Goal: Task Accomplishment & Management: Manage account settings

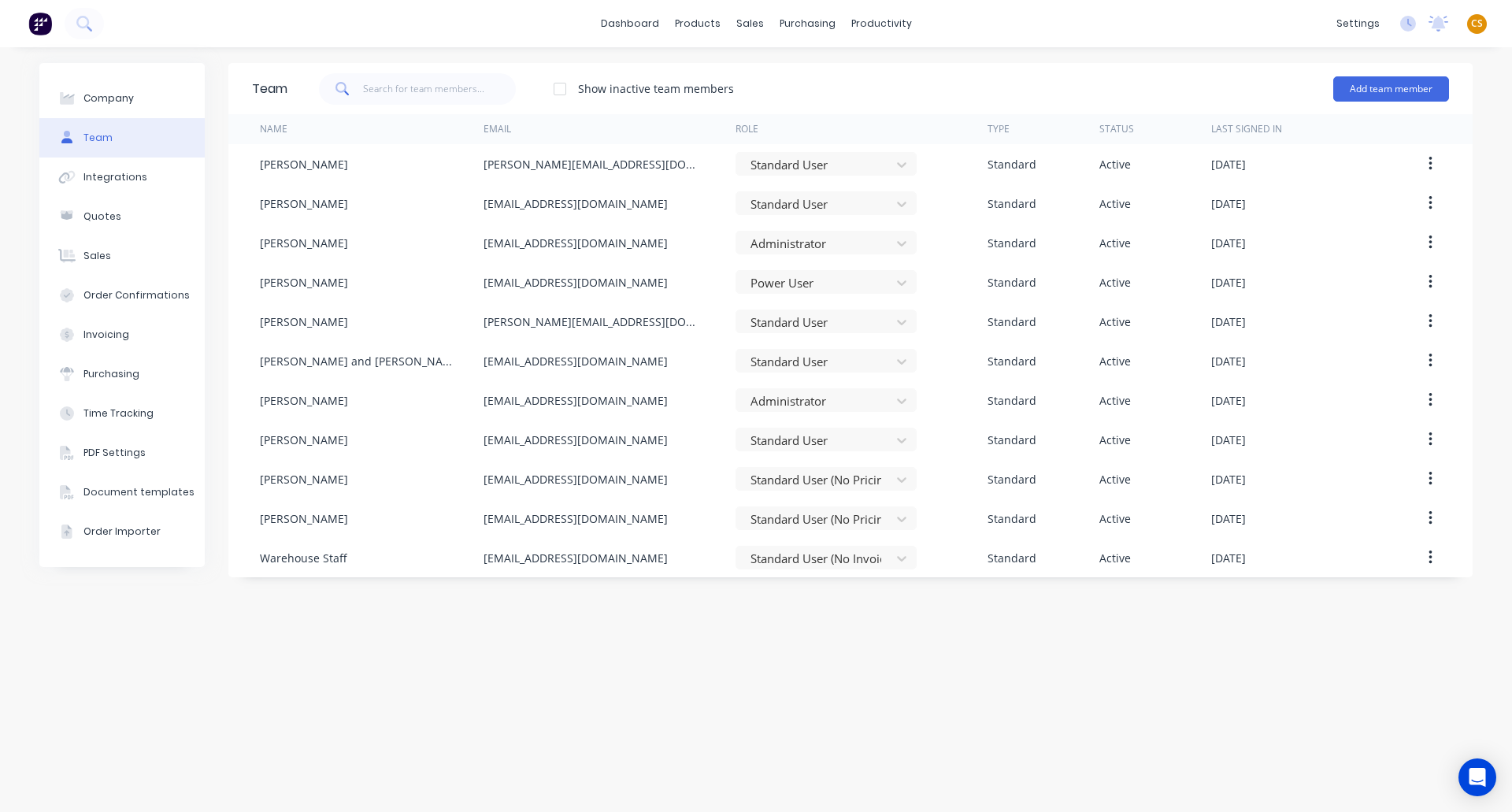
click at [1478, 23] on span "CS" at bounding box center [1477, 23] width 12 height 14
click at [1337, 194] on div "Sign out" at bounding box center [1343, 197] width 42 height 14
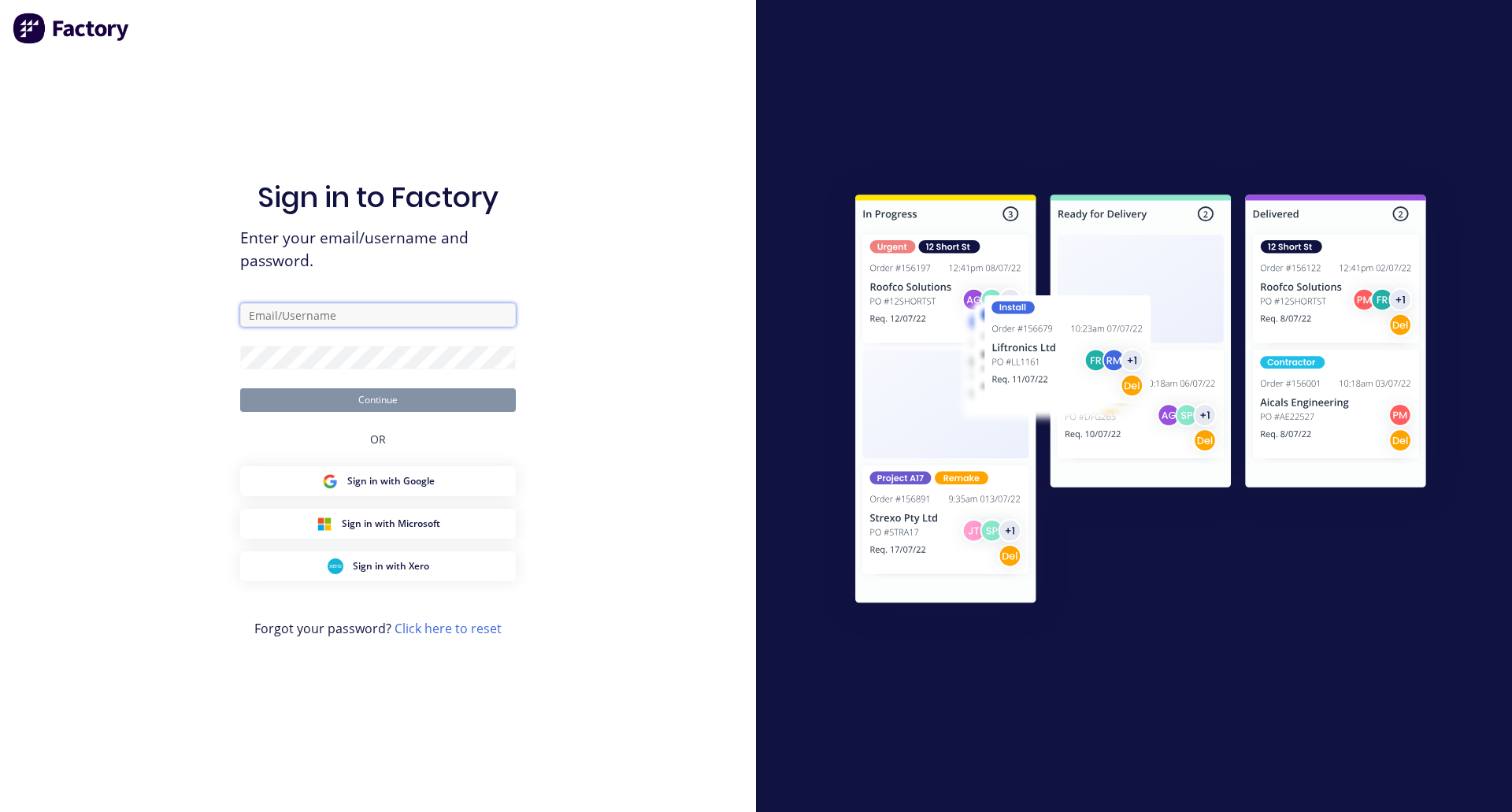
click at [263, 318] on input "text" at bounding box center [378, 315] width 275 height 24
type input "[PERSON_NAME][EMAIL_ADDRESS][DOMAIN_NAME]"
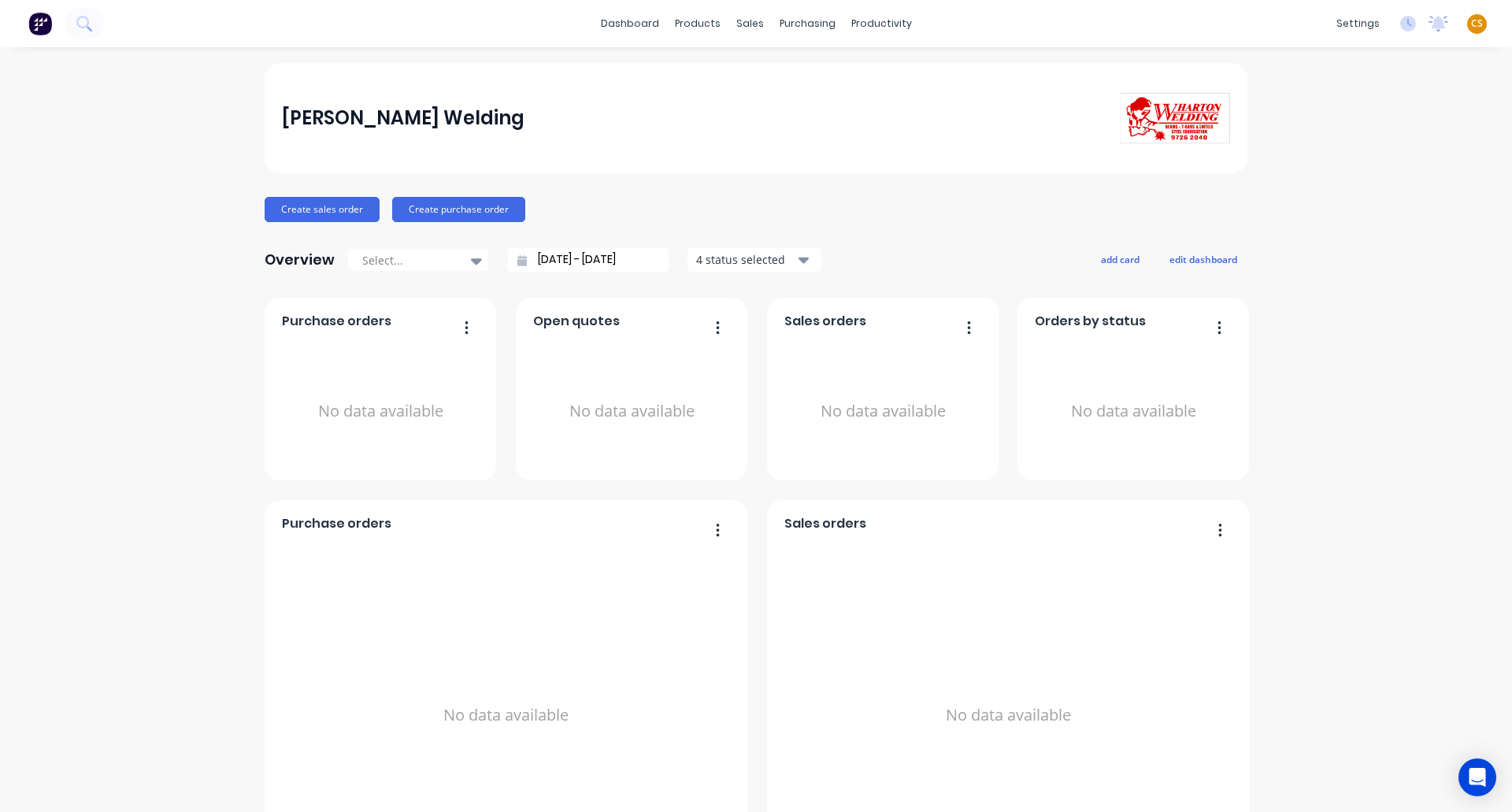
click at [1471, 22] on span "CS" at bounding box center [1477, 23] width 12 height 14
click at [1347, 195] on button "Sign out" at bounding box center [1378, 198] width 209 height 31
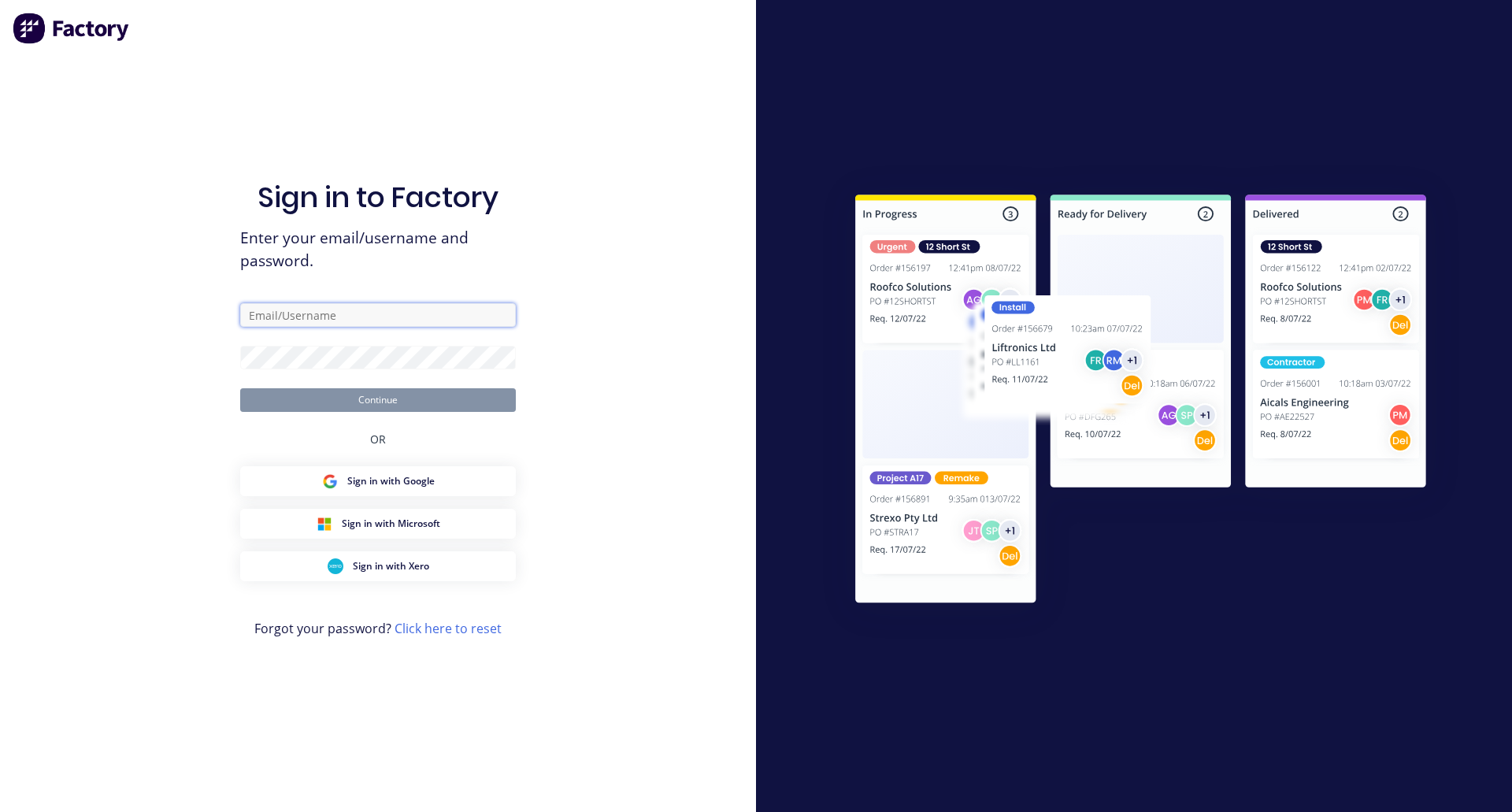
click at [286, 314] on input "text" at bounding box center [378, 315] width 275 height 24
type input "[PERSON_NAME][EMAIL_ADDRESS][DOMAIN_NAME]"
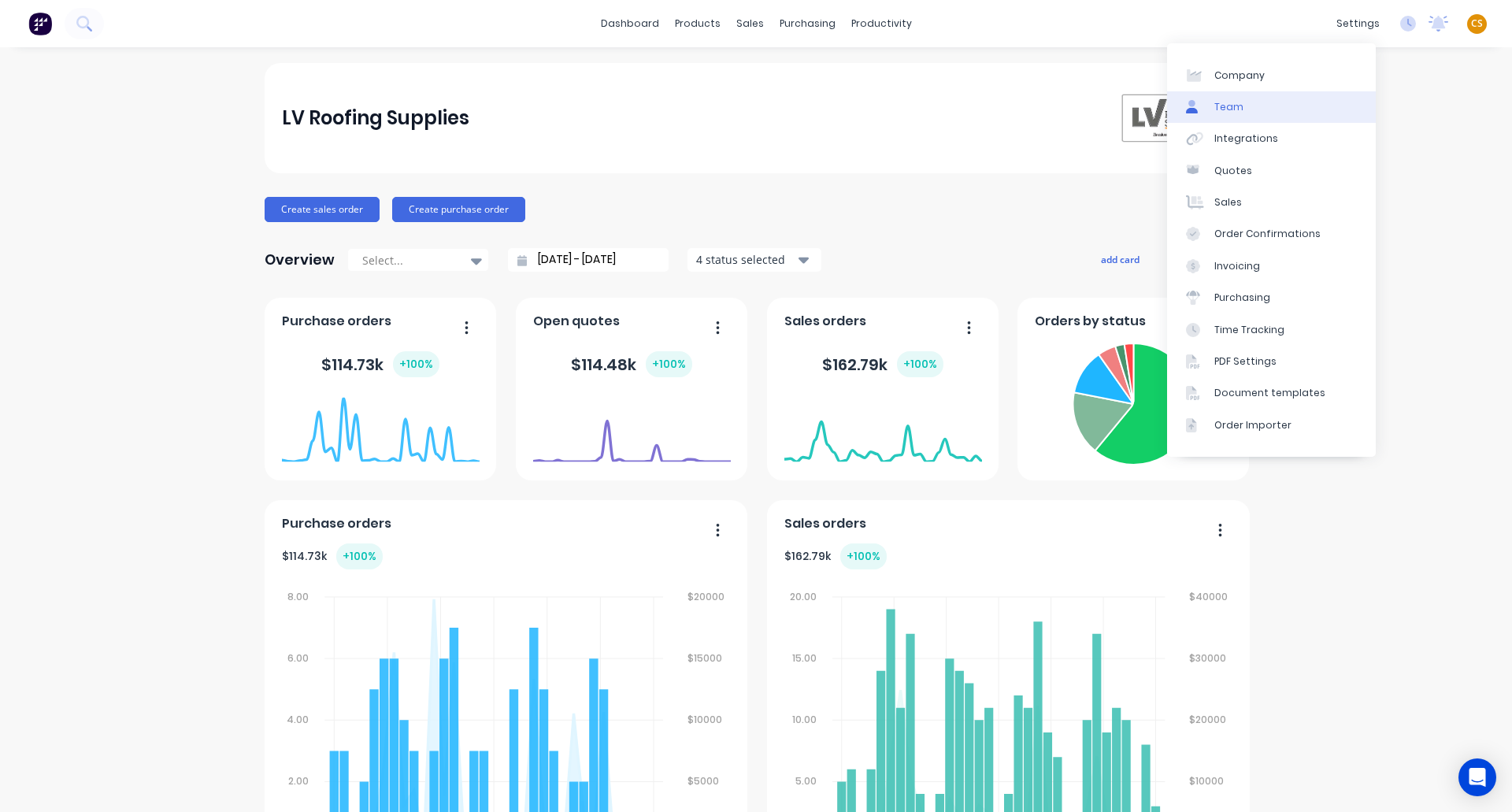
click at [1271, 101] on link "Team" at bounding box center [1272, 107] width 209 height 31
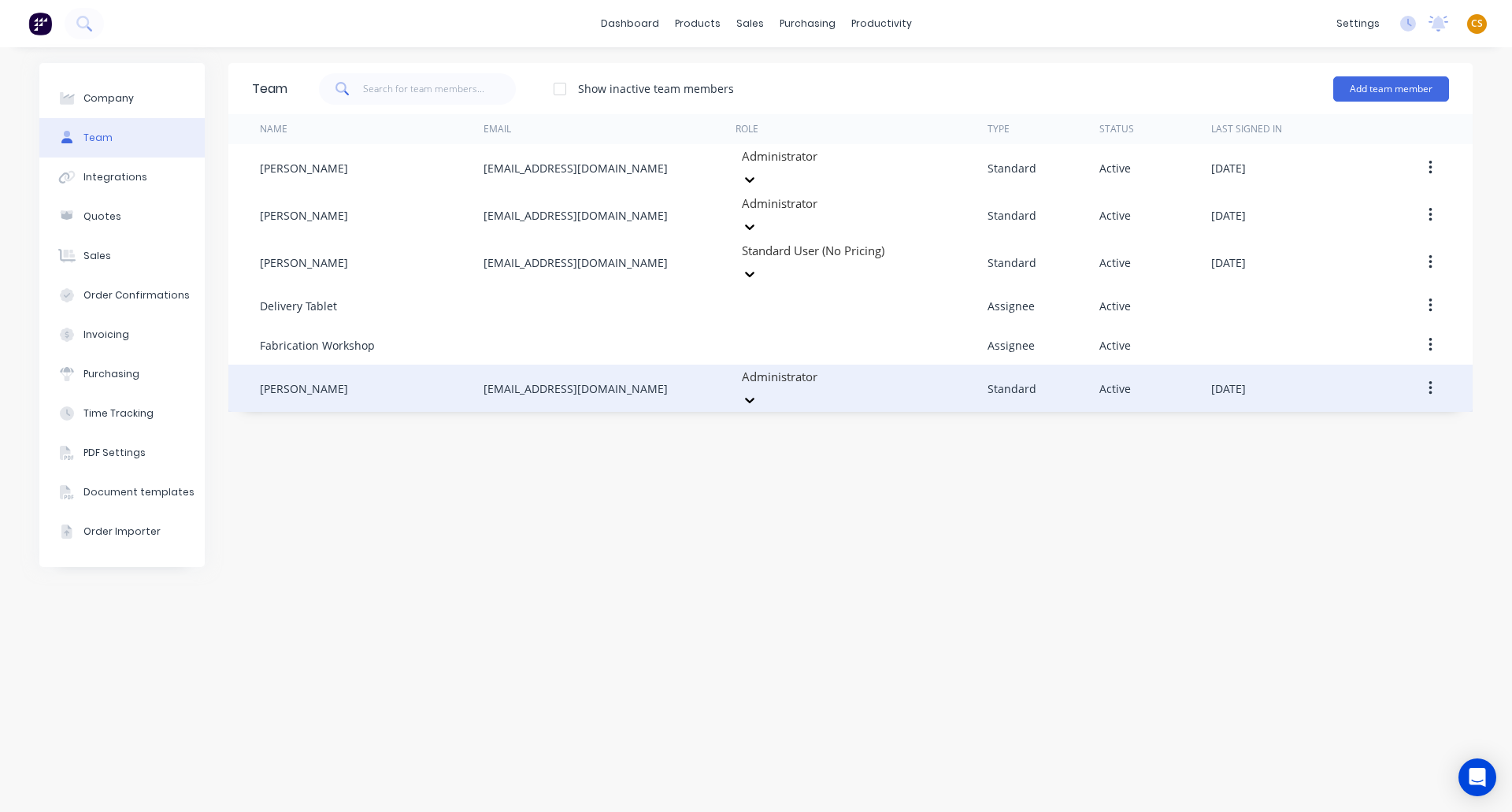
drag, startPoint x: 650, startPoint y: 356, endPoint x: 439, endPoint y: 356, distance: 211.0
click at [439, 365] on div "Michelle Claridge accpayable@lvroofing.com.au Administrator Standard Active Sep…" at bounding box center [850, 388] width 1244 height 47
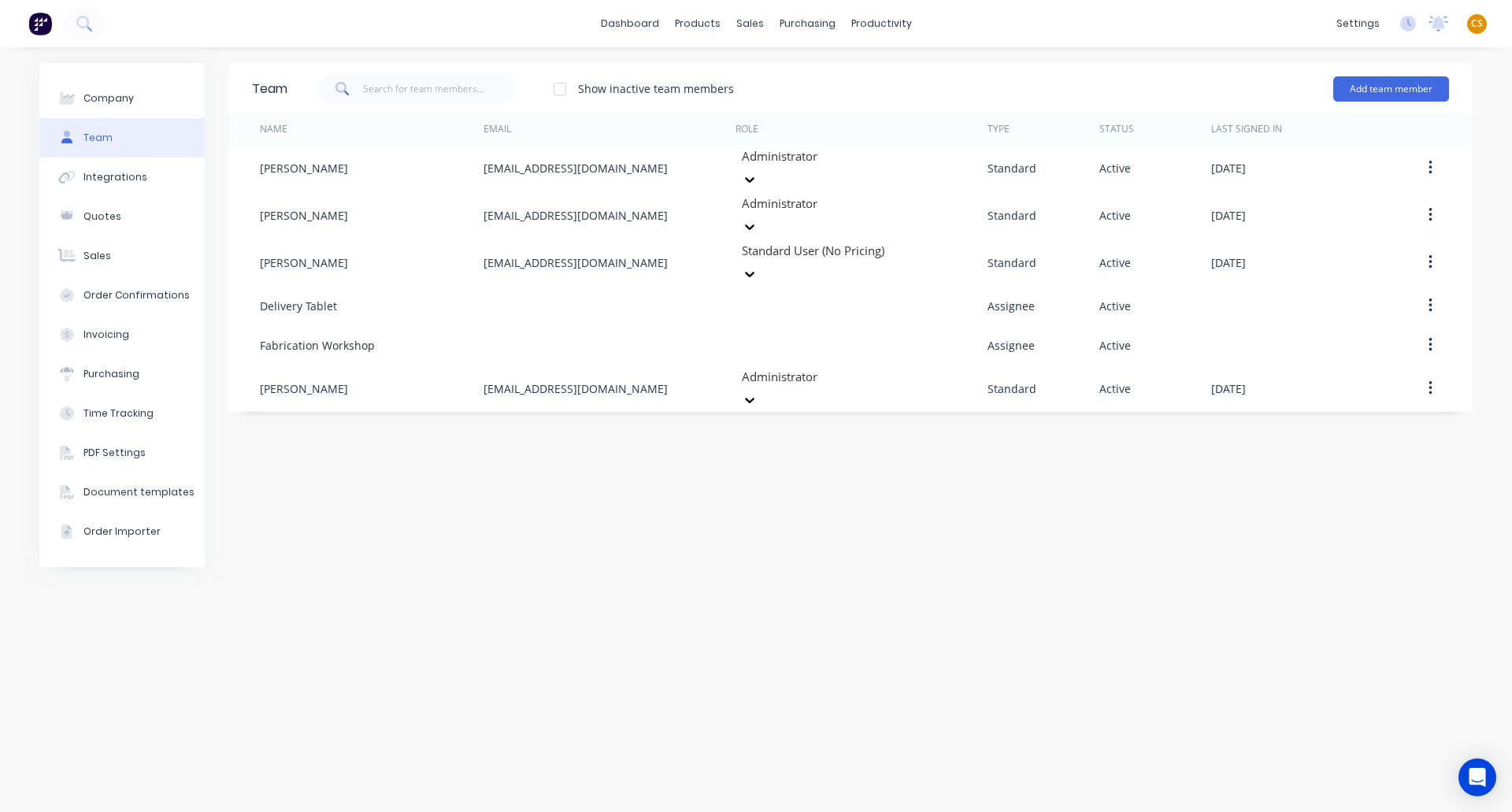
copy div "accpayable@lvroofing.com.au"
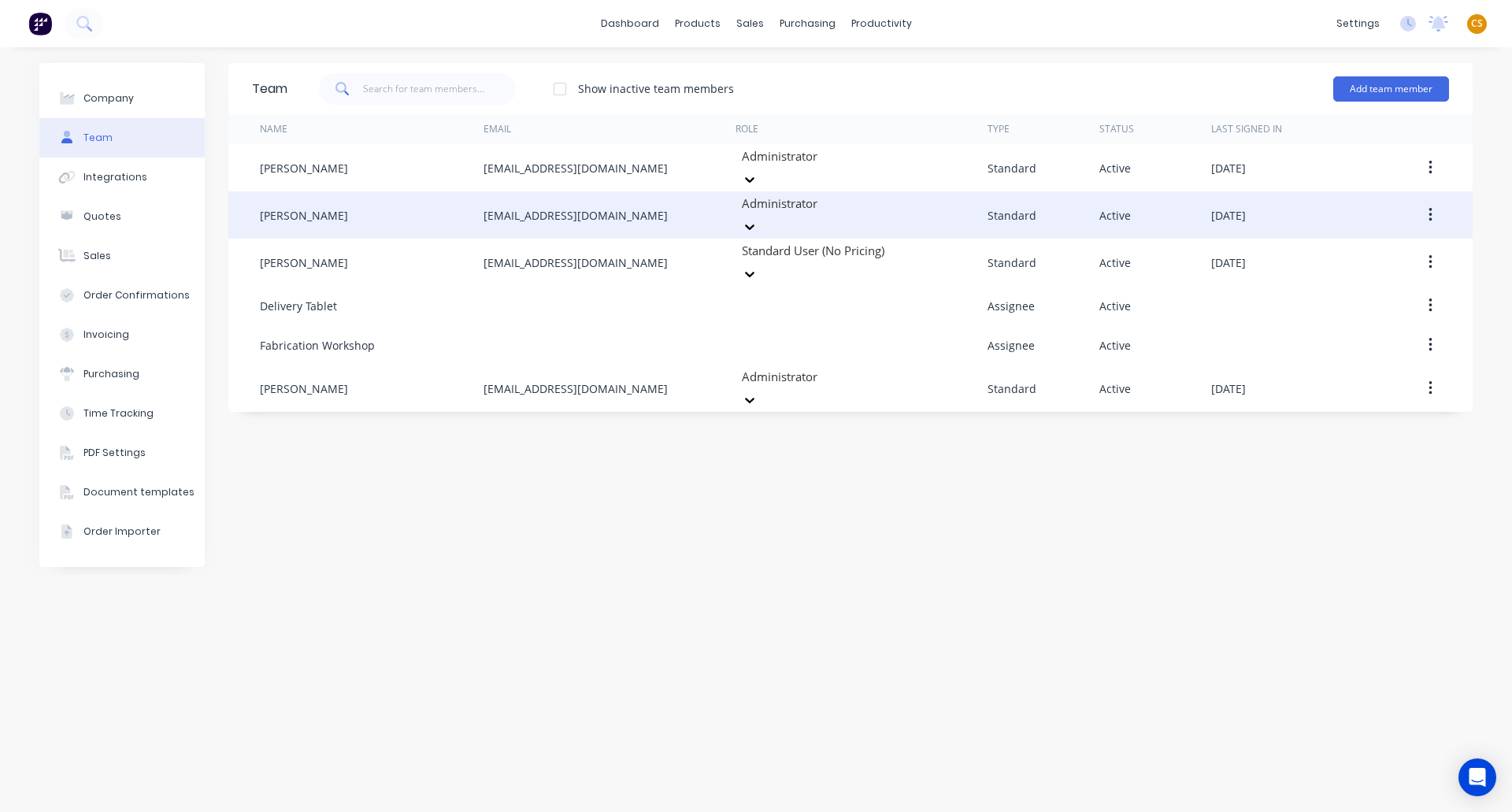
drag, startPoint x: 610, startPoint y: 203, endPoint x: 445, endPoint y: 202, distance: 165.0
click at [445, 202] on div "Ben Richardson ben@lvroofing.com.au Administrator Standard Active September 5th…" at bounding box center [850, 215] width 1244 height 47
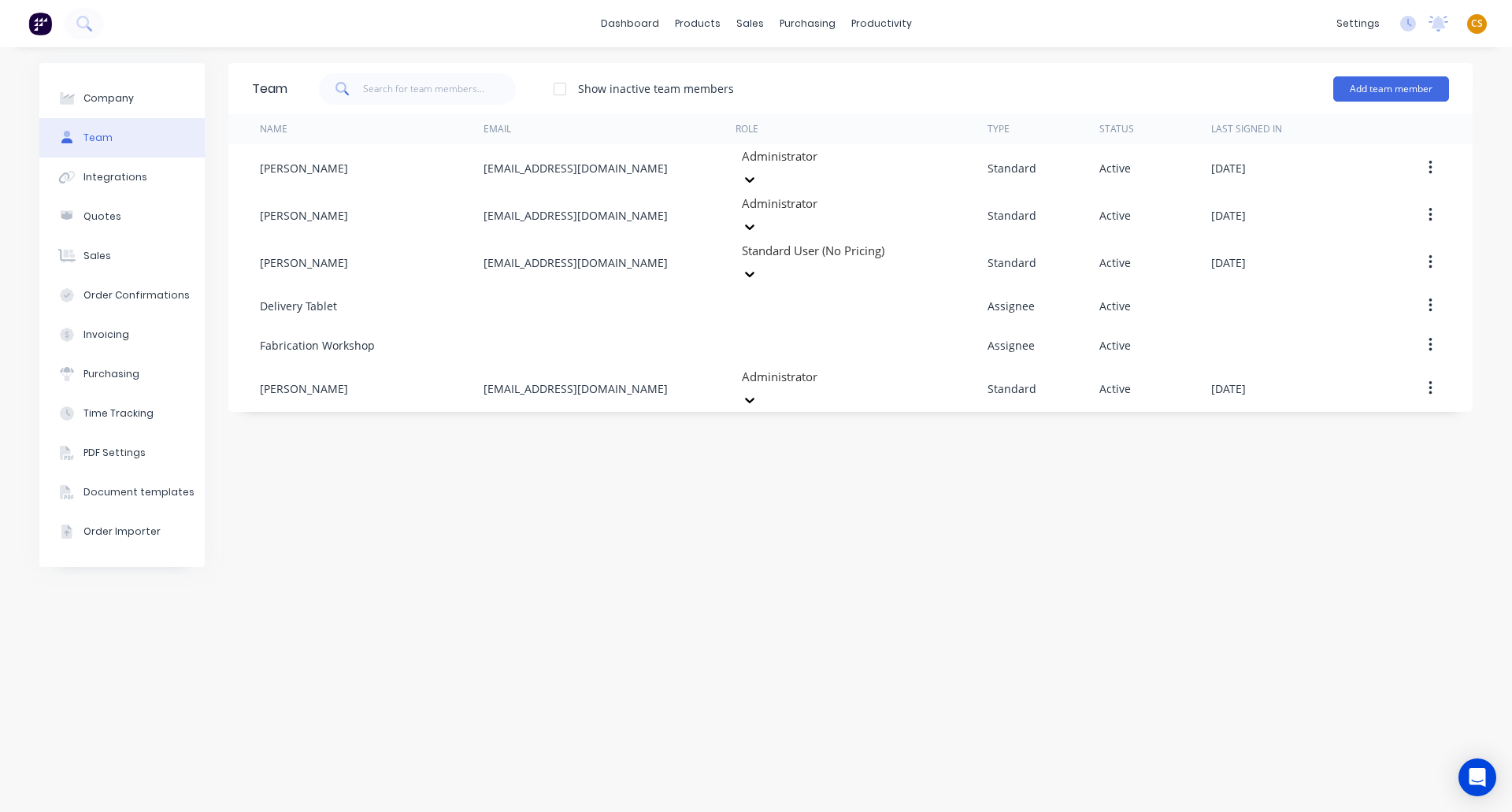
copy div "ben@lvroofing.com.au"
click at [648, 29] on link "dashboard" at bounding box center [630, 24] width 74 height 24
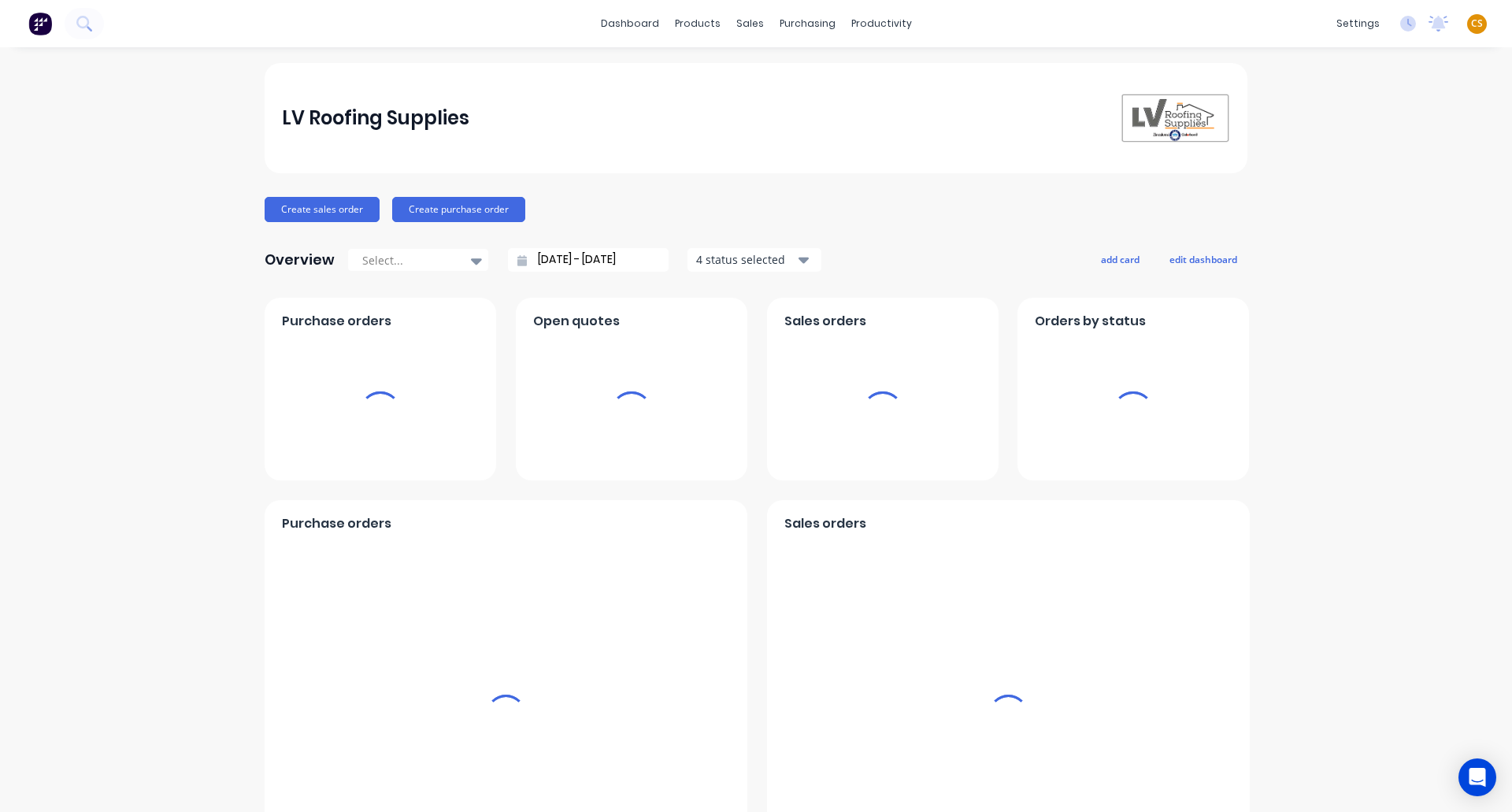
click at [1471, 24] on span "CS" at bounding box center [1477, 23] width 12 height 14
click at [1435, 201] on div "Sign out" at bounding box center [1450, 197] width 42 height 14
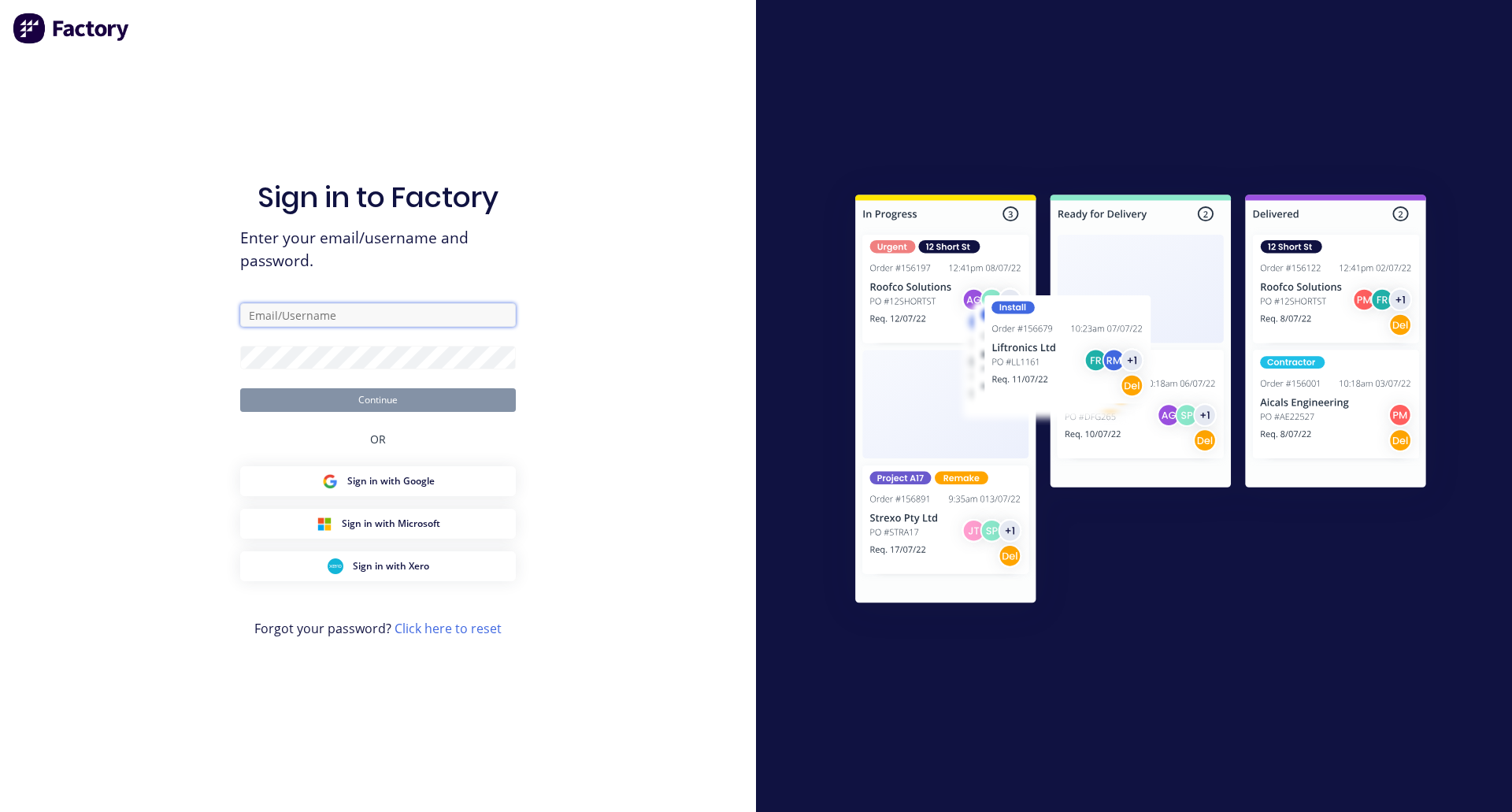
click at [382, 308] on input "text" at bounding box center [378, 315] width 275 height 24
type input "[PERSON_NAME][EMAIL_ADDRESS][DOMAIN_NAME]"
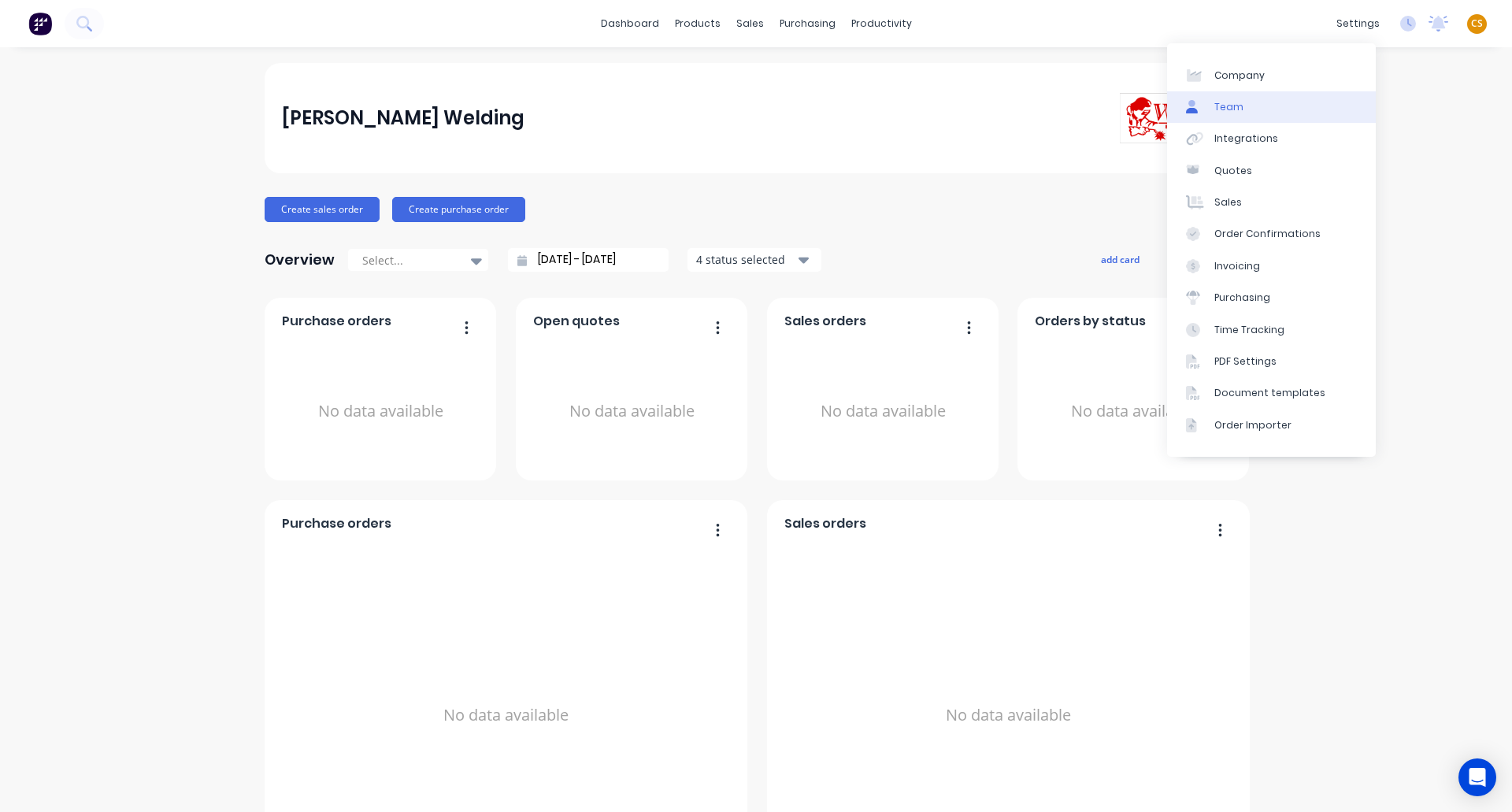
click at [1250, 106] on link "Team" at bounding box center [1272, 107] width 209 height 31
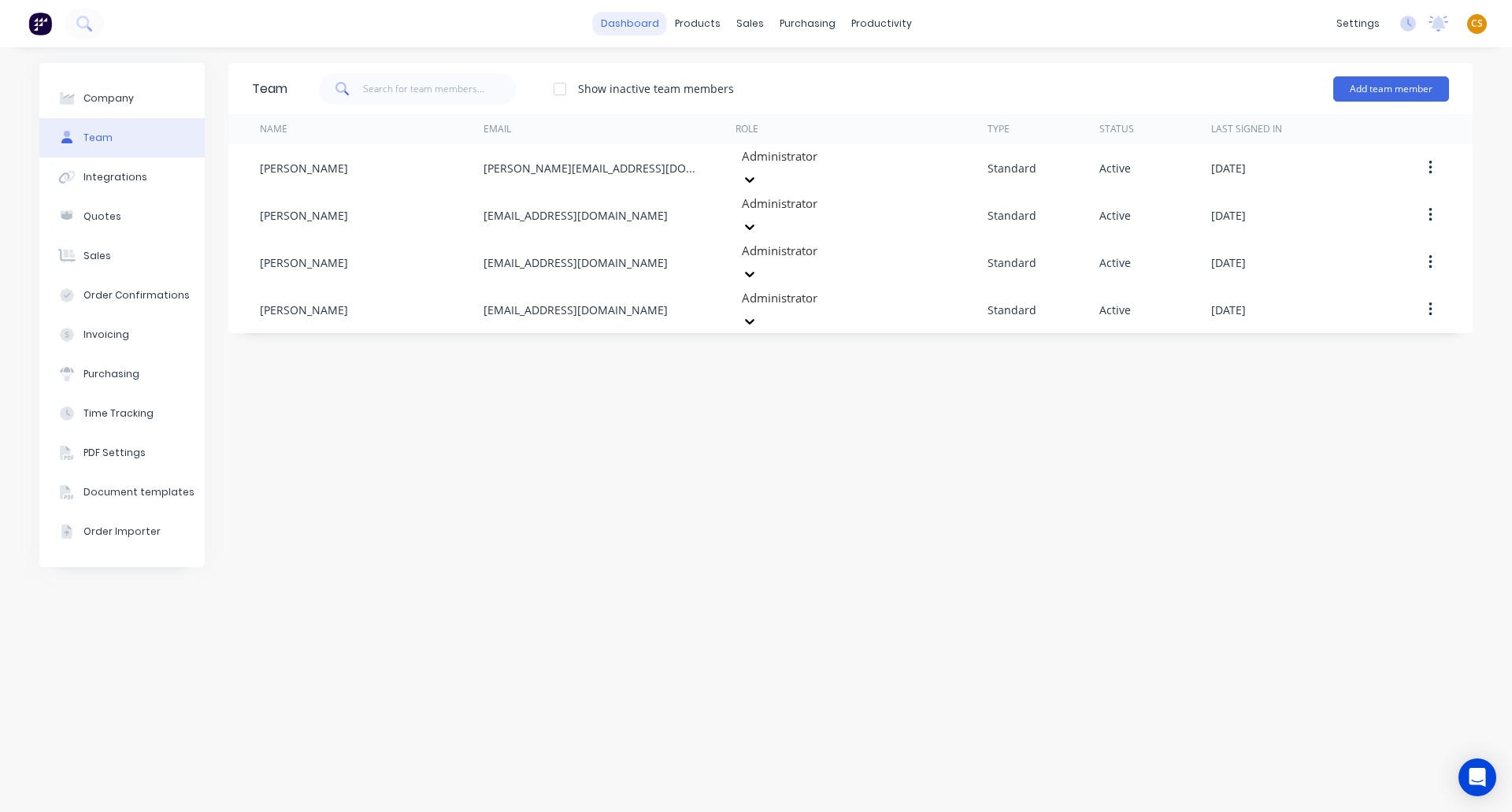
click at [626, 20] on link "dashboard" at bounding box center [630, 24] width 74 height 24
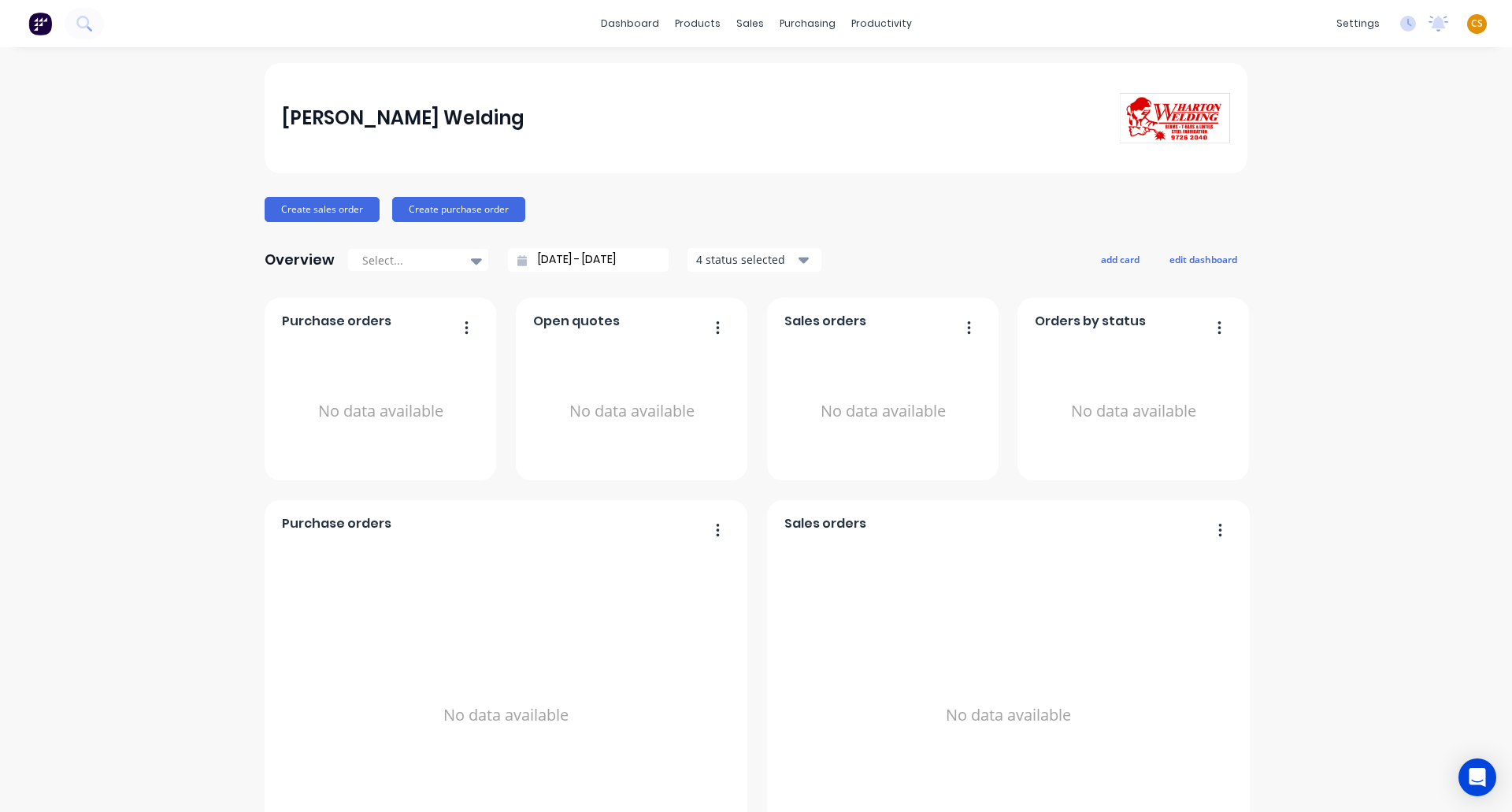
click at [317, 210] on button "Create sales order" at bounding box center [321, 209] width 115 height 25
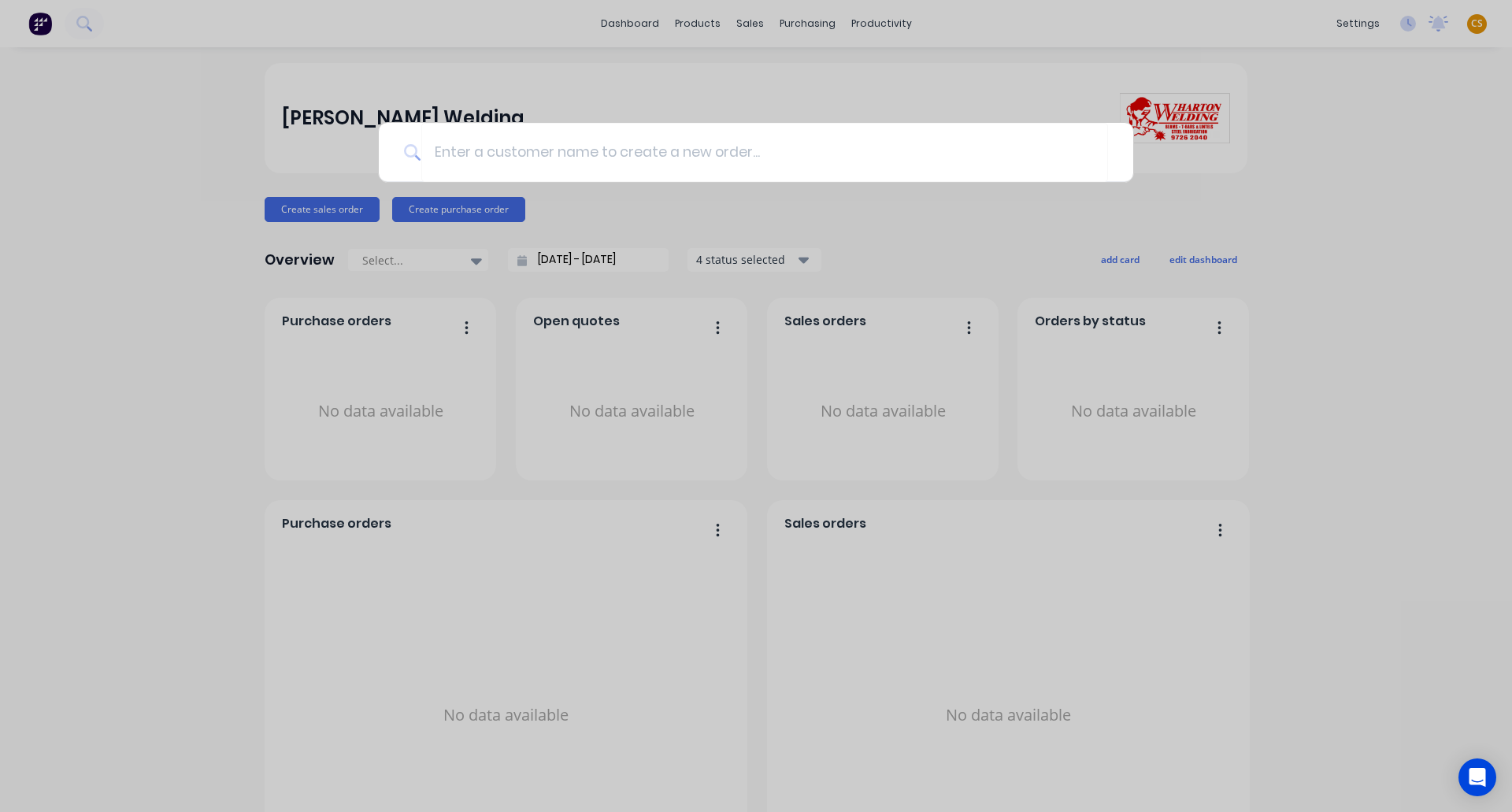
click at [1337, 177] on div at bounding box center [756, 406] width 1512 height 812
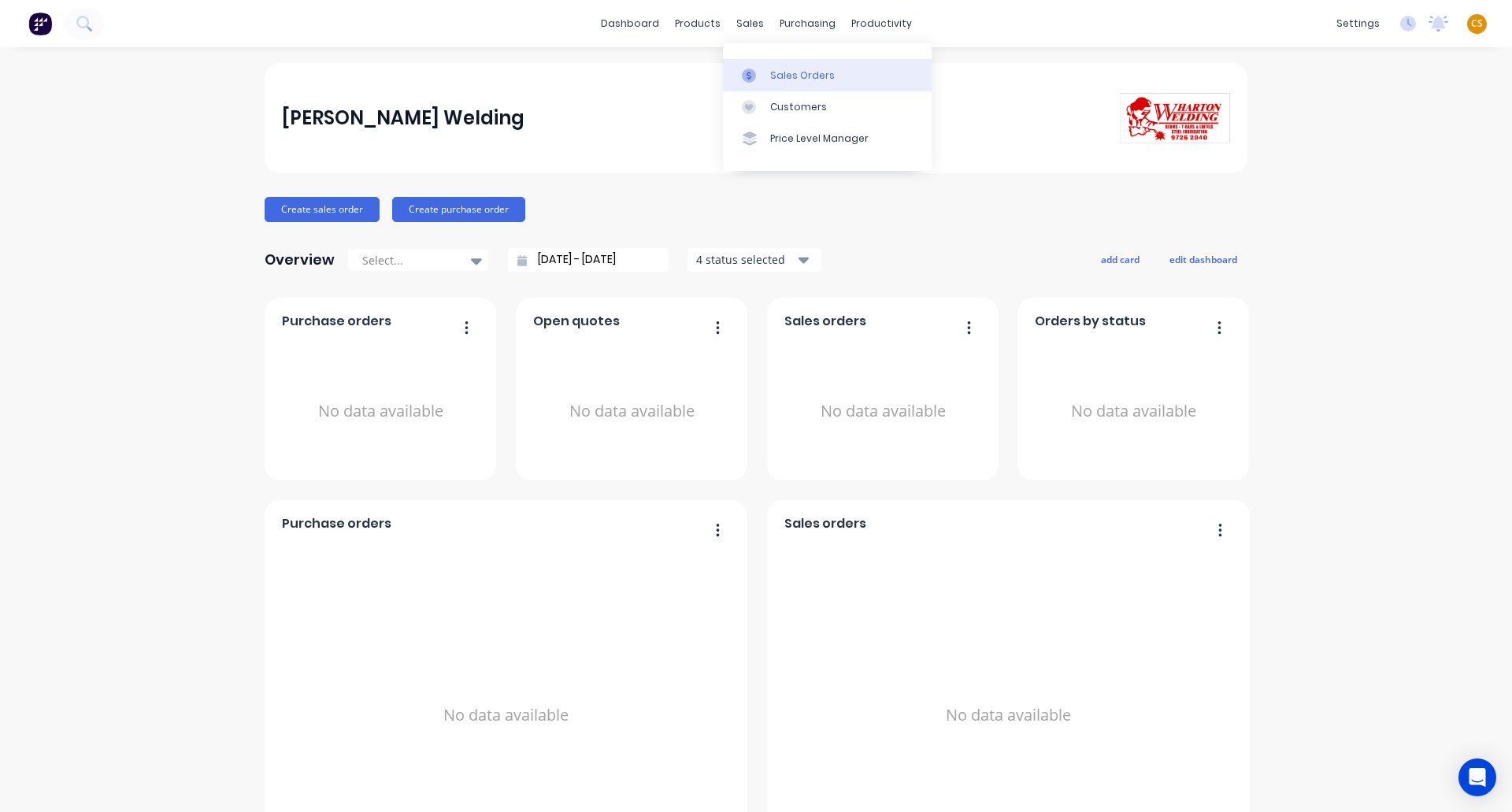
click at [795, 77] on div "Sales Orders" at bounding box center [803, 75] width 64 height 14
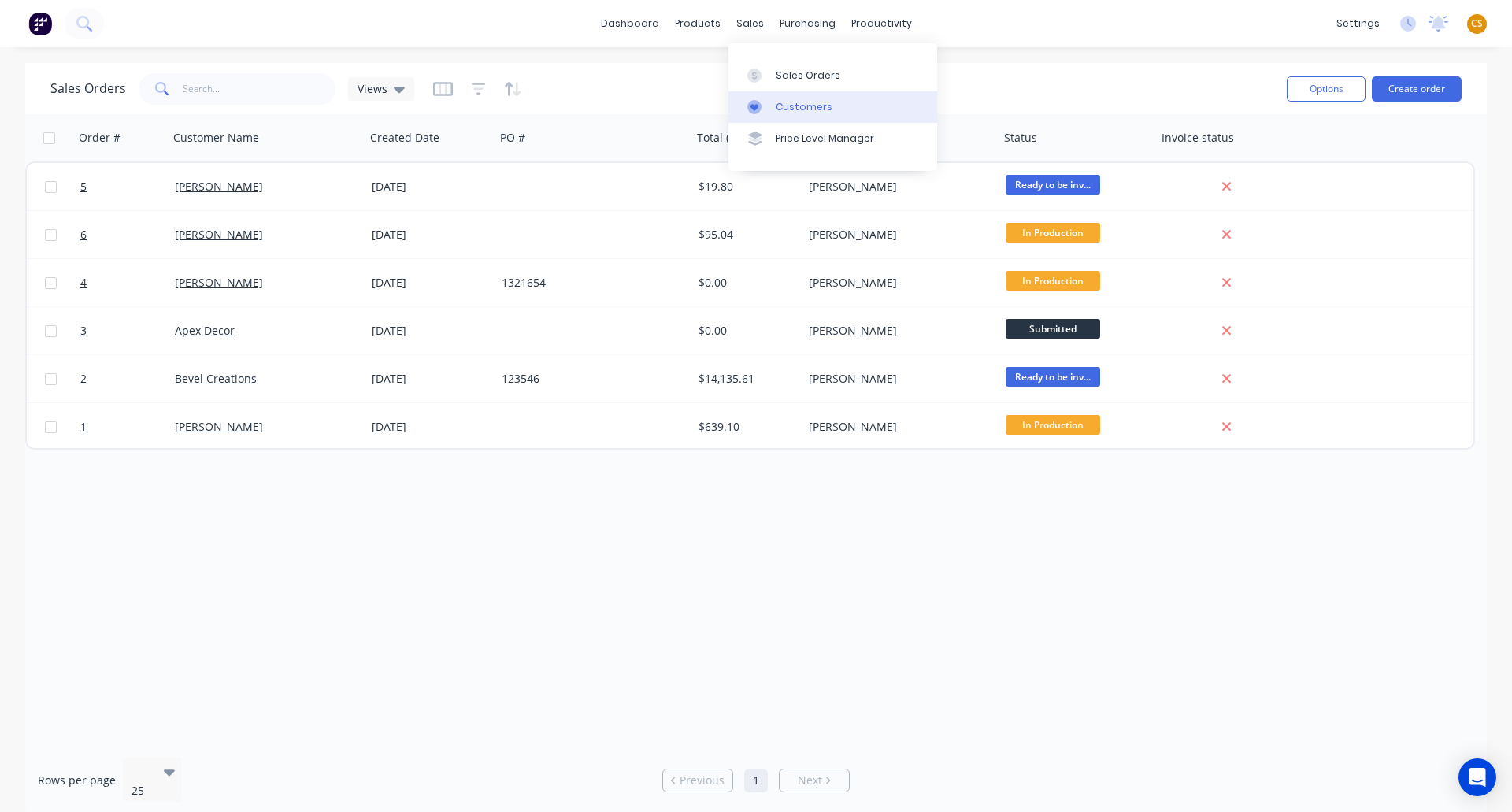
click at [791, 108] on div "Customers" at bounding box center [804, 107] width 57 height 14
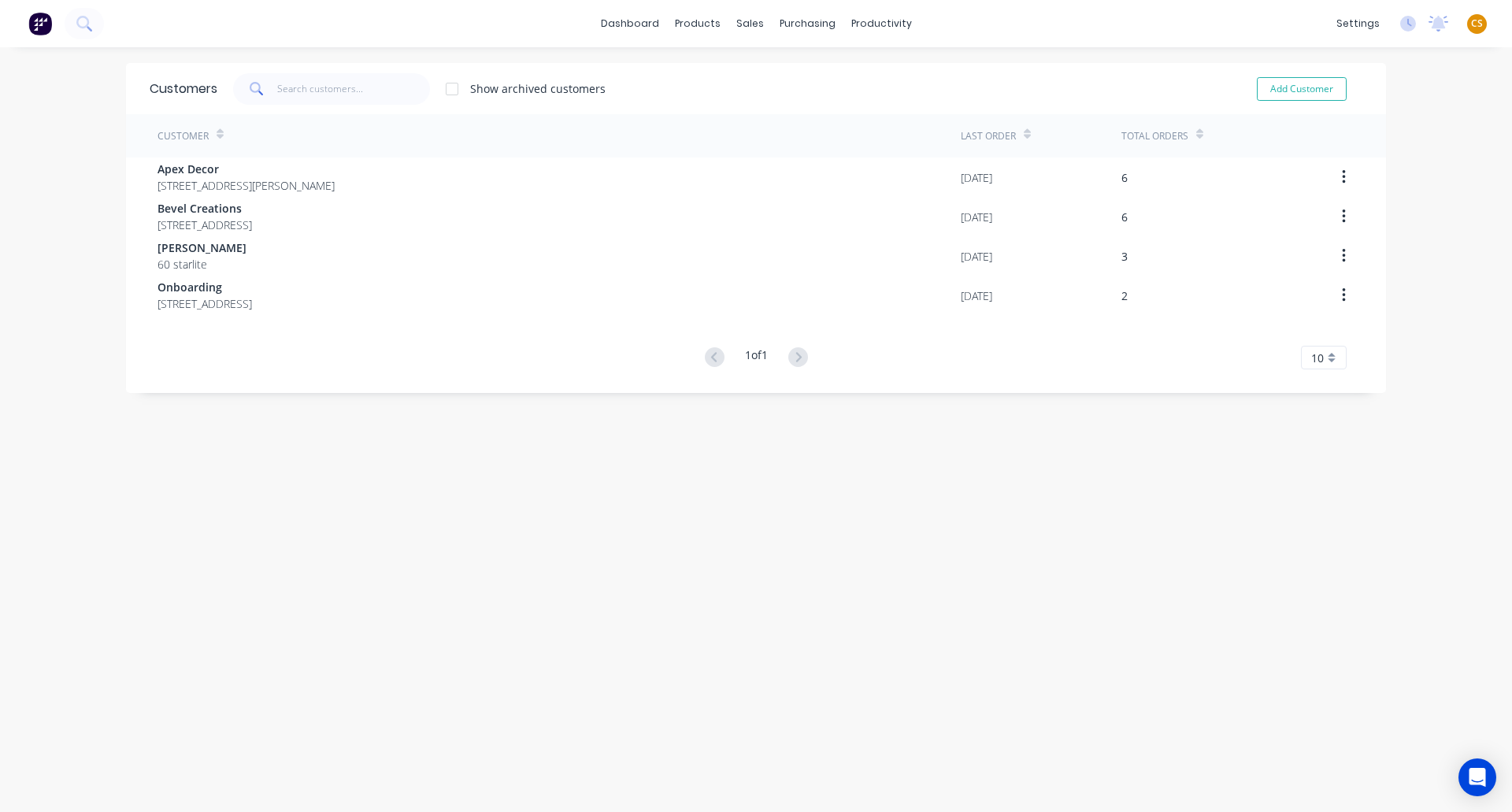
click at [1031, 23] on div "dashboard products sales purchasing productivity dashboard products Product Cat…" at bounding box center [756, 23] width 1512 height 47
click at [787, 75] on div "Sales Orders" at bounding box center [803, 75] width 64 height 14
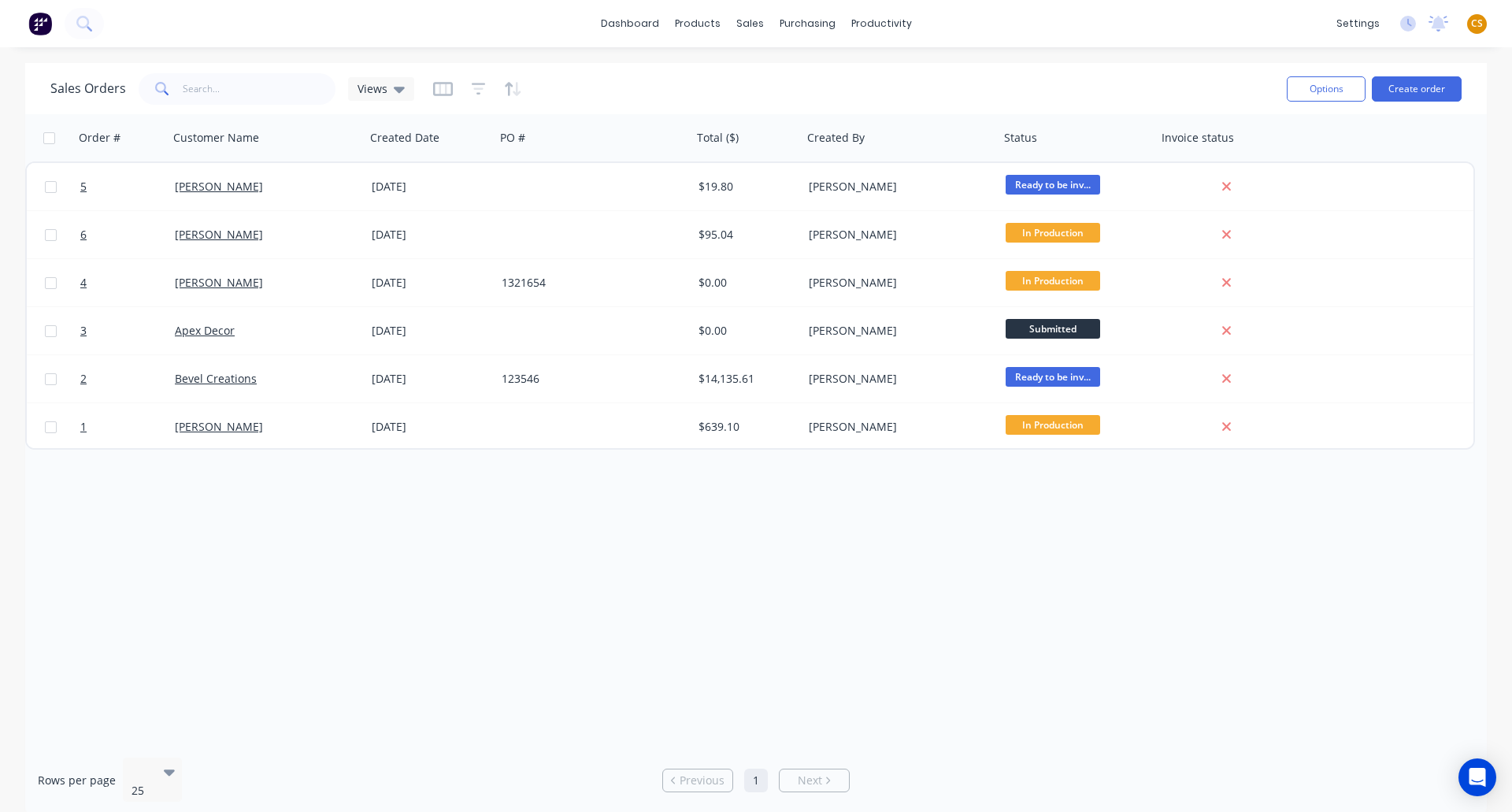
click at [654, 89] on div "Sales Orders Views" at bounding box center [662, 88] width 1224 height 39
click at [620, 19] on link "dashboard" at bounding box center [630, 24] width 74 height 24
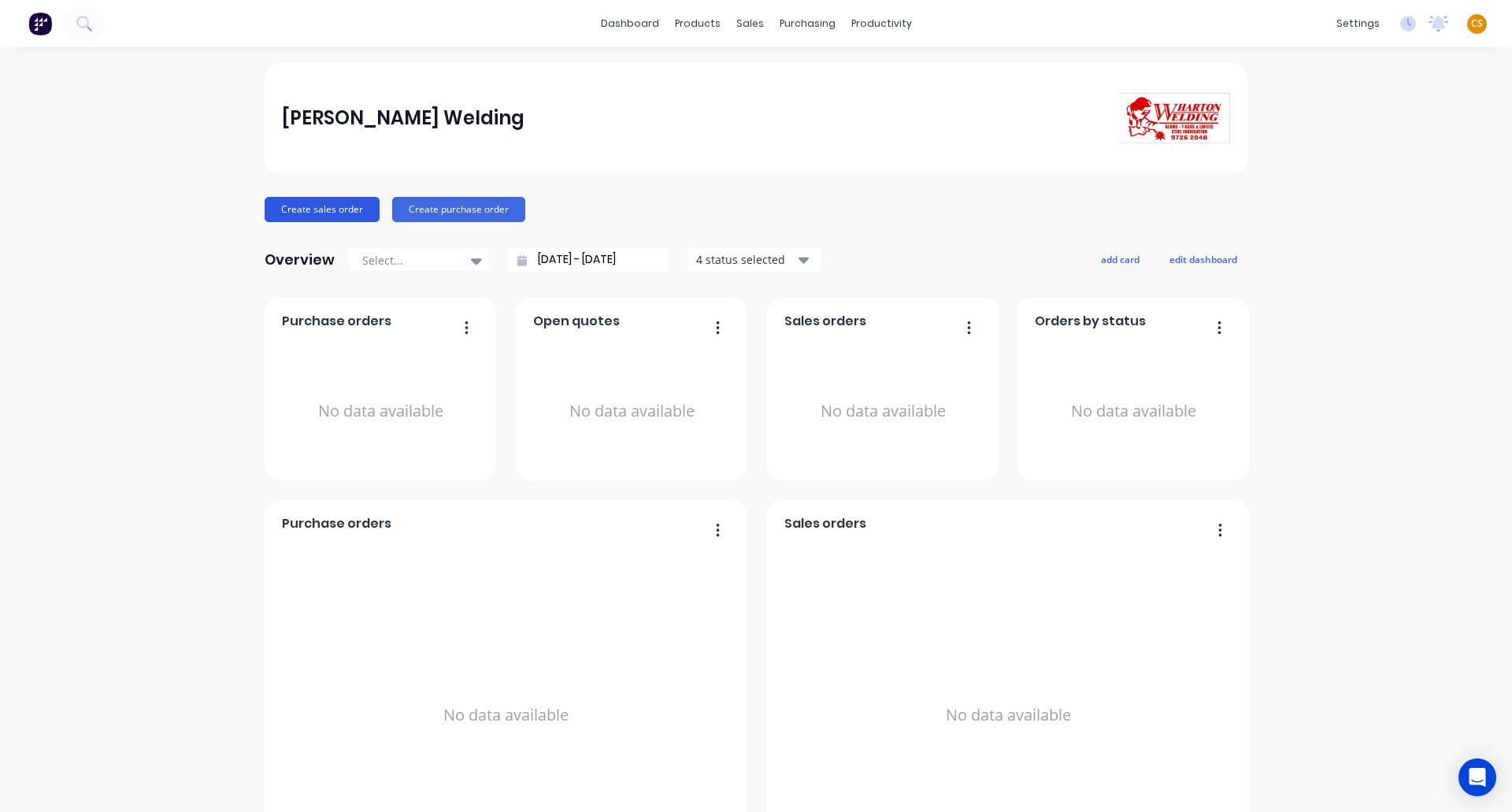
click at [324, 211] on button "Create sales order" at bounding box center [321, 209] width 115 height 25
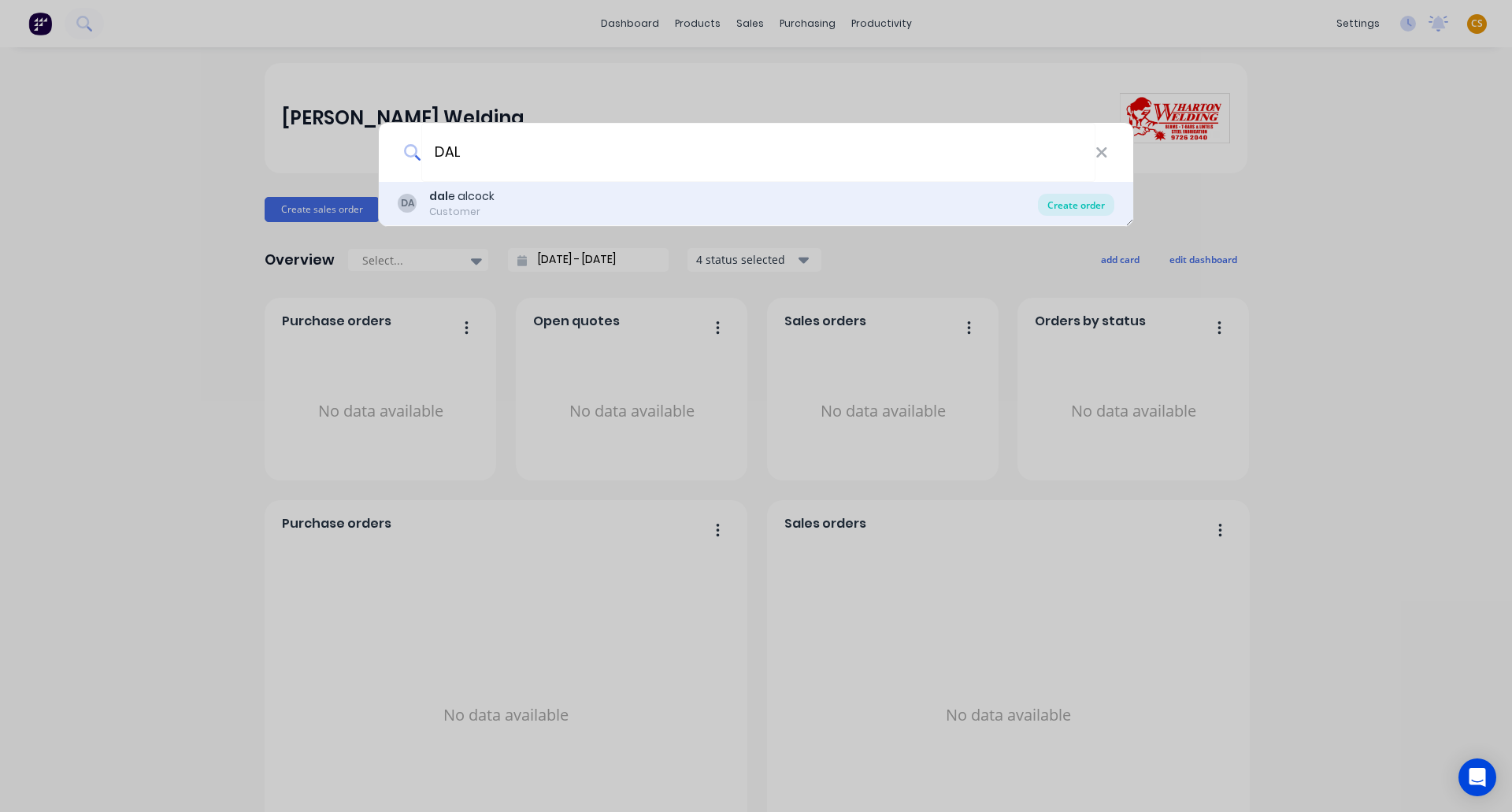
type input "DAL"
click at [1092, 207] on div "Create order" at bounding box center [1076, 204] width 76 height 22
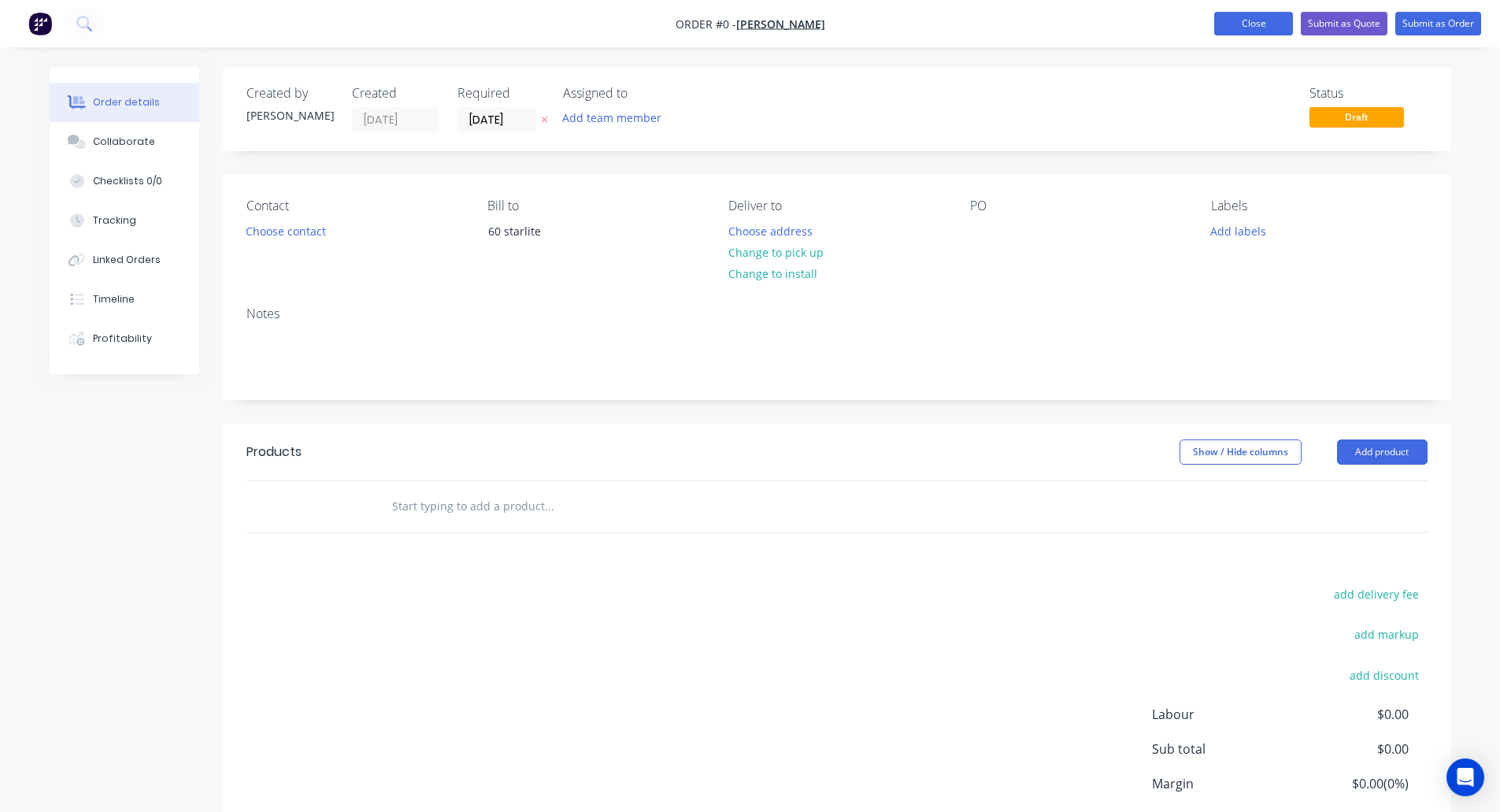
click at [1235, 25] on button "Close" at bounding box center [1254, 24] width 79 height 24
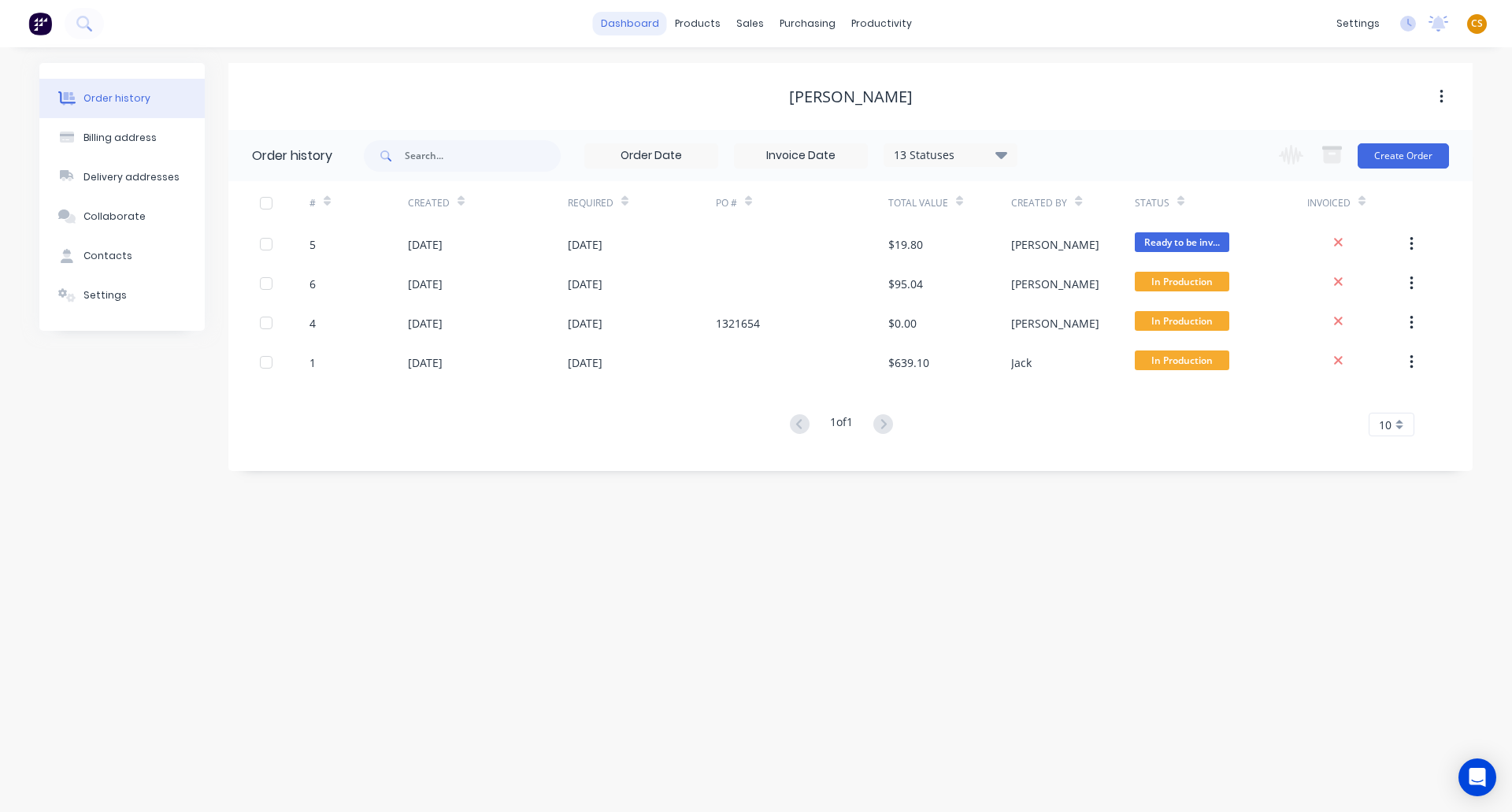
click at [622, 14] on link "dashboard" at bounding box center [630, 24] width 74 height 24
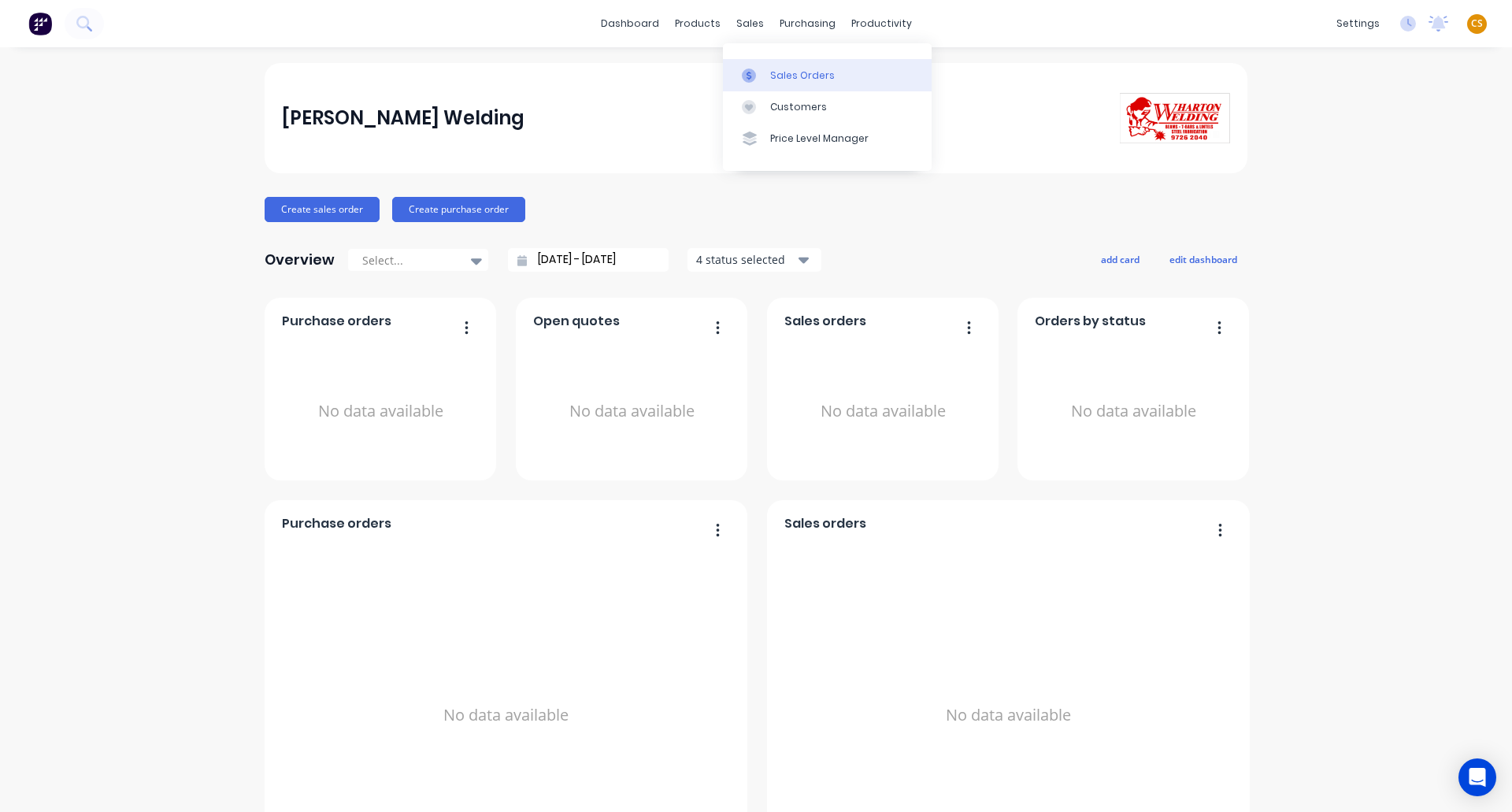
click at [786, 78] on div "Sales Orders" at bounding box center [803, 75] width 64 height 14
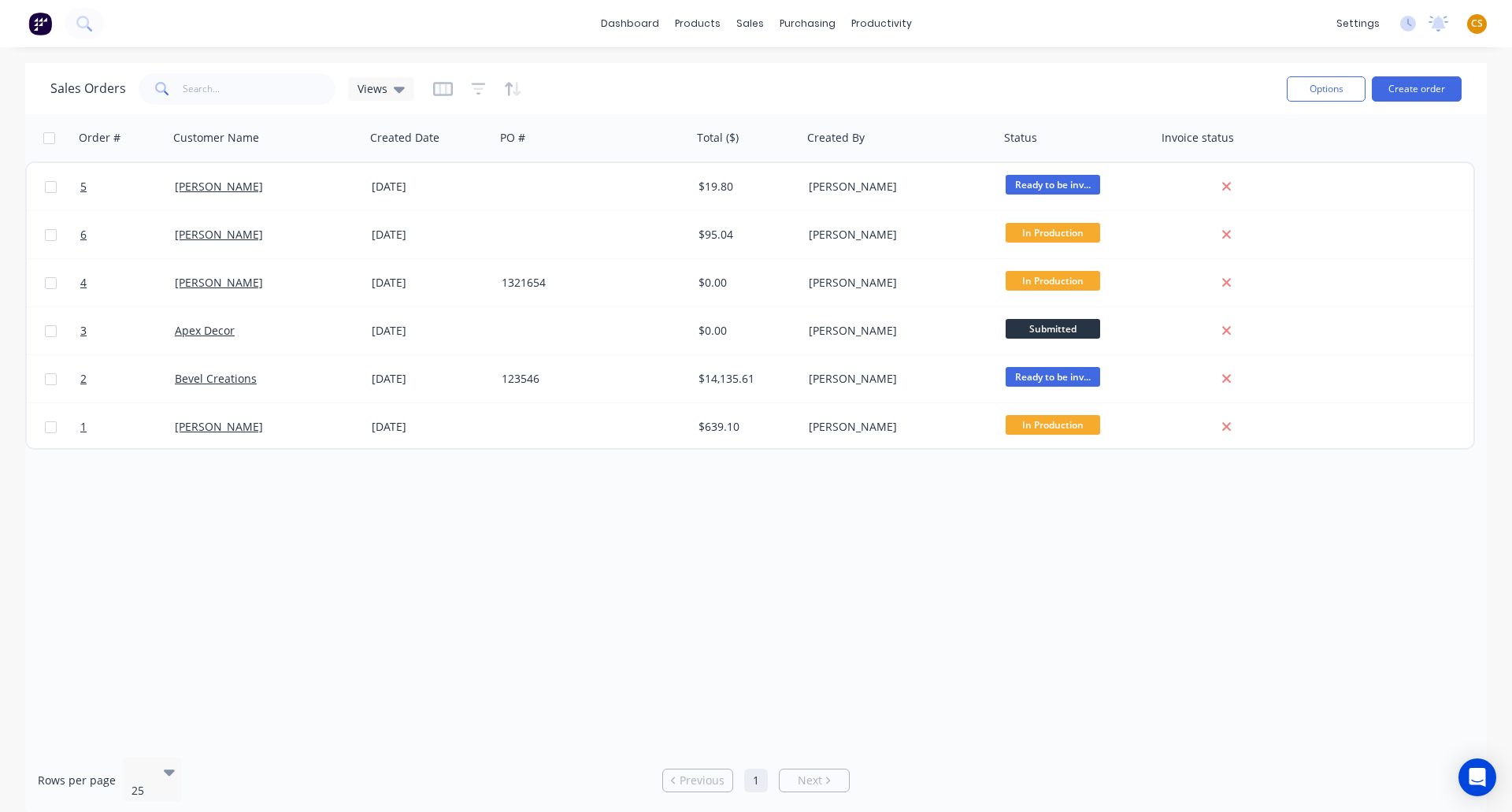
drag, startPoint x: 1218, startPoint y: 694, endPoint x: 977, endPoint y: 703, distance: 241.2
click at [1218, 694] on div "Order # Customer Name Created Date PO # Total ($) Created By Status Invoice sta…" at bounding box center [755, 429] width 1461 height 631
click at [756, 565] on div "Order # Customer Name Created Date PO # Total ($) Created By Status Invoice sta…" at bounding box center [755, 429] width 1461 height 631
click at [637, 29] on link "dashboard" at bounding box center [630, 24] width 74 height 24
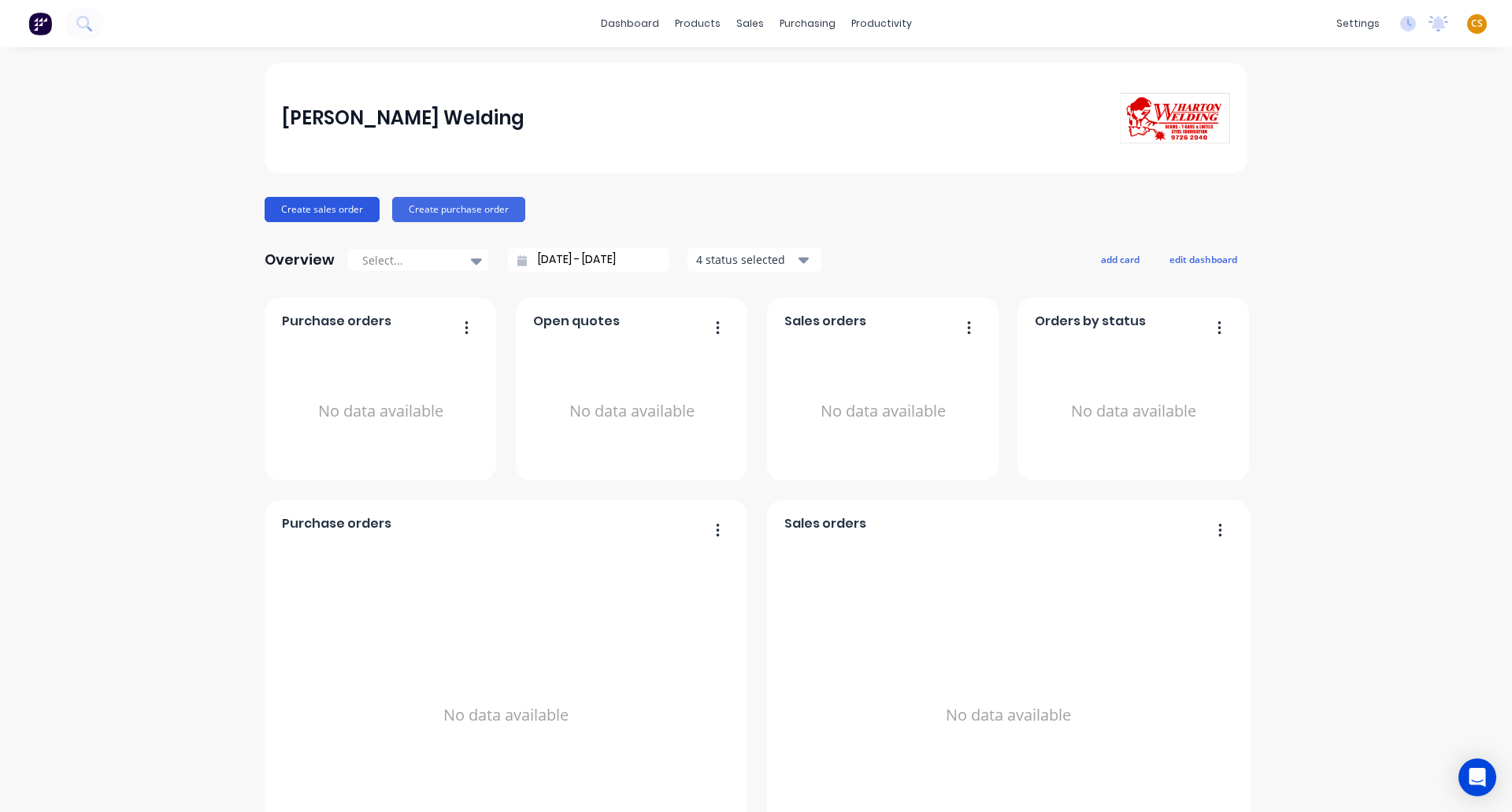
click at [335, 207] on button "Create sales order" at bounding box center [321, 209] width 115 height 25
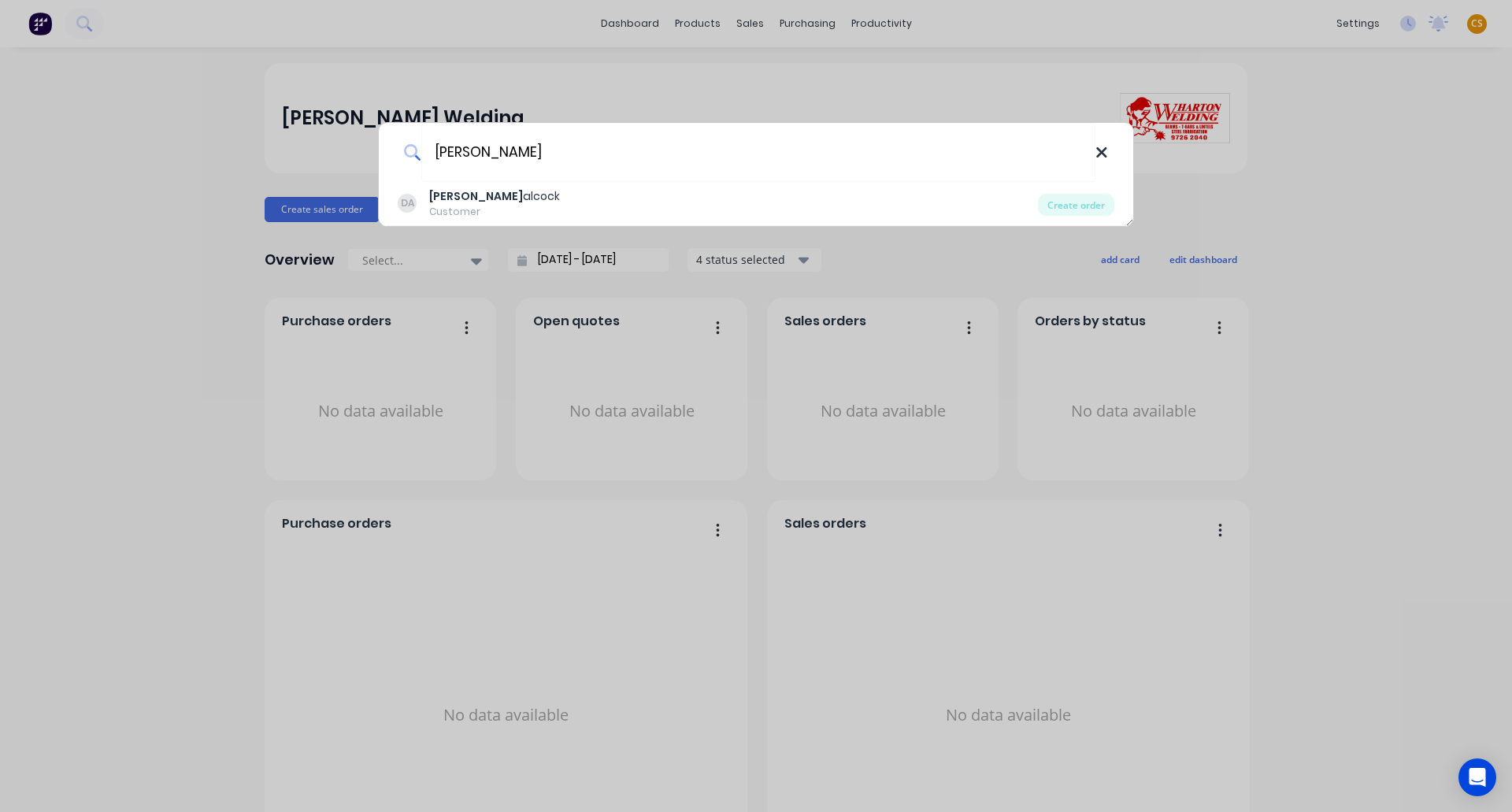
type input "DALE"
click at [1102, 156] on icon at bounding box center [1102, 153] width 13 height 17
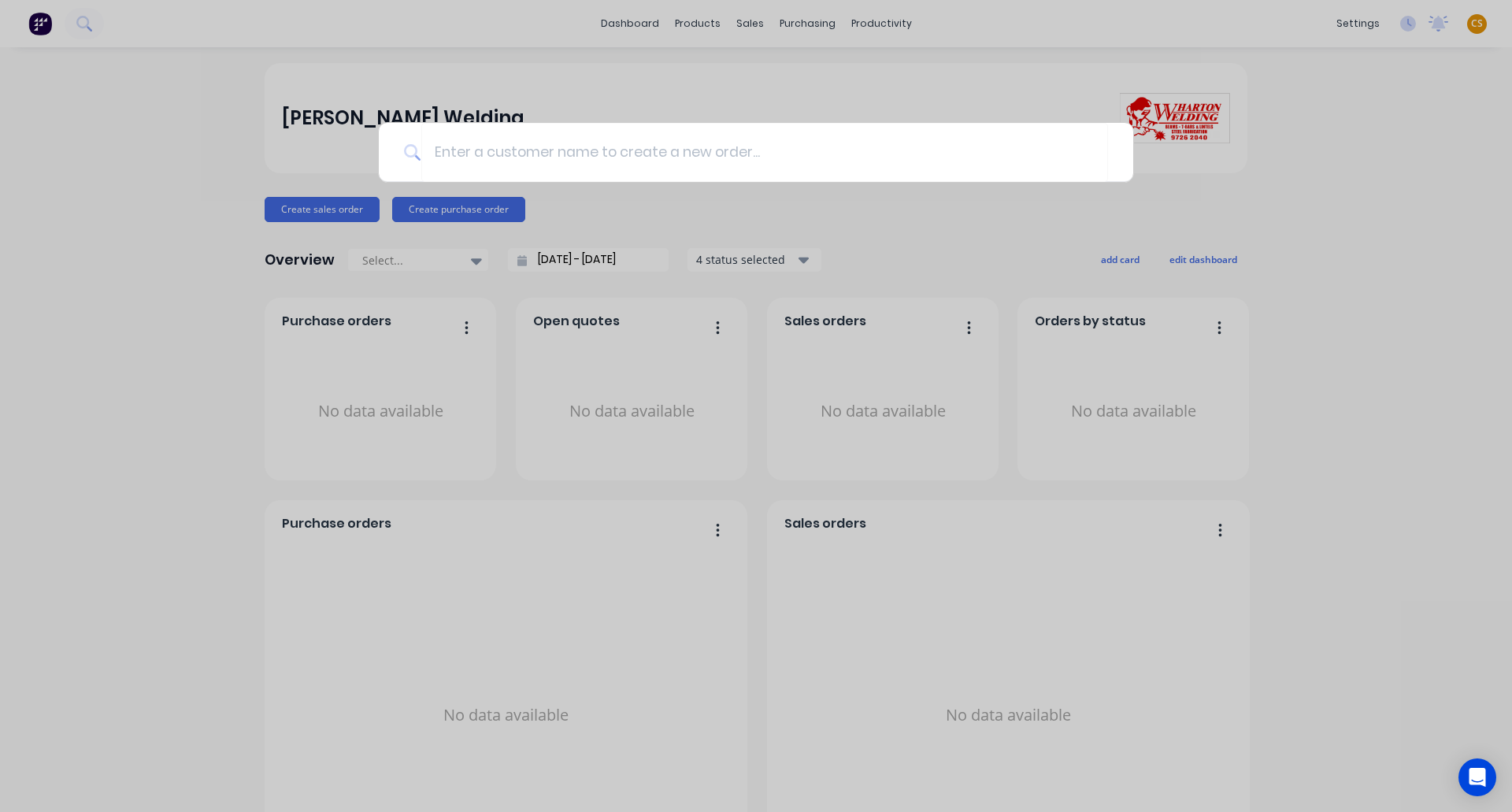
click at [1322, 222] on div at bounding box center [756, 406] width 1512 height 812
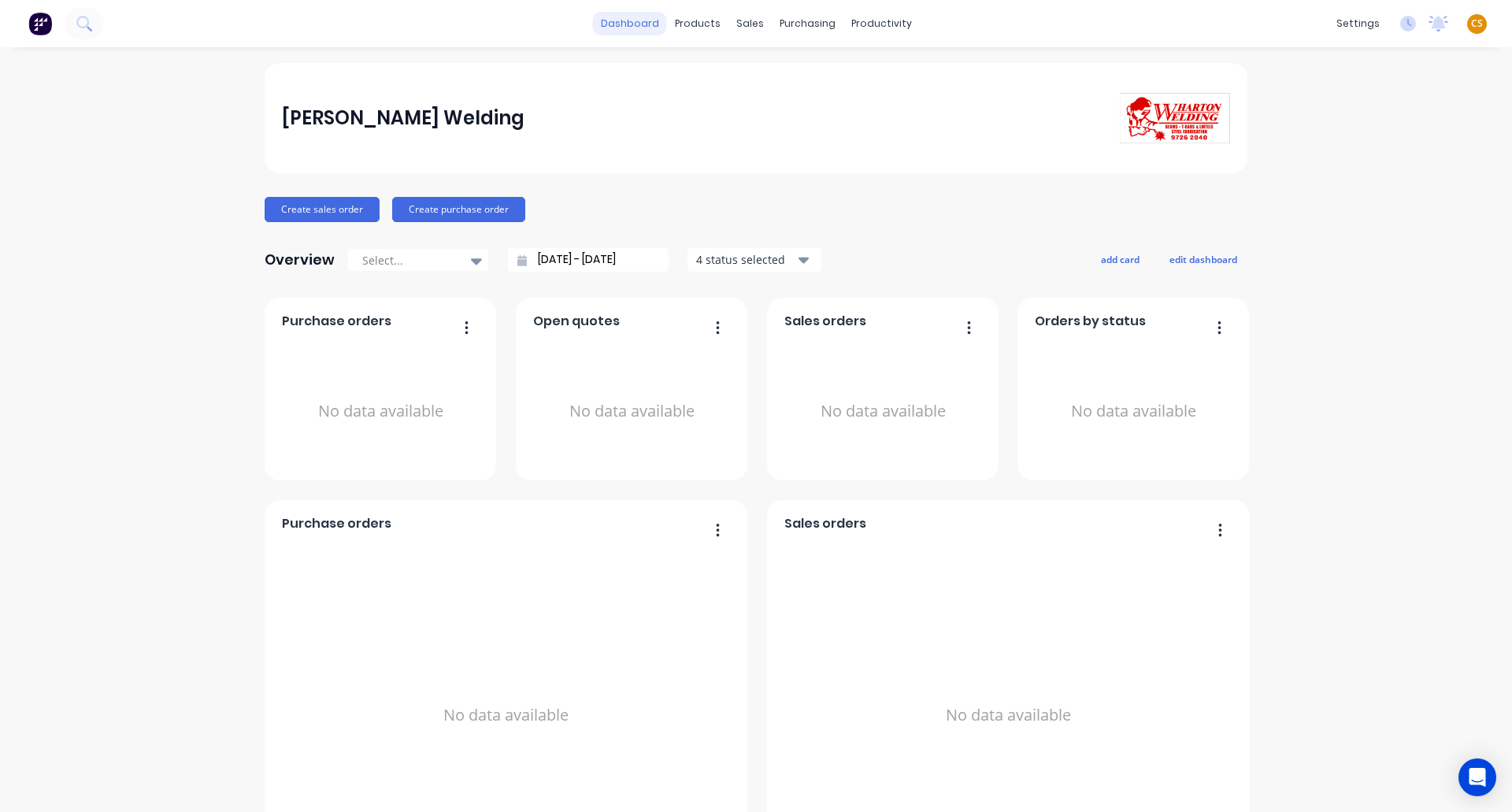
click at [630, 30] on link "dashboard" at bounding box center [630, 24] width 74 height 24
click at [331, 209] on button "Create sales order" at bounding box center [321, 209] width 115 height 25
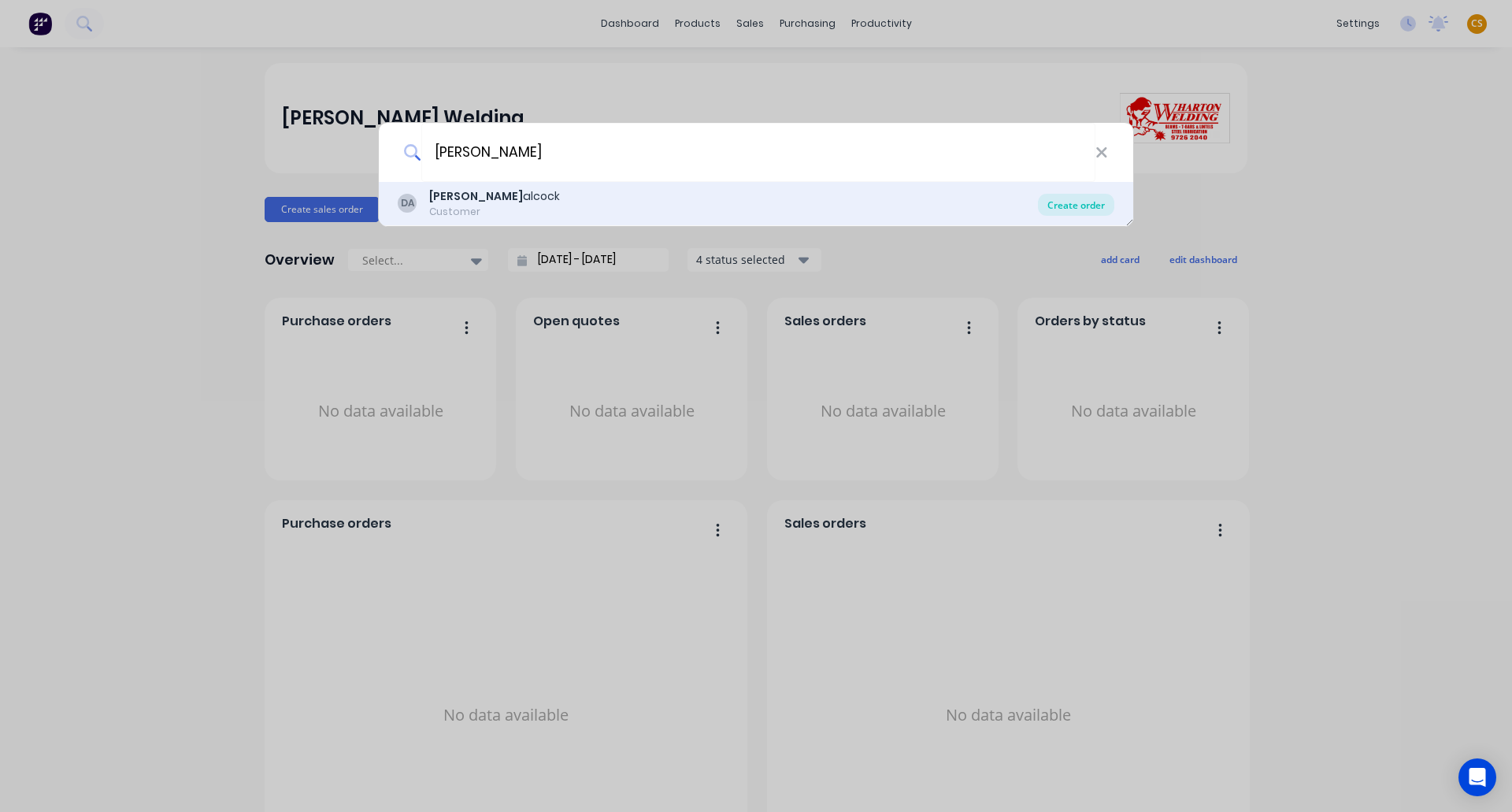
type input "DALE"
click at [1062, 204] on div "Create order" at bounding box center [1076, 204] width 76 height 22
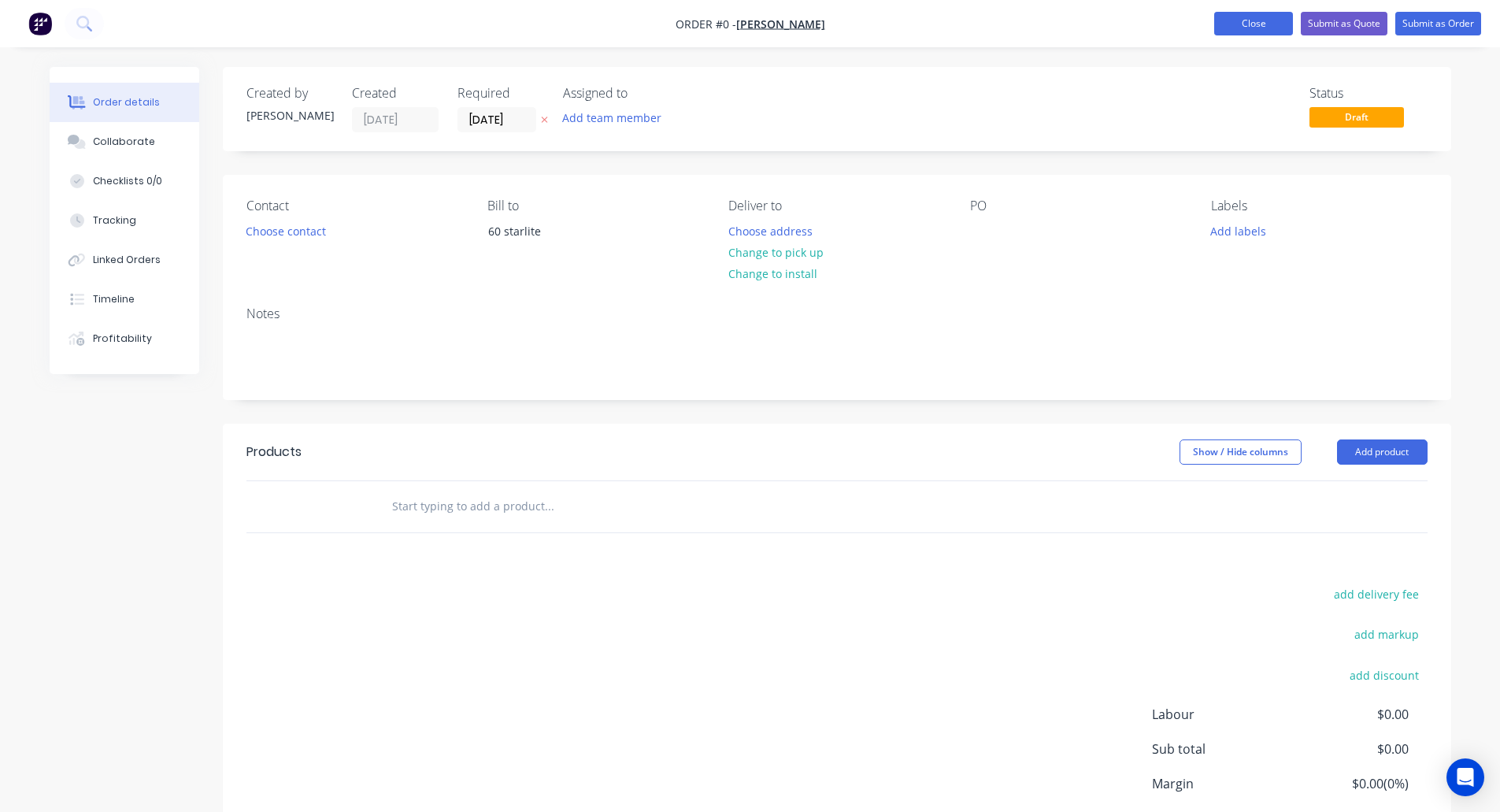
click at [1242, 21] on button "Close" at bounding box center [1254, 24] width 79 height 24
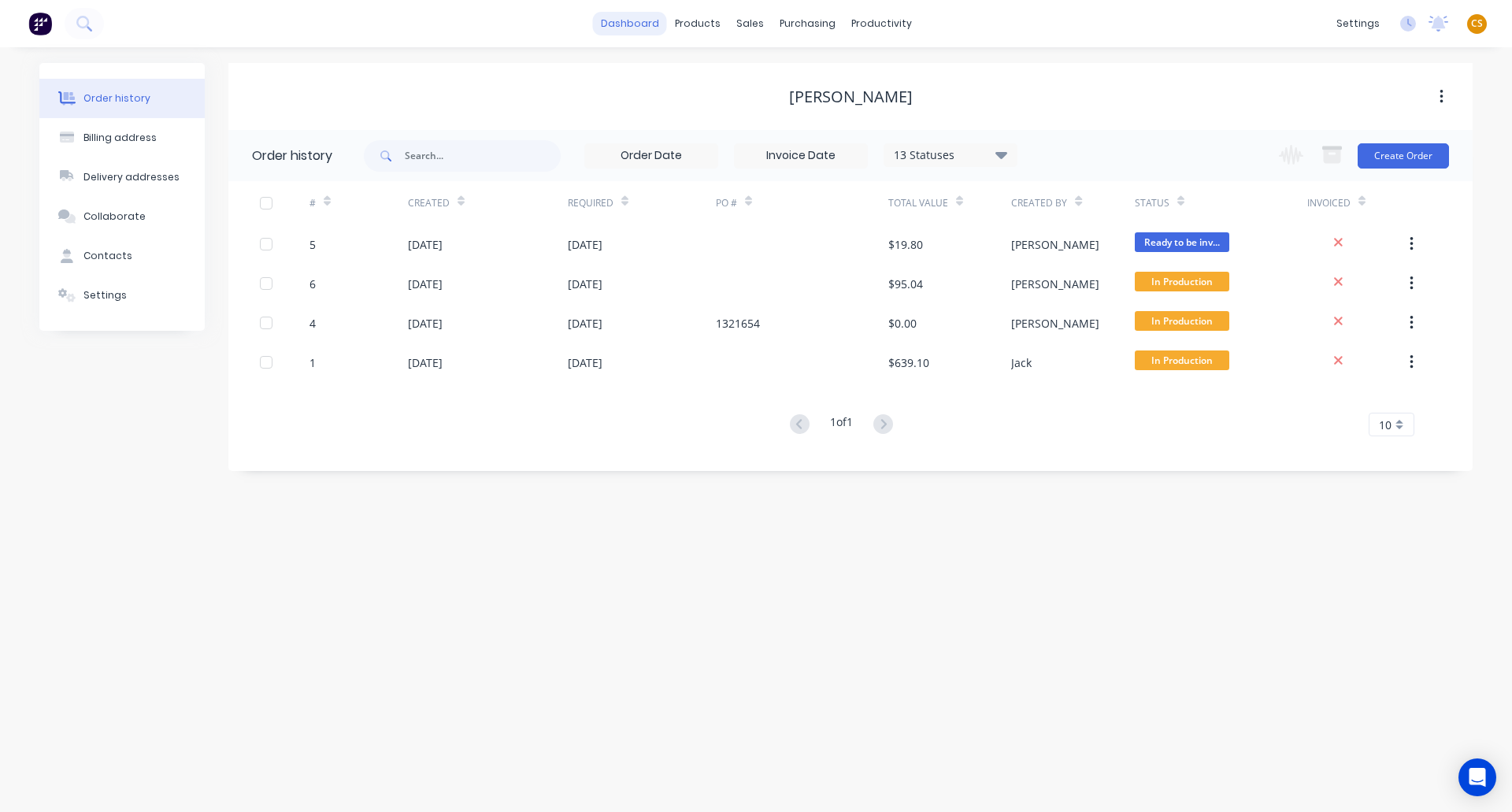
click at [630, 29] on link "dashboard" at bounding box center [630, 24] width 74 height 24
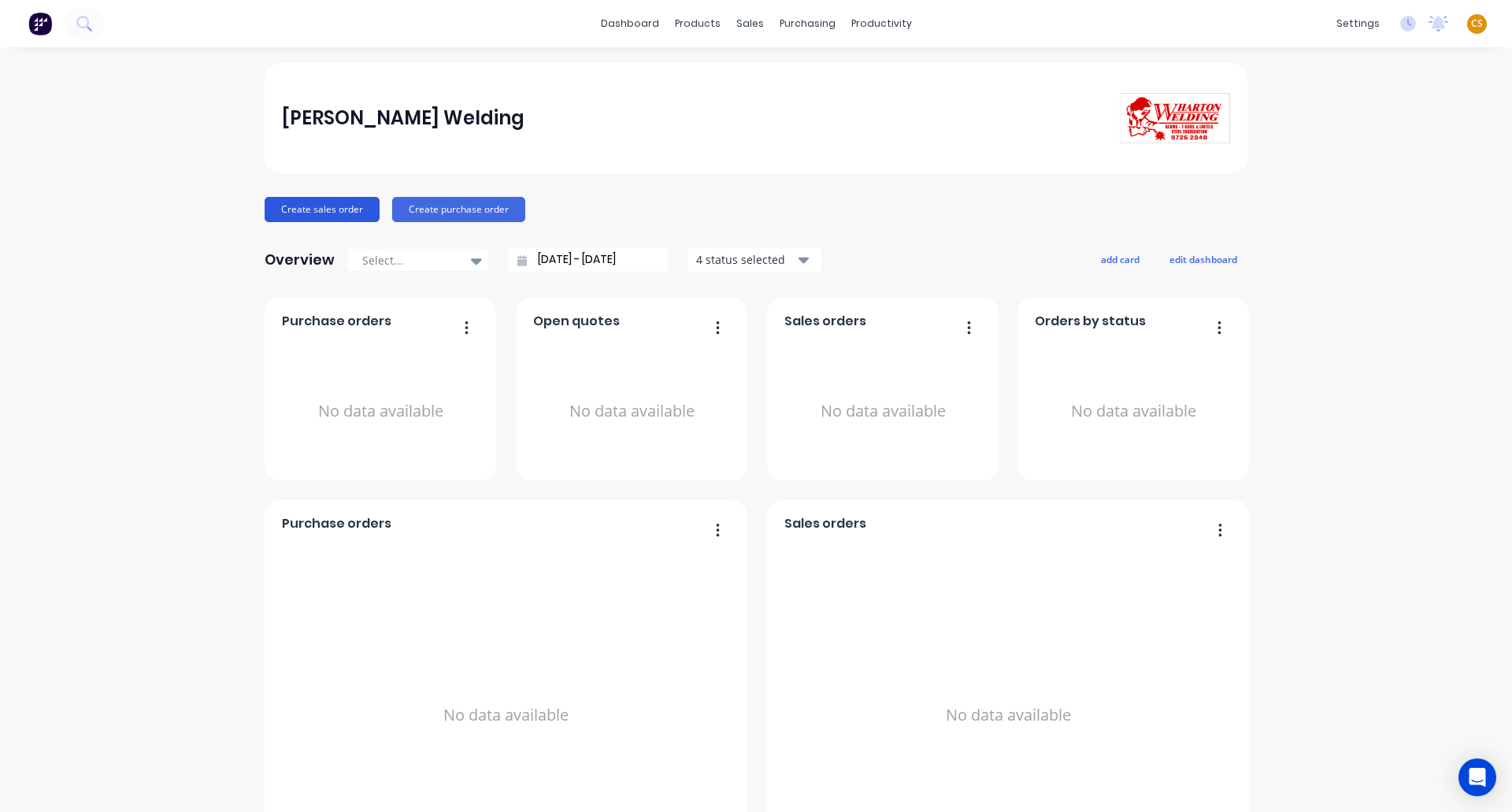
click at [309, 209] on button "Create sales order" at bounding box center [321, 209] width 115 height 25
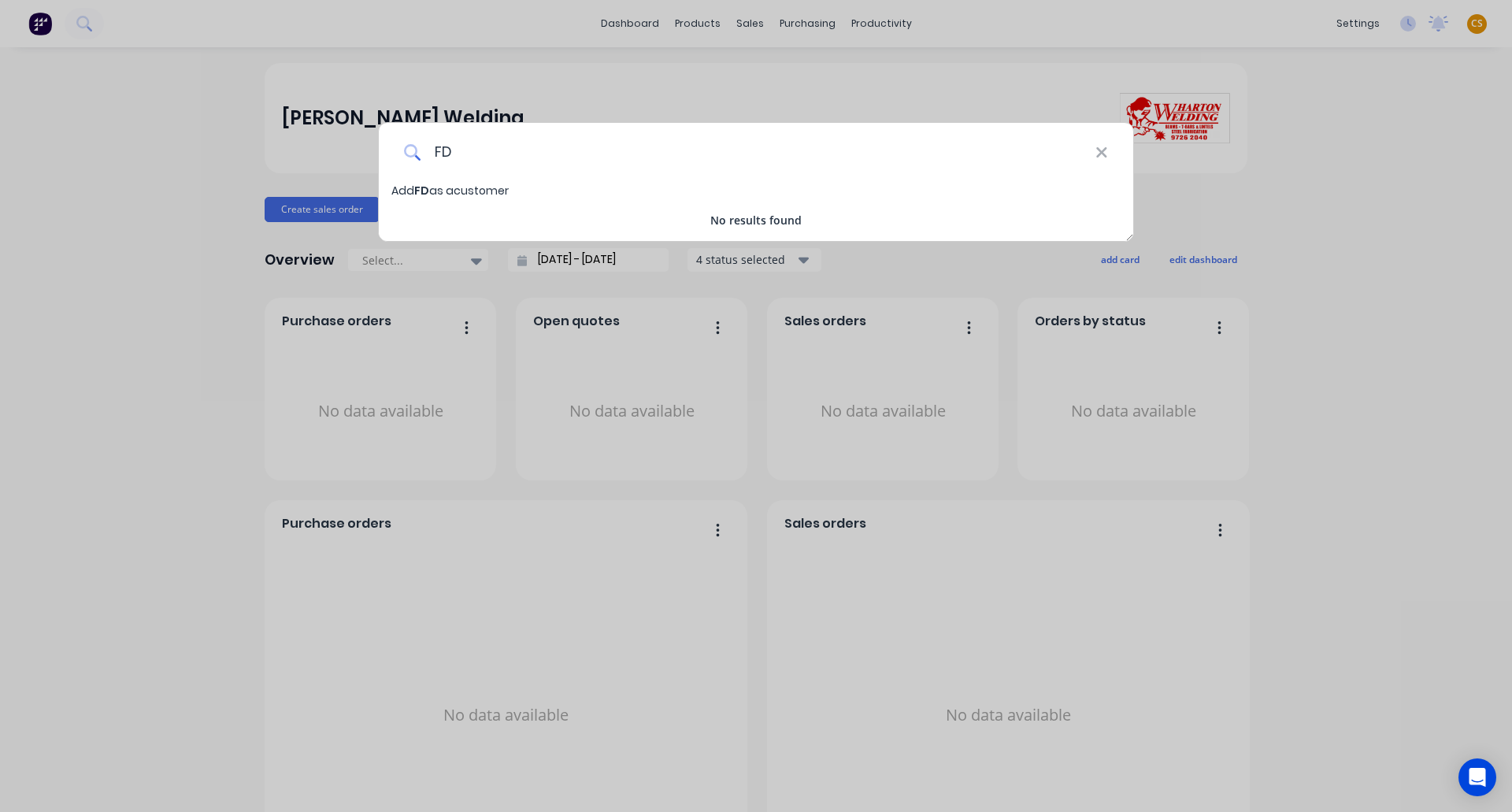
type input "F"
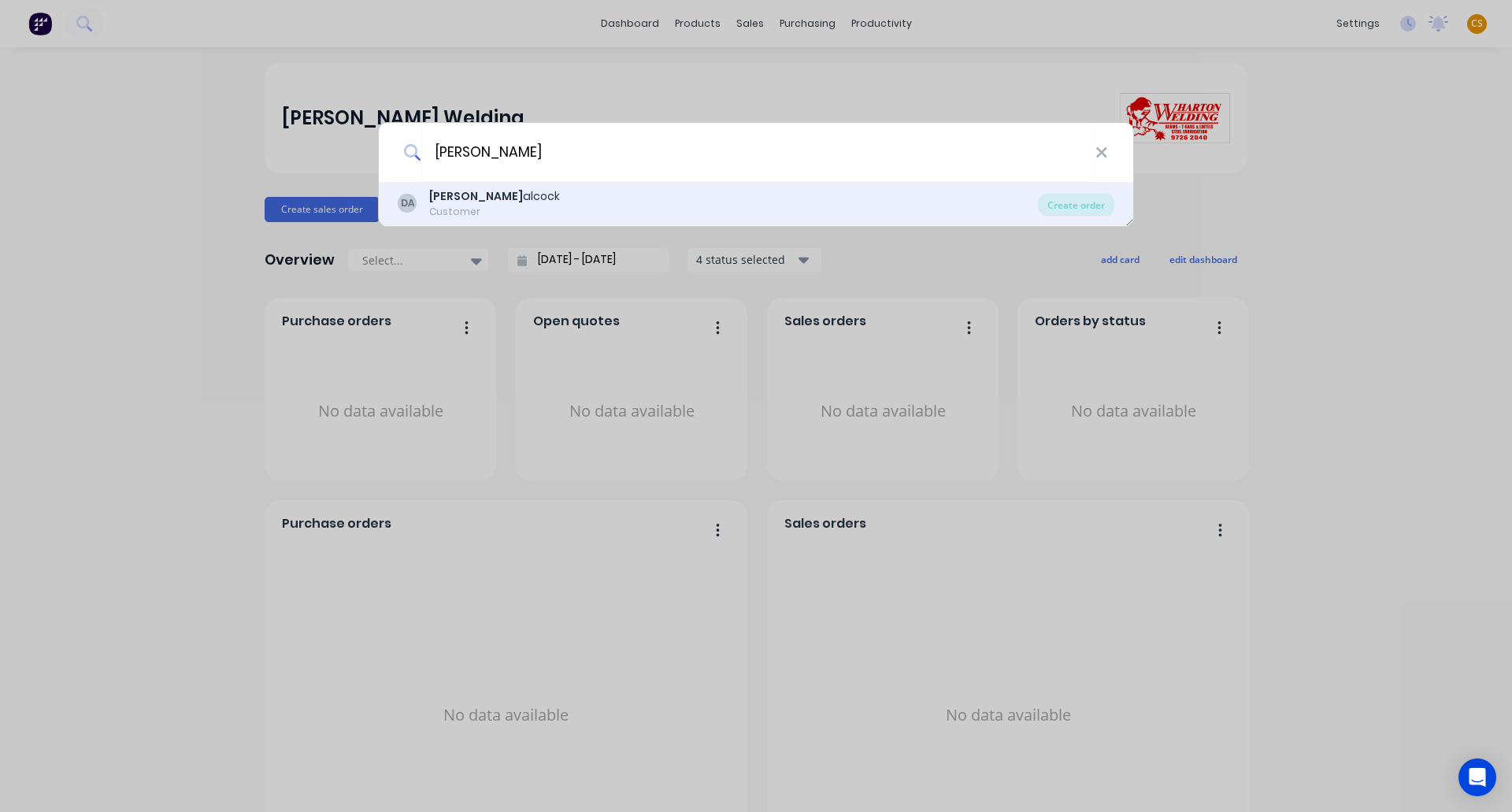
type input "DALE"
click at [472, 203] on div "dale alcock" at bounding box center [494, 196] width 131 height 17
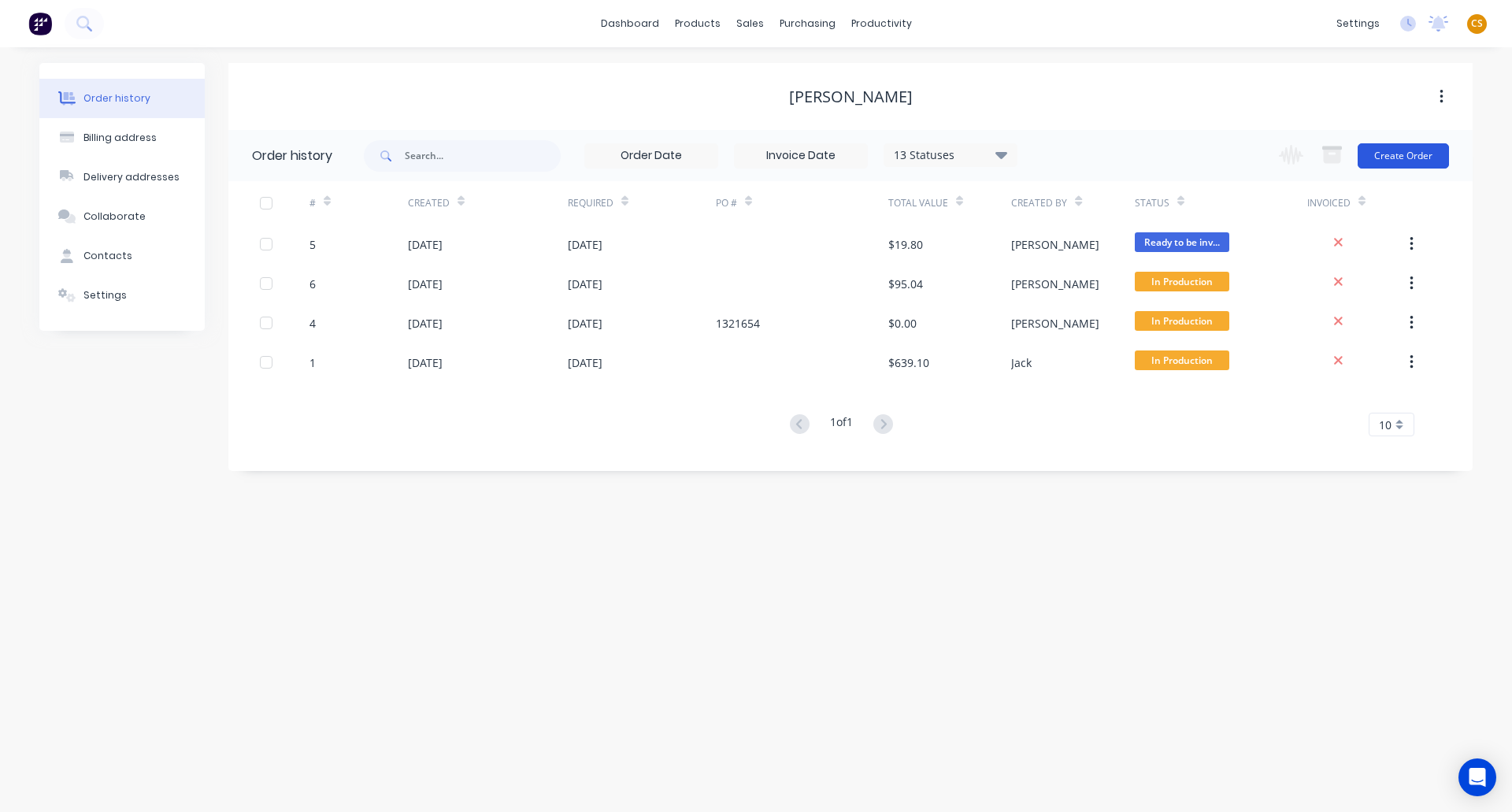
click at [1388, 158] on button "Create Order" at bounding box center [1403, 156] width 91 height 25
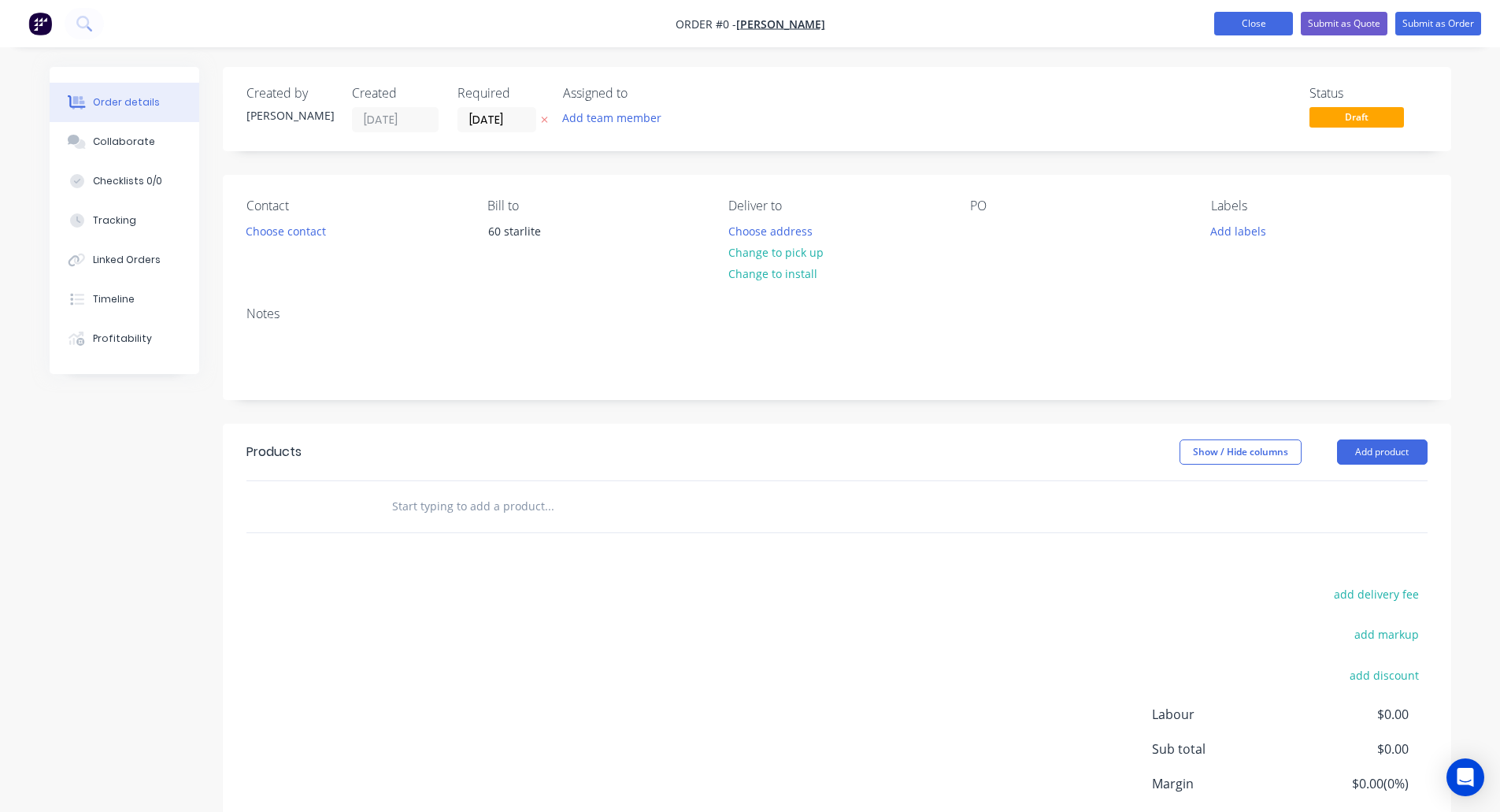
click at [1233, 20] on button "Close" at bounding box center [1254, 24] width 79 height 24
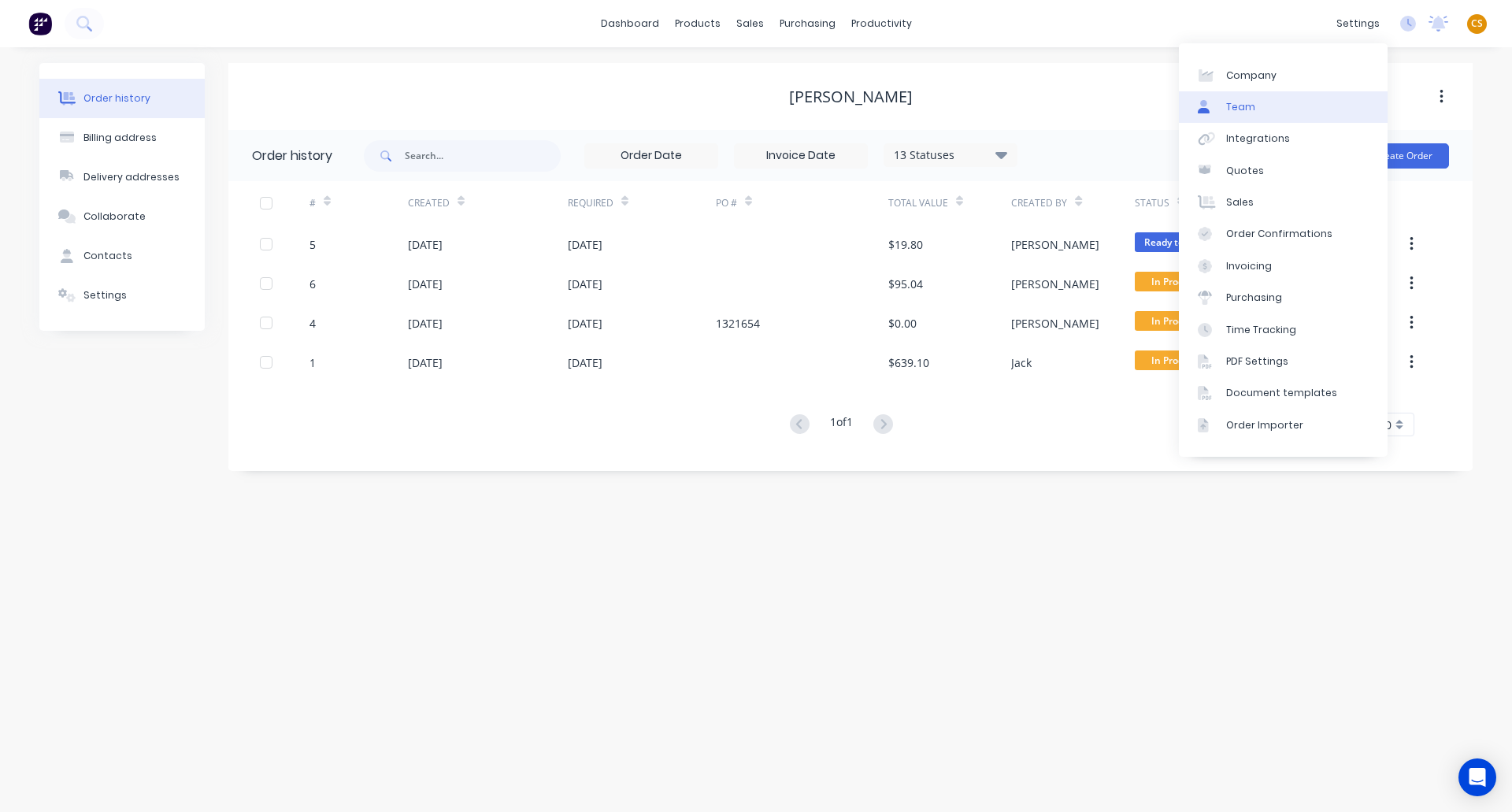
click at [1238, 116] on link "Team" at bounding box center [1283, 107] width 209 height 31
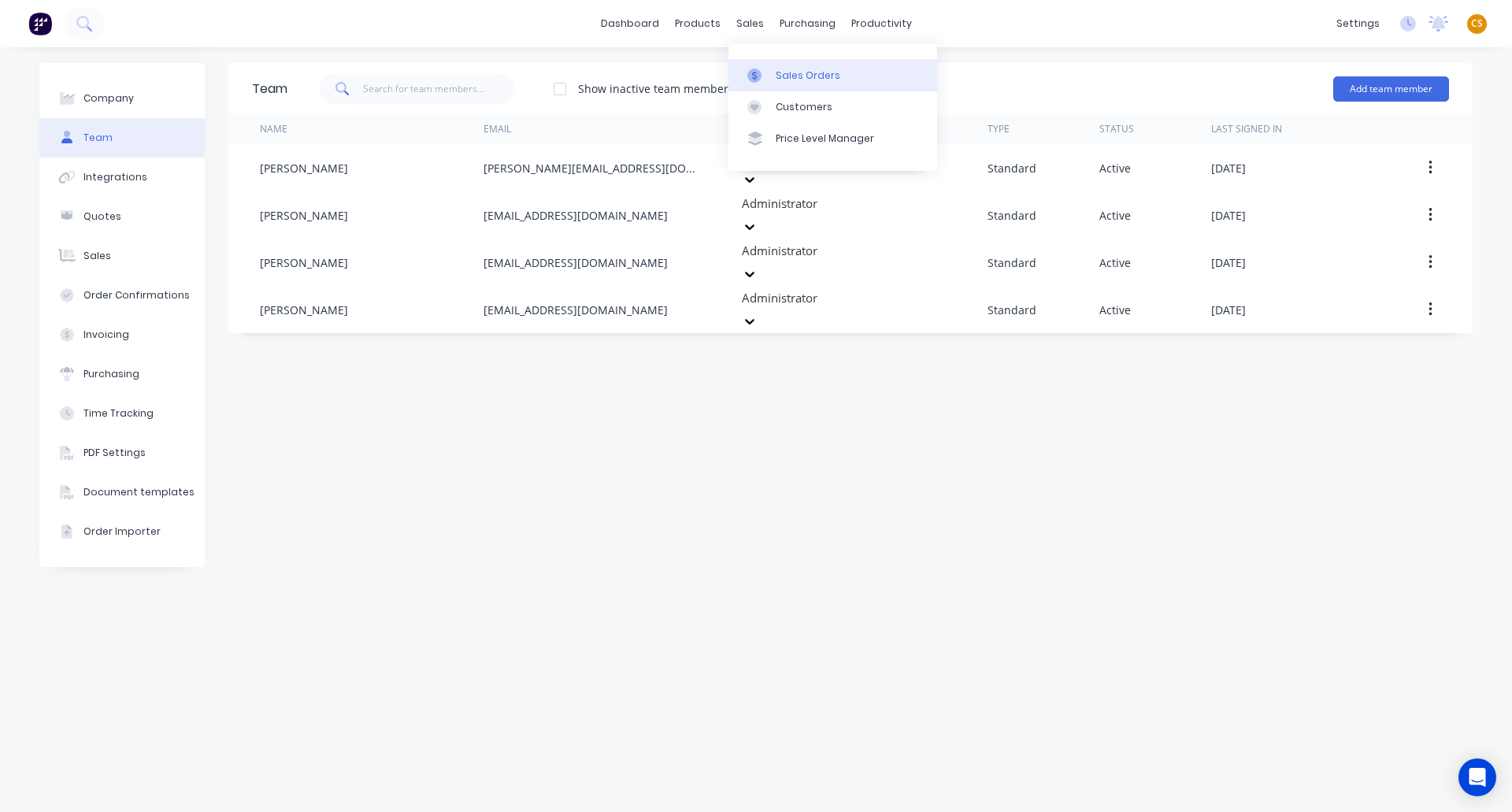
click at [806, 71] on div "Sales Orders" at bounding box center [808, 75] width 64 height 14
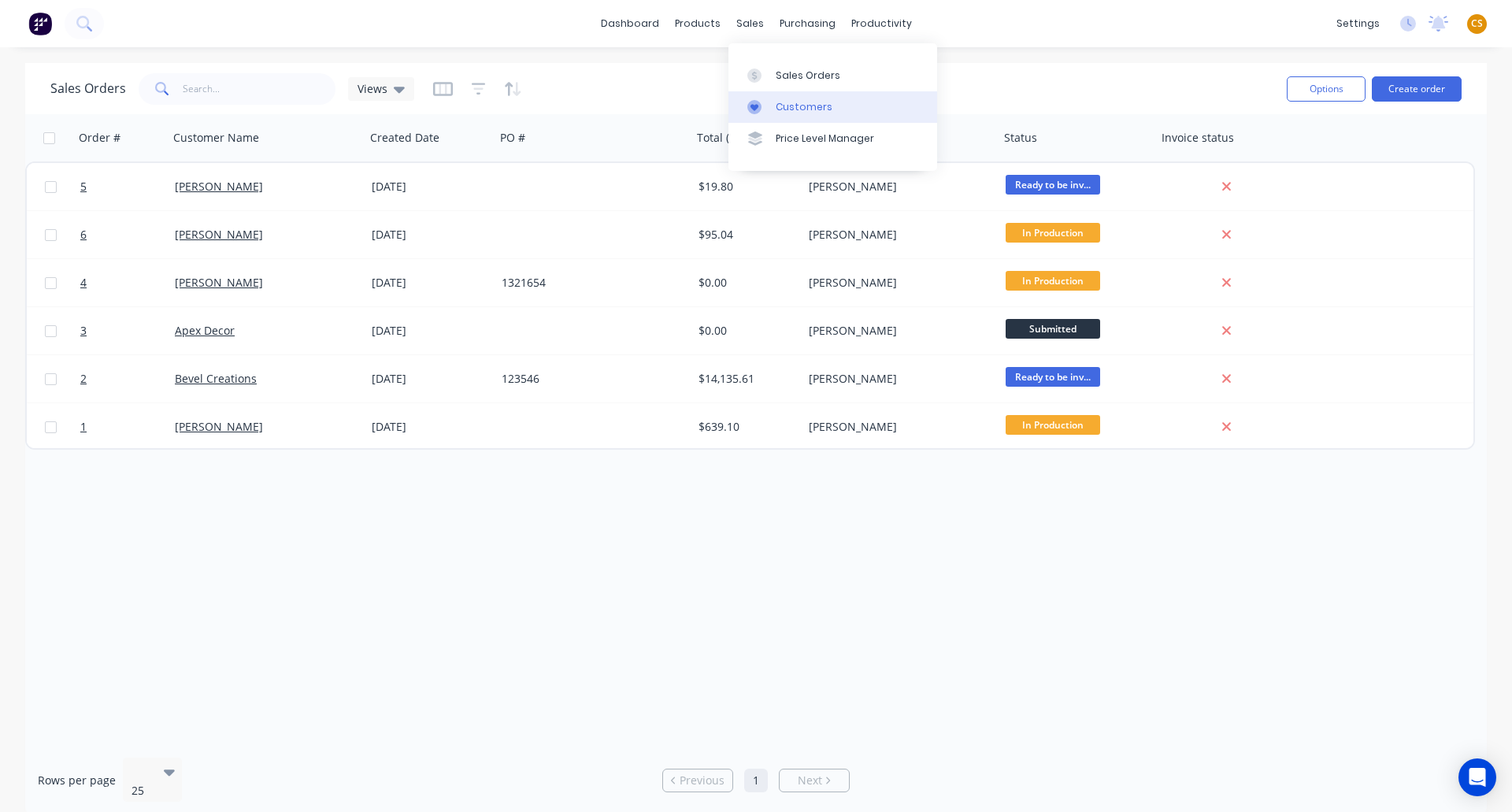
click at [799, 110] on div "Customers" at bounding box center [804, 107] width 57 height 14
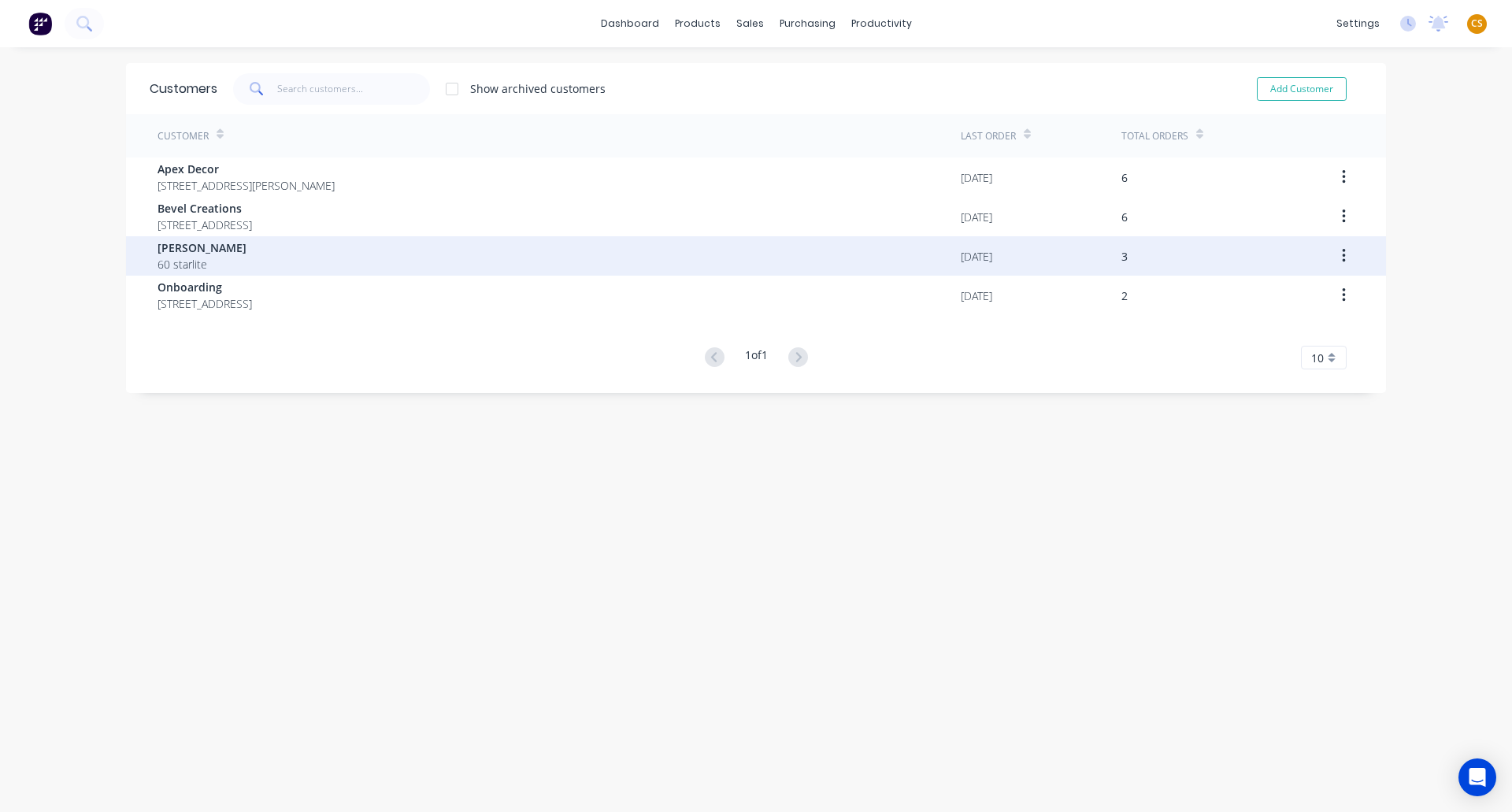
click at [211, 263] on div "dale alcock 60 starlite" at bounding box center [559, 256] width 803 height 40
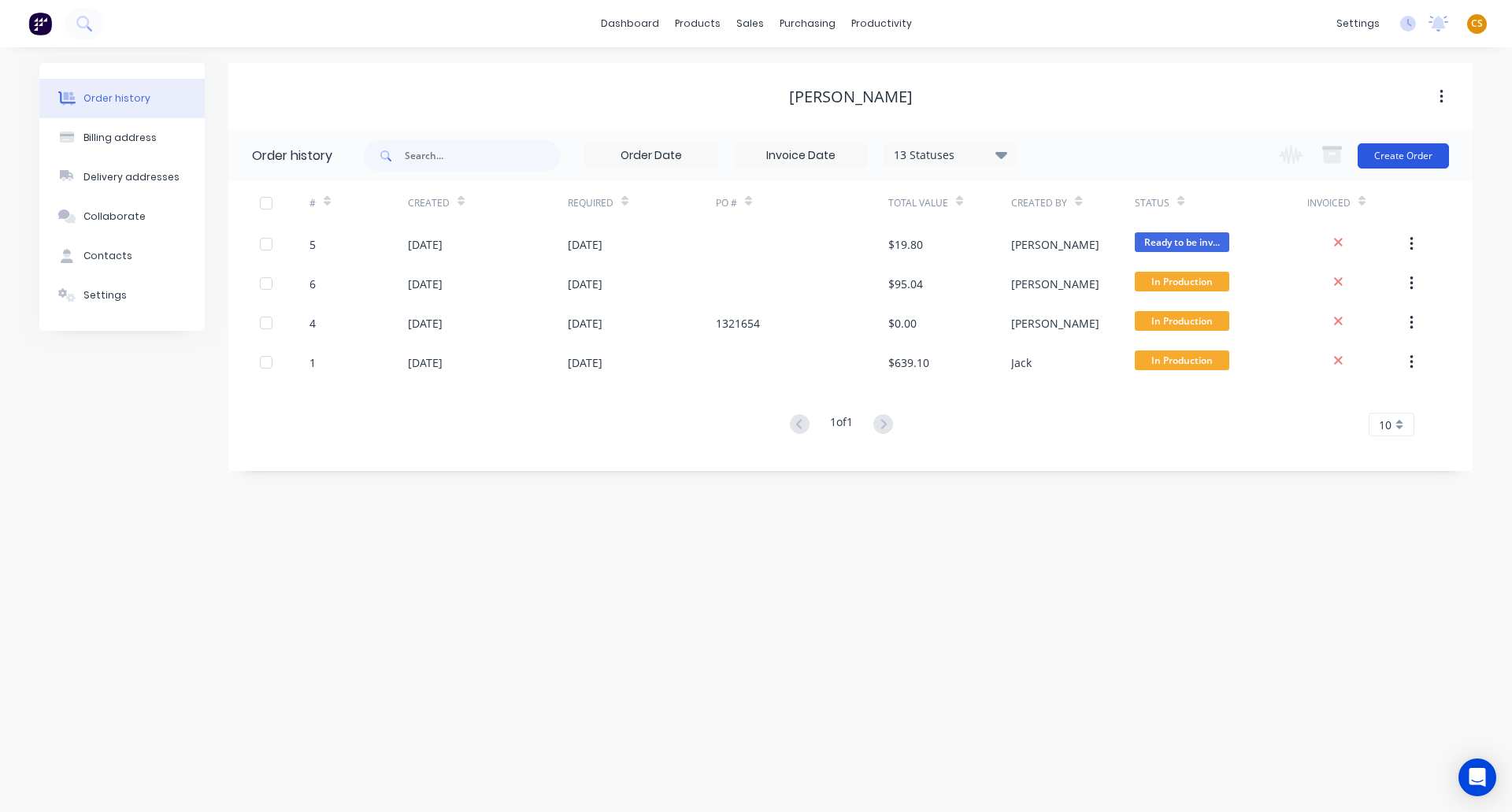
click at [1402, 151] on button "Create Order" at bounding box center [1403, 156] width 91 height 25
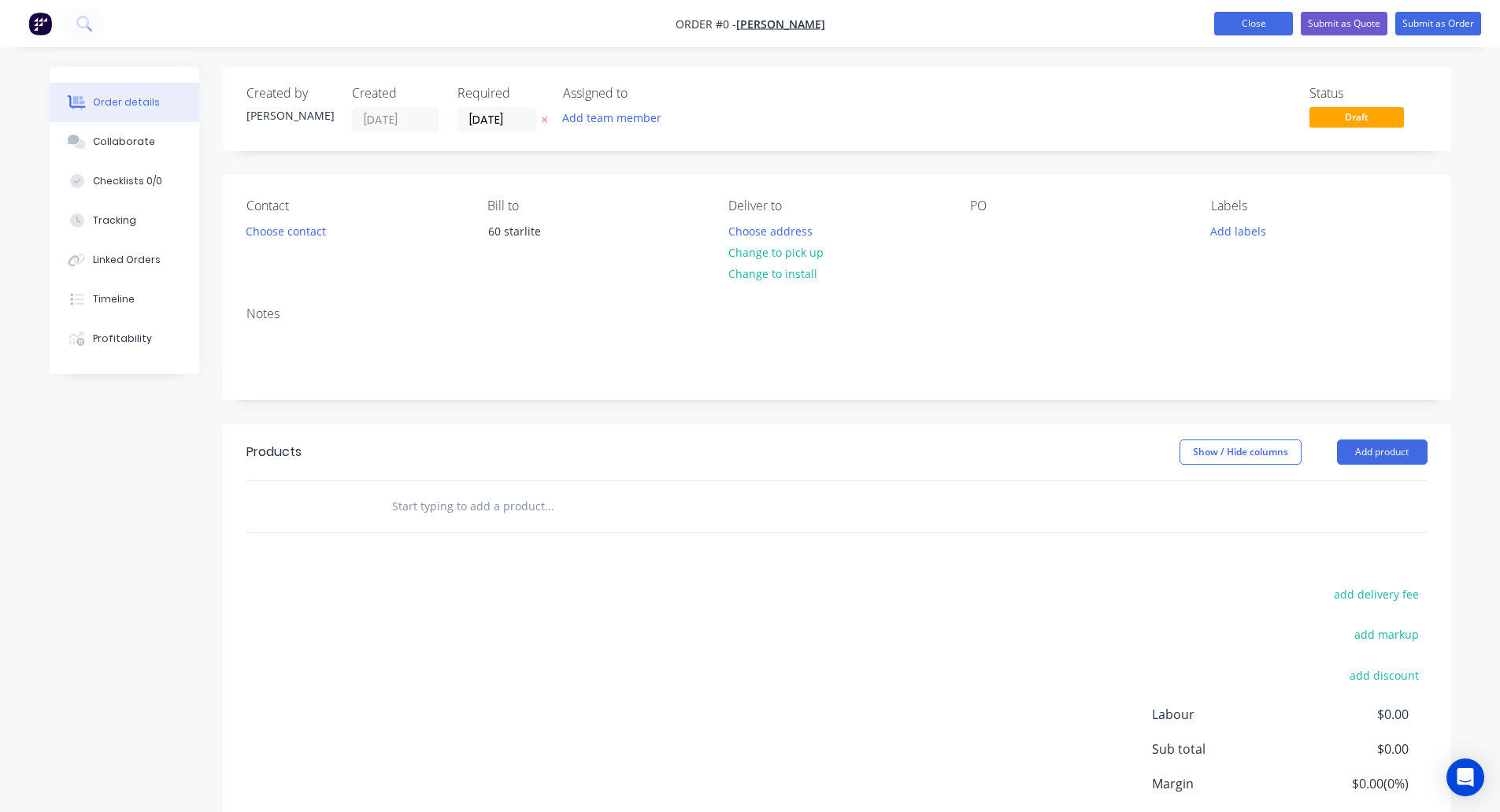
click at [1258, 25] on button "Close" at bounding box center [1254, 24] width 79 height 24
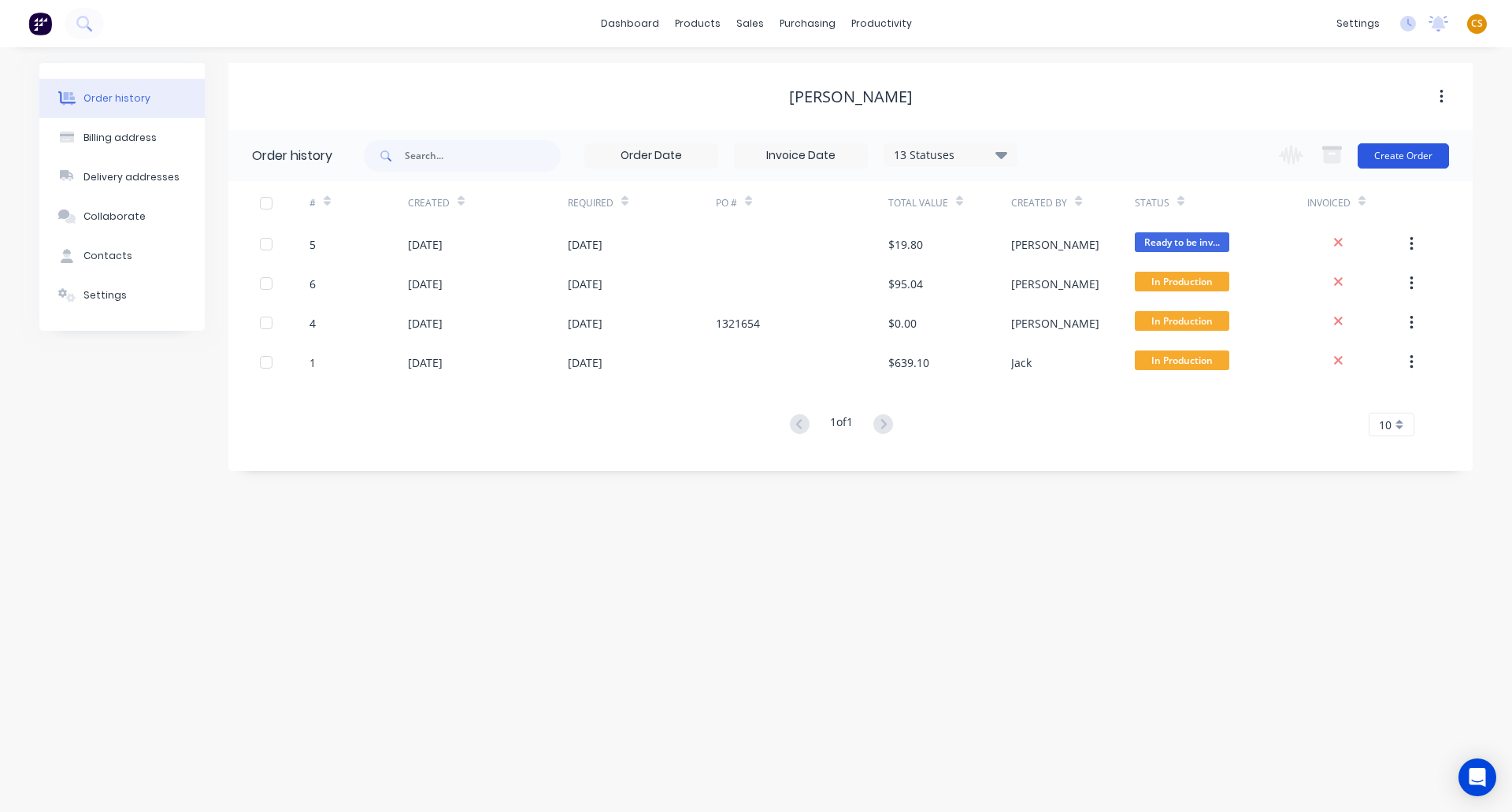
click at [1393, 156] on button "Create Order" at bounding box center [1403, 156] width 91 height 25
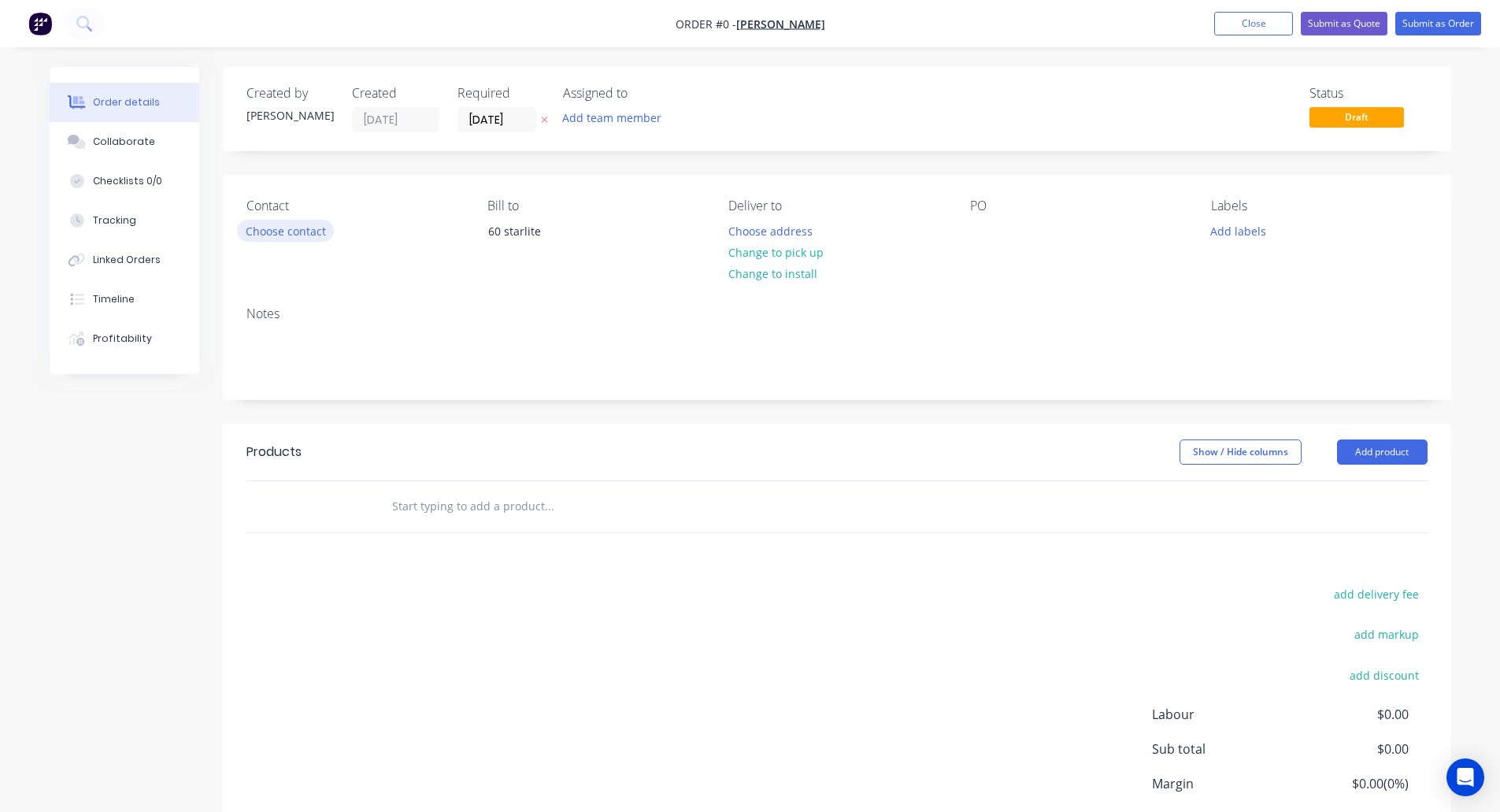
click at [293, 231] on button "Choose contact" at bounding box center [285, 230] width 97 height 21
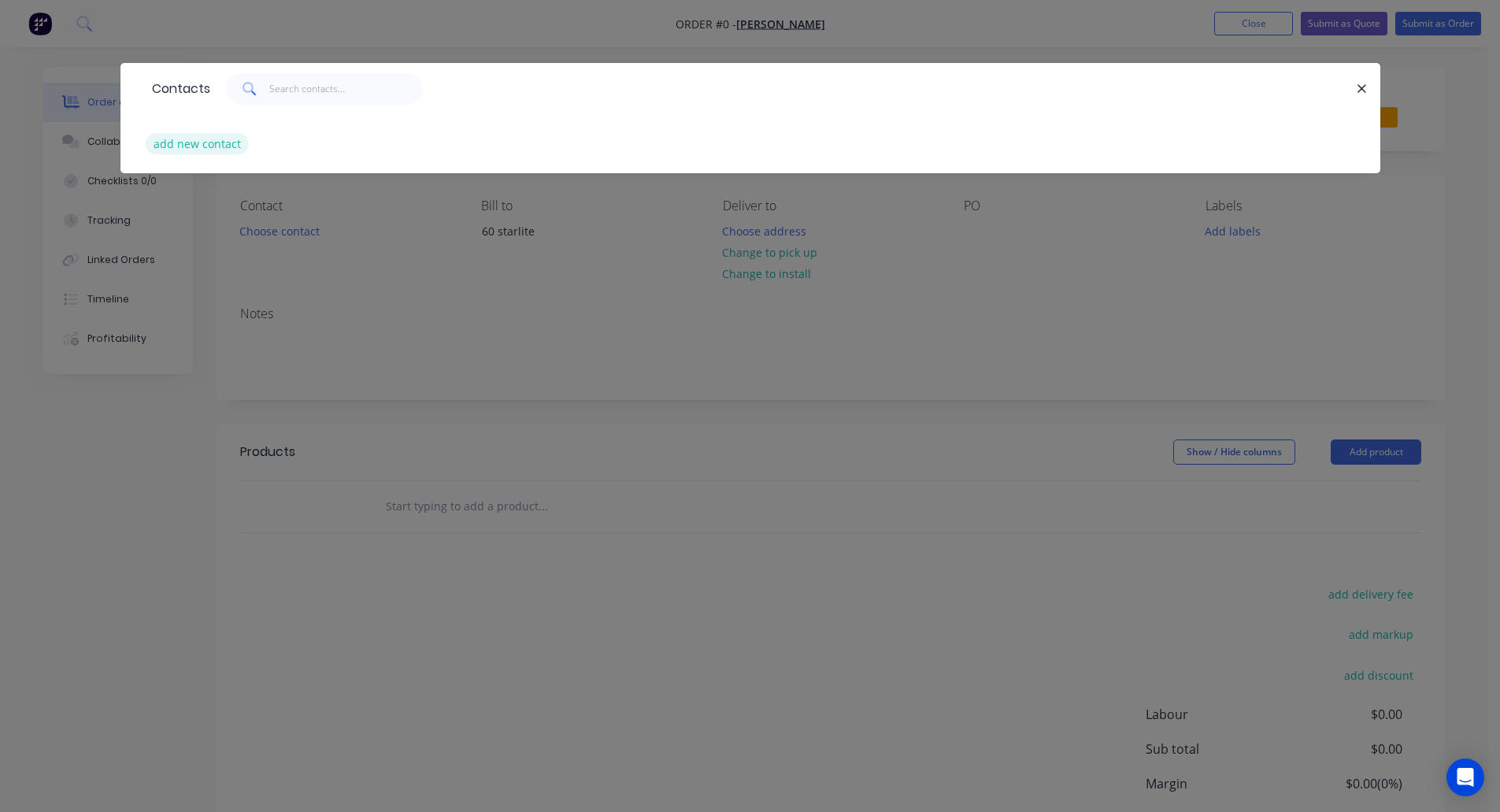
click at [216, 145] on button "add new contact" at bounding box center [197, 144] width 104 height 21
select select "AU"
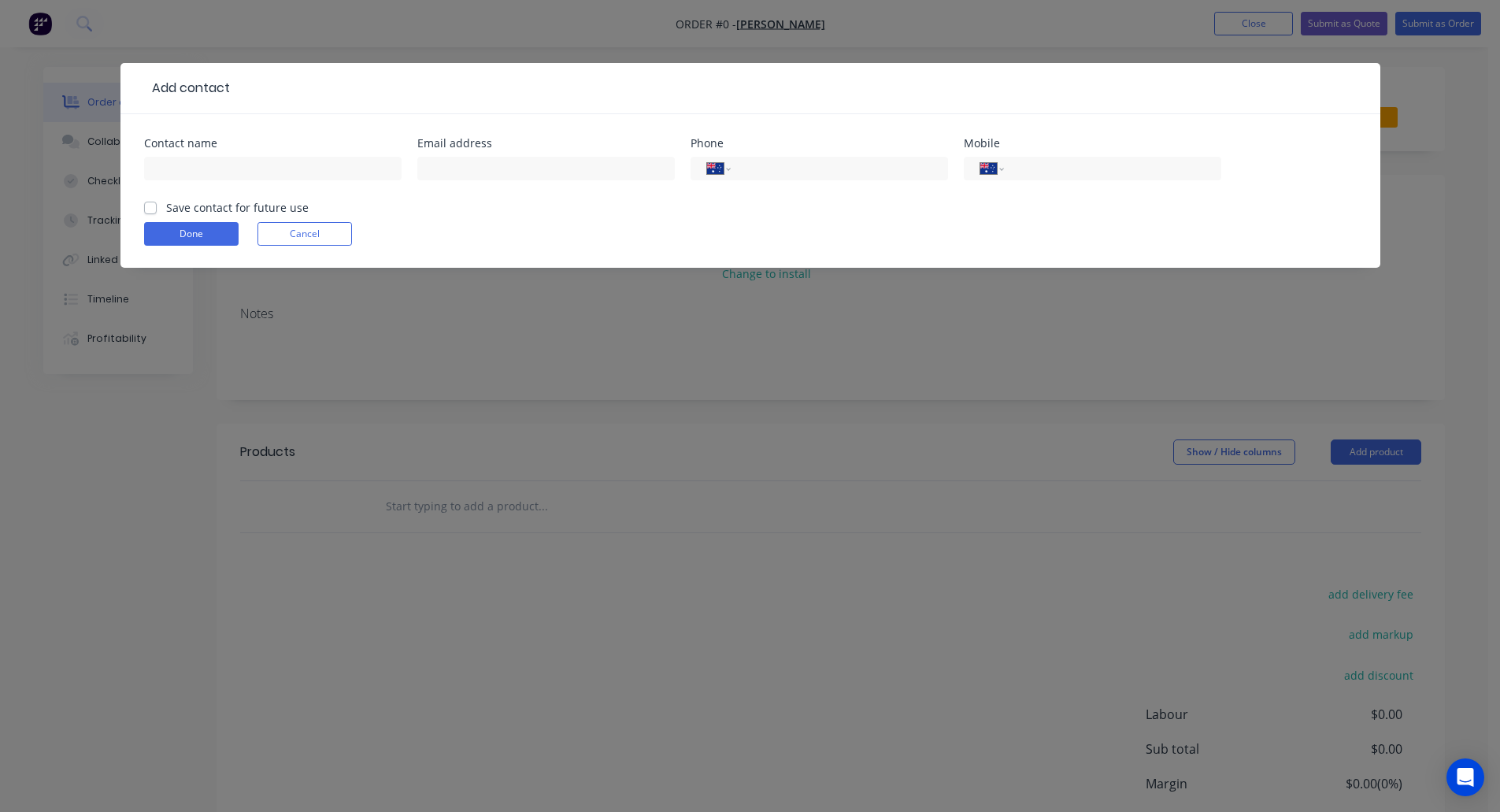
click at [1461, 199] on div "Add contact Contact name Email address Phone International Afghanistan Åland Is…" at bounding box center [750, 406] width 1500 height 812
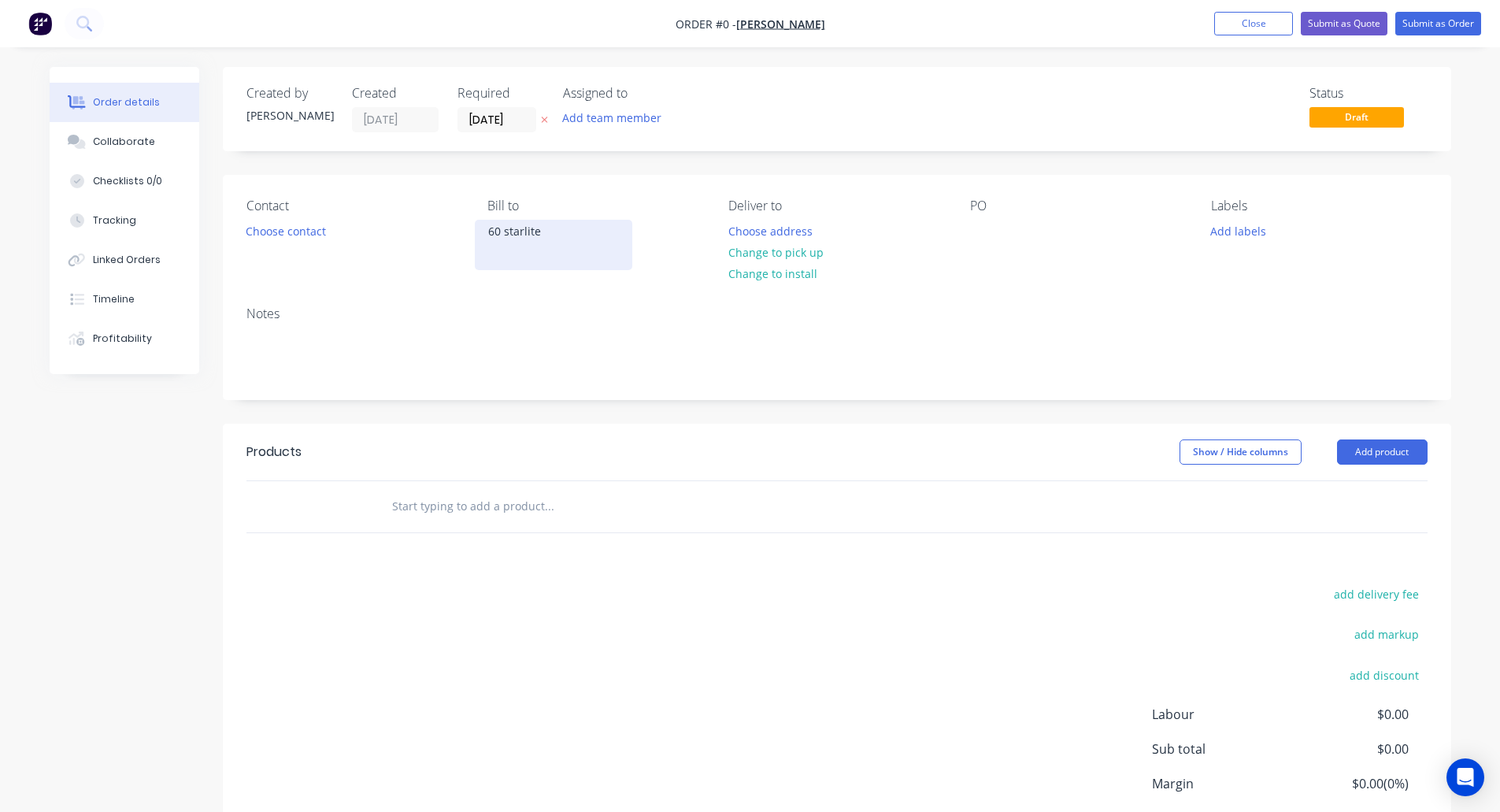
click at [553, 236] on div "60 starlite" at bounding box center [553, 231] width 131 height 22
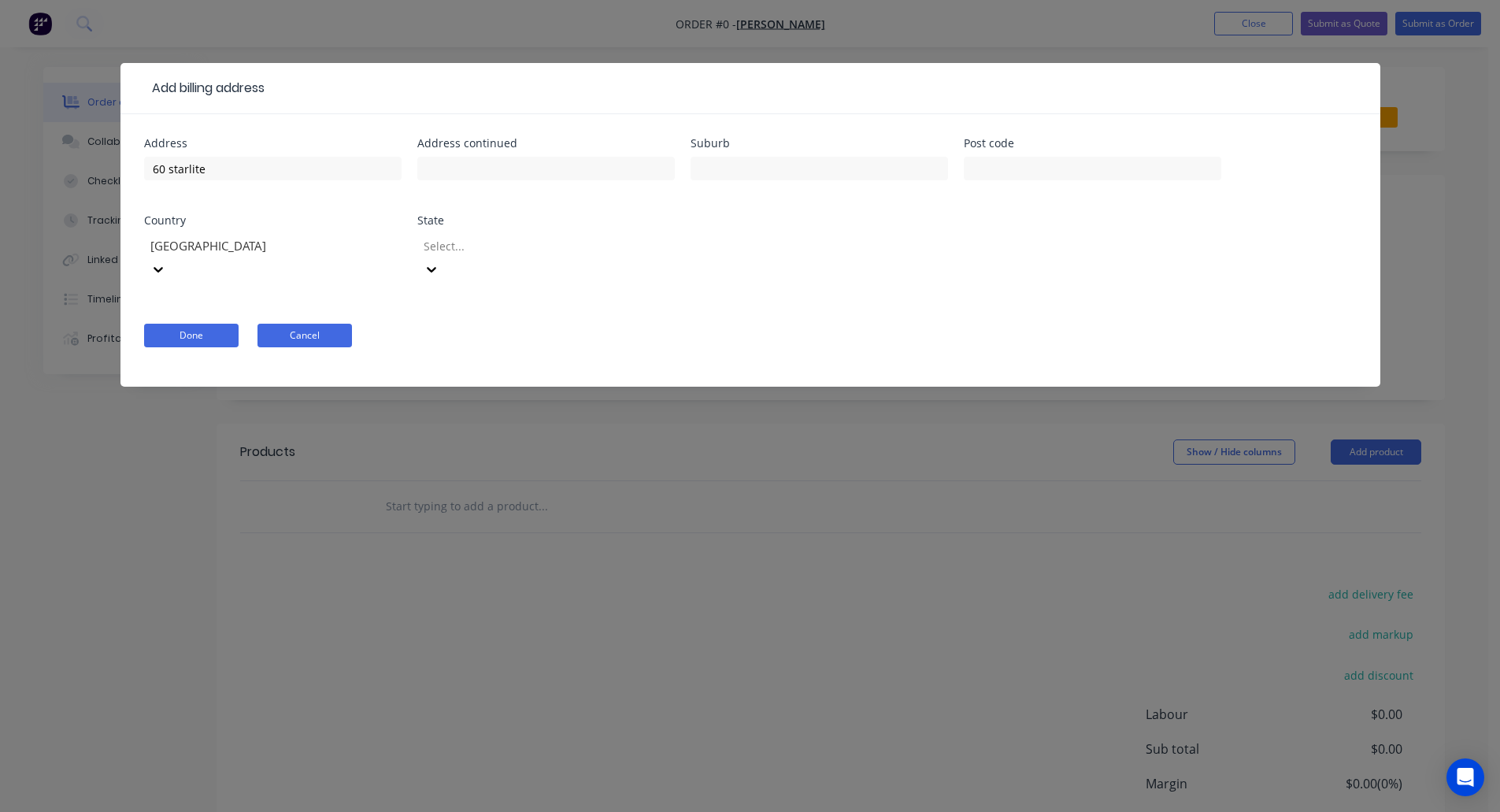
click at [331, 324] on button "Cancel" at bounding box center [305, 336] width 95 height 24
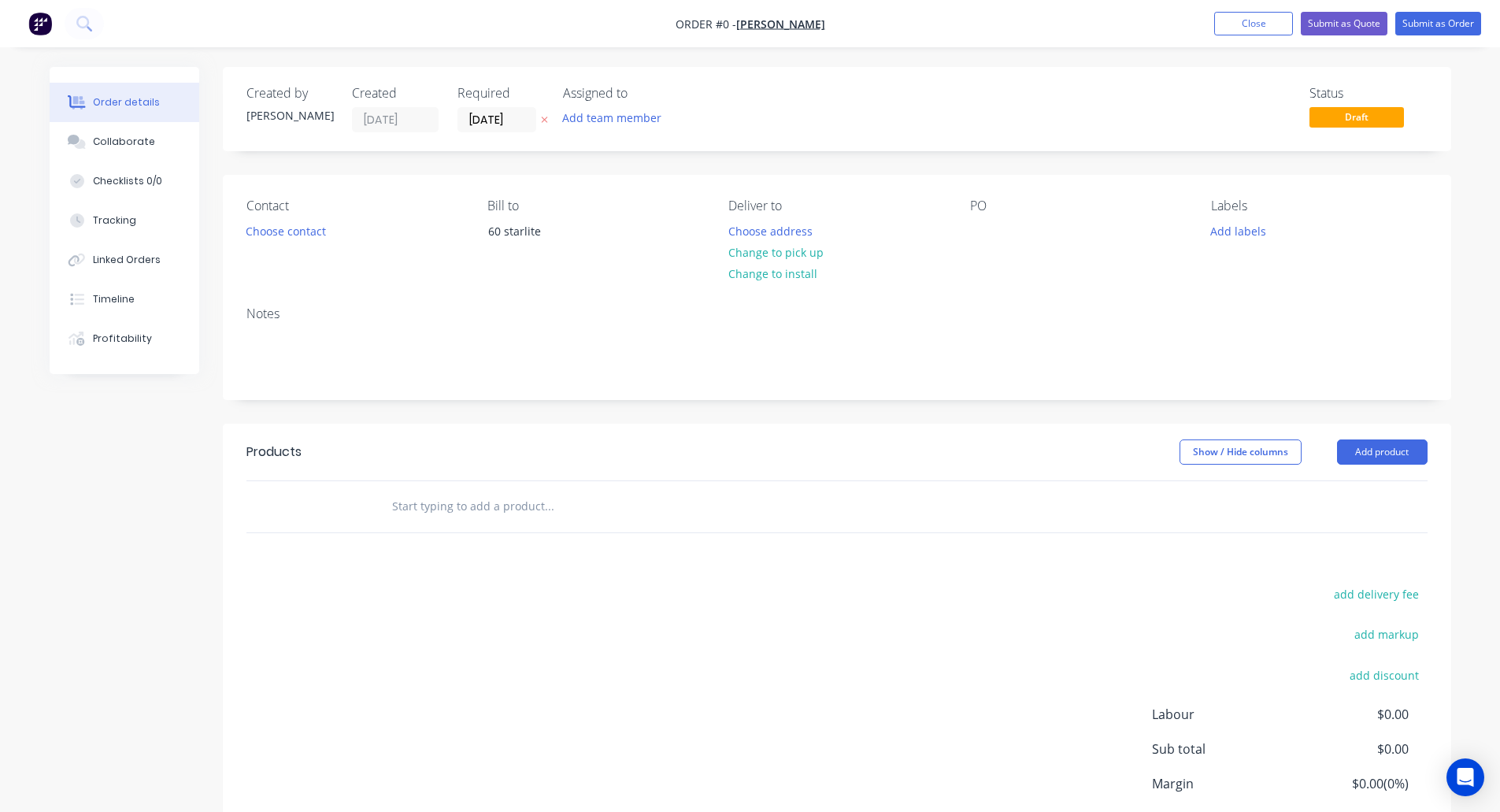
click at [74, 545] on div "Created by Cathy Created 08/09/25 Required 08/09/25 Assigned to Add team member…" at bounding box center [750, 501] width 1401 height 868
click at [780, 237] on button "Choose address" at bounding box center [770, 230] width 100 height 21
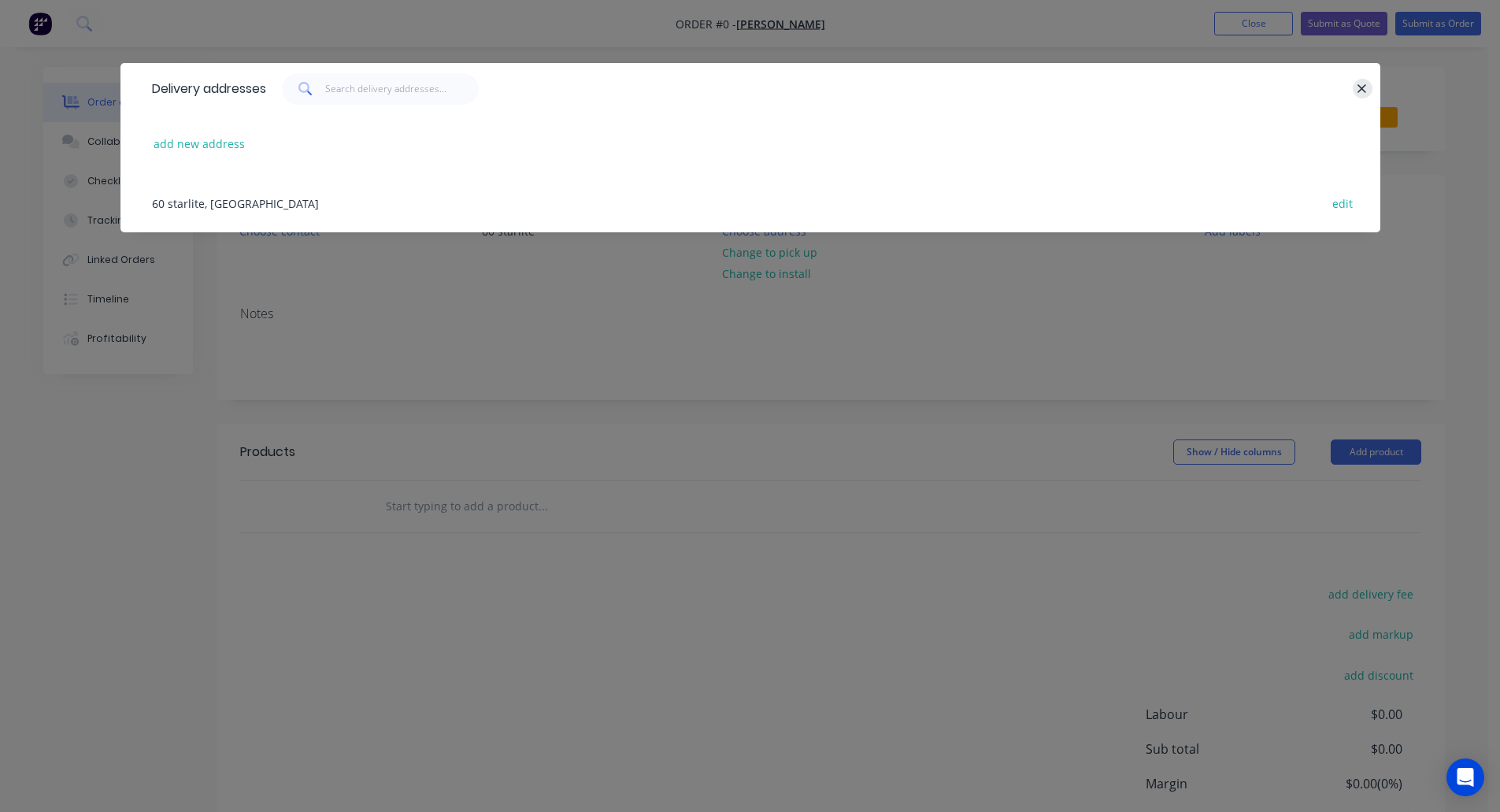
click at [1364, 88] on icon "button" at bounding box center [1362, 88] width 10 height 14
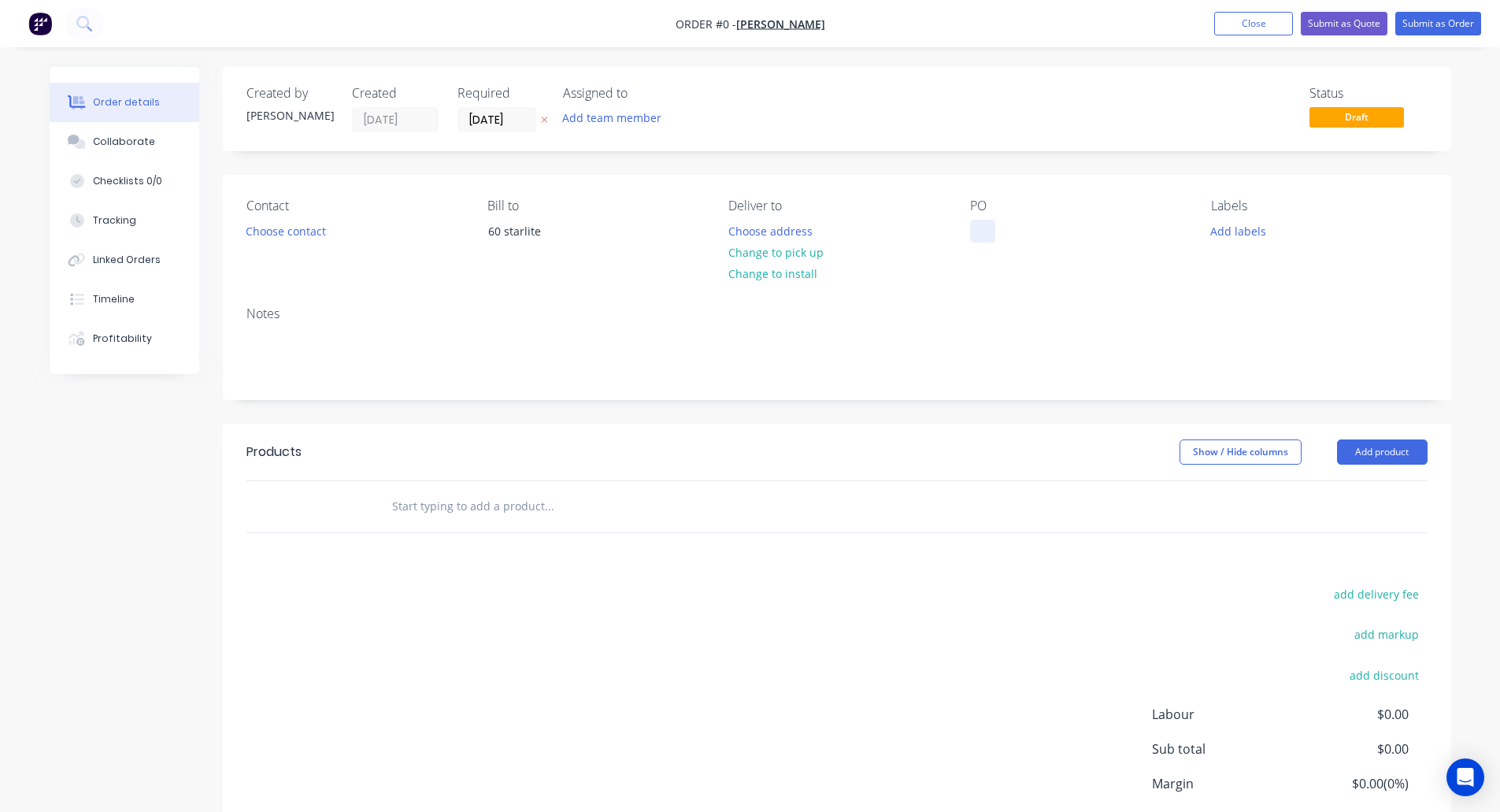
click at [977, 233] on div at bounding box center [983, 231] width 25 height 23
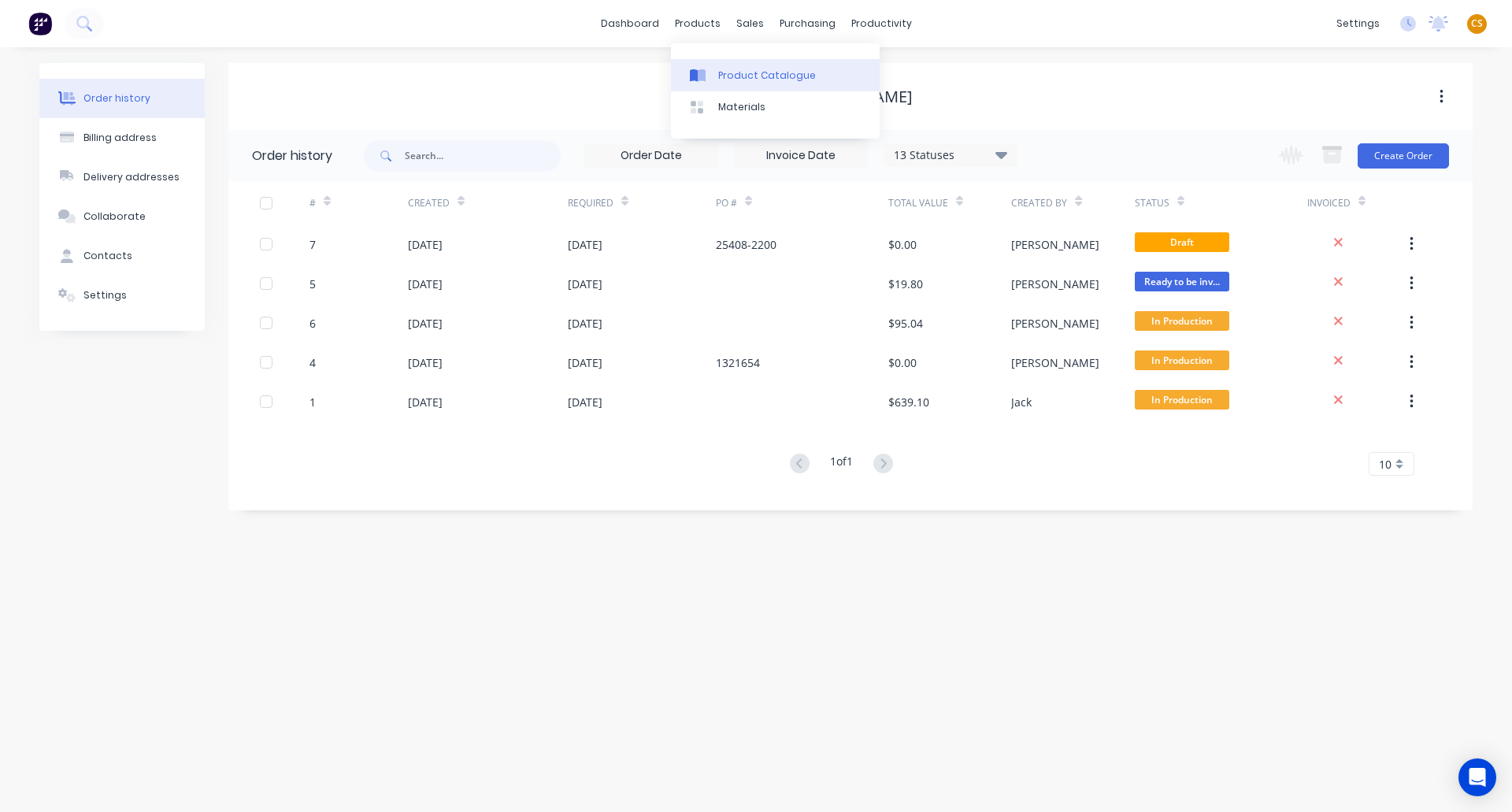
click at [736, 77] on div "Product Catalogue" at bounding box center [767, 75] width 98 height 14
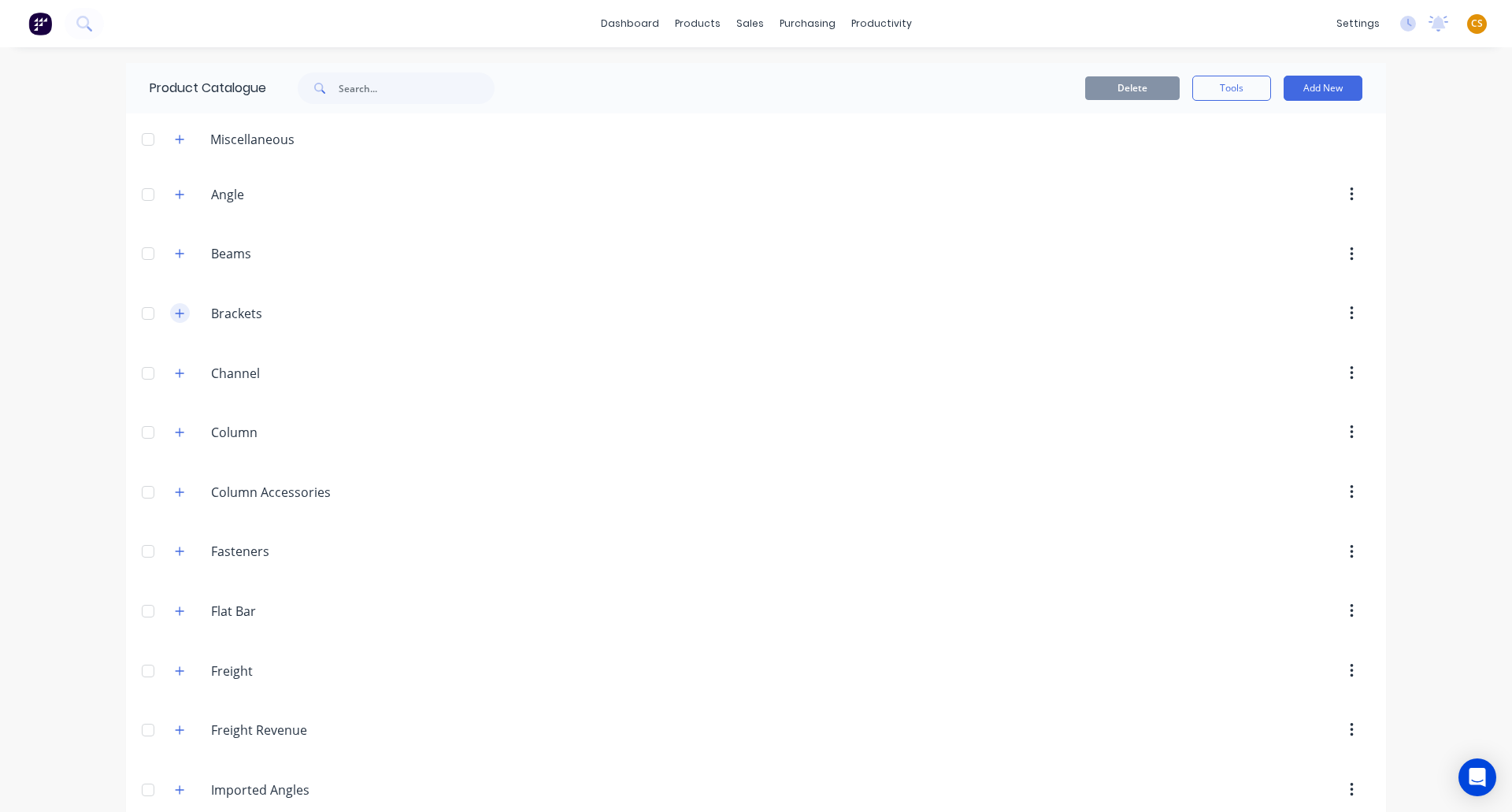
click at [177, 315] on icon "button" at bounding box center [180, 313] width 9 height 11
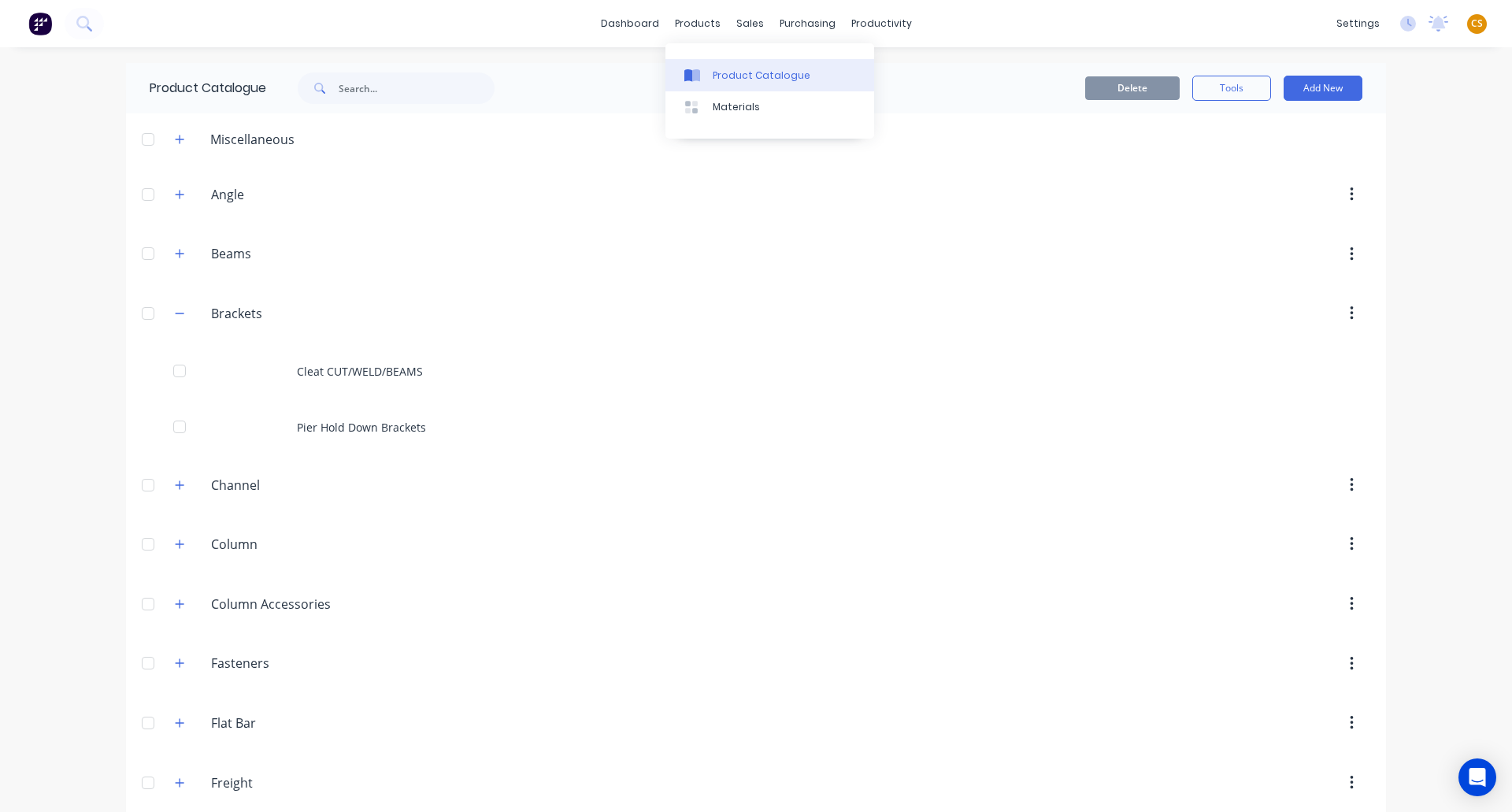
click at [737, 75] on div "Product Catalogue" at bounding box center [762, 75] width 98 height 14
click at [790, 75] on div "Sales Orders" at bounding box center [803, 75] width 64 height 14
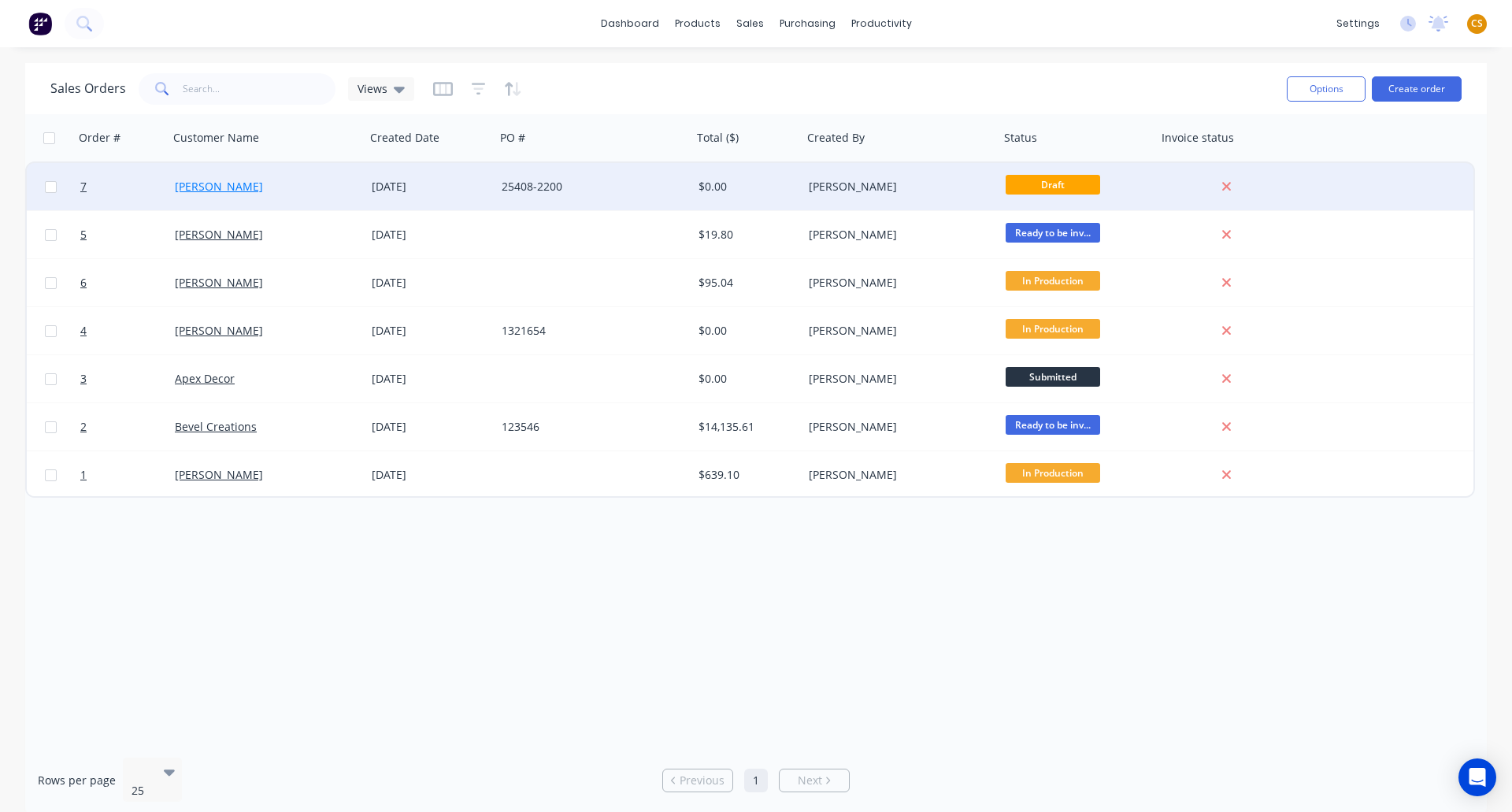
click at [204, 188] on link "dale alcock" at bounding box center [219, 186] width 88 height 15
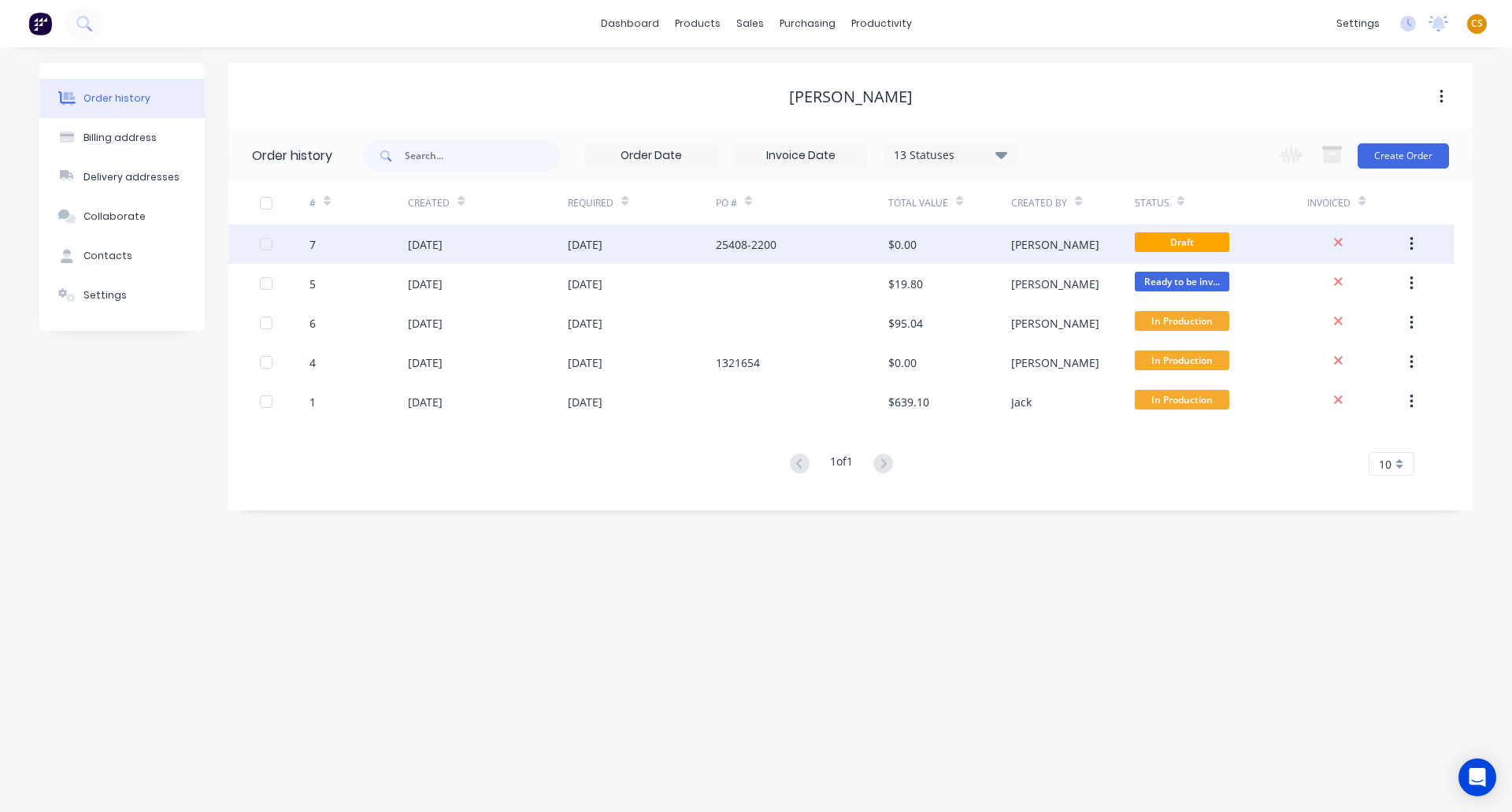
click at [425, 248] on div "[DATE]" at bounding box center [425, 245] width 35 height 17
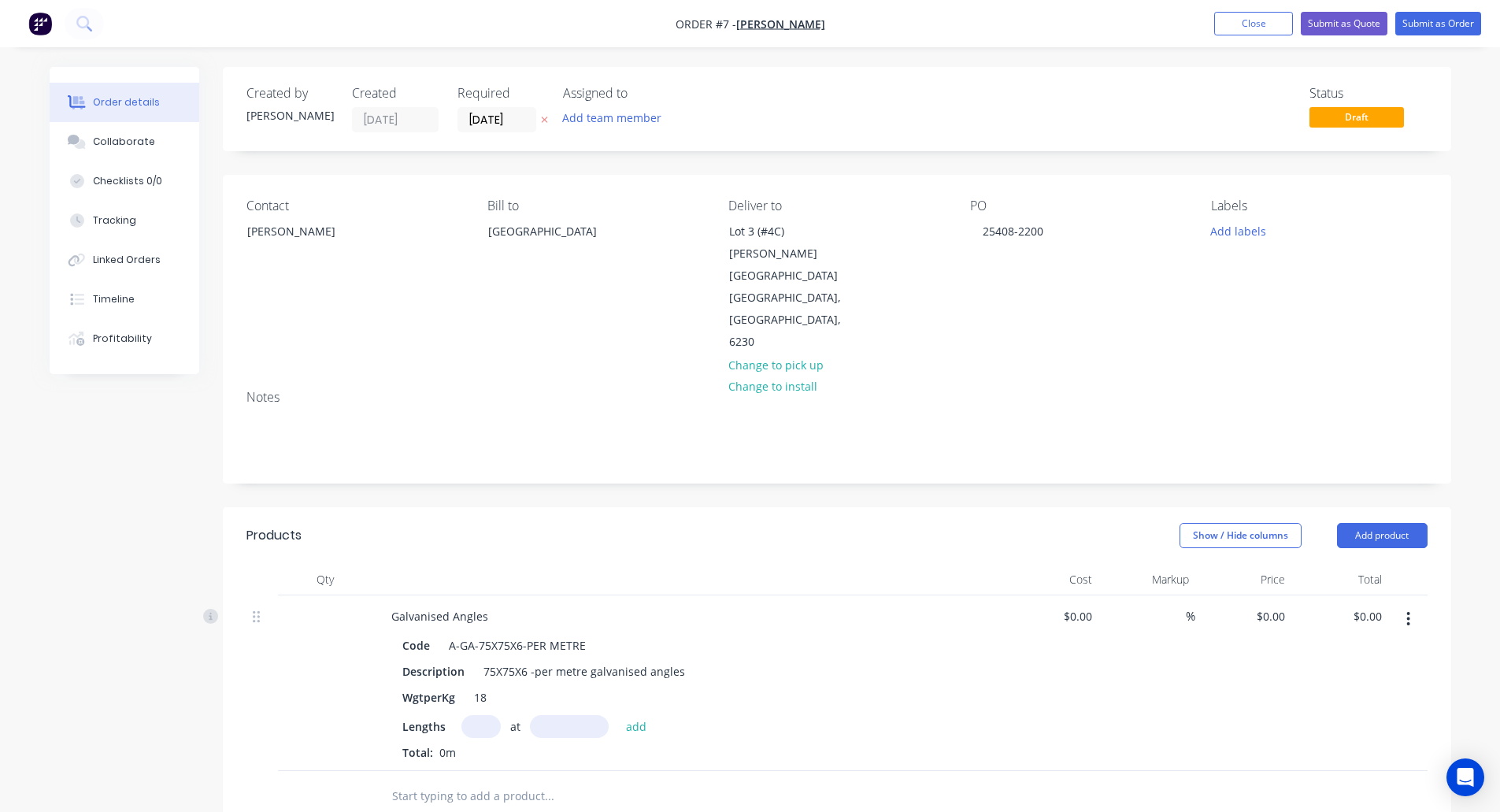
scroll to position [345, 0]
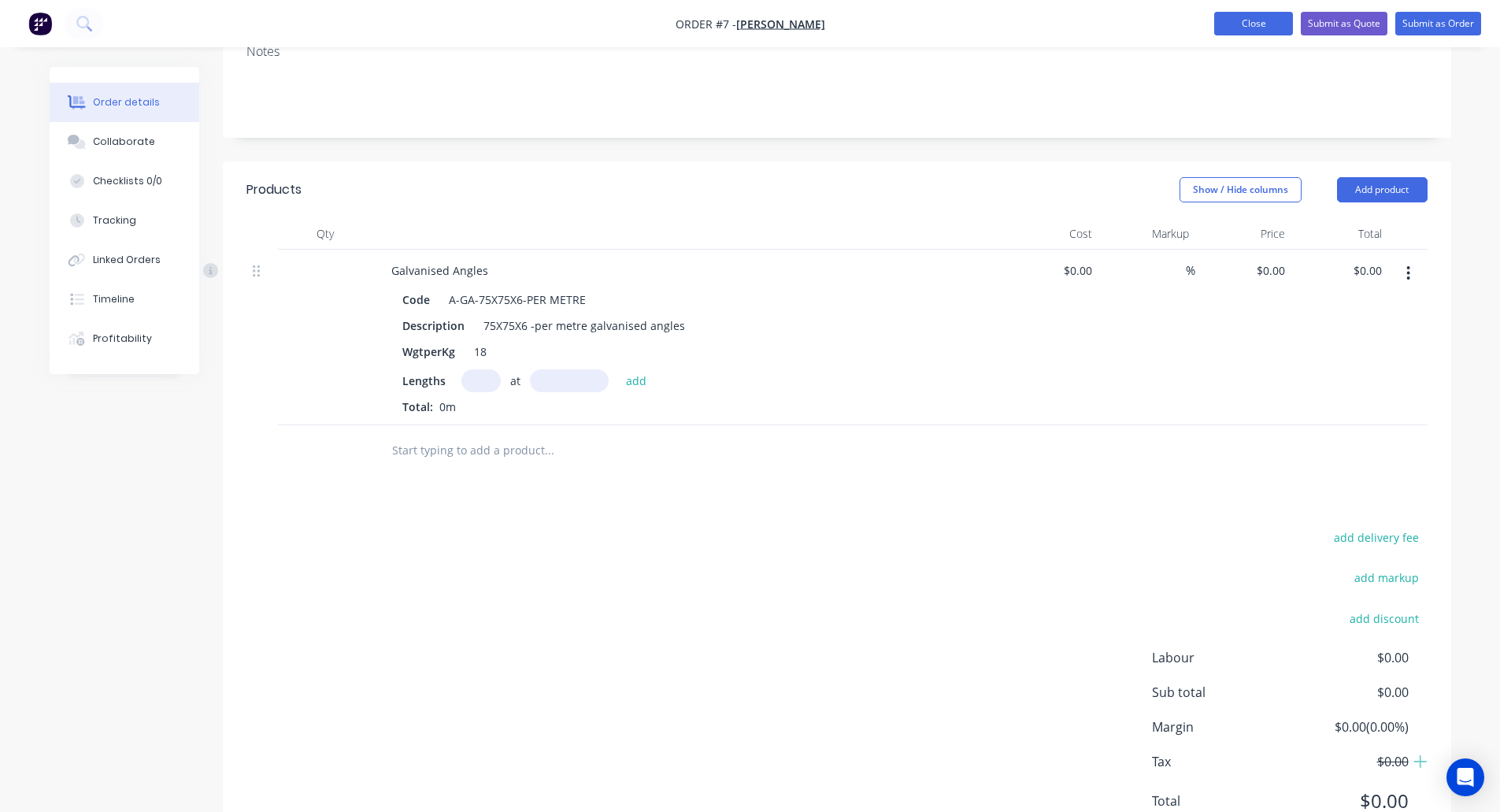
click at [1238, 26] on button "Close" at bounding box center [1254, 24] width 79 height 24
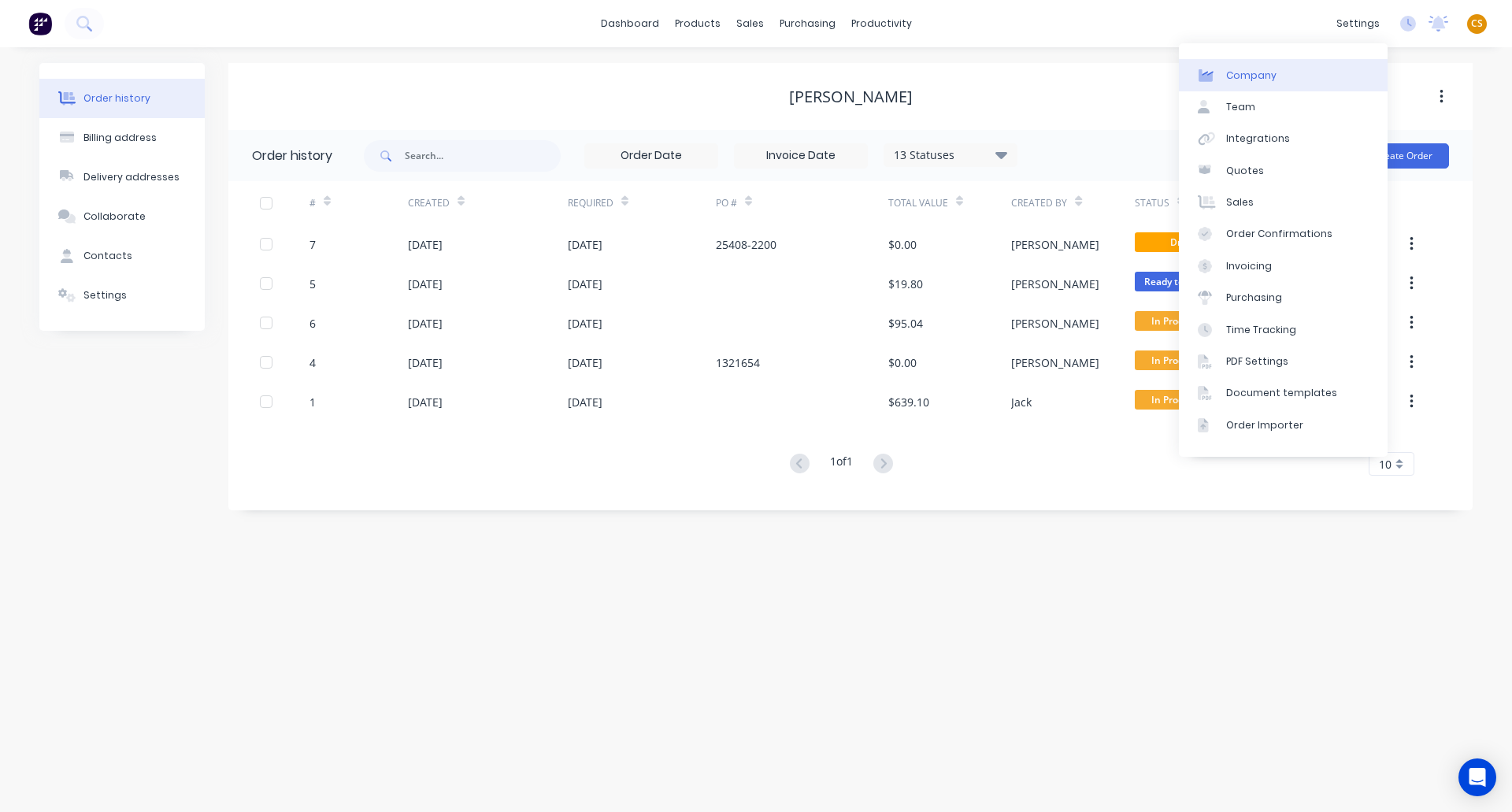
click at [1261, 74] on div "Company" at bounding box center [1251, 75] width 51 height 14
select select "AU"
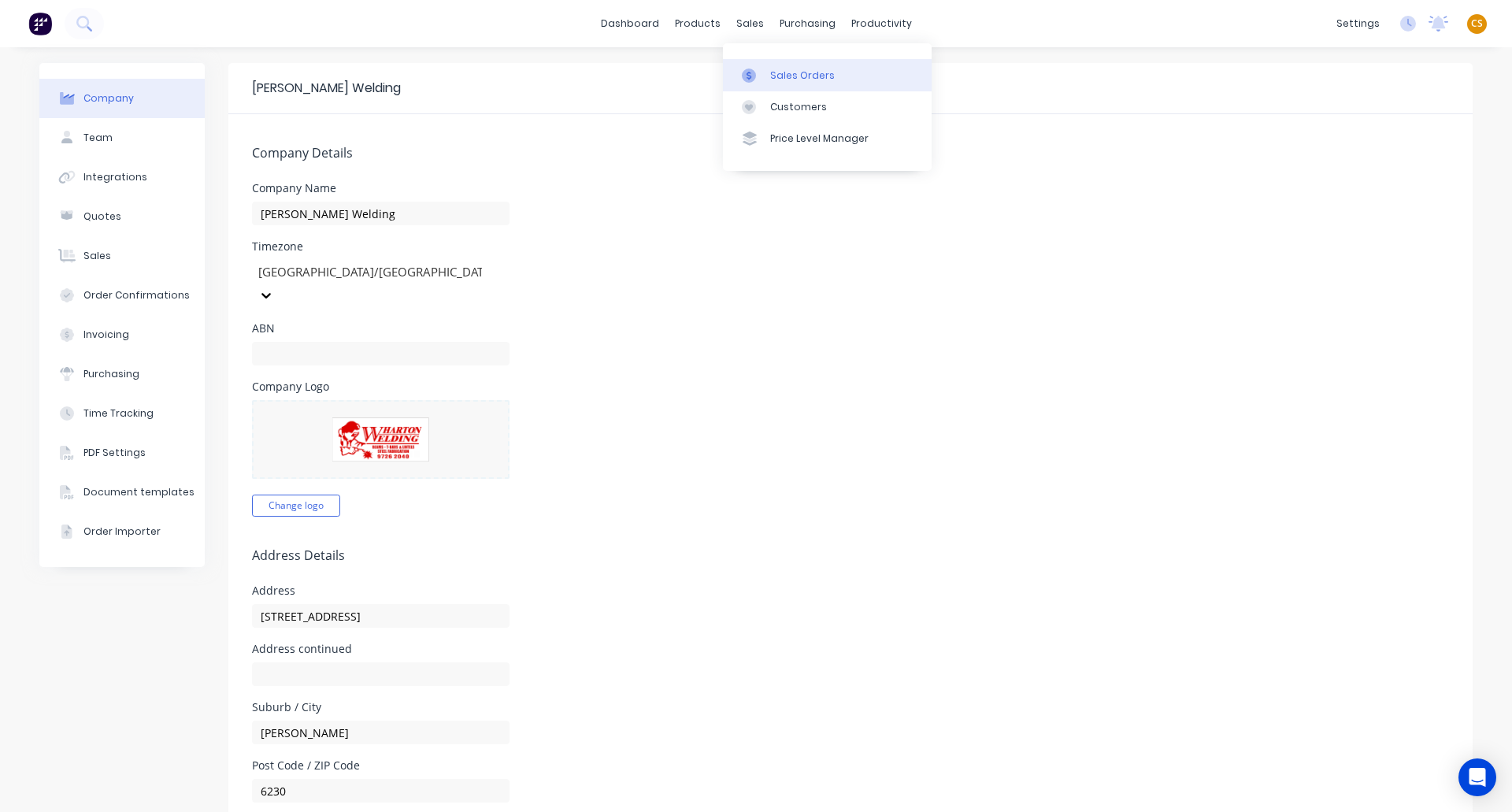
click at [774, 75] on div "Sales Orders" at bounding box center [803, 75] width 64 height 14
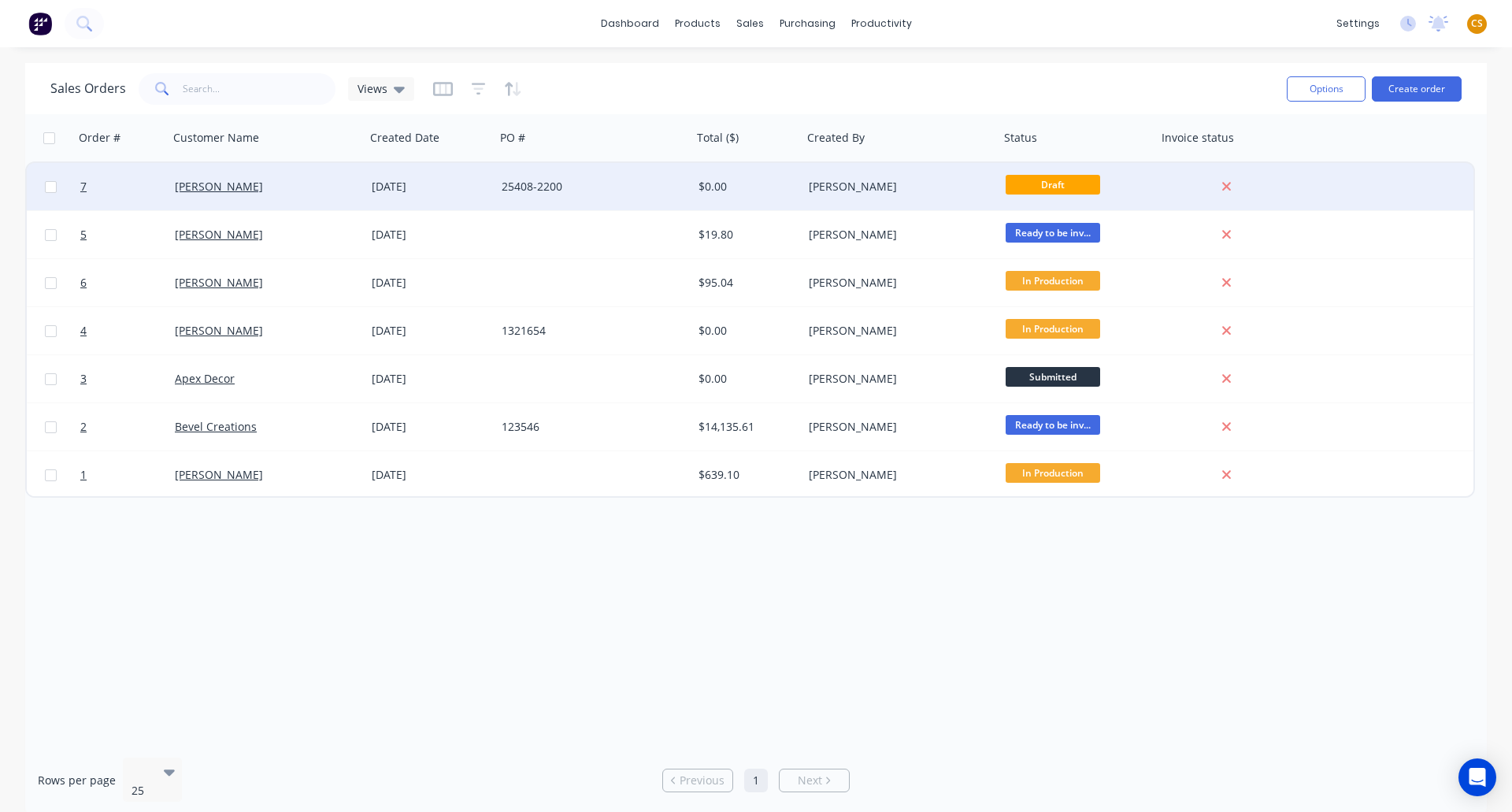
click at [277, 191] on div "dale alcock" at bounding box center [262, 186] width 175 height 16
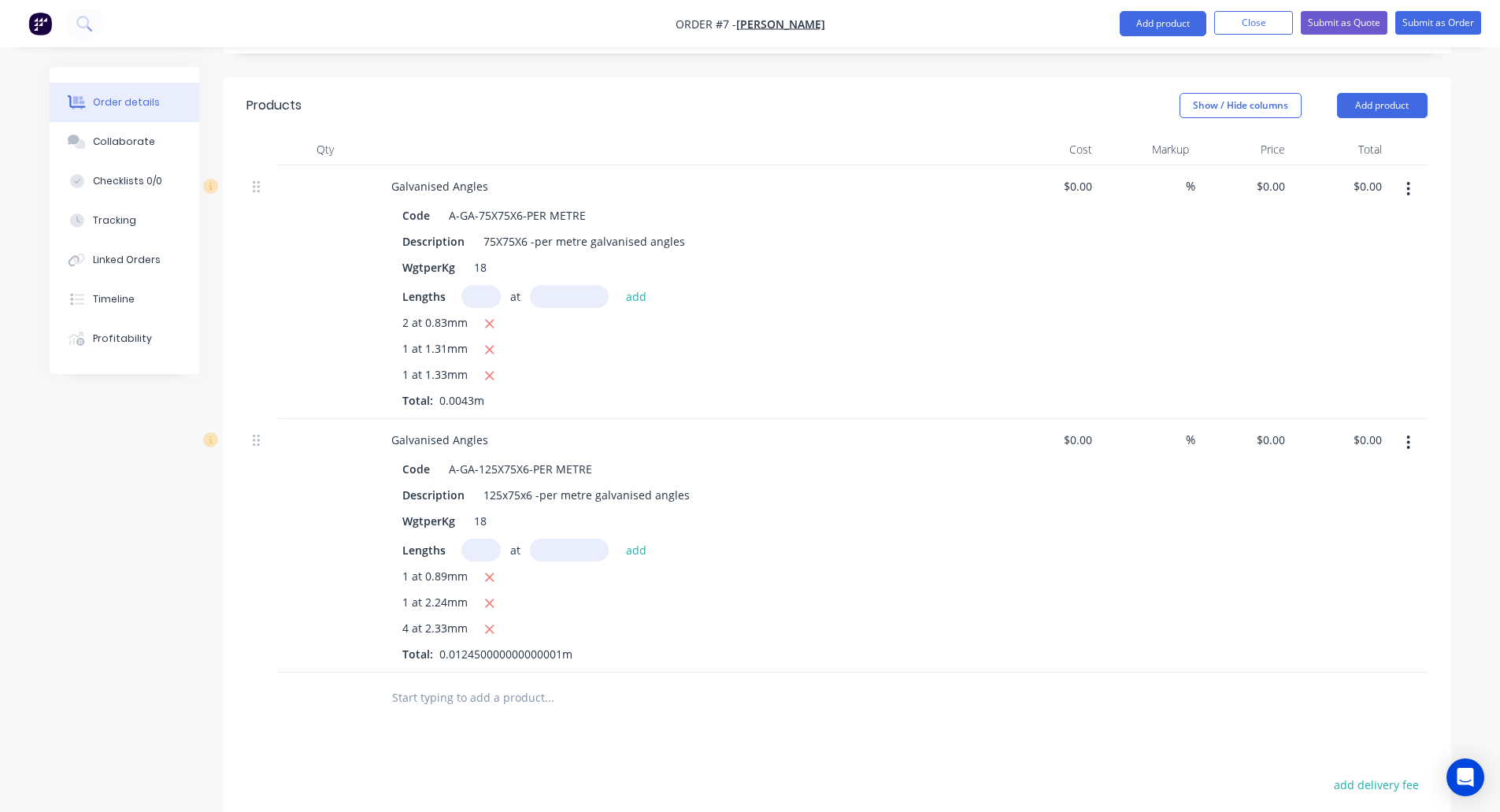
scroll to position [472, 0]
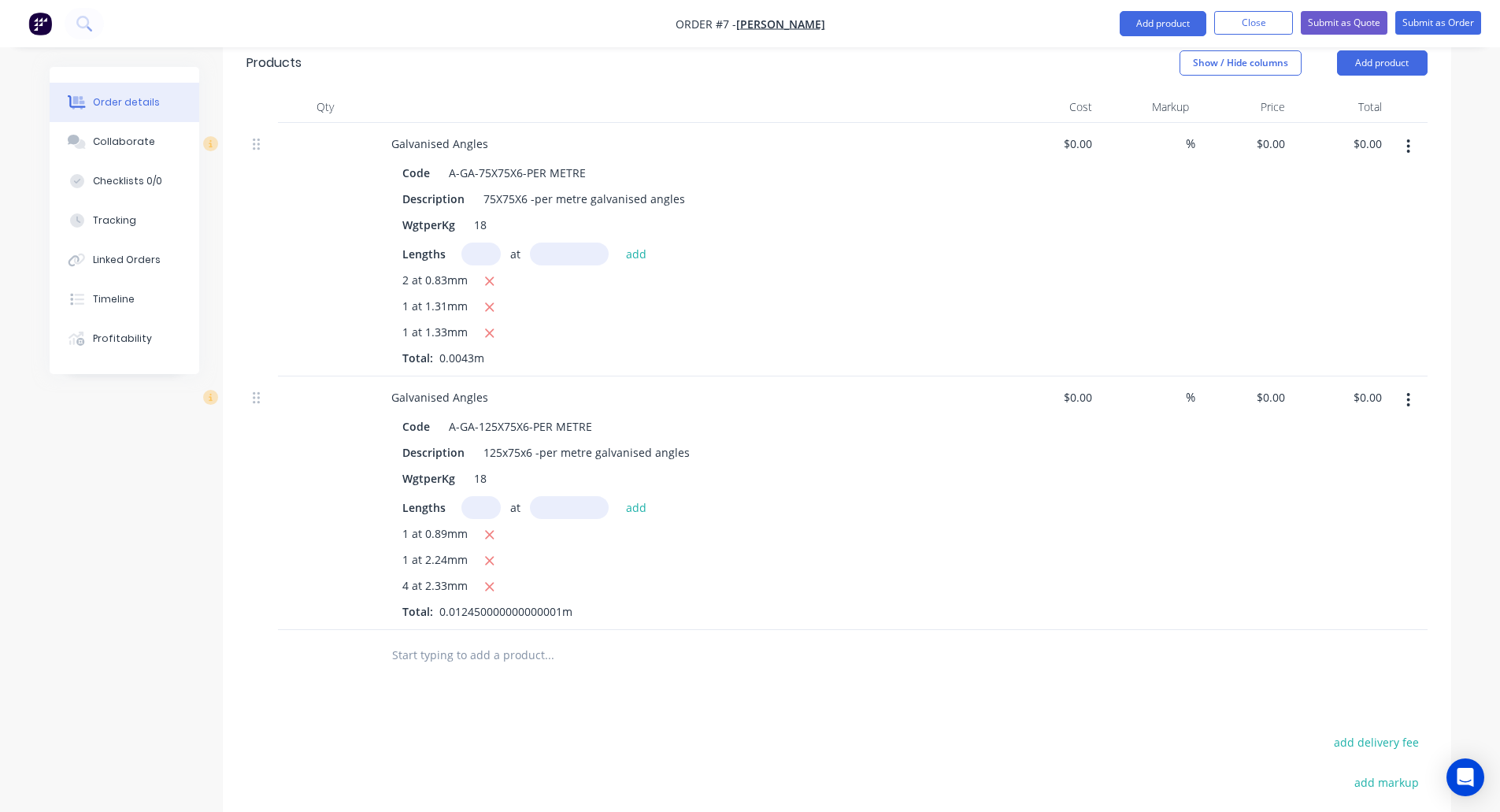
click at [470, 242] on input "text" at bounding box center [481, 253] width 40 height 23
type input "2"
click at [578, 242] on input "text" at bounding box center [570, 253] width 79 height 23
type input "8300mm"
click at [634, 242] on button "add" at bounding box center [636, 252] width 37 height 21
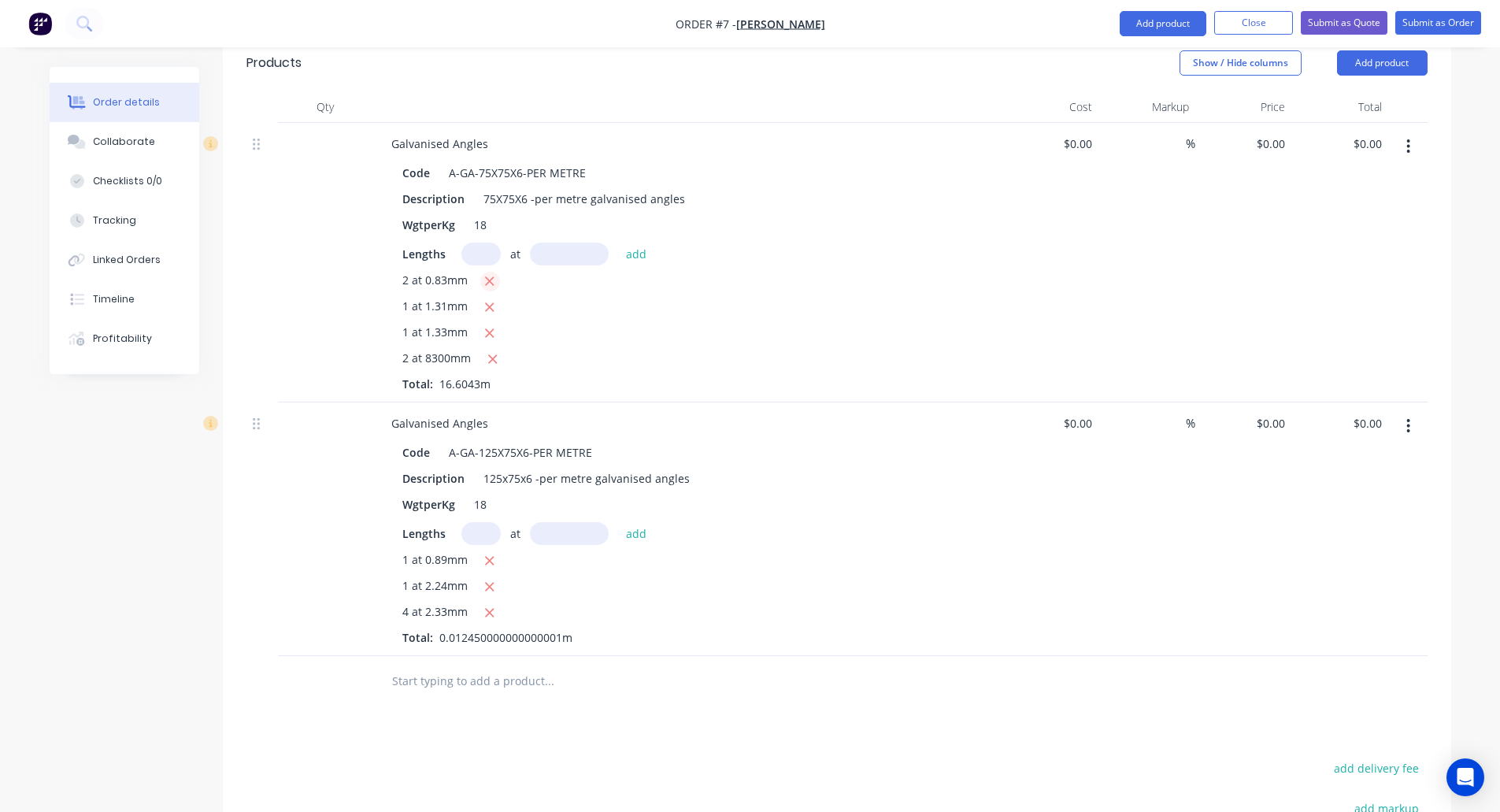
click at [491, 274] on icon "button" at bounding box center [489, 281] width 10 height 14
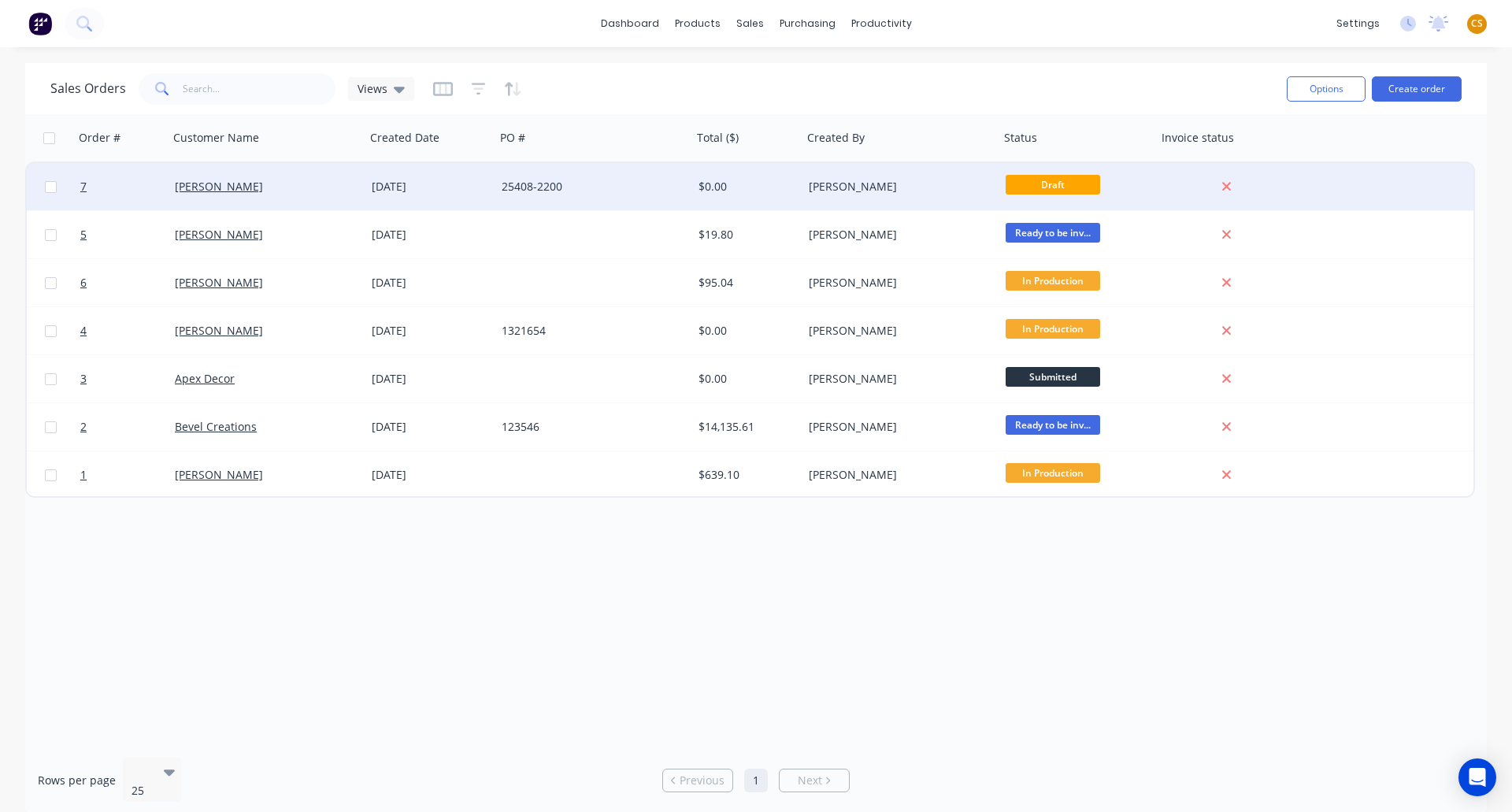
click at [290, 189] on div "dale alcock" at bounding box center [262, 186] width 175 height 16
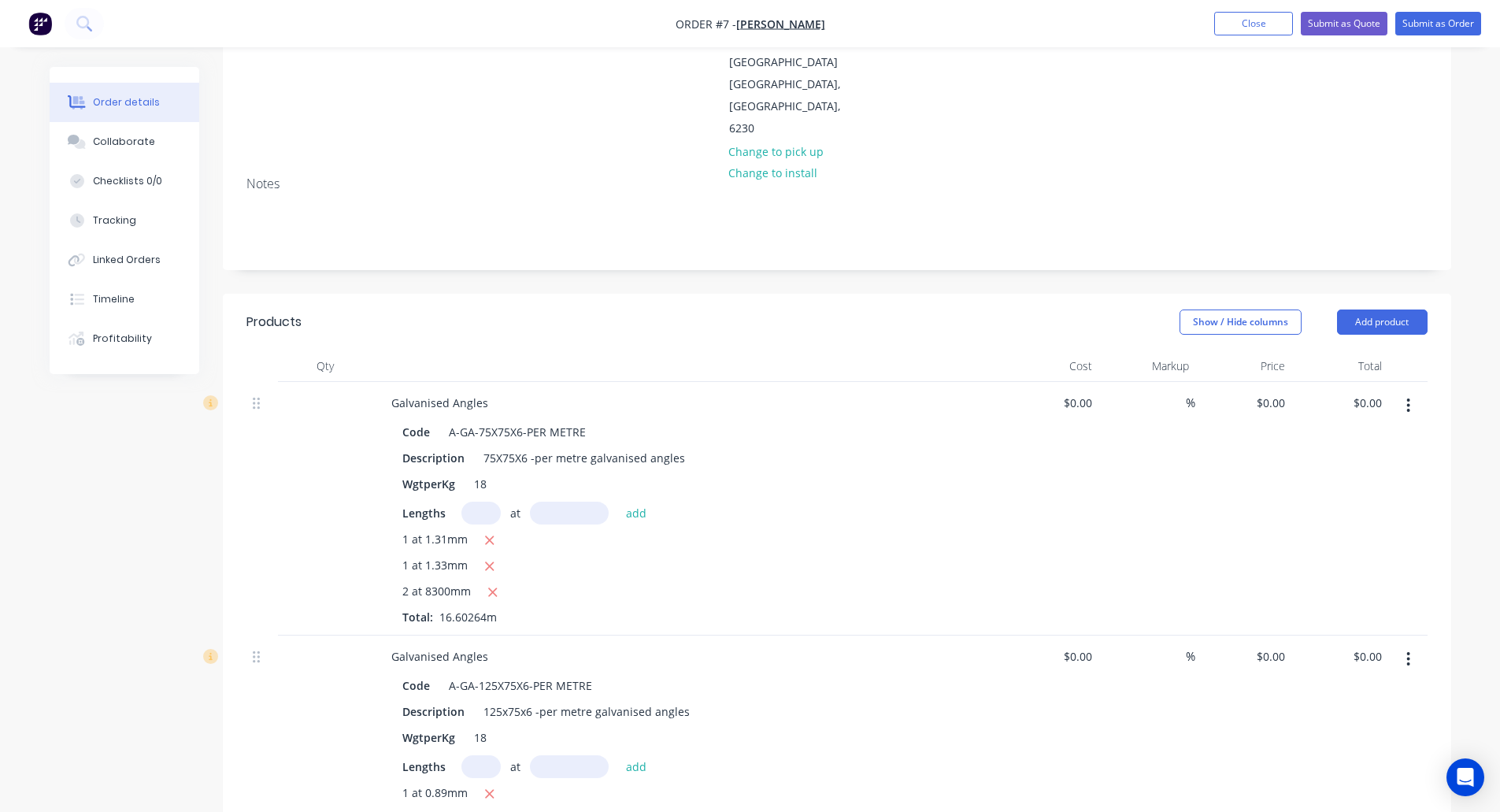
scroll to position [237, 0]
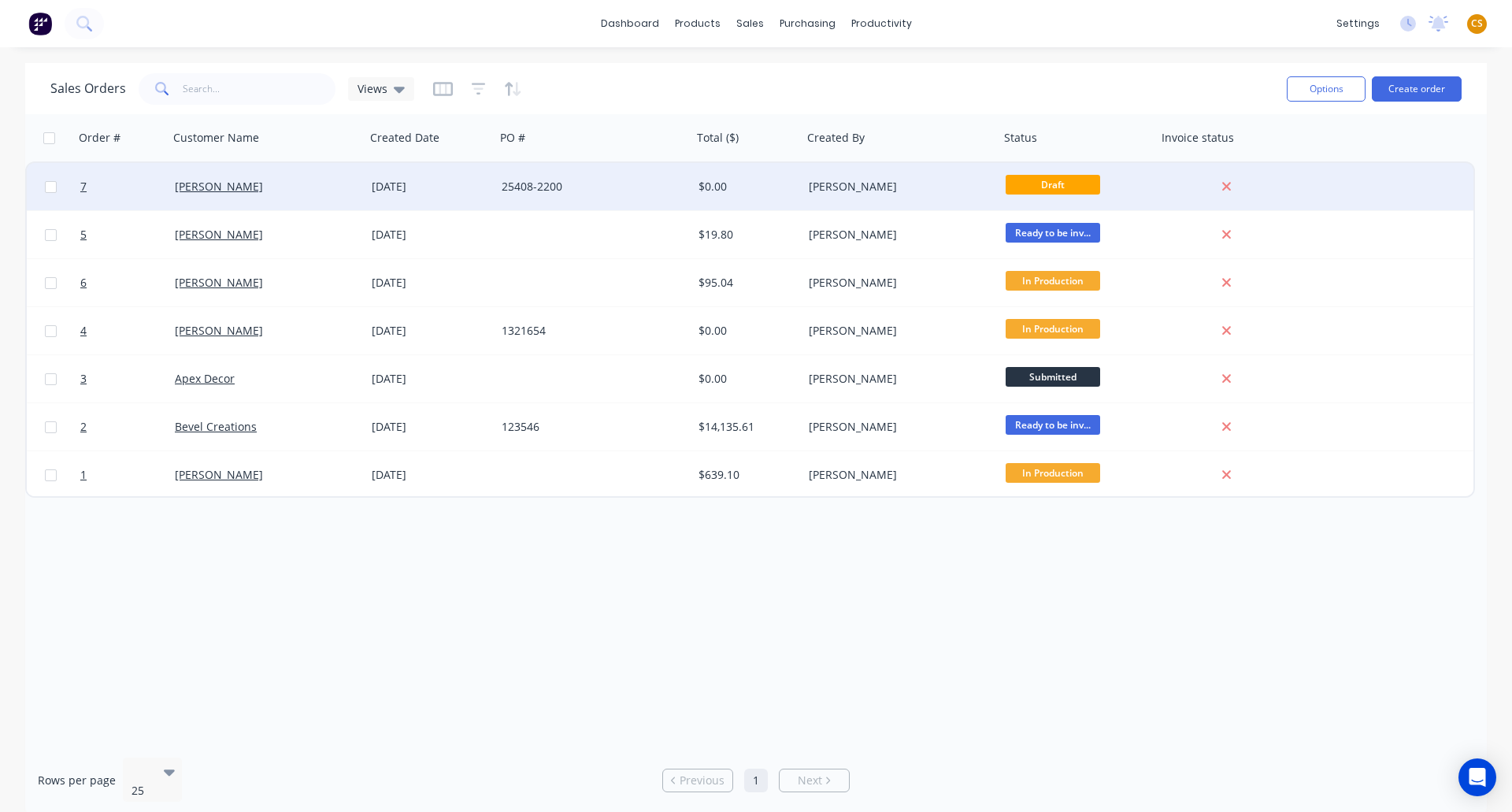
click at [274, 180] on div "dale alcock" at bounding box center [262, 186] width 175 height 16
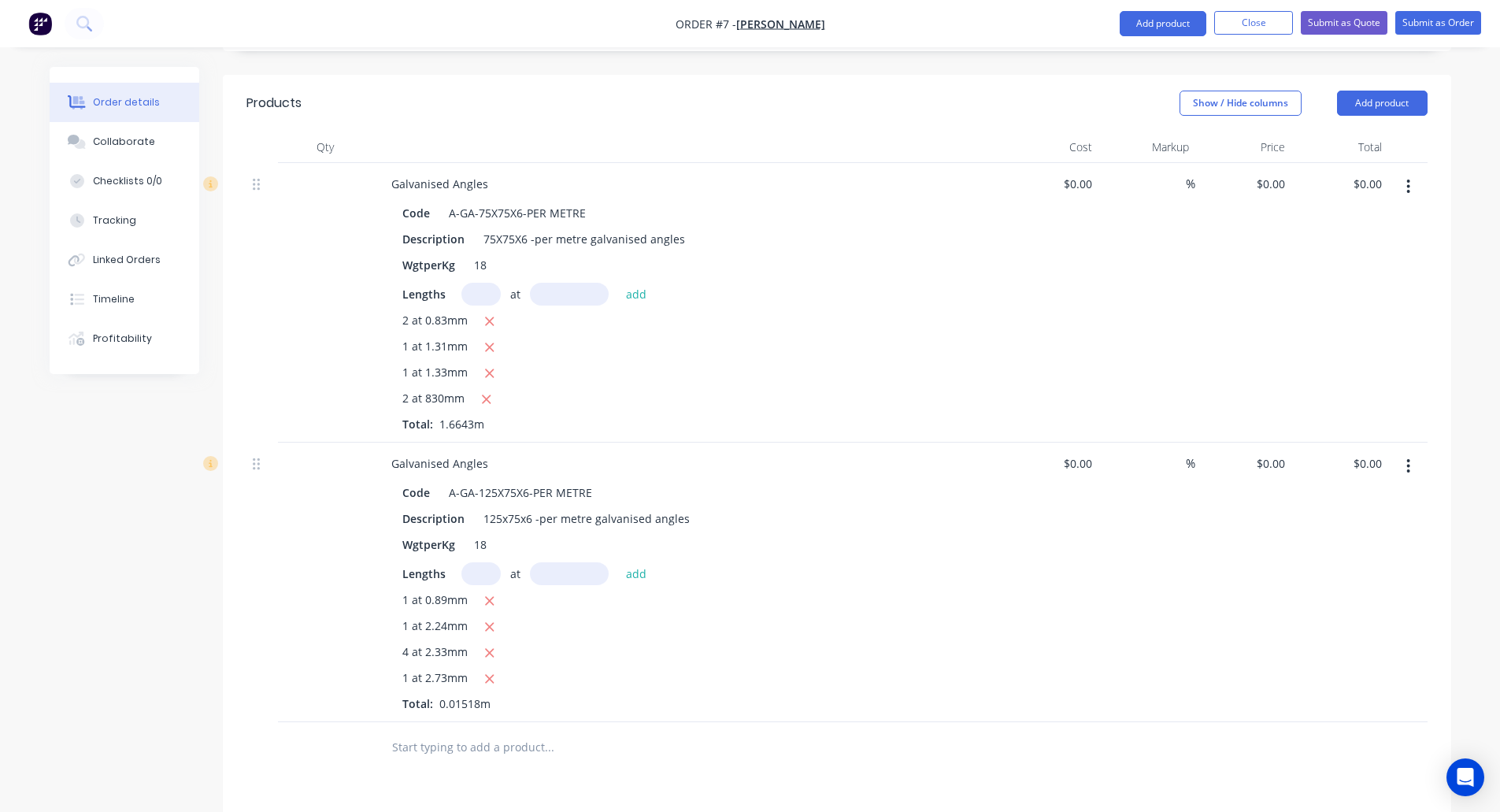
scroll to position [472, 0]
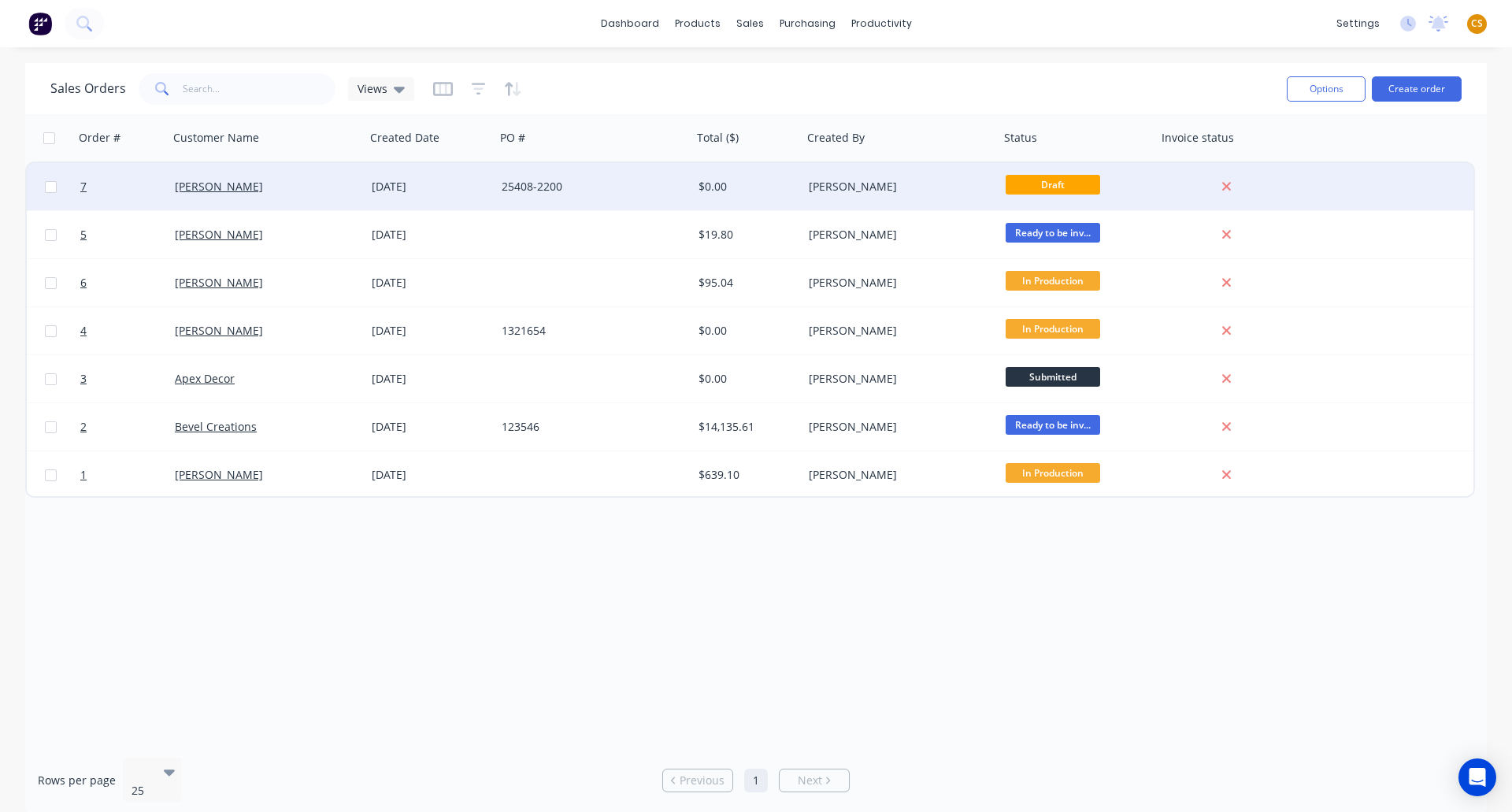
click at [446, 183] on div "08 Sep 2025" at bounding box center [430, 186] width 117 height 16
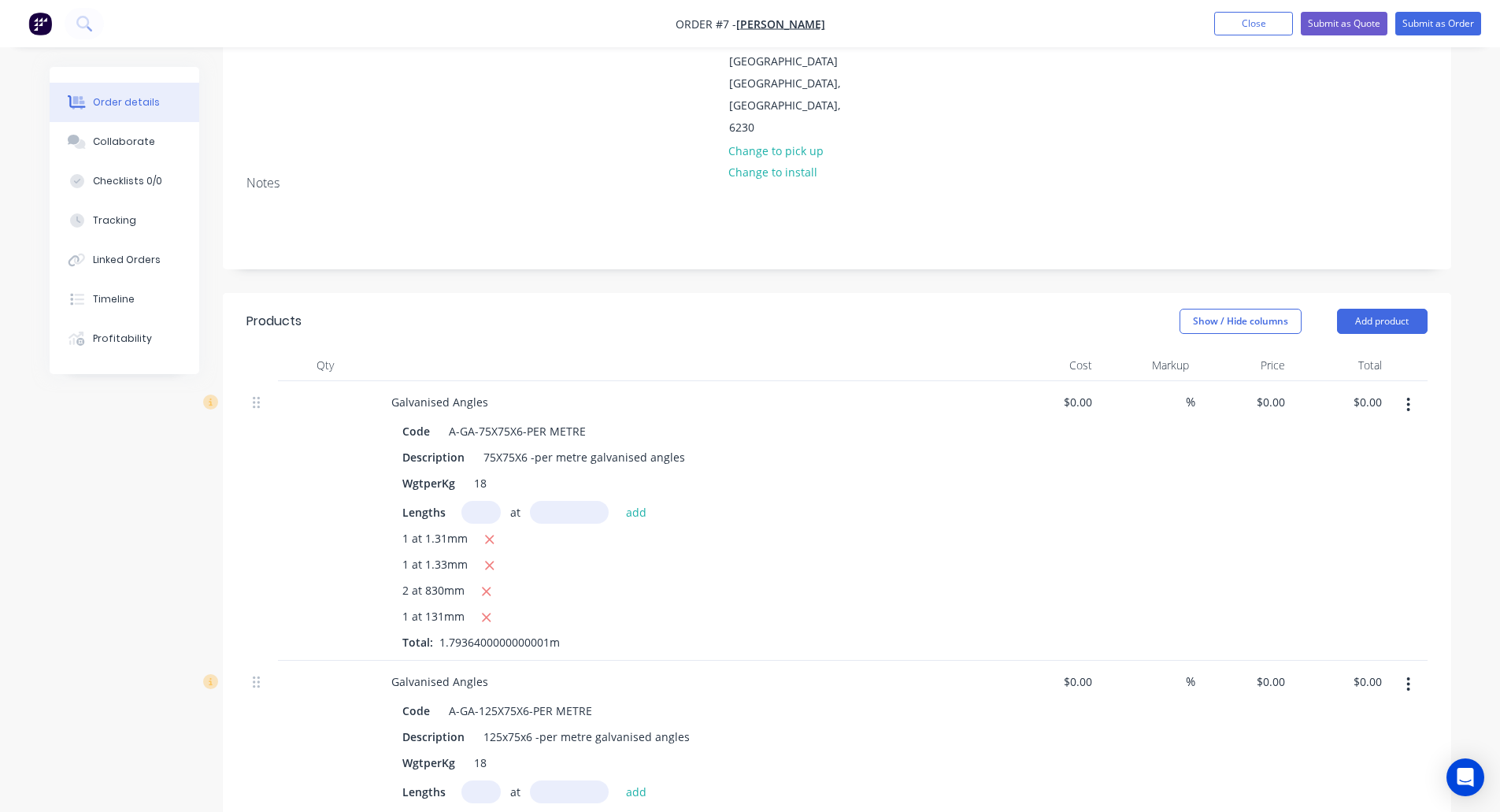
scroll to position [237, 0]
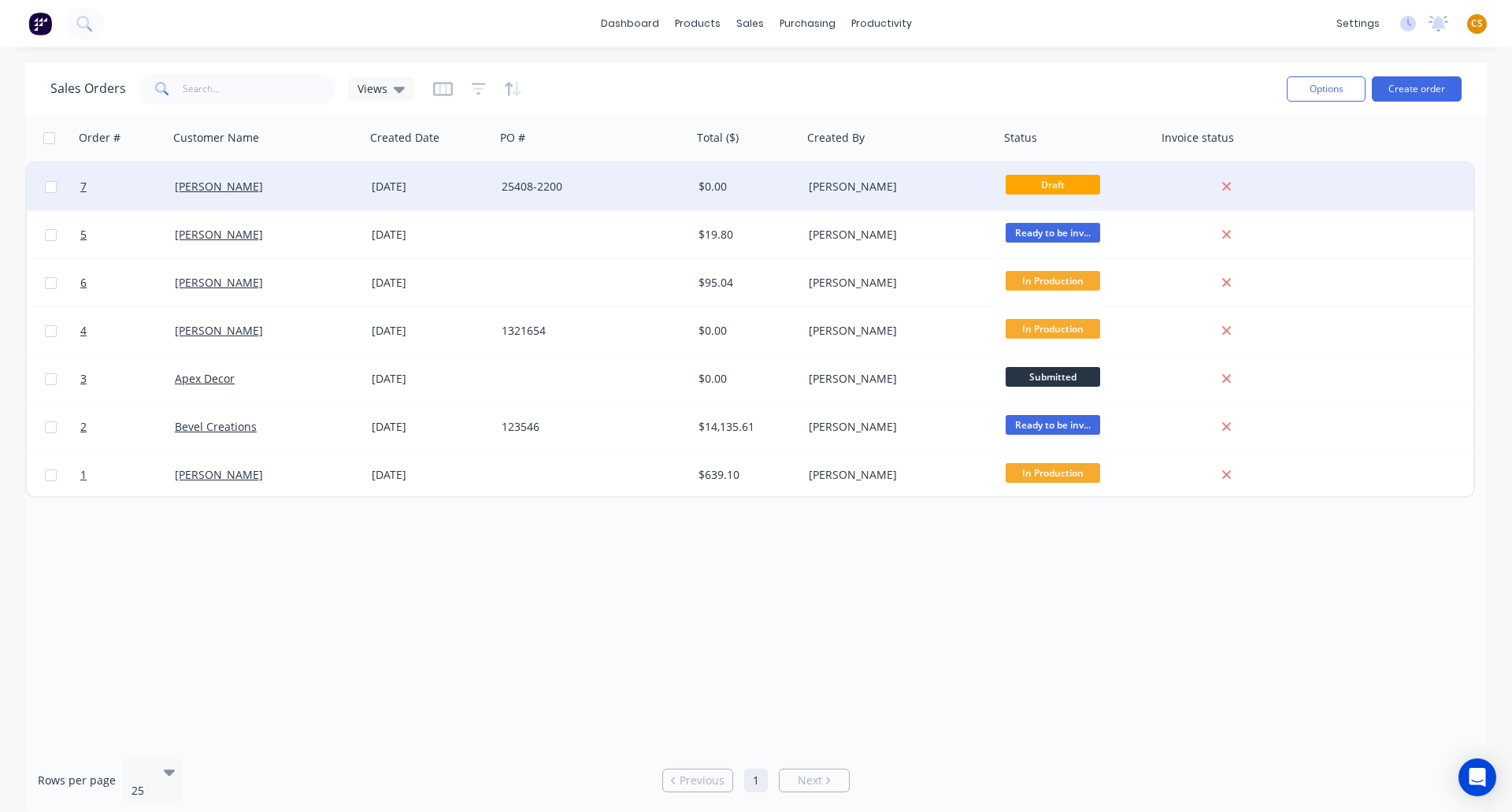
click at [296, 187] on div "dale alcock" at bounding box center [262, 186] width 175 height 16
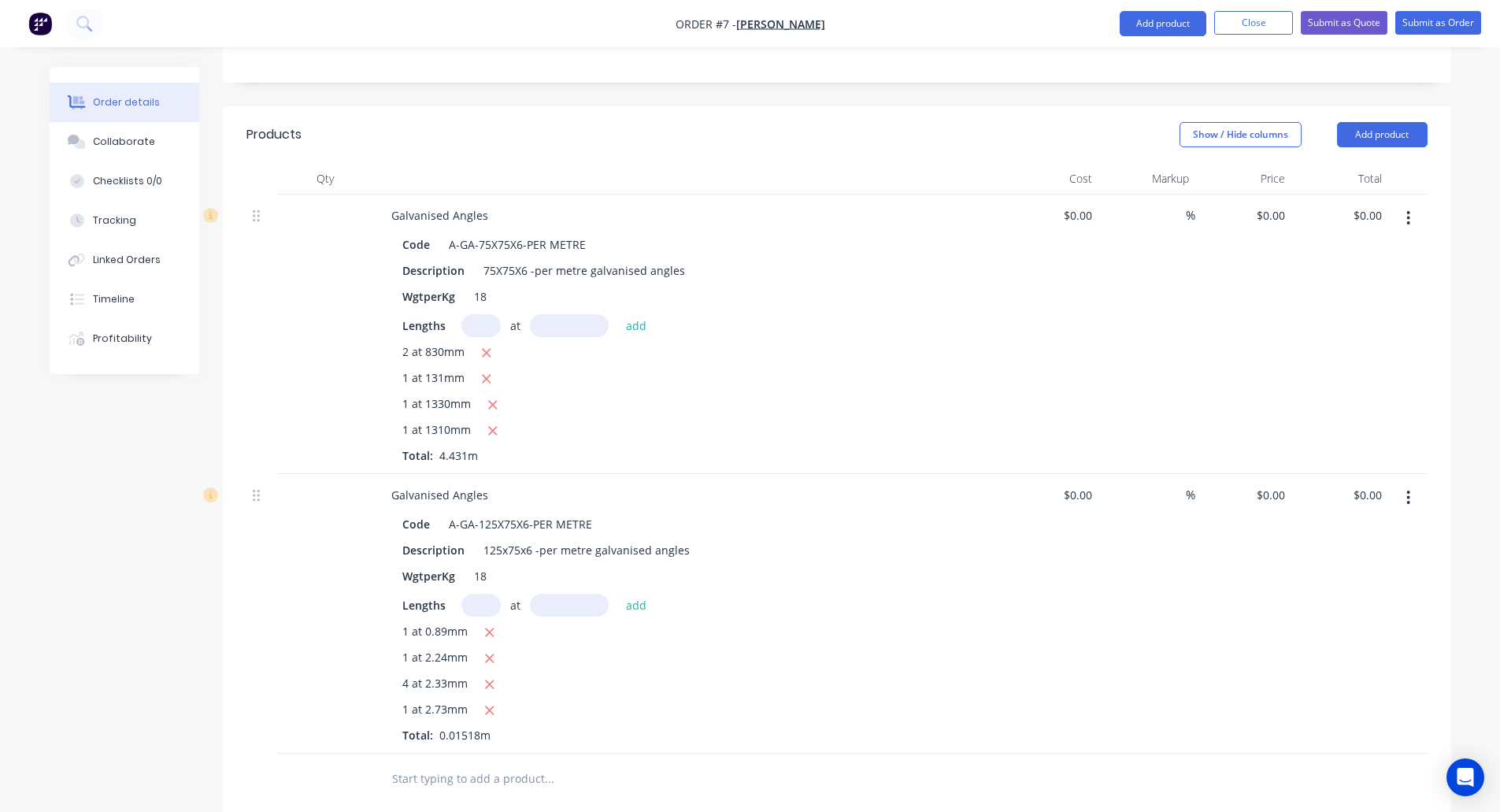
scroll to position [472, 0]
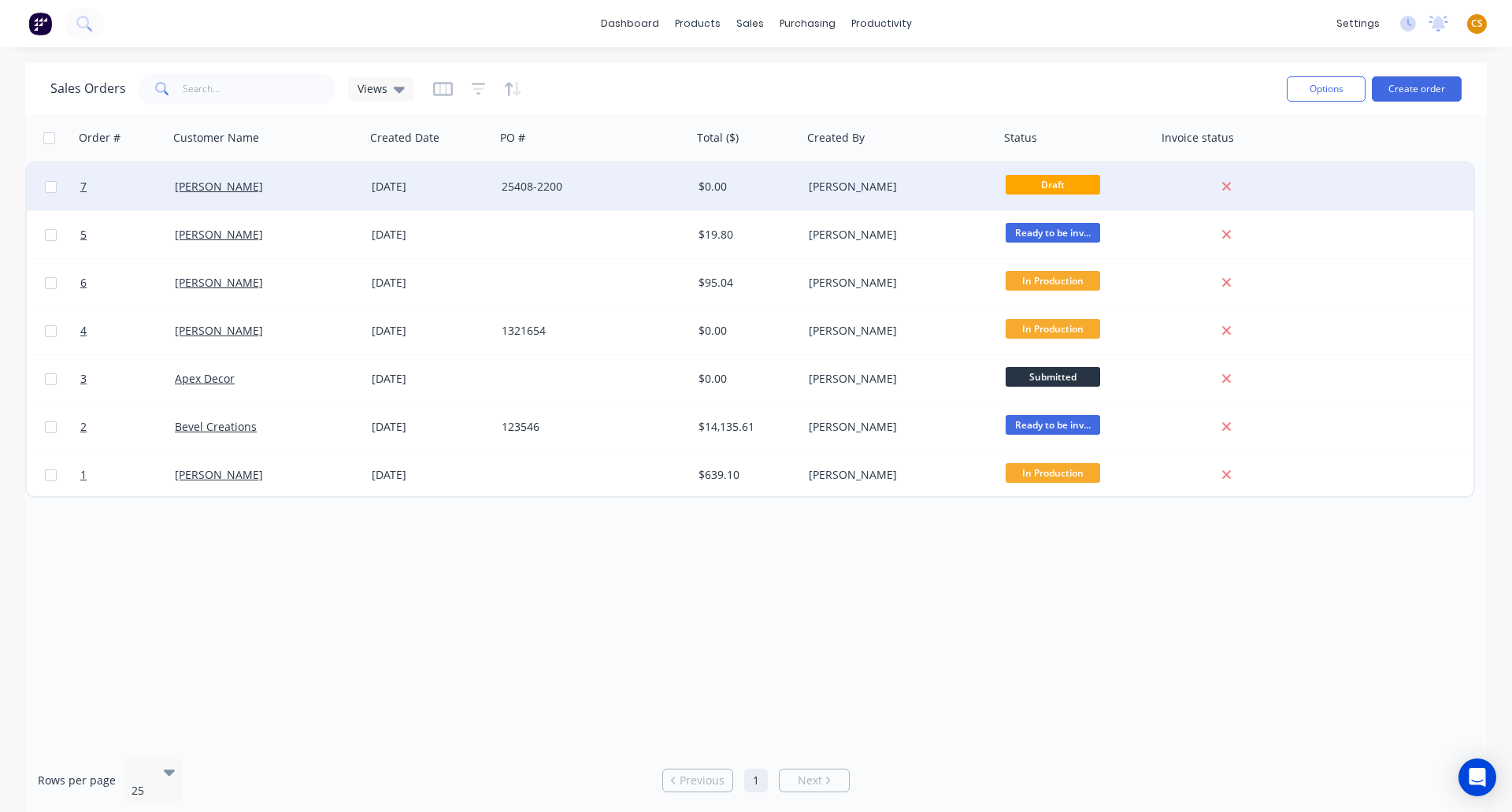
click at [295, 191] on div "dale alcock" at bounding box center [262, 186] width 175 height 16
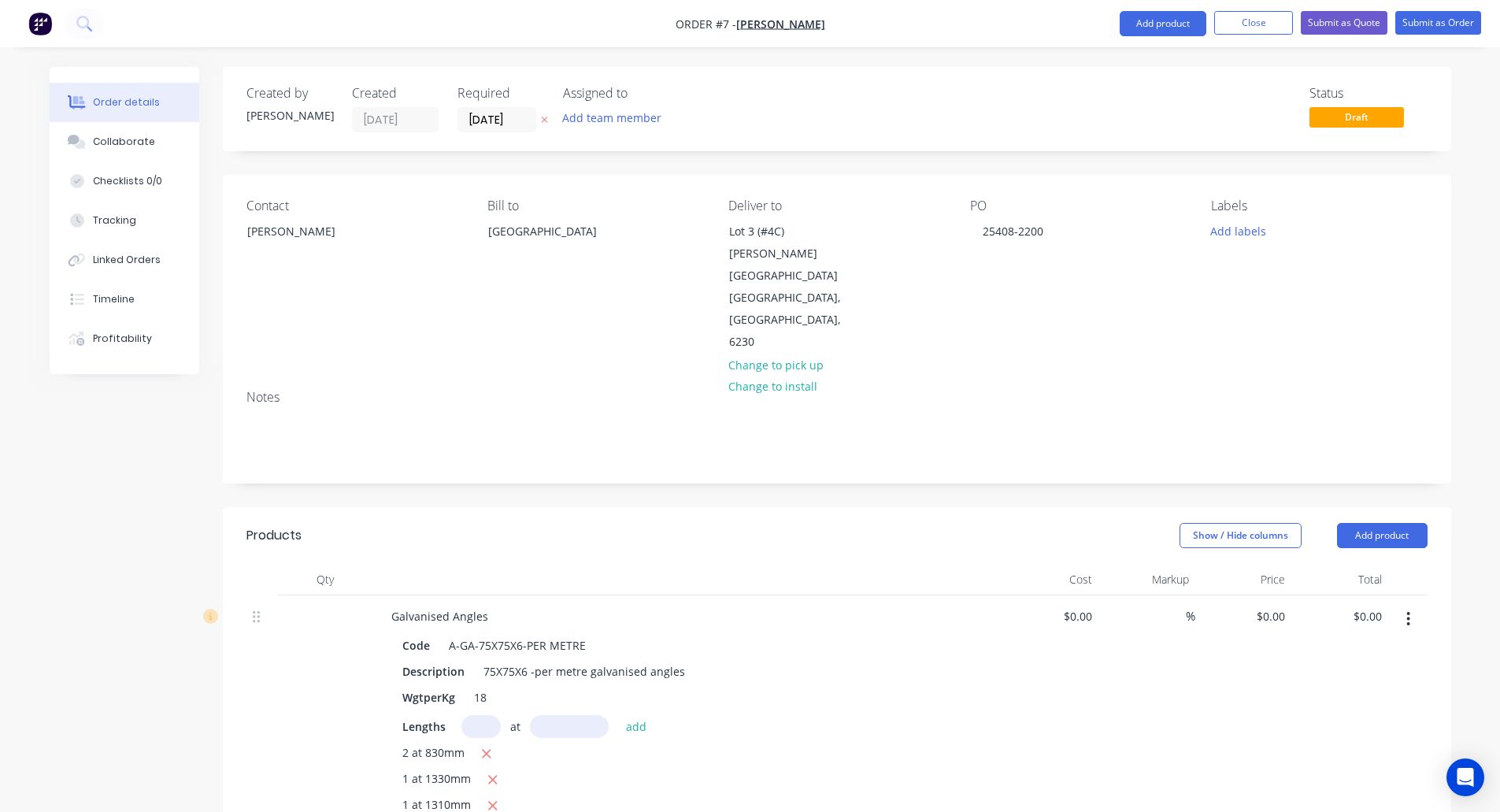
scroll to position [472, 0]
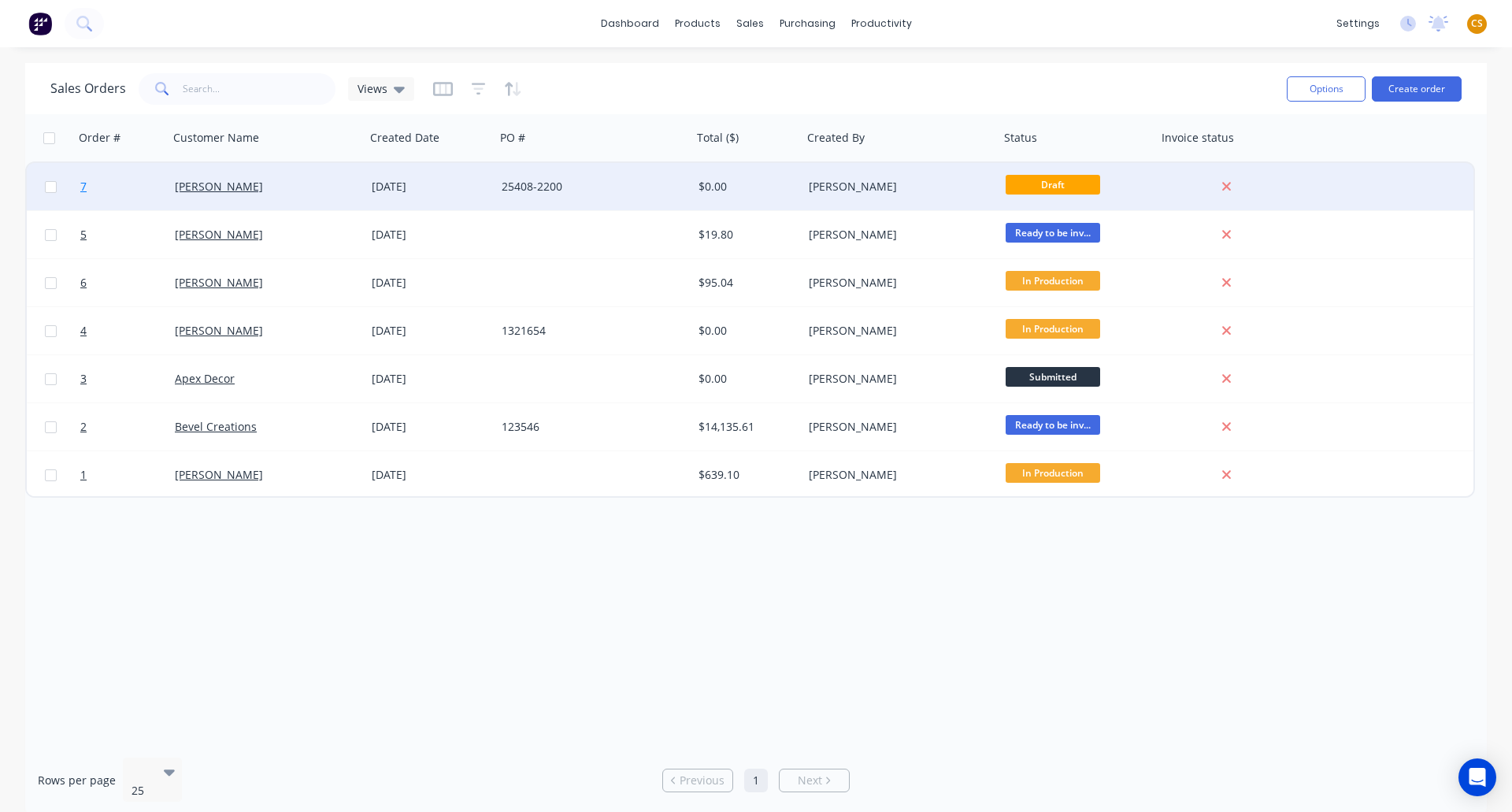
click at [81, 187] on span "7" at bounding box center [83, 186] width 6 height 16
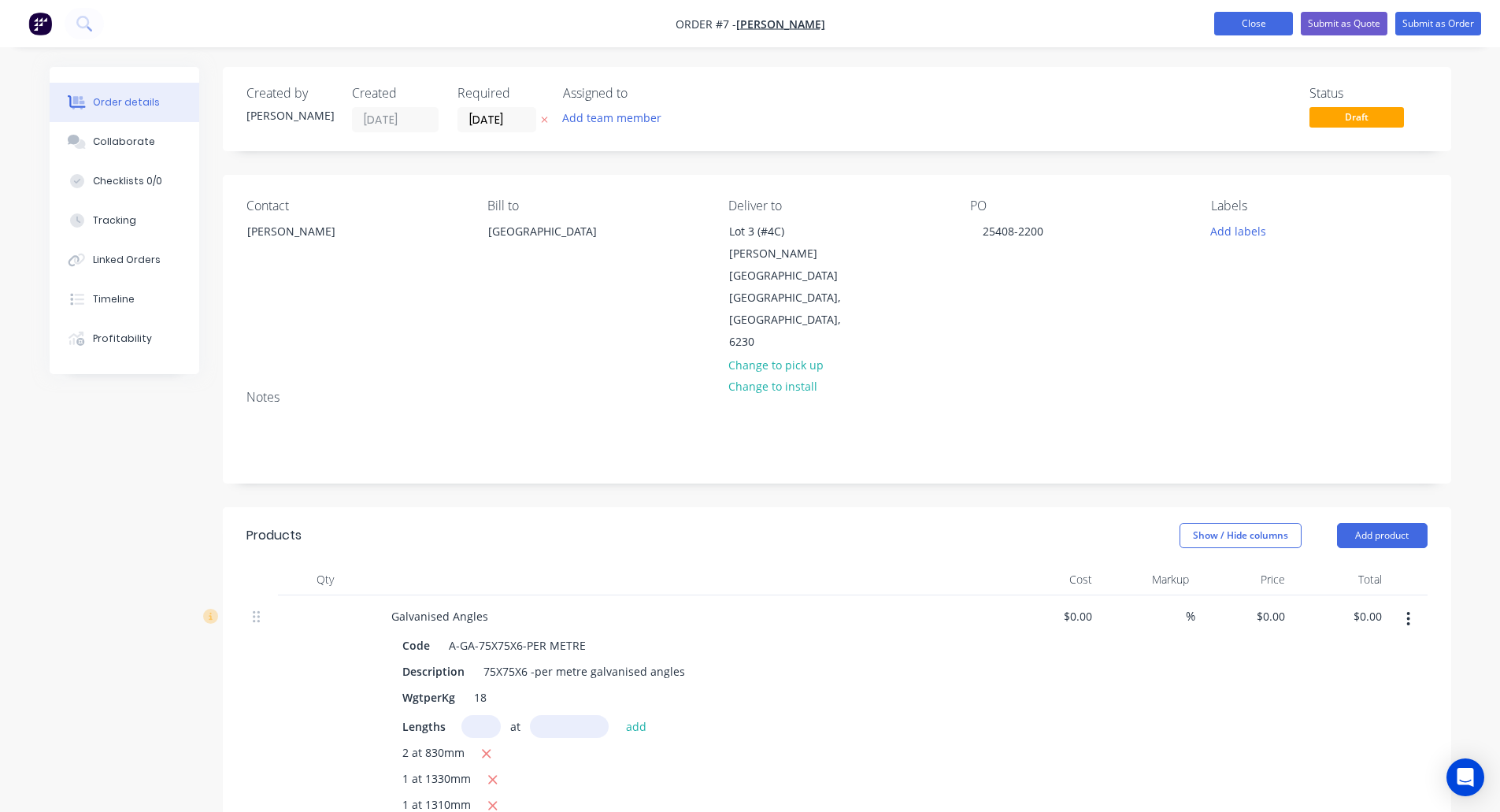
click at [1237, 25] on button "Close" at bounding box center [1254, 24] width 79 height 24
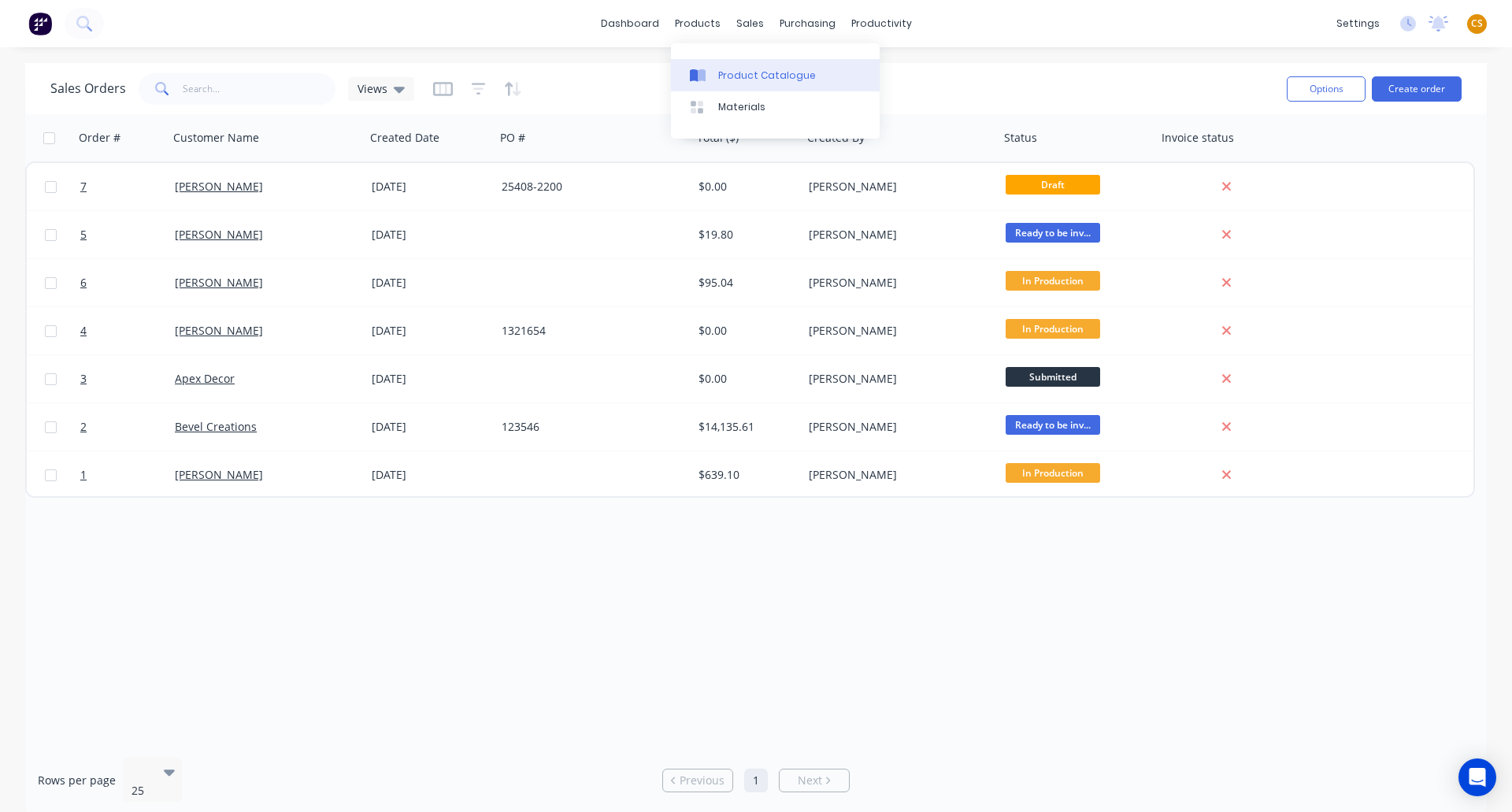
click at [748, 73] on div "Product Catalogue" at bounding box center [767, 75] width 98 height 14
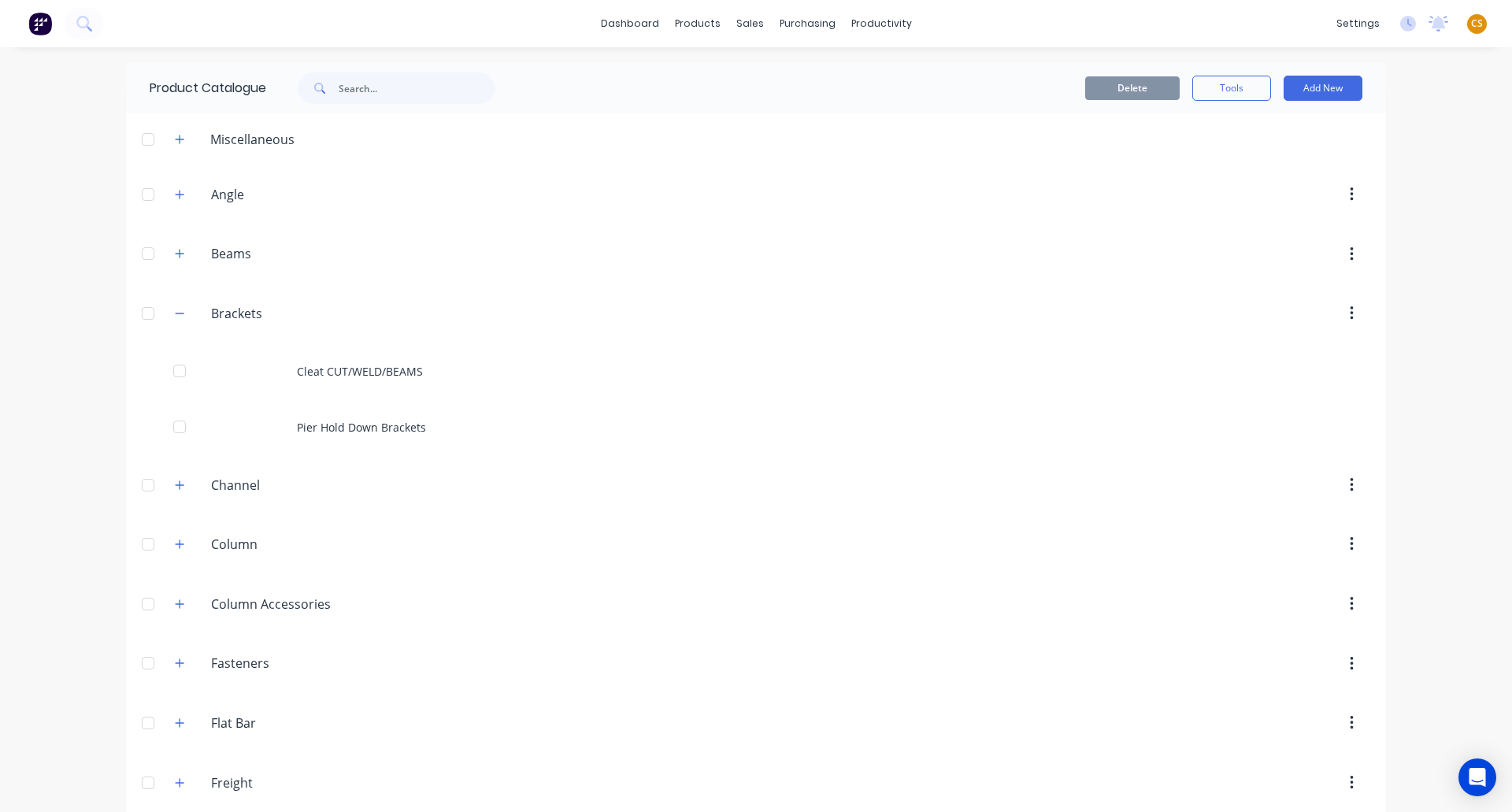
drag, startPoint x: 169, startPoint y: 308, endPoint x: 176, endPoint y: 282, distance: 26.9
click at [175, 308] on icon "button" at bounding box center [180, 313] width 9 height 11
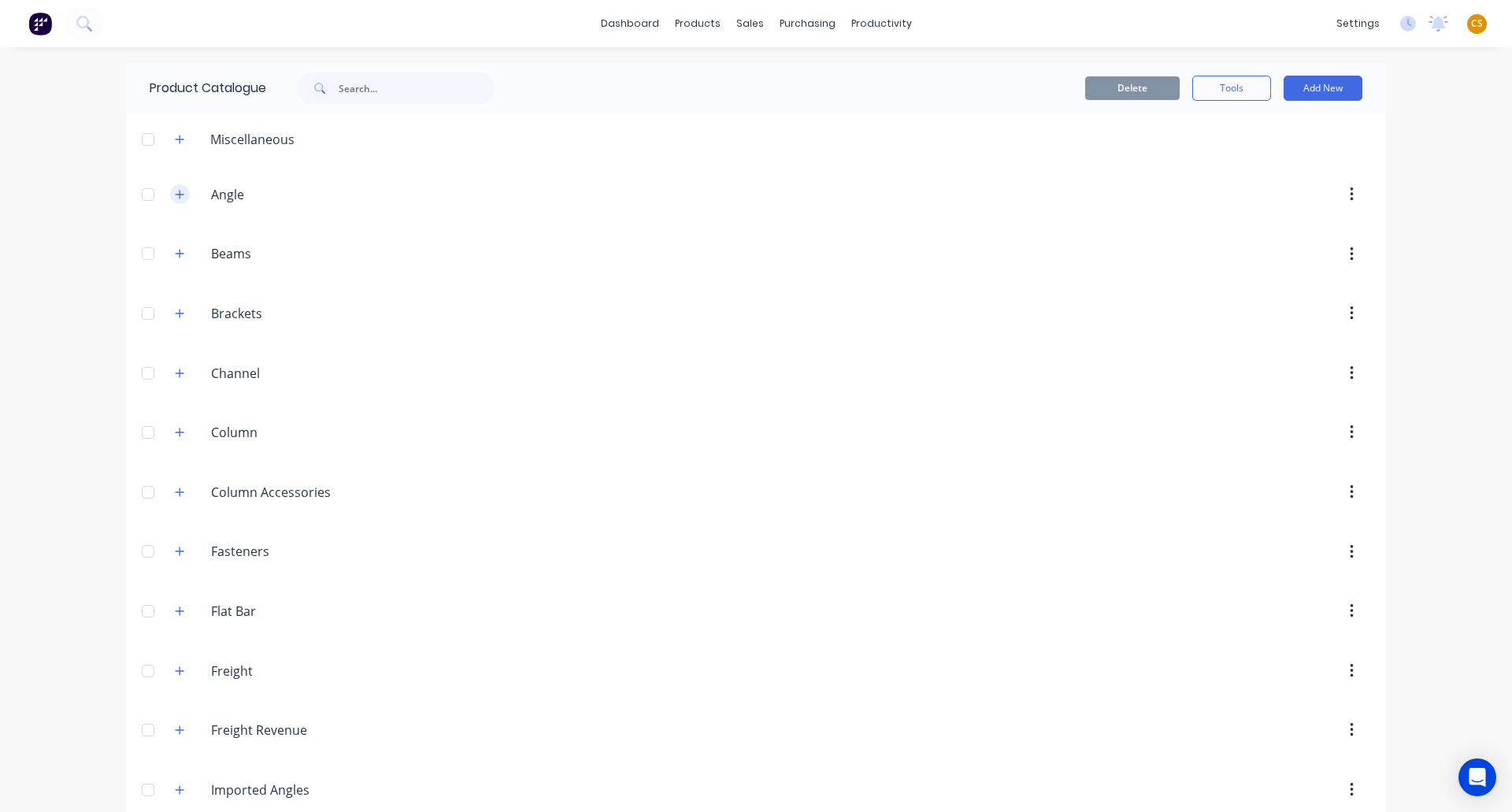
click at [175, 193] on icon "button" at bounding box center [180, 194] width 9 height 11
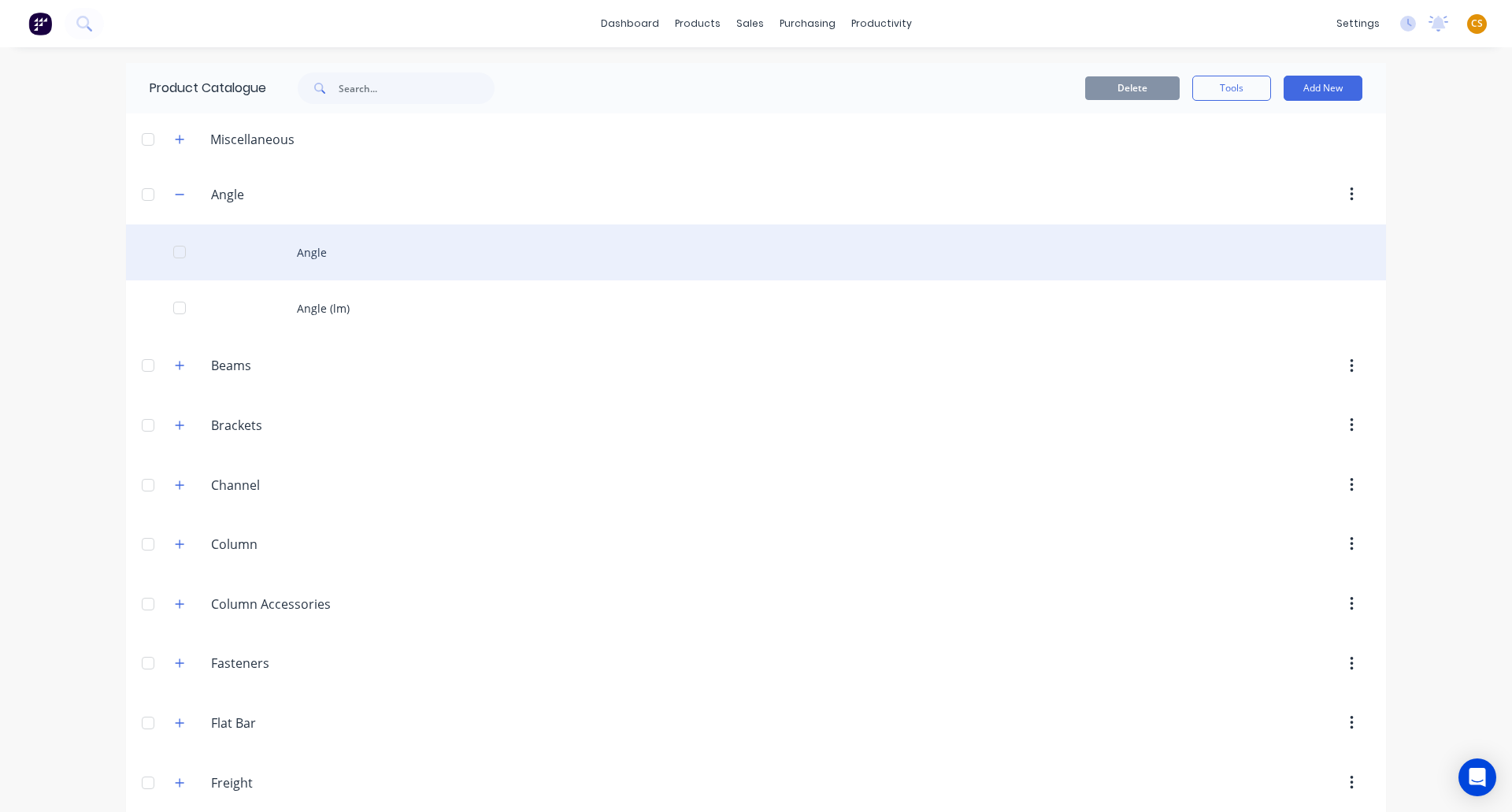
click at [305, 261] on div "Angle" at bounding box center [756, 252] width 1261 height 56
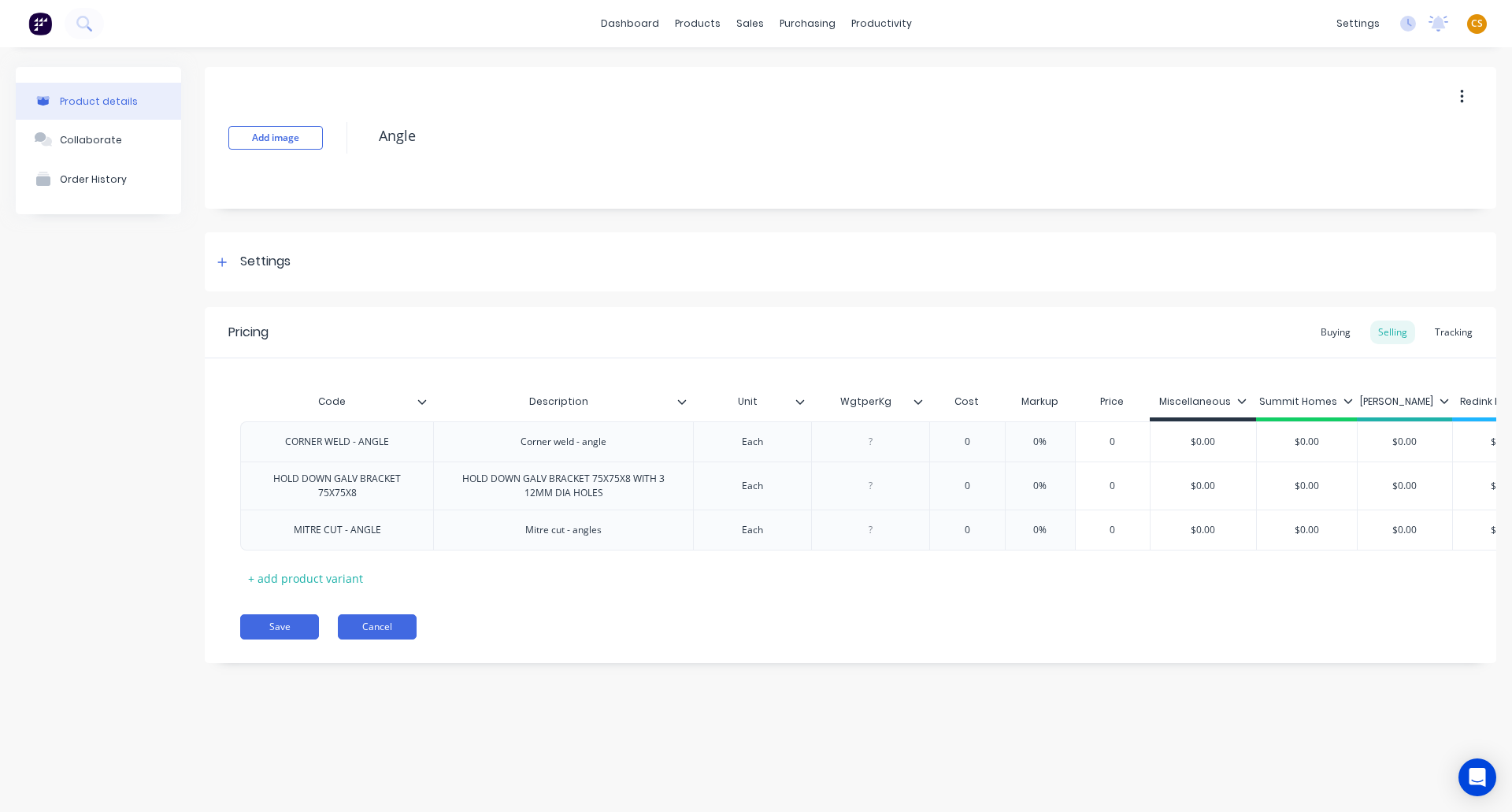
click at [370, 639] on button "Cancel" at bounding box center [378, 626] width 79 height 25
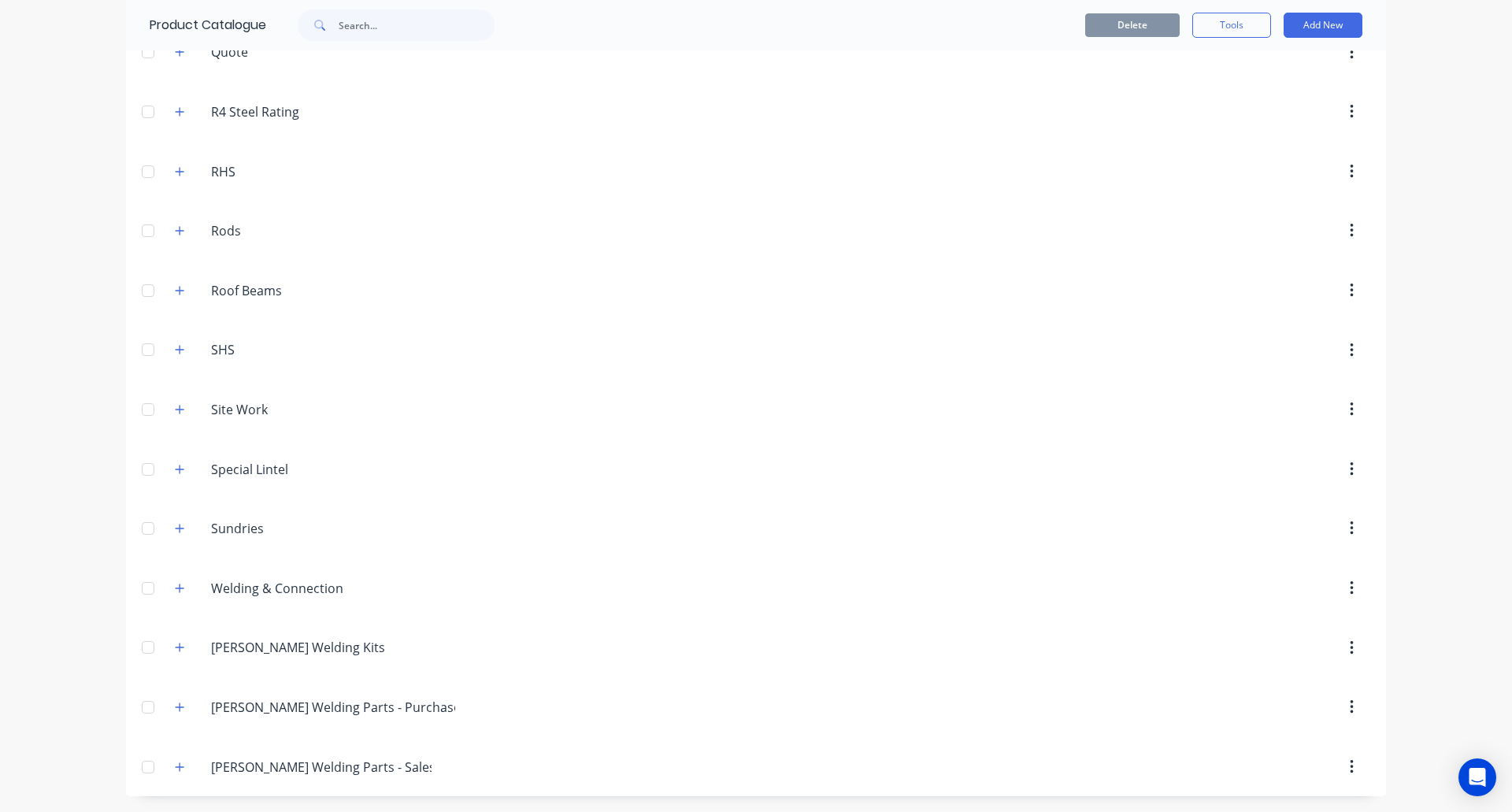
scroll to position [145, 0]
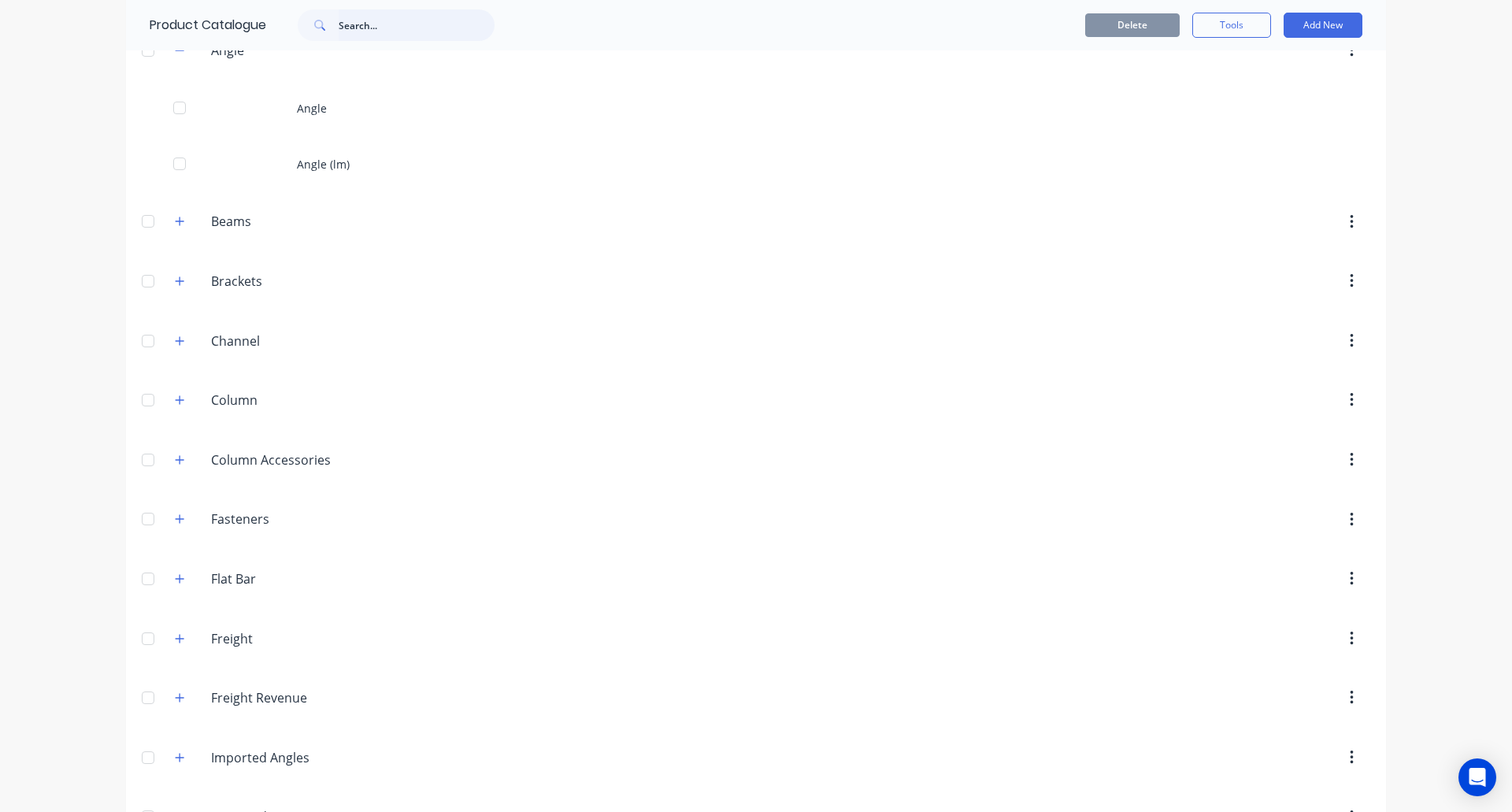
click at [369, 24] on input "text" at bounding box center [416, 25] width 156 height 31
type input "GALV ANG"
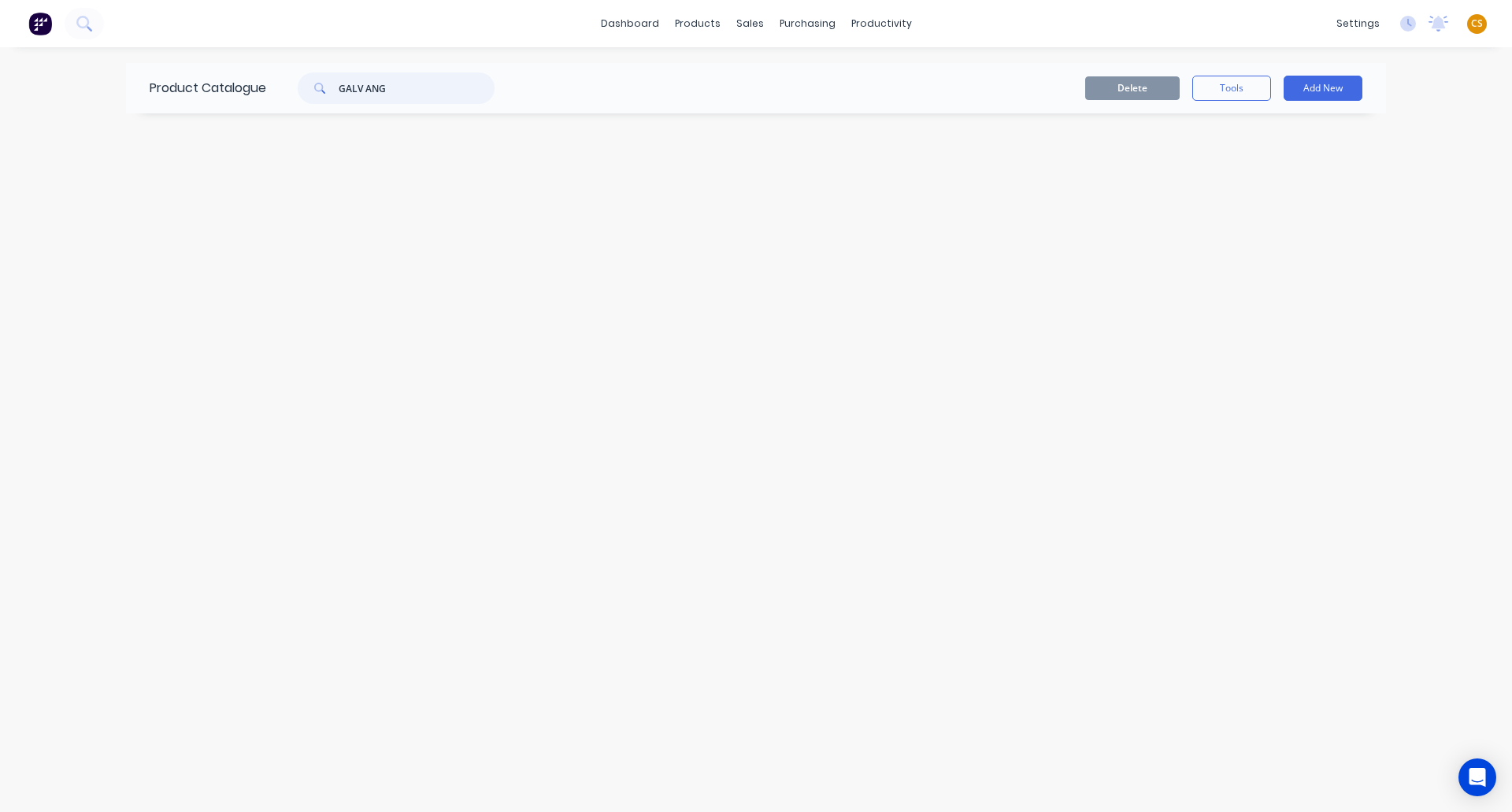
scroll to position [0, 0]
drag, startPoint x: 397, startPoint y: 90, endPoint x: 192, endPoint y: 87, distance: 205.0
click at [192, 87] on div "Product Catalogue GALV ANG" at bounding box center [330, 87] width 408 height 51
click at [81, 20] on icon at bounding box center [84, 23] width 15 height 15
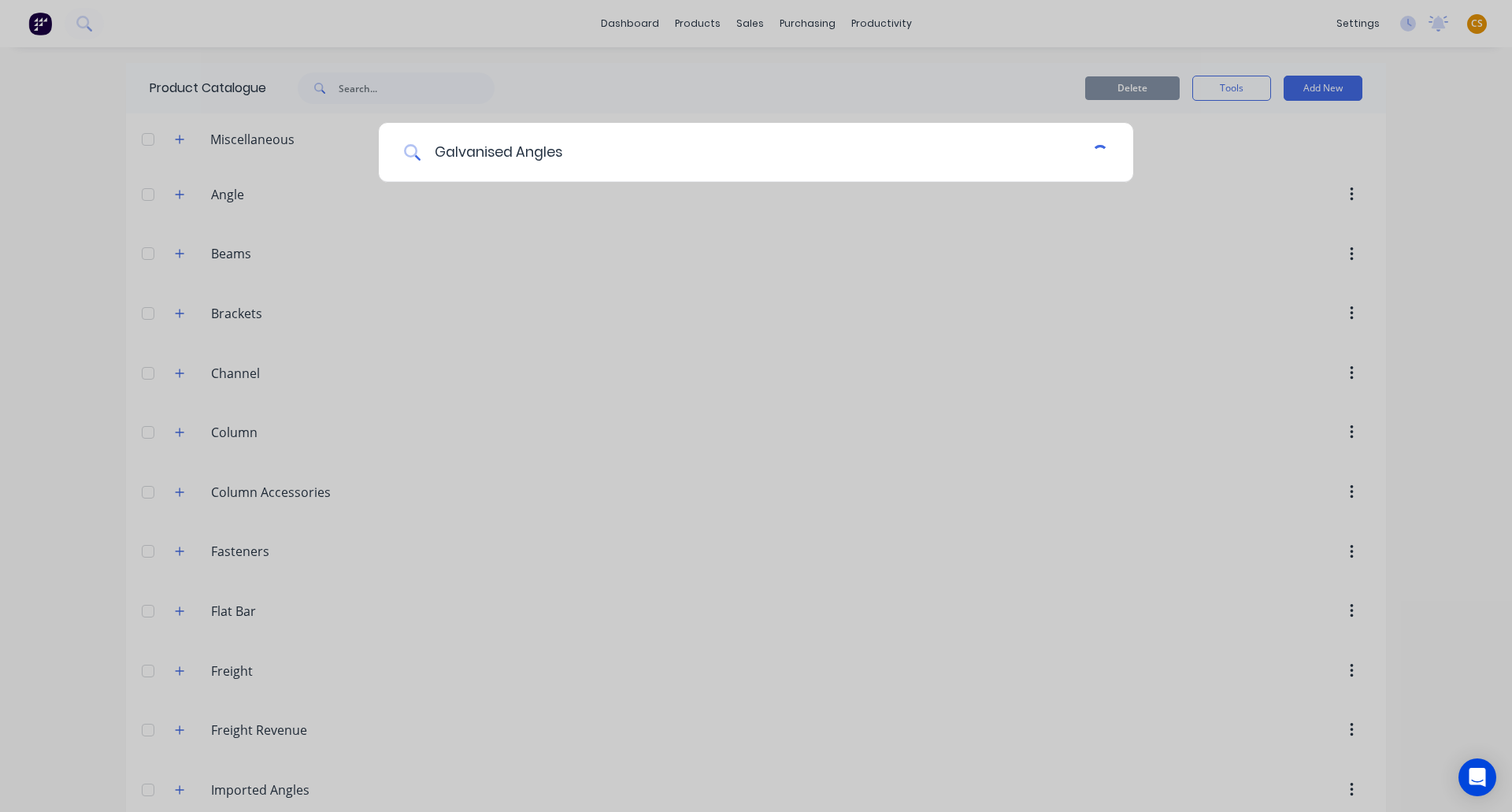
type input "Galvanised Angles"
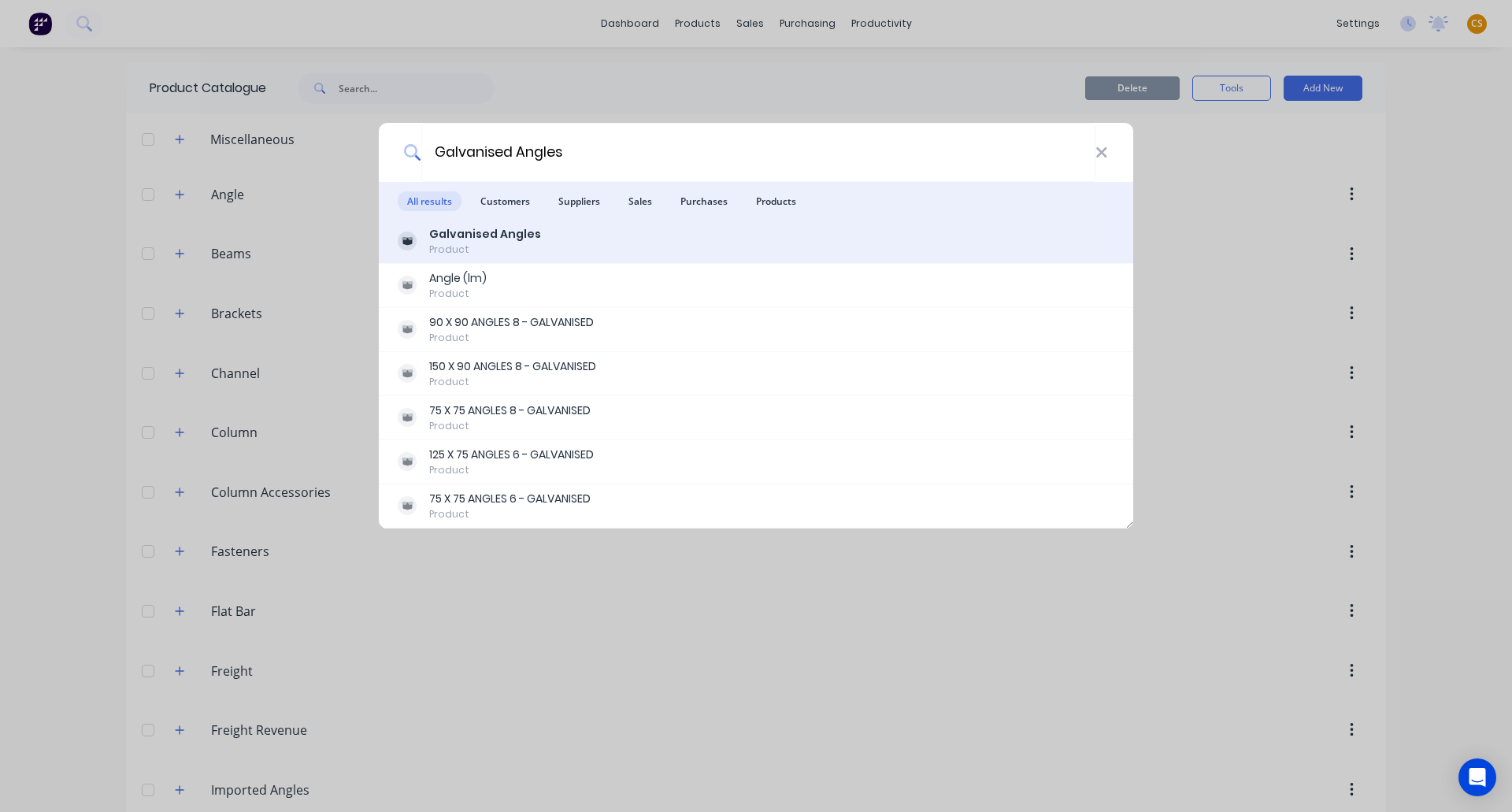
click at [490, 240] on b "Galvanised Angles" at bounding box center [484, 233] width 111 height 16
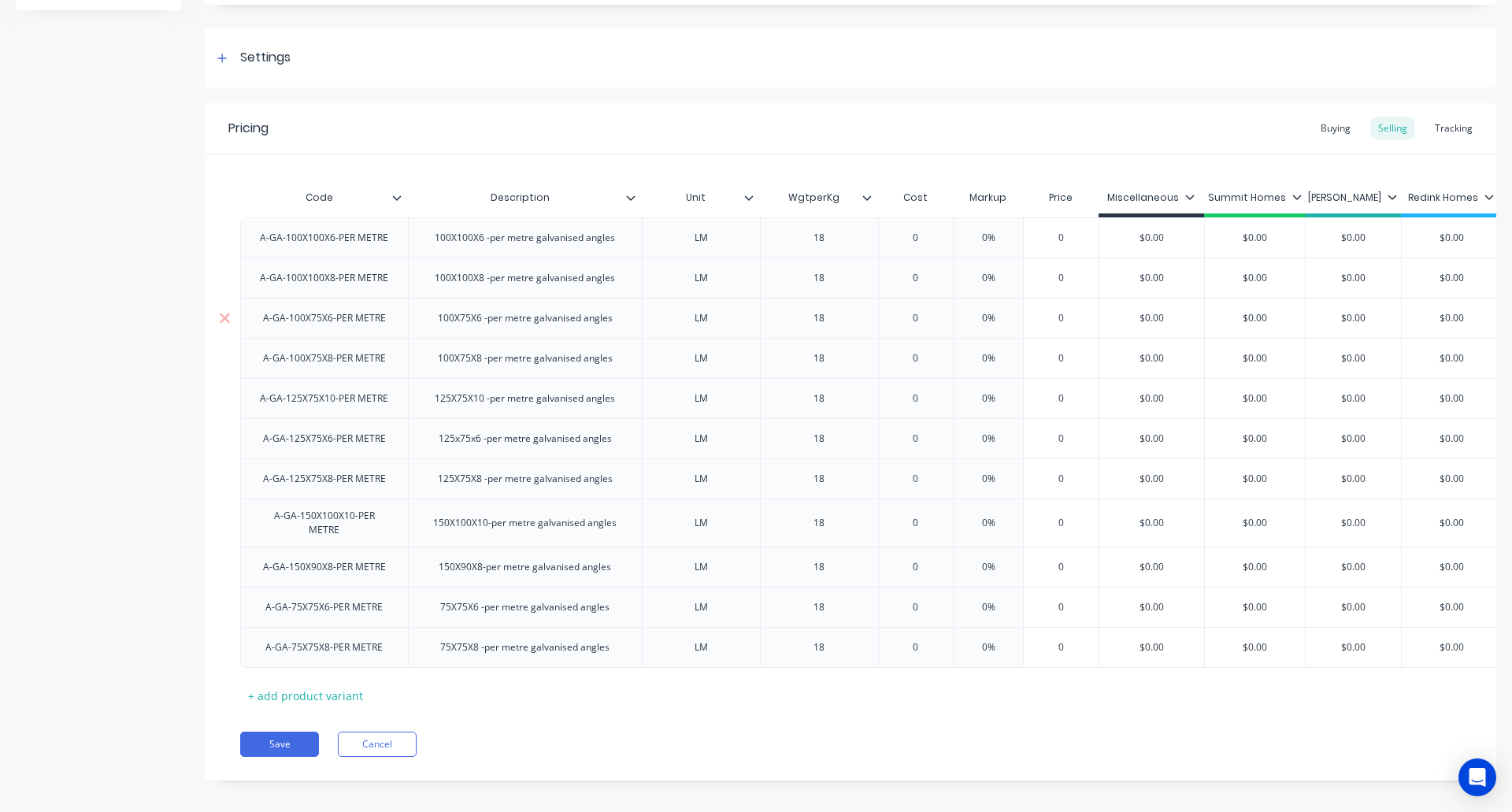
scroll to position [227, 0]
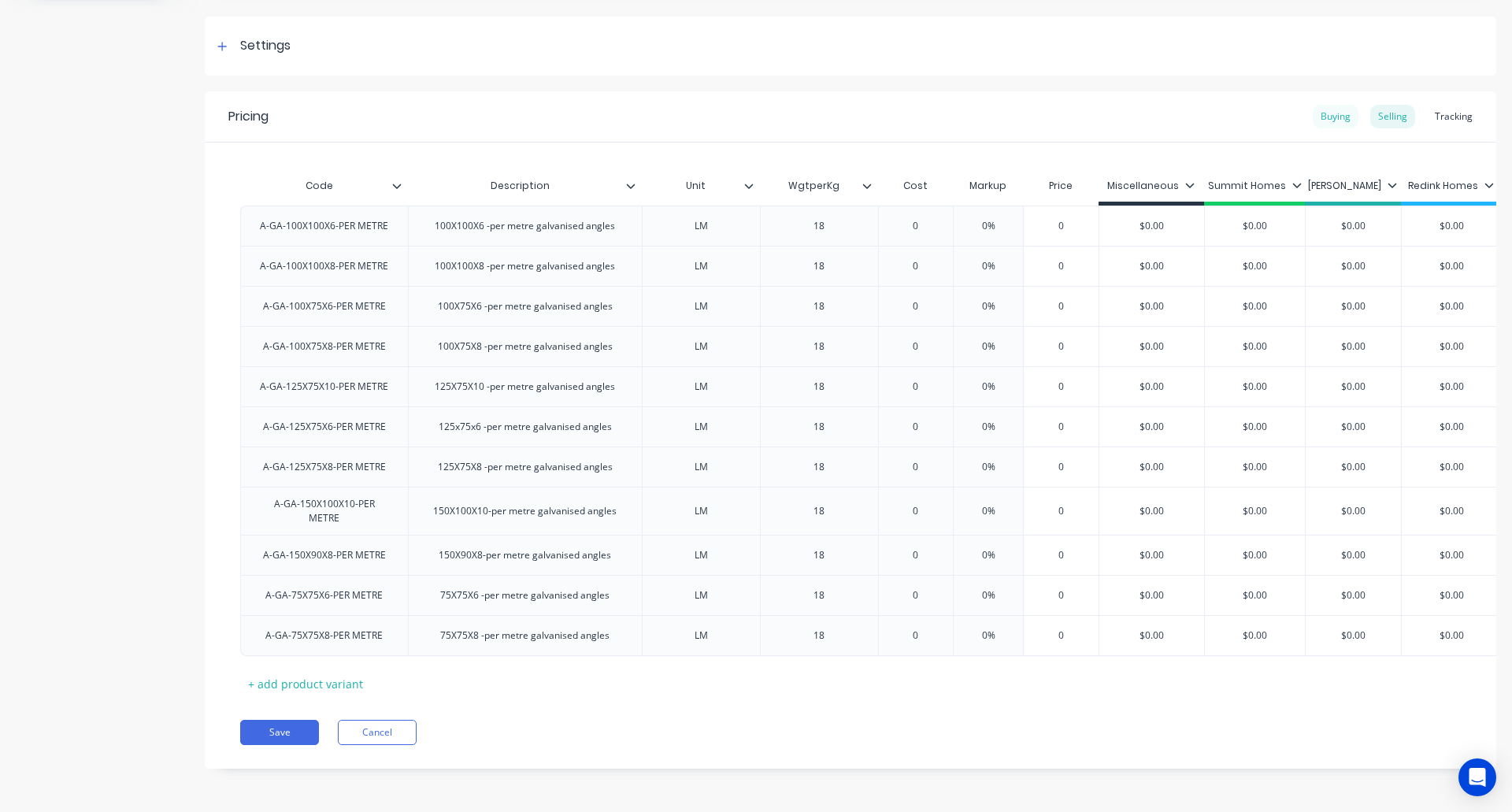
click at [1316, 105] on div "Buying" at bounding box center [1336, 117] width 46 height 24
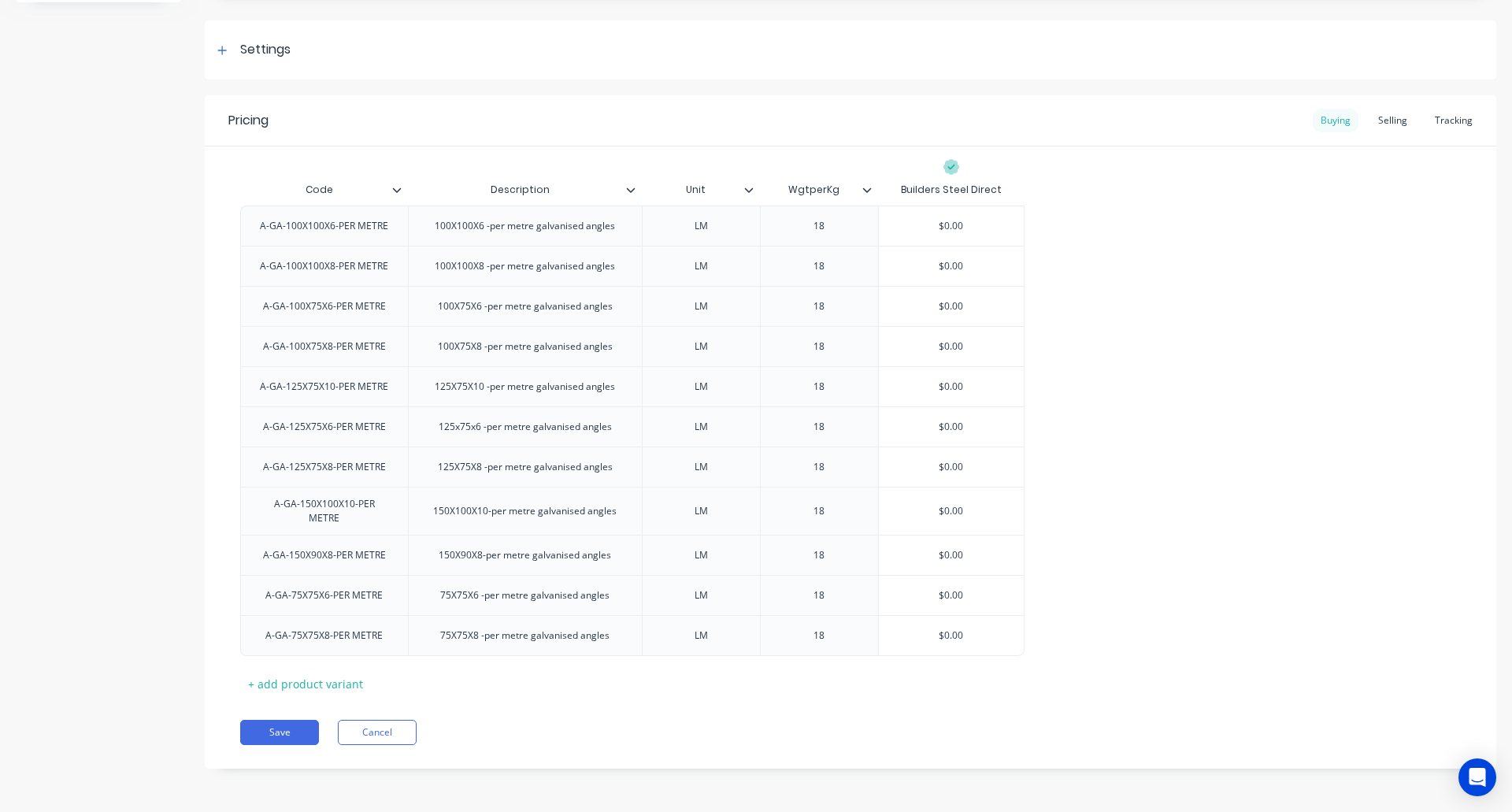
scroll to position [212, 0]
click at [1380, 121] on div "Selling" at bounding box center [1392, 121] width 45 height 24
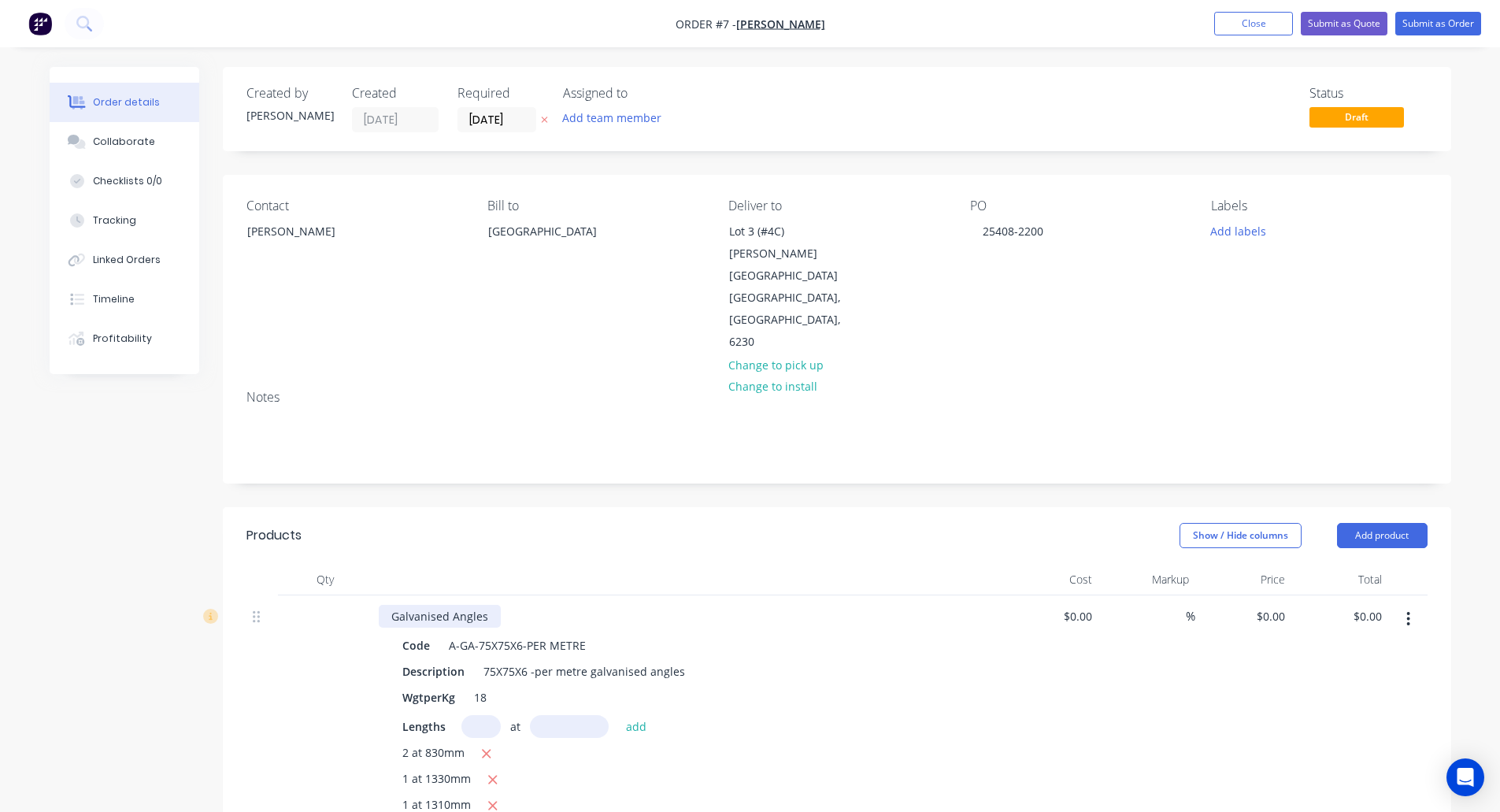
click at [413, 605] on div "Galvanised Angles" at bounding box center [439, 616] width 122 height 23
drag, startPoint x: 413, startPoint y: 548, endPoint x: 461, endPoint y: 551, distance: 48.1
click at [461, 605] on div "Galvanised Angles" at bounding box center [439, 616] width 122 height 23
copy div "Galvanised Angles"
click at [486, 634] on div "A-GA-75X75X6-PER METRE" at bounding box center [517, 645] width 150 height 23
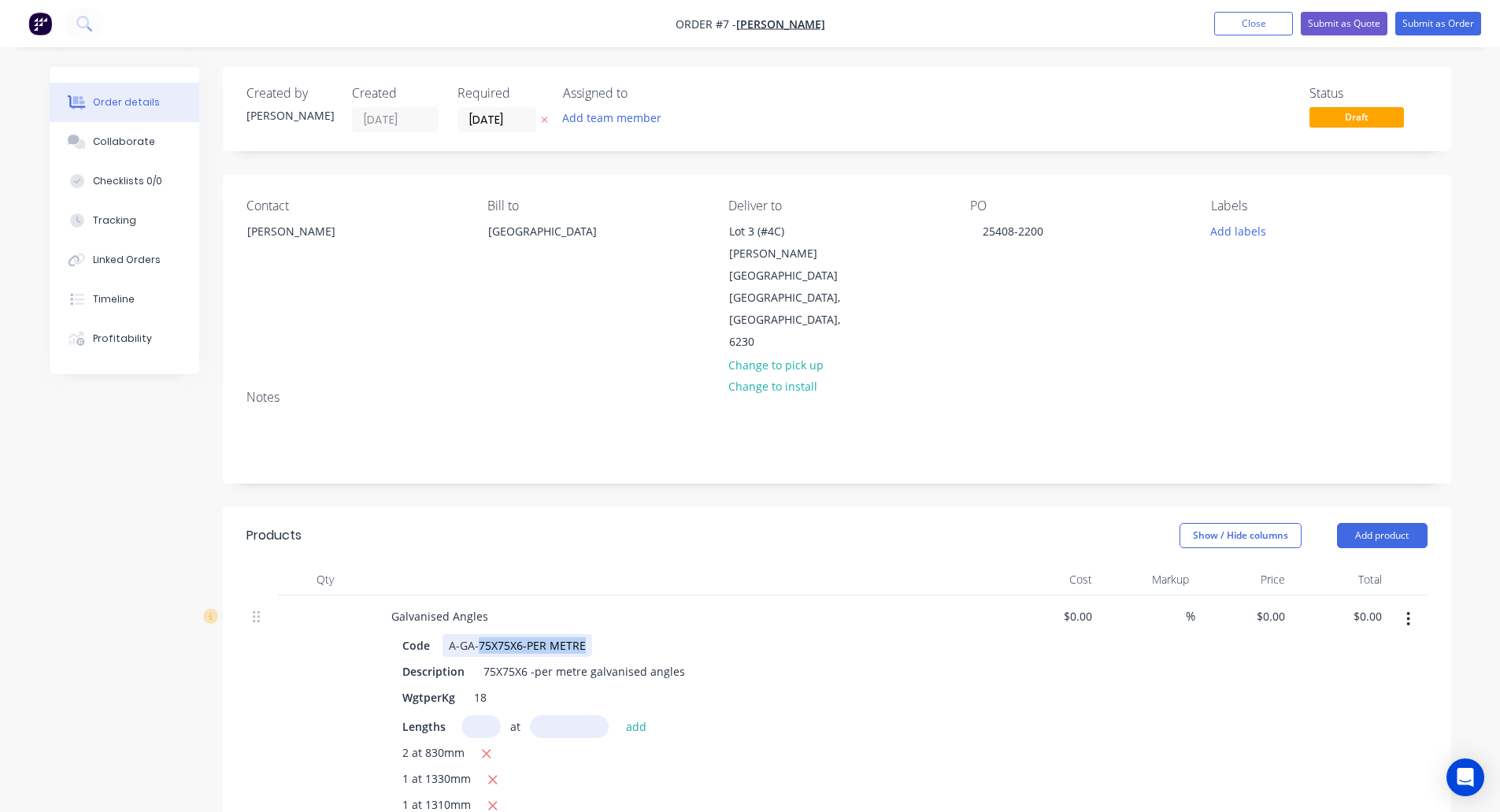
drag, startPoint x: 486, startPoint y: 576, endPoint x: 580, endPoint y: 576, distance: 94.0
click at [580, 634] on div "A-GA-75X75X6-PER METRE" at bounding box center [517, 645] width 150 height 23
copy div "75X75X6-PER METRE"
click at [111, 655] on div "Created by Lindee Created 08/09/25 Required 08/09/25 Assigned to Add team membe…" at bounding box center [750, 824] width 1401 height 1514
click at [458, 634] on div "A-GA-75X75X6-PER METRE" at bounding box center [517, 645] width 150 height 23
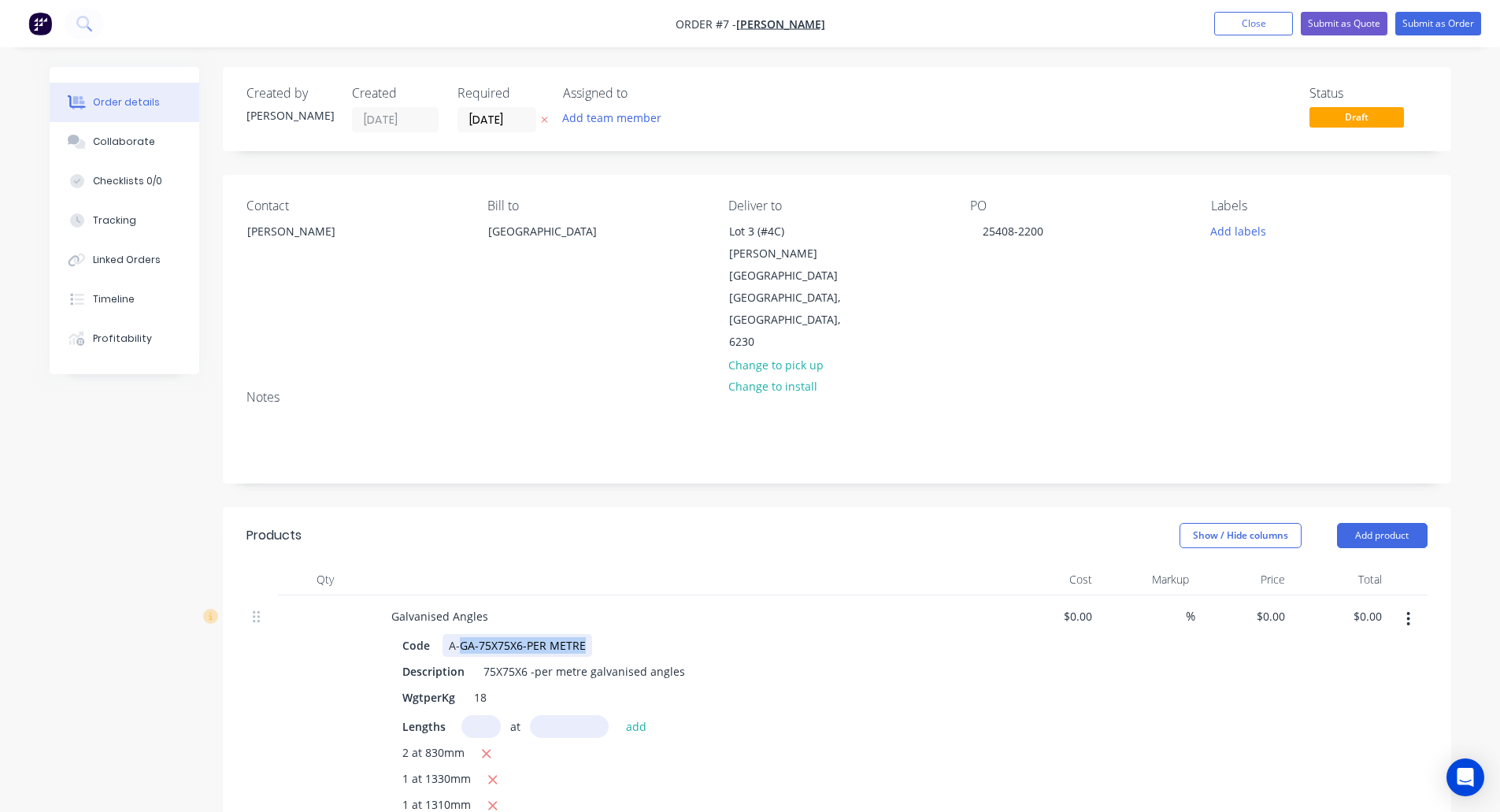
drag, startPoint x: 458, startPoint y: 577, endPoint x: 567, endPoint y: 577, distance: 109.0
click at [567, 634] on div "A-GA-75X75X6-PER METRE" at bounding box center [517, 645] width 150 height 23
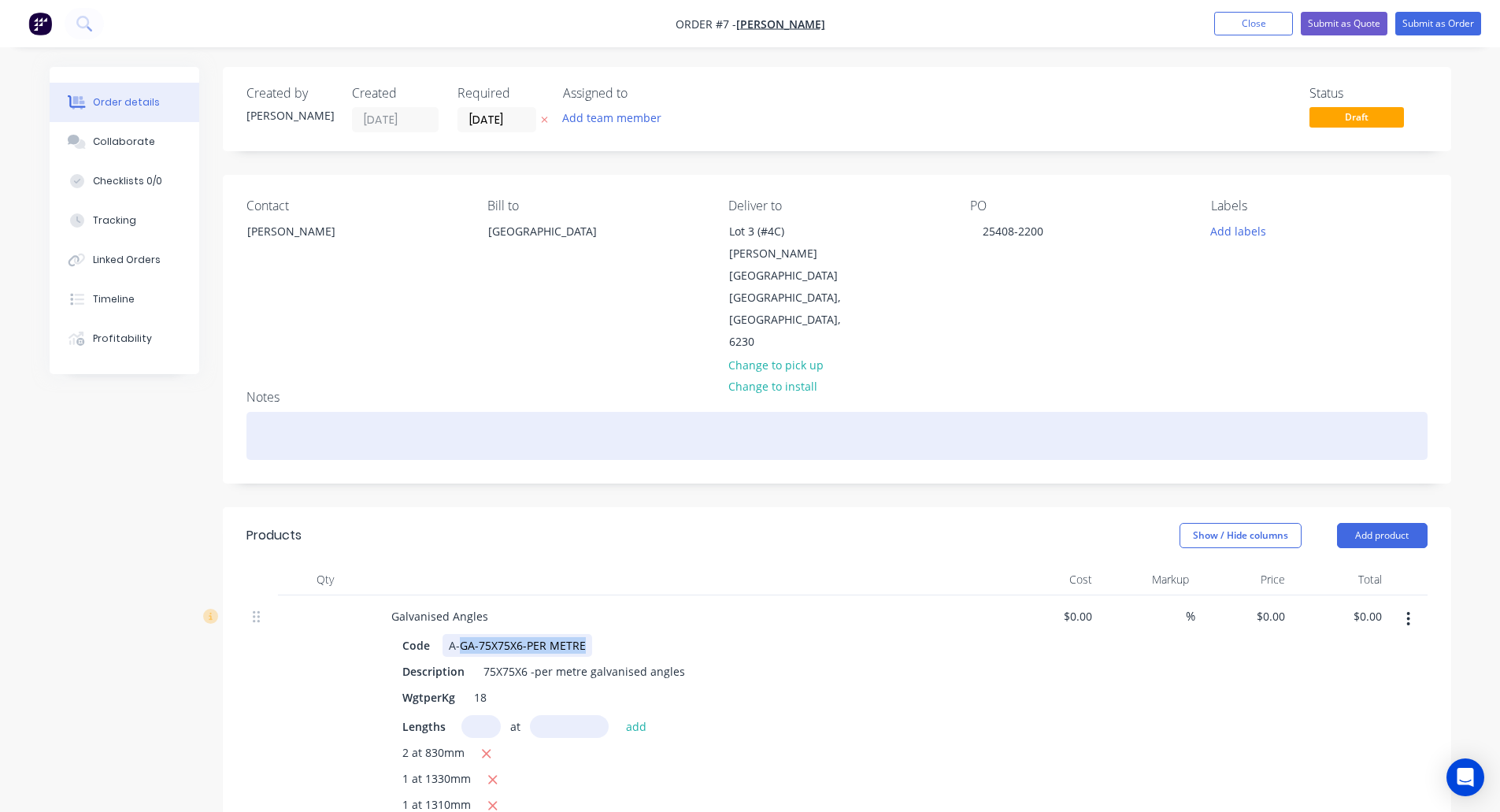
copy div "GA-75X75X6-PER METRE"
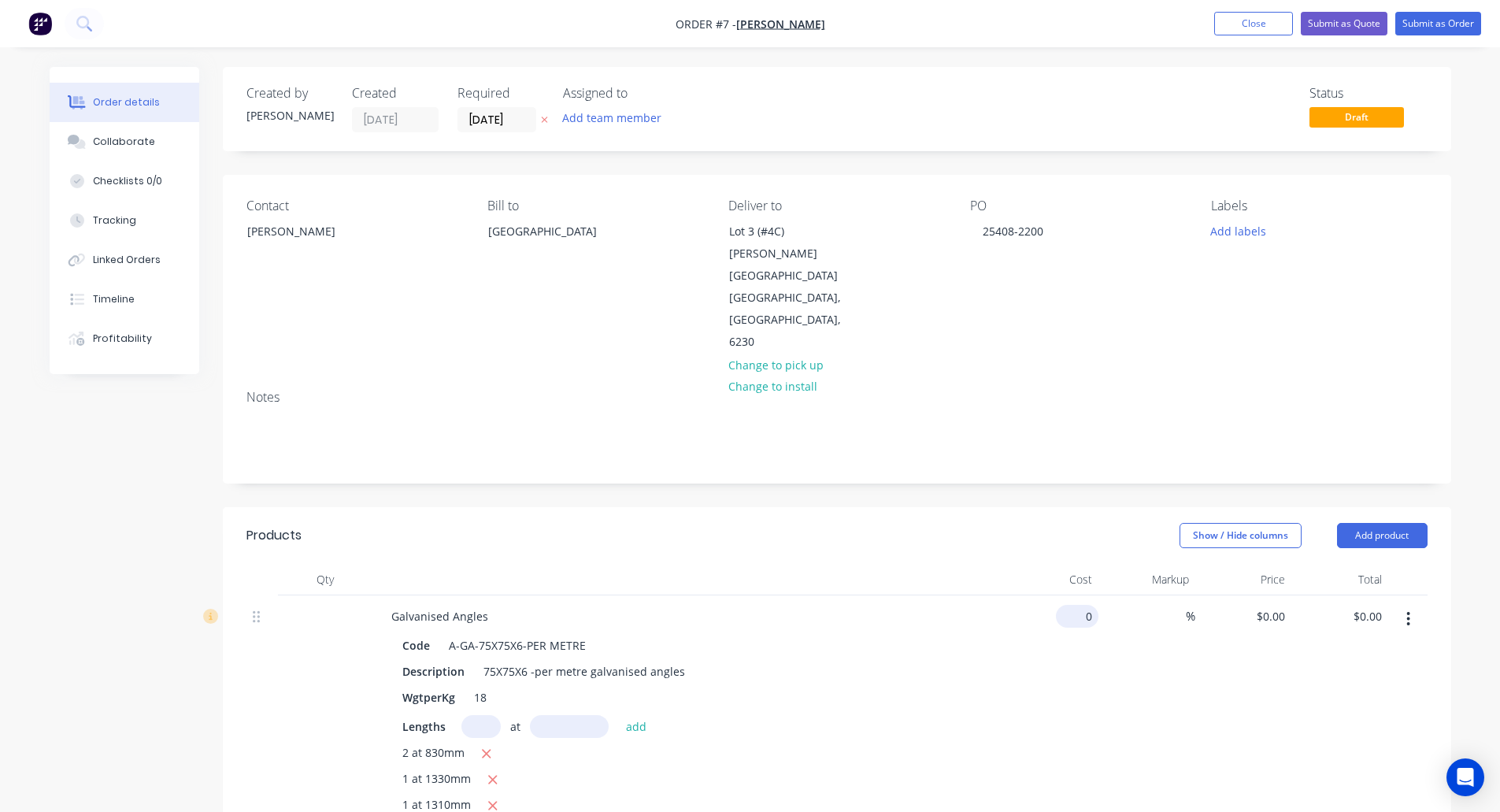
click at [1076, 605] on div "0 $0.00" at bounding box center [1077, 616] width 42 height 23
paste input "21.54"
type input "$21.54"
type input "$92.62"
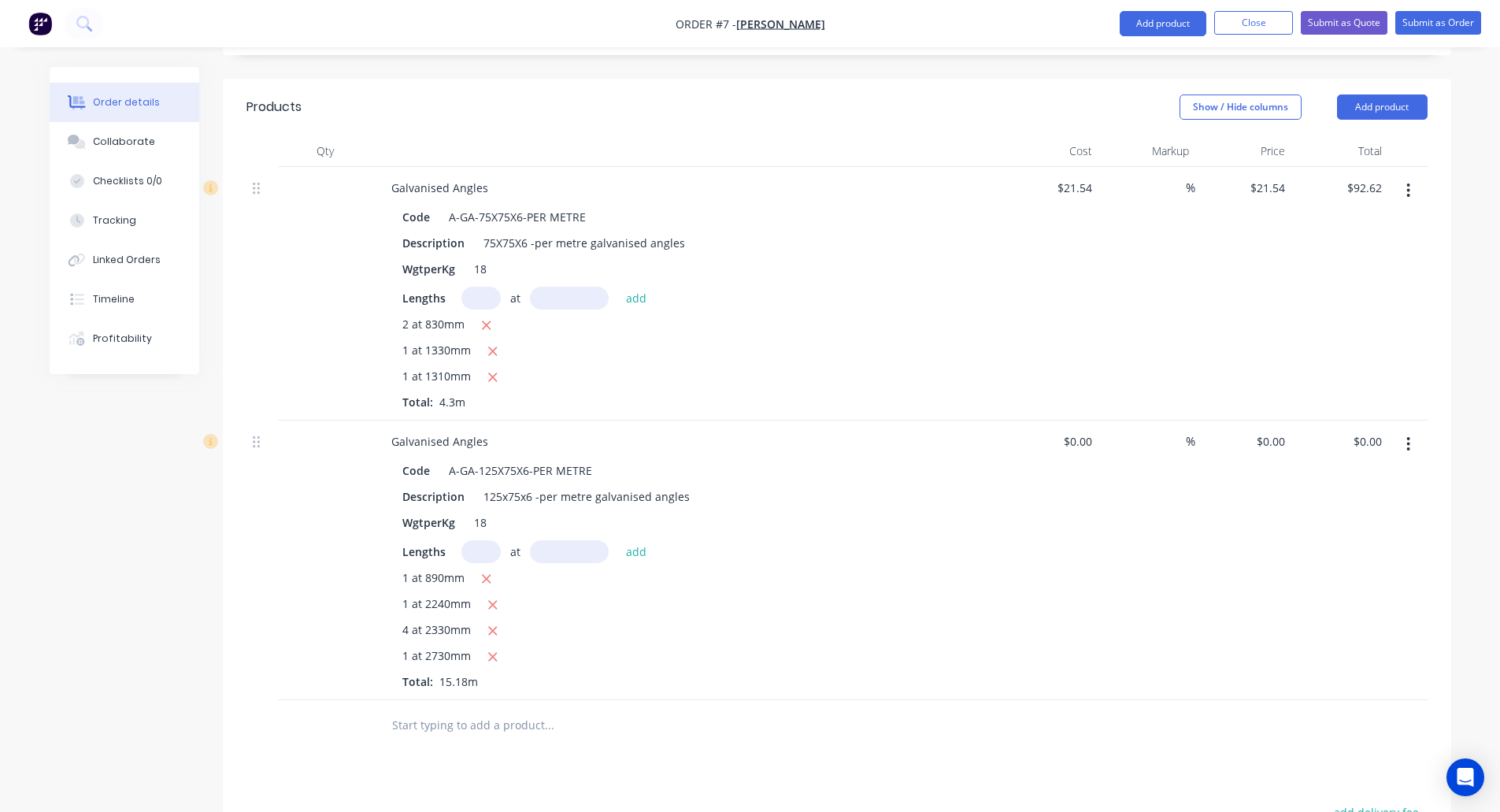
scroll to position [472, 0]
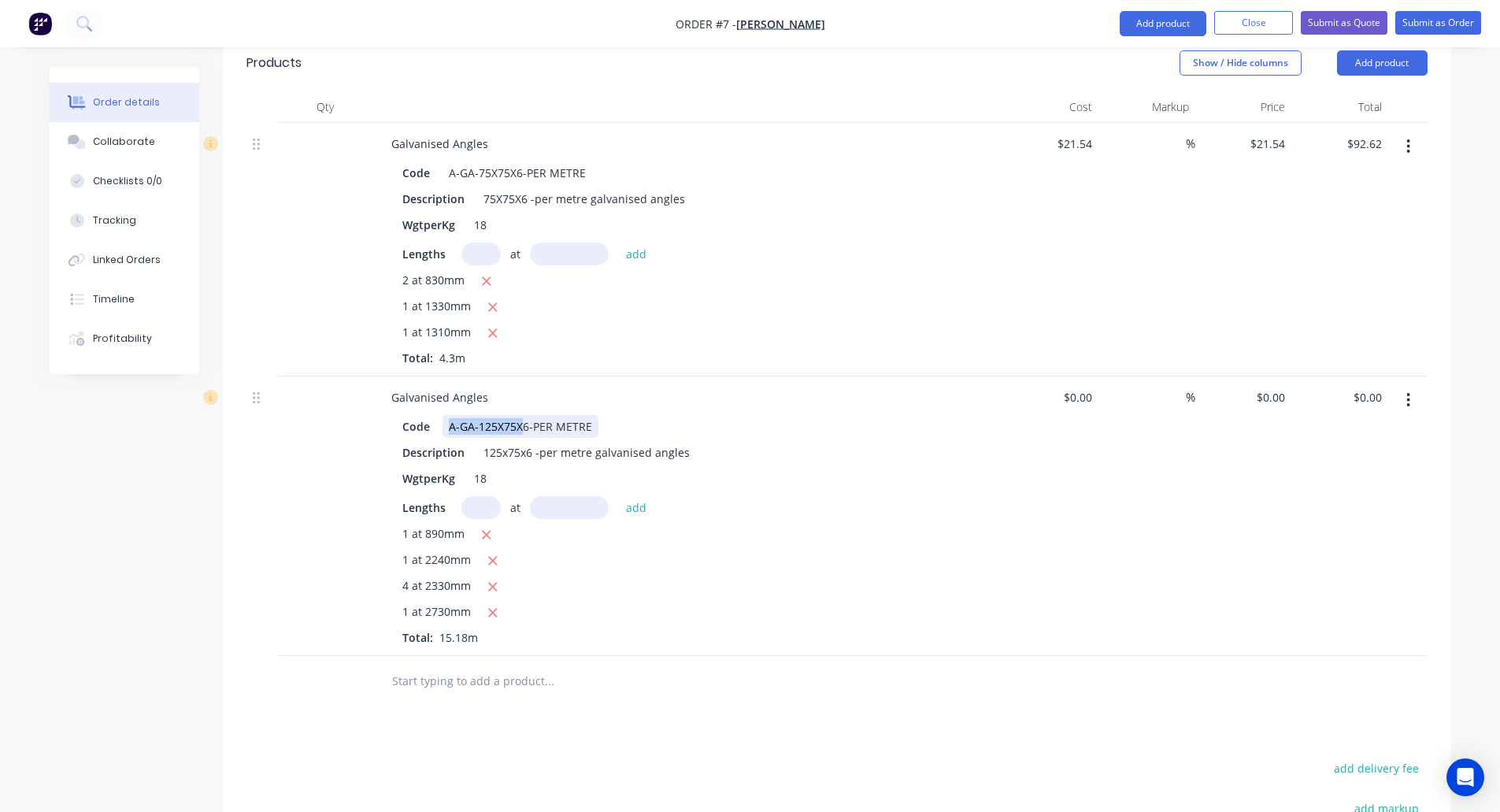
drag, startPoint x: 446, startPoint y: 356, endPoint x: 590, endPoint y: 361, distance: 144.1
click at [590, 415] on div "A-GA-125X75X6-PER METRE" at bounding box center [520, 426] width 156 height 23
copy div "A-GA-125X75X"
click at [1076, 386] on div "0 $0.00" at bounding box center [1077, 397] width 42 height 23
paste input "30.24"
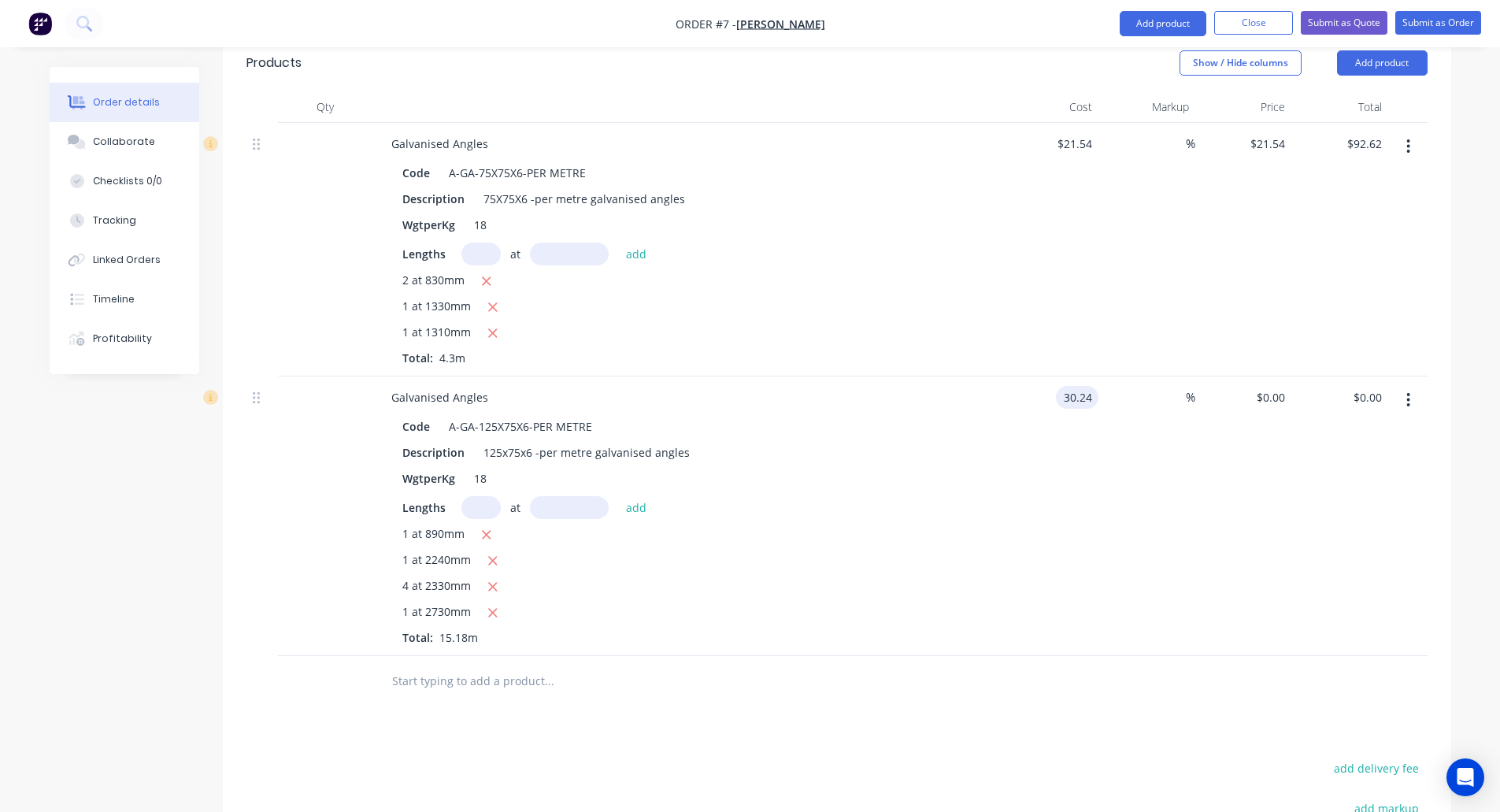
type input "$30.24"
type input "$459.04"
click at [1250, 25] on button "Close" at bounding box center [1254, 23] width 79 height 24
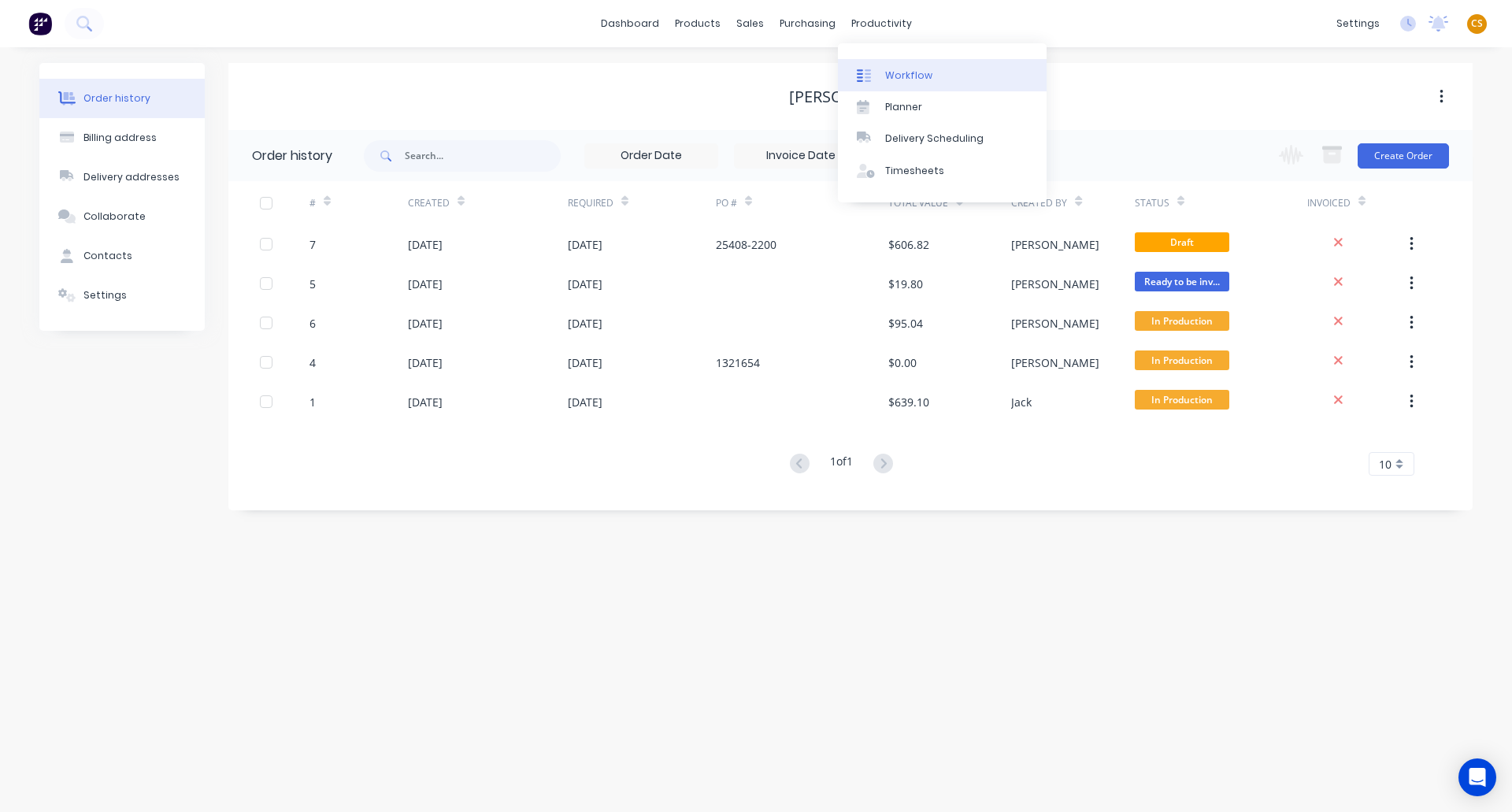
click at [917, 74] on div "Workflow" at bounding box center [908, 75] width 47 height 14
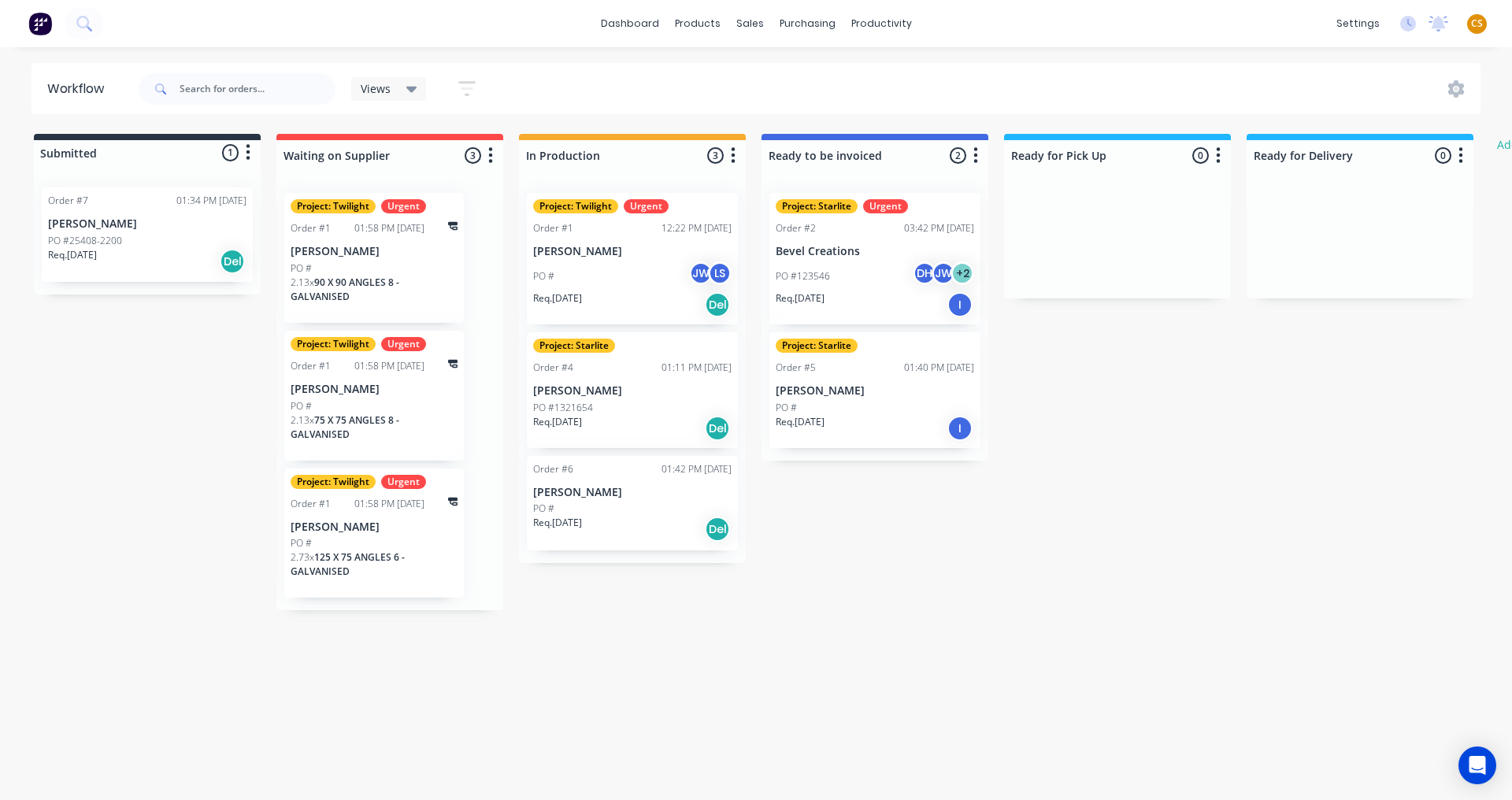
click at [999, 26] on div "dashboard products sales purchasing productivity dashboard products Product Cat…" at bounding box center [756, 23] width 1512 height 47
click at [789, 73] on div "Sales Orders" at bounding box center [808, 75] width 64 height 14
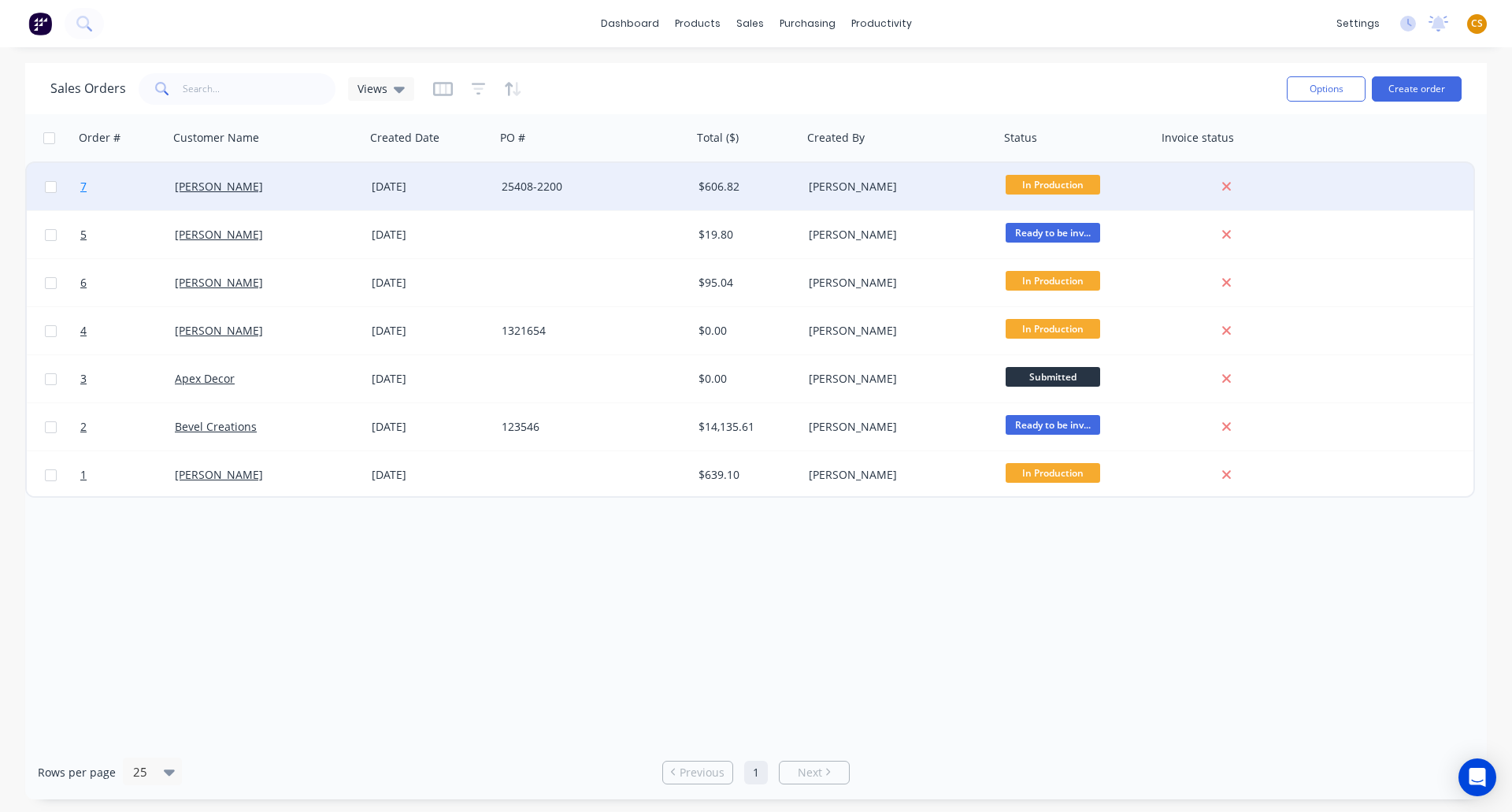
click at [82, 188] on span "7" at bounding box center [83, 186] width 6 height 16
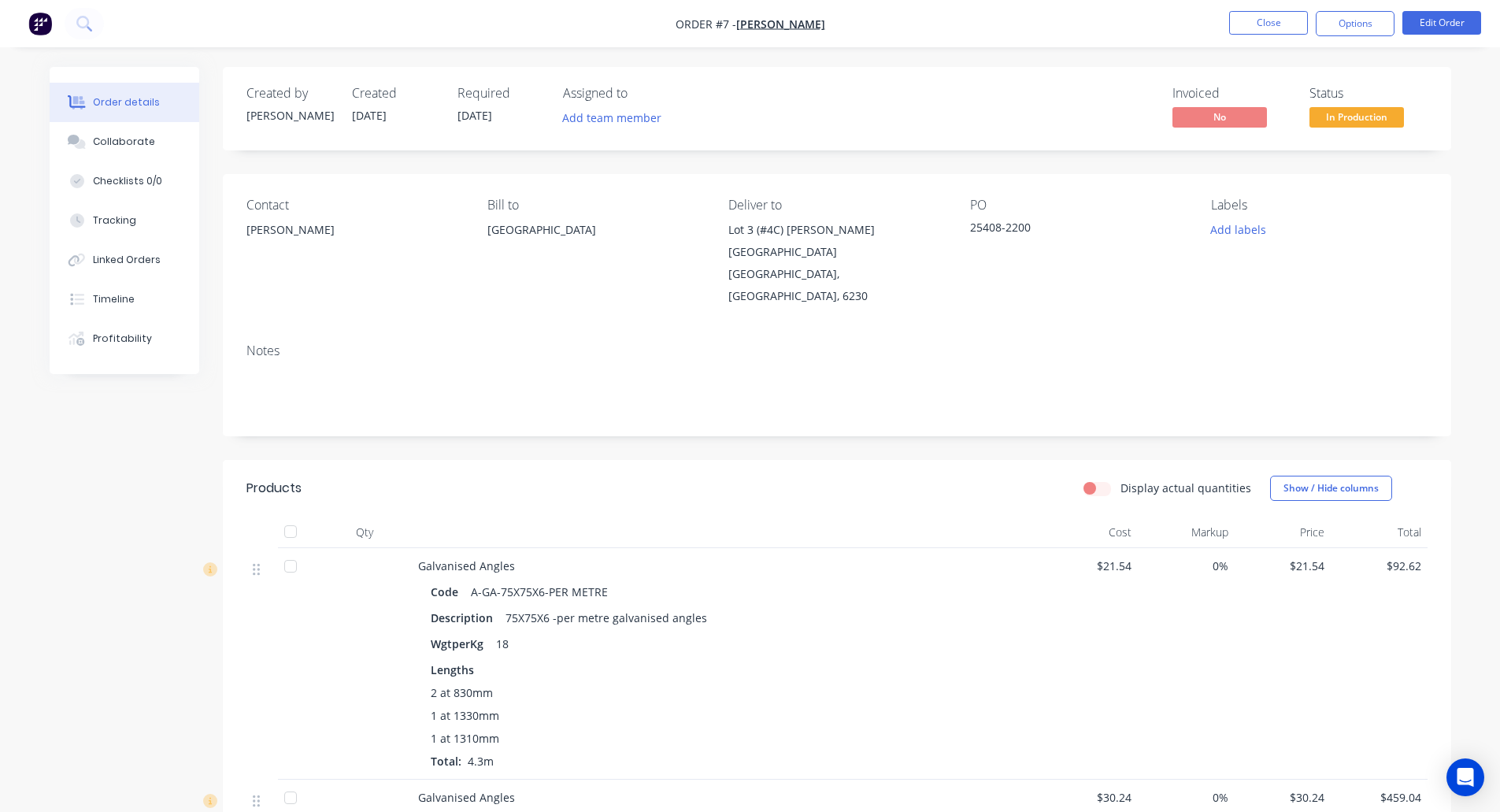
click at [482, 115] on span "08/09/25" at bounding box center [475, 115] width 35 height 15
click at [1245, 26] on button "Close" at bounding box center [1269, 23] width 79 height 24
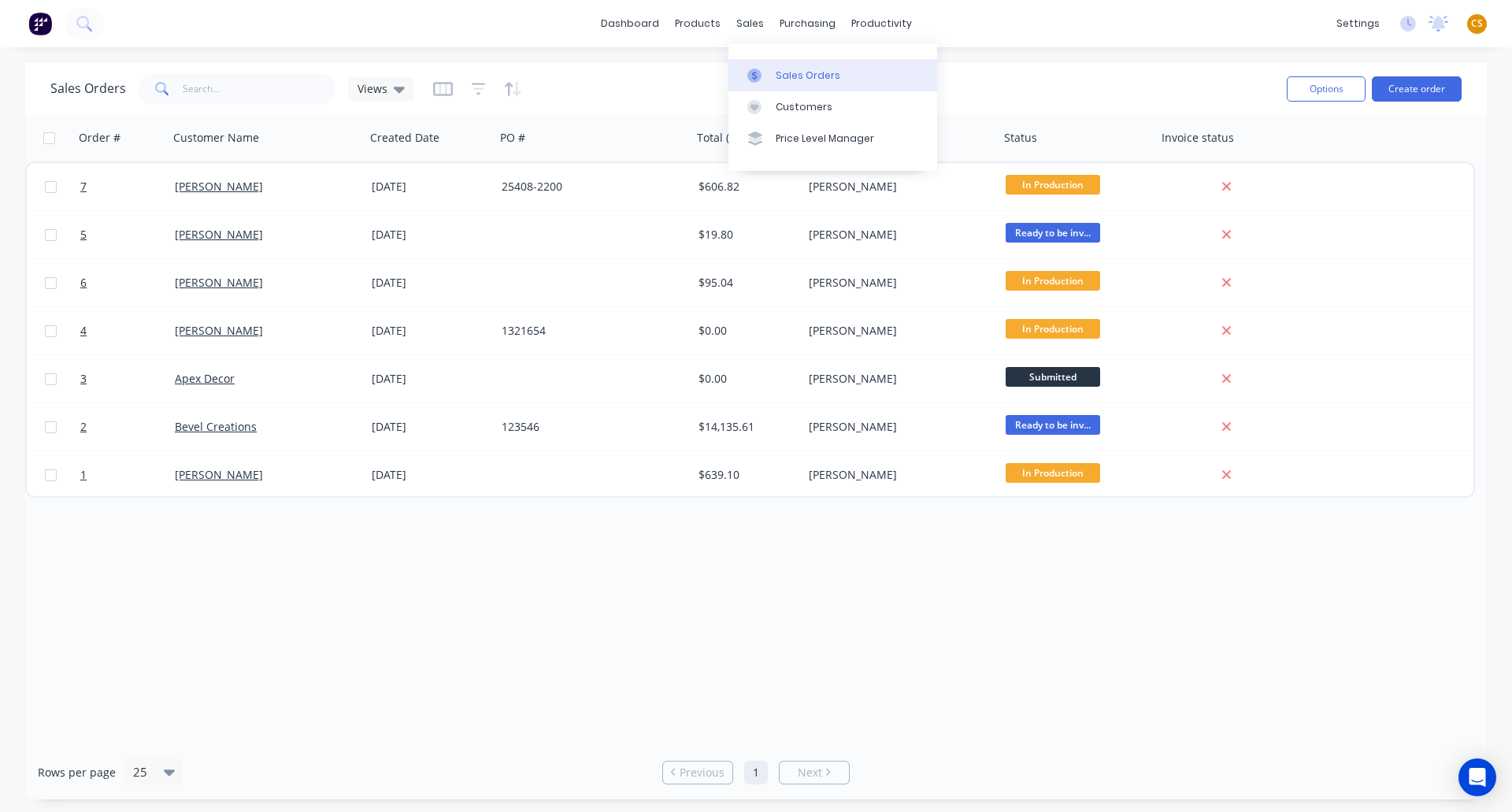
click at [783, 74] on div "Sales Orders" at bounding box center [808, 75] width 64 height 14
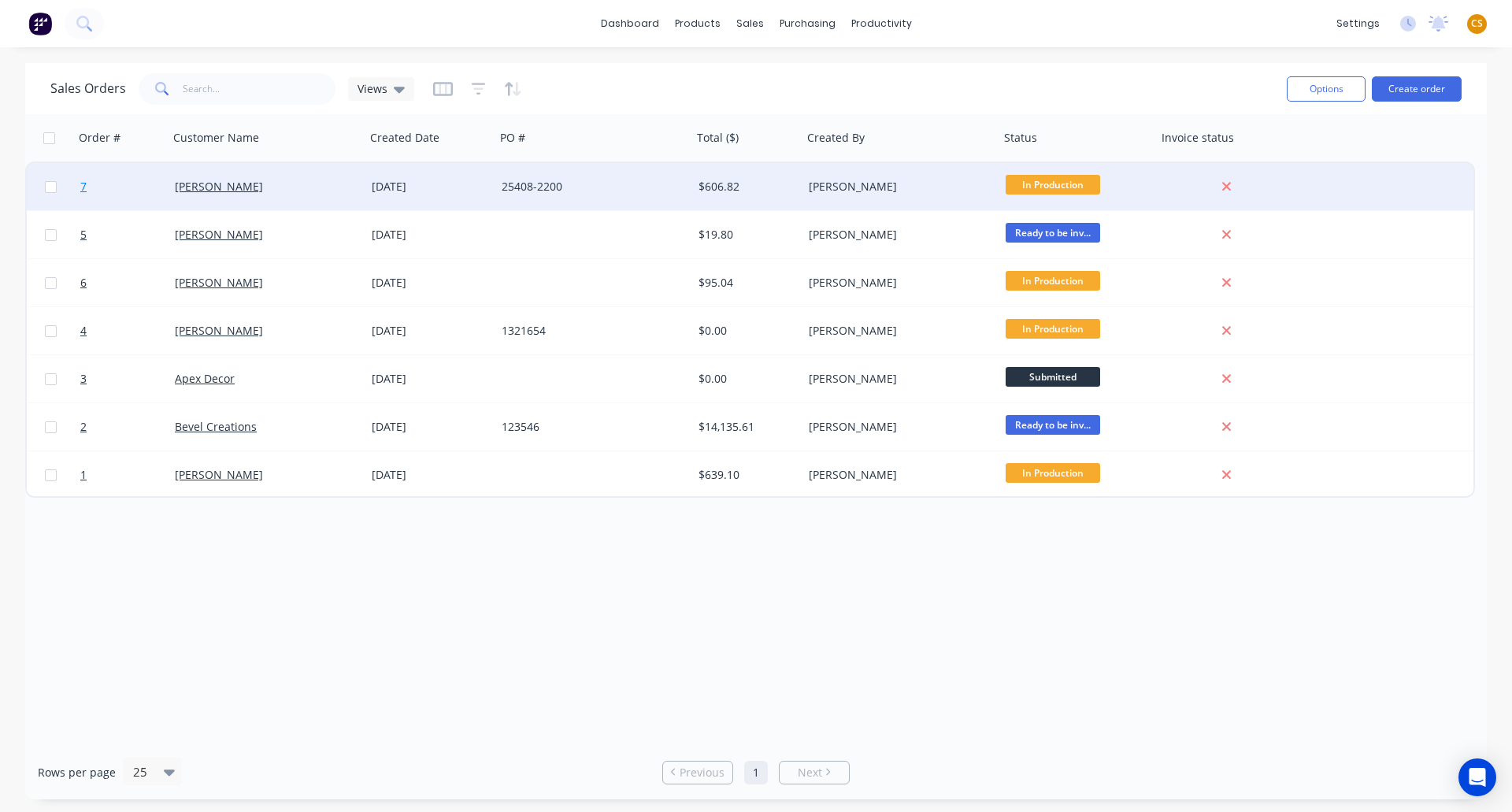
click at [83, 189] on span "7" at bounding box center [83, 186] width 6 height 16
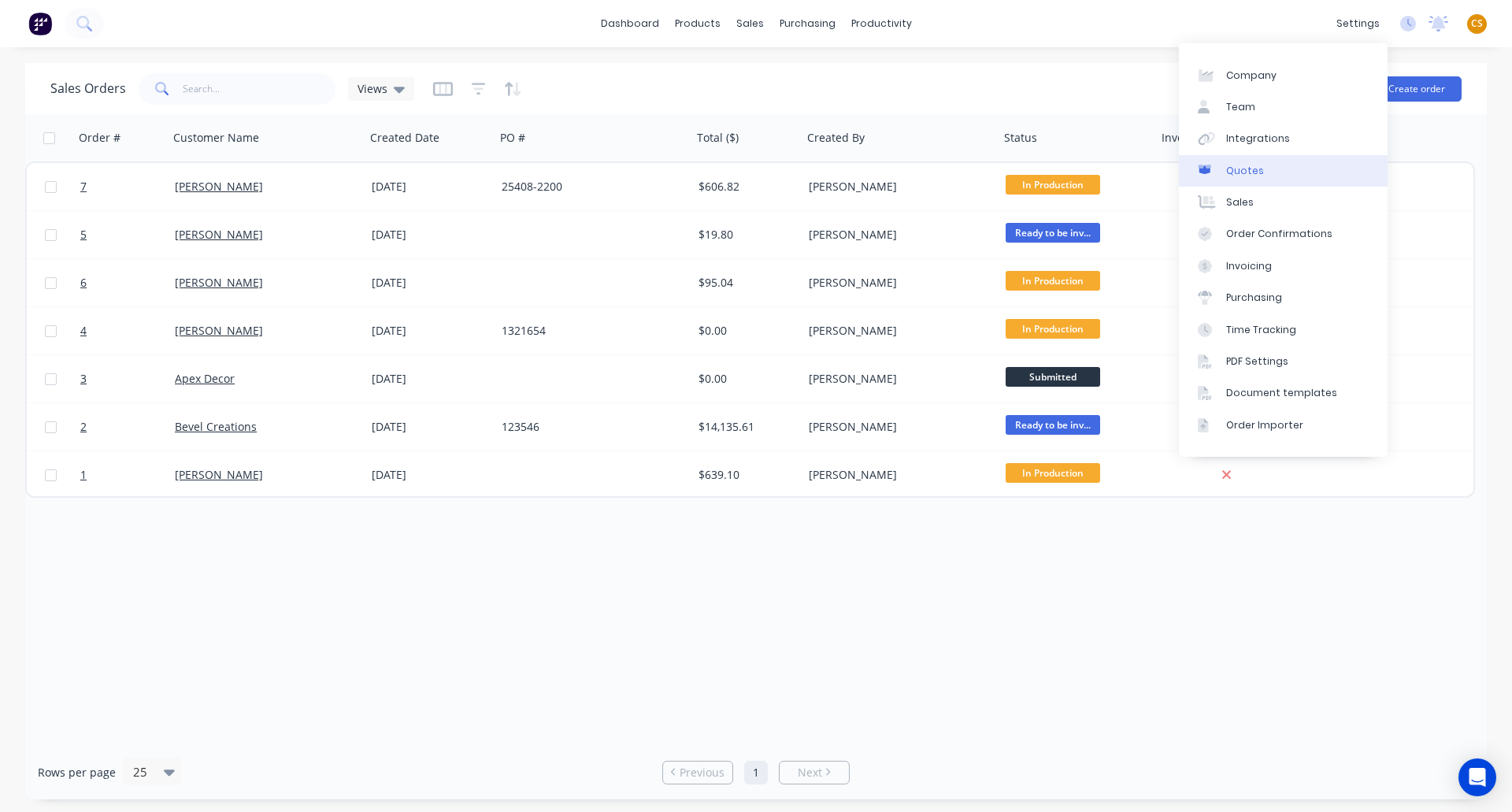
click at [1252, 176] on div "Quotes" at bounding box center [1245, 170] width 38 height 14
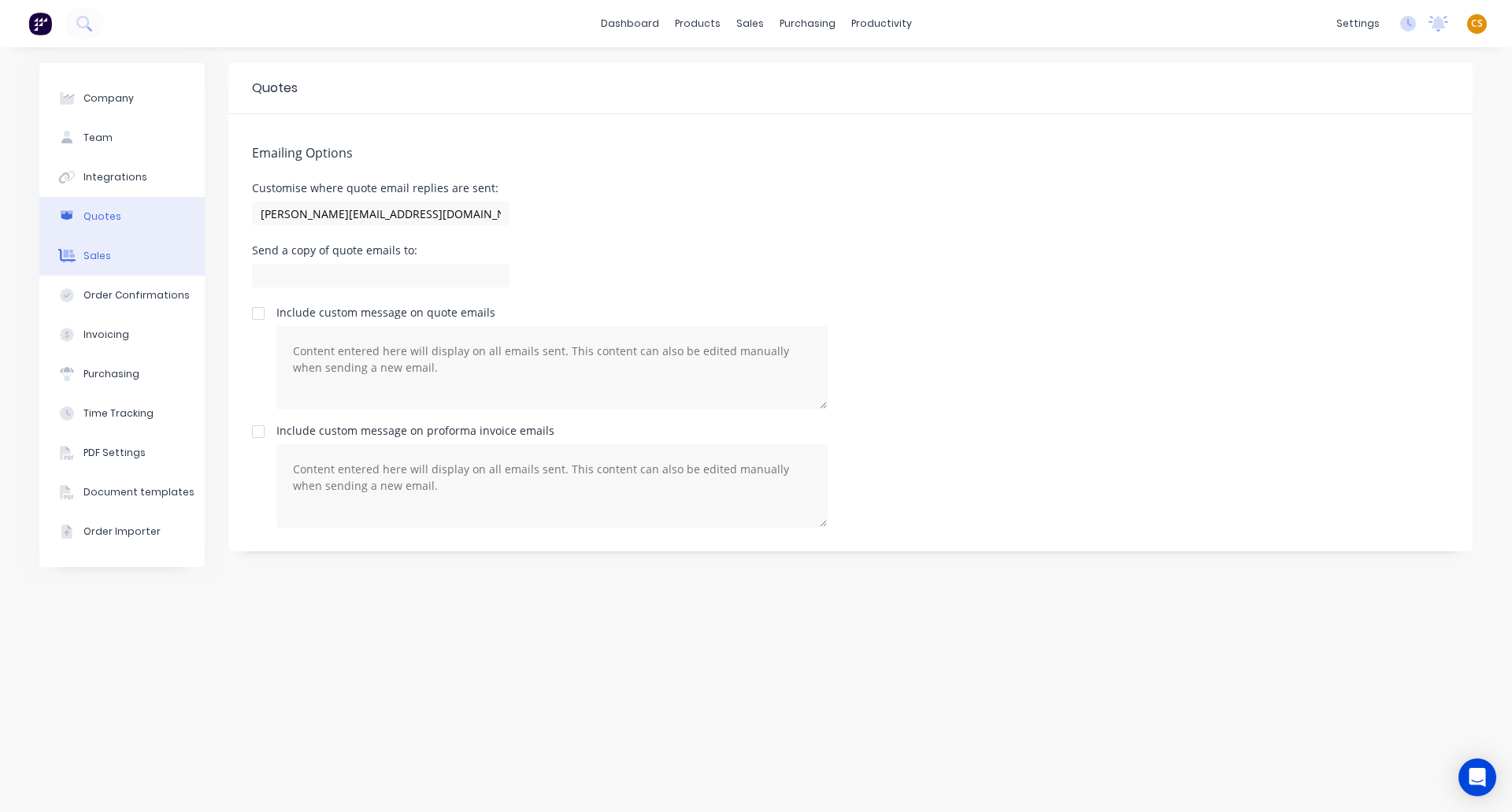
click at [122, 253] on button "Sales" at bounding box center [122, 256] width 166 height 40
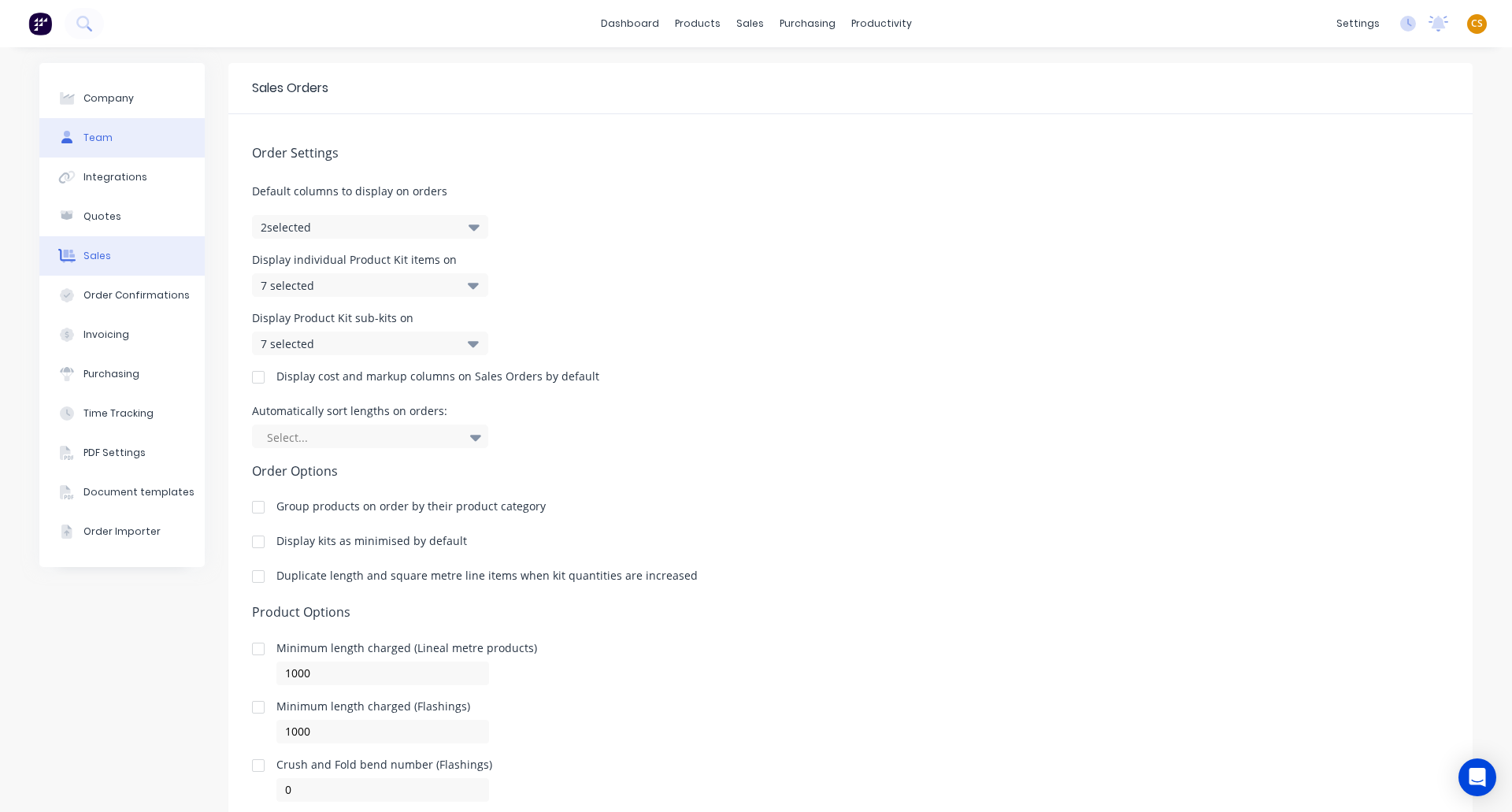
click at [112, 133] on button "Team" at bounding box center [122, 137] width 166 height 40
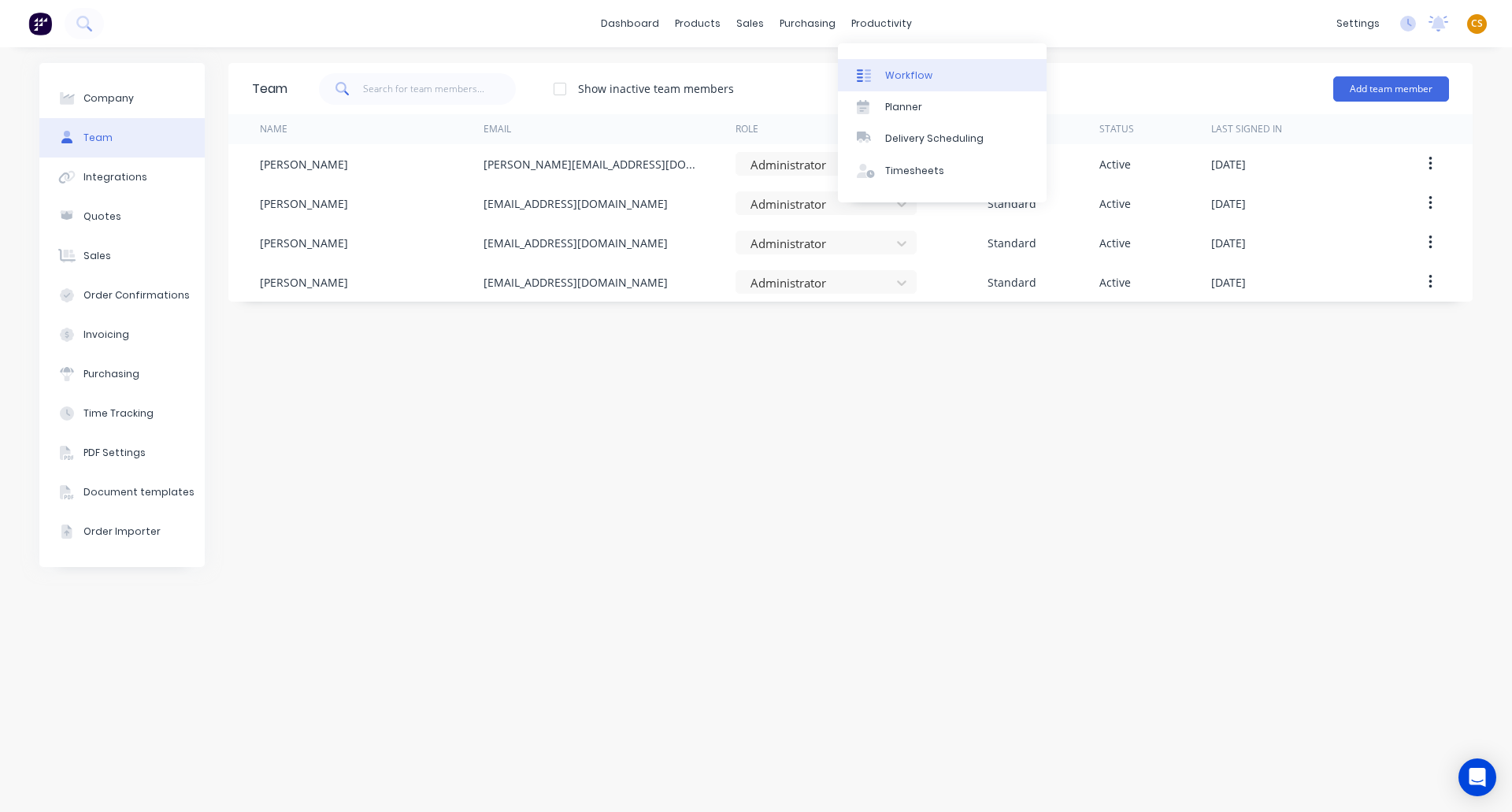
click at [906, 72] on div "Workflow" at bounding box center [908, 75] width 47 height 14
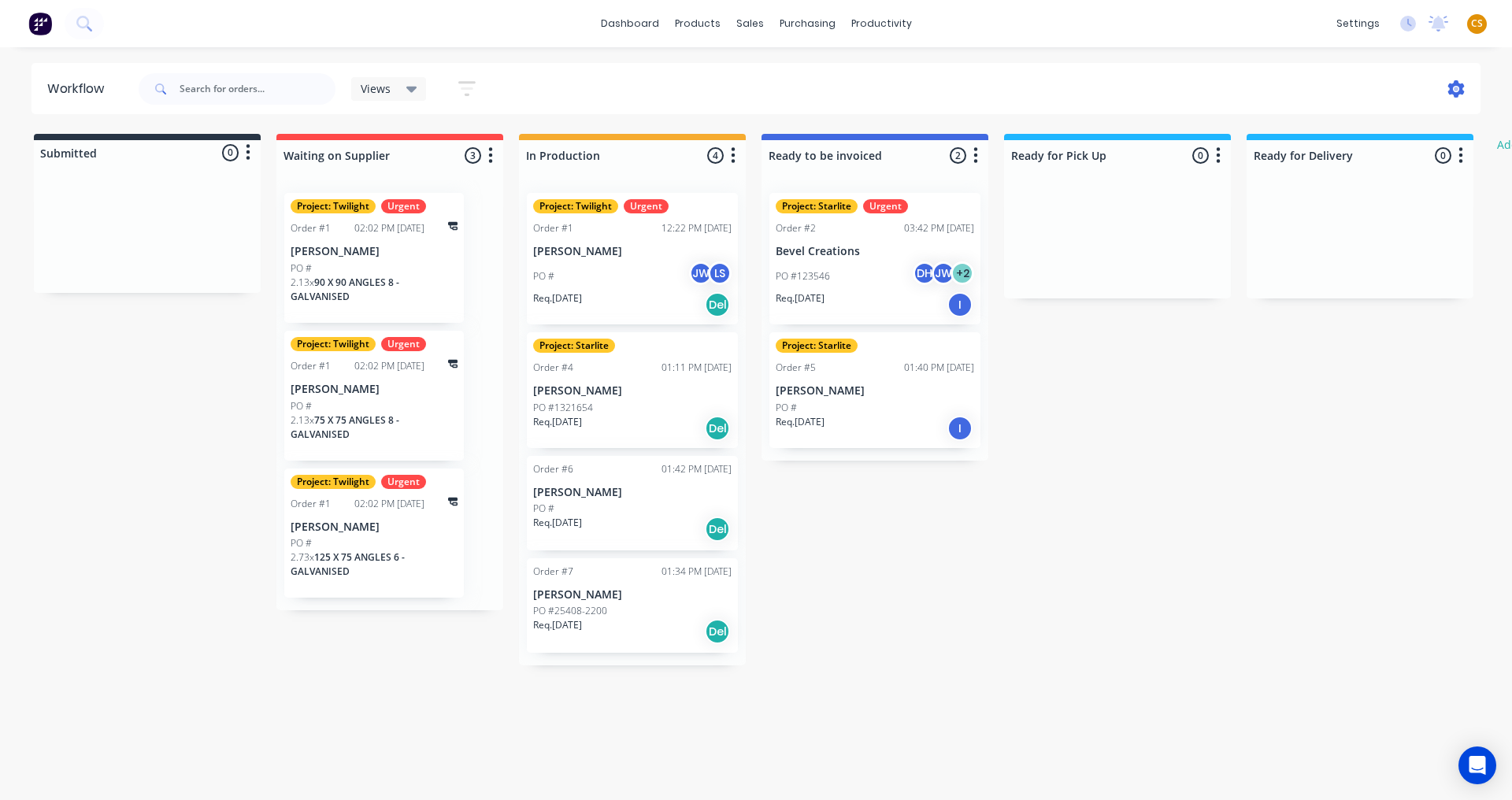
click at [1458, 88] on icon at bounding box center [1457, 88] width 5 height 5
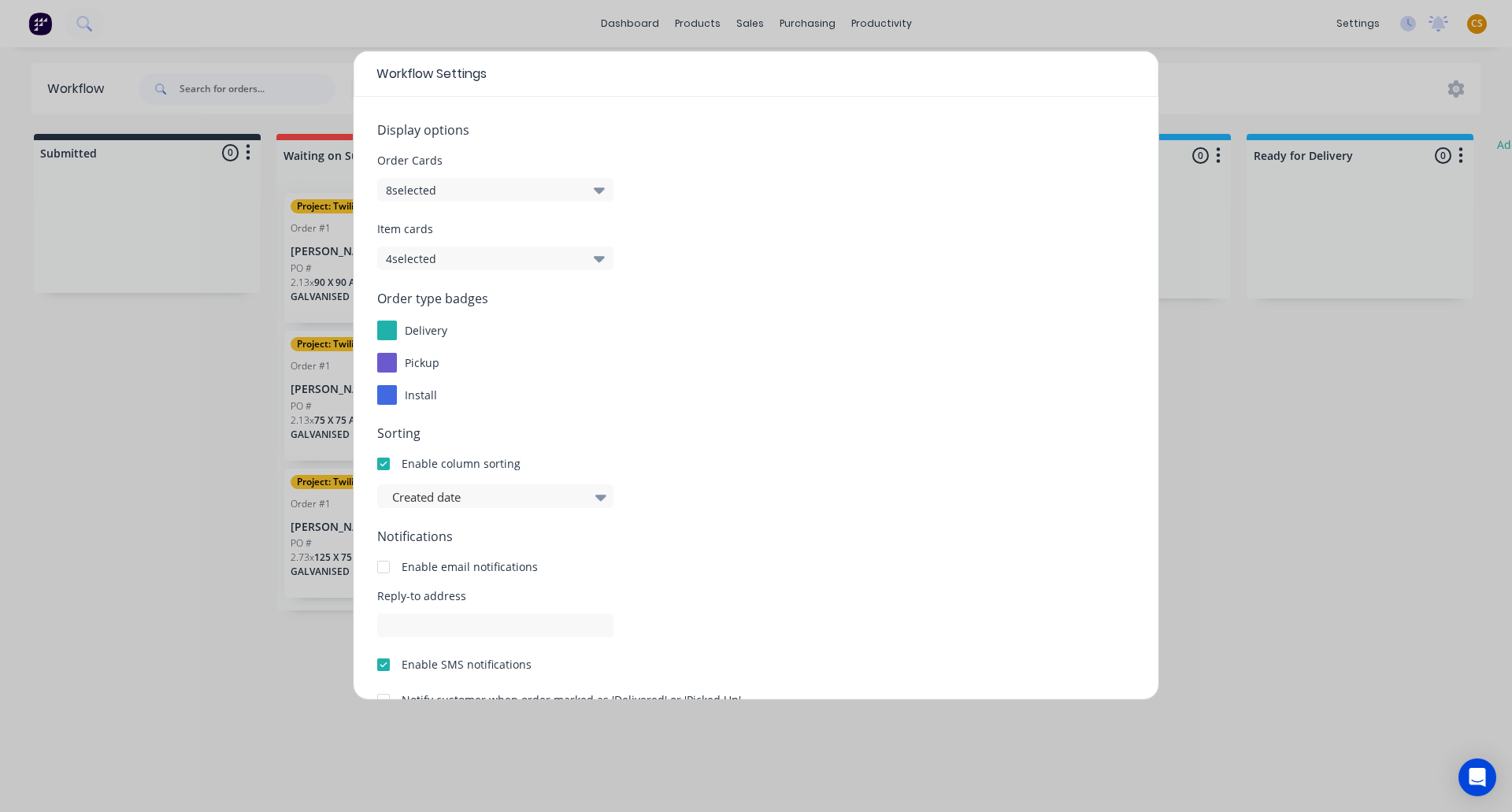
click at [482, 188] on button "8 selected" at bounding box center [495, 190] width 237 height 24
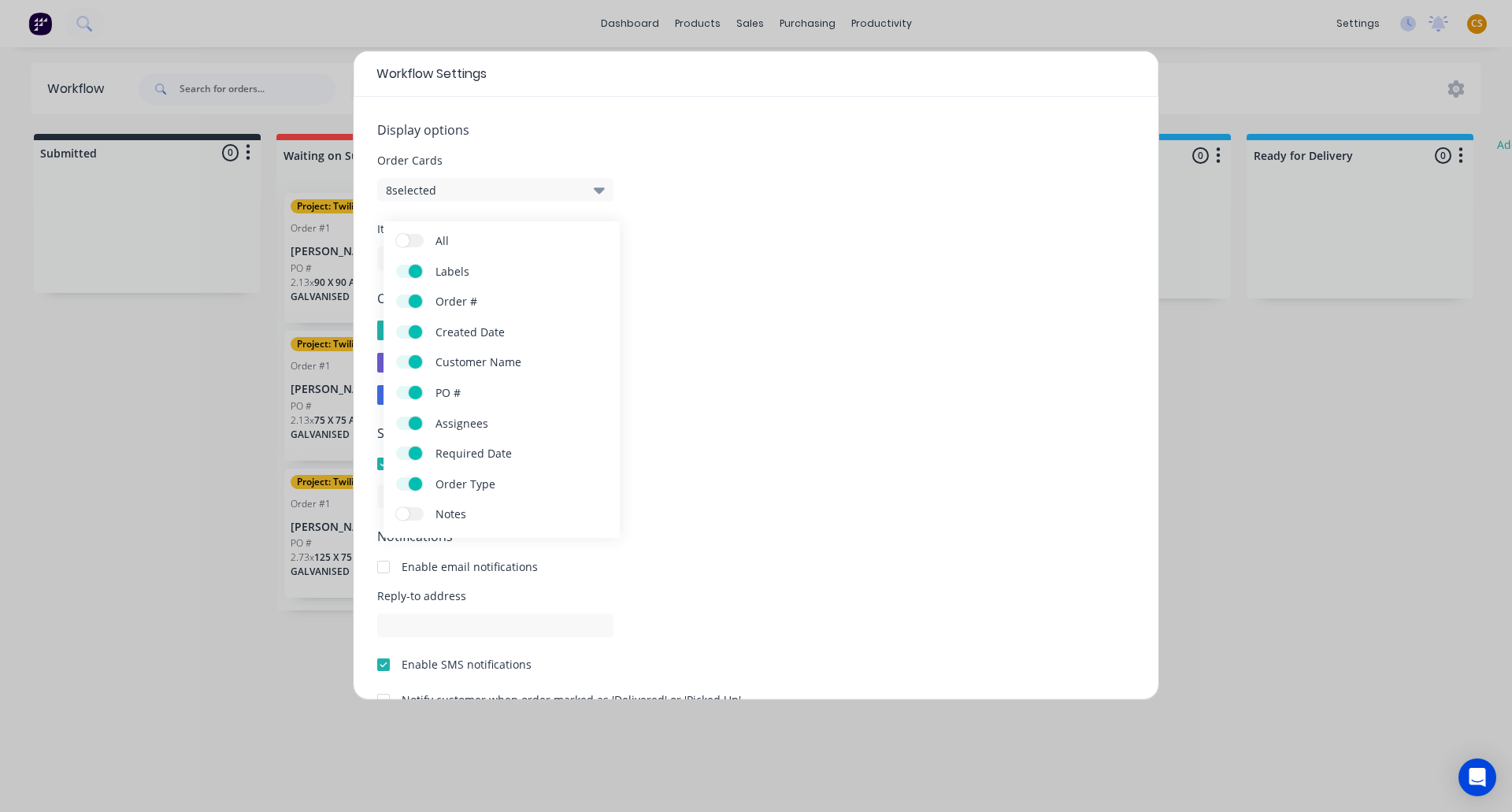
click at [417, 515] on label "Notes" at bounding box center [410, 514] width 28 height 14
click at [396, 507] on input "Notes" at bounding box center [396, 507] width 0 height 0
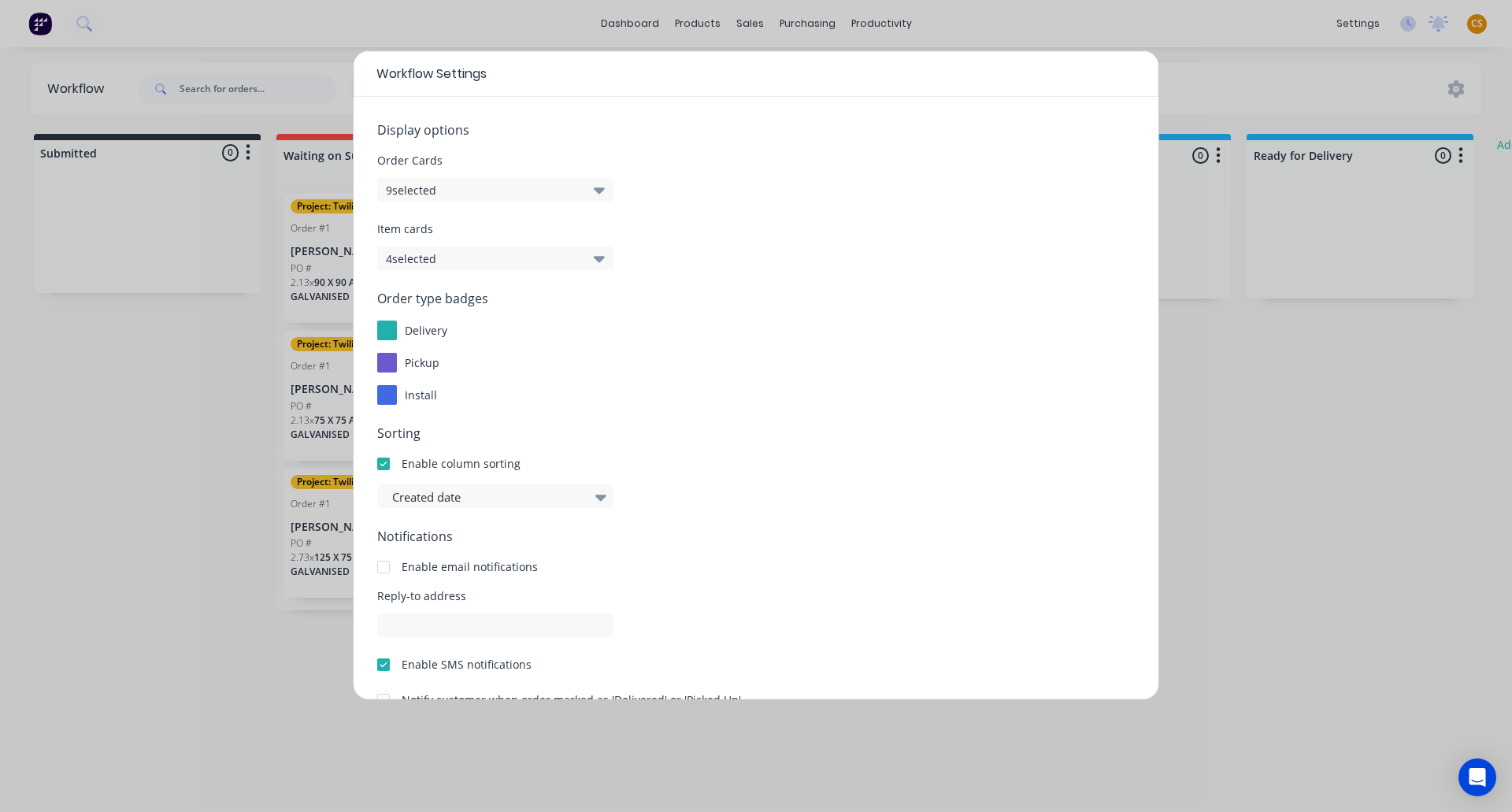
click at [824, 493] on div "Created date" at bounding box center [756, 496] width 758 height 24
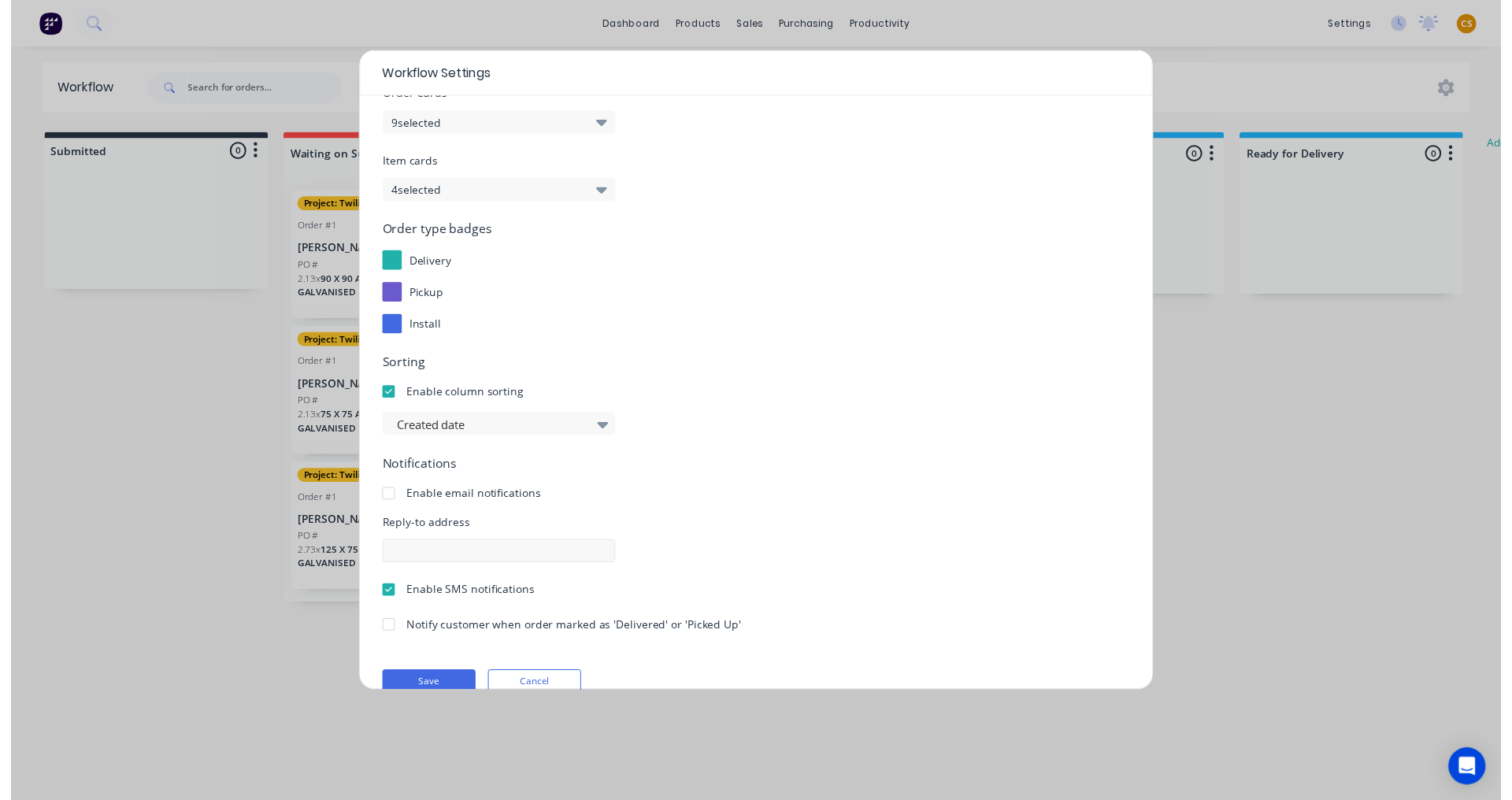
scroll to position [94, 0]
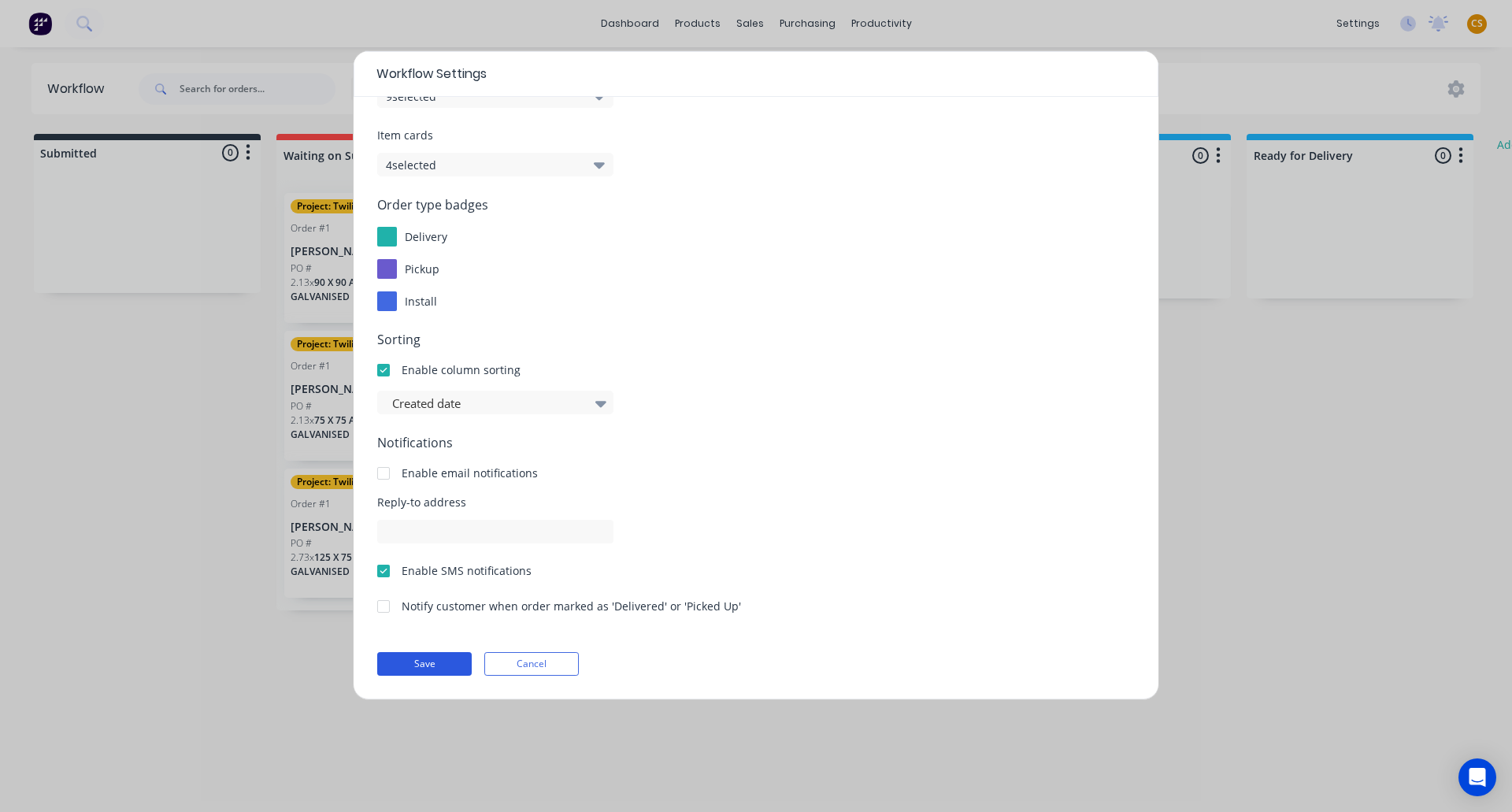
click at [443, 663] on button "Save" at bounding box center [425, 664] width 95 height 24
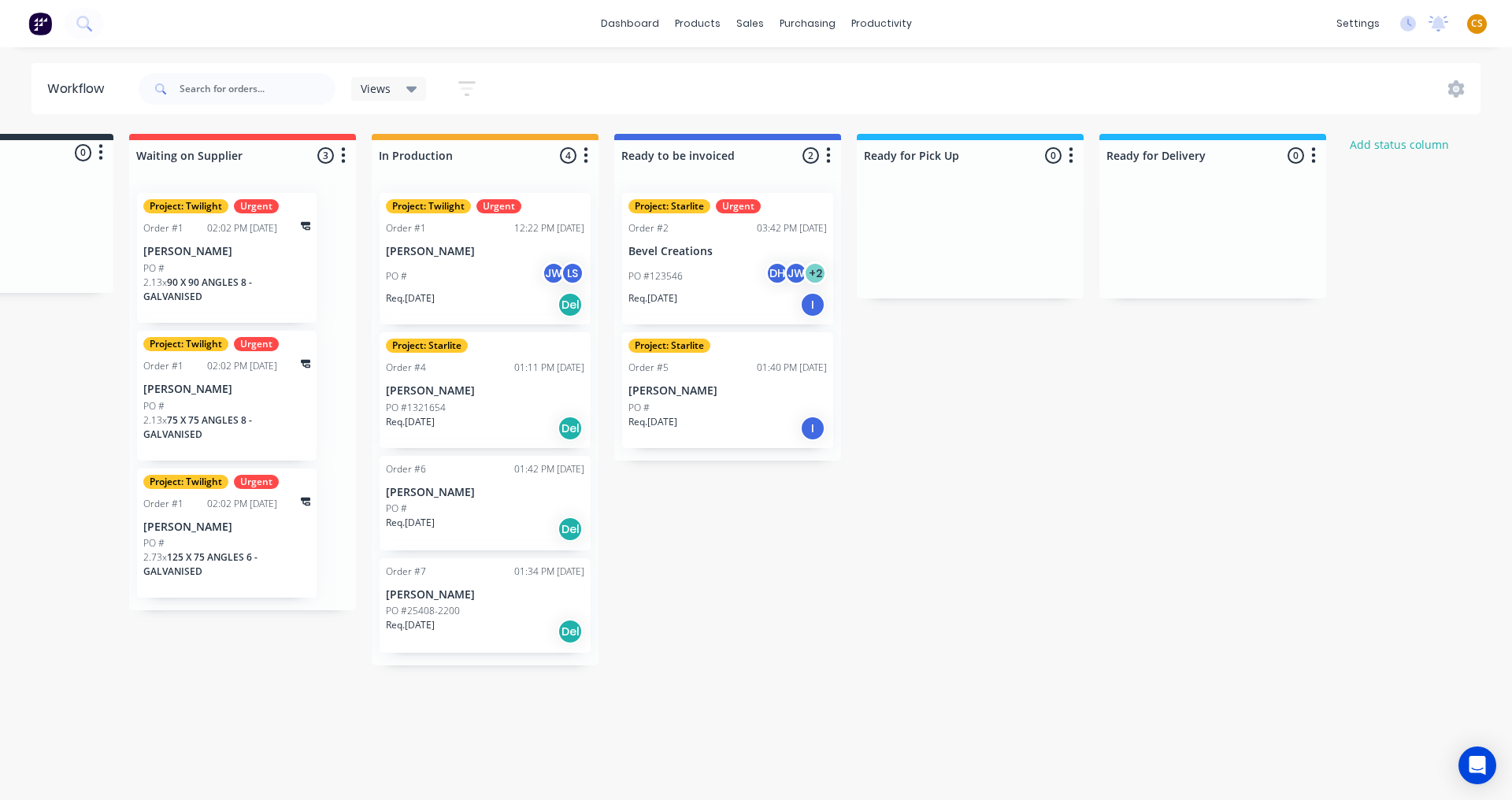
scroll to position [0, 150]
click at [779, 159] on div "Submitted 0 Status colour #273444 hex #273444 Save Cancel Summaries Total order…" at bounding box center [808, 399] width 1941 height 531
click at [855, 75] on div "Views Save new view None (Default) edit Show/Hide statuses Show line item cards…" at bounding box center [808, 88] width 1346 height 47
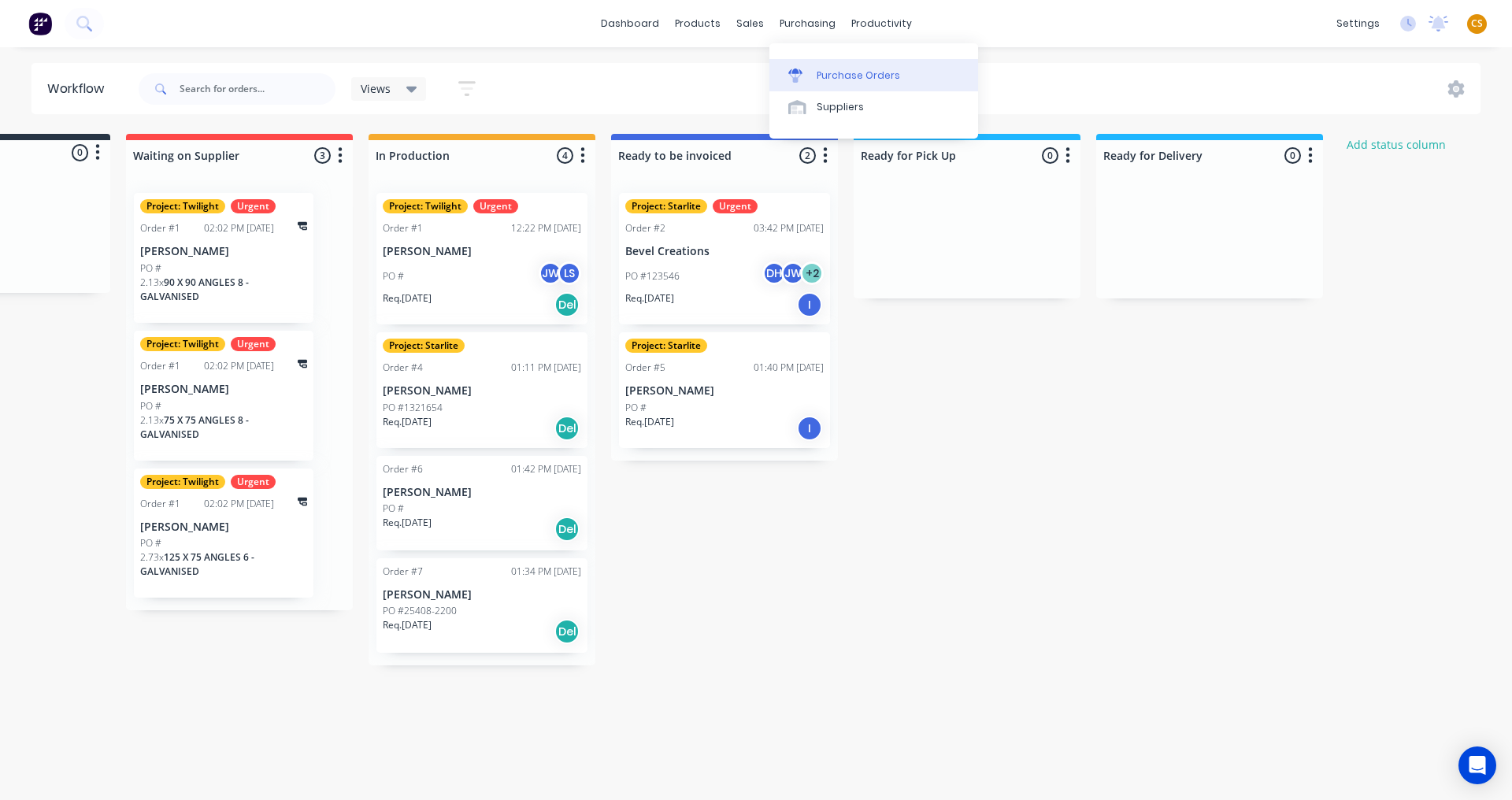
click at [831, 73] on div "Purchase Orders" at bounding box center [858, 75] width 84 height 14
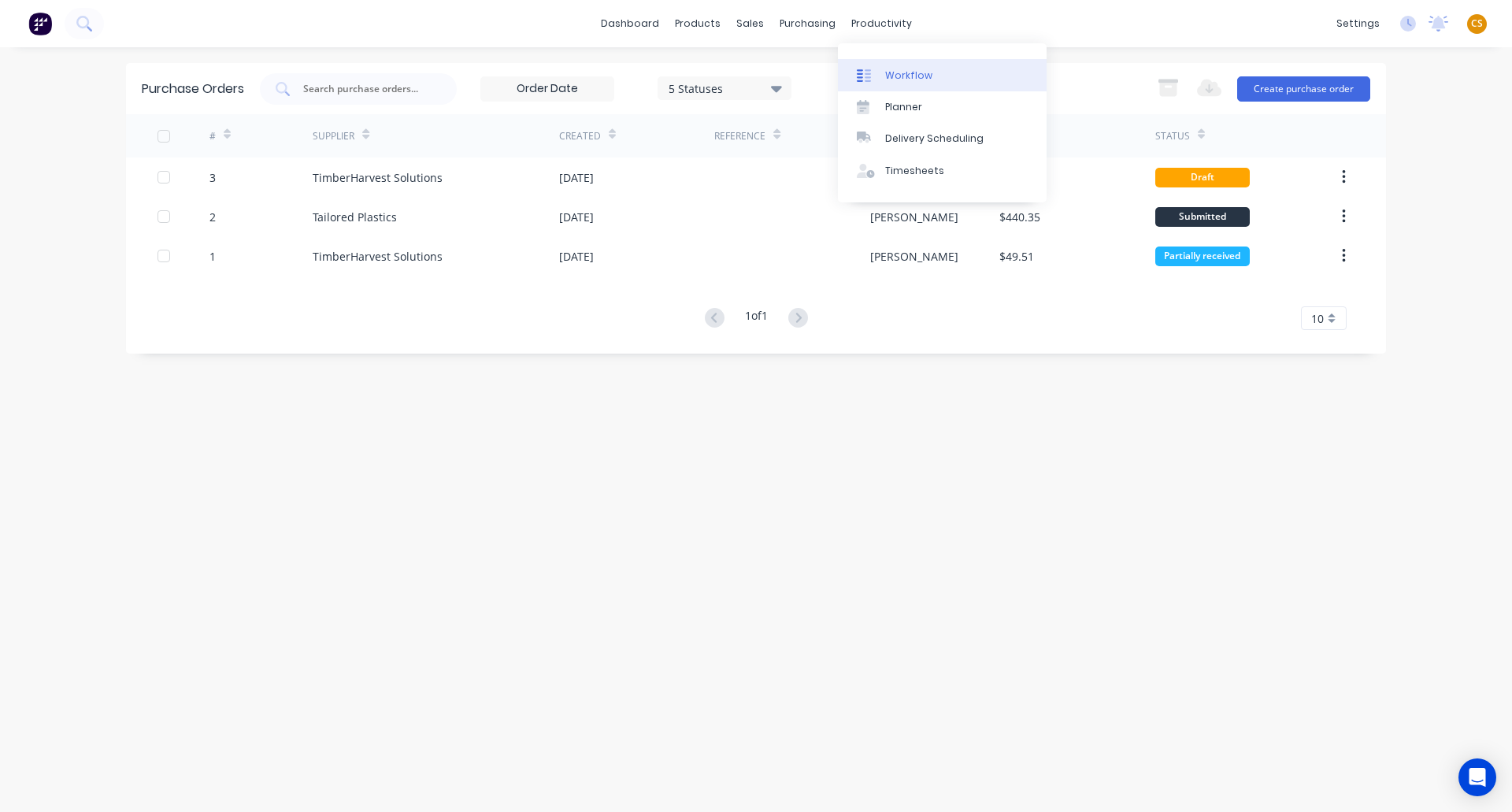
click at [901, 74] on div "Workflow" at bounding box center [908, 75] width 47 height 14
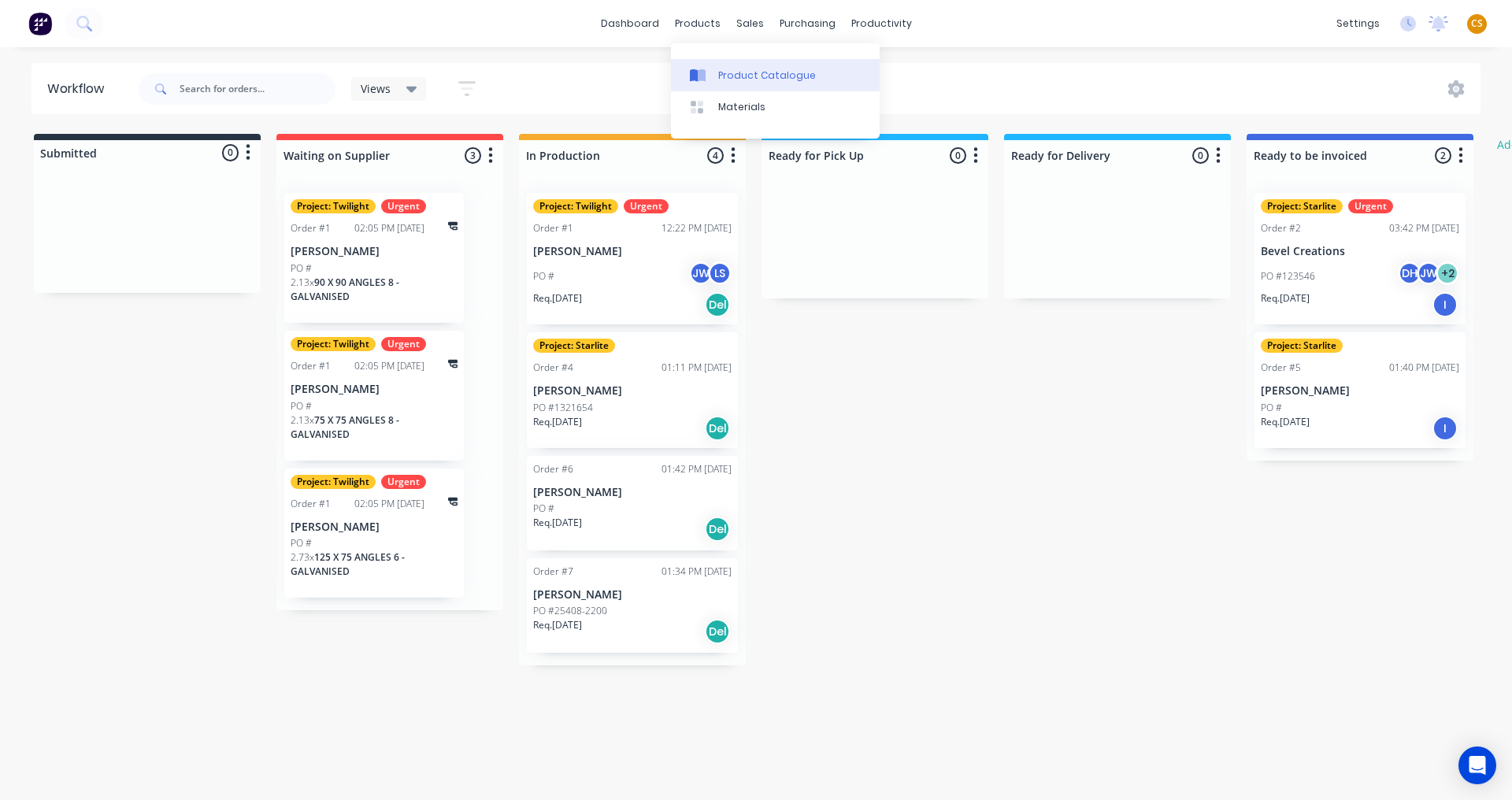
click at [743, 80] on div "Product Catalogue" at bounding box center [767, 75] width 98 height 14
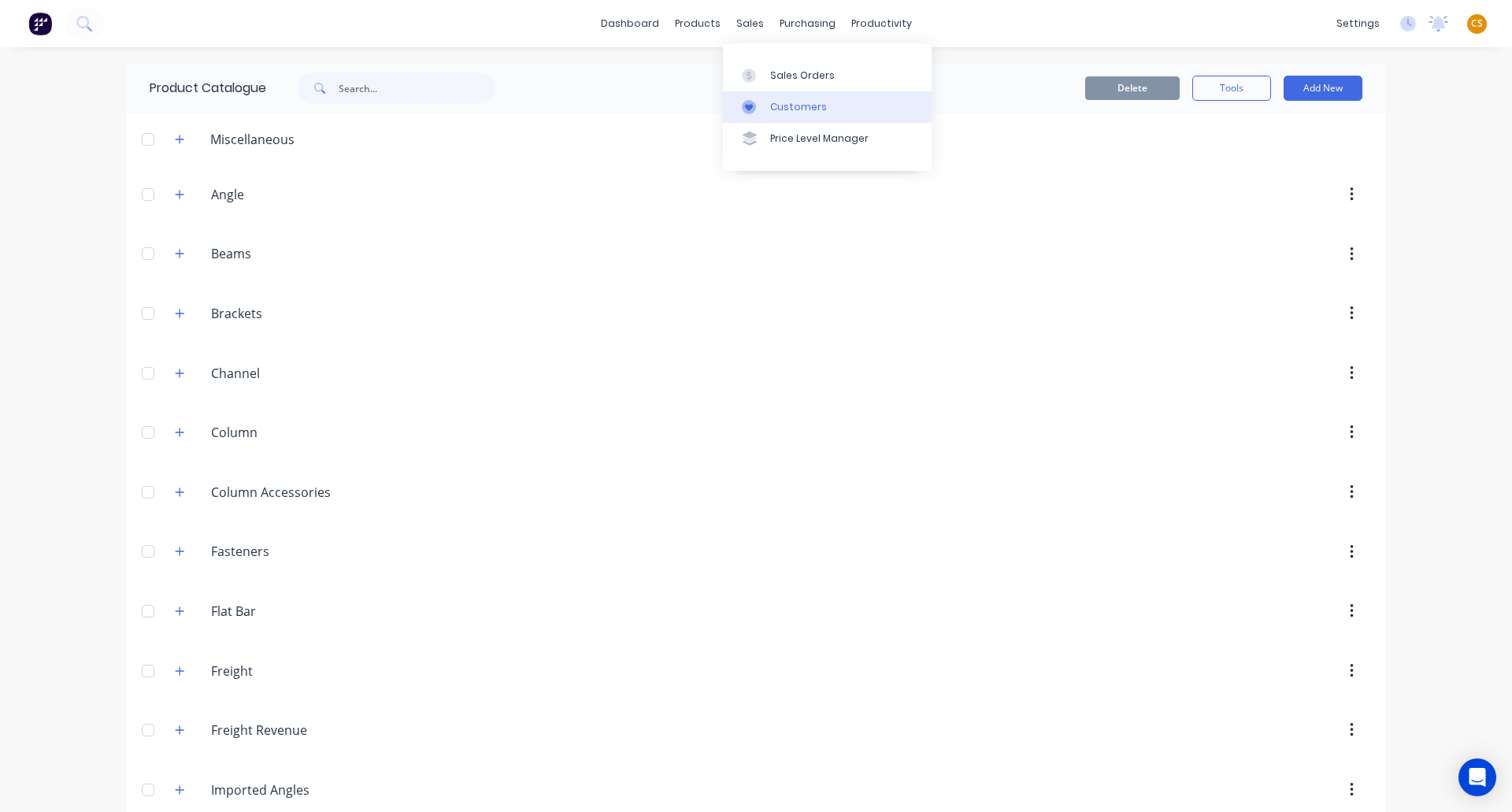
click at [782, 111] on div "Customers" at bounding box center [799, 107] width 57 height 14
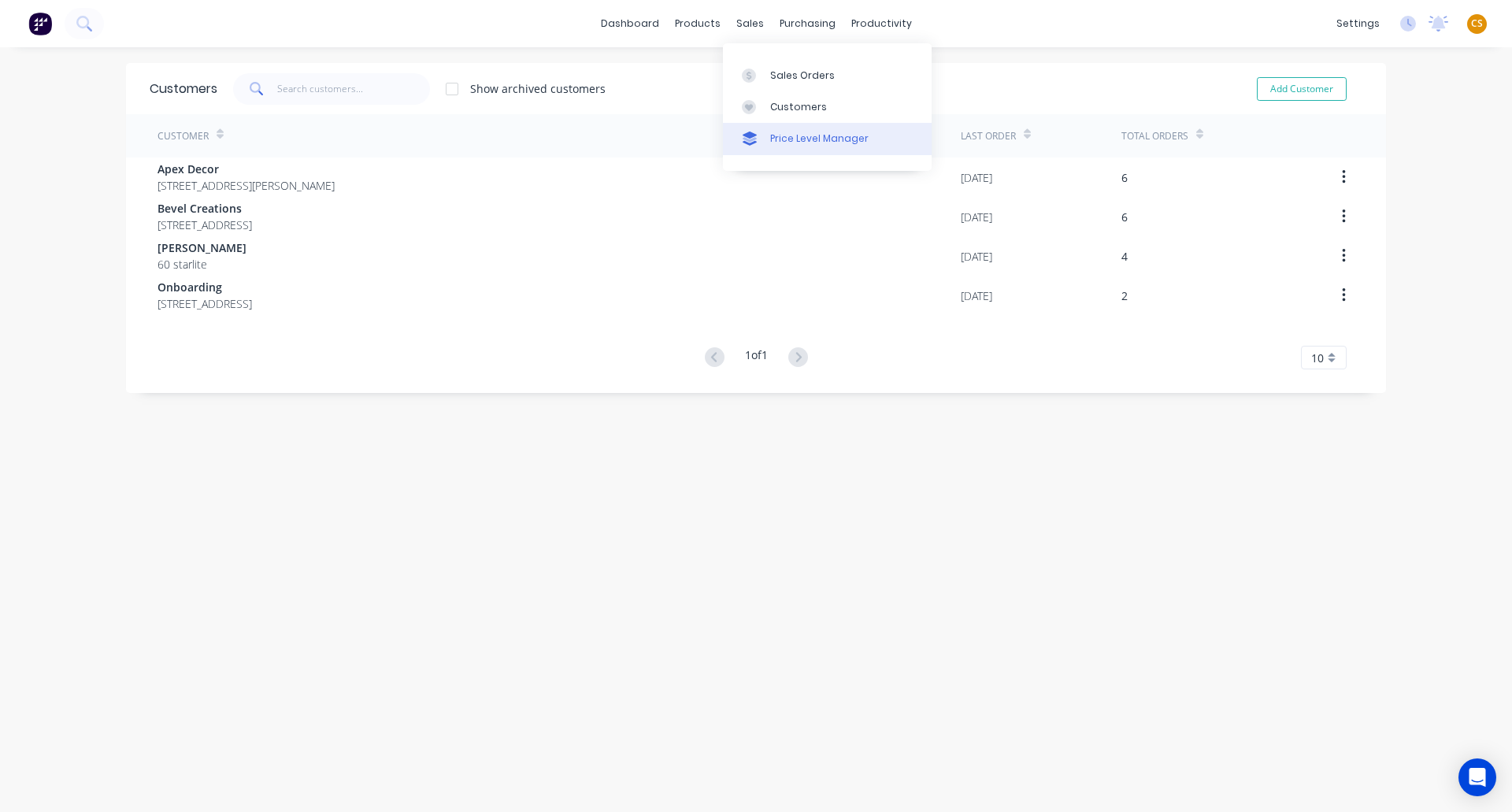
click at [788, 140] on div "Price Level Manager" at bounding box center [820, 138] width 99 height 14
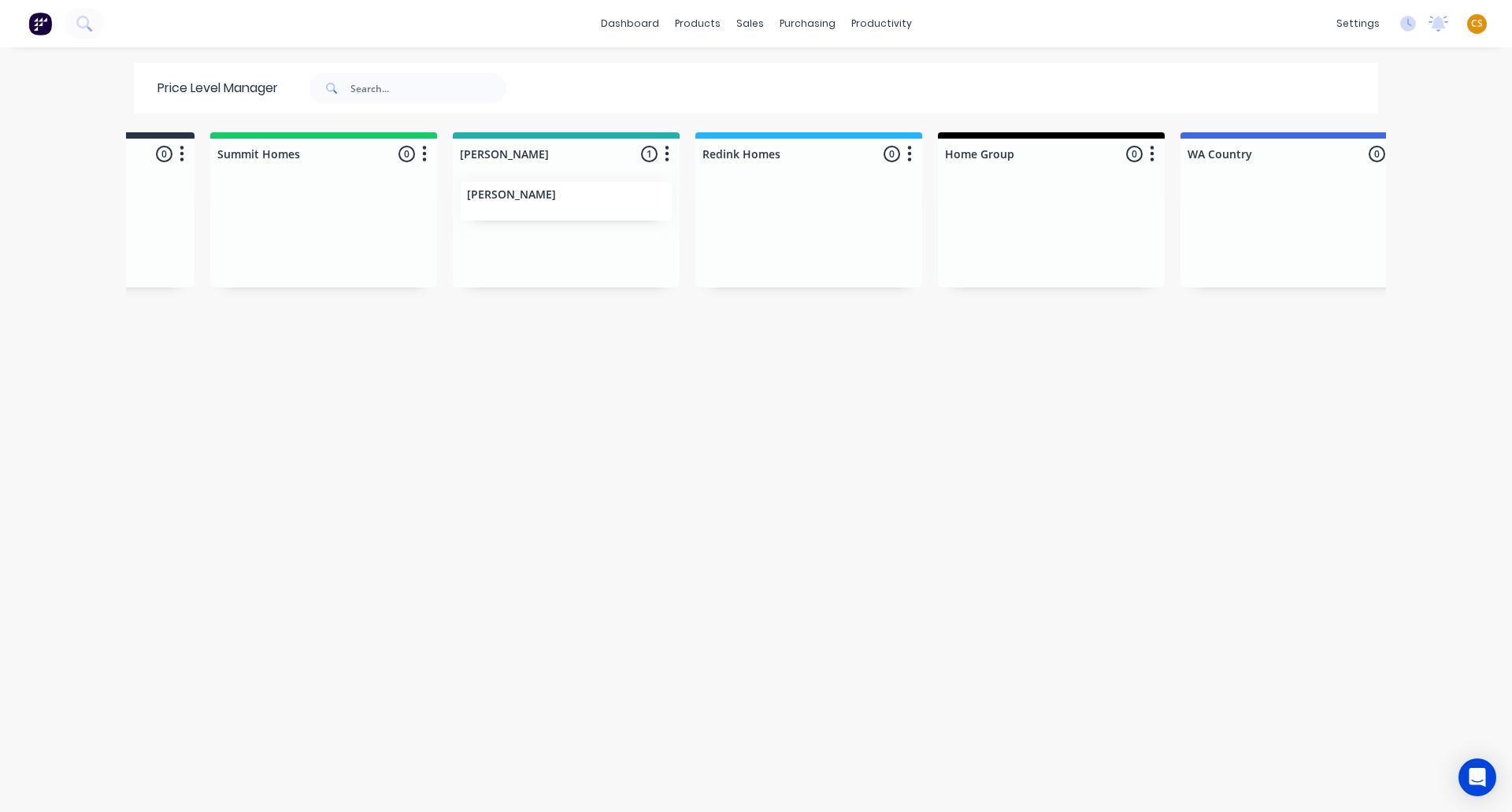
scroll to position [0, 528]
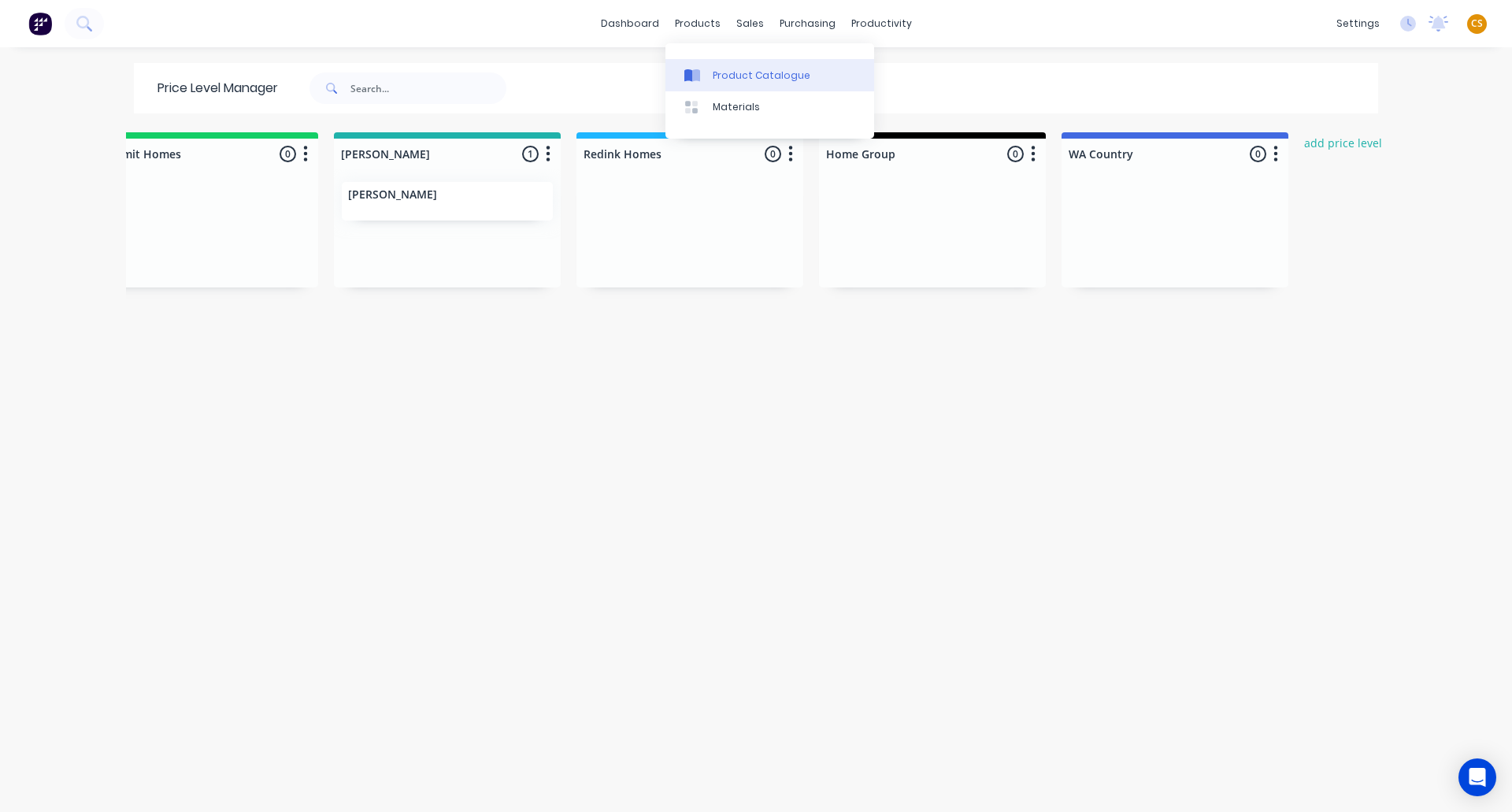
click at [740, 79] on div "Product Catalogue" at bounding box center [762, 75] width 98 height 14
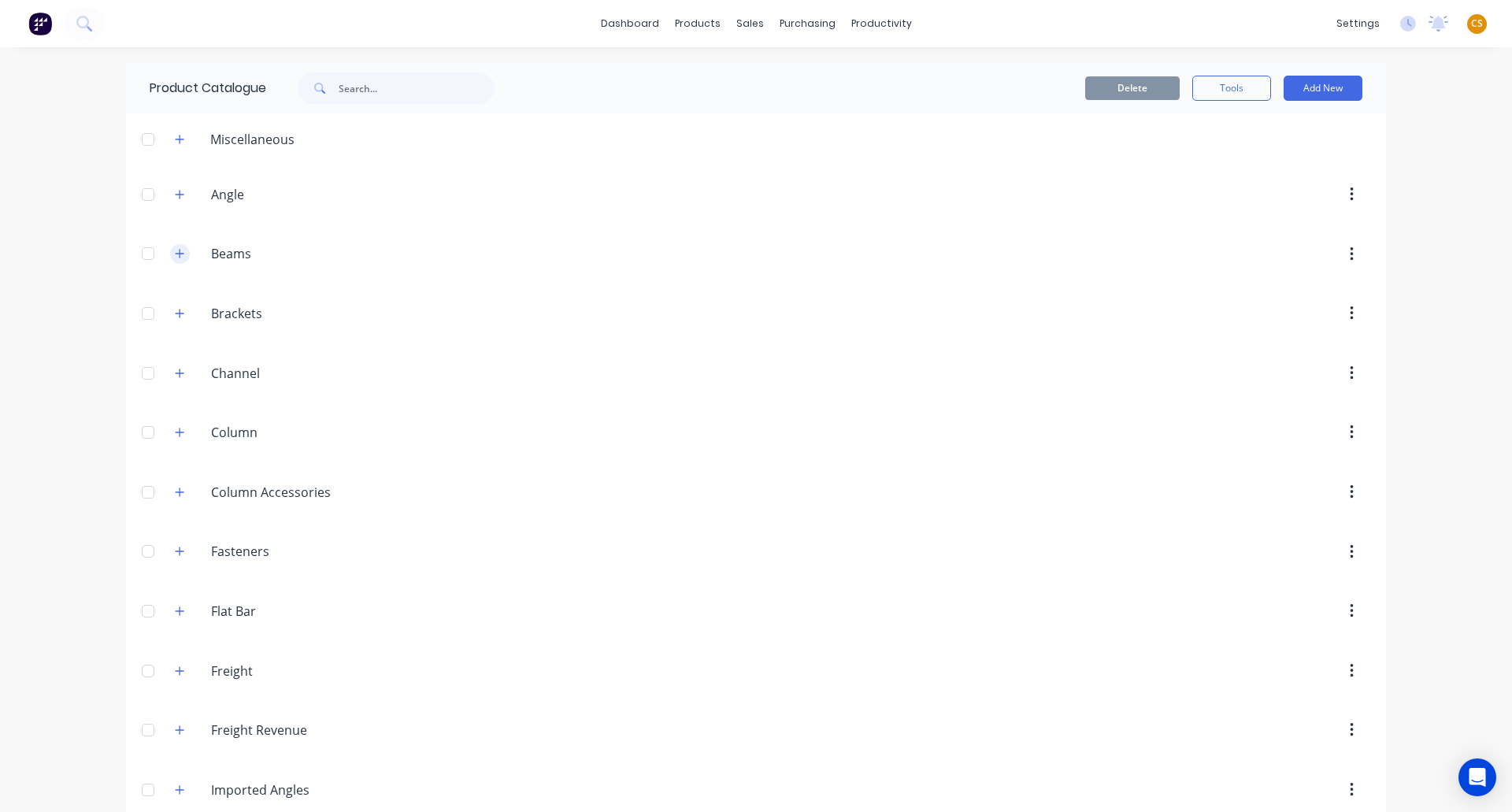
click at [180, 260] on button "button" at bounding box center [180, 253] width 19 height 19
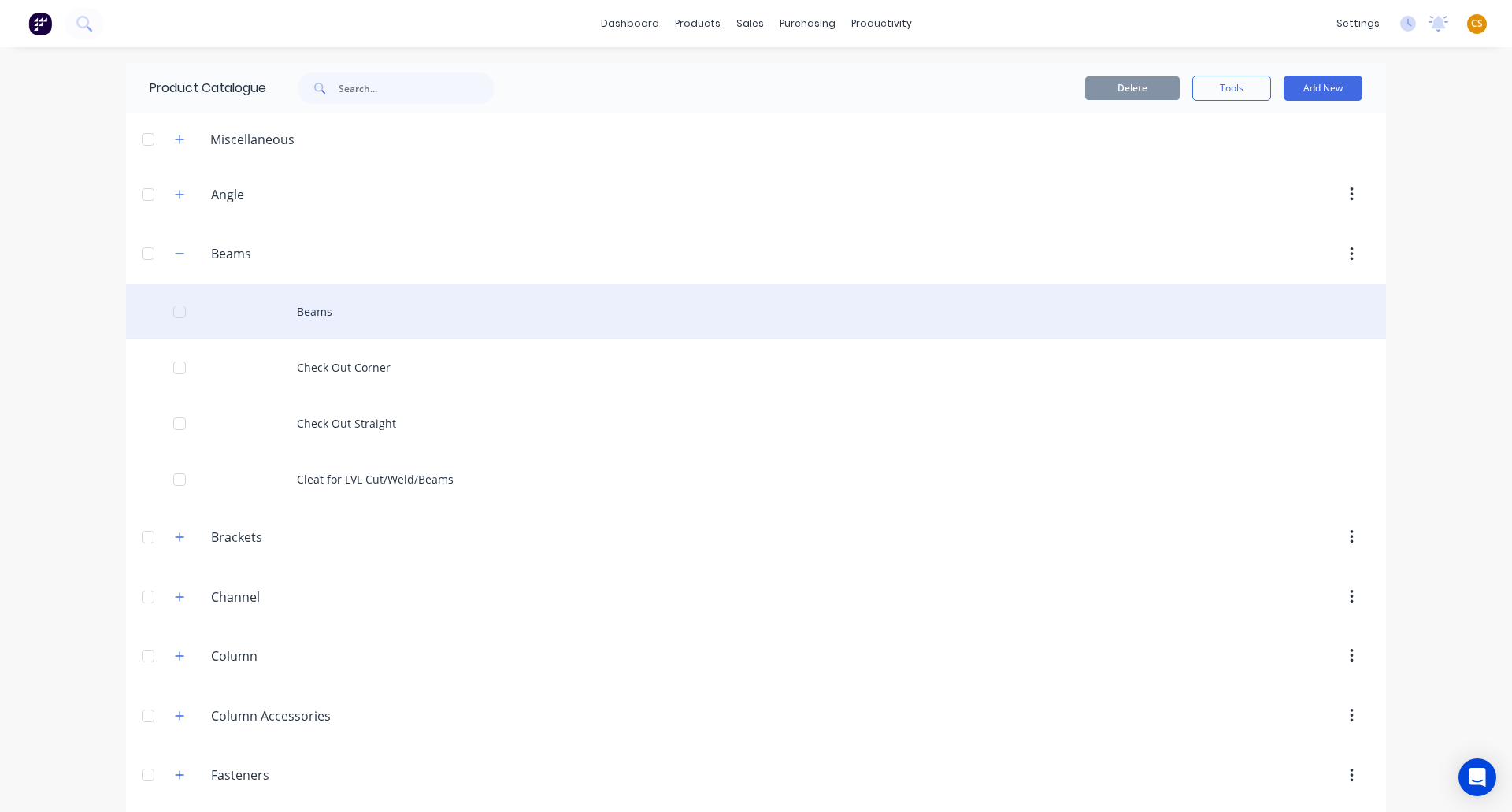
click at [308, 318] on div "Beams" at bounding box center [756, 311] width 1261 height 56
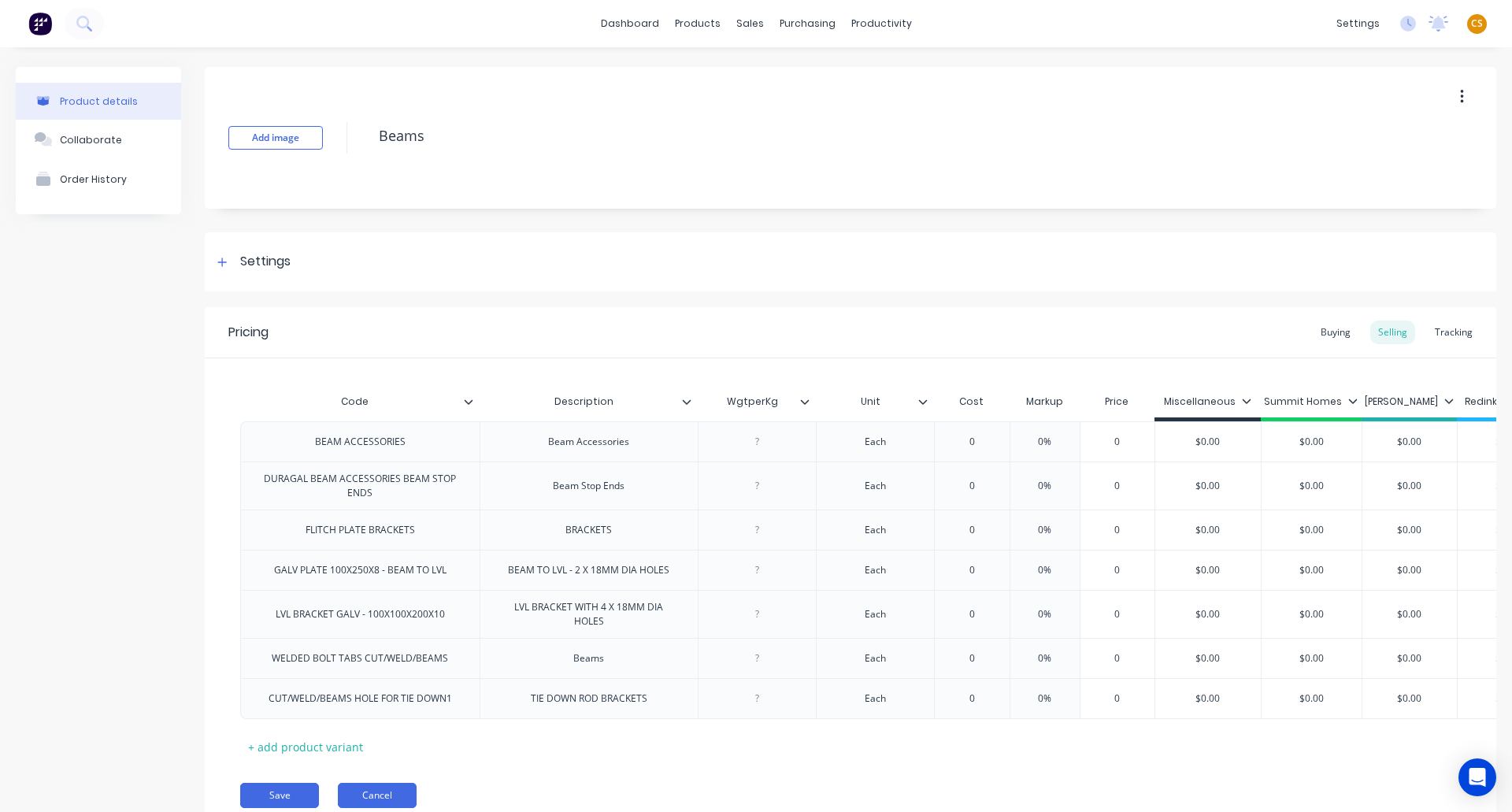
click at [393, 798] on button "Cancel" at bounding box center [378, 795] width 79 height 25
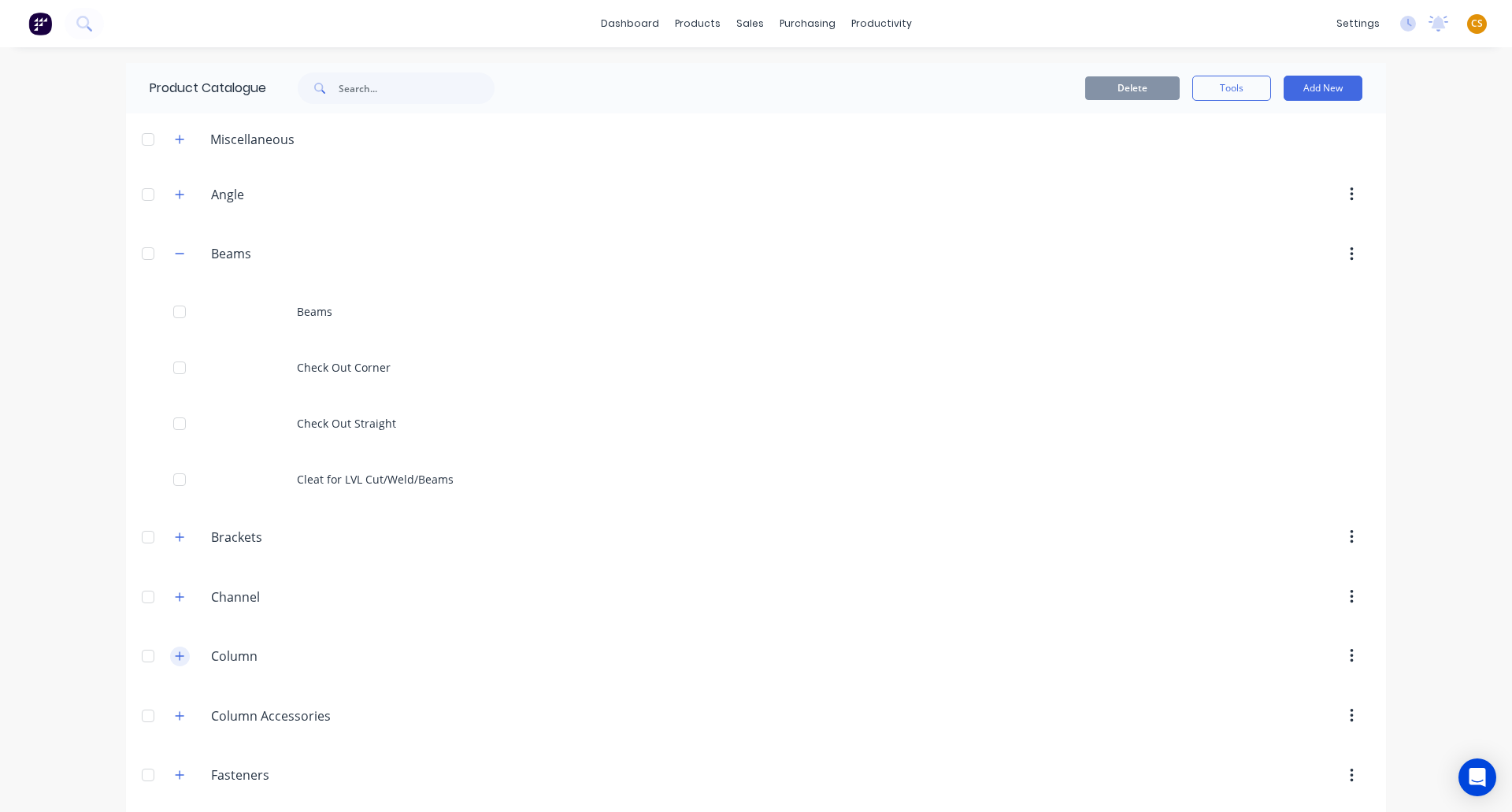
click at [177, 660] on icon "button" at bounding box center [180, 656] width 9 height 11
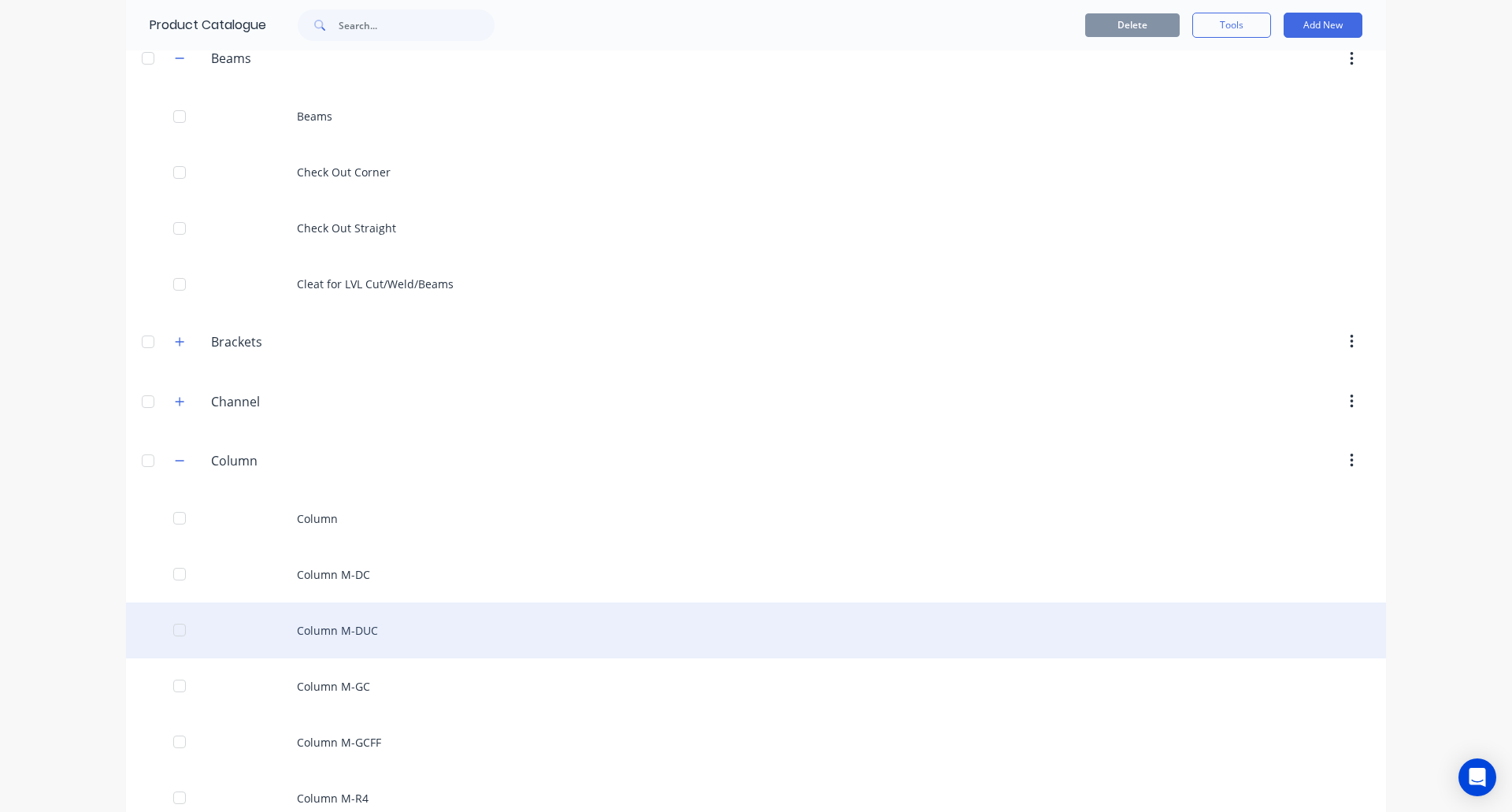
scroll to position [237, 0]
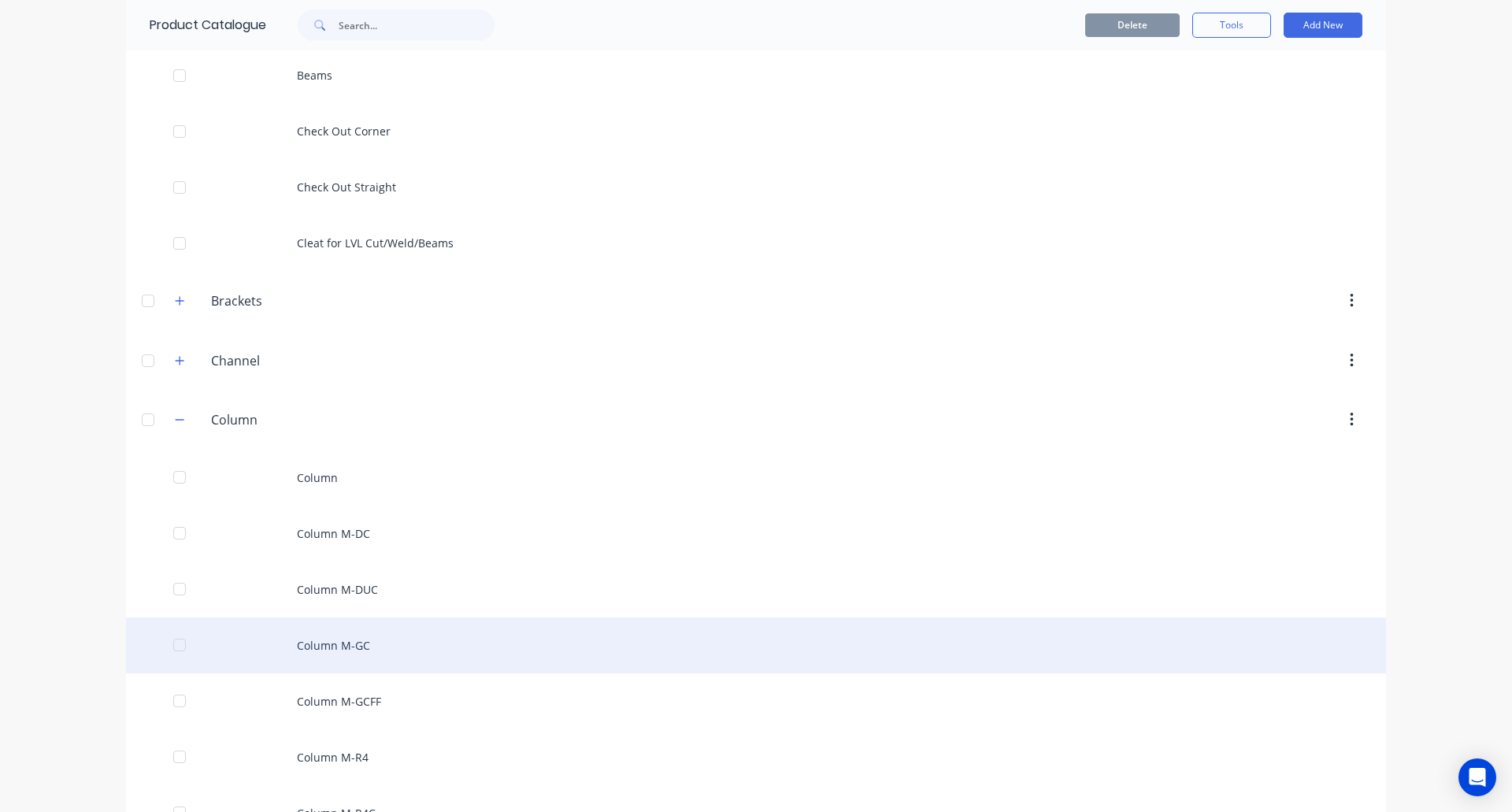
click at [376, 650] on div "Column M-GC" at bounding box center [756, 645] width 1261 height 56
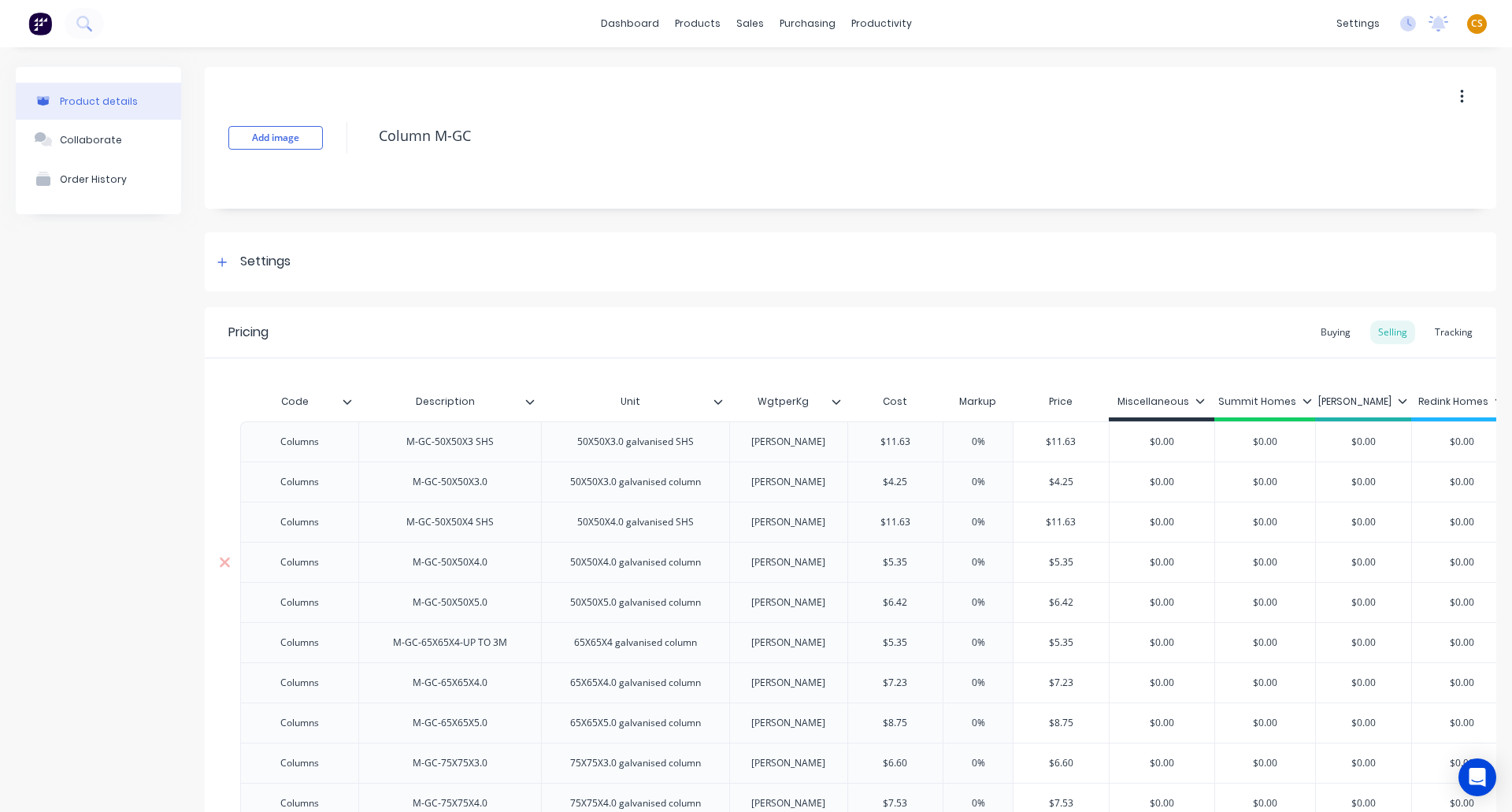
type textarea "x"
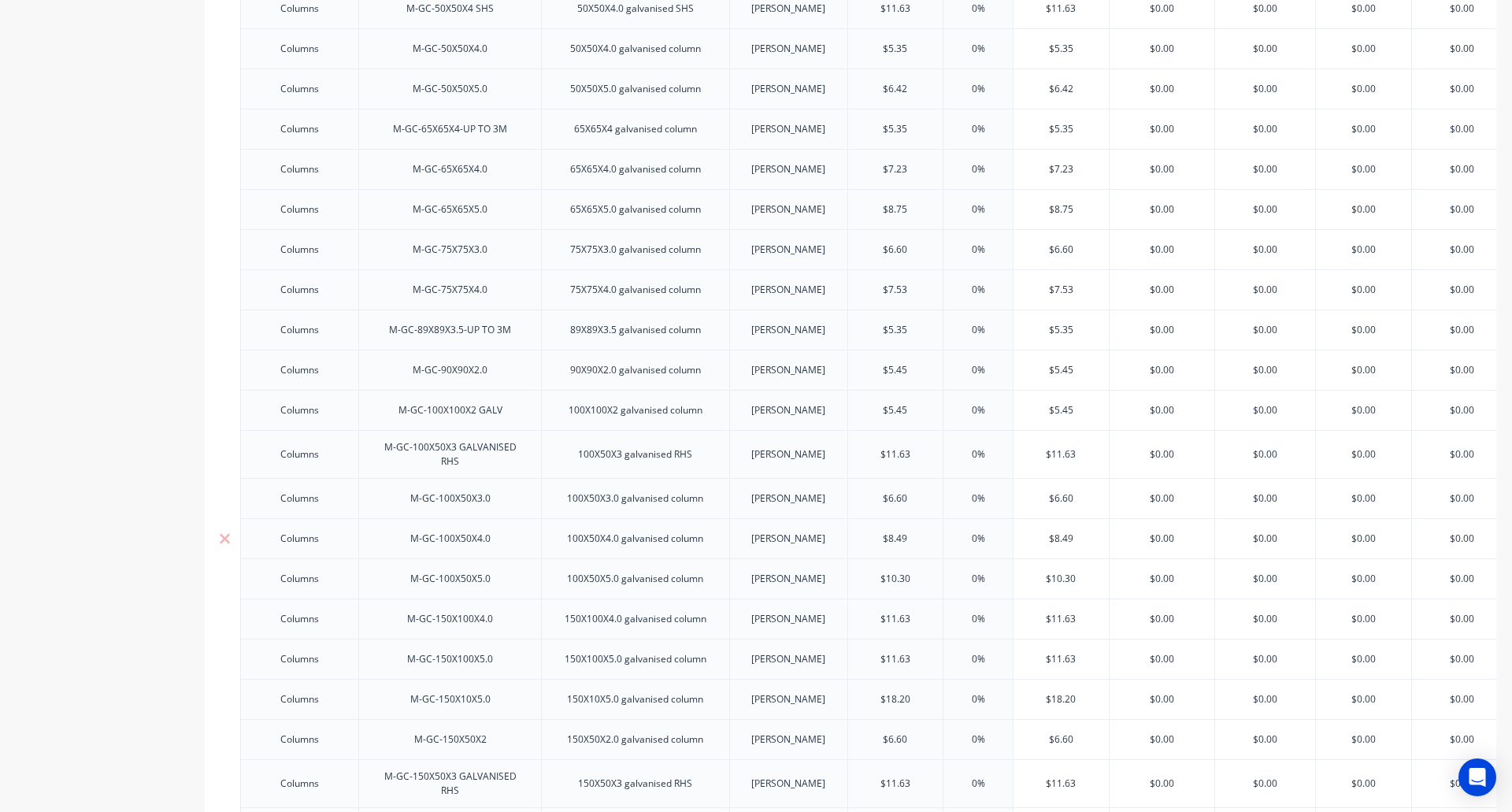
scroll to position [562, 0]
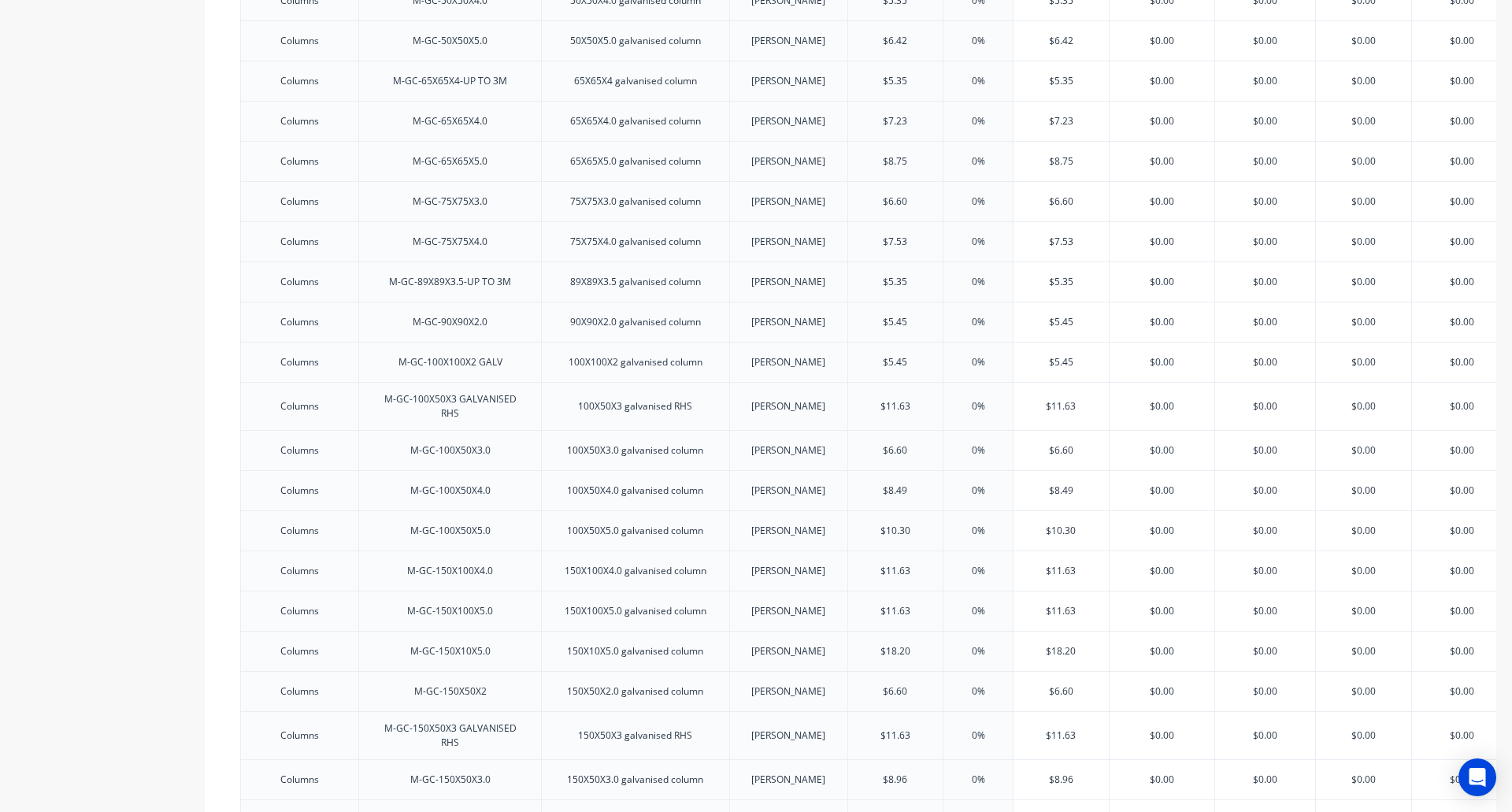
click at [48, 327] on div "Product details Collaborate Order History" at bounding box center [99, 261] width 166 height 1511
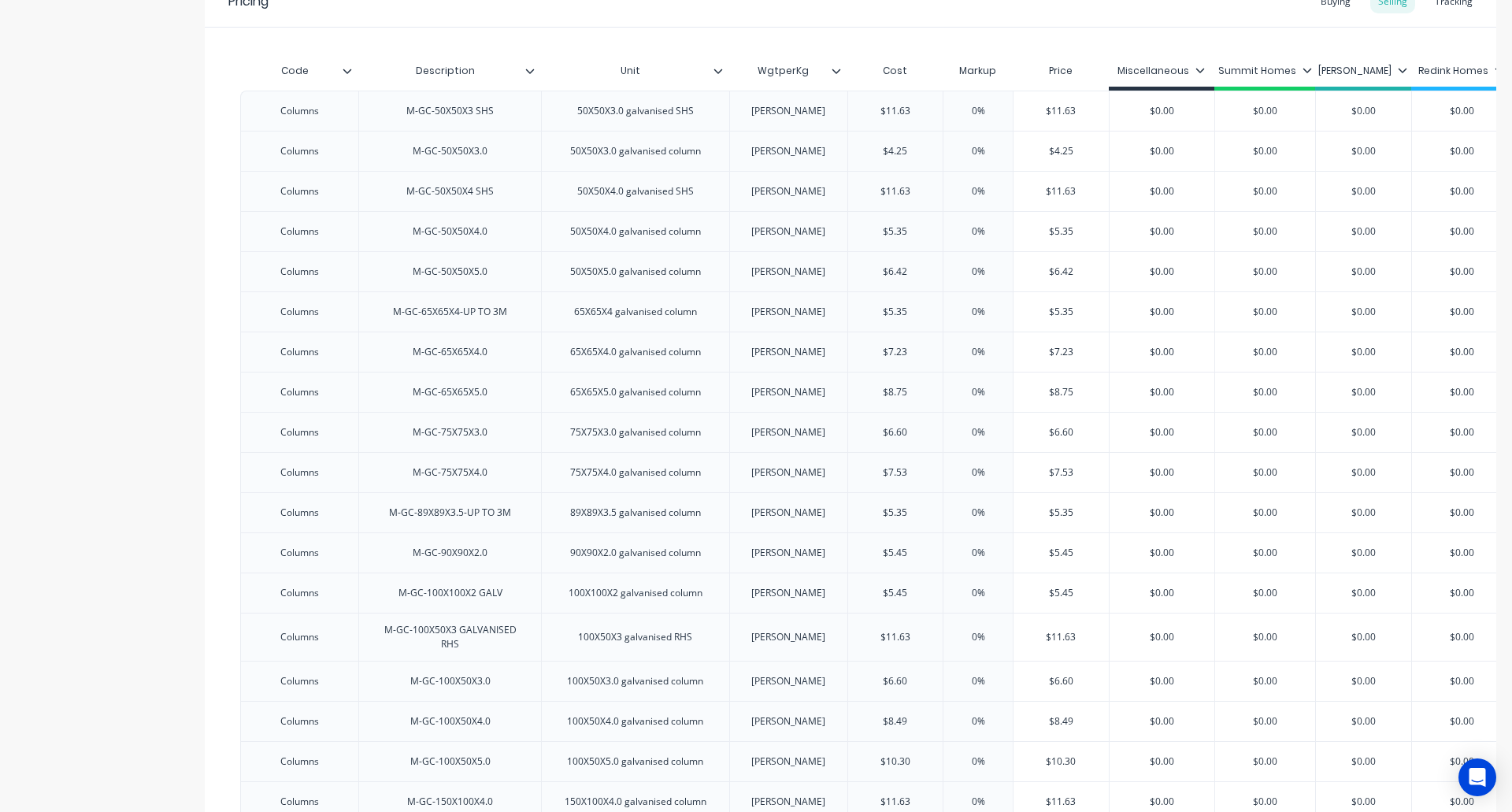
scroll to position [89, 0]
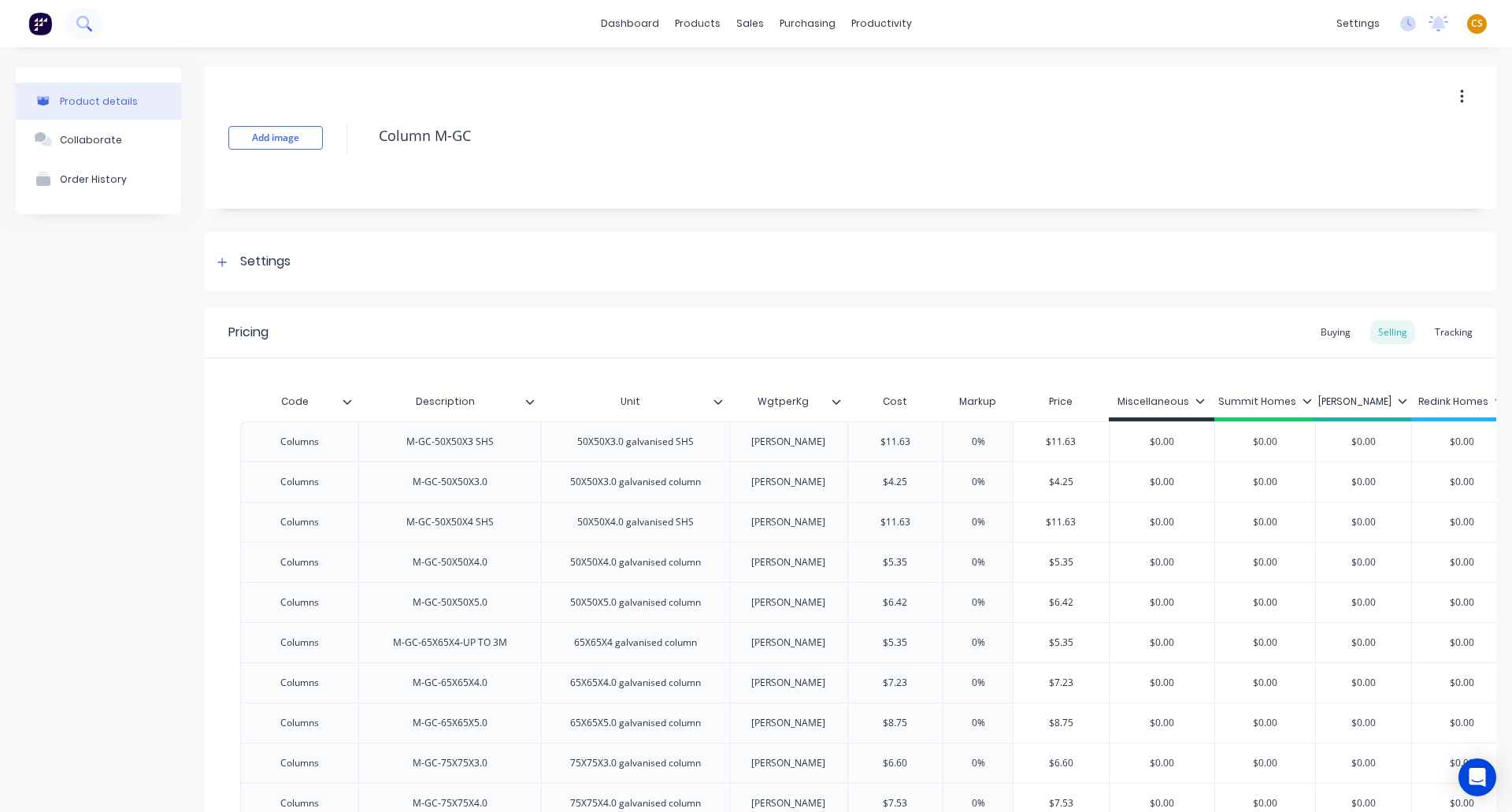
click at [82, 29] on icon at bounding box center [84, 23] width 15 height 15
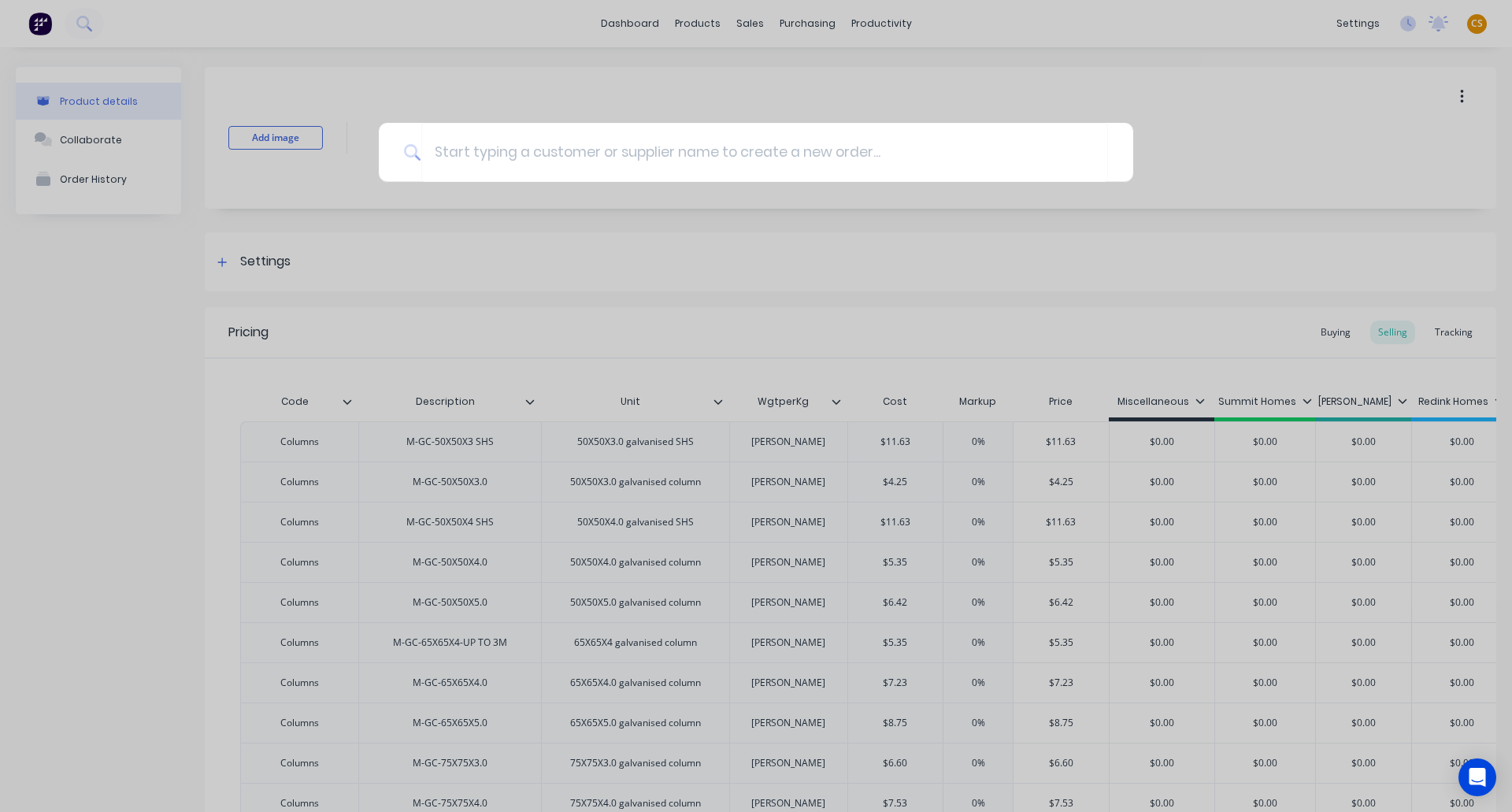
type input "M-R4C-65X65X4-UP TO 3M"
type textarea "x"
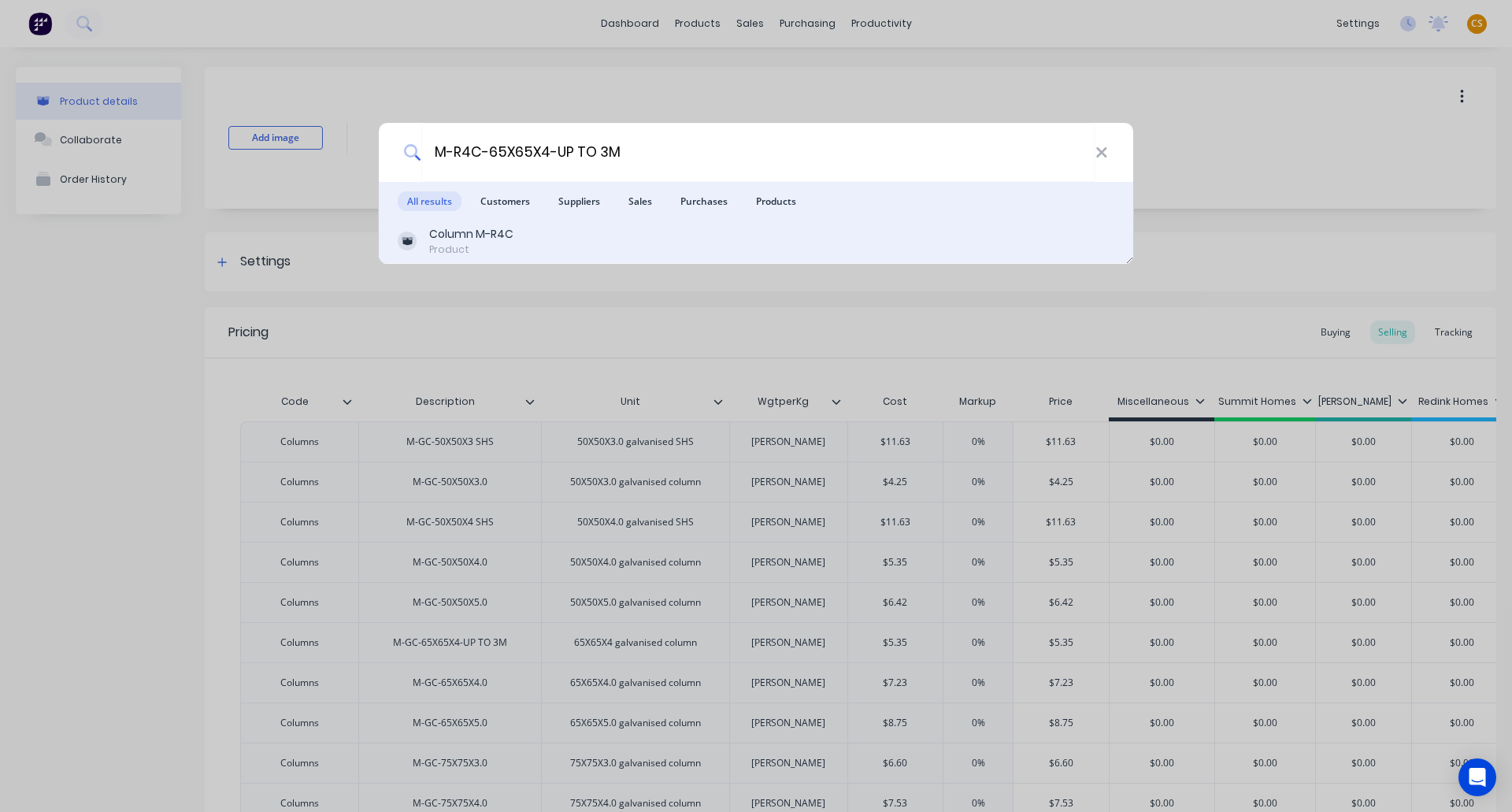
type input "M-R4C-65X65X4-UP TO 3M"
click at [465, 246] on div "Product" at bounding box center [471, 249] width 85 height 14
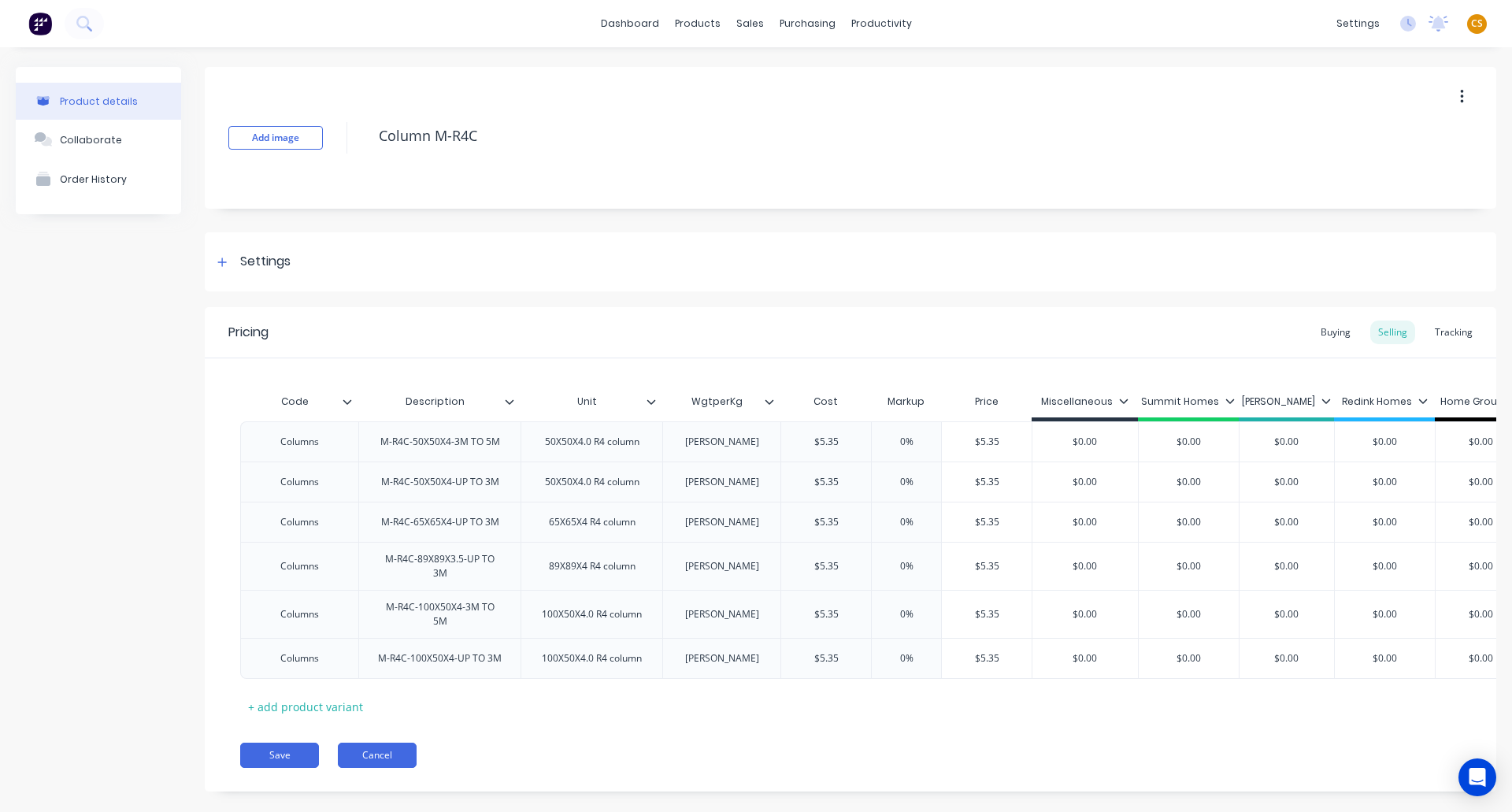
click at [369, 757] on button "Cancel" at bounding box center [378, 755] width 79 height 25
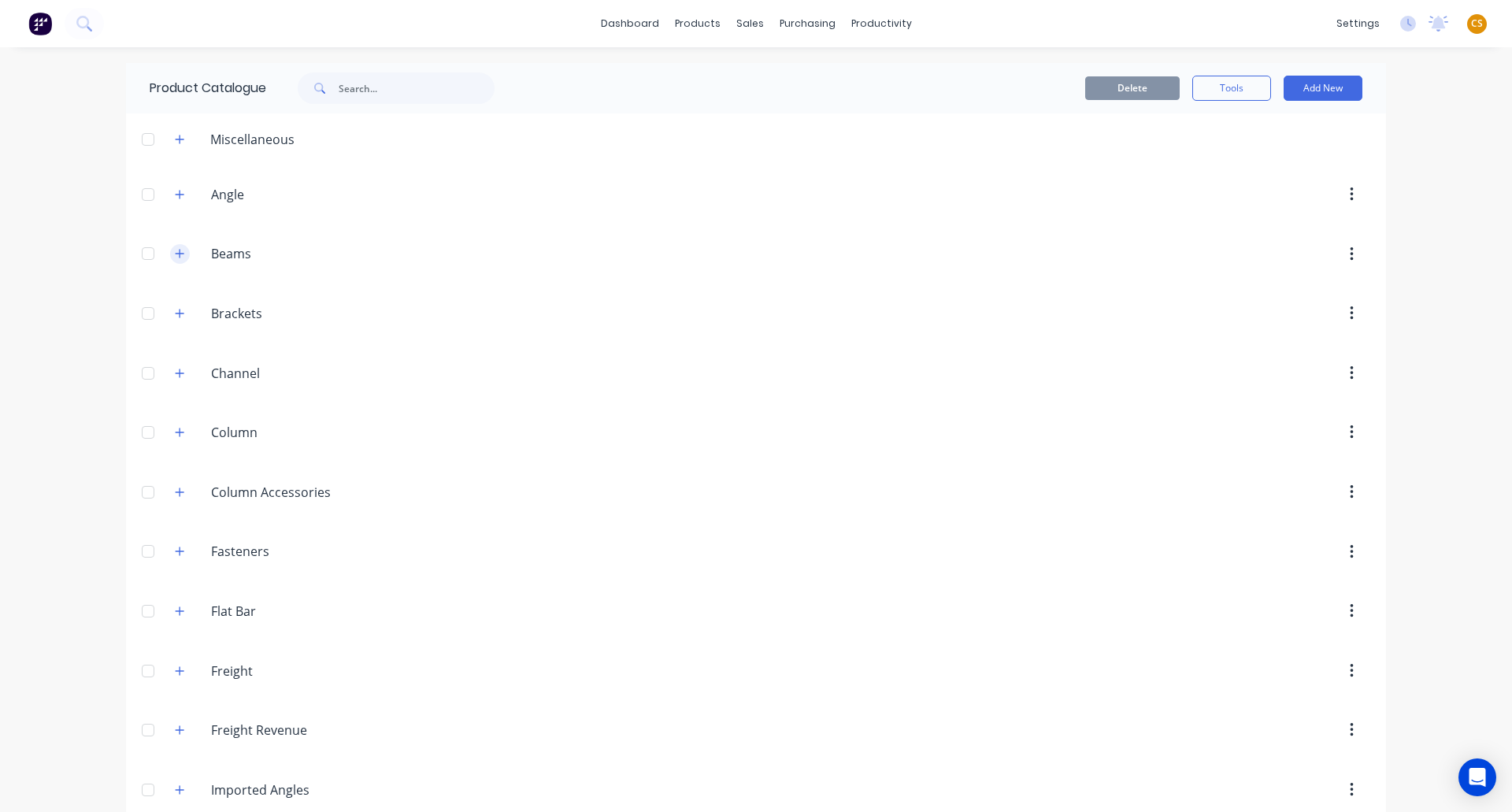
click at [178, 252] on icon "button" at bounding box center [180, 253] width 9 height 11
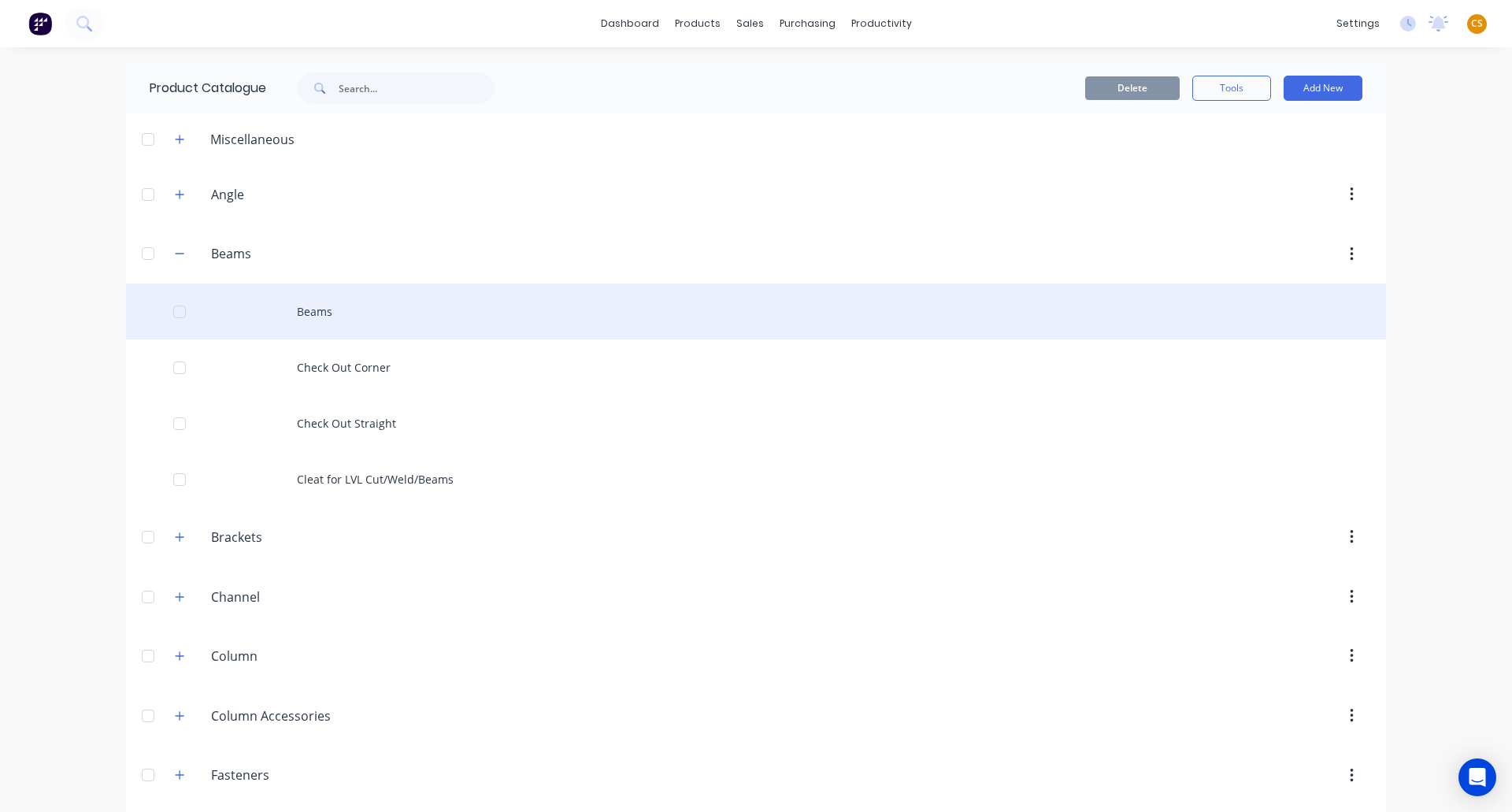
click at [312, 313] on div "Beams" at bounding box center [756, 311] width 1261 height 56
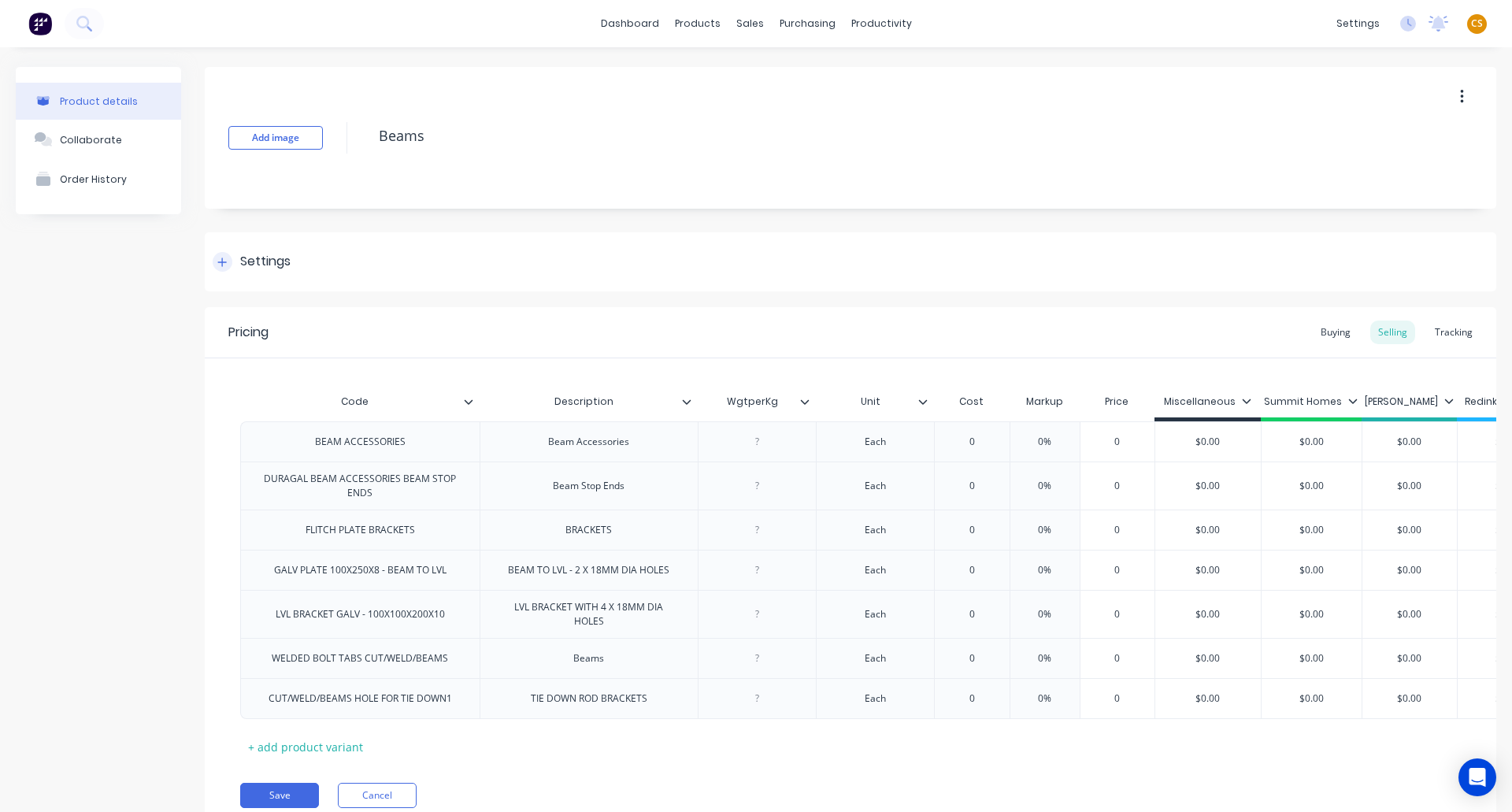
click at [225, 263] on icon at bounding box center [222, 262] width 9 height 11
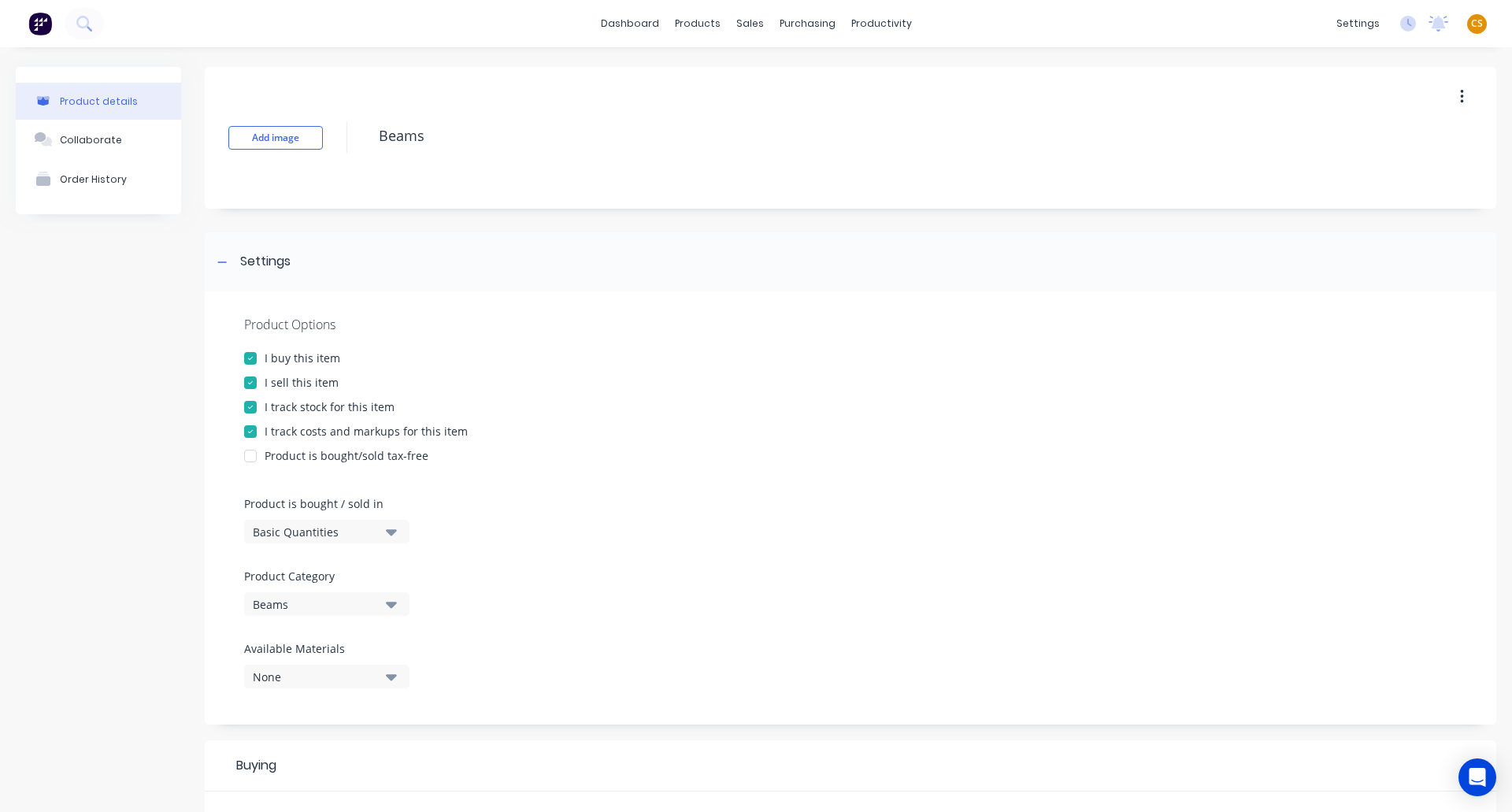
click at [122, 505] on div "Product details Collaborate Order History" at bounding box center [99, 795] width 166 height 1456
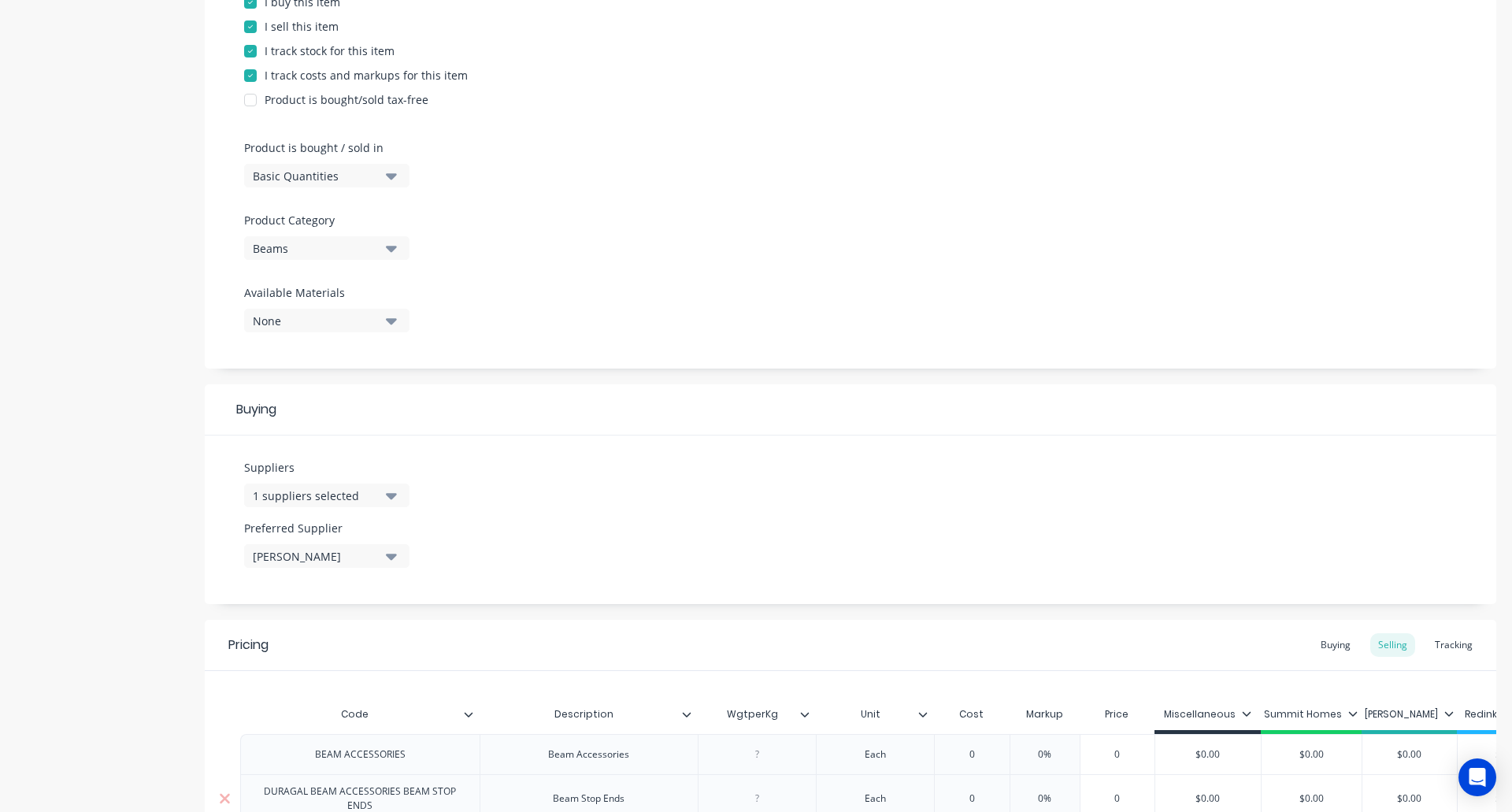
scroll to position [736, 0]
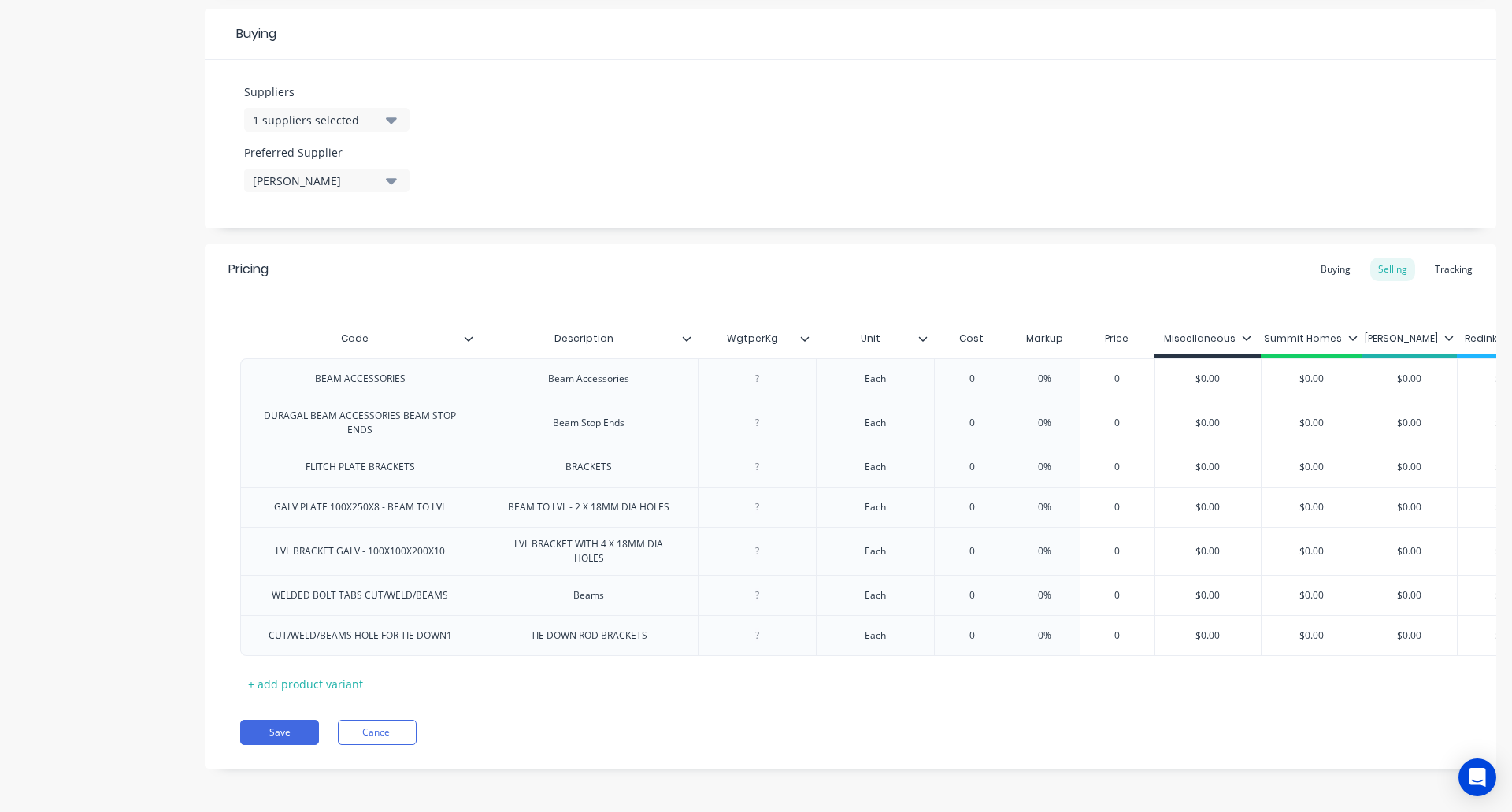
click at [927, 336] on icon at bounding box center [923, 338] width 8 height 5
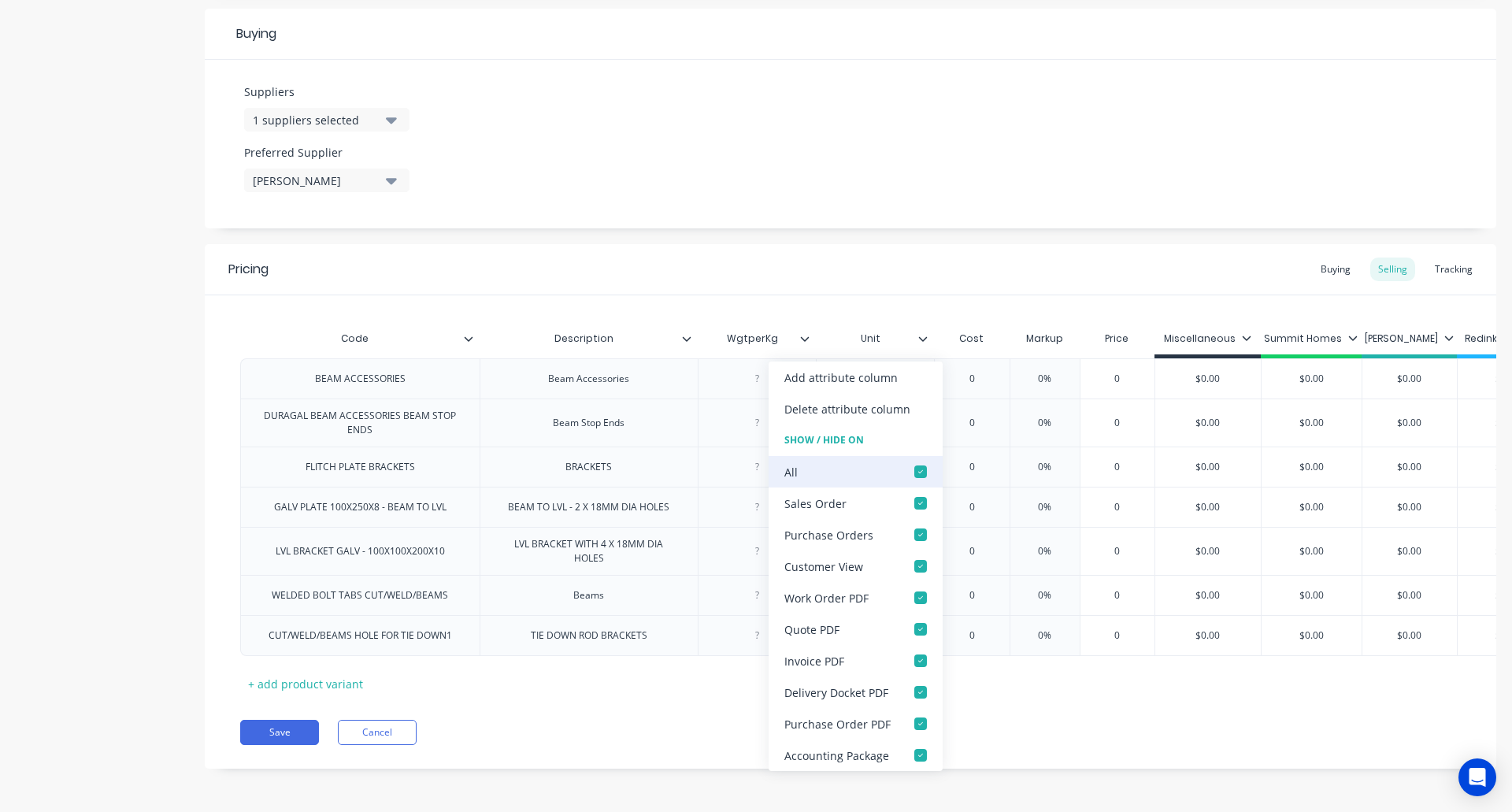
click at [919, 471] on div at bounding box center [921, 471] width 31 height 31
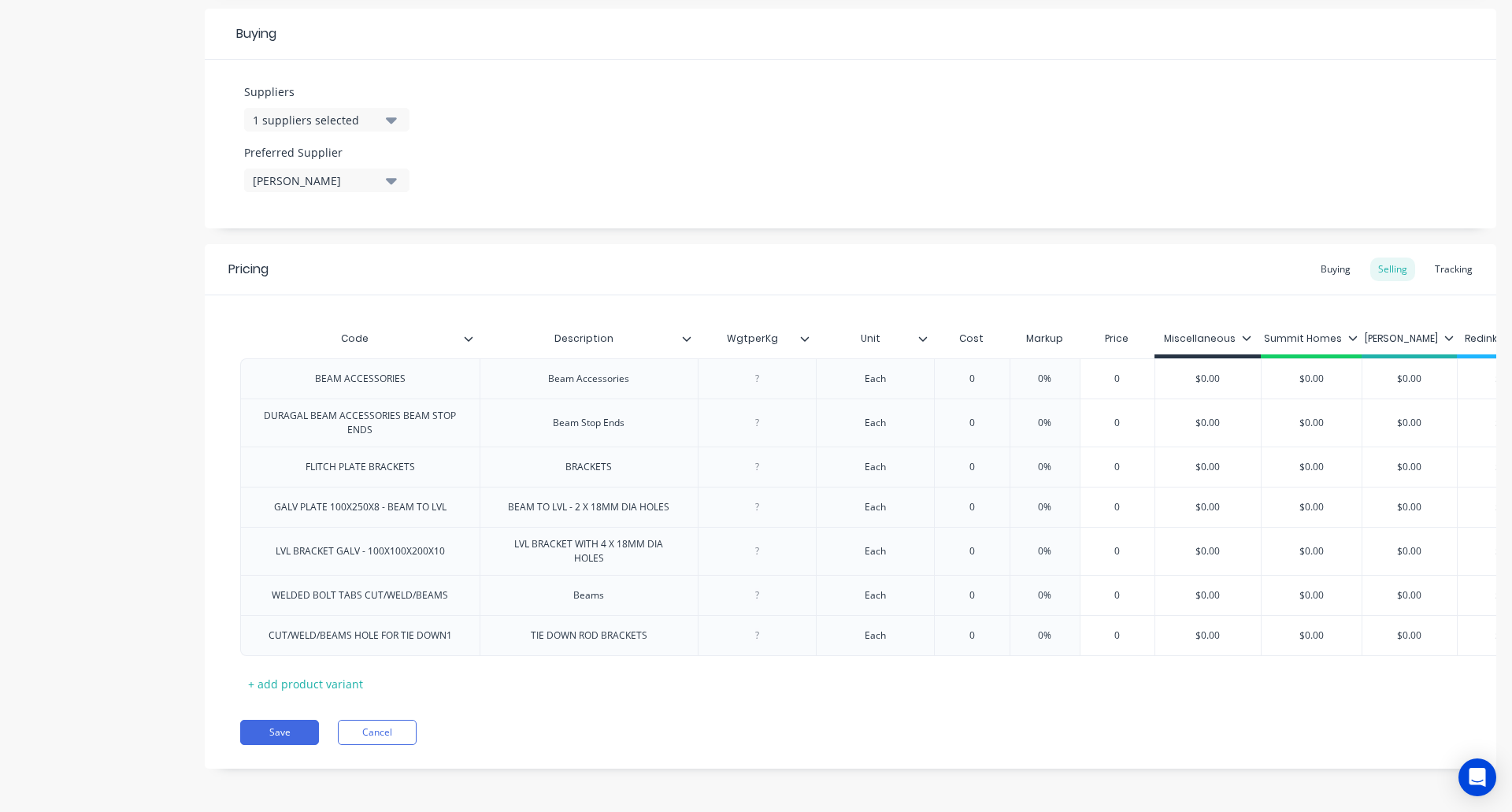
click at [137, 459] on div "Product details Collaborate Order History" at bounding box center [99, 64] width 166 height 1456
click at [280, 731] on button "Save" at bounding box center [280, 732] width 79 height 25
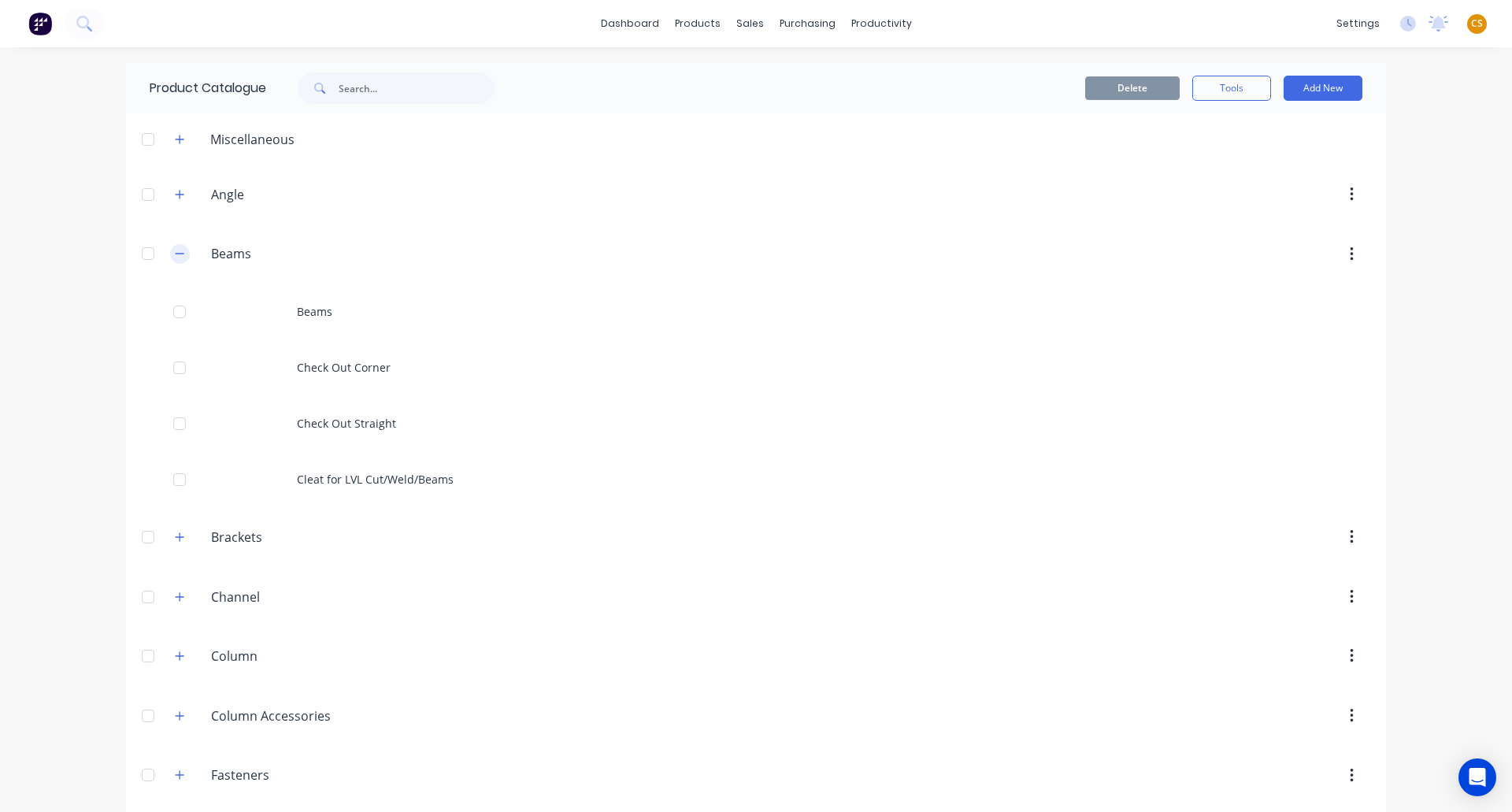
click at [175, 248] on icon "button" at bounding box center [180, 253] width 9 height 11
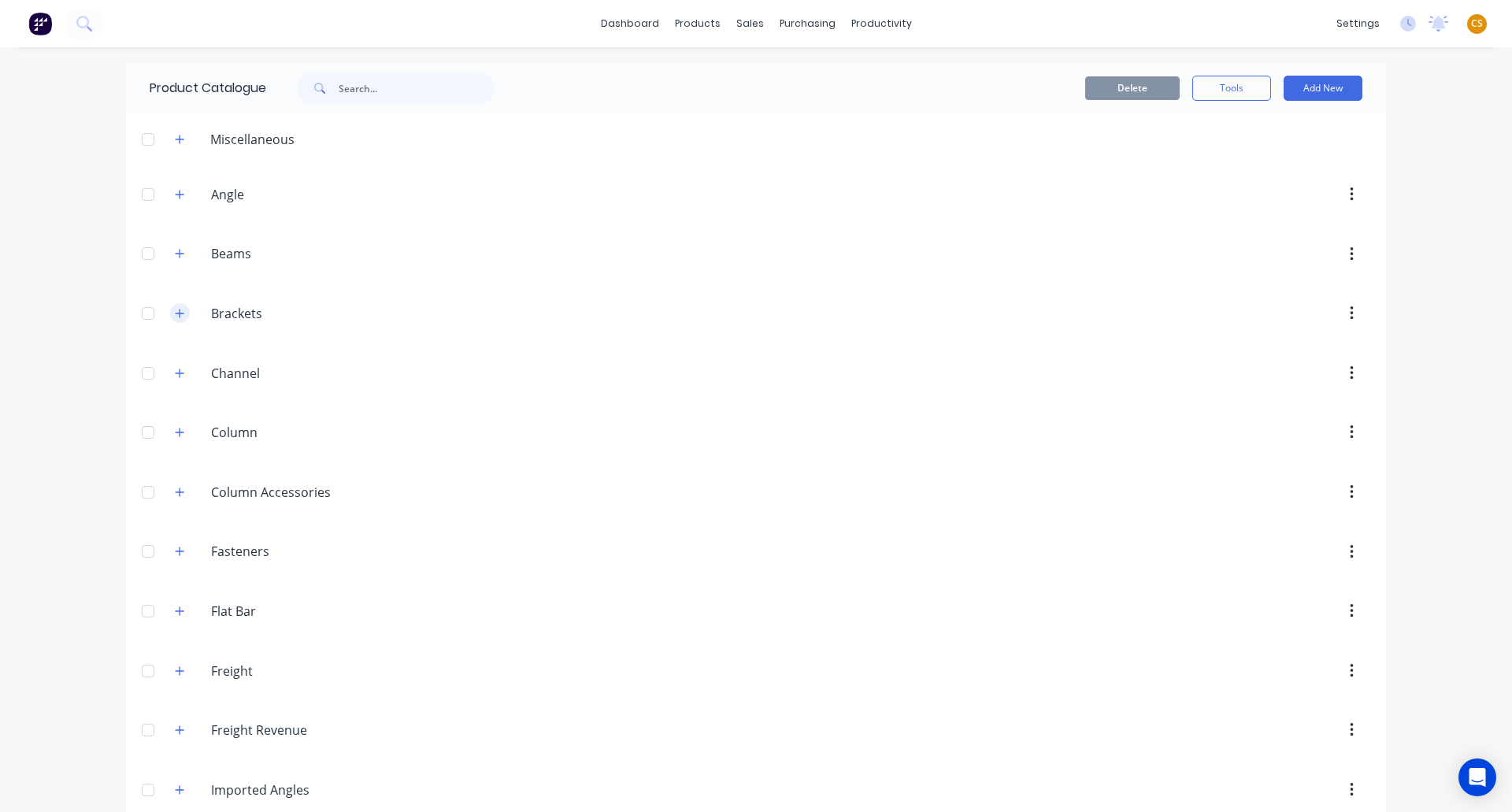
click at [177, 315] on icon "button" at bounding box center [180, 313] width 9 height 11
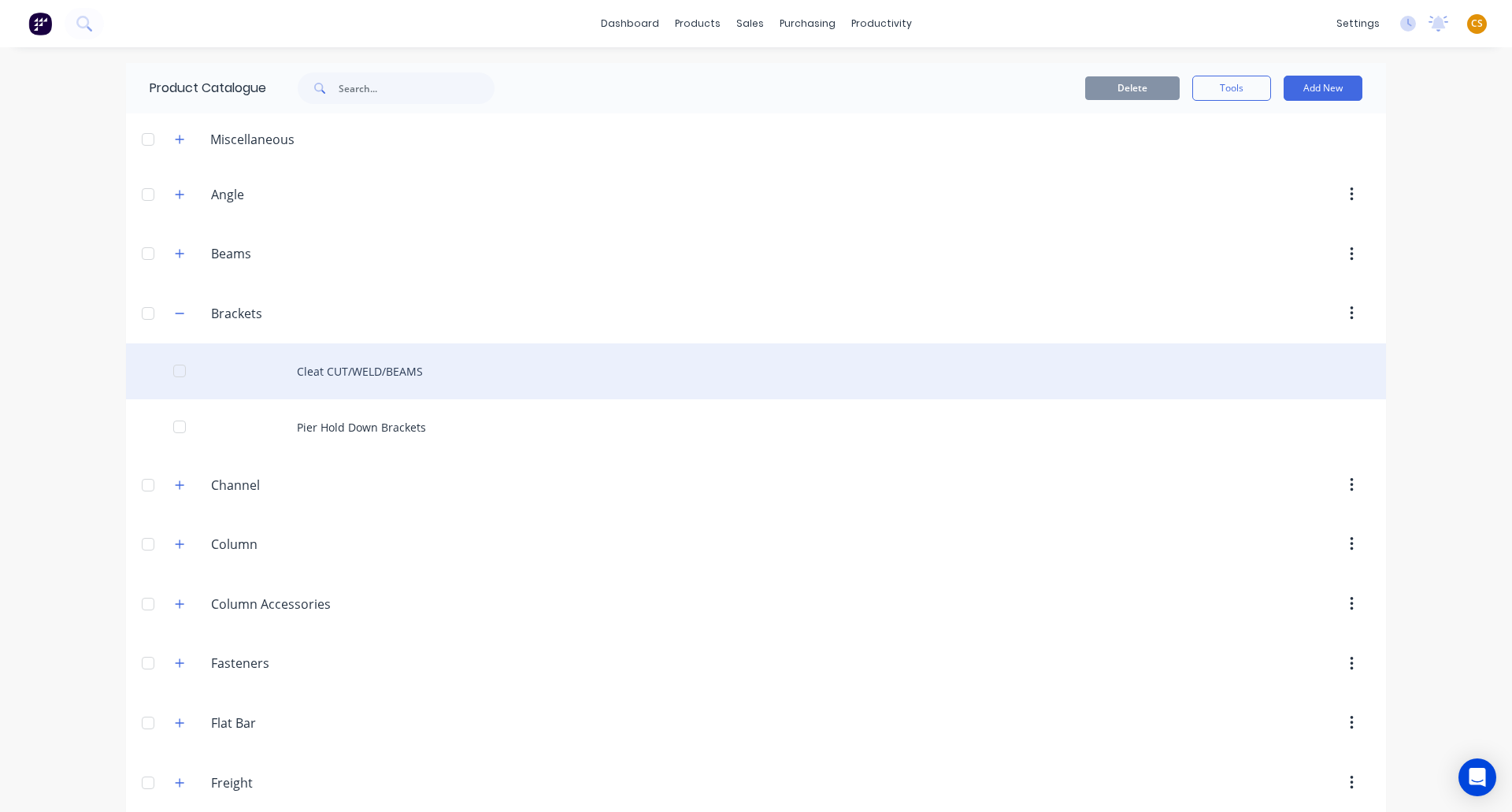
click at [334, 377] on div "Cleat CUT/WELD/BEAMS" at bounding box center [756, 371] width 1261 height 56
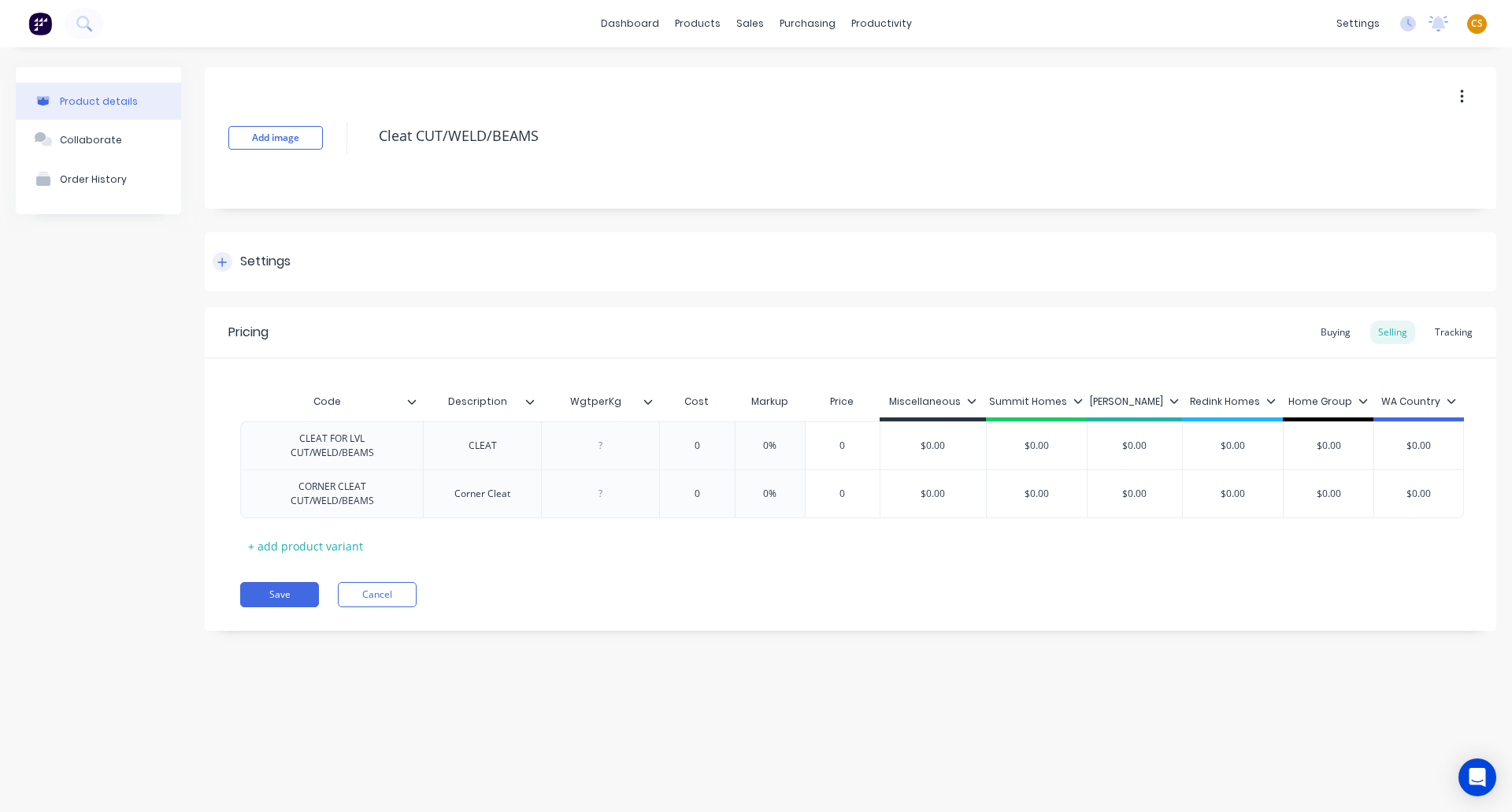
click at [222, 262] on icon at bounding box center [222, 261] width 8 height 8
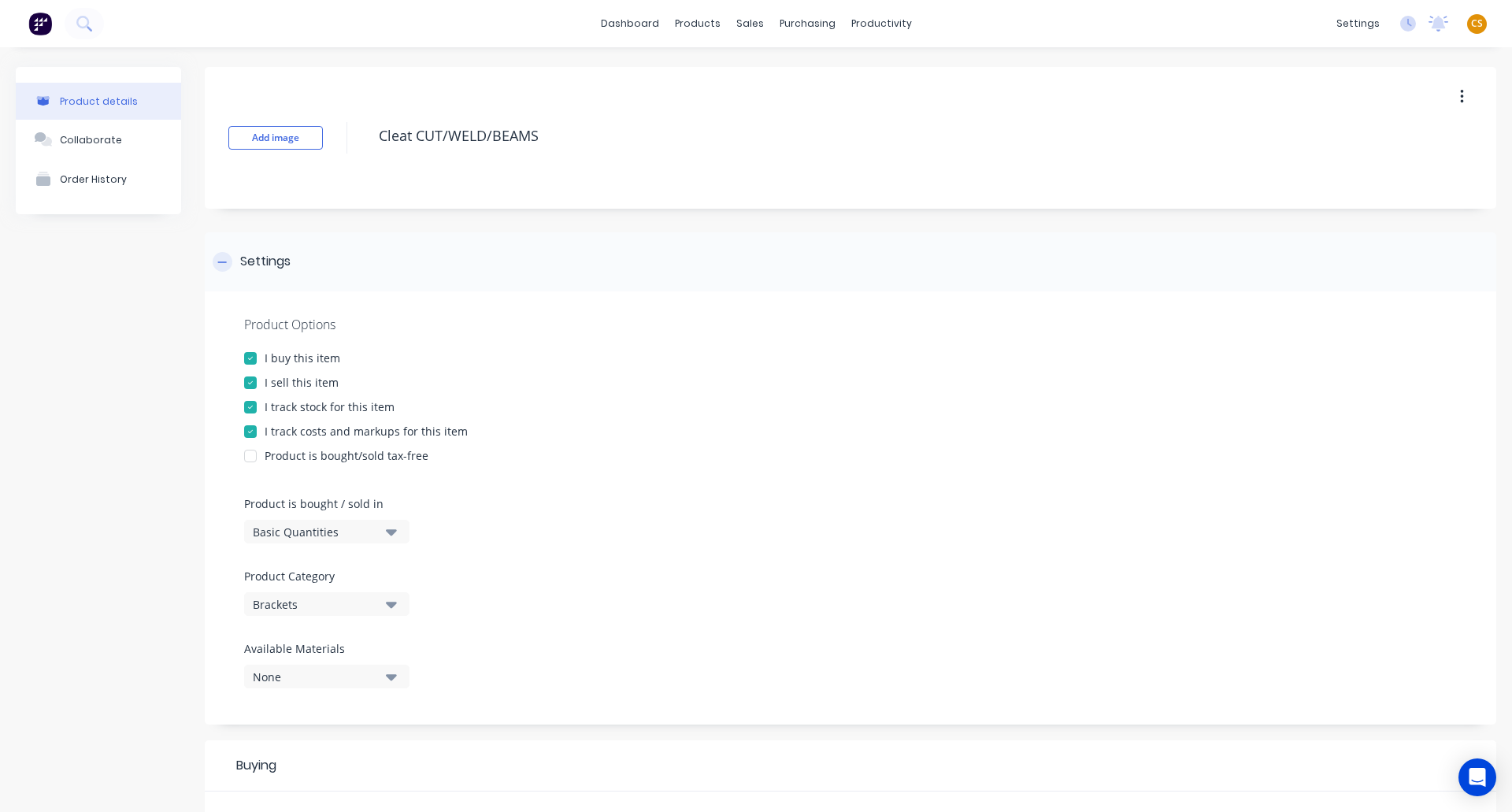
click at [222, 262] on icon at bounding box center [222, 261] width 8 height 1
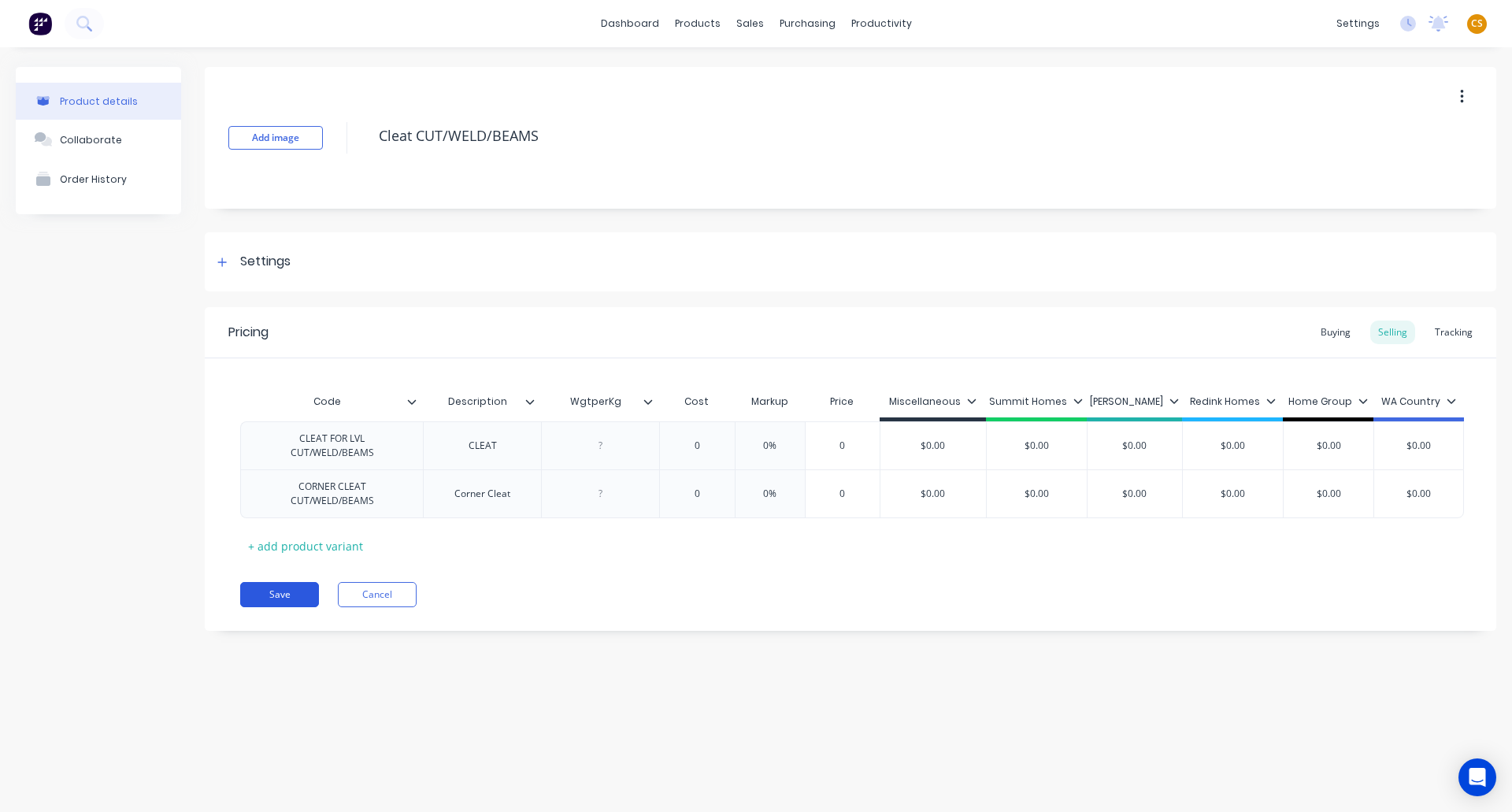
click at [289, 598] on button "Save" at bounding box center [280, 594] width 79 height 25
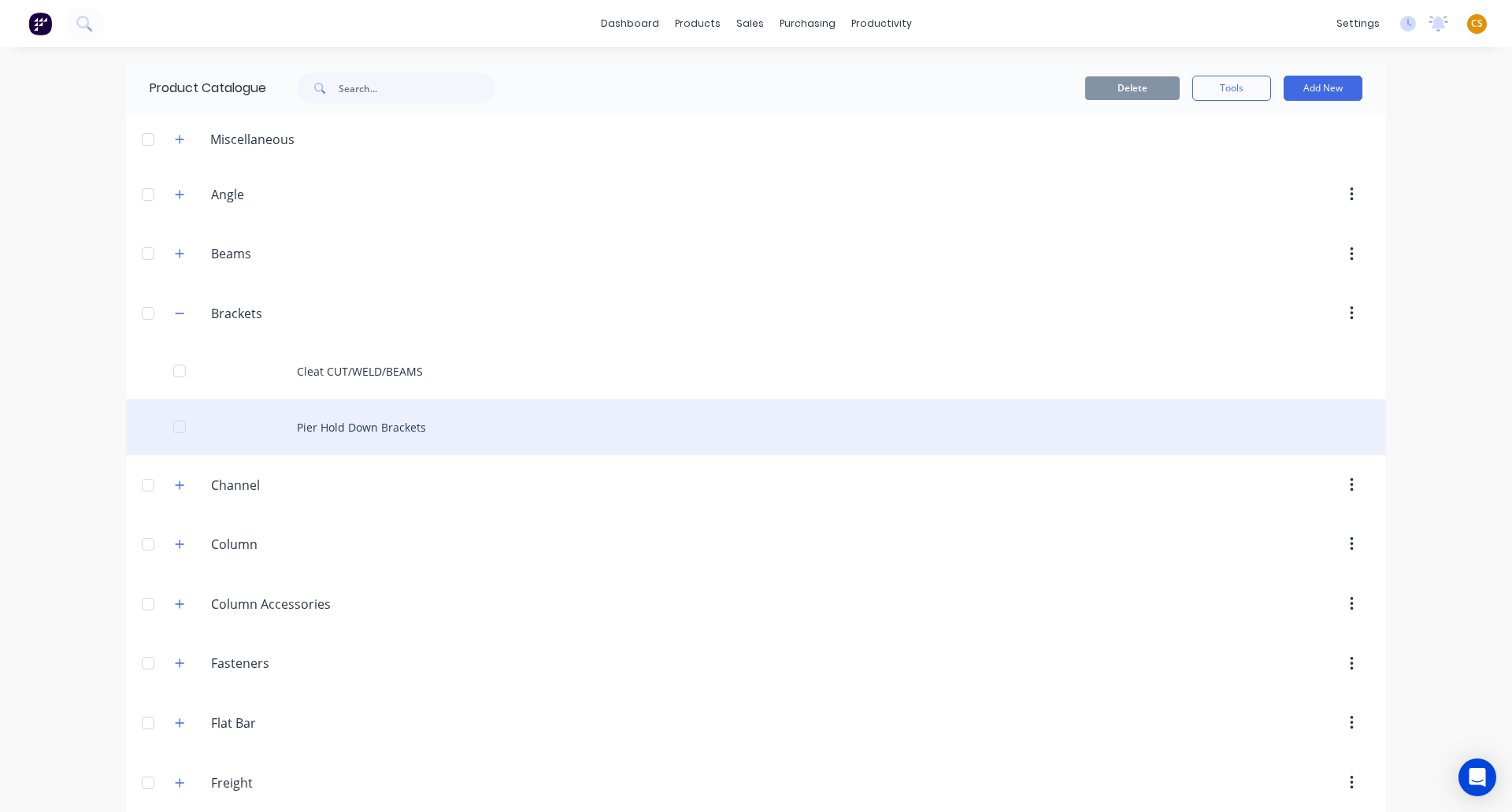
click at [336, 420] on div "Pier Hold Down Brackets" at bounding box center [756, 427] width 1261 height 56
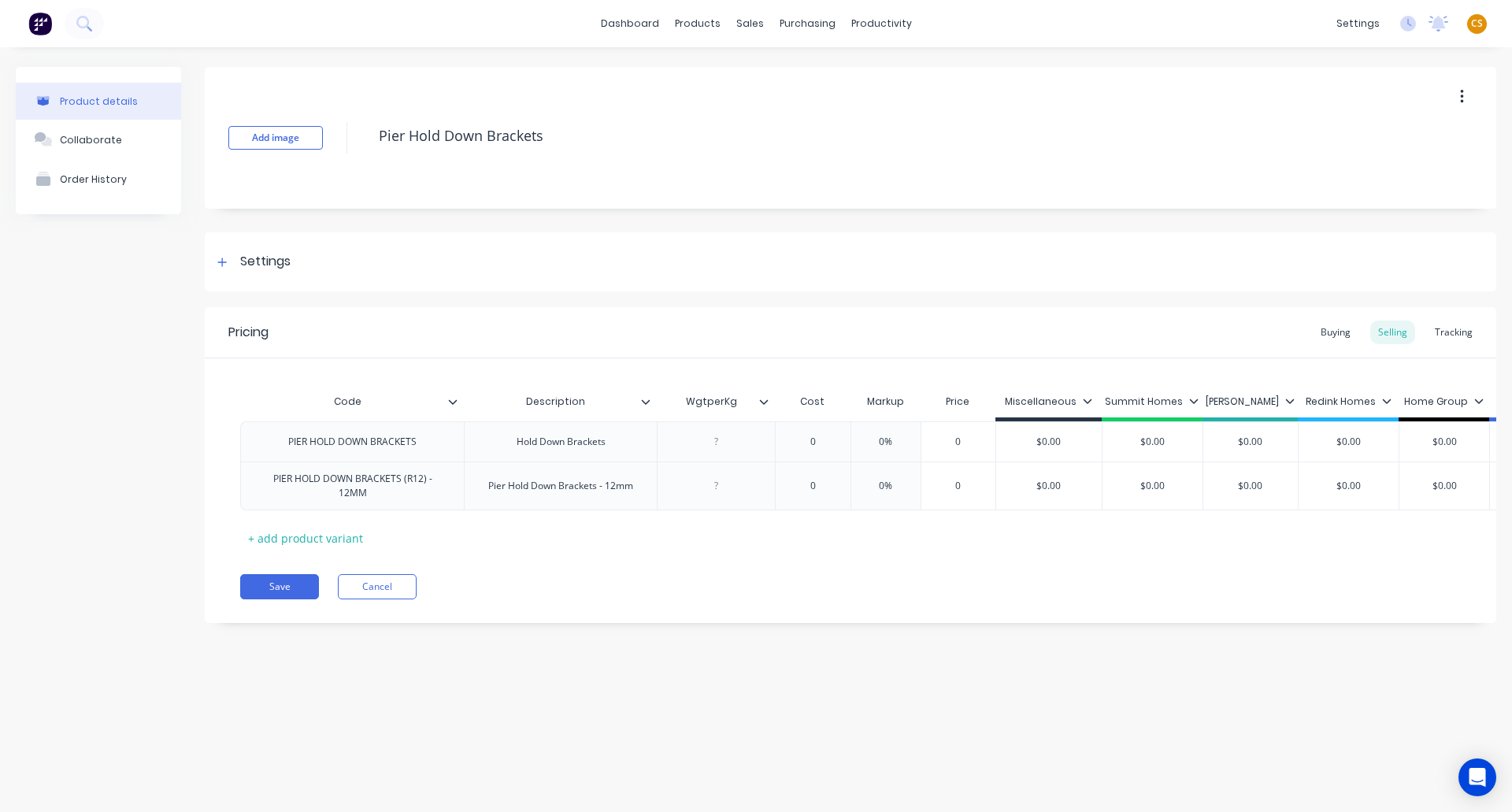
drag, startPoint x: 291, startPoint y: 600, endPoint x: 866, endPoint y: 231, distance: 683.2
click at [292, 599] on button "Save" at bounding box center [280, 586] width 79 height 25
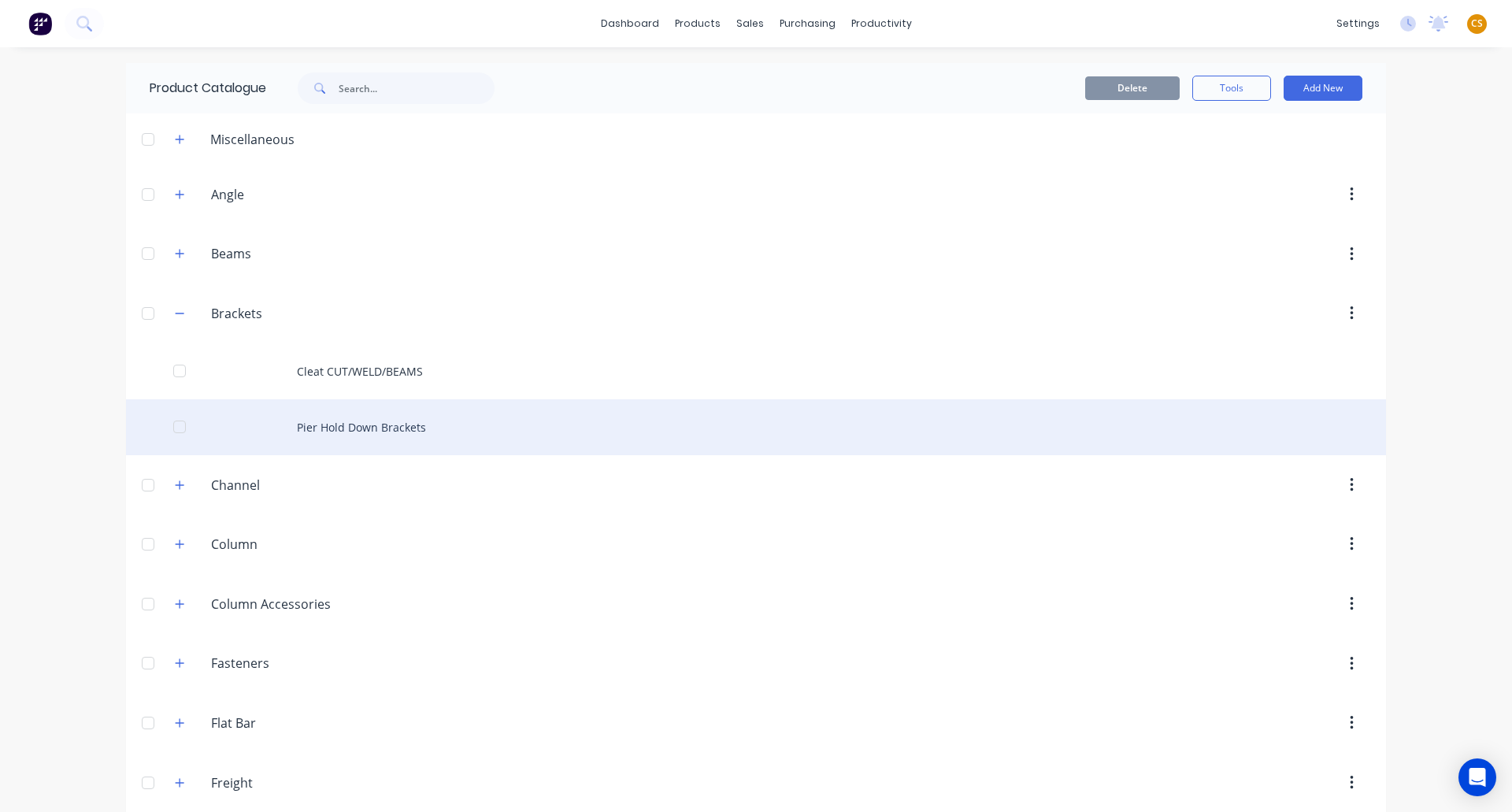
drag, startPoint x: 171, startPoint y: 483, endPoint x: 241, endPoint y: 446, distance: 79.2
click at [175, 483] on icon "button" at bounding box center [180, 485] width 9 height 11
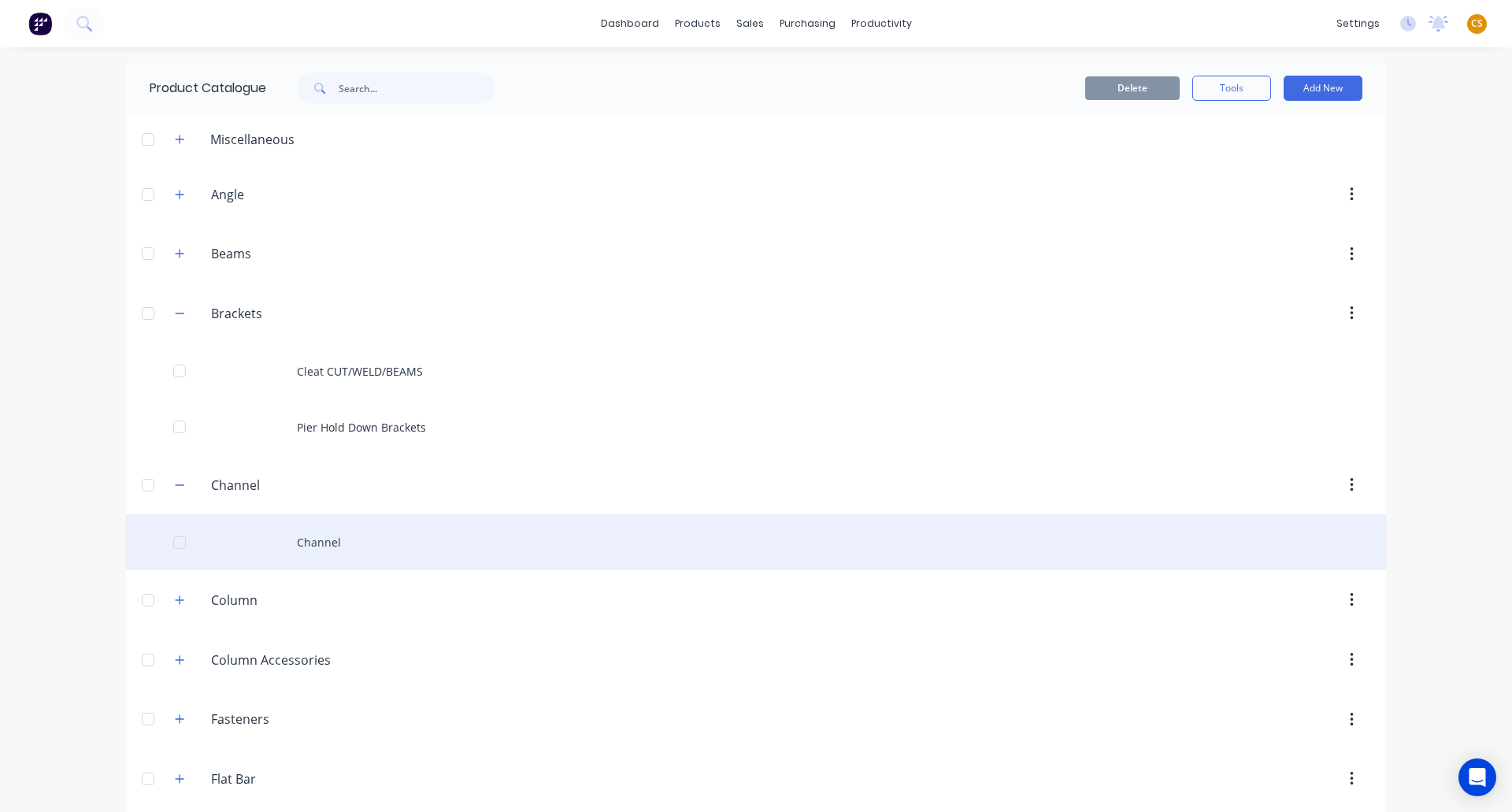
click at [325, 542] on div "Channel" at bounding box center [756, 542] width 1261 height 56
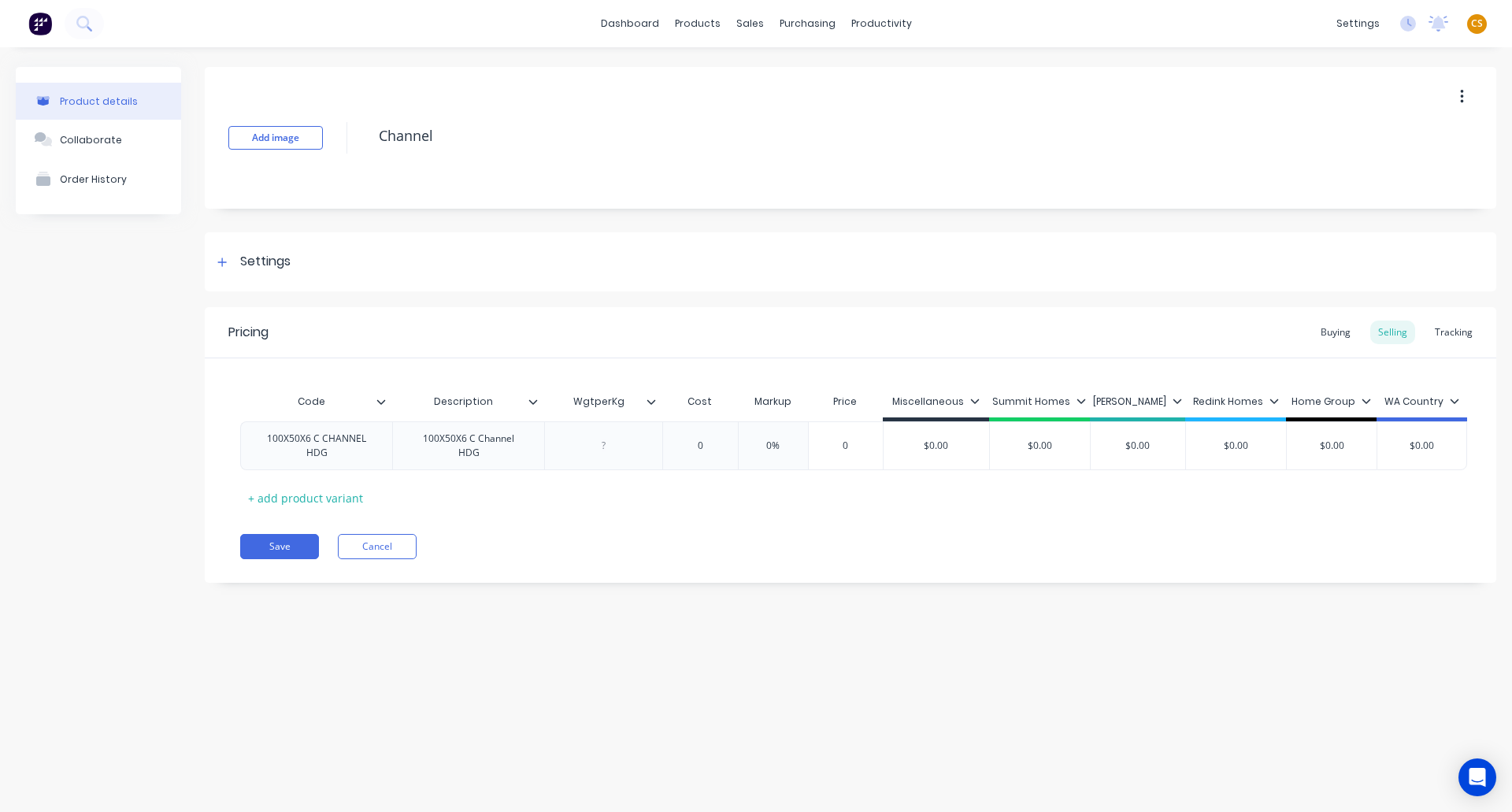
click at [380, 401] on icon at bounding box center [381, 401] width 9 height 9
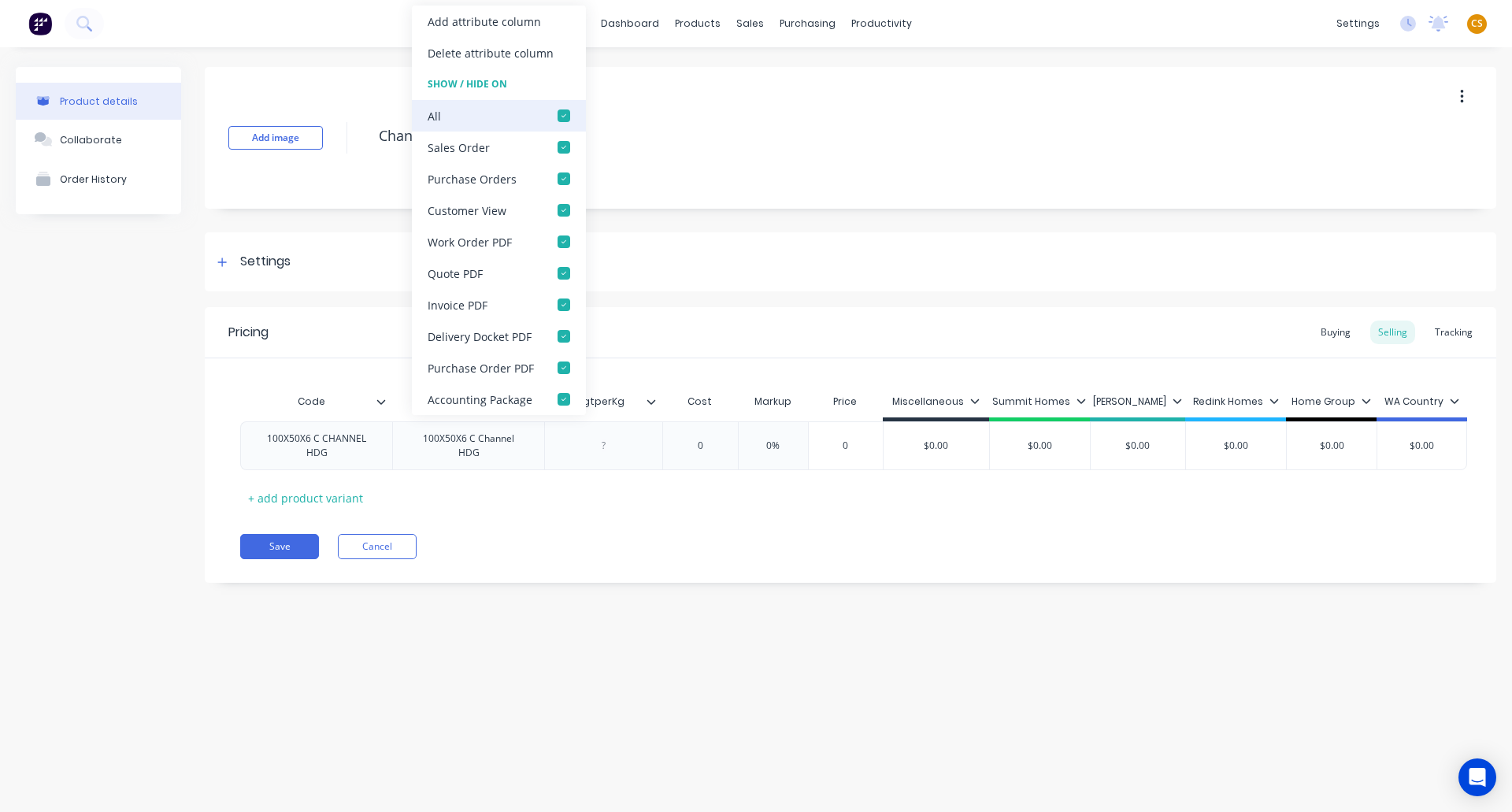
click at [559, 113] on div at bounding box center [564, 116] width 31 height 31
click at [599, 546] on div "Save Cancel" at bounding box center [868, 546] width 1256 height 25
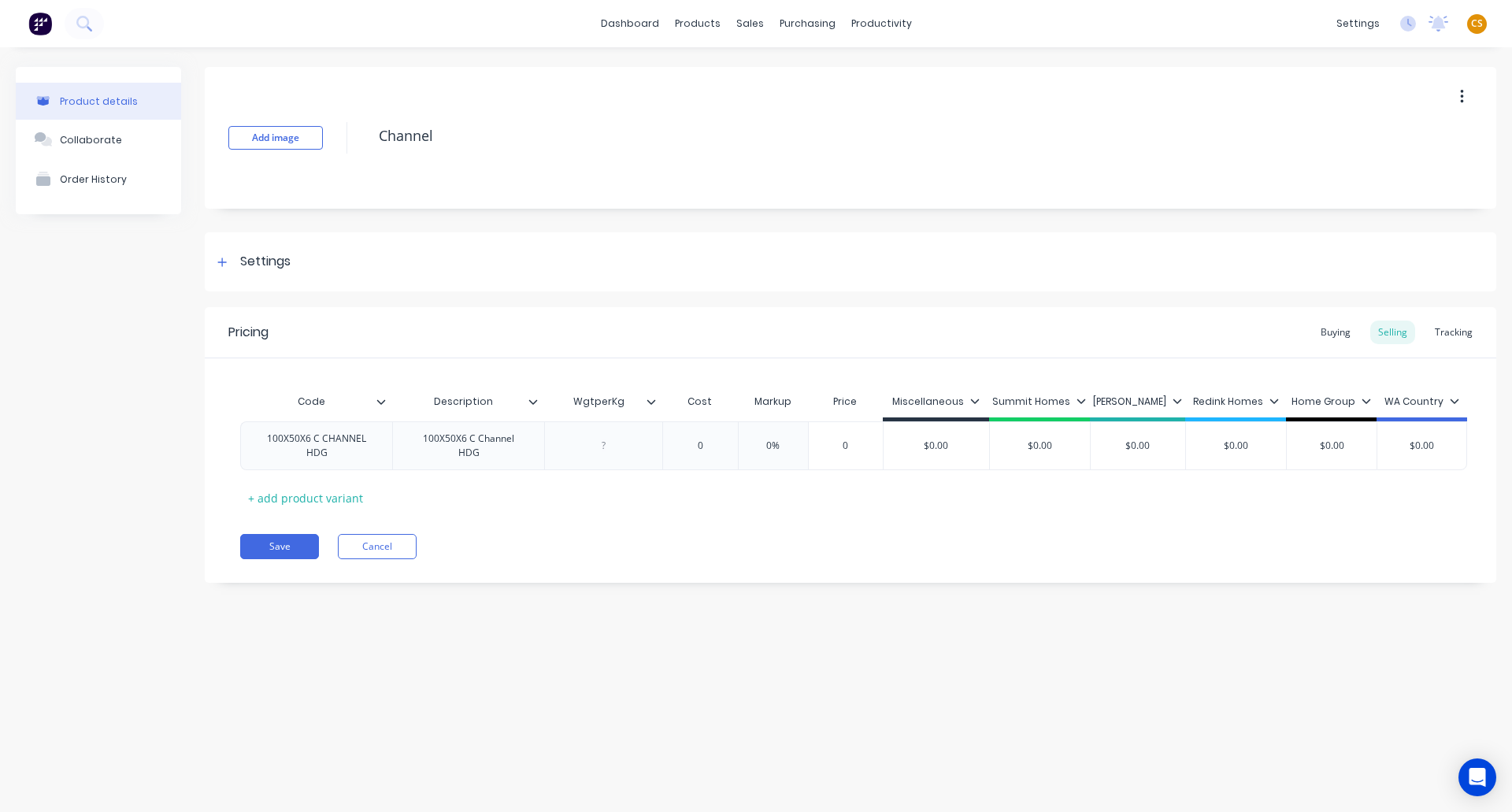
click at [378, 401] on icon at bounding box center [381, 401] width 8 height 5
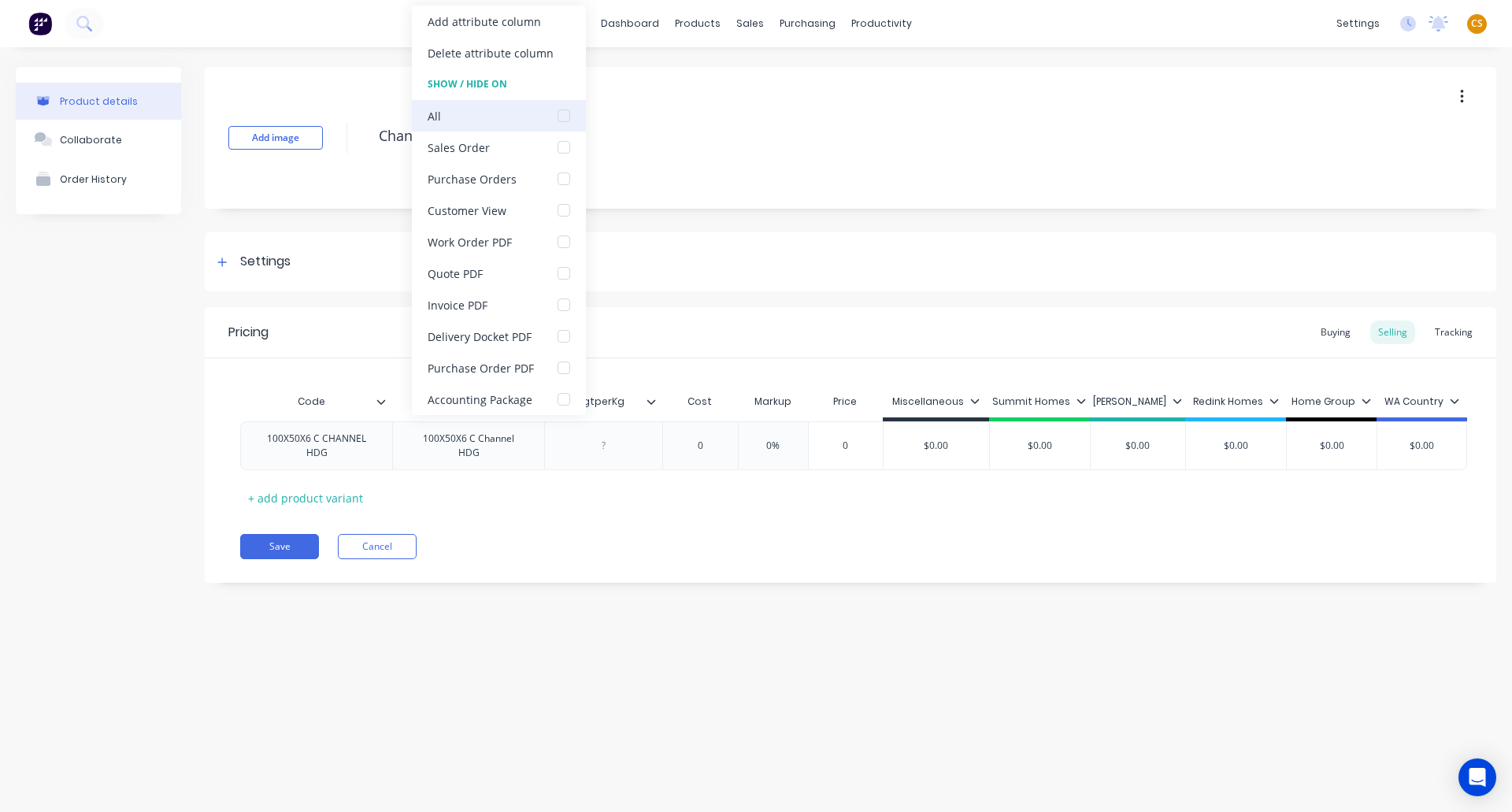
click at [562, 117] on div at bounding box center [564, 116] width 31 height 31
click at [292, 550] on button "Save" at bounding box center [280, 546] width 79 height 25
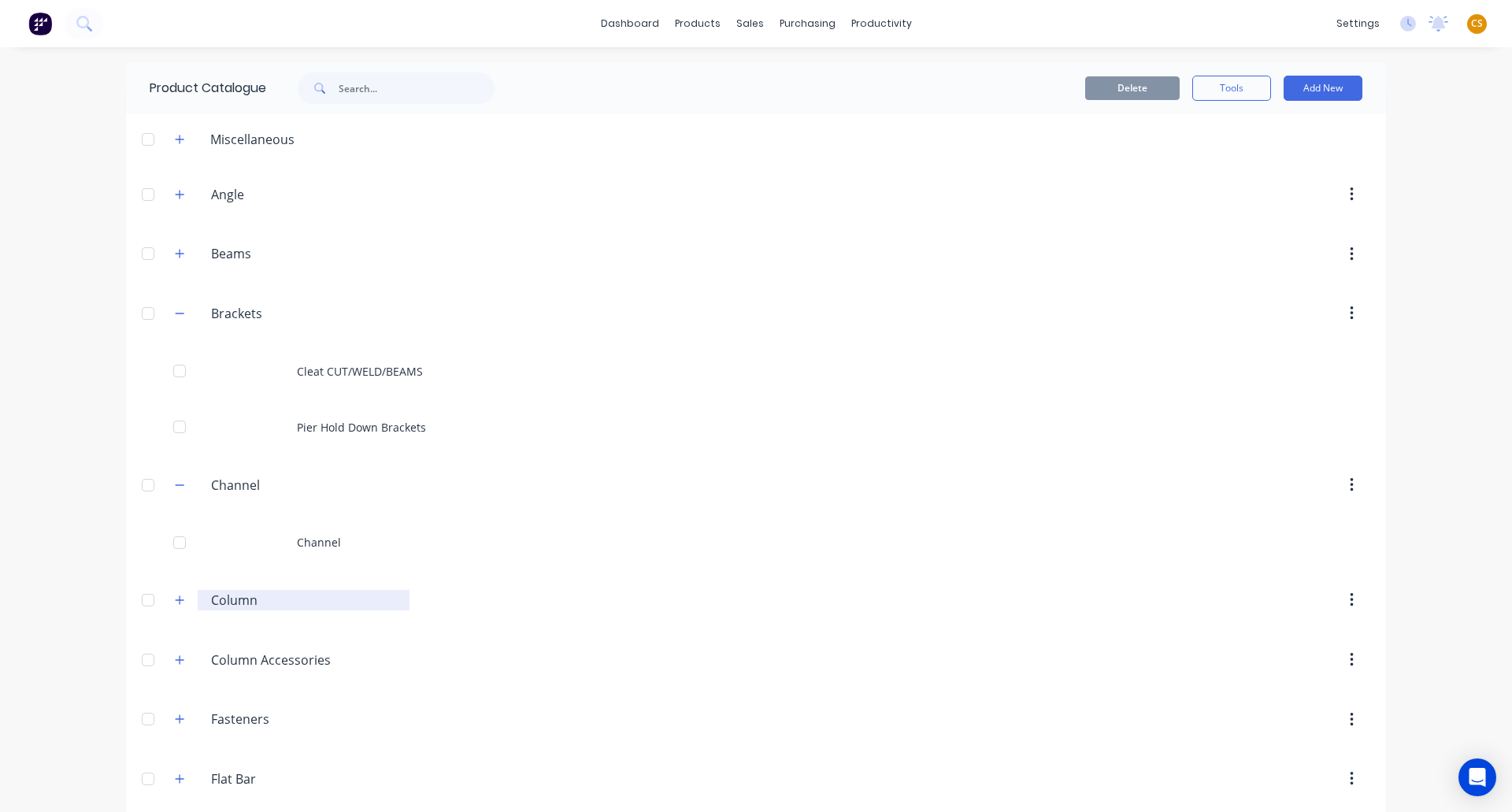
drag, startPoint x: 177, startPoint y: 603, endPoint x: 204, endPoint y: 591, distance: 29.5
click at [177, 603] on icon "button" at bounding box center [180, 600] width 9 height 11
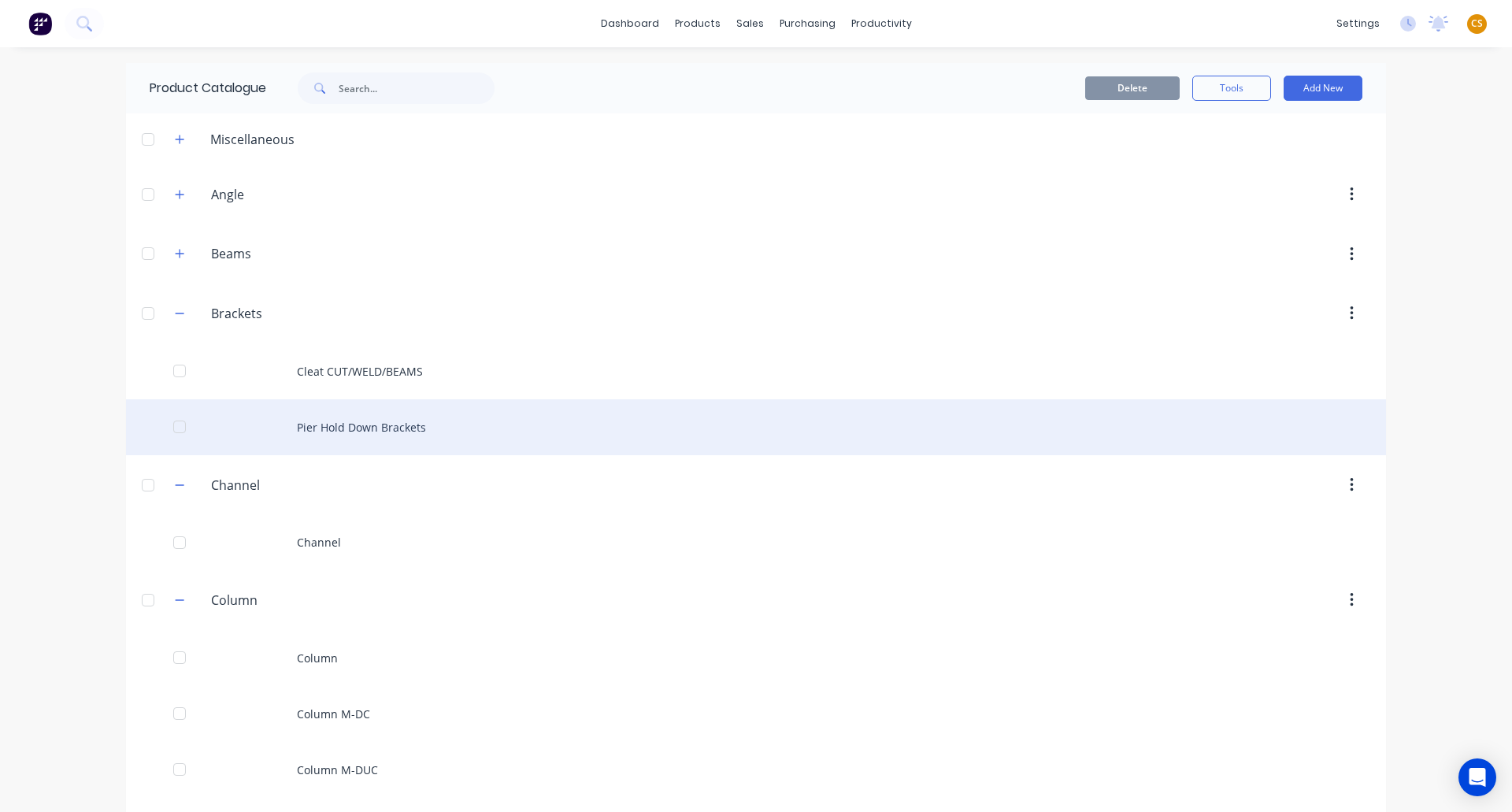
scroll to position [237, 0]
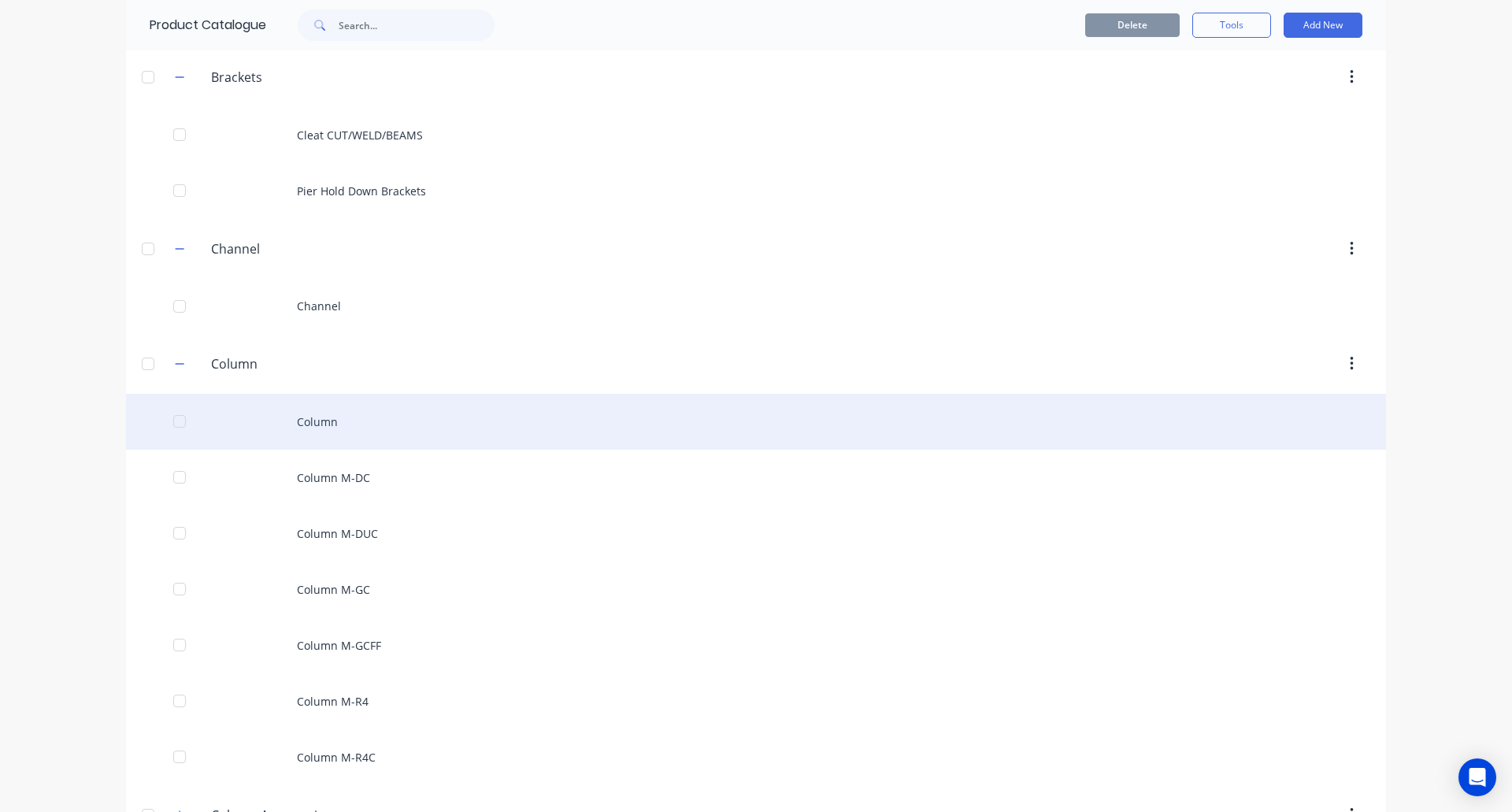
click at [308, 422] on div "Column" at bounding box center [756, 422] width 1261 height 56
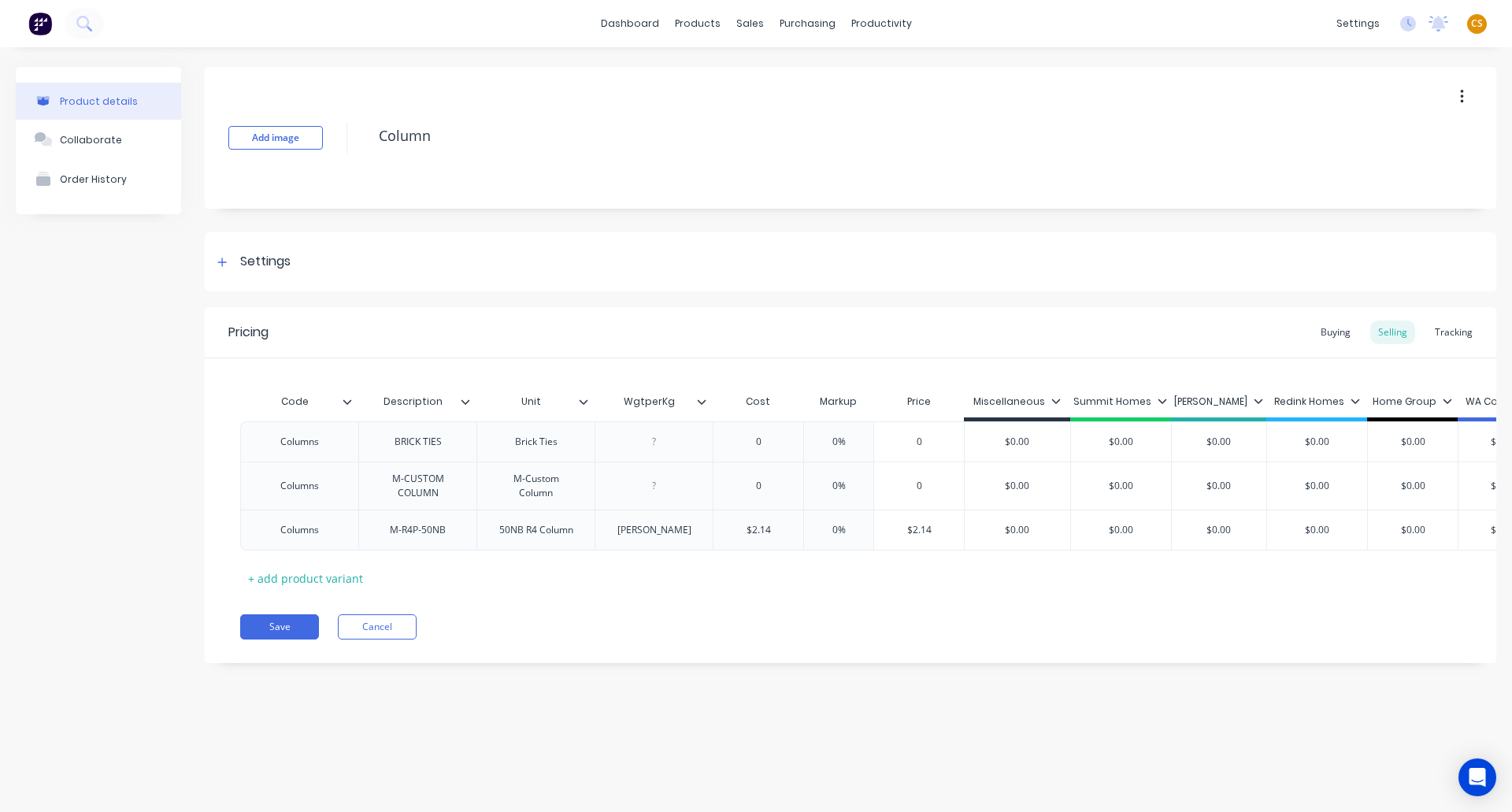
drag, startPoint x: 1335, startPoint y: 331, endPoint x: 1265, endPoint y: 342, distance: 70.9
click at [1334, 332] on div "Buying" at bounding box center [1336, 332] width 46 height 24
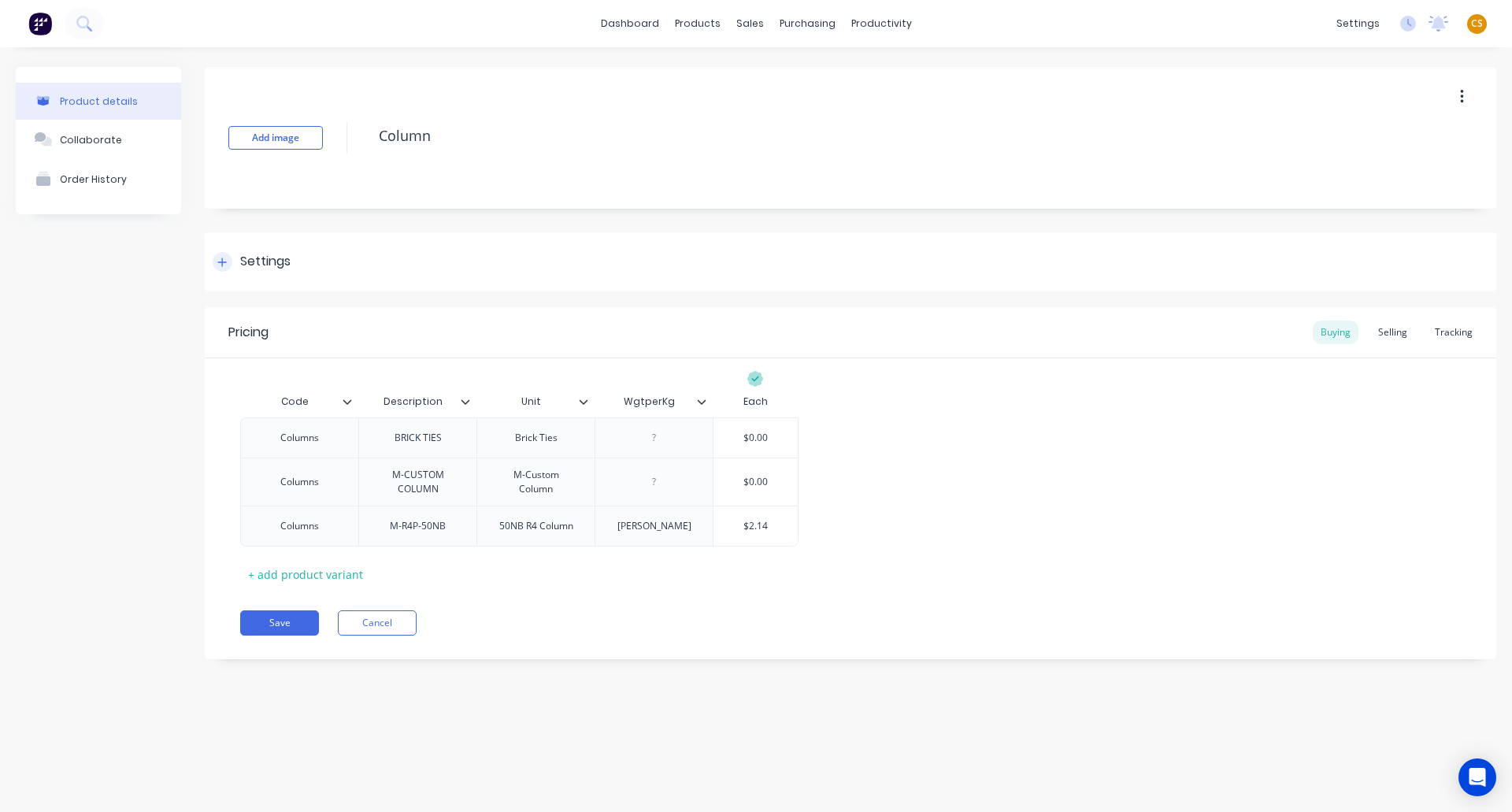
click at [221, 261] on icon at bounding box center [222, 261] width 8 height 8
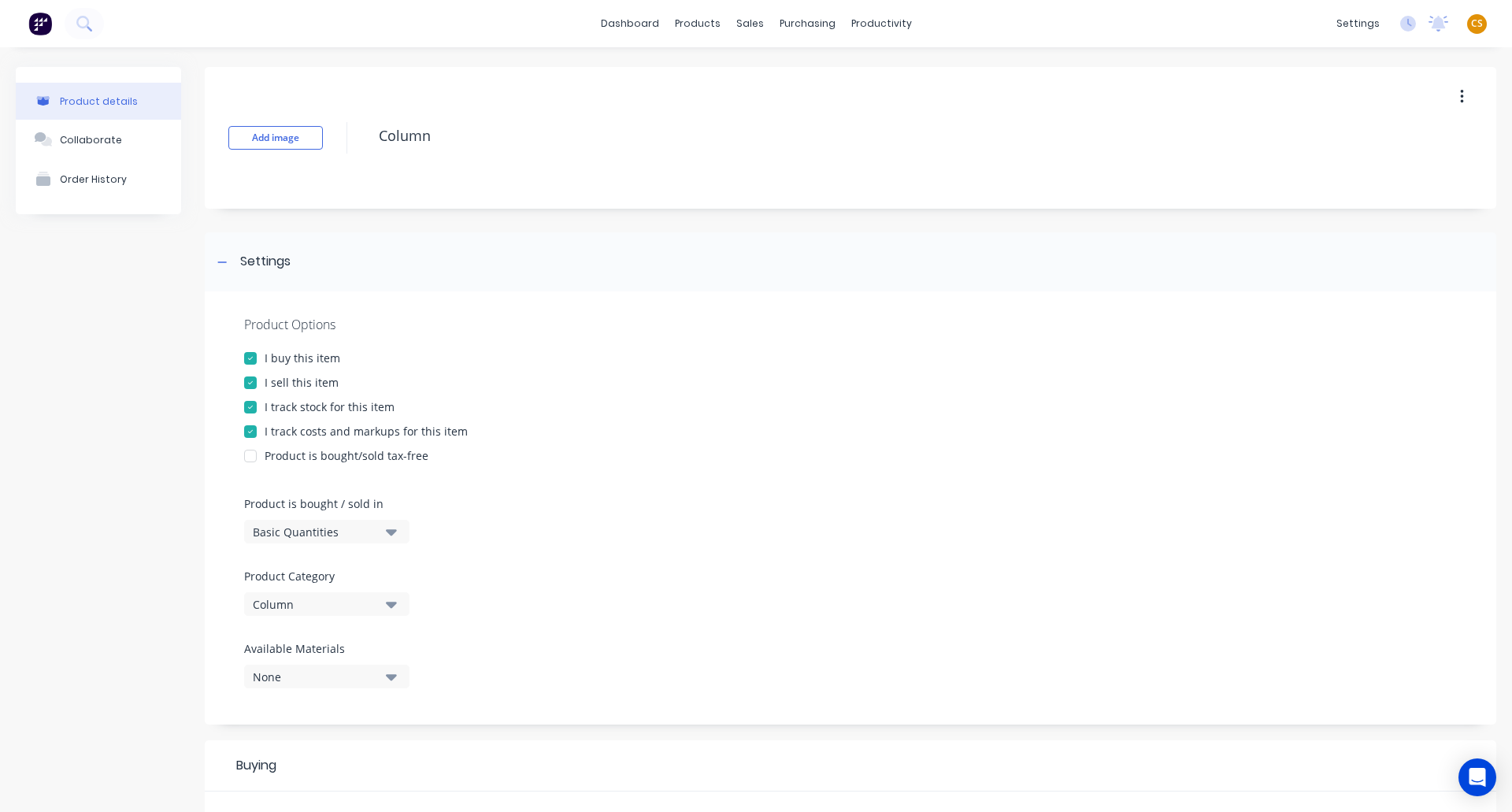
scroll to position [472, 0]
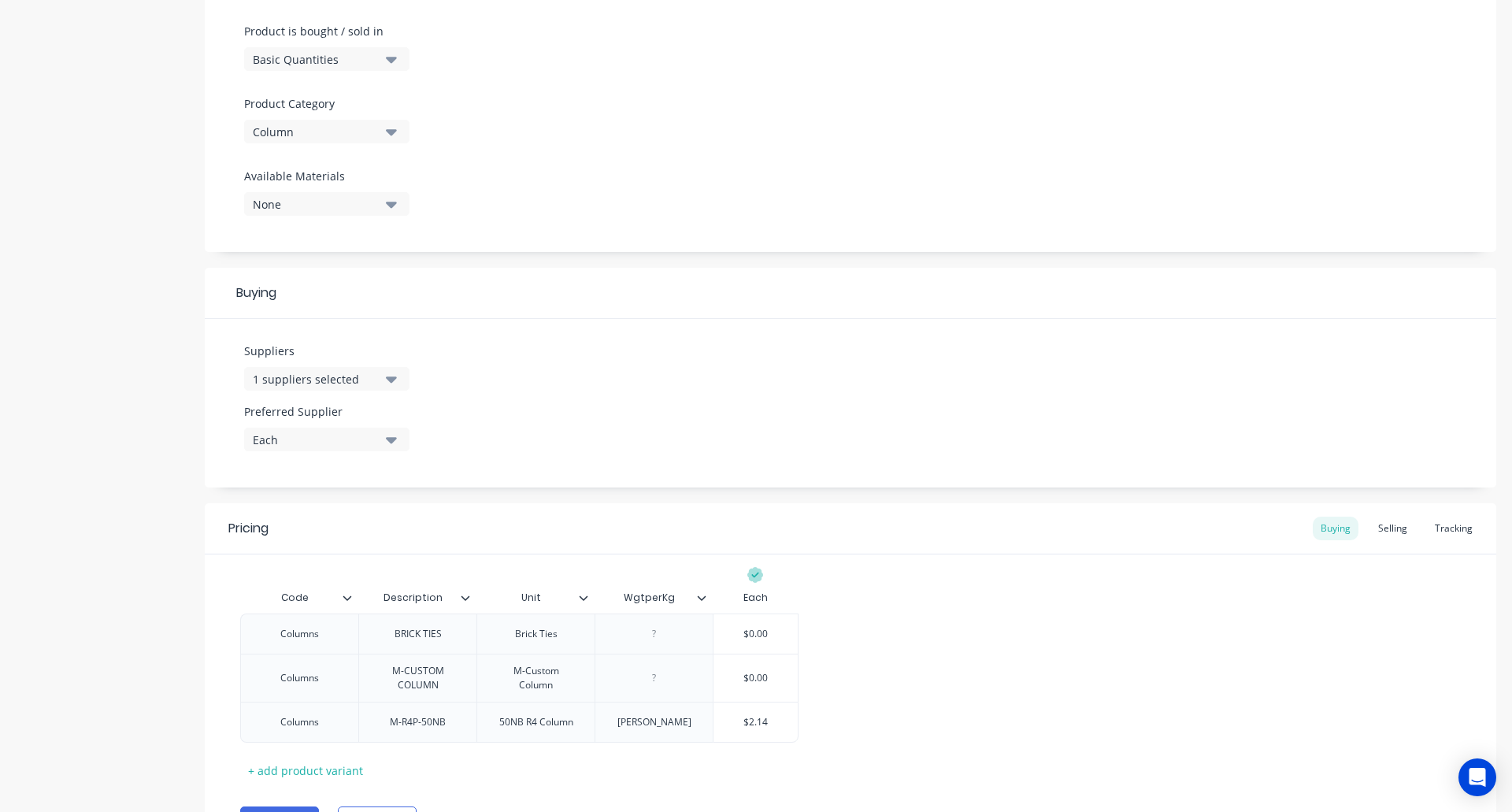
click at [324, 377] on div "1 suppliers selected" at bounding box center [316, 379] width 126 height 17
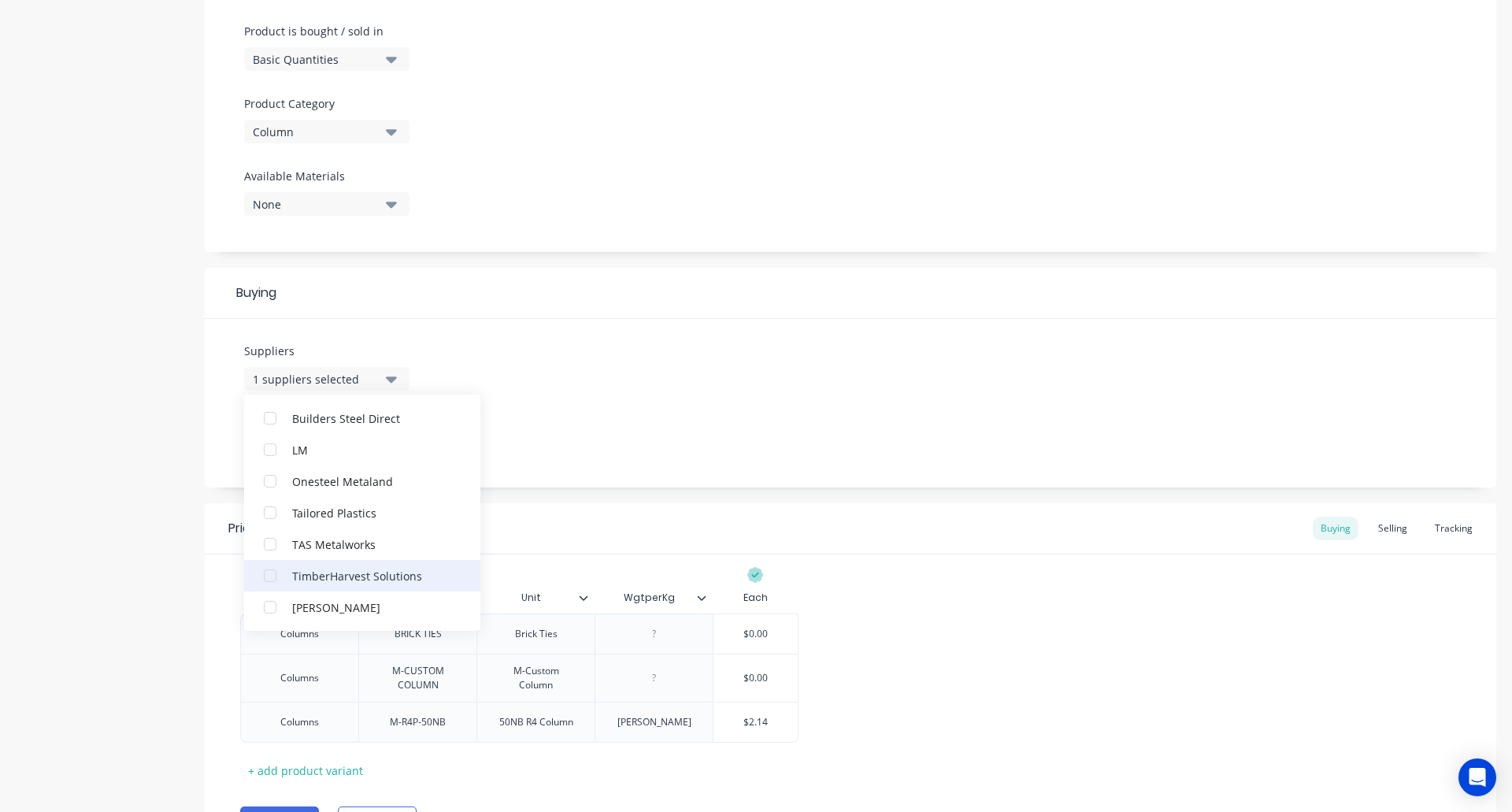
click at [277, 607] on div "button" at bounding box center [270, 607] width 31 height 31
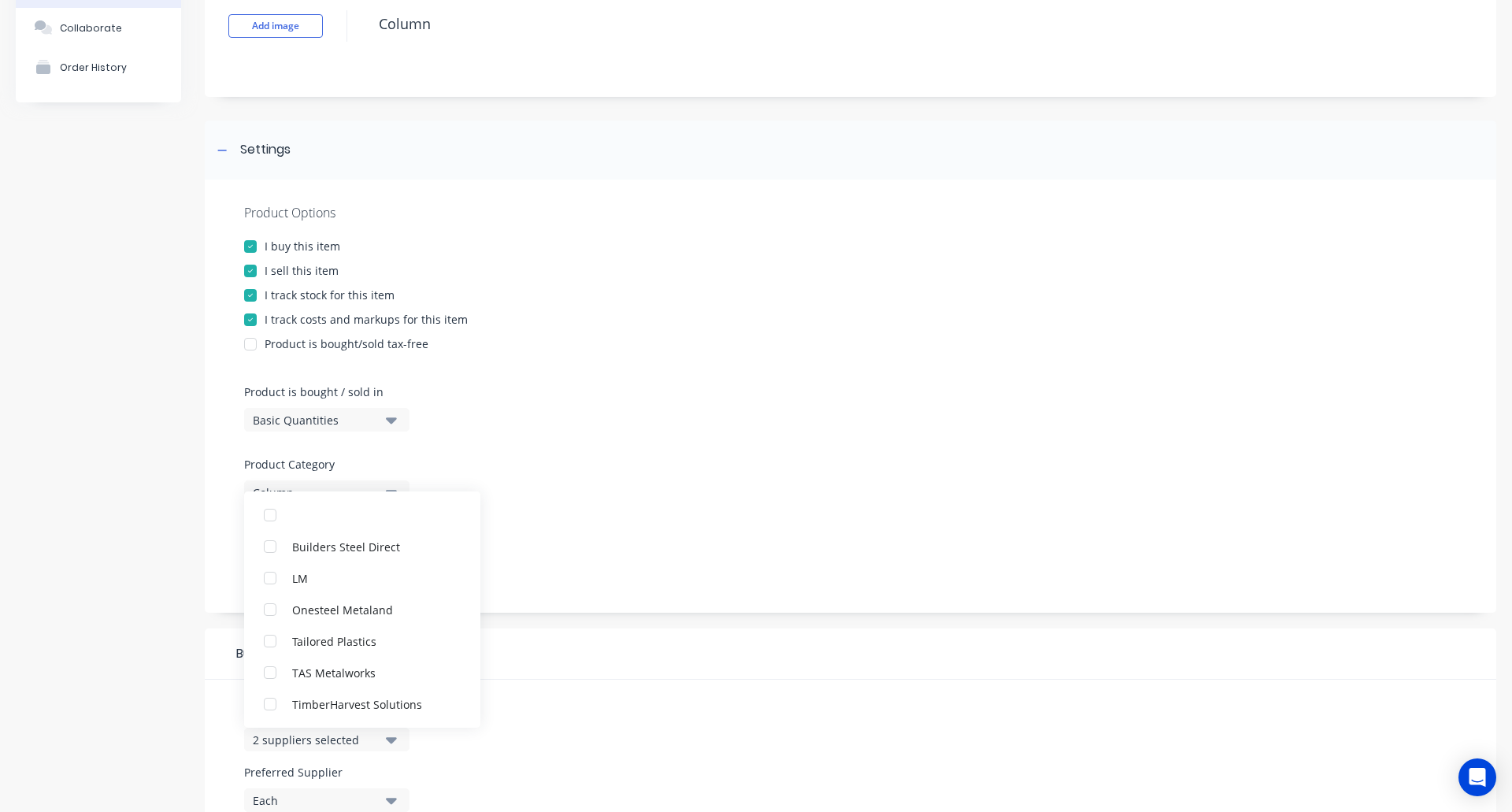
scroll to position [0, 0]
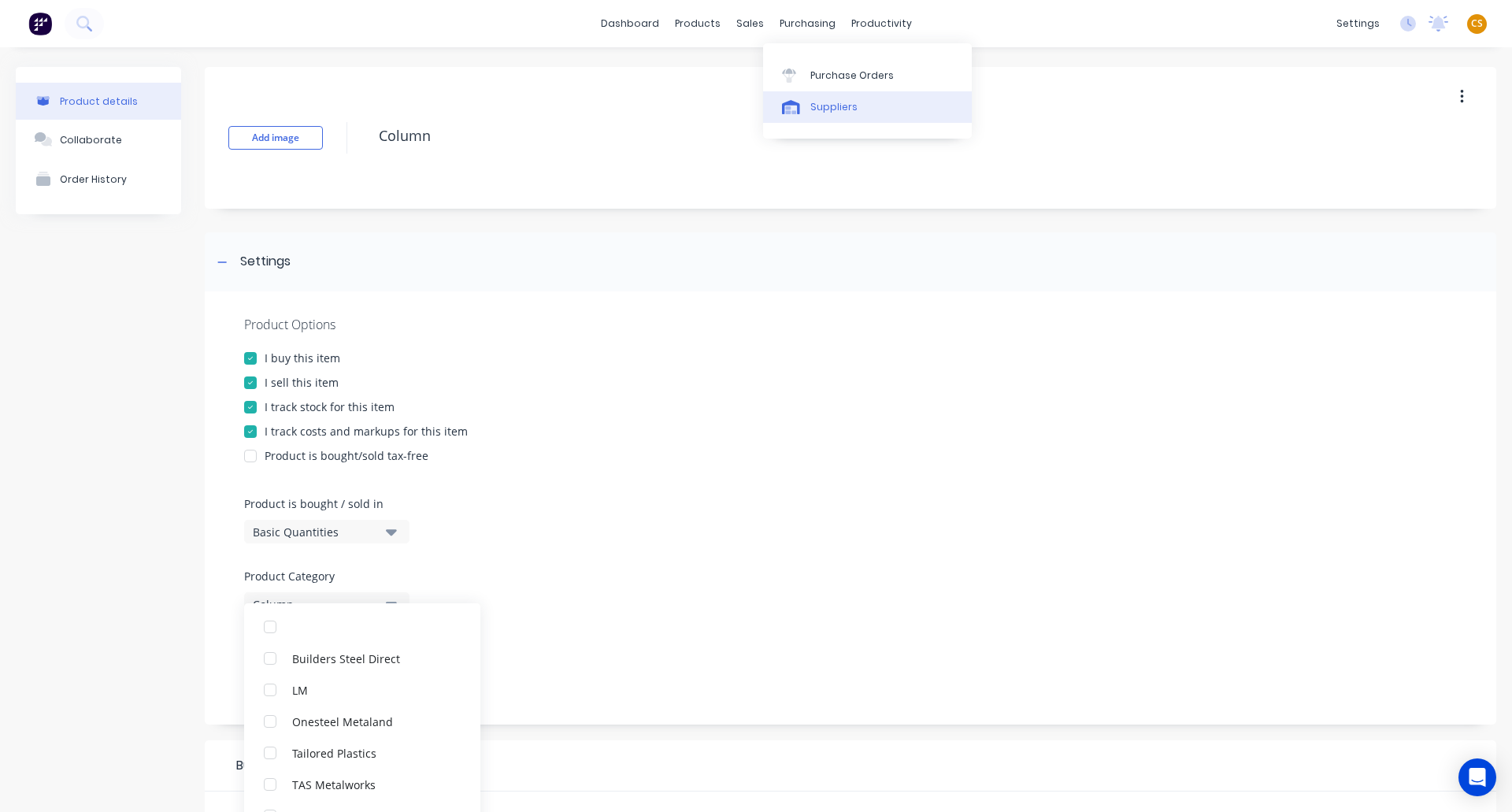
click at [850, 110] on div "Suppliers" at bounding box center [833, 107] width 47 height 14
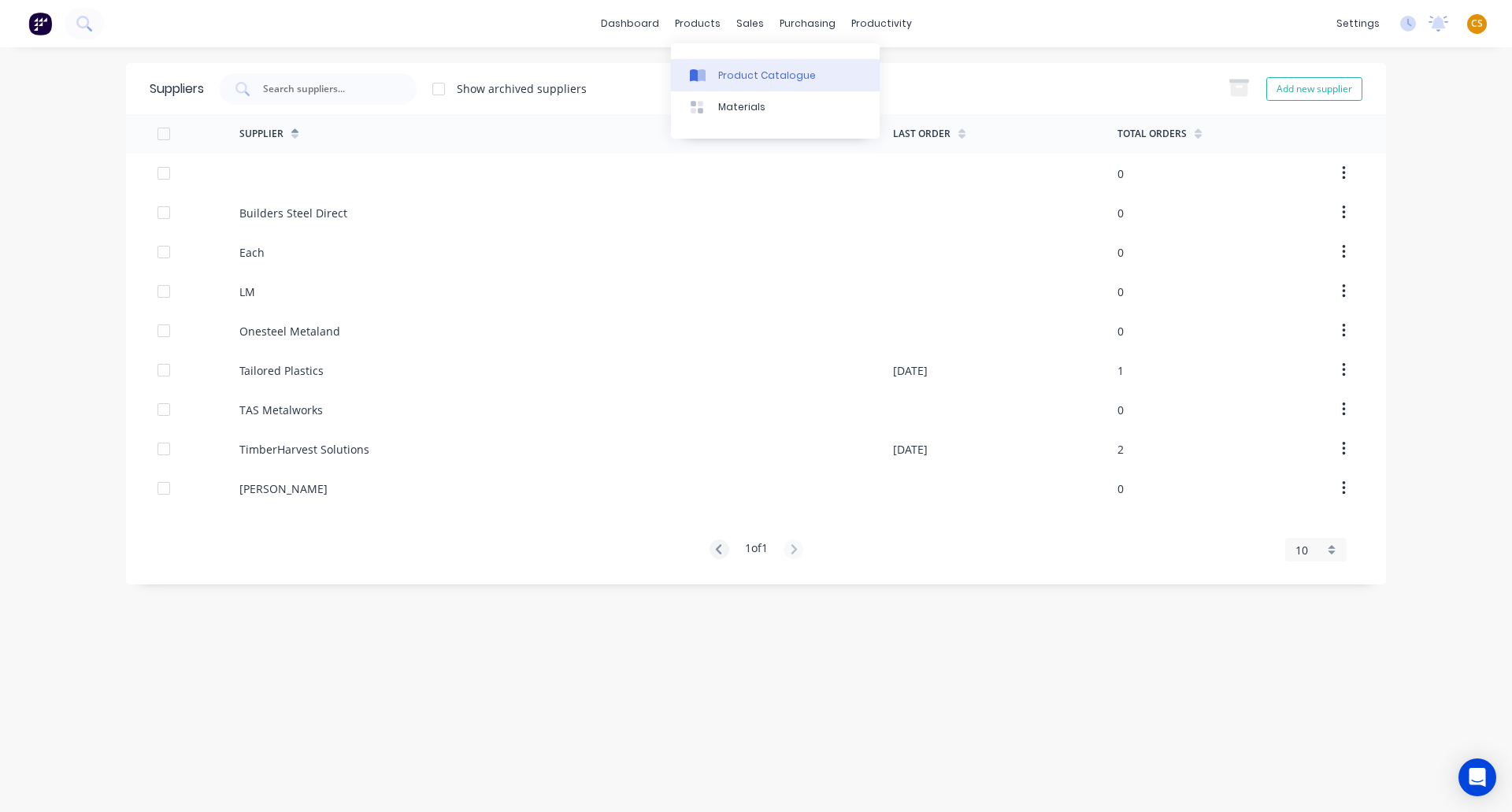
click at [757, 80] on div "Product Catalogue" at bounding box center [767, 75] width 98 height 14
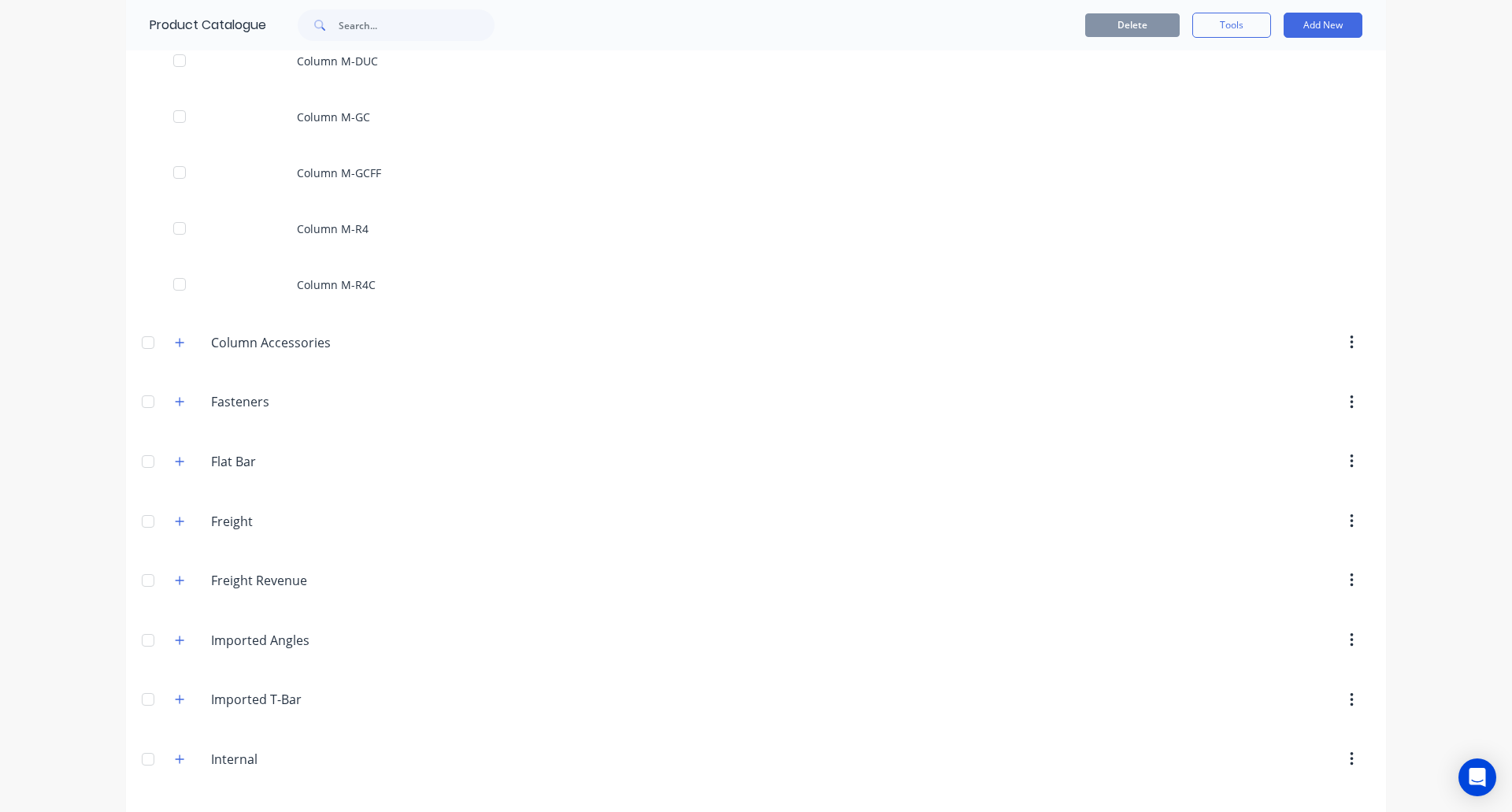
scroll to position [472, 0]
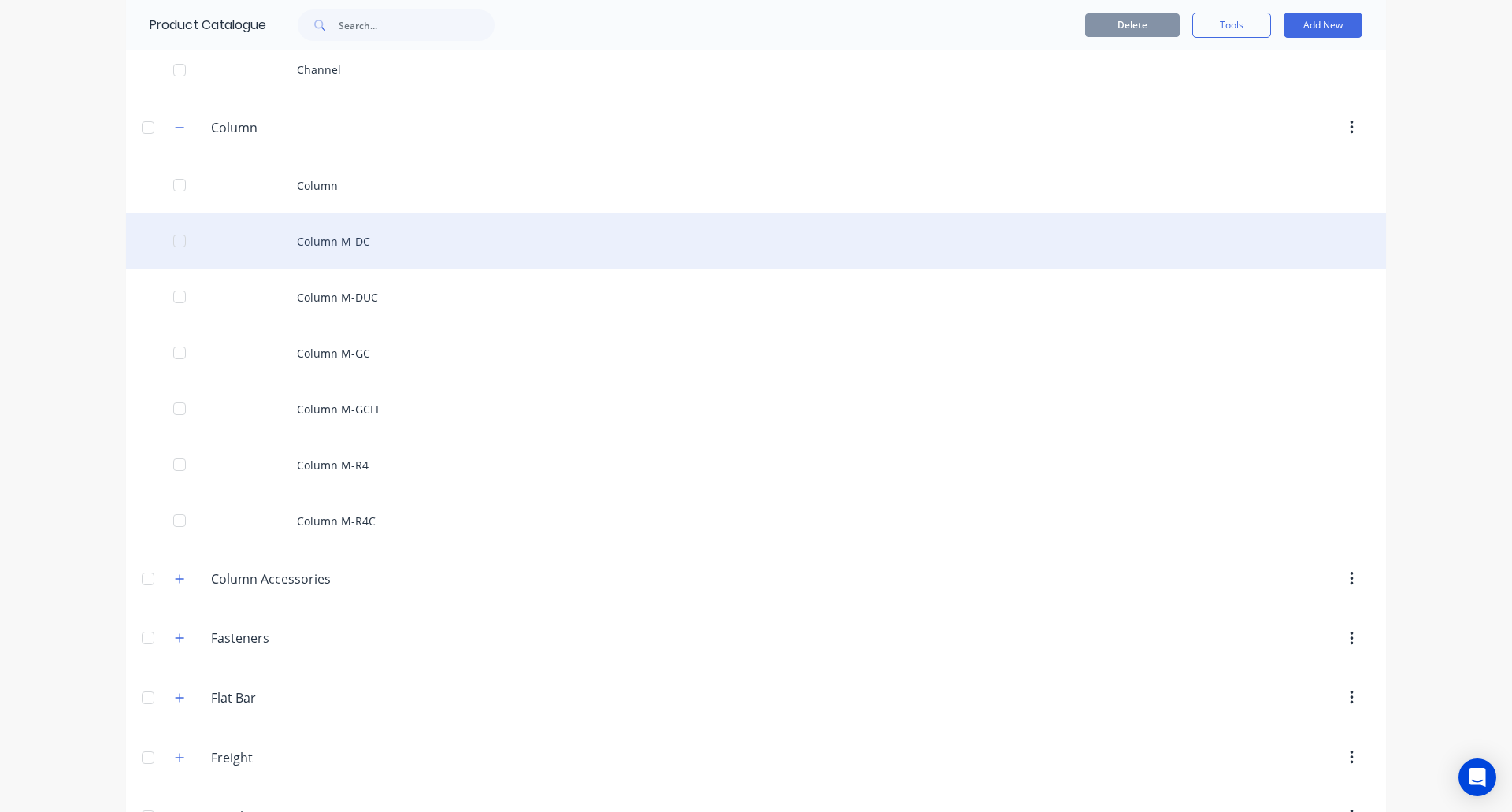
click at [339, 237] on div "Column M-DC" at bounding box center [756, 241] width 1261 height 56
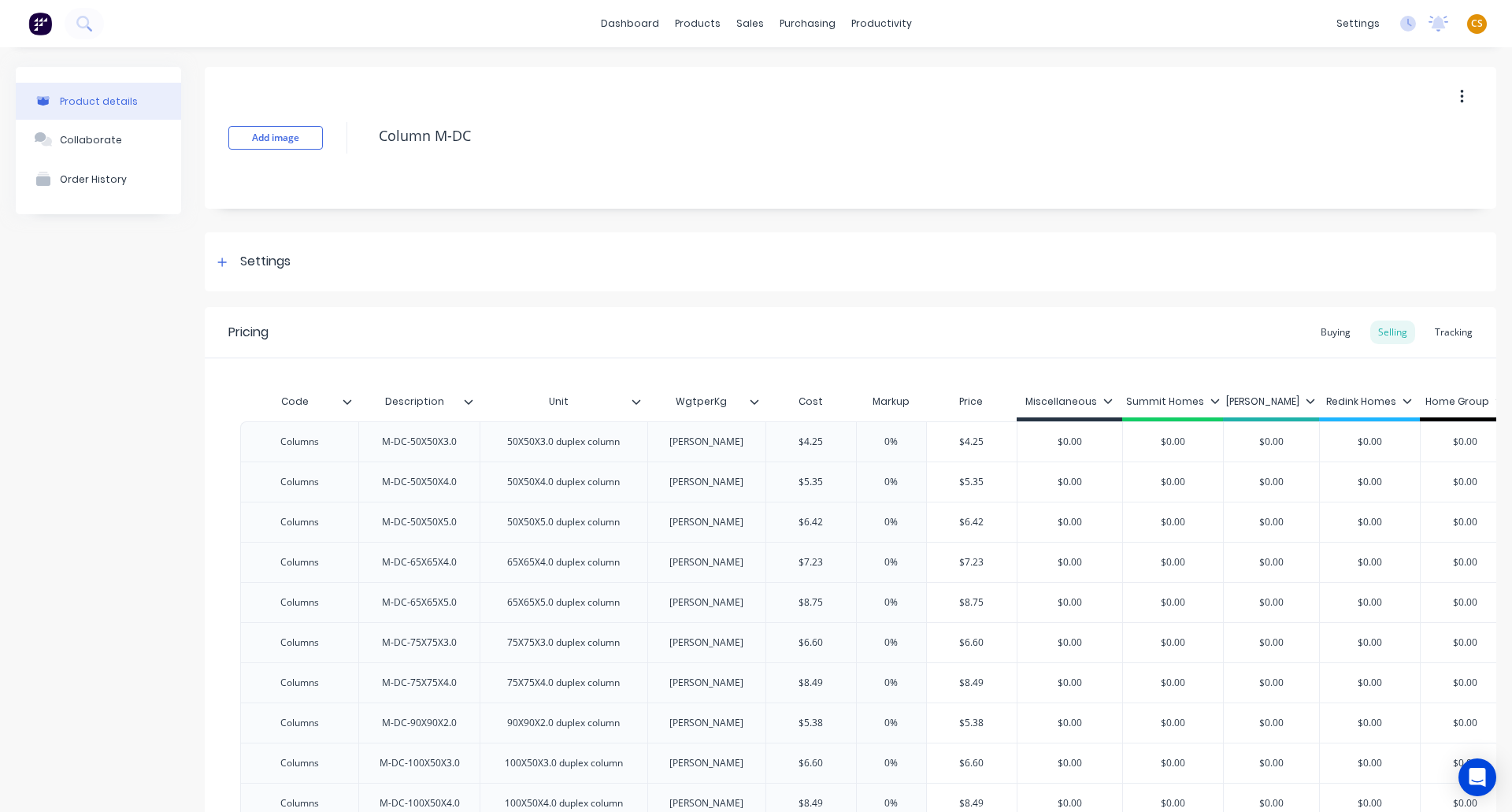
click at [147, 390] on div "Product details Collaborate Order History" at bounding box center [99, 642] width 166 height 1150
click at [753, 399] on icon at bounding box center [754, 401] width 9 height 9
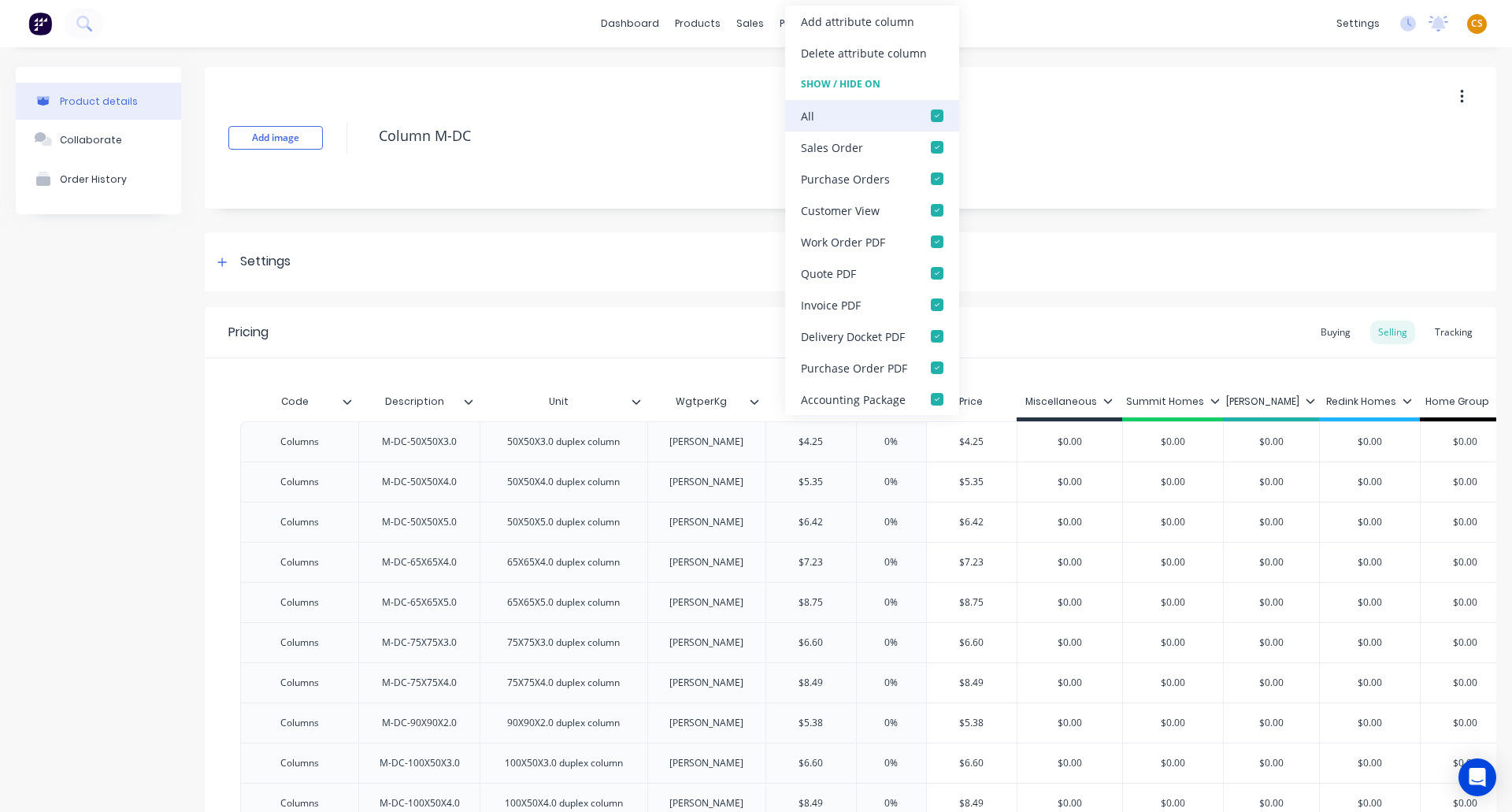
click at [934, 116] on div at bounding box center [937, 116] width 31 height 31
click at [754, 400] on icon at bounding box center [754, 401] width 9 height 9
type textarea "x"
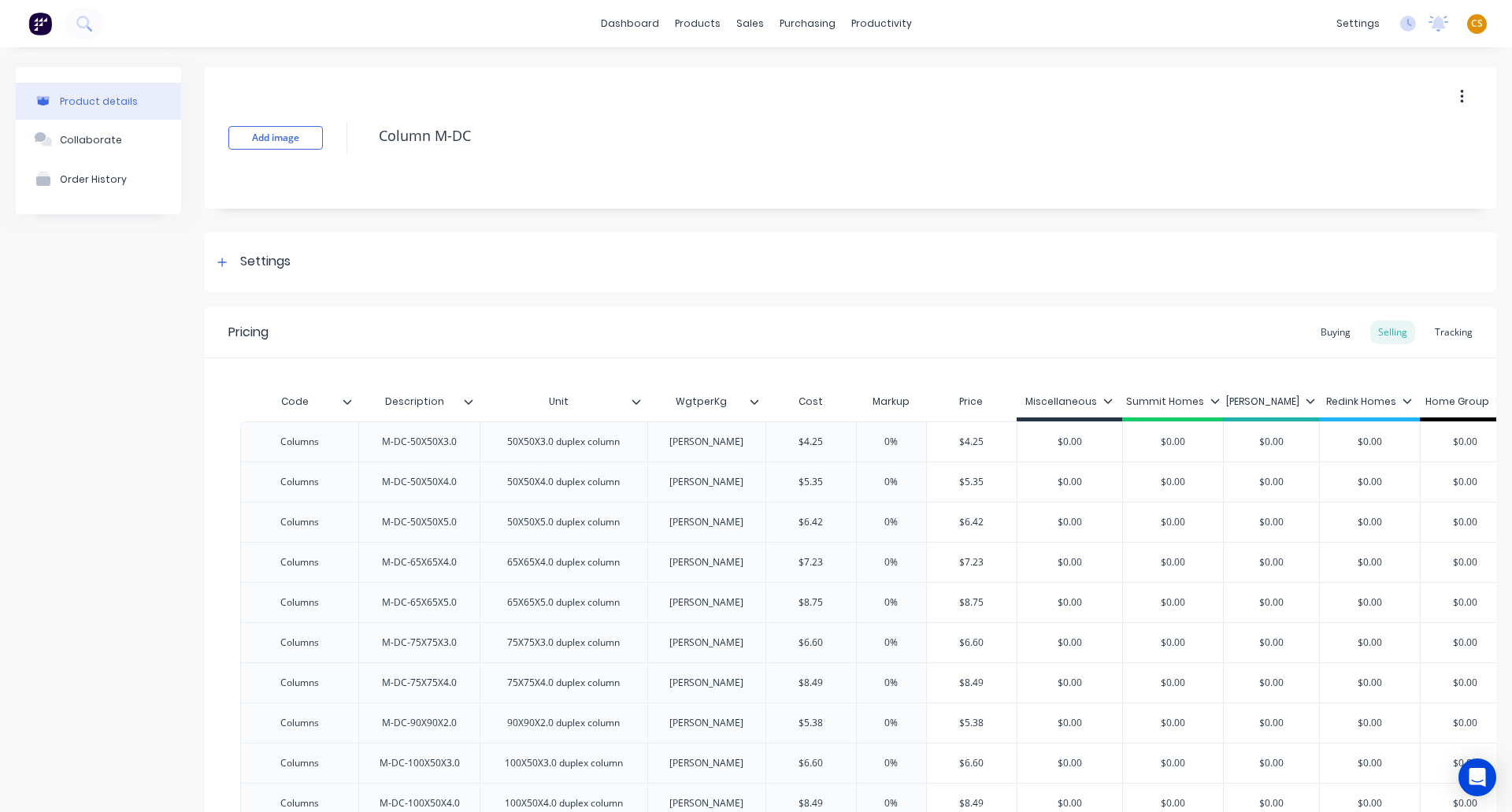
type input "WgtperKg"
click at [749, 403] on input "WgtperKg" at bounding box center [702, 401] width 109 height 14
click at [215, 266] on div at bounding box center [222, 261] width 19 height 19
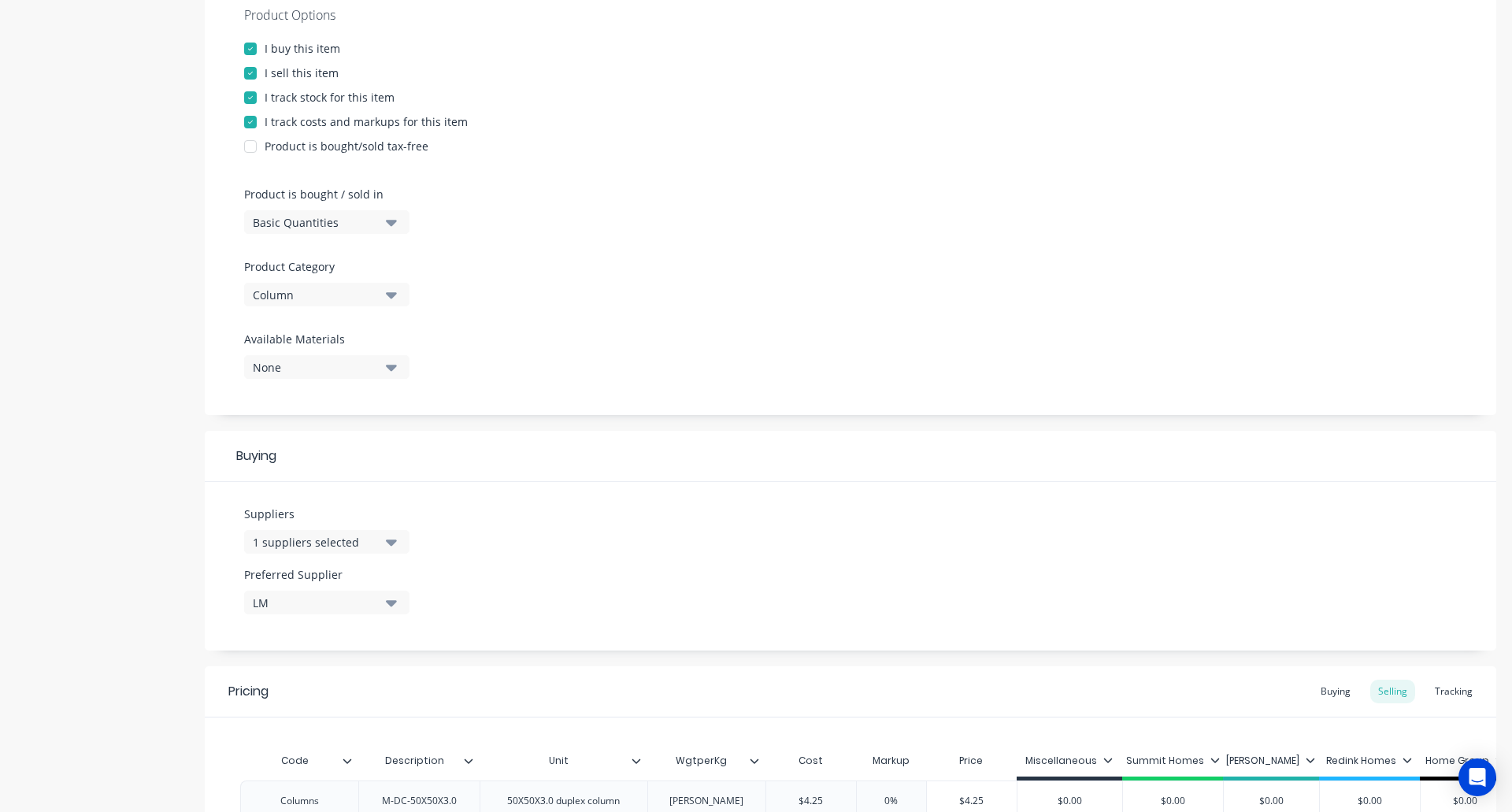
scroll to position [472, 0]
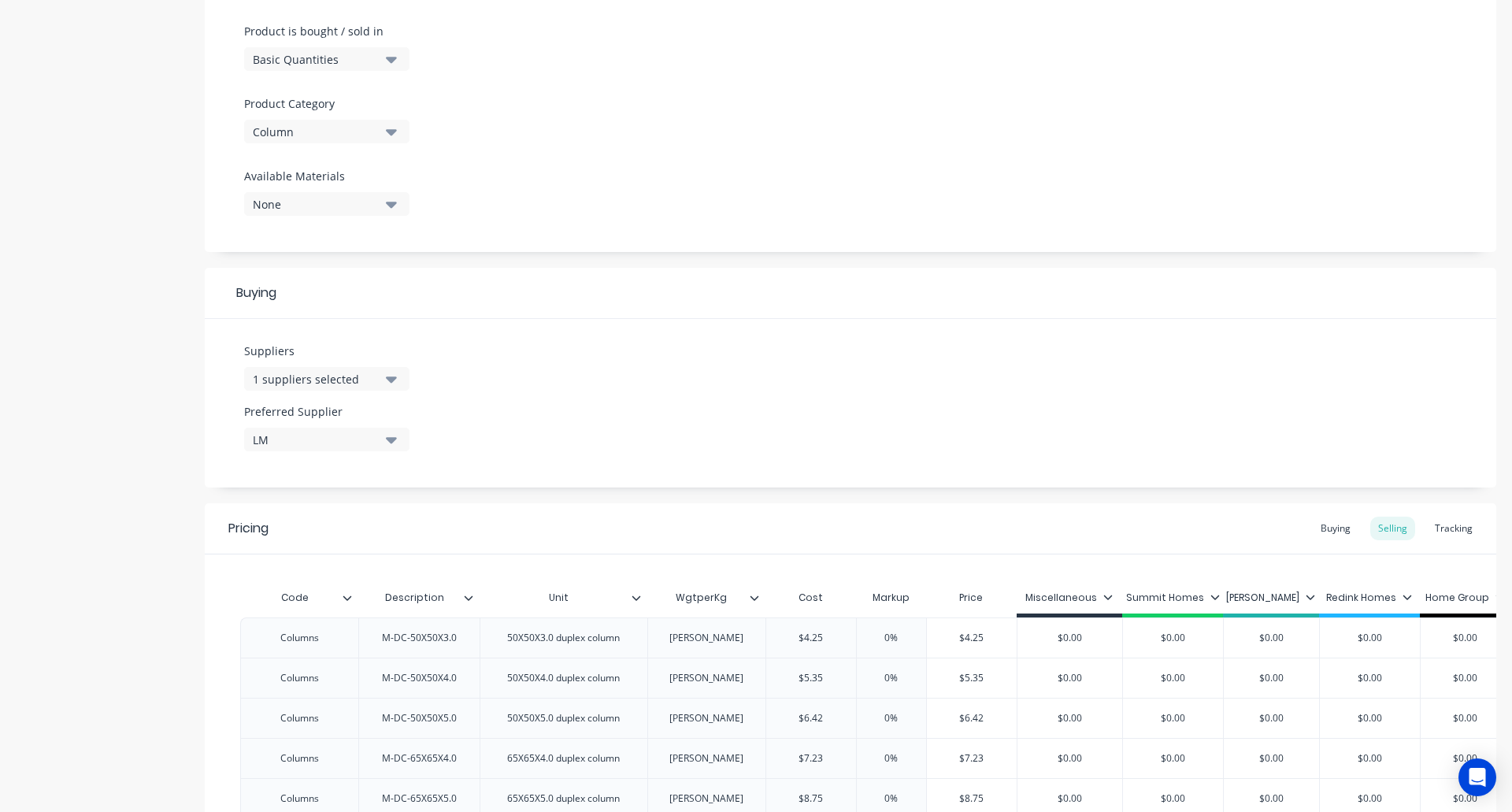
click at [333, 380] on div "1 suppliers selected" at bounding box center [316, 379] width 126 height 17
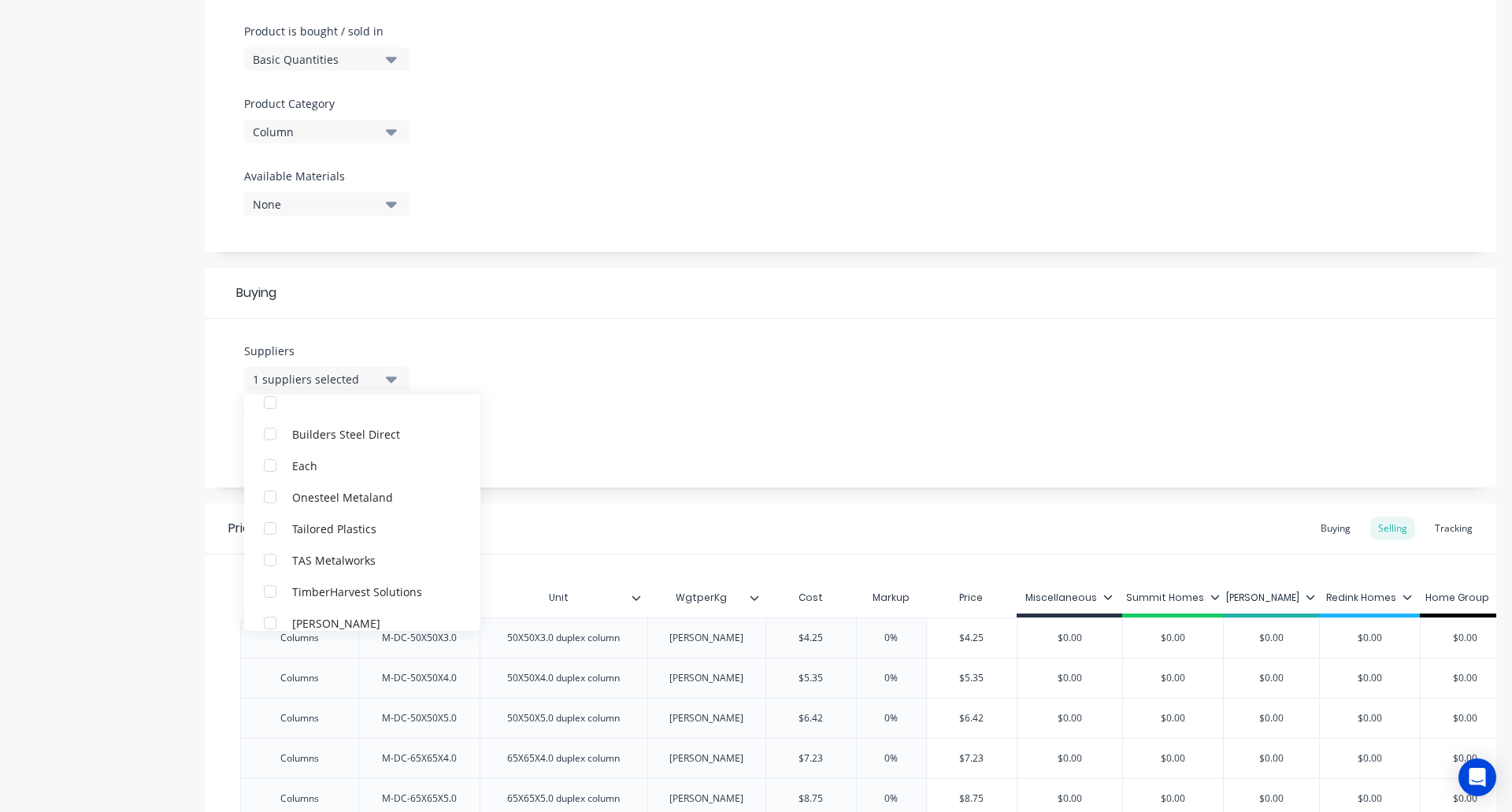
scroll to position [110, 0]
click at [270, 607] on div "button" at bounding box center [270, 607] width 31 height 31
click at [141, 584] on div "Product details Collaborate Order History" at bounding box center [99, 504] width 166 height 1818
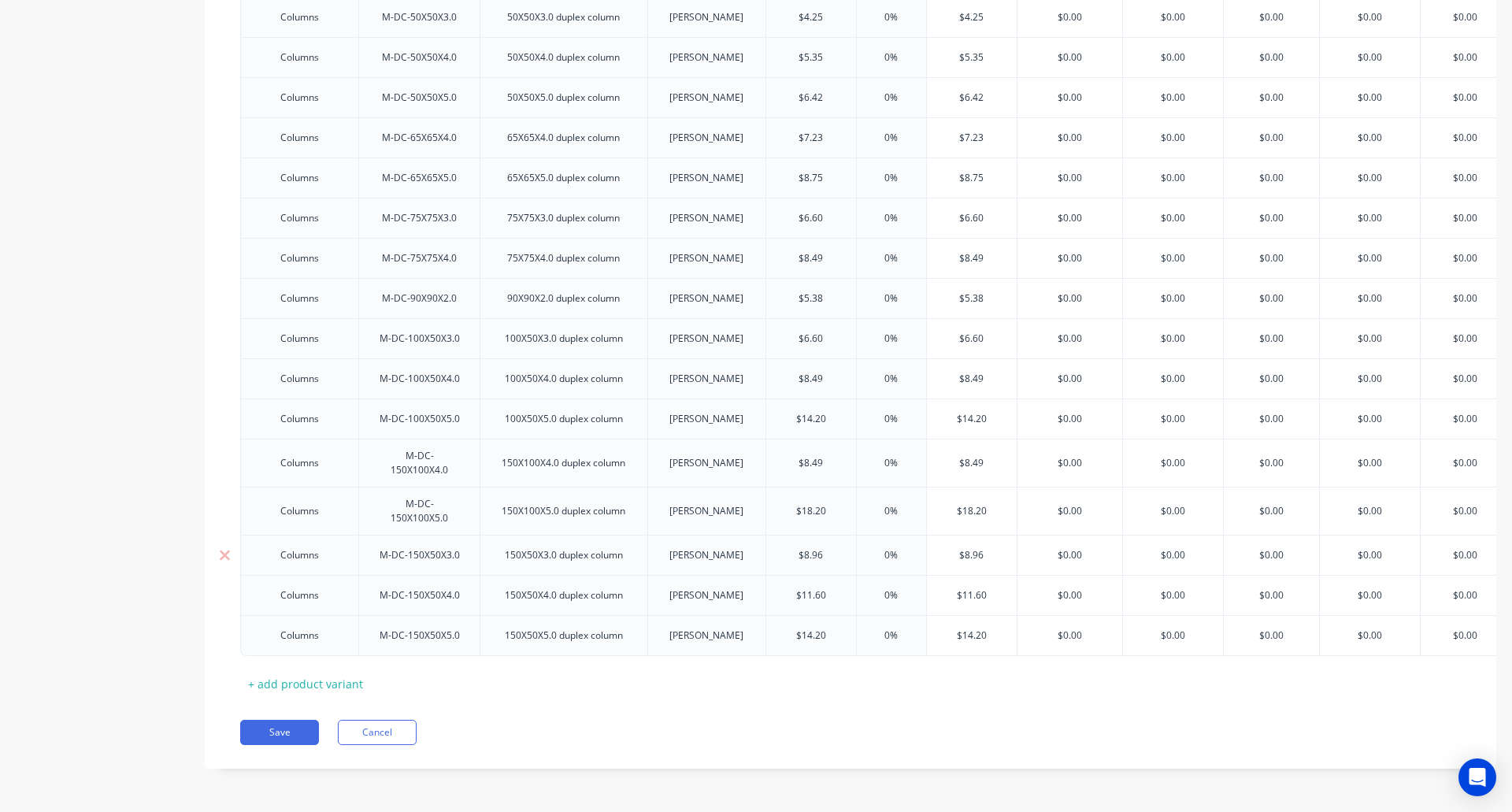
scroll to position [632, 0]
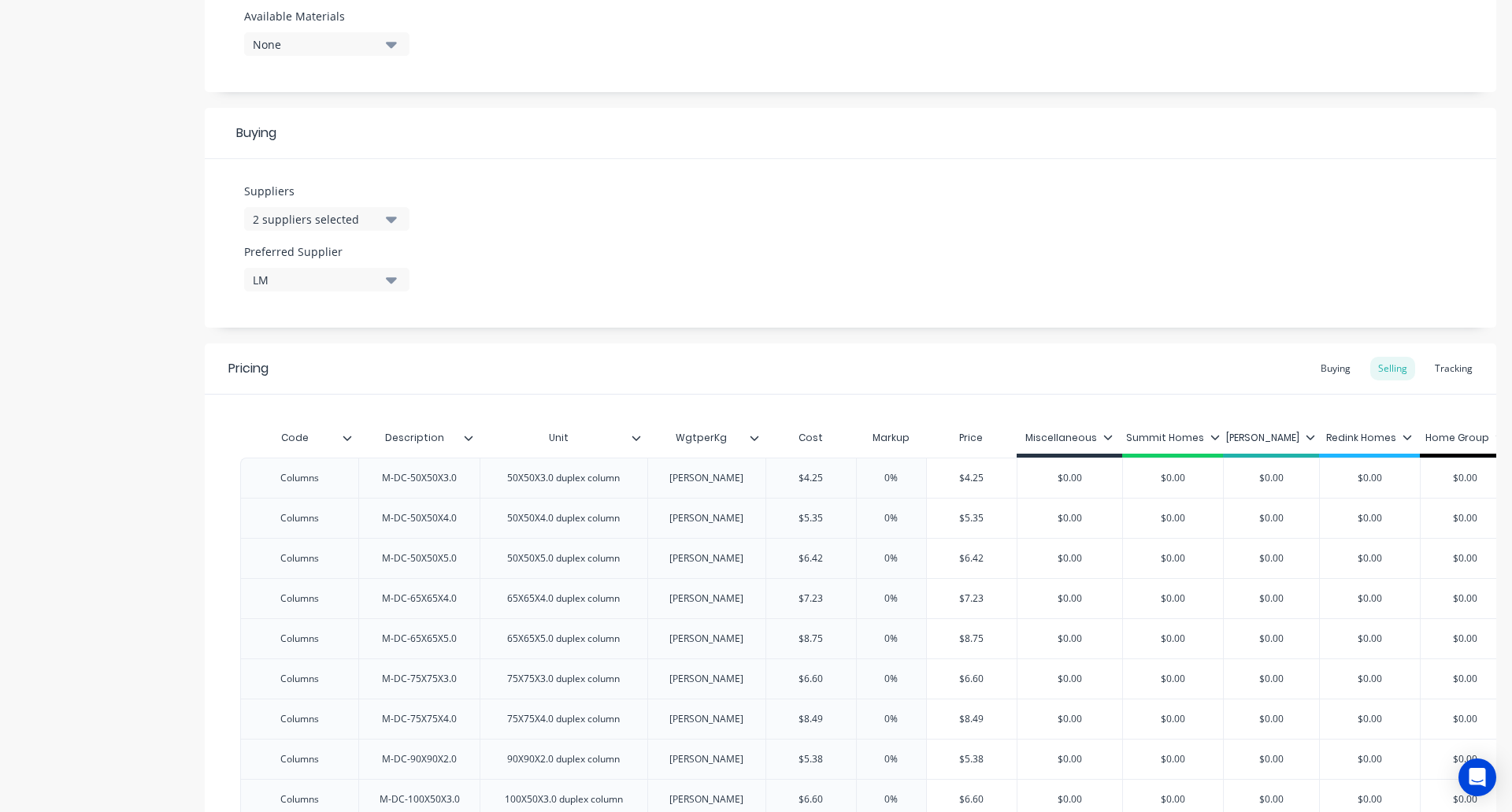
click at [347, 438] on icon at bounding box center [347, 437] width 9 height 9
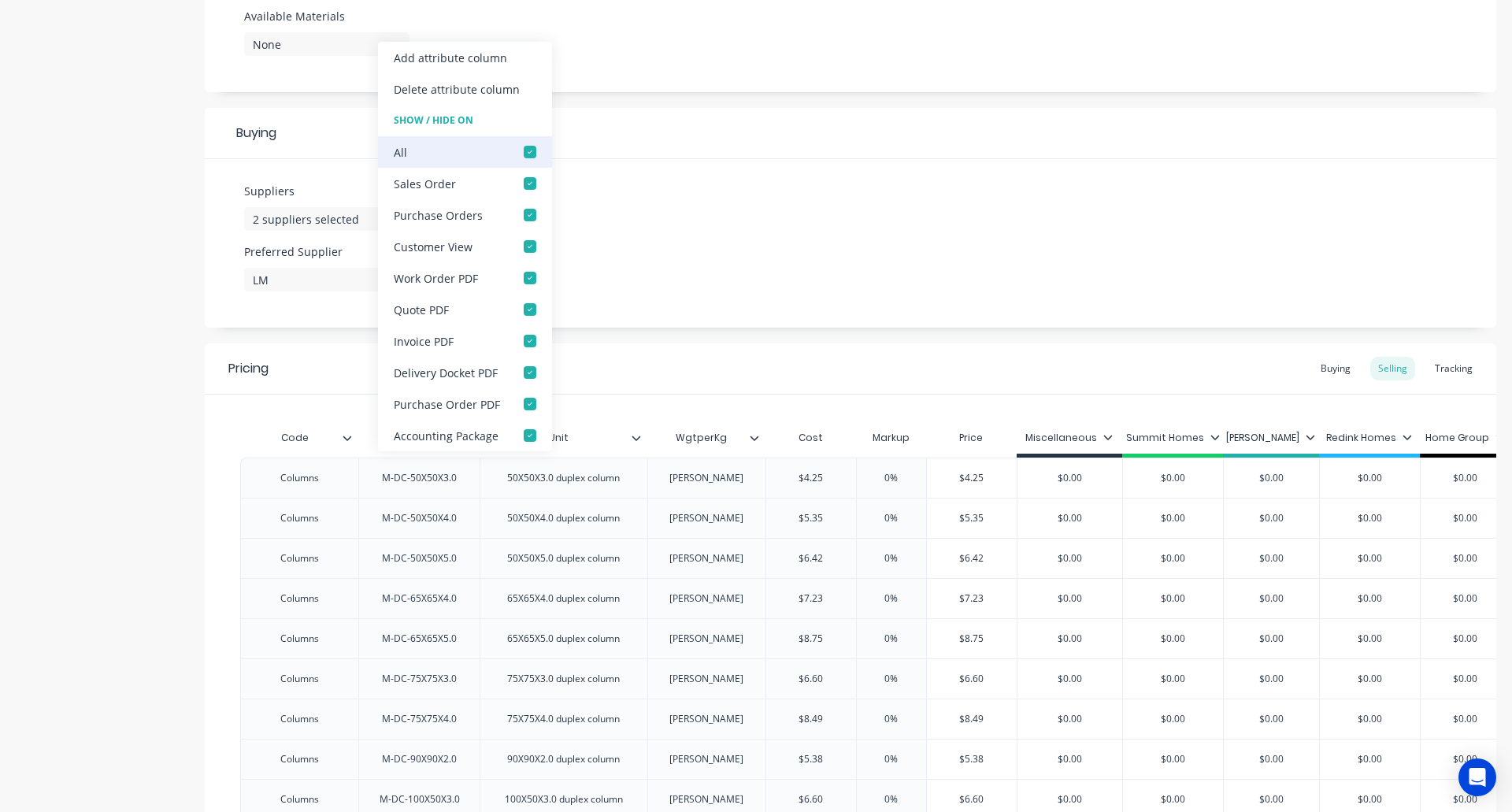
click at [529, 154] on div at bounding box center [530, 152] width 31 height 31
click at [67, 496] on div "Product details Collaborate Order History" at bounding box center [99, 343] width 166 height 1818
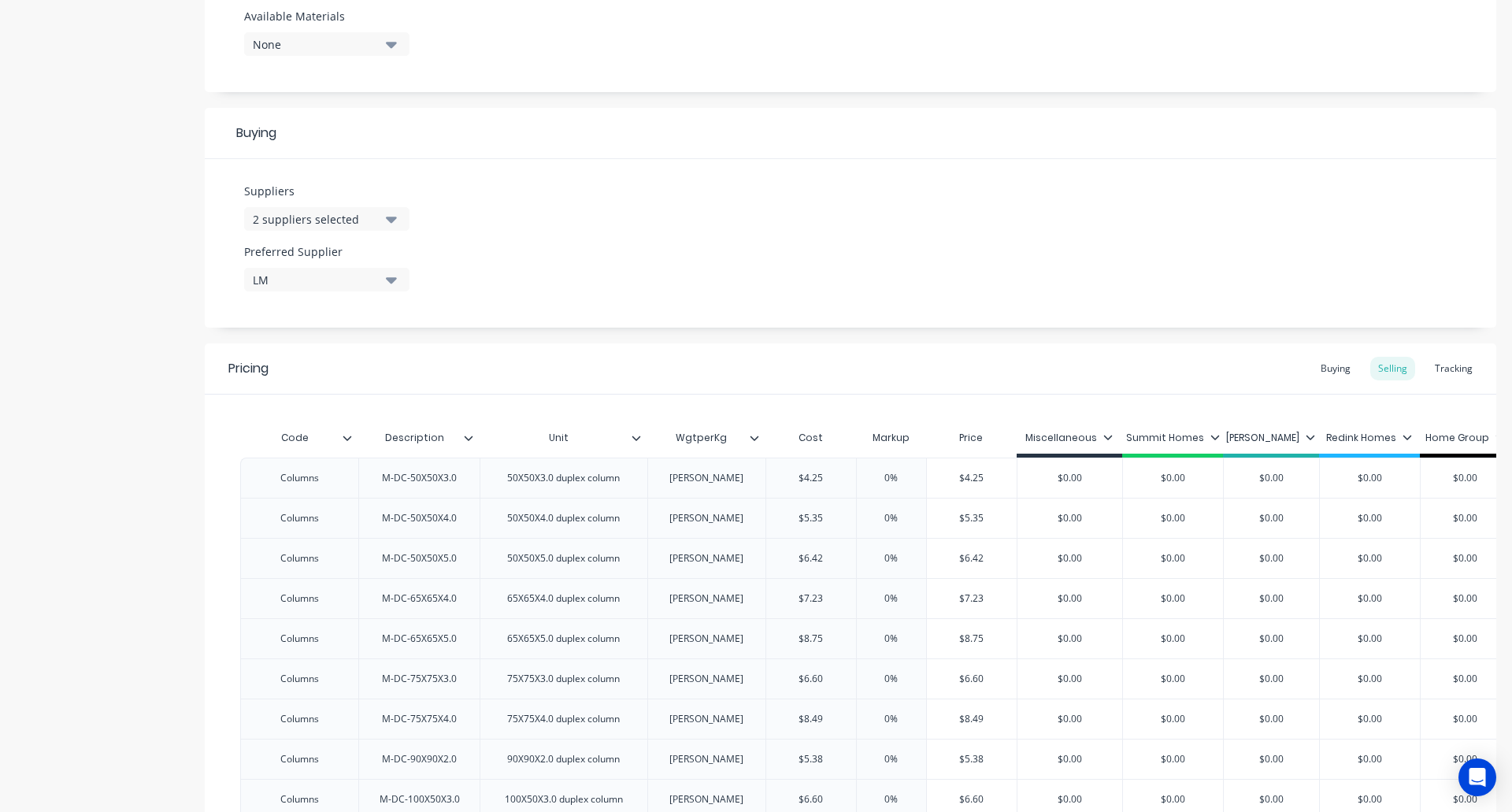
click at [755, 435] on icon at bounding box center [754, 437] width 9 height 9
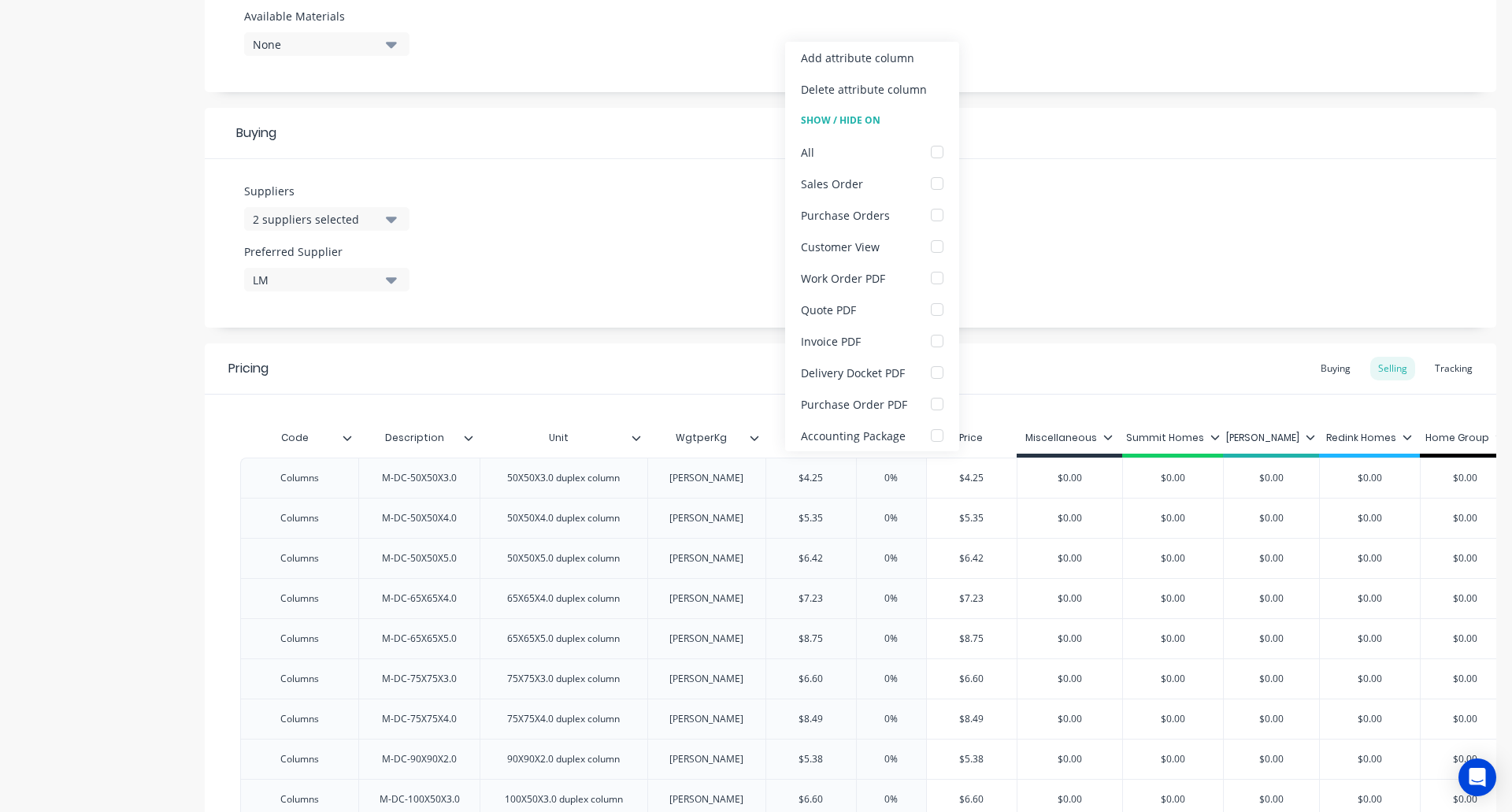
click at [109, 569] on div "Product details Collaborate Order History" at bounding box center [99, 343] width 166 height 1818
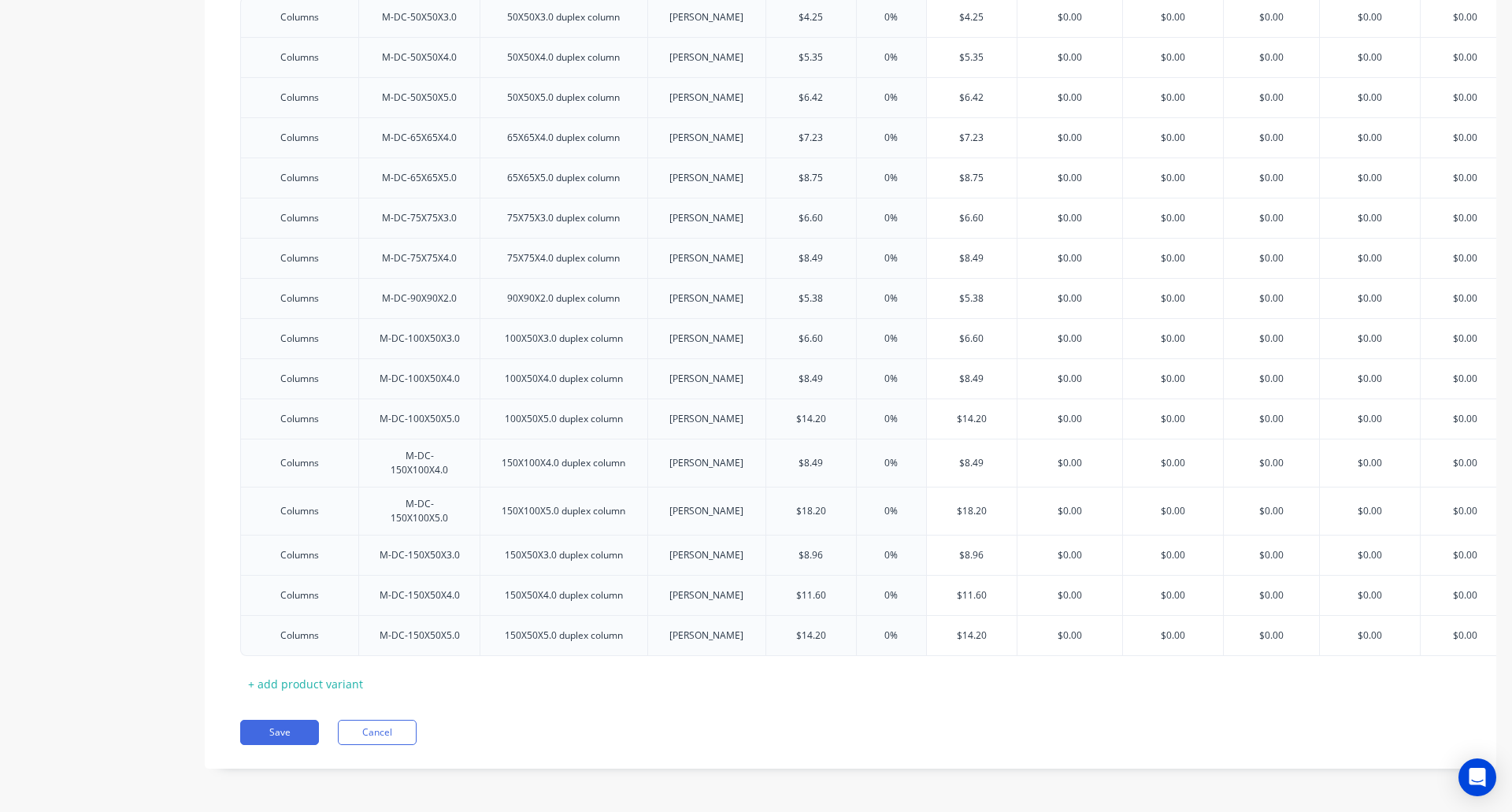
scroll to position [1105, 0]
click at [266, 726] on button "Save" at bounding box center [280, 732] width 79 height 25
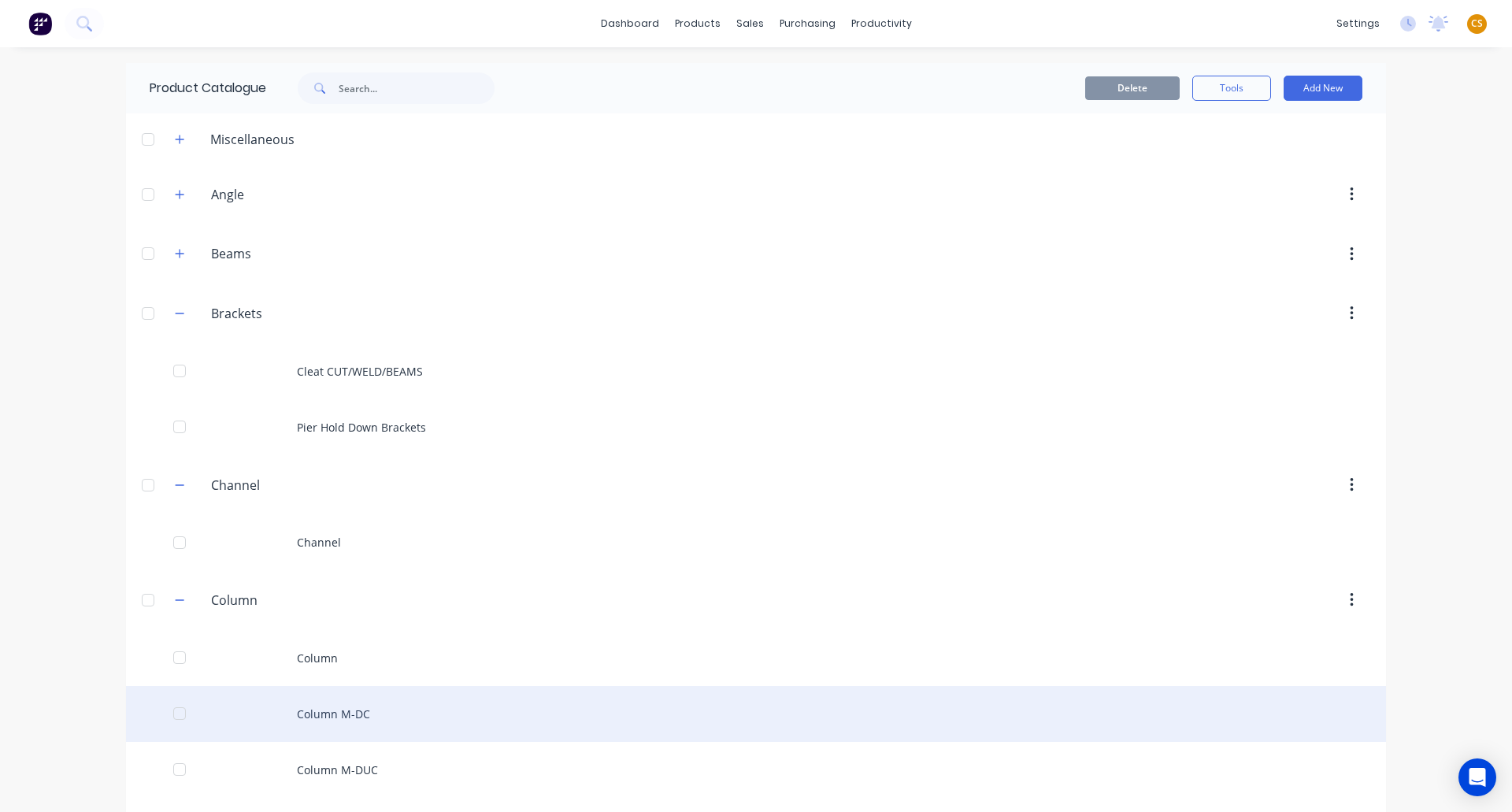
click at [343, 708] on div "Column M-DC" at bounding box center [756, 713] width 1261 height 56
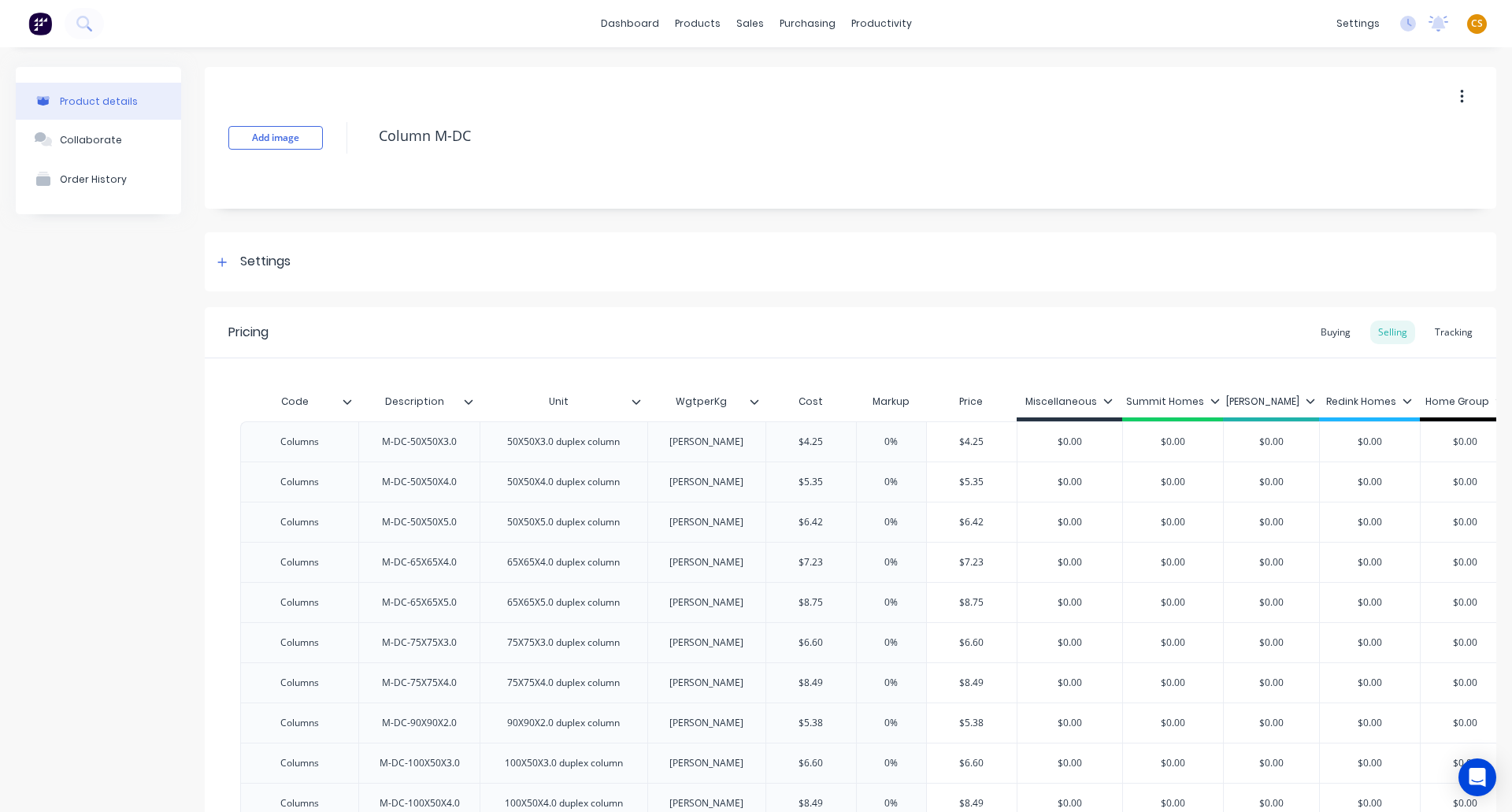
click at [141, 509] on div "Product details Collaborate Order History" at bounding box center [99, 642] width 166 height 1150
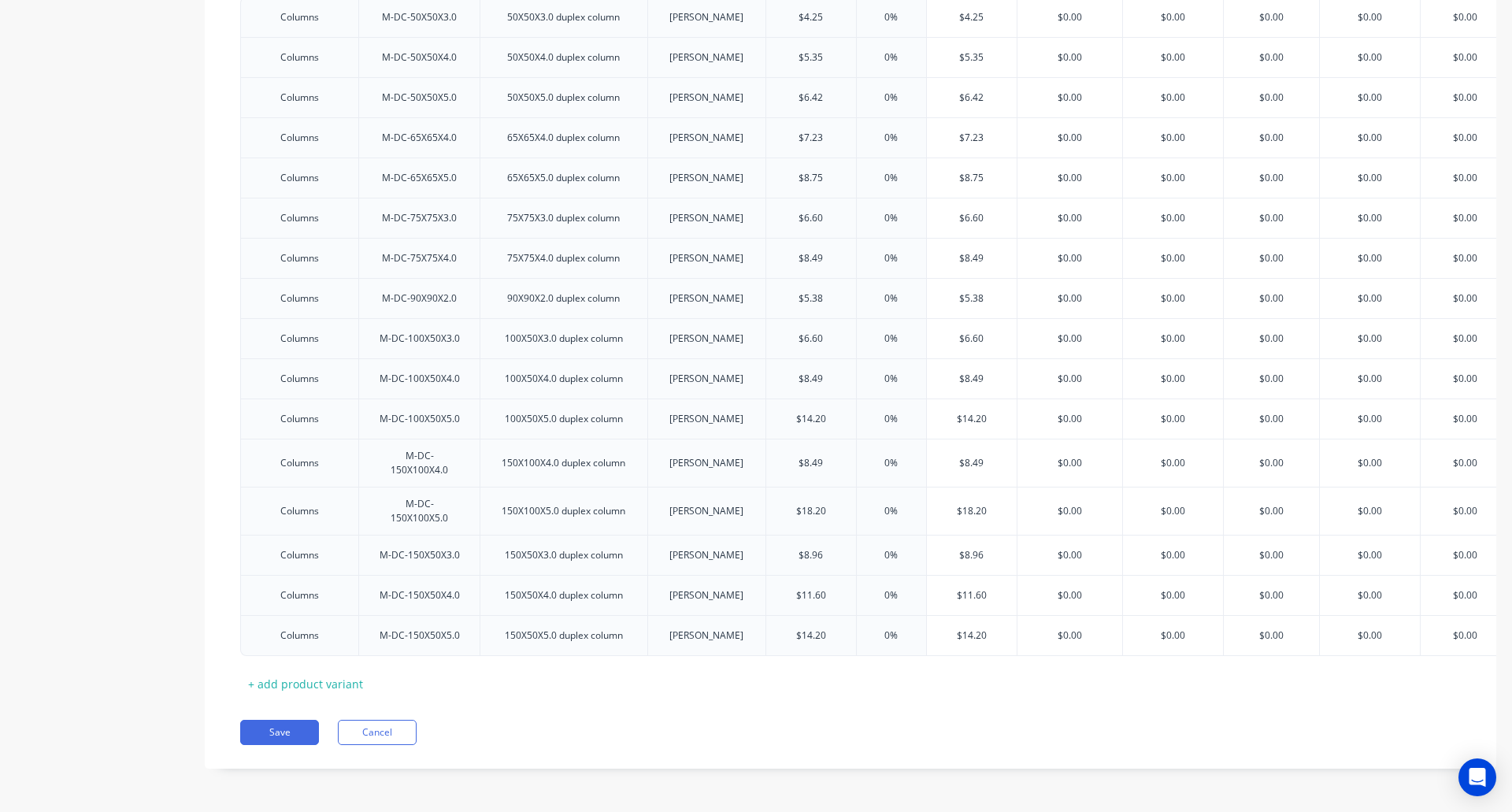
scroll to position [436, 0]
click at [275, 737] on button "Save" at bounding box center [280, 732] width 79 height 25
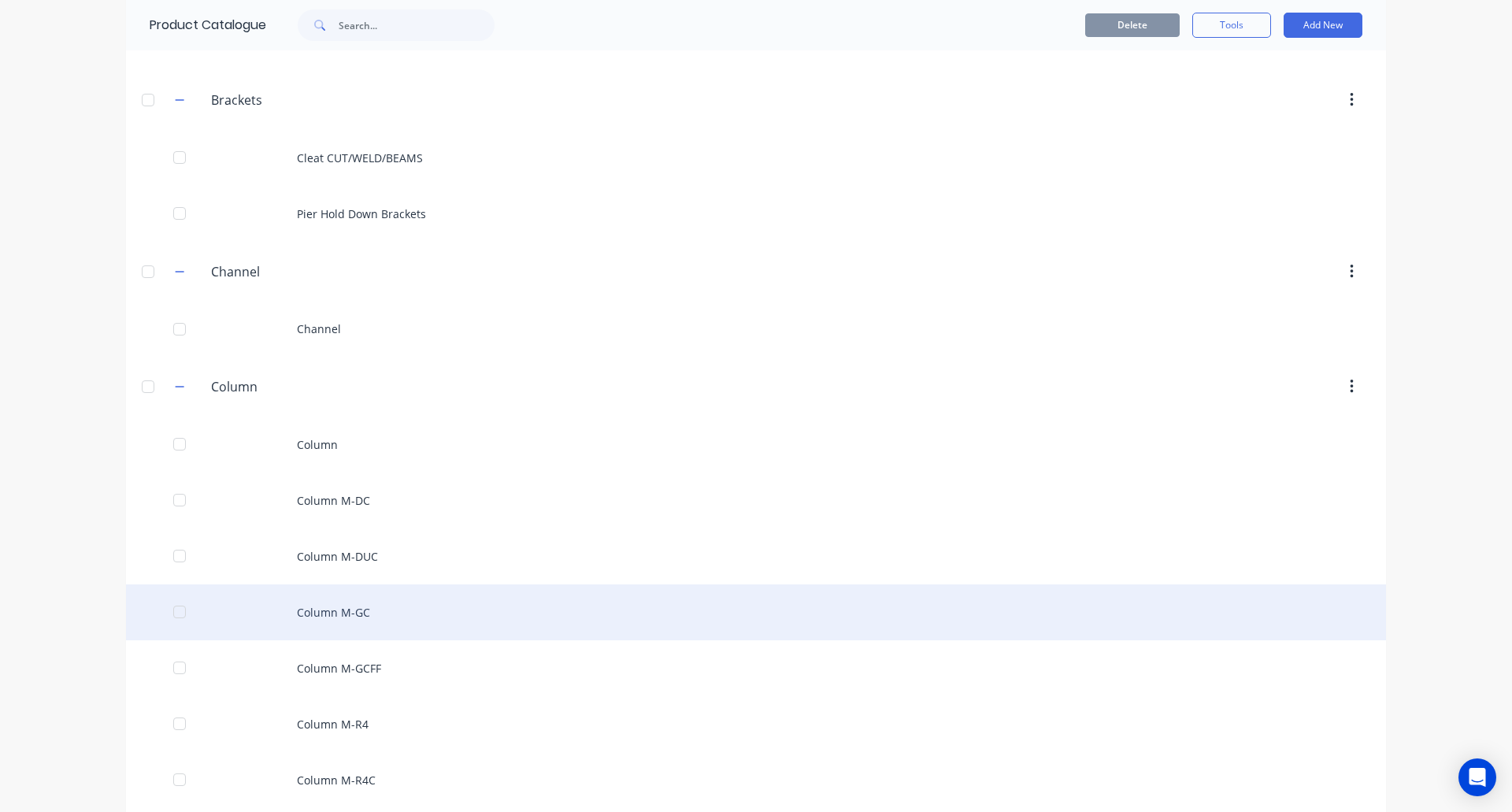
scroll to position [237, 0]
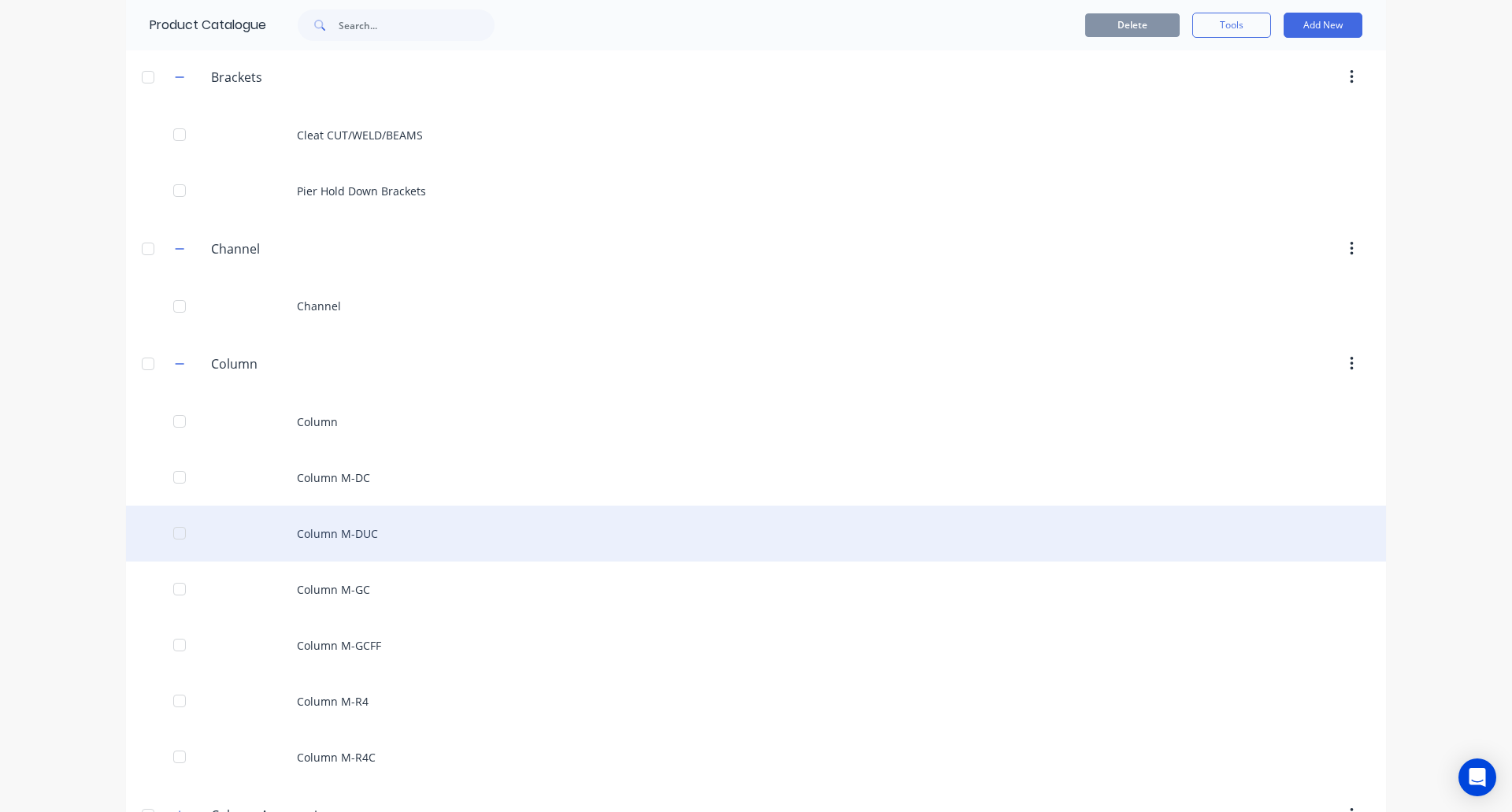
click at [355, 547] on div "Column M-DUC" at bounding box center [756, 533] width 1261 height 56
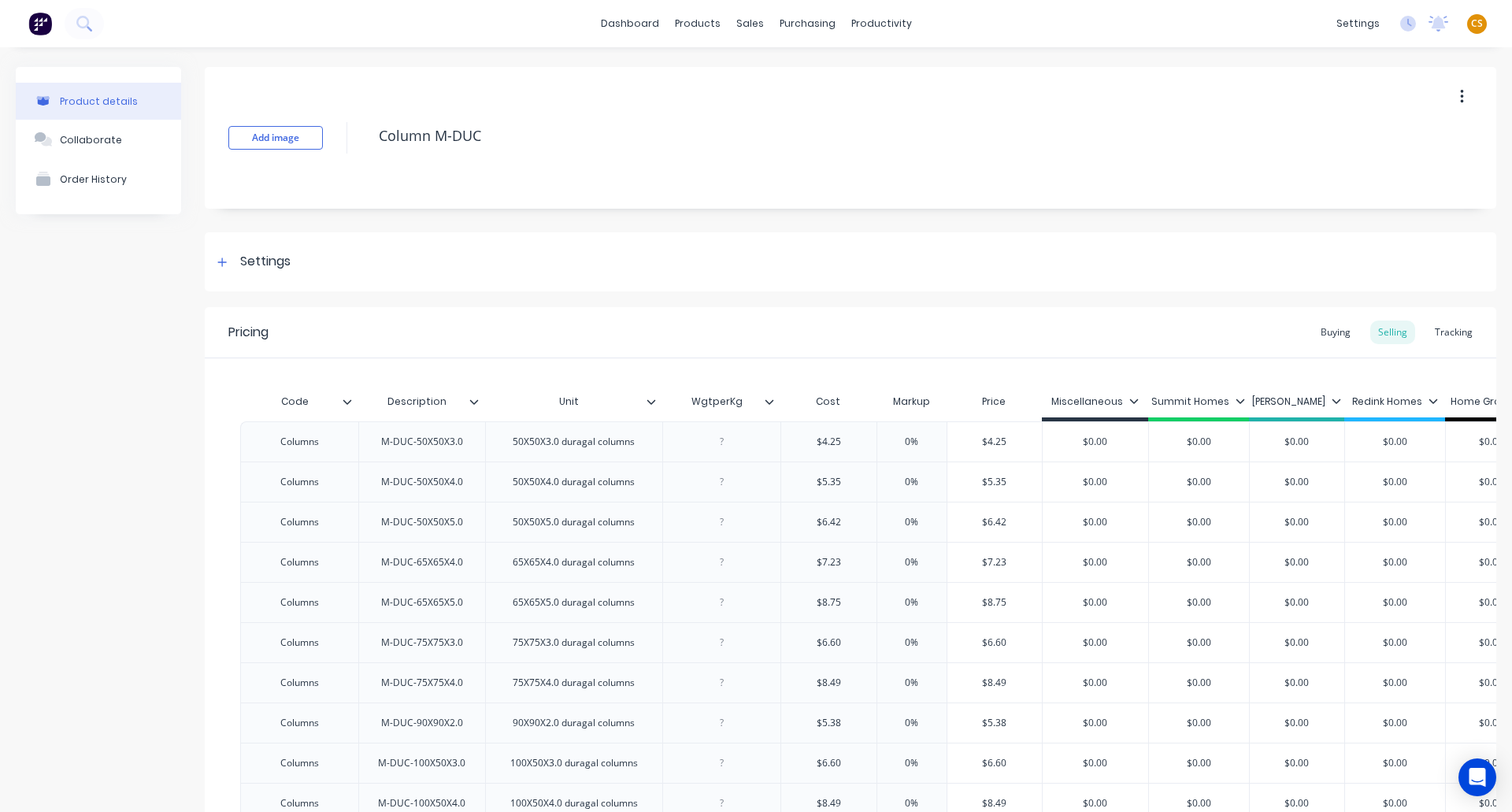
click at [117, 472] on div "Product details Collaborate Order History" at bounding box center [99, 642] width 166 height 1150
click at [349, 400] on icon at bounding box center [347, 401] width 9 height 9
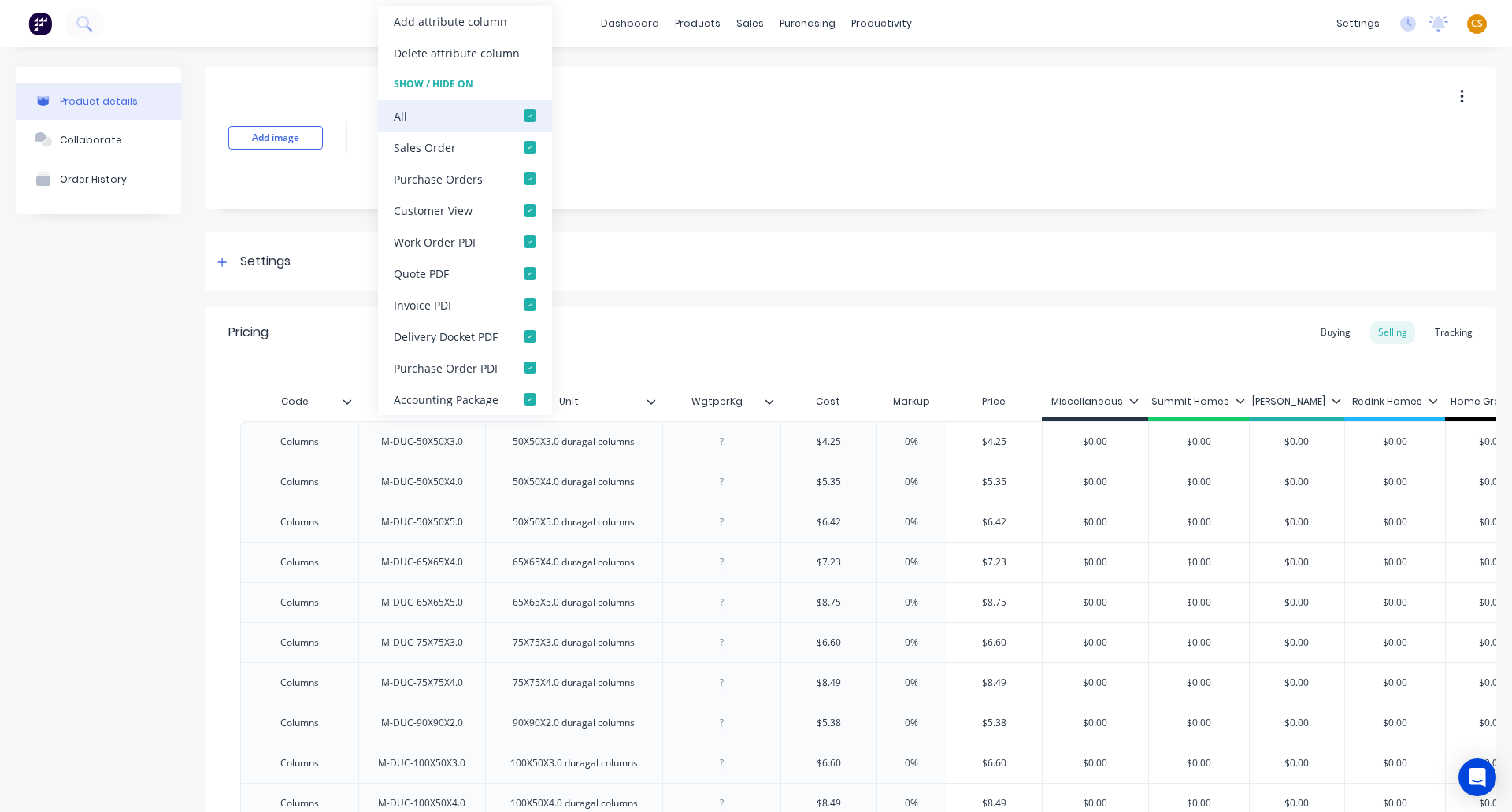
click at [527, 113] on div at bounding box center [530, 116] width 31 height 31
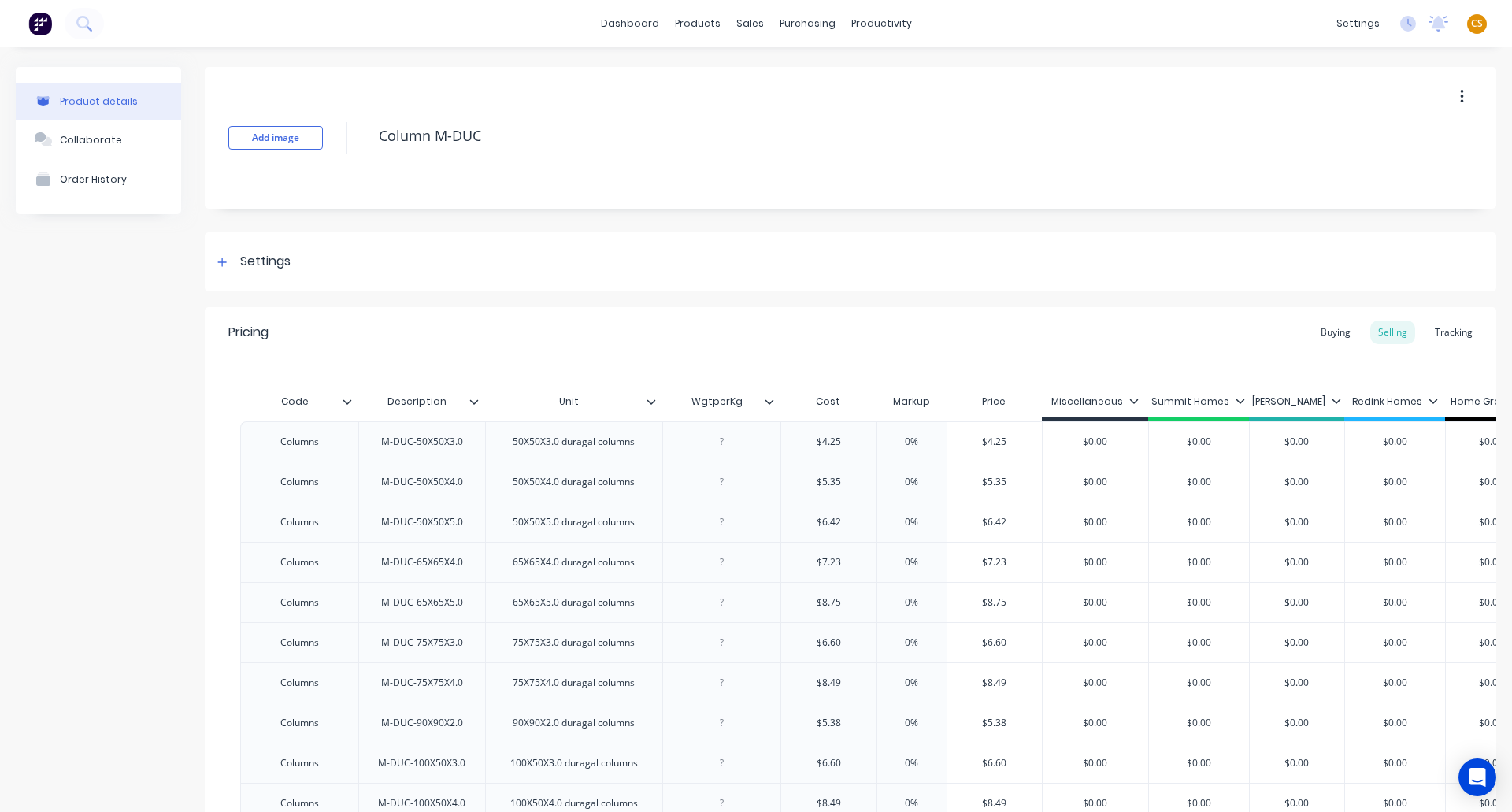
click at [153, 509] on div "Product details Collaborate Order History" at bounding box center [99, 642] width 166 height 1150
click at [220, 264] on icon at bounding box center [222, 262] width 9 height 11
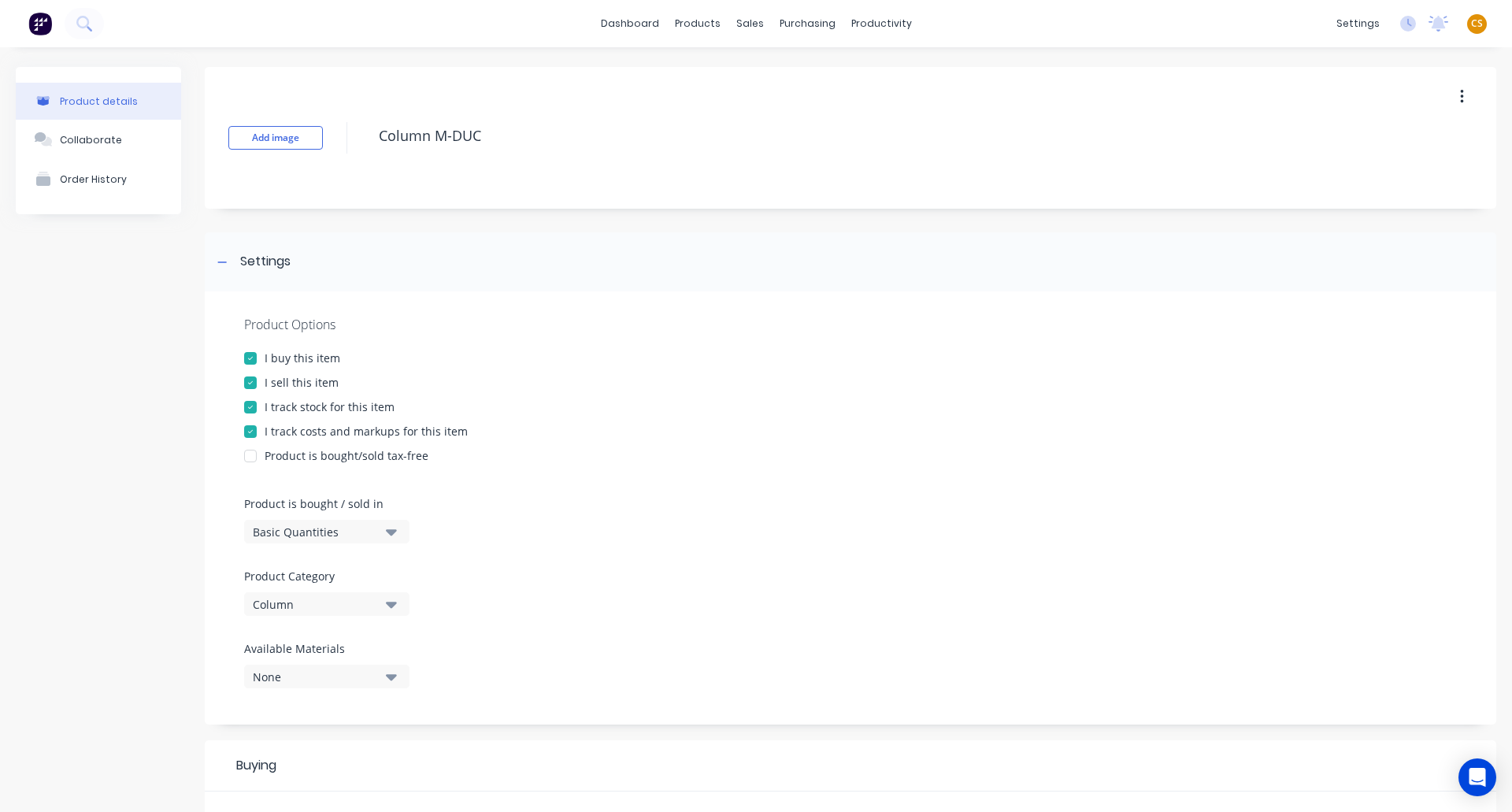
scroll to position [472, 0]
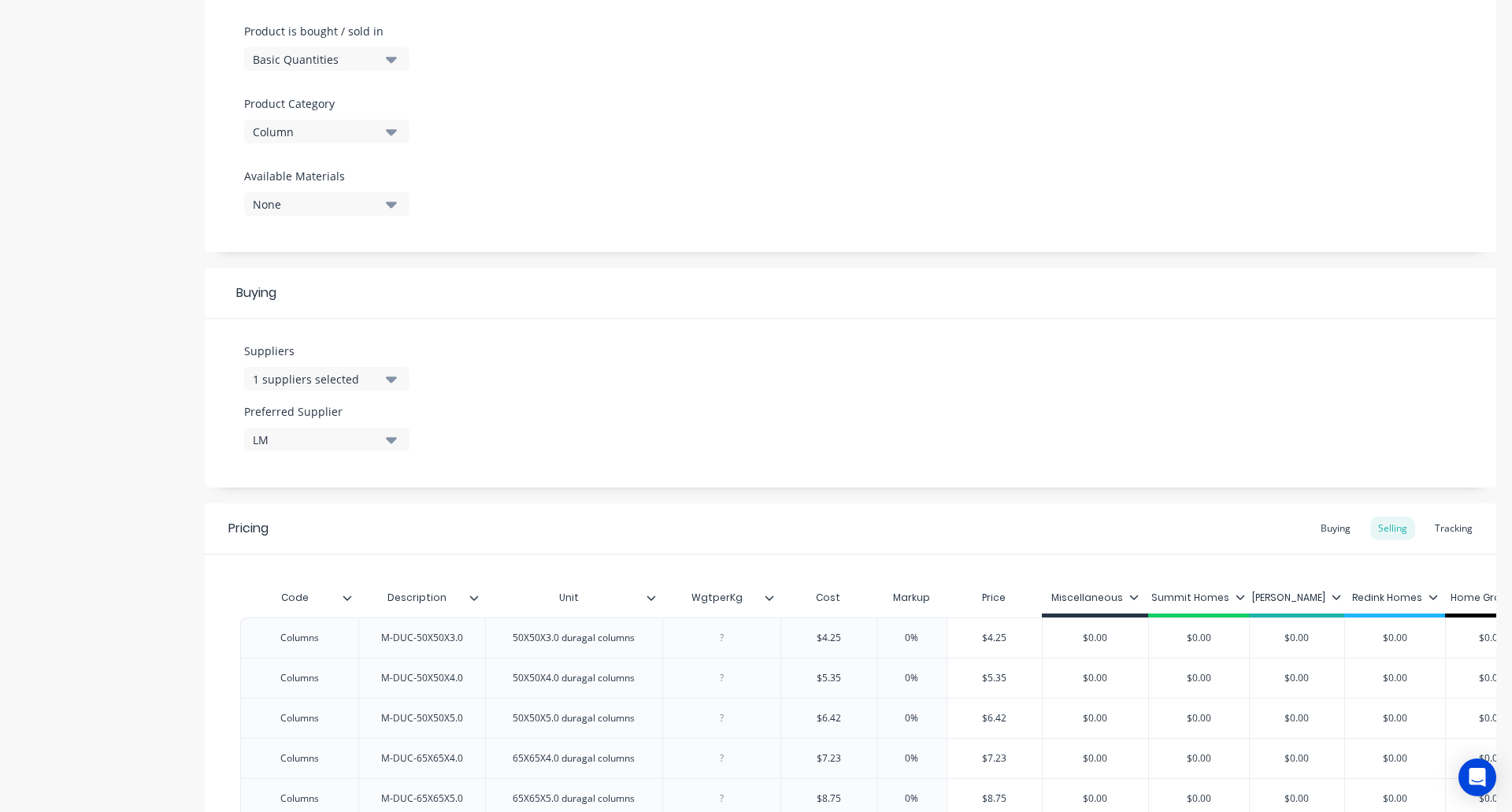
click at [304, 381] on div "1 suppliers selected" at bounding box center [316, 379] width 126 height 17
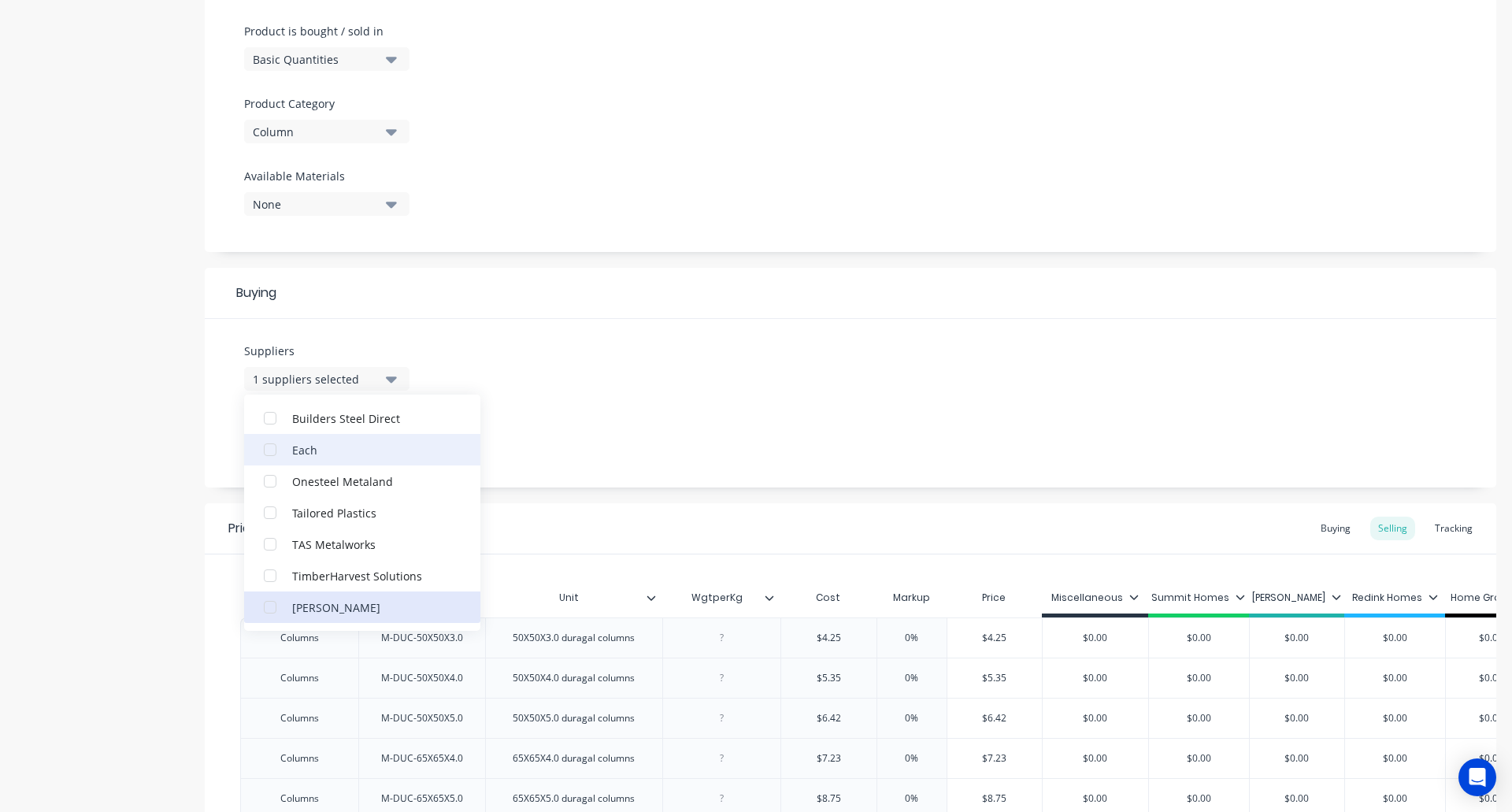
drag, startPoint x: 316, startPoint y: 606, endPoint x: 285, endPoint y: 607, distance: 31.0
click at [315, 607] on div "Warrick Welding" at bounding box center [370, 607] width 157 height 17
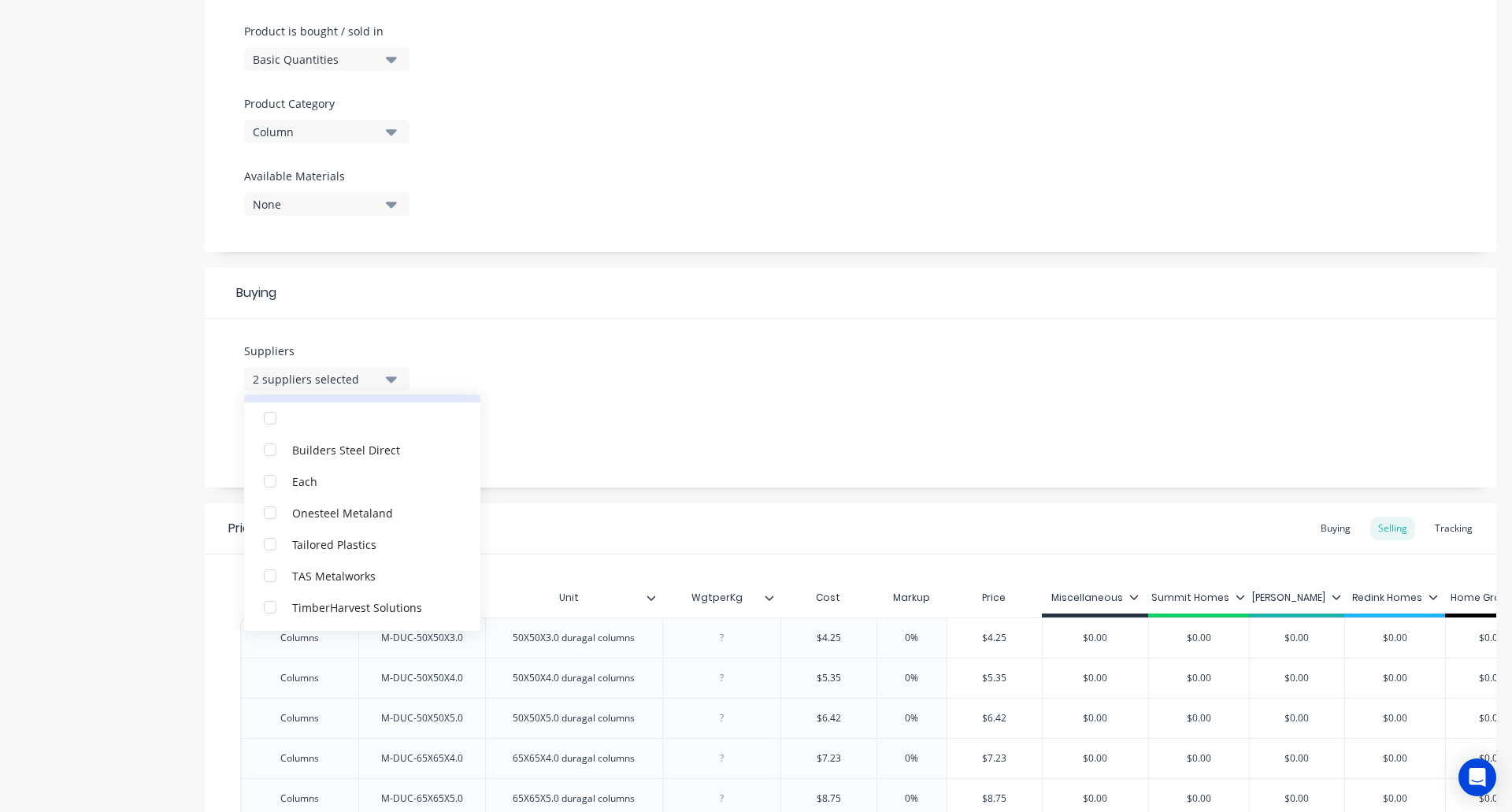
scroll to position [0, 0]
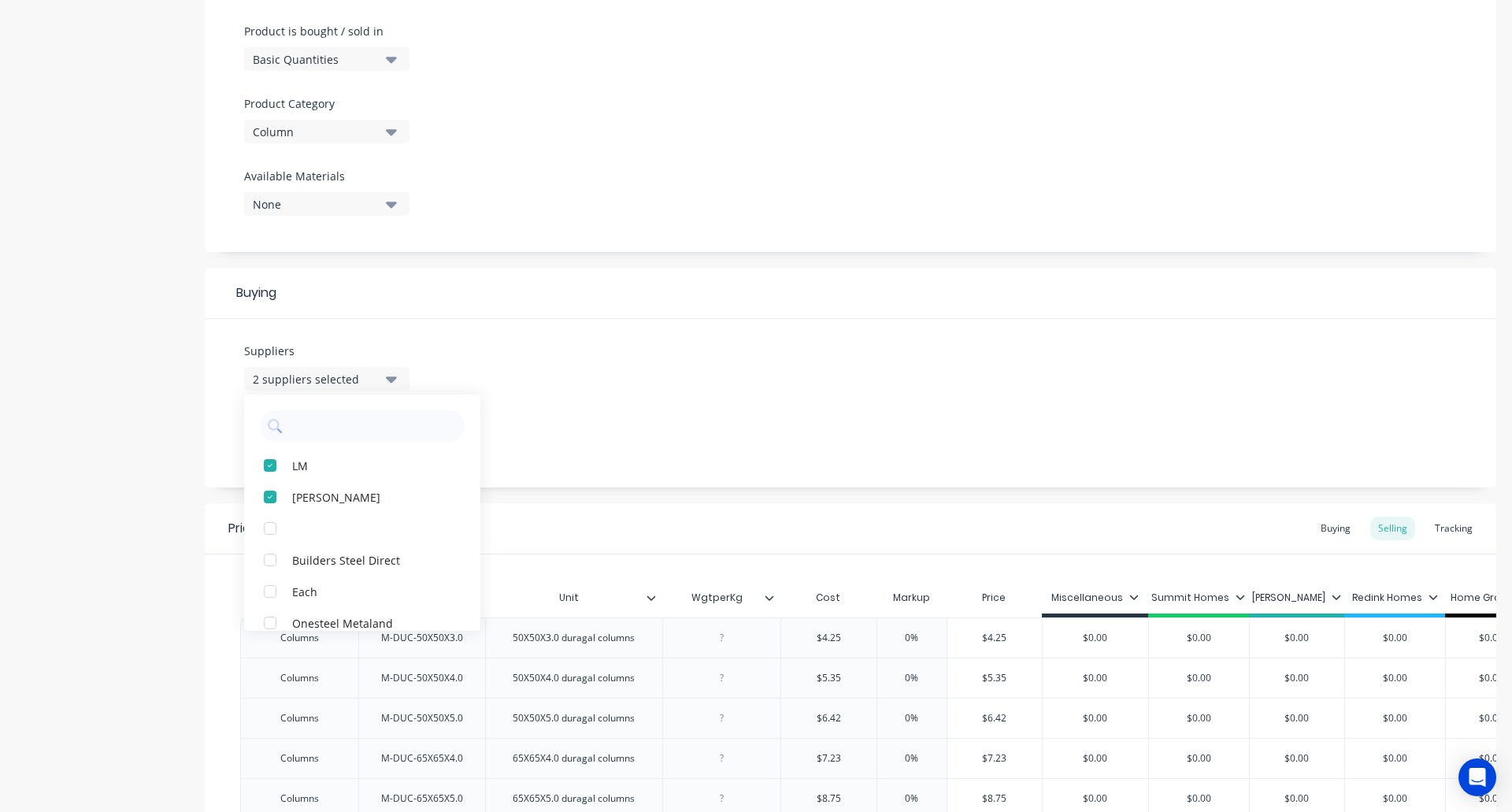
click at [122, 622] on div "Product details Collaborate Order History" at bounding box center [99, 504] width 166 height 1818
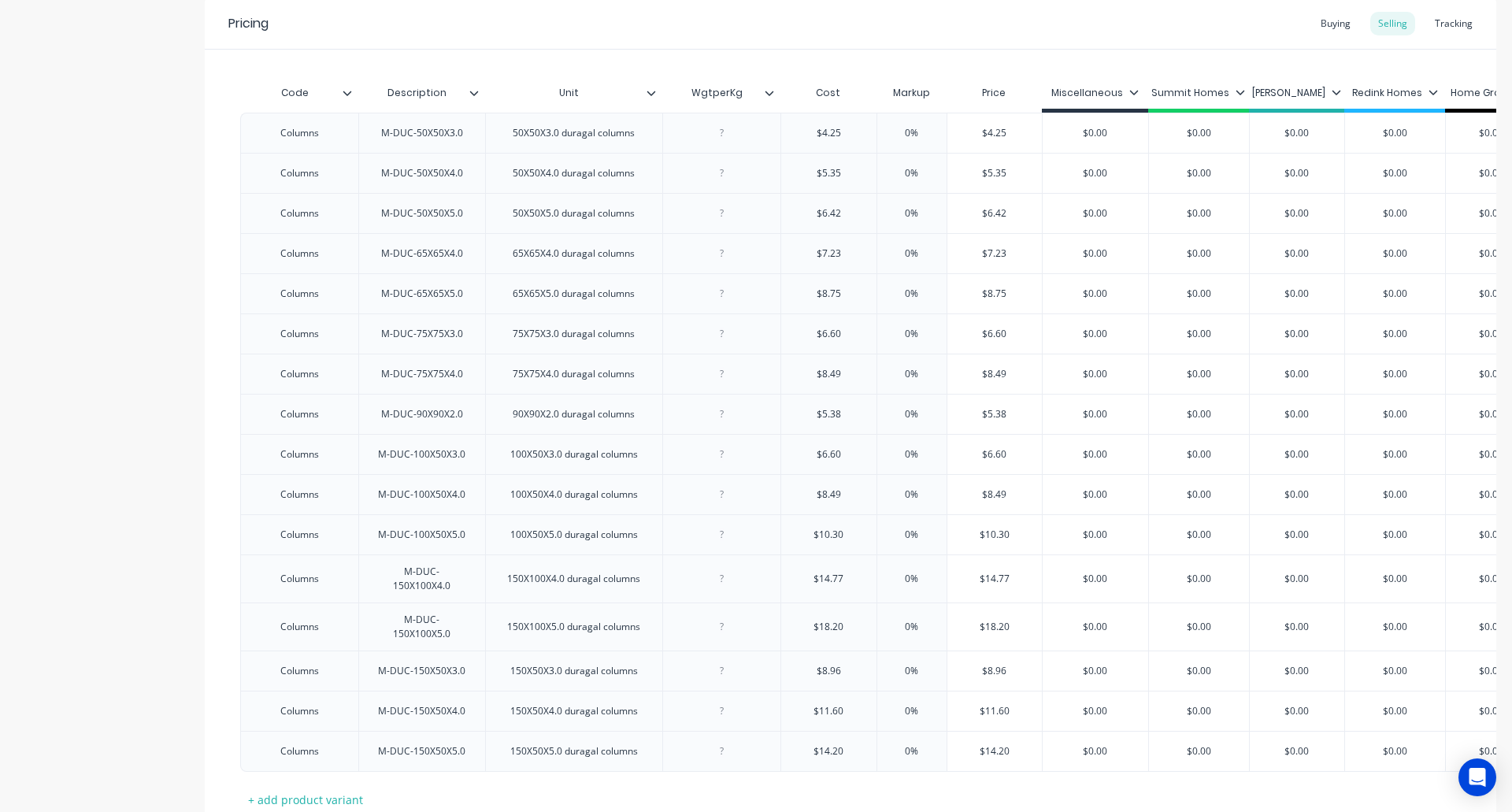
scroll to position [1105, 0]
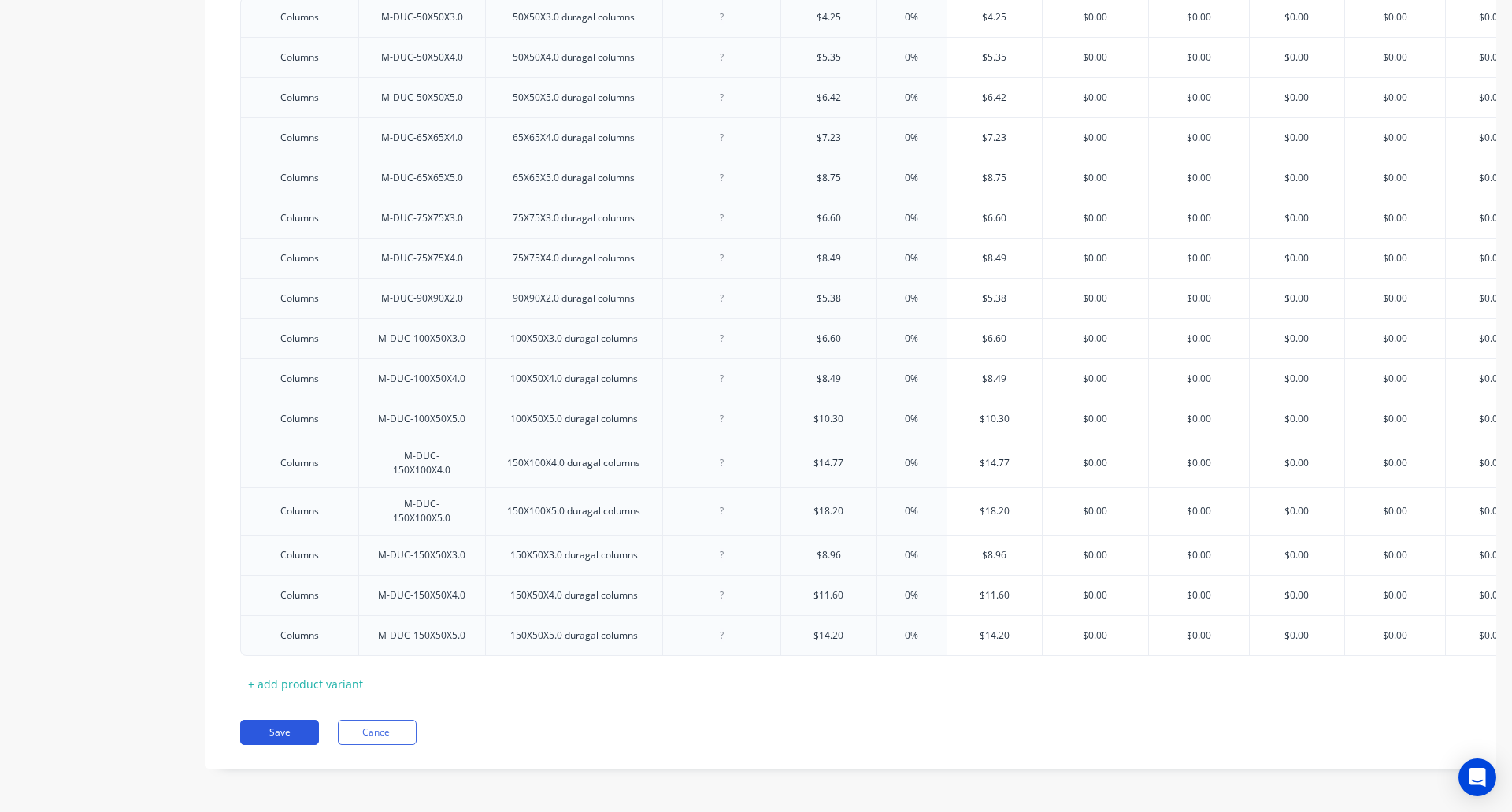
click at [281, 732] on button "Save" at bounding box center [280, 732] width 79 height 25
type textarea "x"
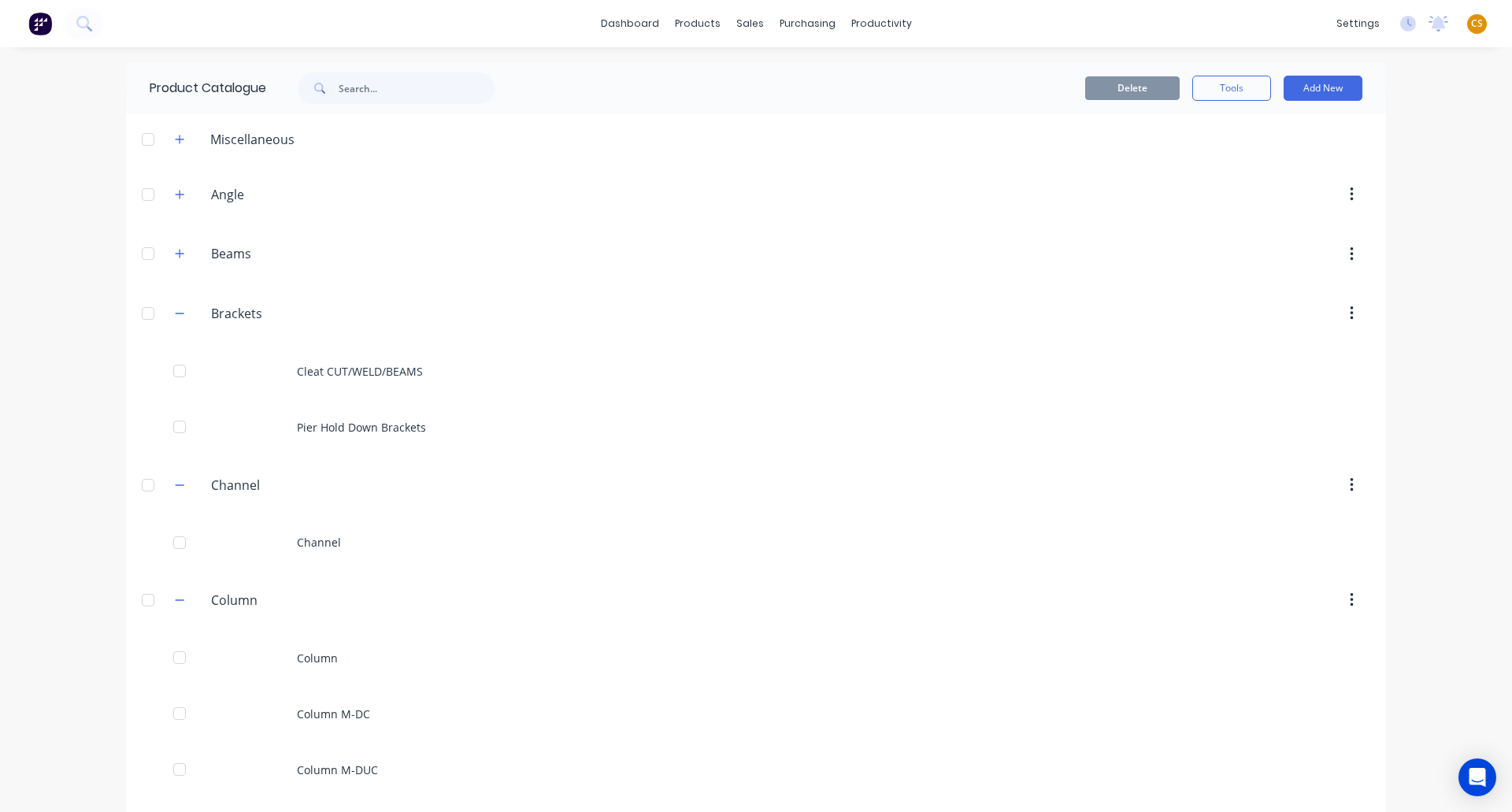
click at [1471, 25] on span "CS" at bounding box center [1477, 23] width 12 height 14
click at [1348, 205] on button "Sign out" at bounding box center [1378, 198] width 209 height 31
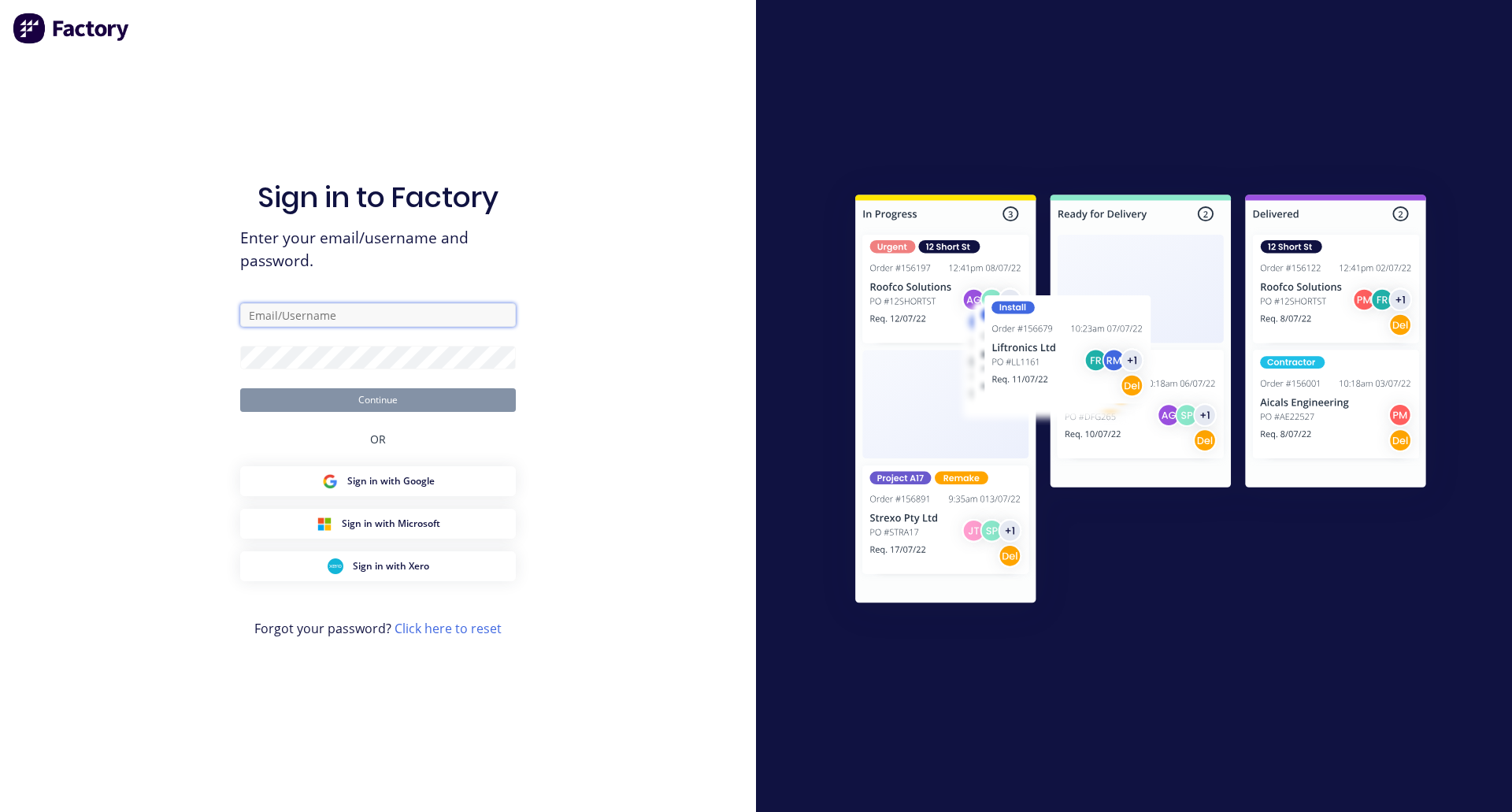
click at [273, 314] on input "text" at bounding box center [378, 315] width 275 height 24
type input "[PERSON_NAME][EMAIL_ADDRESS][DOMAIN_NAME]"
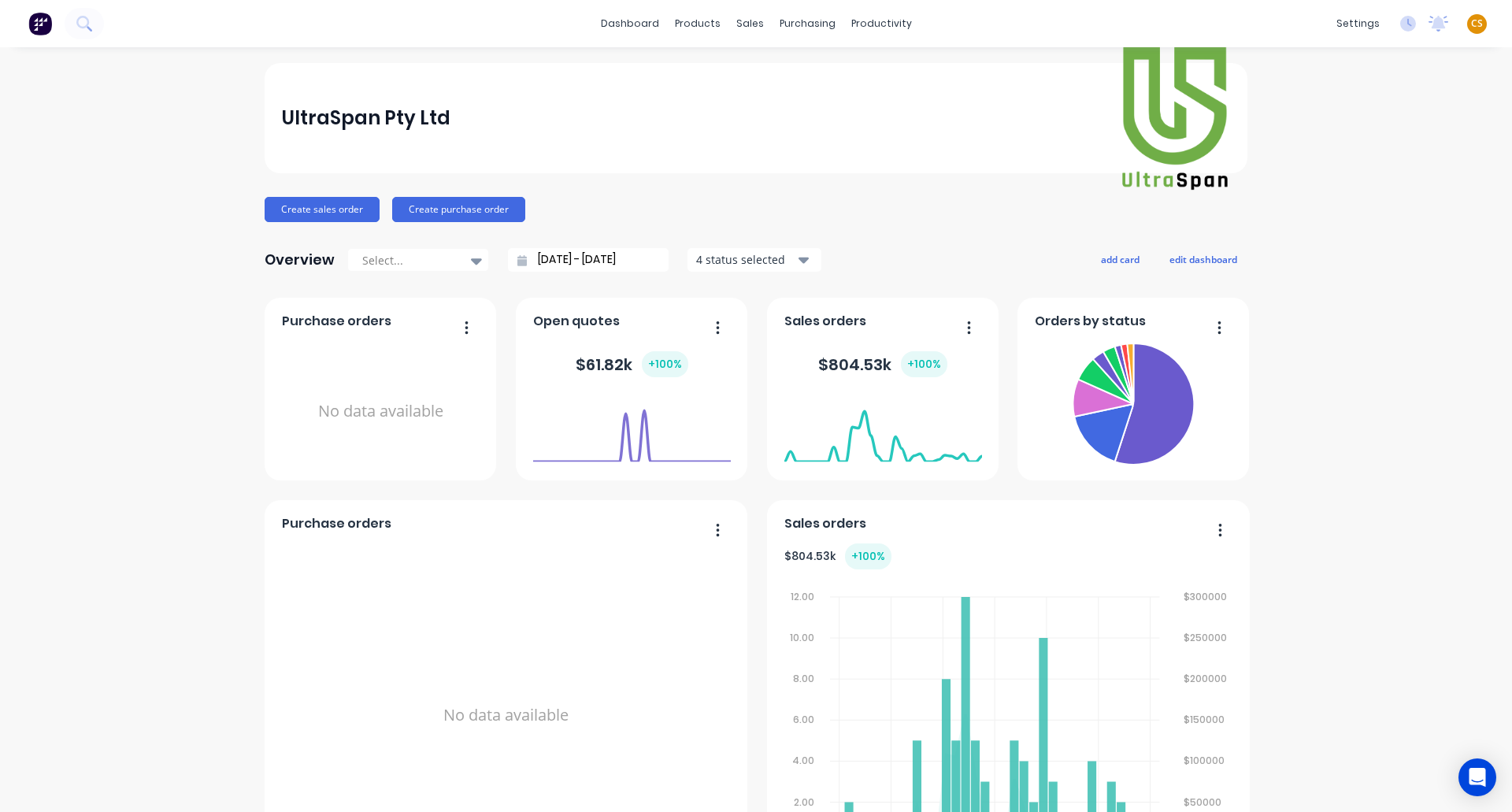
click at [782, 73] on div "Sales Orders" at bounding box center [803, 75] width 64 height 14
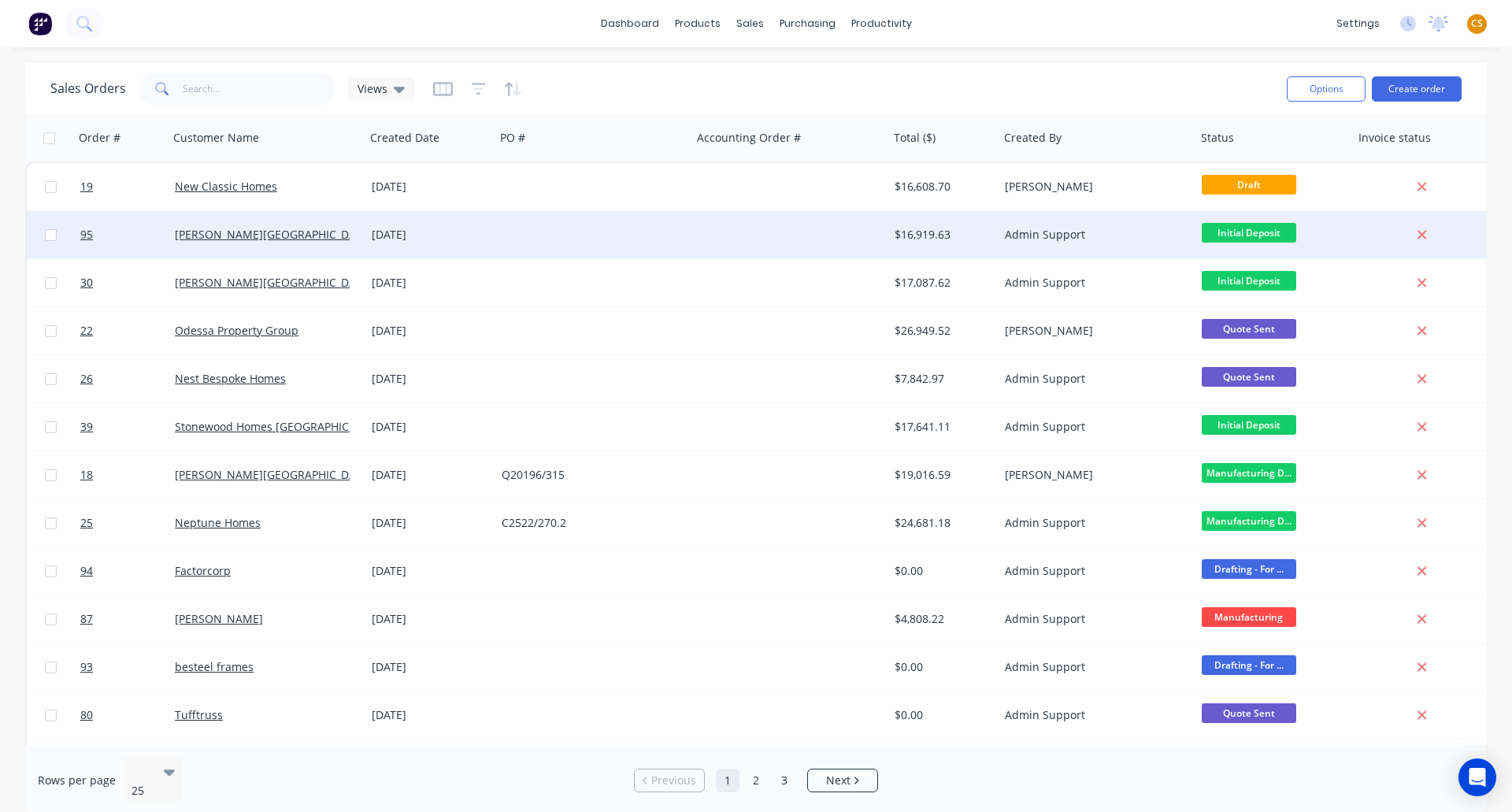
click at [304, 245] on div "Blackwood Building Co" at bounding box center [267, 234] width 197 height 47
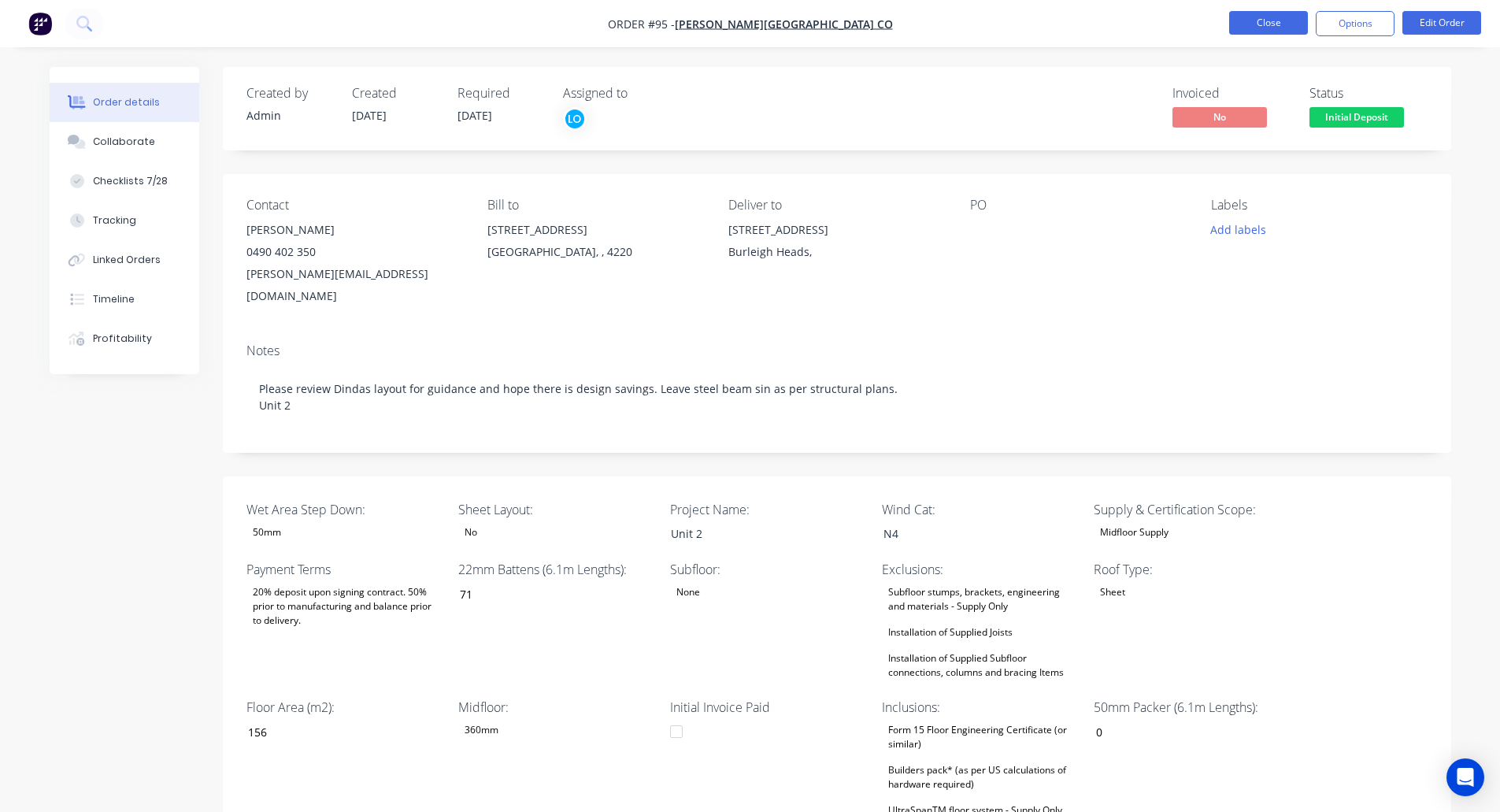
click at [1259, 23] on button "Close" at bounding box center [1269, 23] width 79 height 24
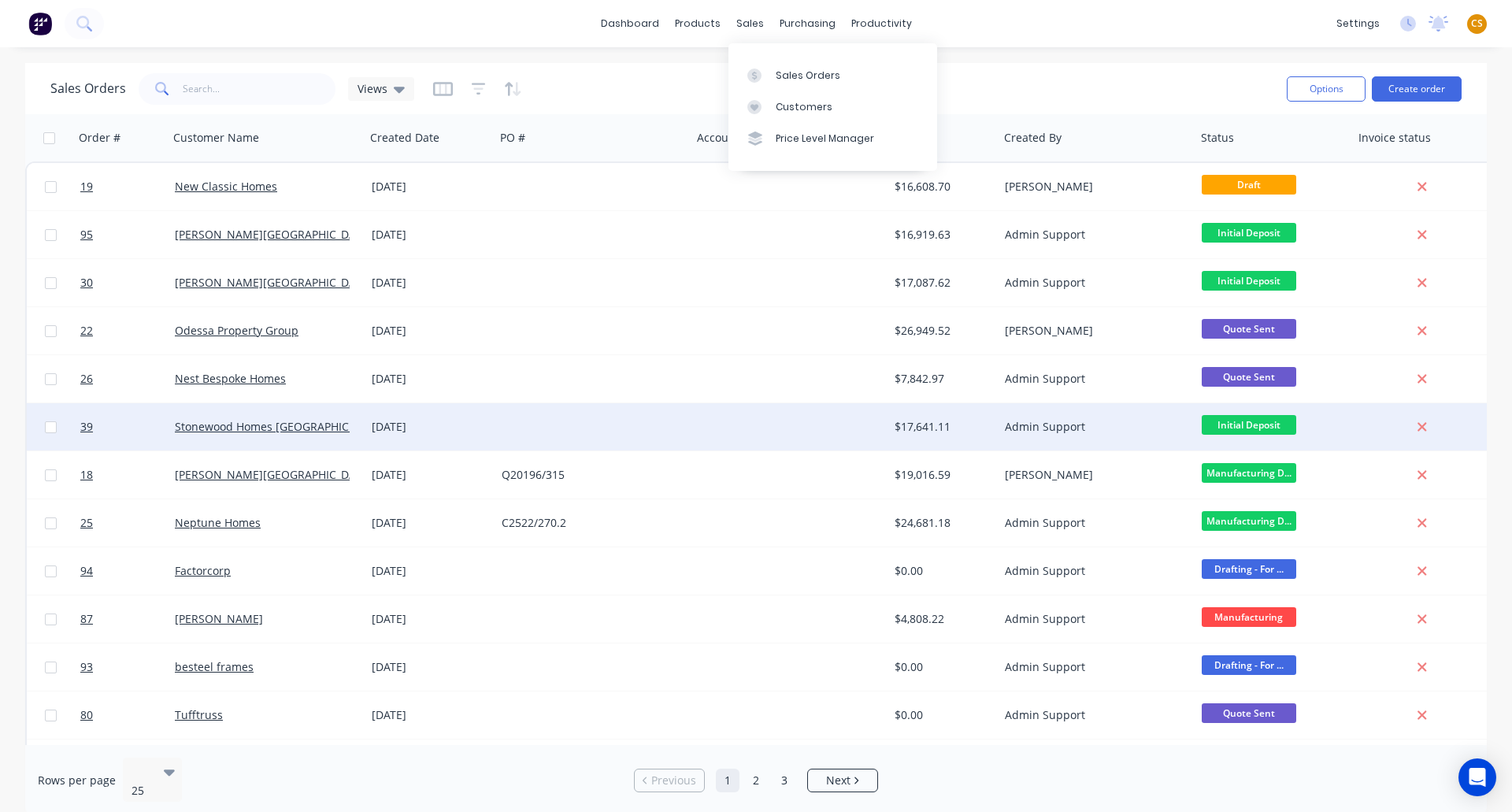
drag, startPoint x: 782, startPoint y: 76, endPoint x: 232, endPoint y: 445, distance: 662.3
click at [782, 76] on div "Sales Orders" at bounding box center [808, 75] width 64 height 14
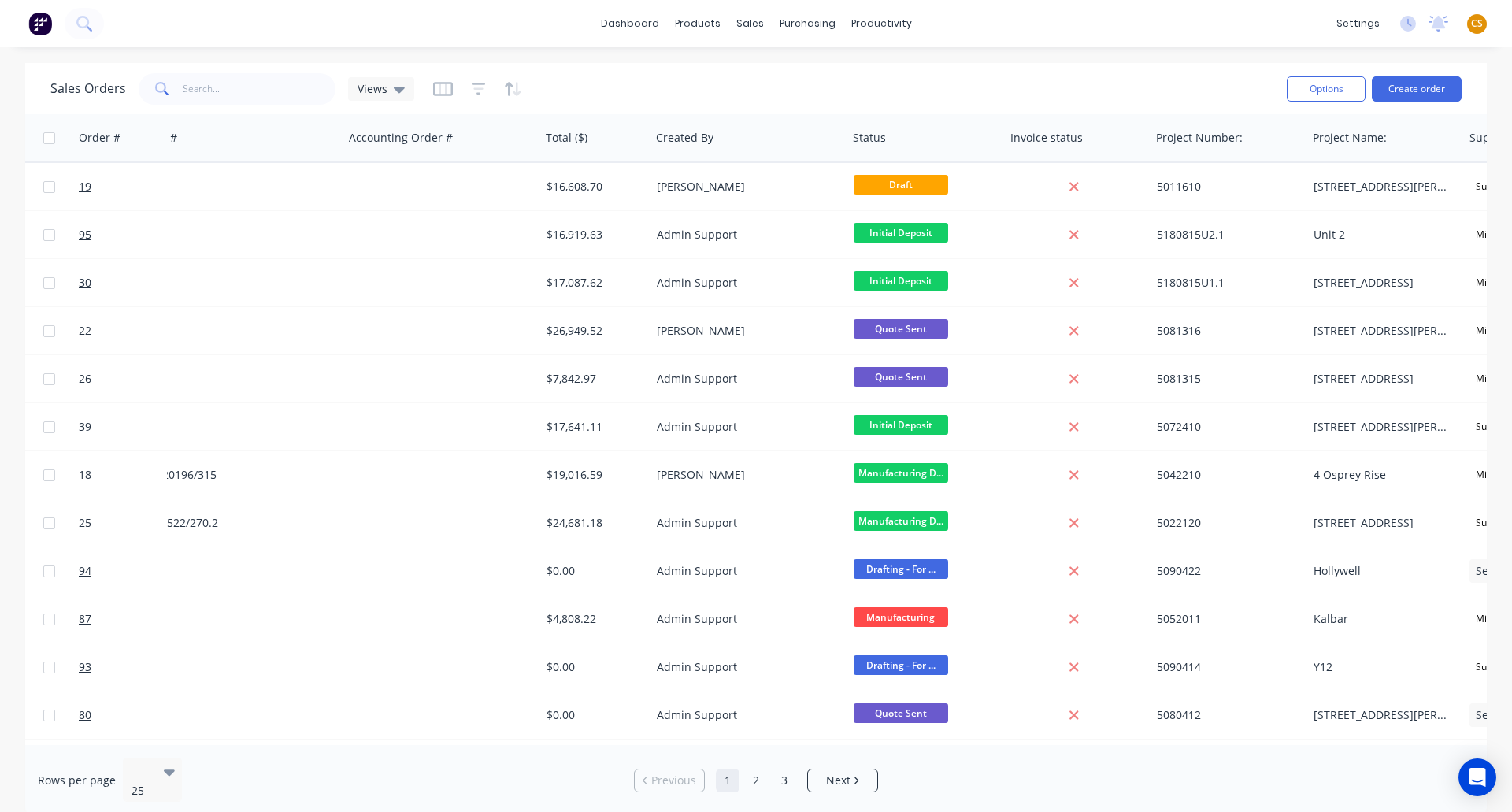
scroll to position [0, 332]
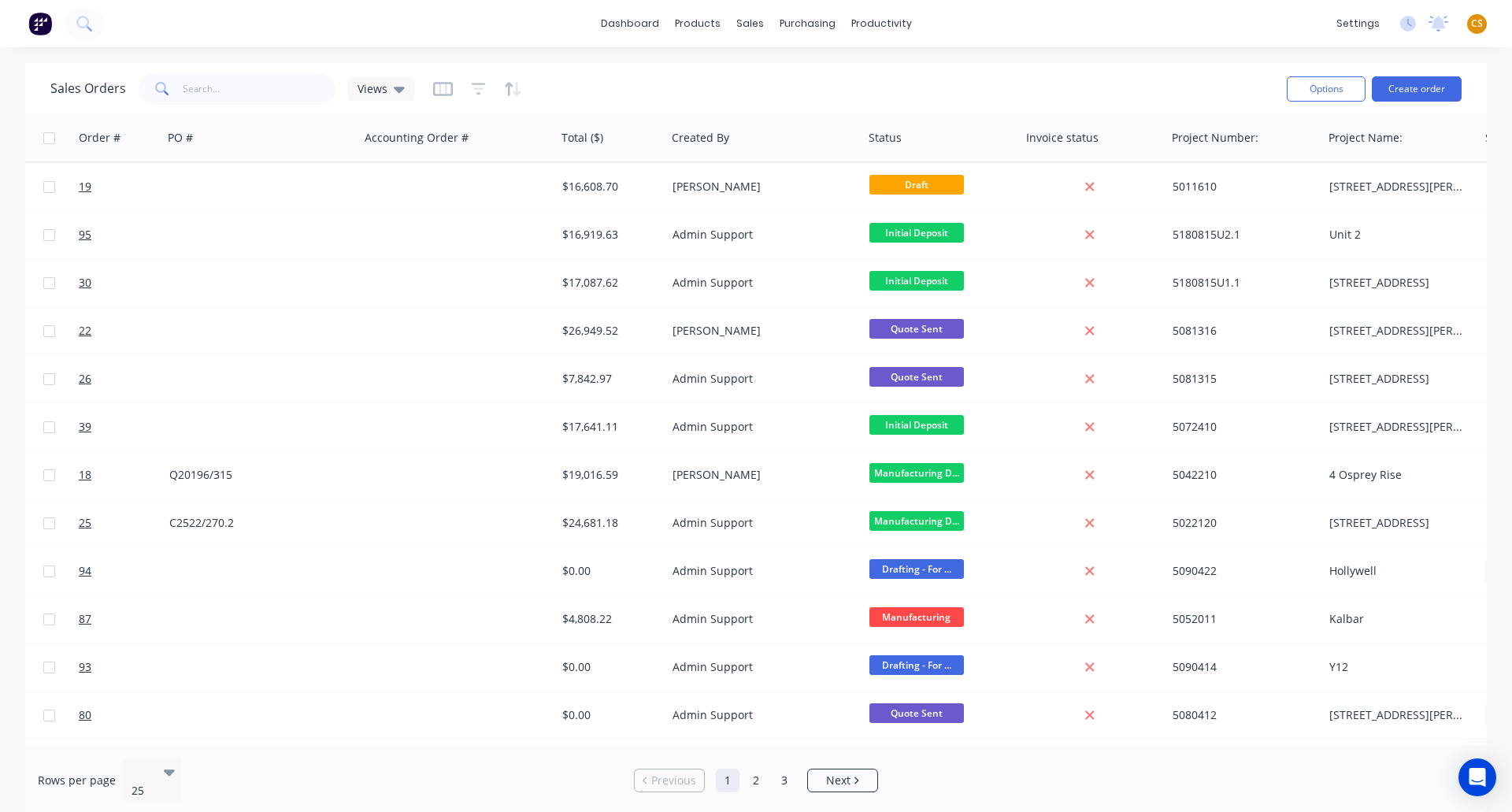
click at [1239, 24] on div "dashboard products sales purchasing productivity dashboard products Product Cat…" at bounding box center [756, 23] width 1512 height 47
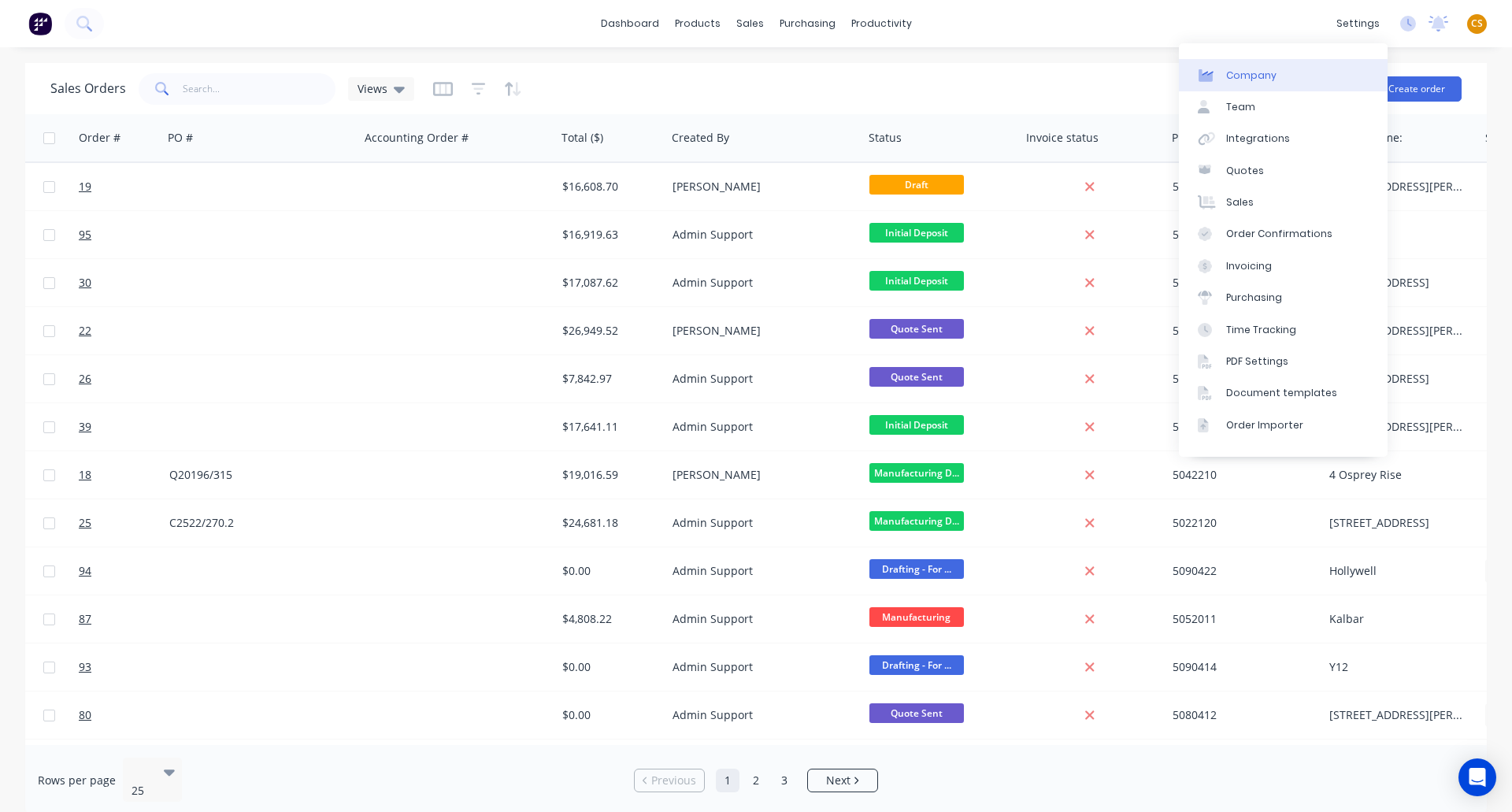
click at [1257, 76] on div "Company" at bounding box center [1251, 75] width 51 height 14
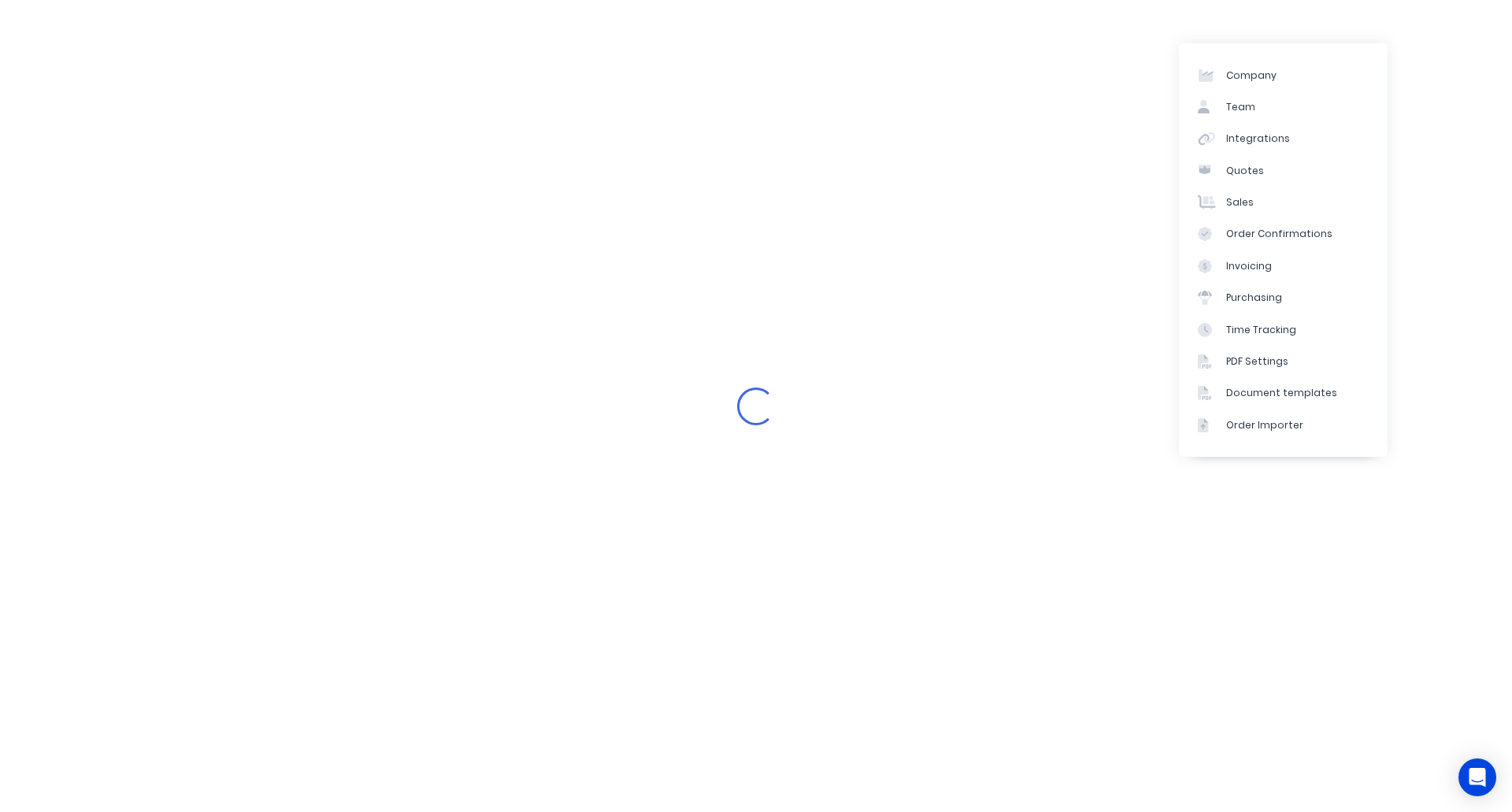
select select "AU"
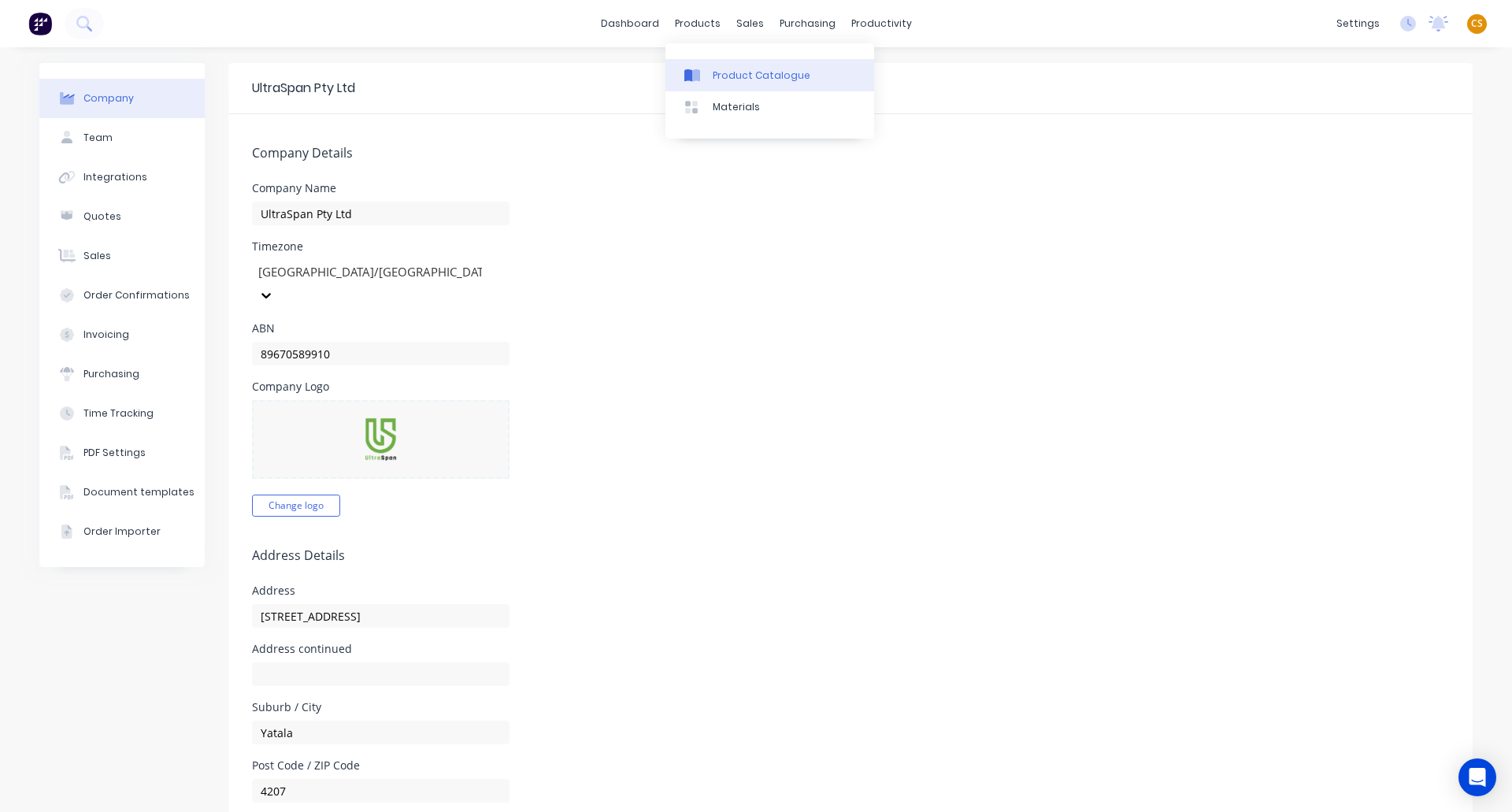
click at [744, 83] on link "Product Catalogue" at bounding box center [770, 75] width 209 height 31
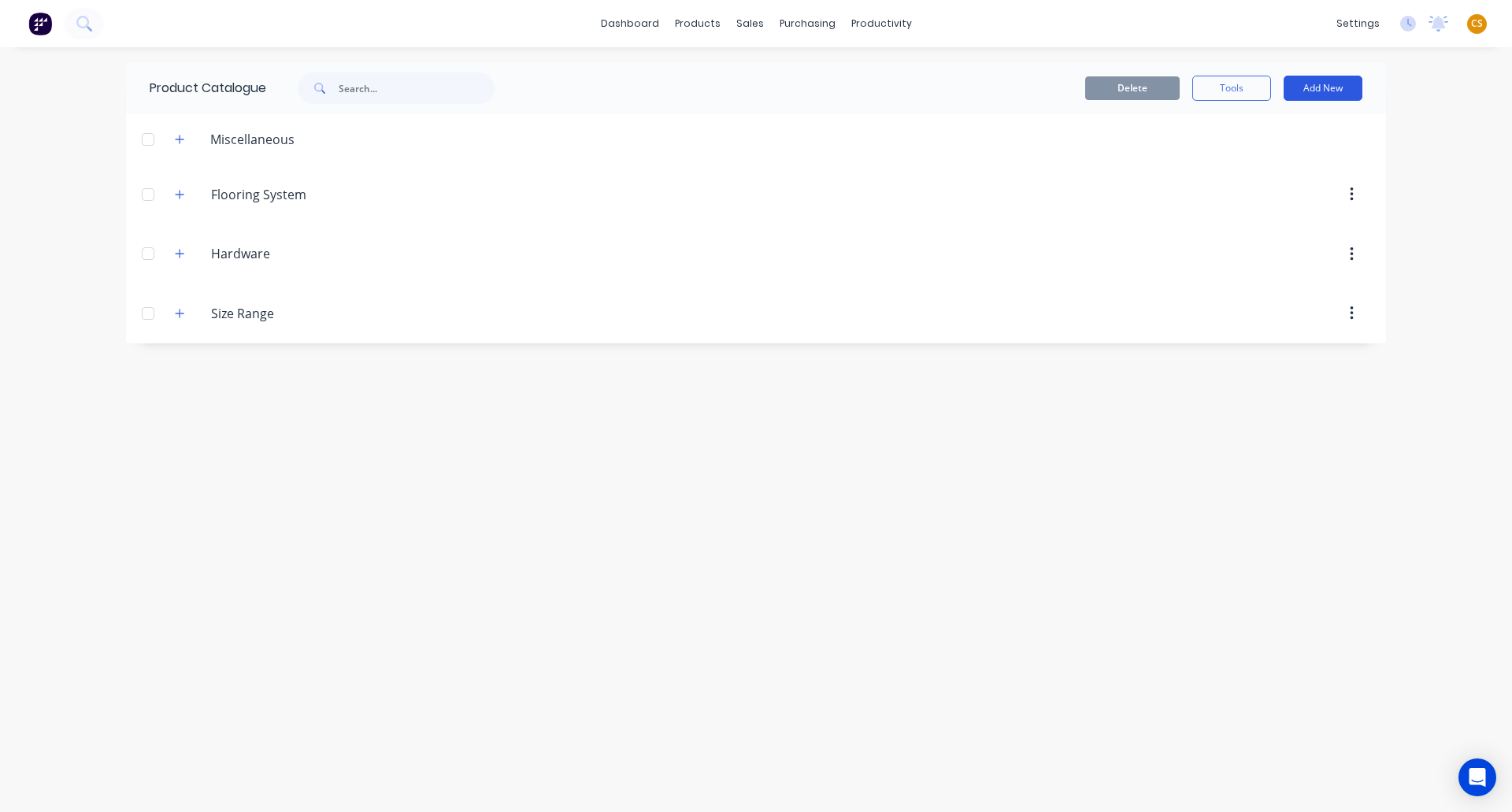
click at [1314, 94] on button "Add New" at bounding box center [1323, 87] width 79 height 25
click at [1231, 165] on div "Product" at bounding box center [1288, 160] width 122 height 23
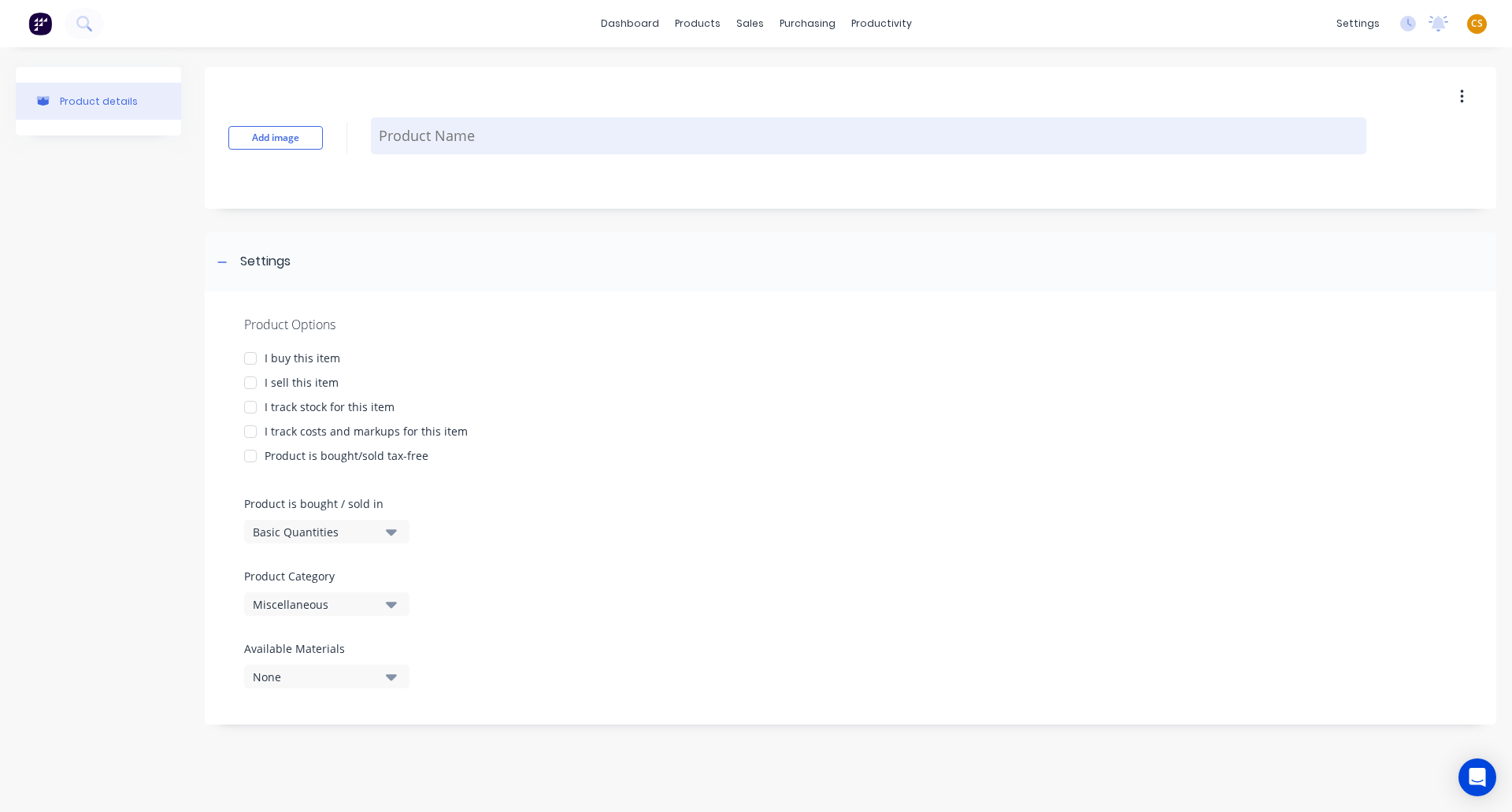
click at [411, 146] on textarea at bounding box center [868, 135] width 995 height 37
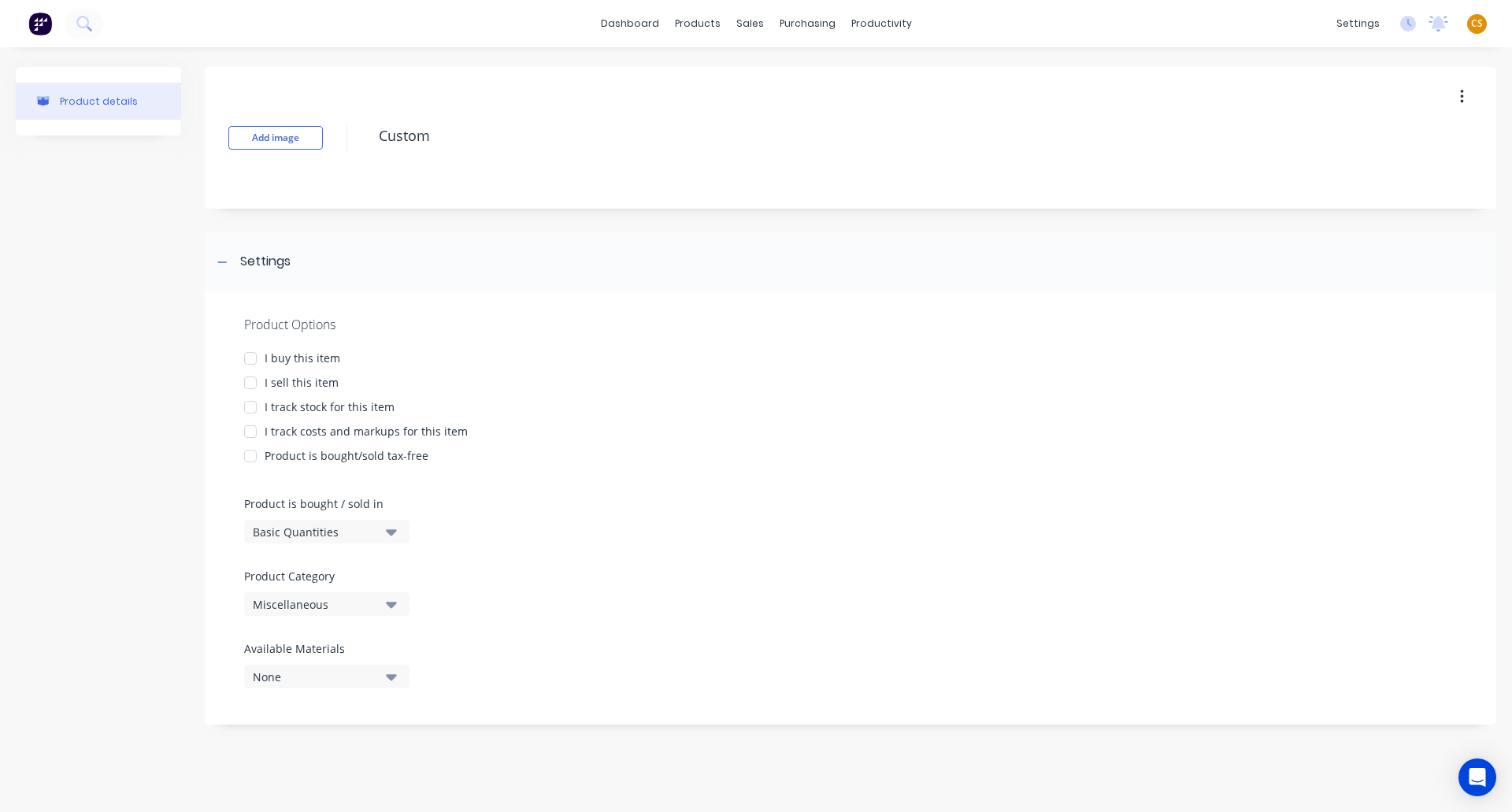
type textarea "Custom"
click at [333, 535] on div "Basic Quantities" at bounding box center [316, 532] width 126 height 17
click at [286, 632] on div "Custom Formula" at bounding box center [362, 633] width 237 height 31
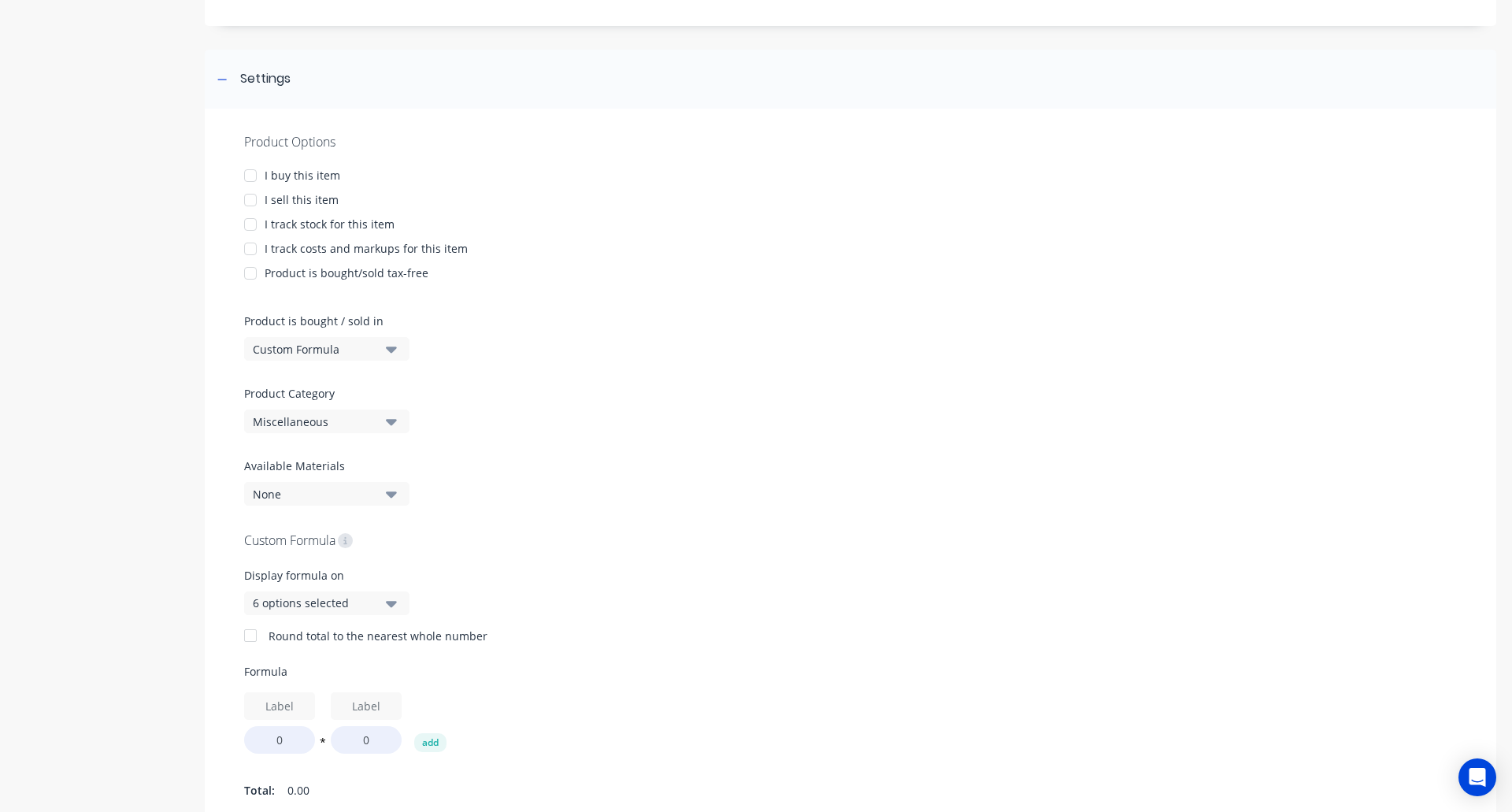
scroll to position [232, 0]
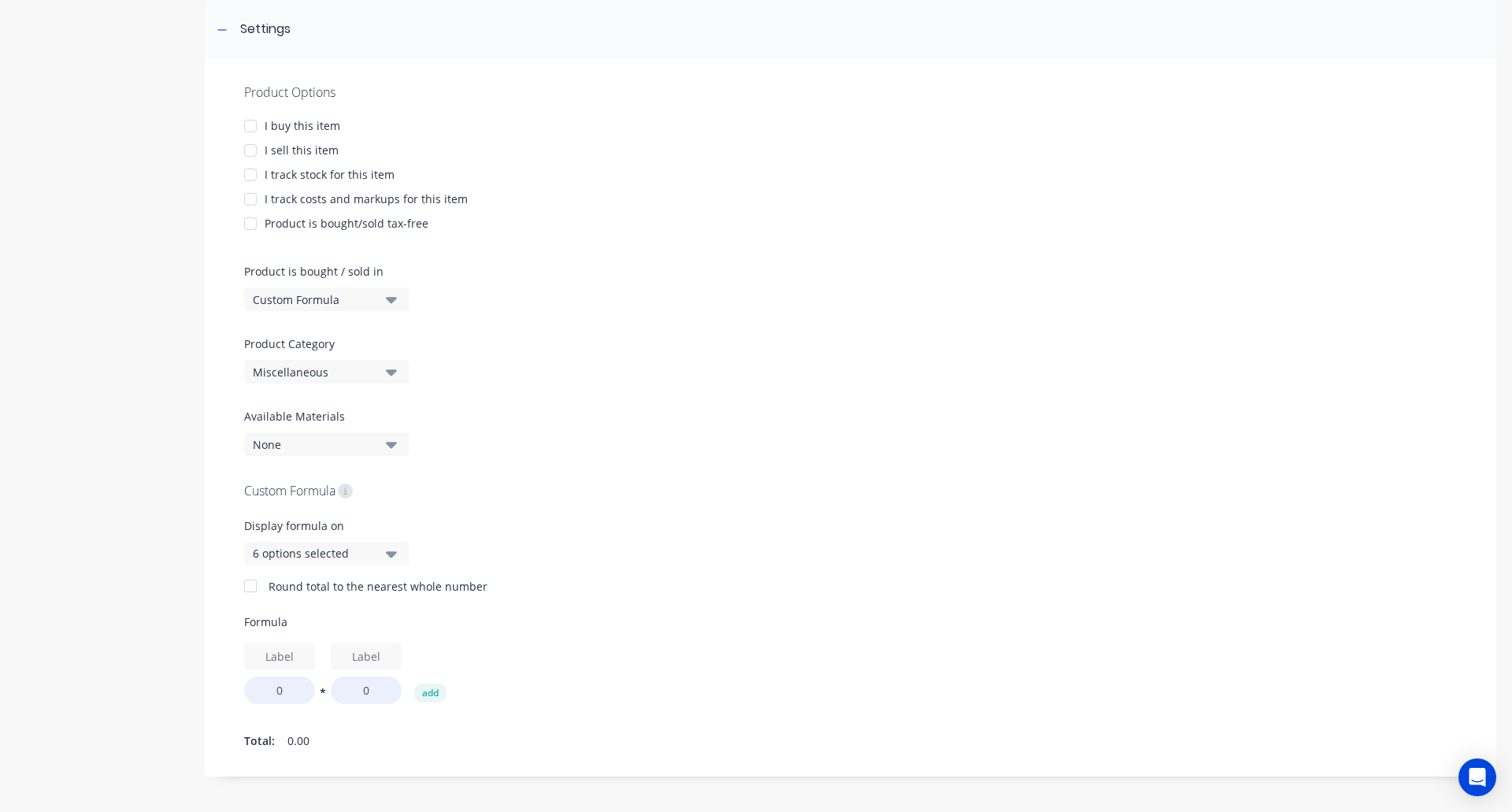
click at [251, 151] on div at bounding box center [250, 150] width 31 height 31
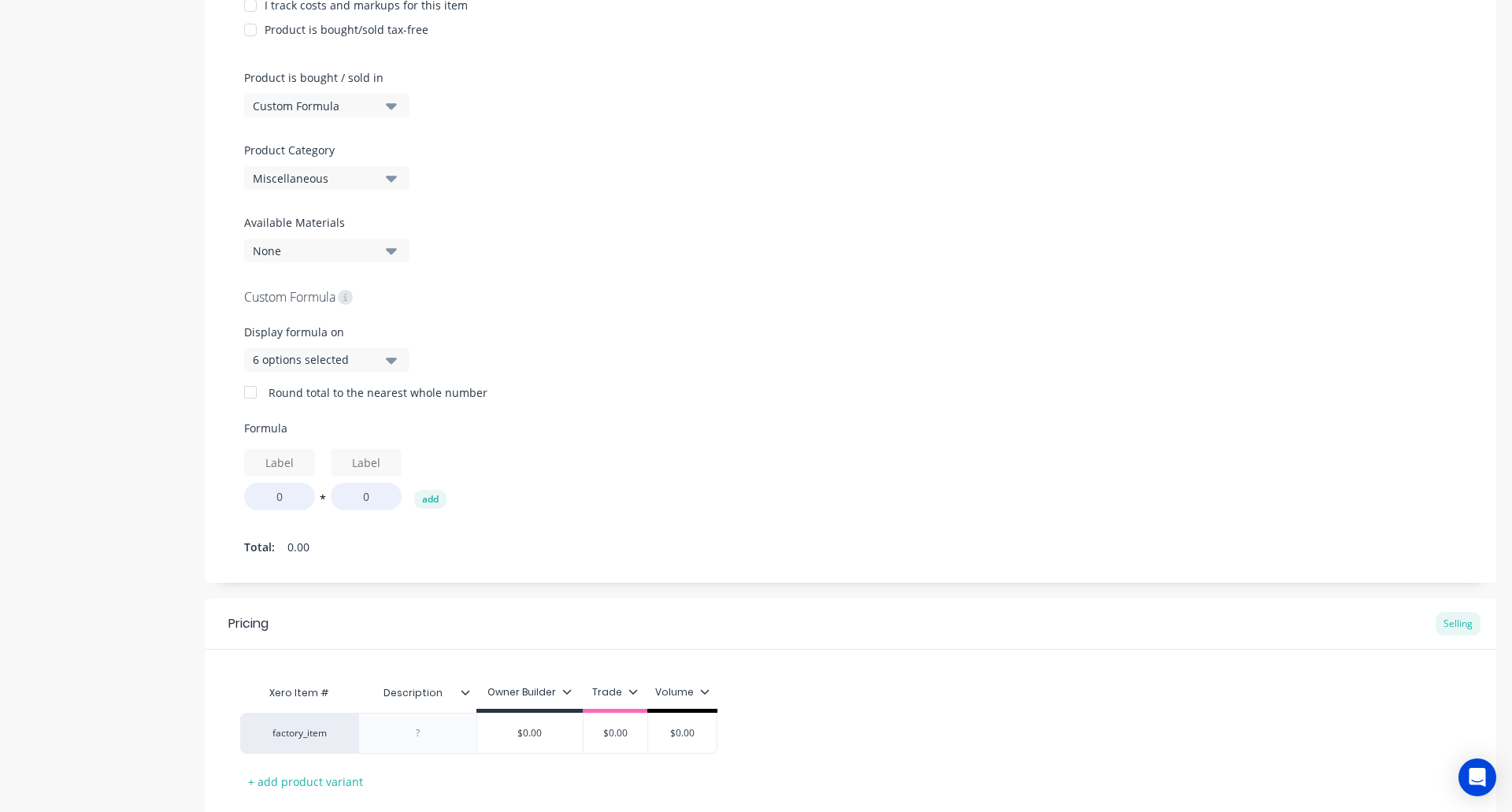
scroll to position [469, 0]
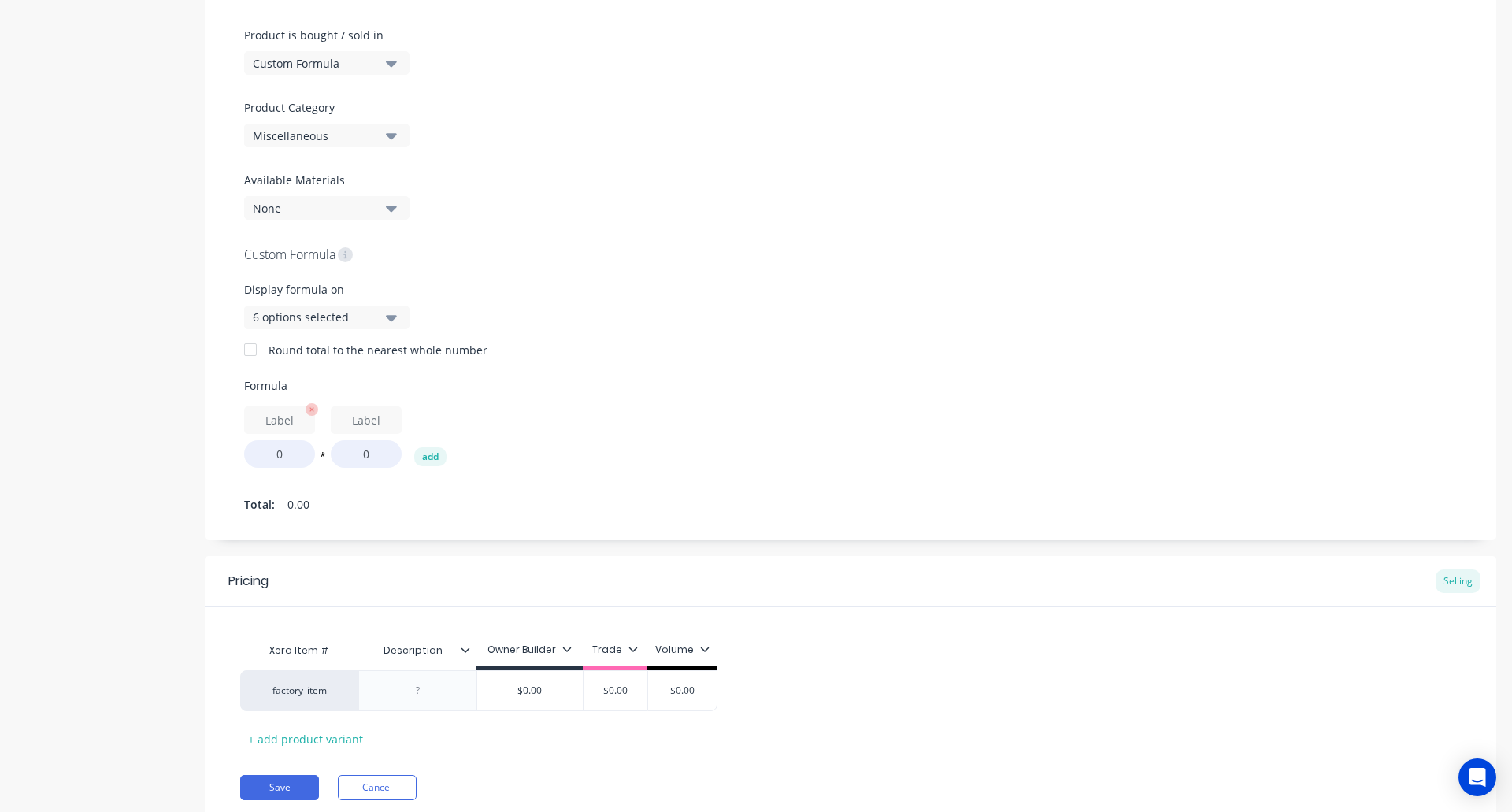
click at [278, 417] on input "text" at bounding box center [279, 420] width 71 height 28
type input "a"
click at [358, 421] on input "text" at bounding box center [366, 420] width 71 height 28
type input "b"
click at [433, 457] on button "add" at bounding box center [430, 457] width 32 height 19
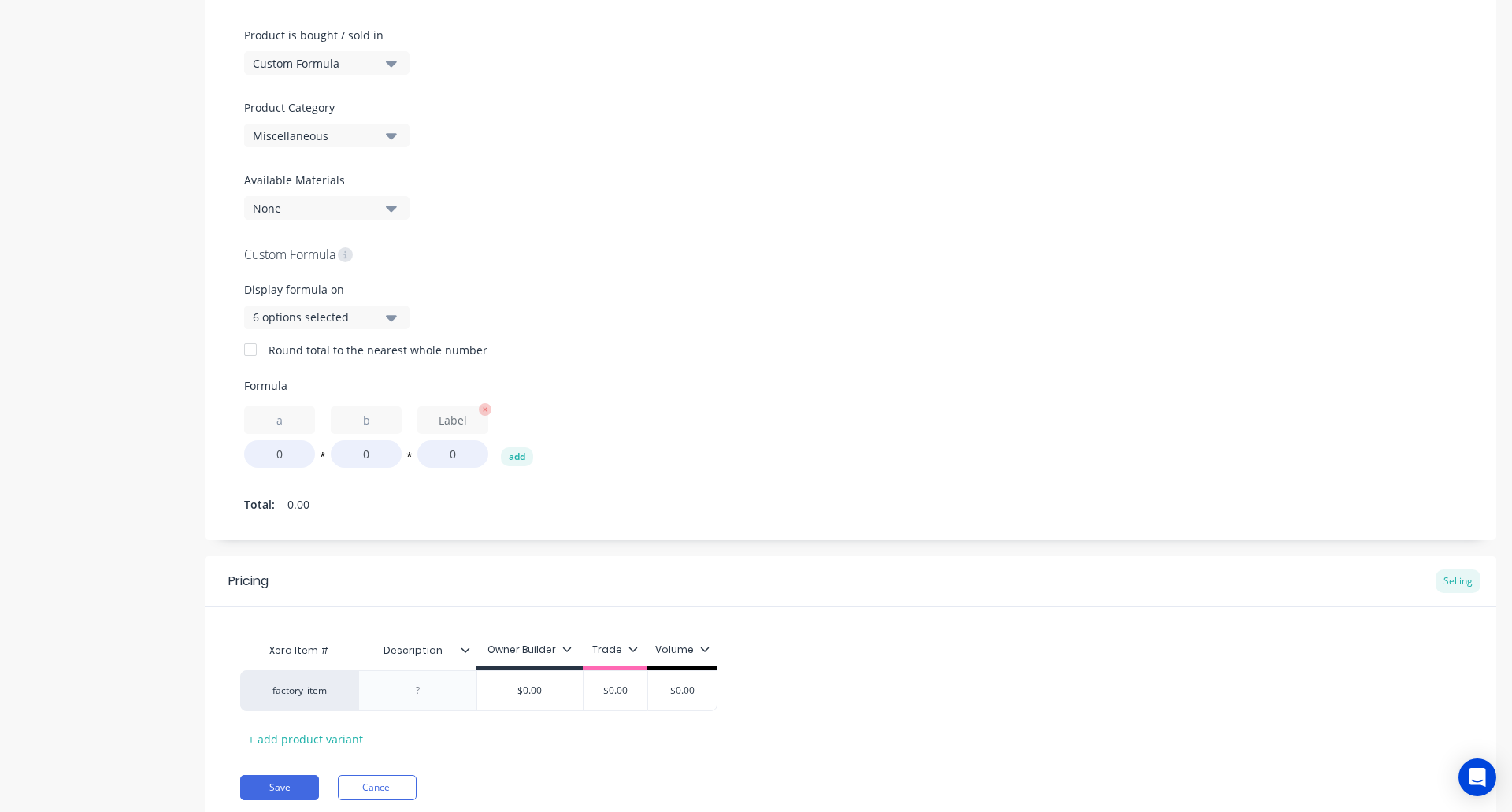
click at [454, 421] on input "text" at bounding box center [452, 420] width 71 height 28
type input "c"
click at [518, 458] on button "add" at bounding box center [517, 457] width 32 height 19
click at [536, 423] on input "text" at bounding box center [539, 420] width 71 height 28
type input "d"
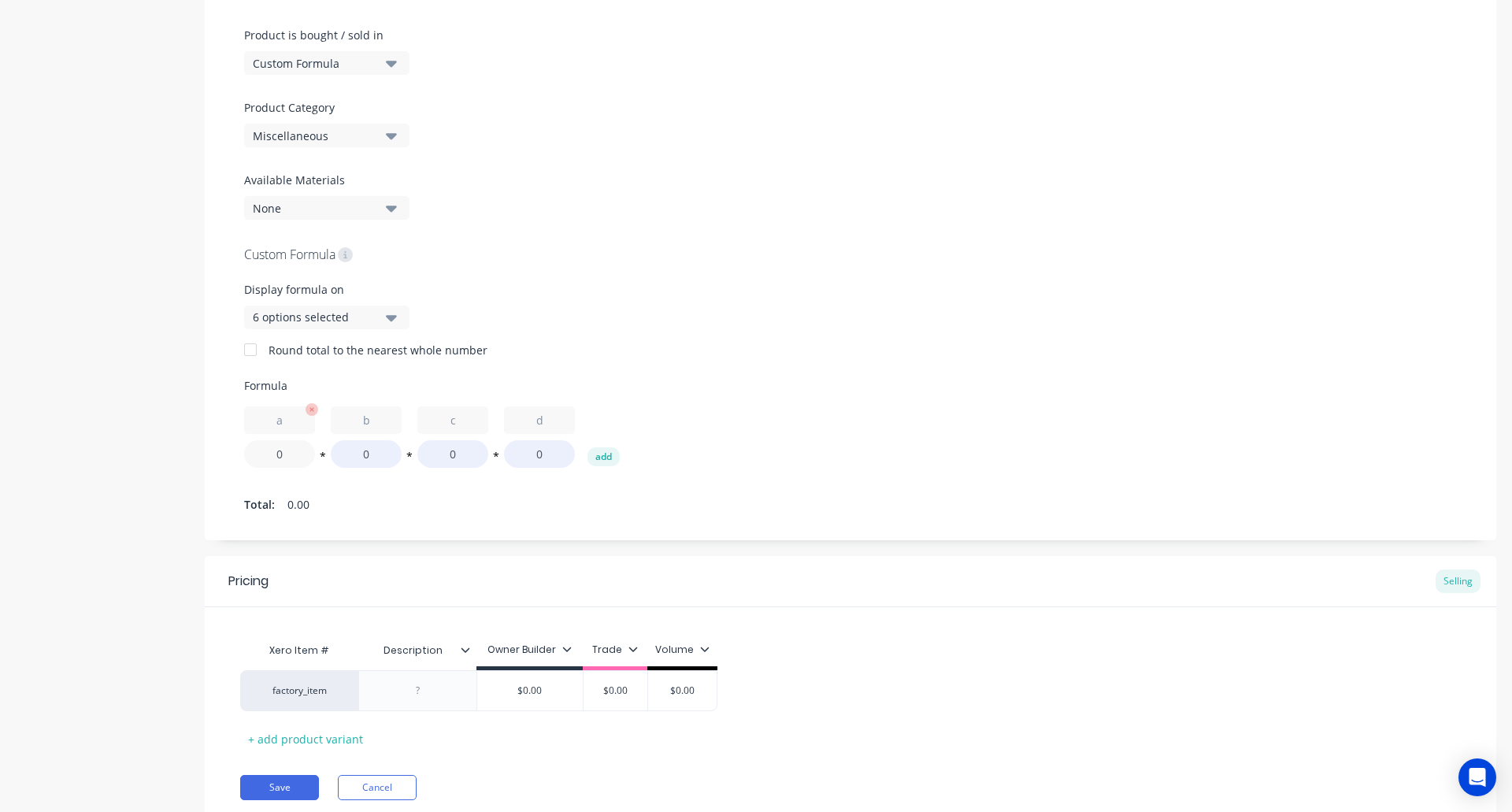
click at [264, 454] on input "0" at bounding box center [279, 454] width 71 height 28
type input "(0"
click at [388, 454] on input "0" at bounding box center [366, 454] width 71 height 28
type input "0)"
click at [411, 456] on button "*" at bounding box center [409, 459] width 16 height 12
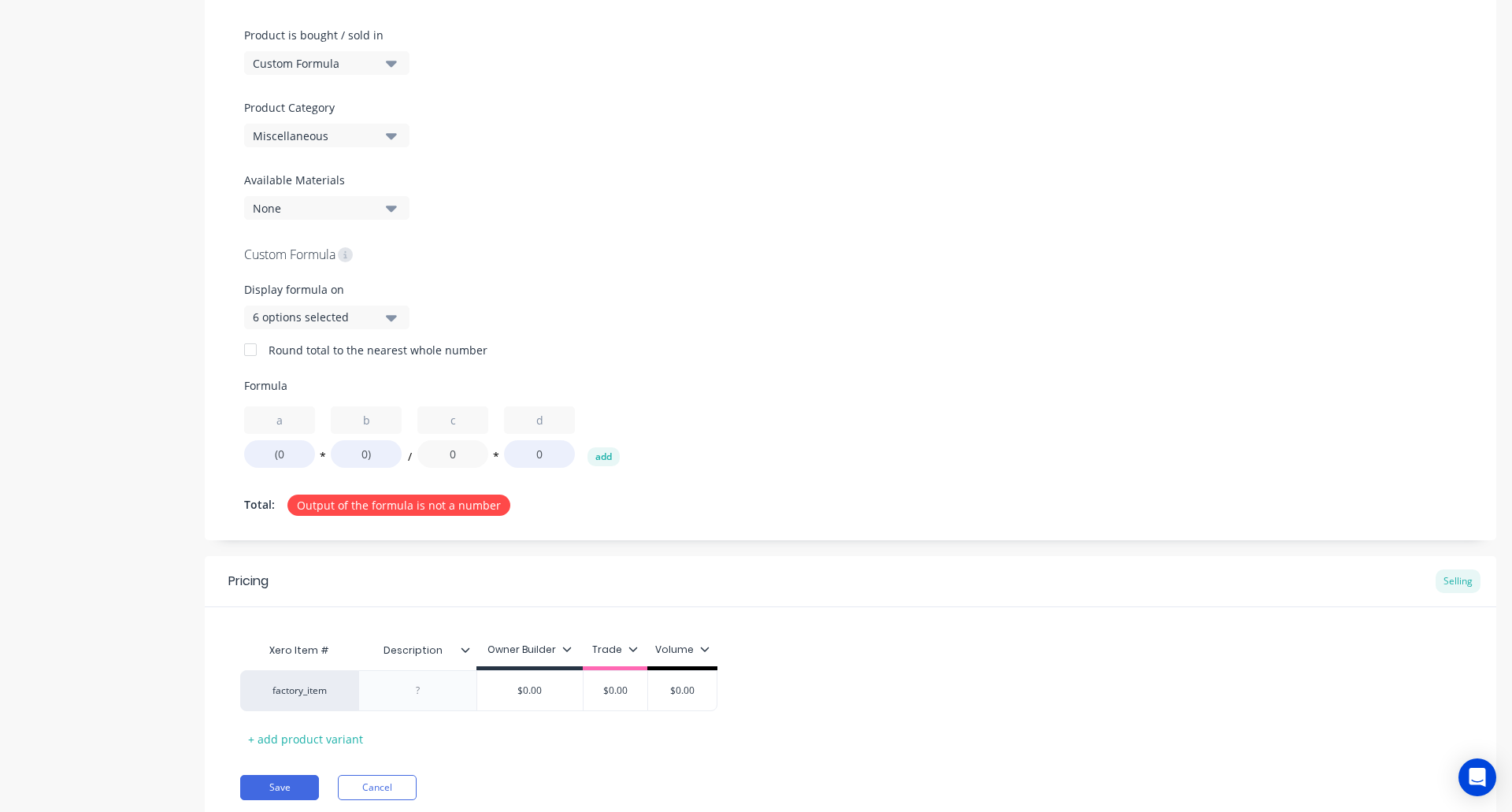
drag, startPoint x: 459, startPoint y: 453, endPoint x: 410, endPoint y: 437, distance: 51.5
click at [411, 451] on div "a (0 * b 0) / c 0 * d 0 add" at bounding box center [850, 436] width 1213 height 62
type input "3.65"
click at [569, 411] on icon "button" at bounding box center [572, 410] width 13 height 13
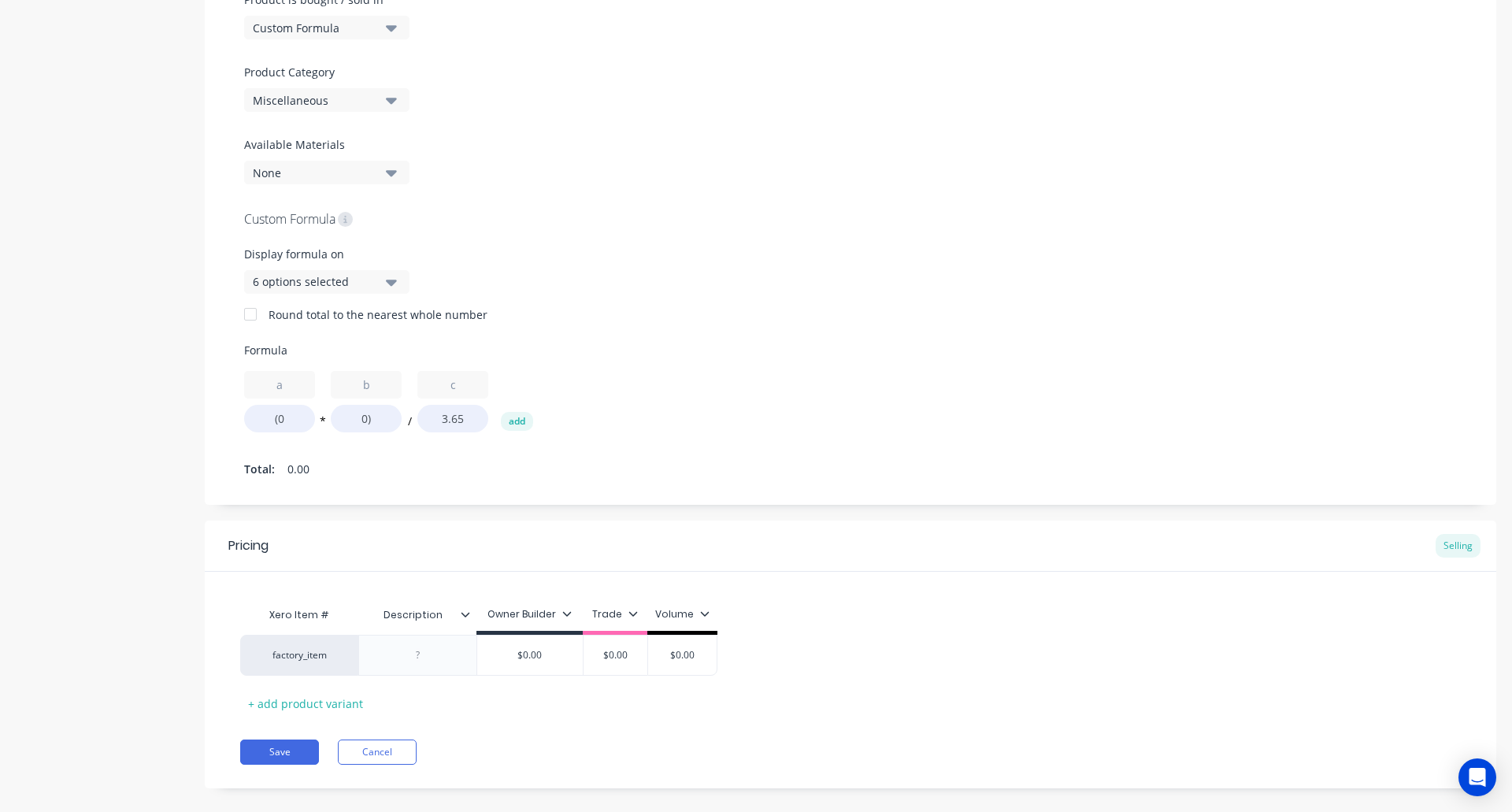
scroll to position [524, 0]
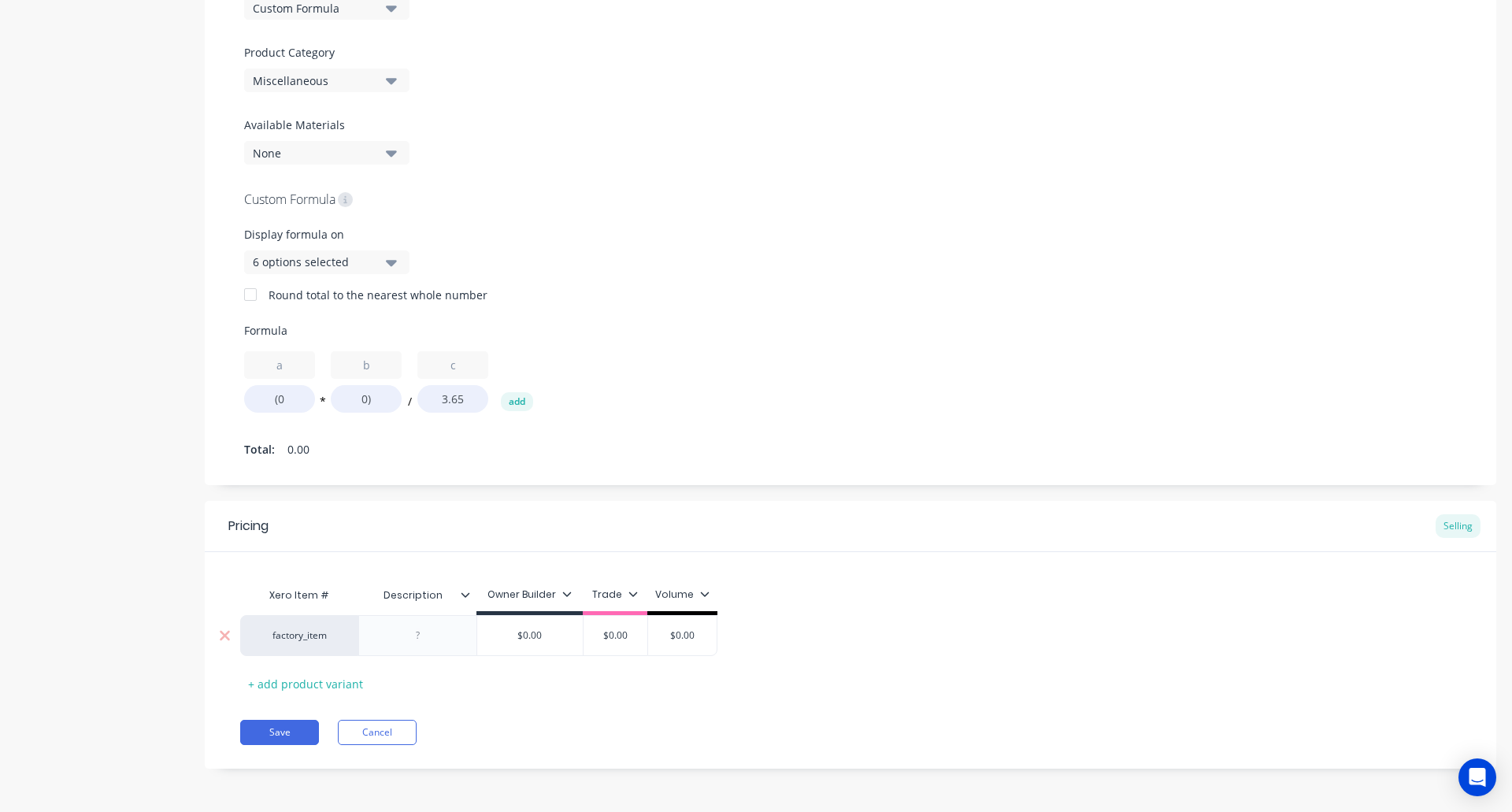
drag, startPoint x: 547, startPoint y: 631, endPoint x: 481, endPoint y: 631, distance: 66.0
click at [481, 631] on input "$0.00" at bounding box center [529, 635] width 106 height 14
type input "10"
type input "$0.00"
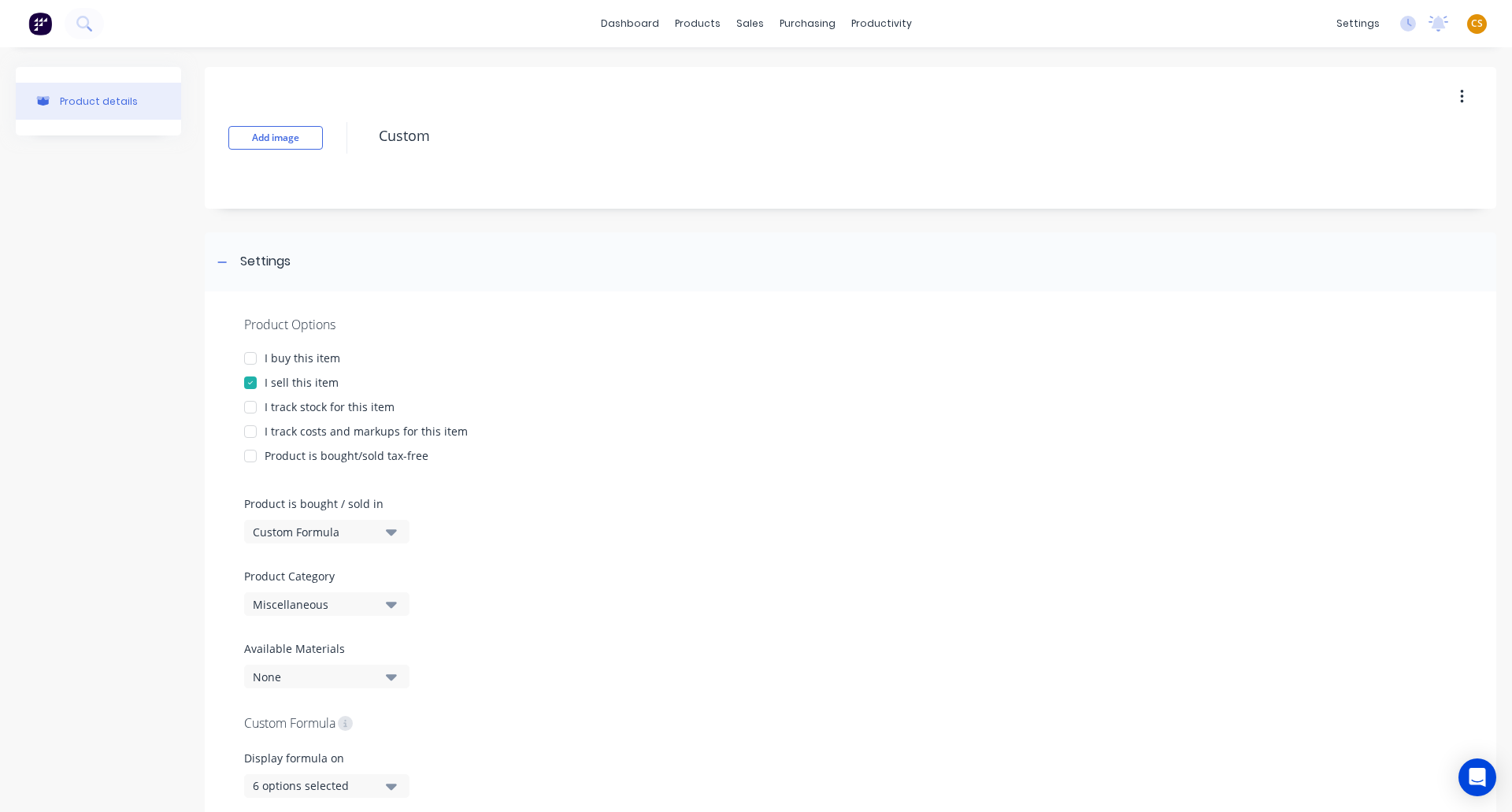
scroll to position [472, 0]
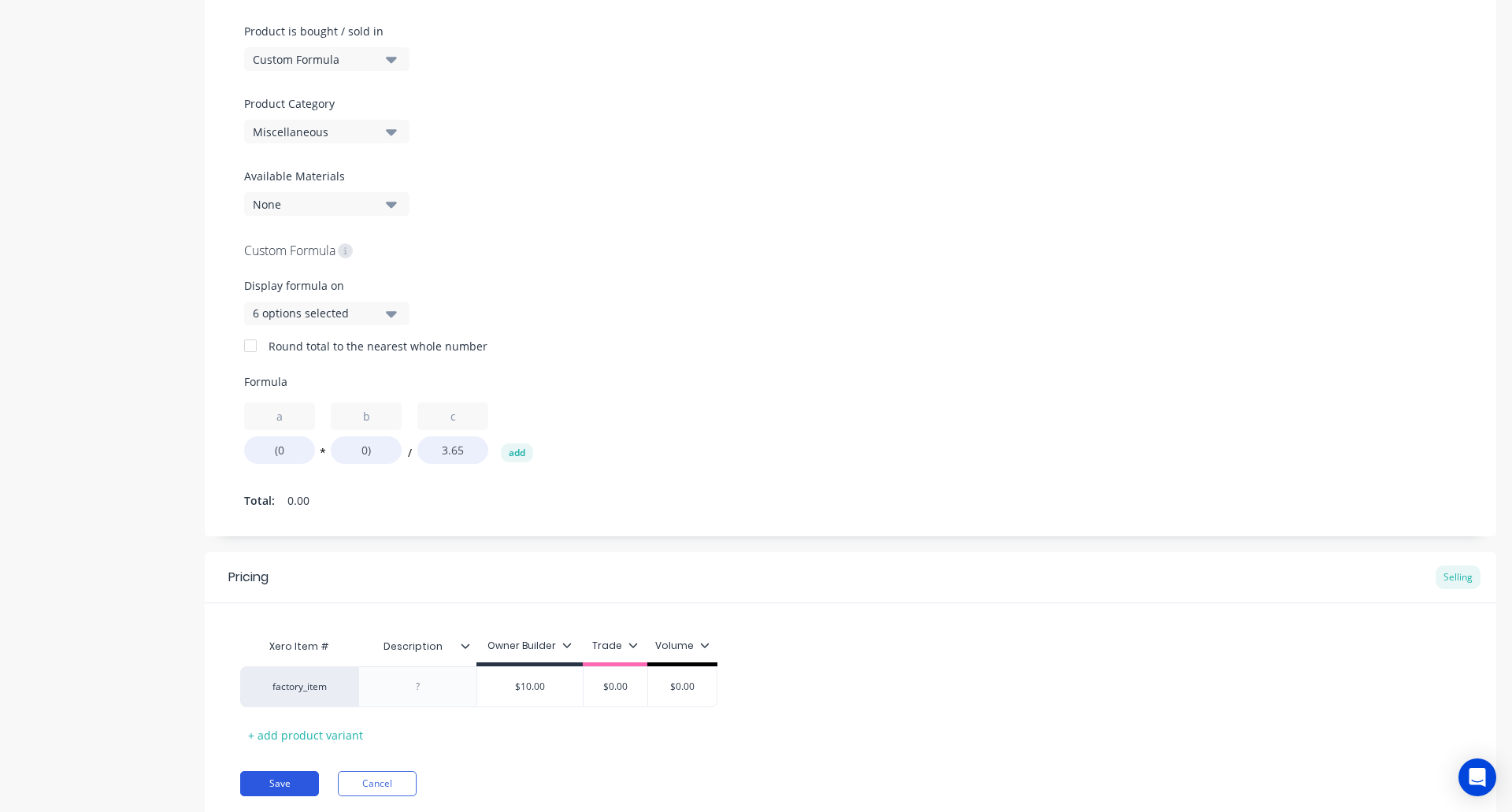
click at [284, 784] on button "Save" at bounding box center [280, 783] width 79 height 25
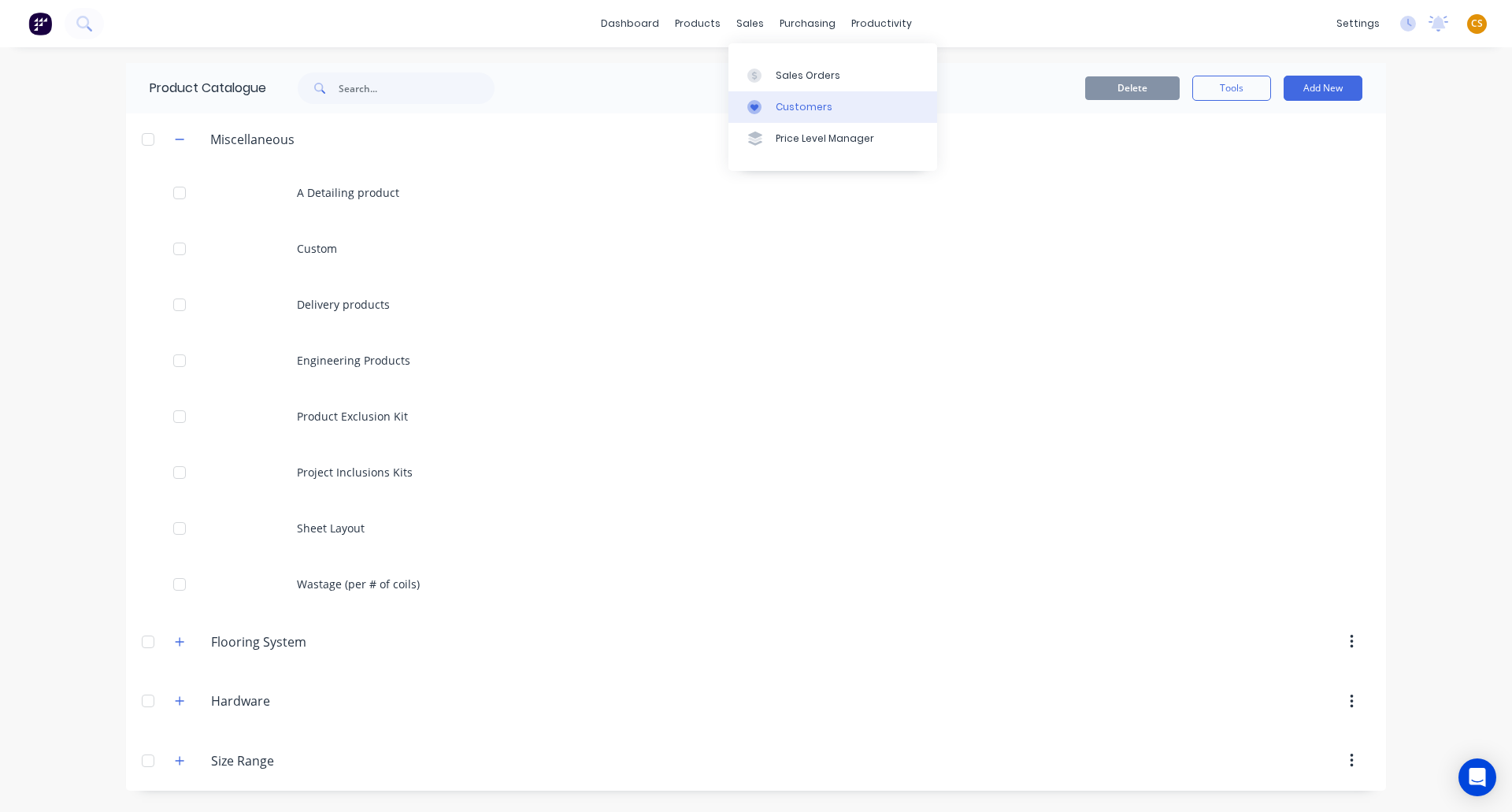
click at [788, 103] on div "Customers" at bounding box center [804, 107] width 57 height 14
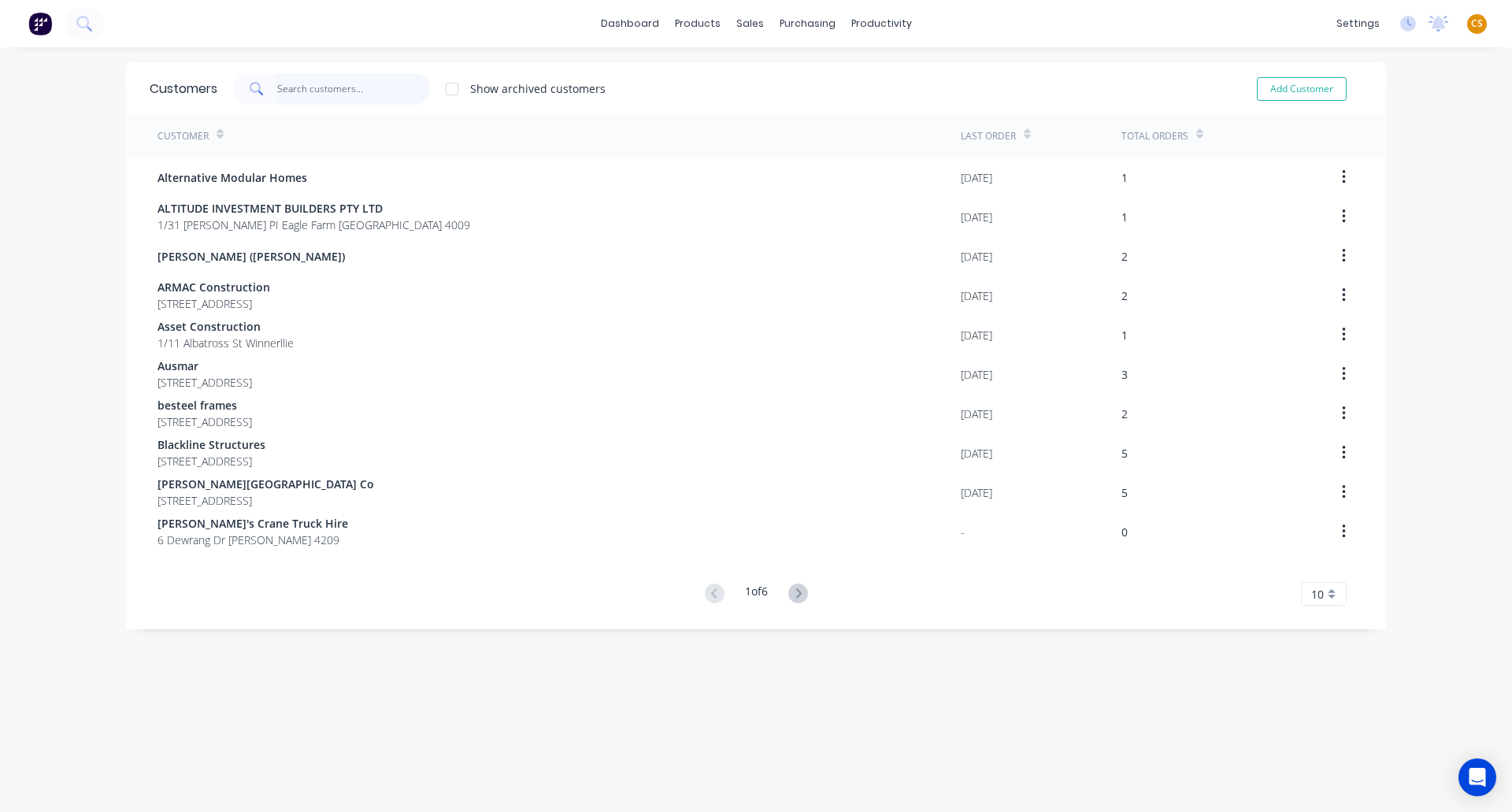
click at [323, 90] on input "text" at bounding box center [354, 89] width 154 height 31
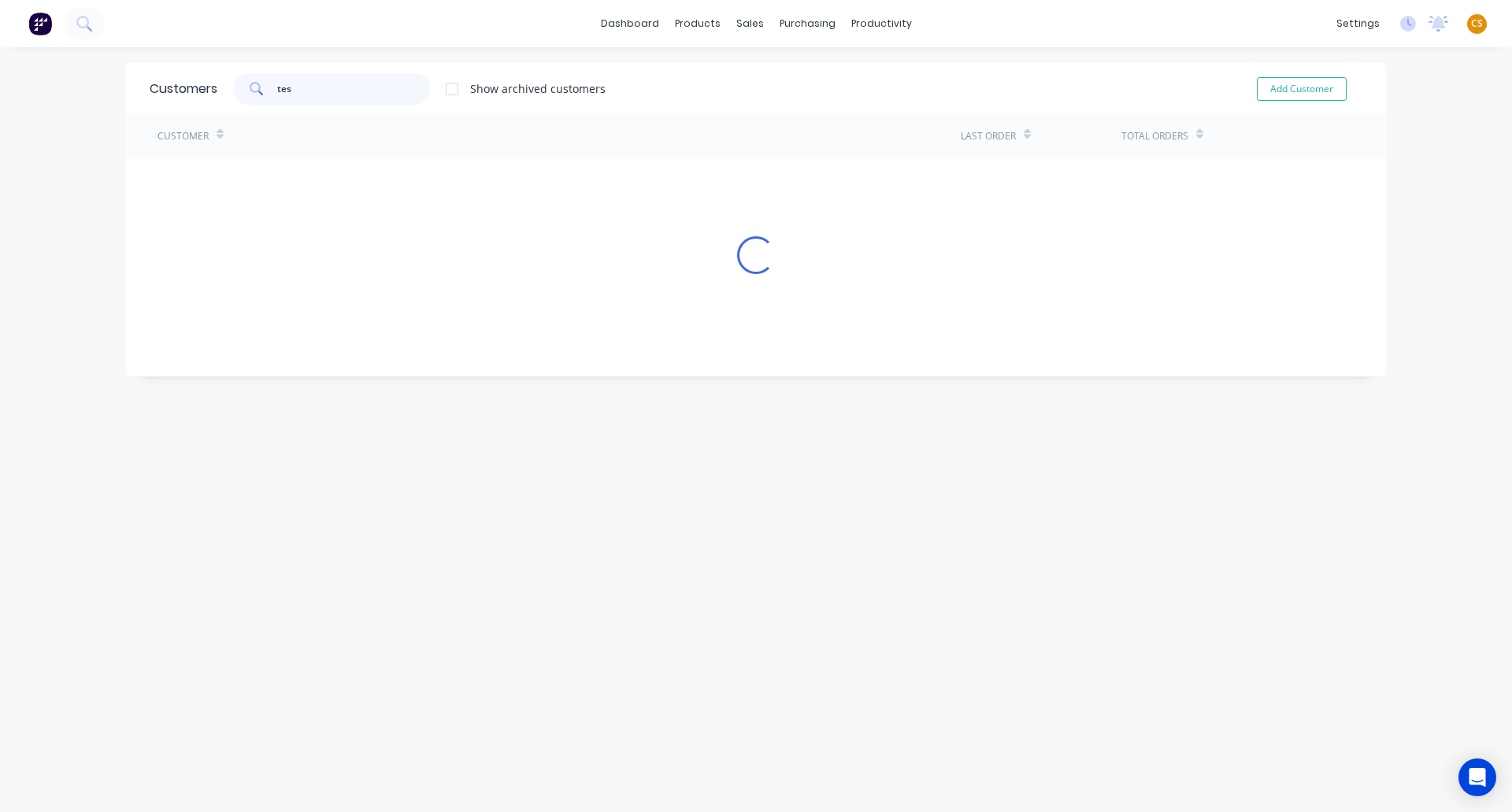
type input "test"
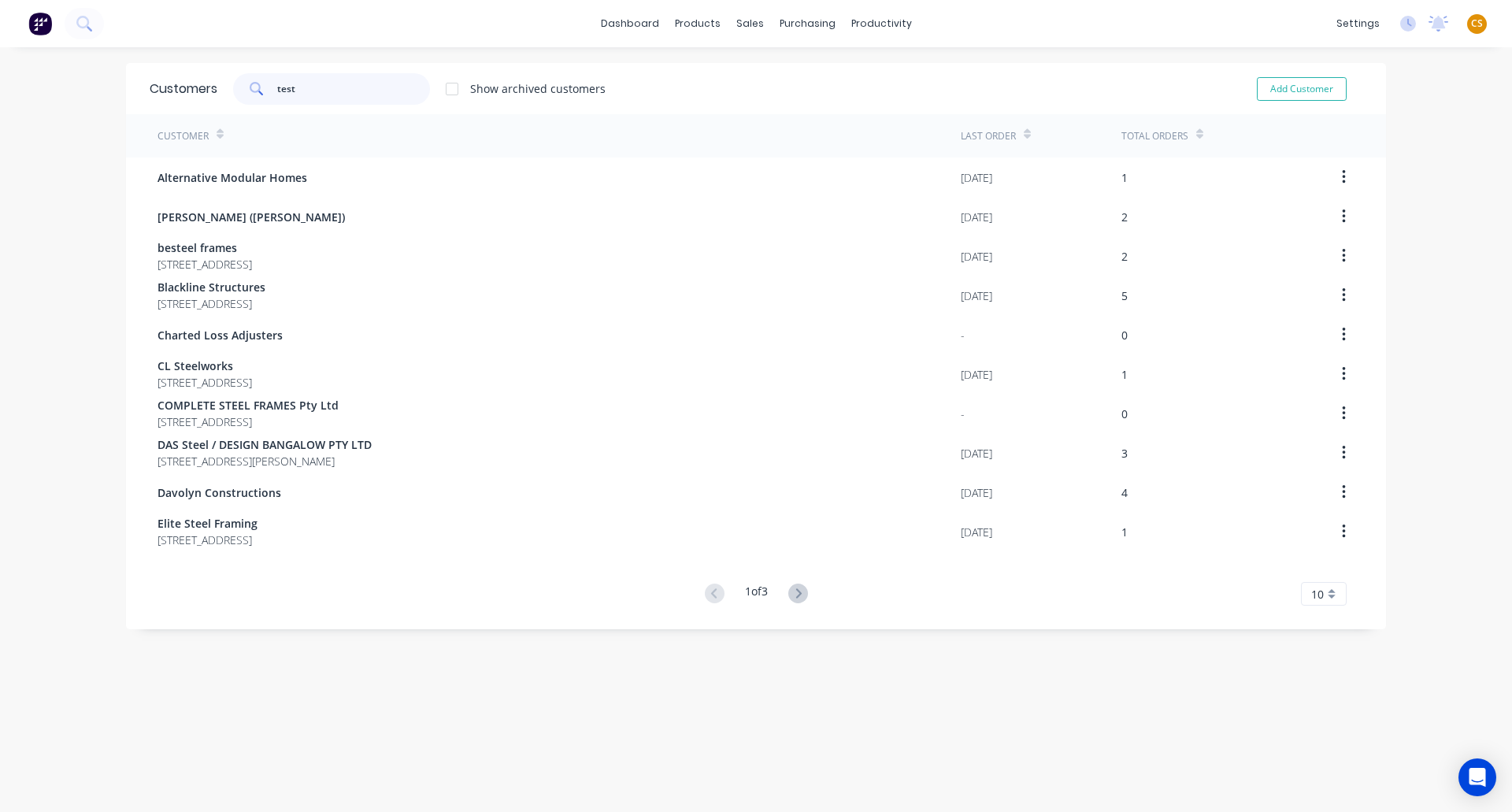
drag, startPoint x: 324, startPoint y: 87, endPoint x: 206, endPoint y: 78, distance: 118.3
click at [210, 81] on div "Customers test Show archived customers Add Customer" at bounding box center [756, 88] width 1261 height 52
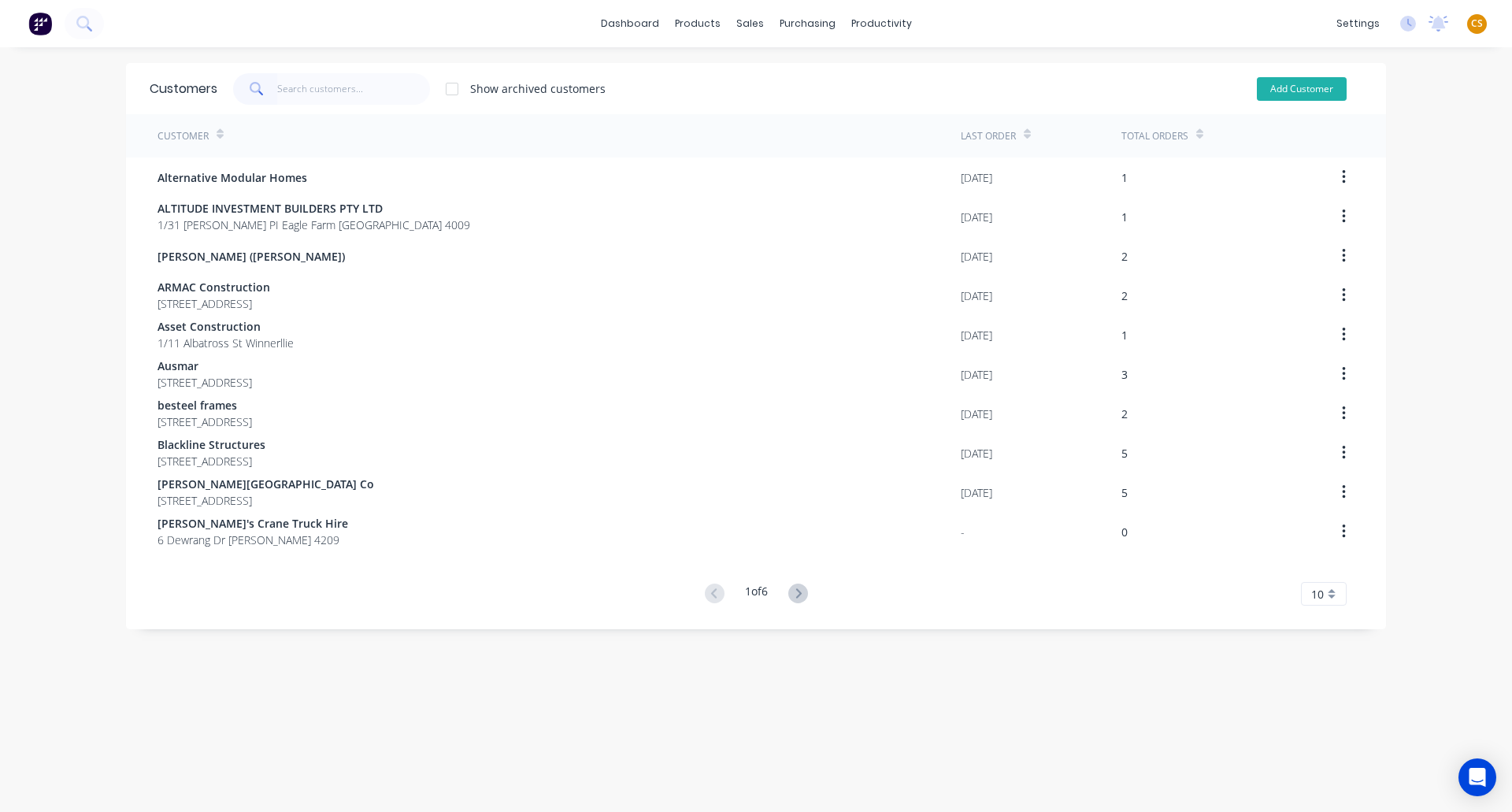
click at [1284, 96] on button "Add Customer" at bounding box center [1302, 89] width 90 height 24
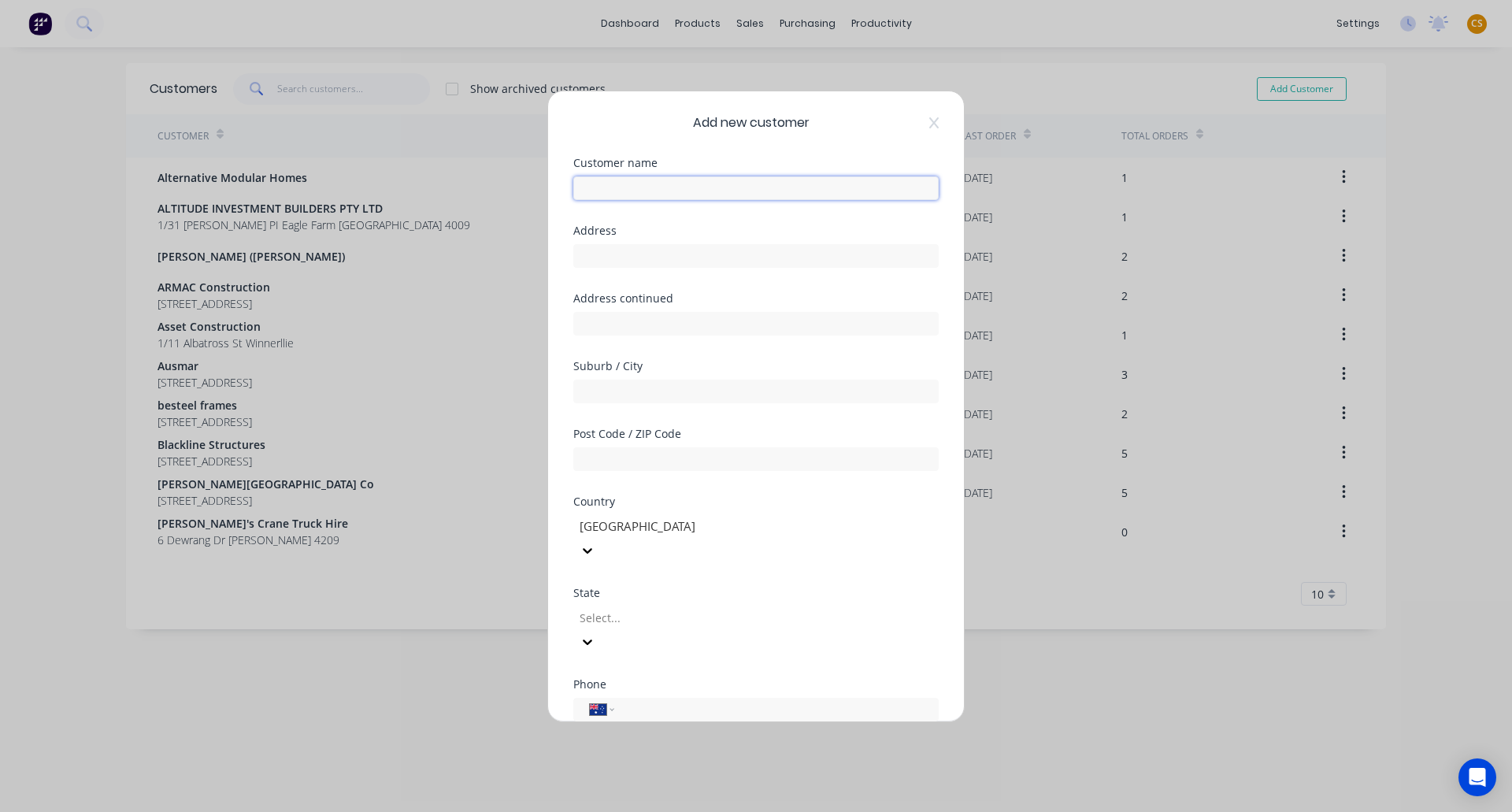
click at [643, 183] on input "text" at bounding box center [756, 189] width 366 height 24
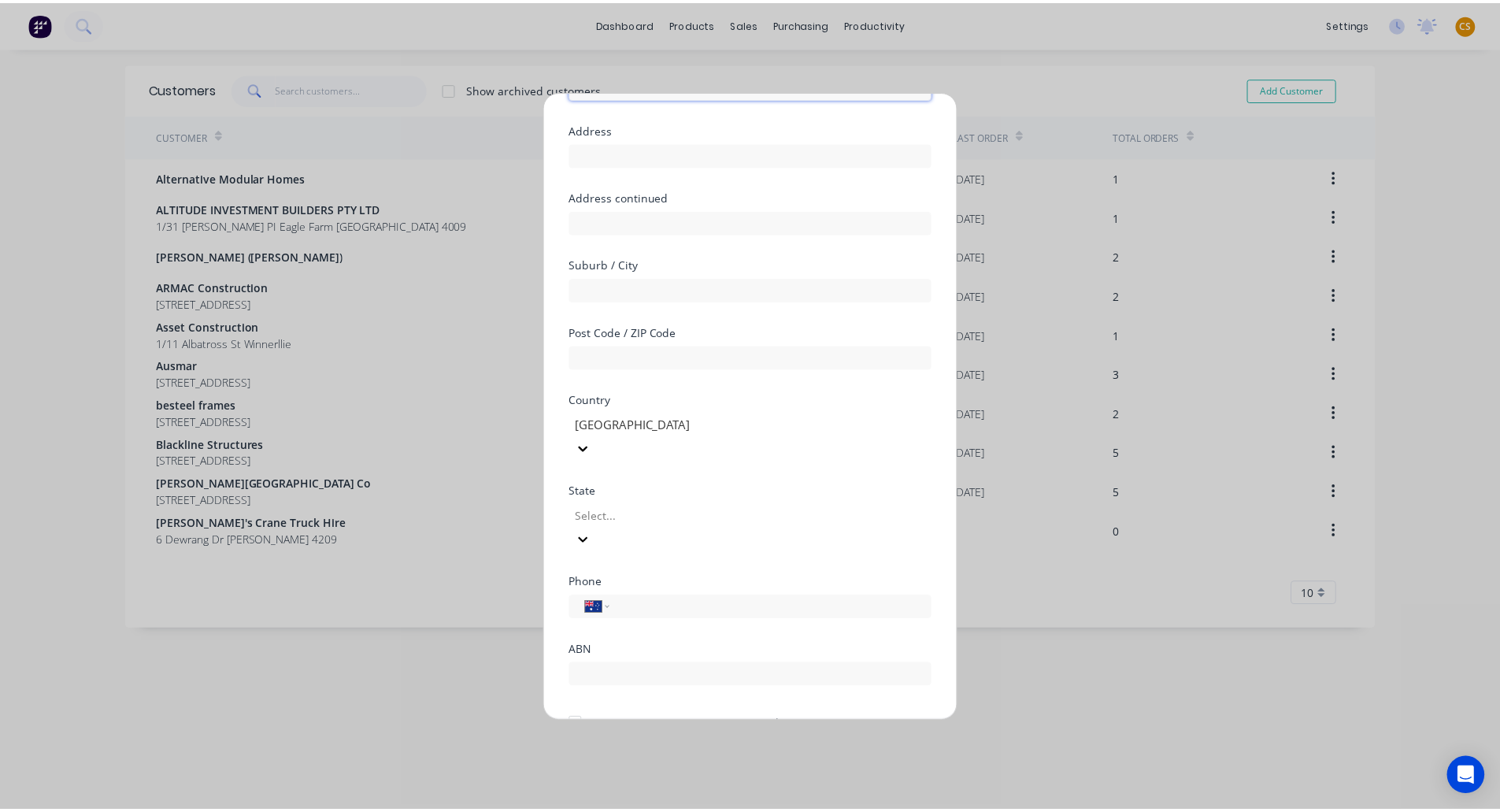
scroll to position [139, 0]
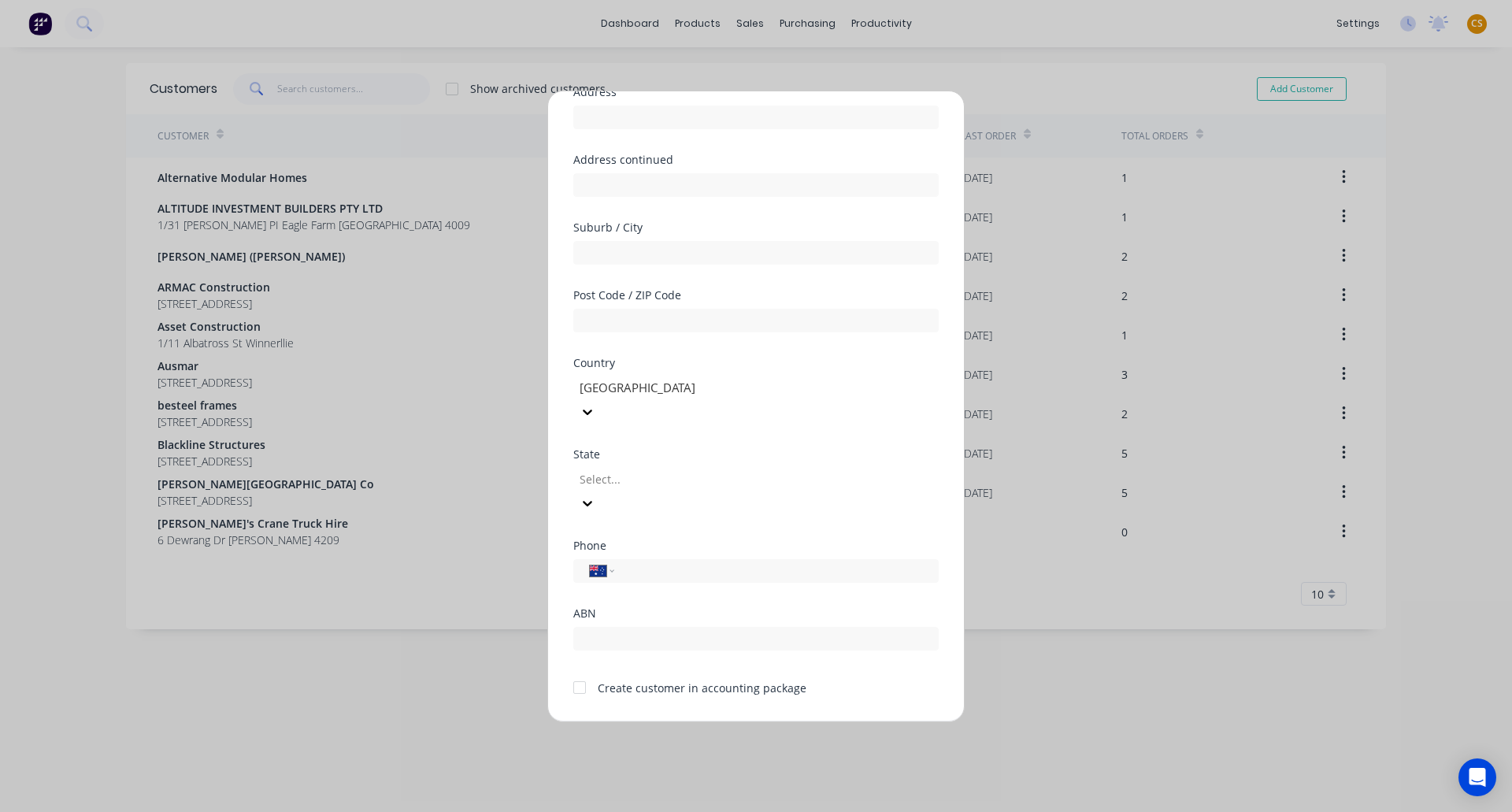
type input ".1a Test Customer"
click at [634, 470] on div at bounding box center [692, 479] width 227 height 19
drag, startPoint x: 687, startPoint y: 584, endPoint x: 727, endPoint y: 587, distance: 40.1
click at [580, 672] on div at bounding box center [579, 688] width 31 height 31
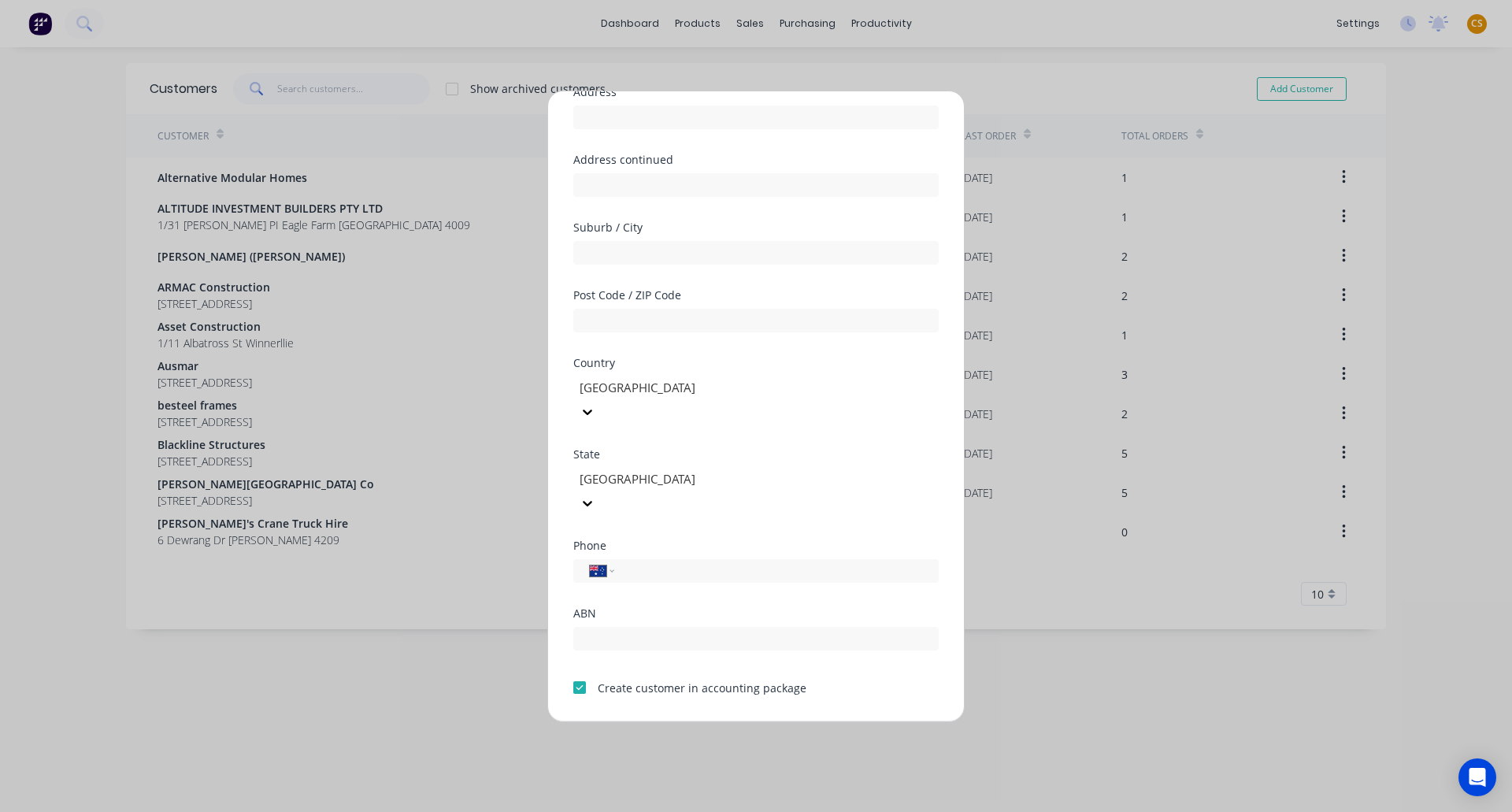
click at [703, 721] on button "Save" at bounding box center [706, 733] width 87 height 25
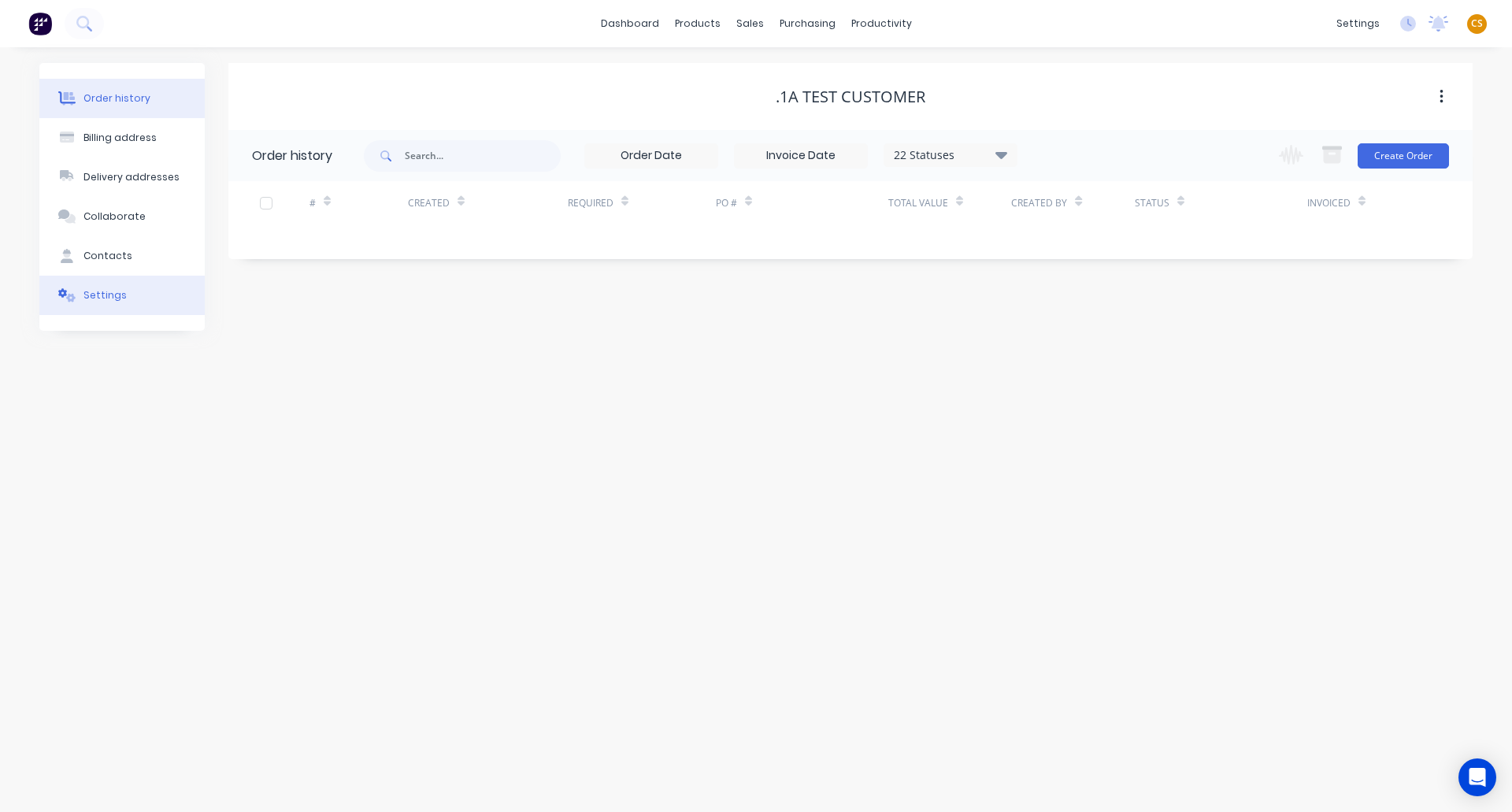
click at [99, 299] on div "Settings" at bounding box center [105, 295] width 43 height 14
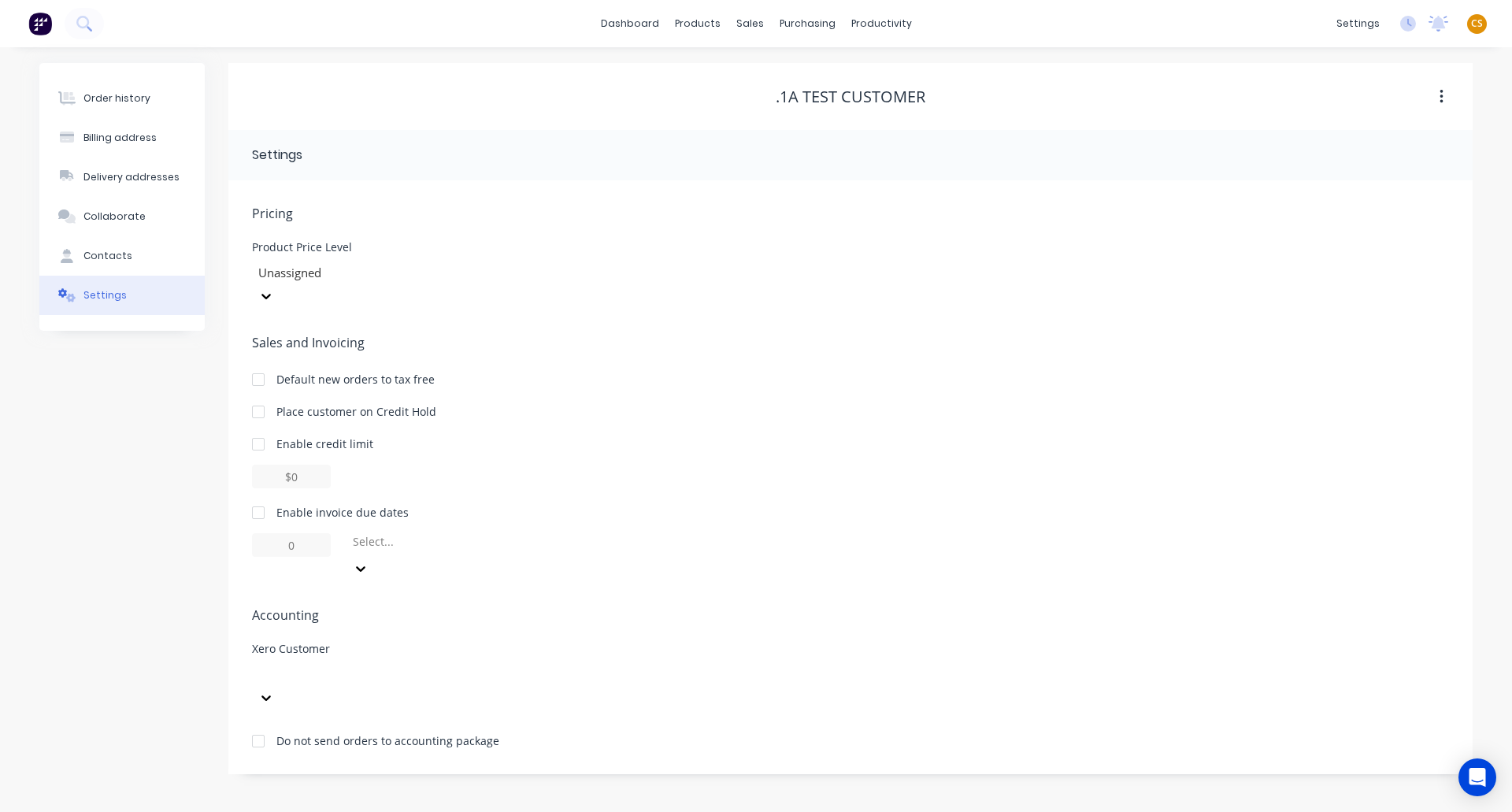
click at [256, 725] on div at bounding box center [258, 741] width 31 height 31
click at [154, 582] on div "Order history Billing address Delivery addresses Collaborate Contacts Settings" at bounding box center [122, 418] width 166 height 711
drag, startPoint x: 100, startPoint y: 99, endPoint x: 508, endPoint y: 75, distance: 408.7
click at [100, 97] on div "Order history" at bounding box center [117, 98] width 67 height 14
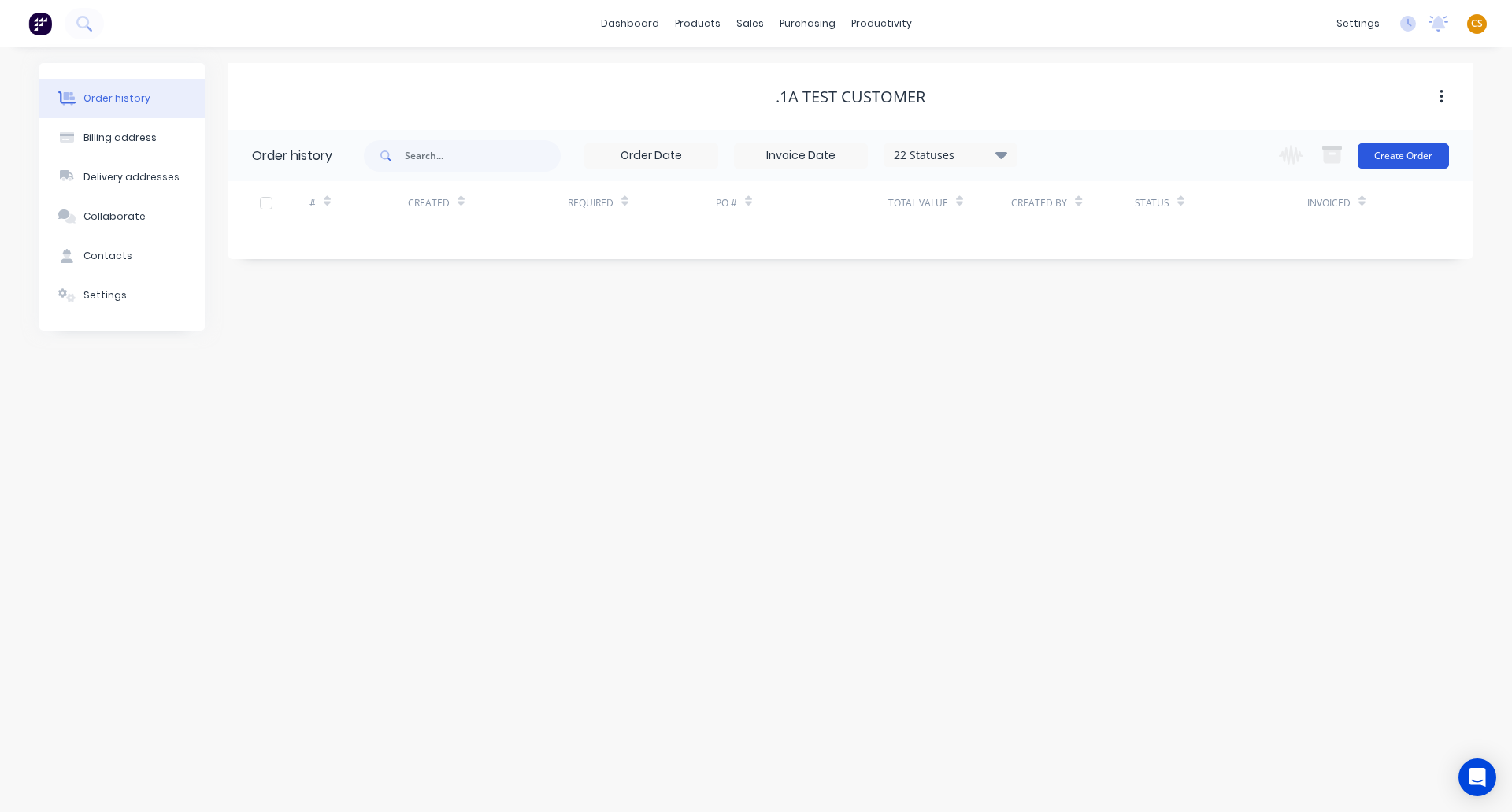
click at [1412, 155] on button "Create Order" at bounding box center [1403, 156] width 91 height 25
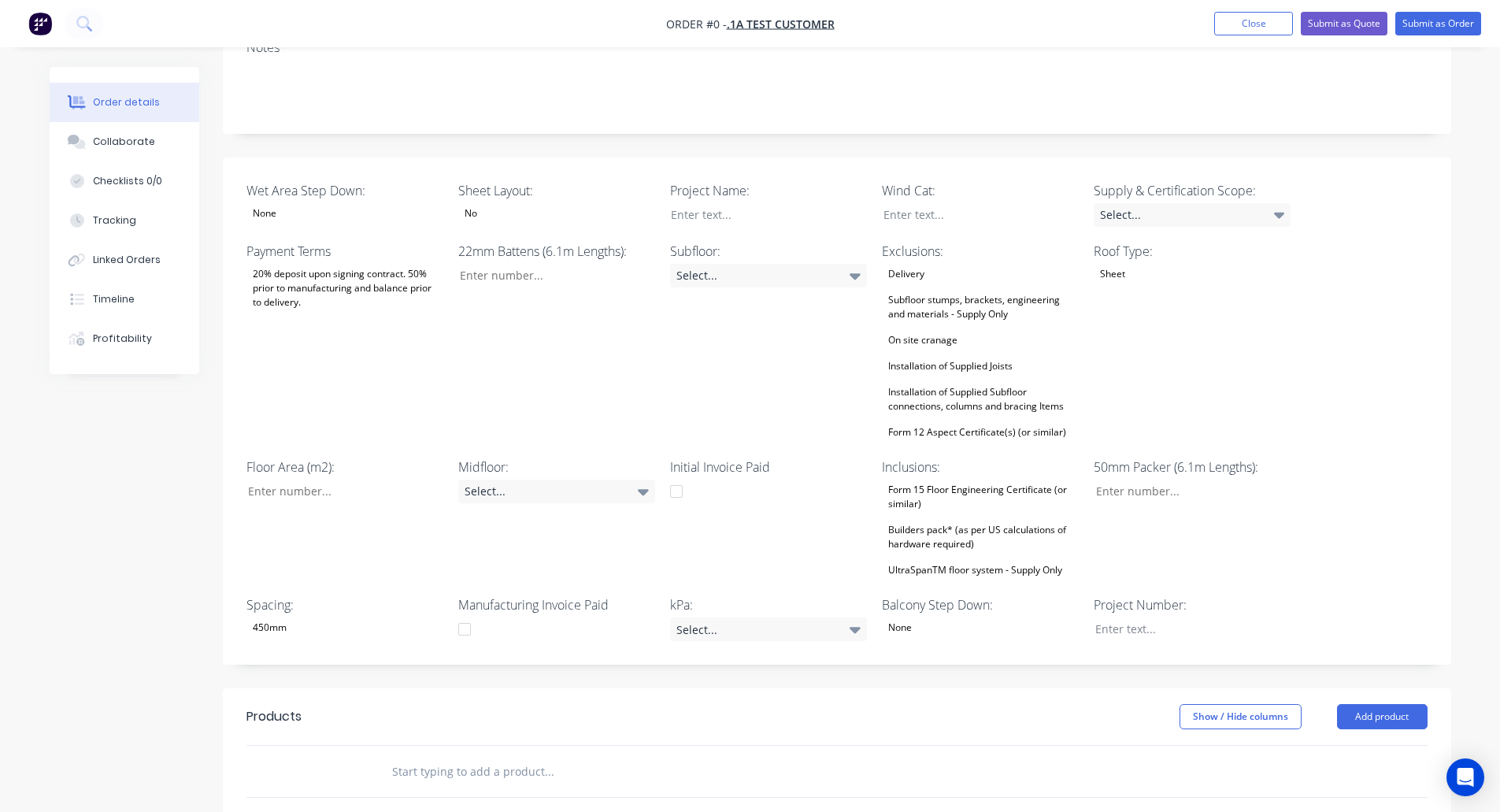
scroll to position [654, 0]
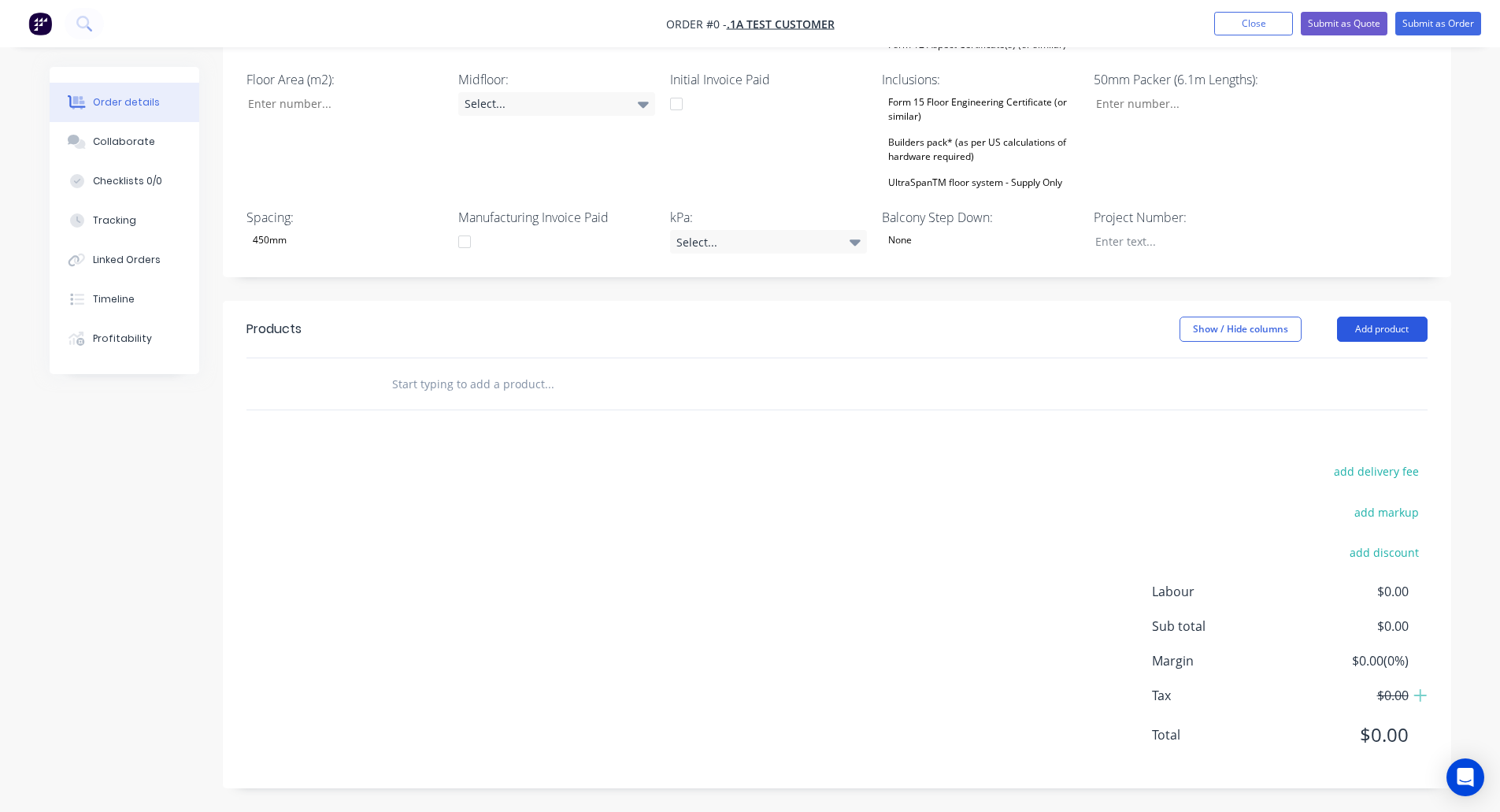
click at [1379, 326] on button "Add product" at bounding box center [1382, 329] width 90 height 25
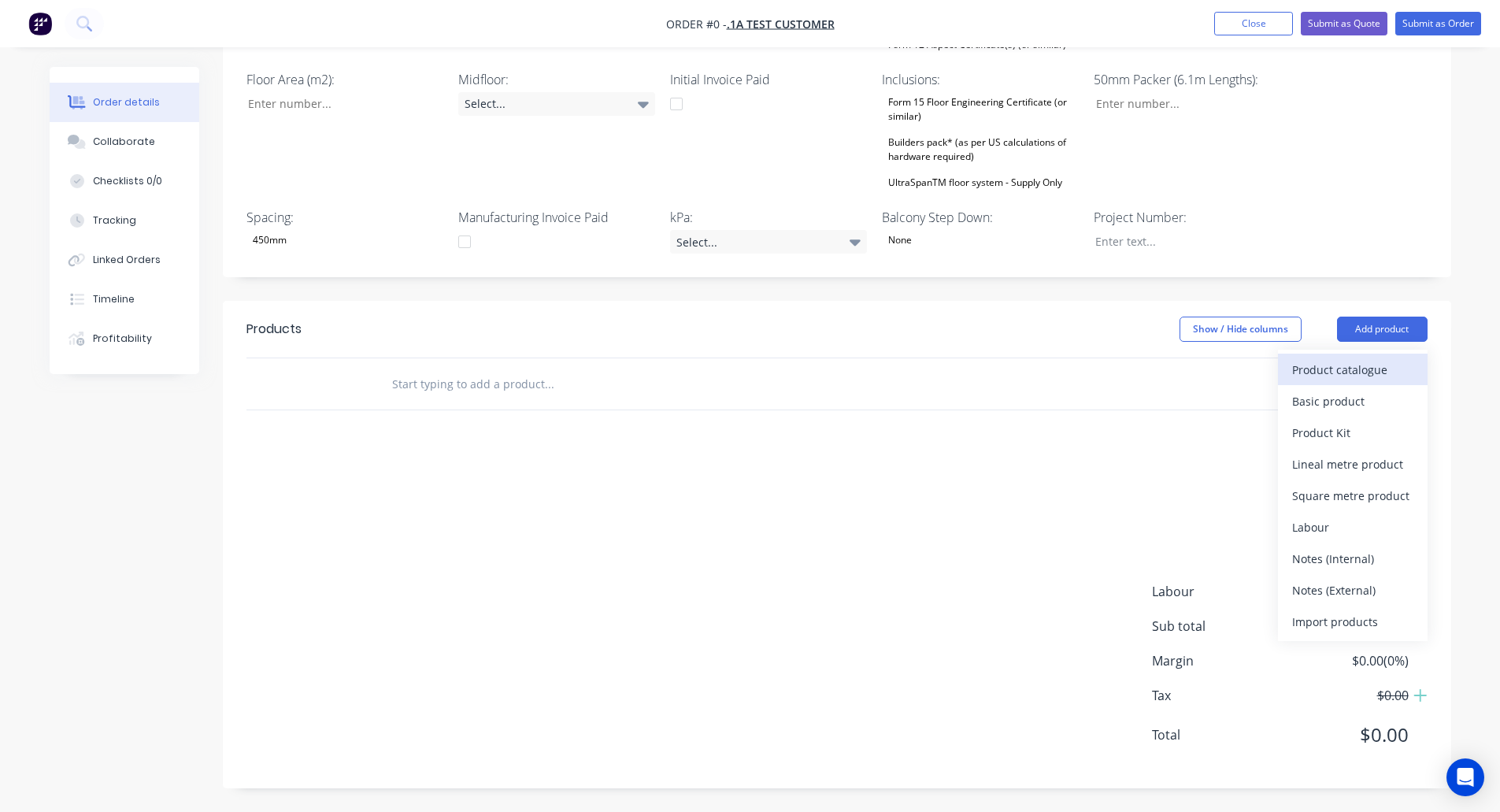
click at [1332, 369] on div "Product catalogue" at bounding box center [1354, 369] width 122 height 23
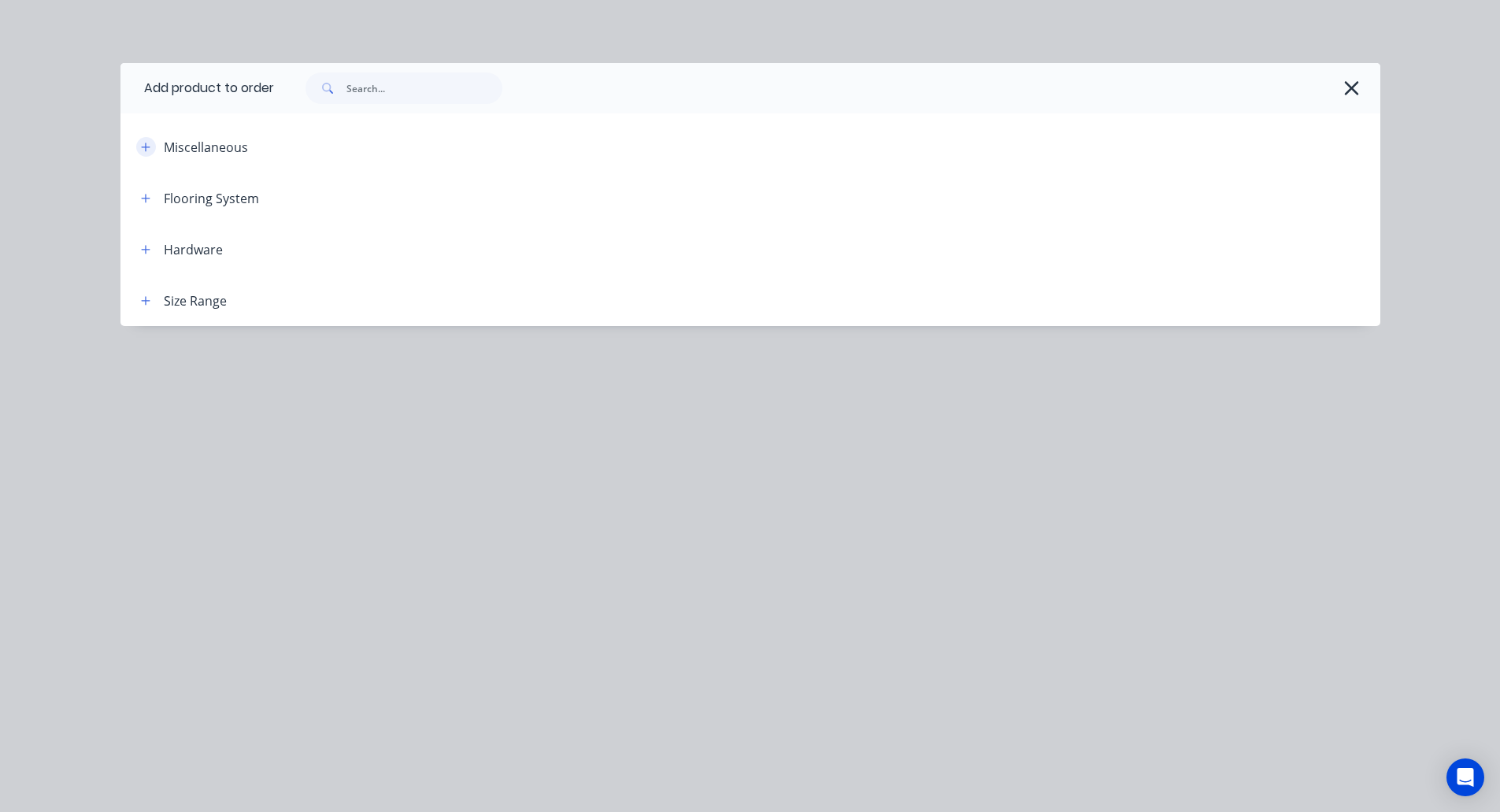
click at [141, 150] on icon "button" at bounding box center [145, 147] width 9 height 11
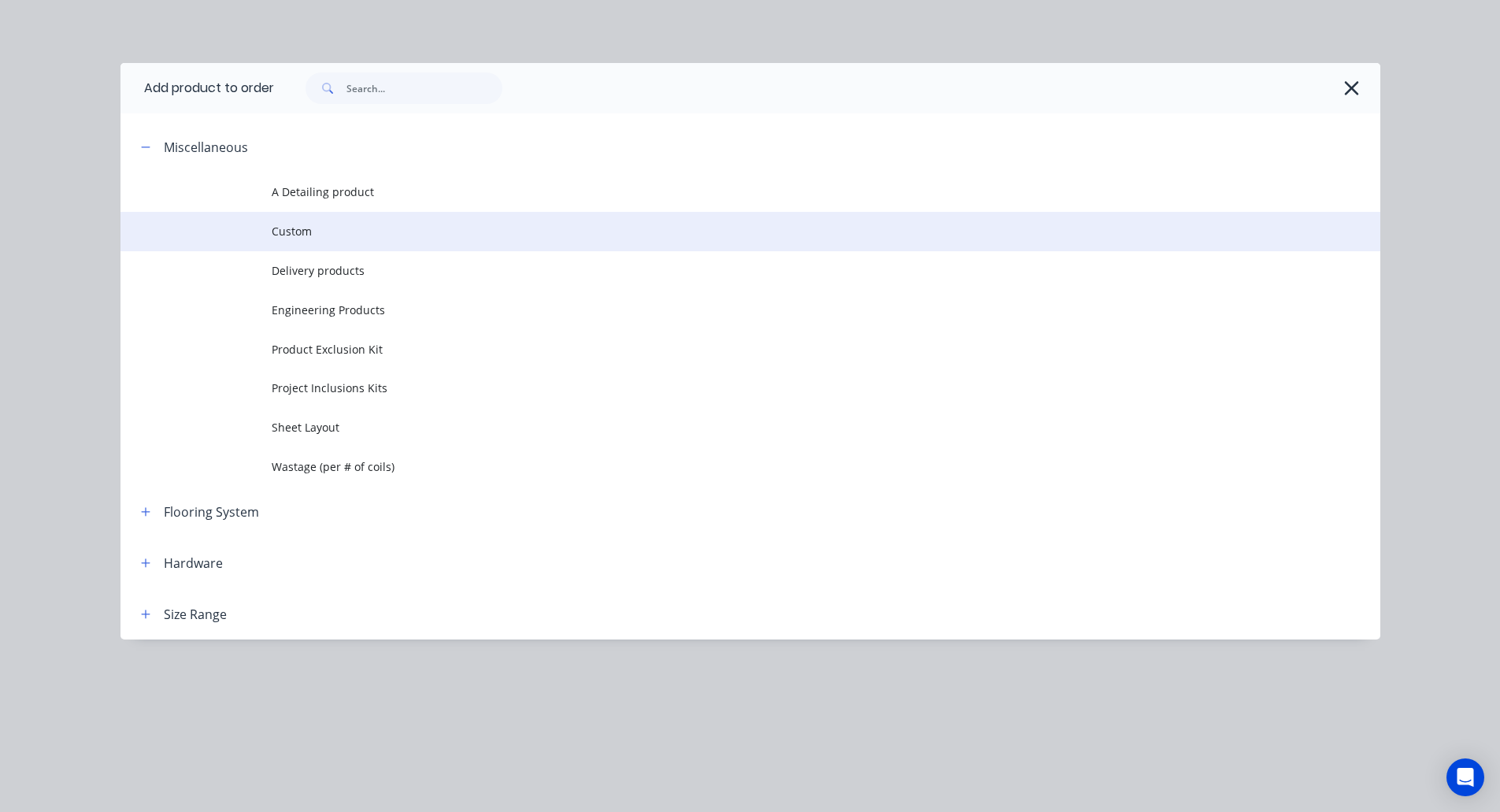
click at [288, 227] on span "Custom" at bounding box center [715, 231] width 887 height 17
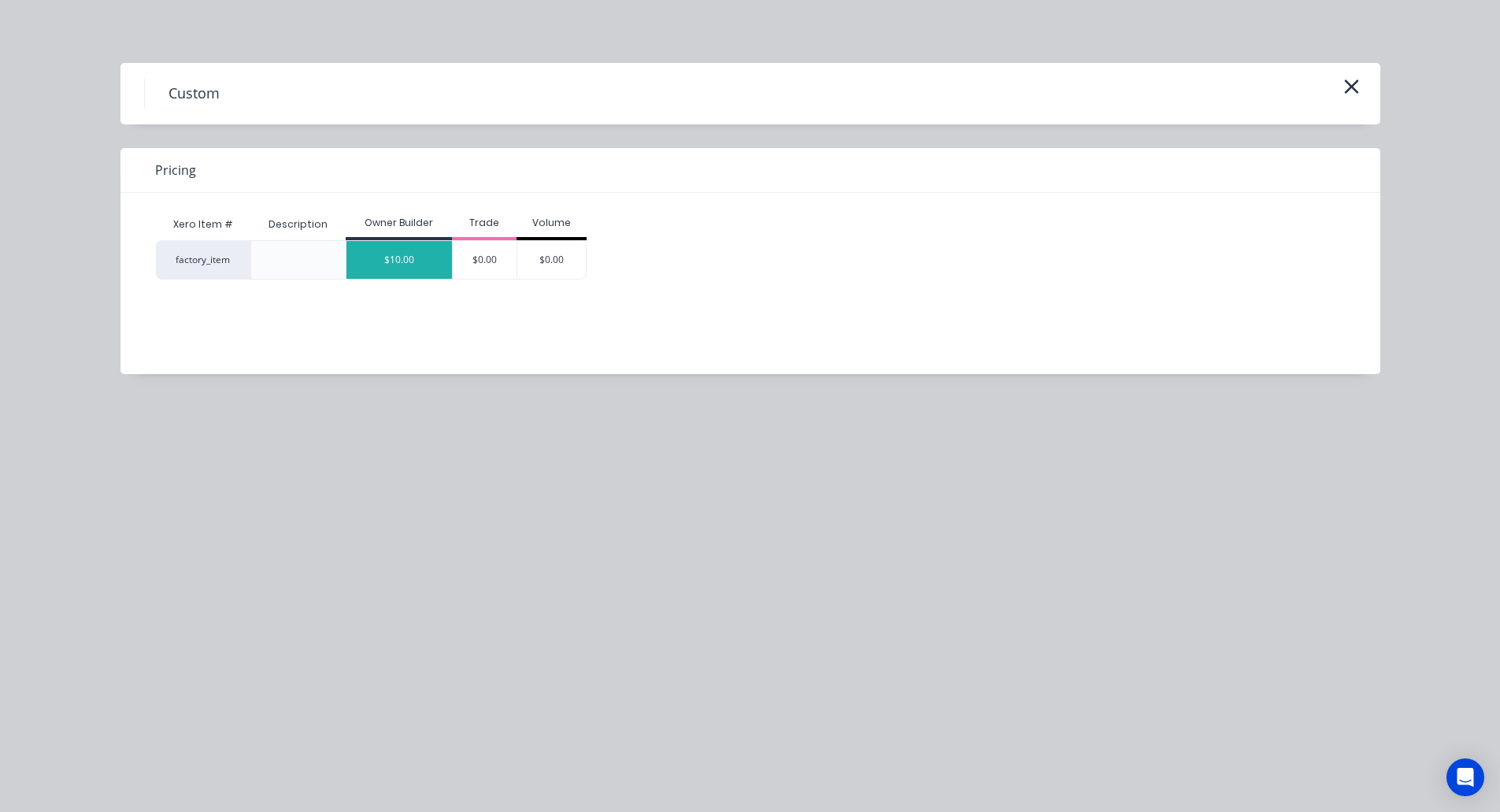
click at [391, 265] on div "$10.00" at bounding box center [399, 260] width 106 height 38
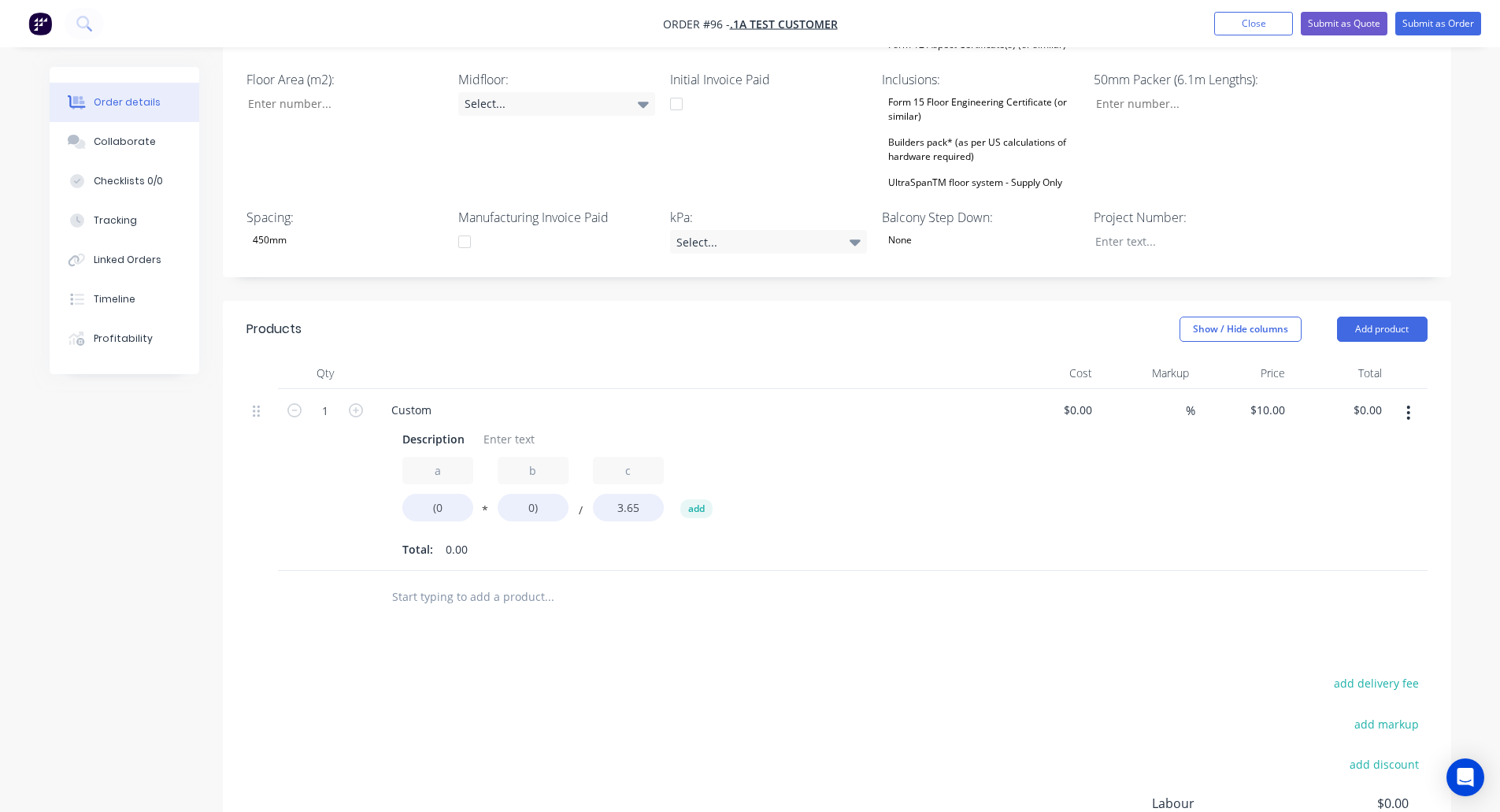
scroll to position [865, 0]
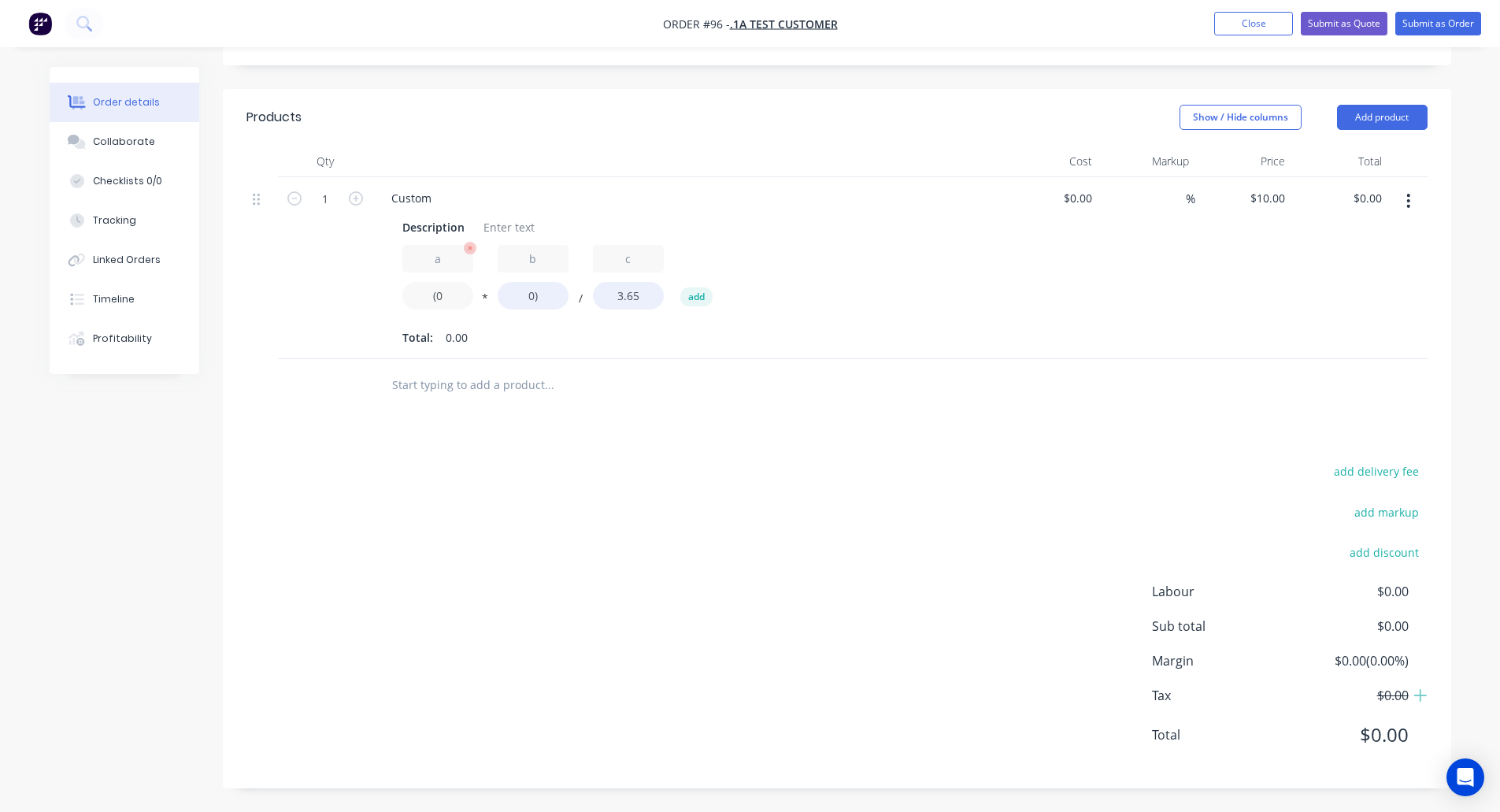
drag, startPoint x: 444, startPoint y: 293, endPoint x: 435, endPoint y: 291, distance: 9.2
click at [435, 291] on input "(0" at bounding box center [437, 296] width 71 height 28
type input "(2"
click at [526, 296] on input "0)" at bounding box center [533, 296] width 71 height 28
type input "8)"
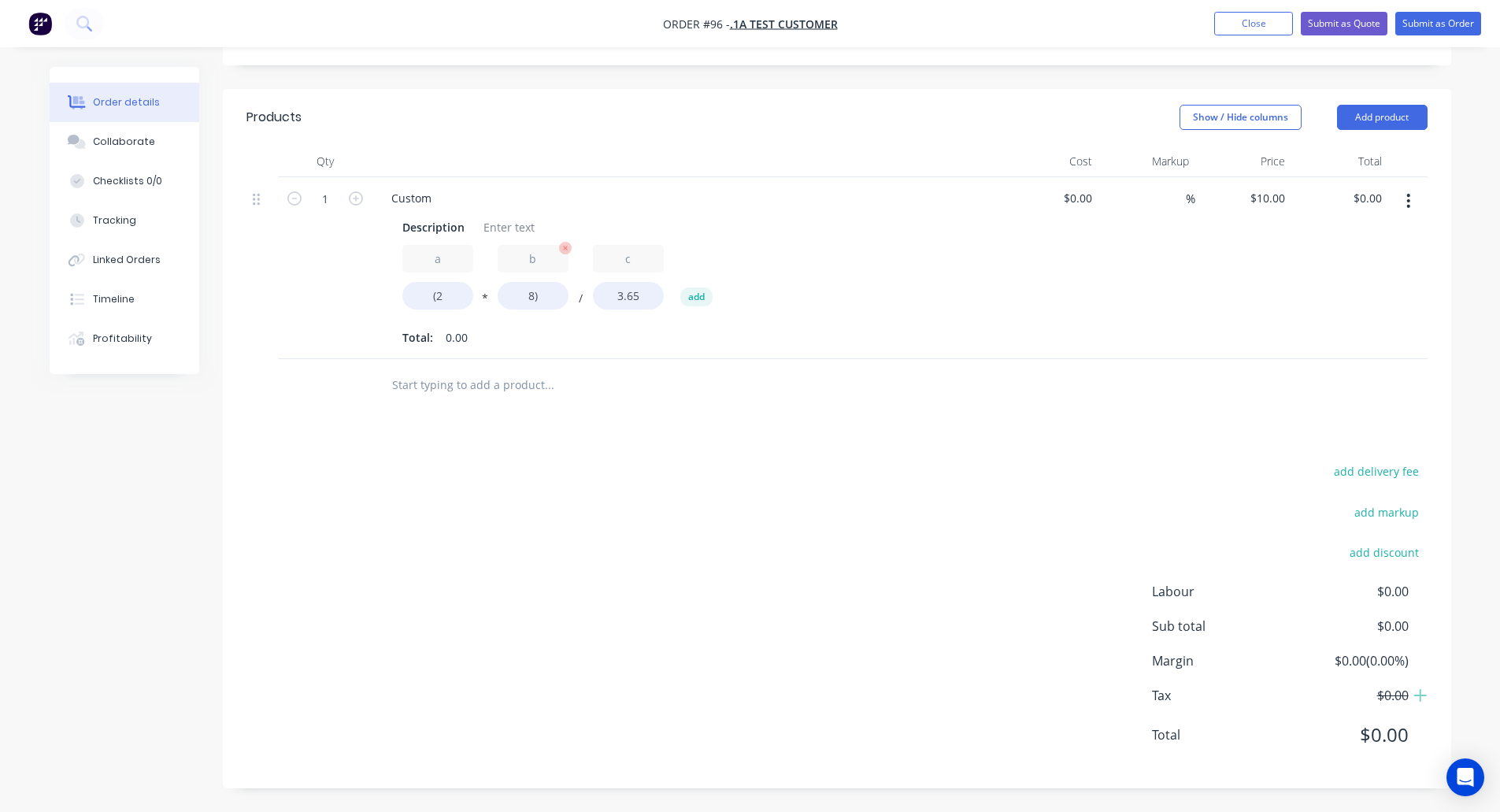
type input "$43.84"
click at [116, 342] on div "Profitability" at bounding box center [122, 338] width 59 height 14
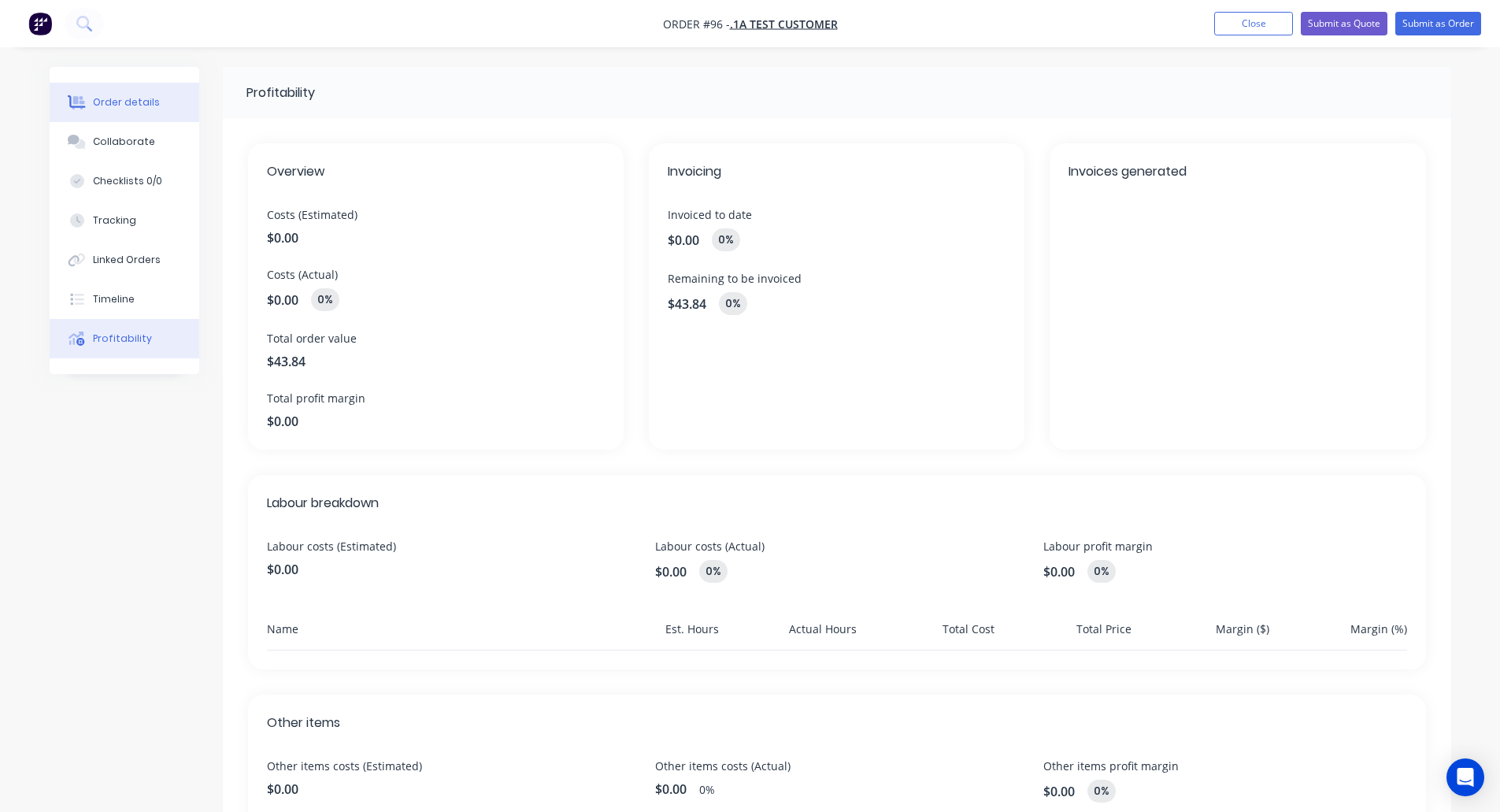
click at [134, 97] on div "Order details" at bounding box center [126, 101] width 67 height 14
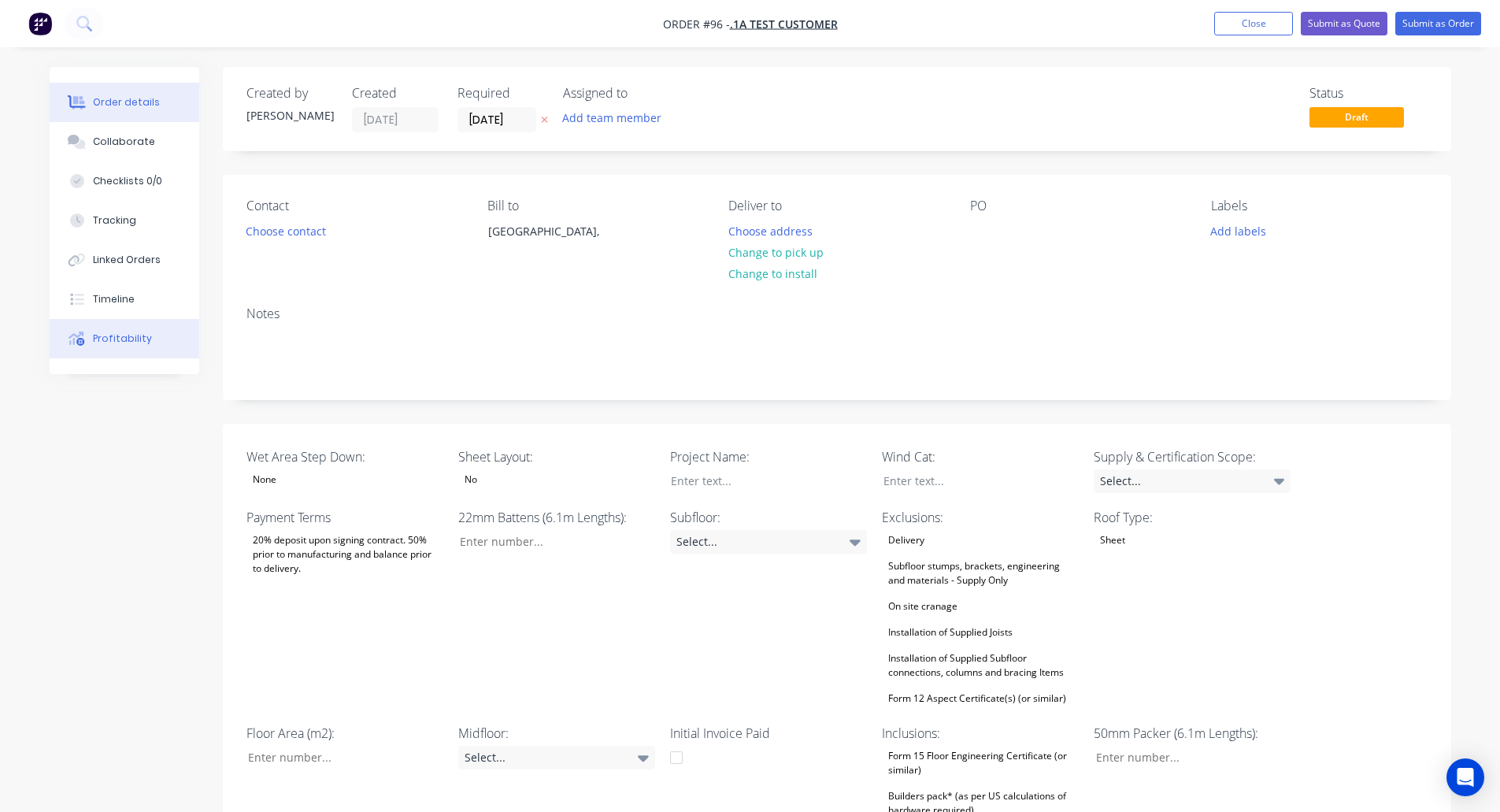
click at [142, 337] on div "Profitability" at bounding box center [122, 338] width 59 height 14
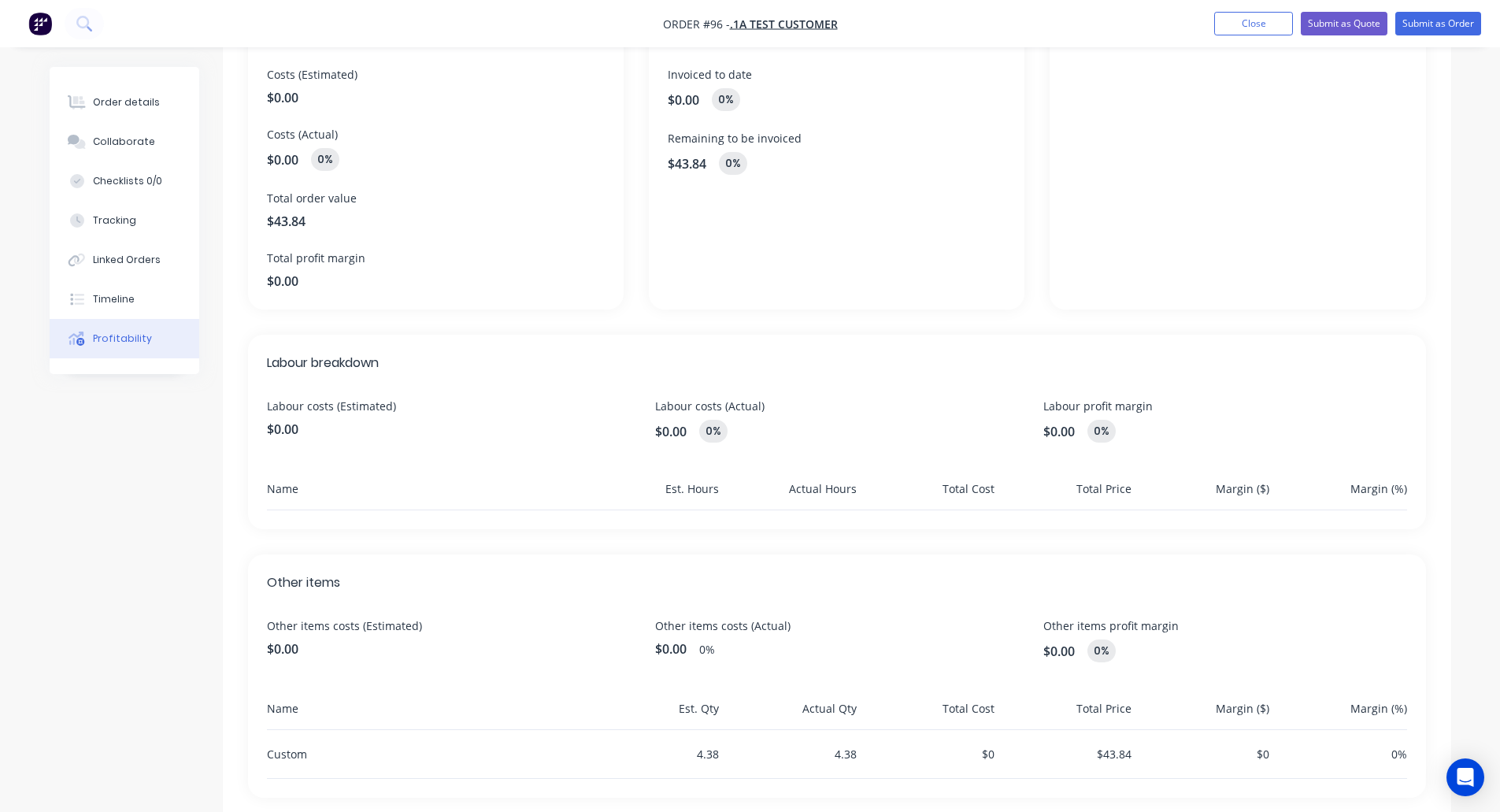
scroll to position [177, 0]
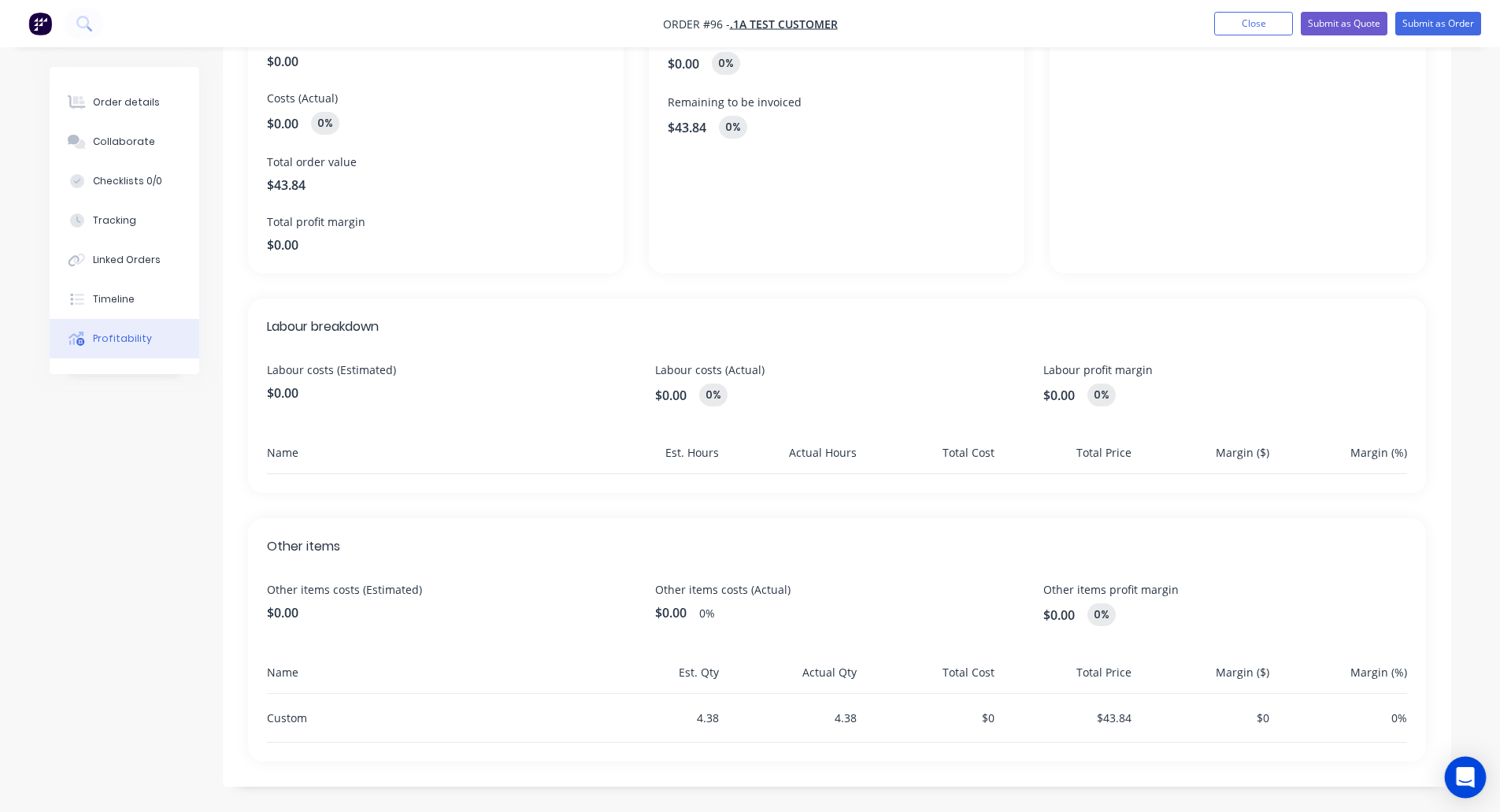
click at [1457, 775] on icon "Open Intercom Messenger" at bounding box center [1466, 777] width 18 height 20
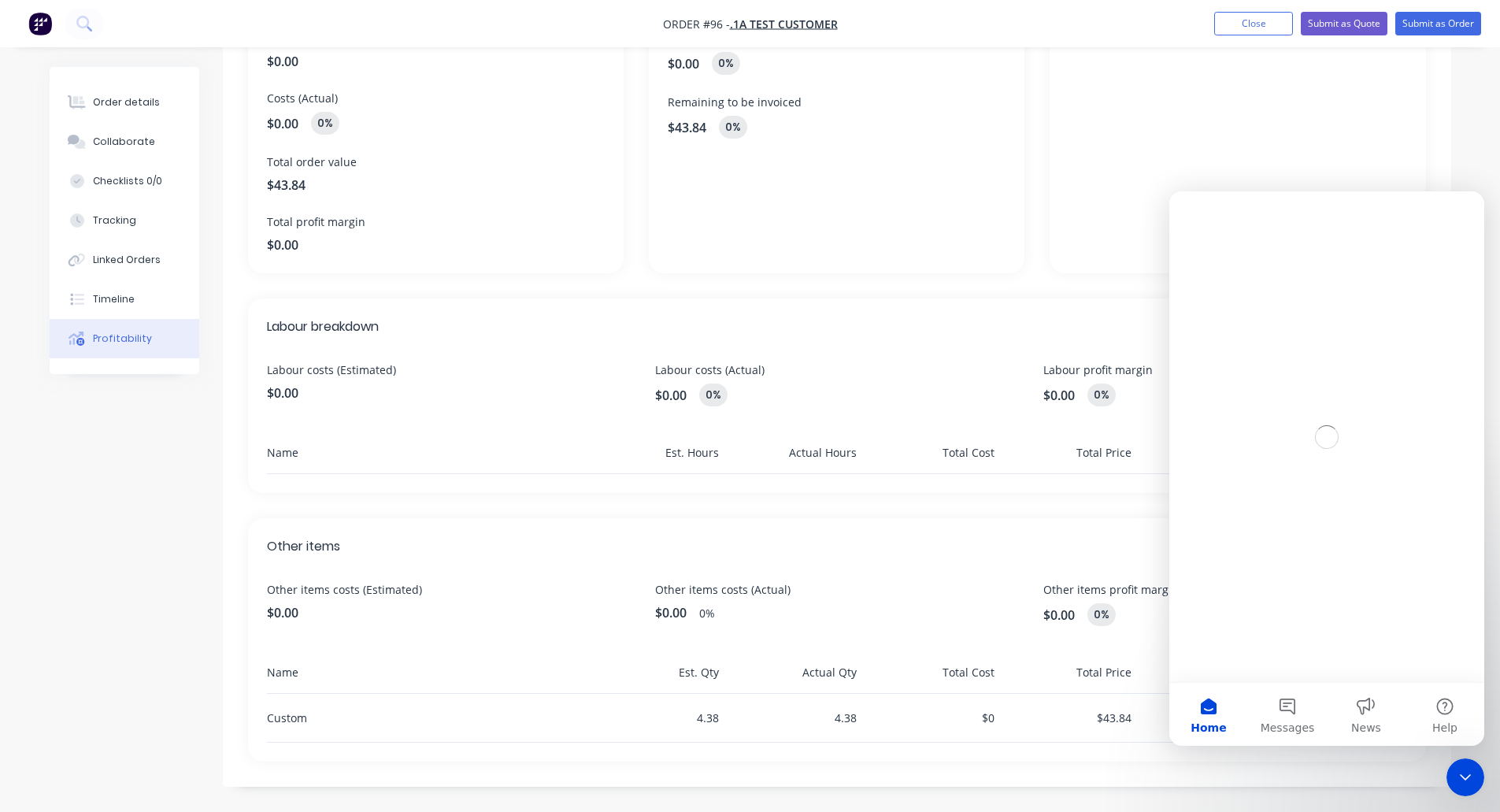
scroll to position [0, 0]
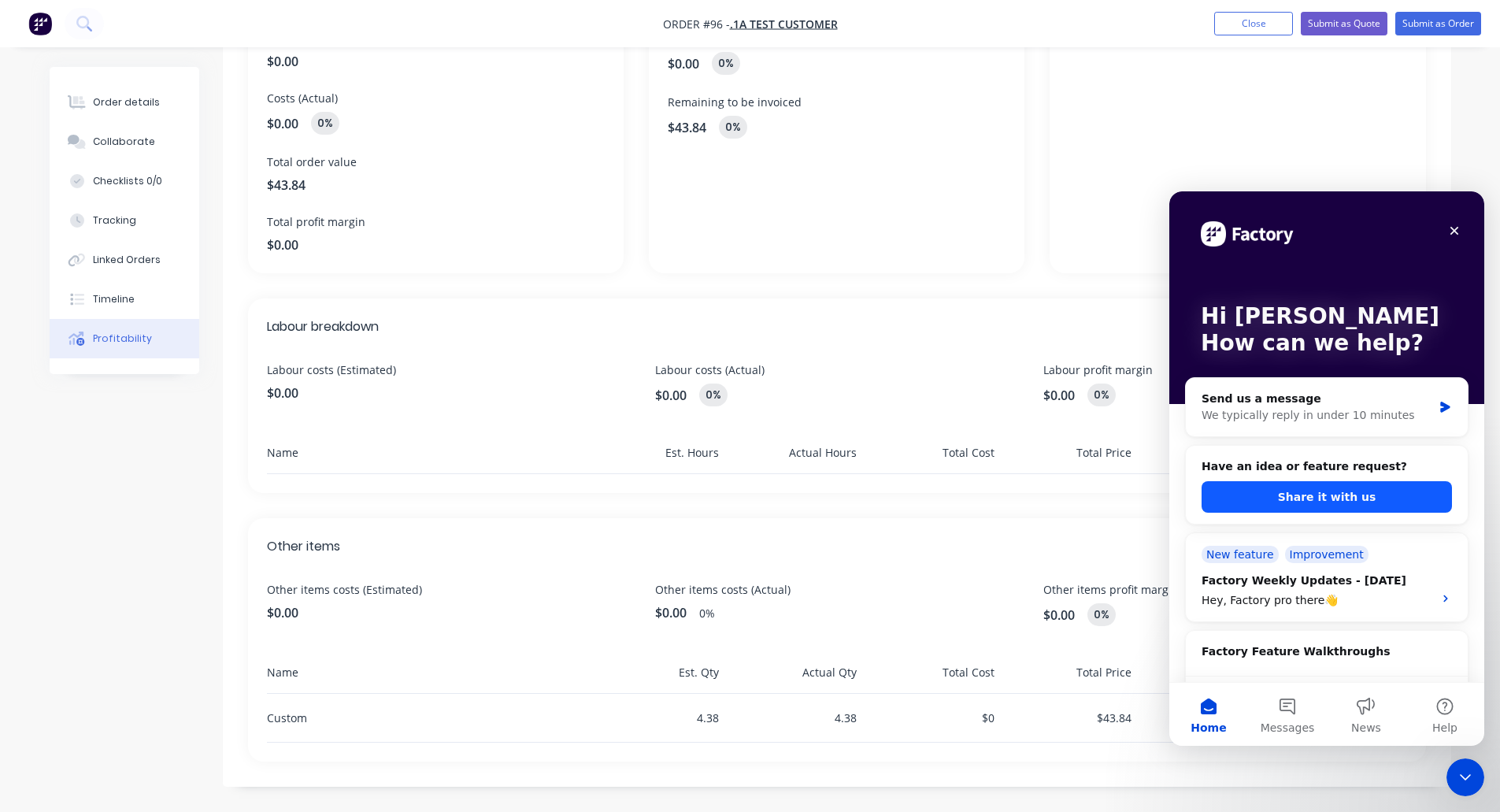
click at [1290, 495] on button "Share it with us" at bounding box center [1327, 497] width 250 height 31
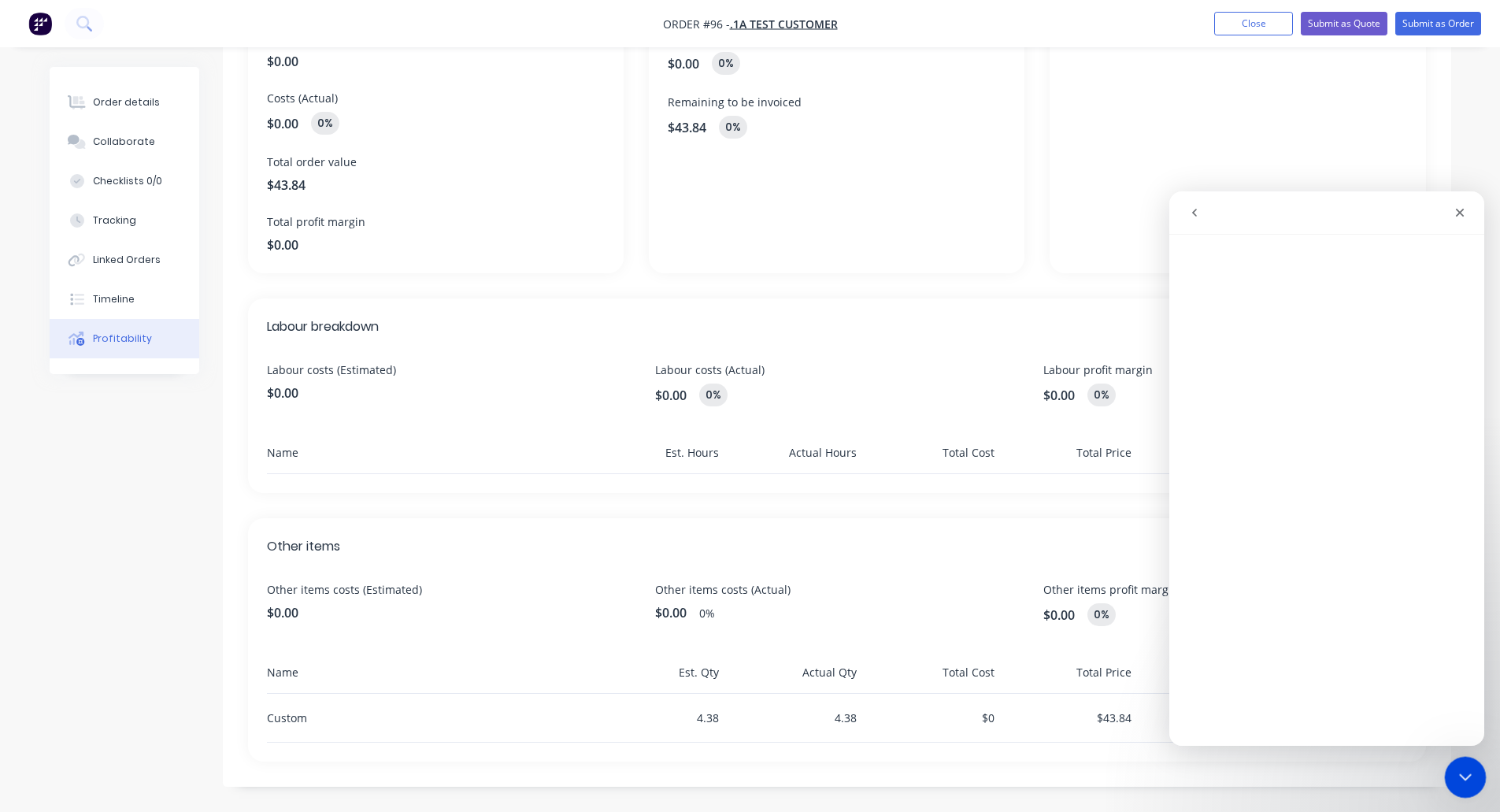
click at [1459, 772] on icon "Close Intercom Messenger" at bounding box center [1463, 774] width 11 height 6
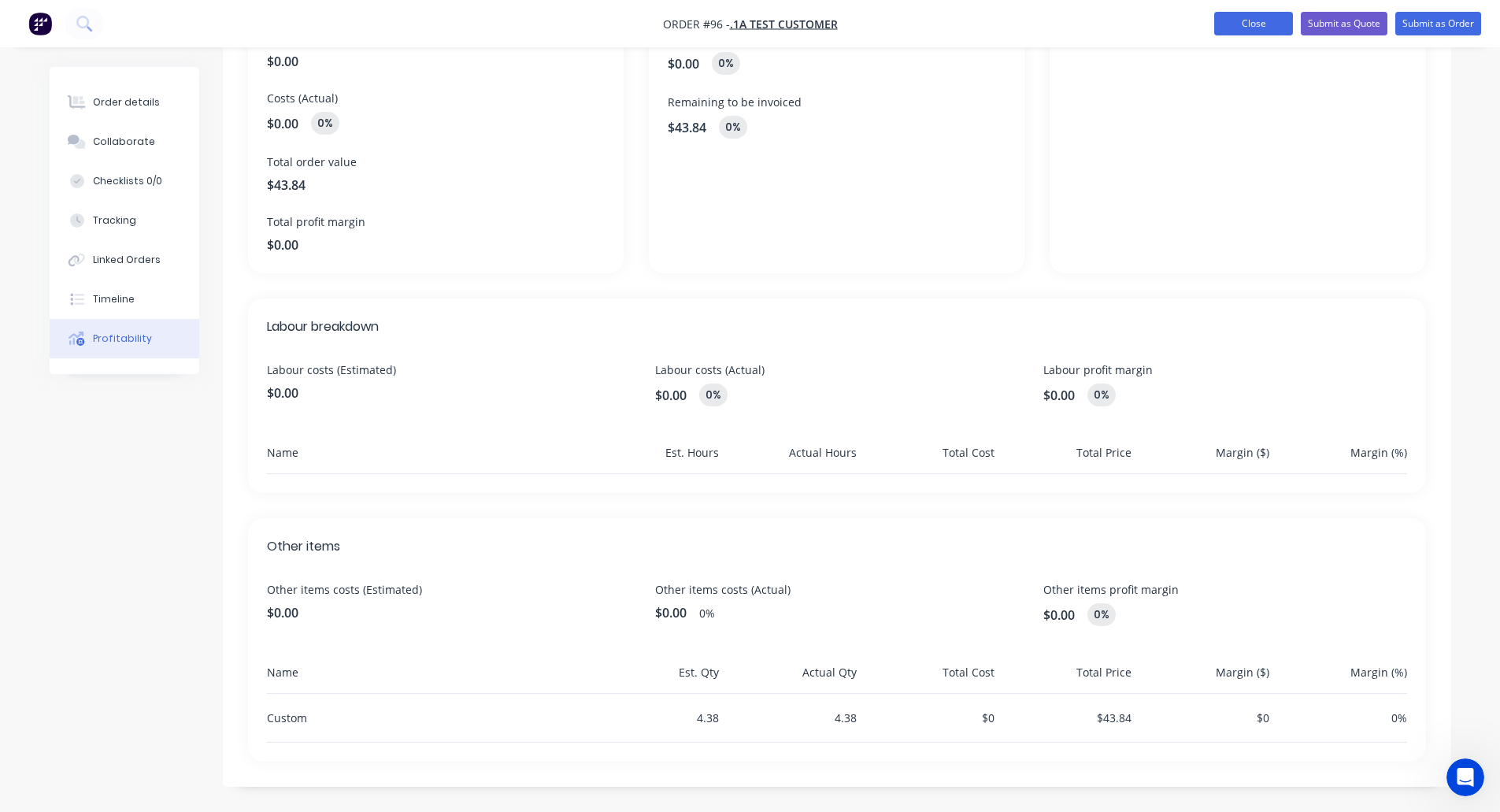
drag, startPoint x: 1243, startPoint y: 28, endPoint x: 1221, endPoint y: 34, distance: 22.8
click at [1243, 28] on button "Close" at bounding box center [1254, 24] width 79 height 24
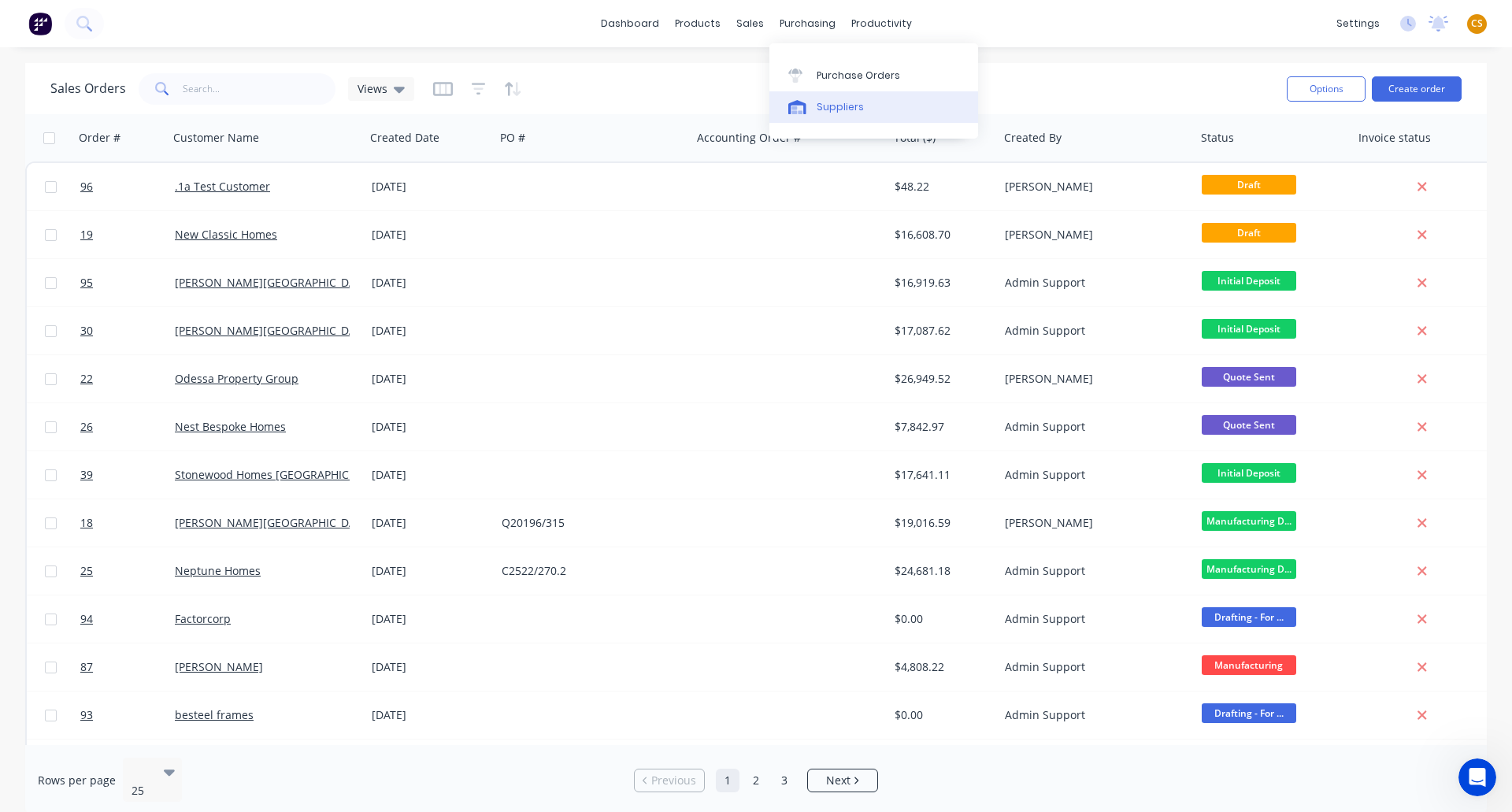
drag, startPoint x: 839, startPoint y: 74, endPoint x: 841, endPoint y: 100, distance: 26.1
click at [839, 75] on div "Purchase Orders" at bounding box center [858, 75] width 84 height 14
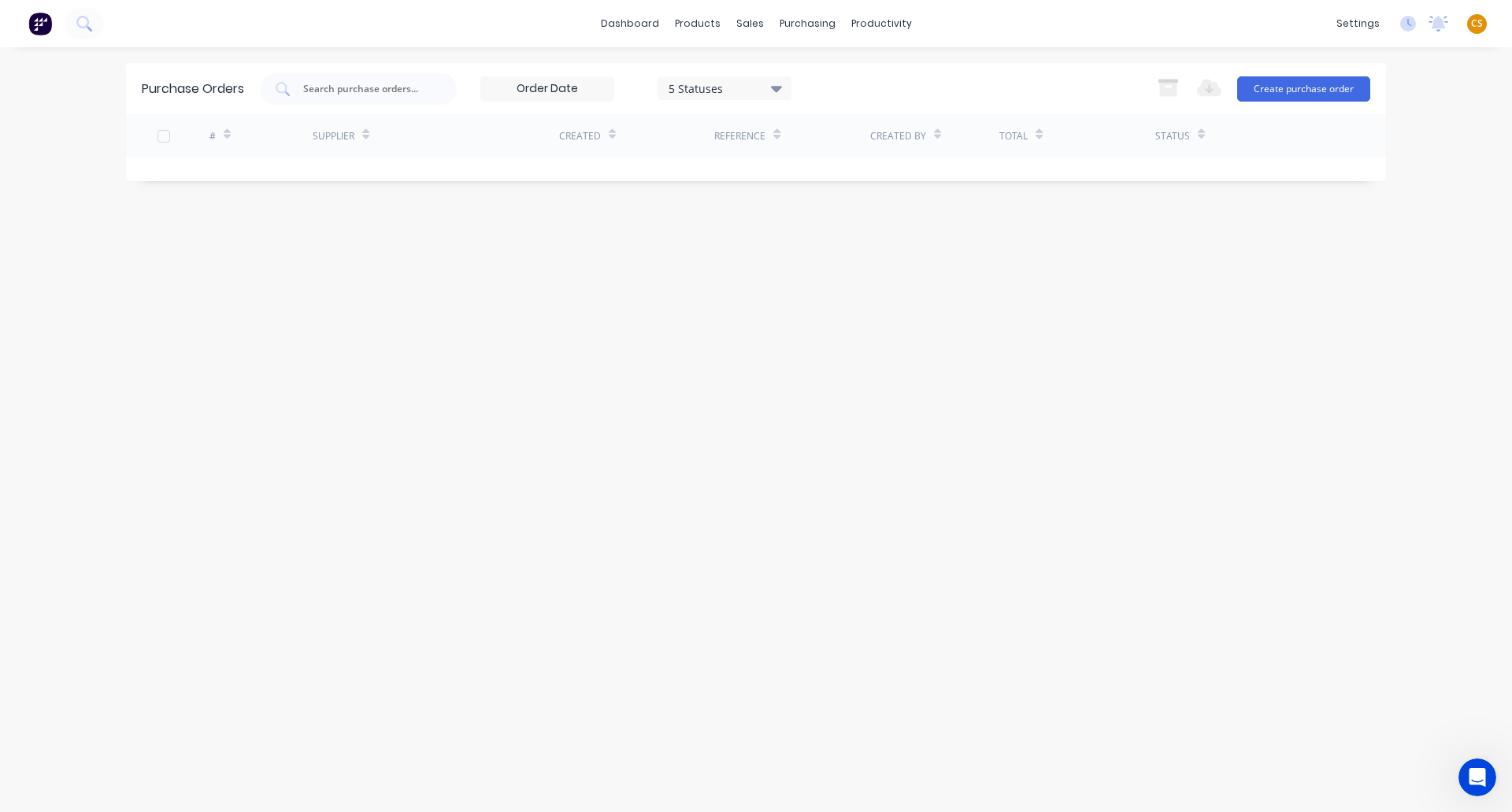
click at [775, 93] on icon at bounding box center [776, 87] width 11 height 17
click at [830, 133] on div at bounding box center [831, 129] width 31 height 31
click at [552, 332] on div "Purchase Orders 7 Statuses 7 Statuses Export to Excel (XLSX) Create purchase or…" at bounding box center [756, 429] width 1261 height 733
click at [1354, 747] on div "Purchase Orders 7 Statuses 7 Statuses Export to Excel (XLSX) Create purchase or…" at bounding box center [756, 429] width 1261 height 733
click at [834, 82] on div "Purchase Orders" at bounding box center [858, 75] width 84 height 14
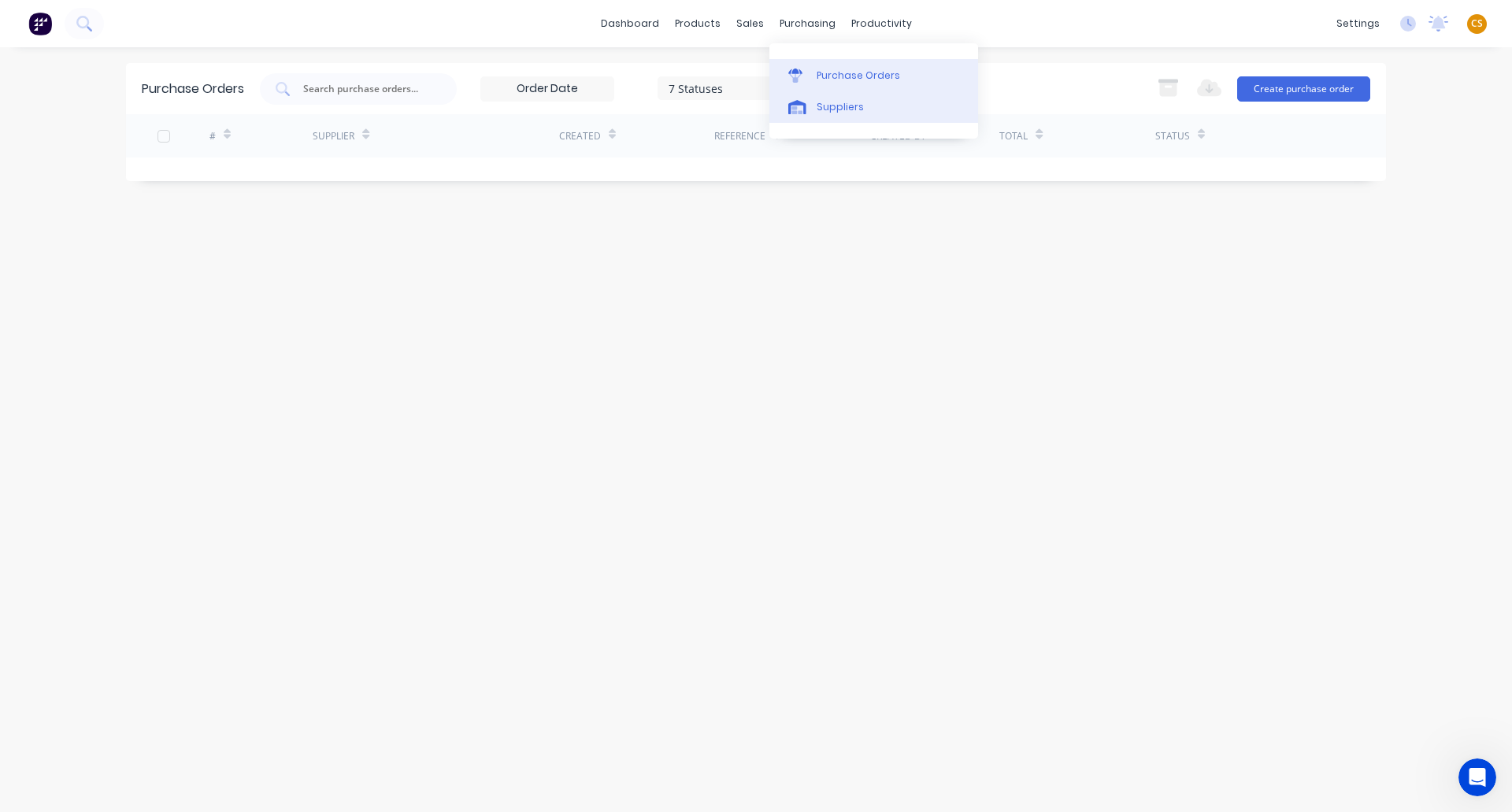
click at [825, 105] on div "Suppliers" at bounding box center [840, 107] width 47 height 14
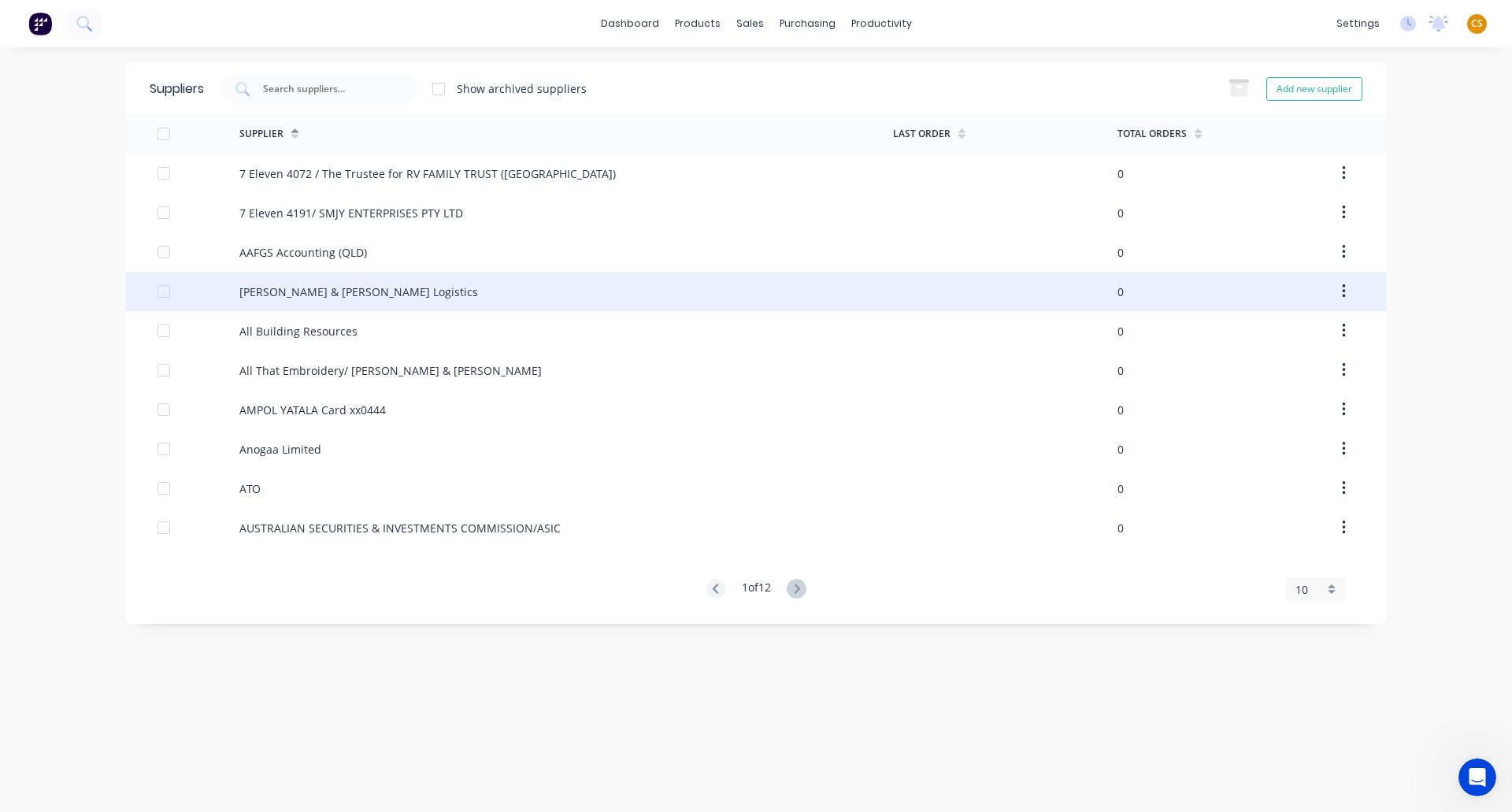
click at [300, 295] on div "Alice & Alex Logistics" at bounding box center [358, 292] width 238 height 17
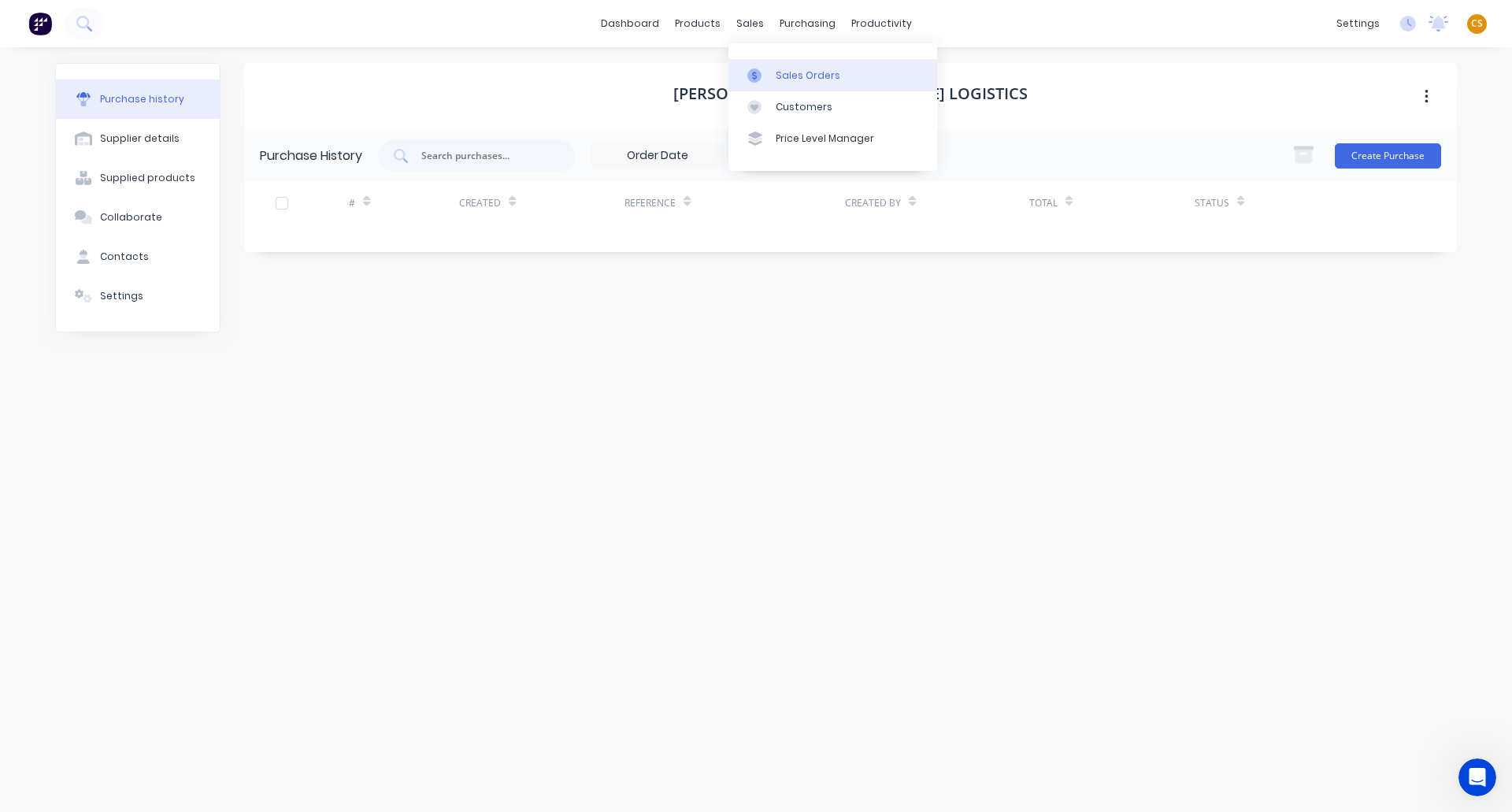
click at [791, 74] on div "Sales Orders" at bounding box center [808, 75] width 64 height 14
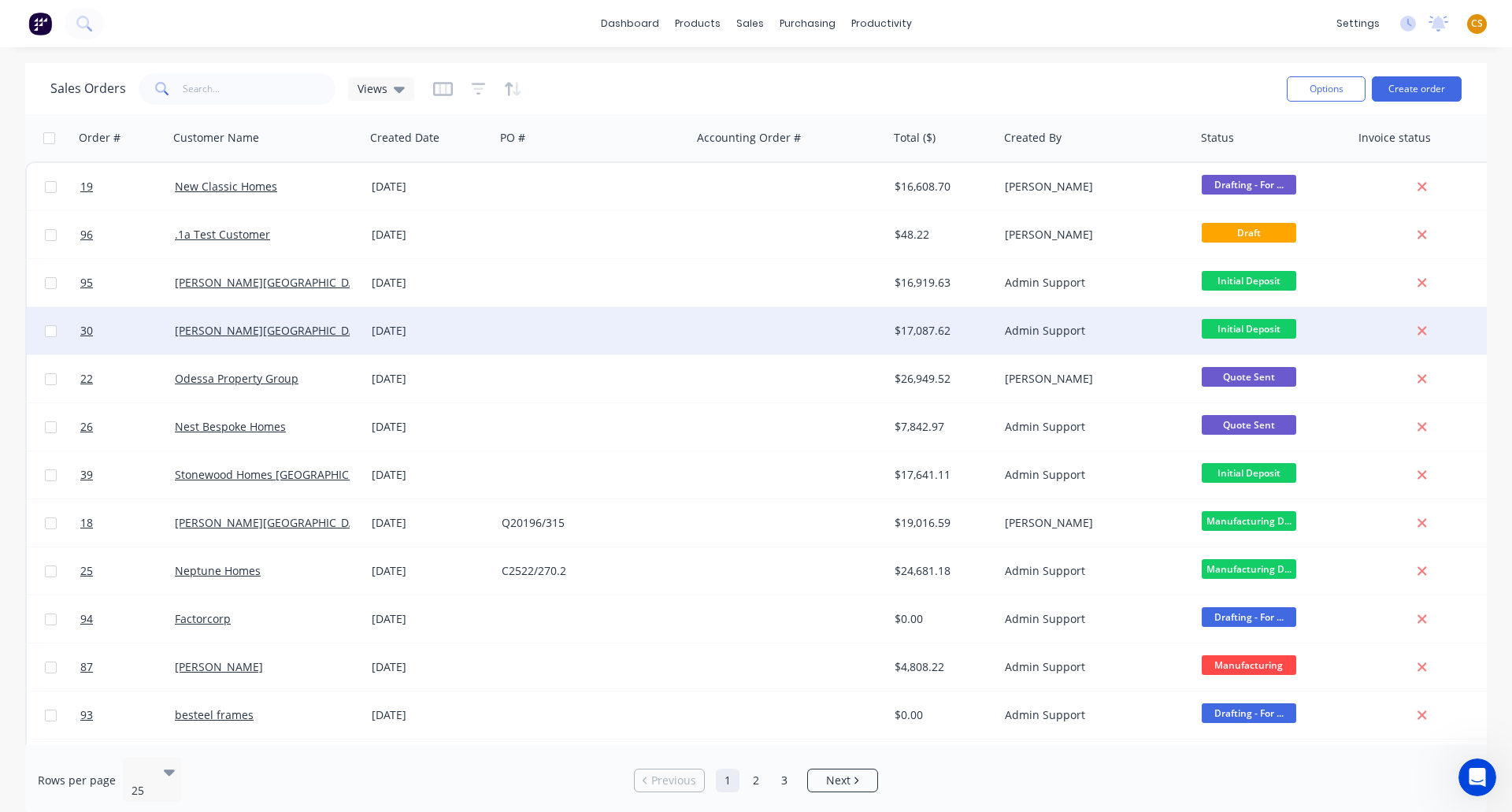
click at [382, 331] on div "18 Aug 2025" at bounding box center [430, 331] width 117 height 16
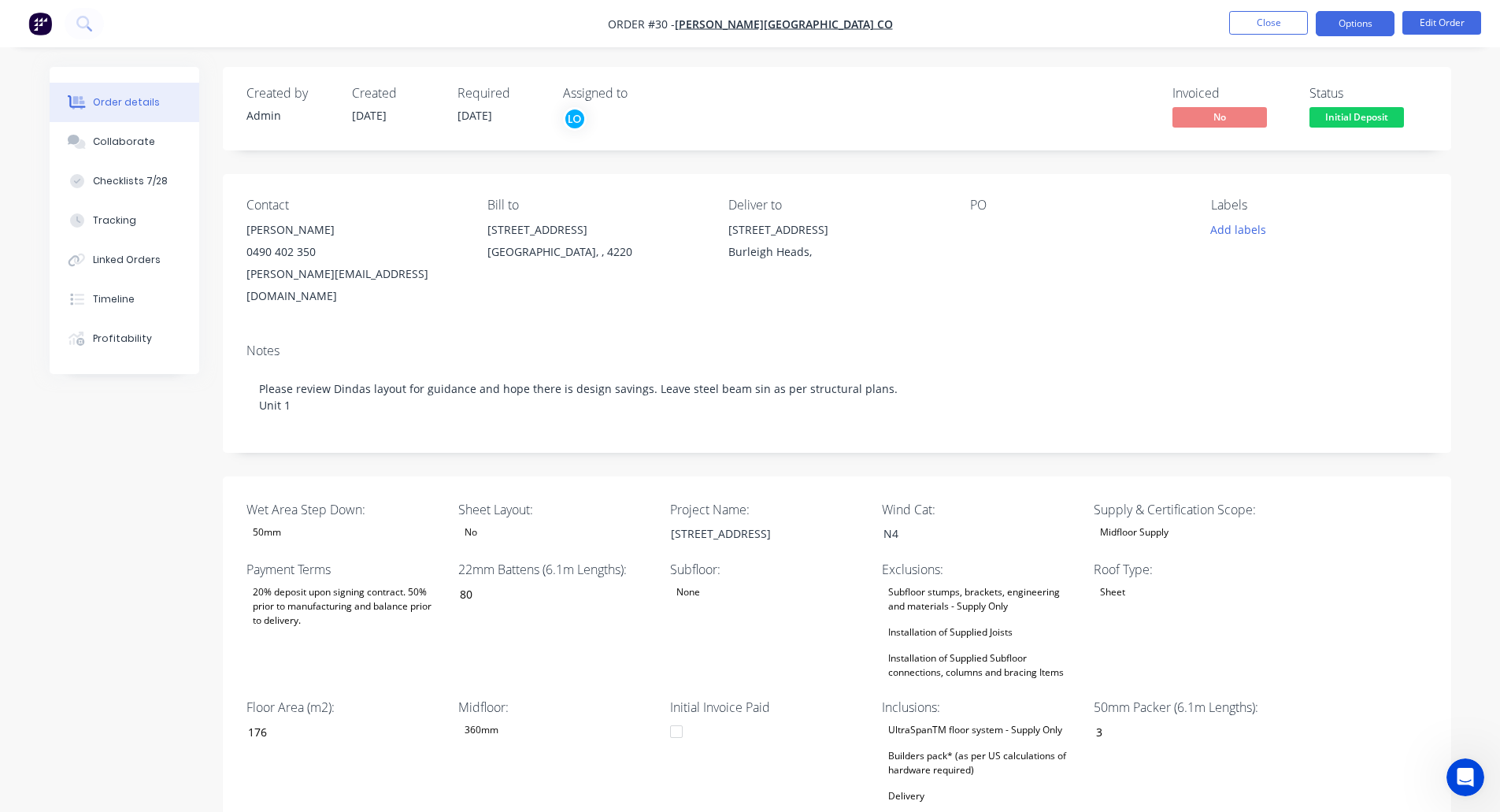
click at [1359, 25] on button "Options" at bounding box center [1355, 23] width 79 height 25
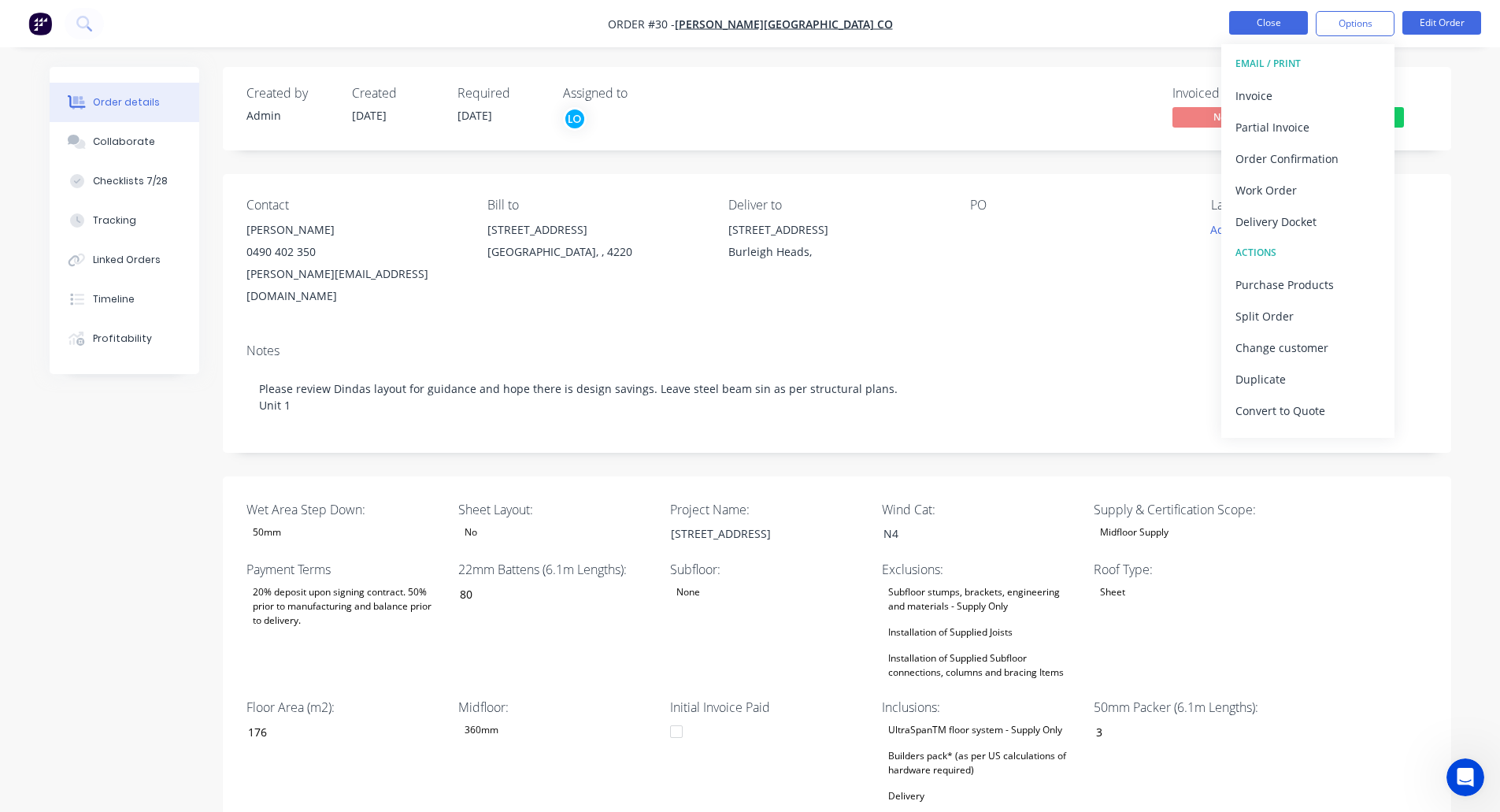
click at [1274, 15] on button "Close" at bounding box center [1269, 23] width 79 height 24
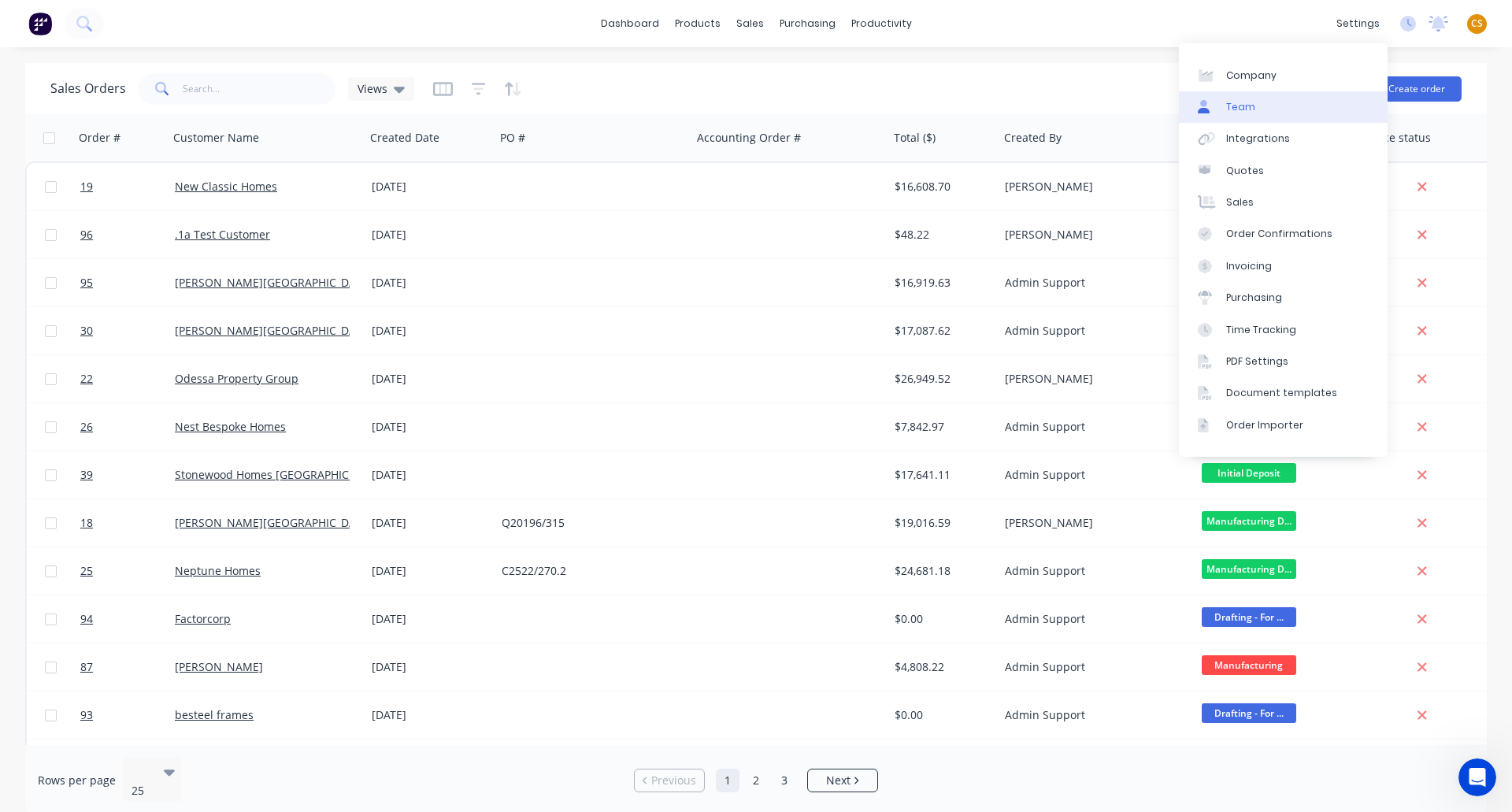
click at [1253, 111] on link "Team" at bounding box center [1283, 107] width 209 height 31
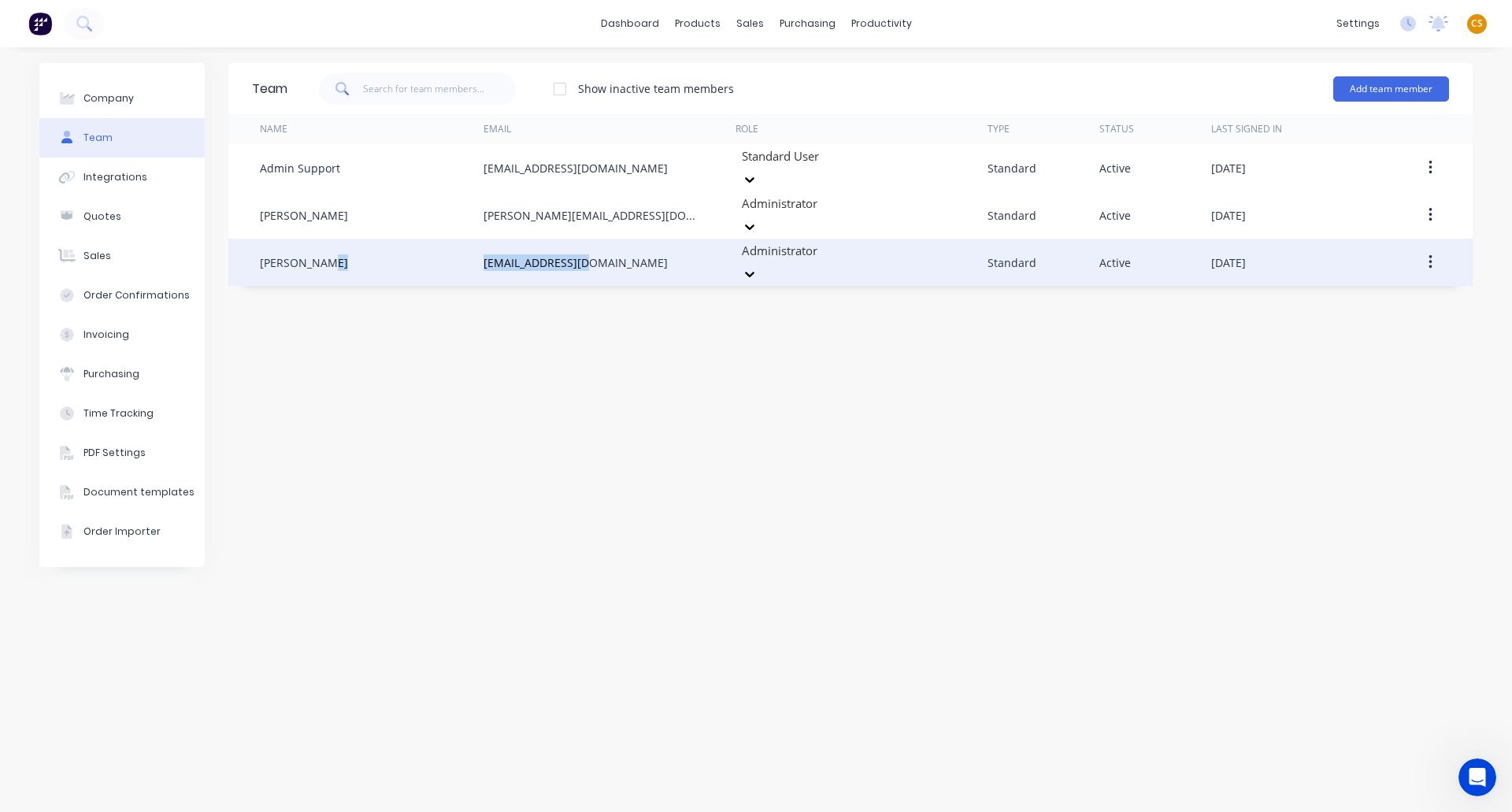
drag, startPoint x: 589, startPoint y: 242, endPoint x: 436, endPoint y: 242, distance: 153.0
click at [436, 242] on div "Luke Ogilvy luke@ultraspan.au Administrator Standard Active September 8th 2025" at bounding box center [850, 261] width 1244 height 47
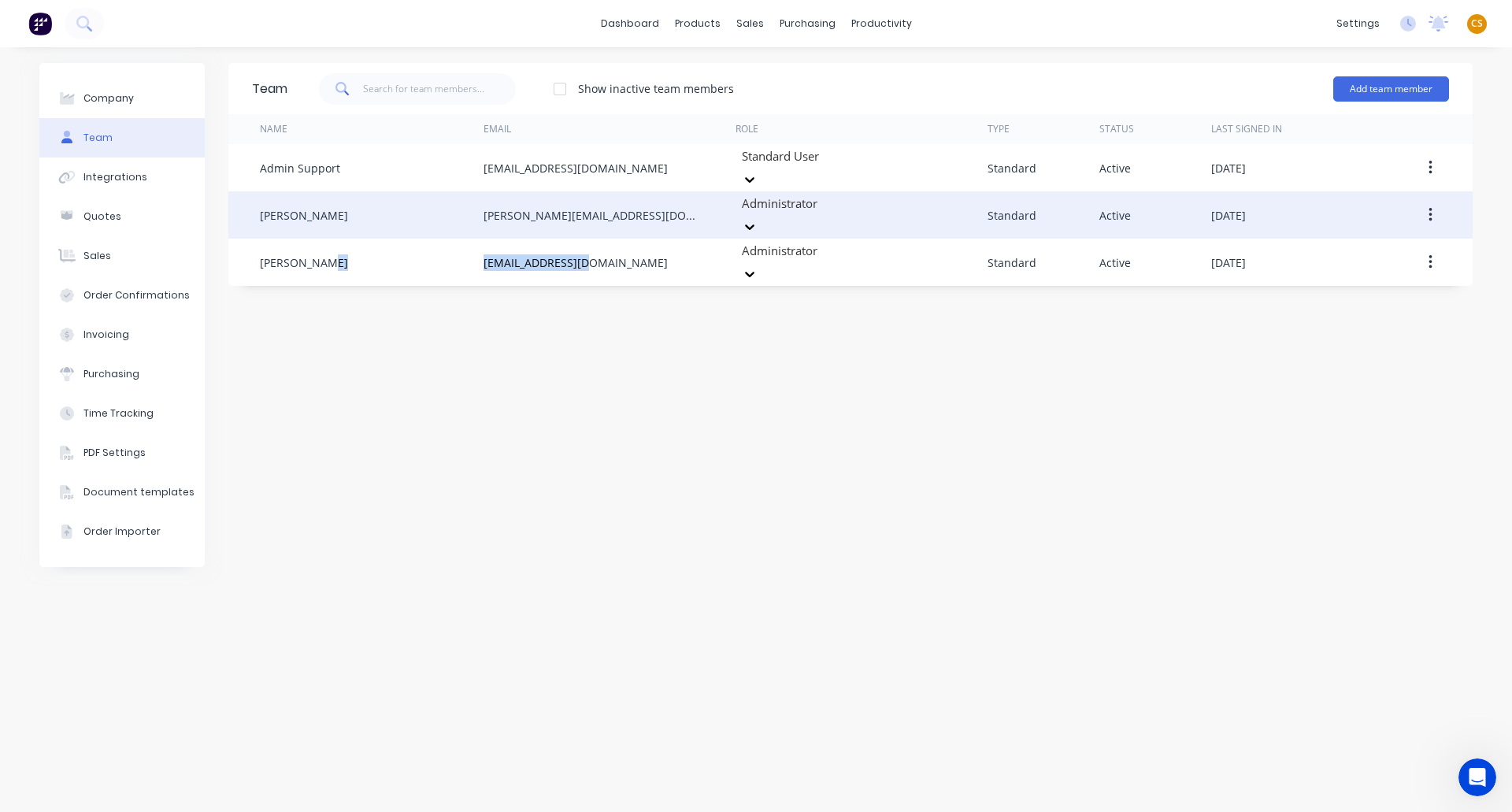
copy div "luke@ultraspan.au"
drag, startPoint x: 592, startPoint y: 201, endPoint x: 469, endPoint y: 201, distance: 123.0
click at [469, 201] on div "Jason Ogilvy jason@ultraspan.au Administrator Standard Active September 8th 2025" at bounding box center [850, 215] width 1244 height 47
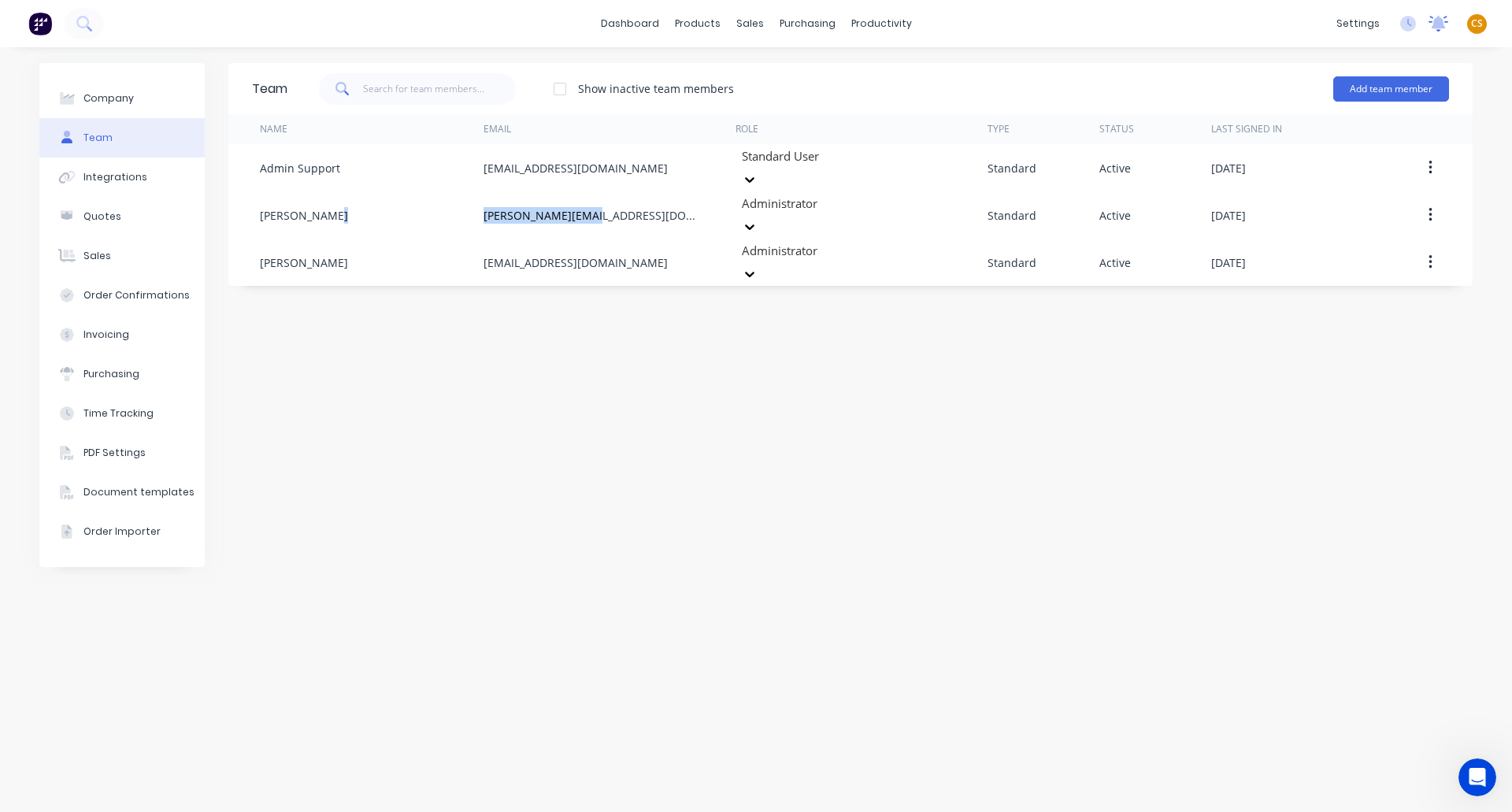
copy div "jason@ultraspan.au"
click at [1084, 33] on div "dashboard products sales purchasing productivity dashboard products Product Cat…" at bounding box center [756, 23] width 1512 height 47
click at [627, 16] on link "dashboard" at bounding box center [630, 24] width 74 height 24
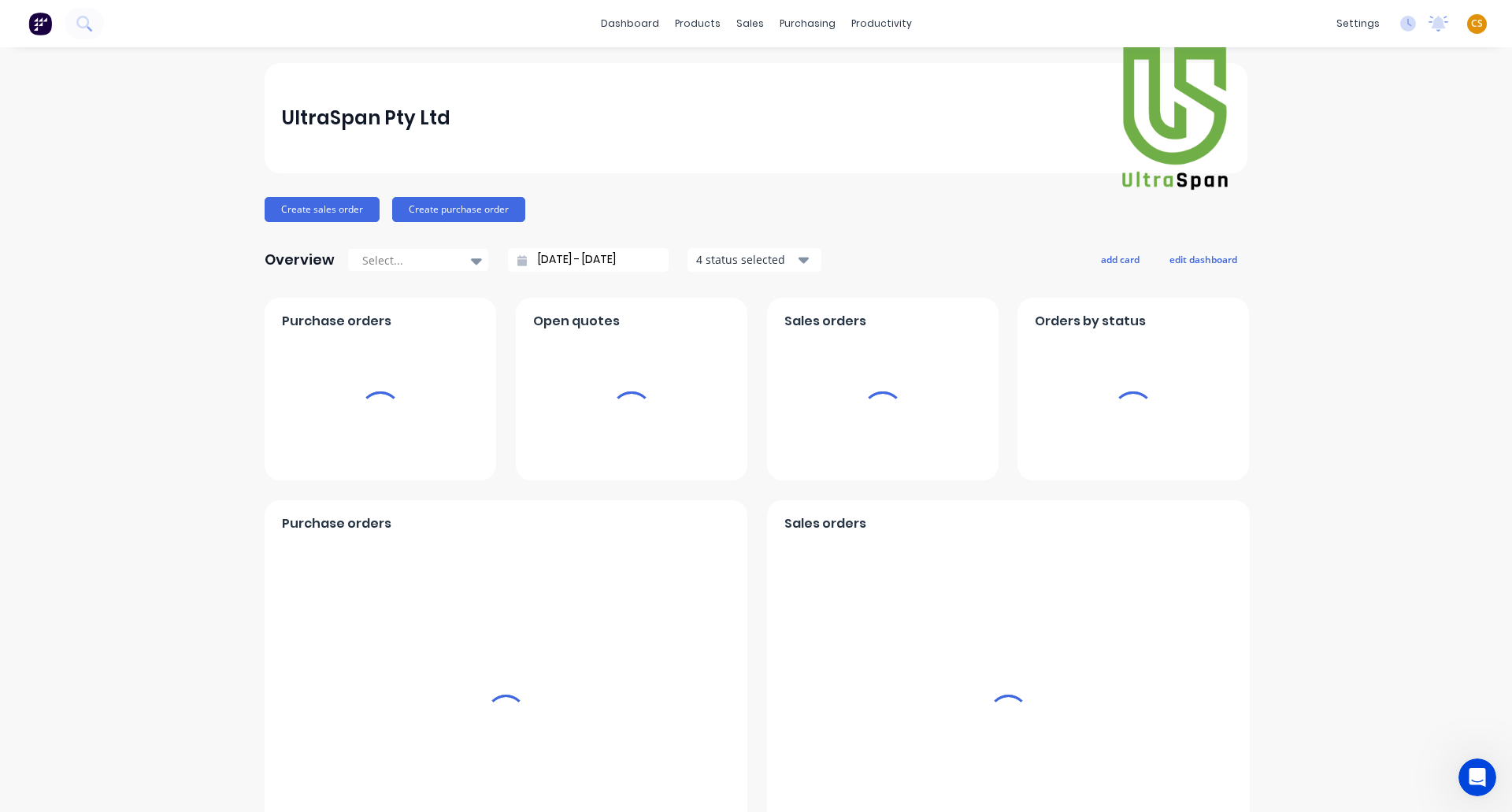
click at [1471, 23] on span "CS" at bounding box center [1477, 23] width 12 height 14
drag, startPoint x: 1336, startPoint y: 199, endPoint x: 1282, endPoint y: 139, distance: 80.7
click at [1336, 200] on div "Sign out" at bounding box center [1343, 197] width 42 height 14
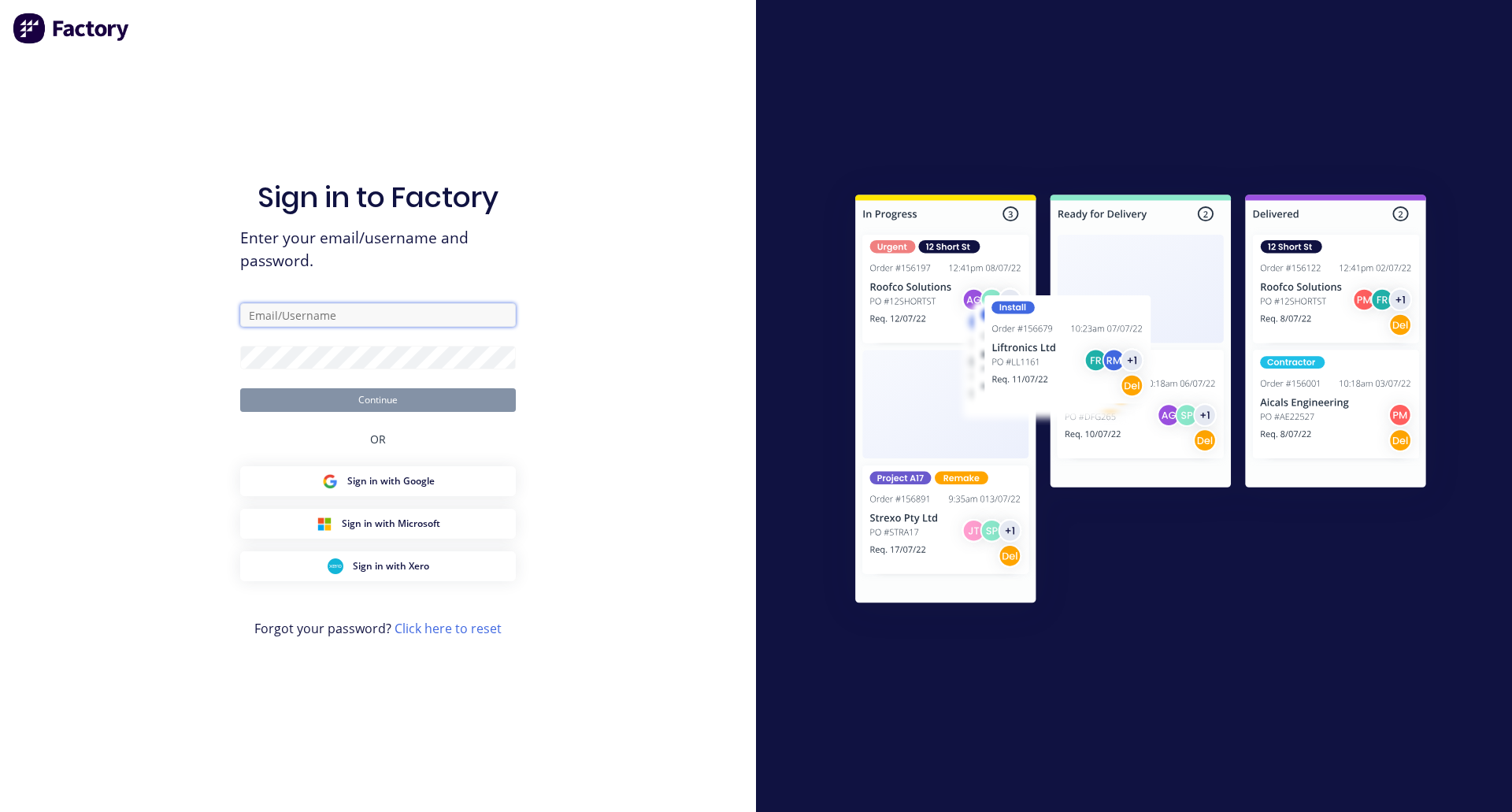
click at [328, 313] on input "text" at bounding box center [378, 315] width 275 height 24
type input "[PERSON_NAME][EMAIL_ADDRESS][DOMAIN_NAME]"
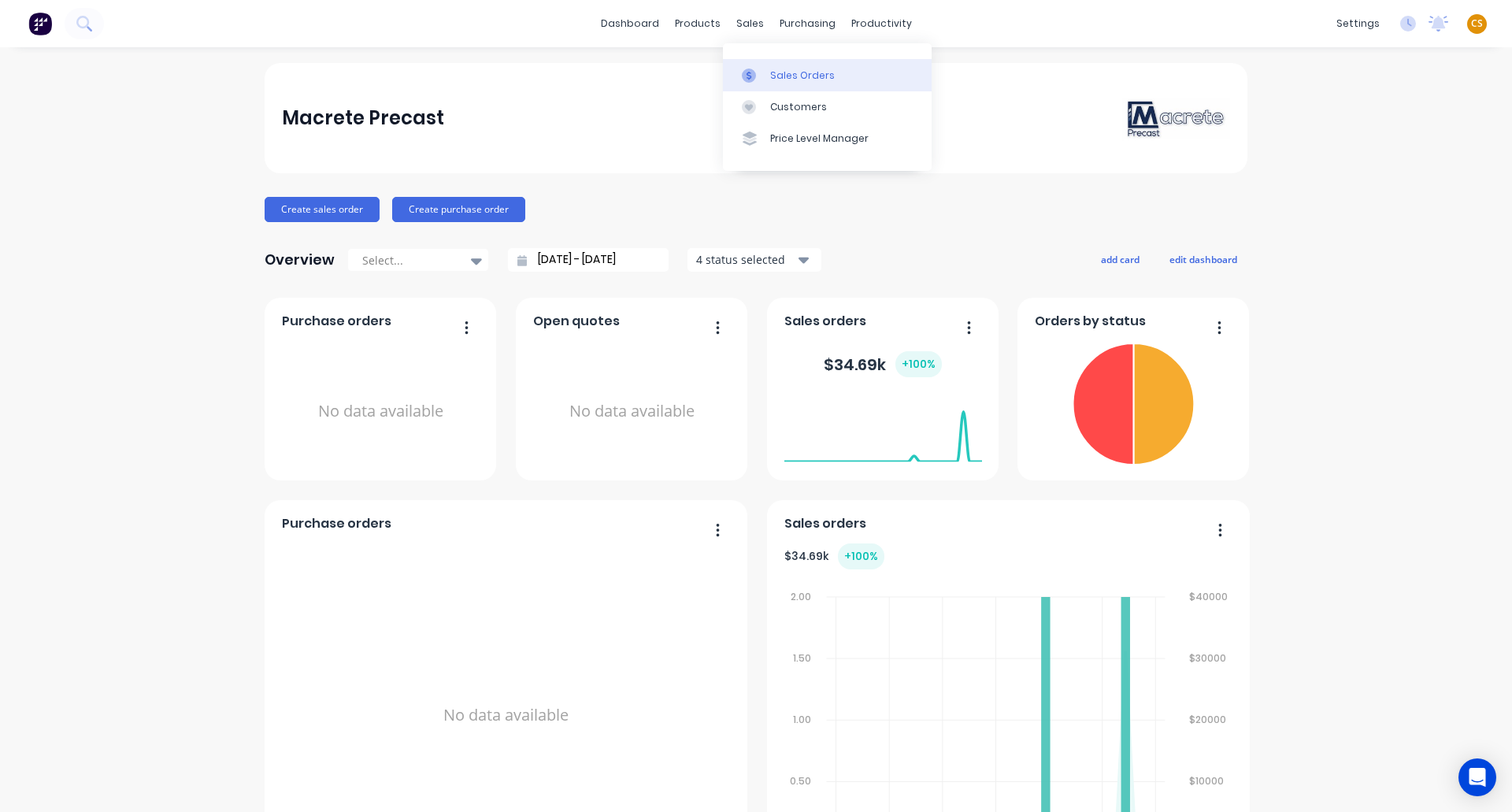
click at [786, 73] on div "Sales Orders" at bounding box center [803, 75] width 64 height 14
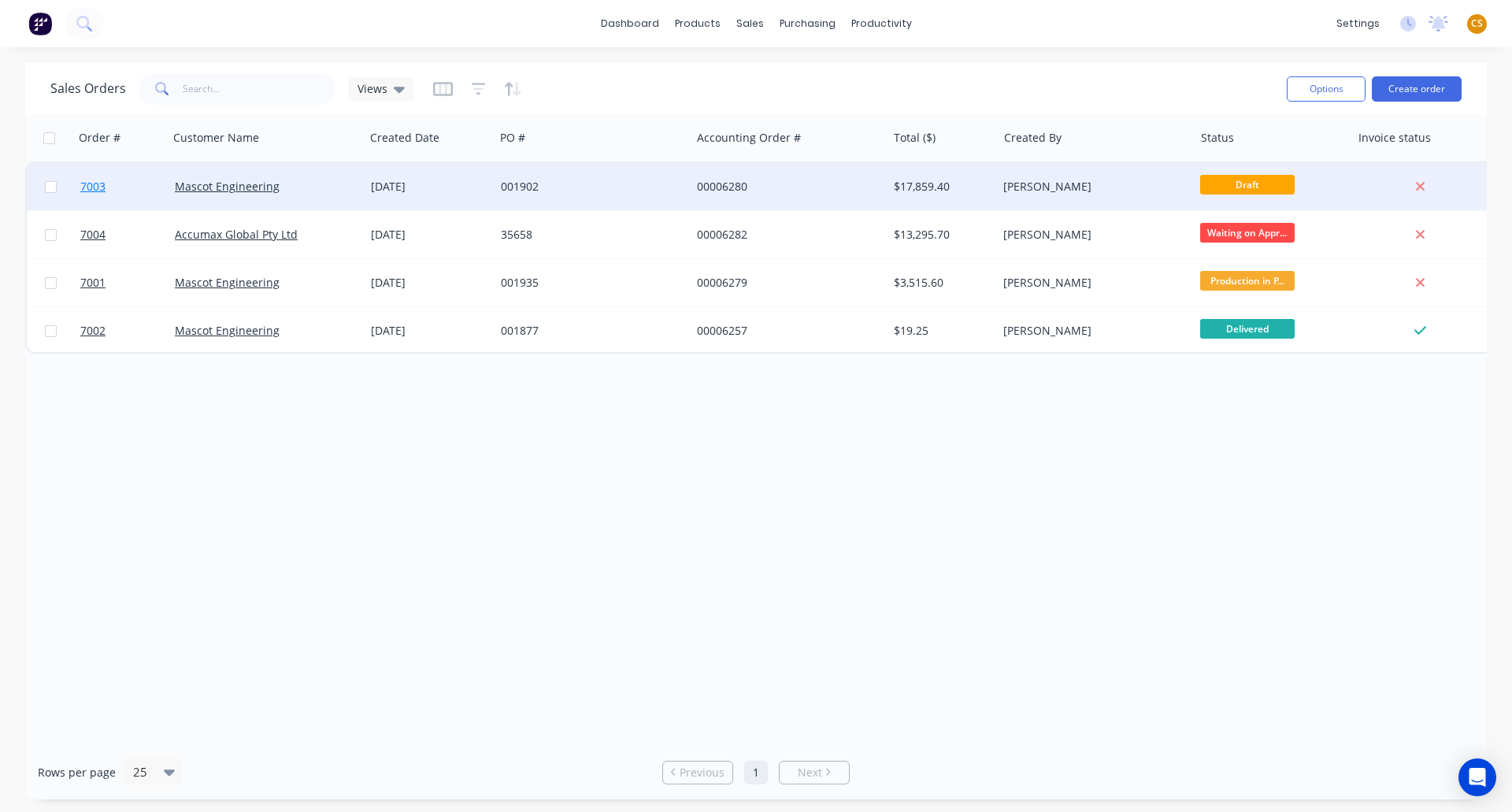
click at [92, 186] on span "7003" at bounding box center [92, 186] width 25 height 16
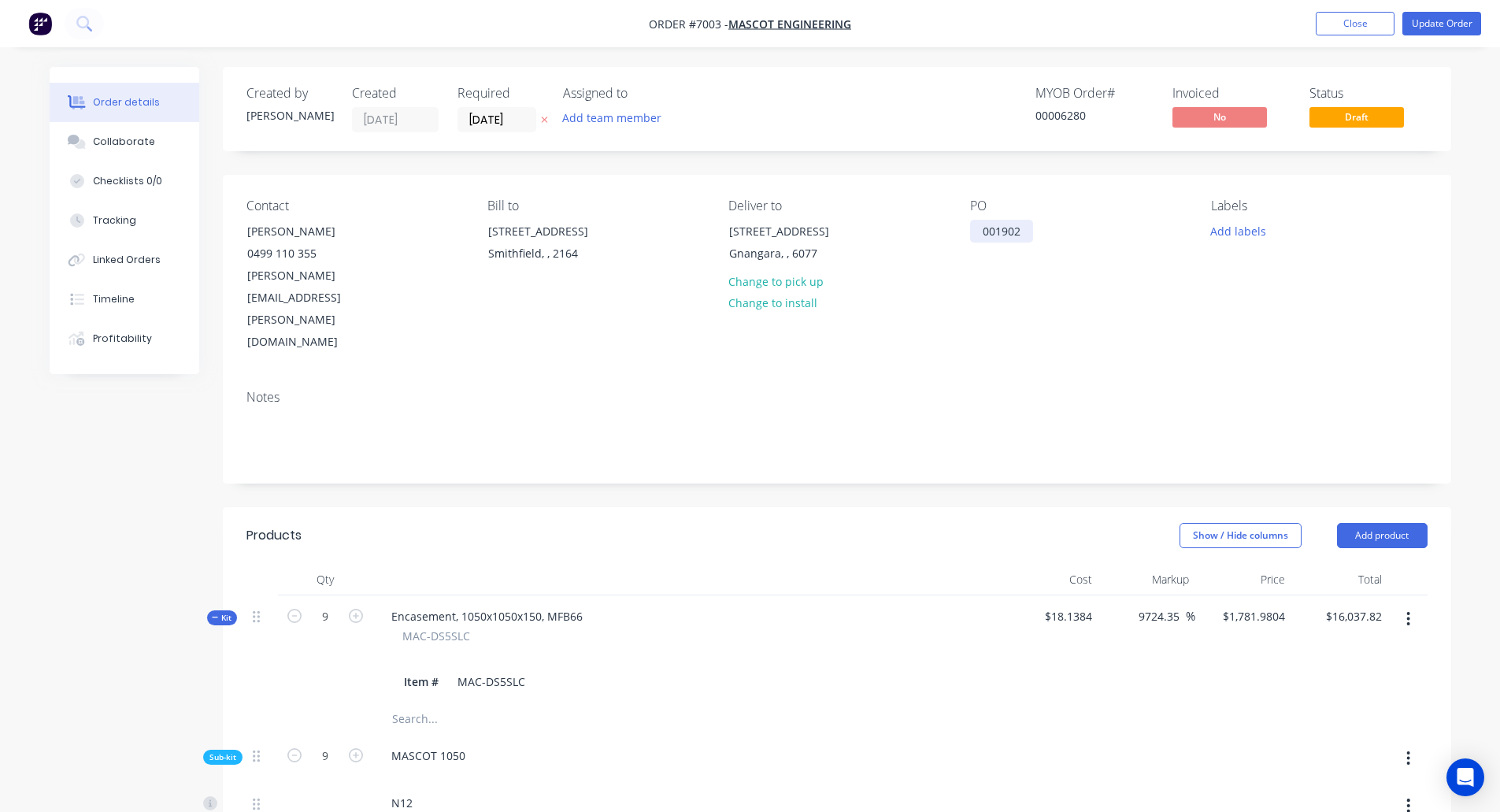
click at [972, 235] on div "001902" at bounding box center [1002, 231] width 63 height 23
click at [221, 612] on span "Kit" at bounding box center [222, 618] width 20 height 12
click at [221, 720] on span "Kit" at bounding box center [222, 725] width 20 height 12
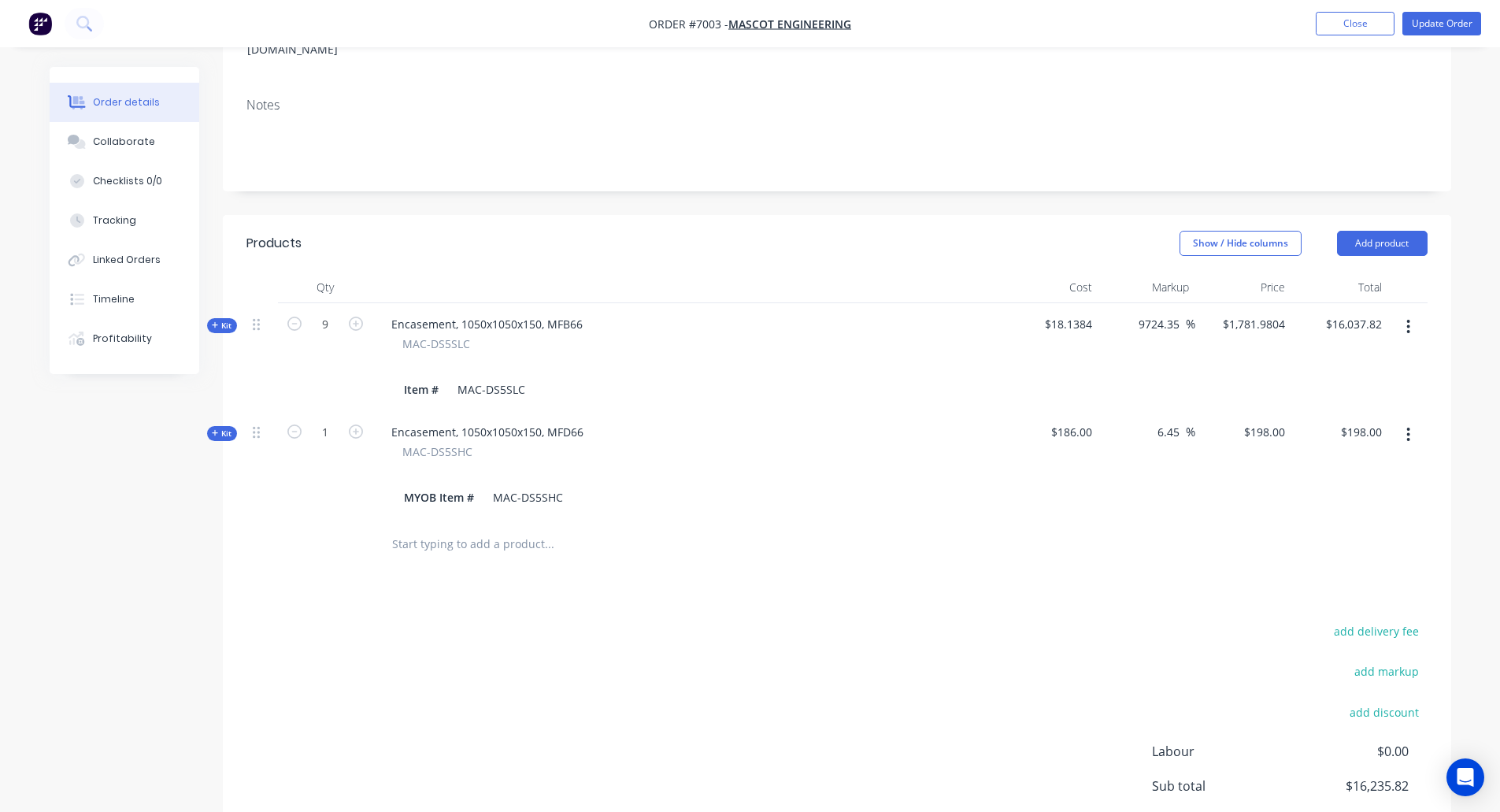
scroll to position [405, 0]
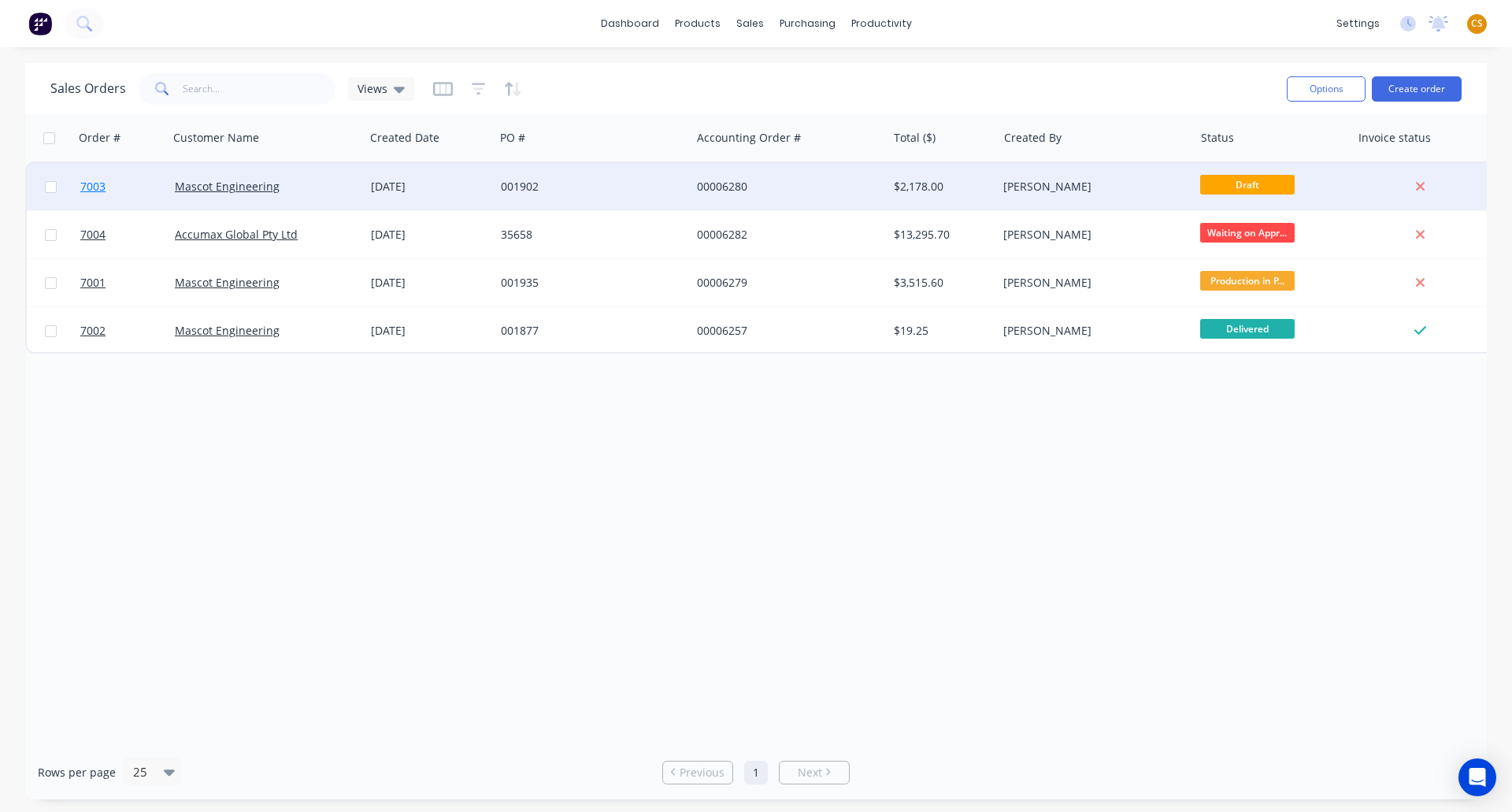
click at [91, 187] on span "7003" at bounding box center [92, 186] width 25 height 16
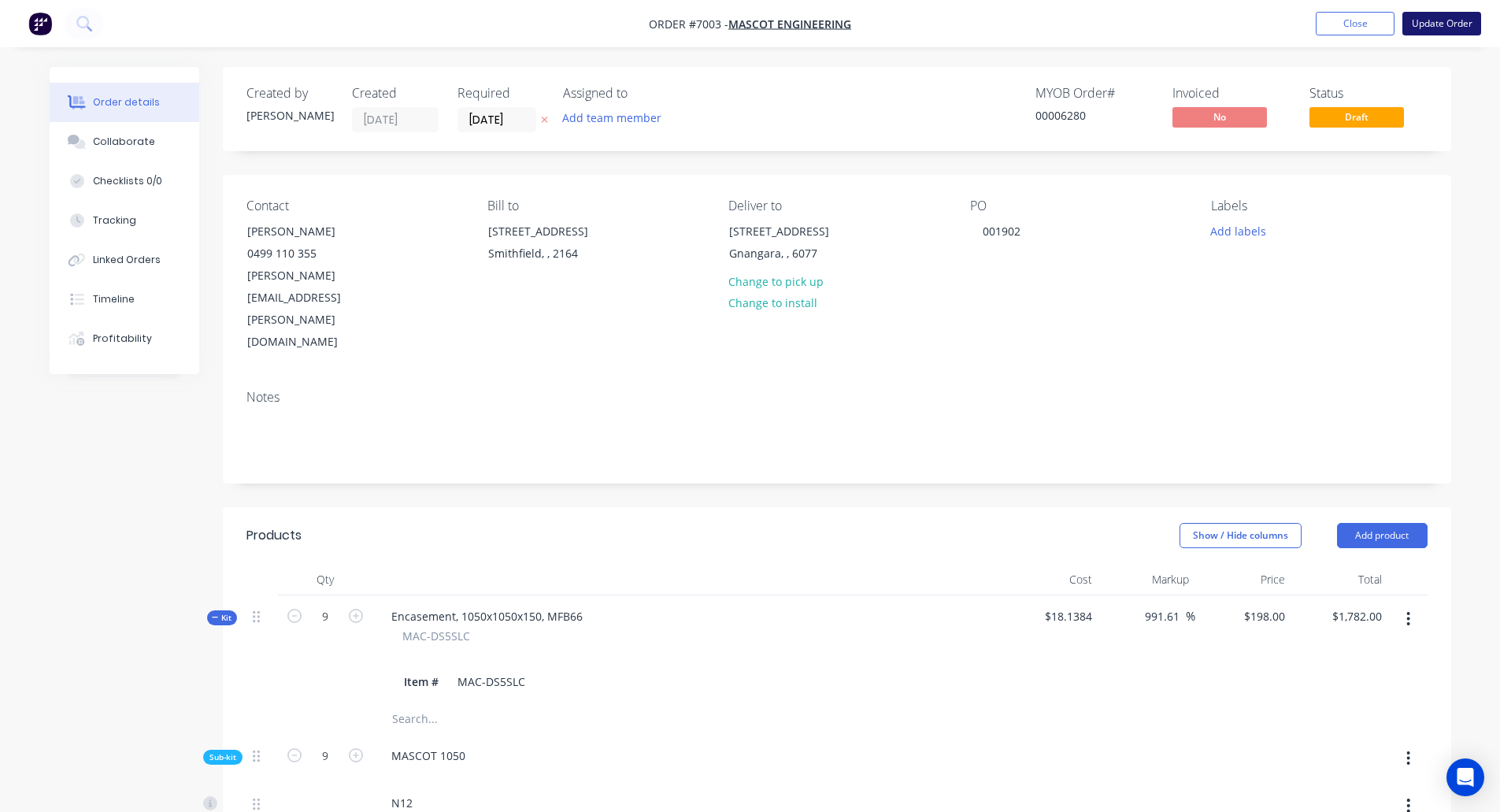
click at [1430, 23] on button "Update Order" at bounding box center [1442, 24] width 79 height 24
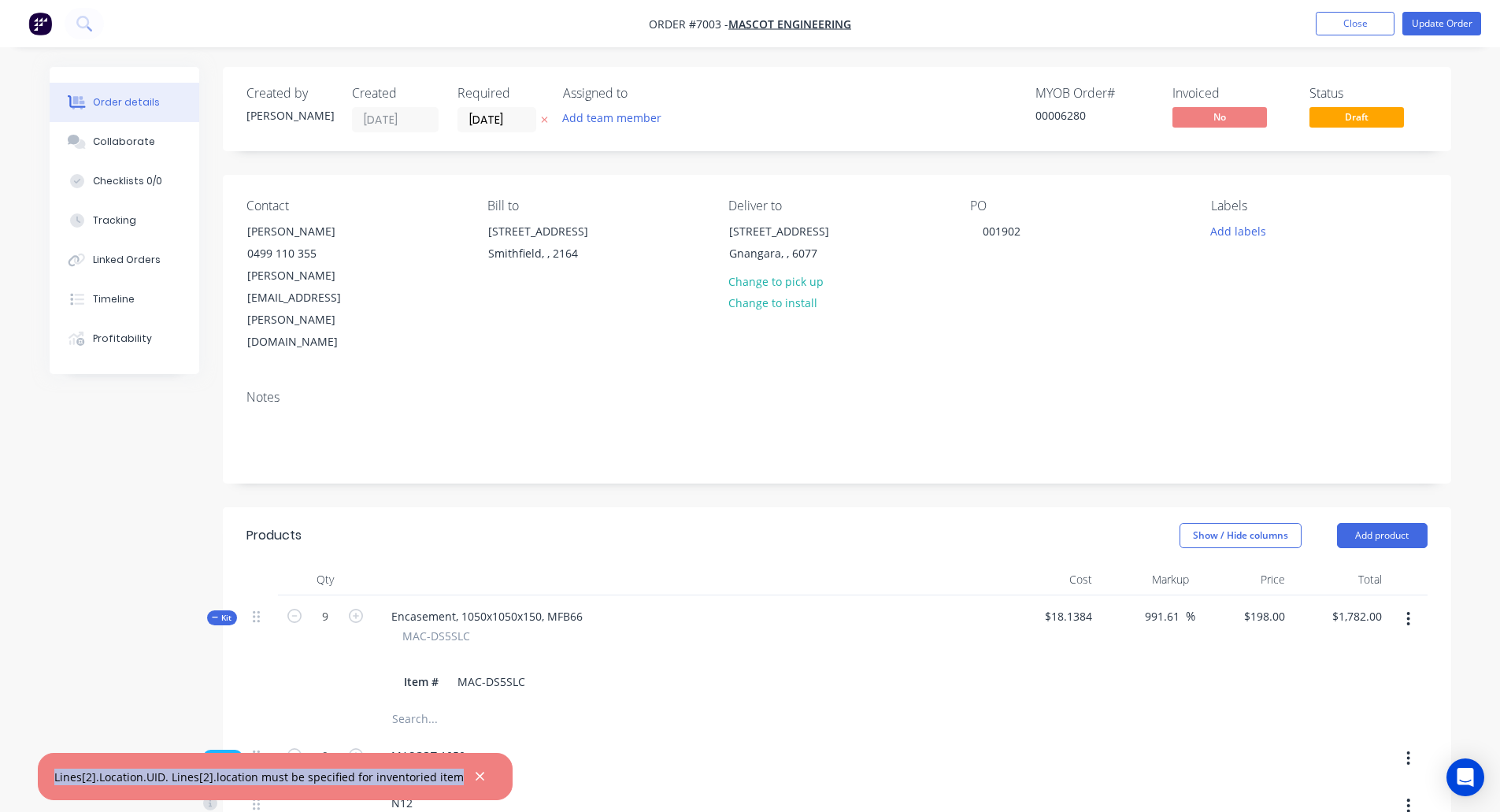
drag, startPoint x: 452, startPoint y: 776, endPoint x: 49, endPoint y: 777, distance: 403.0
click at [49, 777] on div "Lines[2].Location.UID. Lines[2].location must be specified for inventoried item" at bounding box center [275, 776] width 475 height 47
copy div "Lines[2].Location.UID. Lines[2].location must be specified for inventoried item"
click at [1062, 608] on span "$18.1384" at bounding box center [1052, 616] width 85 height 17
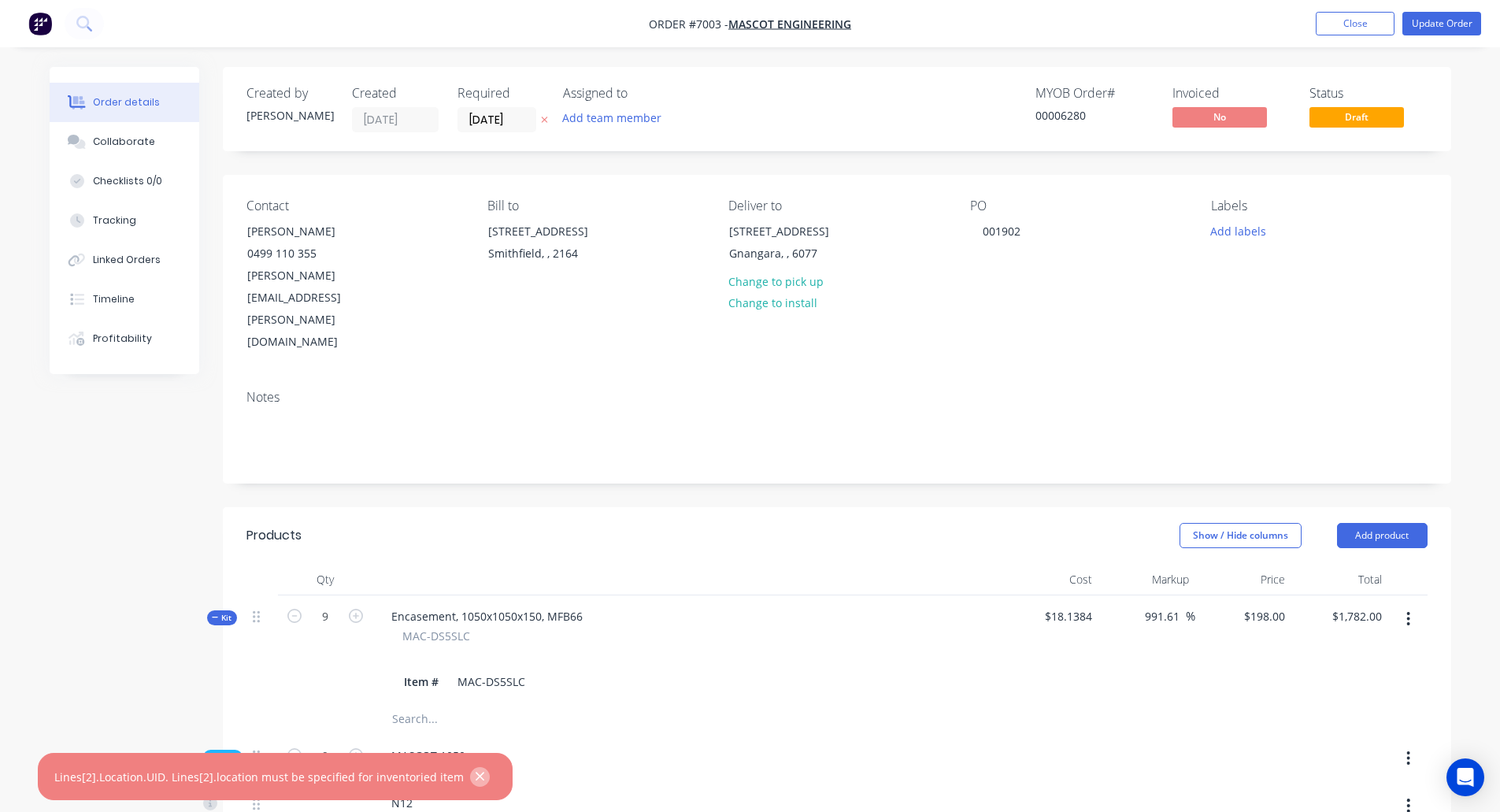
click at [476, 779] on icon "button" at bounding box center [480, 776] width 8 height 8
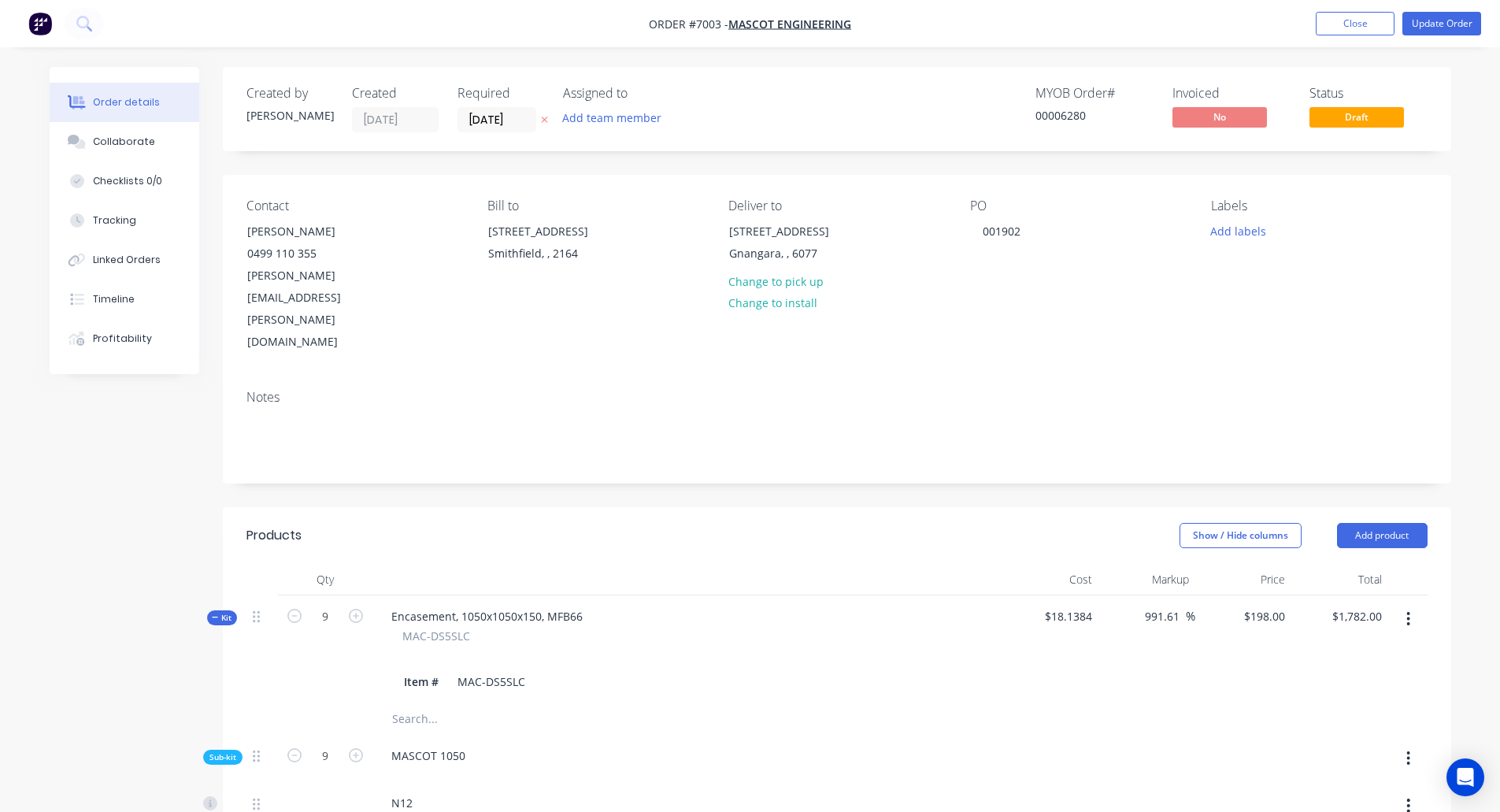
click at [1064, 608] on span "$18.1384" at bounding box center [1052, 616] width 85 height 17
click at [1064, 608] on span "$18.1384" at bounding box center [1052, 616] width 85 height 17
click at [1266, 605] on input "198" at bounding box center [1278, 616] width 27 height 23
click at [1103, 626] on div "991.61 991.61 %" at bounding box center [1146, 649] width 97 height 108
click at [1162, 605] on input "991.61" at bounding box center [1165, 616] width 42 height 23
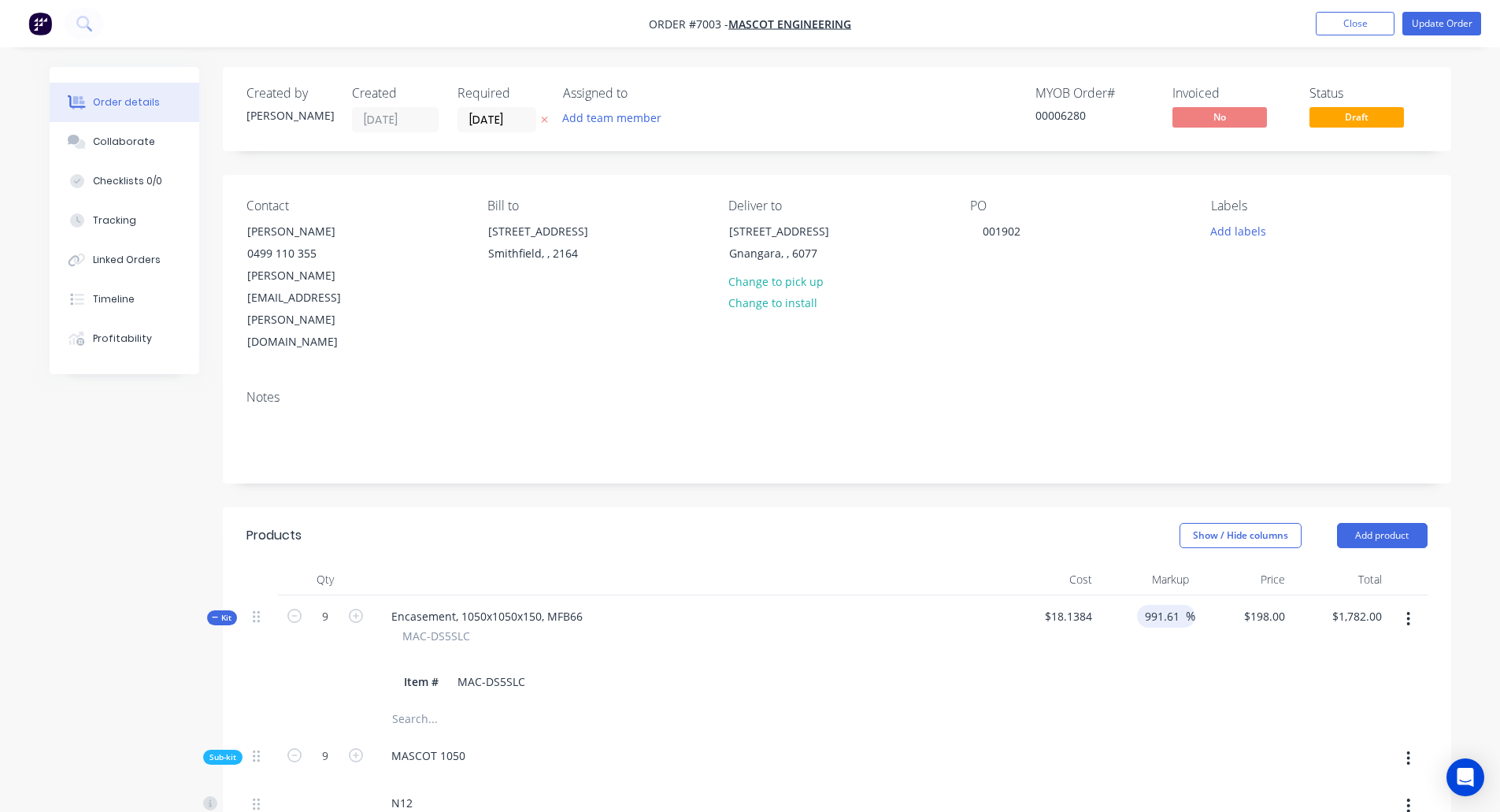
type input "$198.0006"
type input "$1,782.01"
click at [1065, 608] on span "$18.1384" at bounding box center [1052, 616] width 85 height 17
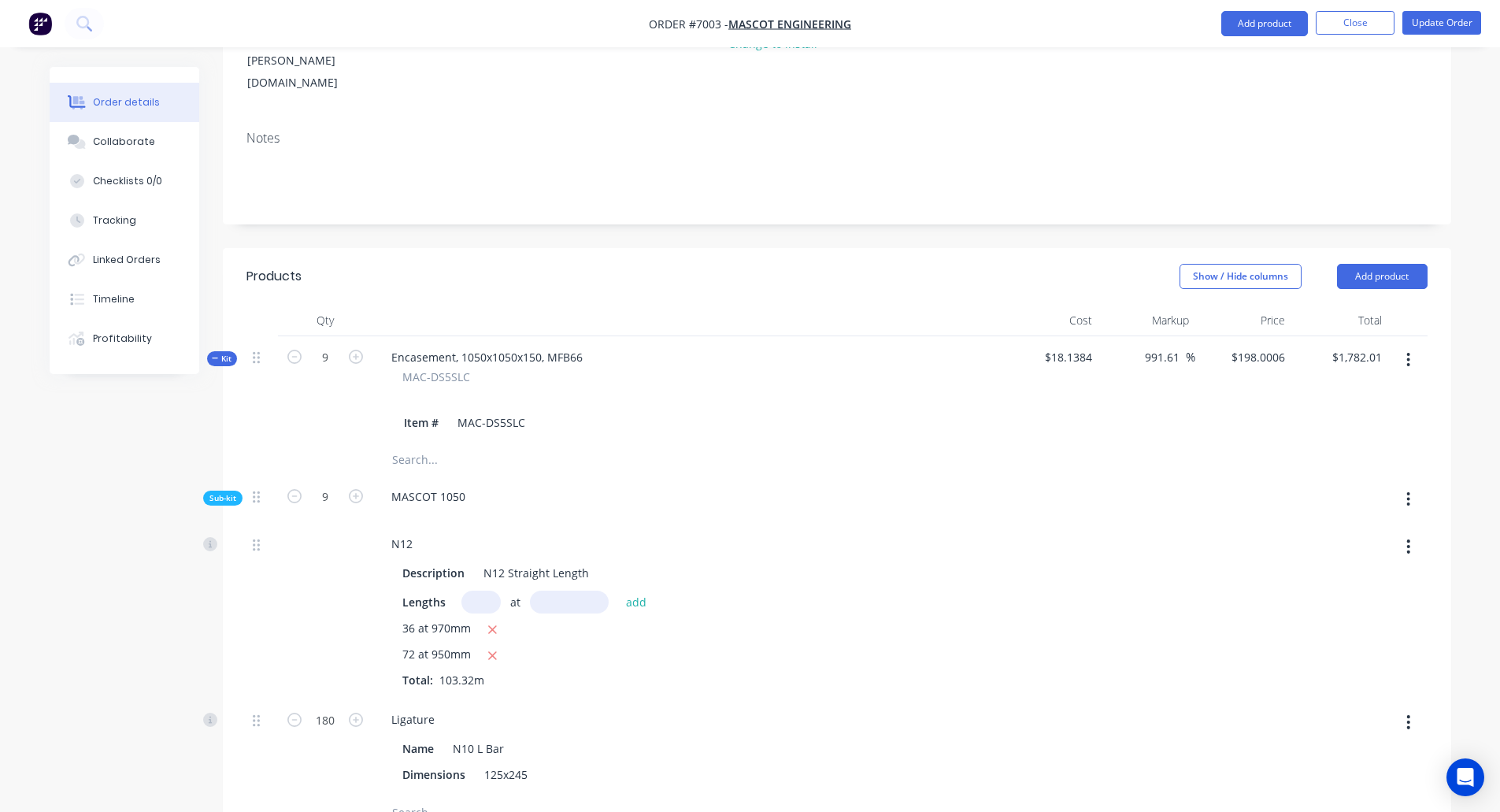
scroll to position [237, 0]
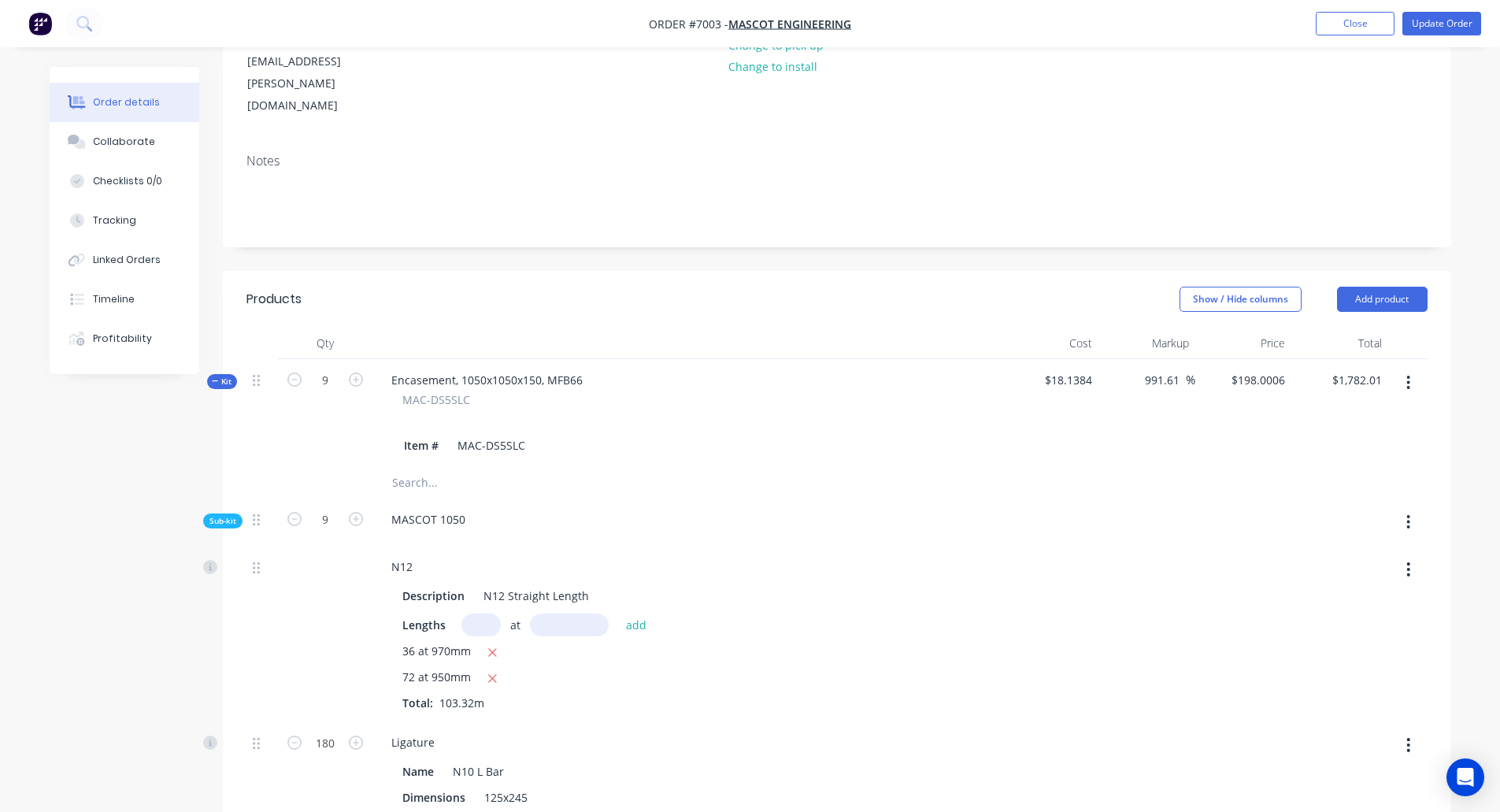
click at [1064, 372] on span "$18.1384" at bounding box center [1052, 380] width 85 height 17
click at [1157, 368] on input "991.61" at bounding box center [1165, 379] width 42 height 23
click at [1246, 368] on input "198.0006" at bounding box center [1261, 379] width 62 height 23
type input "$198.0006"
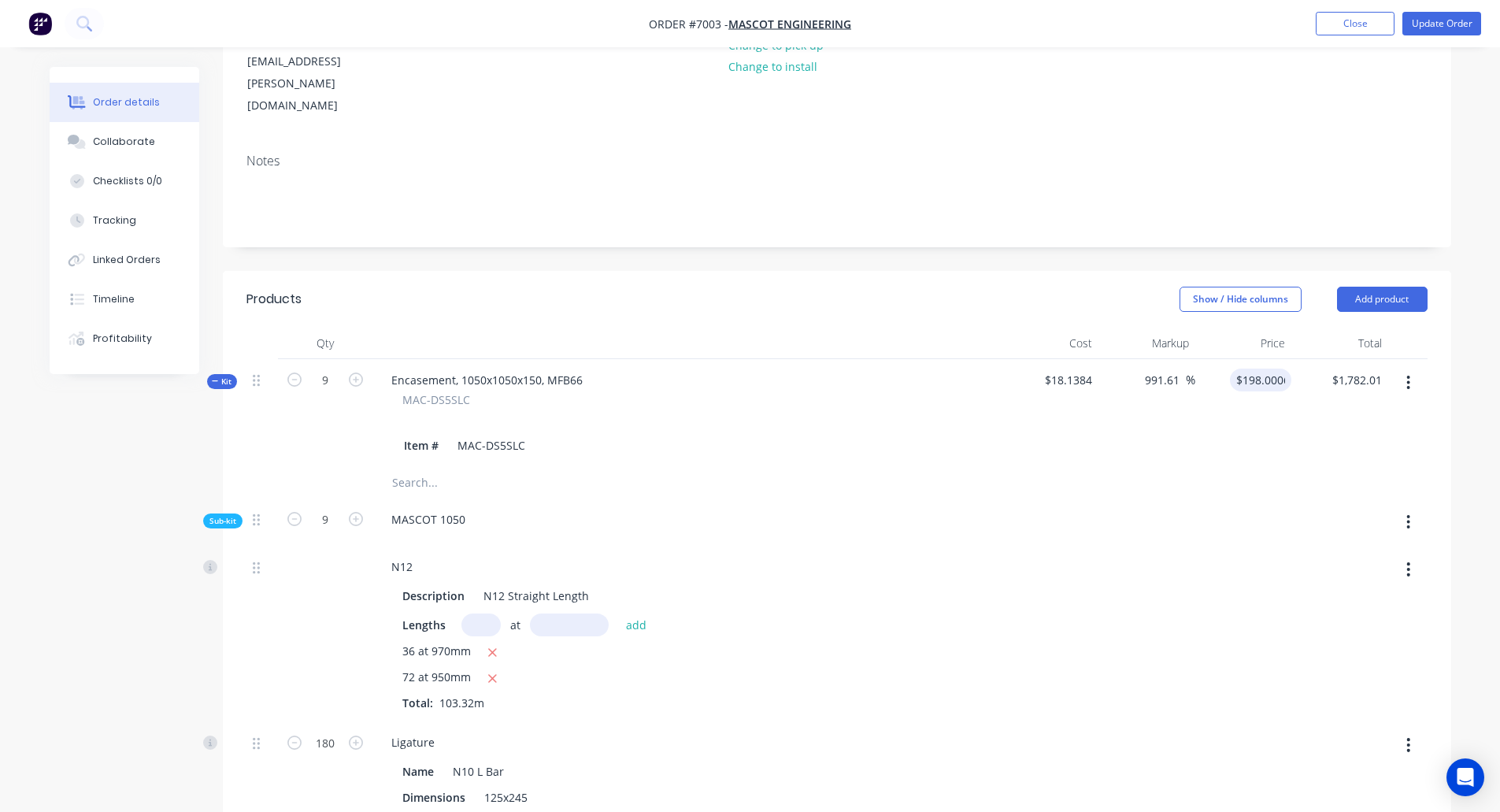
click at [1472, 299] on div "Order details Collaborate Checklists 0/0 Tracking Linked Orders Timeline Profit…" at bounding box center [750, 780] width 1500 height 2033
click at [1055, 372] on span "$18.1384" at bounding box center [1052, 380] width 85 height 17
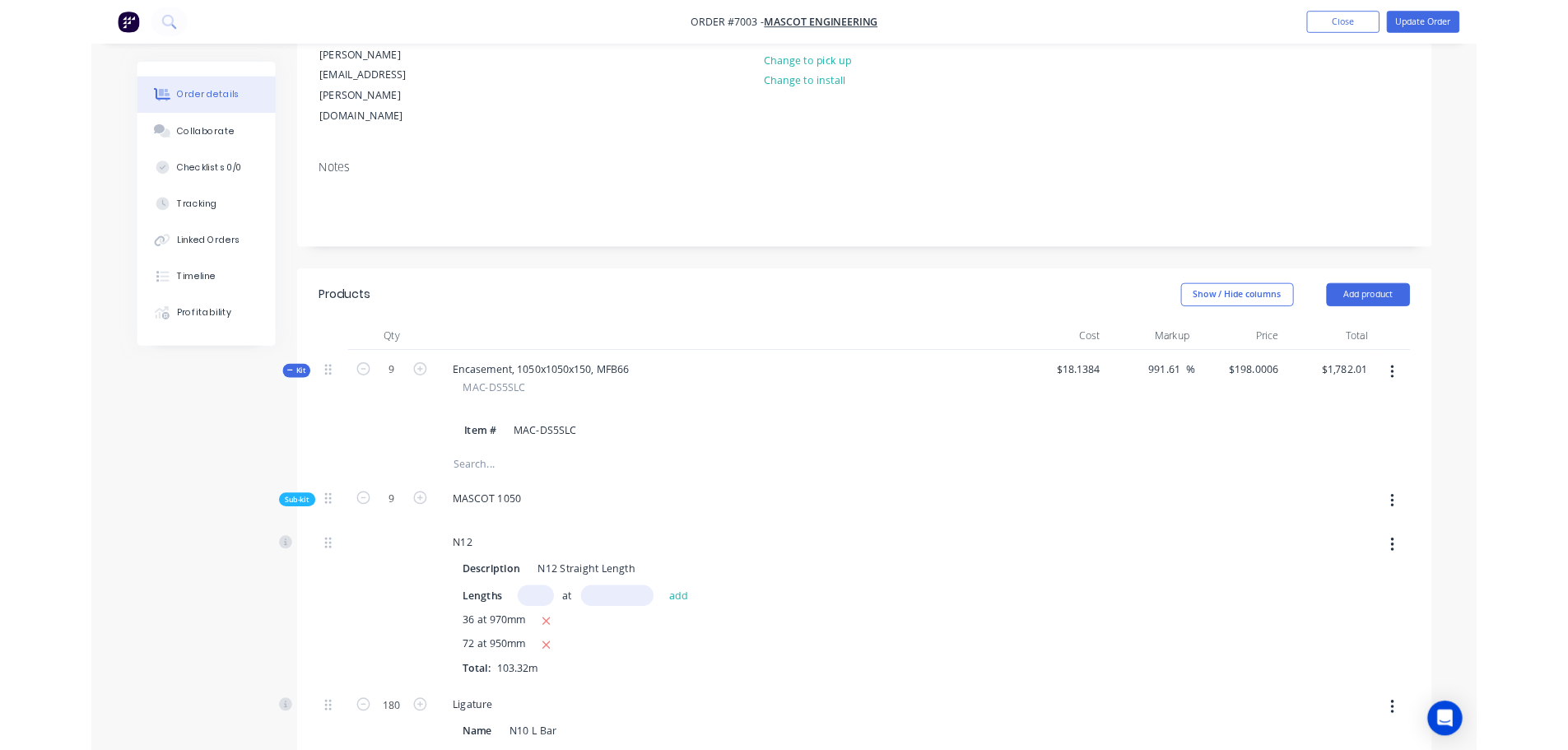
scroll to position [220, 0]
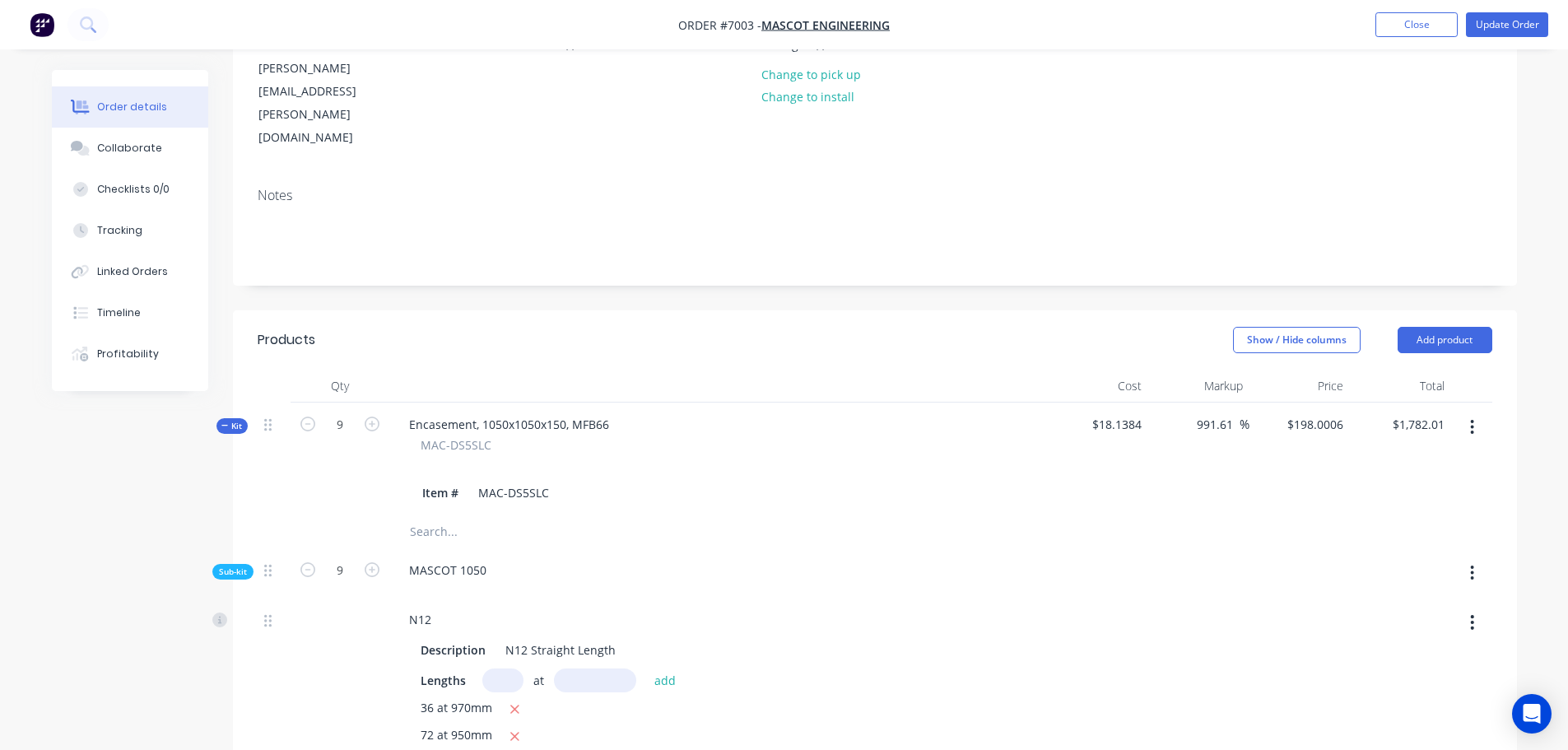
click at [1115, 416] on span "$18.1384" at bounding box center [1099, 425] width 89 height 17
click at [1215, 413] on input "991.61" at bounding box center [1218, 425] width 44 height 24
click at [1107, 416] on span "$18.1384" at bounding box center [1099, 425] width 89 height 17
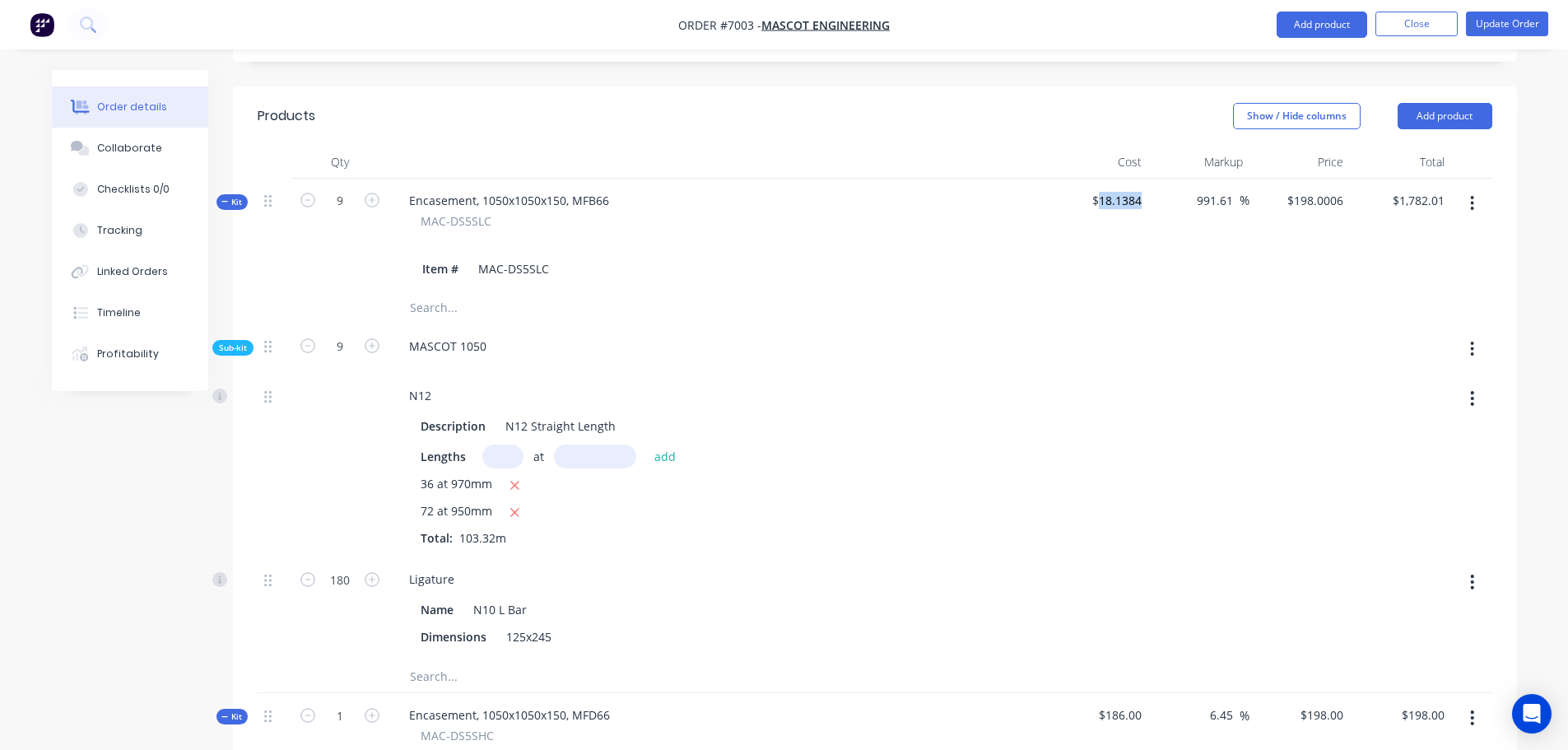
scroll to position [467, 0]
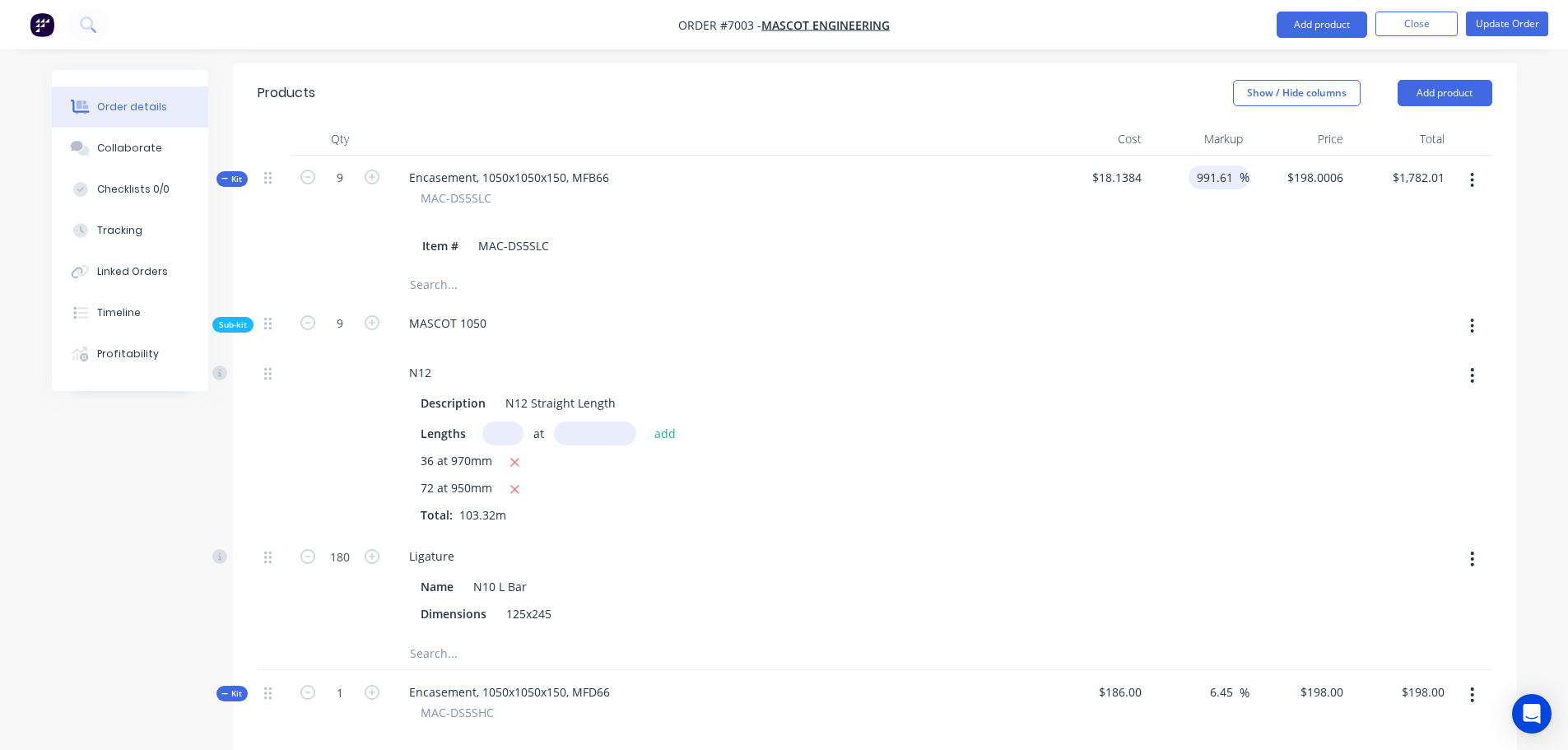
click at [1206, 166] on input "991.61" at bounding box center [1218, 177] width 44 height 24
click at [1207, 166] on input "991.61" at bounding box center [1218, 177] width 44 height 24
click at [1545, 134] on div "Order details Collaborate Checklists 0/0 Tracking Linked Orders Timeline Profit…" at bounding box center [784, 596] width 1568 height 2126
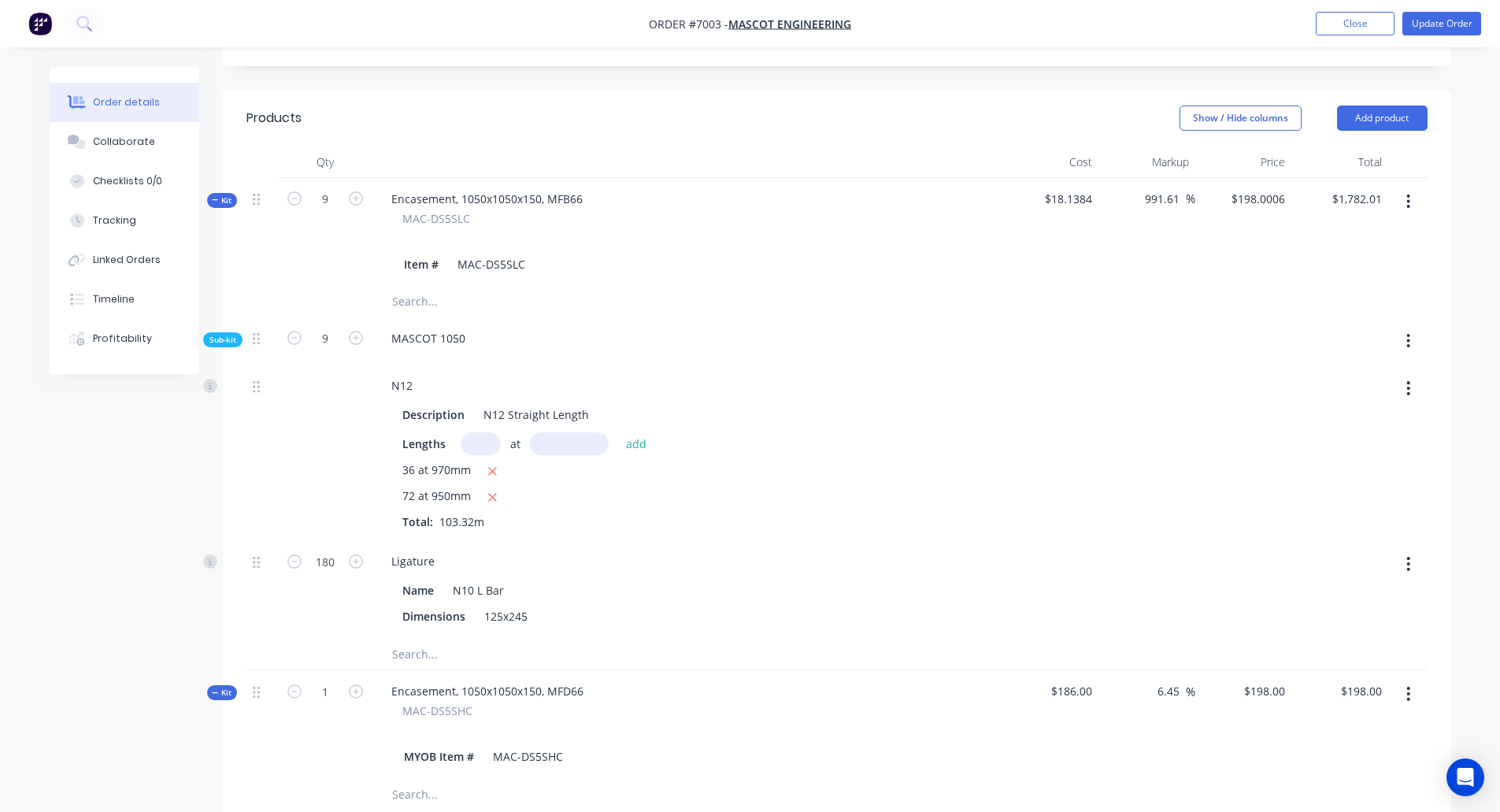
scroll to position [237, 0]
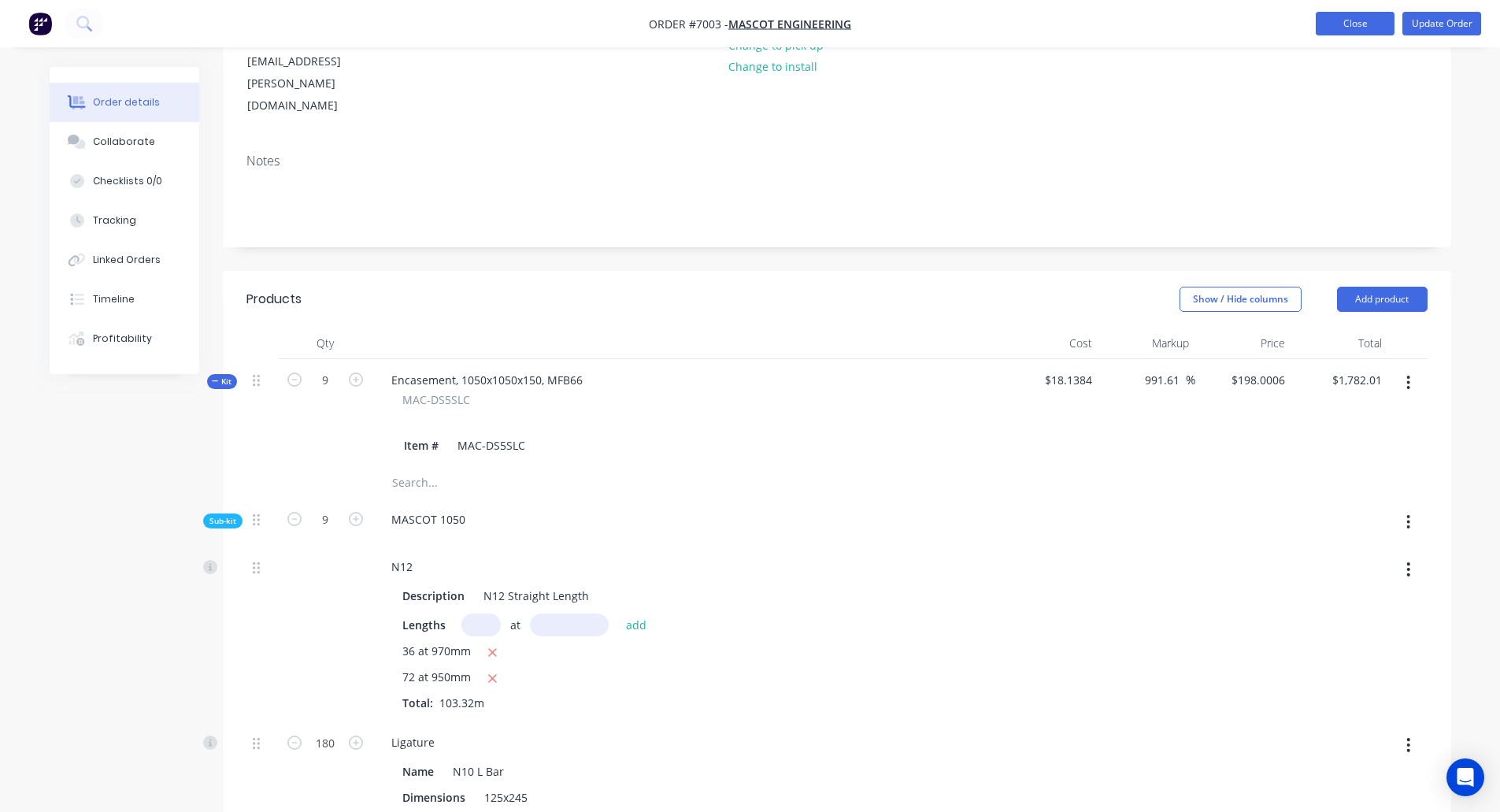
click at [1329, 24] on button "Close" at bounding box center [1355, 24] width 79 height 24
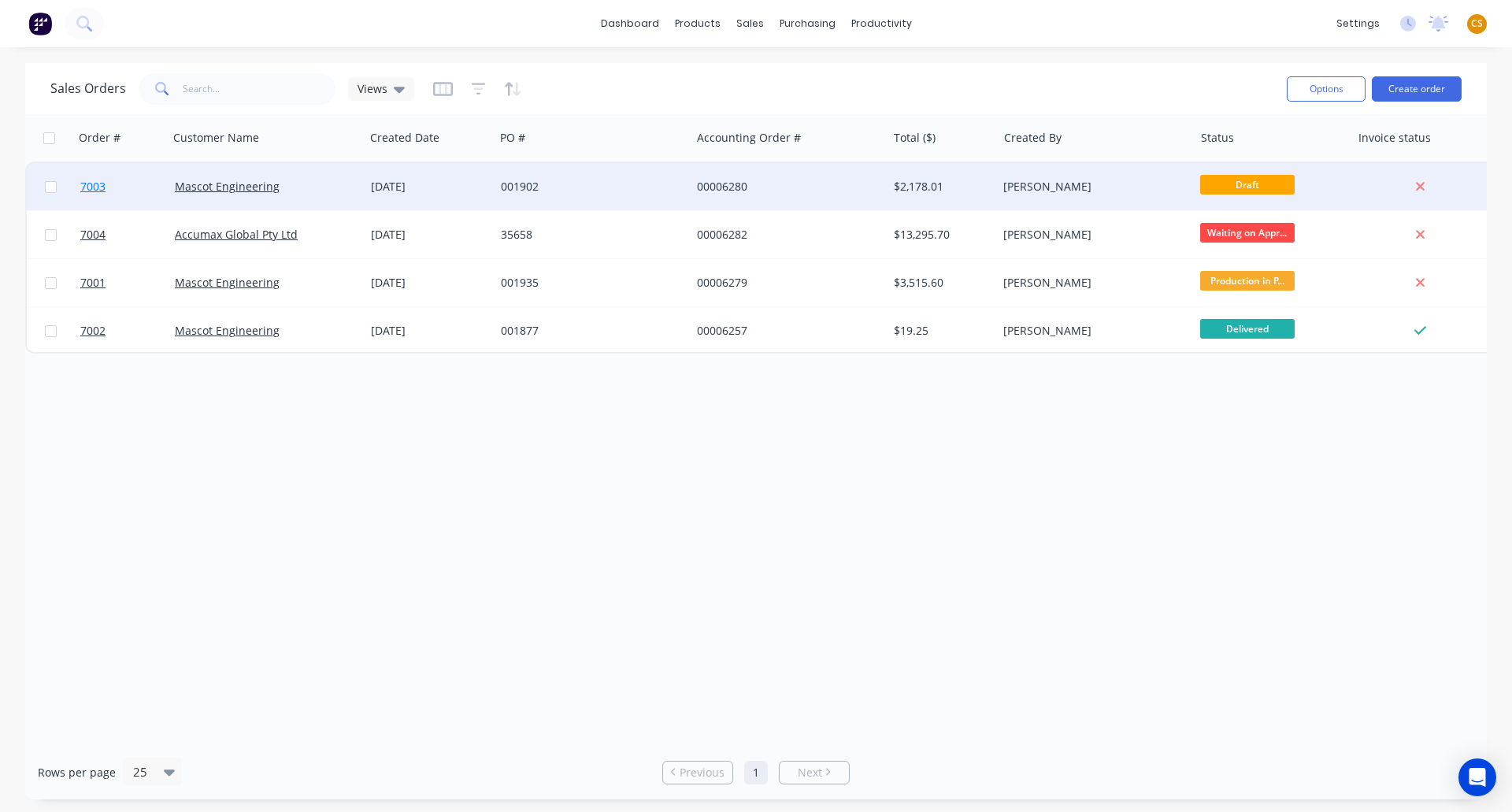
click at [92, 188] on span "7003" at bounding box center [92, 186] width 25 height 16
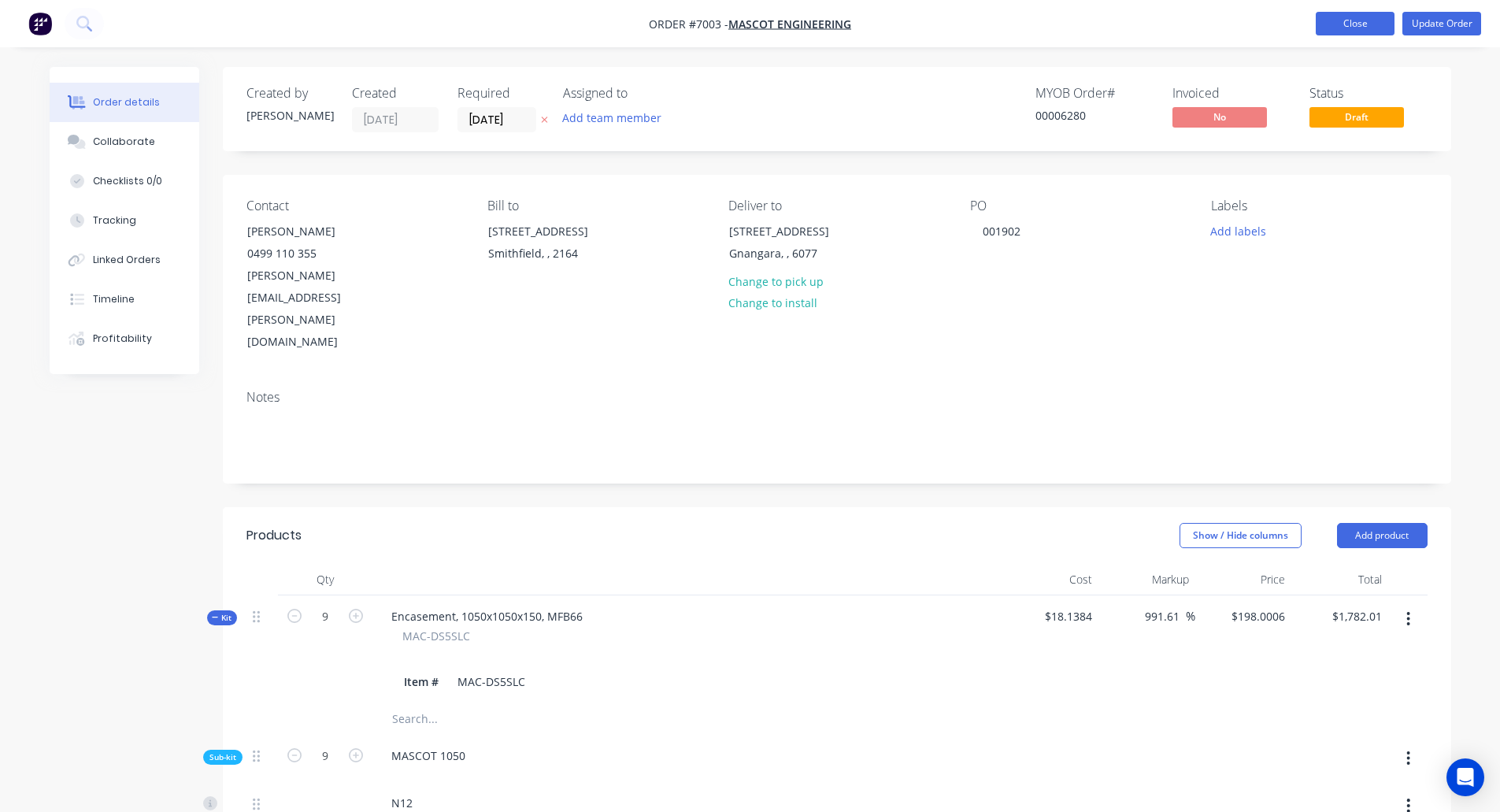
click at [1348, 25] on button "Close" at bounding box center [1355, 24] width 79 height 24
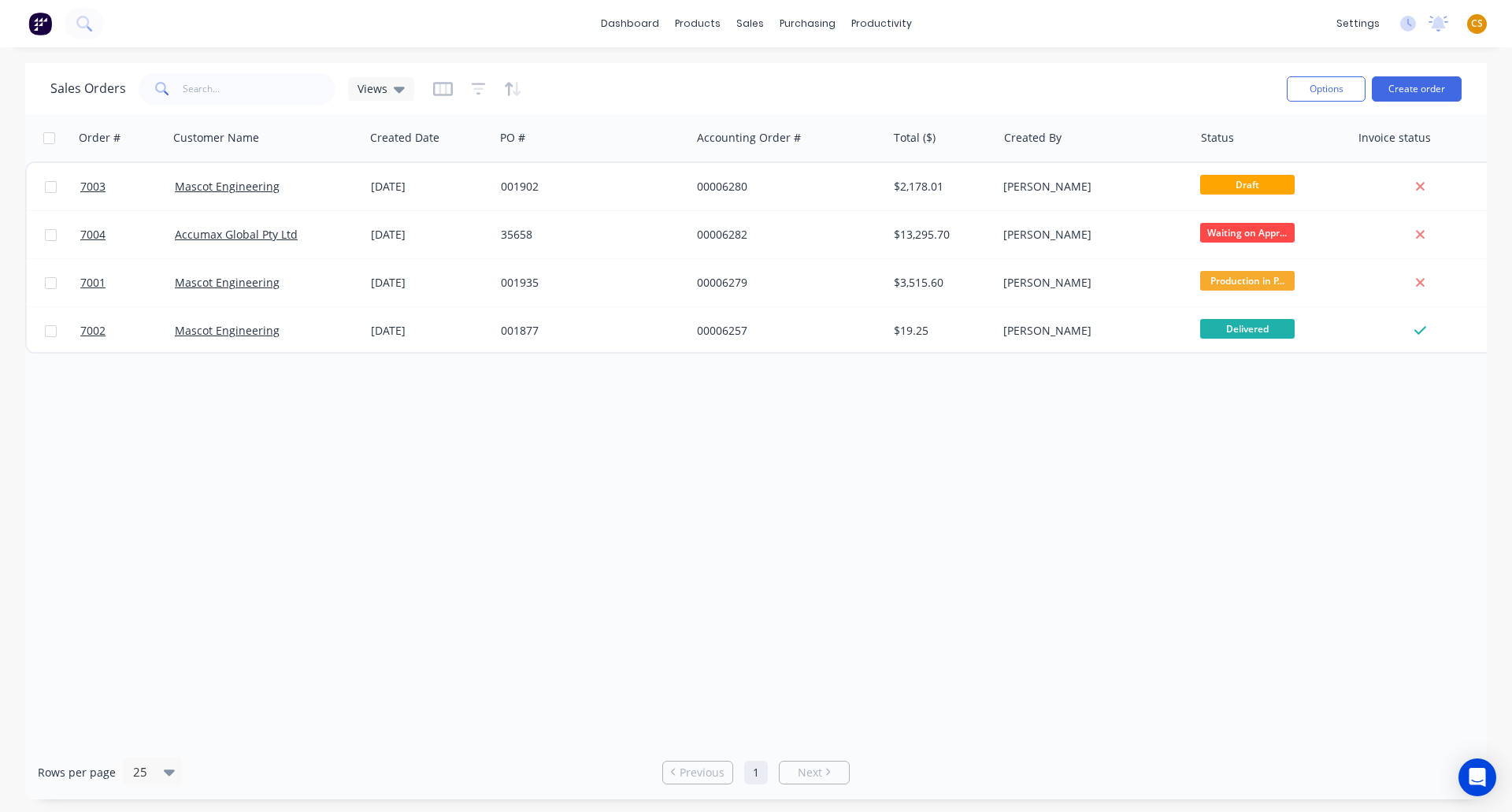
click at [1481, 21] on span "CS" at bounding box center [1477, 23] width 12 height 14
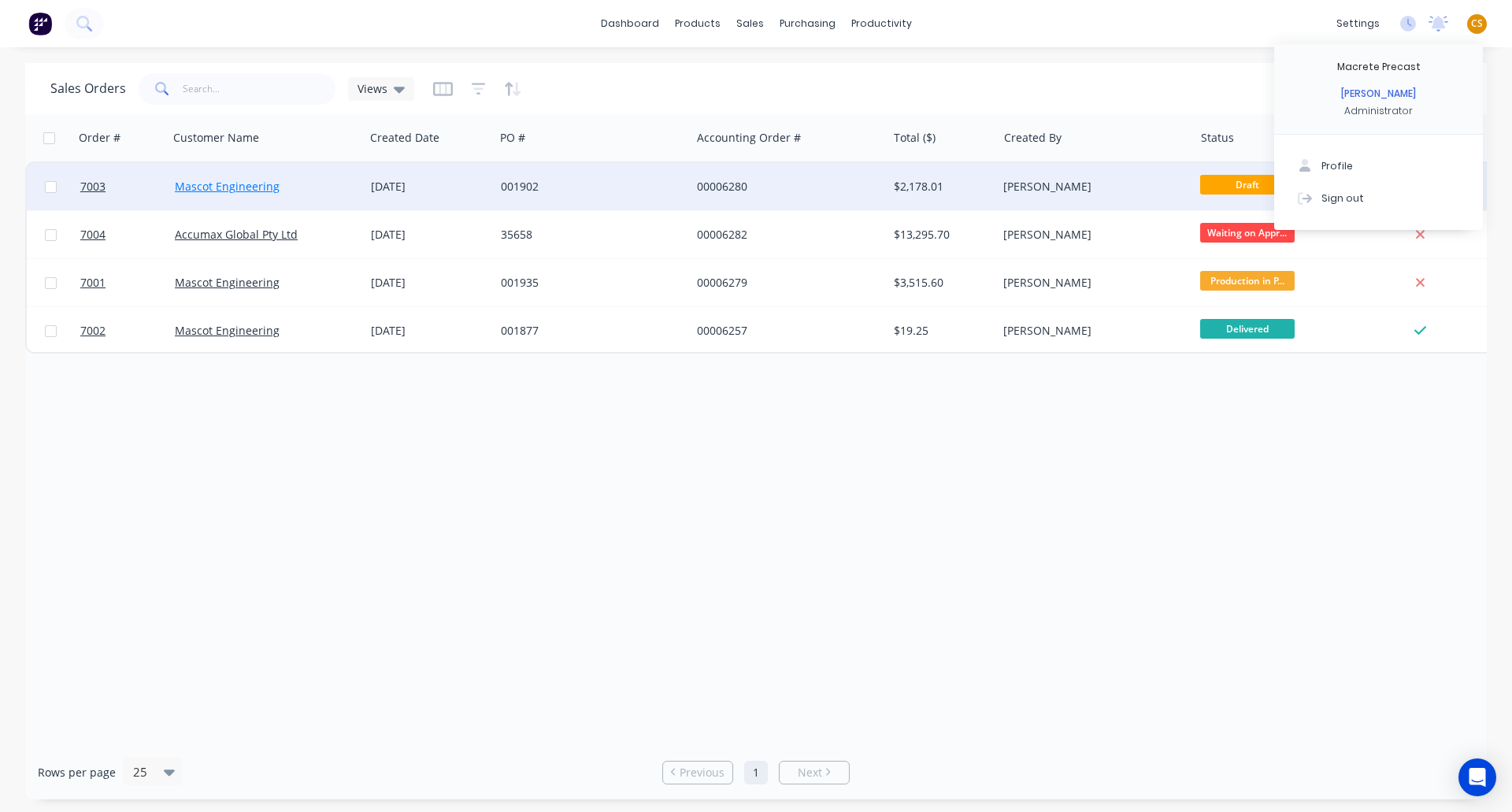
click at [238, 187] on link "Mascot Engineering" at bounding box center [227, 186] width 105 height 15
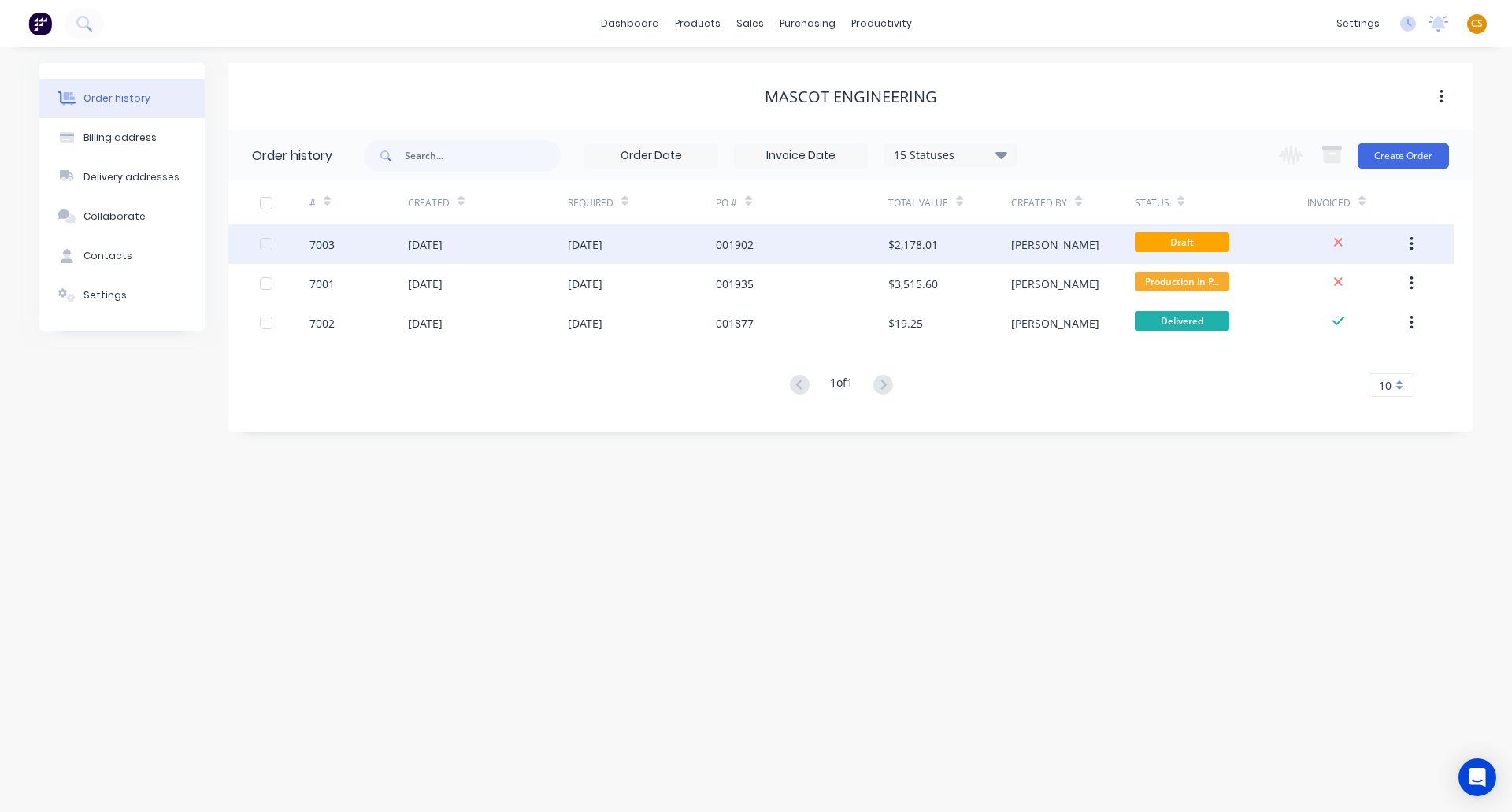
click at [324, 246] on div "7003" at bounding box center [321, 245] width 25 height 17
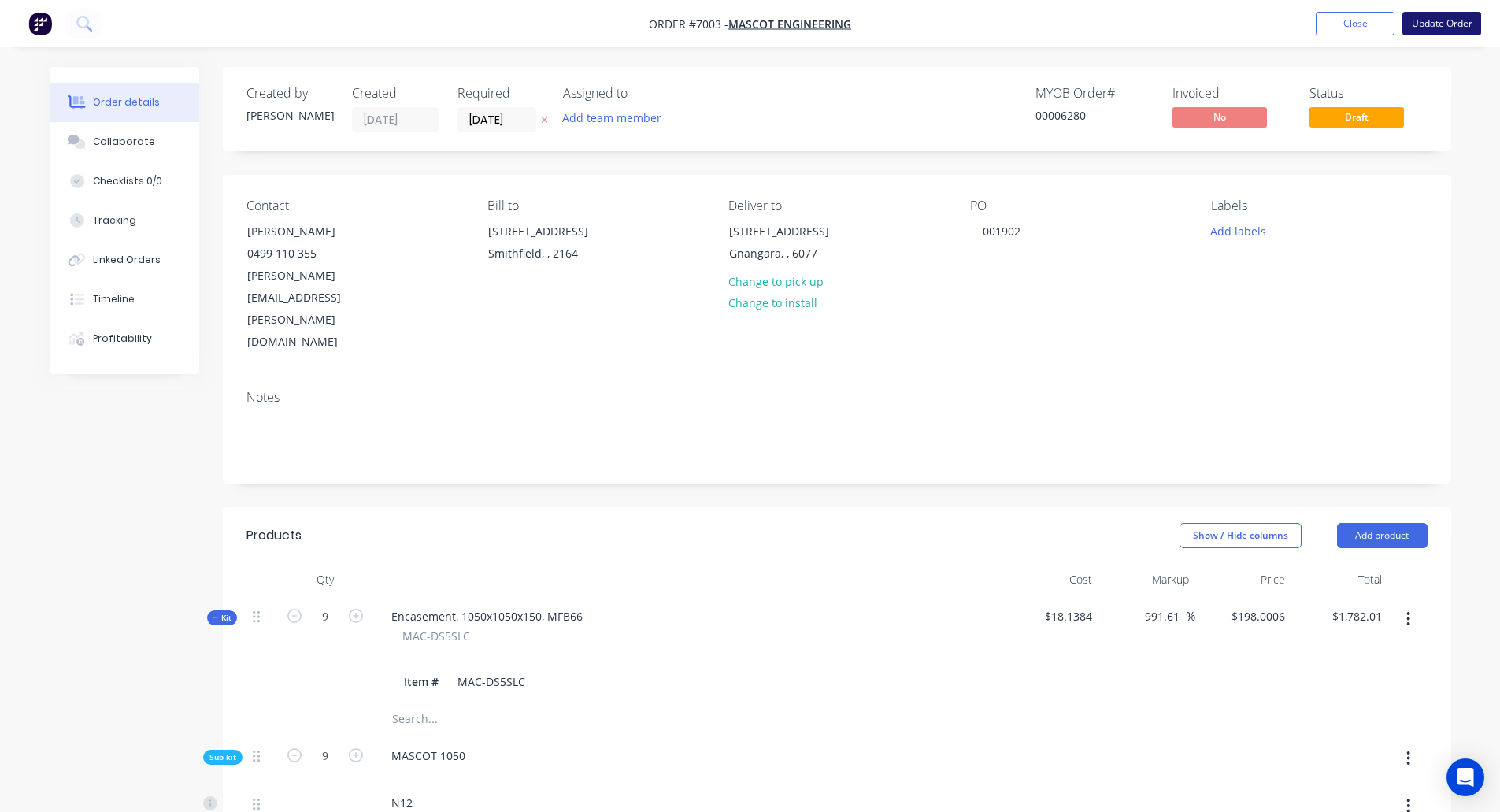
click at [1427, 27] on button "Update Order" at bounding box center [1442, 24] width 79 height 24
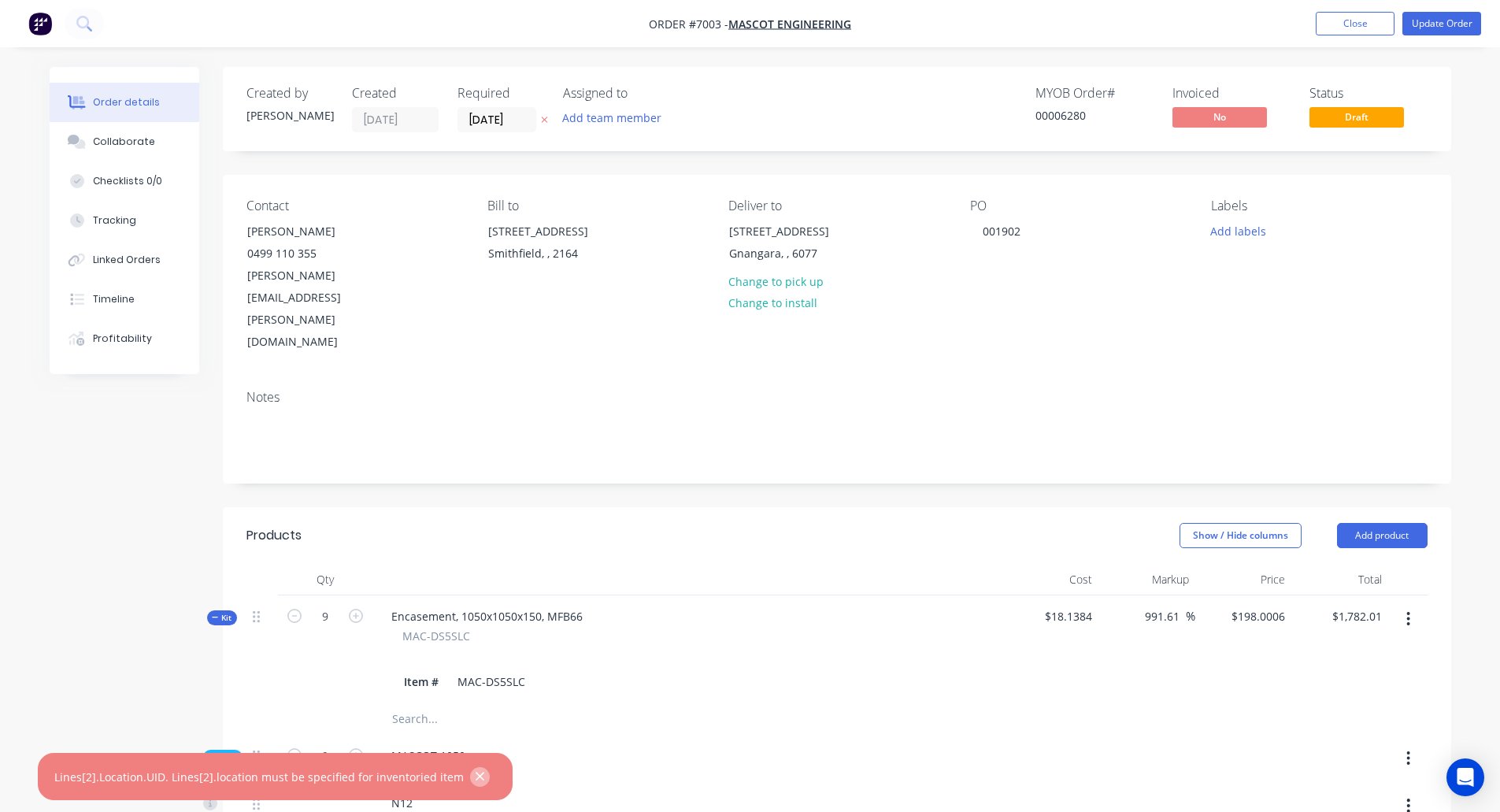
click at [476, 775] on icon "button" at bounding box center [480, 776] width 8 height 8
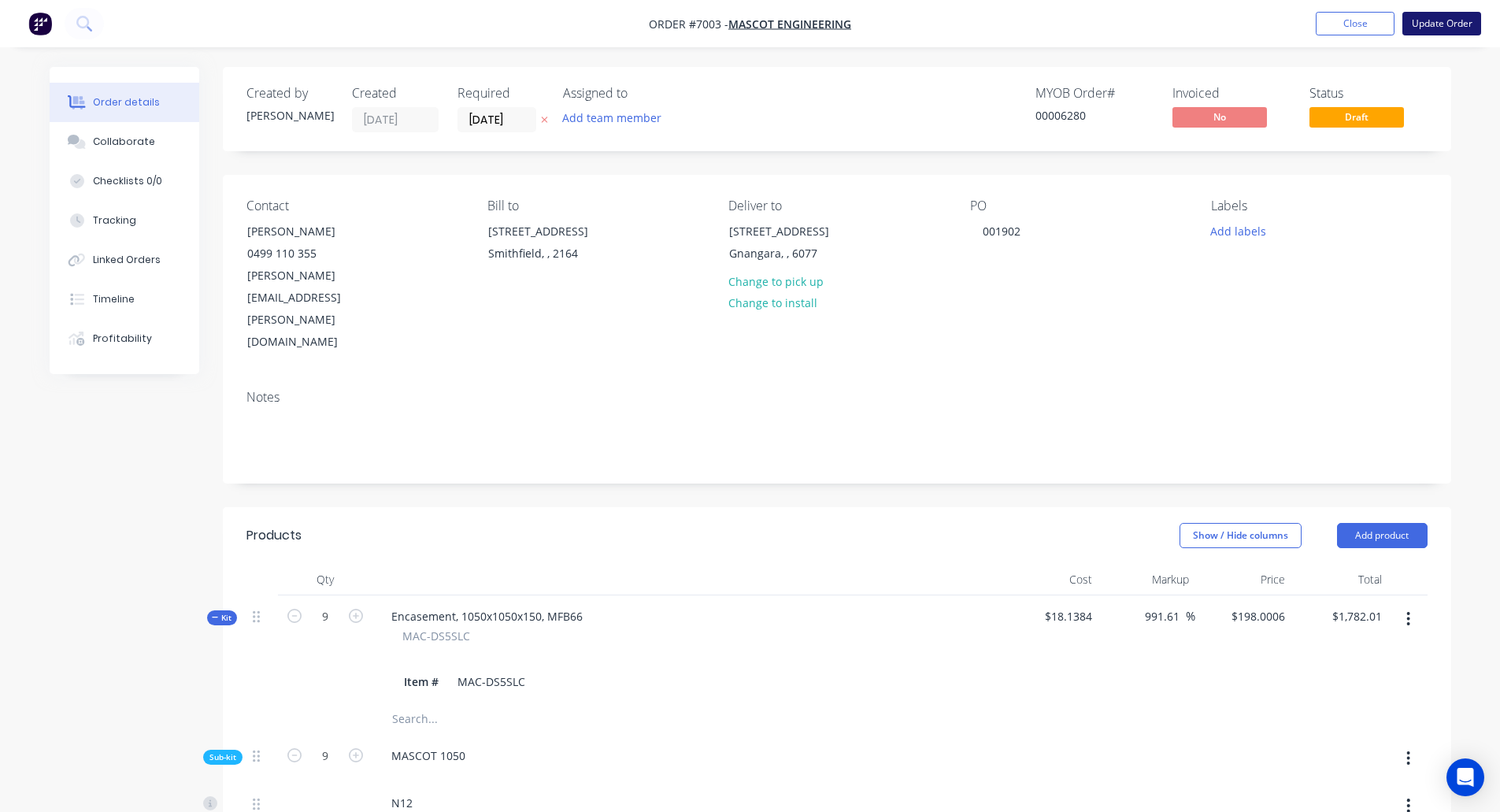
click at [1434, 26] on button "Update Order" at bounding box center [1442, 24] width 79 height 24
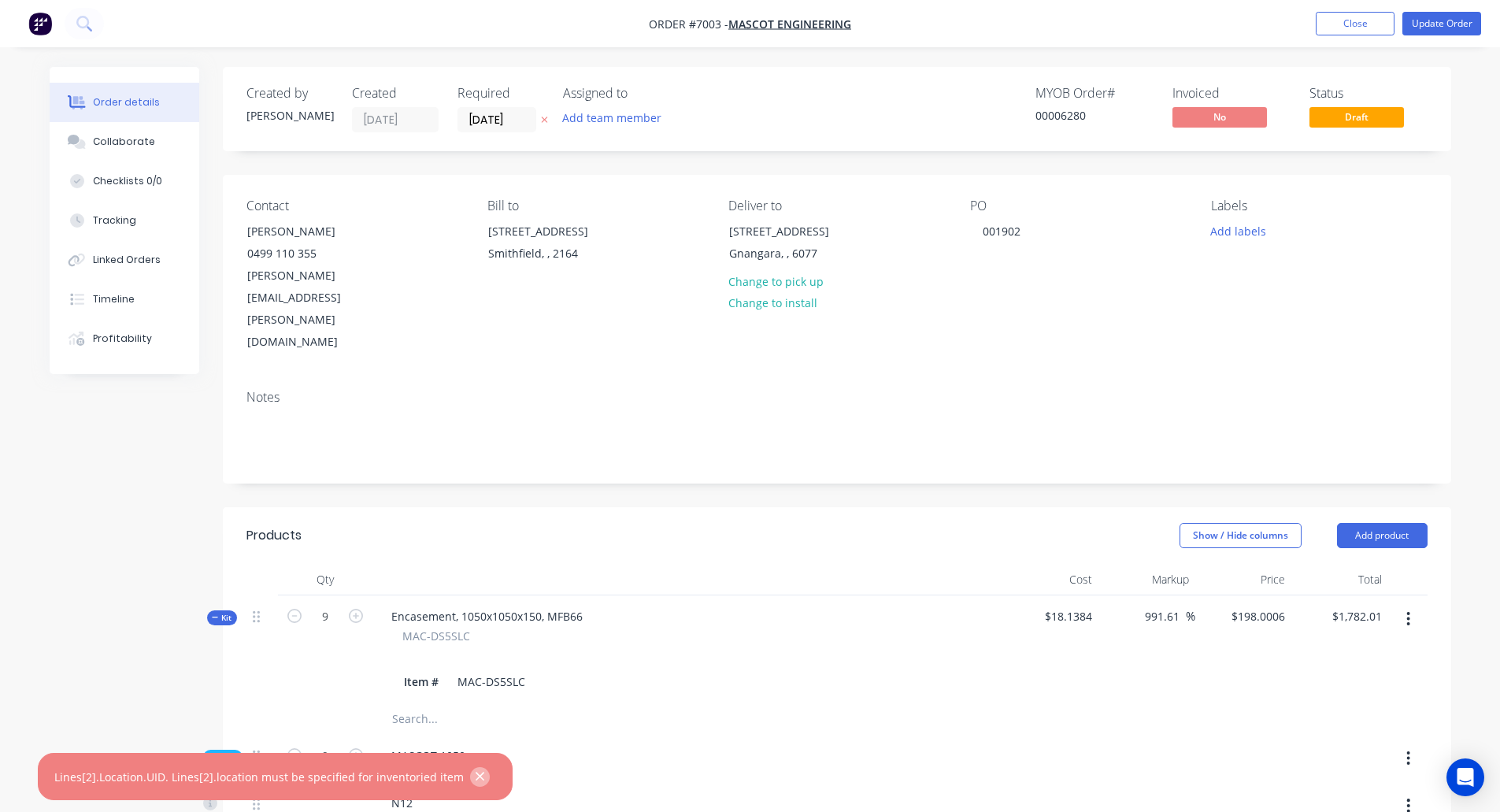
click at [475, 780] on icon "button" at bounding box center [480, 776] width 10 height 14
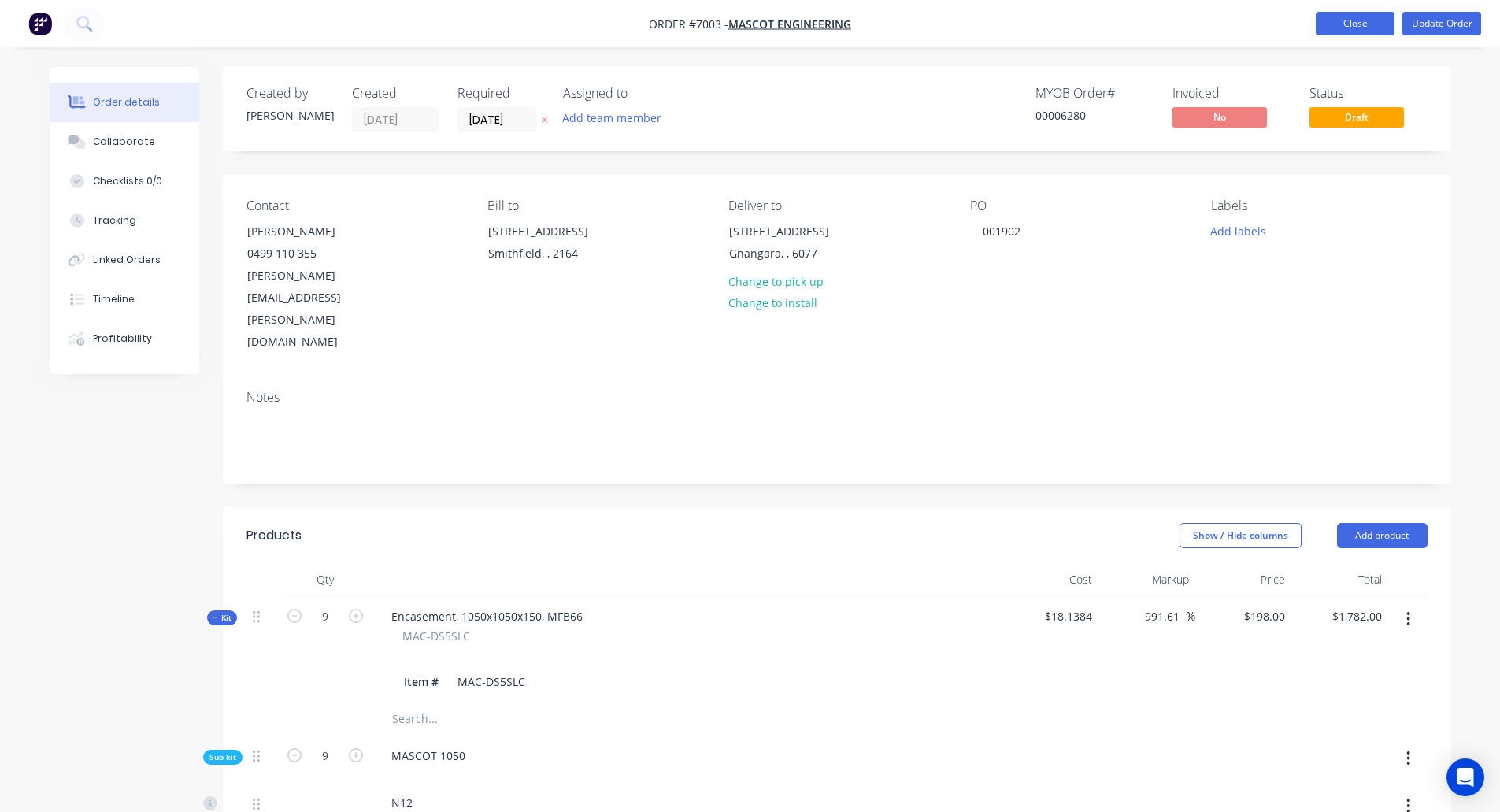
click at [1347, 29] on button "Close" at bounding box center [1355, 24] width 79 height 24
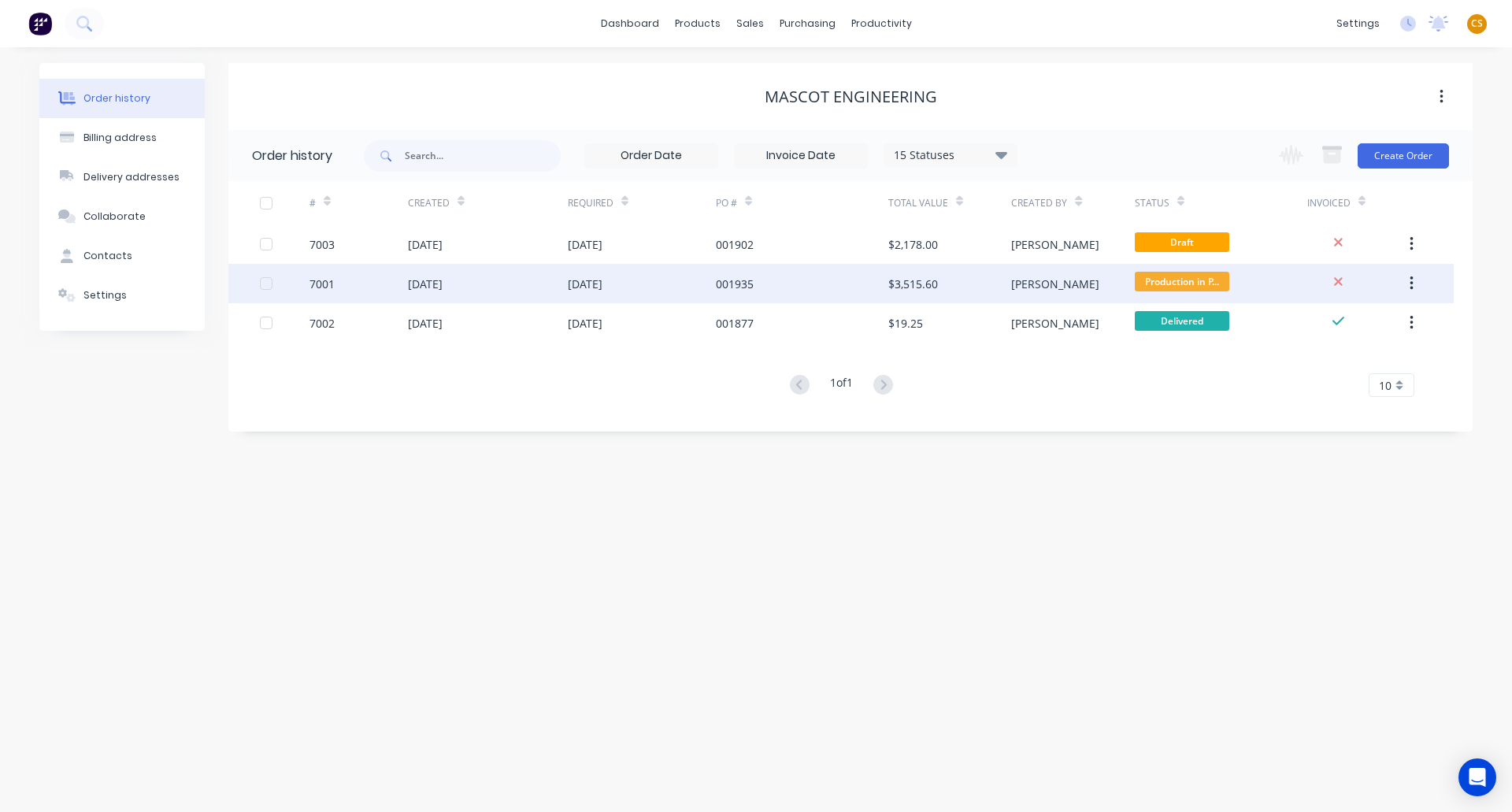
click at [315, 284] on div "7001" at bounding box center [321, 284] width 25 height 17
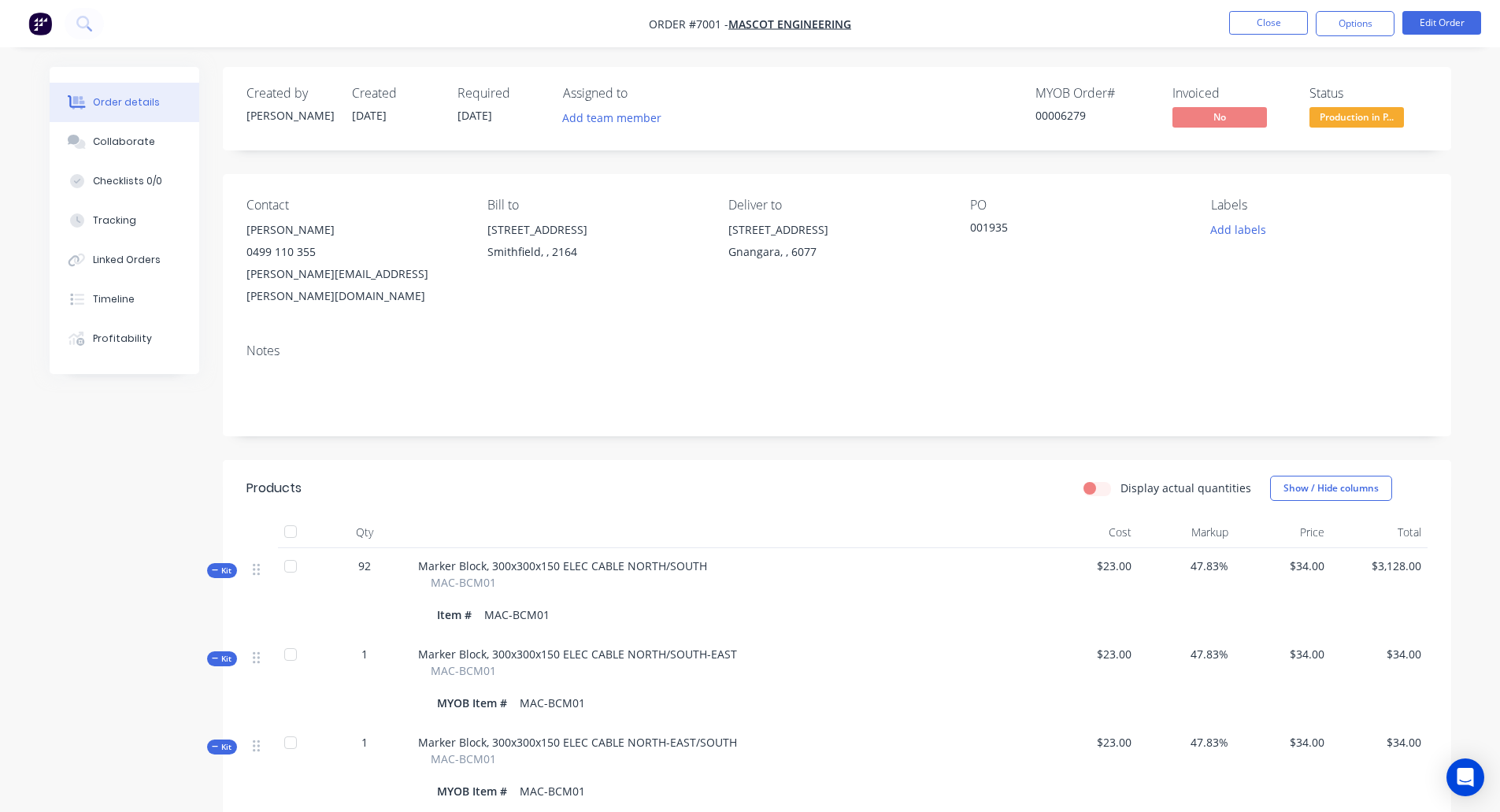
click at [221, 564] on span "Kit" at bounding box center [222, 570] width 20 height 12
click at [227, 564] on span "Kit" at bounding box center [222, 570] width 20 height 12
click at [223, 564] on span "Kit" at bounding box center [222, 570] width 20 height 12
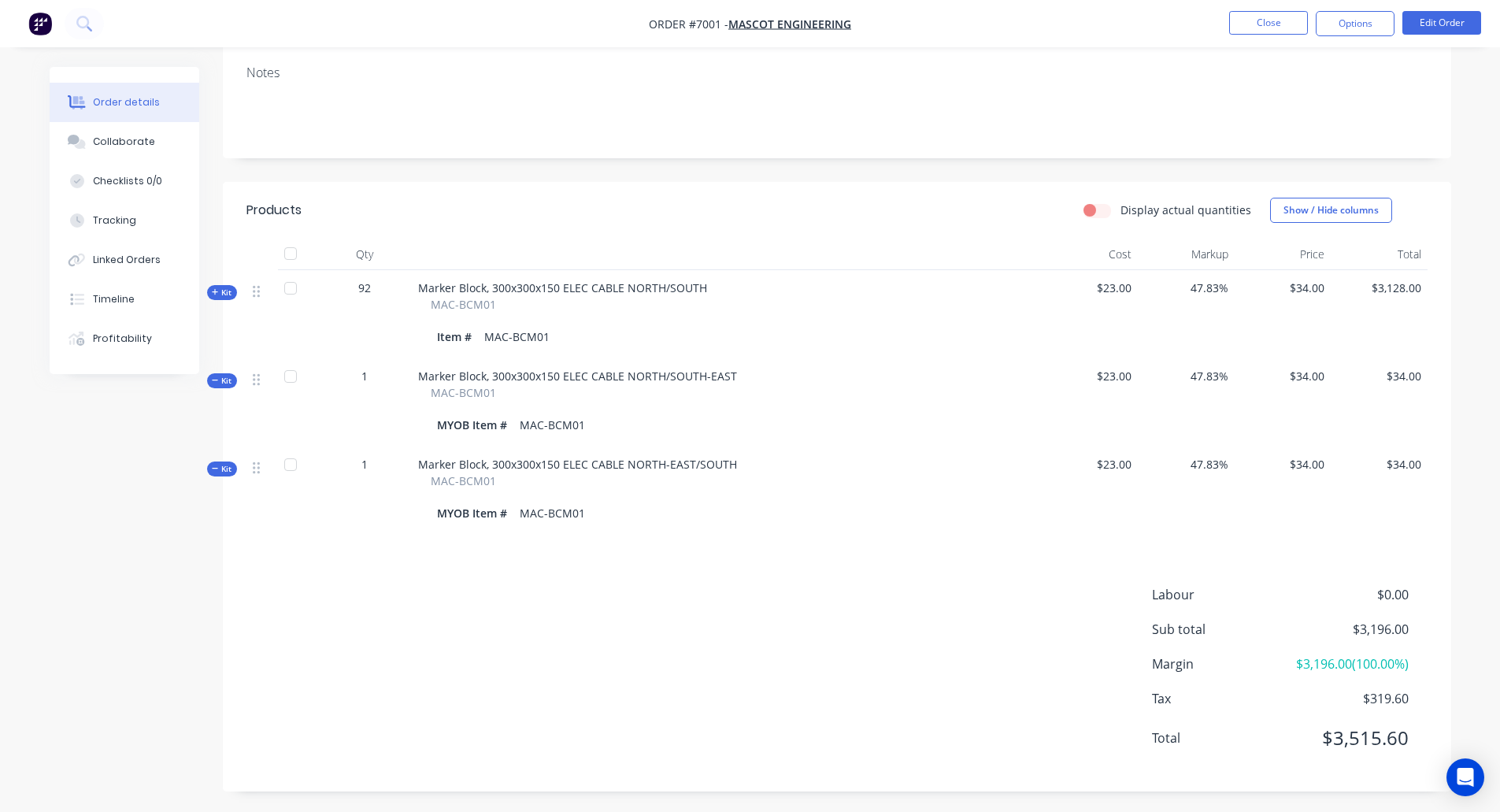
click at [223, 463] on span "Kit" at bounding box center [222, 469] width 20 height 12
click at [949, 33] on nav "Order #7001 - Mascot Engineering Close Options Edit Order" at bounding box center [750, 23] width 1500 height 47
click at [1269, 23] on button "Close" at bounding box center [1269, 23] width 79 height 24
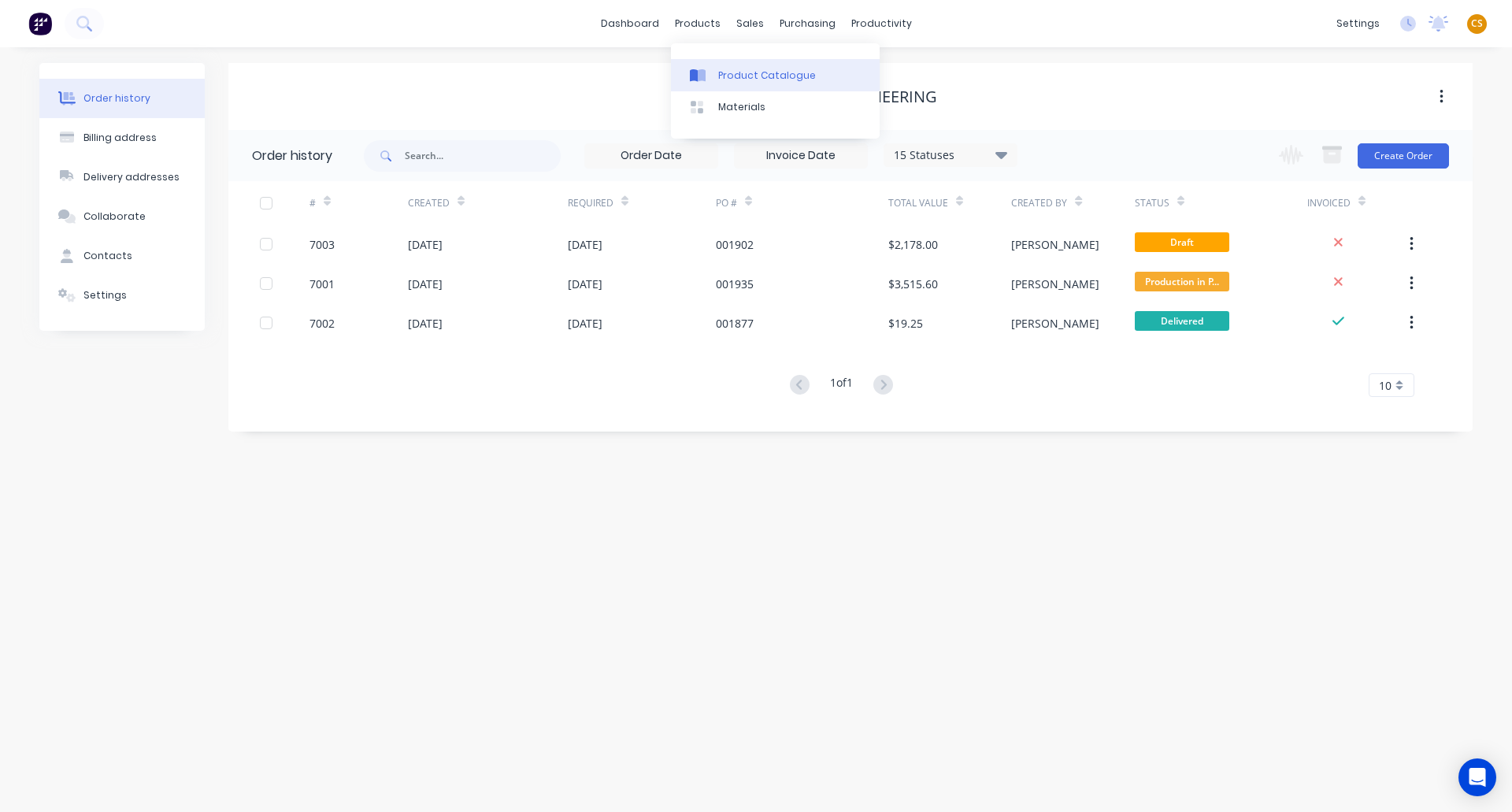
click at [743, 81] on div "Product Catalogue" at bounding box center [767, 75] width 98 height 14
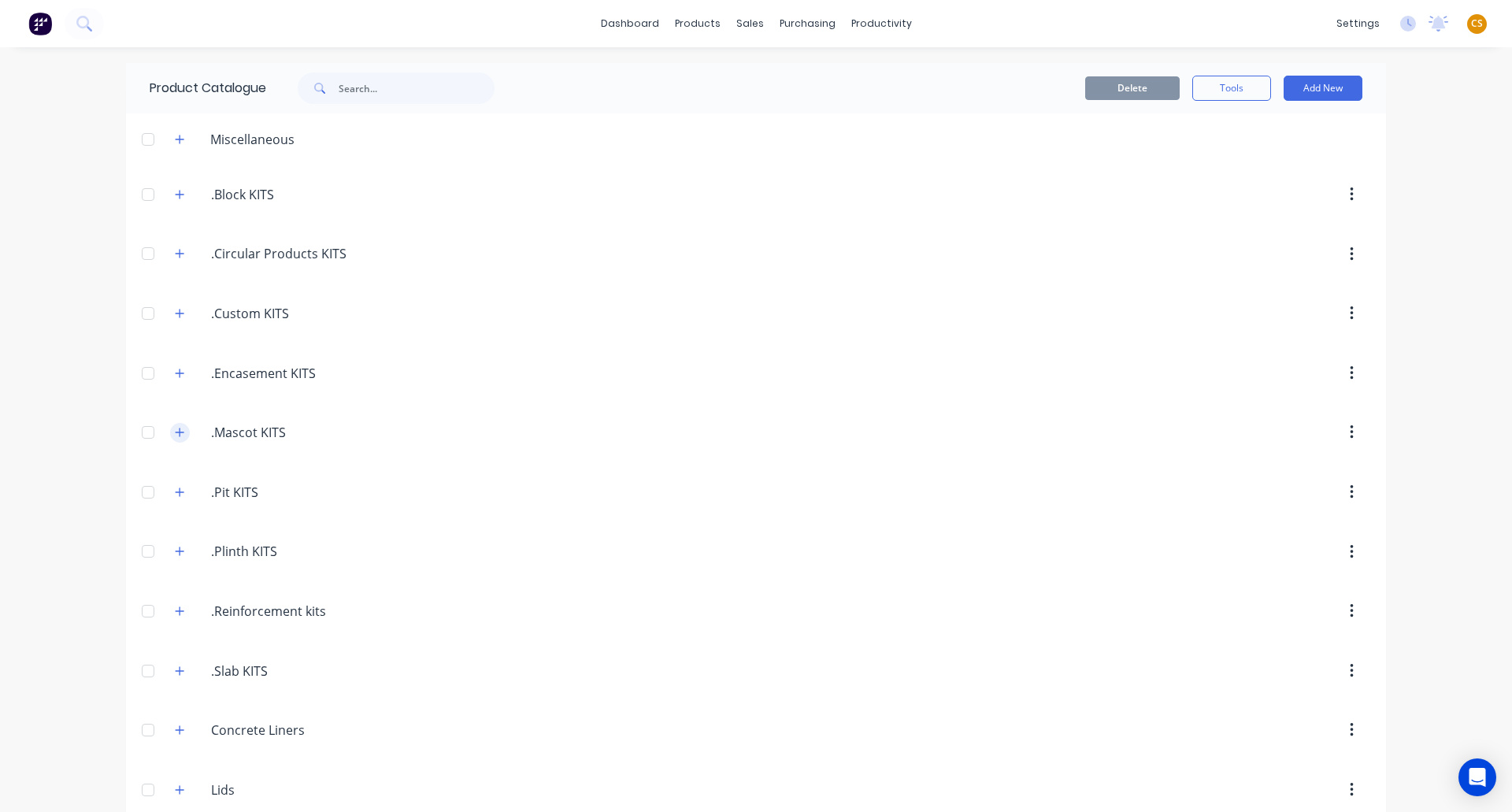
click at [179, 426] on button "button" at bounding box center [180, 432] width 19 height 19
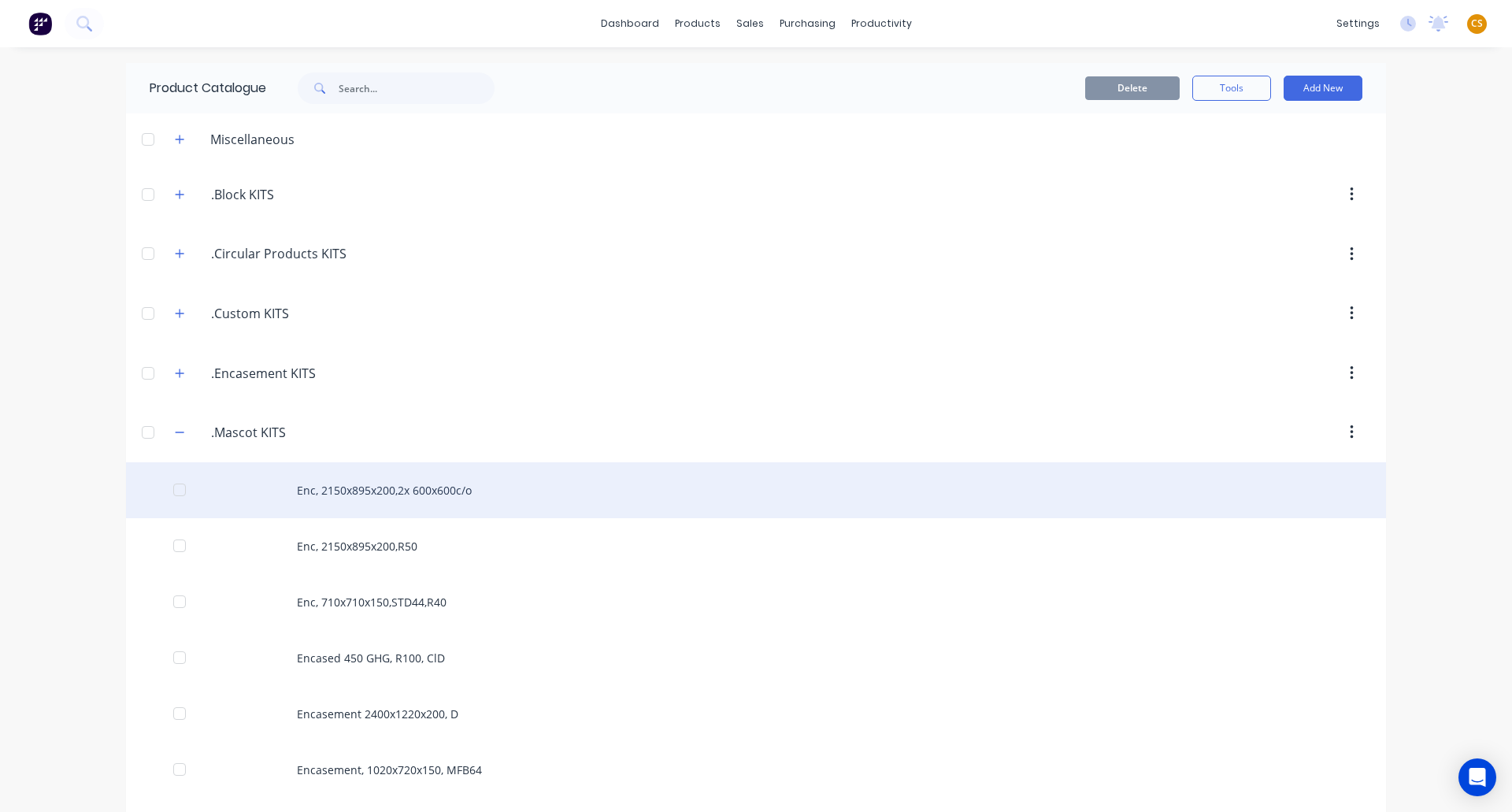
click at [320, 493] on div "Enc, 2150x895x200,2x 600x600c/o" at bounding box center [756, 490] width 1261 height 56
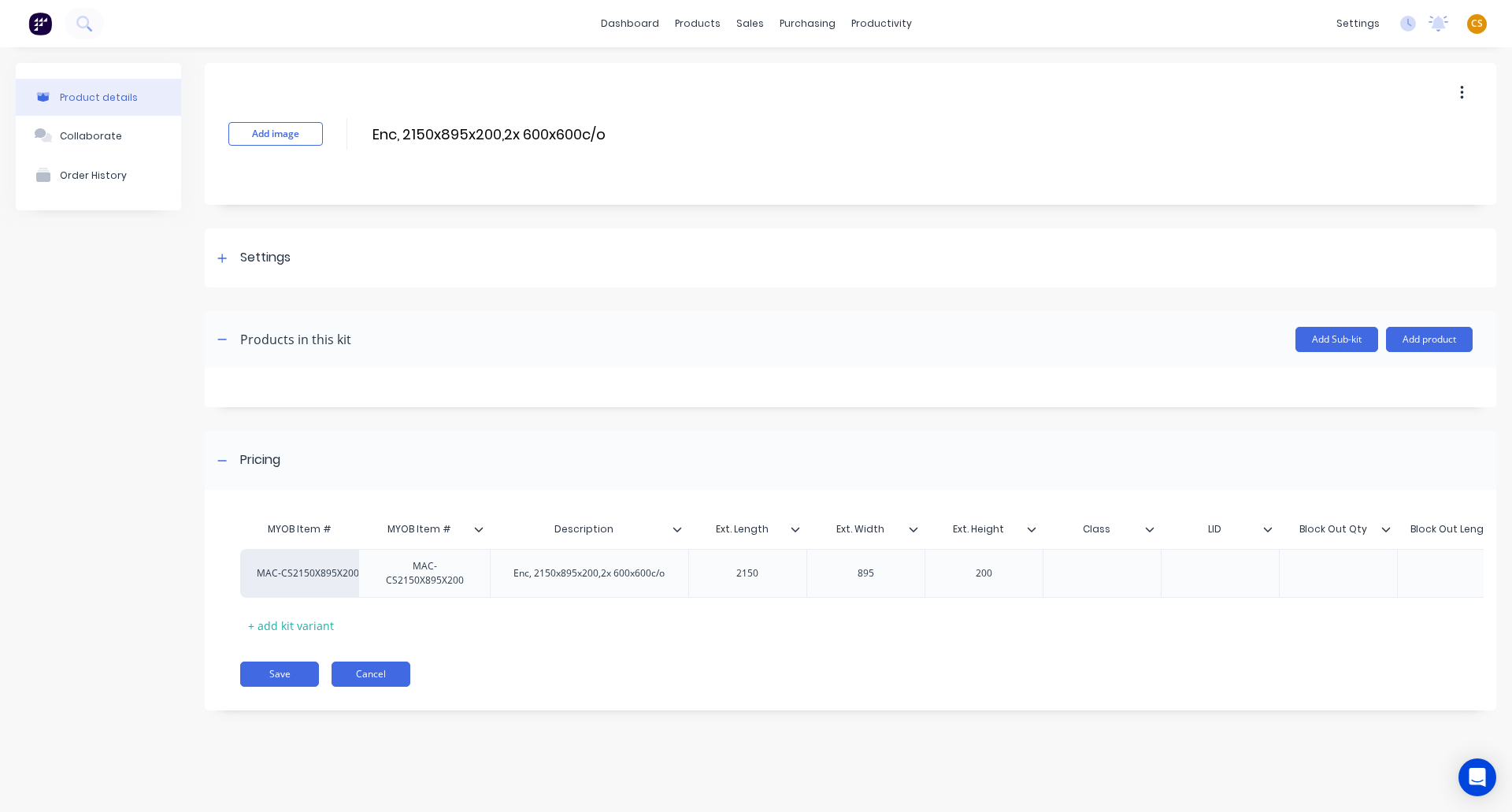
click at [389, 684] on button "Cancel" at bounding box center [371, 673] width 79 height 25
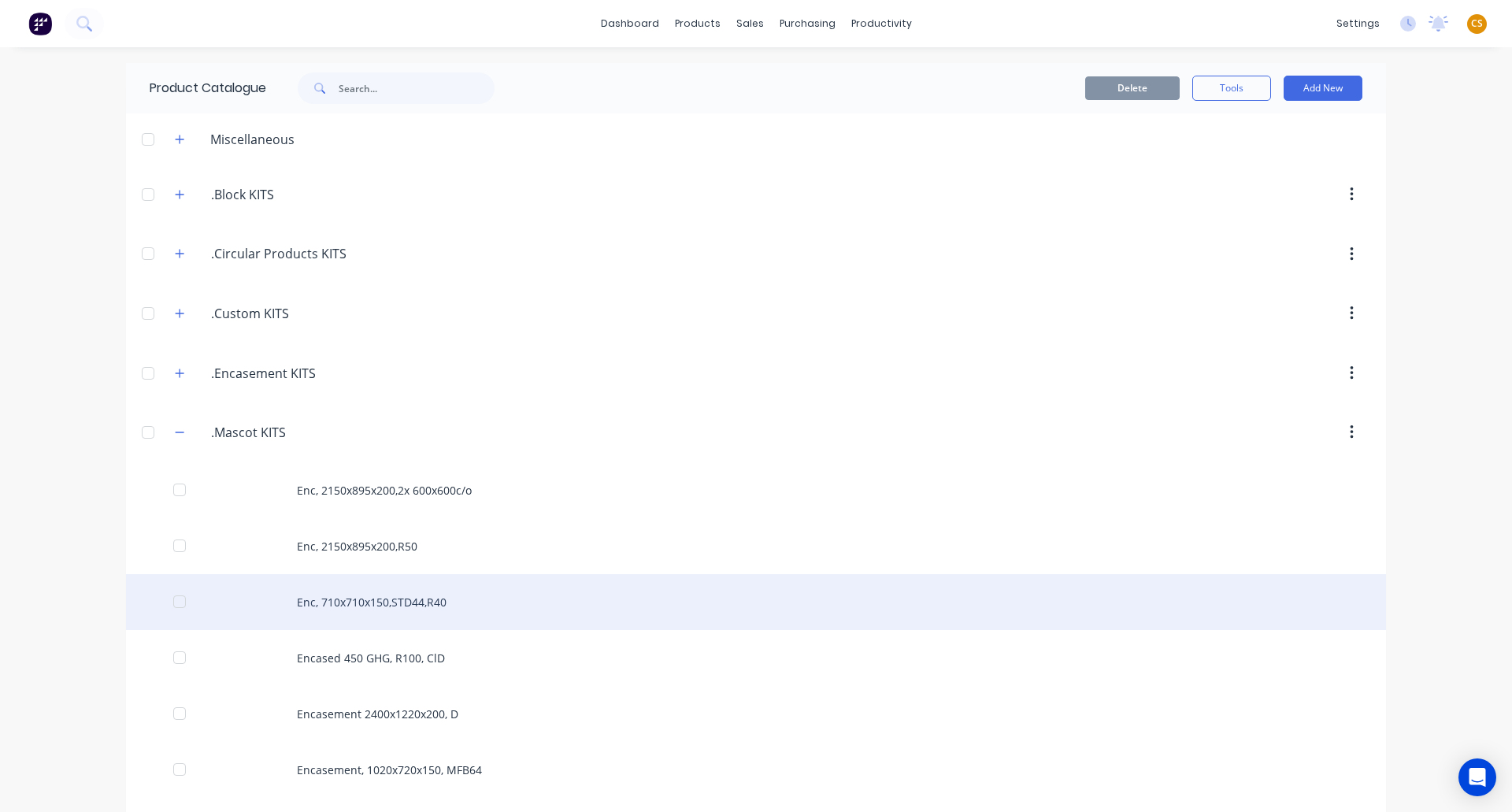
click at [349, 609] on div "Enc, 710x710x150,STD44,R40" at bounding box center [756, 602] width 1261 height 56
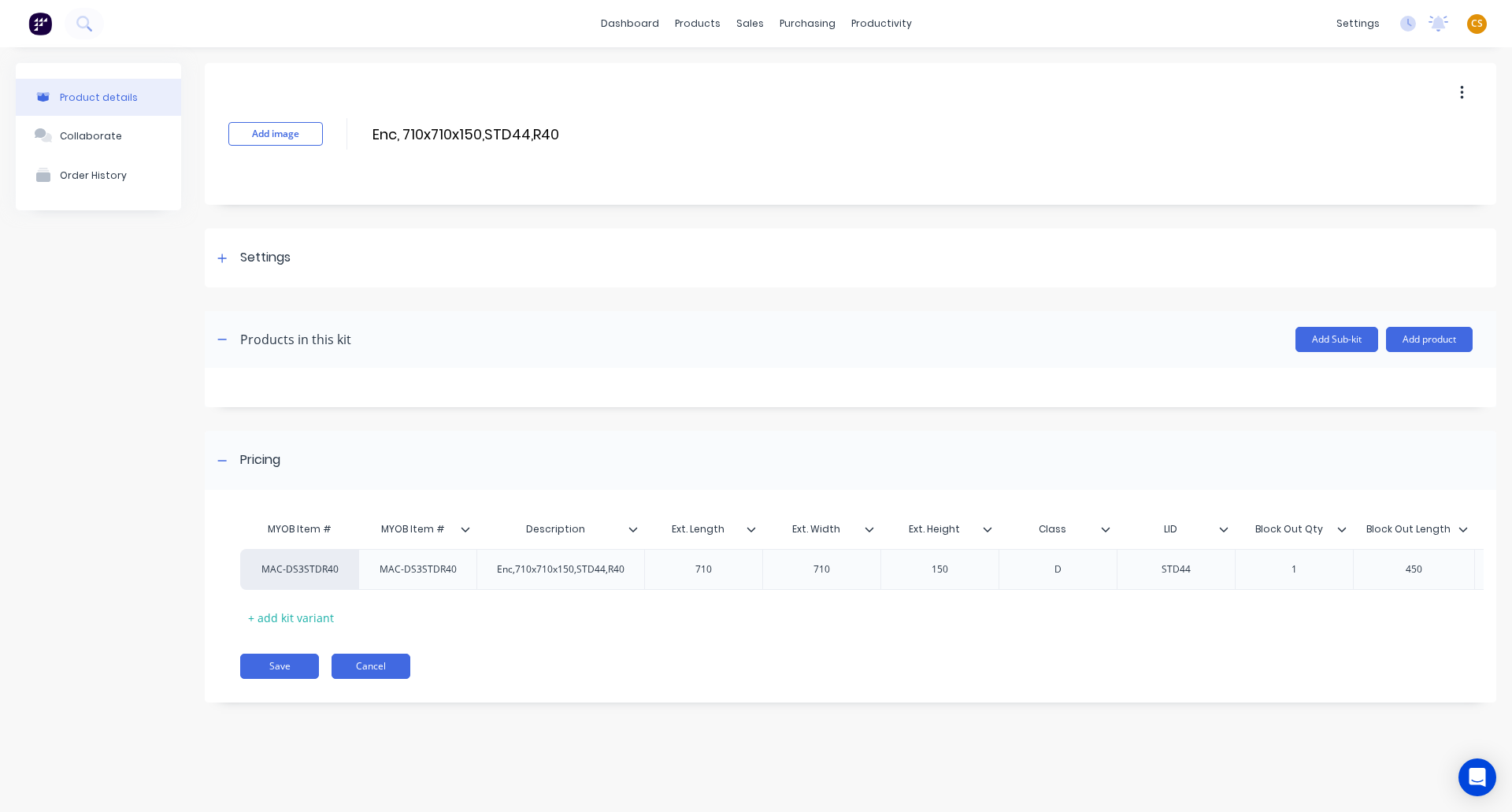
click at [379, 679] on button "Cancel" at bounding box center [371, 666] width 79 height 25
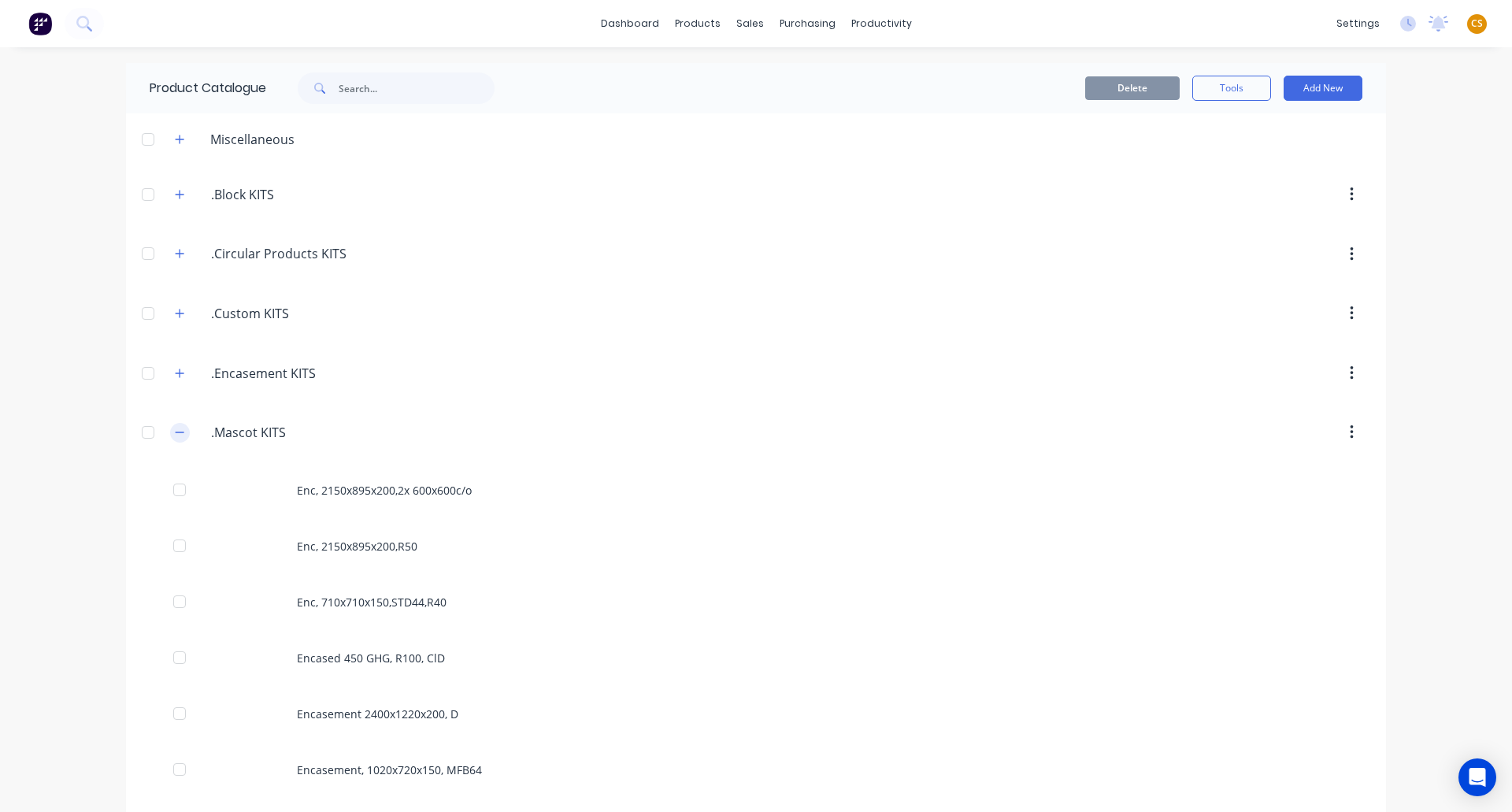
click at [170, 432] on button "button" at bounding box center [180, 432] width 19 height 19
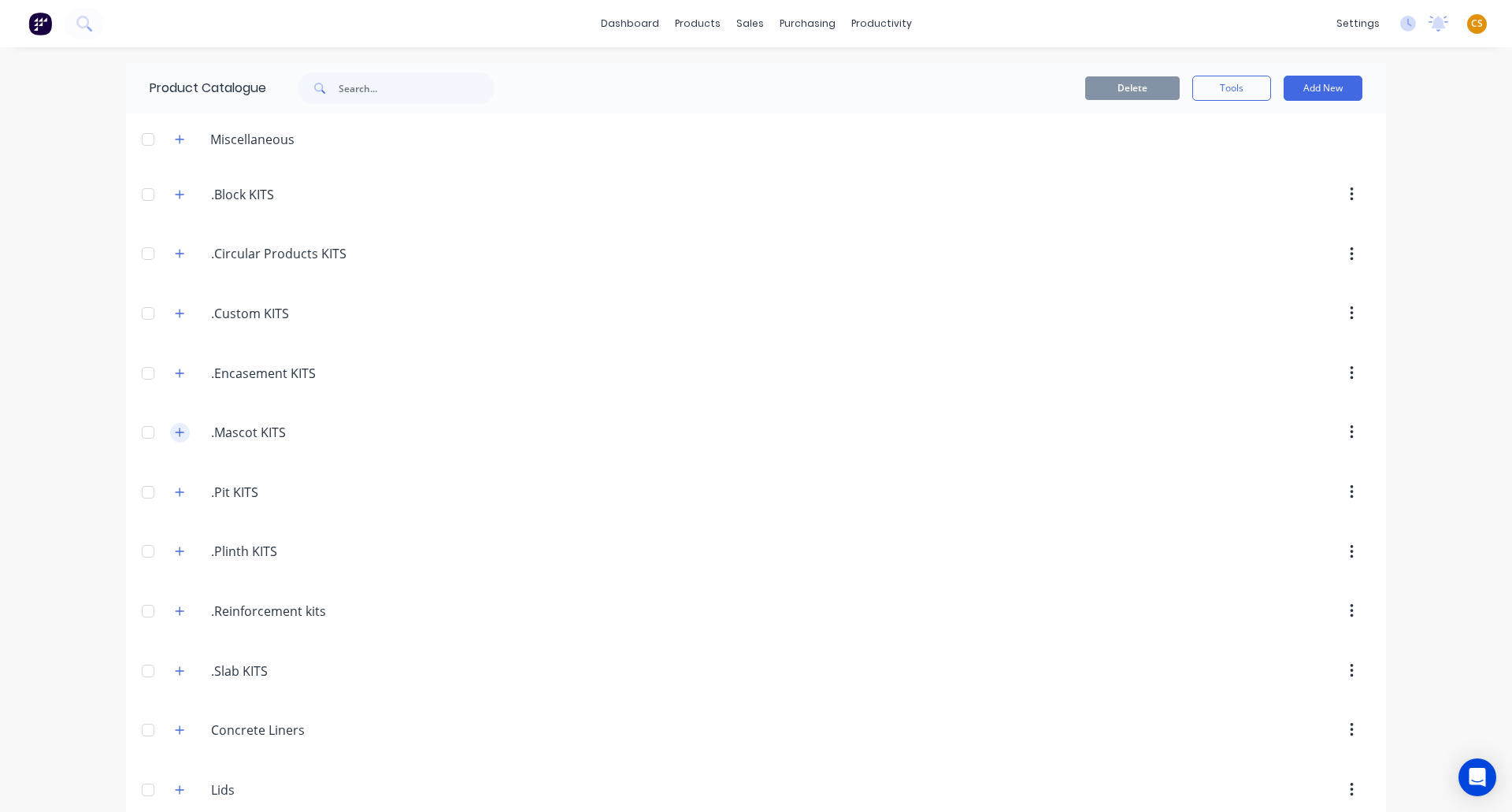
click at [175, 432] on icon "button" at bounding box center [180, 433] width 9 height 11
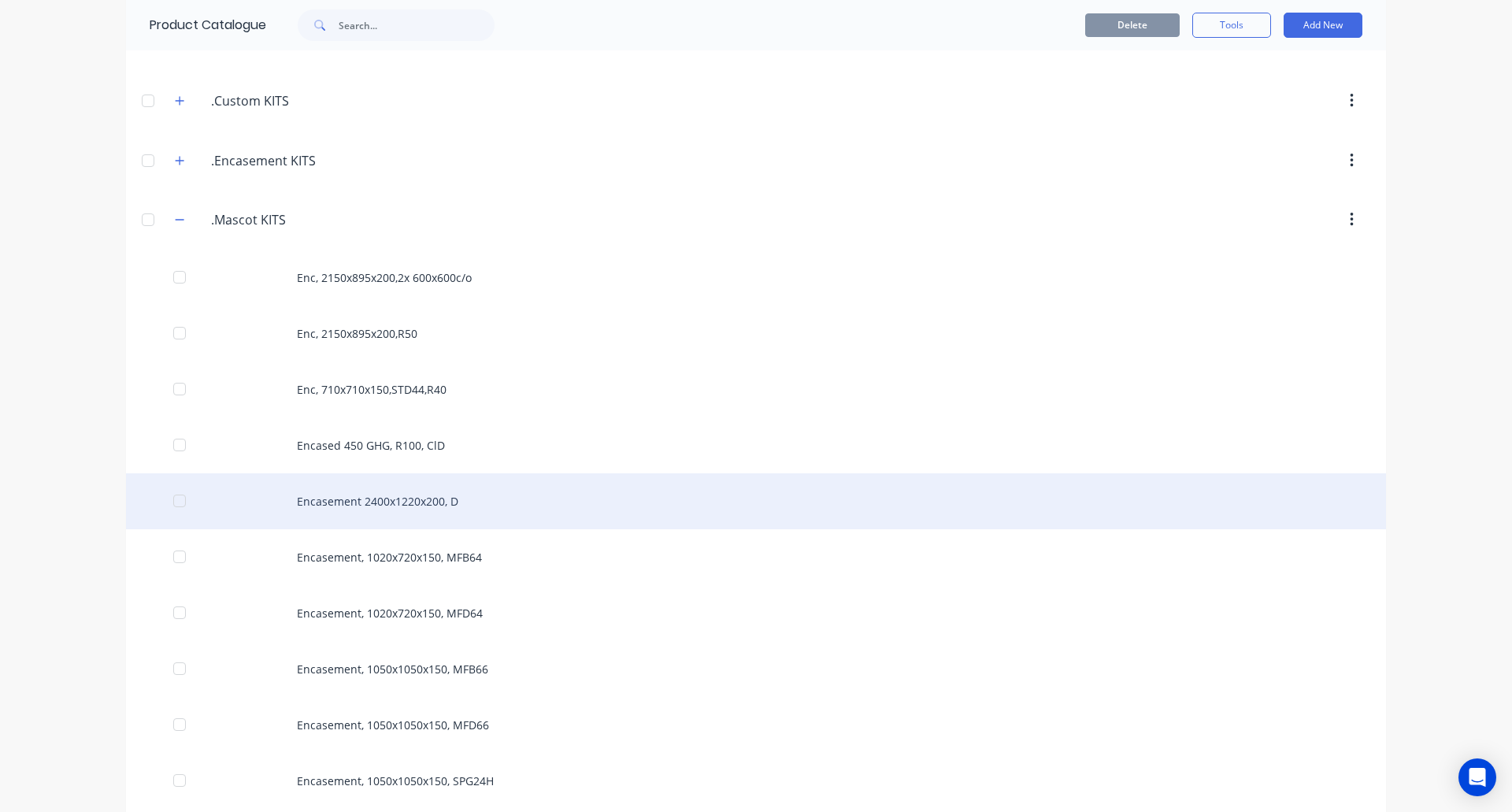
scroll to position [237, 0]
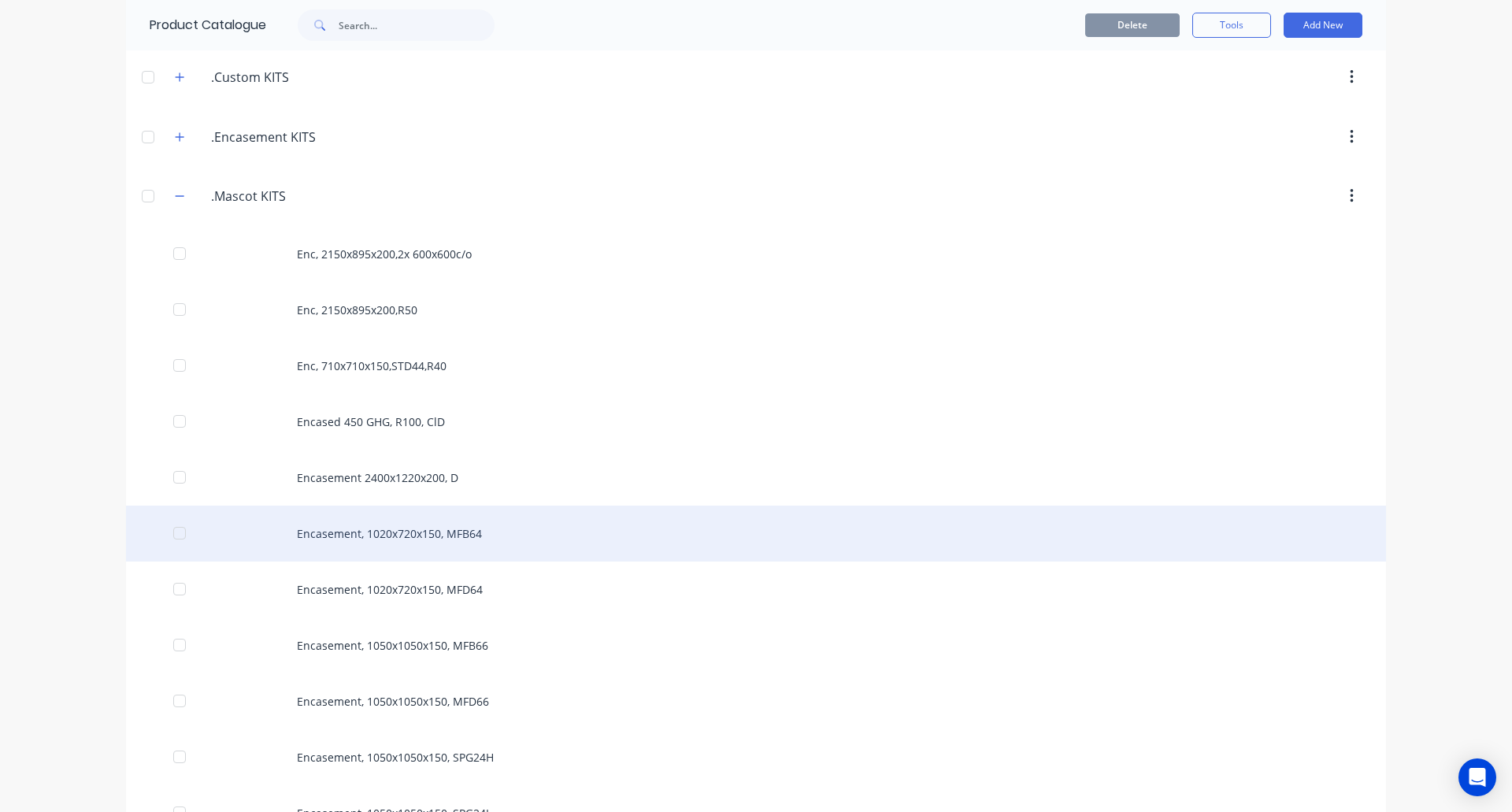
click at [343, 535] on div "Encasement, 1020x720x150, MFB64" at bounding box center [756, 533] width 1261 height 56
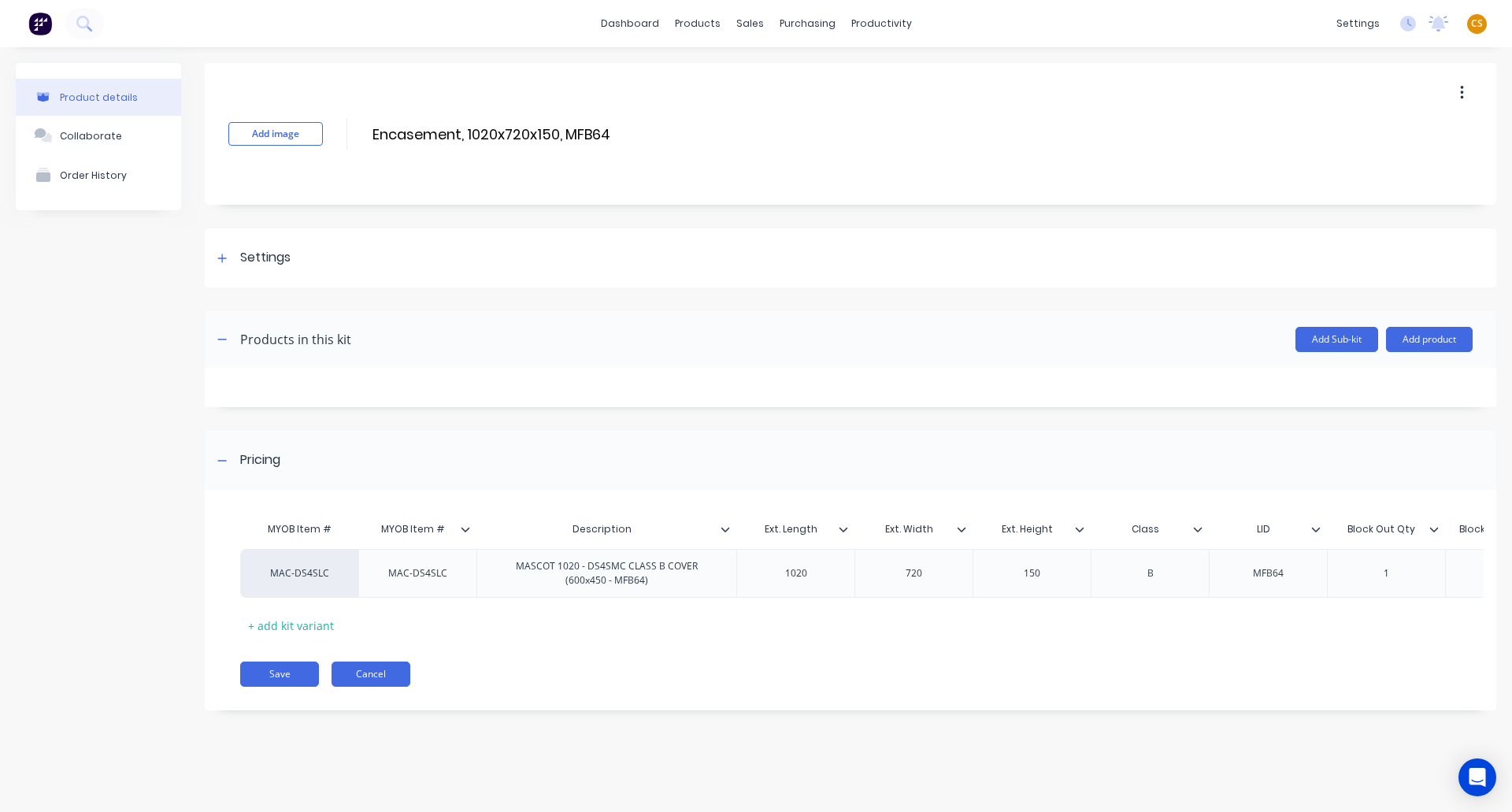
click at [358, 687] on button "Cancel" at bounding box center [371, 673] width 79 height 25
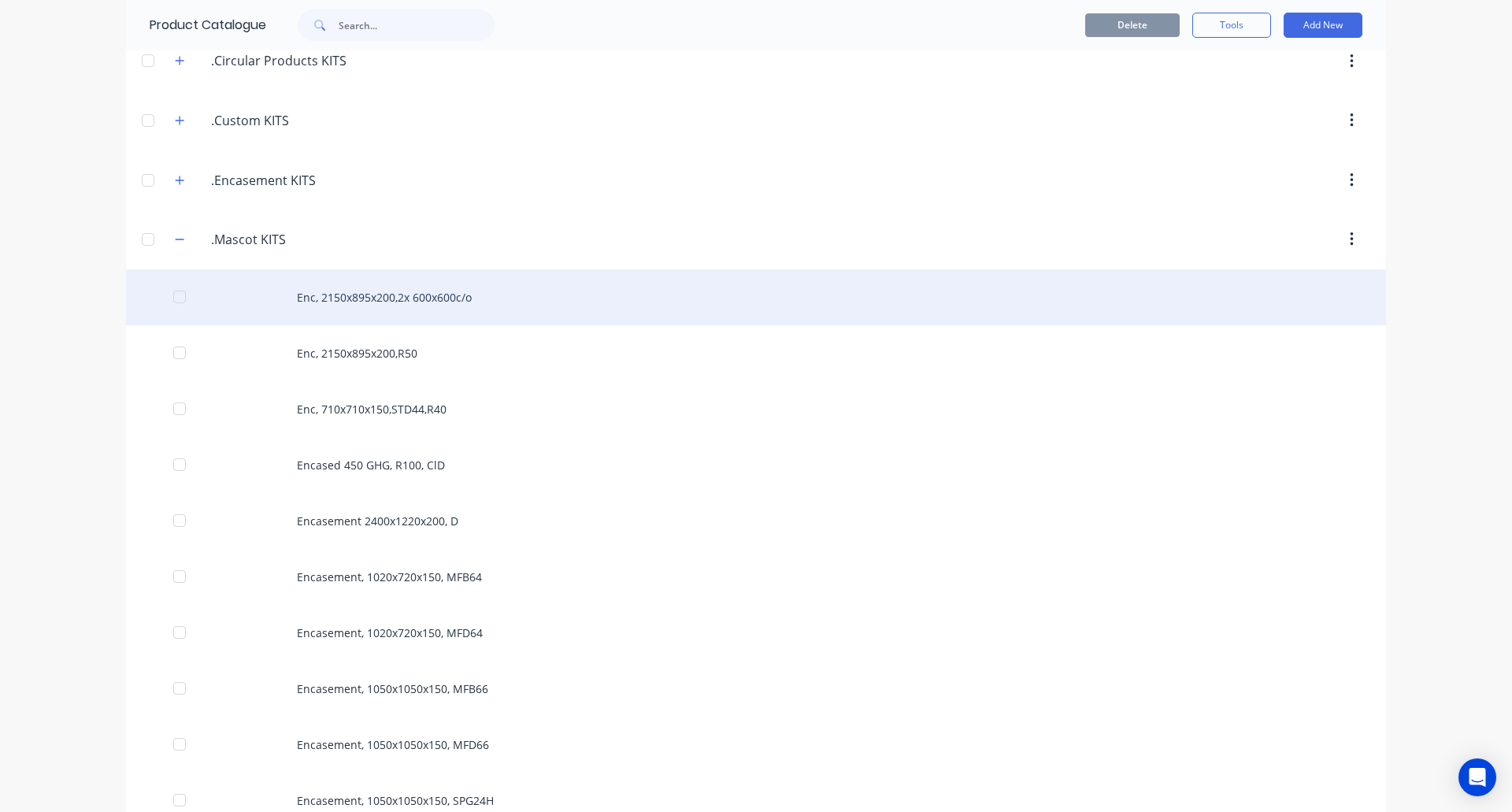
scroll to position [237, 0]
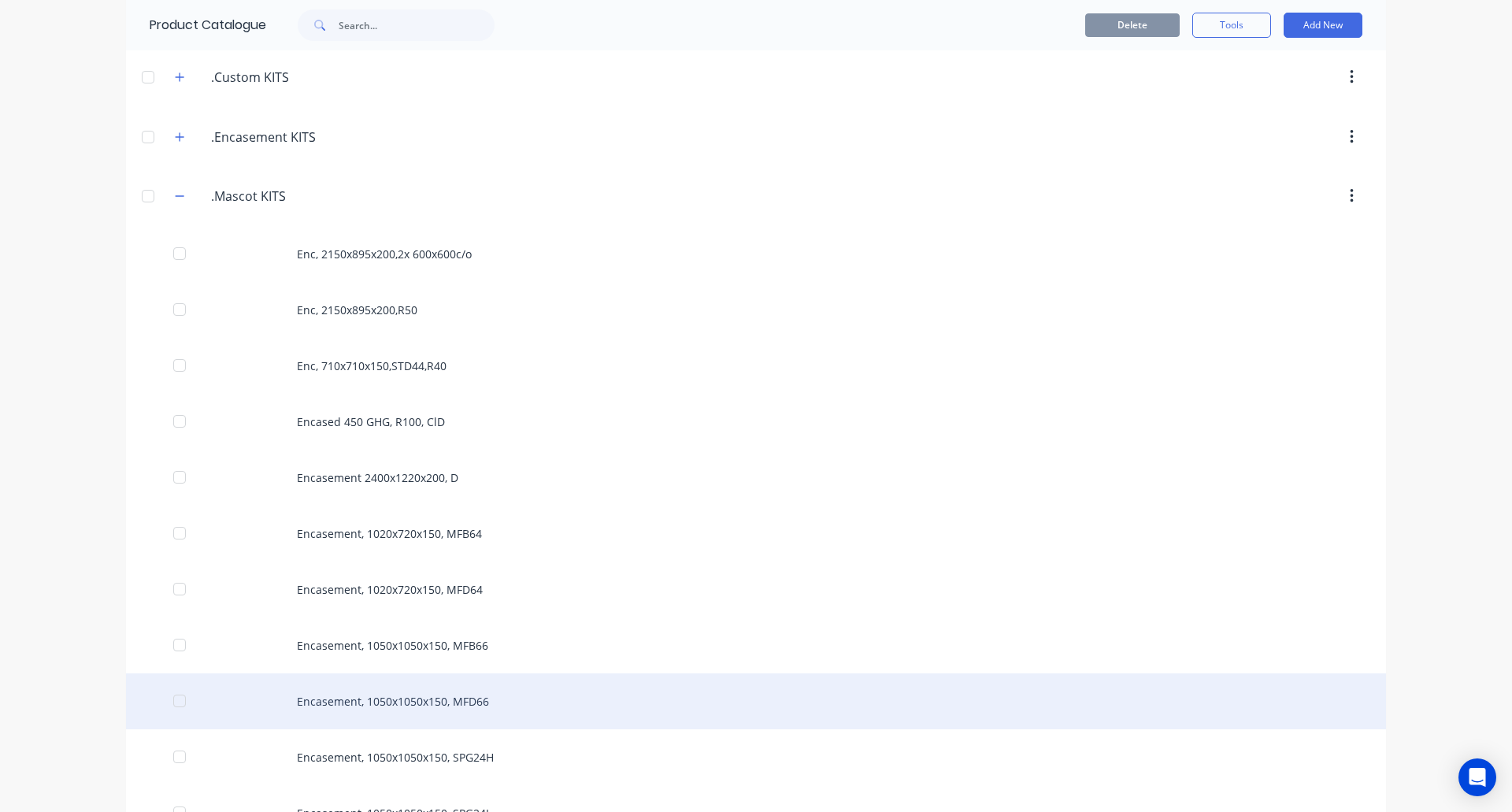
click at [371, 706] on div "Encasement, 1050x1050x150, MFD66" at bounding box center [756, 701] width 1261 height 56
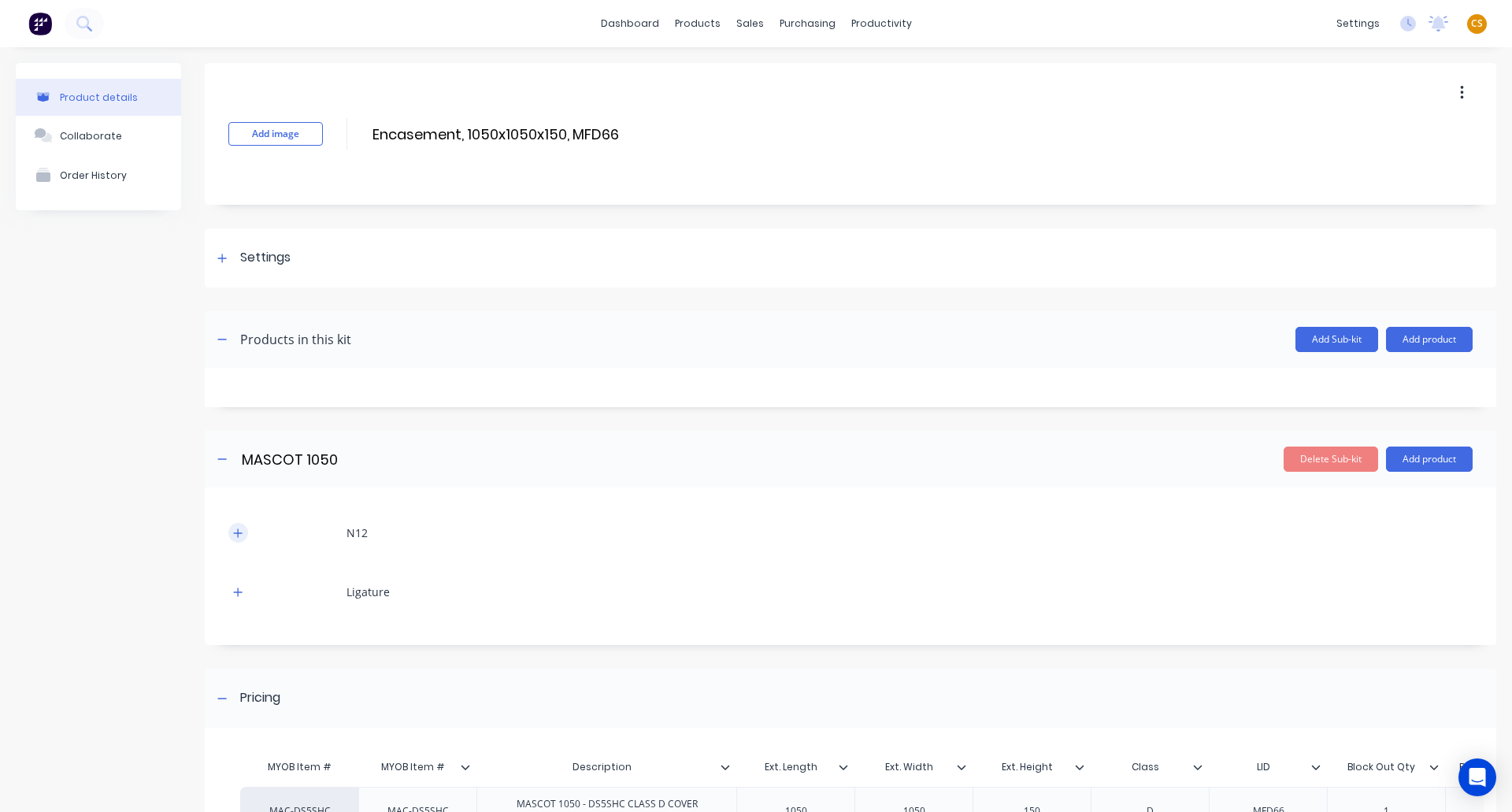
click at [235, 533] on icon "button" at bounding box center [238, 532] width 8 height 8
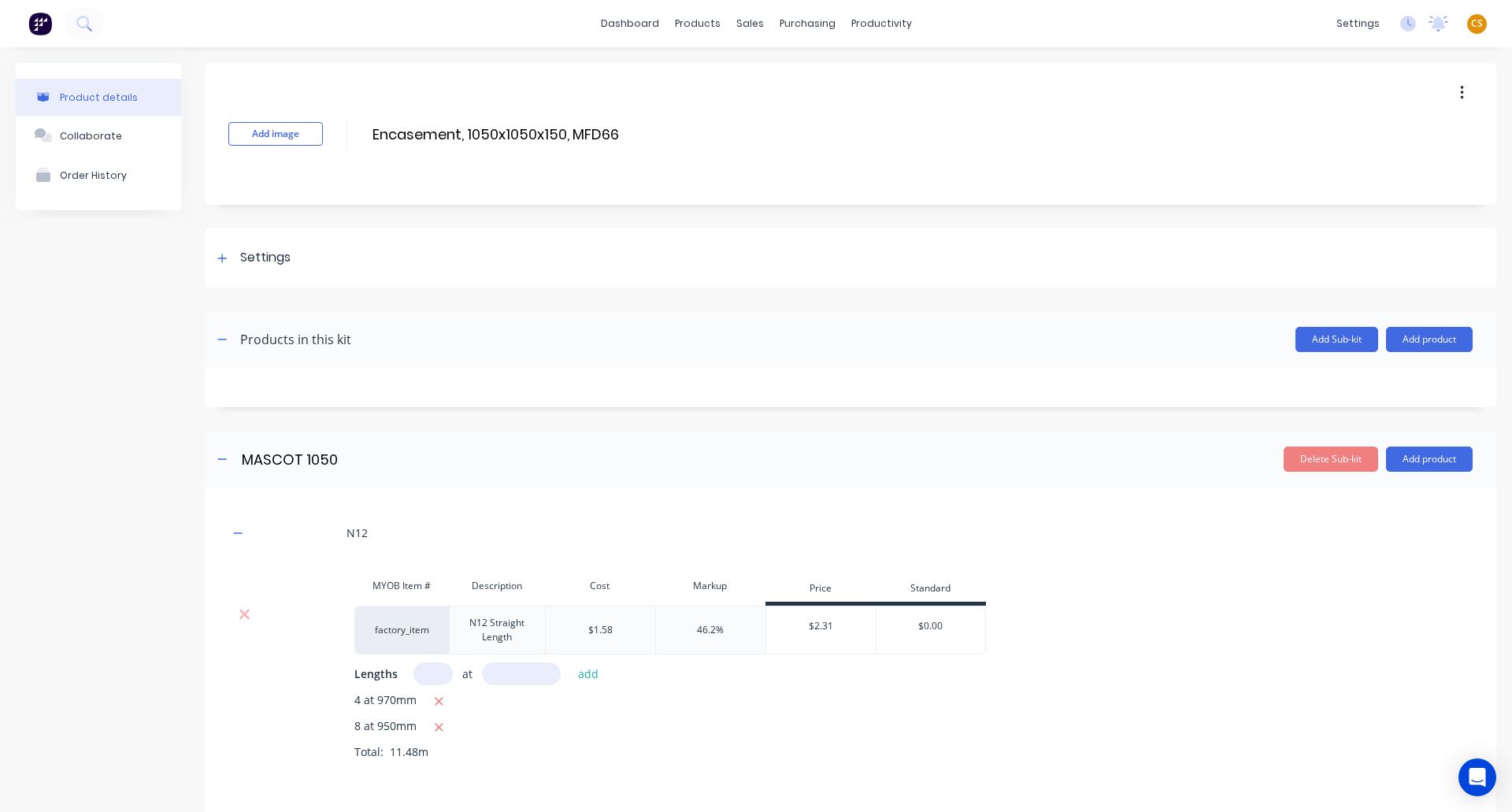
scroll to position [237, 0]
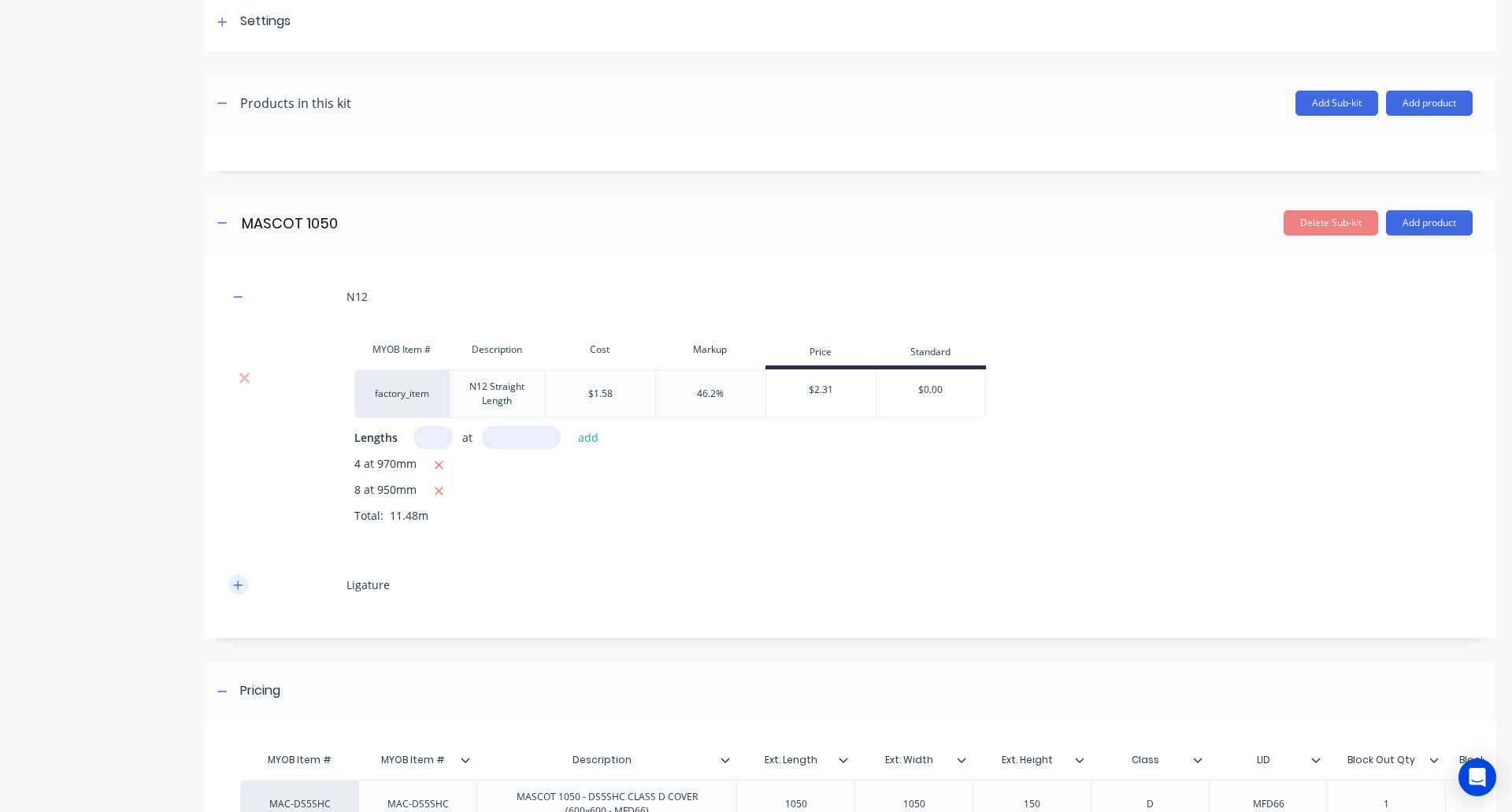
click at [232, 586] on button "button" at bounding box center [238, 584] width 19 height 19
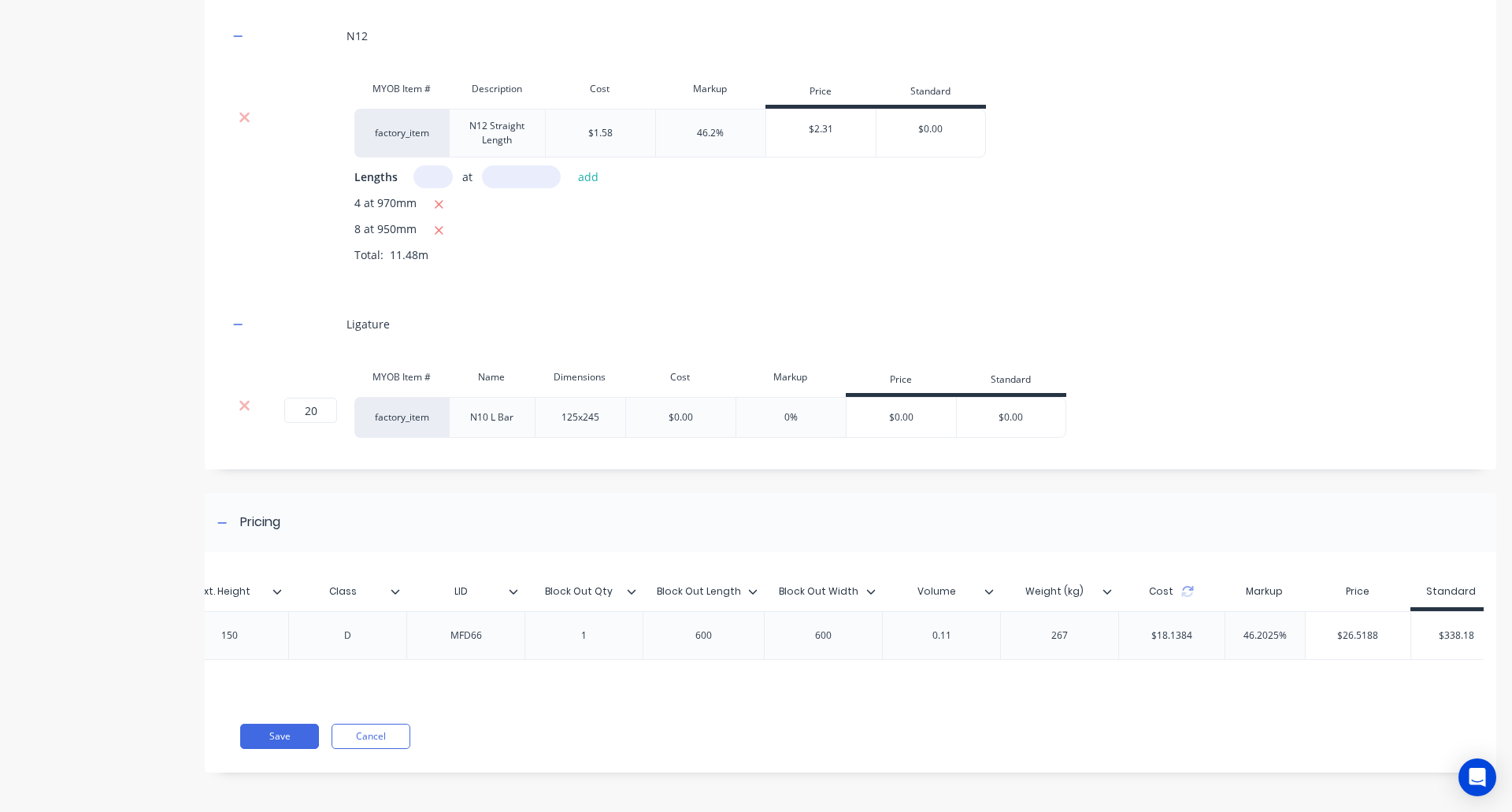
scroll to position [0, 807]
click at [1162, 627] on div "$18.1384" at bounding box center [1169, 635] width 66 height 40
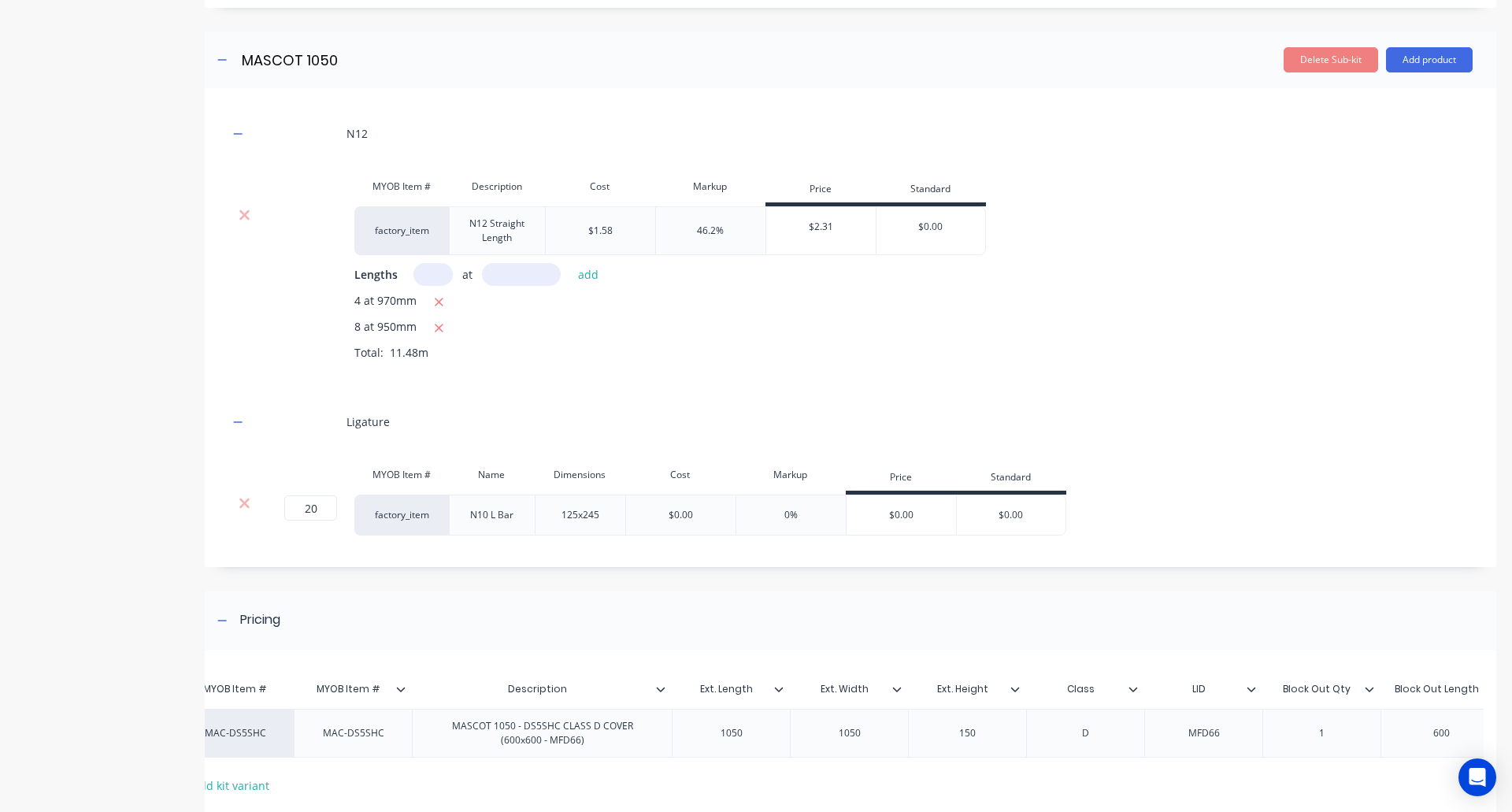
scroll to position [0, 0]
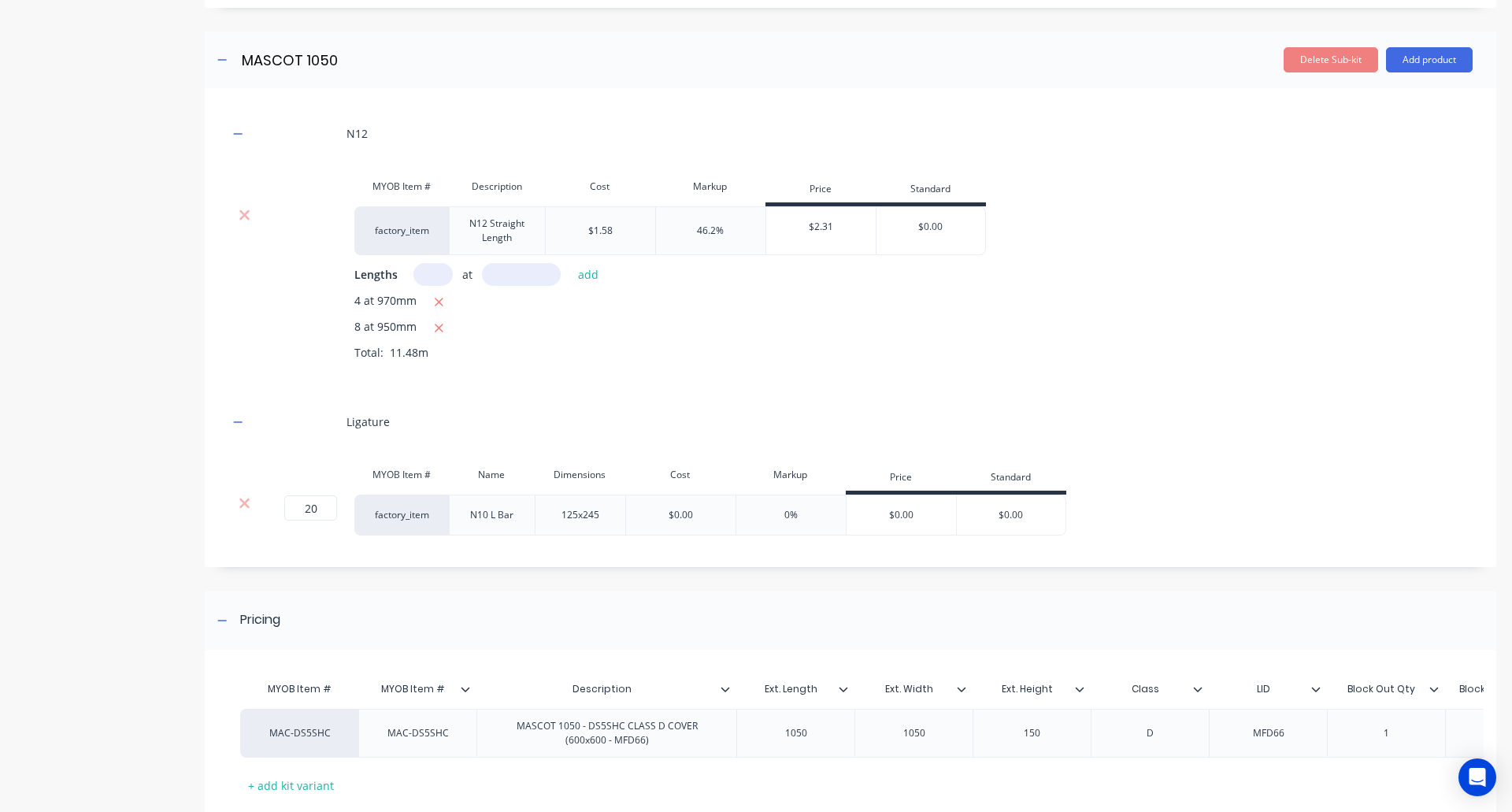
click at [1274, 307] on div "4 at 970mm" at bounding box center [913, 301] width 1119 height 19
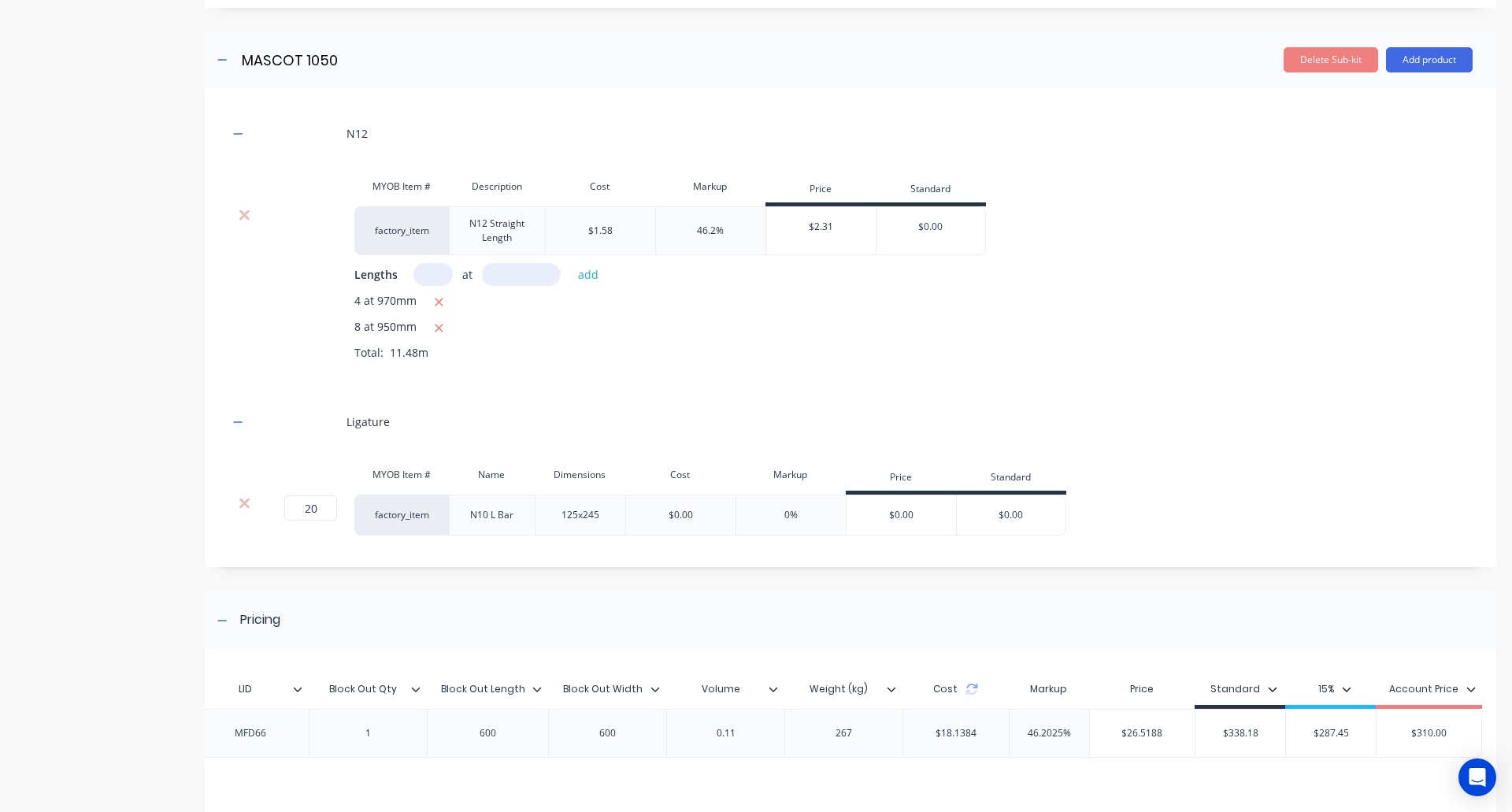
scroll to position [0, 1029]
type input "$338.18"
click at [1221, 732] on input "$338.18" at bounding box center [1240, 733] width 90 height 14
click at [1220, 732] on input "$338.18" at bounding box center [1240, 733] width 90 height 14
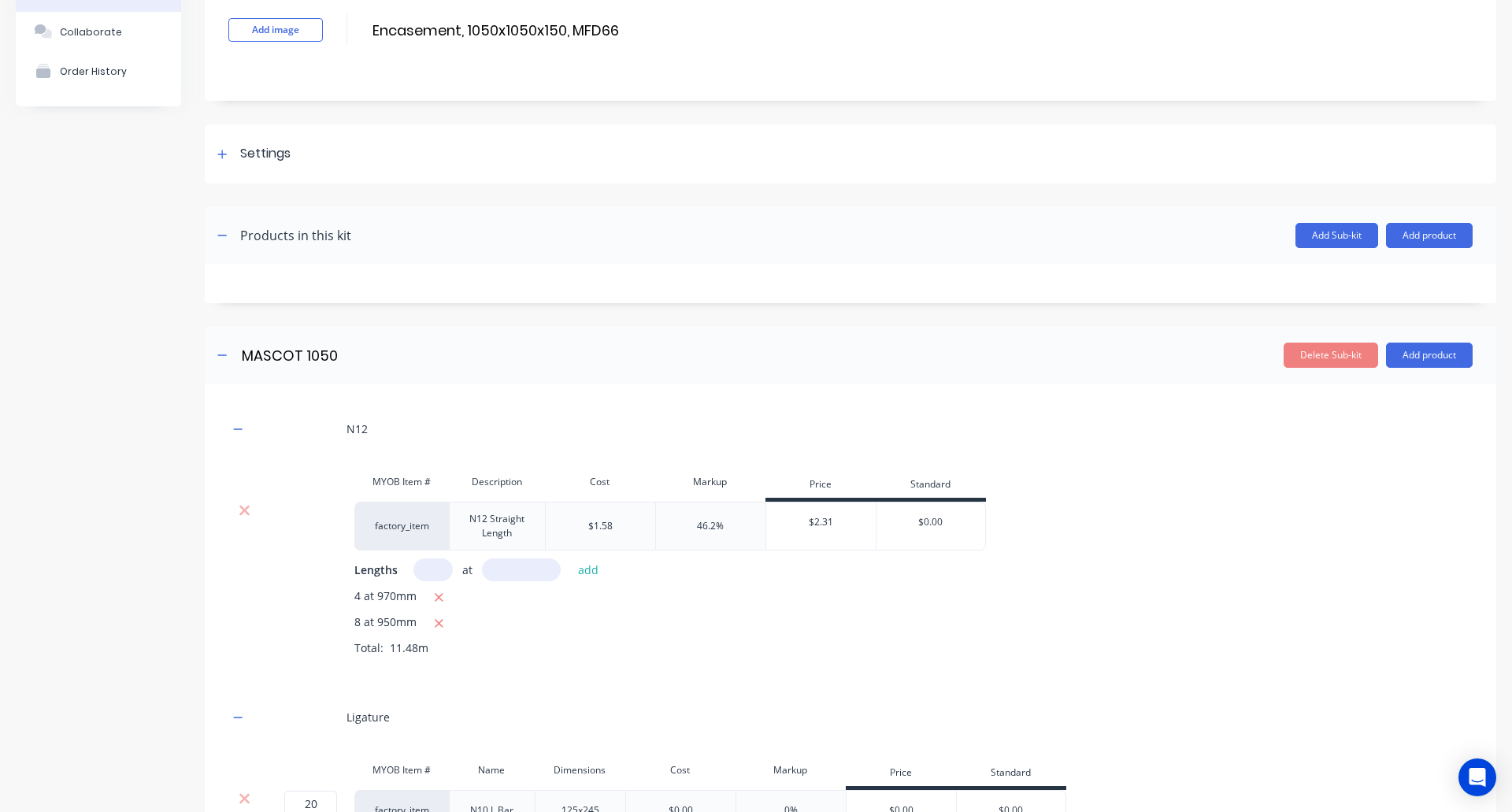
scroll to position [0, 0]
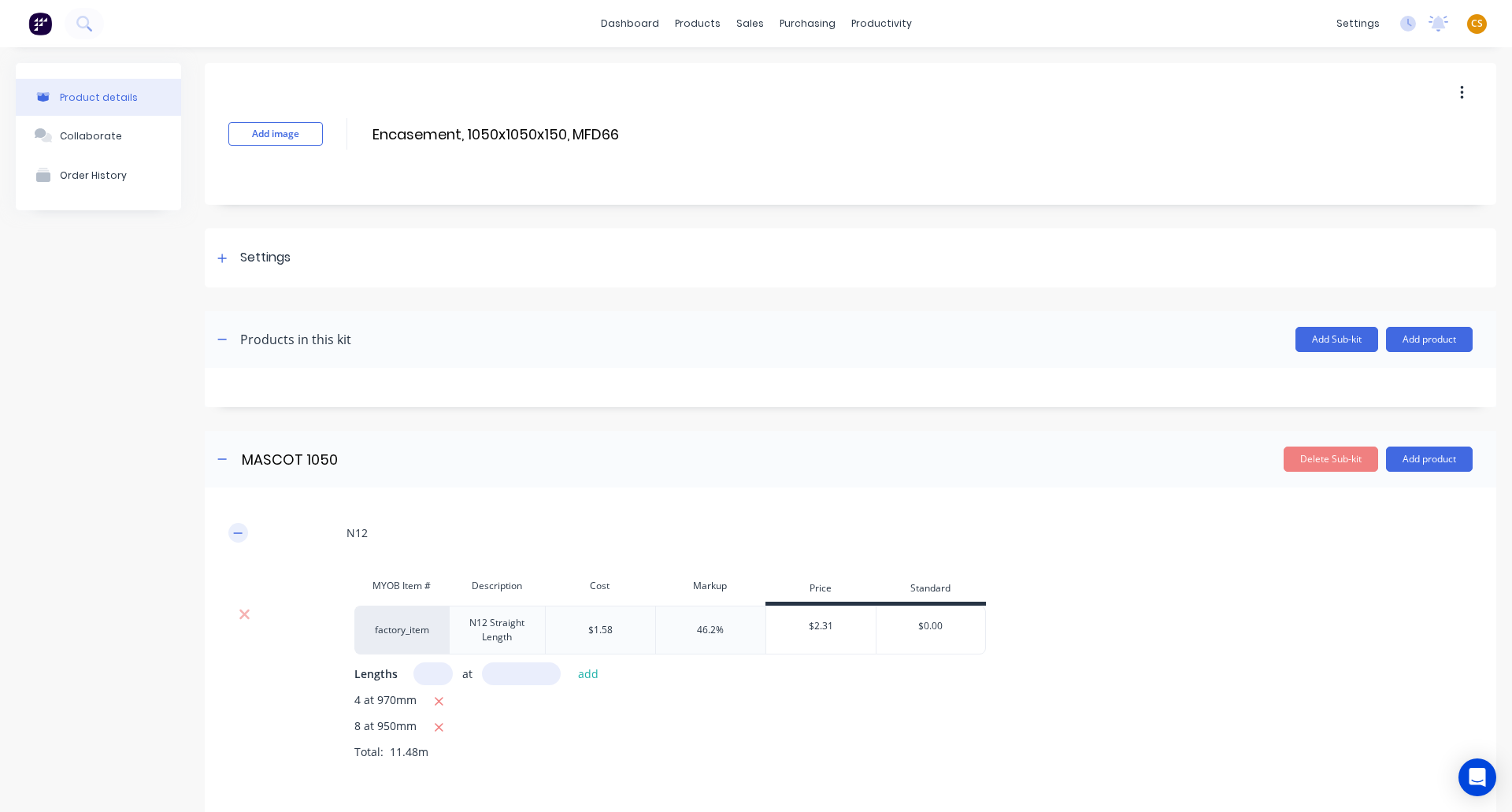
click at [234, 530] on icon "button" at bounding box center [238, 533] width 9 height 11
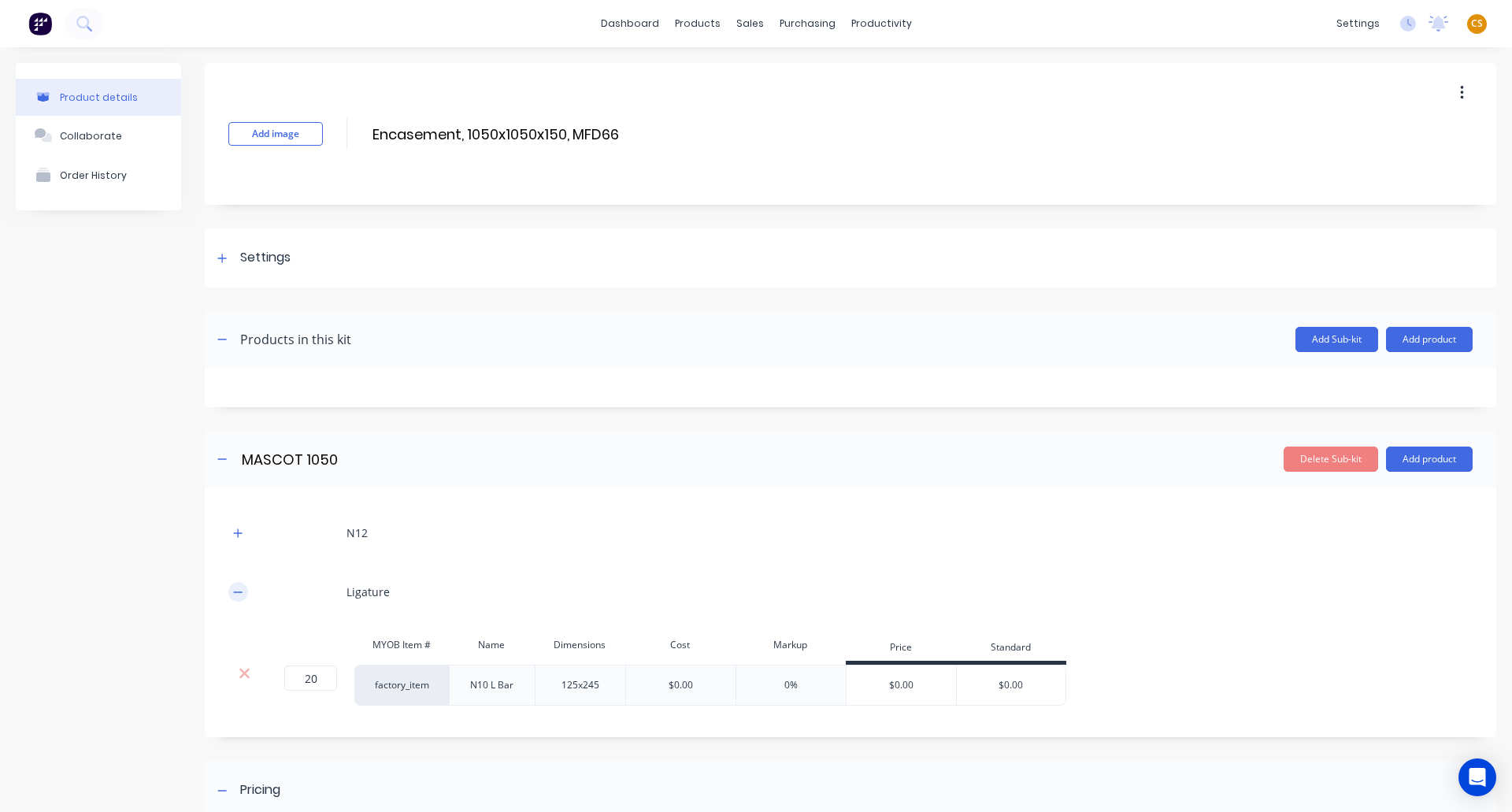
click at [237, 596] on icon "button" at bounding box center [238, 592] width 9 height 11
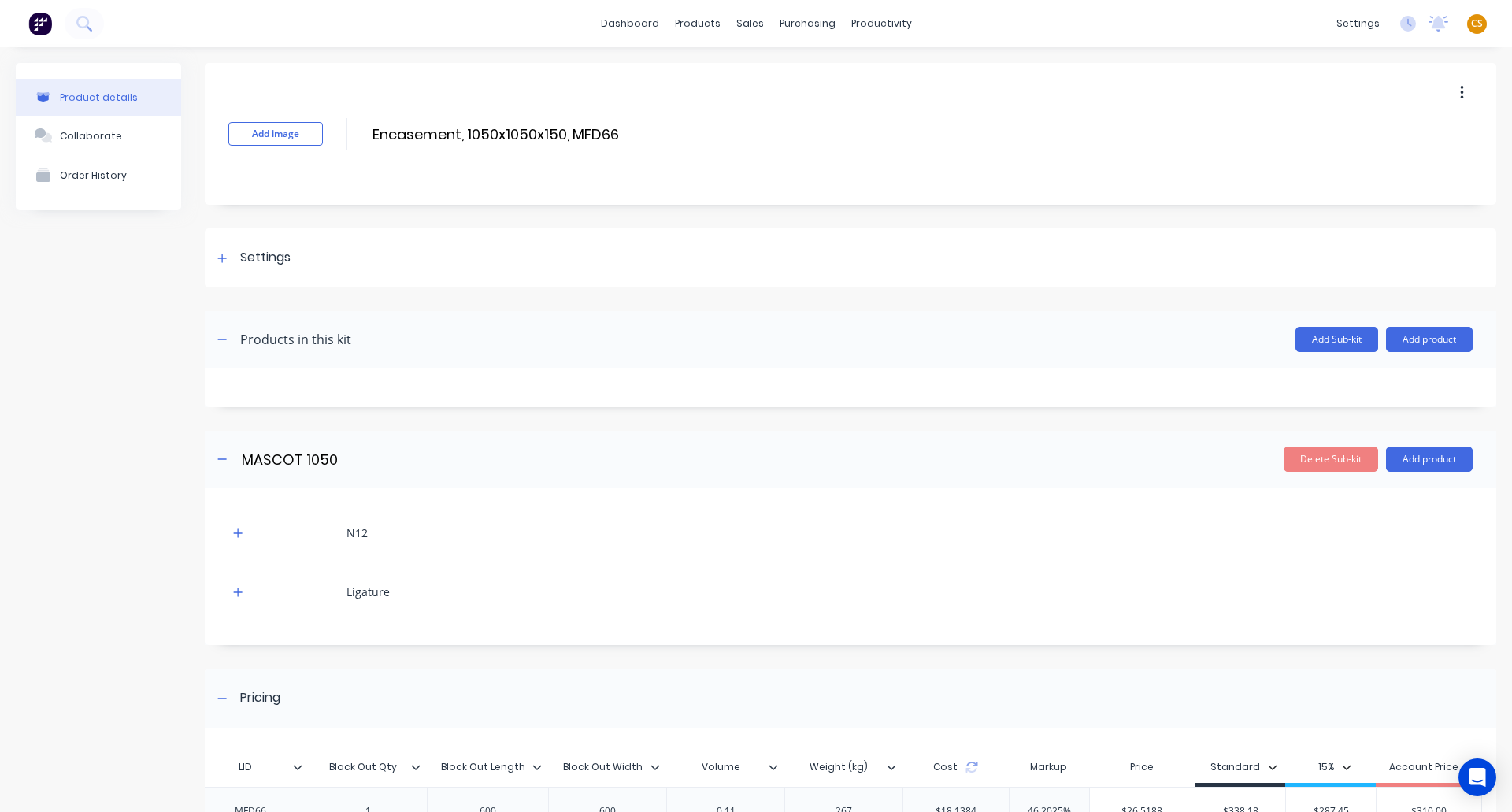
scroll to position [188, 0]
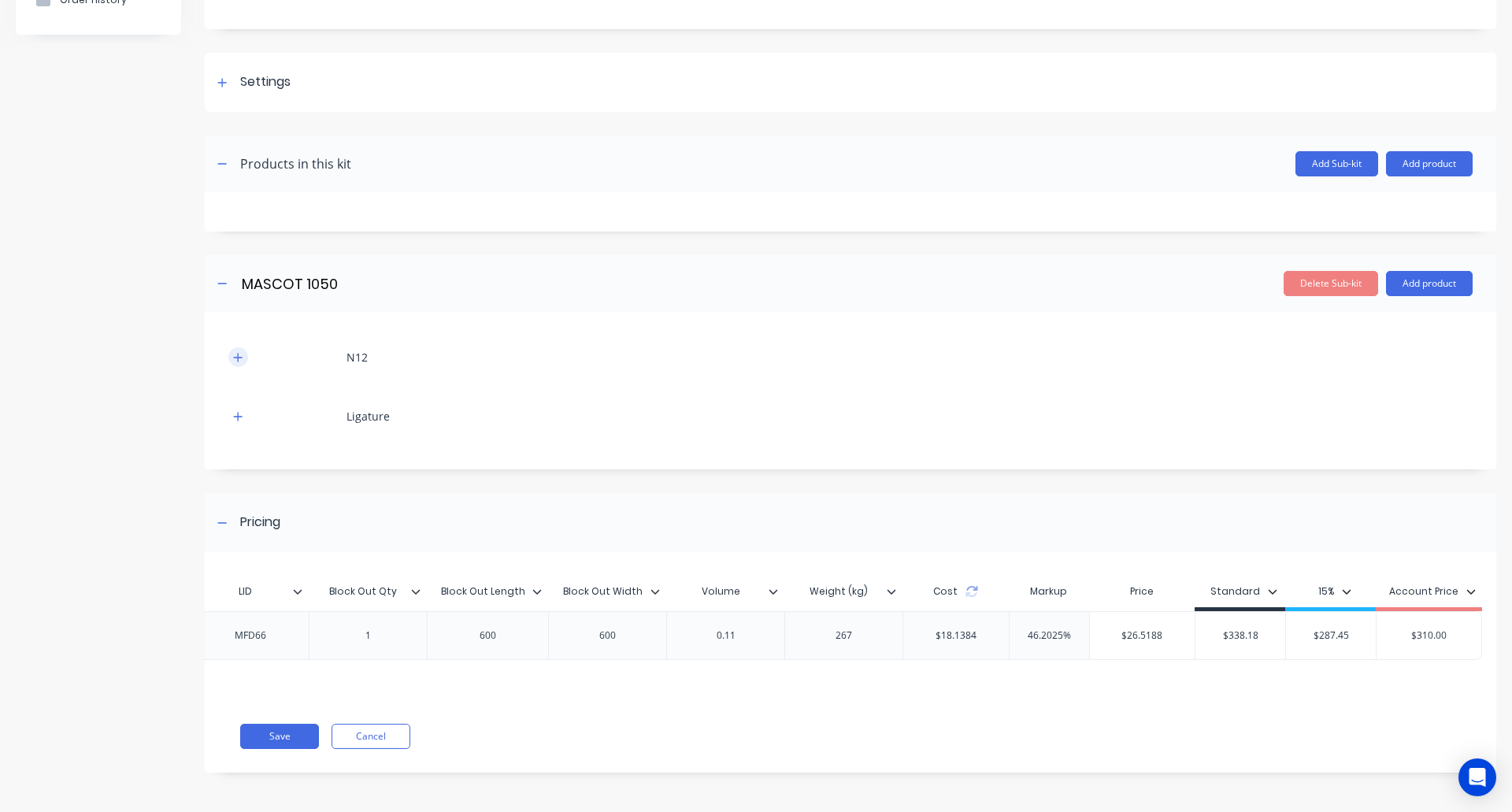
click at [241, 352] on icon "button" at bounding box center [238, 357] width 9 height 11
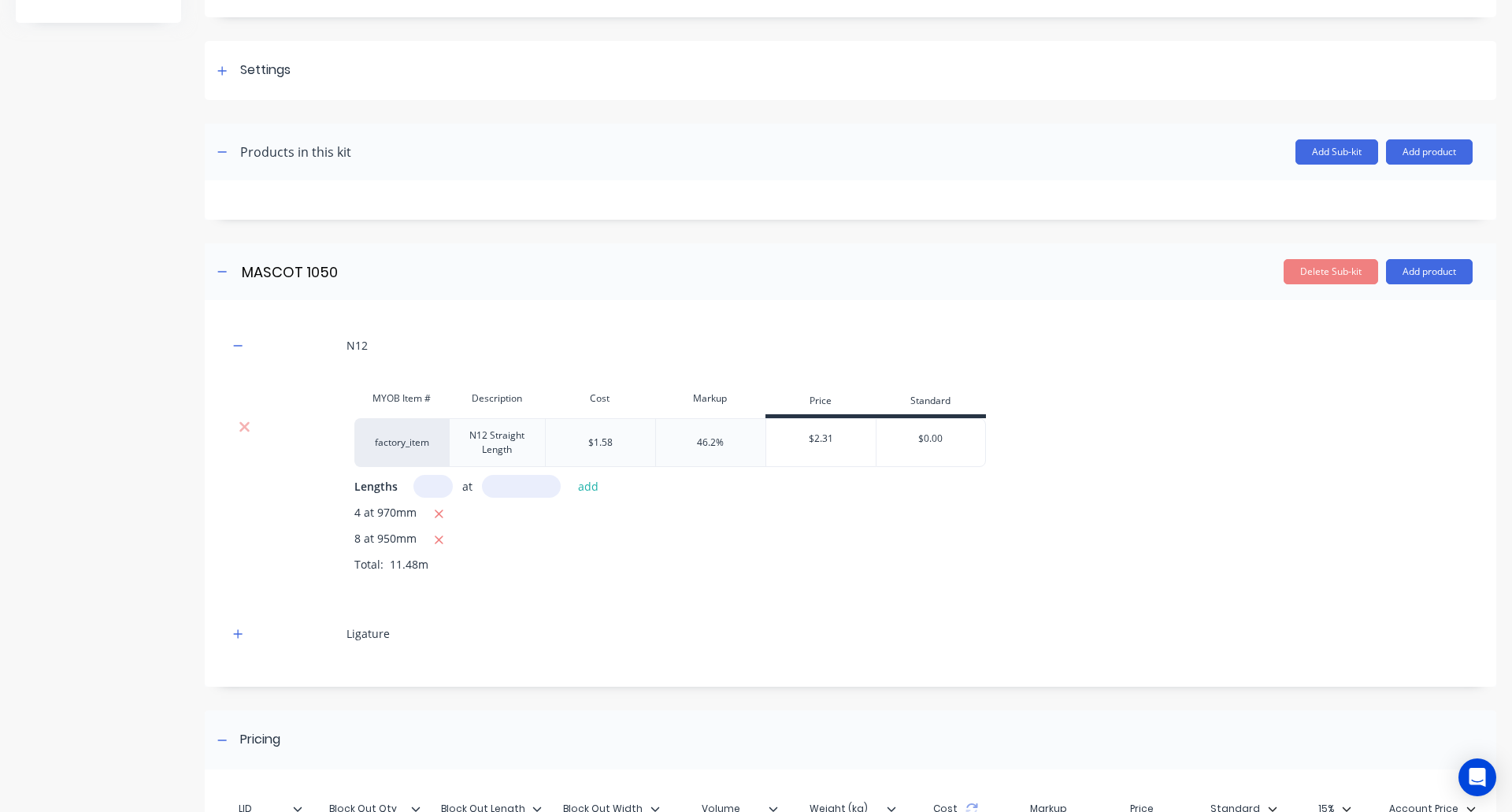
click at [599, 439] on div "$1.58" at bounding box center [600, 442] width 25 height 14
click at [722, 543] on div "8 at 950mm" at bounding box center [913, 539] width 1119 height 19
click at [235, 632] on icon "button" at bounding box center [238, 634] width 9 height 11
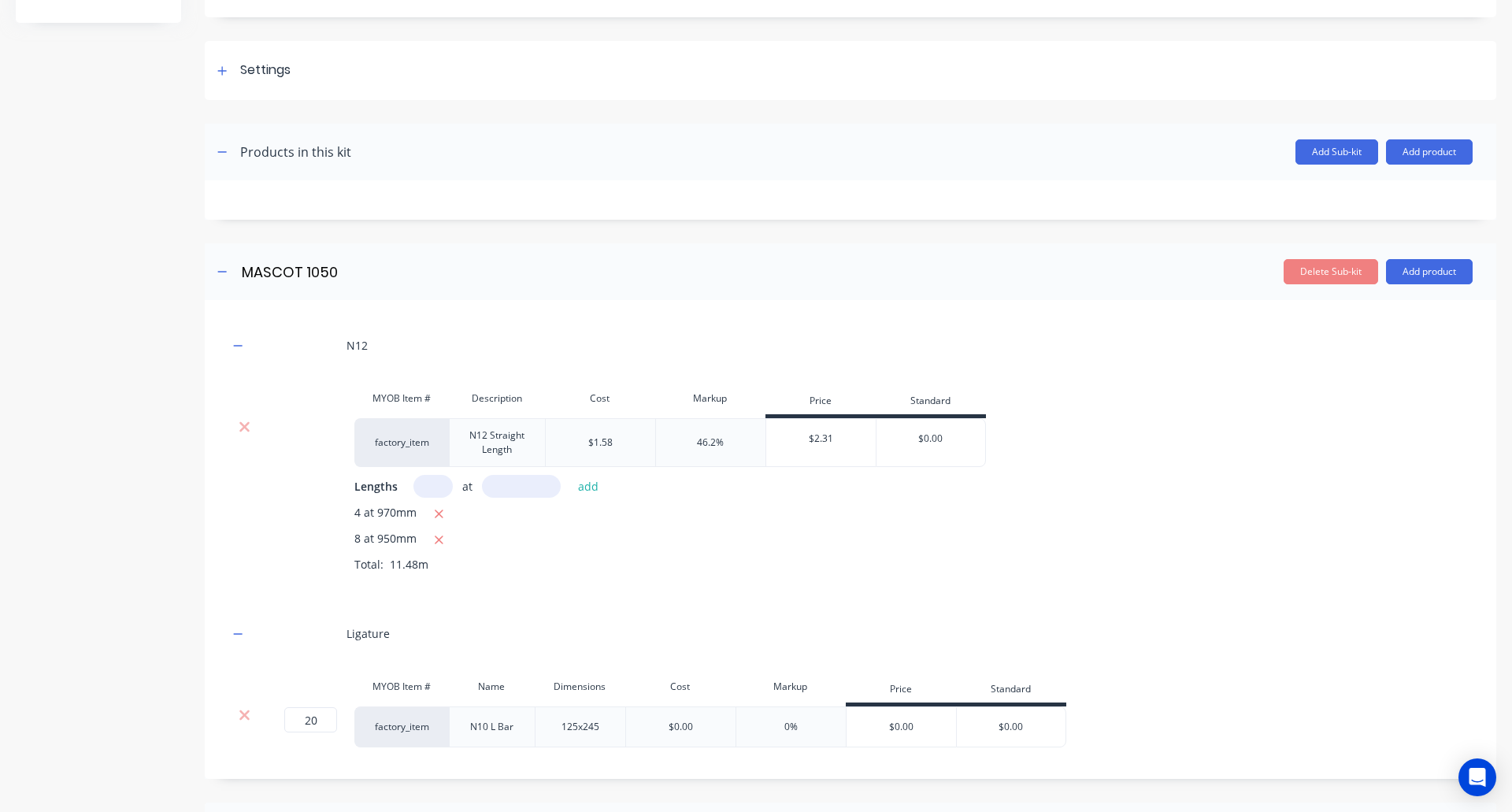
click at [1320, 538] on div "8 at 950mm" at bounding box center [913, 539] width 1119 height 19
click at [820, 435] on div "$2.31" at bounding box center [821, 438] width 110 height 40
click at [1277, 552] on div "4 at 970mm 8 at 950mm Total: 11.48m" at bounding box center [913, 550] width 1119 height 92
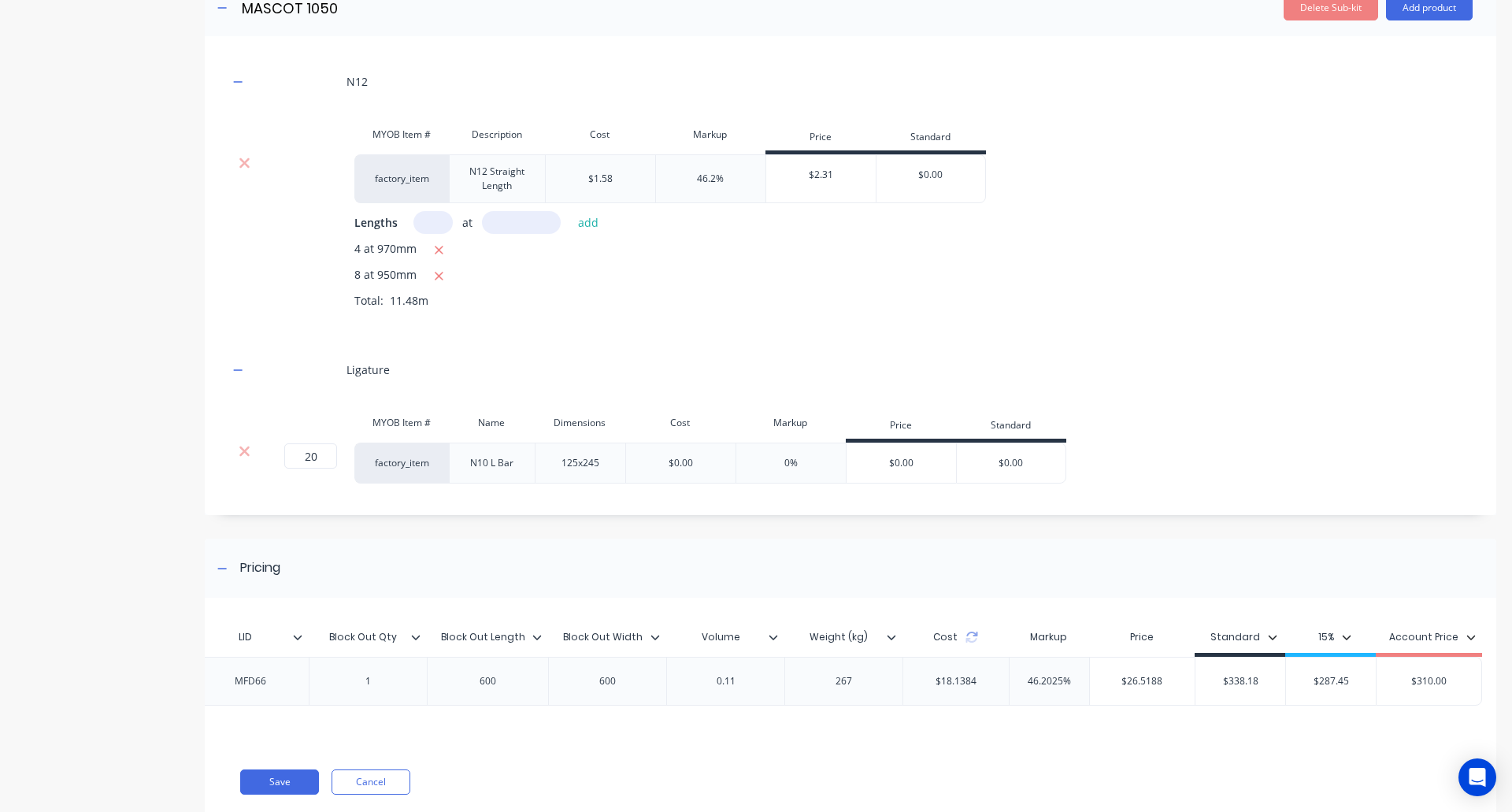
scroll to position [509, 0]
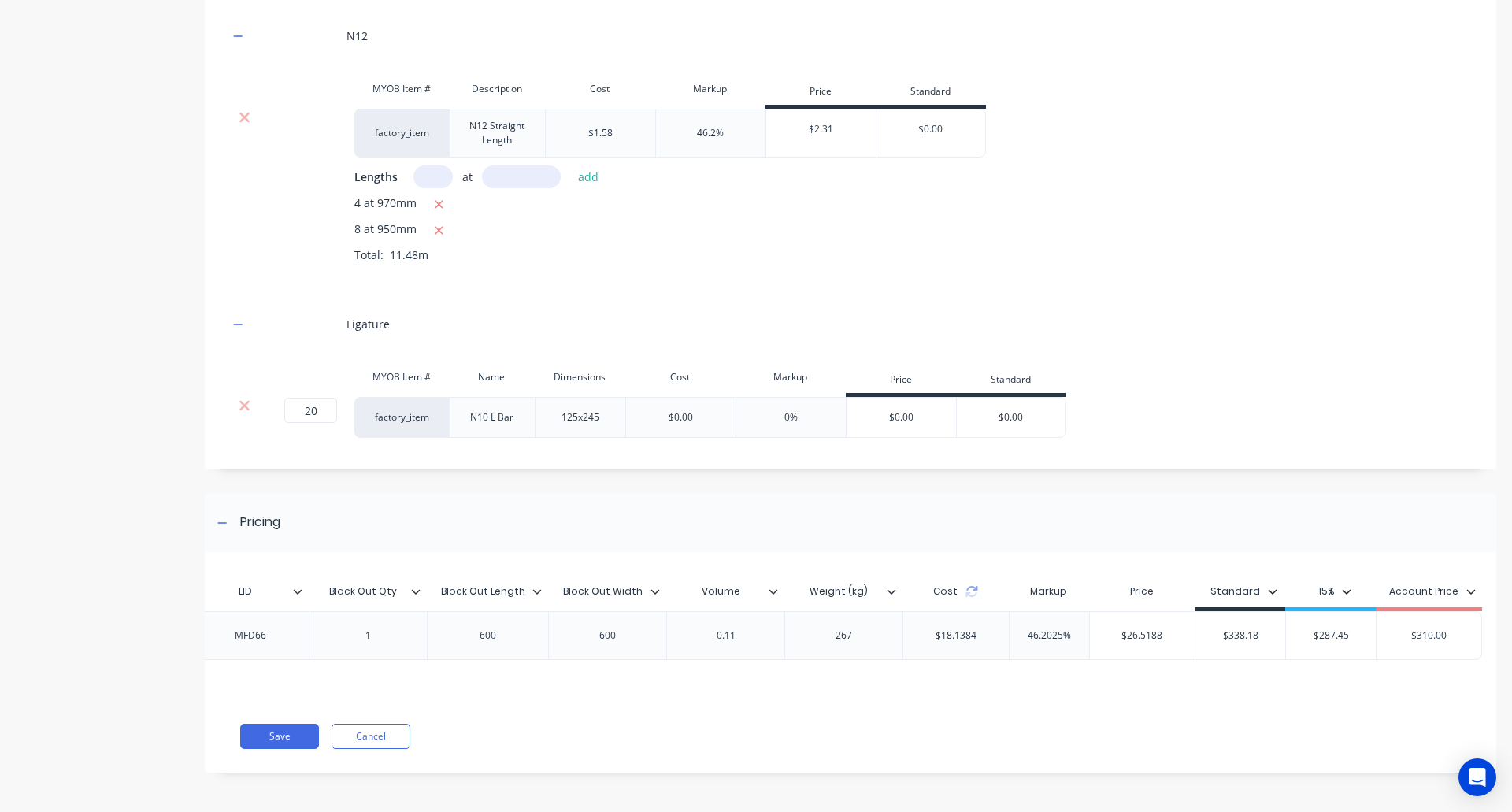
click at [686, 411] on div "$0.00" at bounding box center [680, 417] width 25 height 14
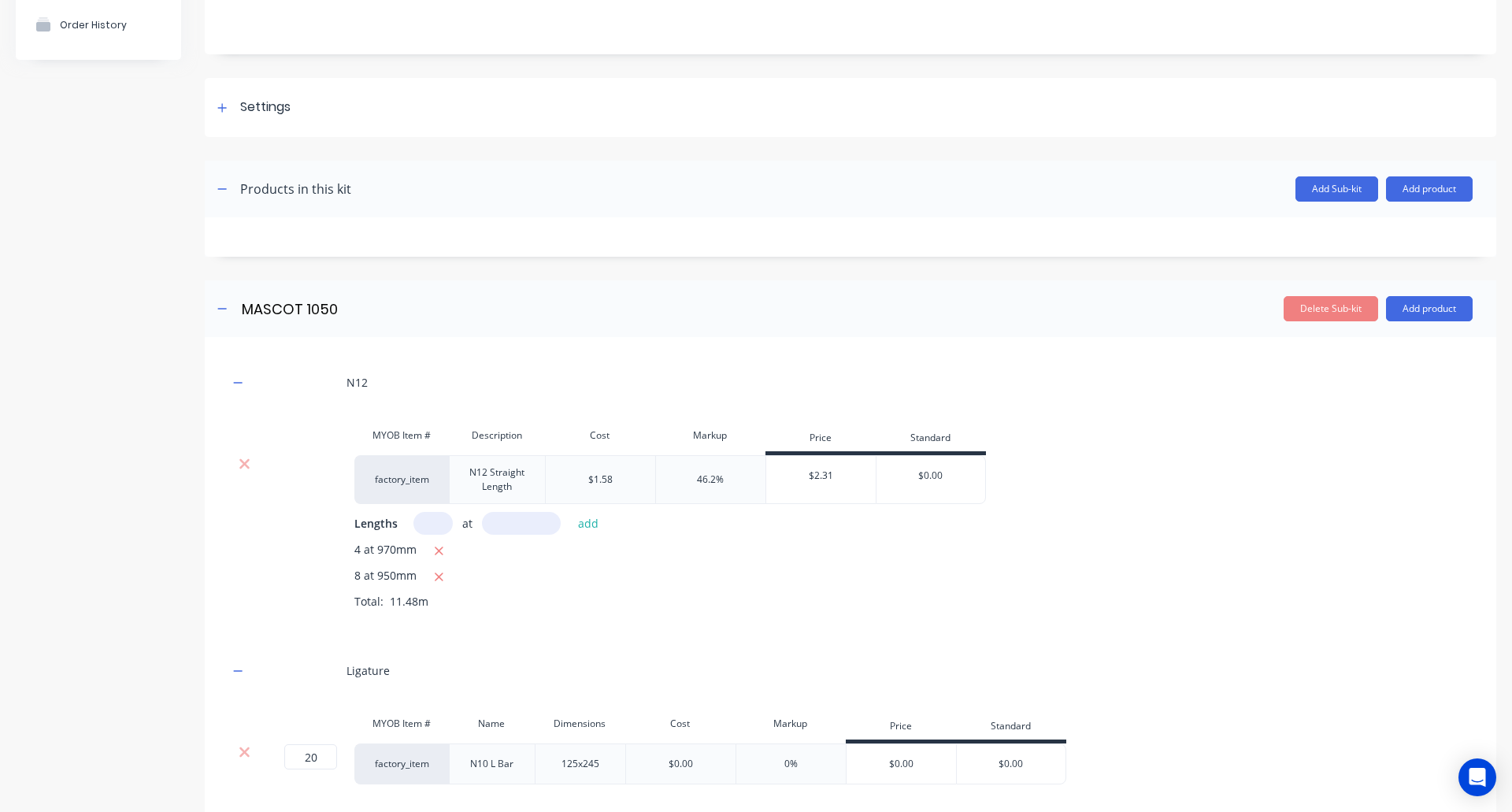
scroll to position [36, 0]
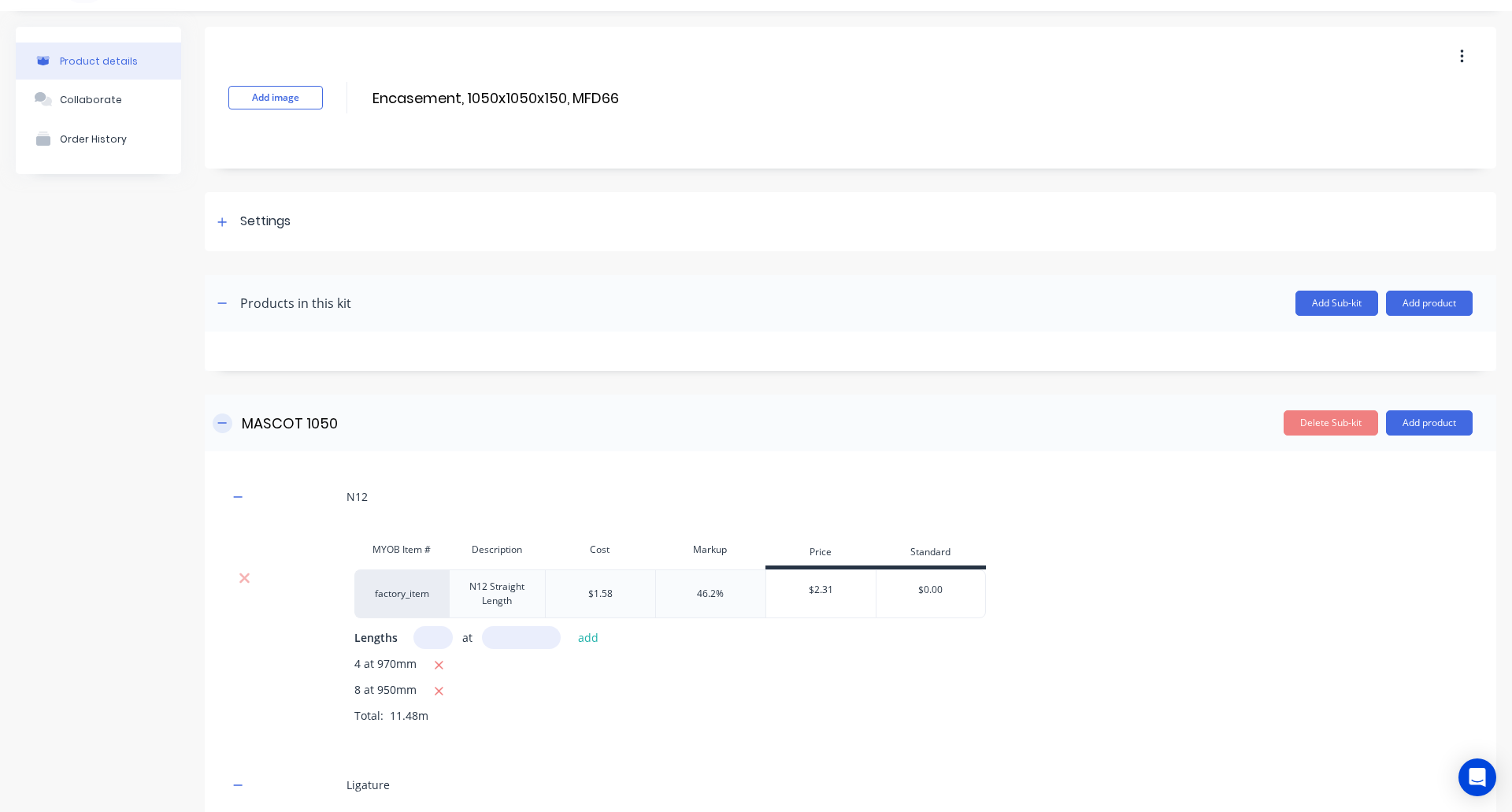
click at [218, 423] on icon "button" at bounding box center [222, 422] width 8 height 1
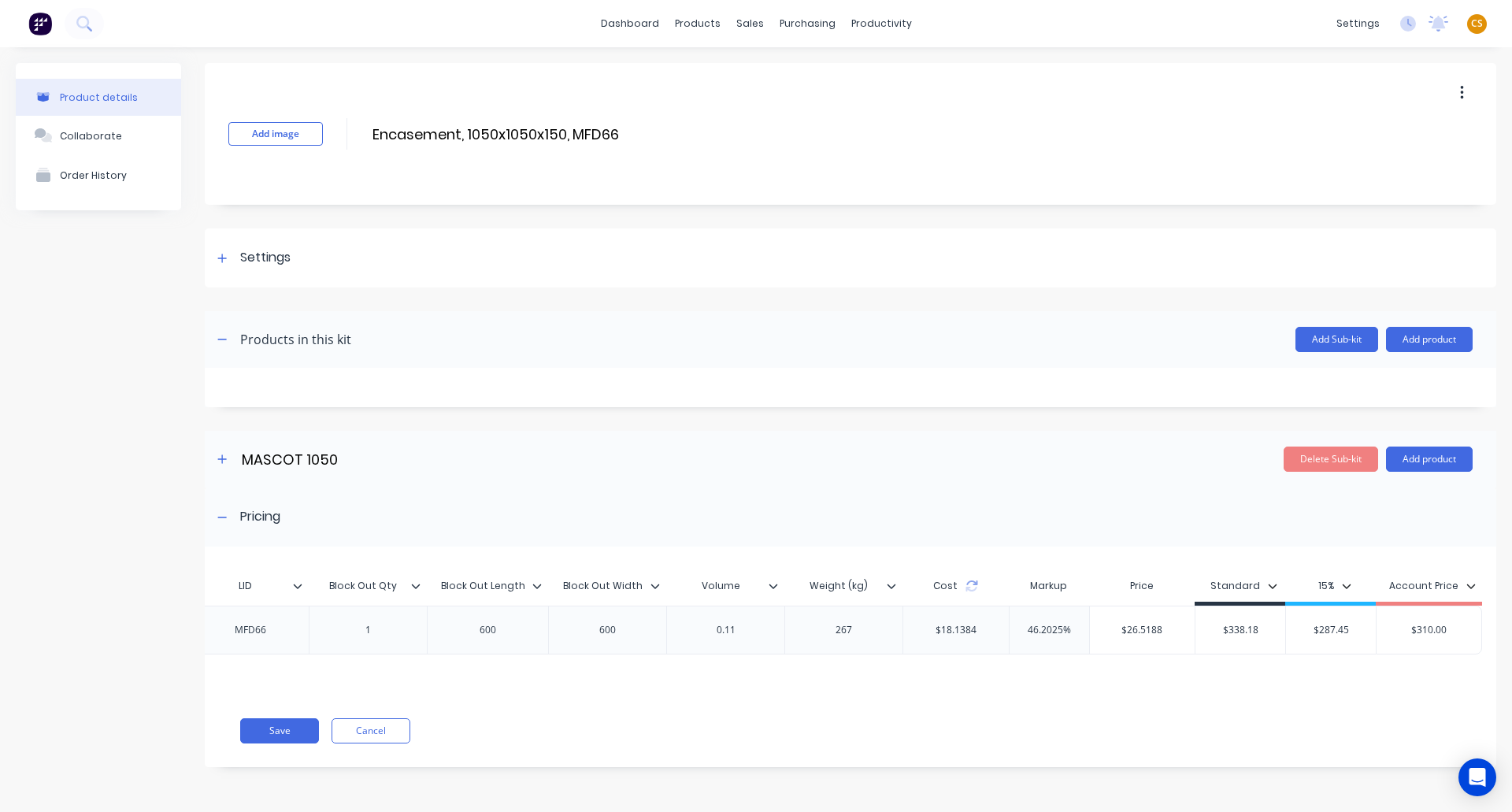
scroll to position [6, 0]
click at [223, 455] on icon "button" at bounding box center [222, 458] width 8 height 8
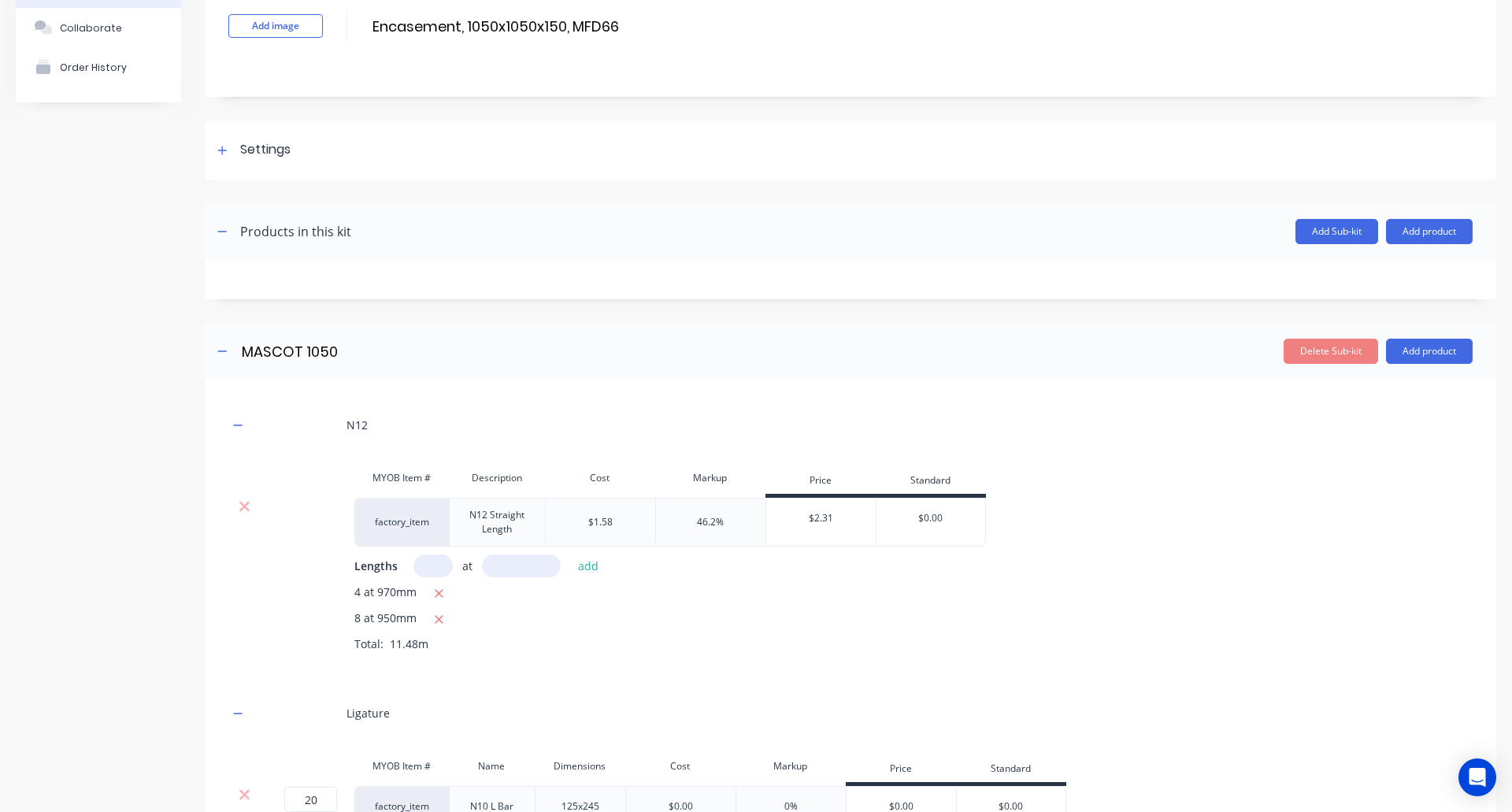
scroll to position [0, 0]
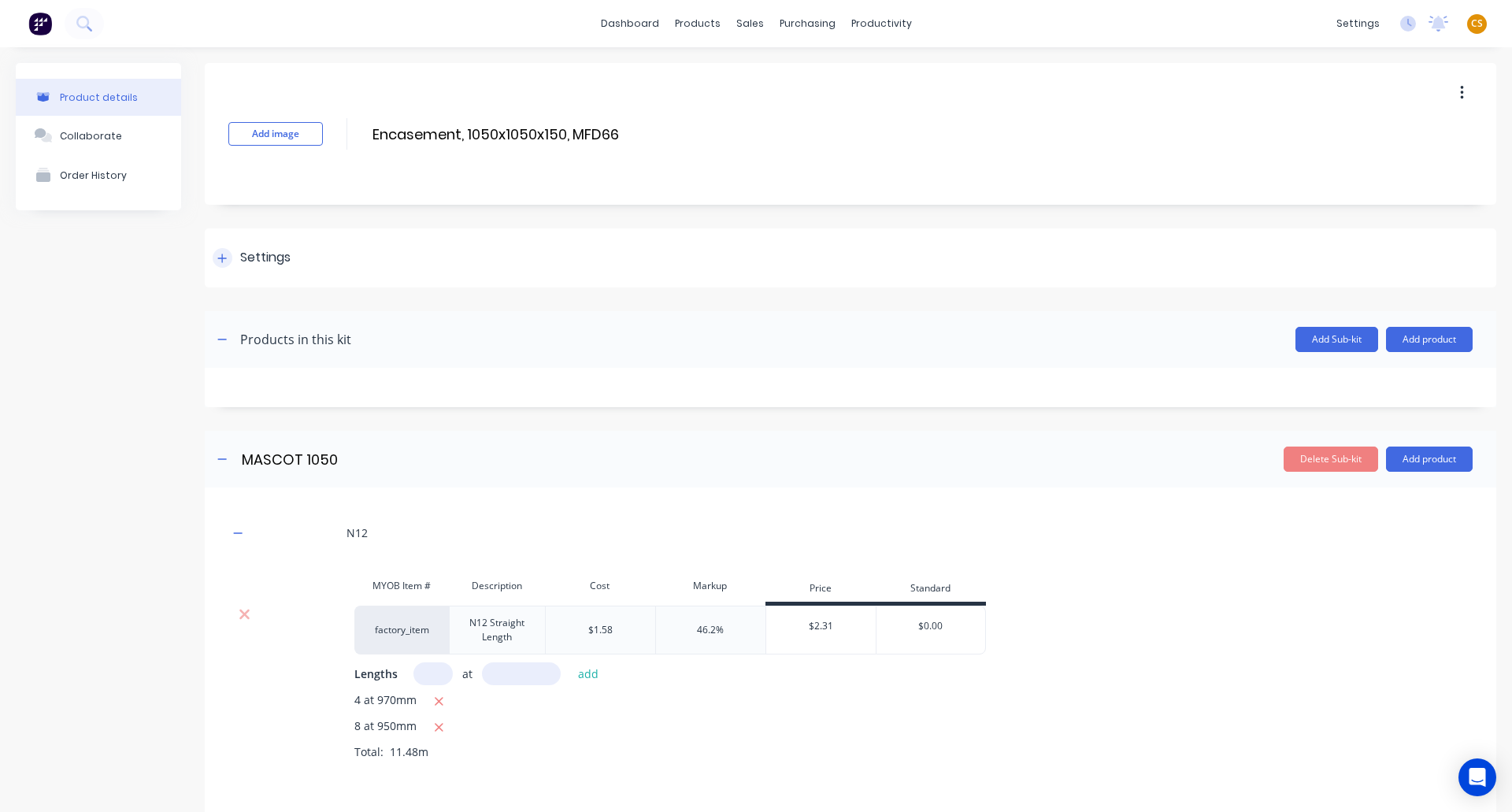
click at [220, 263] on icon at bounding box center [222, 259] width 9 height 11
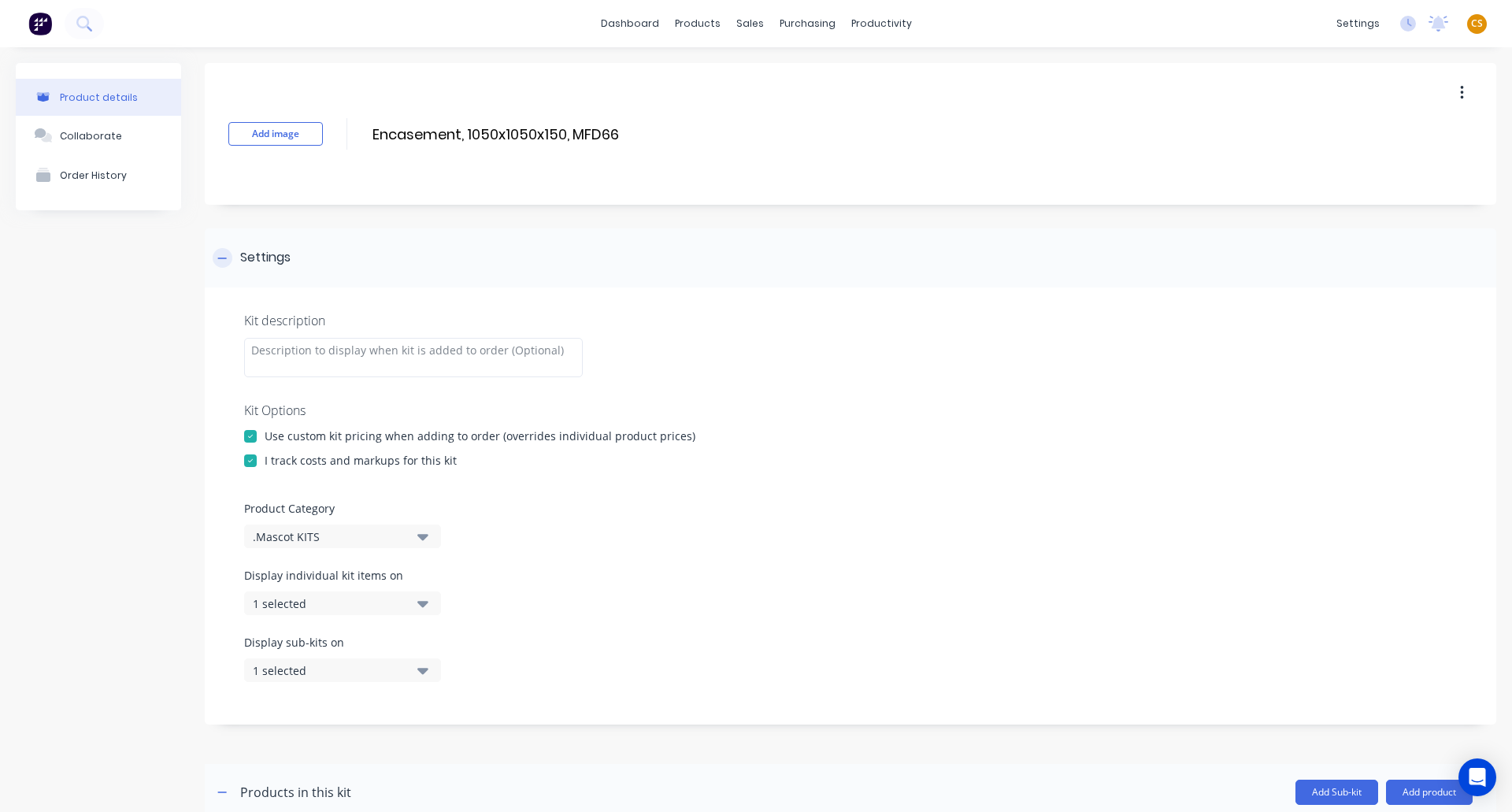
click at [223, 264] on div at bounding box center [222, 257] width 19 height 19
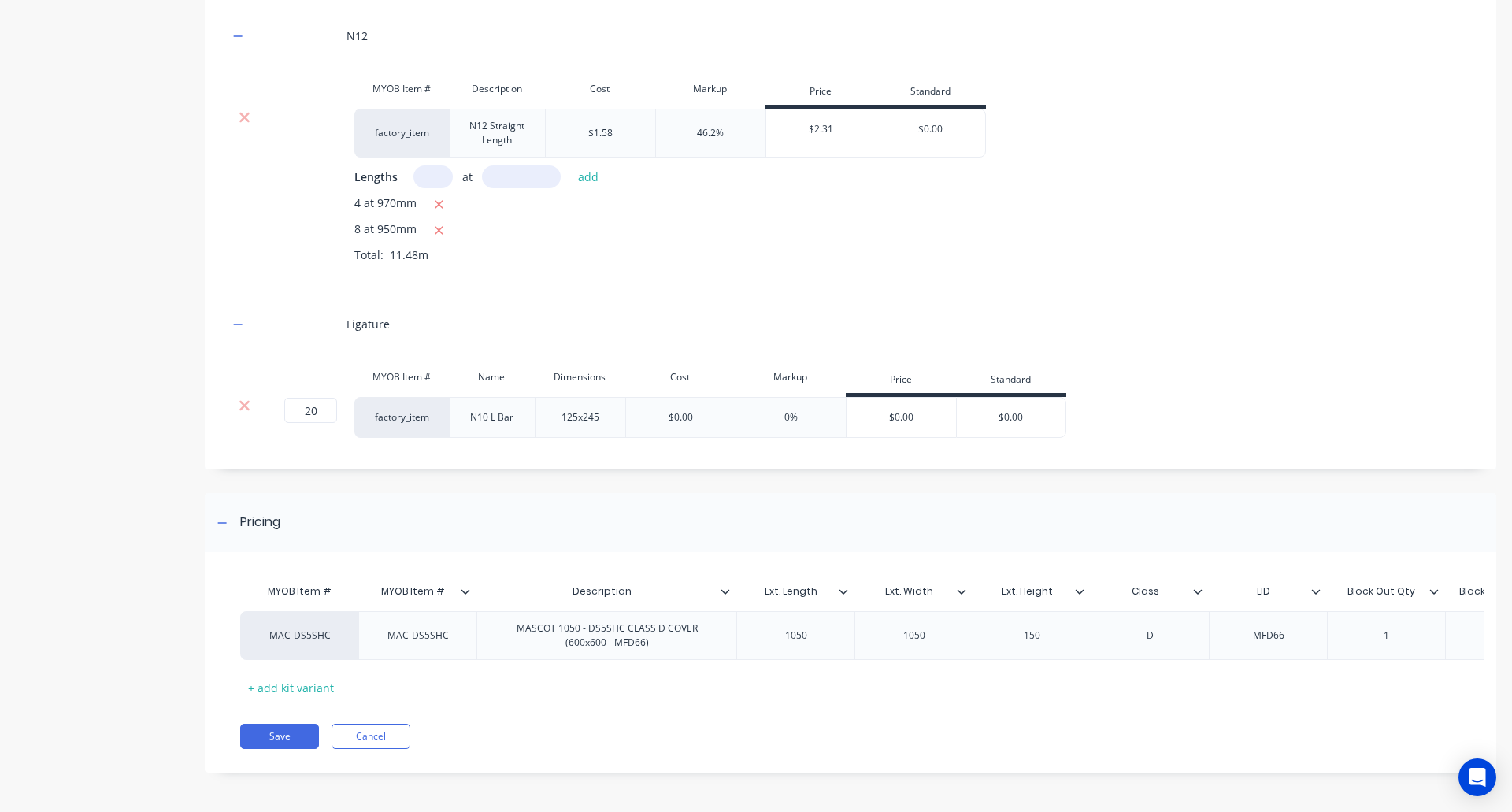
click at [89, 431] on div "Product details Collaborate Order History" at bounding box center [99, 181] width 166 height 1230
click at [1247, 166] on div "Lengths at add" at bounding box center [913, 177] width 1119 height 23
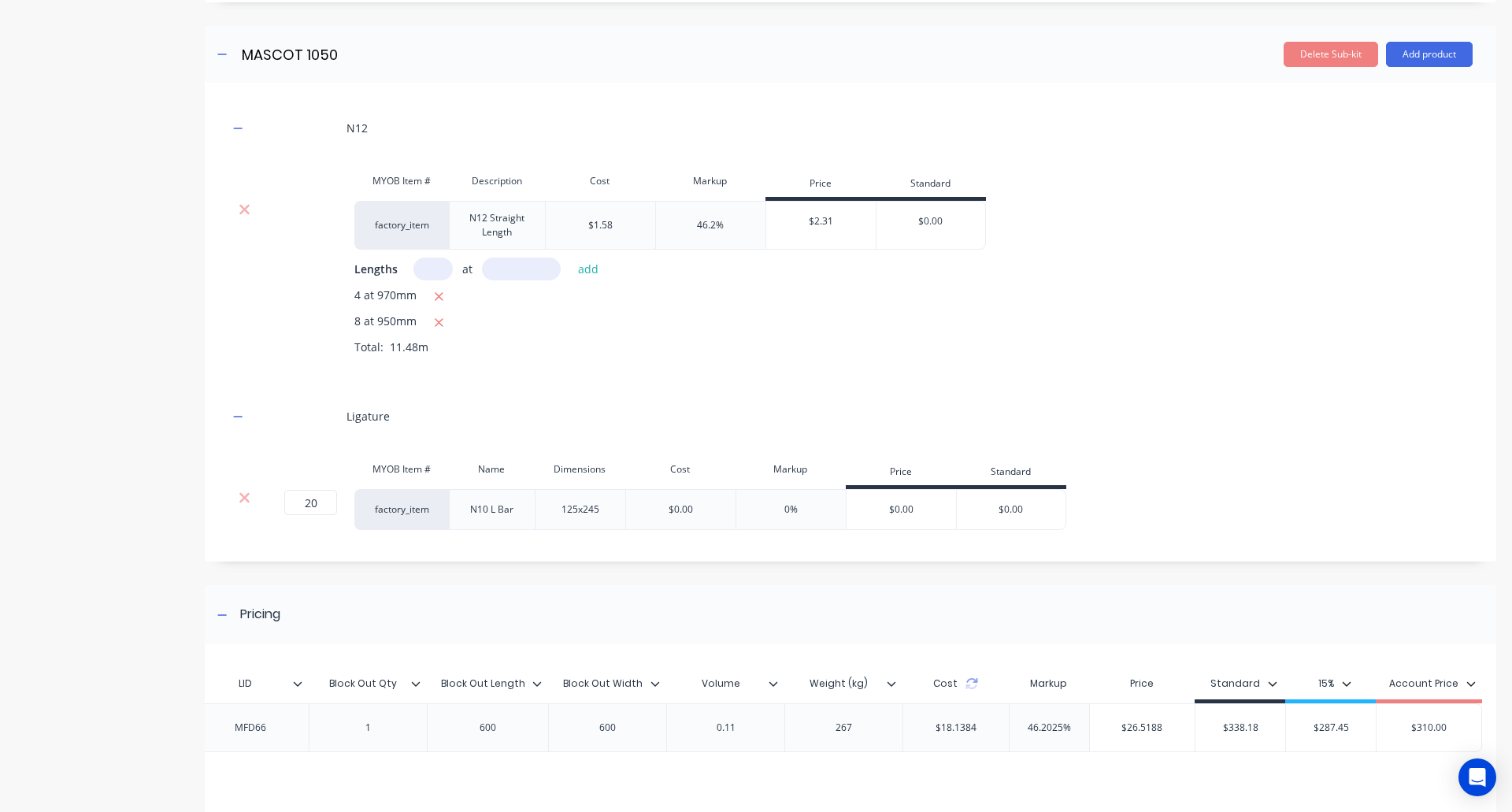
scroll to position [402, 0]
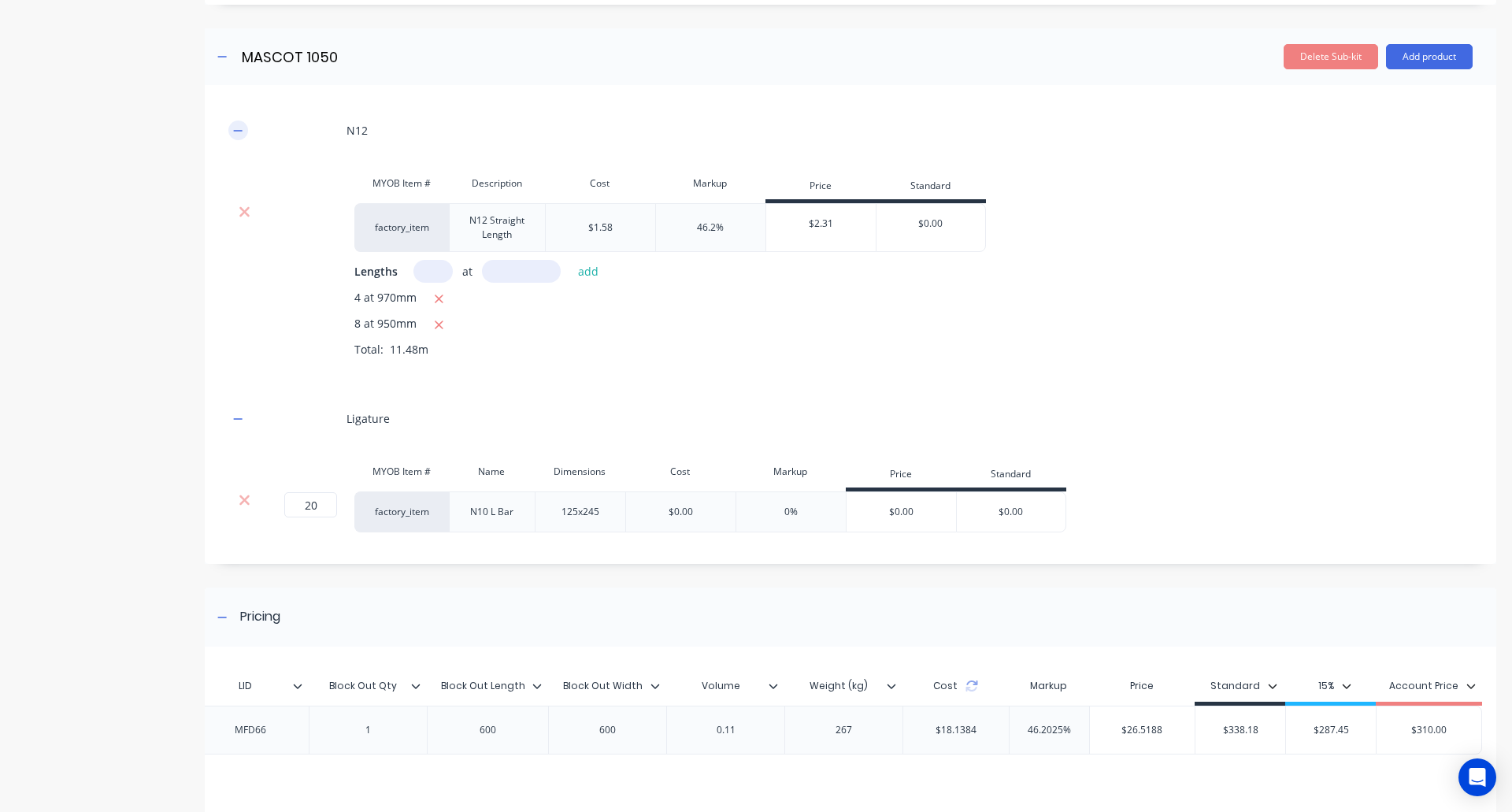
click at [237, 128] on icon "button" at bounding box center [238, 131] width 9 height 11
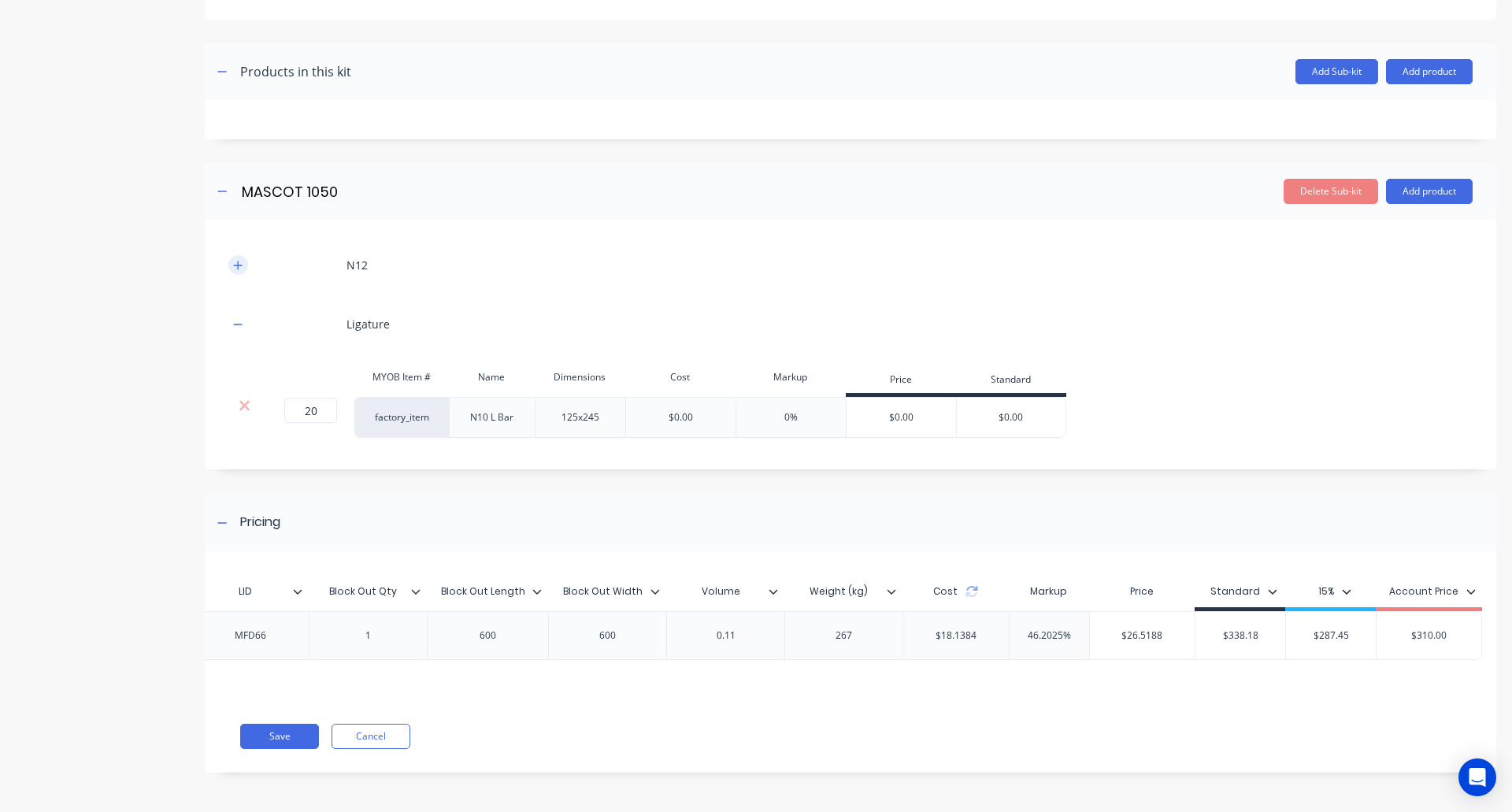
scroll to position [280, 0]
click at [237, 319] on icon "button" at bounding box center [238, 324] width 9 height 11
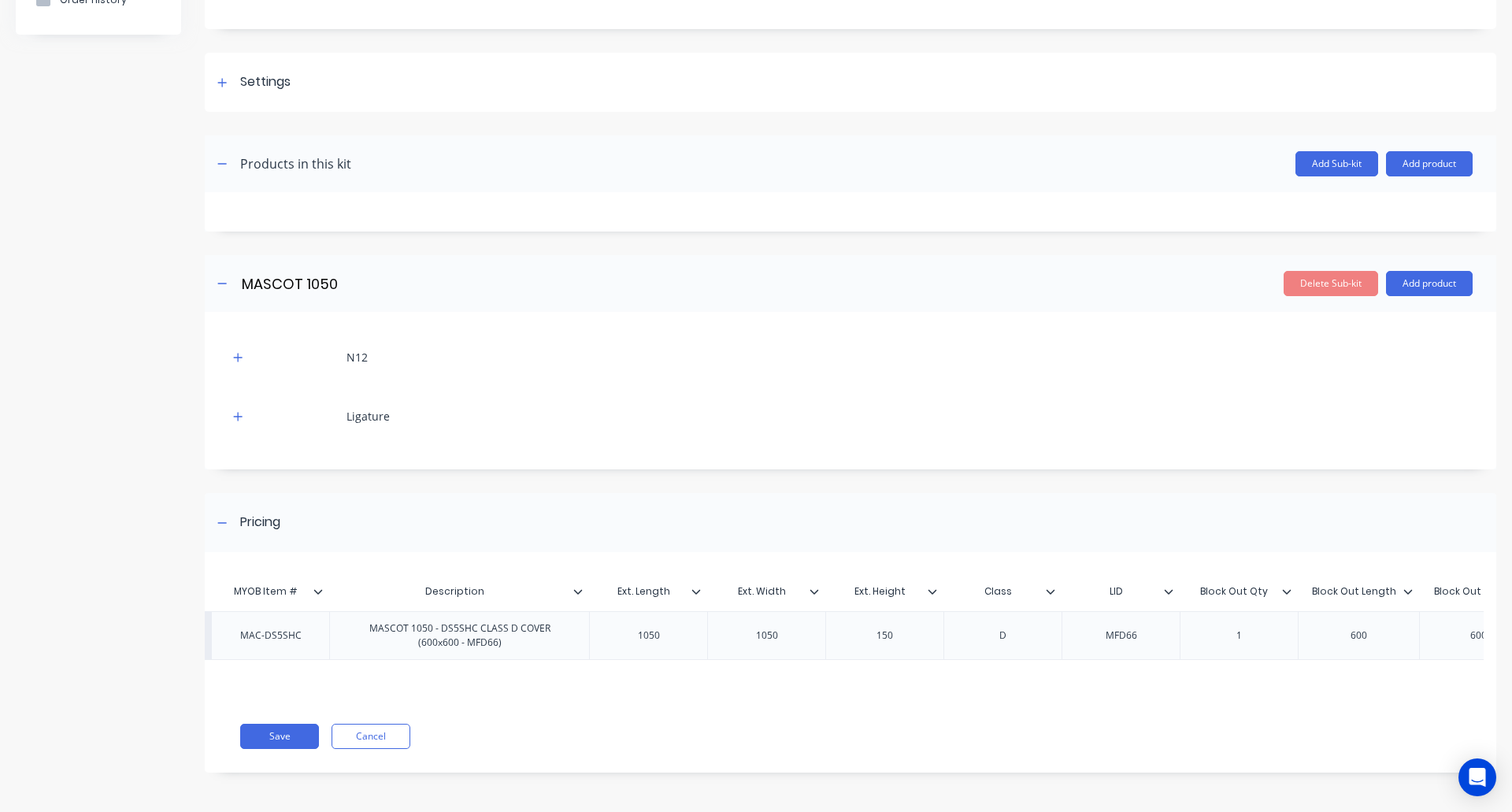
scroll to position [0, 0]
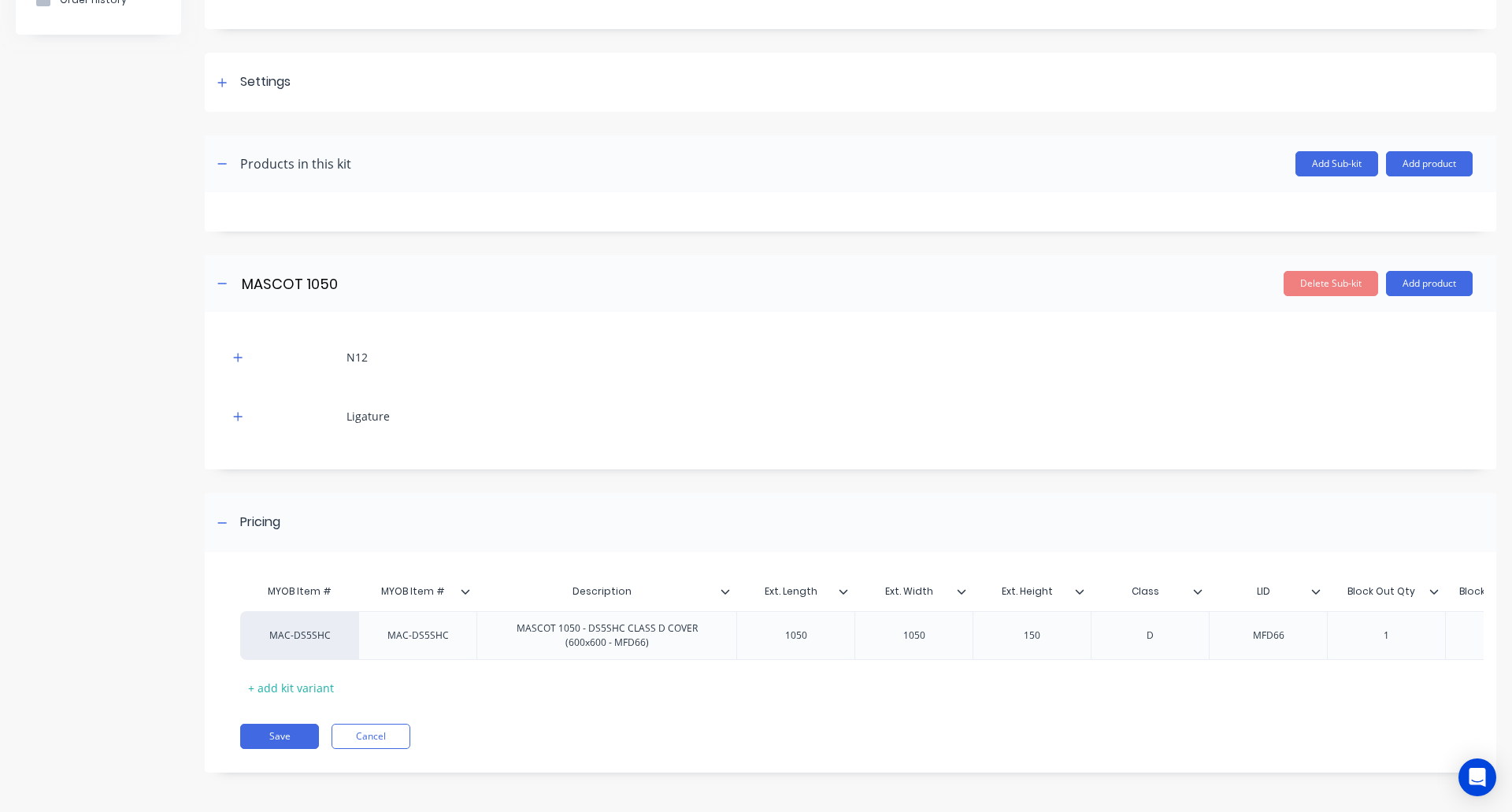
click at [537, 730] on div "Save Cancel" at bounding box center [868, 736] width 1256 height 25
click at [221, 77] on icon at bounding box center [222, 83] width 9 height 11
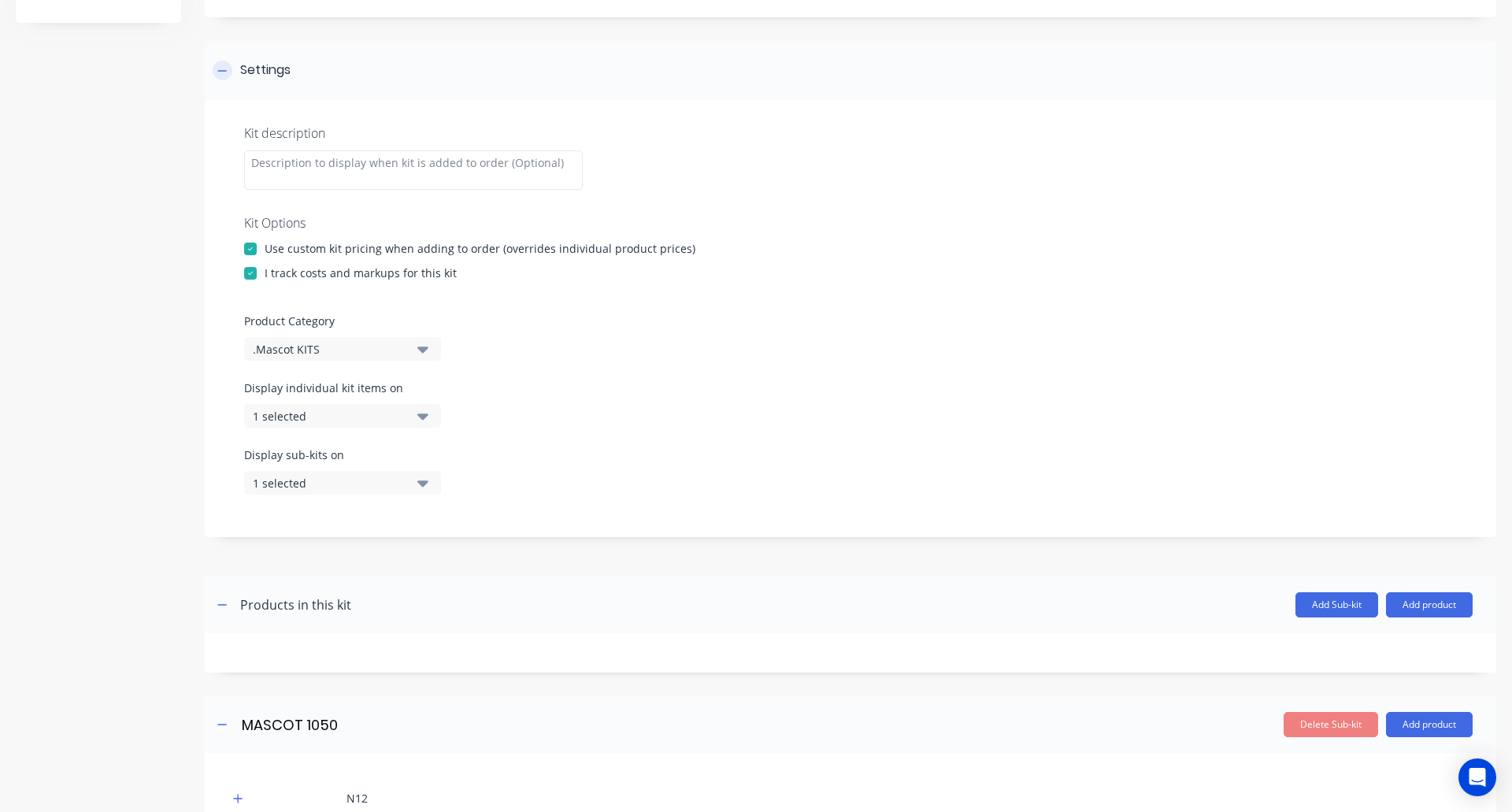
click at [221, 67] on icon at bounding box center [222, 71] width 9 height 11
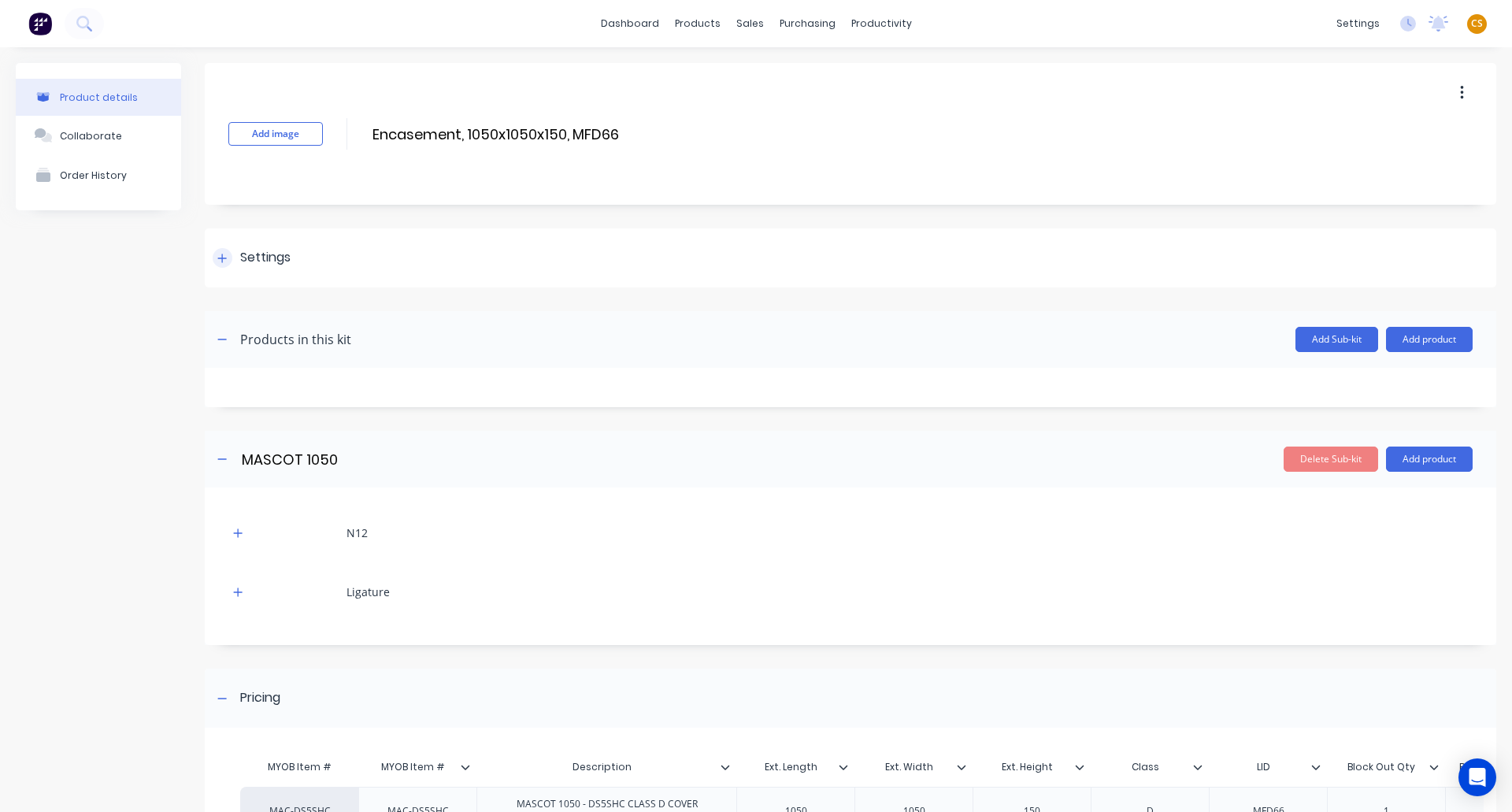
click at [223, 257] on icon at bounding box center [222, 257] width 8 height 8
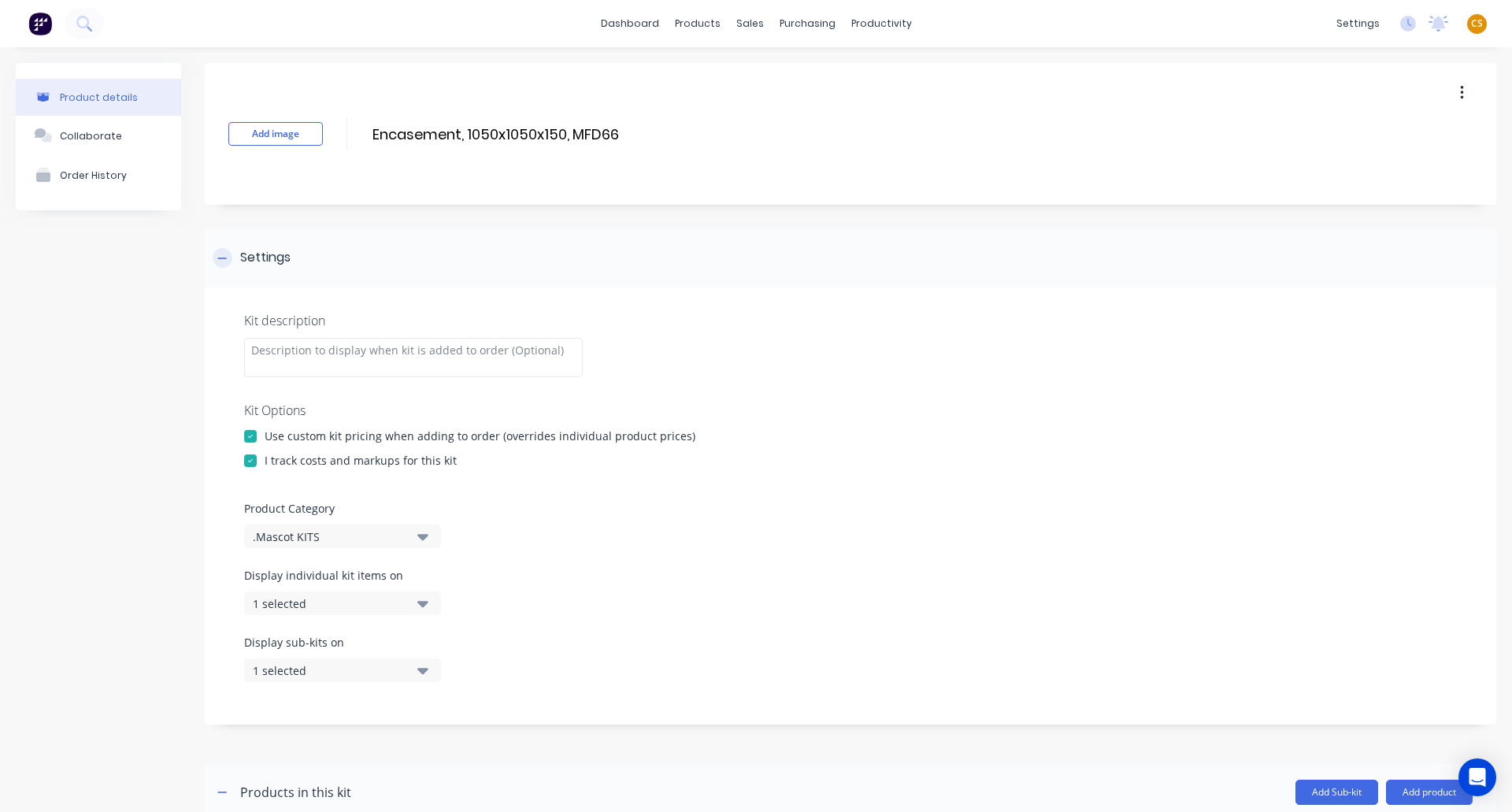
click at [216, 258] on div at bounding box center [222, 257] width 19 height 19
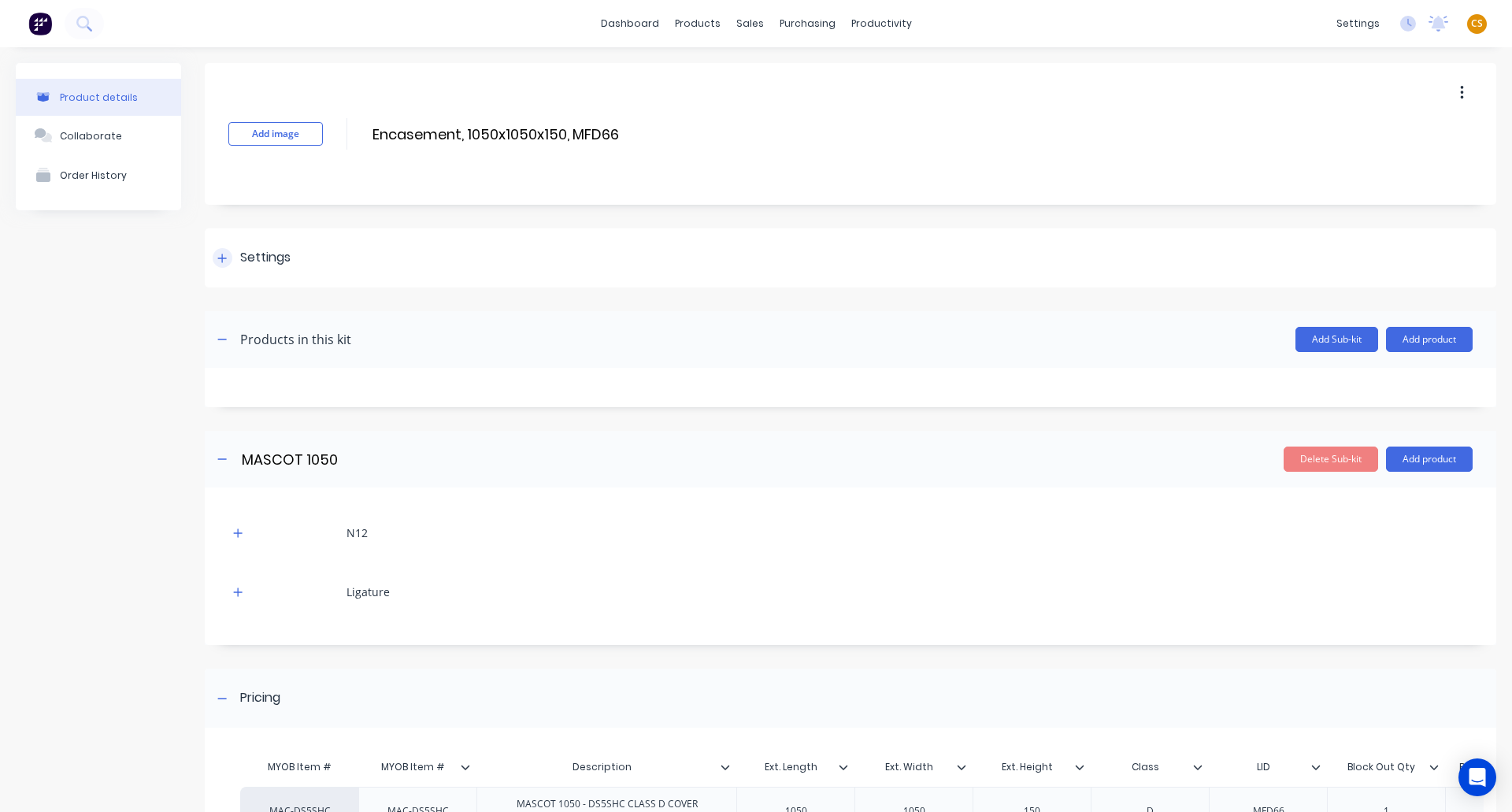
click at [226, 253] on icon at bounding box center [222, 259] width 9 height 11
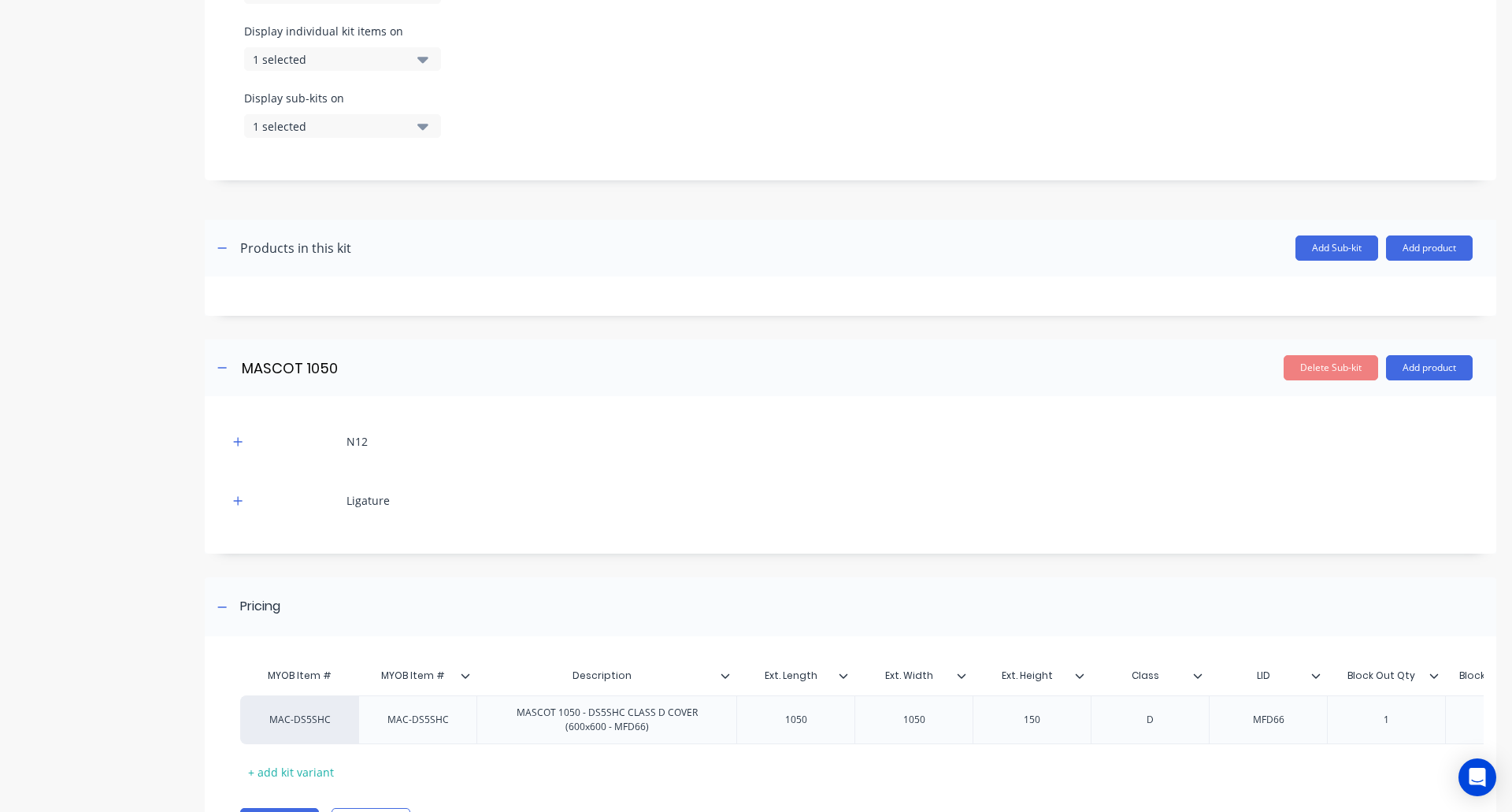
scroll to position [640, 0]
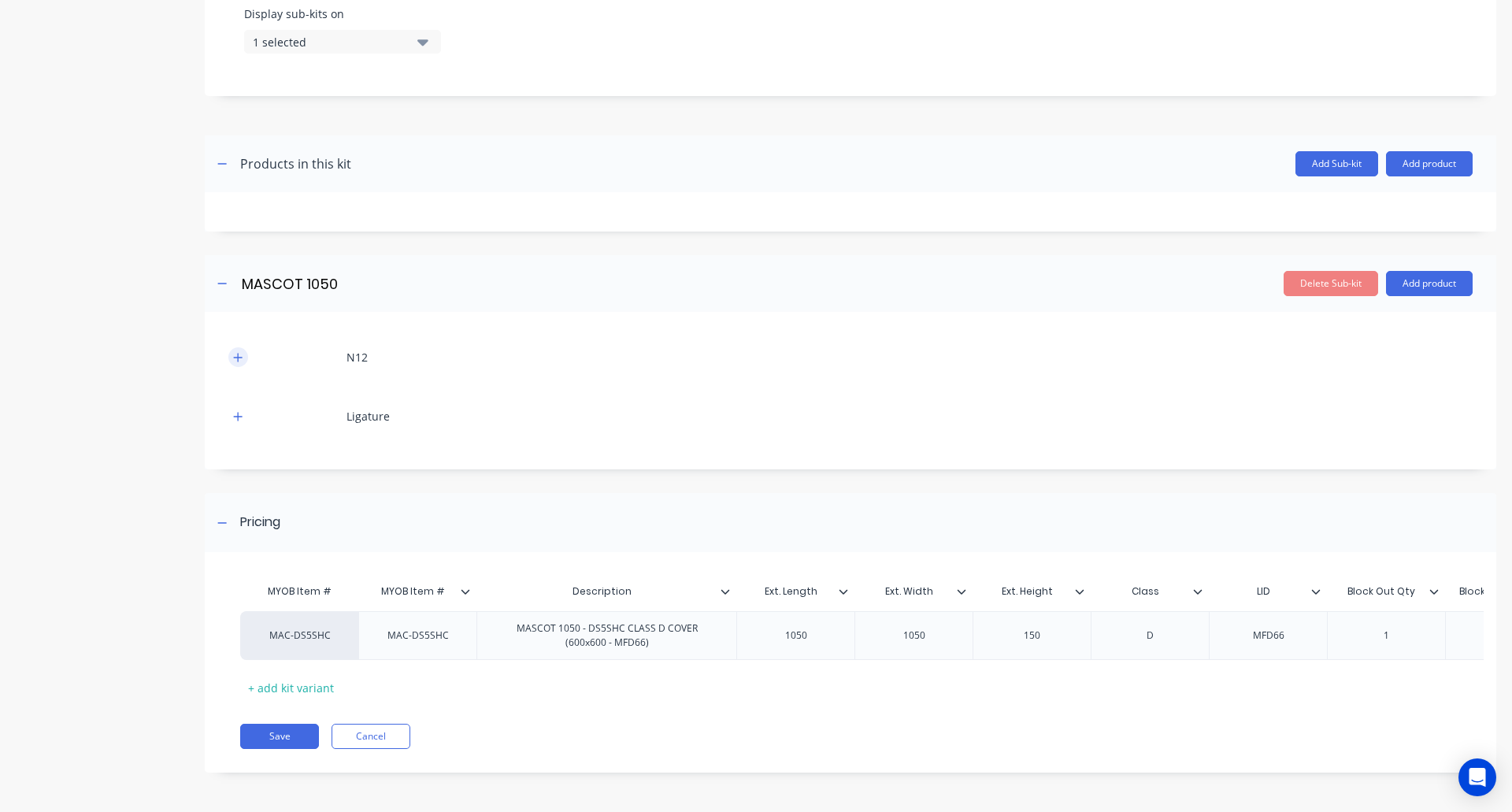
click at [237, 347] on button "button" at bounding box center [238, 356] width 19 height 19
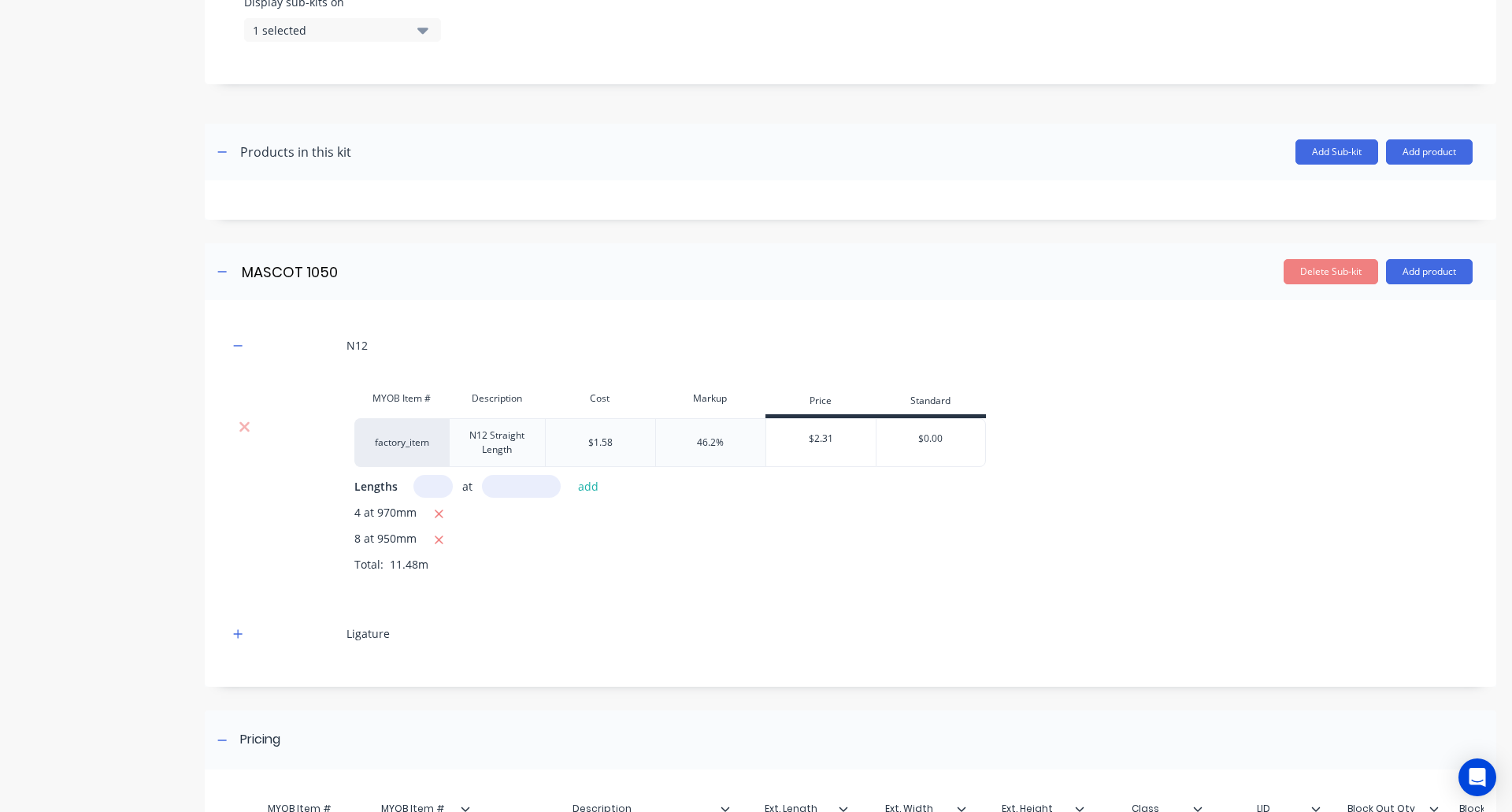
click at [825, 433] on div "$2.31" at bounding box center [821, 438] width 110 height 40
click at [820, 439] on div "$2.31" at bounding box center [821, 438] width 110 height 40
click at [820, 439] on div "$2.31" at bounding box center [821, 438] width 110 height 40
type input "$0.00"
click at [927, 438] on input "$0.00" at bounding box center [931, 438] width 109 height 14
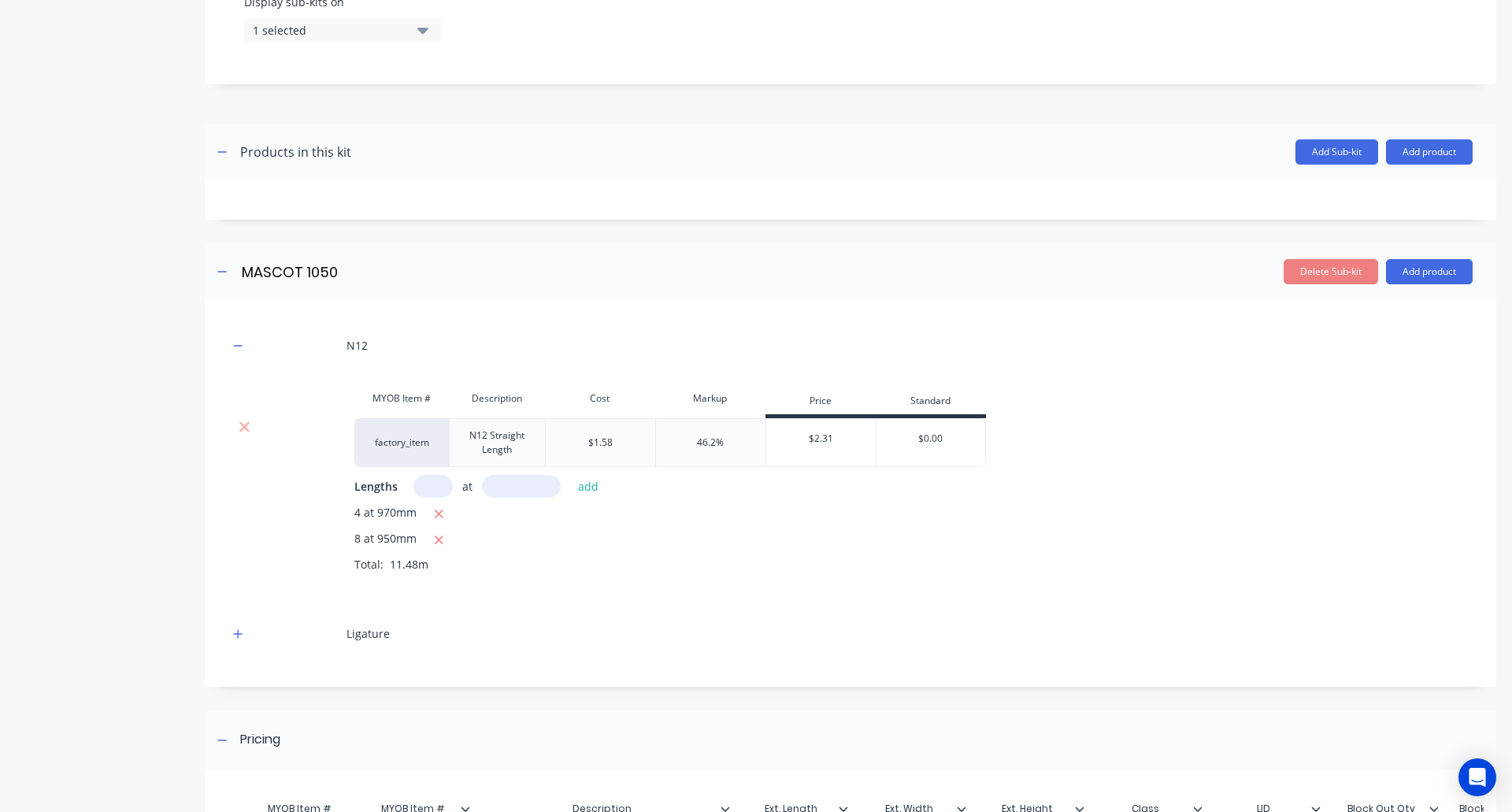
click at [927, 438] on input "$0.00" at bounding box center [931, 438] width 109 height 14
click at [1139, 494] on div "Lengths at add" at bounding box center [913, 486] width 1119 height 23
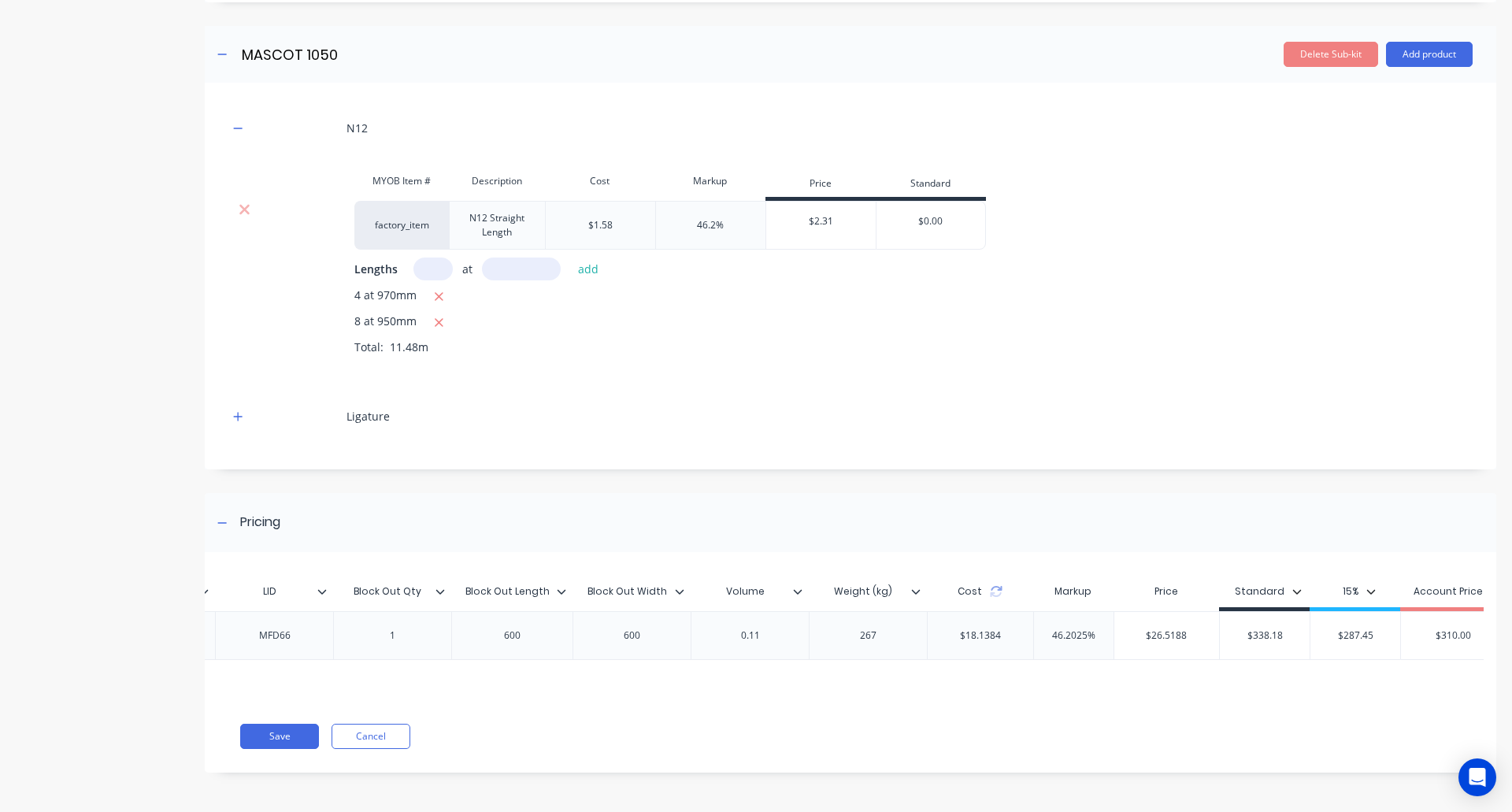
scroll to position [0, 1029]
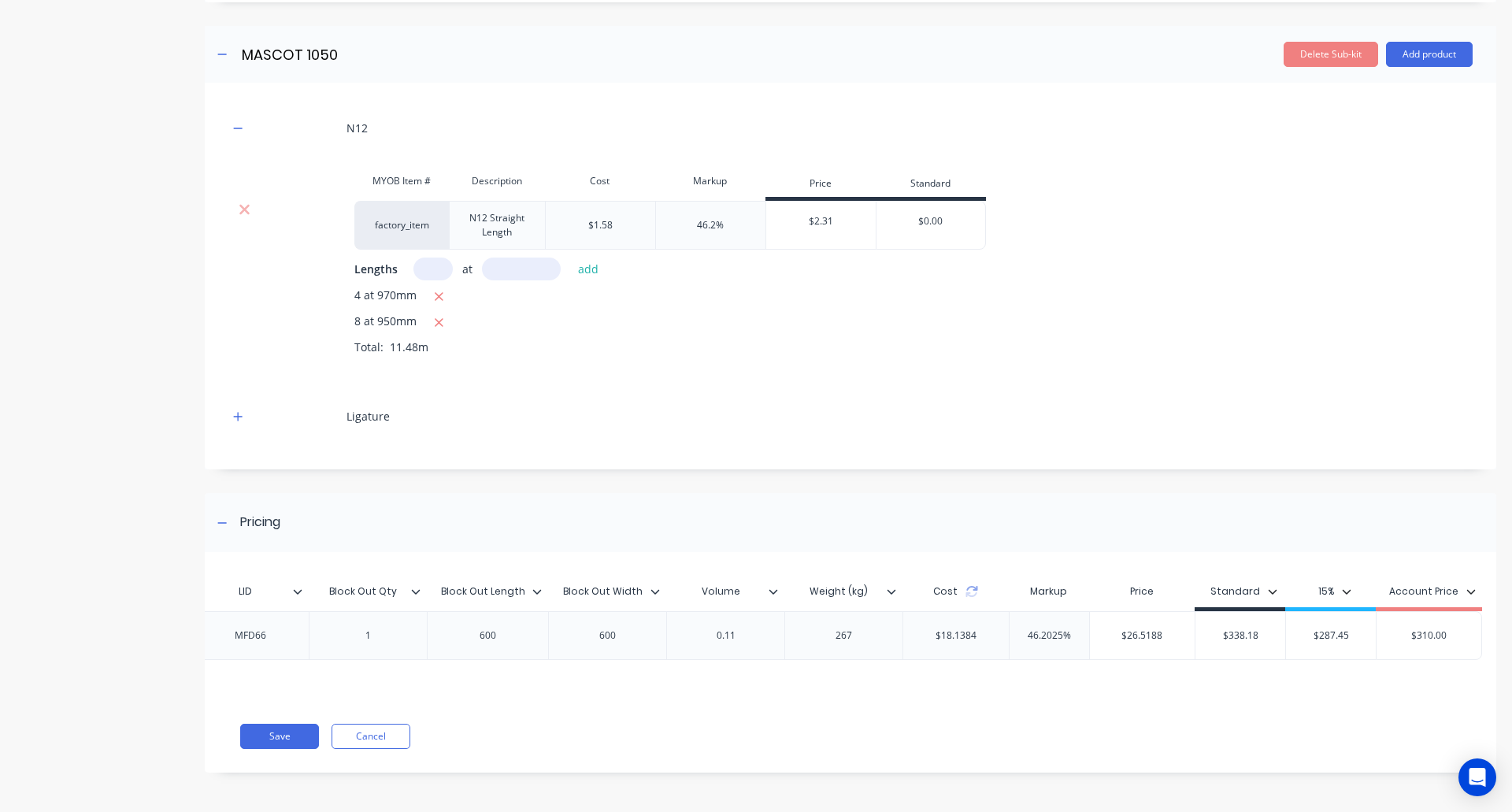
click at [885, 732] on div "Save Cancel" at bounding box center [868, 736] width 1256 height 25
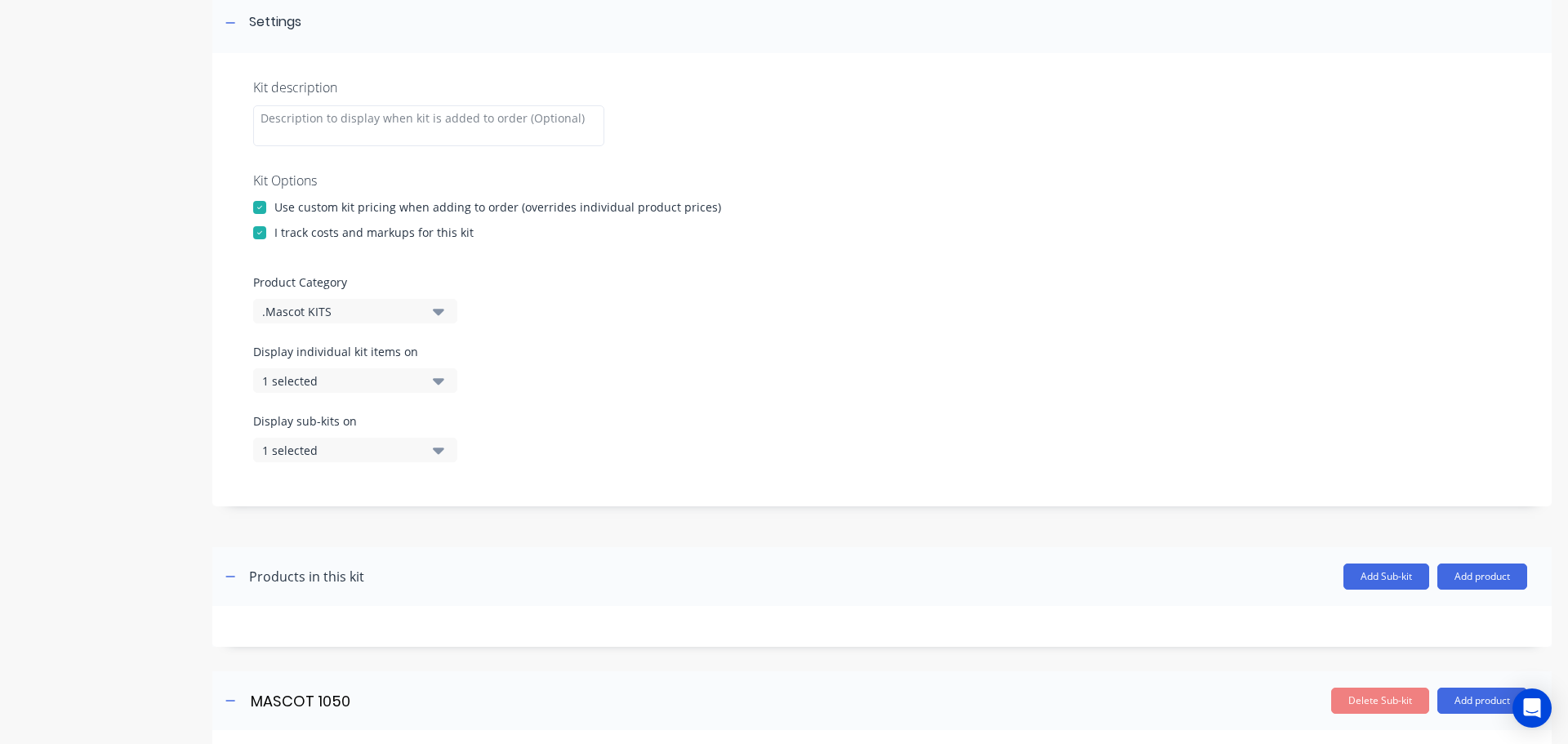
scroll to position [735, 0]
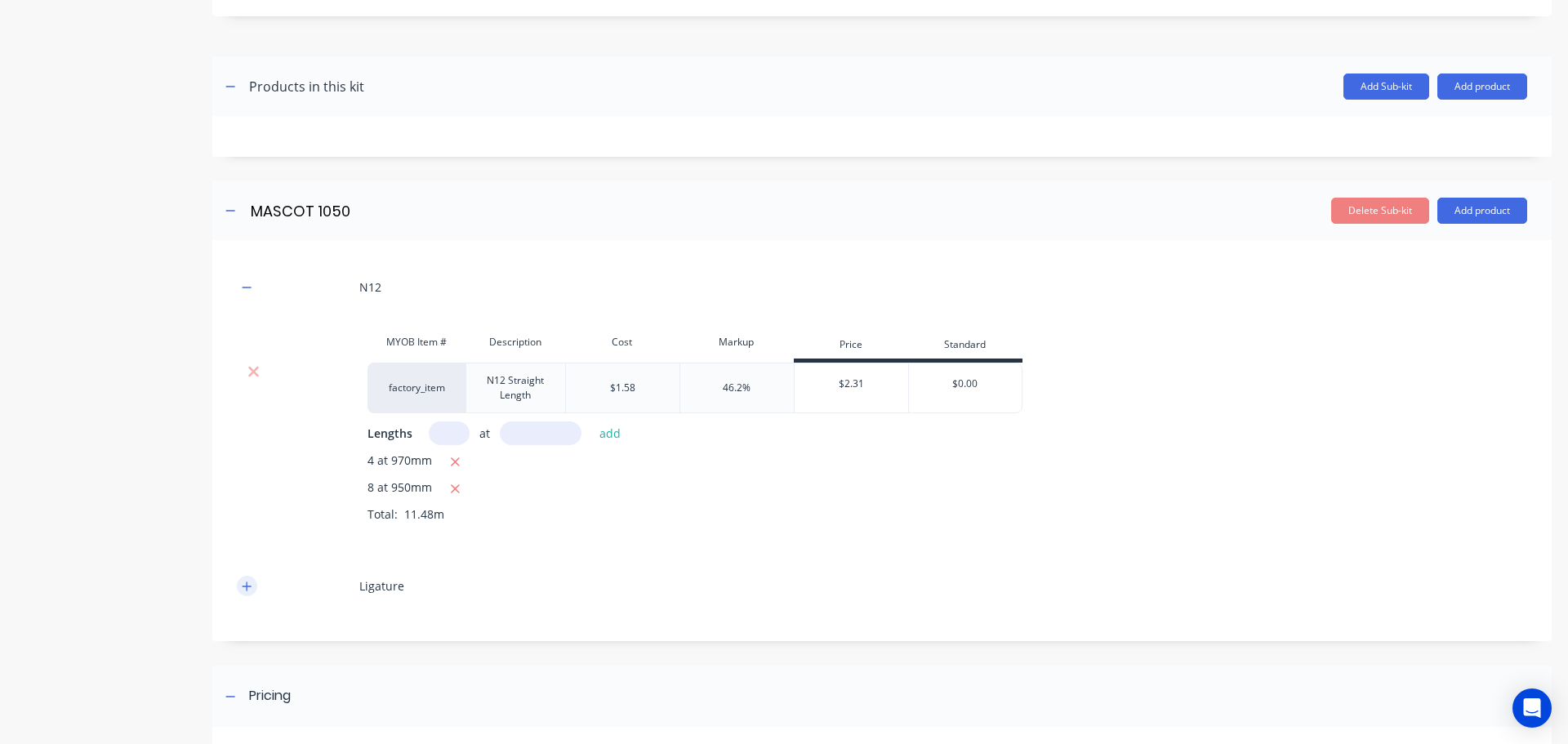
click at [243, 588] on icon "button" at bounding box center [246, 586] width 10 height 11
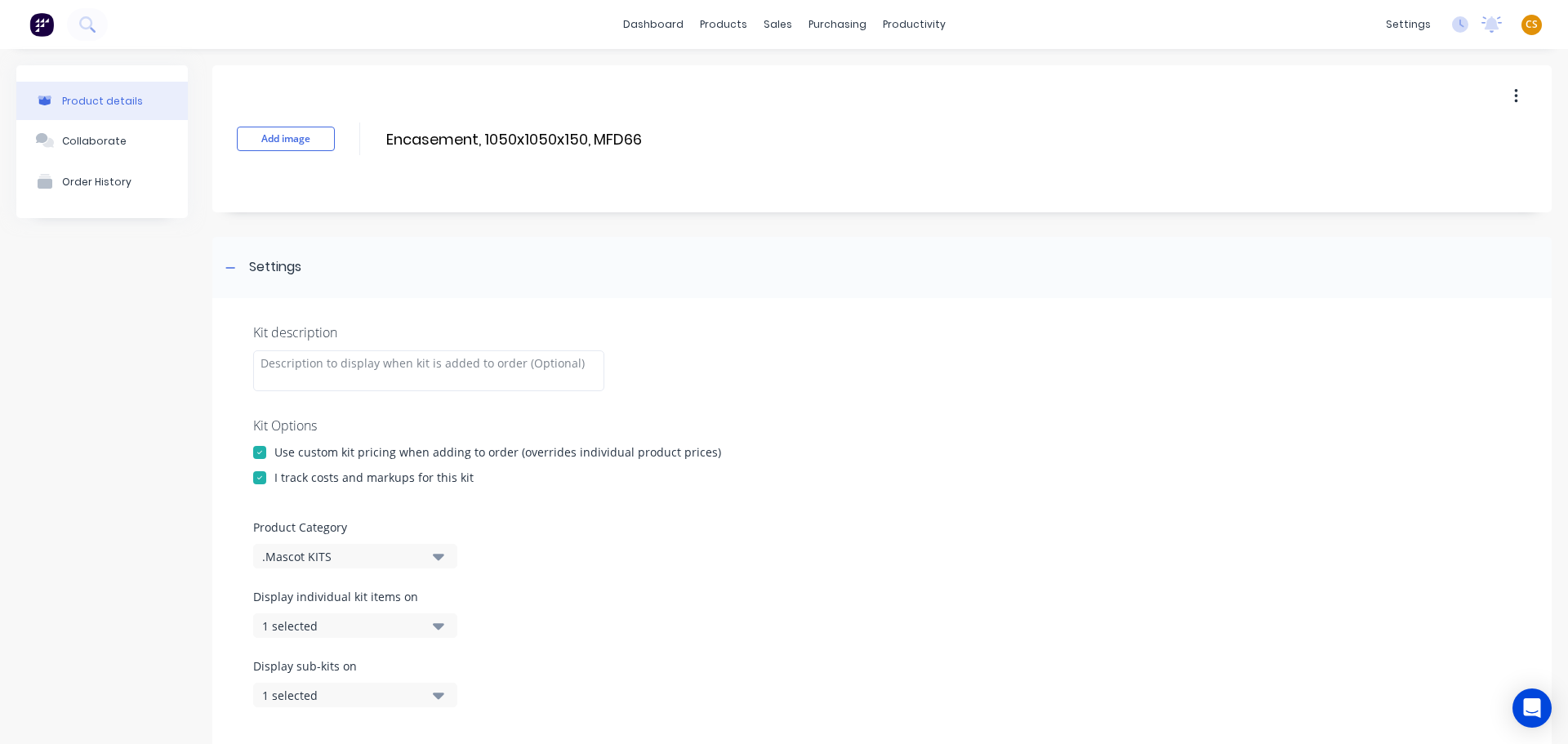
scroll to position [21, 0]
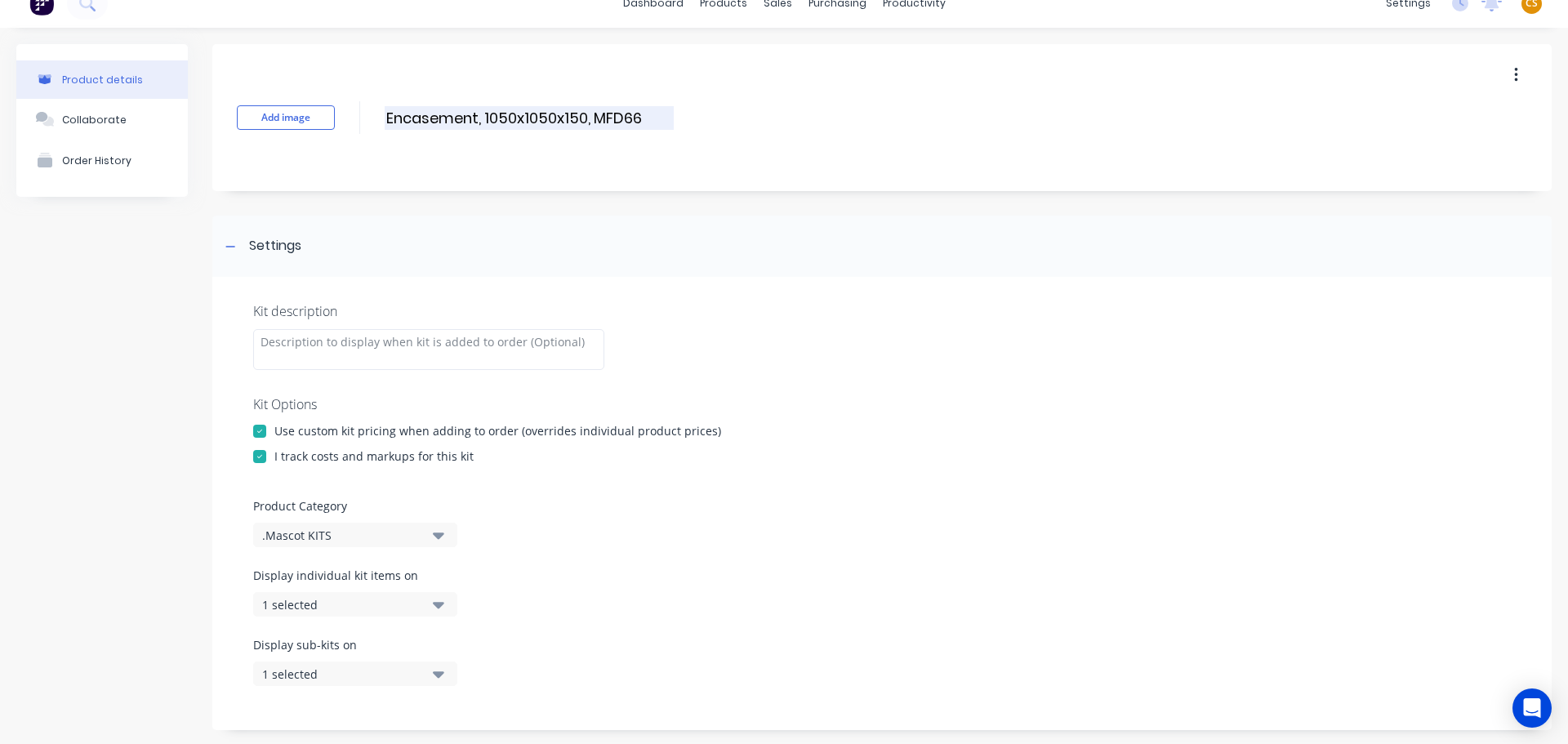
click at [404, 117] on input "Encasement, 1050x1050x150, MFD66" at bounding box center [529, 117] width 289 height 24
drag, startPoint x: 404, startPoint y: 117, endPoint x: 557, endPoint y: 117, distance: 153.0
click at [557, 117] on input "Encasement, 1050x1050x150, MFD66" at bounding box center [529, 117] width 289 height 24
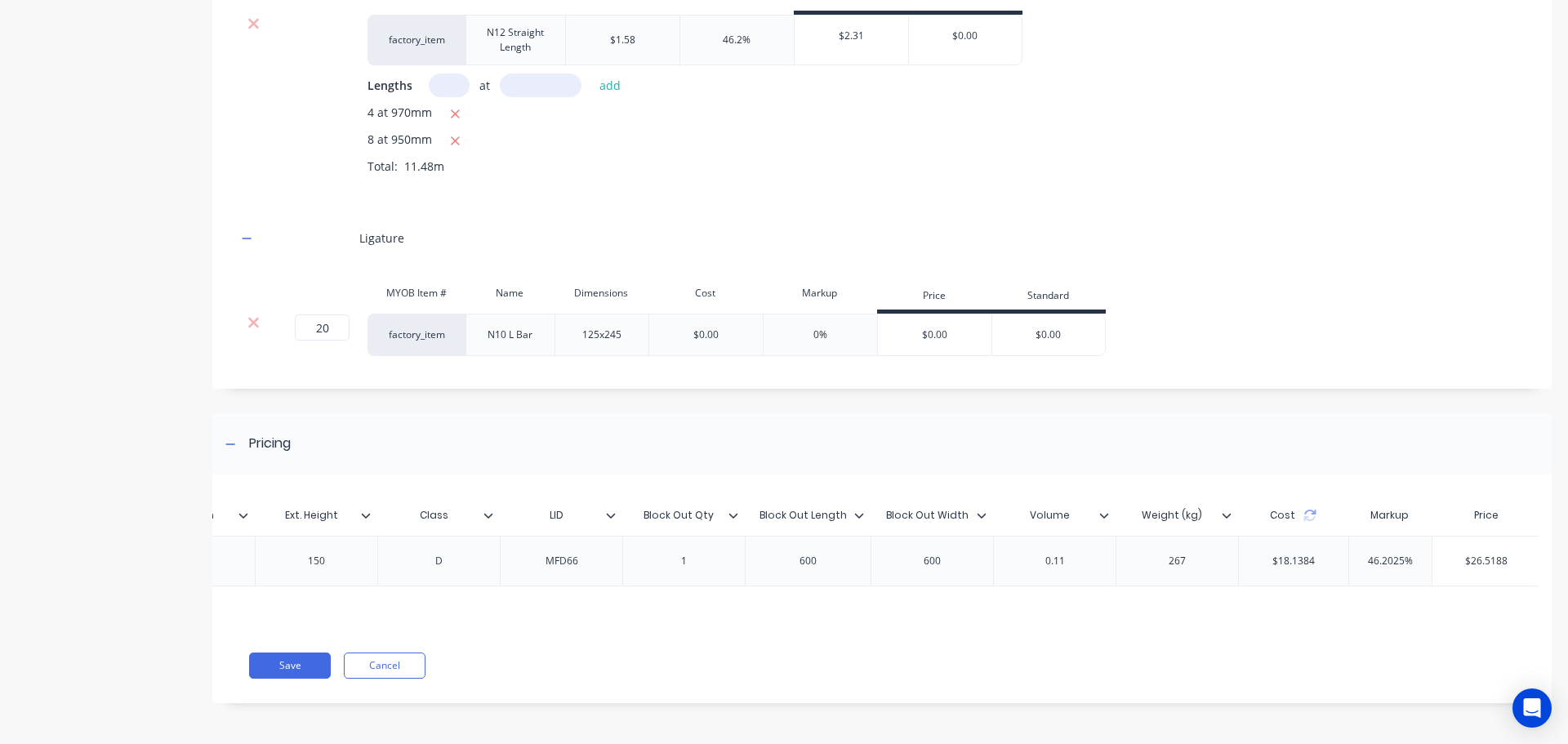
scroll to position [0, 1067]
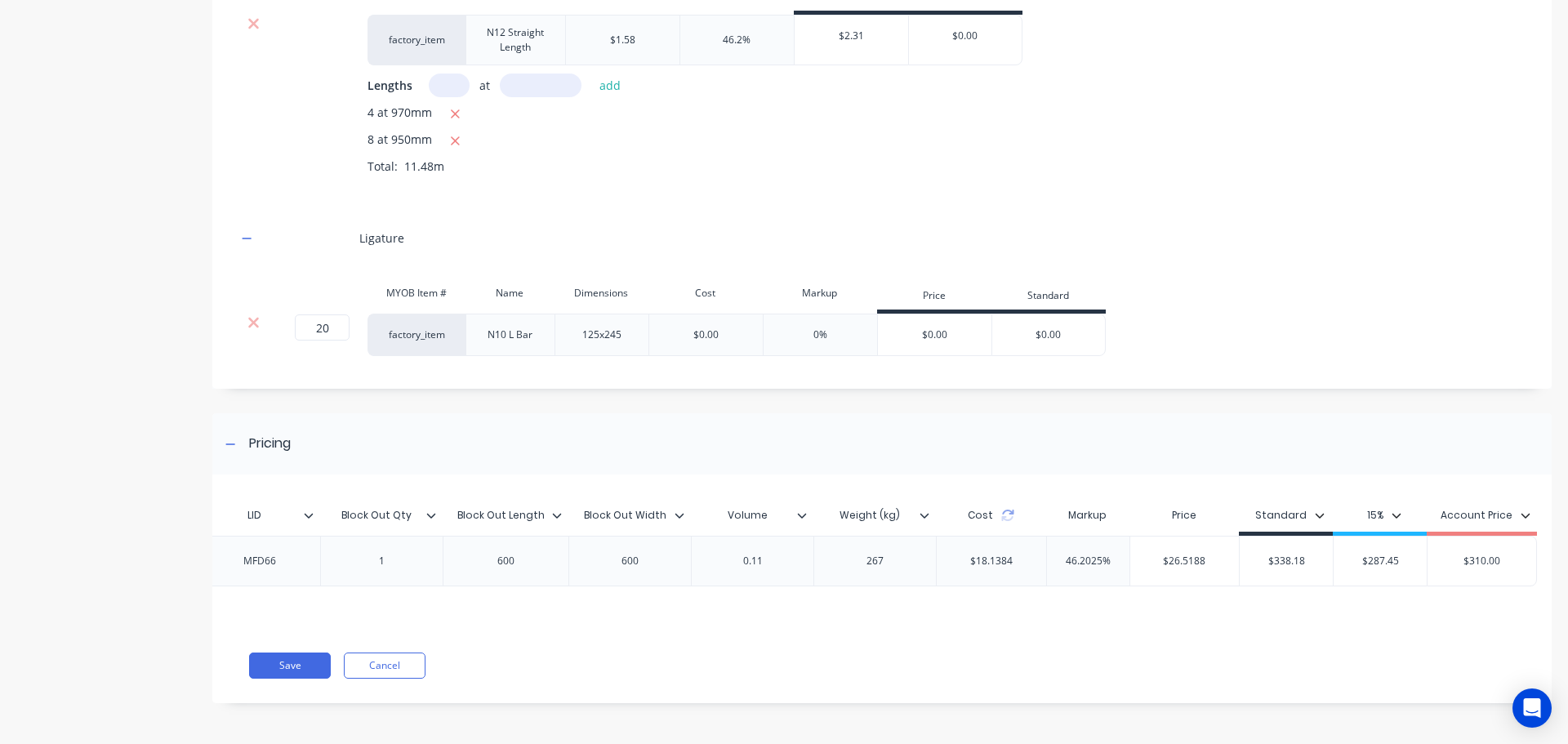
click at [1270, 554] on input "$338.18" at bounding box center [1286, 561] width 94 height 14
click at [1269, 554] on input "$338.18" at bounding box center [1286, 561] width 94 height 14
click at [699, 328] on div "$0.00" at bounding box center [706, 334] width 26 height 14
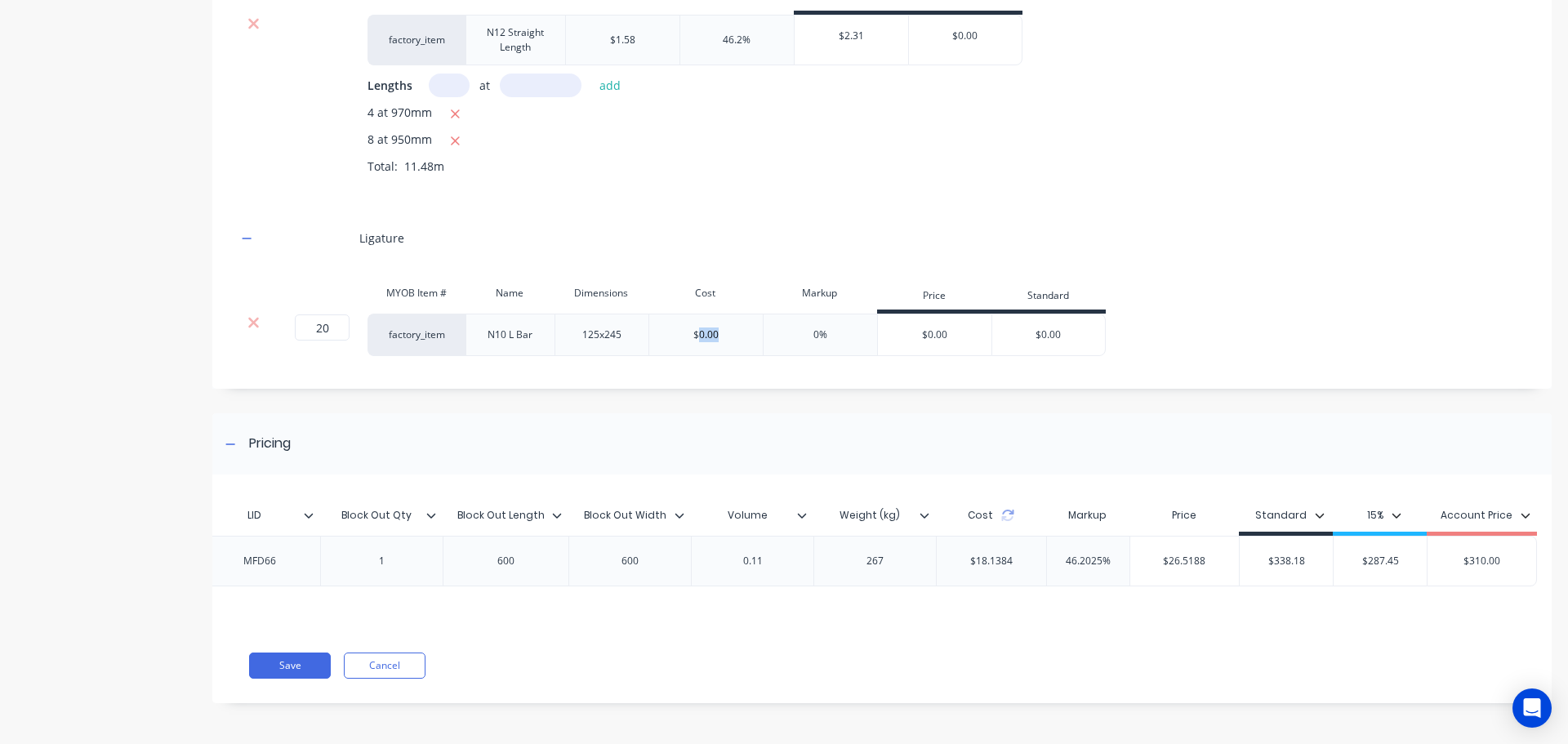
click at [699, 328] on div "$0.00" at bounding box center [706, 334] width 26 height 14
click at [1344, 240] on div "Ligature" at bounding box center [881, 238] width 1290 height 45
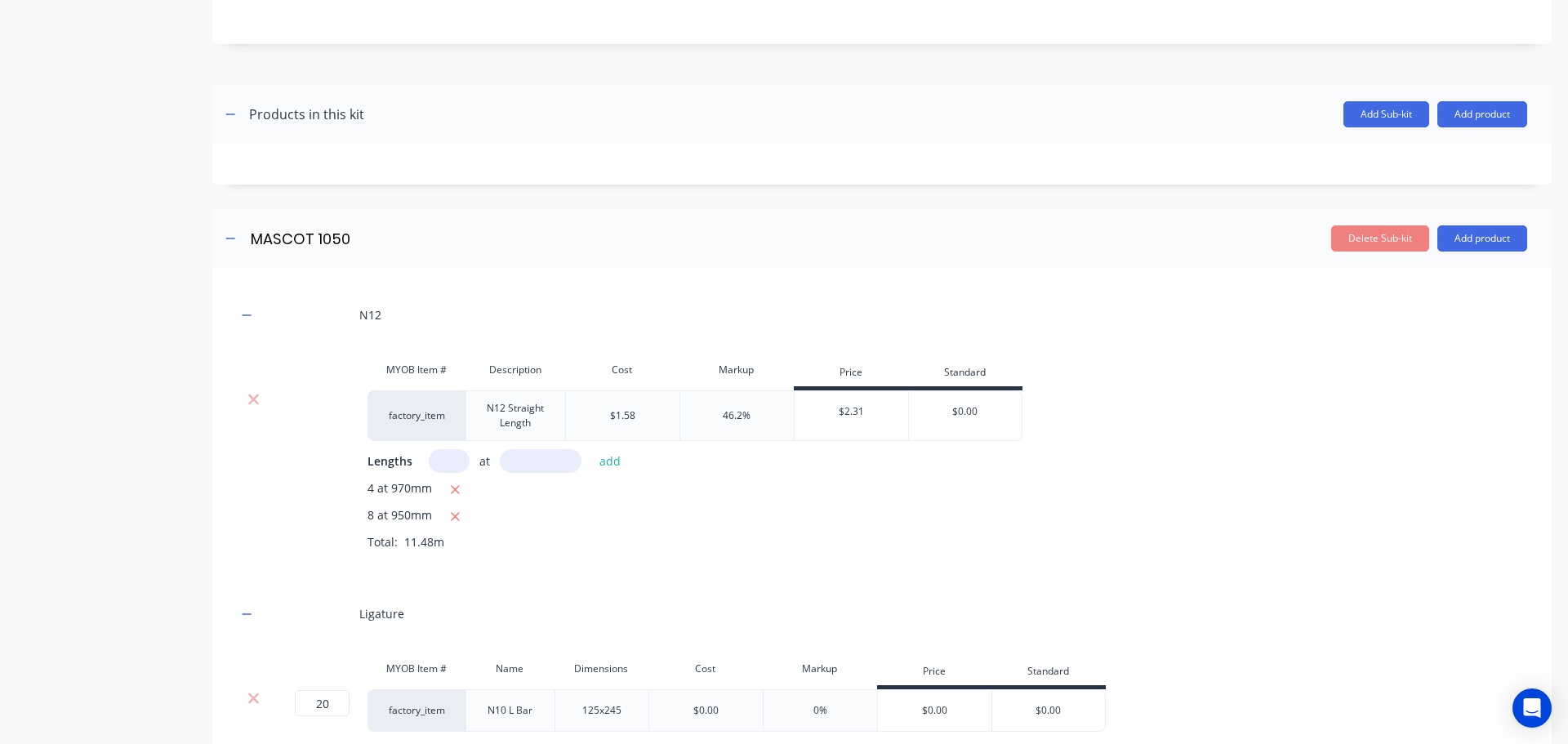
scroll to position [1095, 0]
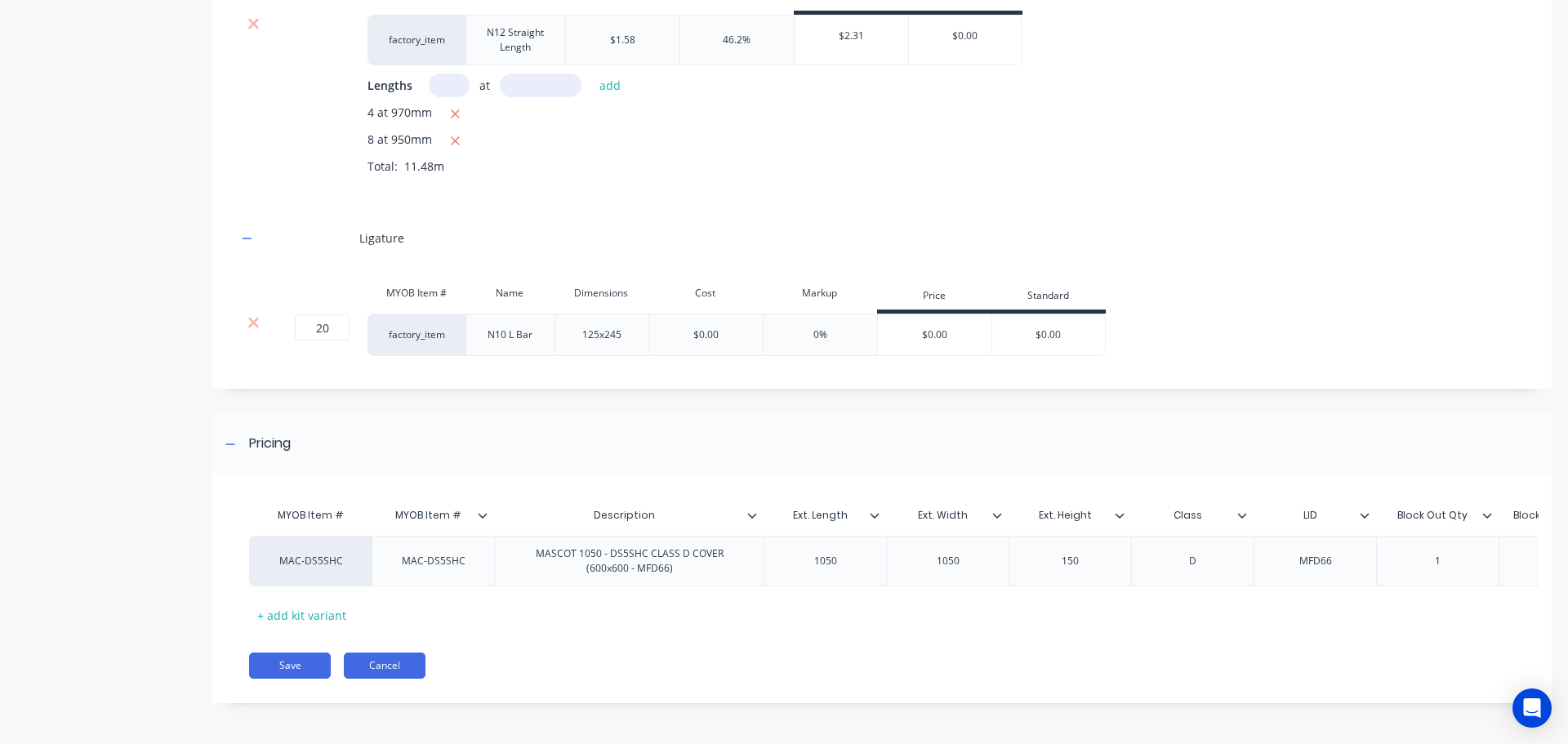
click at [370, 669] on button "Cancel" at bounding box center [385, 665] width 82 height 26
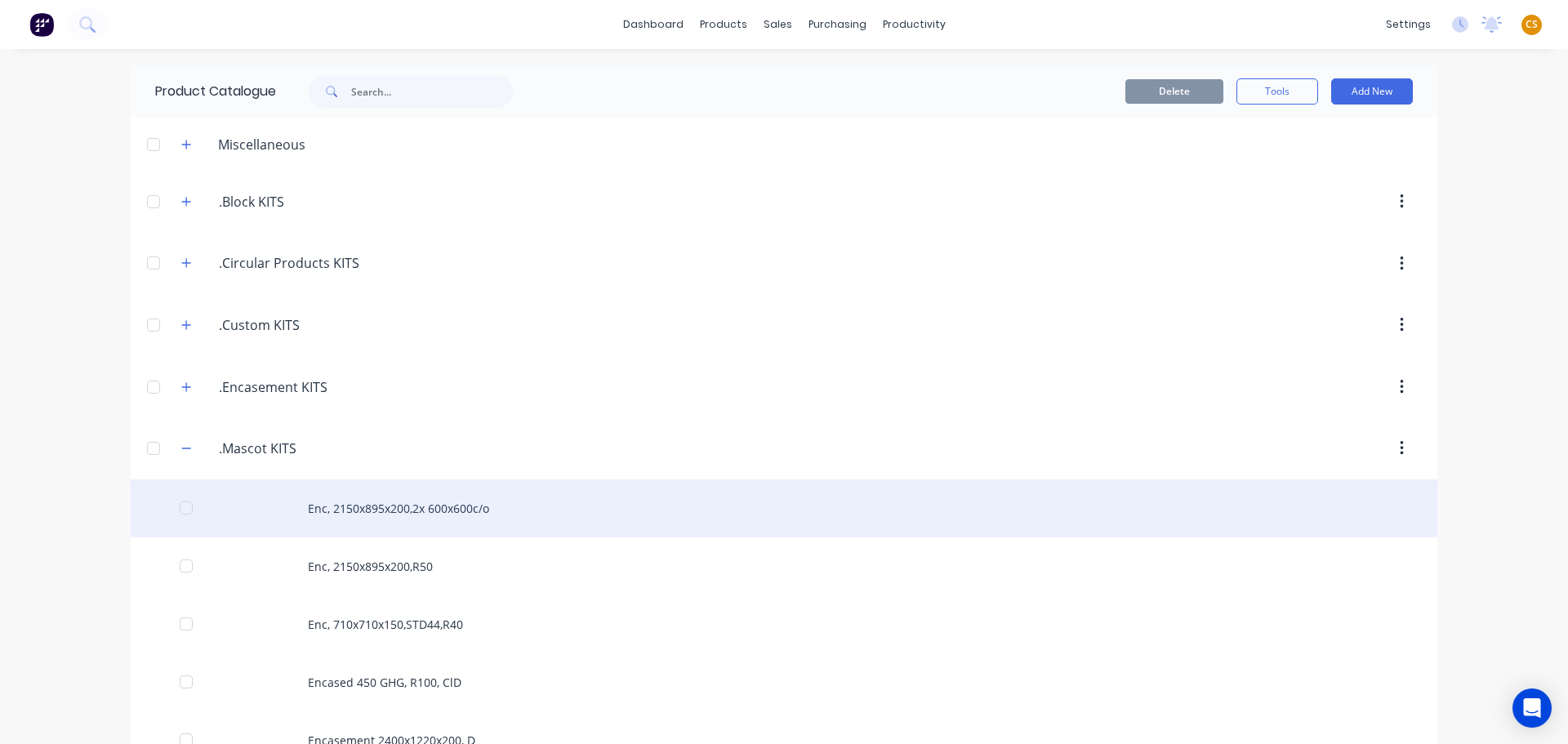
click at [356, 505] on div "Enc, 2150x895x200,2x 600x600c/o" at bounding box center [784, 508] width 1307 height 58
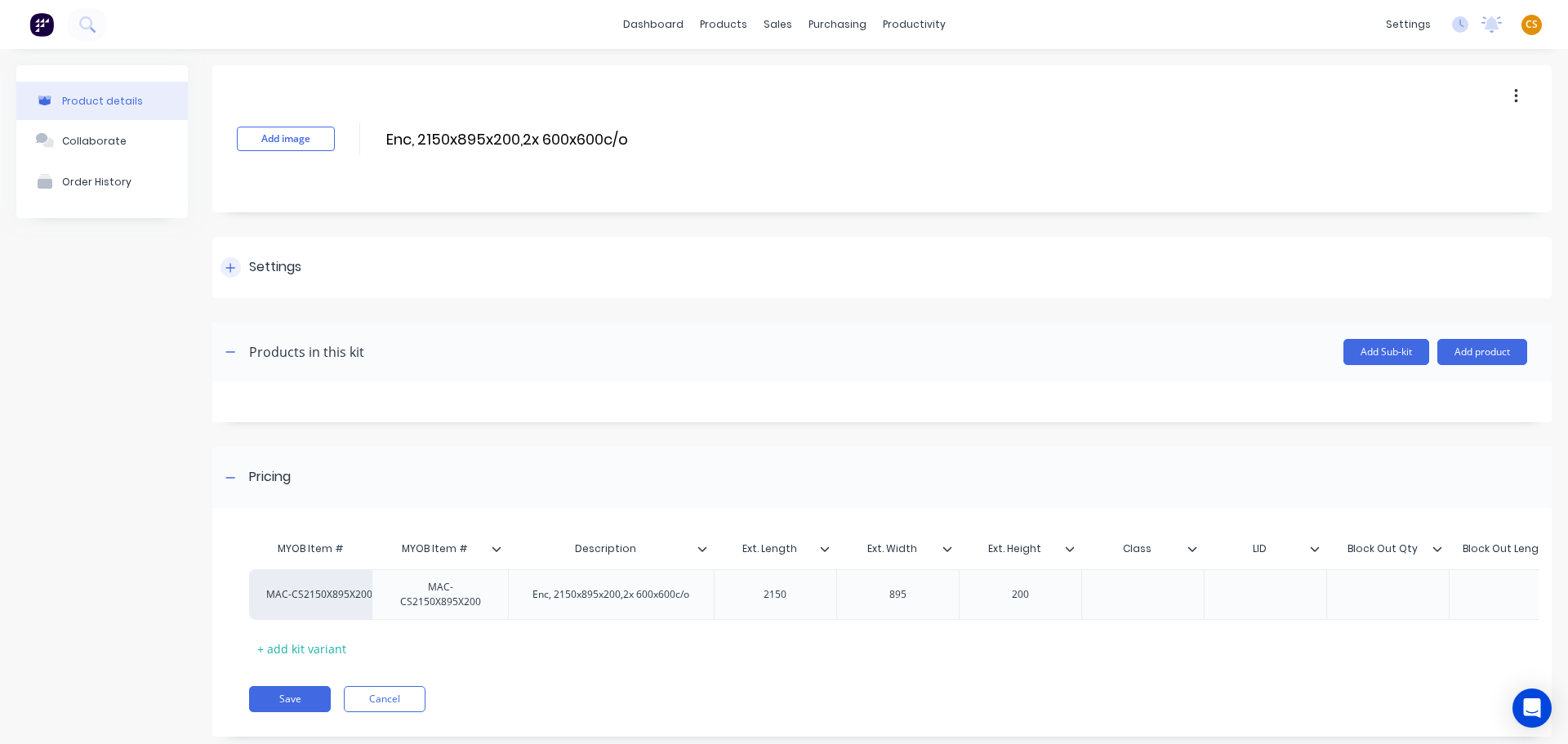
click at [228, 266] on icon at bounding box center [230, 268] width 10 height 11
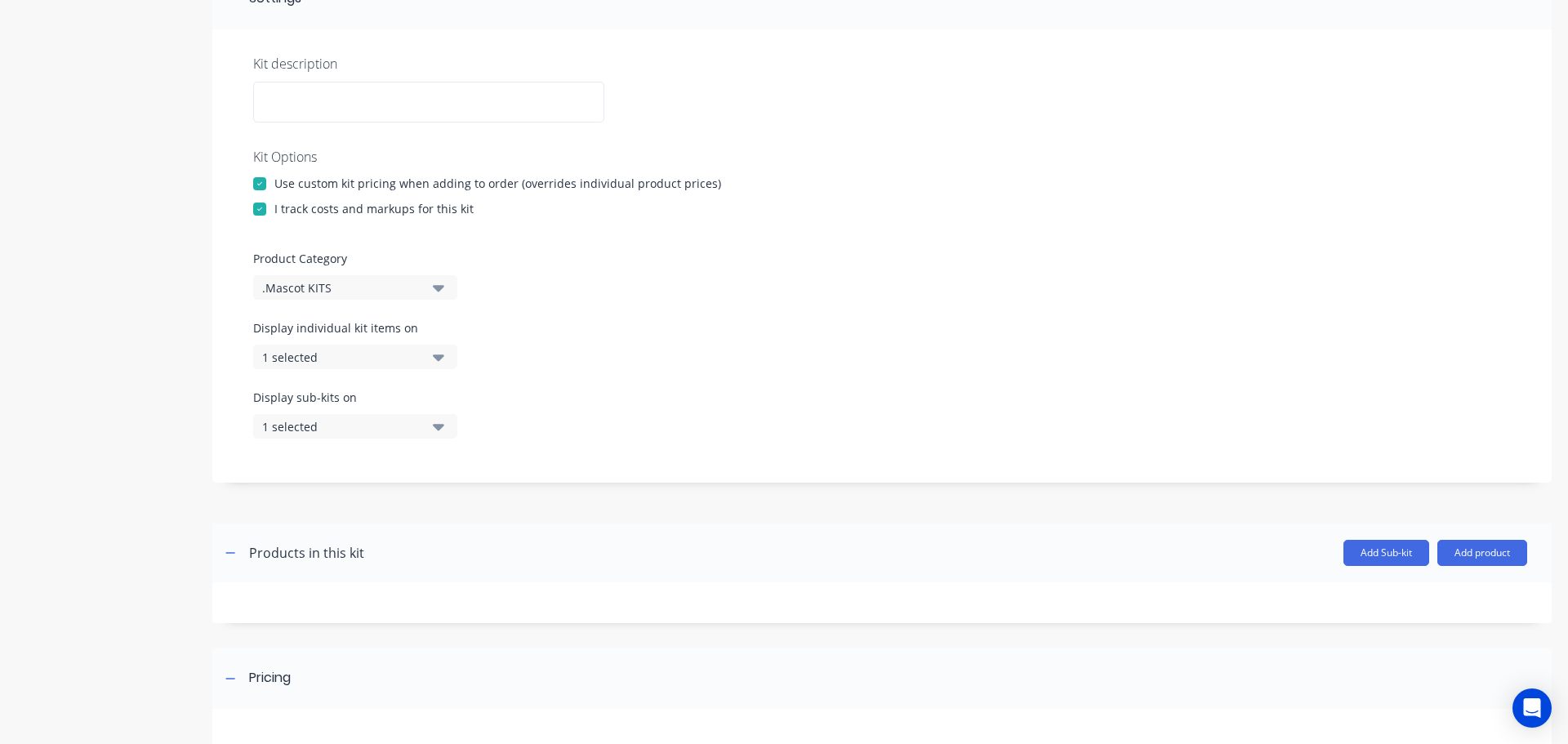
scroll to position [245, 0]
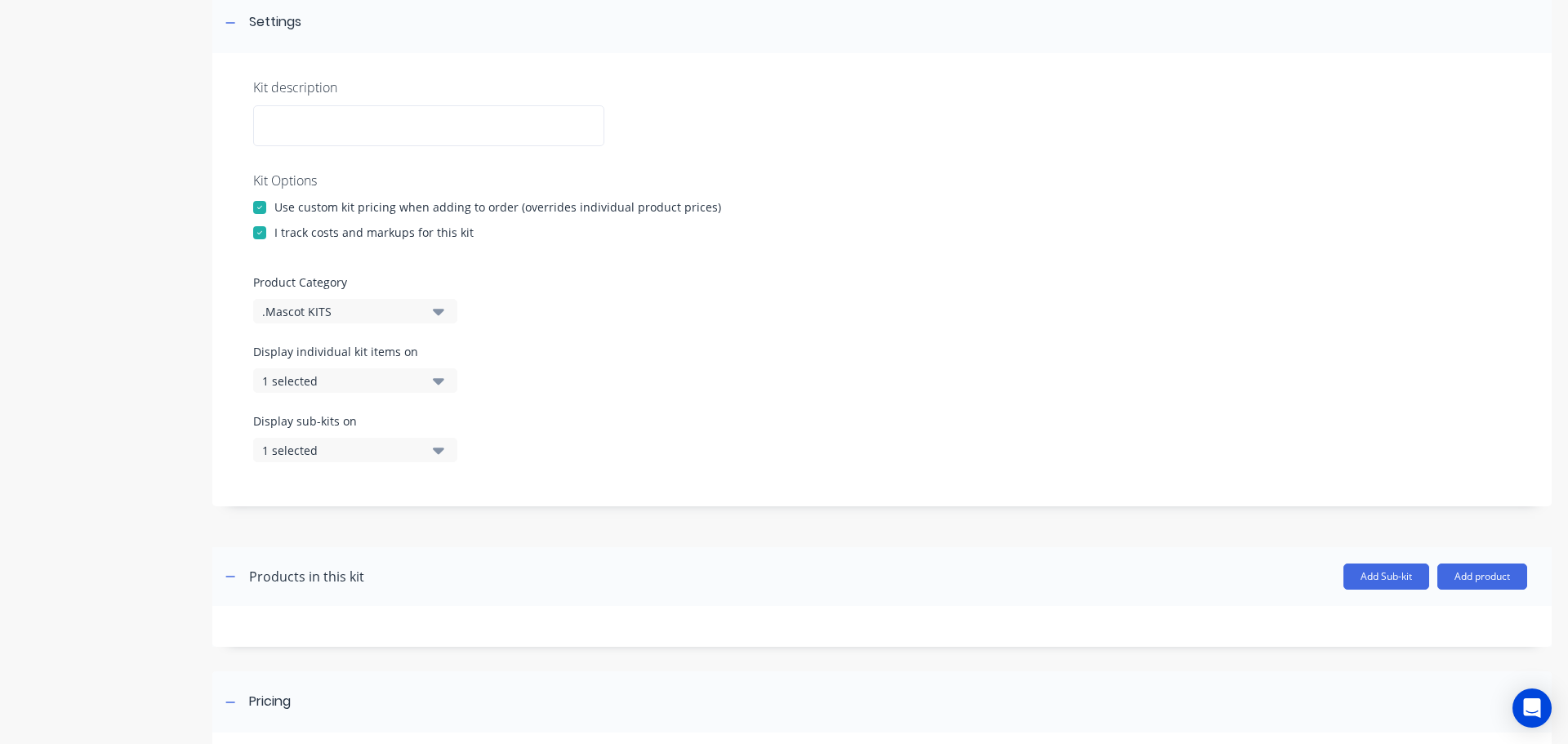
click at [440, 384] on icon "button" at bounding box center [438, 381] width 11 height 7
click at [121, 477] on div "Product details Collaborate Order History" at bounding box center [102, 403] width 172 height 1166
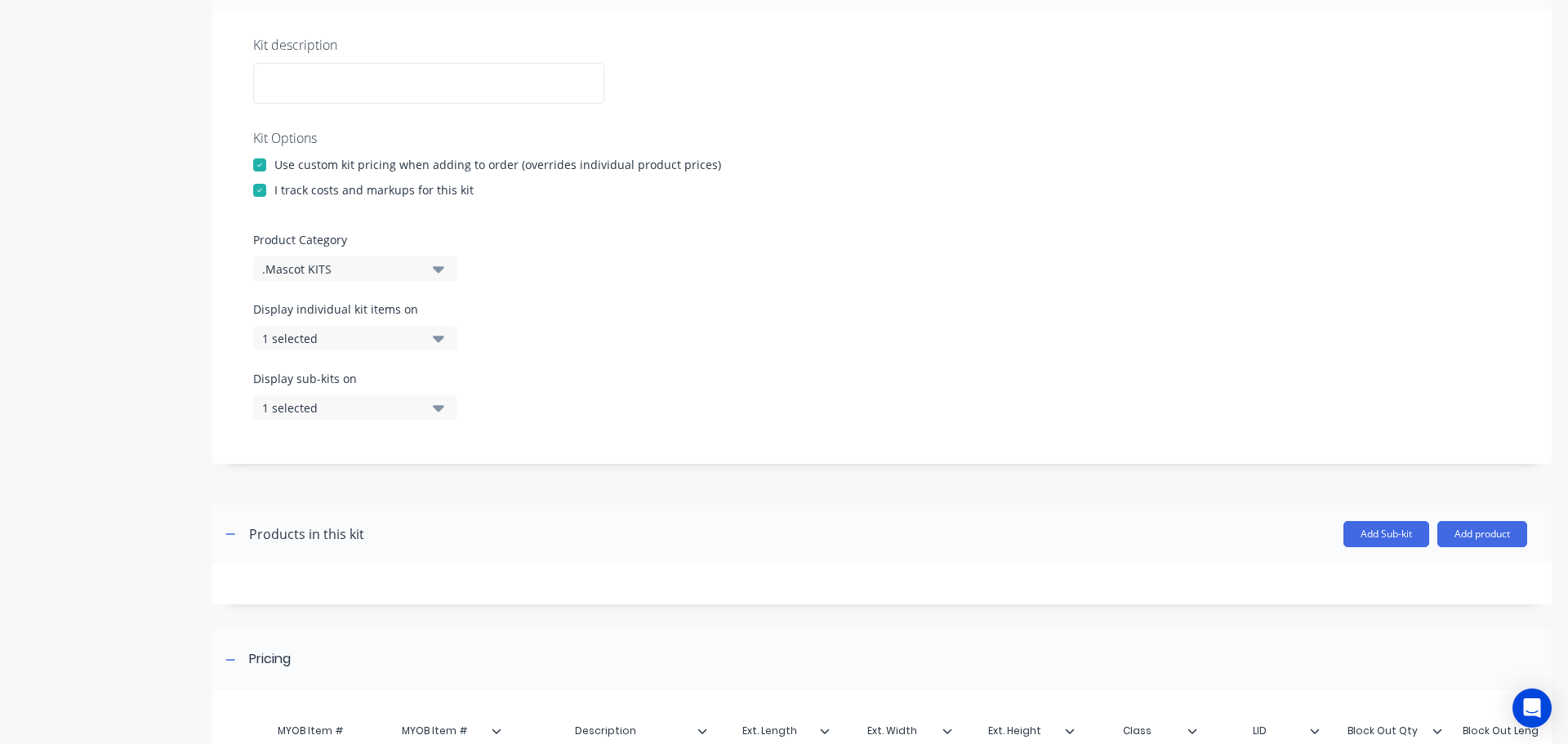
scroll to position [245, 0]
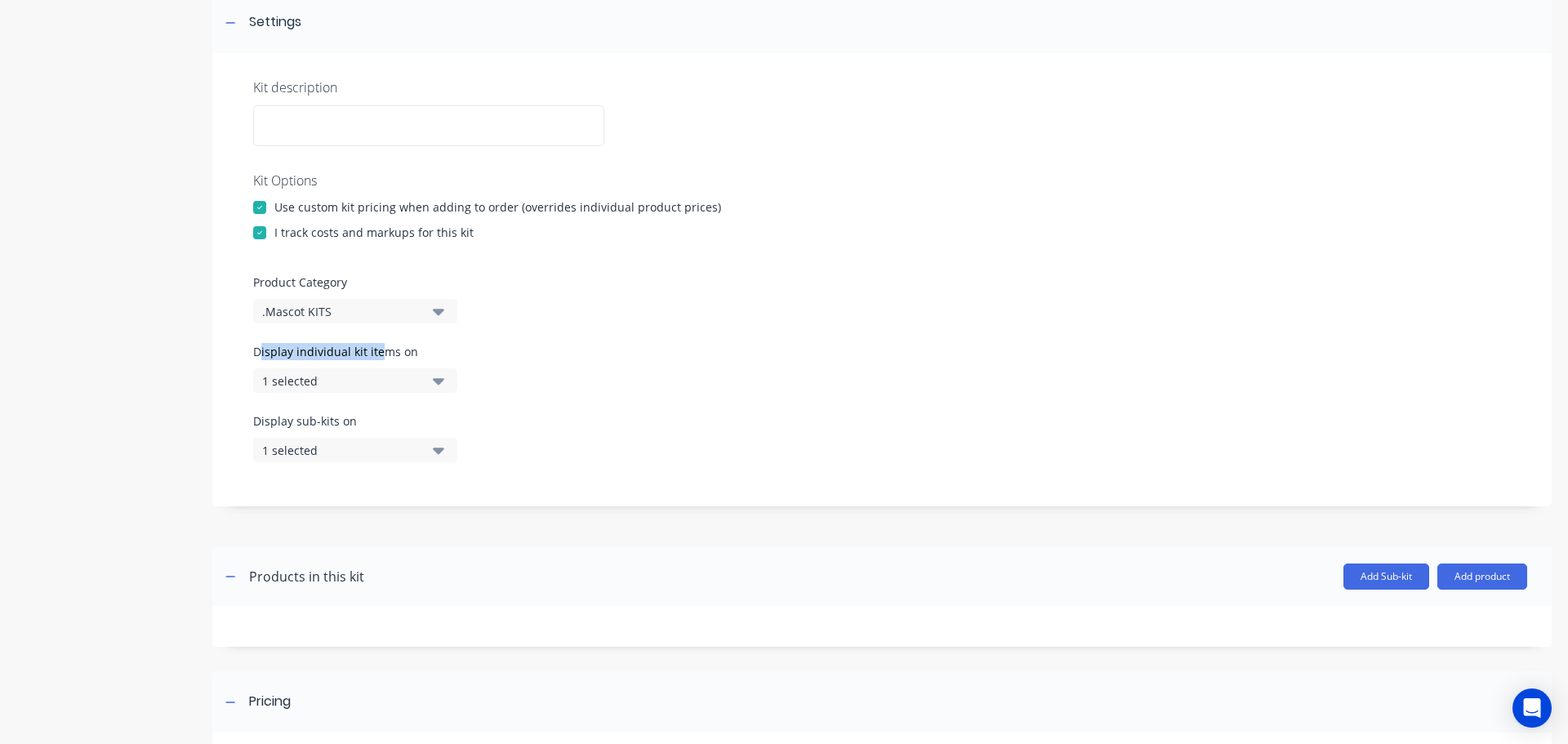
drag, startPoint x: 263, startPoint y: 350, endPoint x: 382, endPoint y: 352, distance: 119.0
click at [382, 352] on label "Display individual kit items on" at bounding box center [355, 351] width 204 height 17
click at [441, 381] on icon "button" at bounding box center [438, 381] width 11 height 7
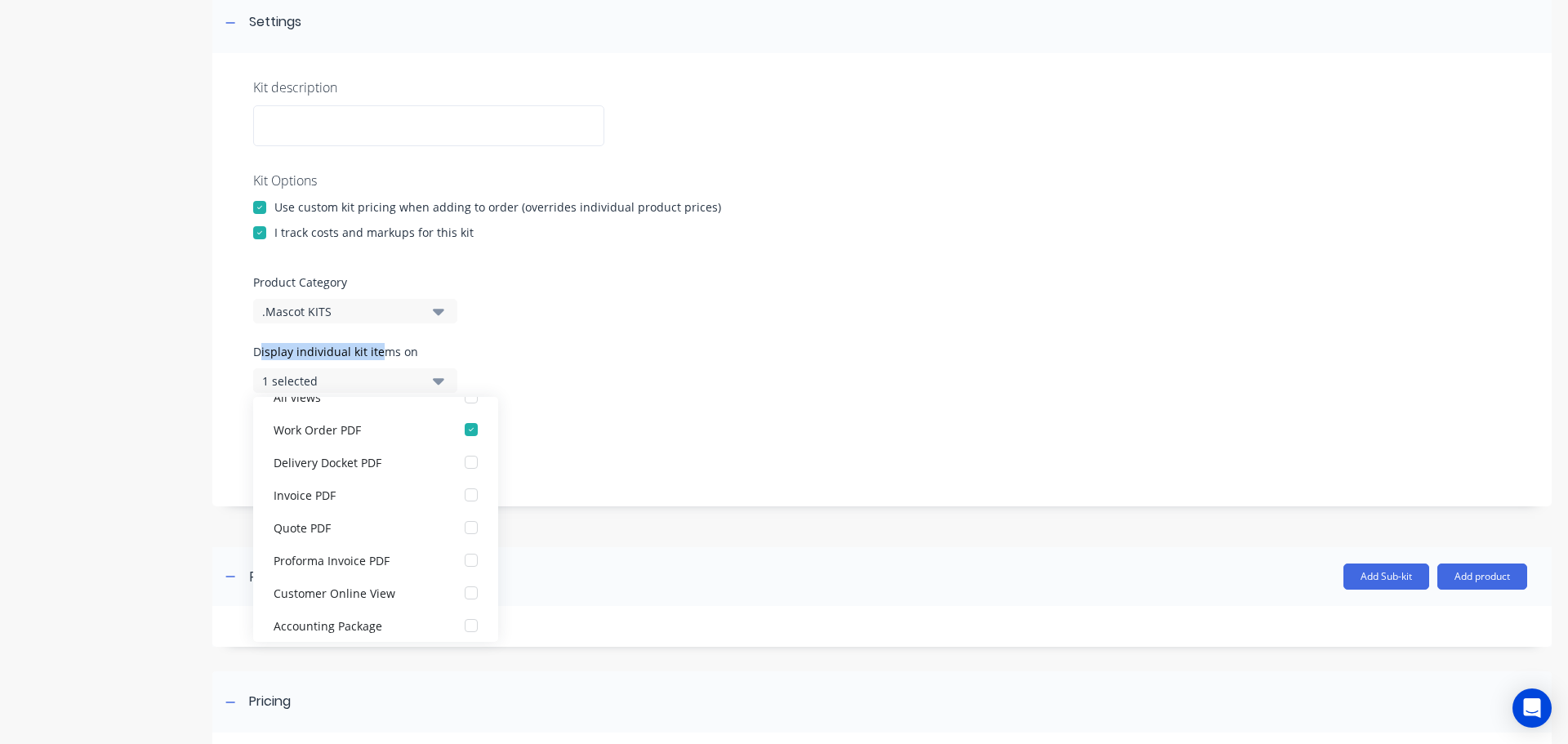
scroll to position [32, 0]
click at [112, 354] on div "Product details Collaborate Order History" at bounding box center [102, 403] width 172 height 1166
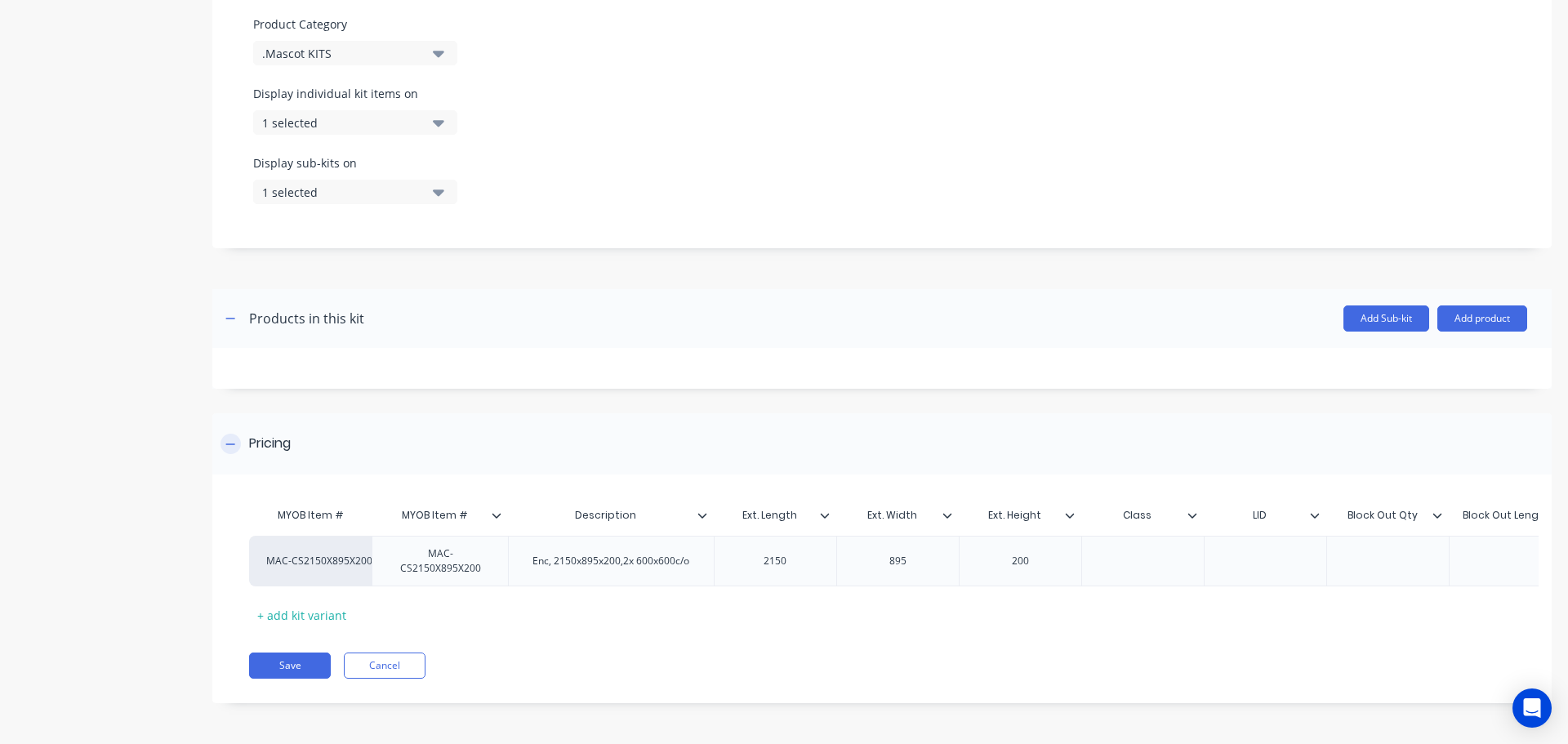
scroll to position [516, 0]
click at [229, 313] on icon "button" at bounding box center [230, 319] width 10 height 11
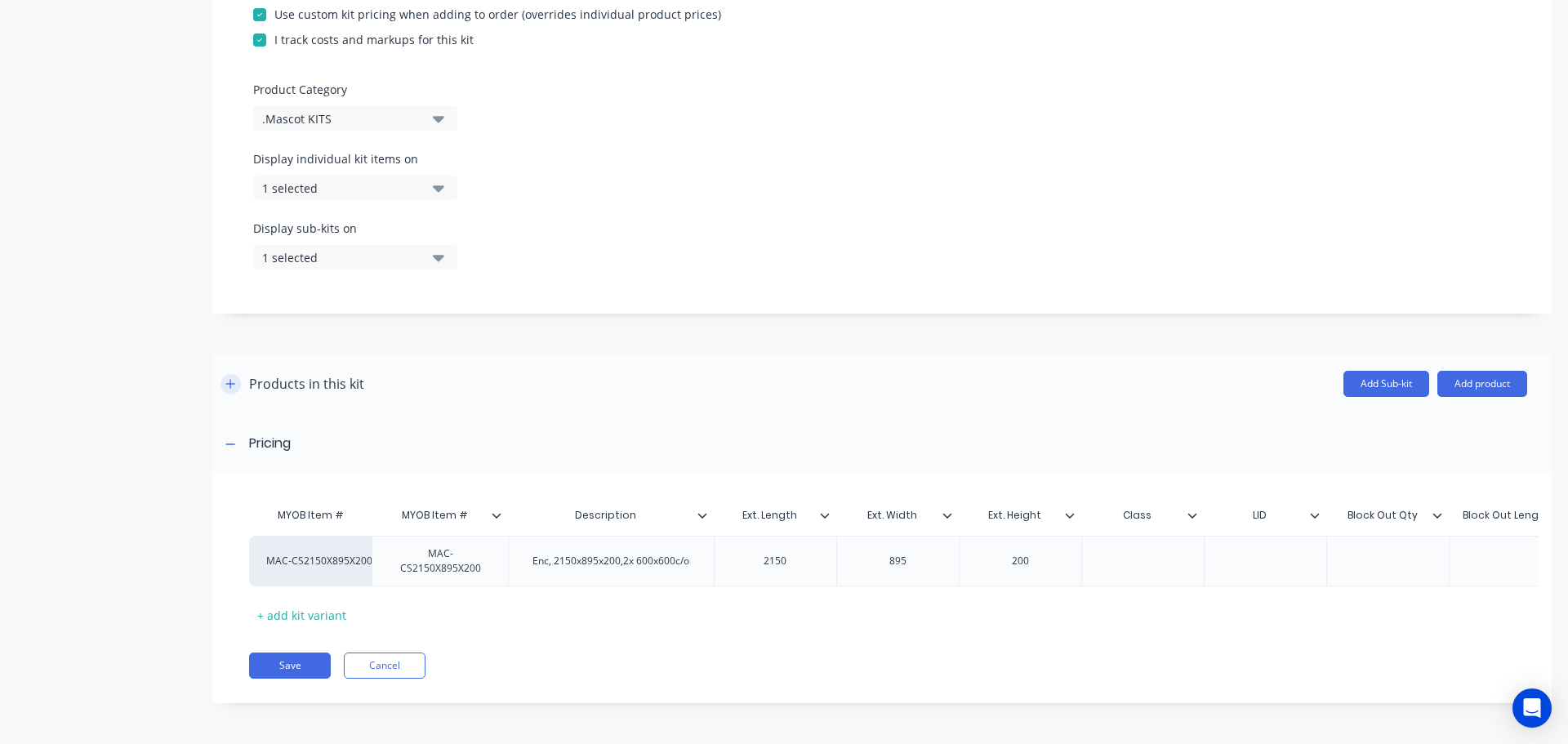
click at [232, 378] on icon "button" at bounding box center [230, 384] width 10 height 11
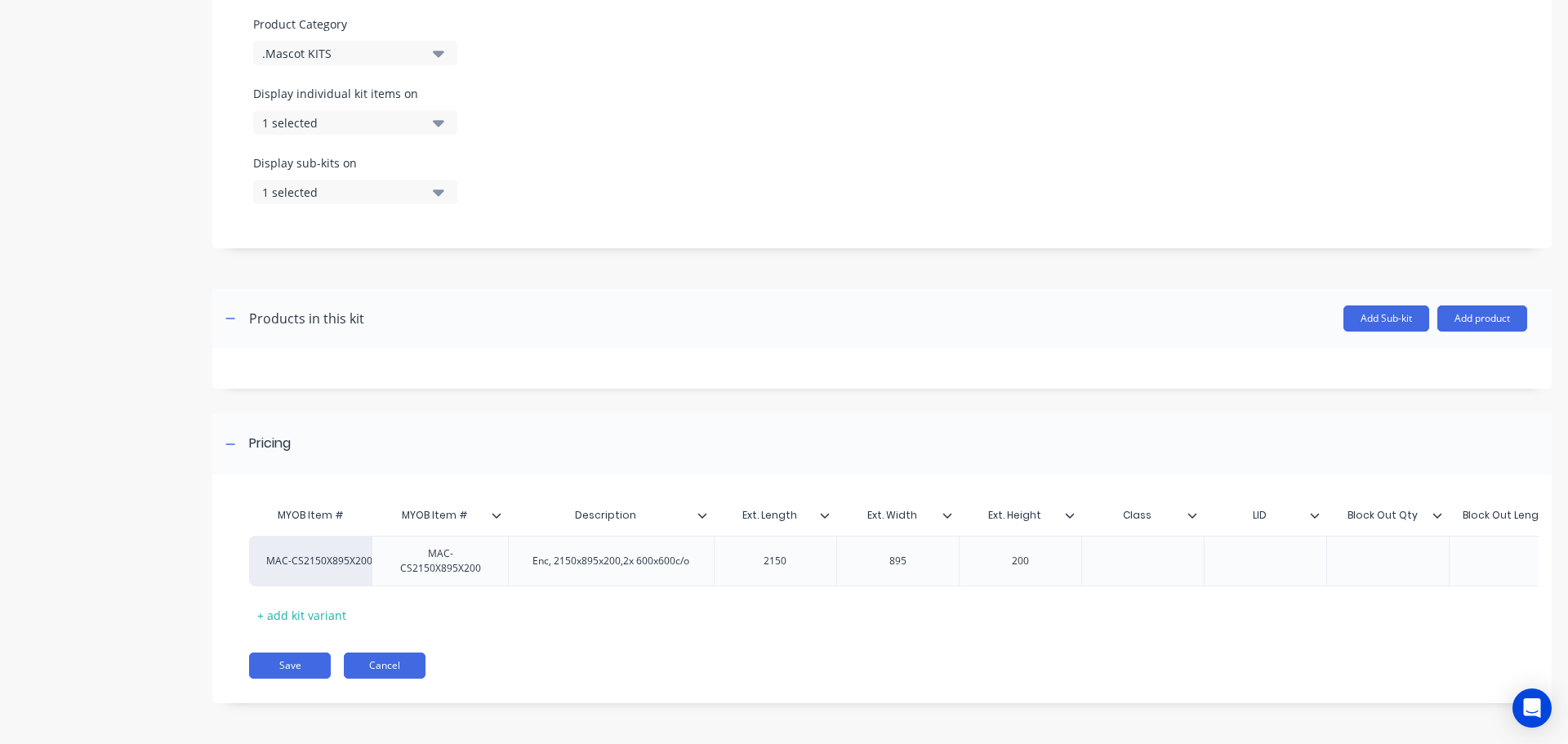
click at [398, 669] on button "Cancel" at bounding box center [385, 665] width 82 height 26
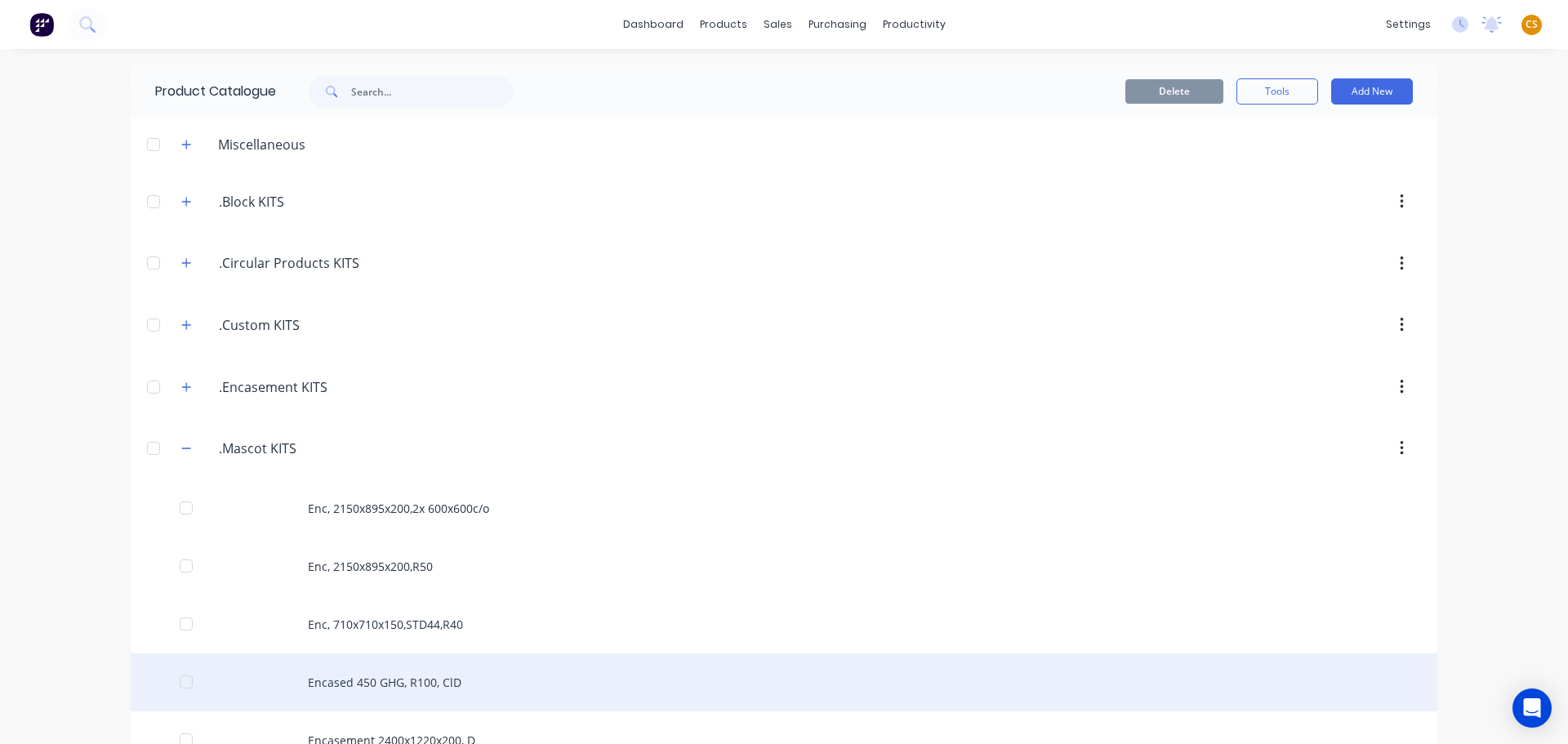
click at [370, 678] on div "Encased 450 GHG, R100, ClD" at bounding box center [784, 682] width 1307 height 58
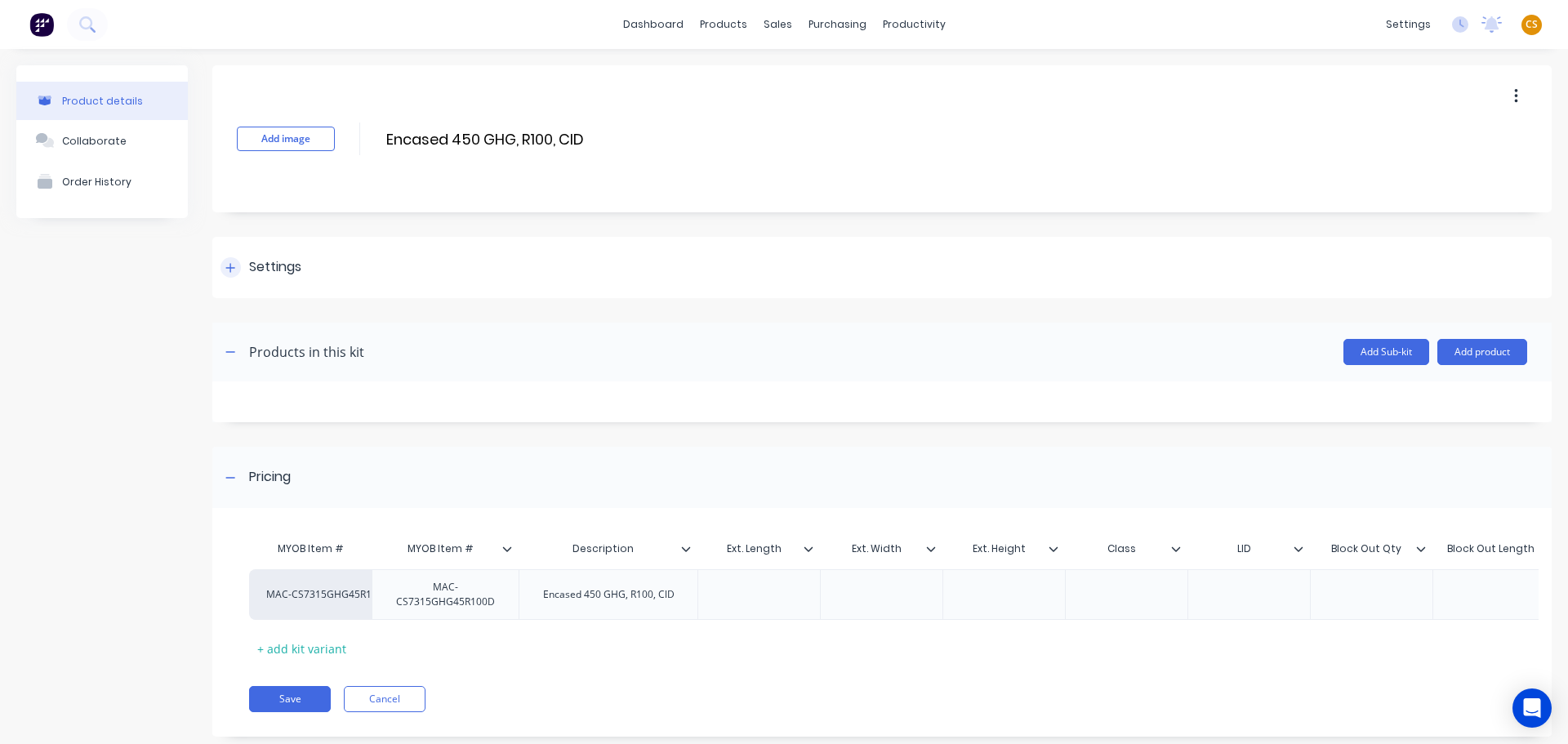
click at [234, 268] on icon at bounding box center [230, 268] width 10 height 11
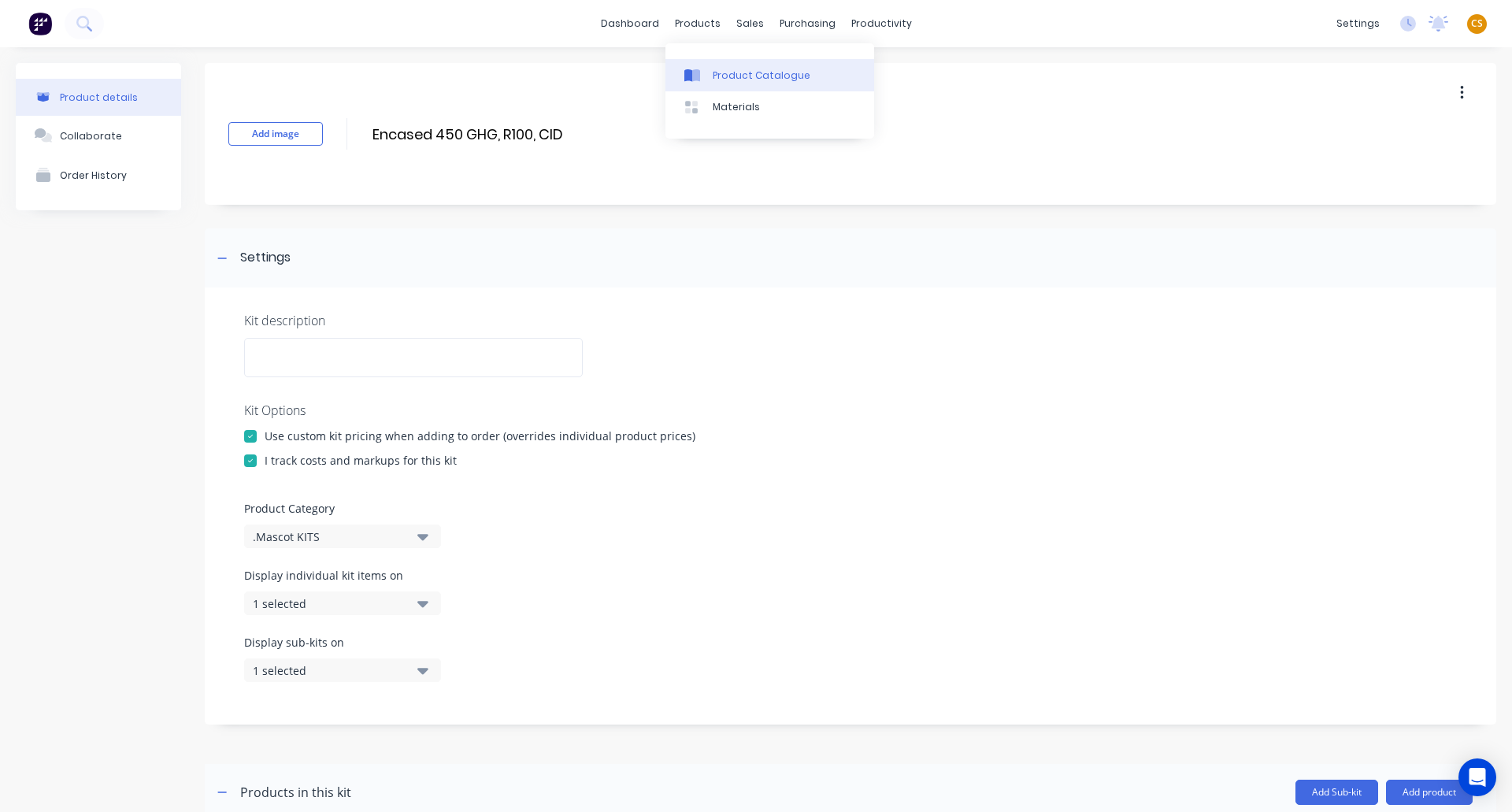
click at [726, 81] on div "Product Catalogue" at bounding box center [762, 75] width 98 height 14
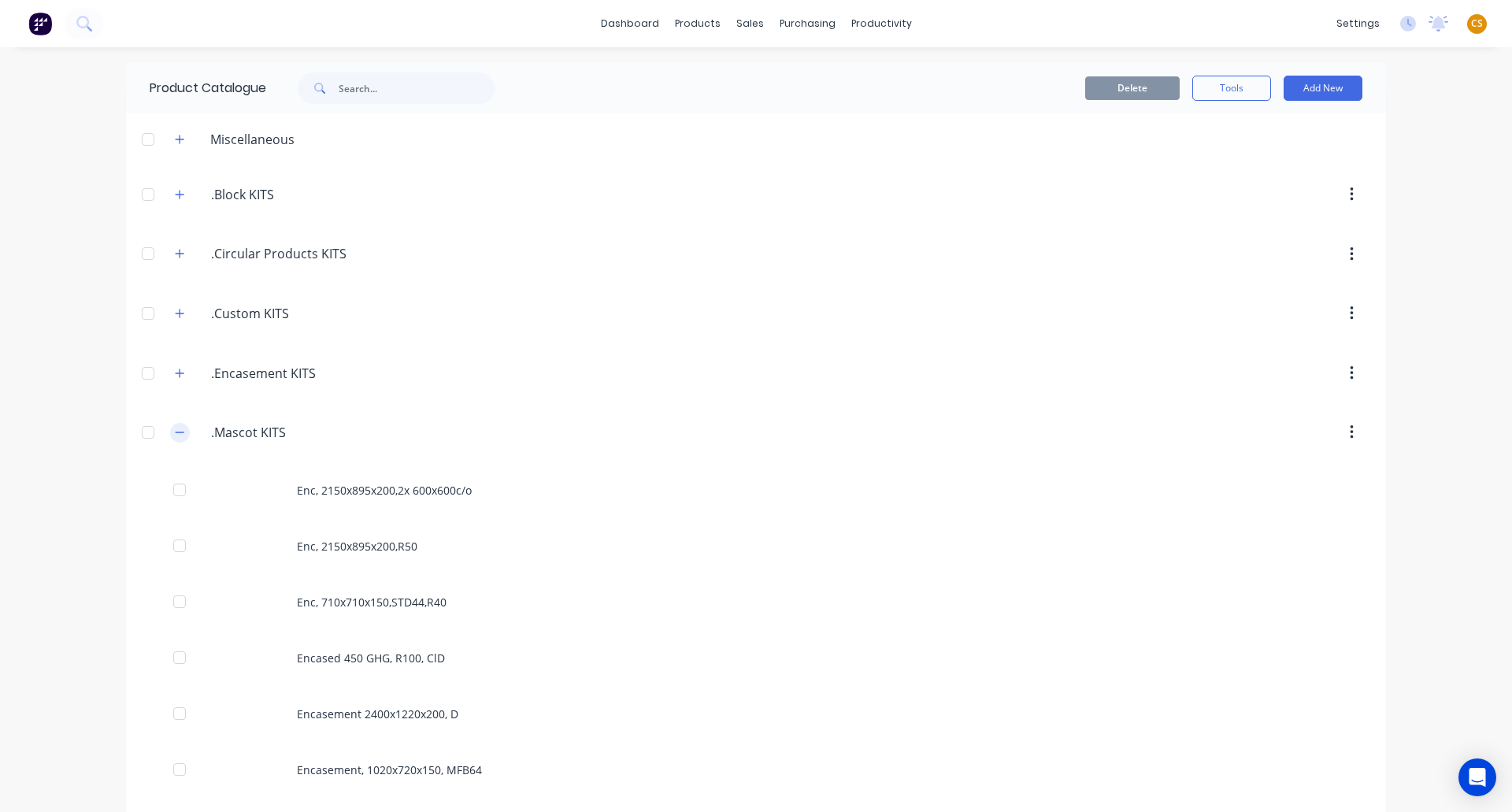
click at [177, 432] on icon "button" at bounding box center [180, 433] width 9 height 11
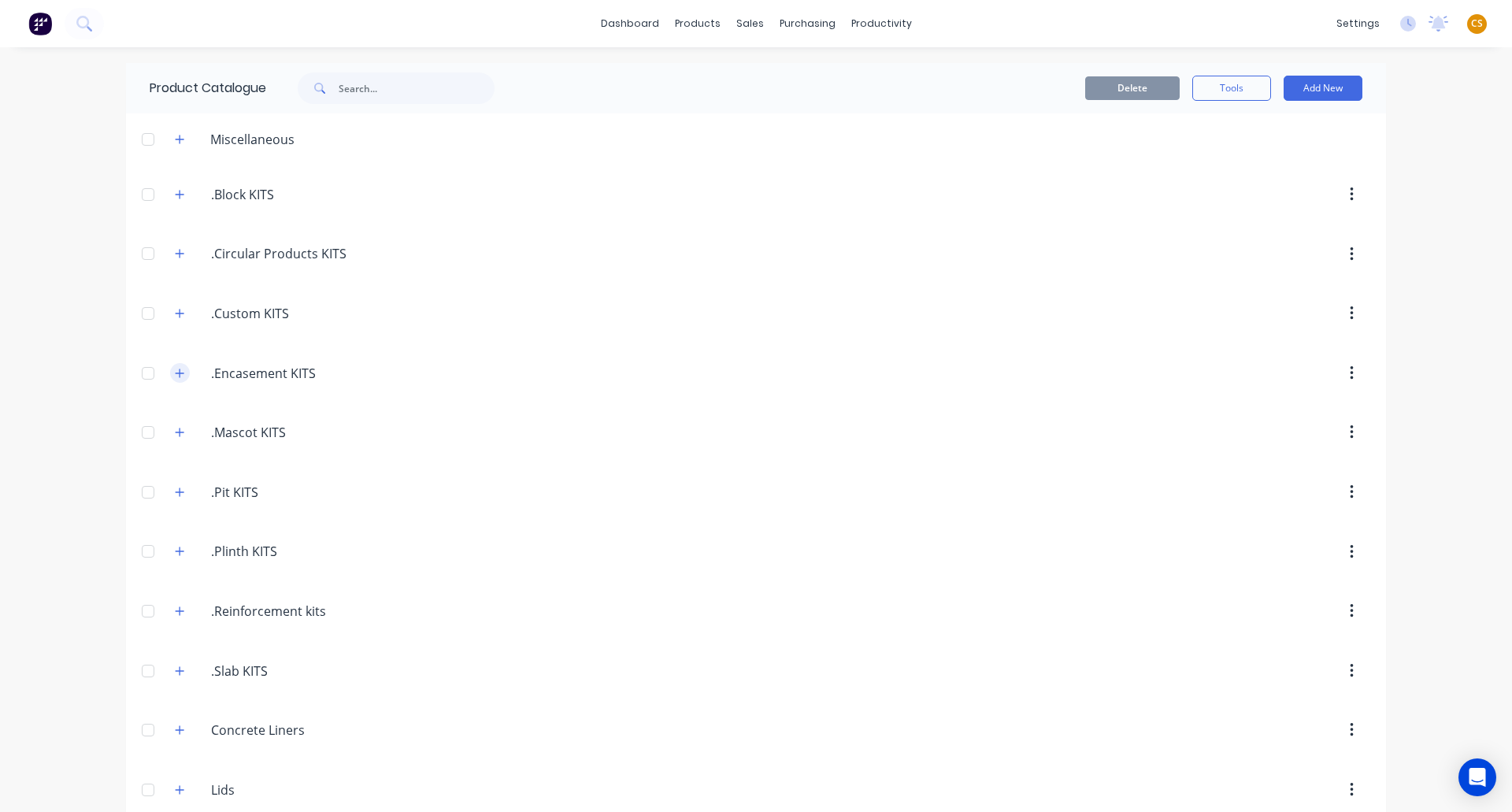
click at [176, 373] on icon "button" at bounding box center [180, 372] width 8 height 8
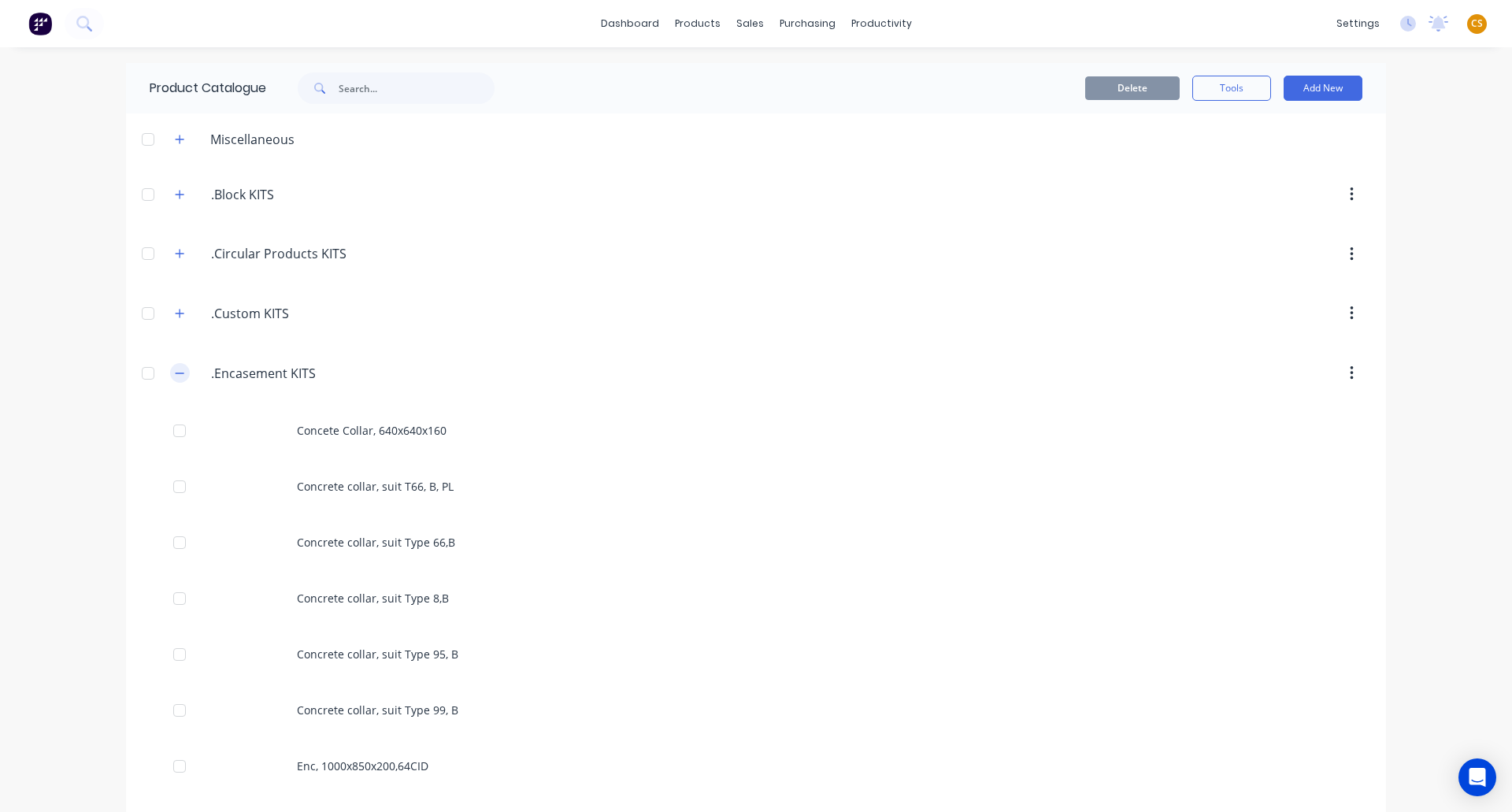
click at [175, 374] on icon "button" at bounding box center [180, 373] width 9 height 11
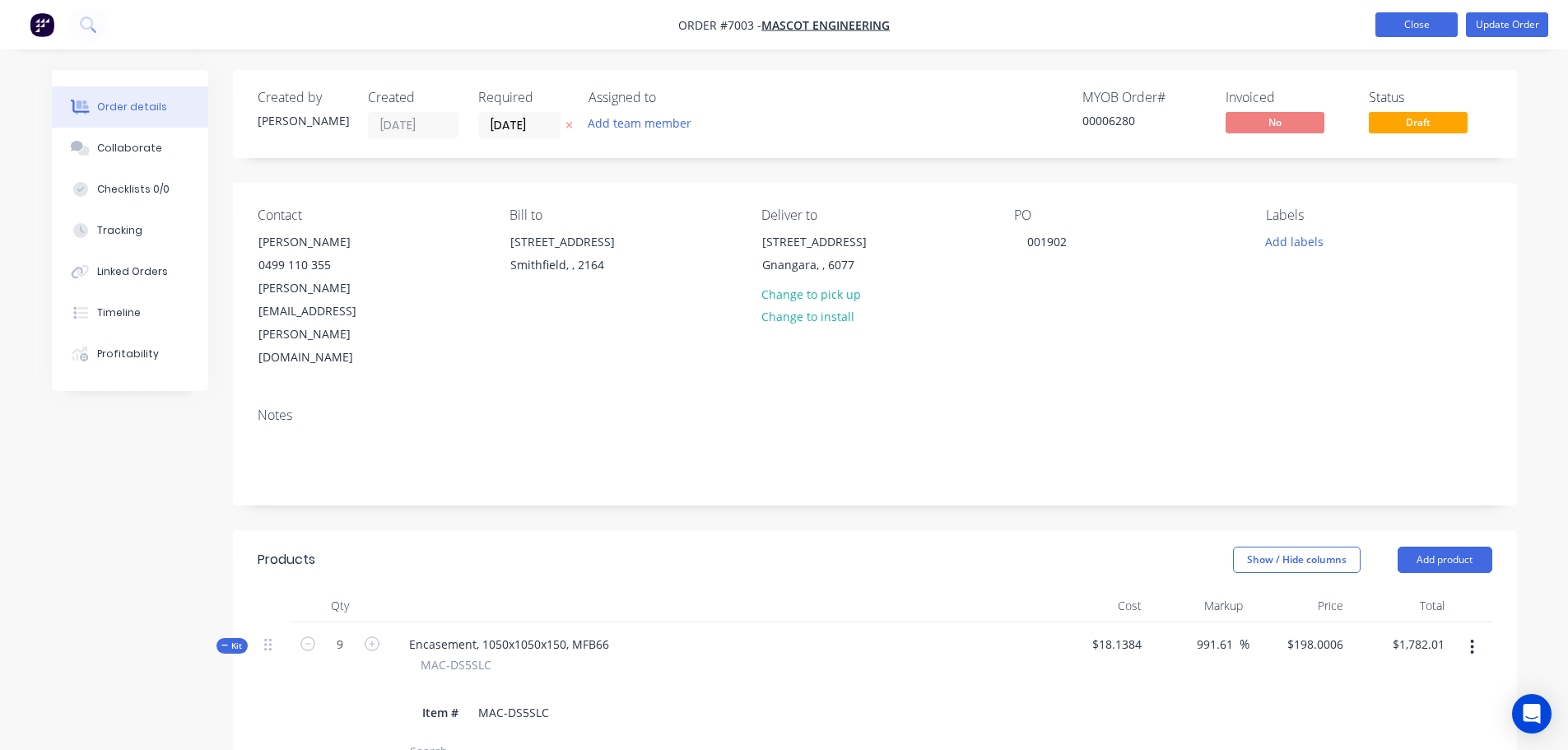
click at [1401, 29] on button "Close" at bounding box center [1417, 25] width 83 height 25
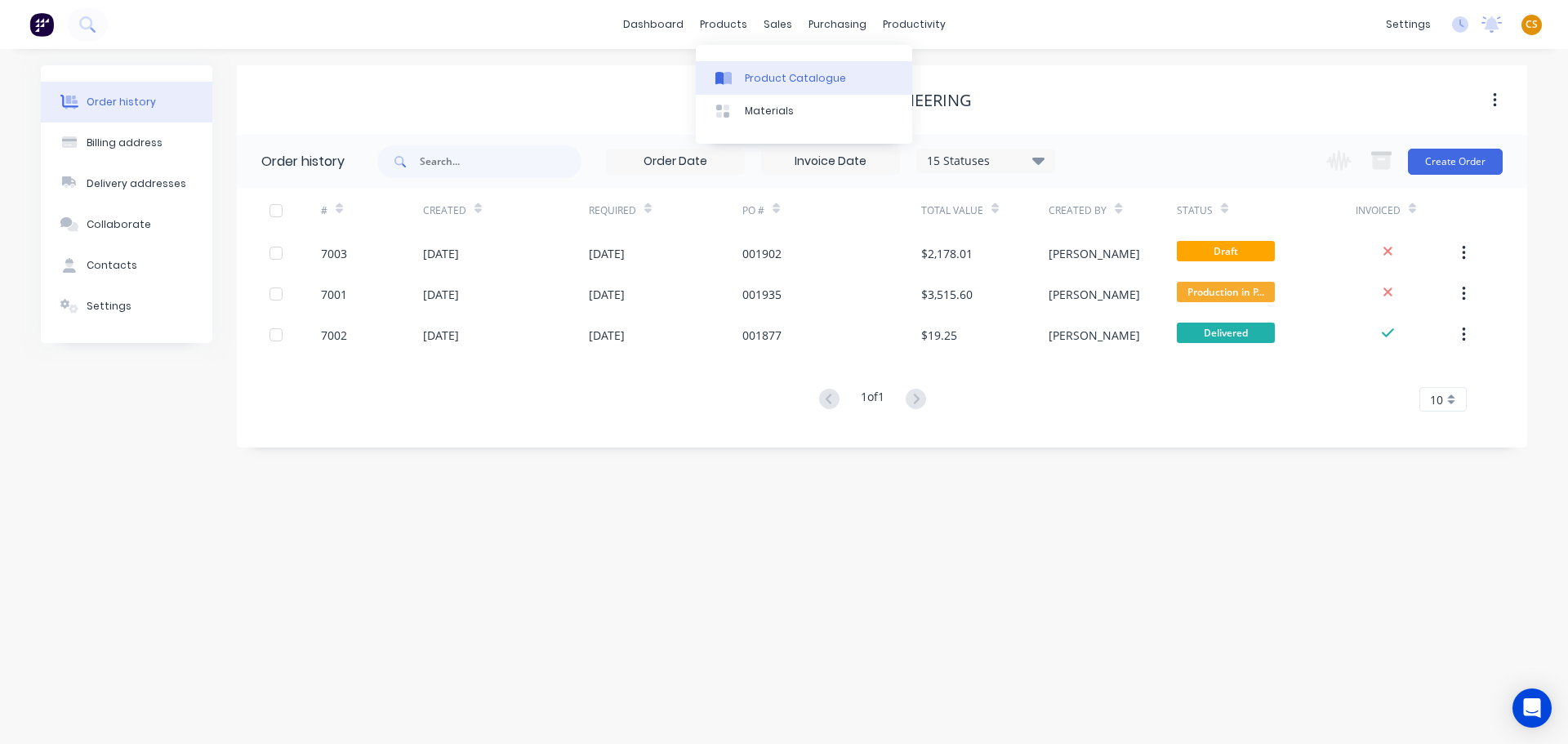
click at [775, 80] on div "Product Catalogue" at bounding box center [795, 77] width 101 height 14
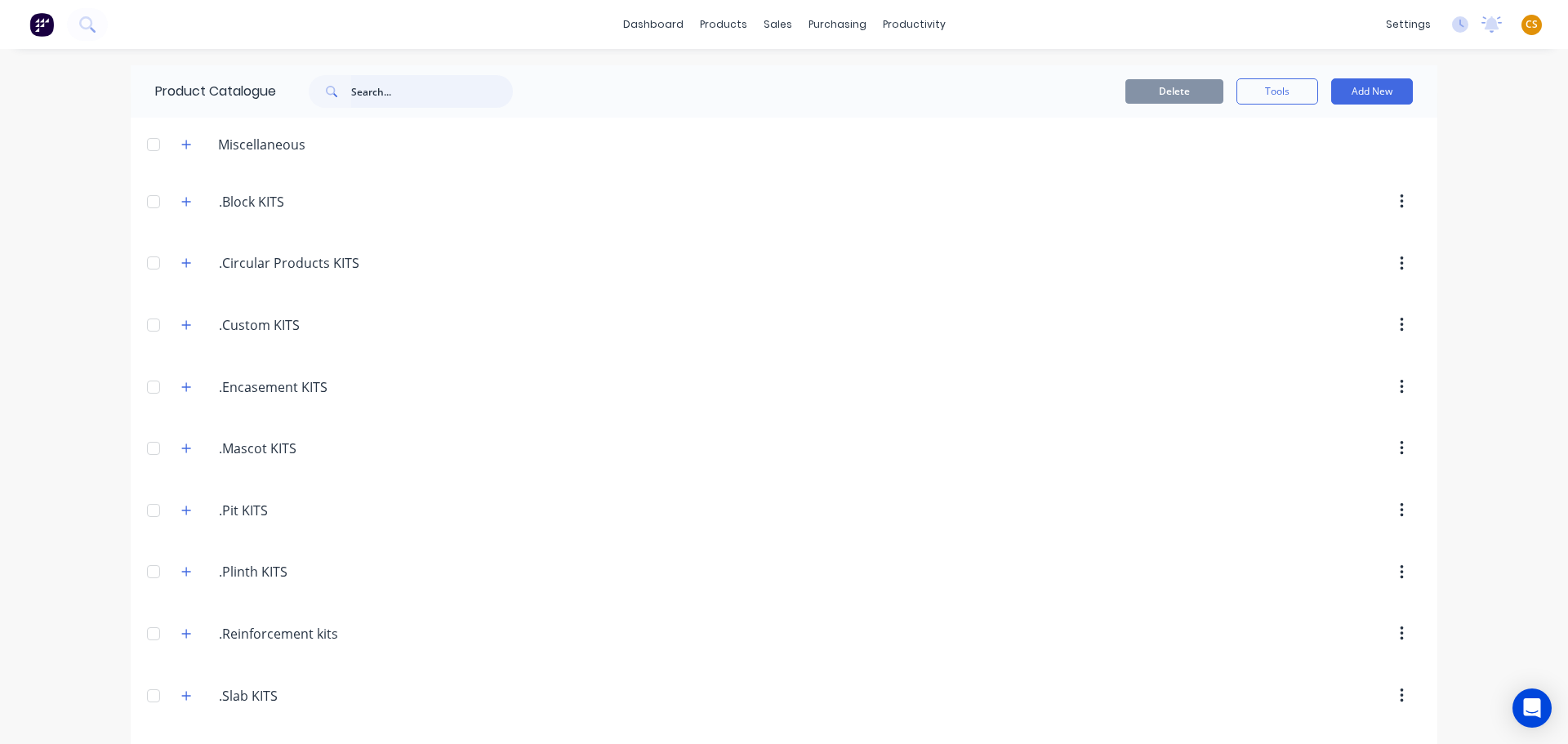
click at [400, 91] on input "text" at bounding box center [432, 92] width 161 height 32
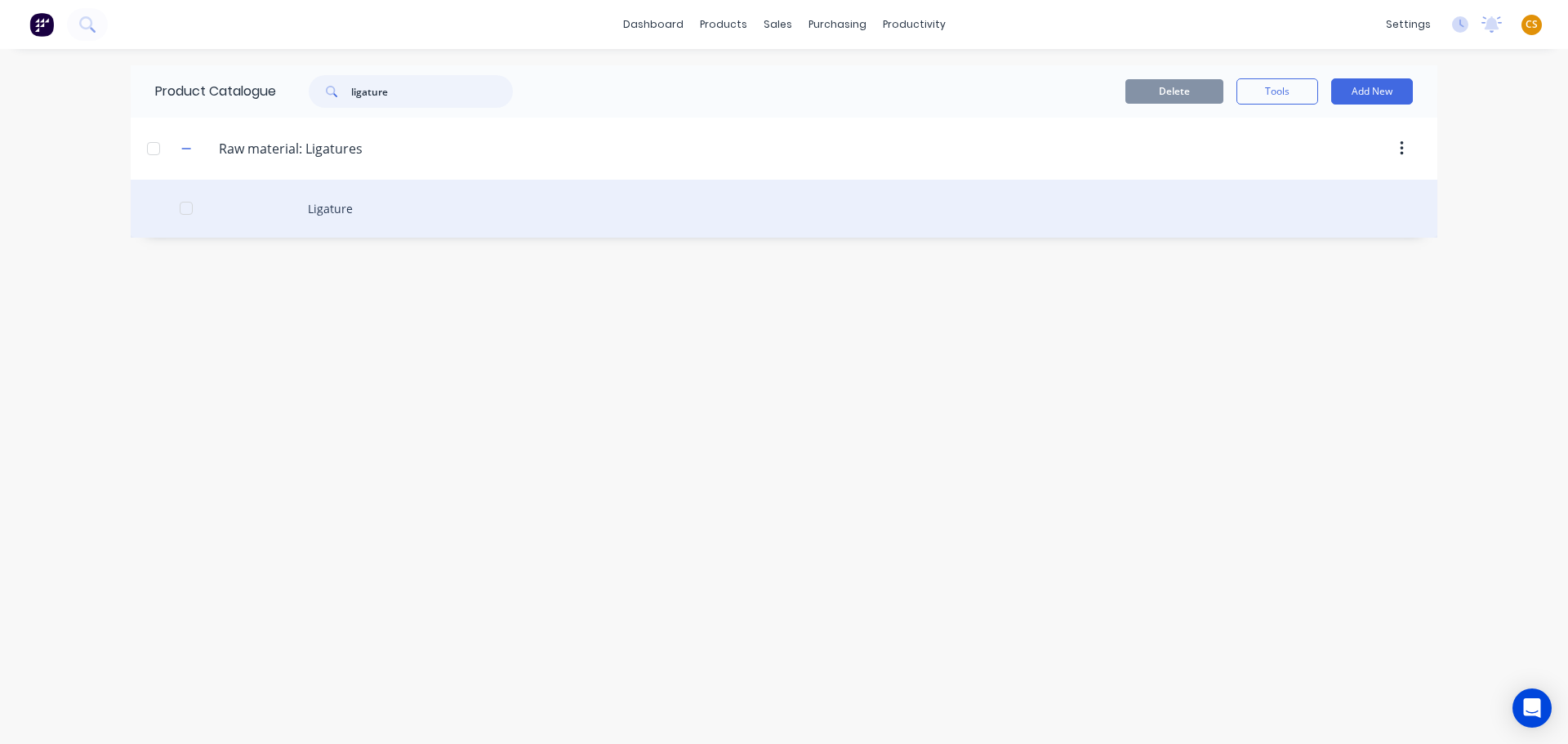
type input "ligature"
click at [337, 213] on div "Ligature" at bounding box center [784, 208] width 1307 height 58
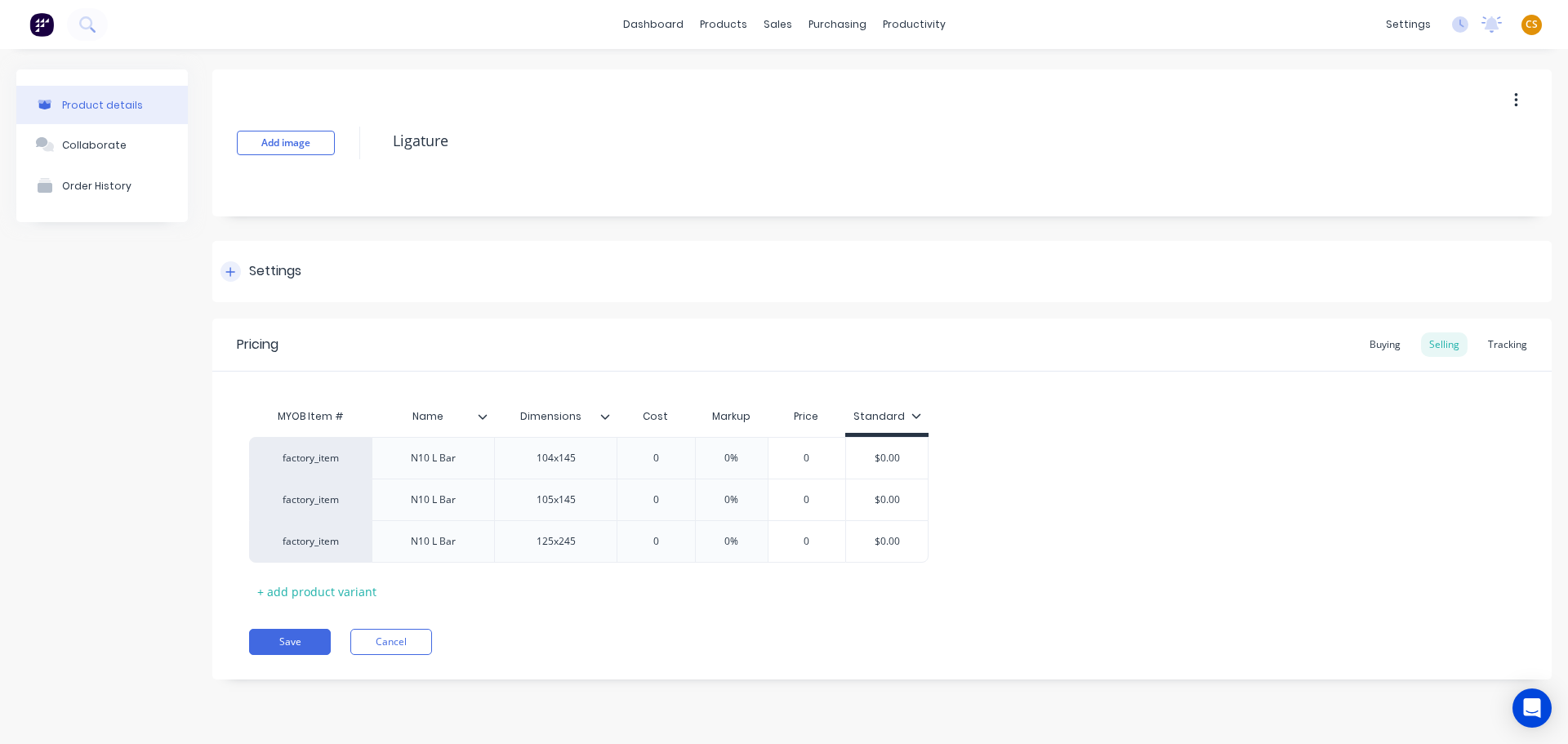
click at [228, 268] on icon at bounding box center [230, 272] width 10 height 11
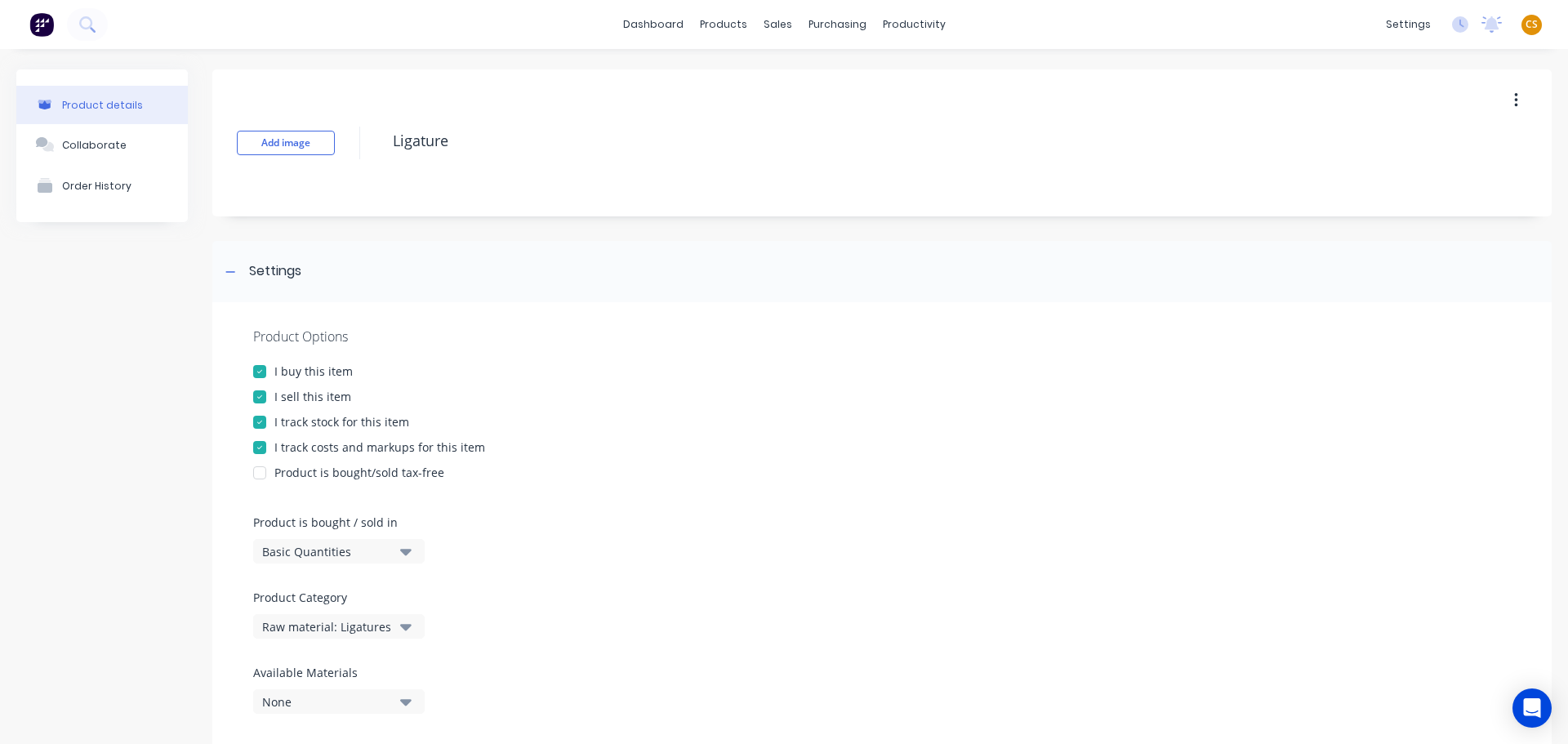
drag, startPoint x: 297, startPoint y: 415, endPoint x: 392, endPoint y: 420, distance: 95.1
click at [298, 415] on div "I track stock for this item" at bounding box center [341, 422] width 135 height 17
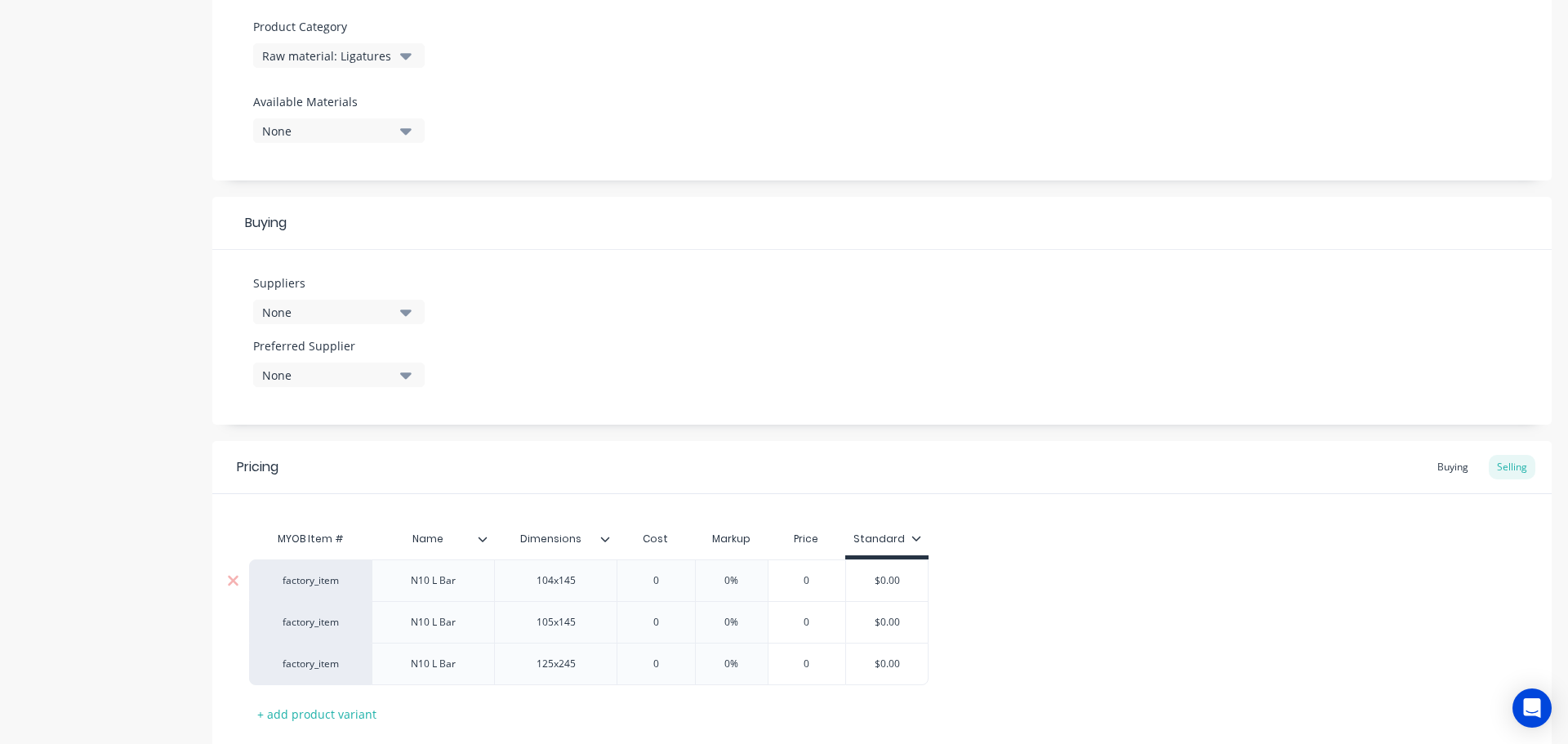
scroll to position [674, 0]
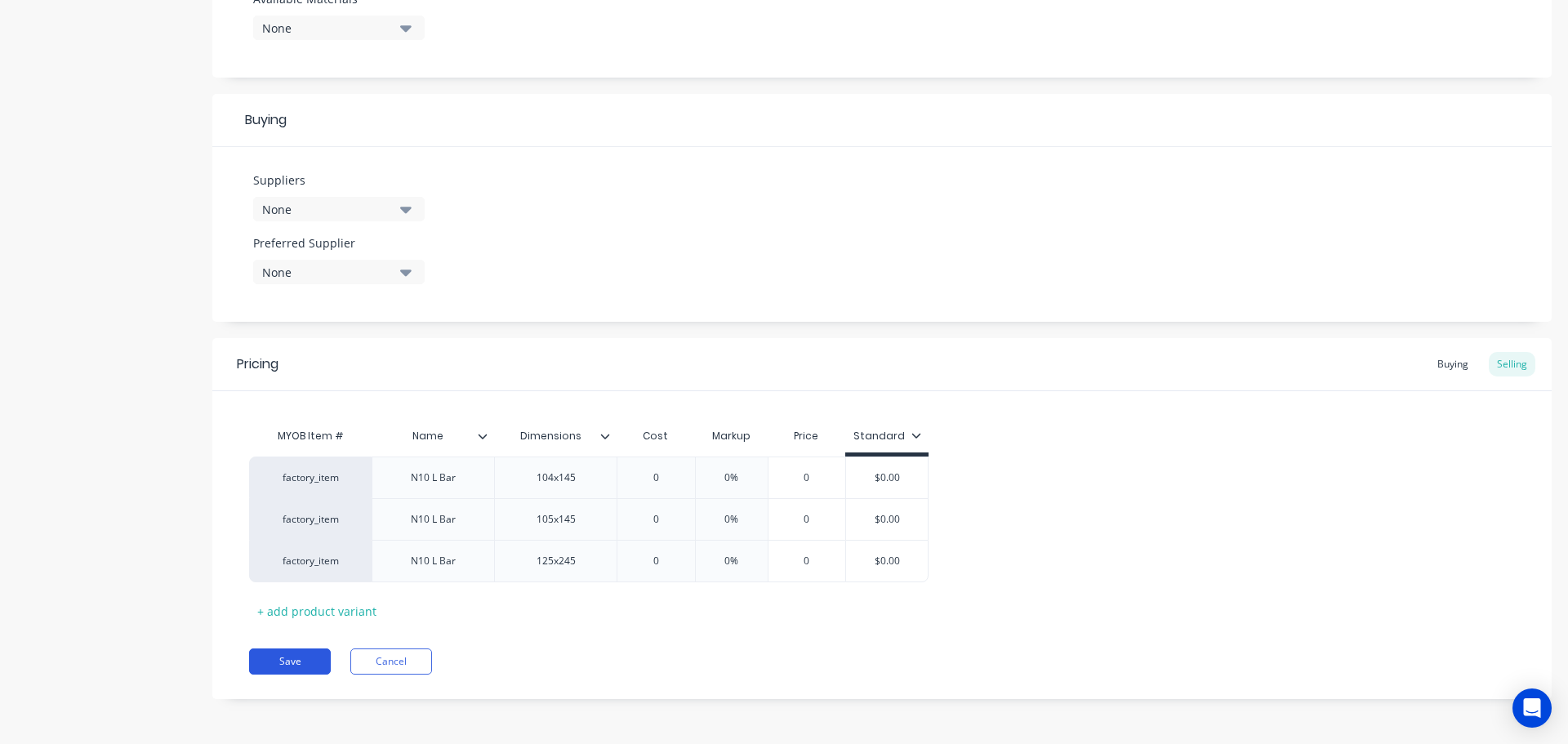
click at [289, 662] on button "Save" at bounding box center [290, 661] width 82 height 26
type textarea "x"
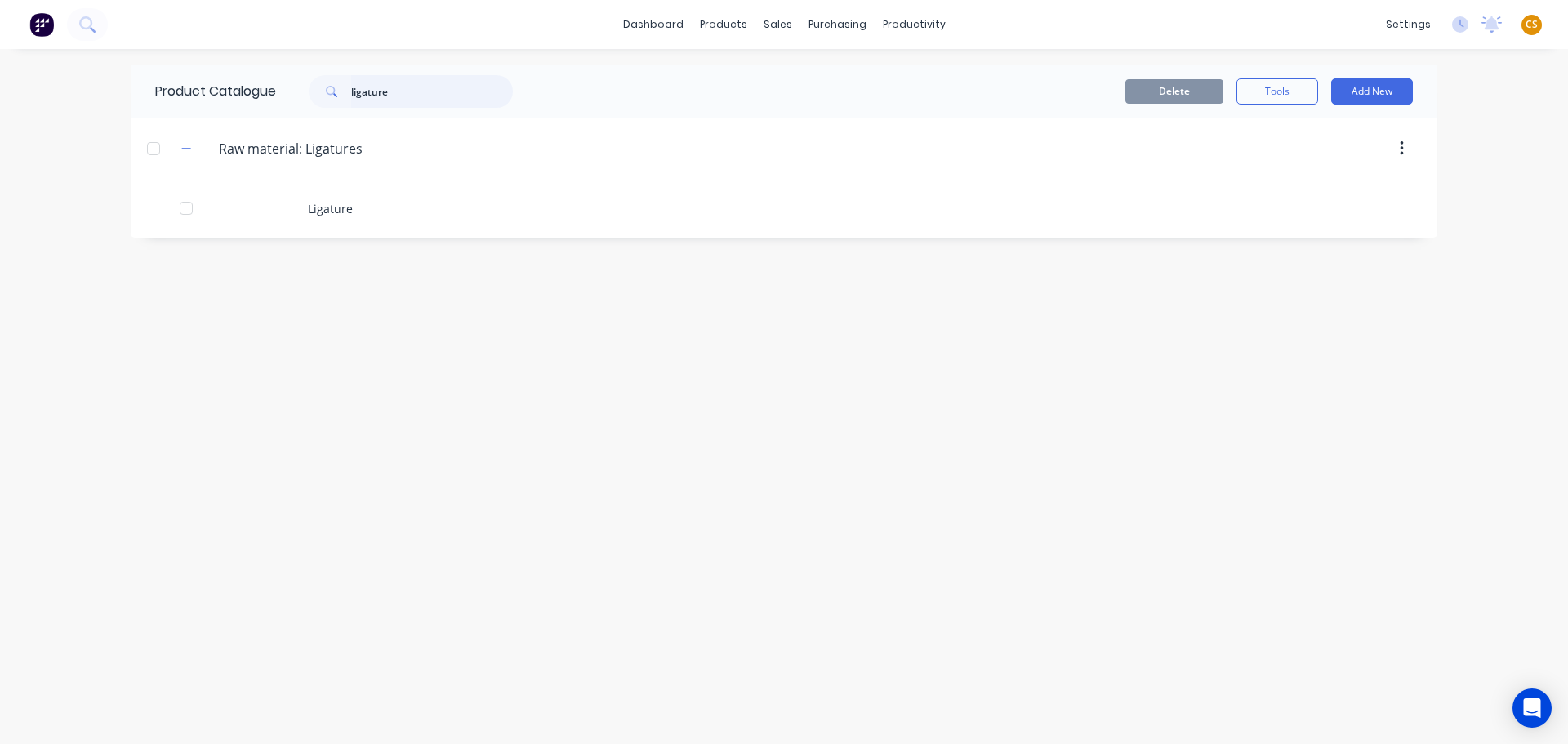
click at [370, 95] on input "ligature" at bounding box center [432, 92] width 161 height 32
click at [369, 94] on input "ligature" at bounding box center [432, 92] width 161 height 32
type input "n12"
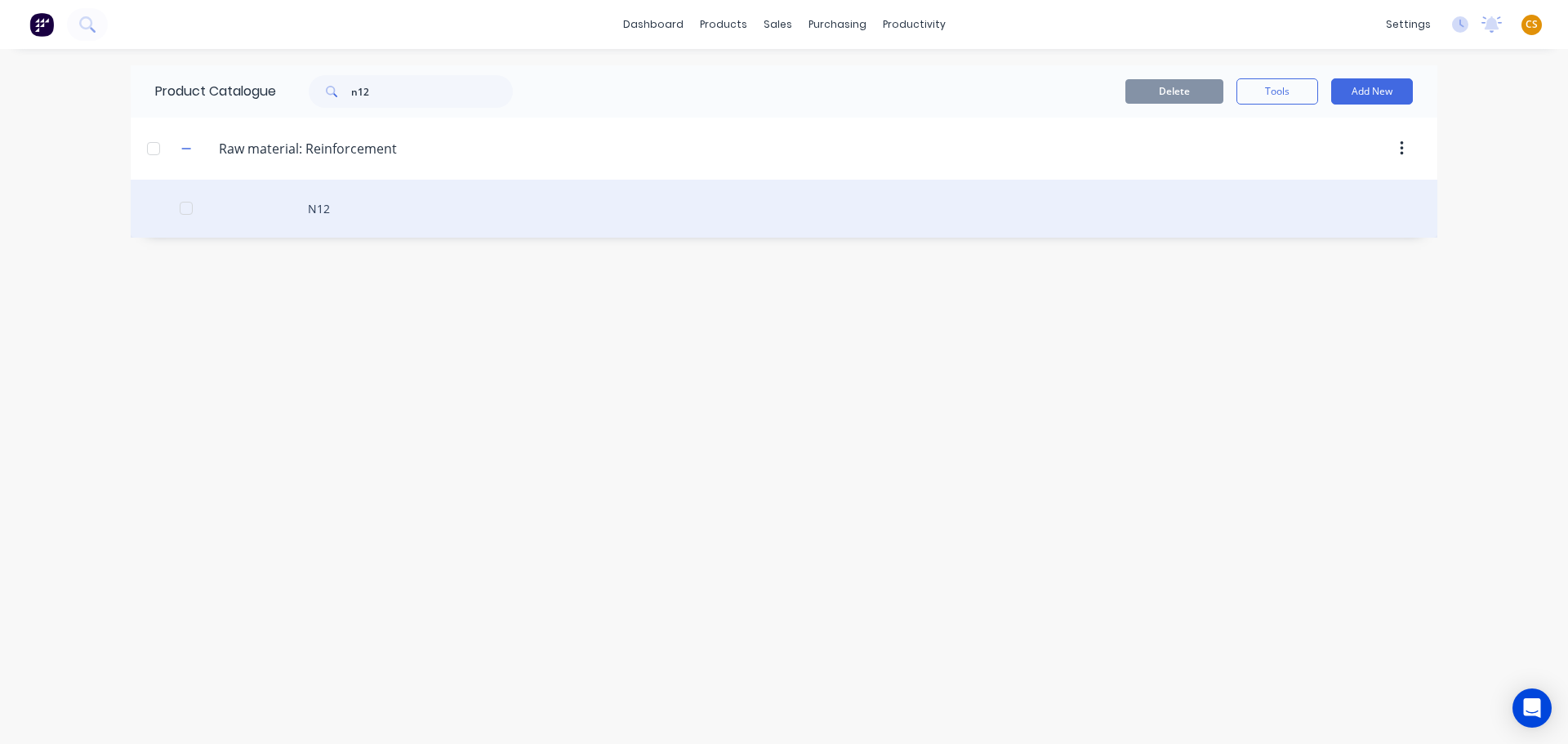
click at [316, 206] on div "N12" at bounding box center [784, 208] width 1307 height 58
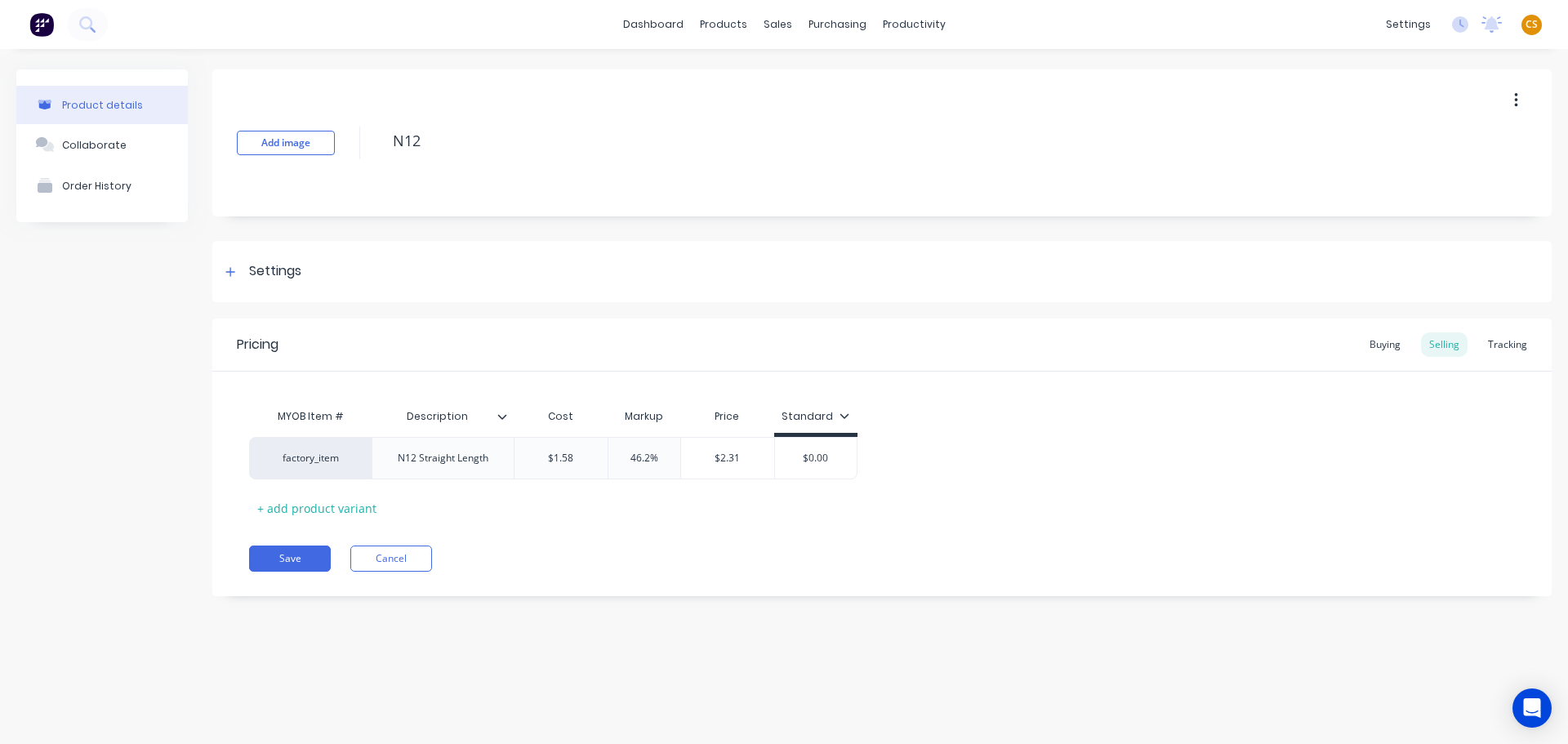
drag, startPoint x: 228, startPoint y: 273, endPoint x: 263, endPoint y: 305, distance: 47.4
click at [229, 273] on icon at bounding box center [230, 272] width 10 height 11
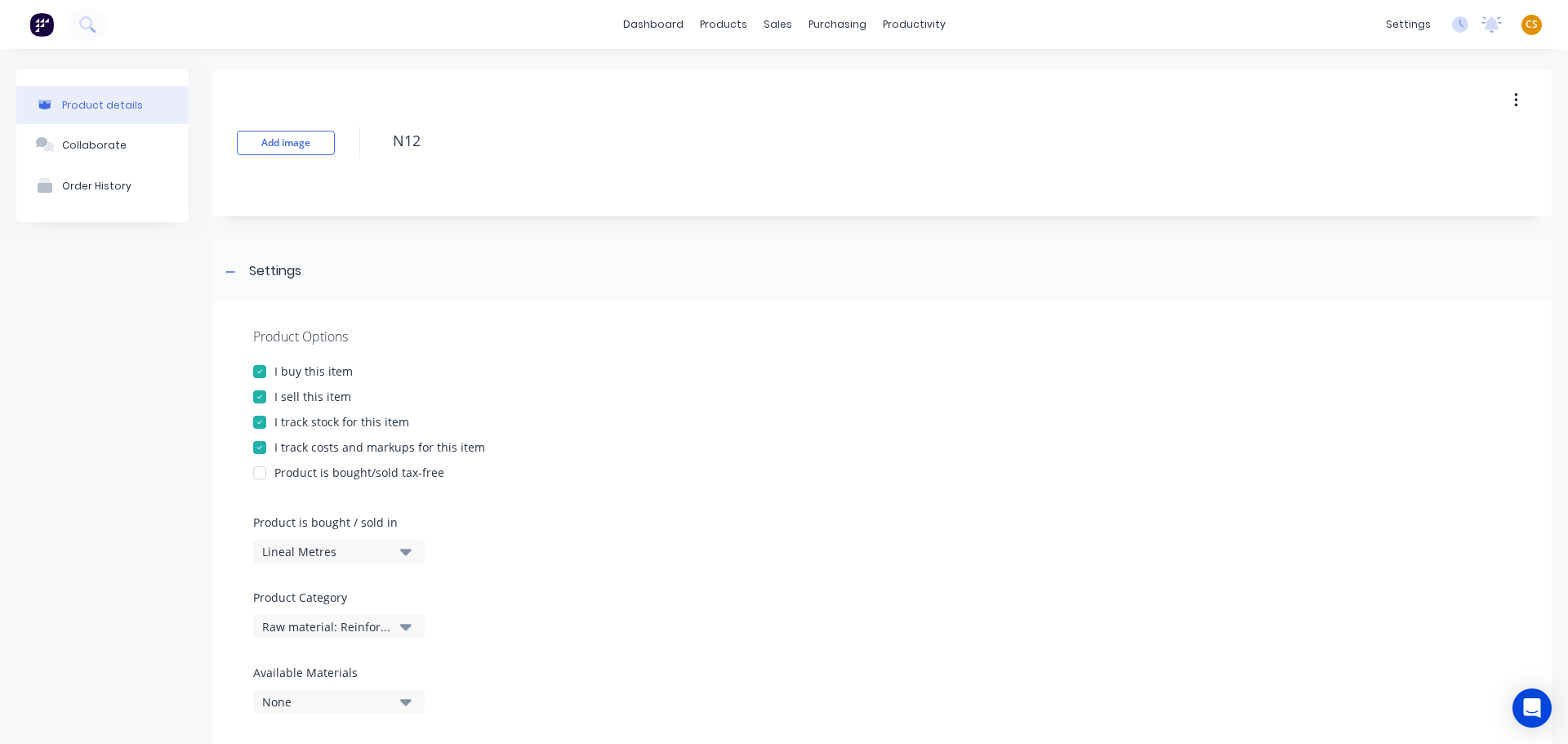
click at [310, 422] on div "I track stock for this item" at bounding box center [341, 422] width 135 height 17
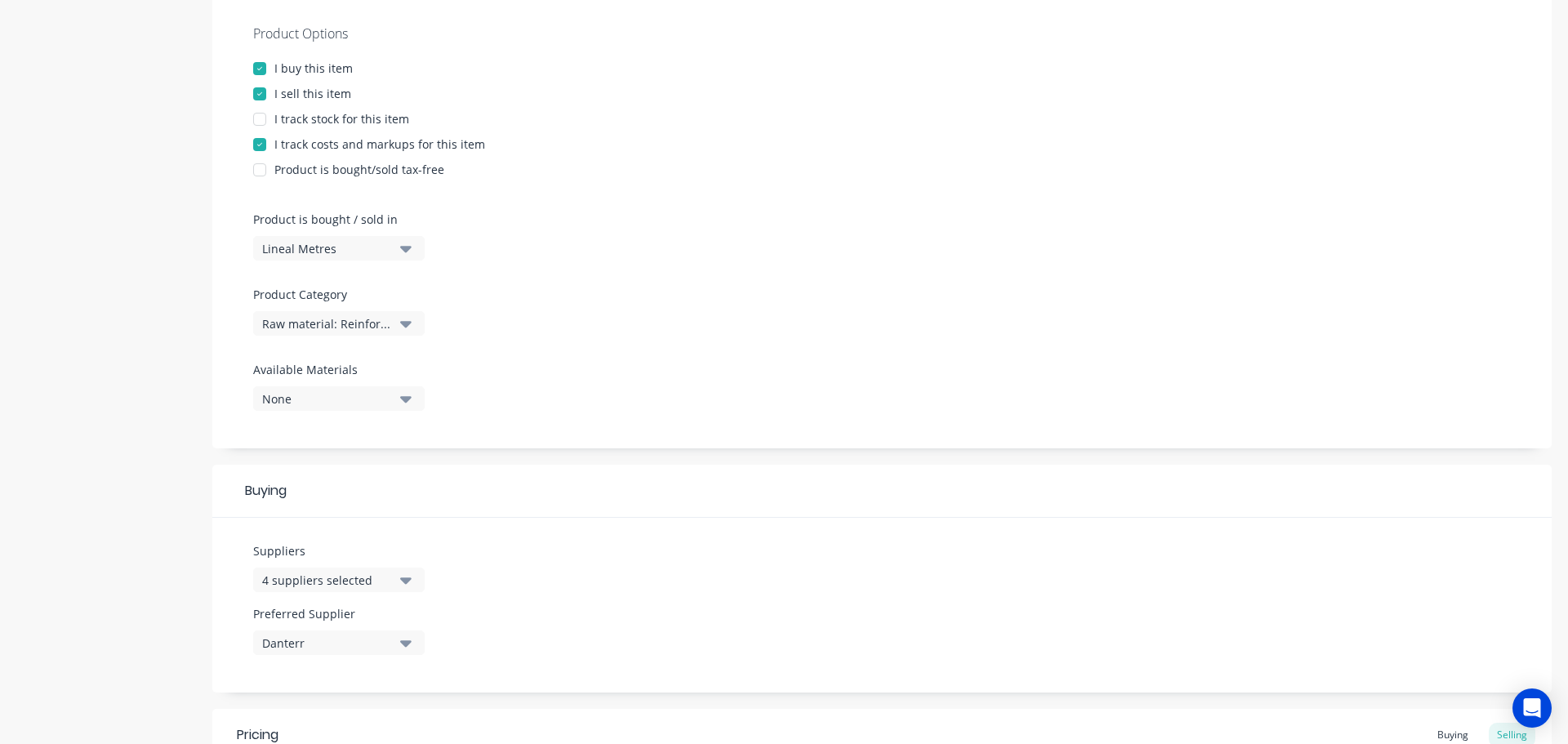
scroll to position [590, 0]
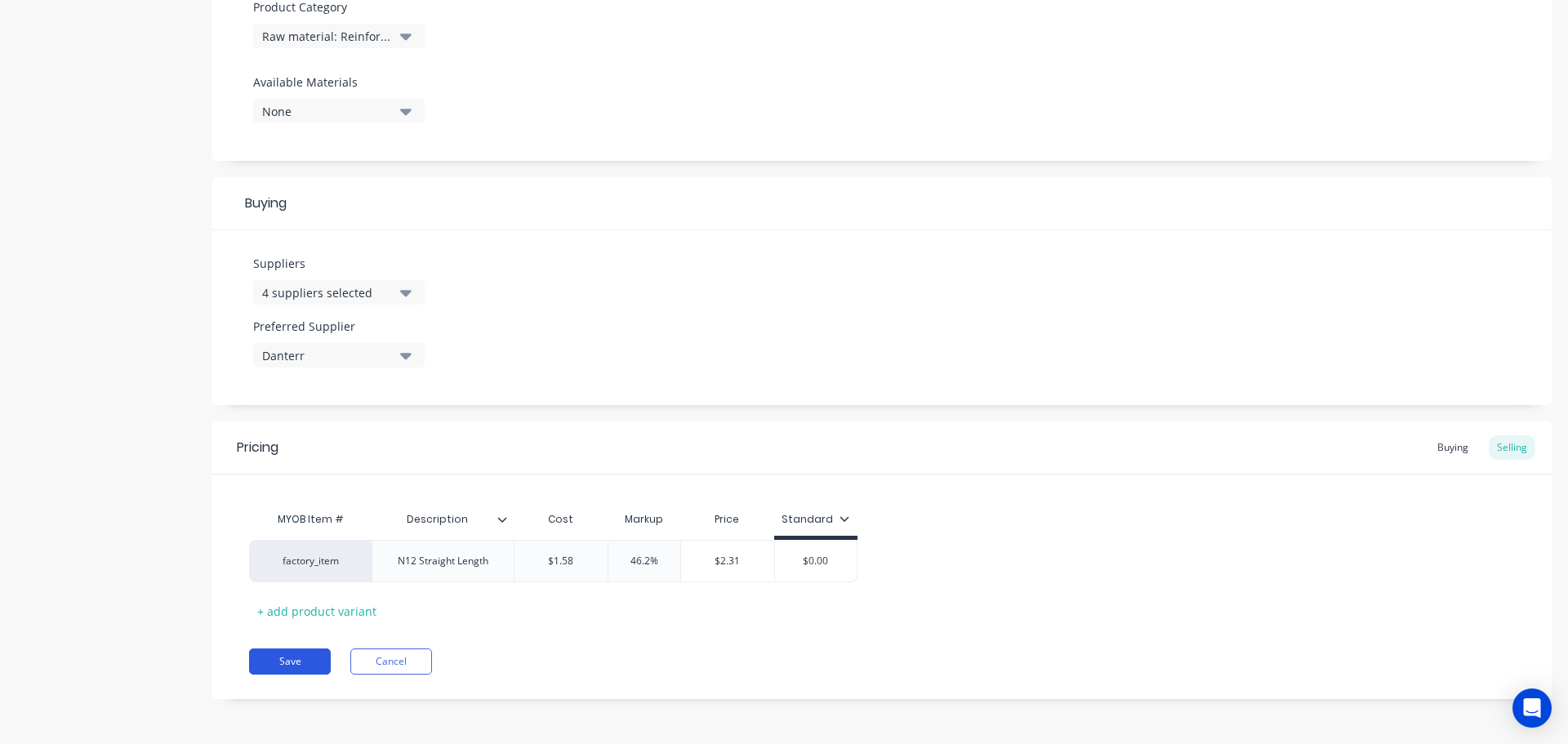
click at [290, 665] on button "Save" at bounding box center [290, 661] width 82 height 26
type textarea "x"
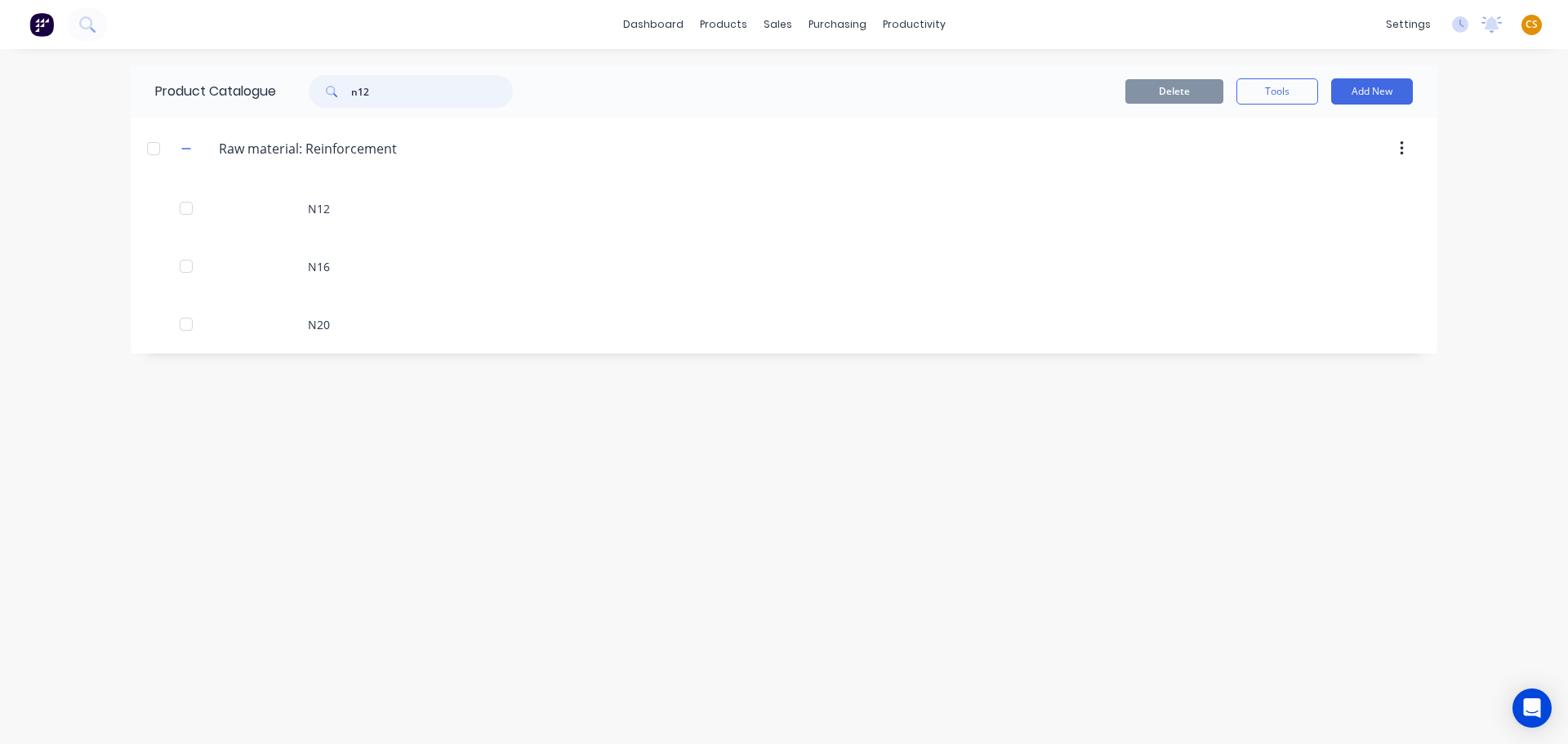
drag, startPoint x: 386, startPoint y: 88, endPoint x: 287, endPoint y: 88, distance: 99.0
click at [287, 88] on div "n12" at bounding box center [407, 92] width 262 height 32
type input "mascot"
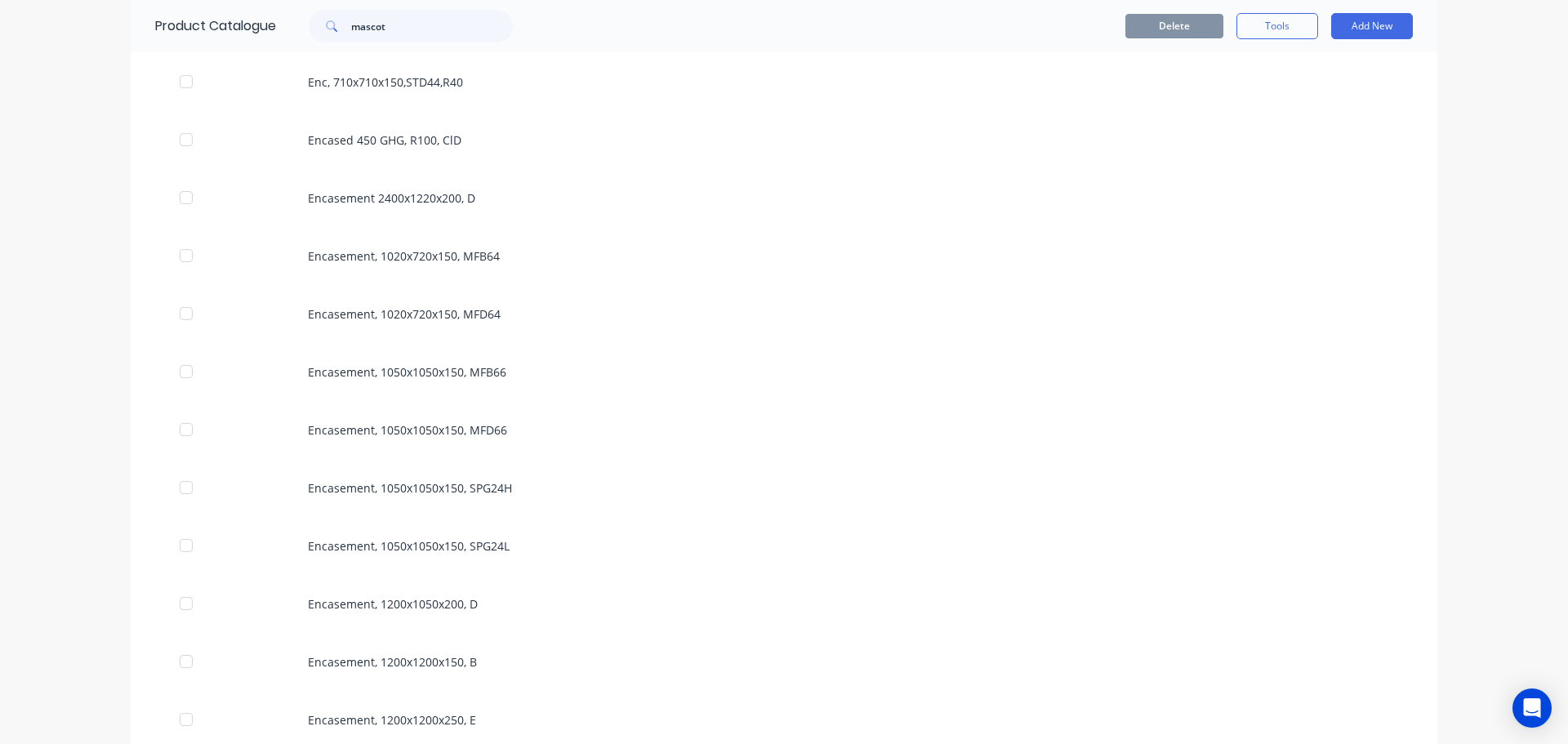
scroll to position [2008, 0]
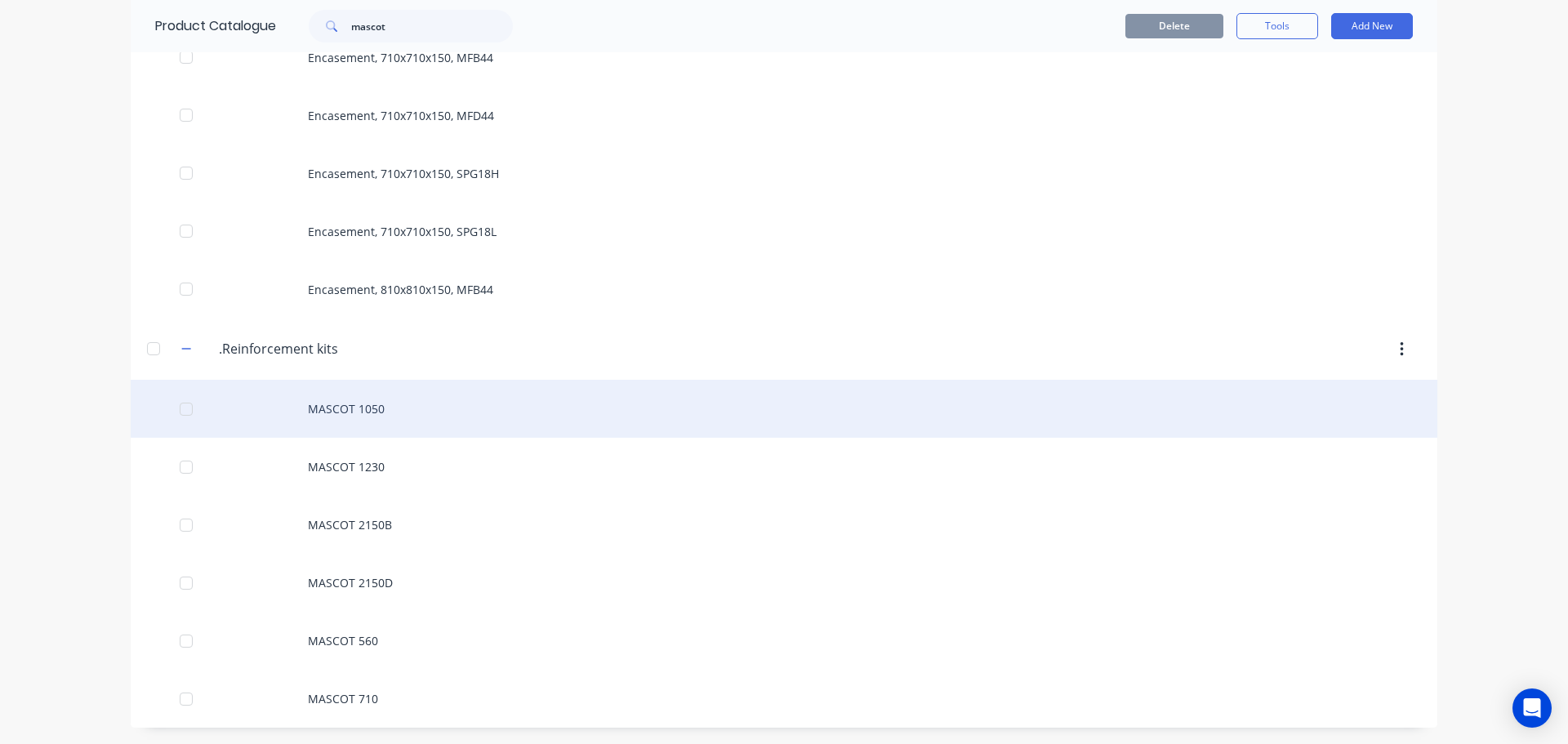
click at [325, 415] on div "MASCOT 1050" at bounding box center [784, 409] width 1307 height 58
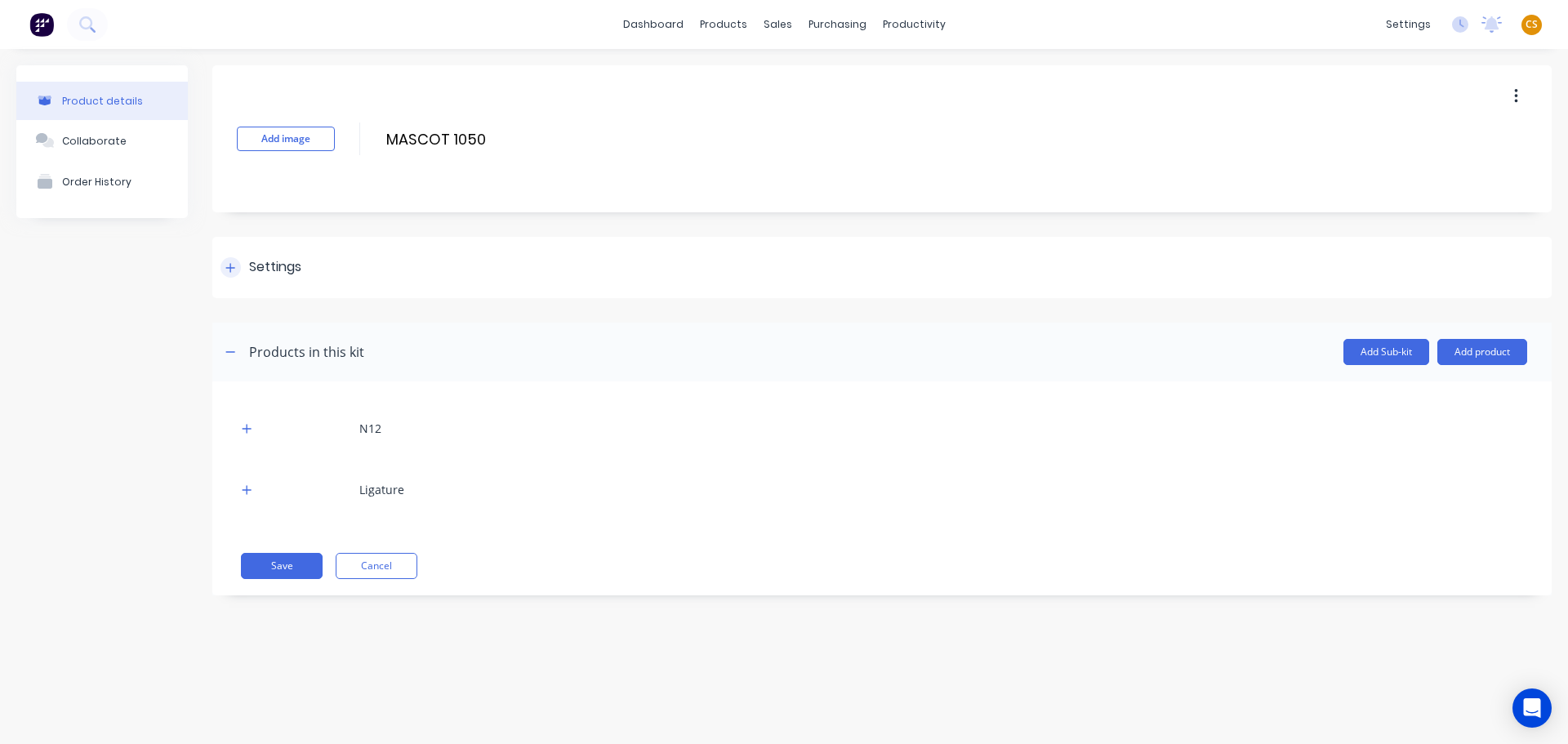
click at [233, 267] on icon at bounding box center [230, 266] width 9 height 9
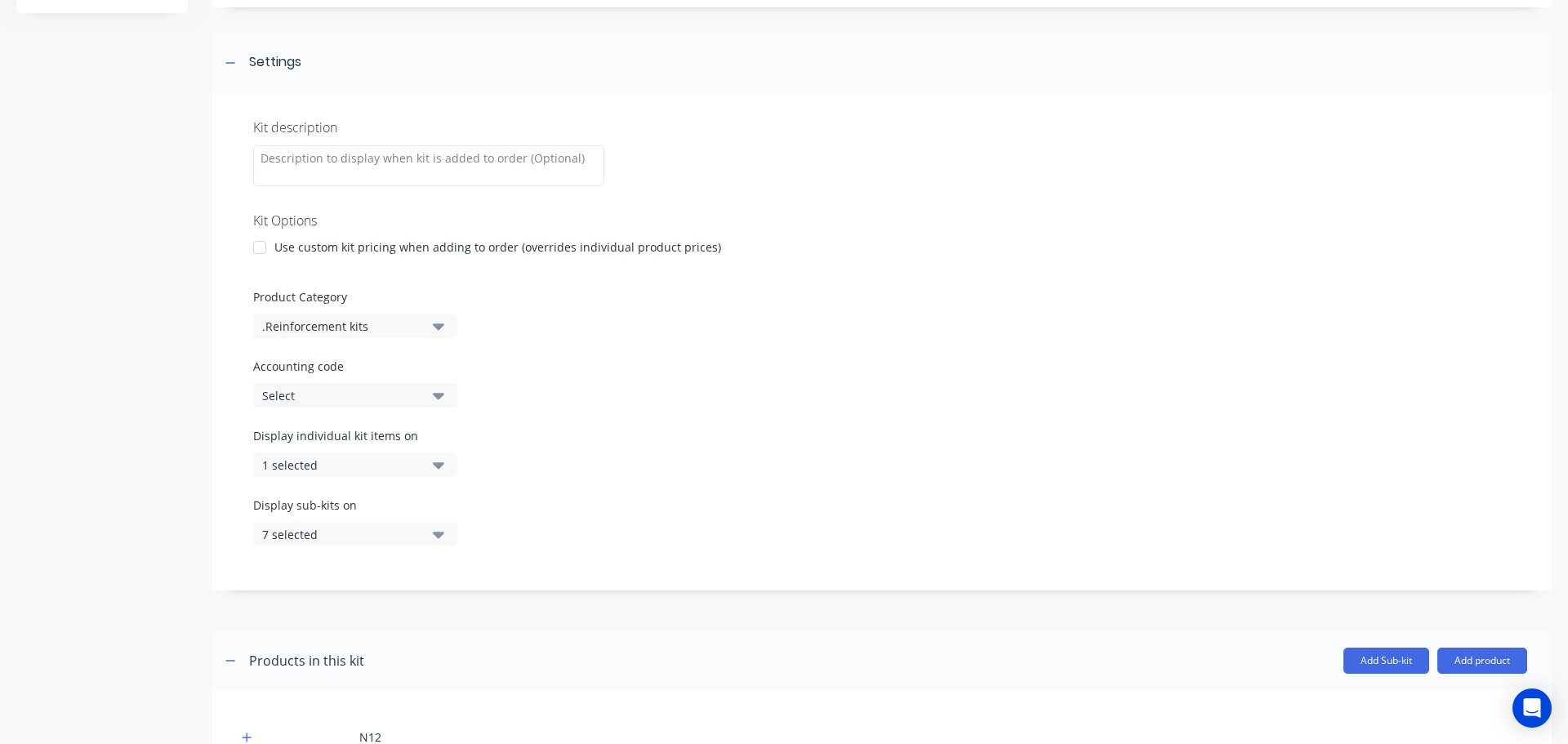
scroll to position [245, 0]
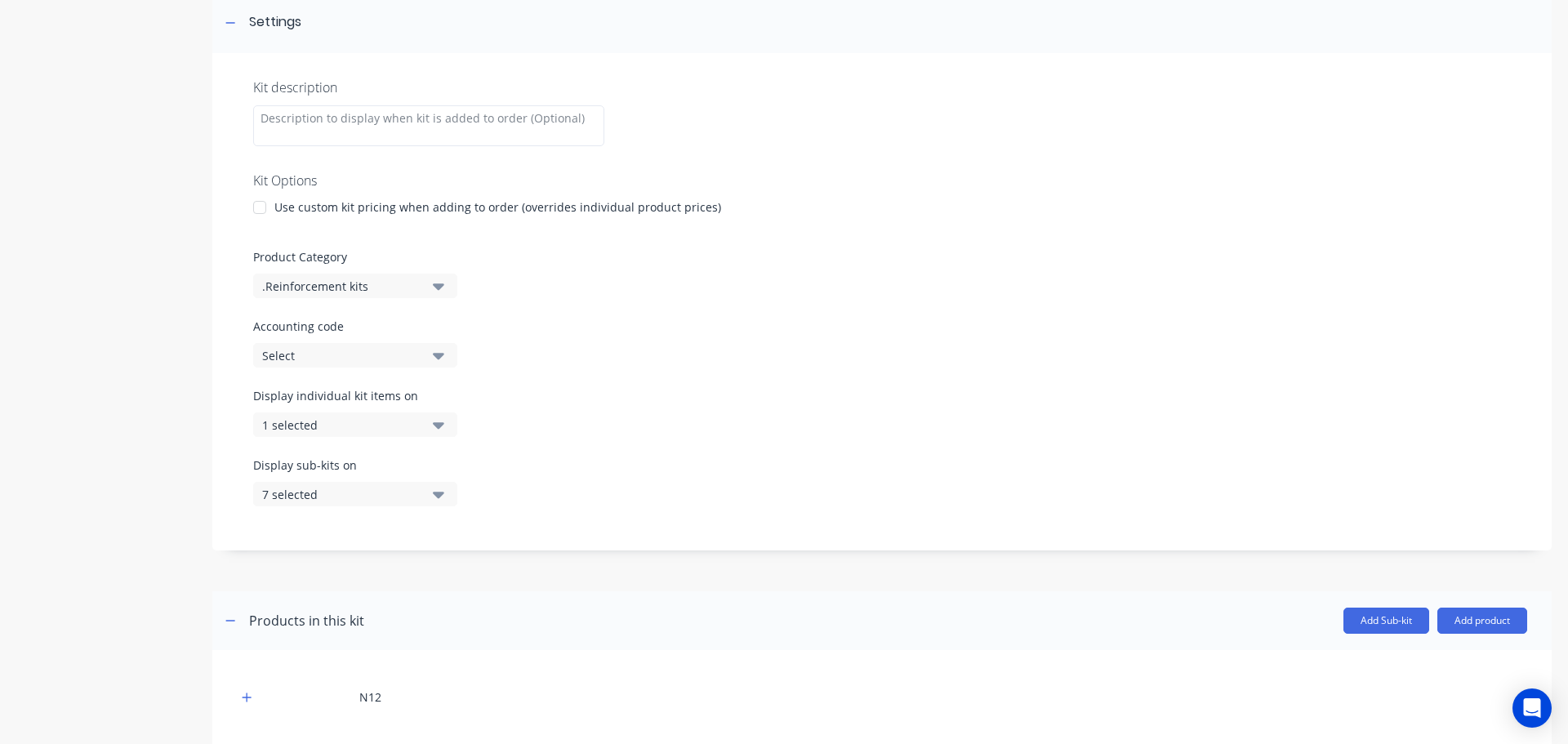
click at [437, 491] on icon "button" at bounding box center [438, 494] width 11 height 18
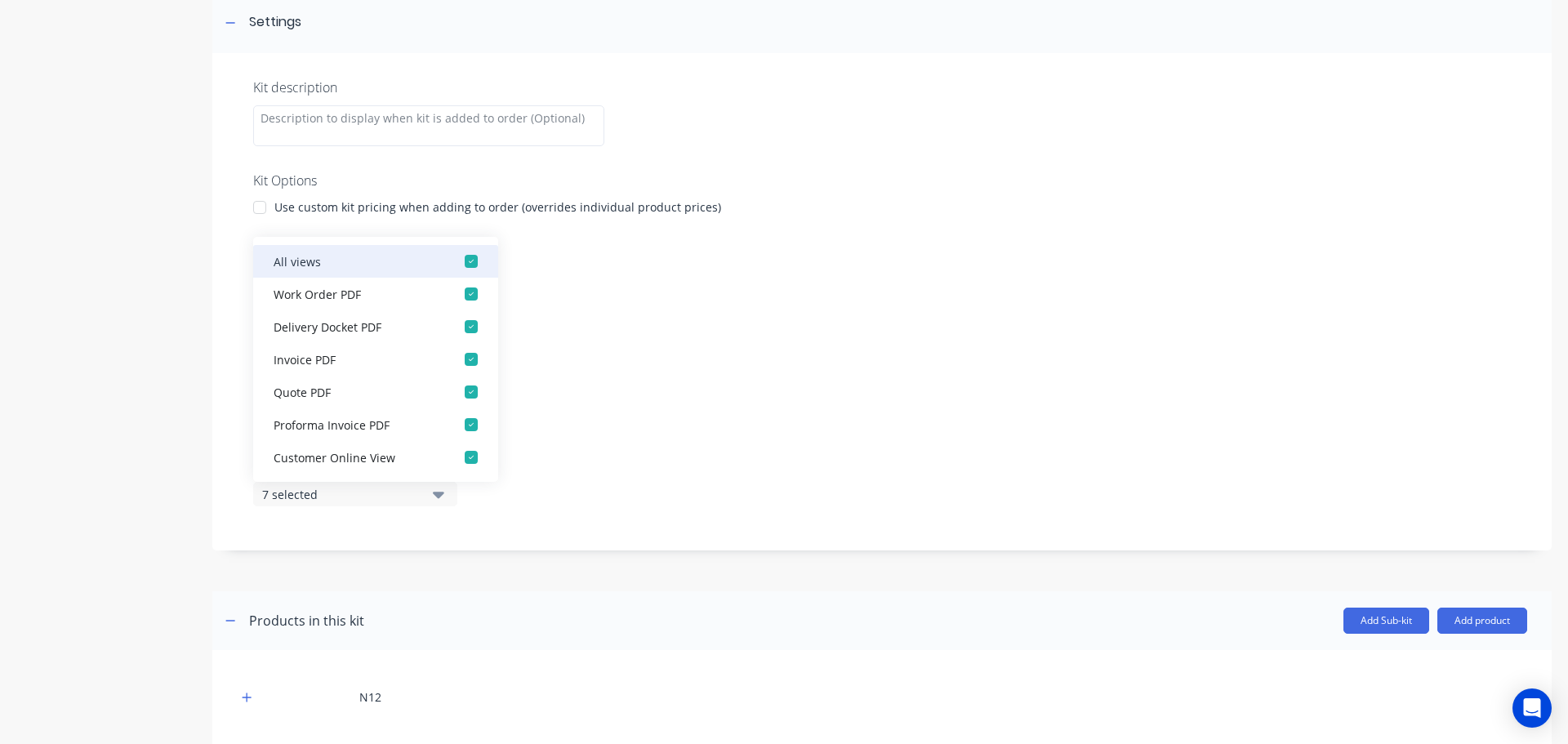
click at [463, 259] on div "button" at bounding box center [471, 262] width 32 height 32
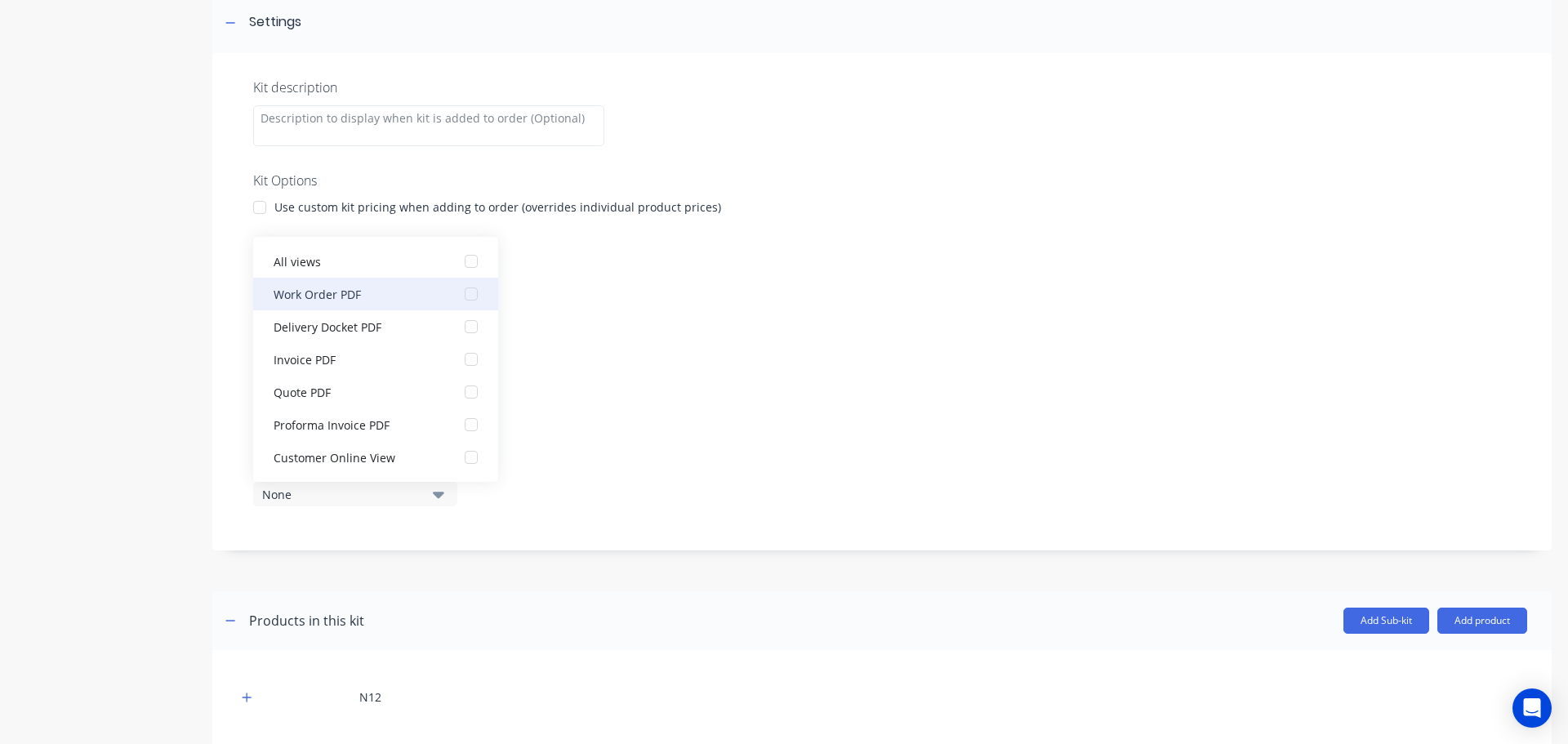
click at [460, 294] on div "button" at bounding box center [471, 294] width 32 height 32
click at [802, 319] on label "Accounting code" at bounding box center [881, 327] width 1258 height 17
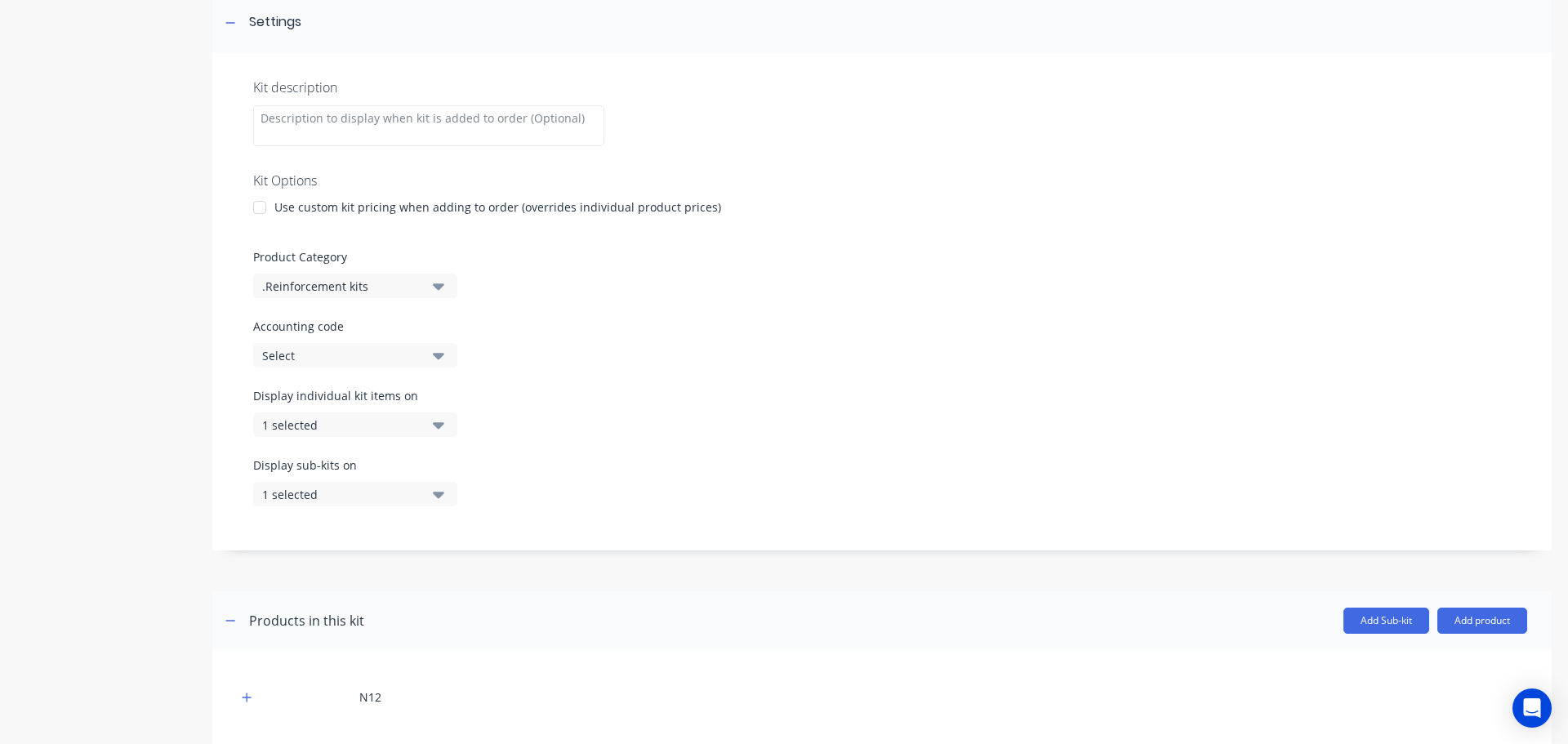
scroll to position [406, 0]
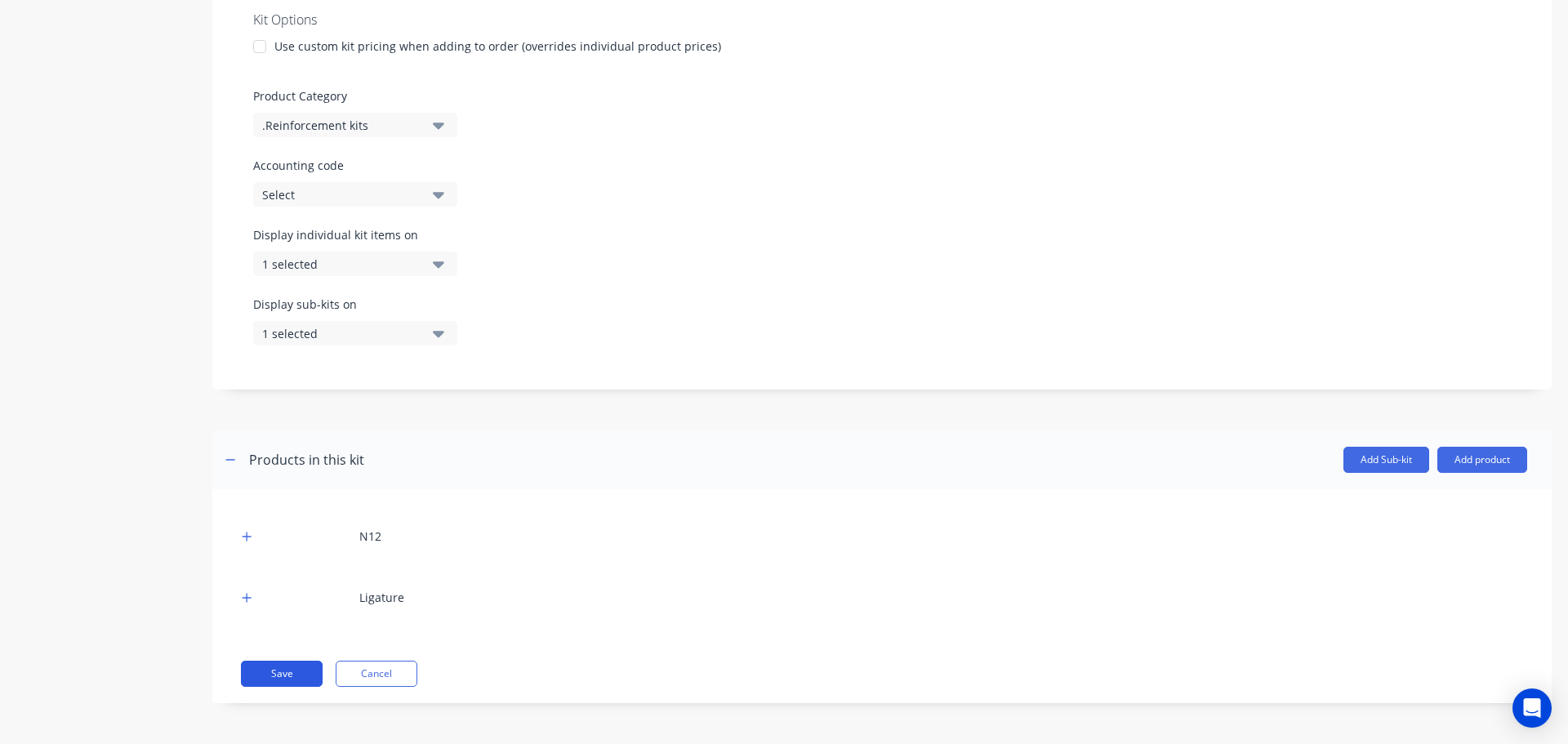
click at [286, 672] on button "Save" at bounding box center [282, 673] width 82 height 26
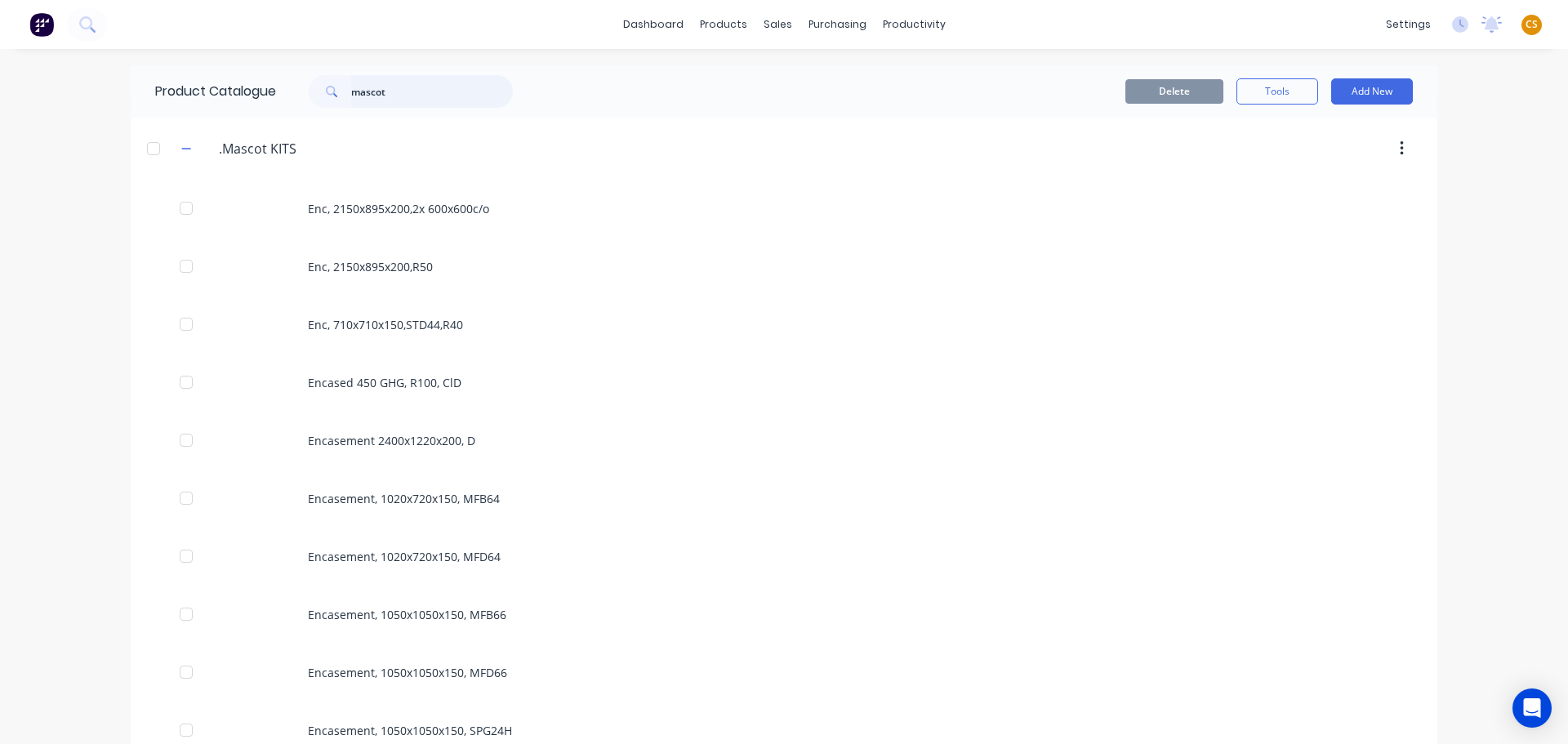
click at [364, 94] on input "mascot" at bounding box center [432, 92] width 161 height 32
click at [363, 94] on input "mascot" at bounding box center [432, 92] width 161 height 32
type input "mfd66"
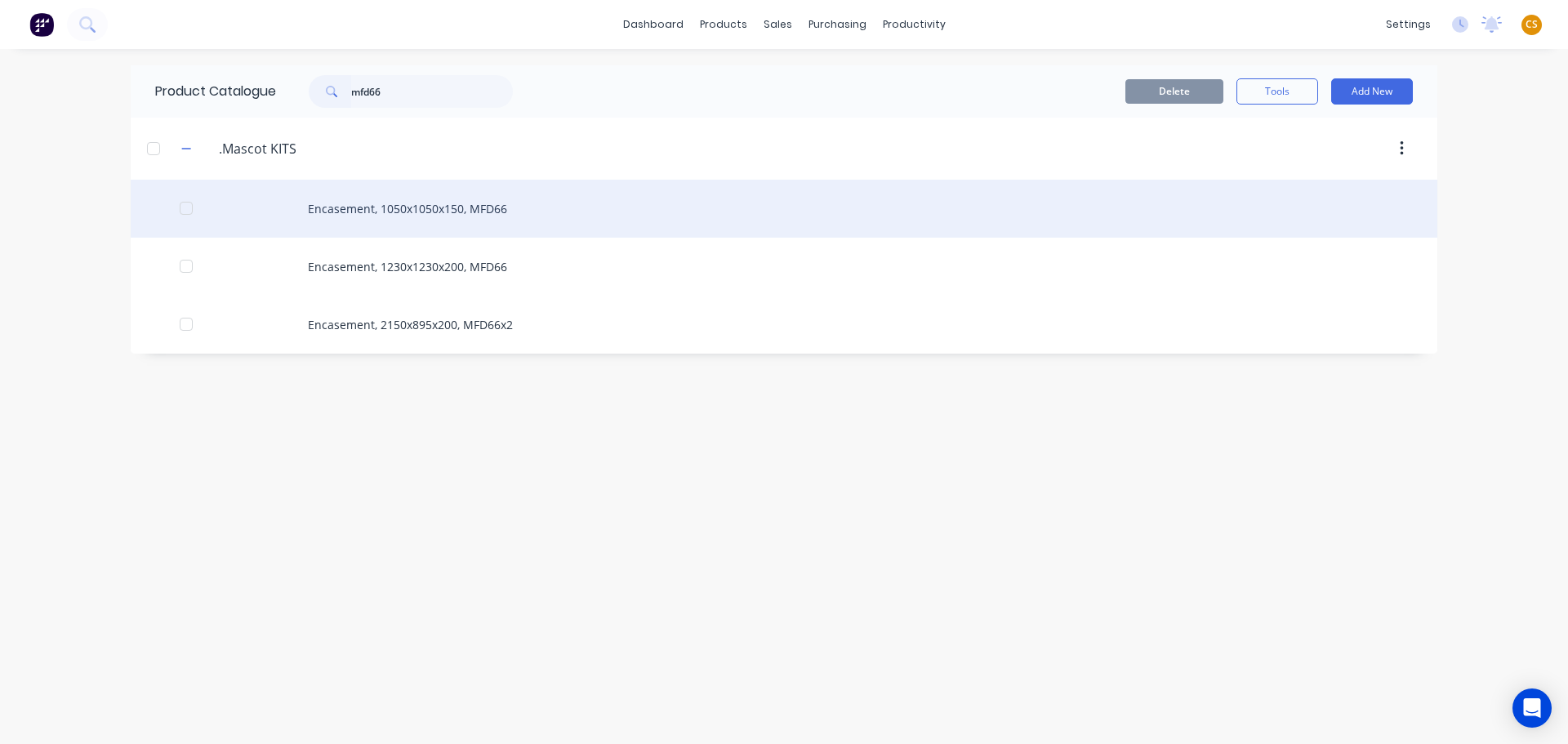
click at [451, 209] on div "Encasement, 1050x1050x150, MFD66" at bounding box center [784, 208] width 1307 height 58
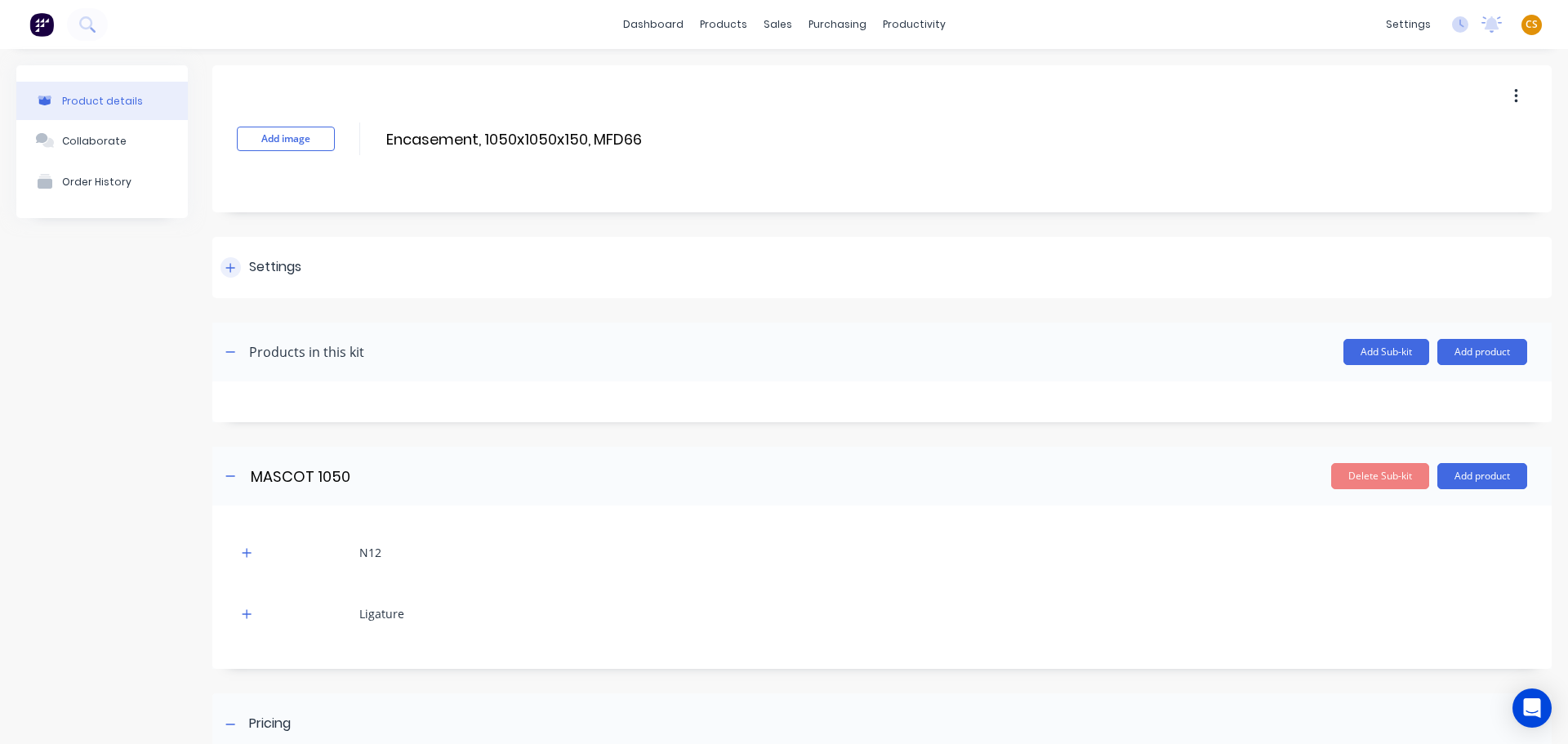
click at [232, 274] on div at bounding box center [230, 266] width 20 height 20
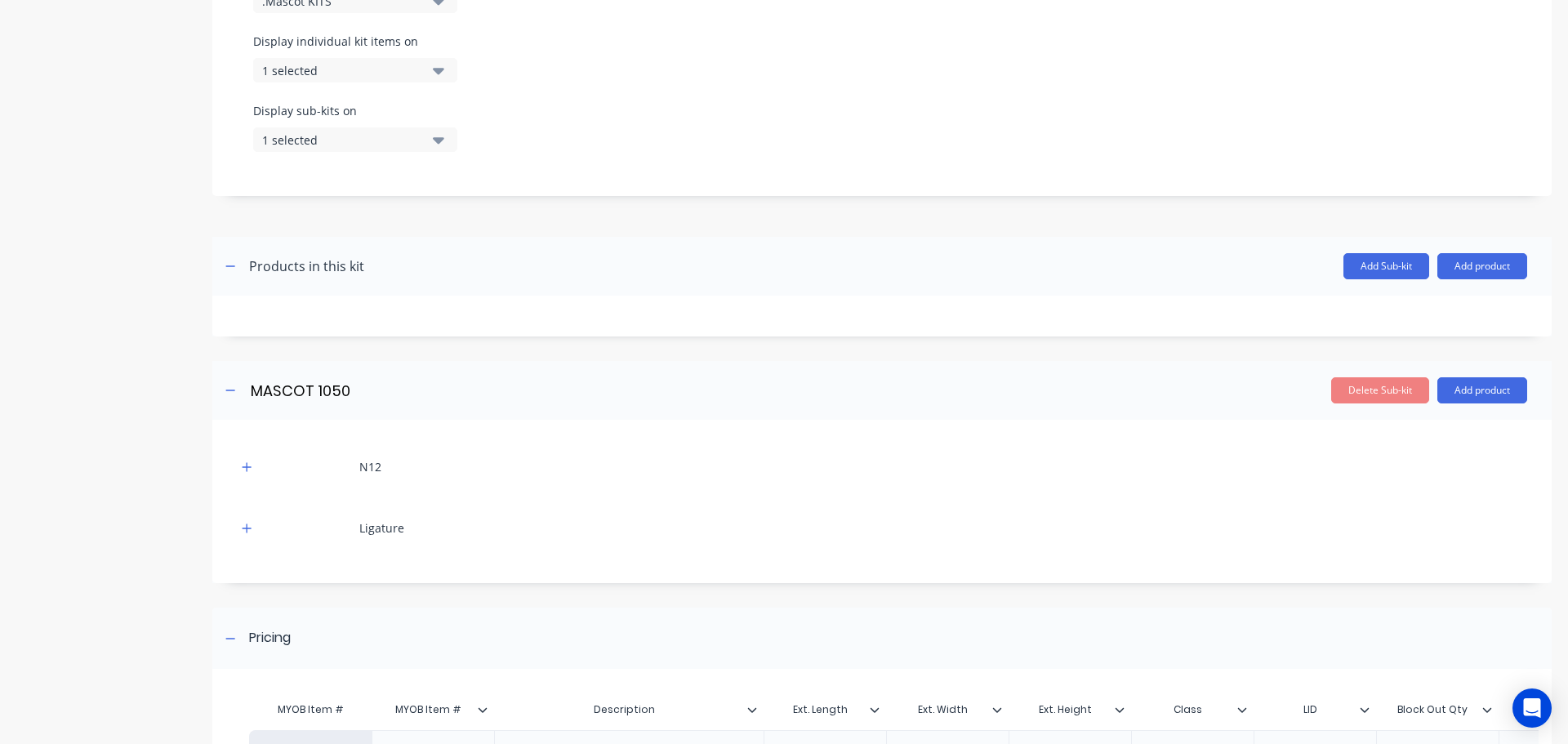
scroll to position [735, 0]
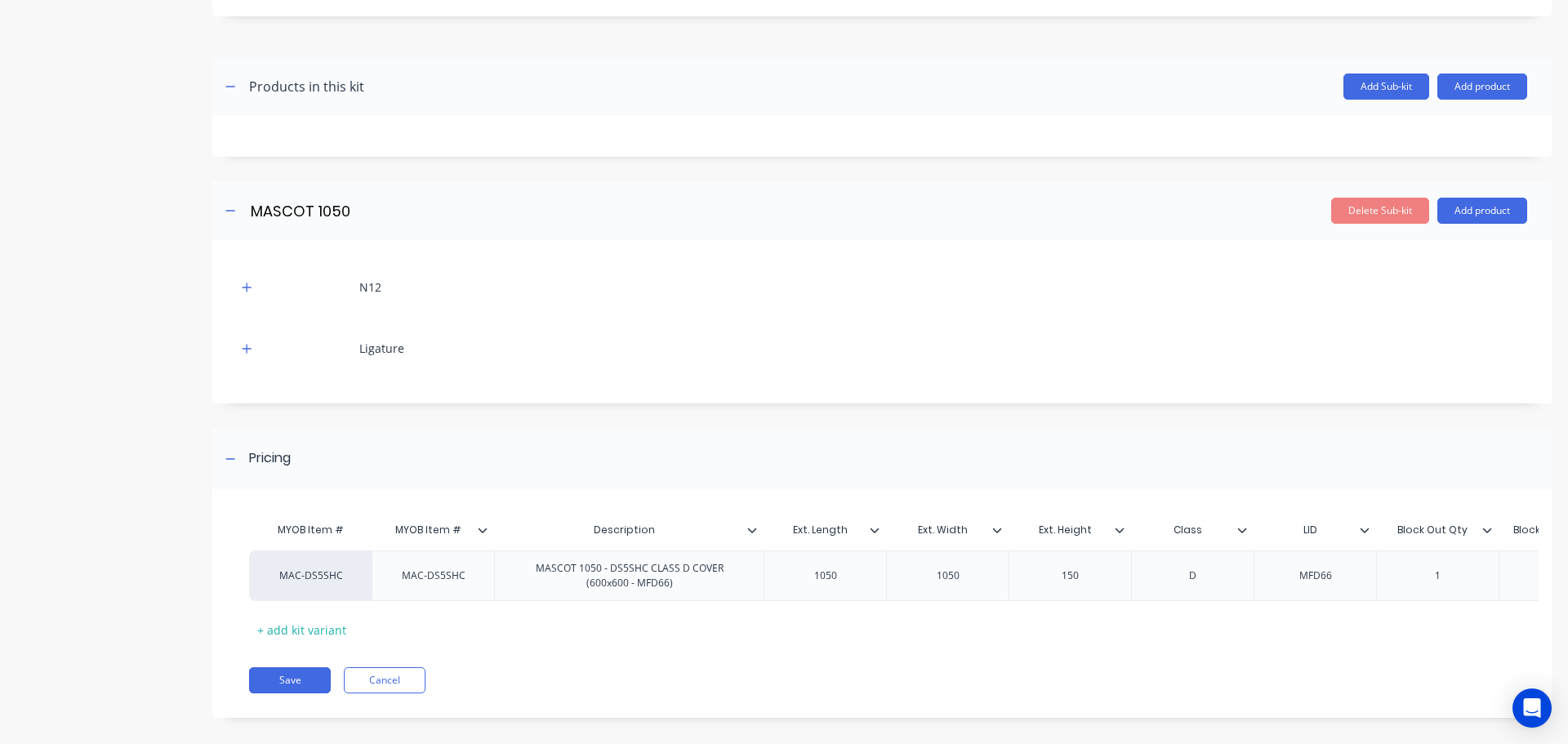
click at [482, 531] on icon at bounding box center [482, 530] width 10 height 10
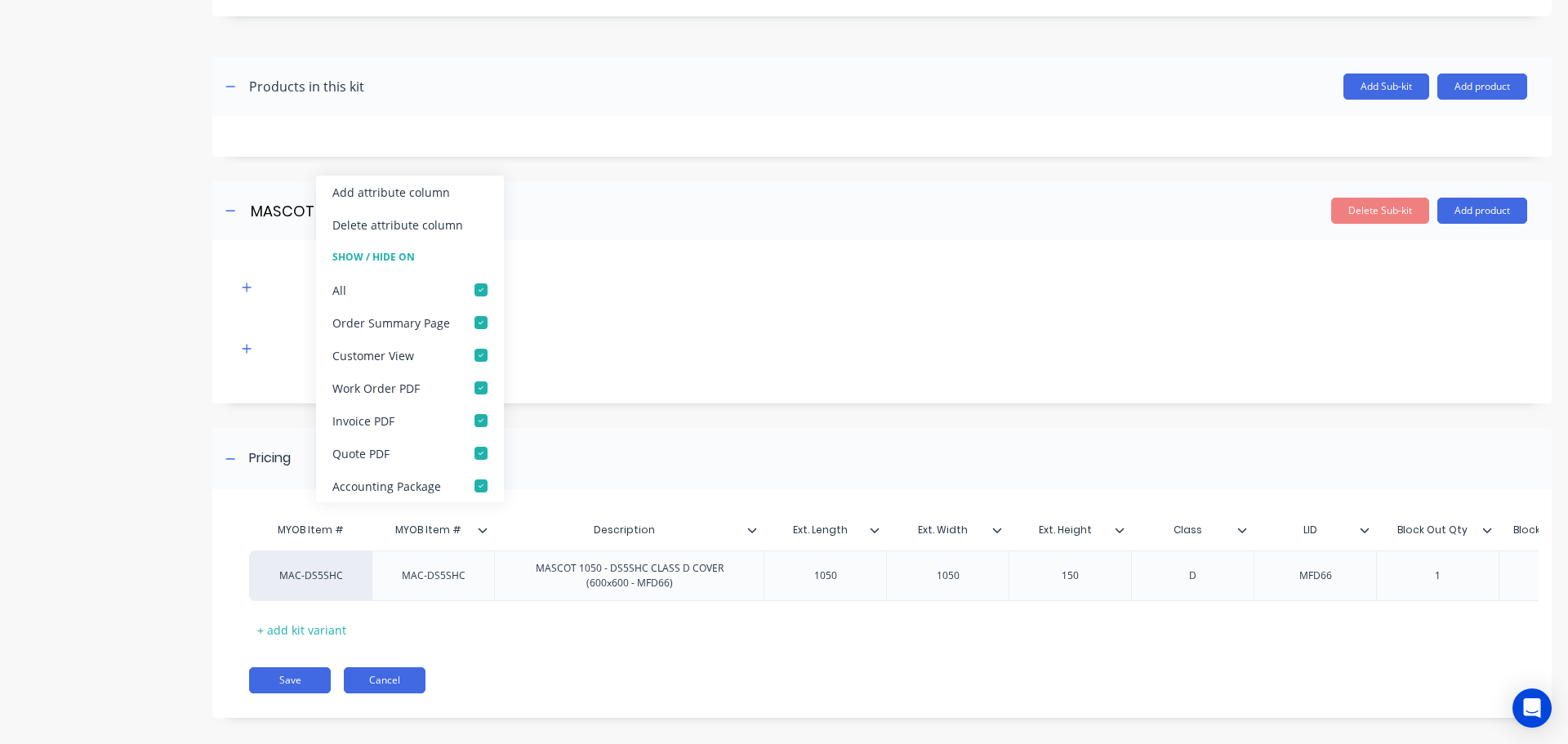
click at [381, 693] on button "Cancel" at bounding box center [385, 680] width 82 height 26
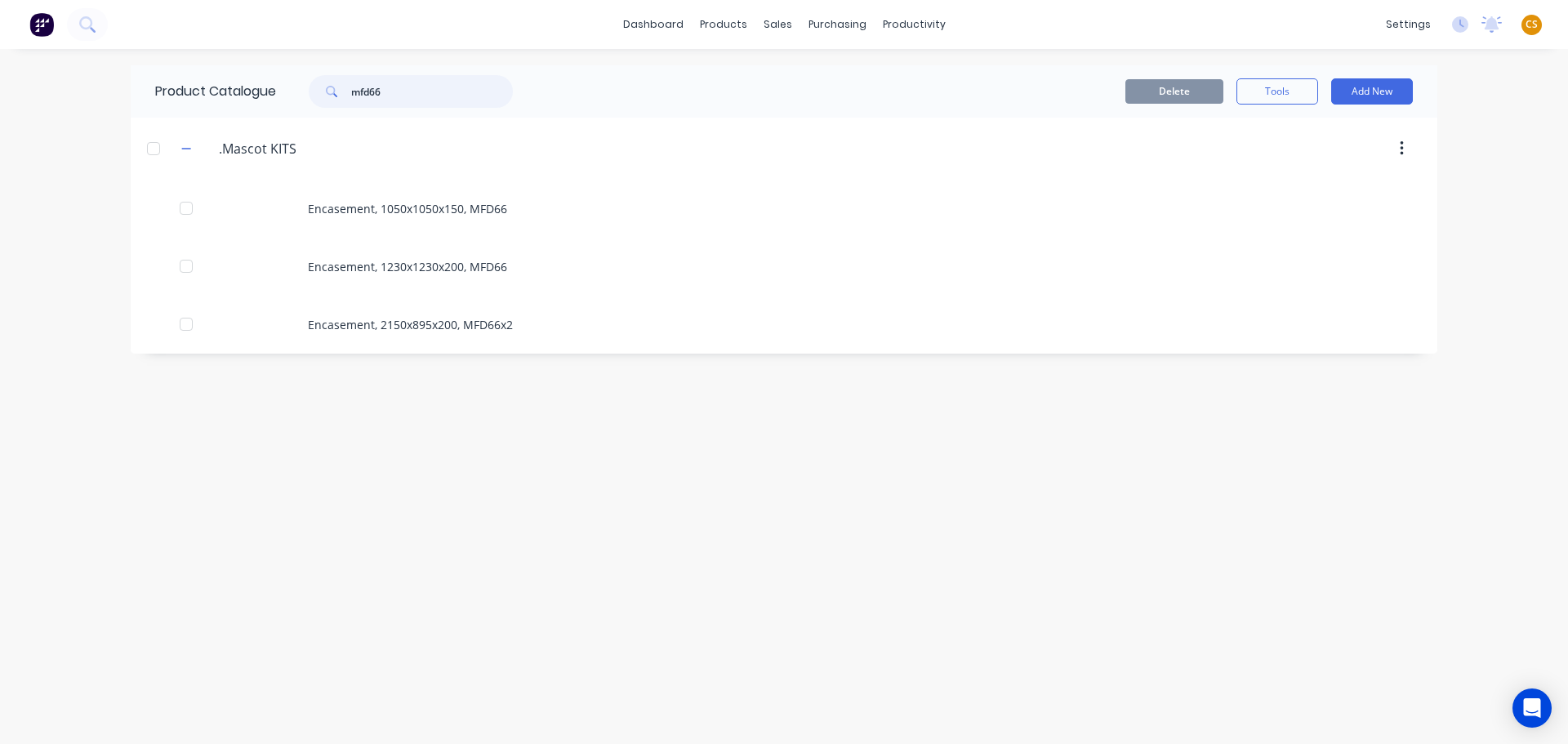
click at [374, 88] on input "mfd66" at bounding box center [432, 92] width 161 height 32
type input "mfb66"
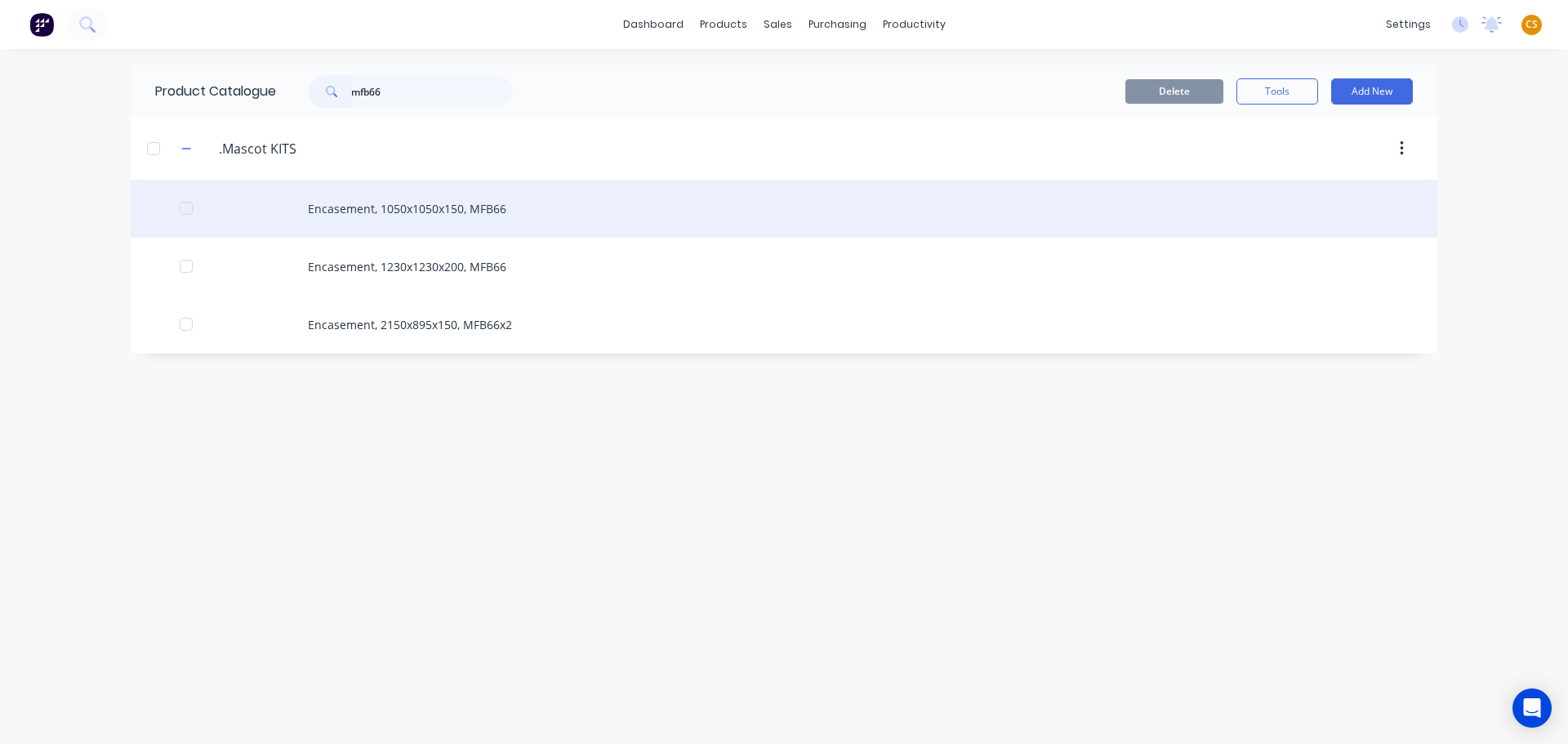
click at [436, 208] on div "Encasement, 1050x1050x150, MFB66" at bounding box center [784, 208] width 1307 height 58
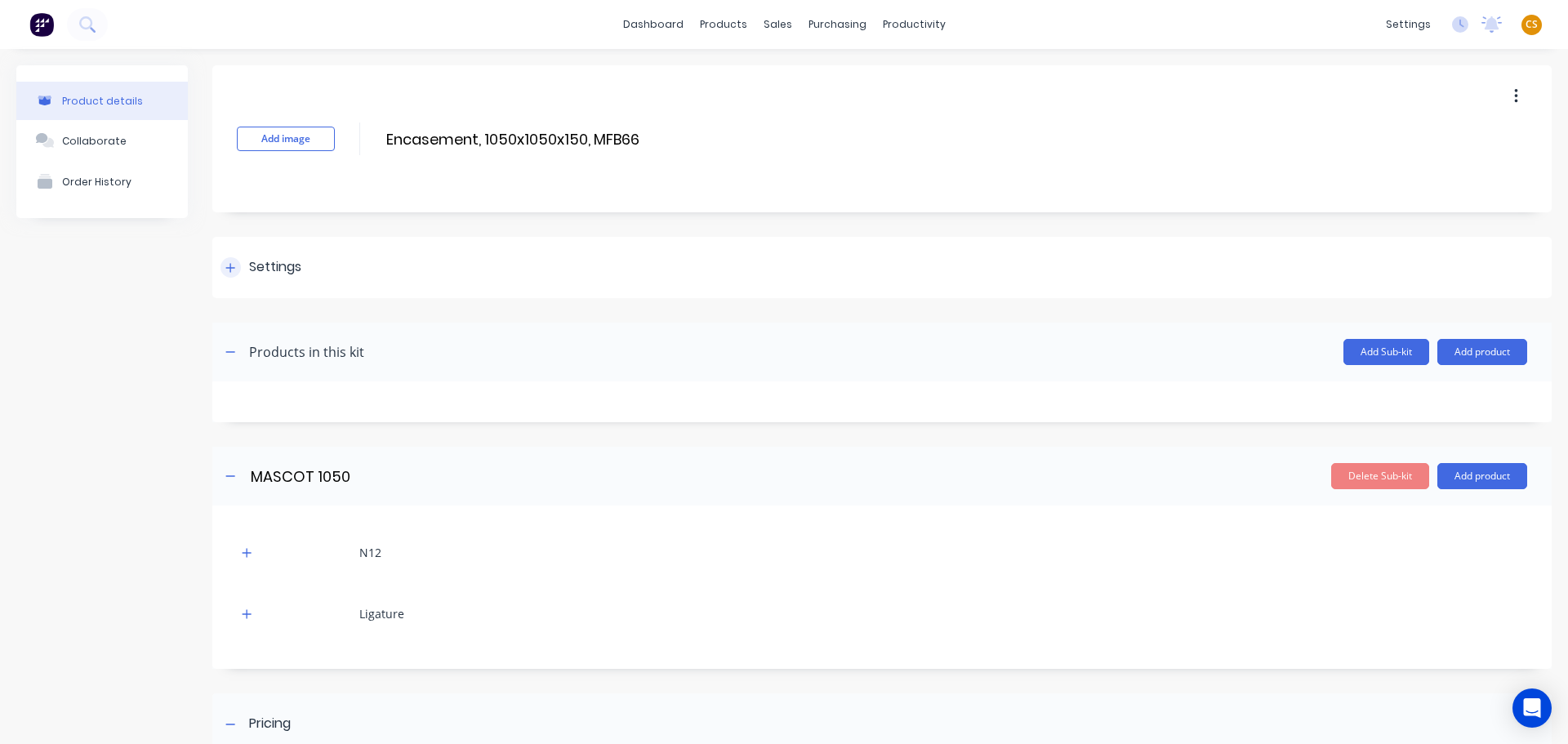
click at [233, 272] on icon at bounding box center [230, 268] width 10 height 11
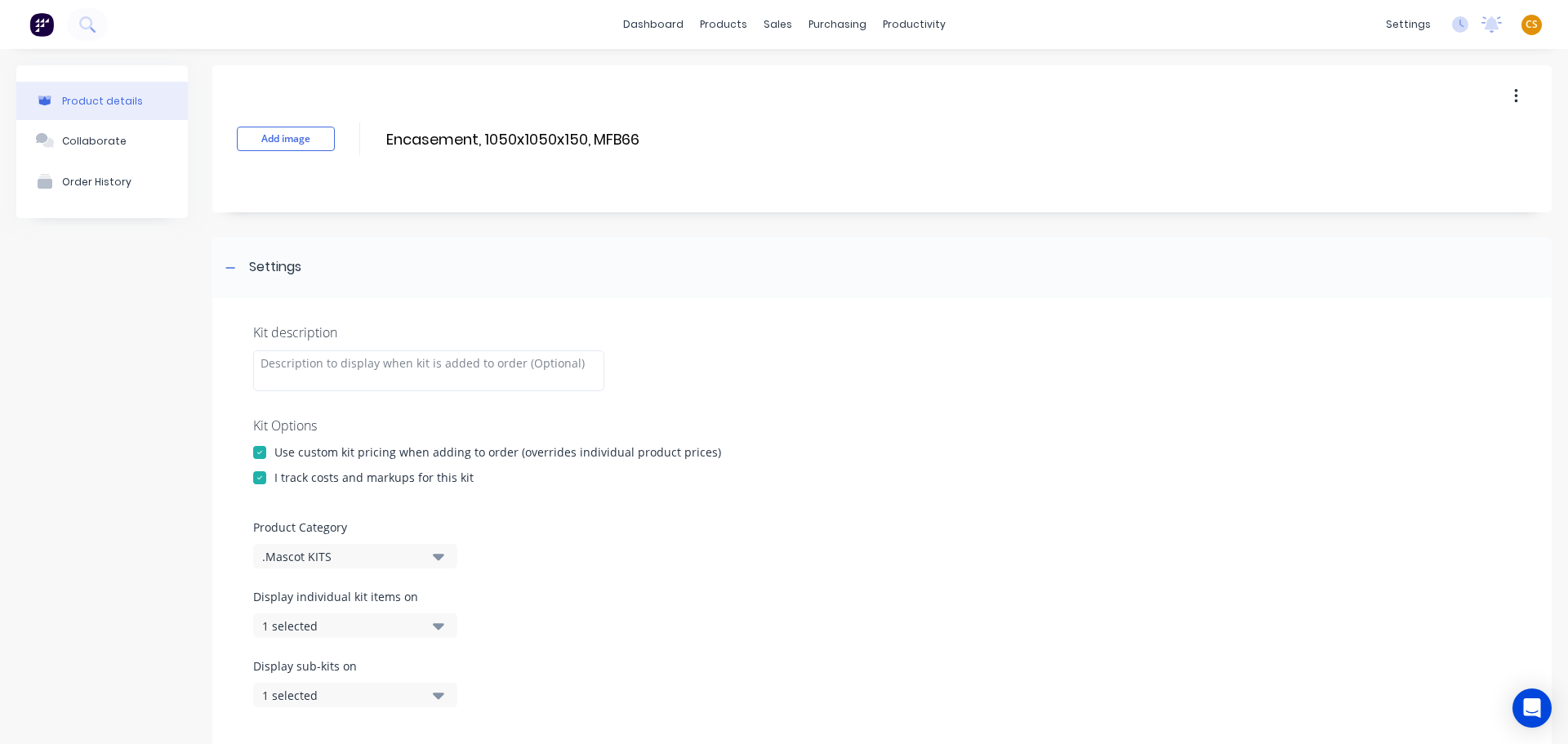
scroll to position [490, 0]
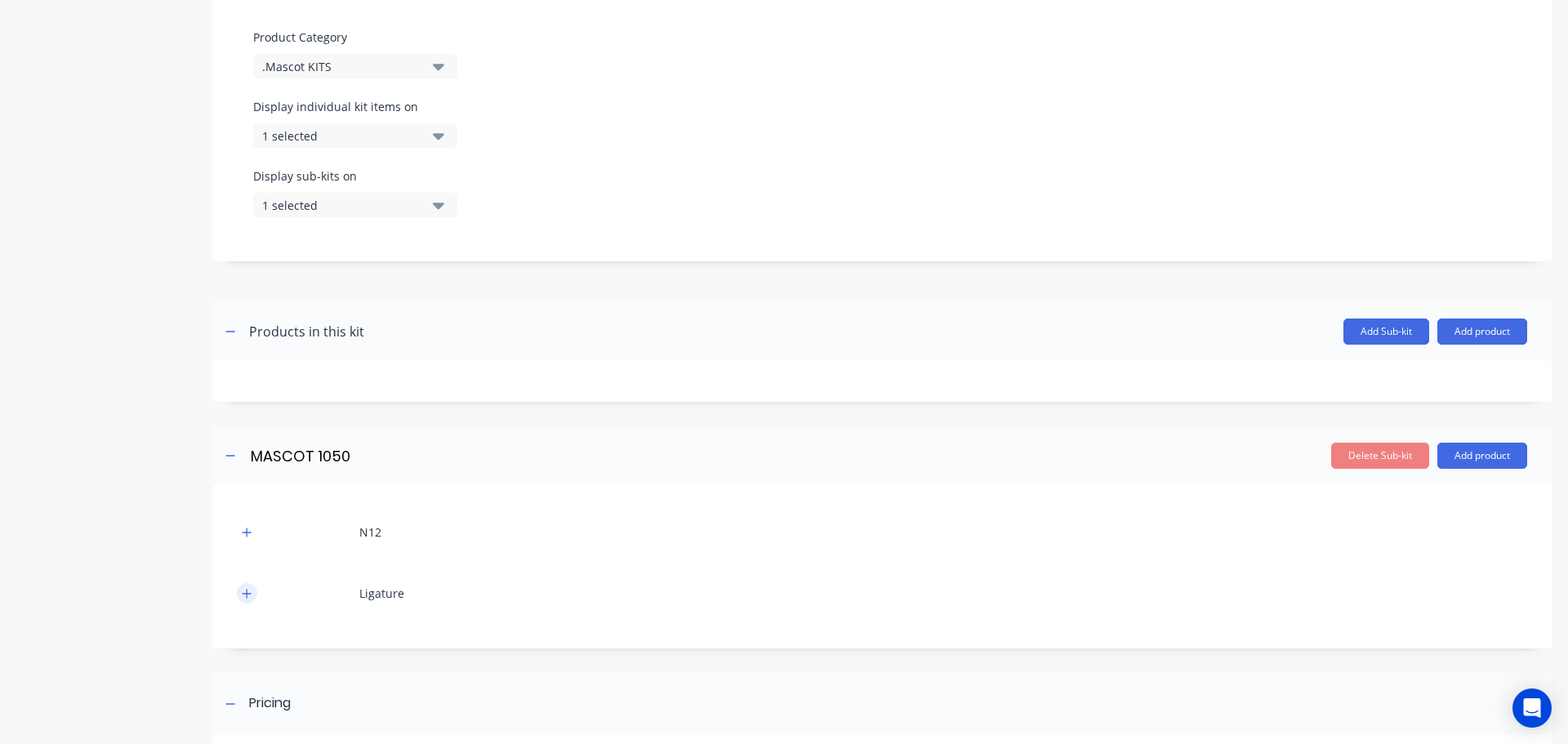
click at [246, 595] on icon "button" at bounding box center [246, 593] width 9 height 9
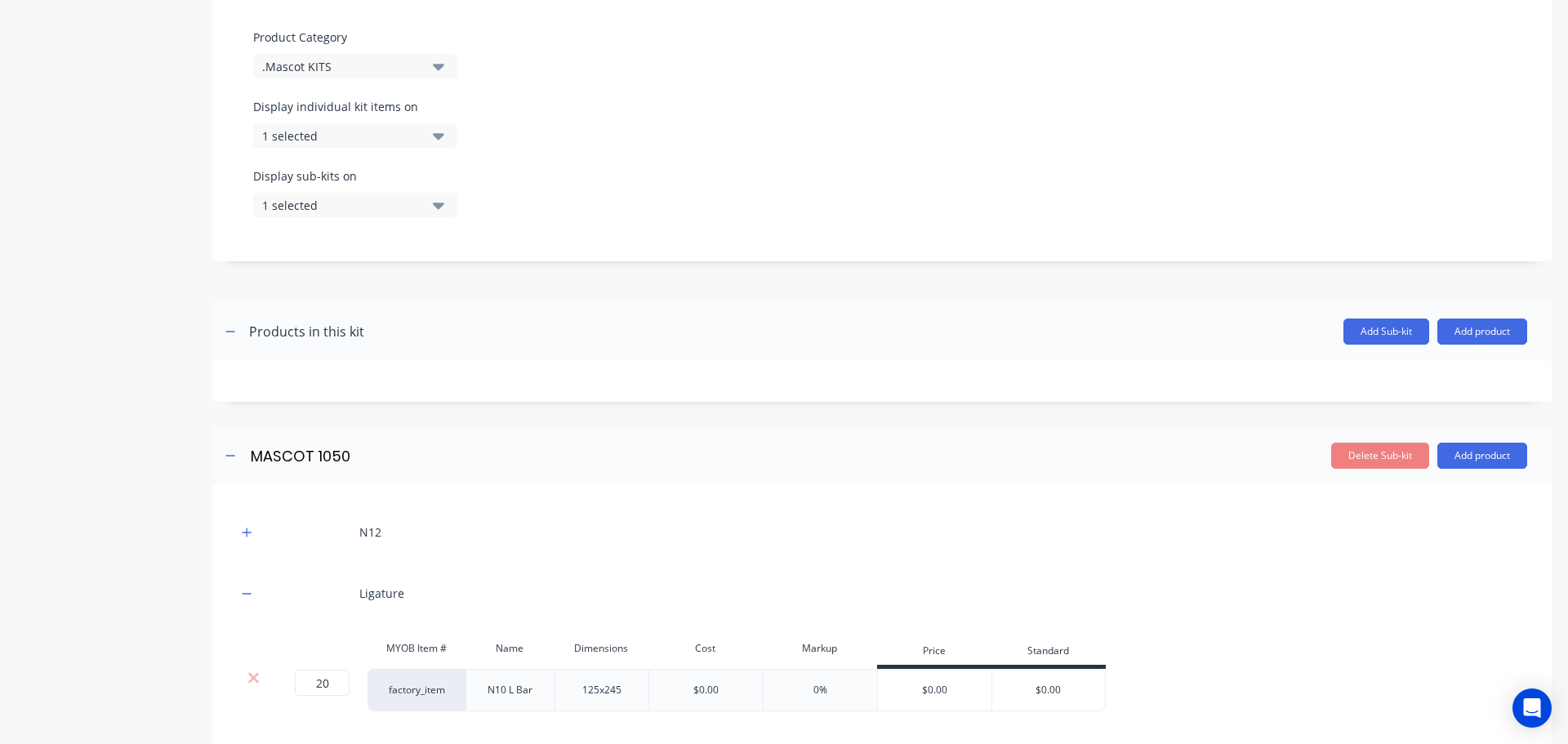
scroll to position [735, 0]
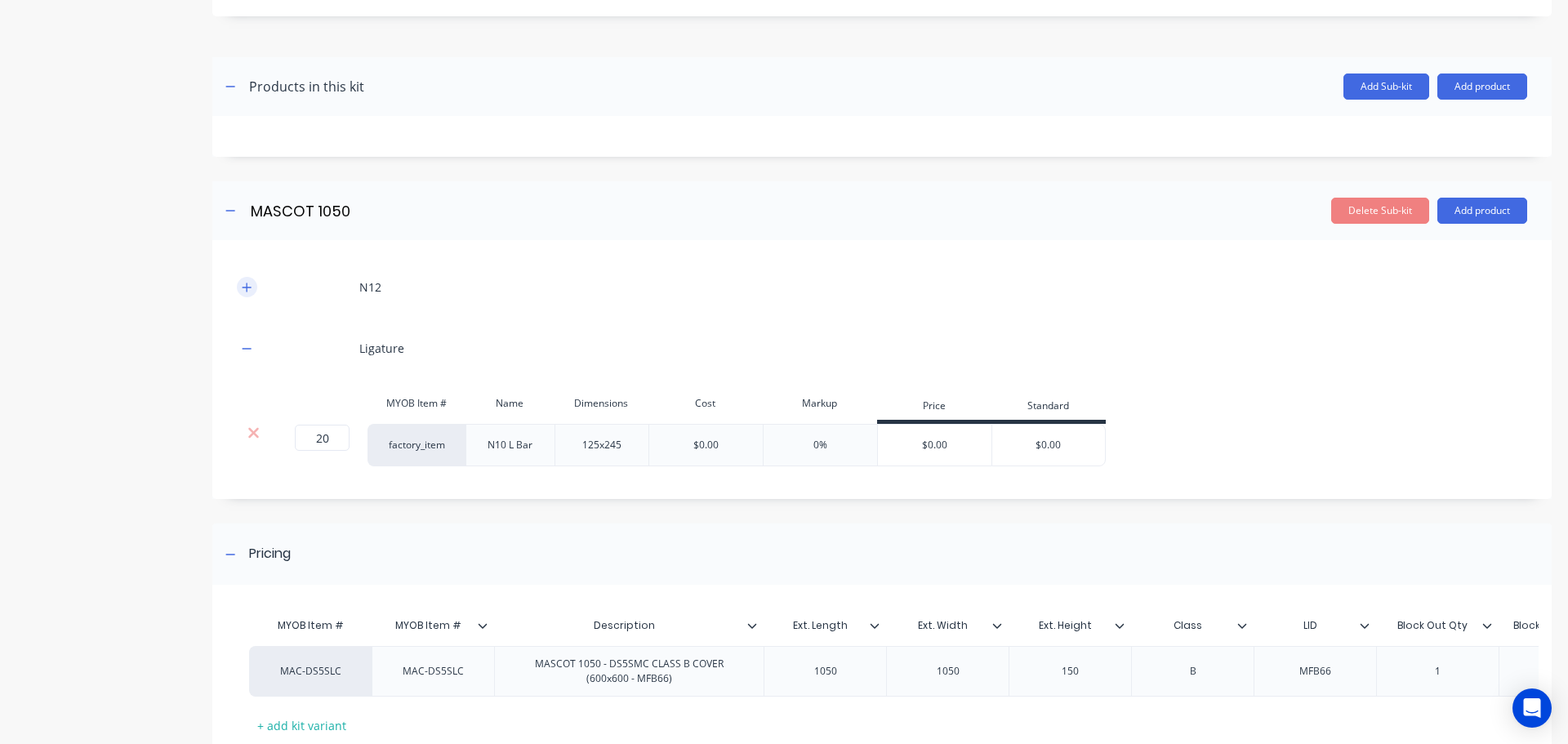
click at [251, 286] on icon "button" at bounding box center [246, 287] width 10 height 11
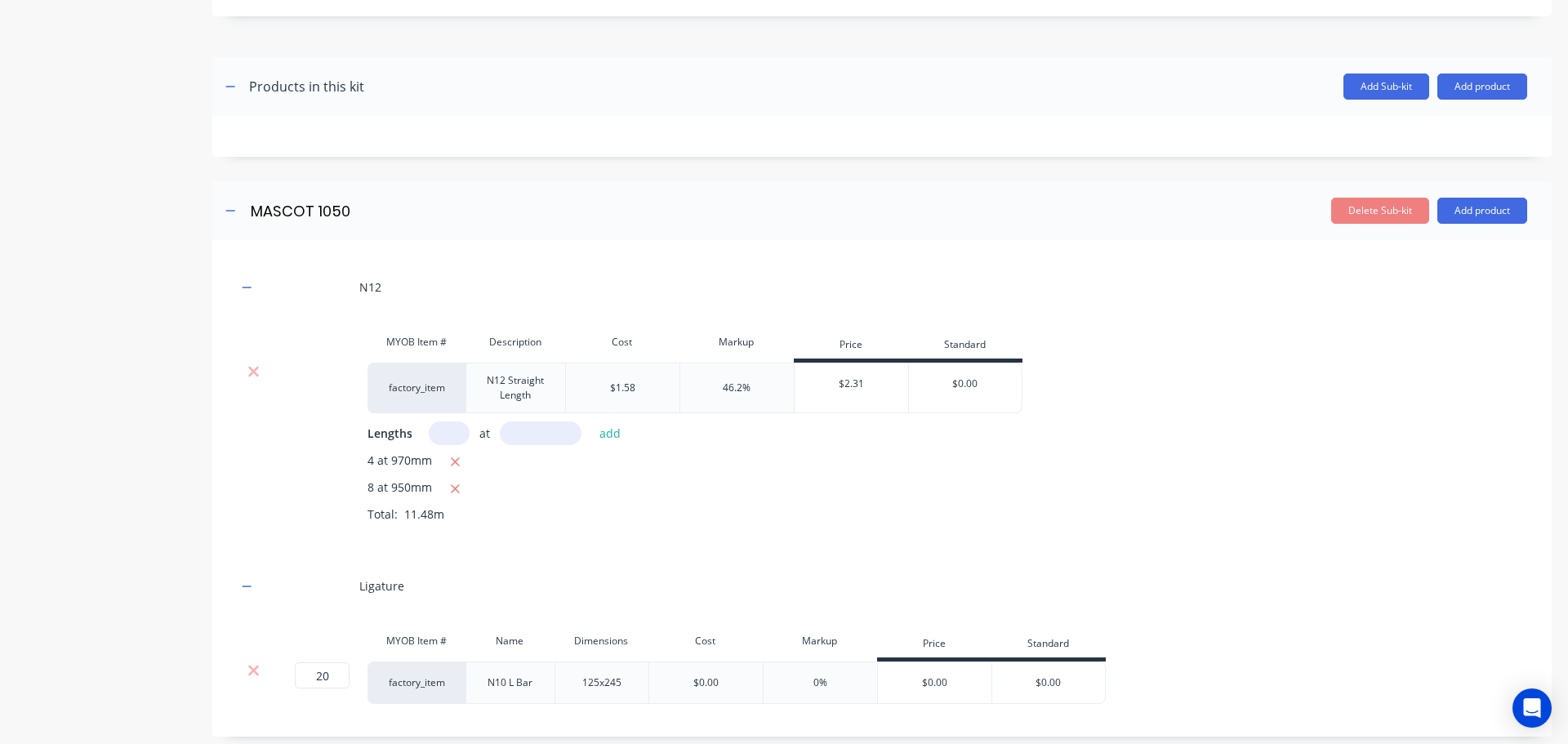
click at [415, 390] on div "factory_item" at bounding box center [416, 388] width 98 height 51
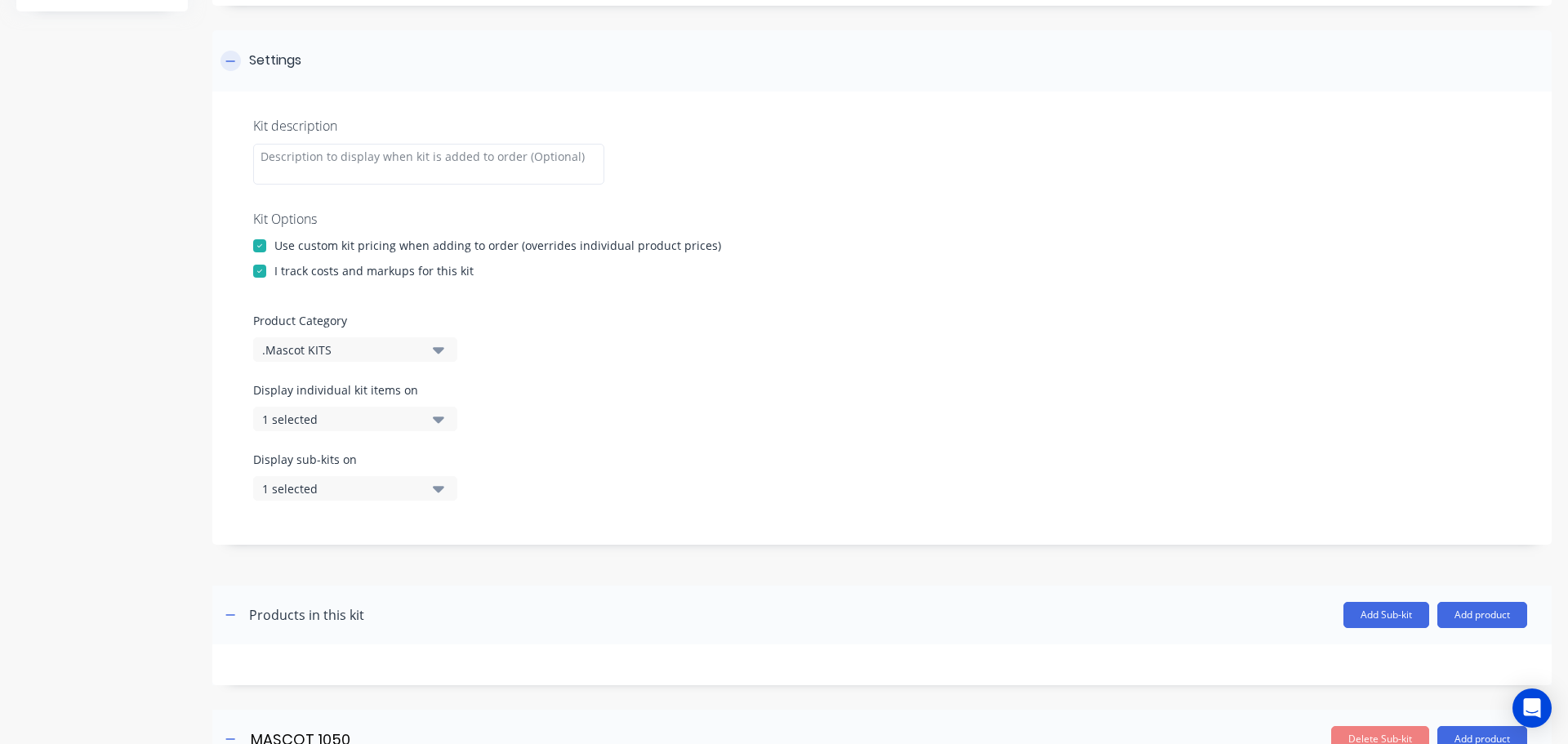
scroll to position [0, 0]
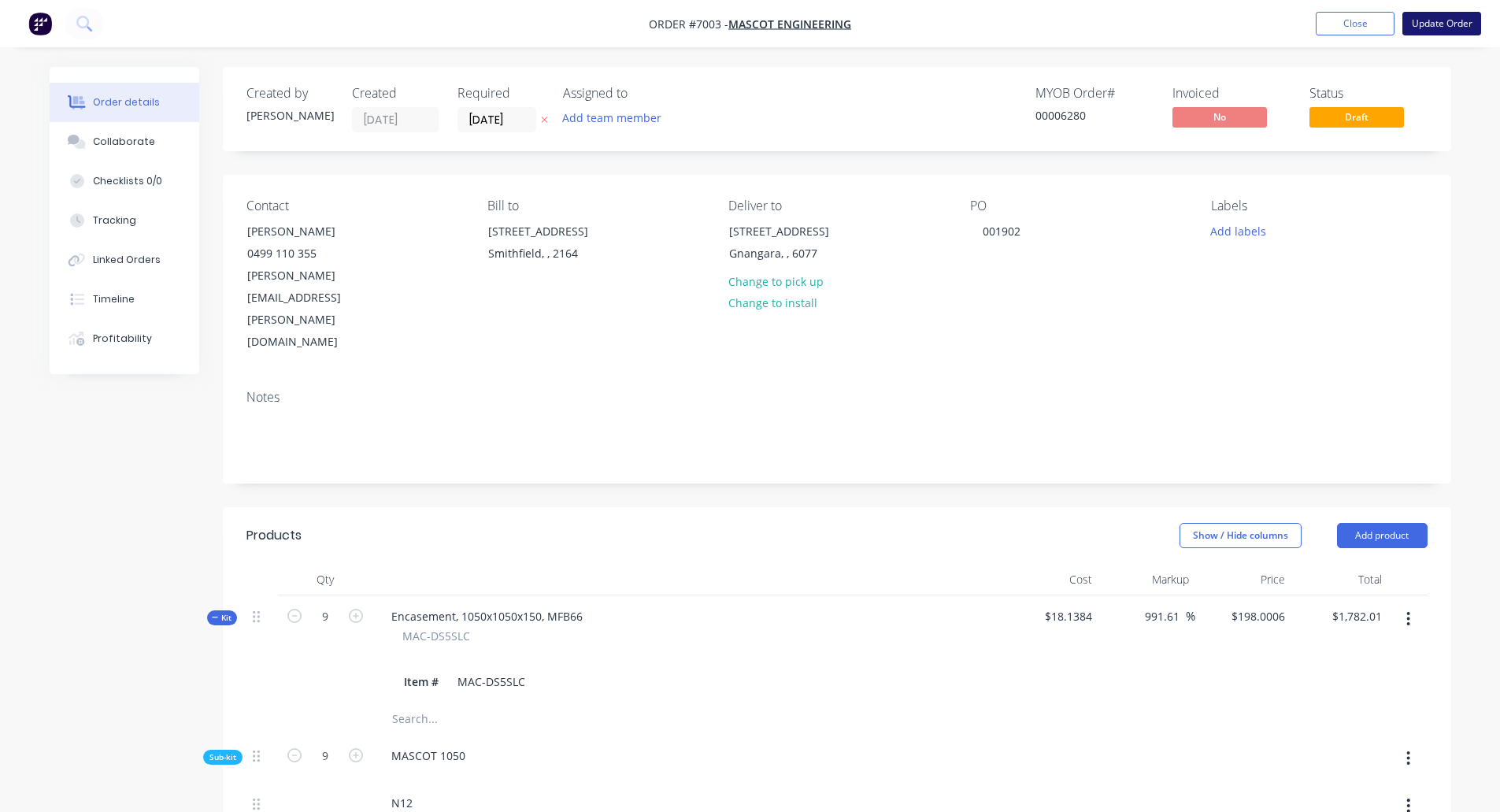
click at [1442, 22] on button "Update Order" at bounding box center [1442, 24] width 79 height 24
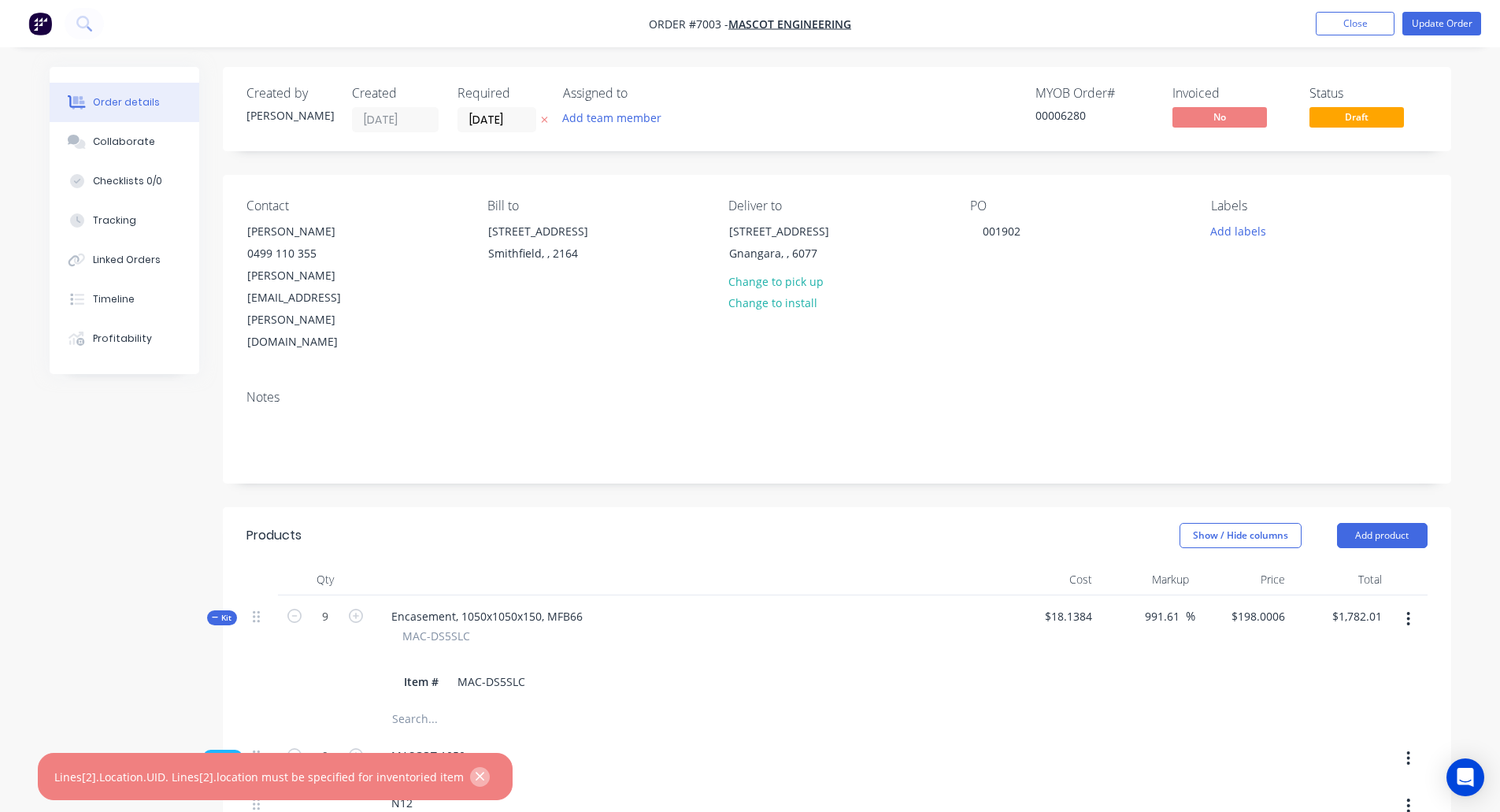
click at [476, 777] on icon "button" at bounding box center [480, 776] width 8 height 8
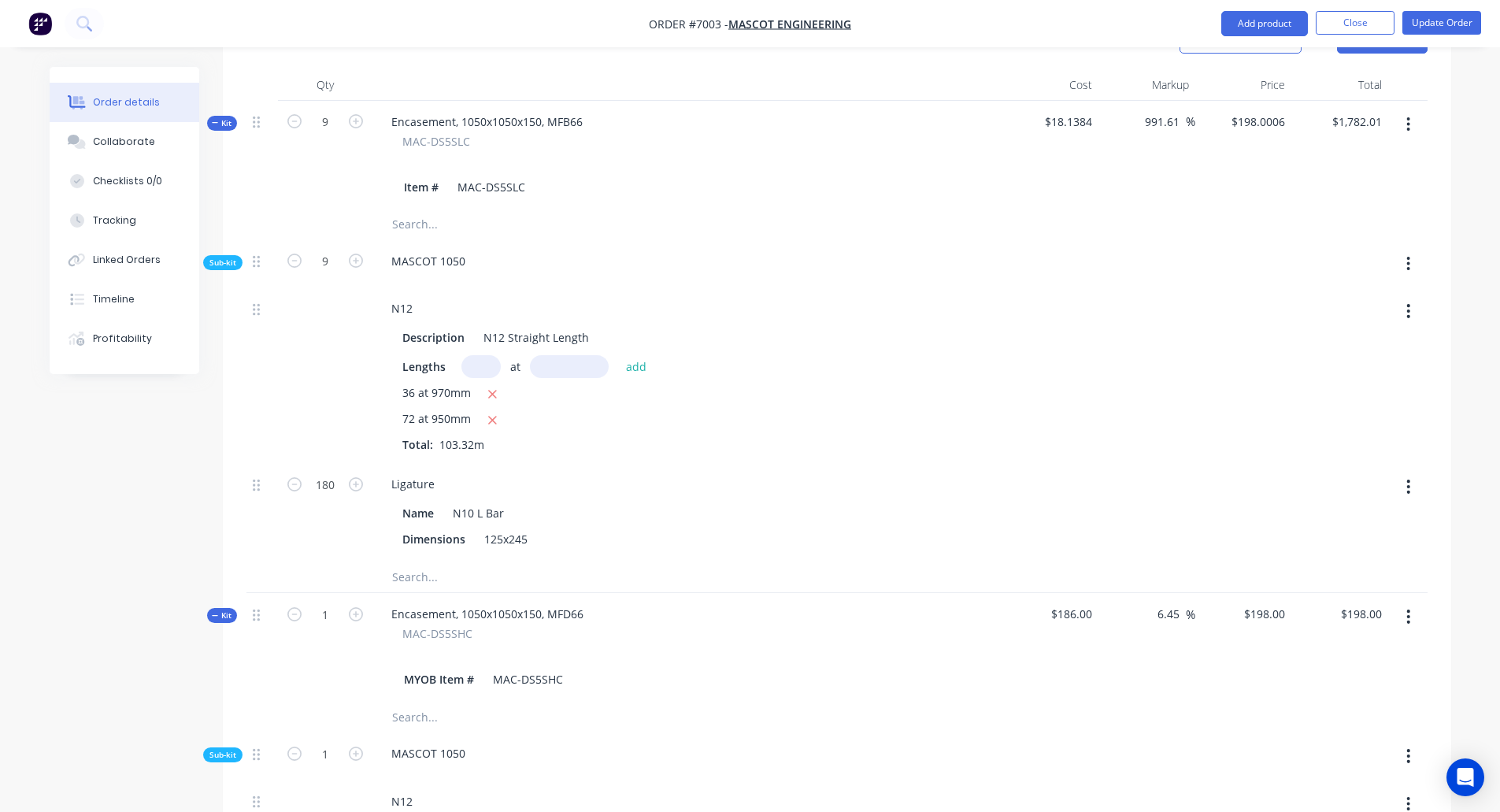
scroll to position [472, 0]
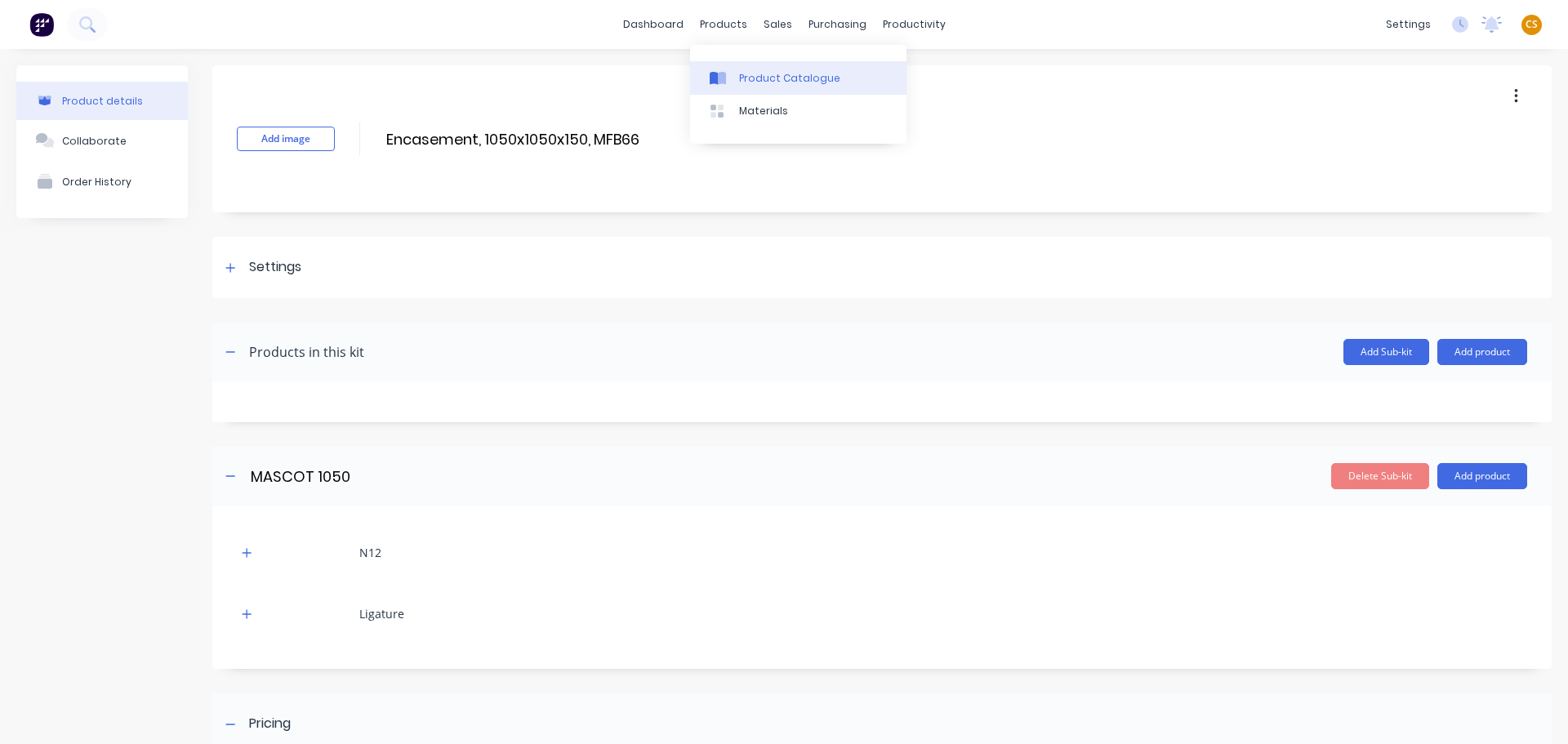
click at [779, 73] on div "Product Catalogue" at bounding box center [790, 77] width 101 height 14
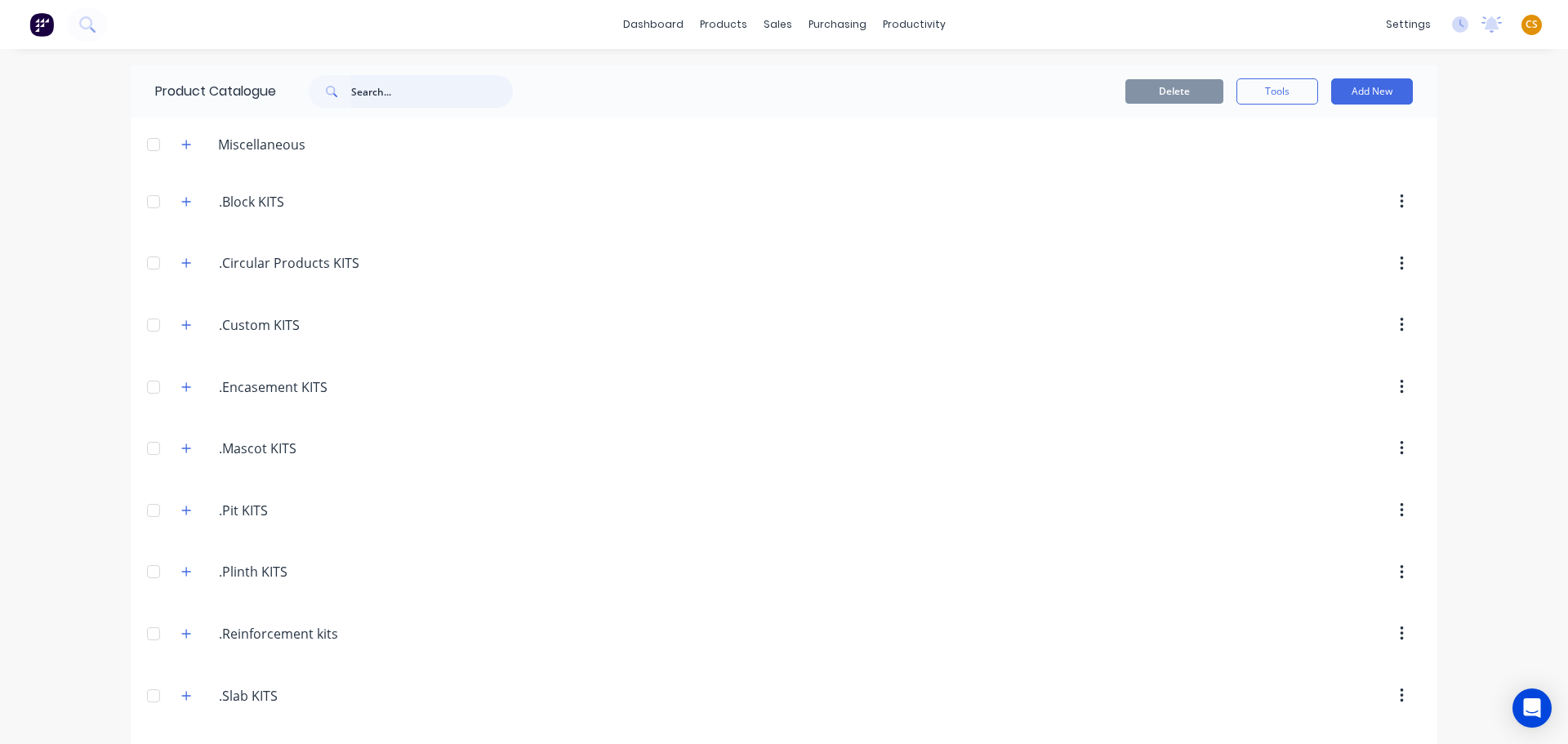
click at [353, 90] on input "text" at bounding box center [432, 92] width 161 height 32
type input "n12"
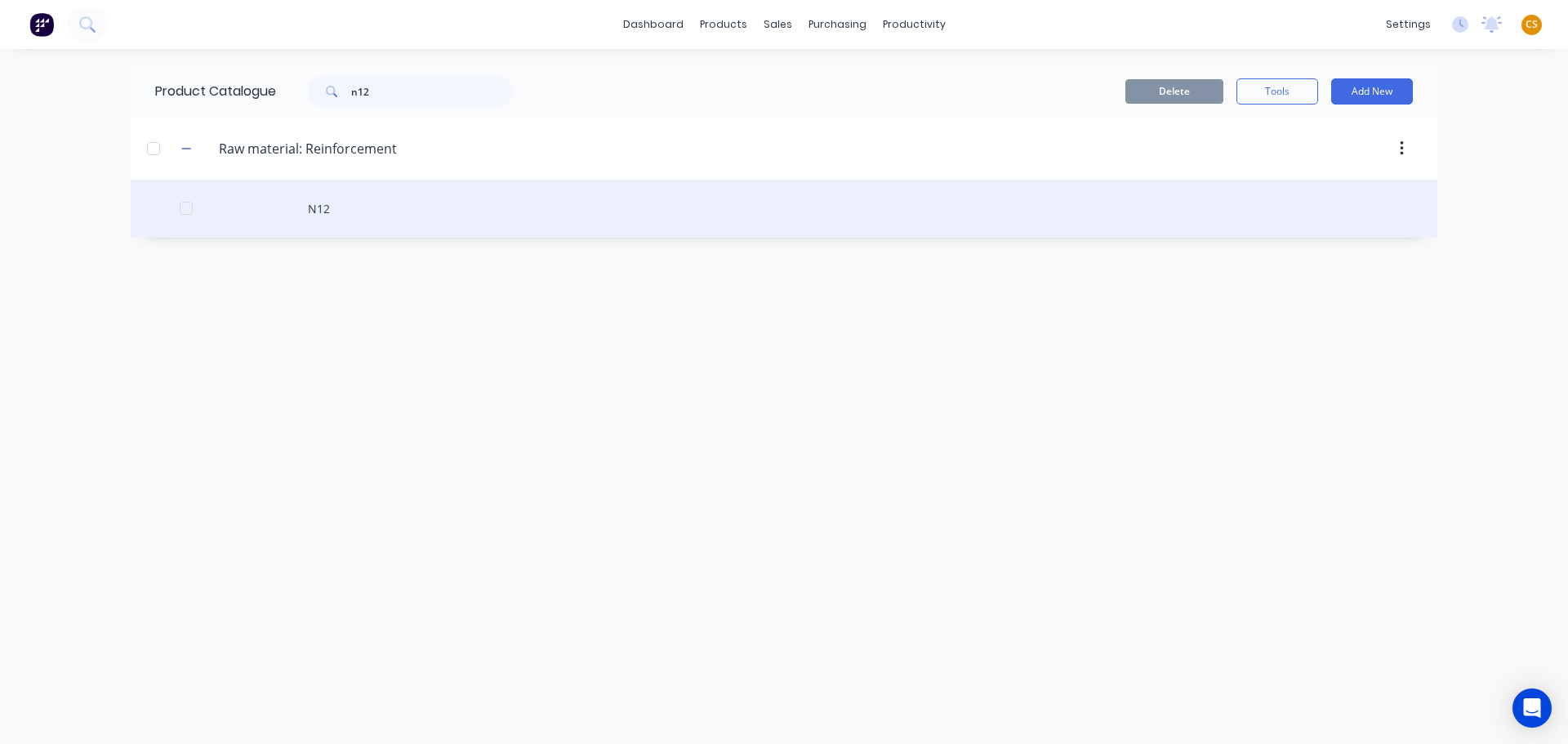
click at [337, 202] on div "N12" at bounding box center [784, 208] width 1307 height 58
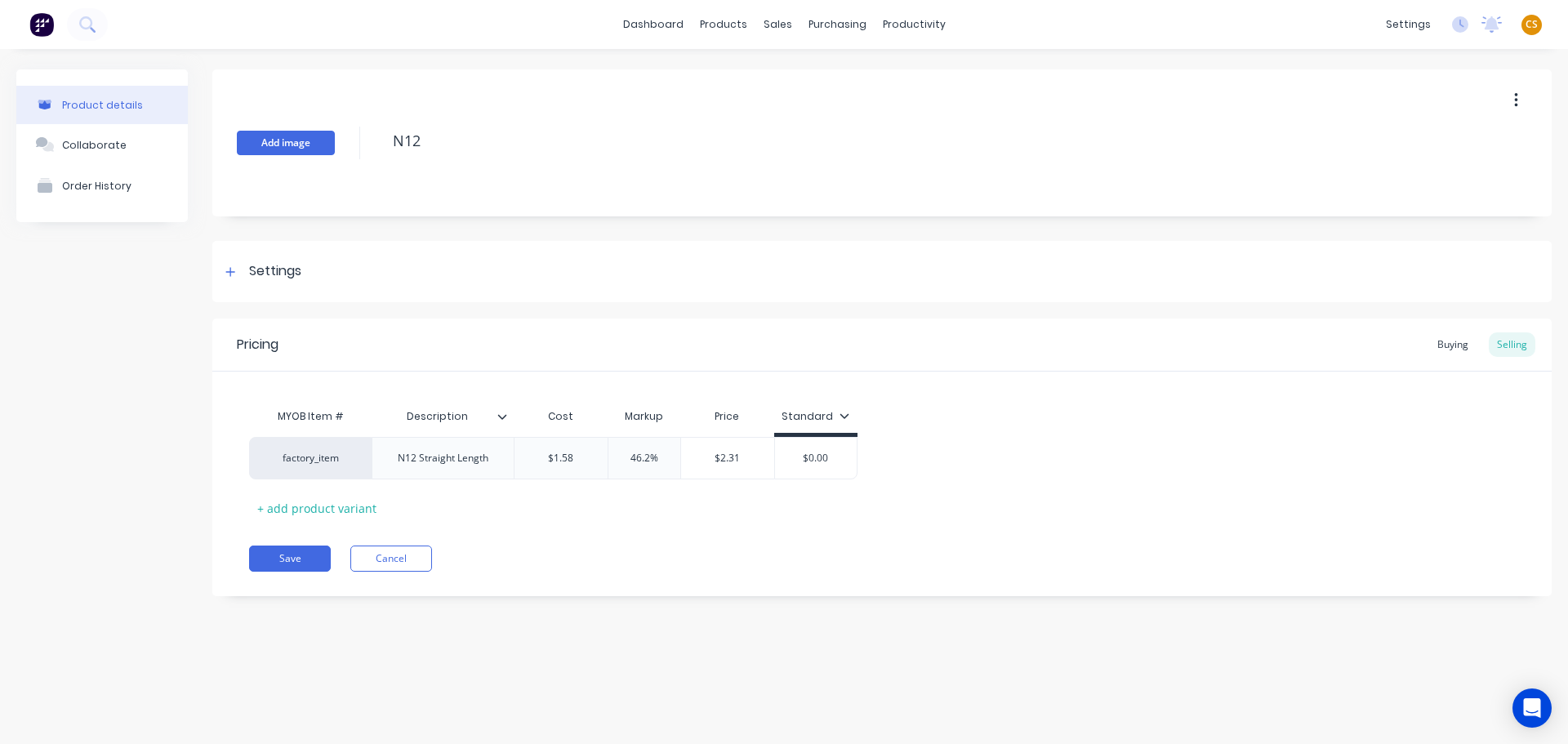
drag, startPoint x: 430, startPoint y: 138, endPoint x: 300, endPoint y: 136, distance: 130.0
click at [300, 136] on div "Add image N12" at bounding box center [881, 143] width 1340 height 147
type textarea "x"
click at [388, 560] on button "Cancel" at bounding box center [392, 558] width 82 height 26
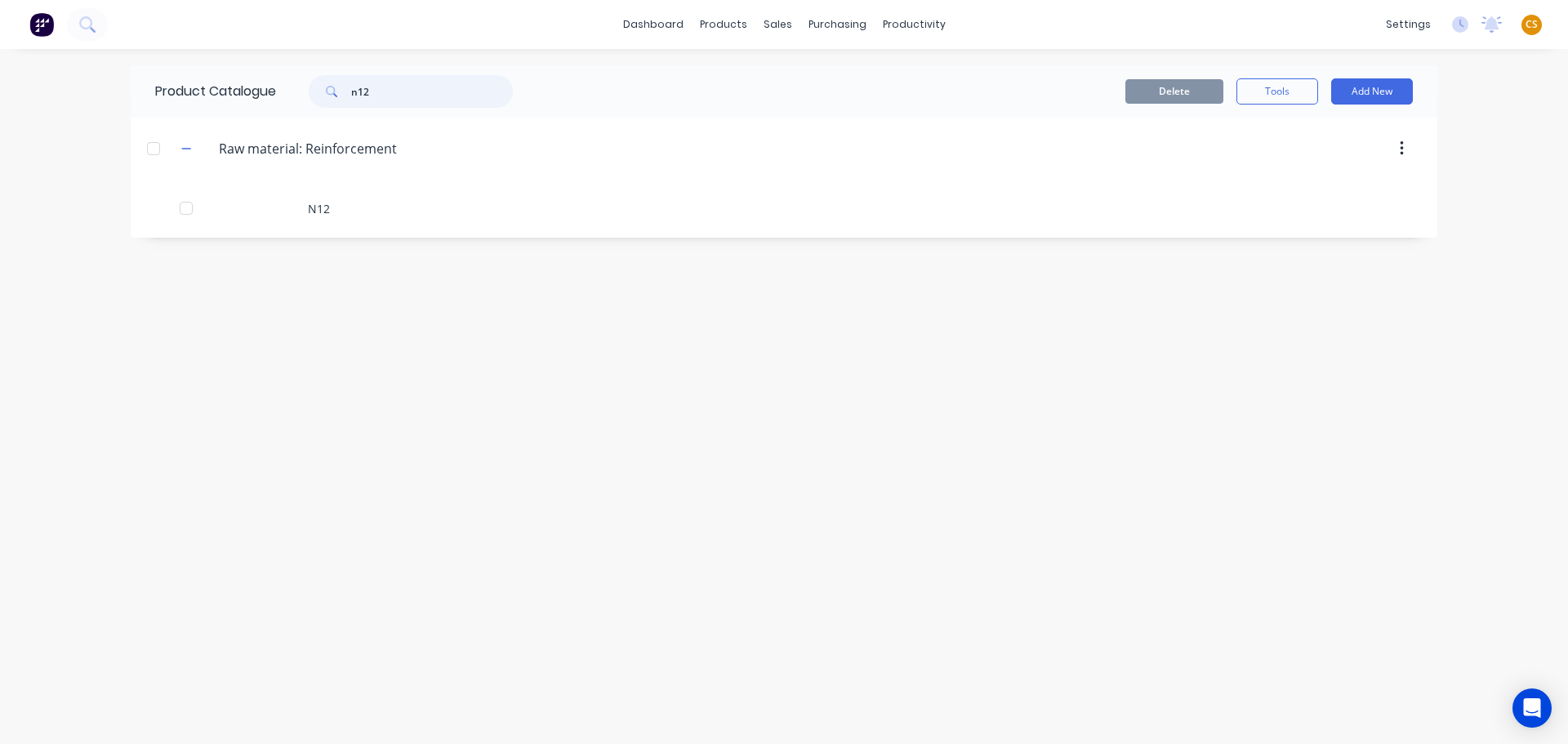
drag, startPoint x: 375, startPoint y: 89, endPoint x: 263, endPoint y: 71, distance: 113.4
click at [264, 77] on div "Product Catalogue n12" at bounding box center [342, 91] width 423 height 53
type input "ligature"
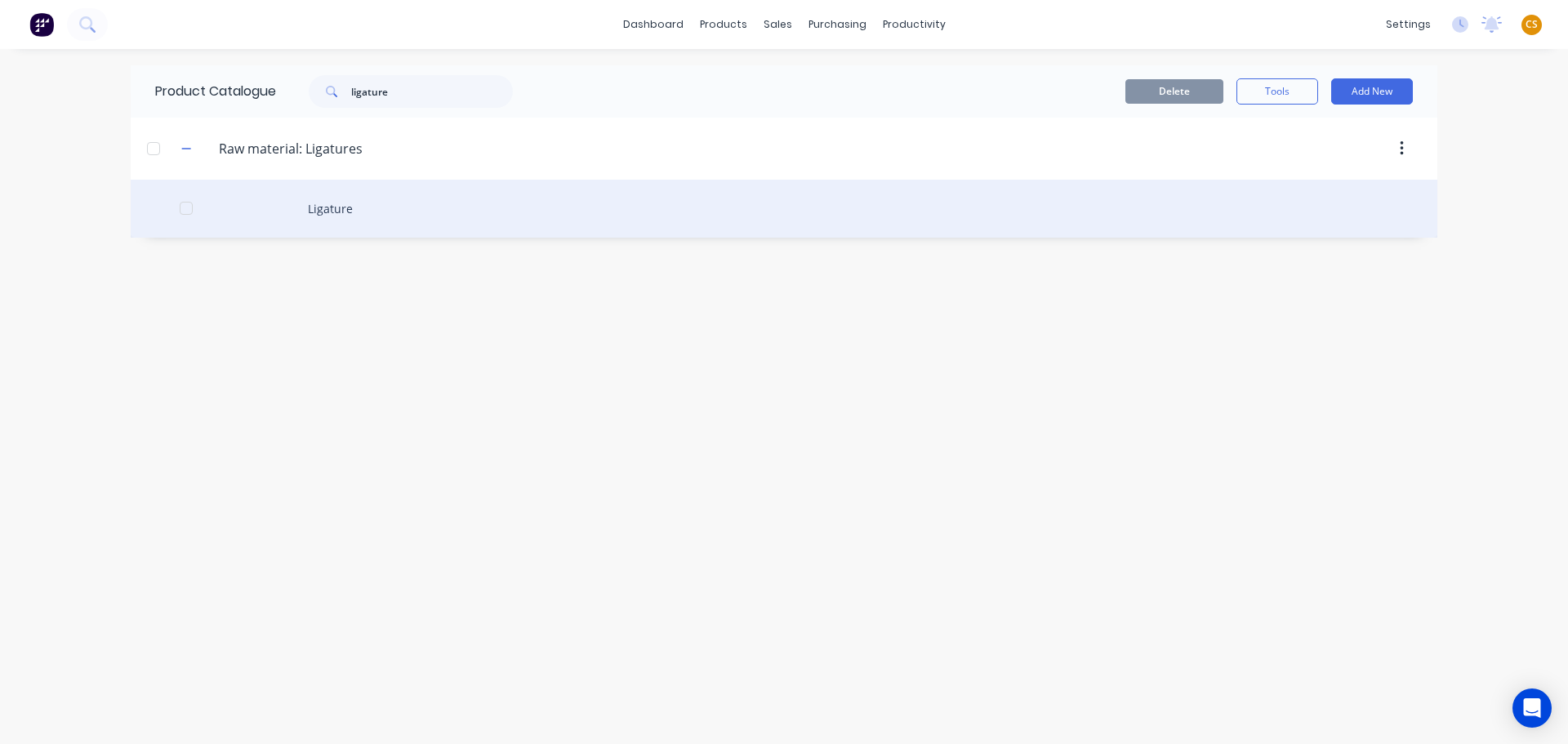
click at [342, 205] on div "Ligature" at bounding box center [784, 208] width 1307 height 58
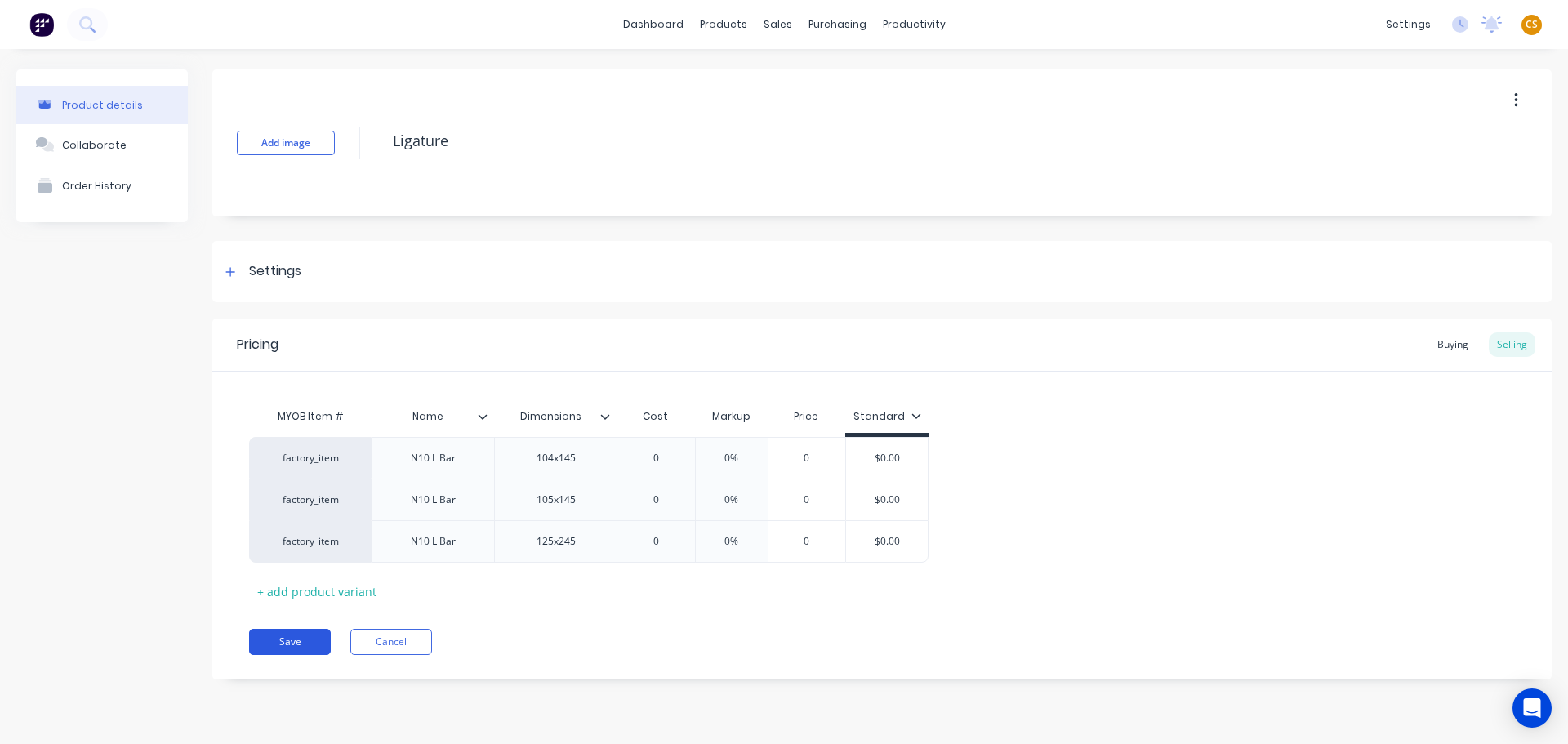
click at [310, 643] on button "Save" at bounding box center [290, 642] width 82 height 26
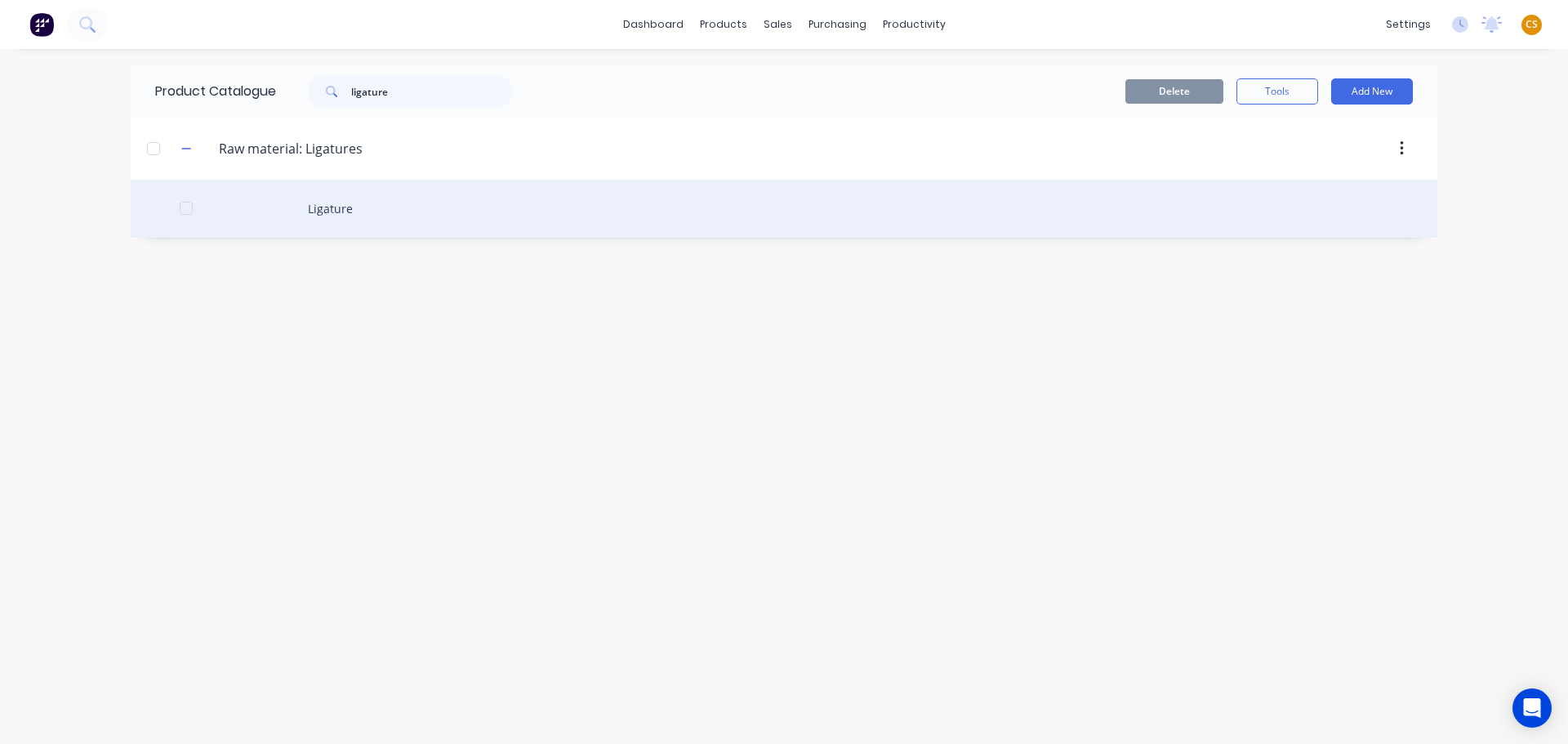
click at [329, 202] on div "Ligature" at bounding box center [784, 208] width 1307 height 58
type textarea "x"
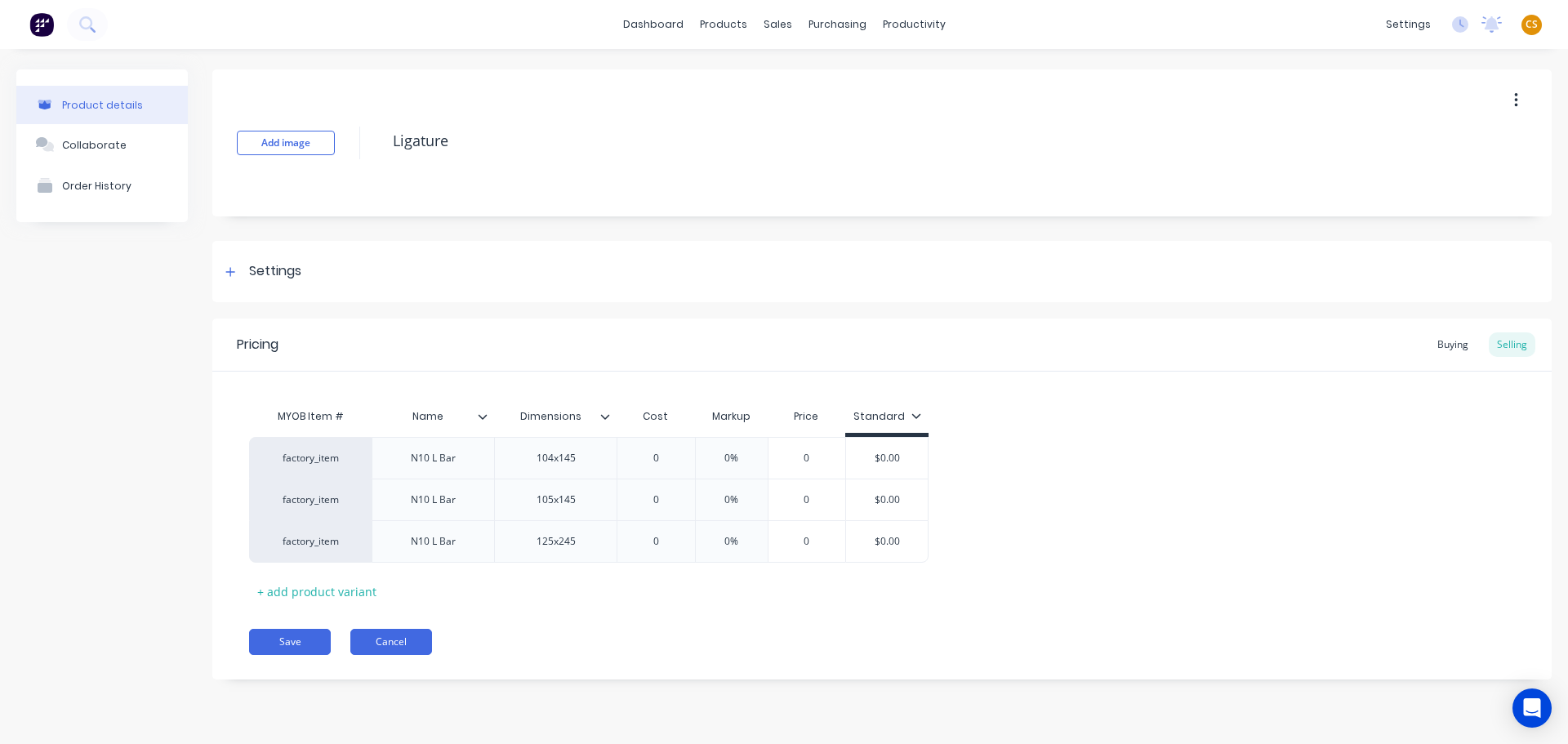
click at [409, 642] on button "Cancel" at bounding box center [392, 642] width 82 height 26
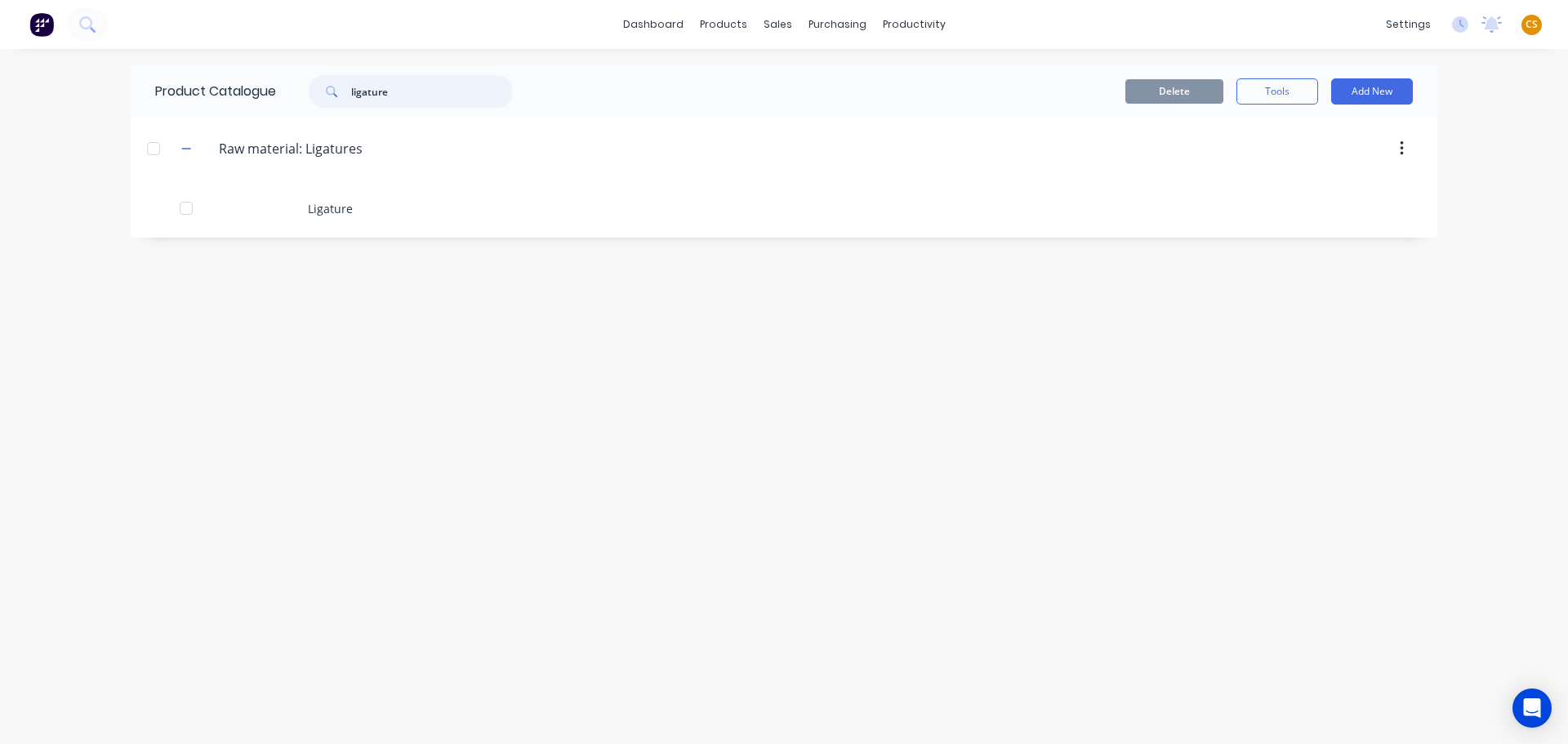
click at [368, 89] on input "ligature" at bounding box center [432, 92] width 161 height 32
paste input "Encasement, 1050x1050x150, MFD66"
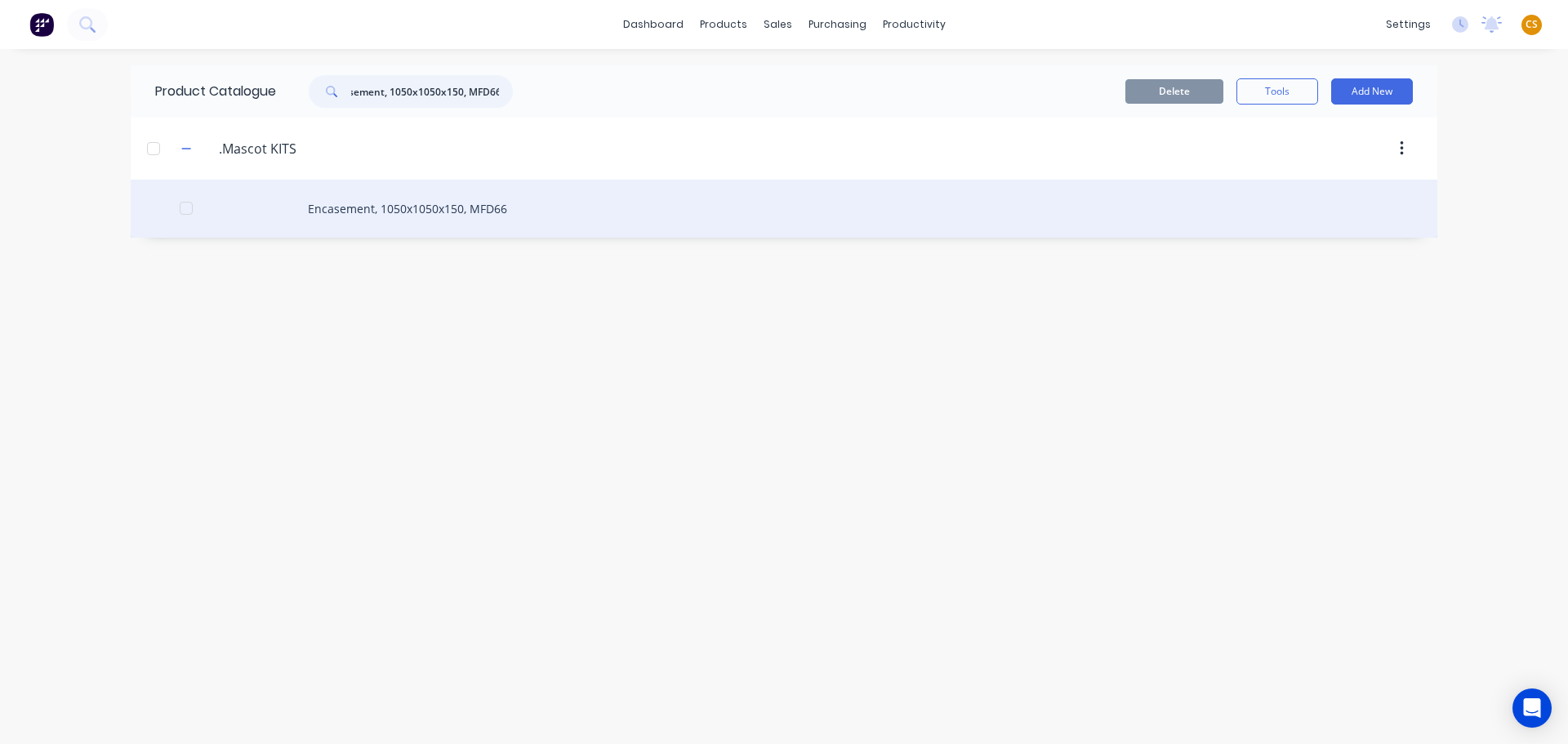
type input "Encasement, 1050x1050x150, MFD66"
click at [357, 211] on div "Encasement, 1050x1050x150, MFD66" at bounding box center [784, 208] width 1307 height 58
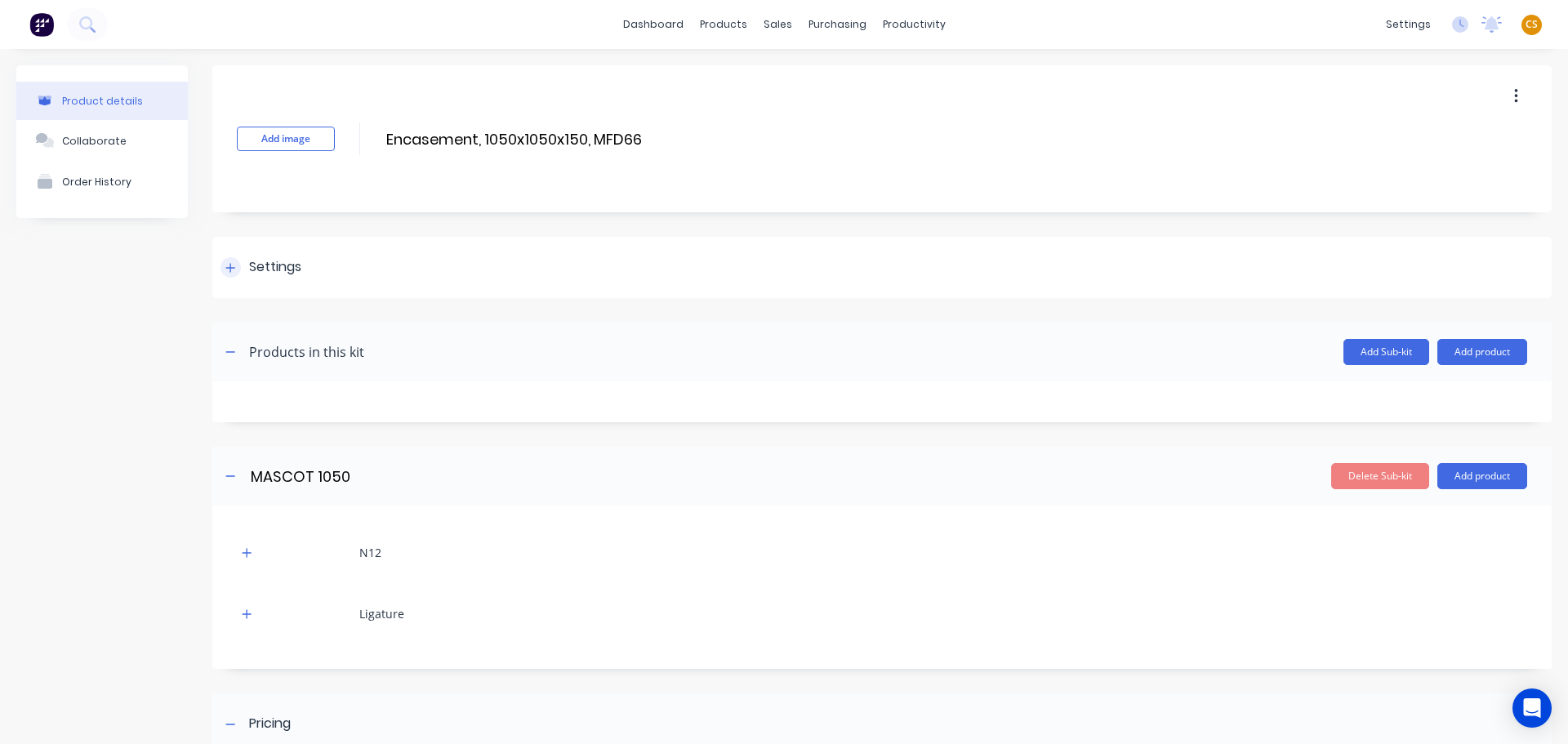
click at [228, 272] on icon at bounding box center [230, 268] width 10 height 11
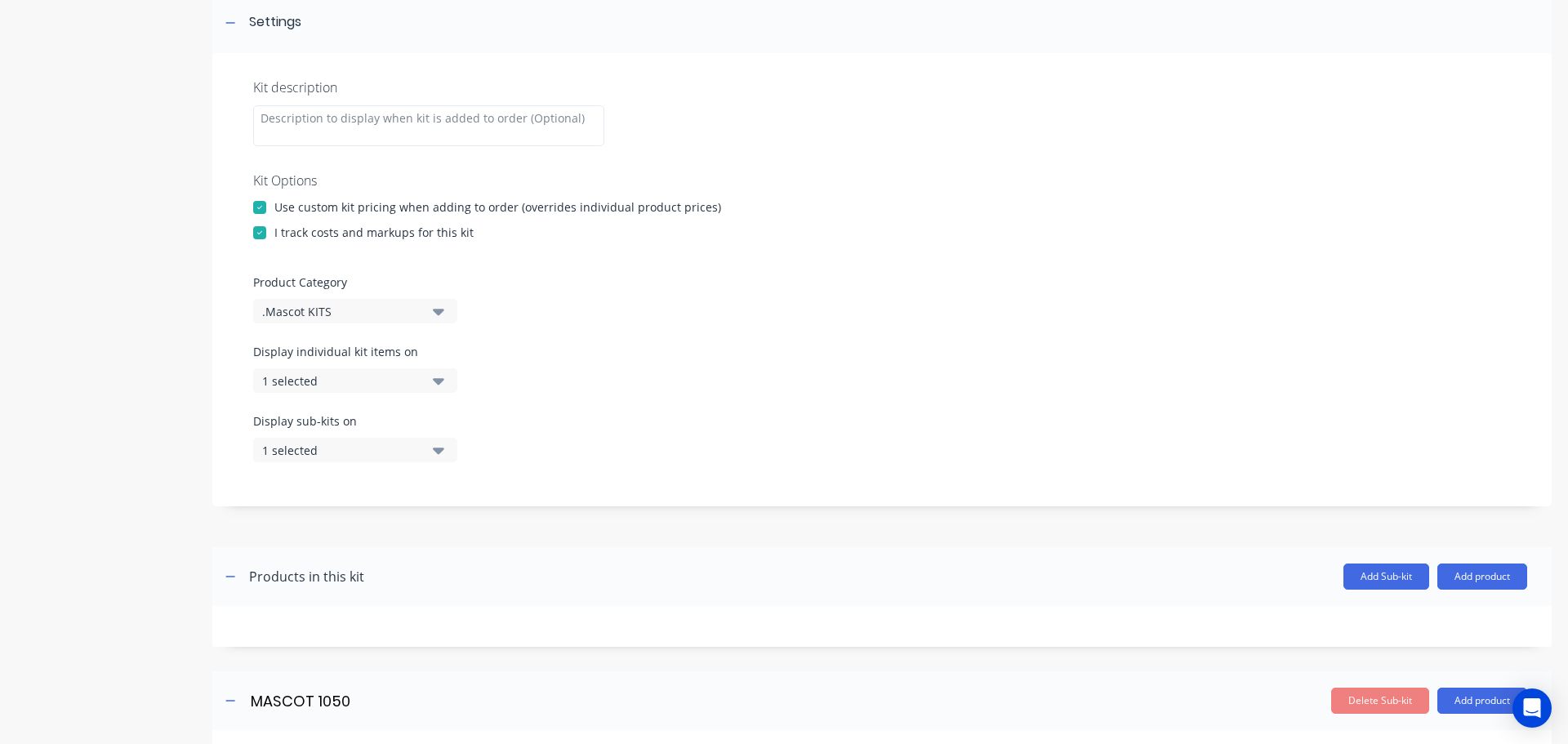
scroll to position [735, 0]
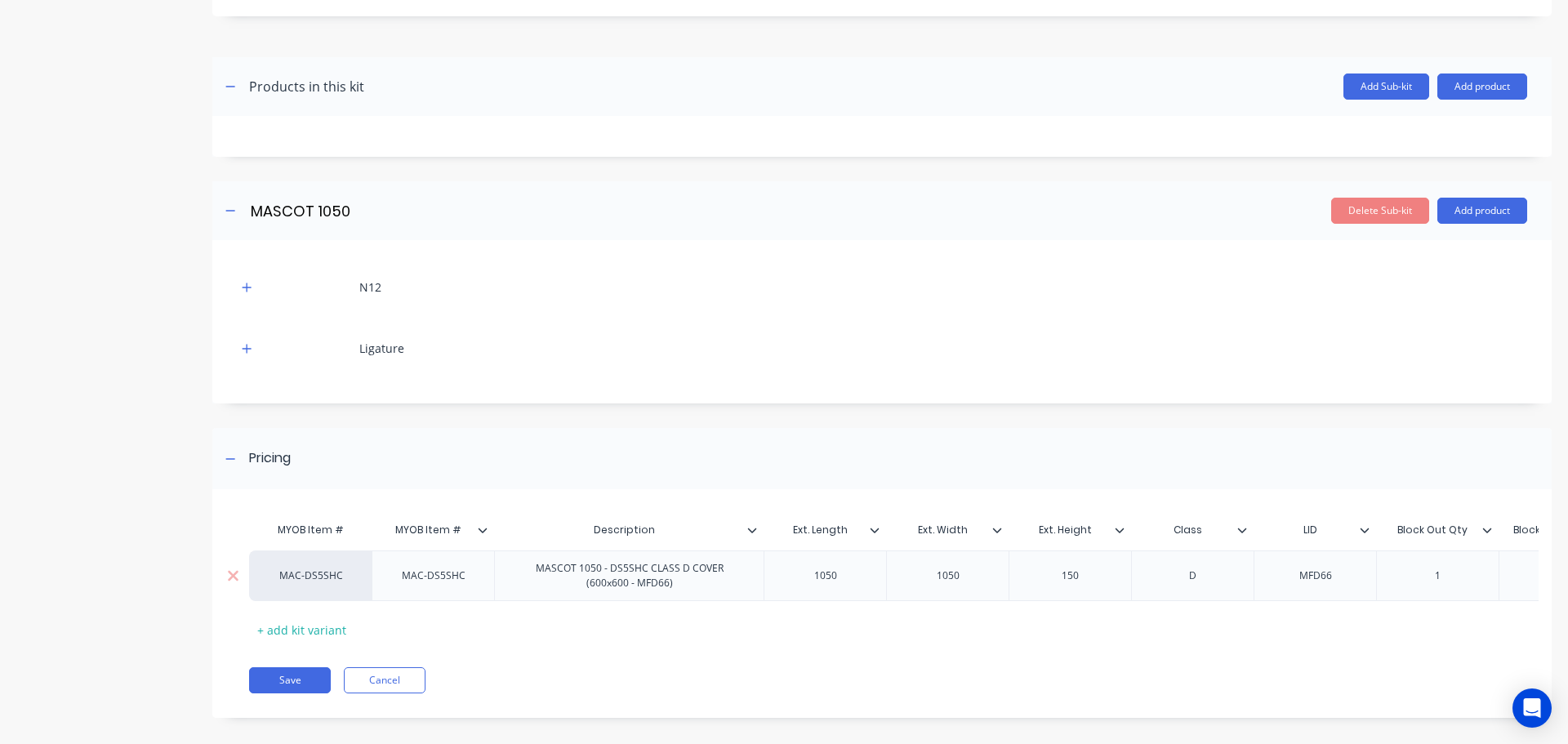
click at [306, 577] on div "MAC-DS5SHC" at bounding box center [311, 575] width 90 height 14
type input "fa"
click at [323, 624] on button "factory_item" at bounding box center [328, 625] width 121 height 25
click at [275, 693] on button "Save" at bounding box center [290, 680] width 82 height 26
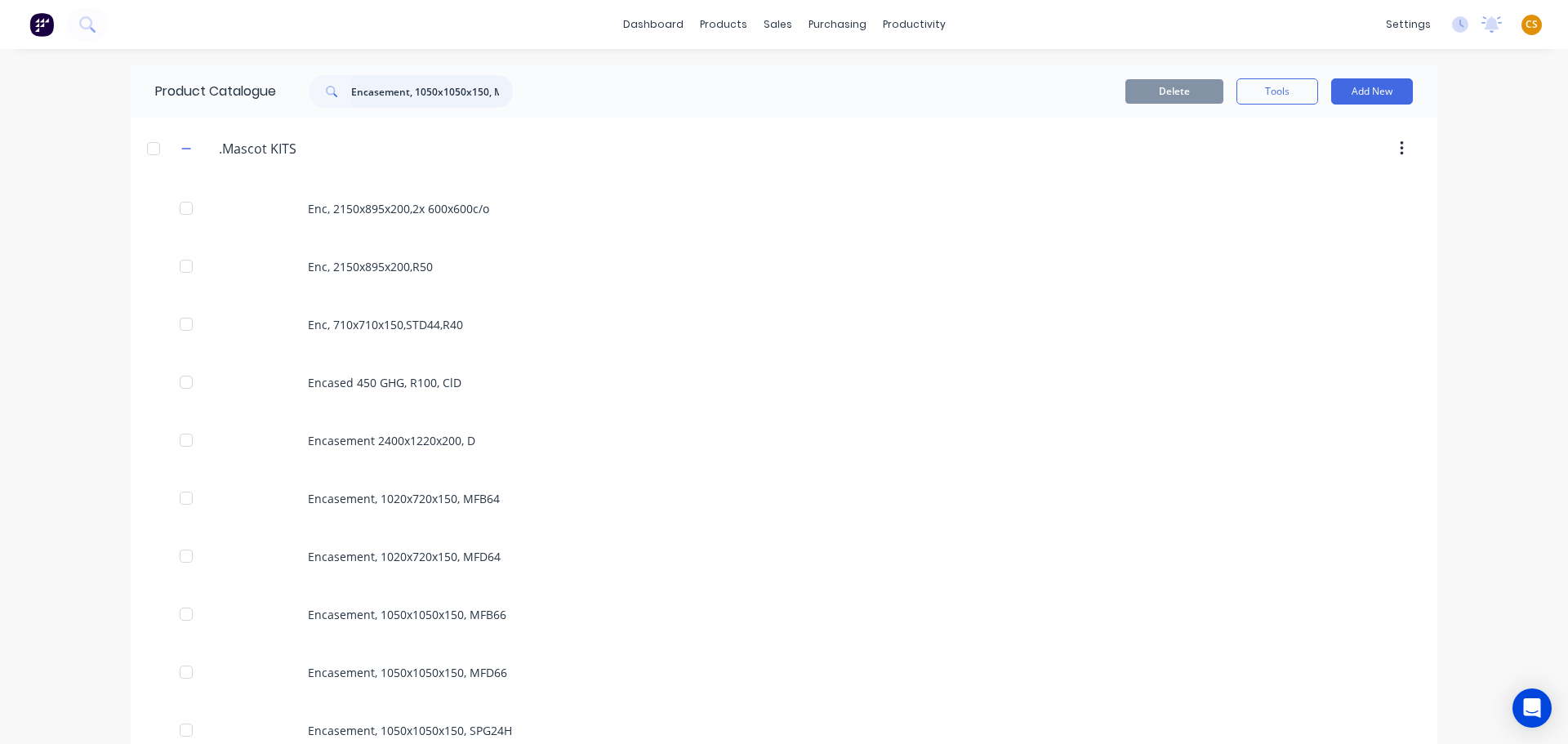
click at [413, 88] on input "Encasement, 1050x1050x150, MFD66" at bounding box center [432, 92] width 161 height 32
drag, startPoint x: 465, startPoint y: 89, endPoint x: 212, endPoint y: 89, distance: 253.0
click at [212, 89] on div "Product Catalogue Encasement, 1050x1050x150, MFD66" at bounding box center [342, 91] width 423 height 53
type input "MFD66"
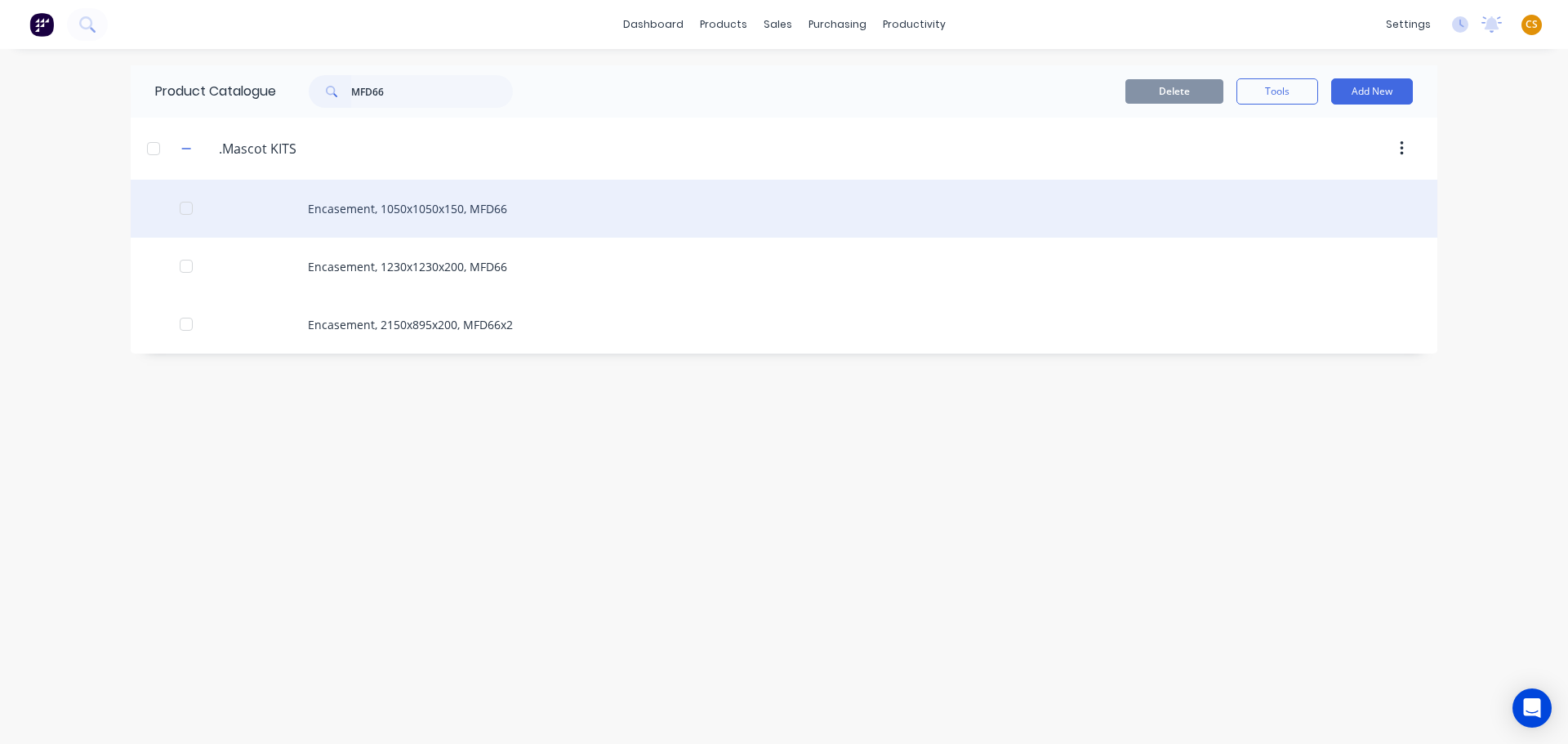
click at [439, 215] on div "Encasement, 1050x1050x150, MFD66" at bounding box center [784, 208] width 1307 height 58
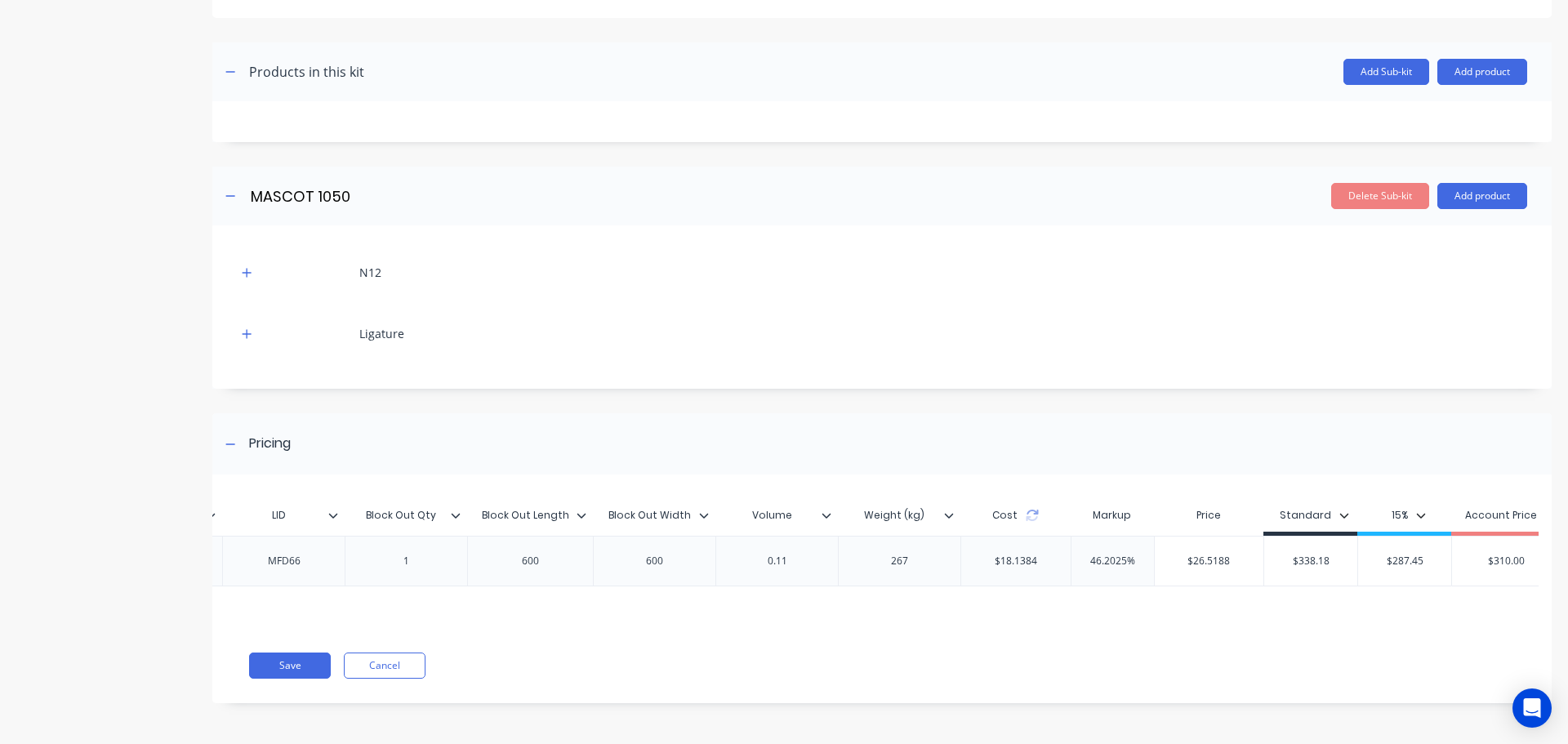
scroll to position [0, 1067]
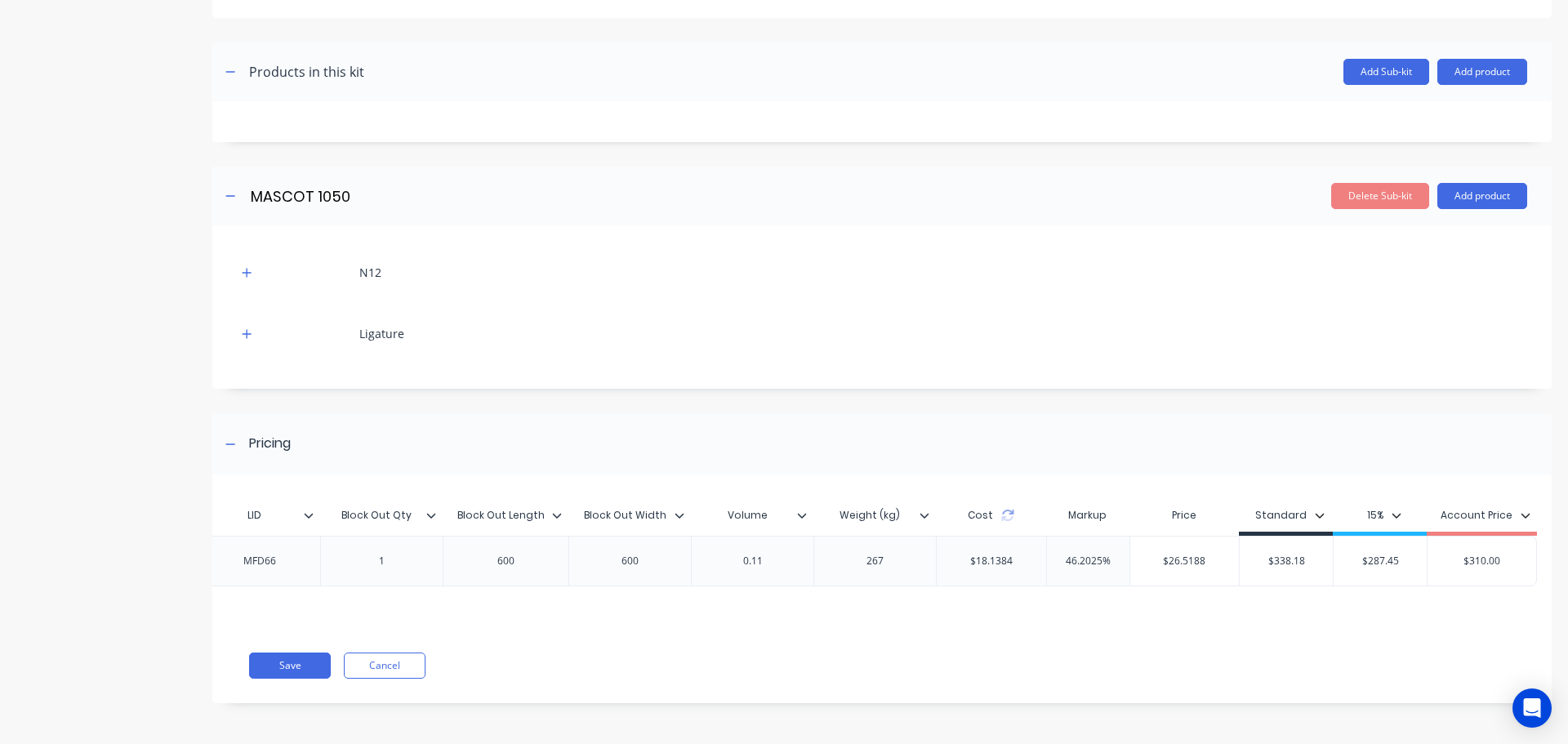
click at [978, 552] on div "$18.1384" at bounding box center [991, 561] width 69 height 41
click at [978, 551] on div "$18.1384" at bounding box center [991, 561] width 69 height 41
click at [1002, 510] on icon at bounding box center [1007, 512] width 11 height 5
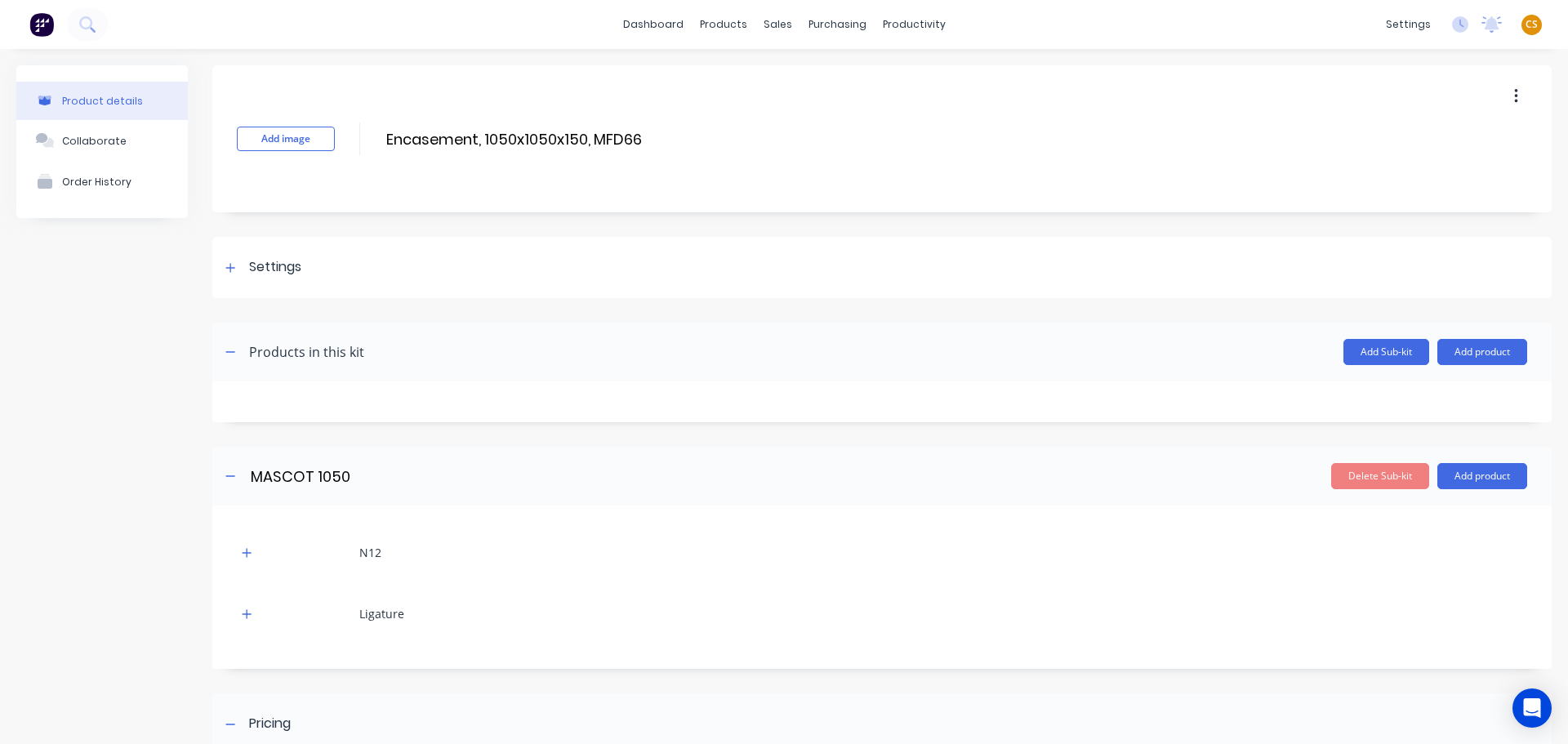
scroll to position [292, 0]
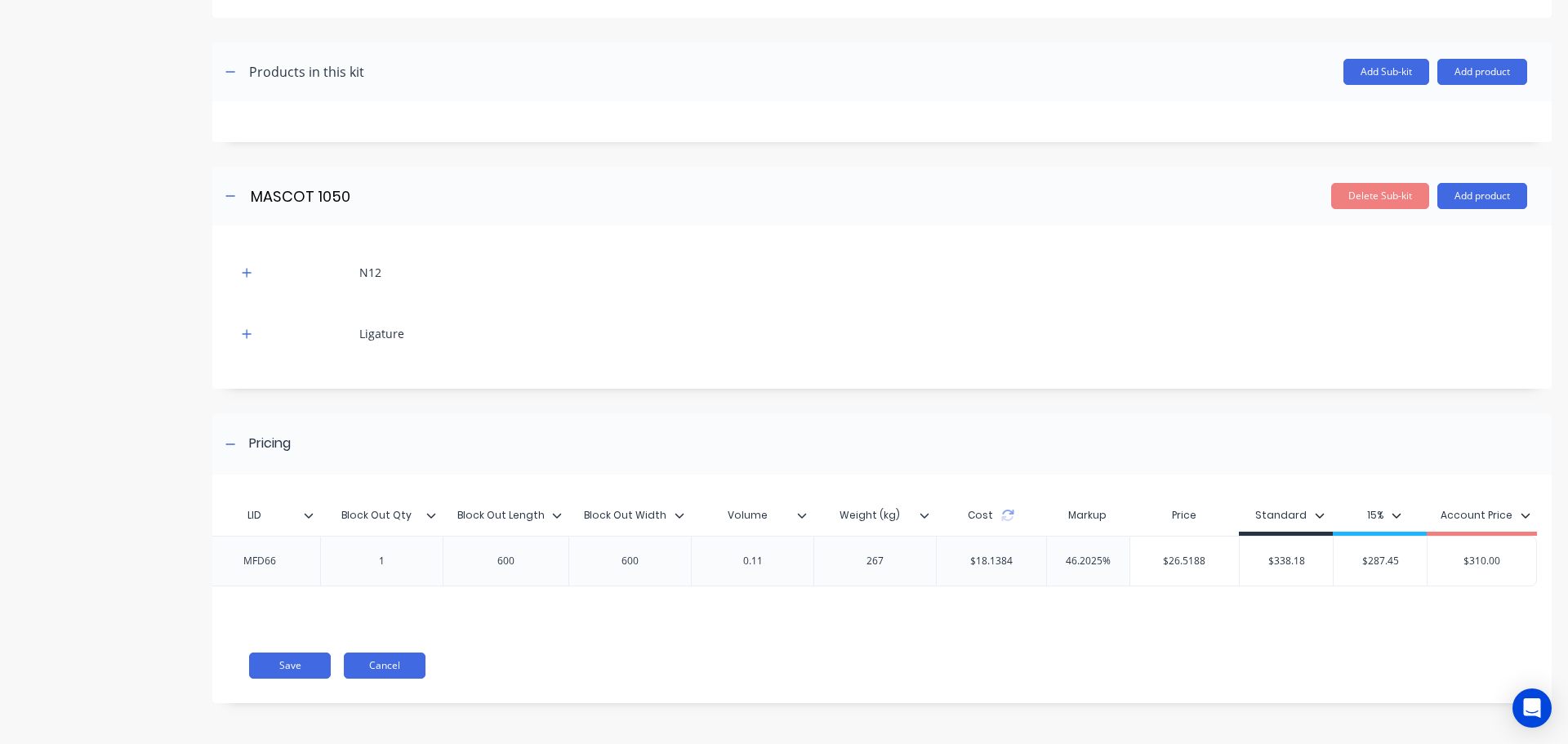
click at [370, 668] on button "Cancel" at bounding box center [385, 665] width 82 height 26
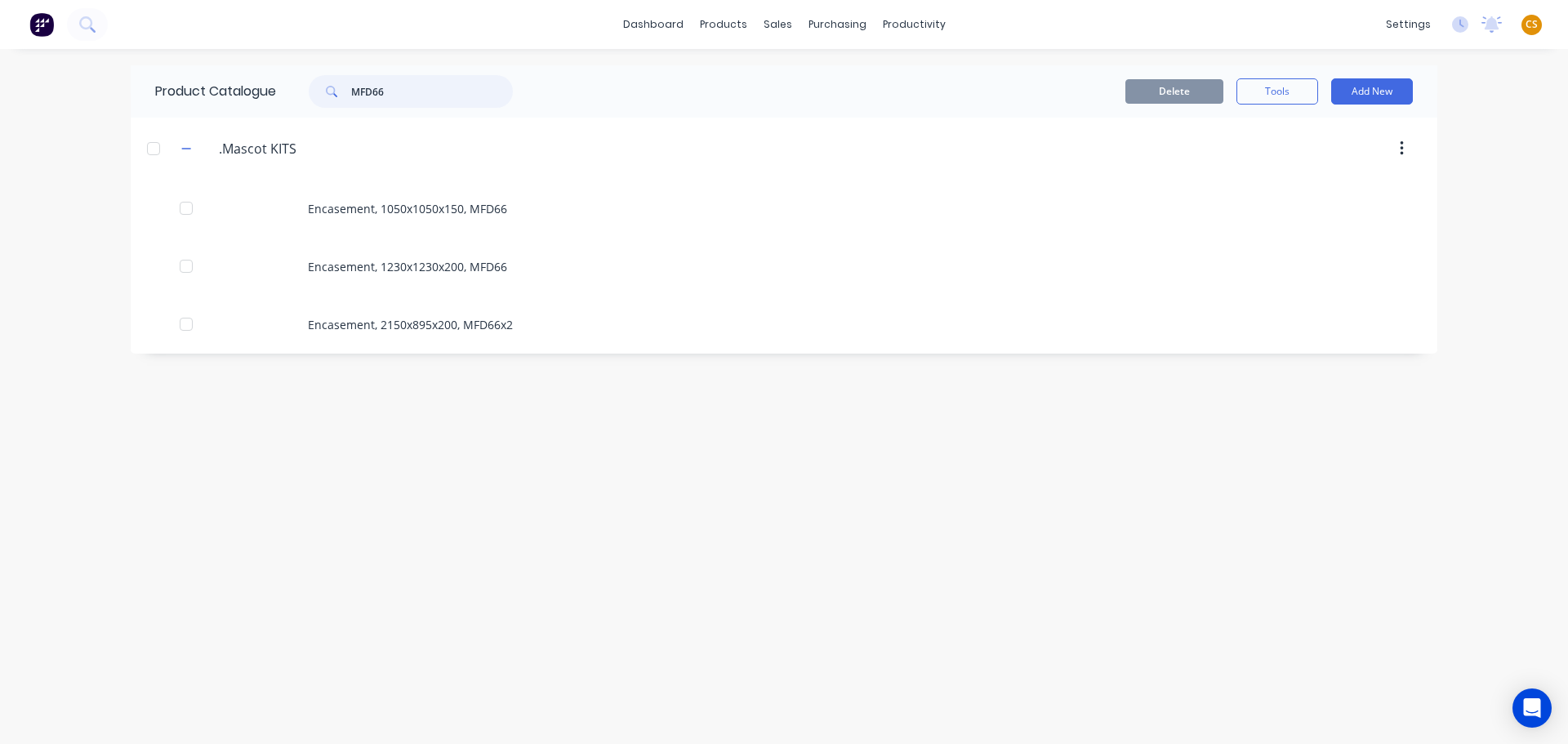
drag, startPoint x: 400, startPoint y: 92, endPoint x: 323, endPoint y: 88, distance: 77.1
click at [323, 88] on div "MFD66" at bounding box center [411, 92] width 204 height 32
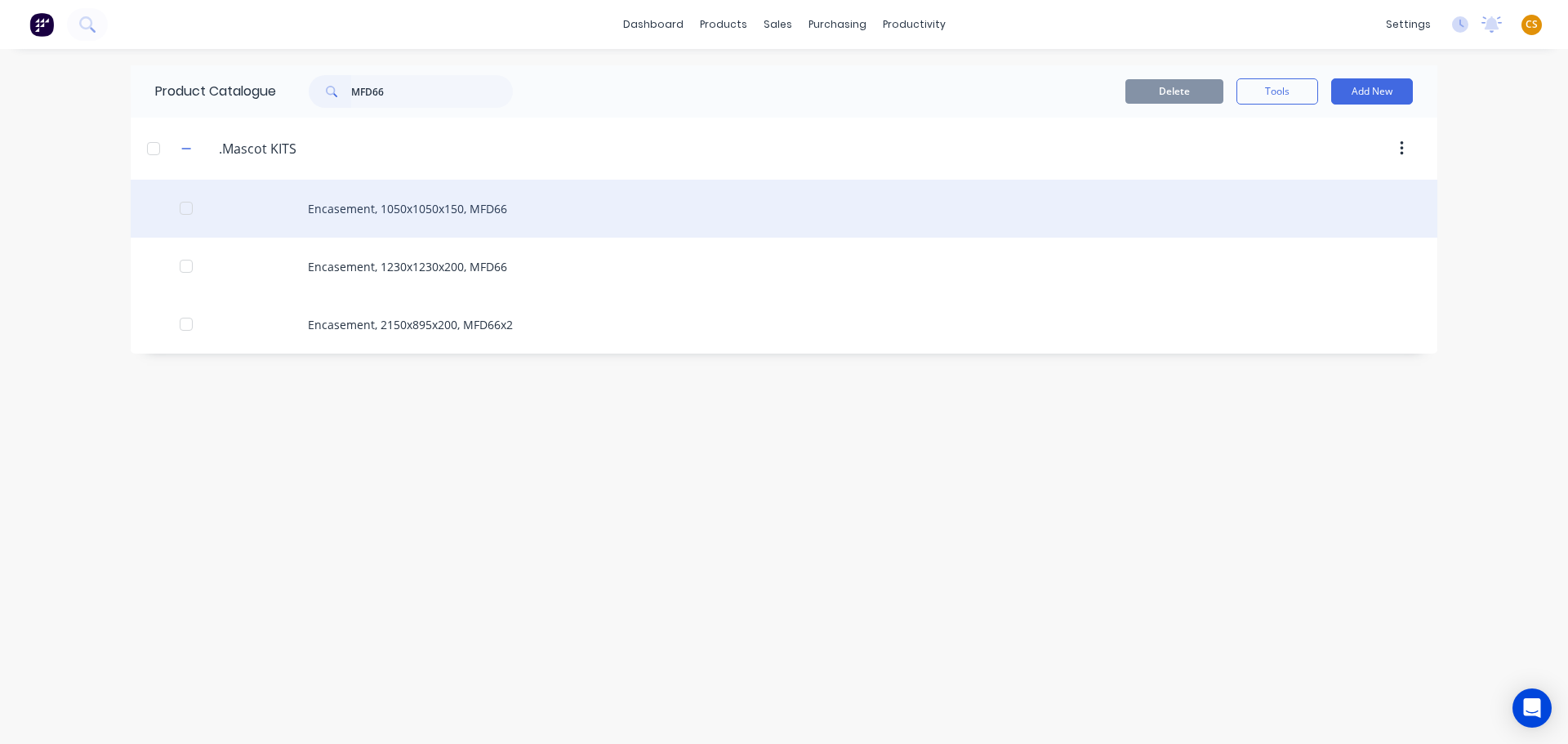
click at [337, 214] on div "Encasement, 1050x1050x150, MFD66" at bounding box center [784, 208] width 1307 height 58
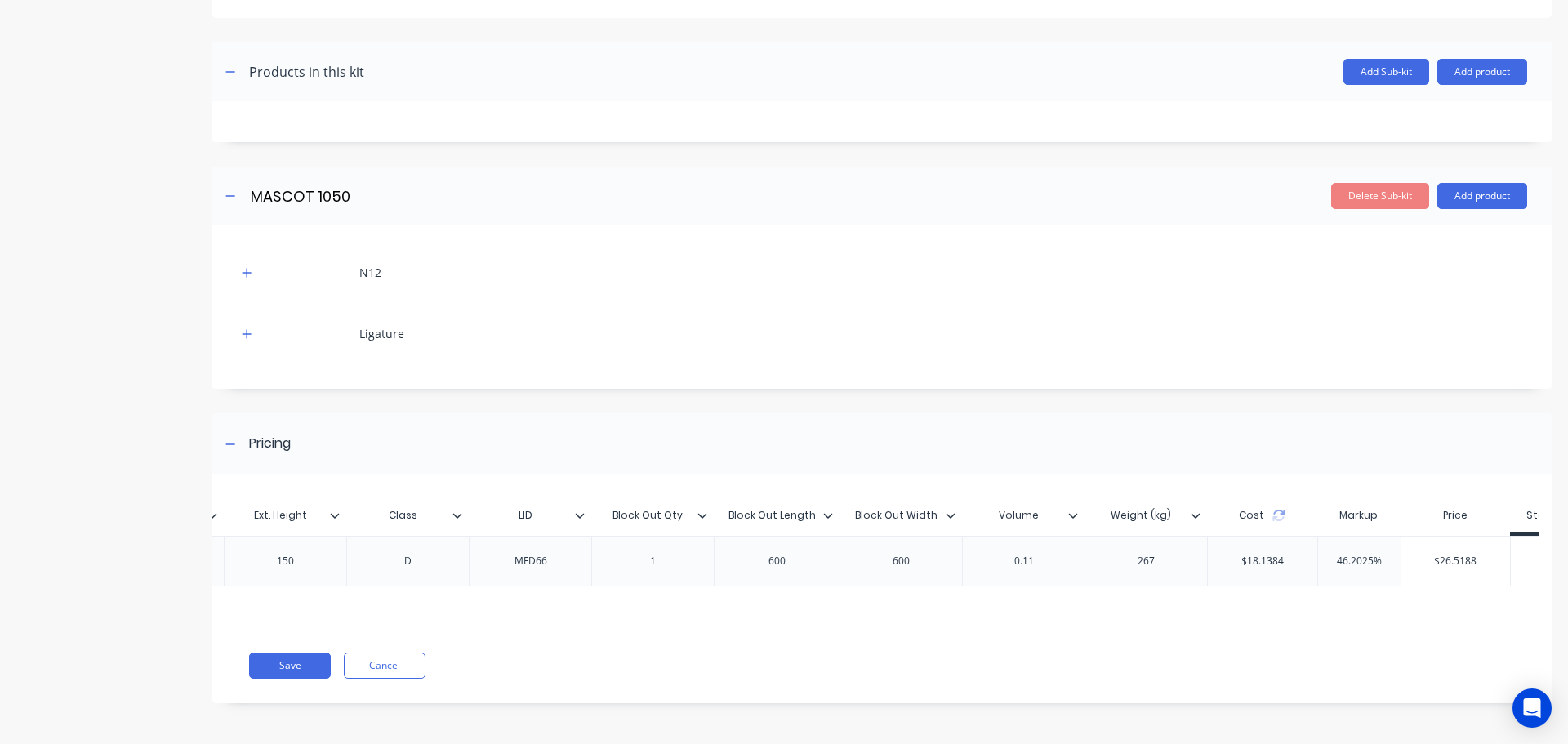
scroll to position [0, 1067]
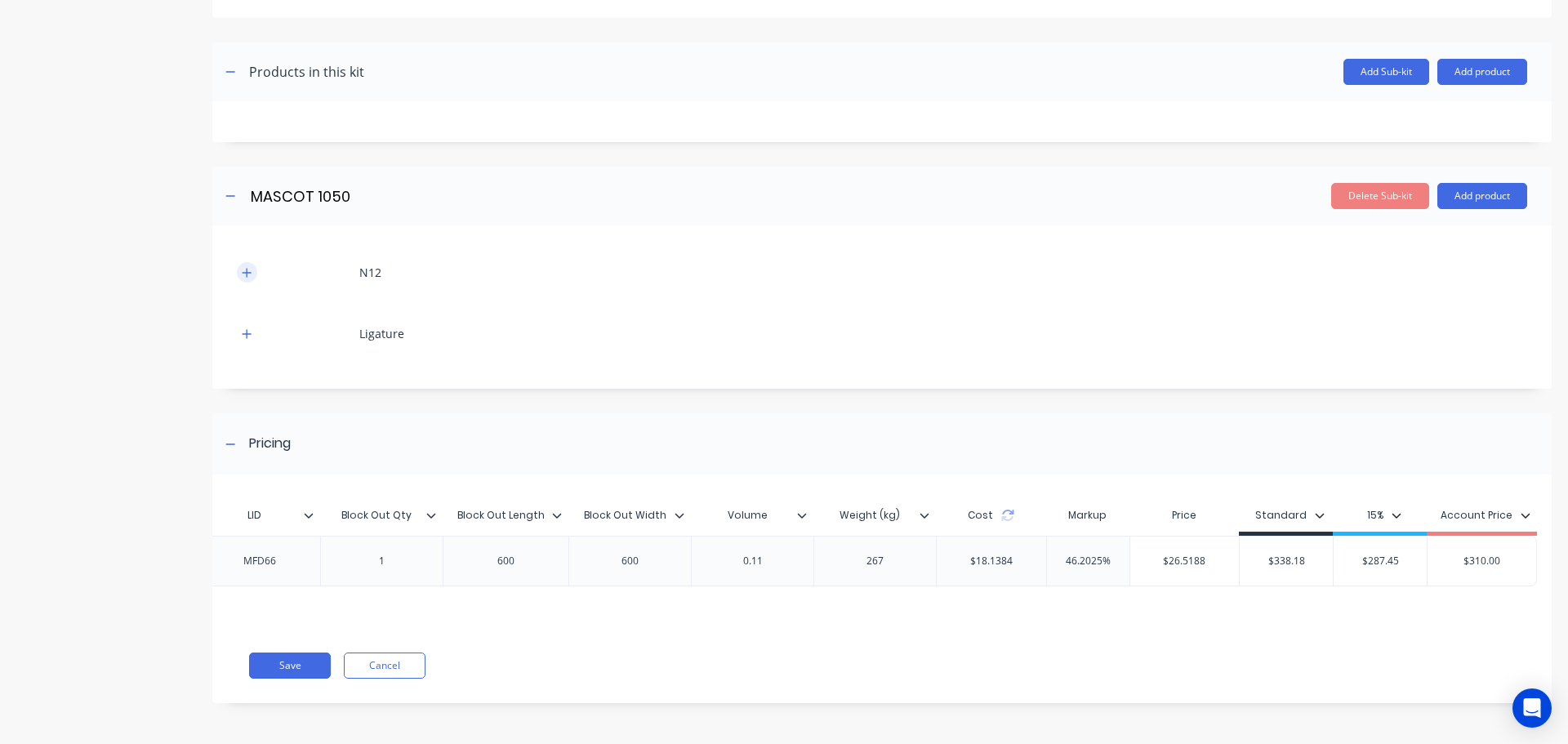
click at [242, 267] on icon "button" at bounding box center [246, 273] width 10 height 11
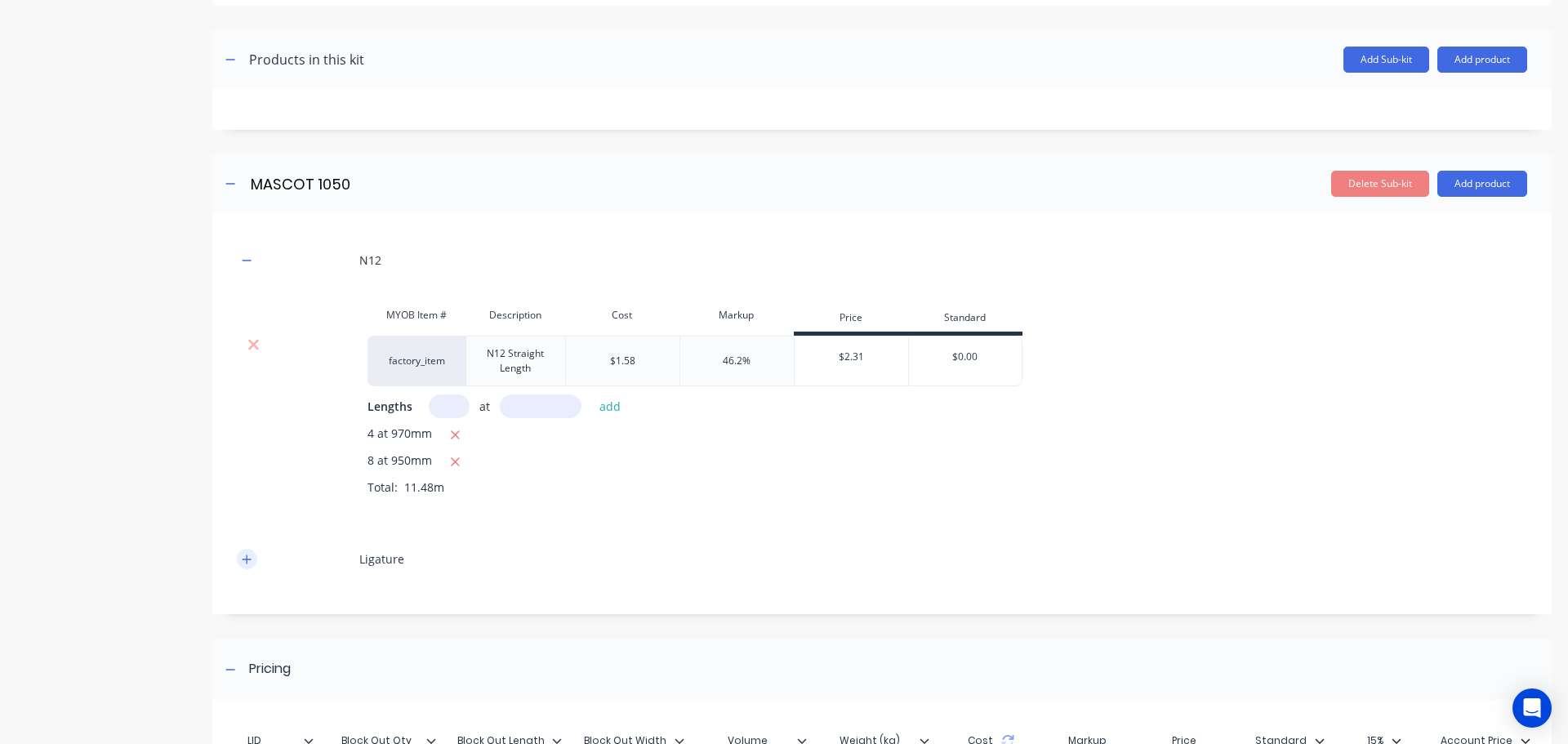
click at [248, 560] on icon "button" at bounding box center [246, 559] width 9 height 9
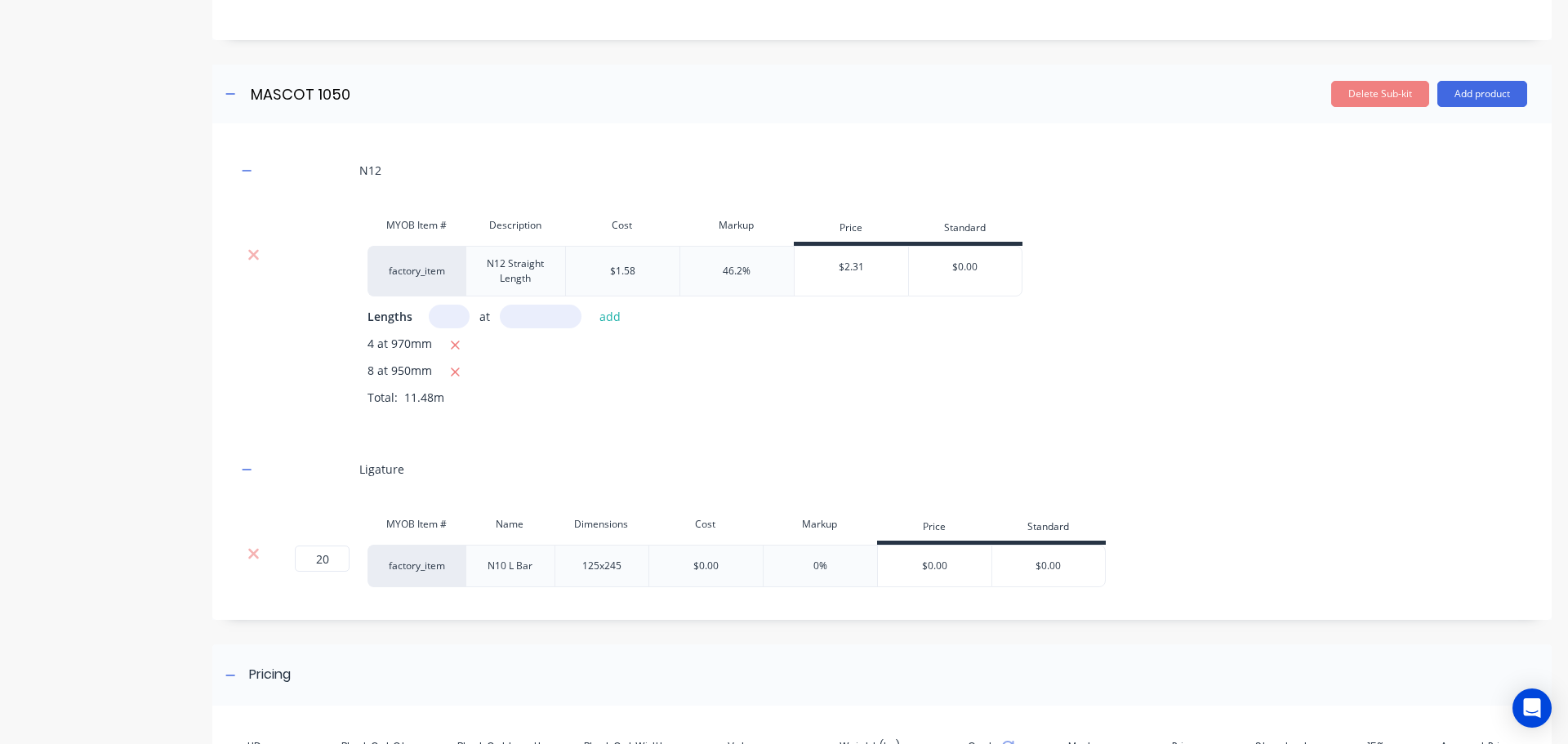
scroll to position [381, 0]
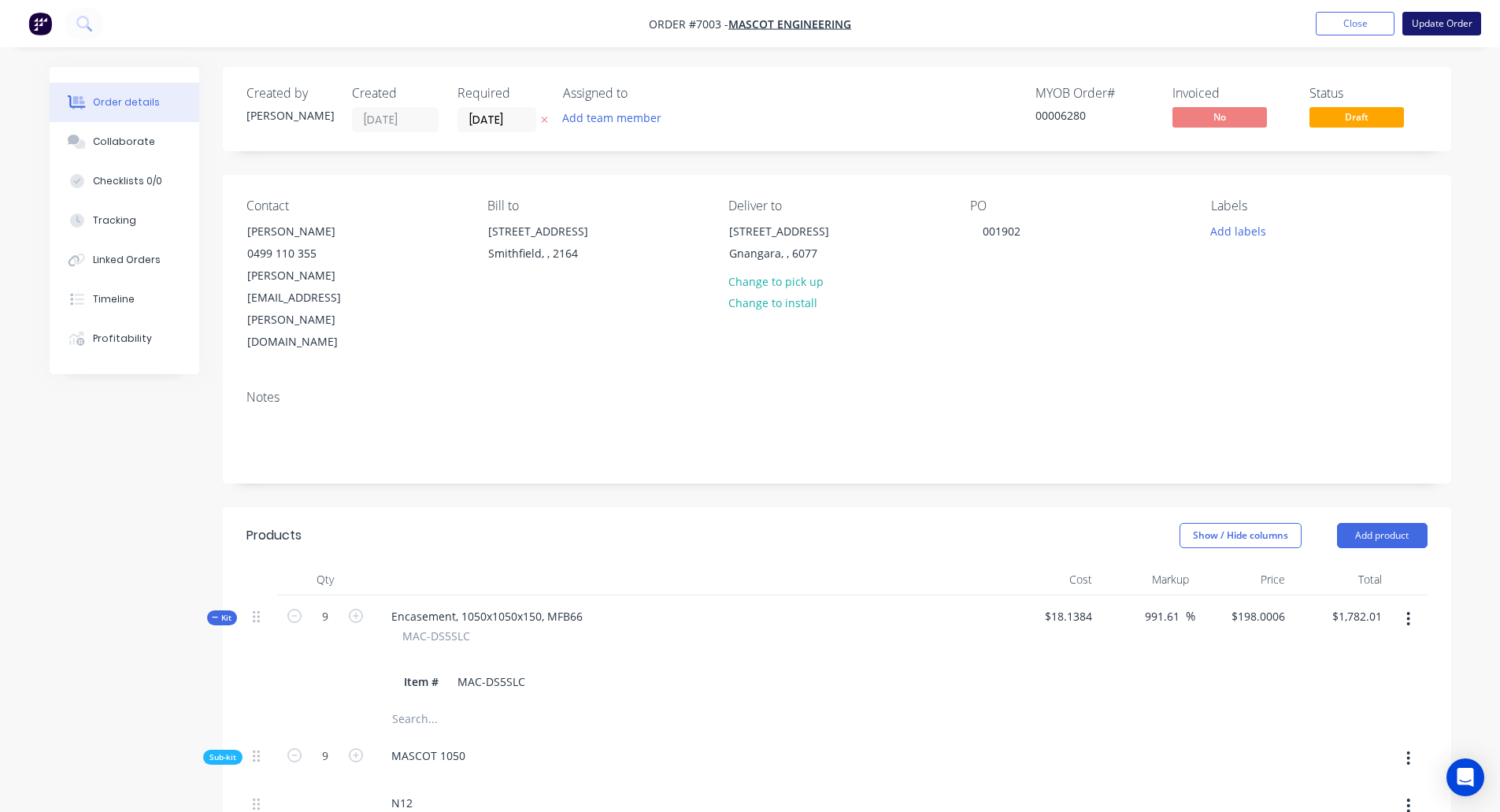
click at [1426, 25] on button "Update Order" at bounding box center [1442, 24] width 79 height 24
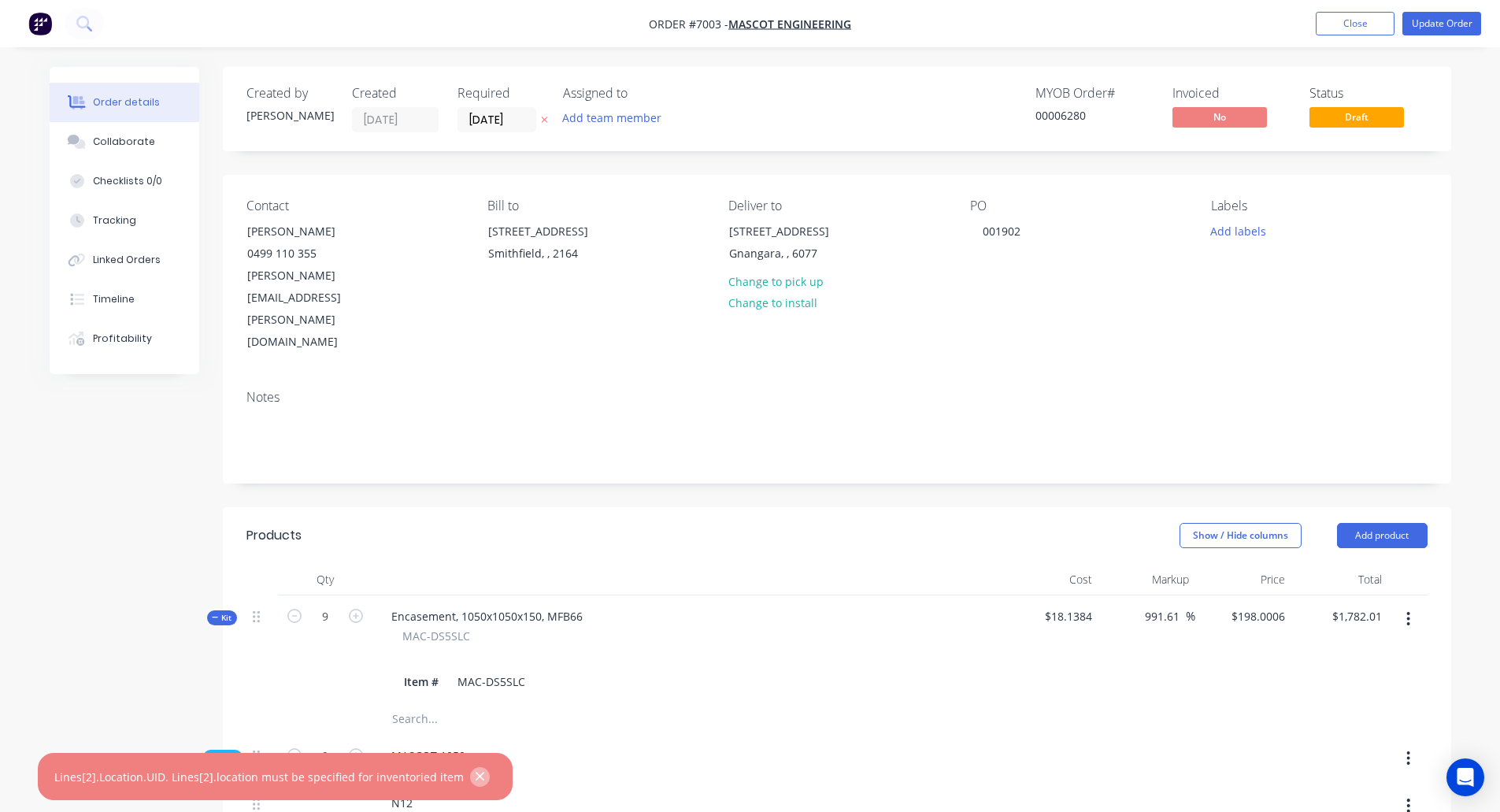
click at [476, 772] on icon "button" at bounding box center [480, 776] width 8 height 8
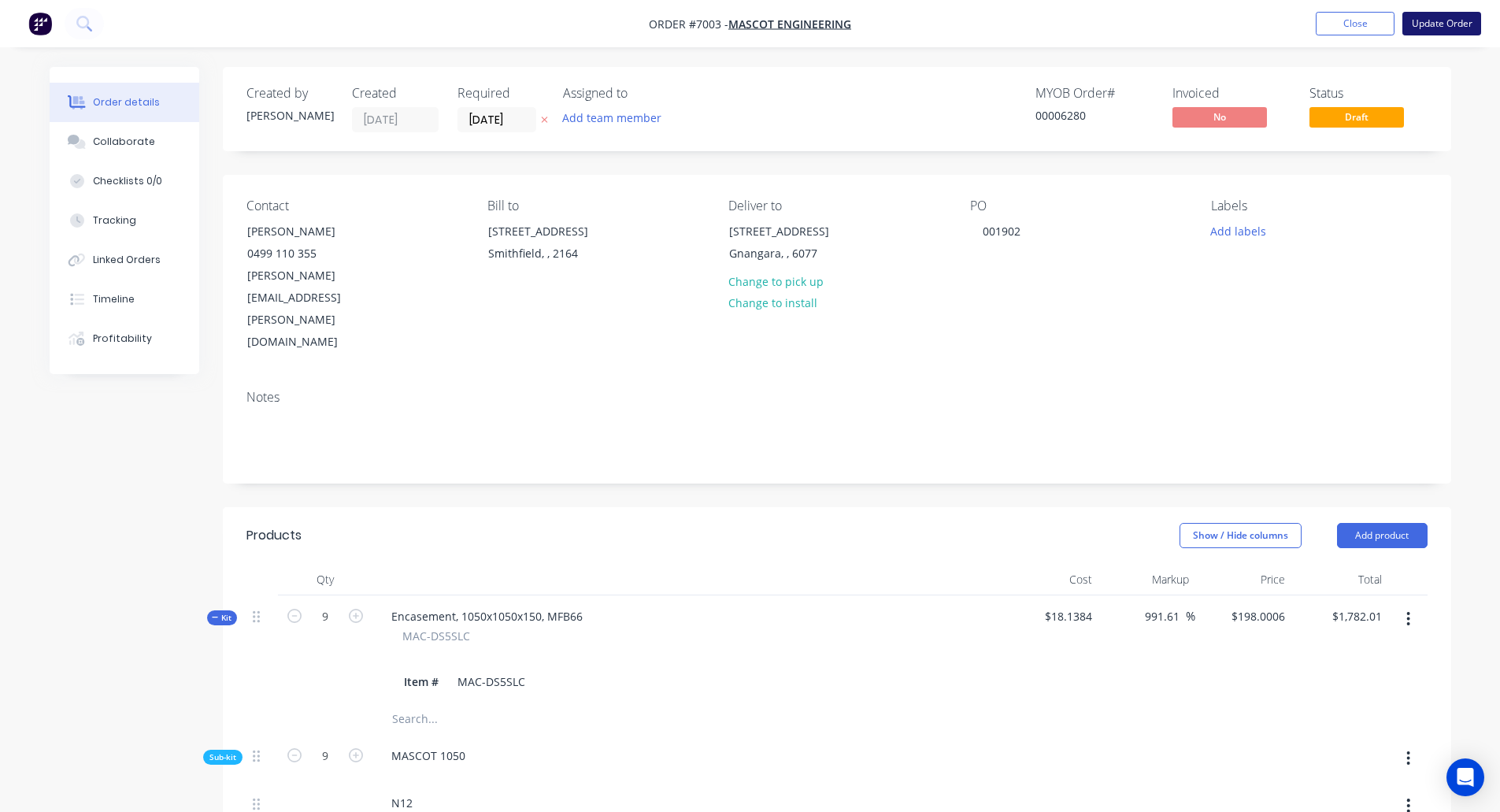
click at [1434, 25] on button "Update Order" at bounding box center [1442, 24] width 79 height 24
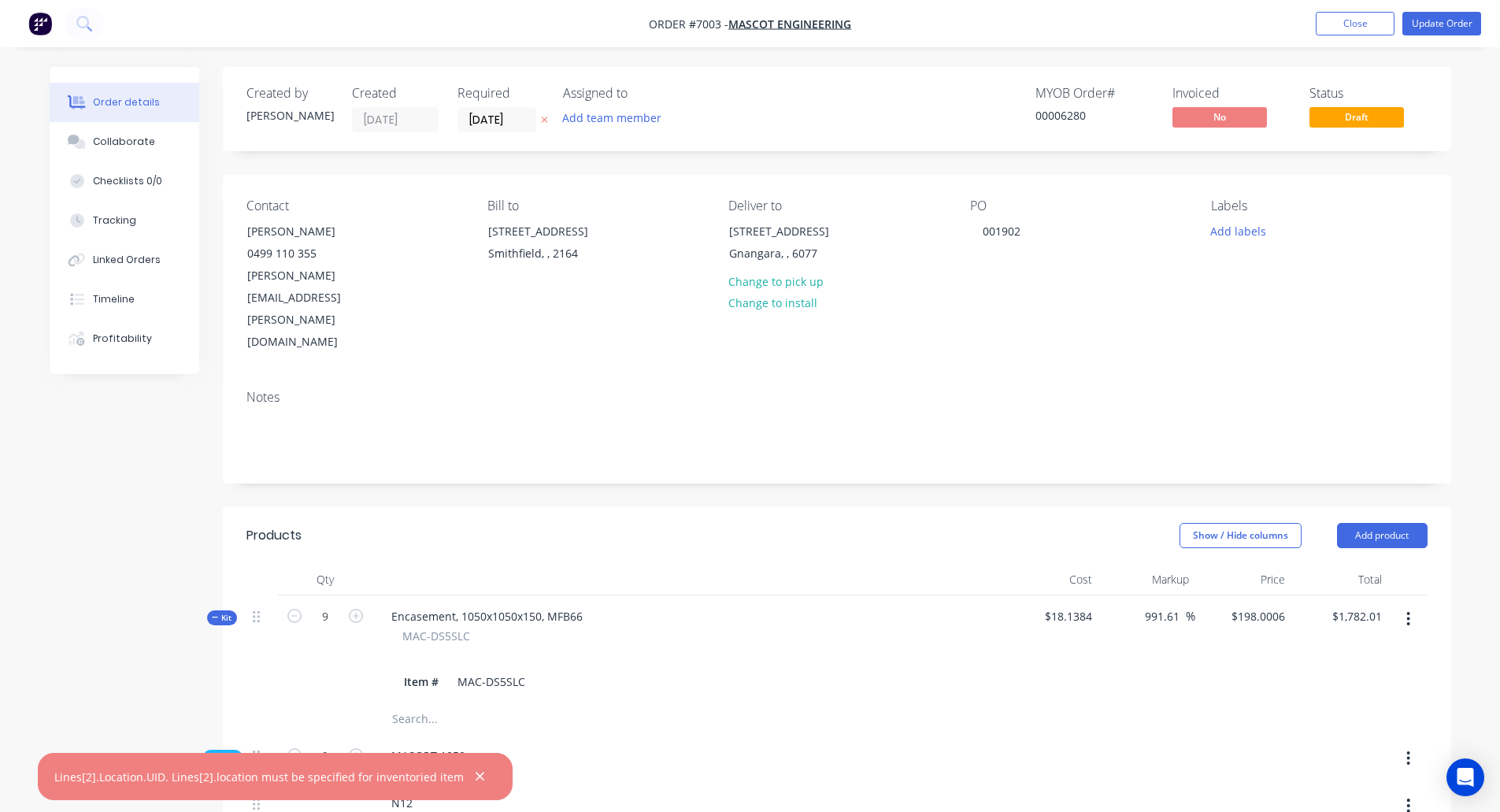
click at [230, 773] on div "Lines[2].Location.UID. Lines[2].location must be specified for inventoried item" at bounding box center [259, 777] width 410 height 17
drag, startPoint x: 230, startPoint y: 773, endPoint x: 433, endPoint y: 770, distance: 203.0
click at [433, 770] on div "Lines[2].Location.UID. Lines[2].location must be specified for inventoried item" at bounding box center [259, 777] width 410 height 17
copy div "location must be specified for inventoried item"
click at [476, 778] on icon "button" at bounding box center [480, 776] width 8 height 8
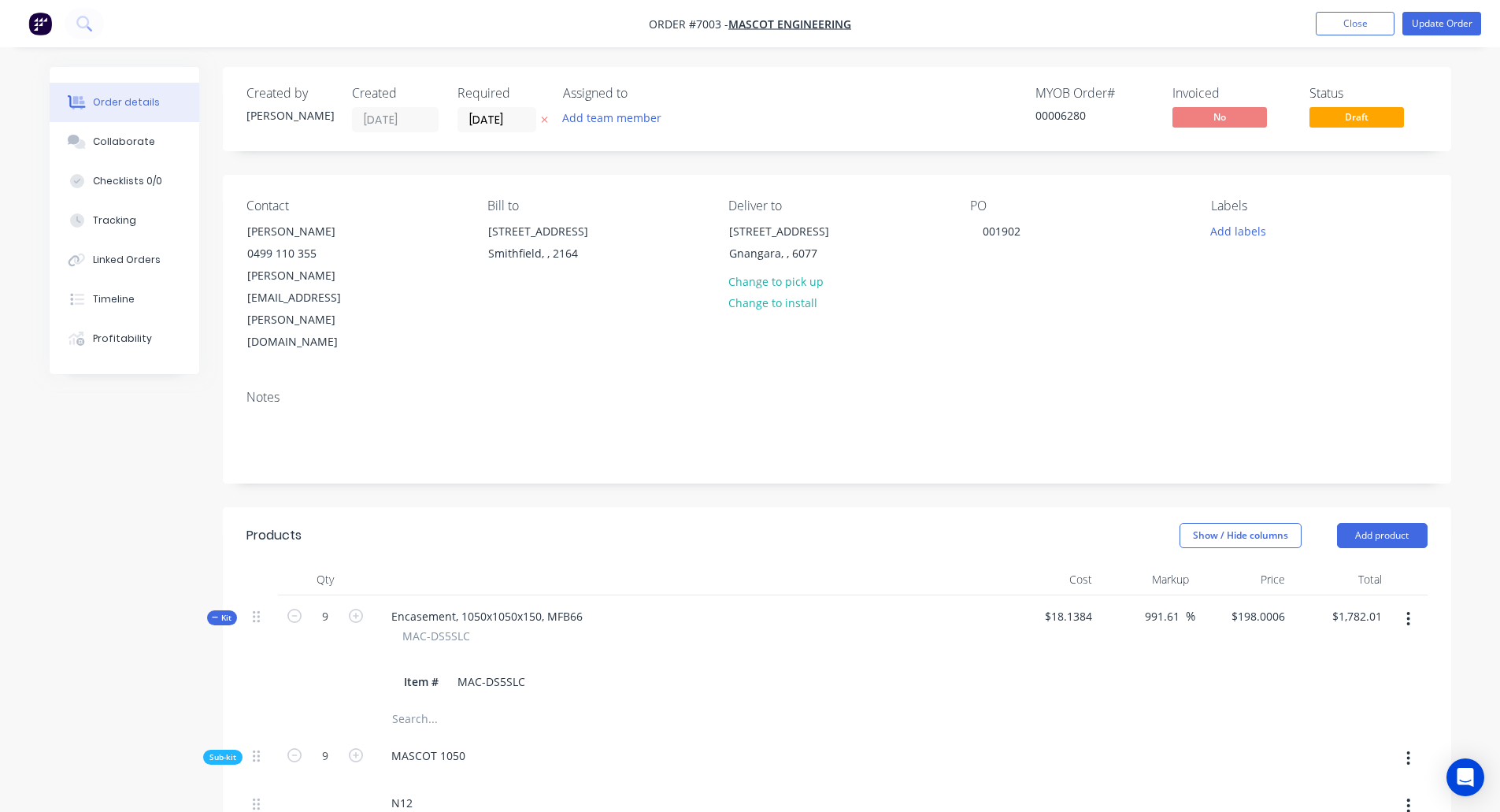
click at [1437, 26] on button "Update Order" at bounding box center [1442, 24] width 79 height 24
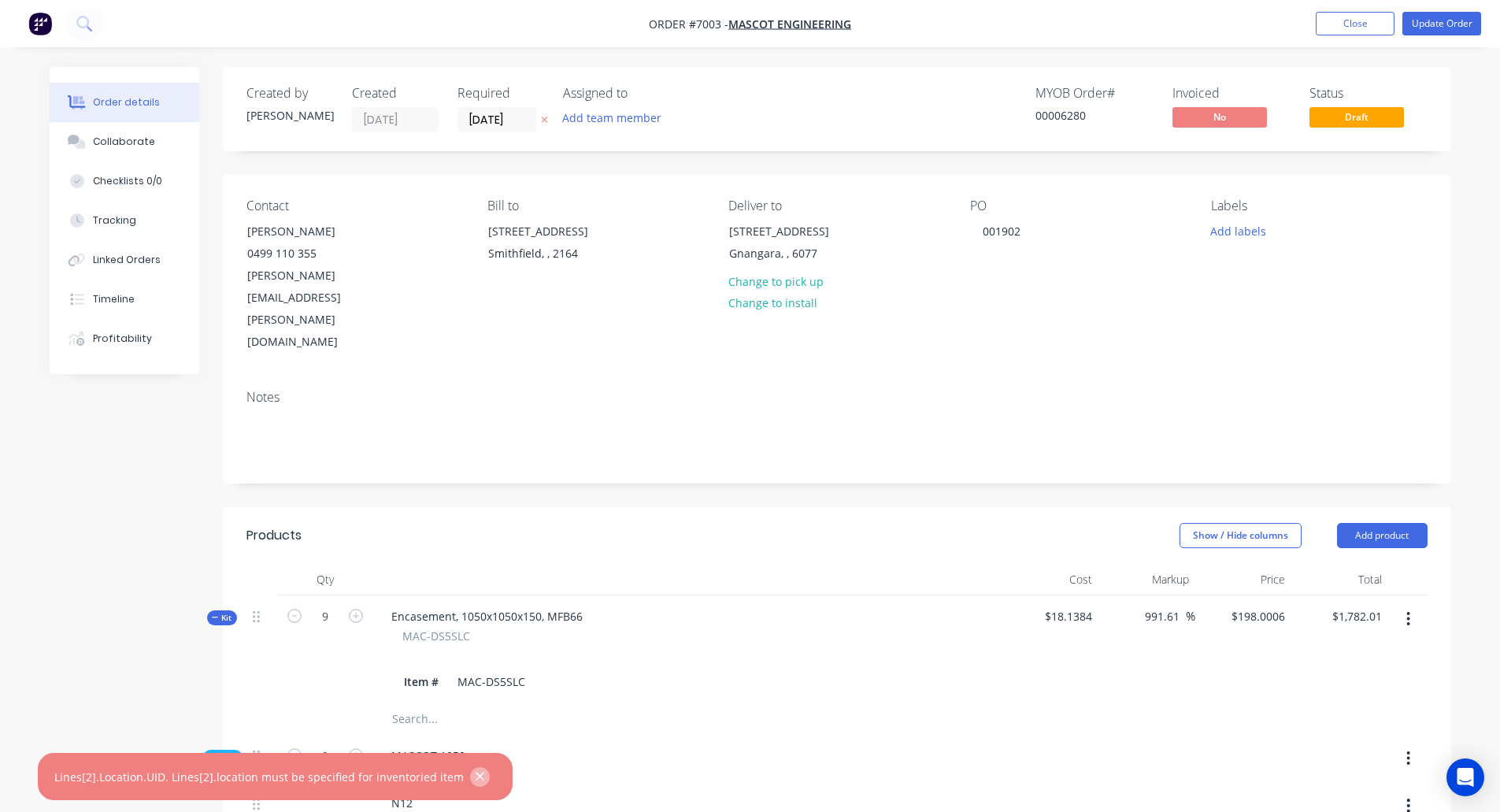
click at [475, 778] on icon "button" at bounding box center [480, 776] width 10 height 14
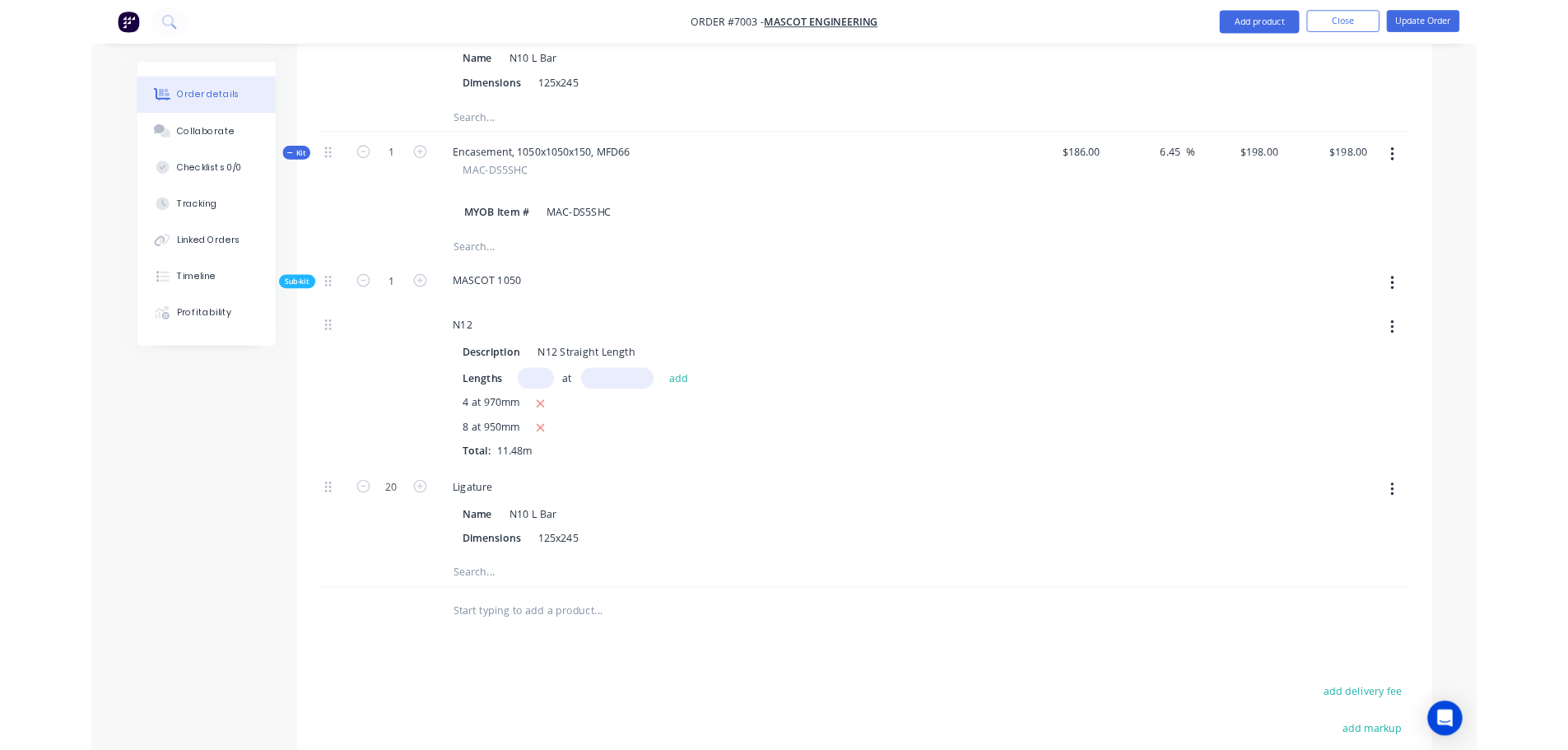
scroll to position [247, 0]
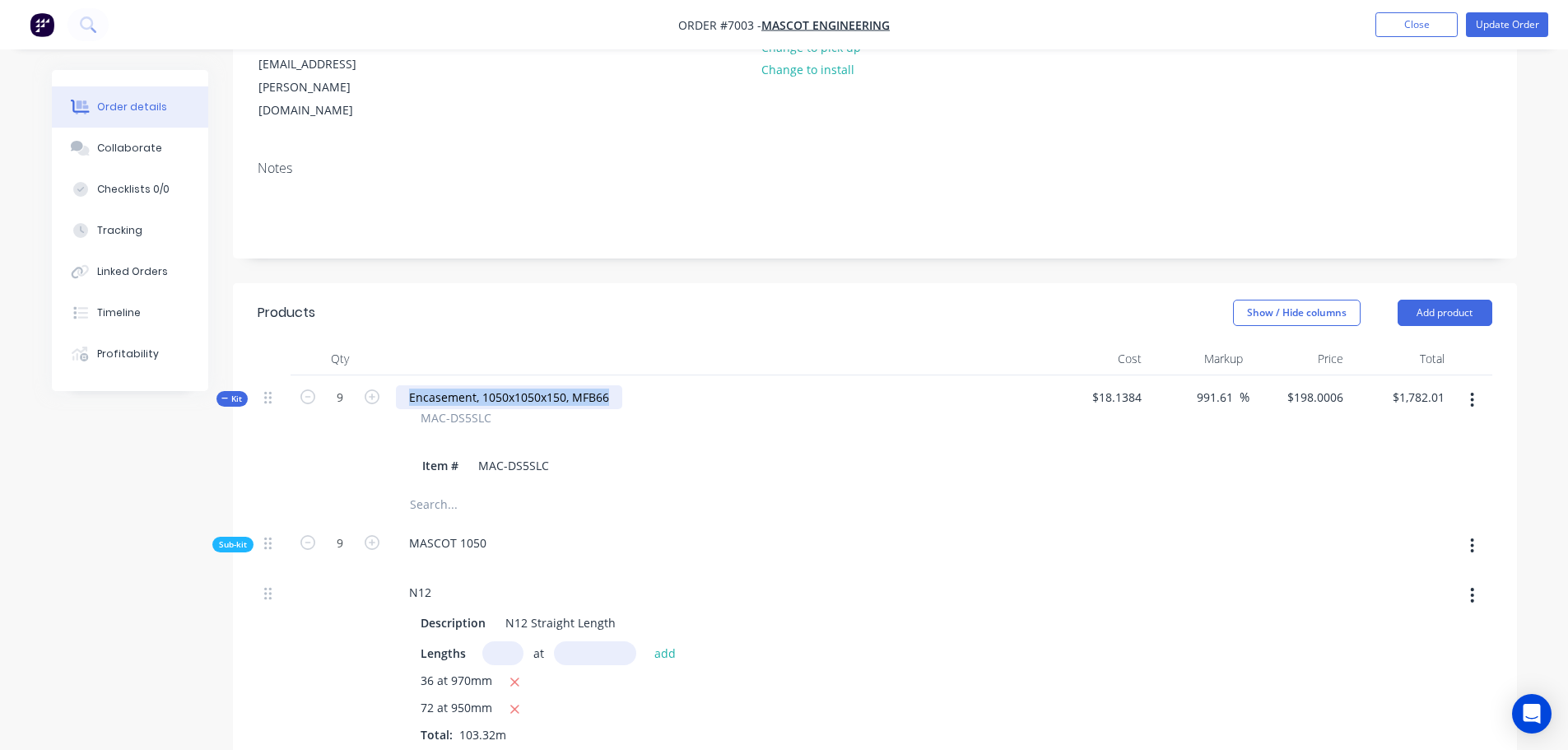
drag, startPoint x: 616, startPoint y: 328, endPoint x: 401, endPoint y: 325, distance: 215.0
click at [401, 385] on div "Encasement, 1050x1050x150, MFB66" at bounding box center [508, 397] width 226 height 24
copy div "Encasement, 1050x1050x150, MFB66"
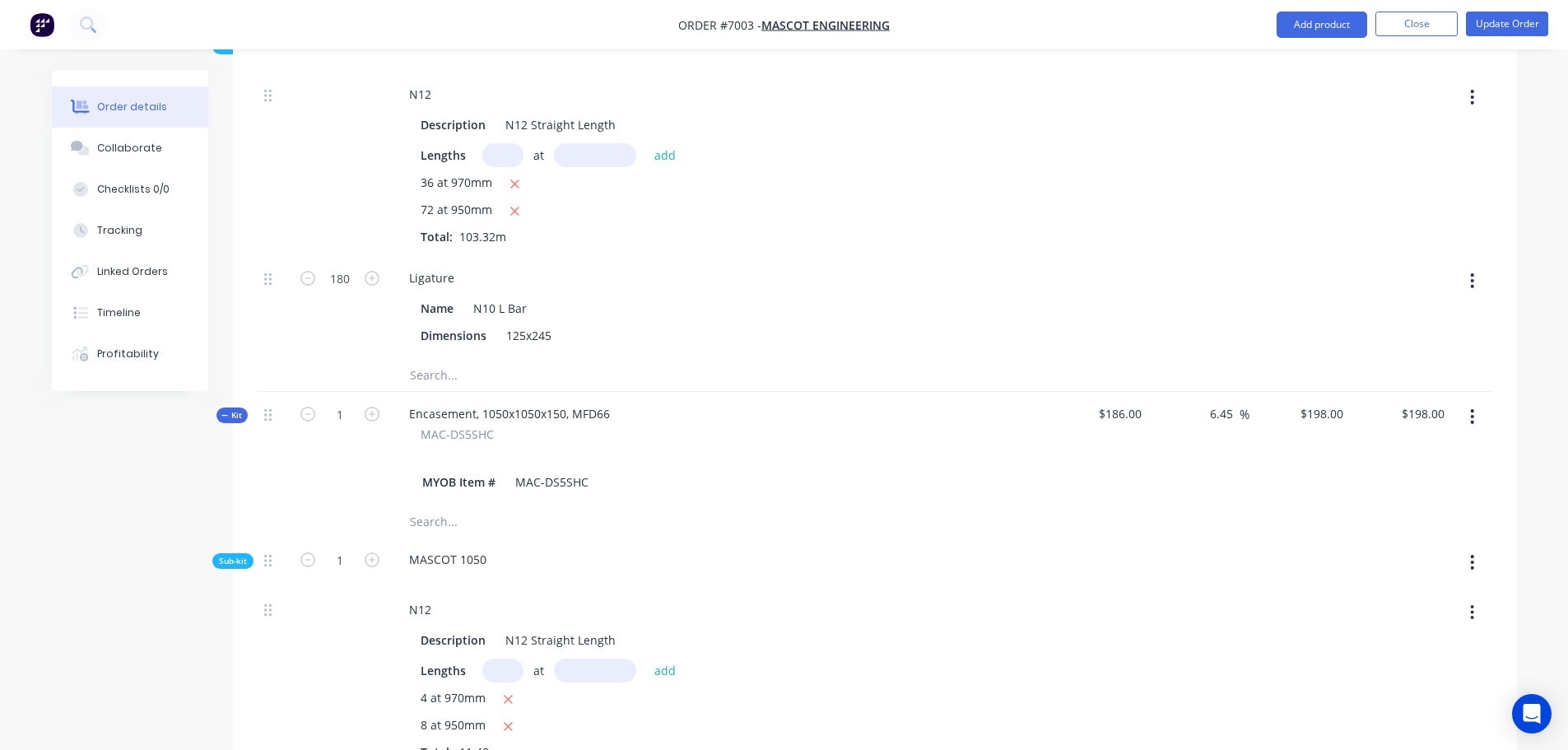
scroll to position [741, 0]
drag, startPoint x: 610, startPoint y: 349, endPoint x: 400, endPoint y: 349, distance: 210.0
click at [400, 406] on div "Encasement, 1050x1050x150, MFD66" at bounding box center [509, 418] width 227 height 24
copy div "Encasement, 1050x1050x150, MFD66"
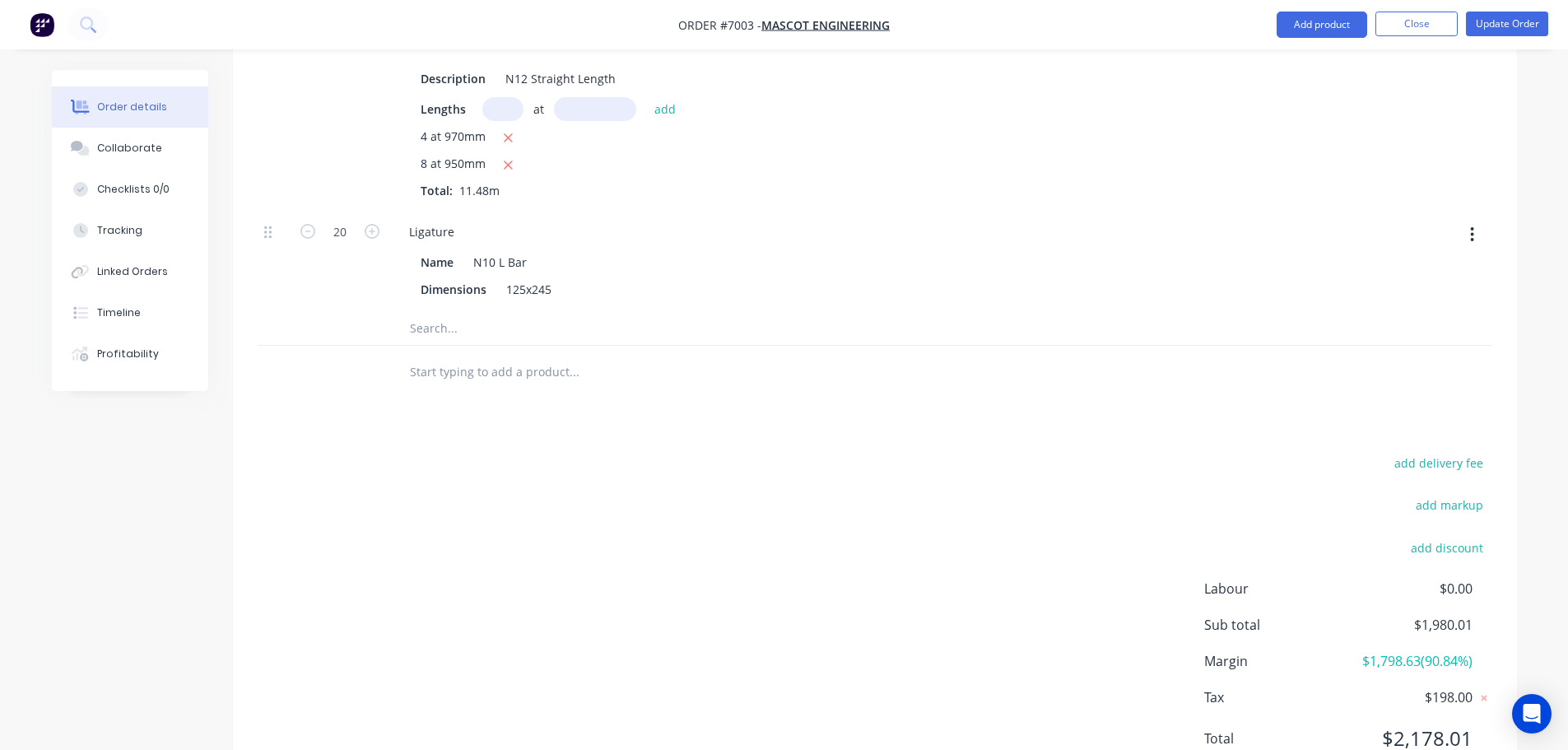
scroll to position [813, 0]
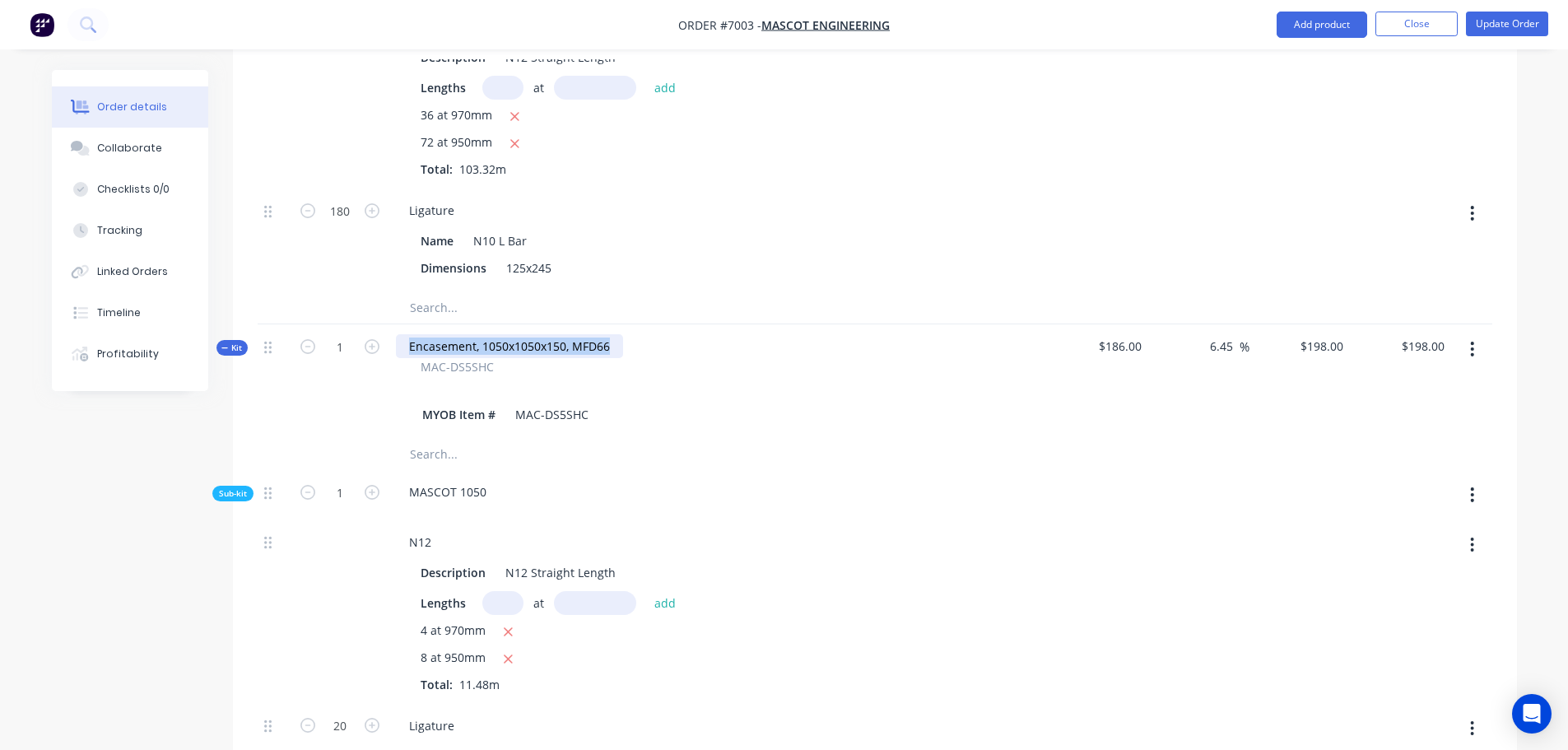
copy div "Encasement, 1050x1050x150, MFD66"
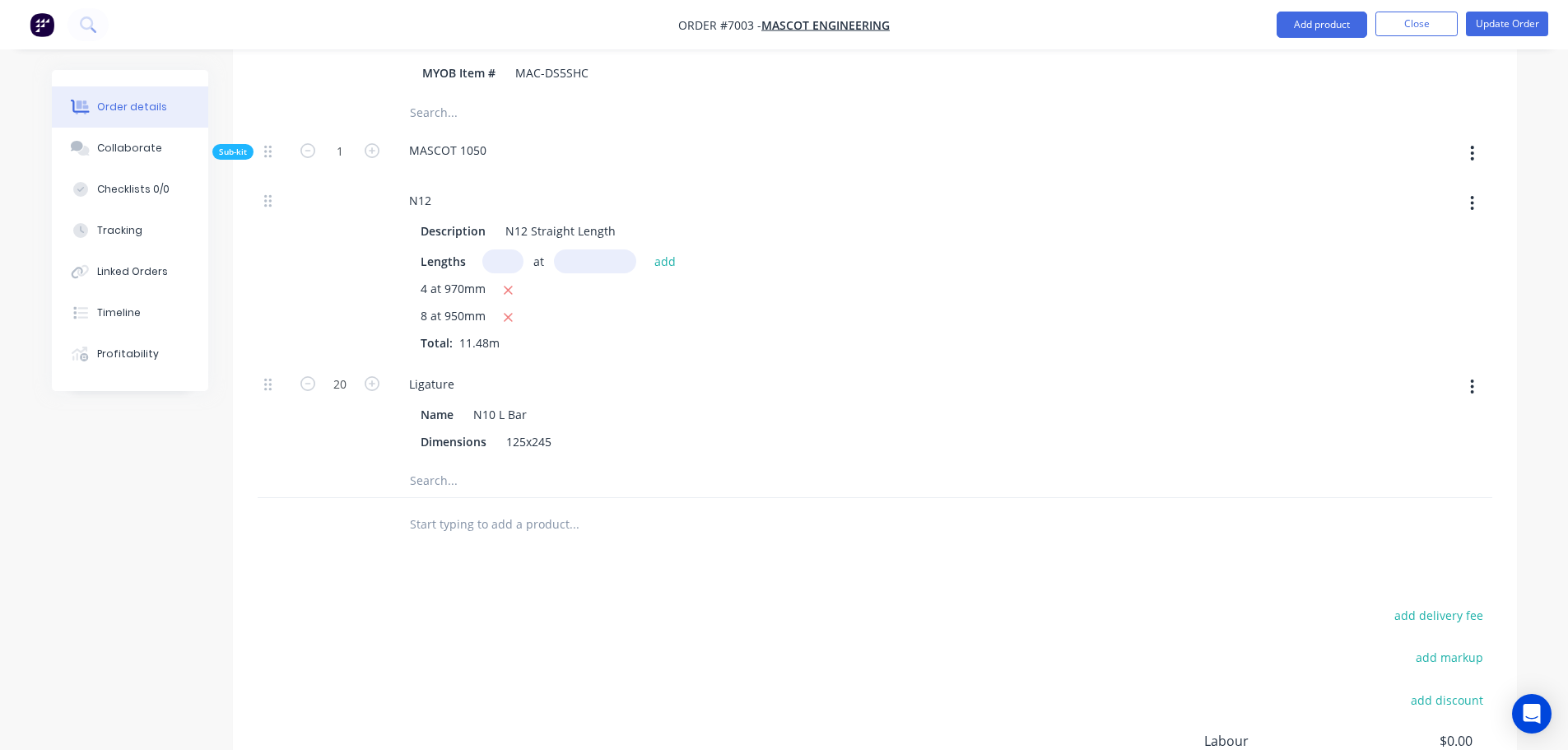
scroll to position [1306, 0]
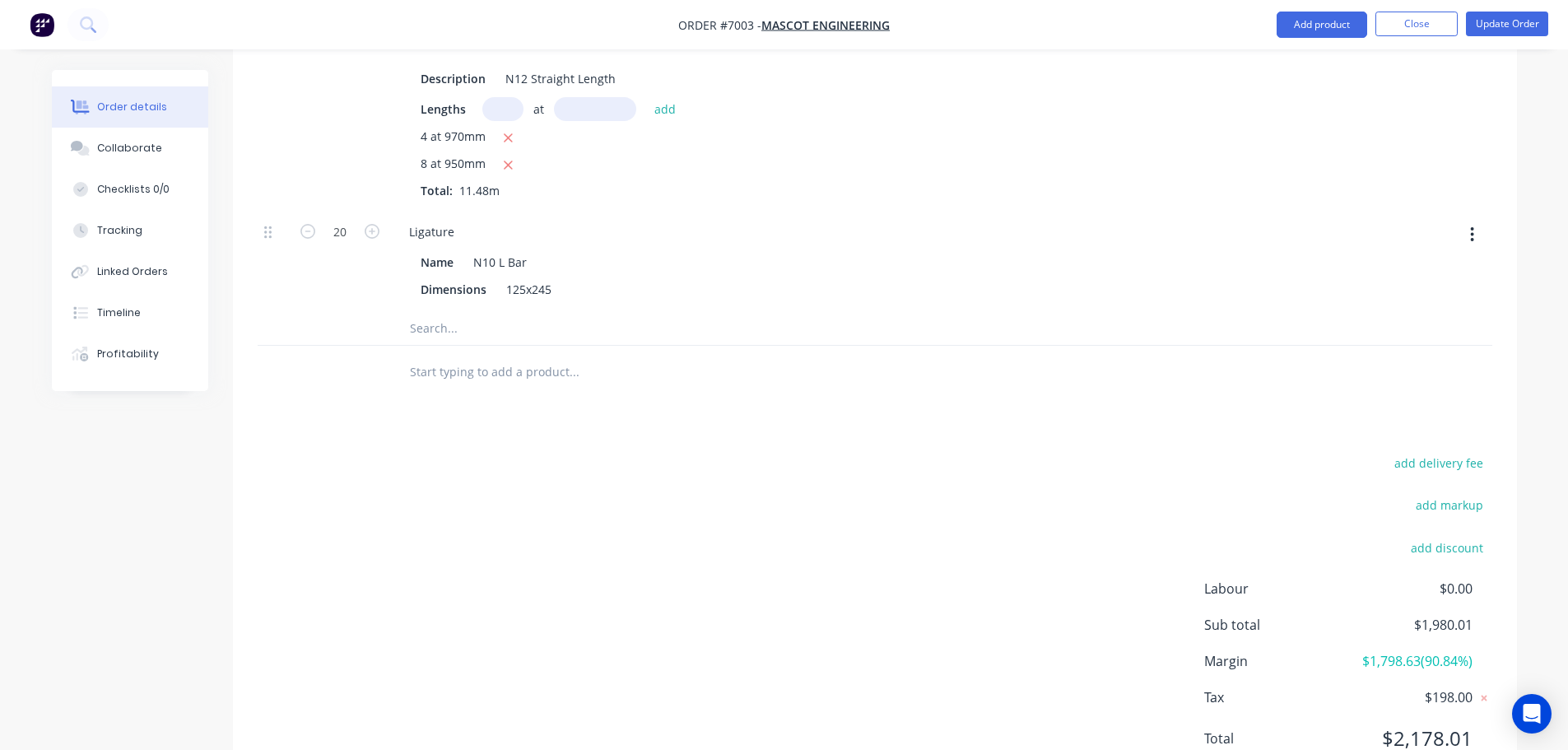
click at [454, 356] on input "text" at bounding box center [574, 373] width 329 height 33
paste input "Encasement, 1050x1050x150, MFD66"
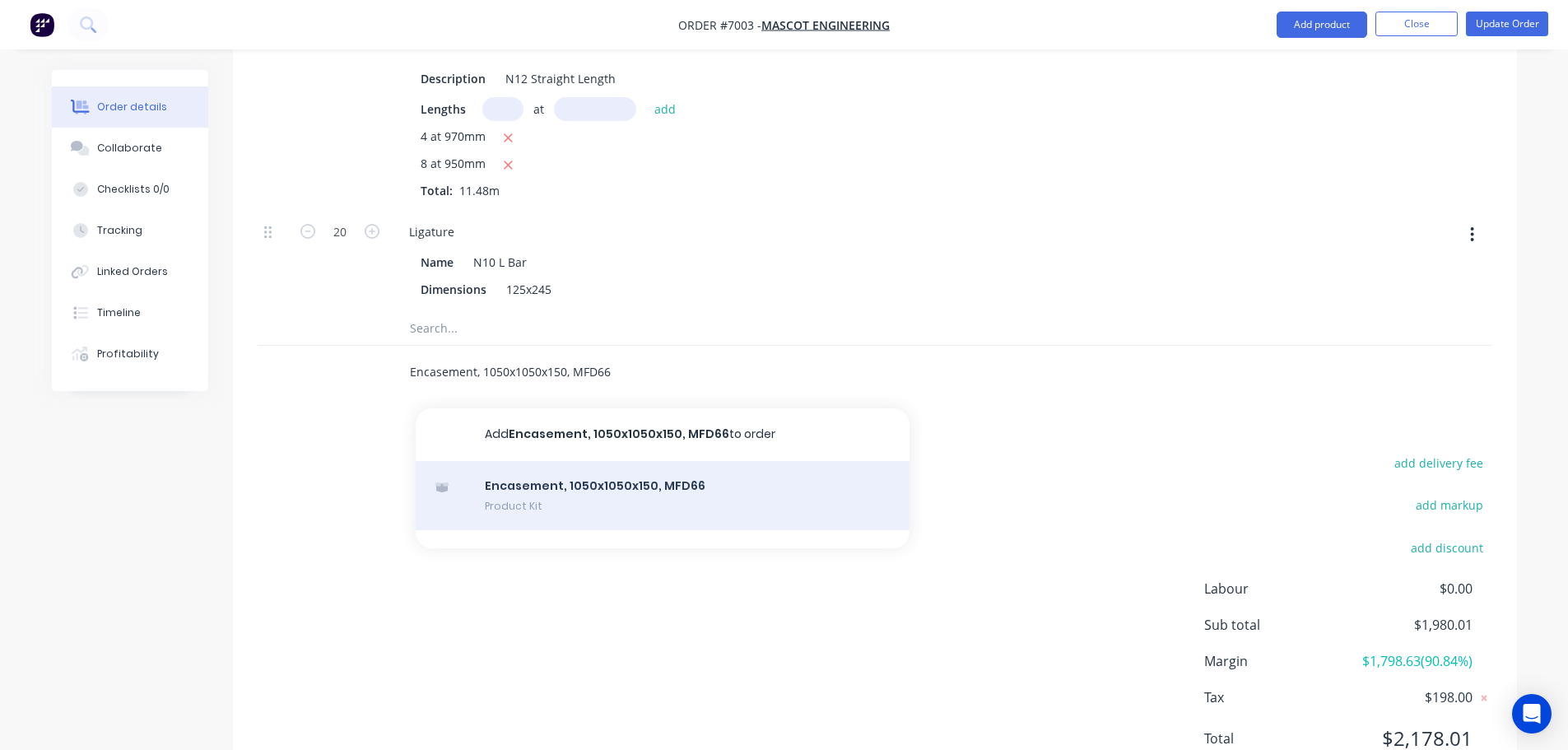
type input "Encasement, 1050x1050x150, MFD66"
click at [537, 461] on div "Encasement, 1050x1050x150, MFD66 Product Kit" at bounding box center [662, 496] width 494 height 69
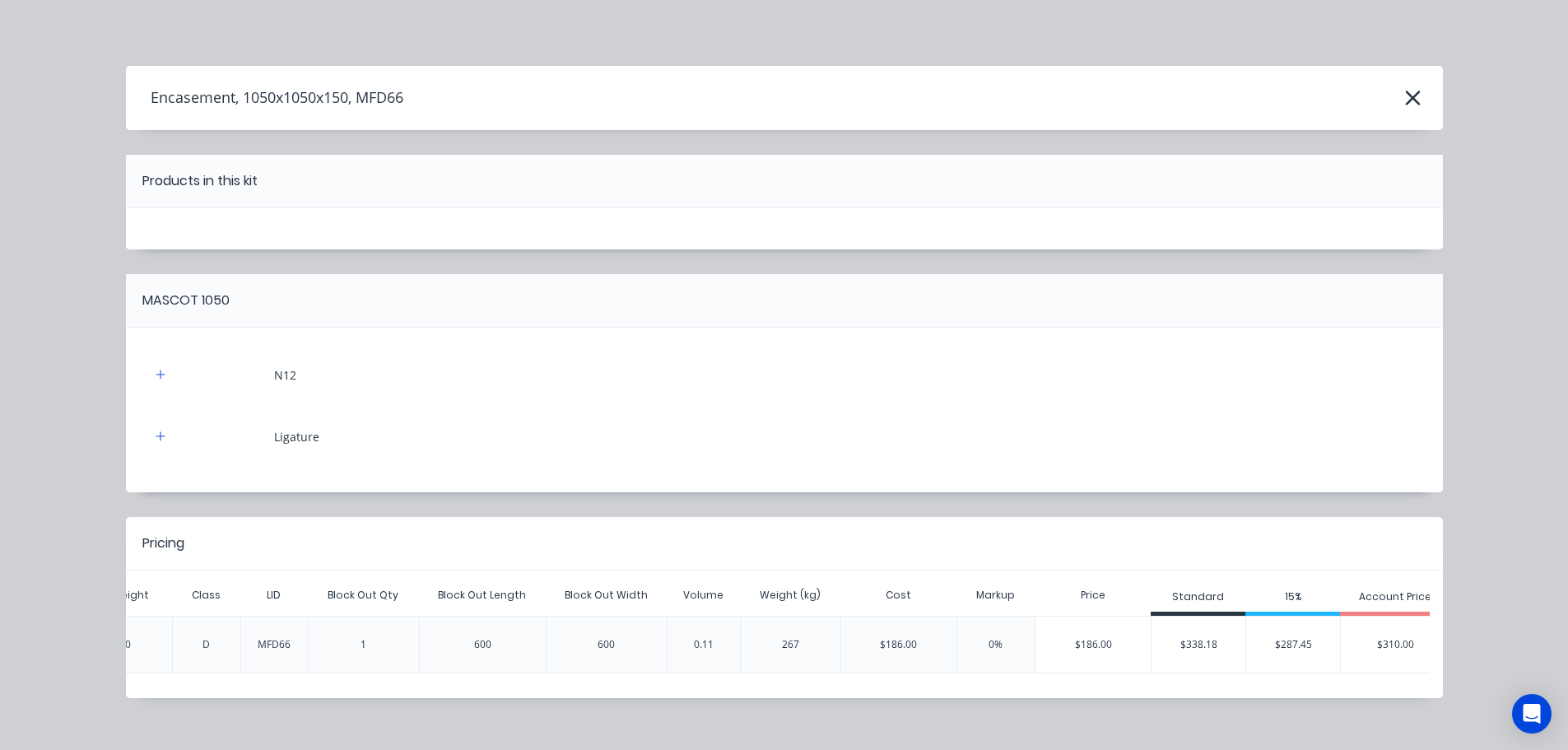
scroll to position [0, 777]
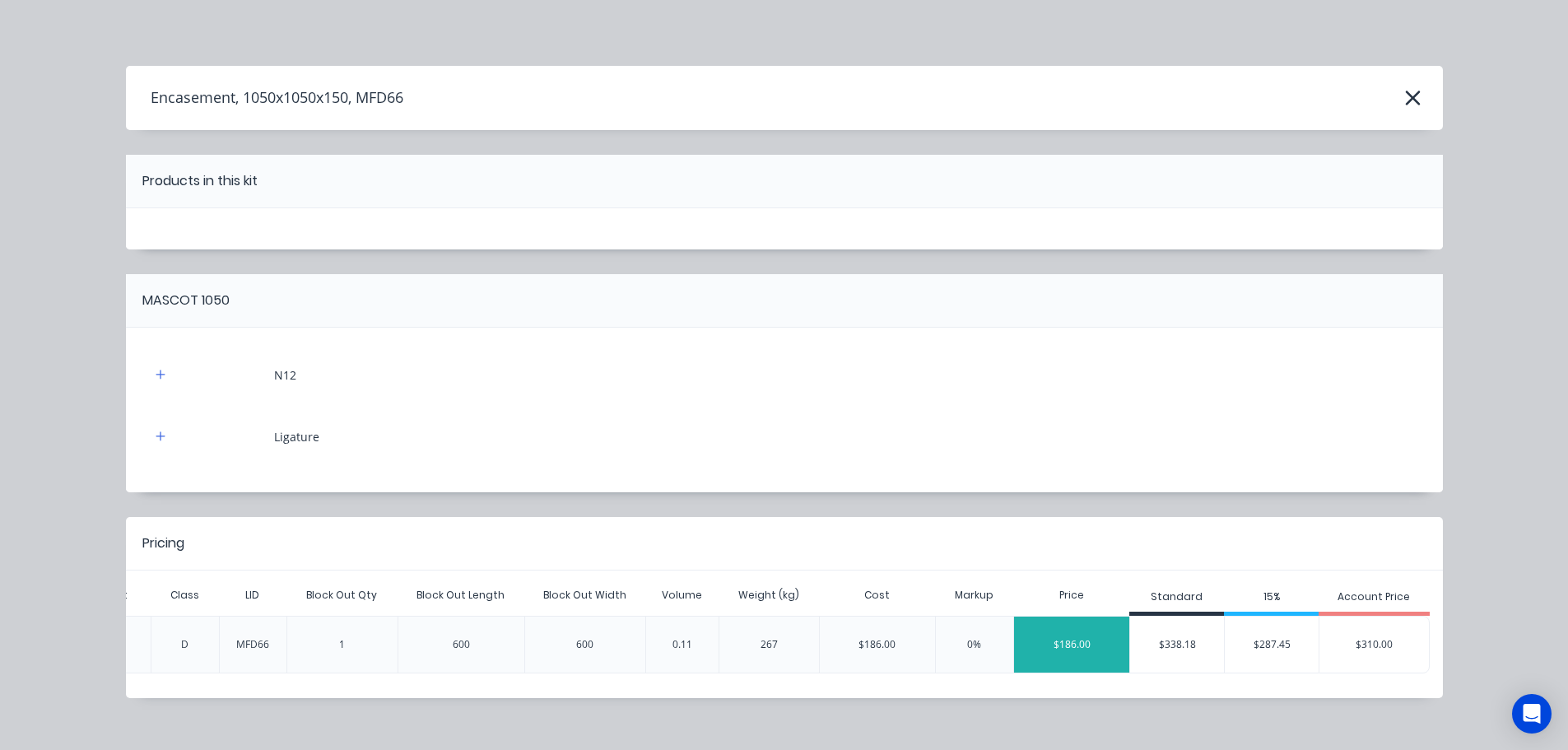
click at [1048, 642] on div "$186.00" at bounding box center [1072, 644] width 116 height 41
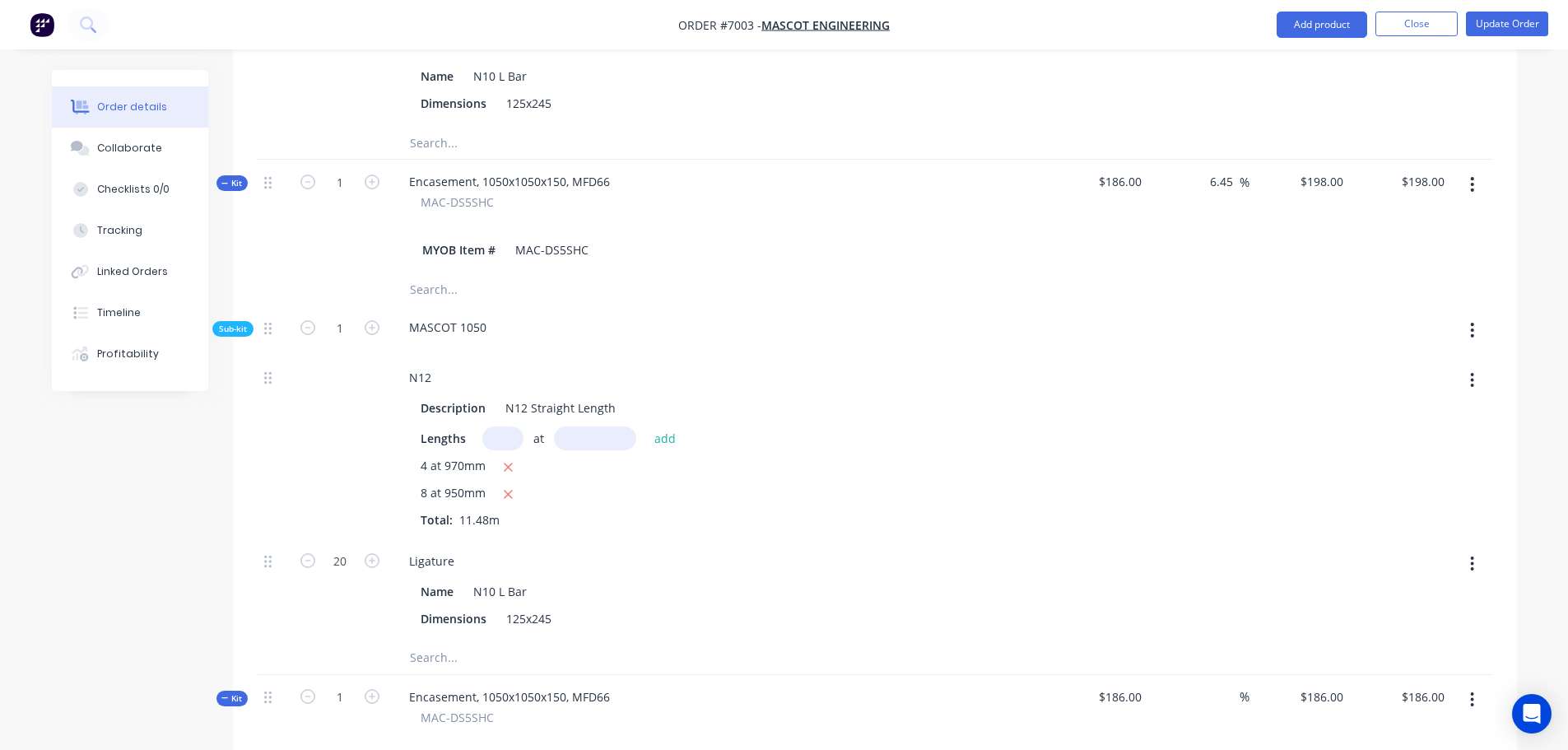
scroll to position [996, 0]
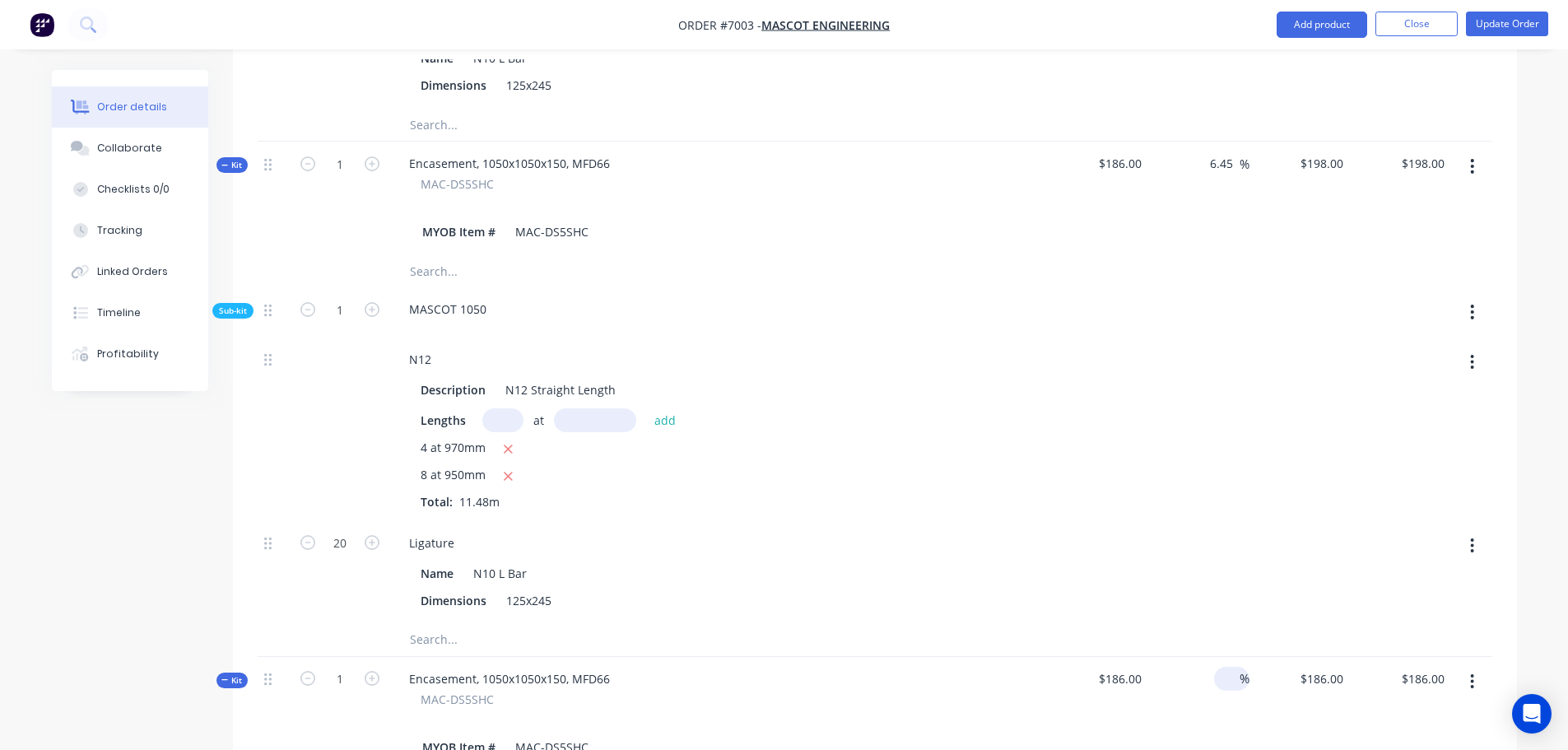
click at [1223, 667] on input at bounding box center [1230, 679] width 19 height 24
type input "6.45"
type input "197.997"
type input "$198.00"
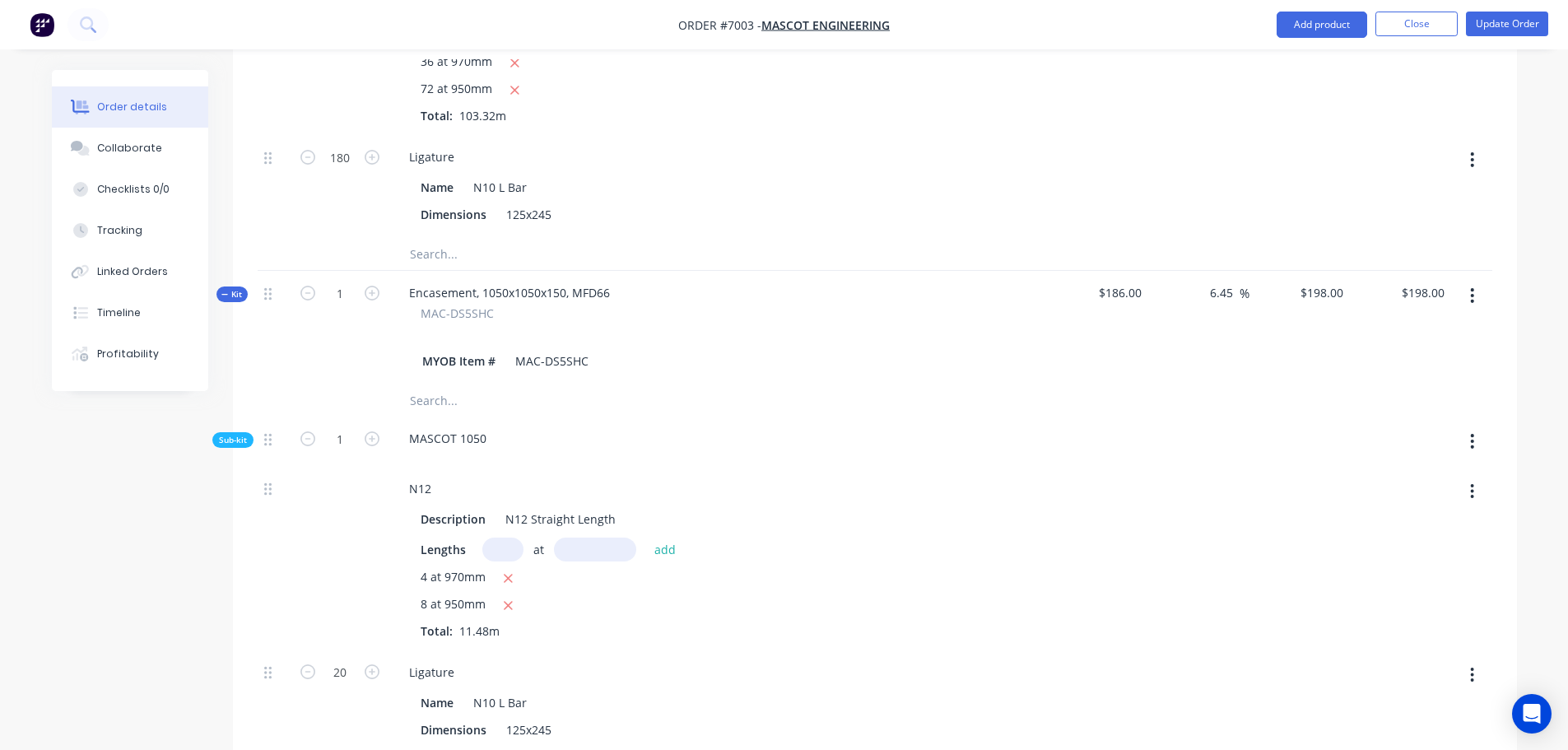
scroll to position [861, 0]
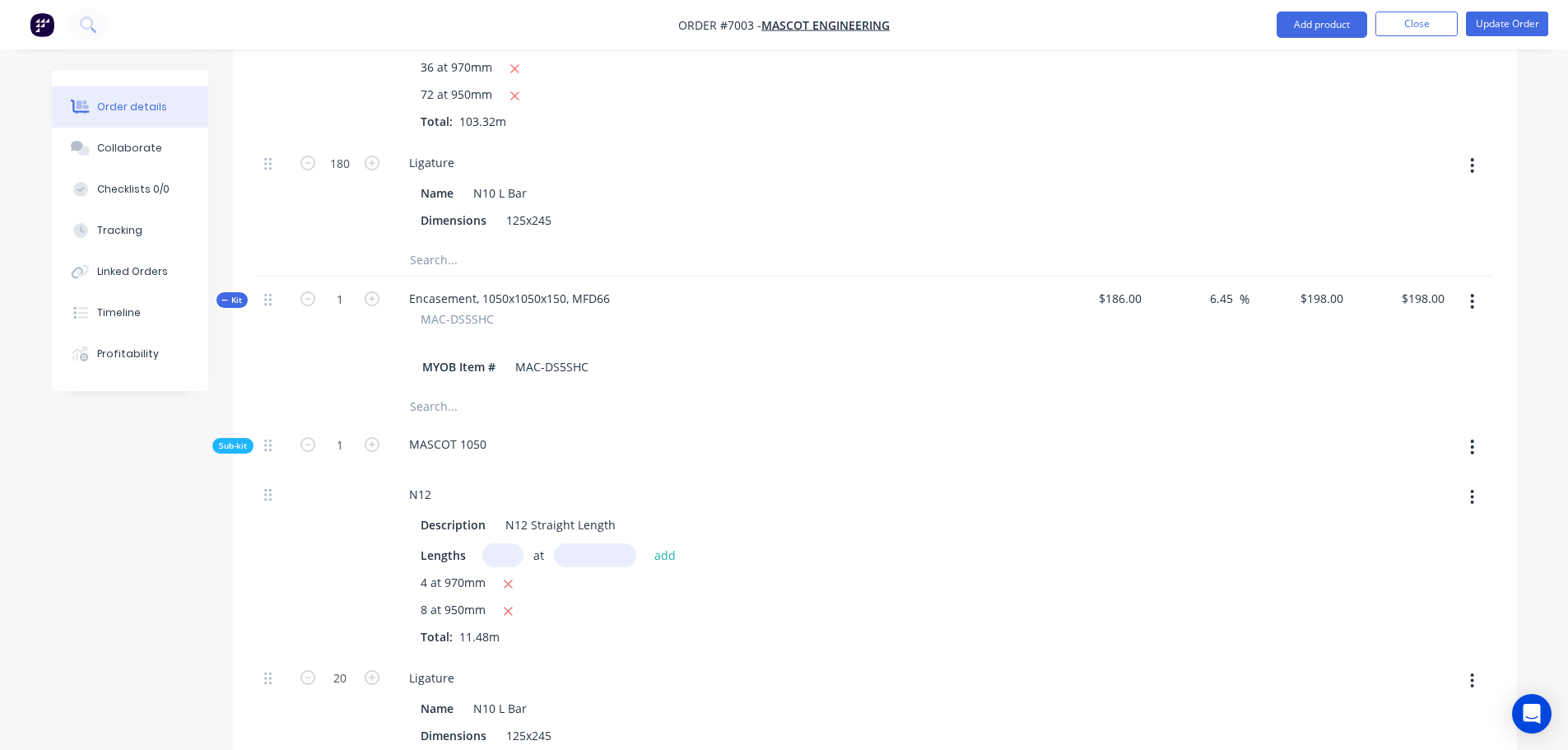
type input "$197.997"
click at [1471, 294] on icon "button" at bounding box center [1472, 300] width 3 height 14
click at [1376, 464] on div "Delete" at bounding box center [1415, 476] width 127 height 24
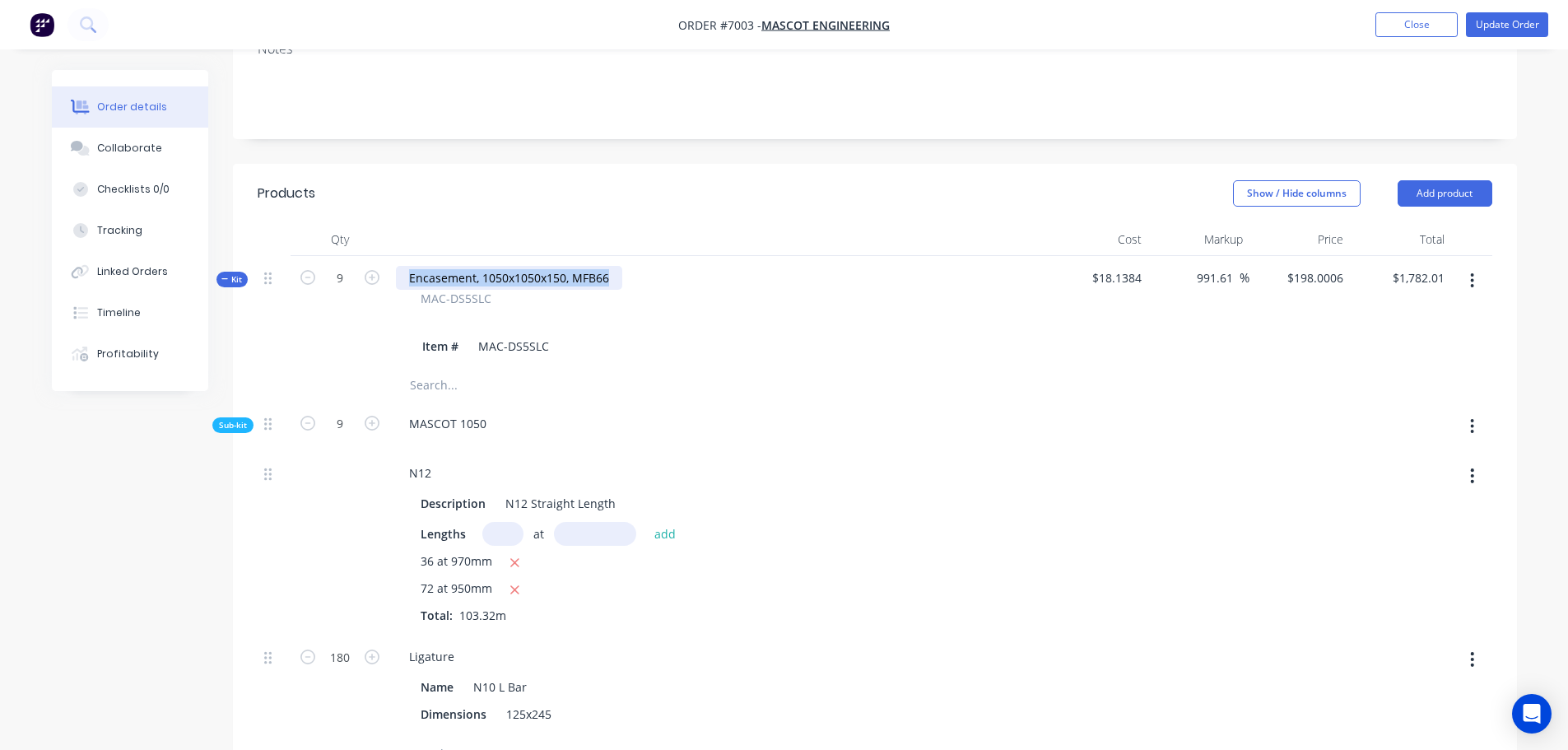
drag, startPoint x: 611, startPoint y: 207, endPoint x: 392, endPoint y: 207, distance: 219.0
click at [392, 256] on div "Encasement, 1050x1050x150, MFB66 MAC-DS5SLC Item # MAC-DS5SLC" at bounding box center [719, 312] width 658 height 113
copy div "Encasement, 1050x1050x150, MFB66"
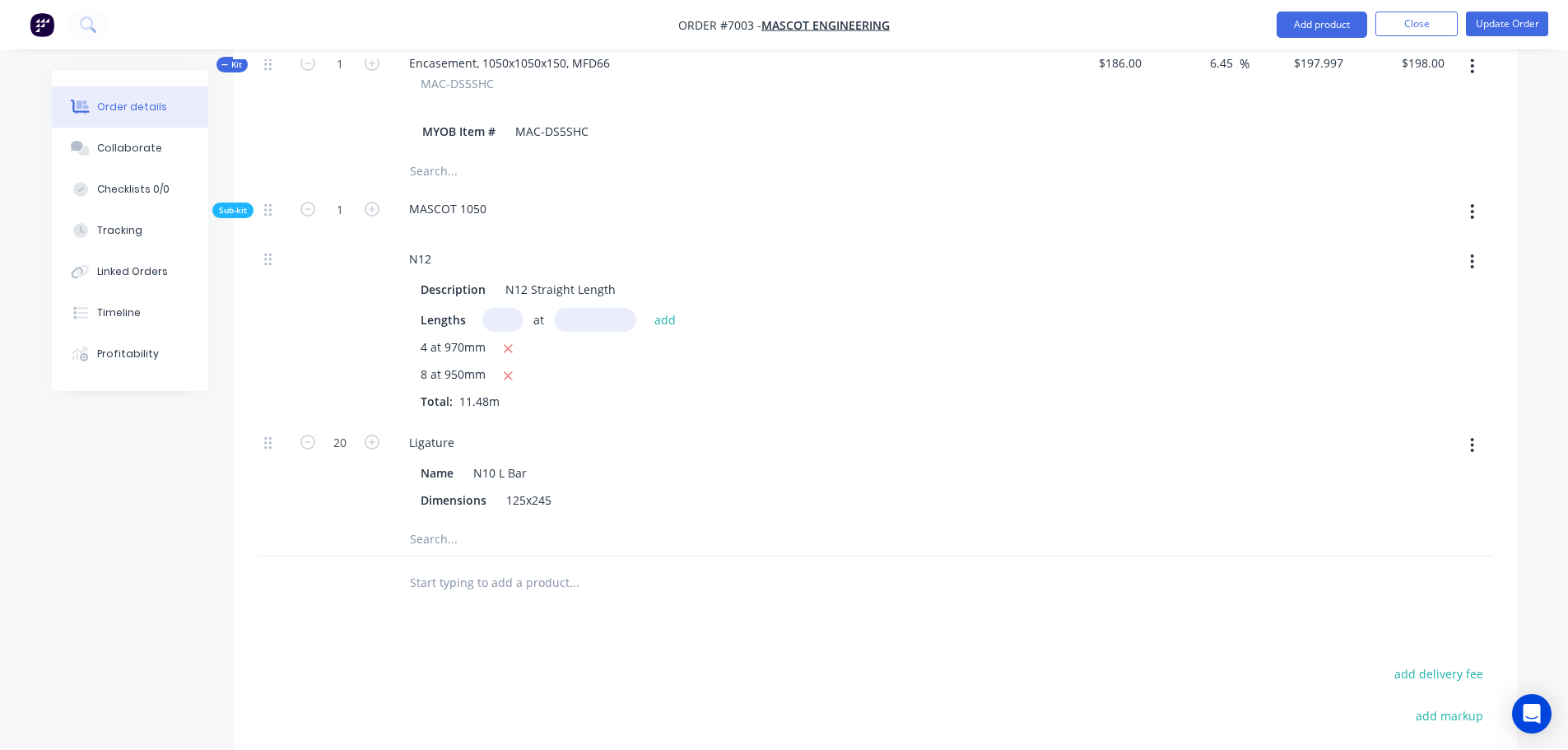
scroll to position [1306, 0]
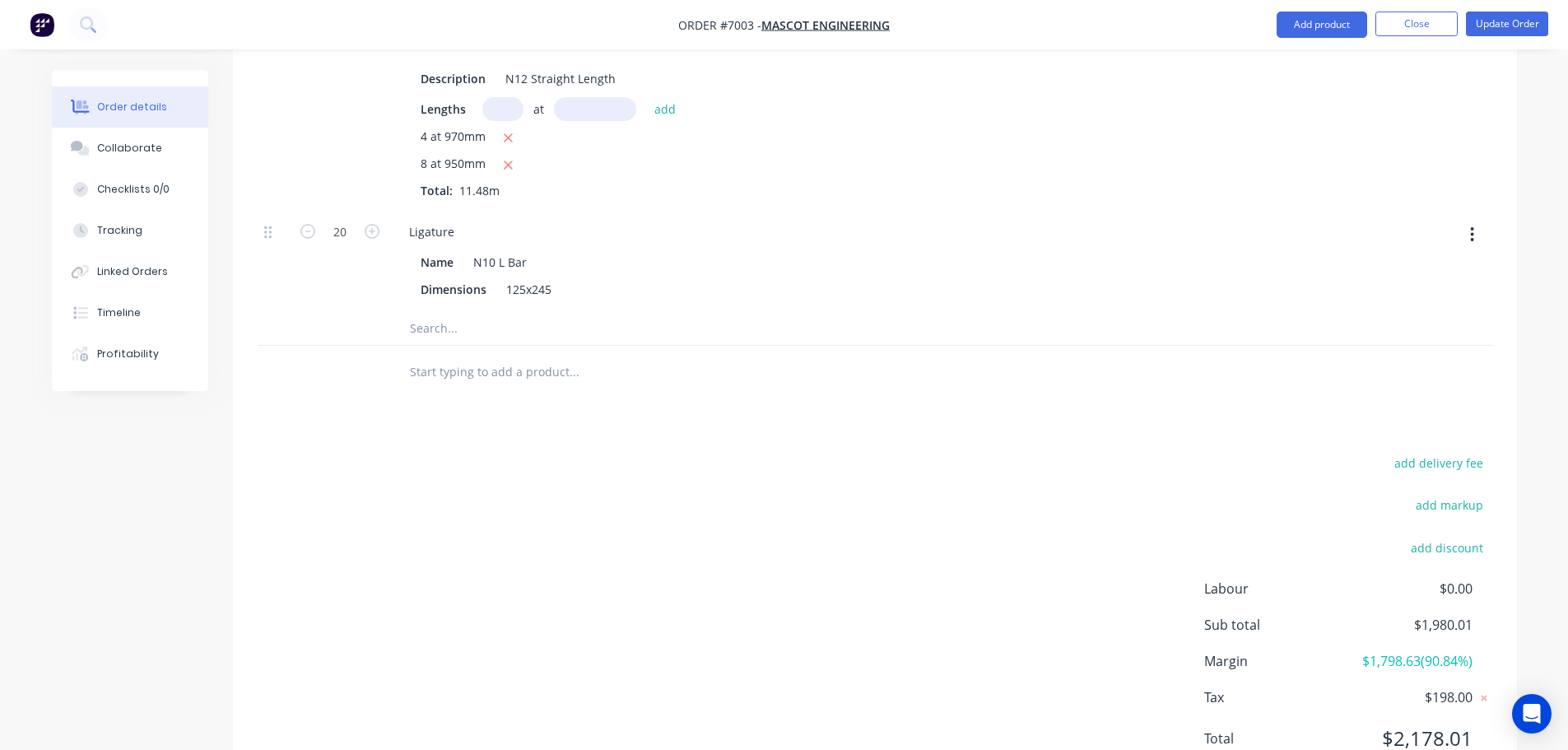
click at [432, 356] on input "text" at bounding box center [574, 373] width 329 height 33
paste input "Encasement, 1050x1050x150, MFB66"
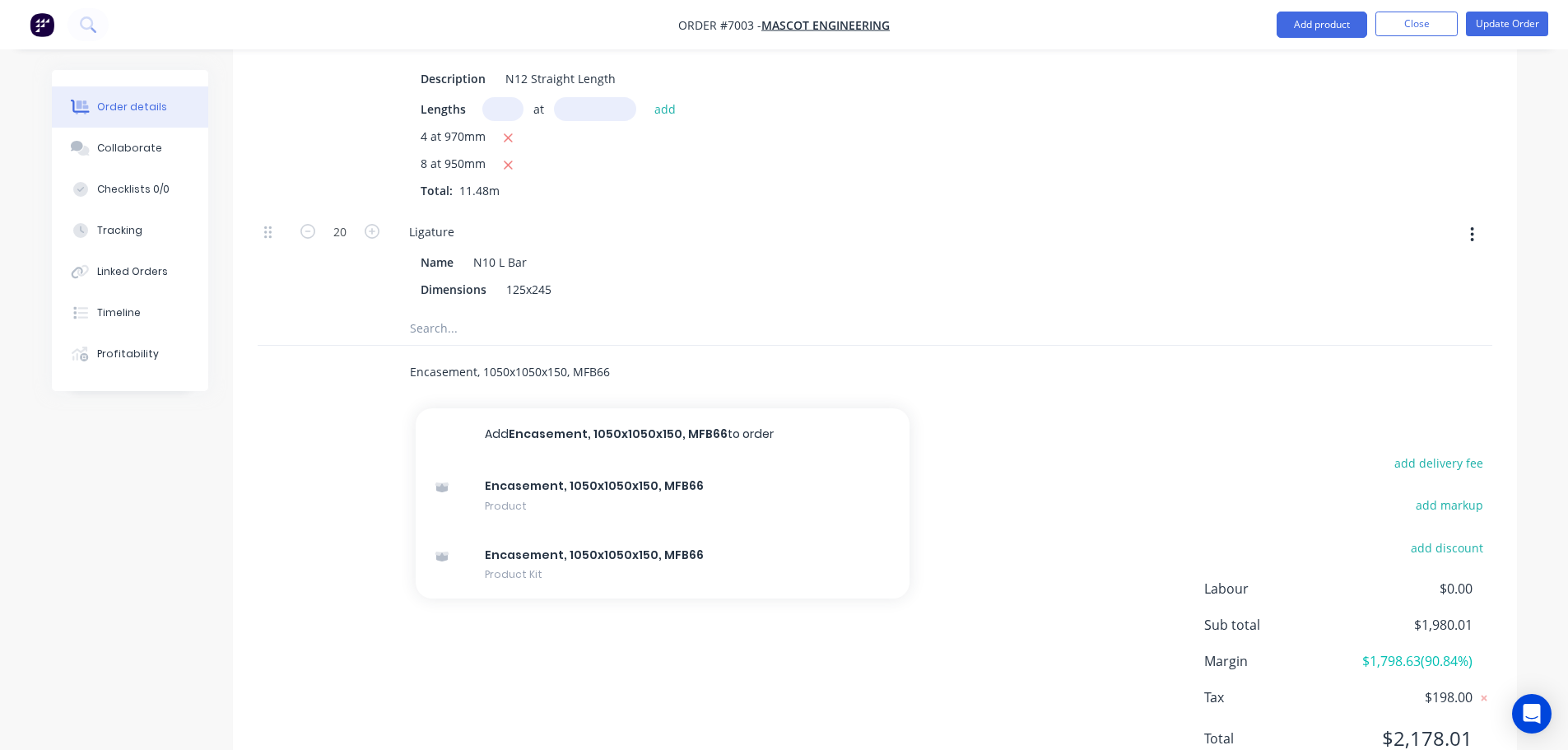
type input "Encasement, 1050x1050x150, MFB66"
click at [287, 453] on div "add delivery fee add markup add discount Labour $0.00 Sub total $1,980.01 Margi…" at bounding box center [875, 611] width 1235 height 318
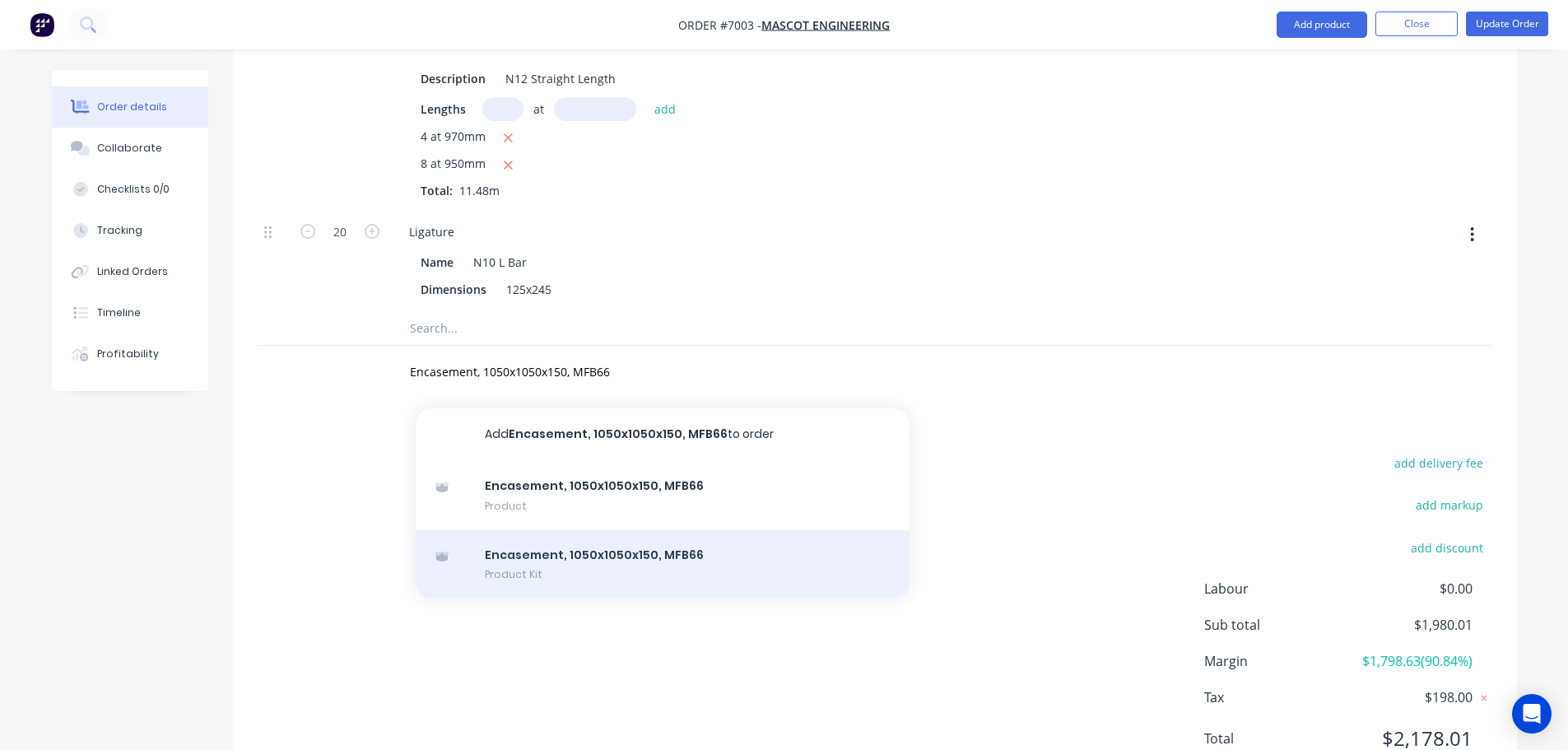
click at [578, 530] on div "Encasement, 1050x1050x150, MFB66 Product Kit" at bounding box center [662, 565] width 494 height 69
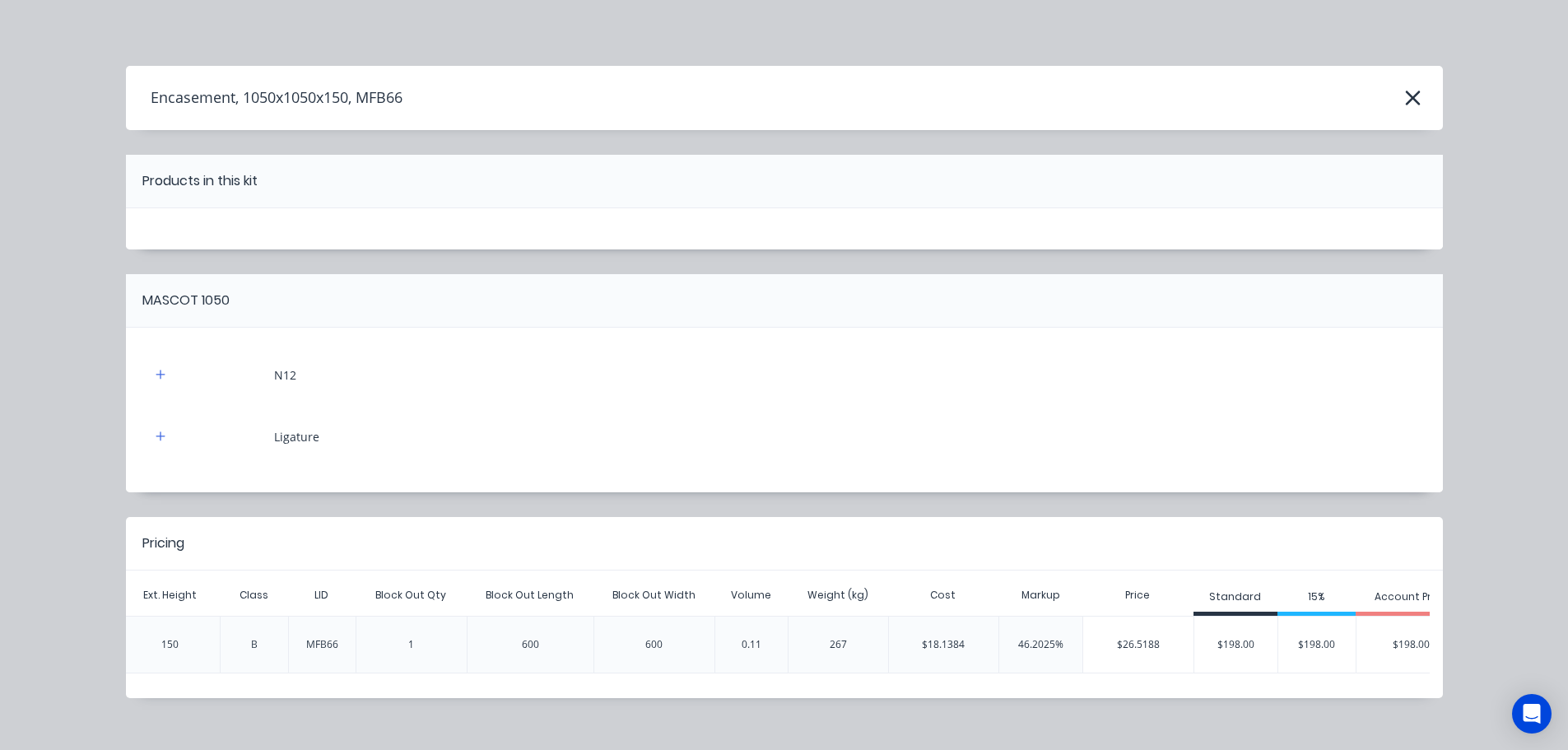
scroll to position [0, 745]
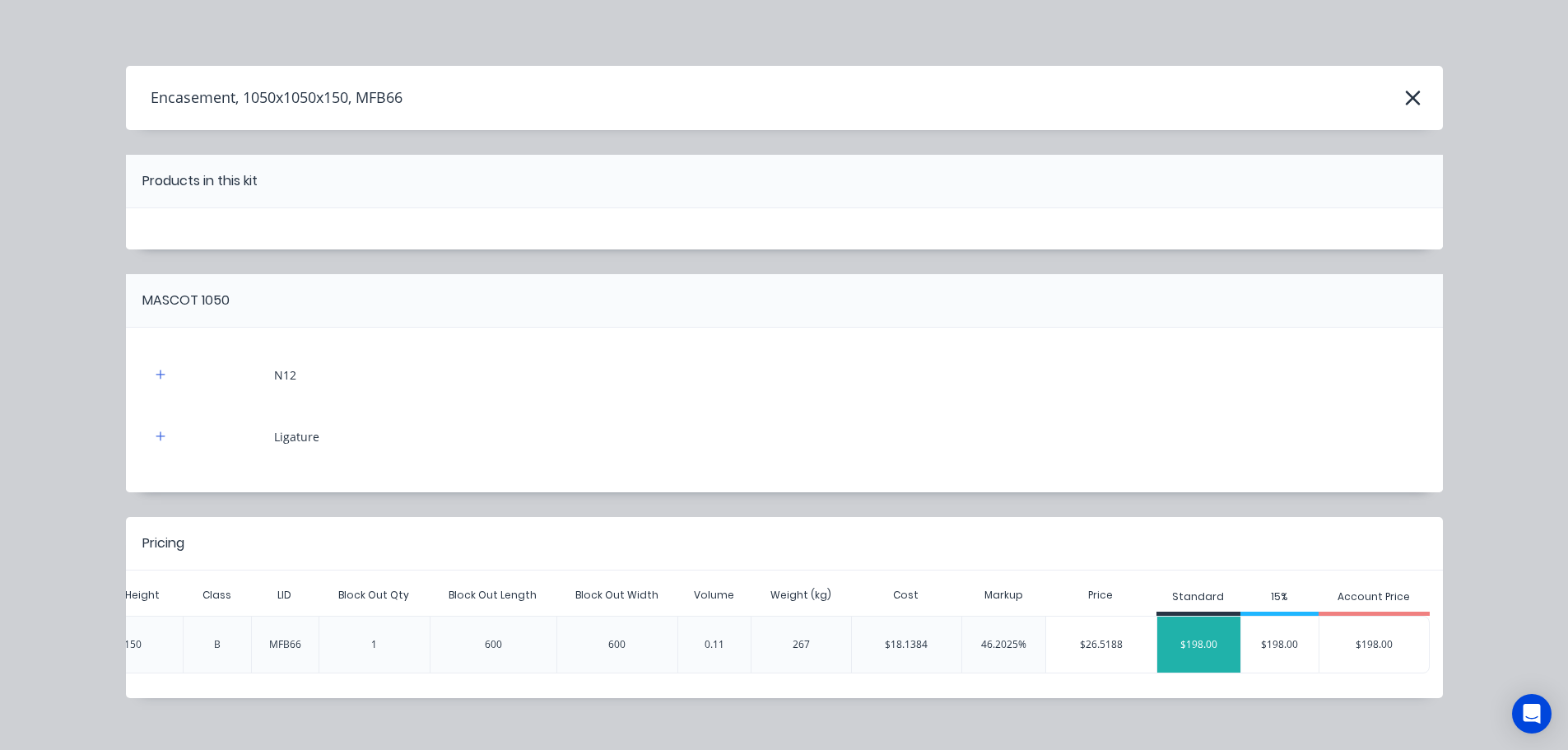
click at [1193, 648] on div "$198.00" at bounding box center [1199, 644] width 83 height 41
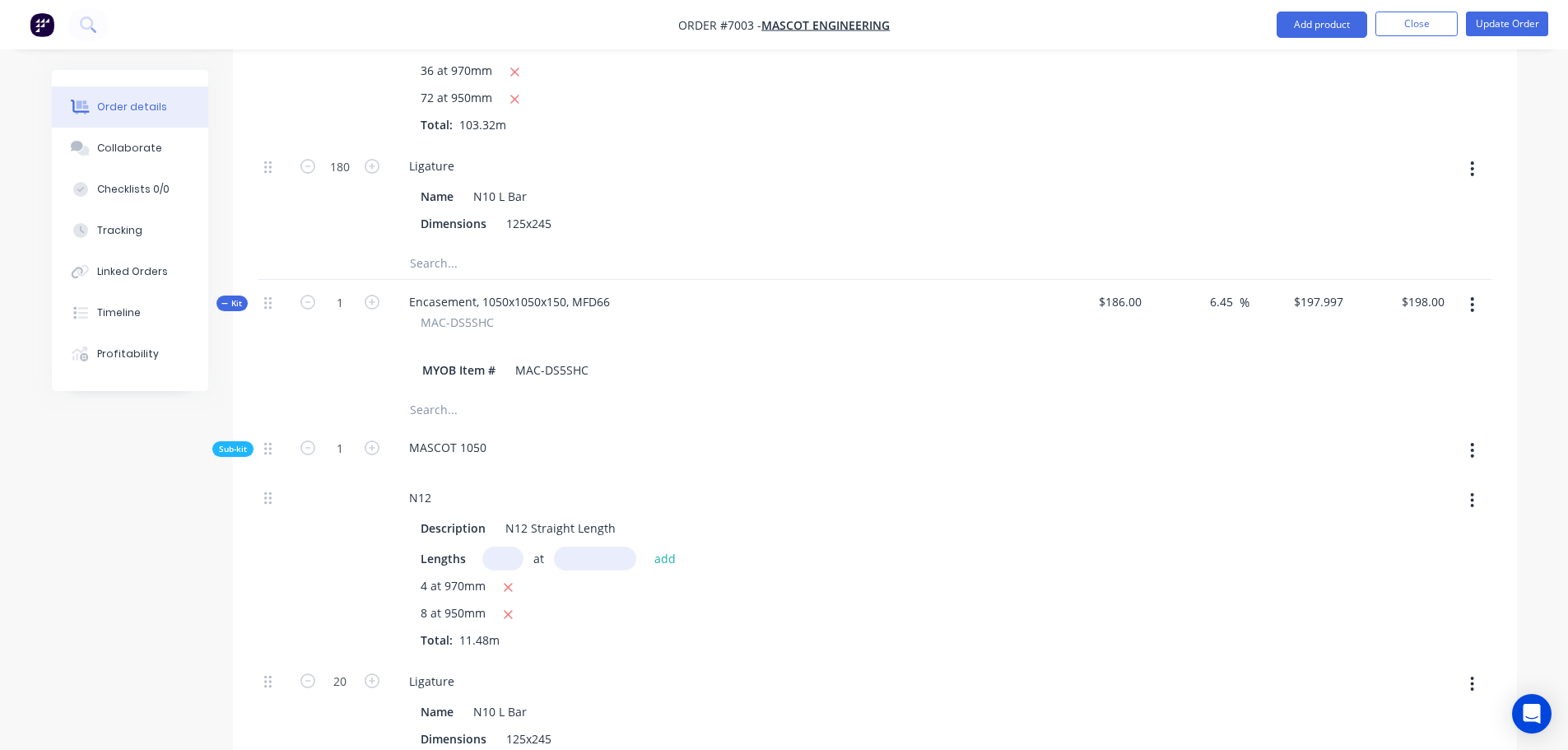
scroll to position [834, 0]
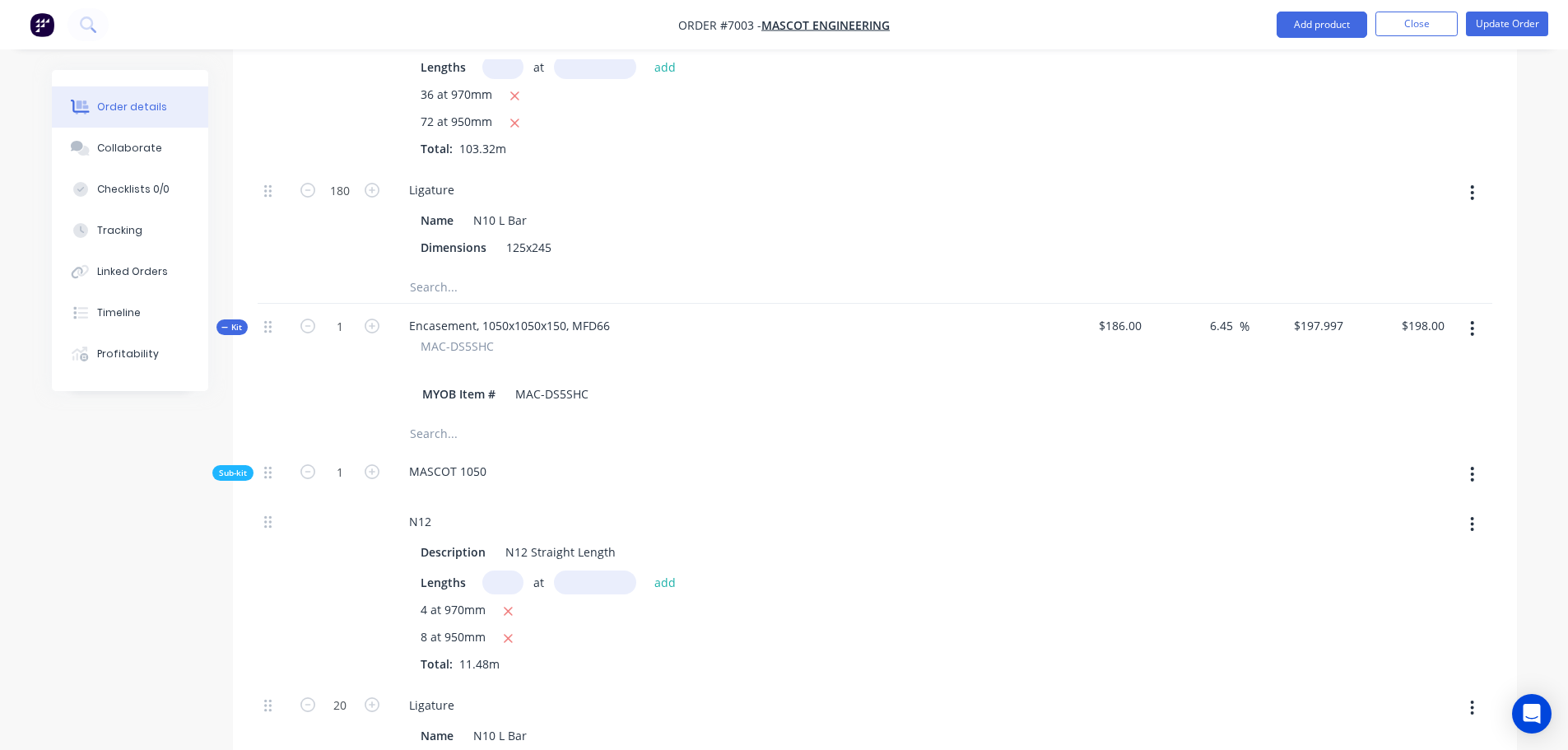
click at [236, 322] on span "Kit" at bounding box center [232, 327] width 21 height 13
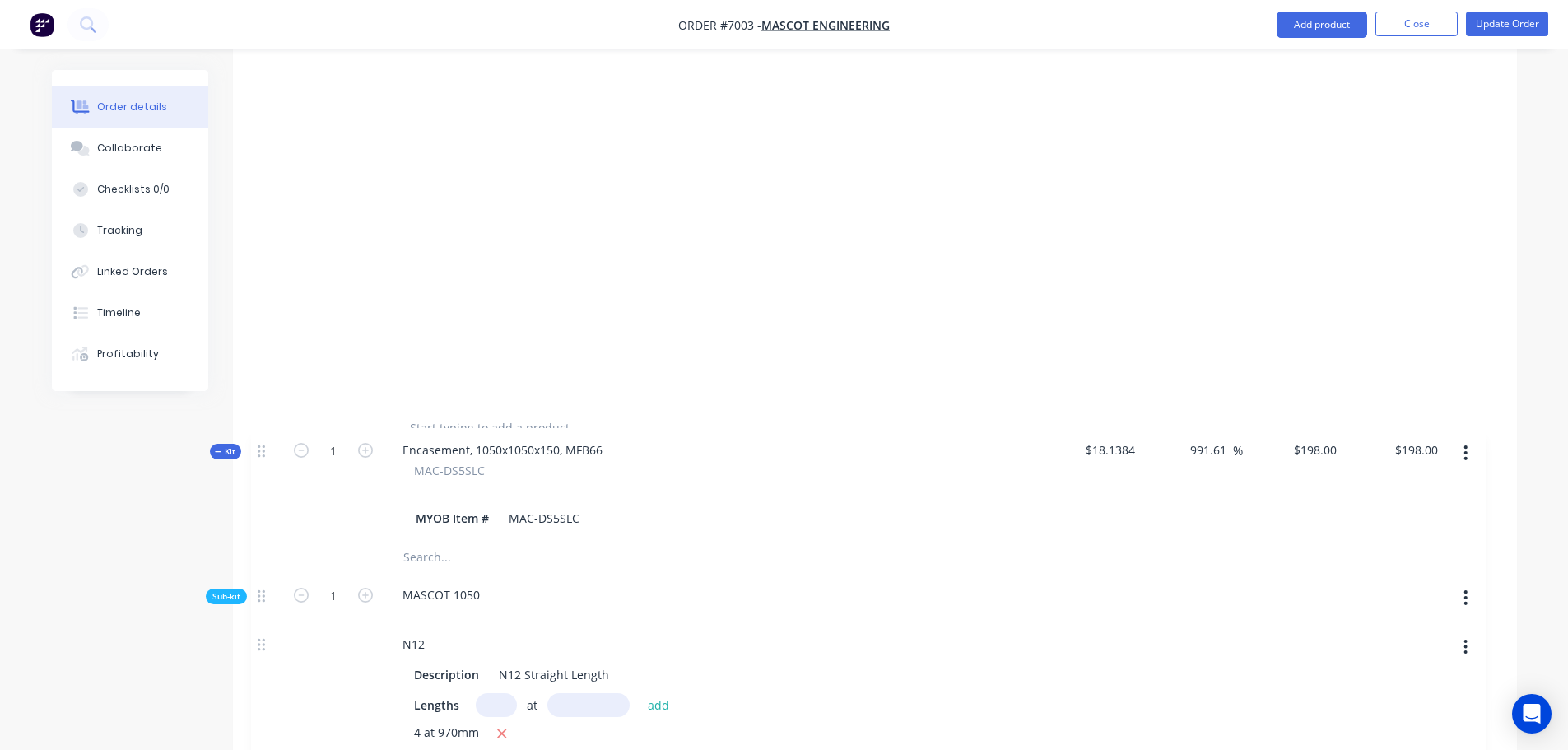
scroll to position [1420, 0]
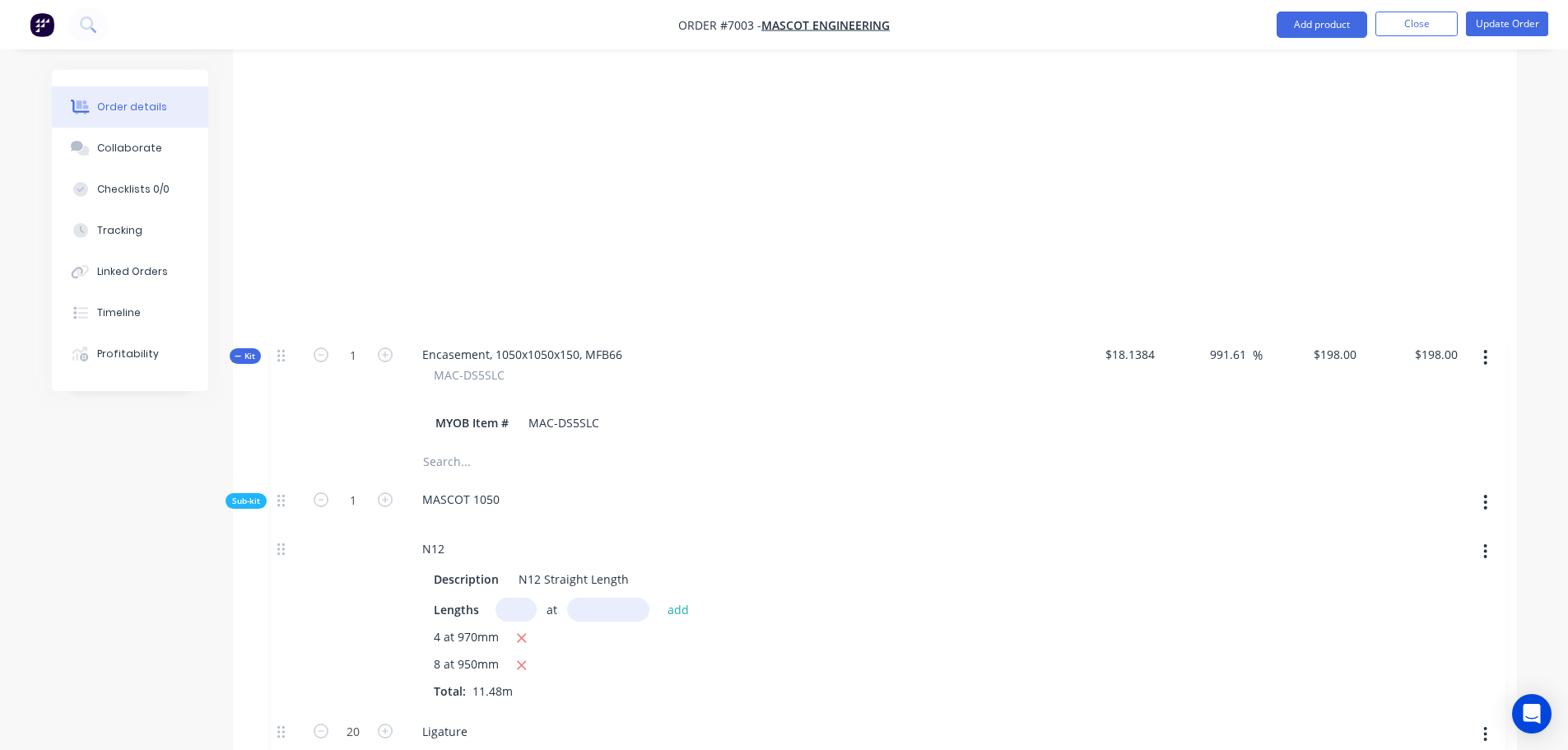
drag, startPoint x: 266, startPoint y: 530, endPoint x: 282, endPoint y: 353, distance: 177.7
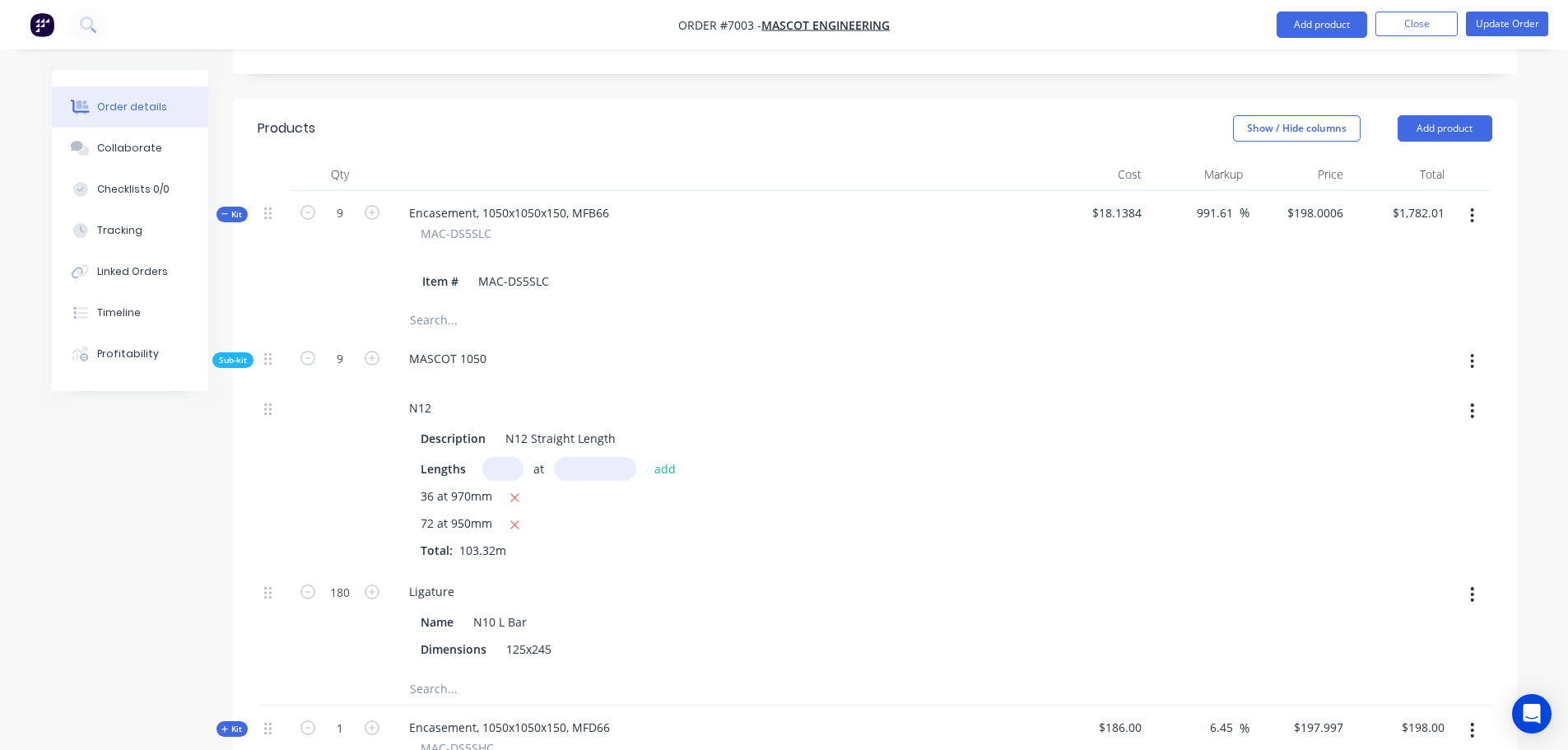
scroll to position [925, 0]
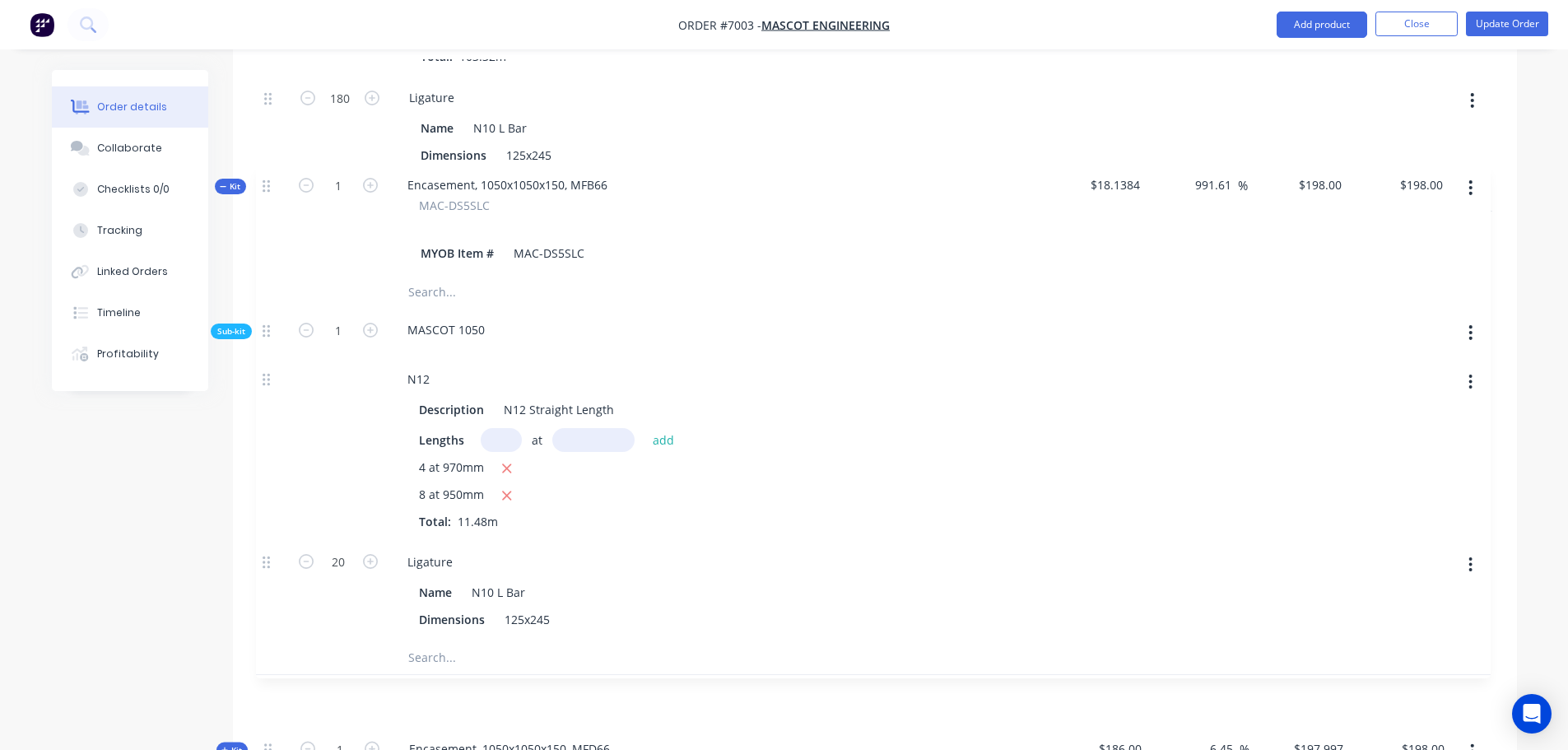
drag, startPoint x: 267, startPoint y: 281, endPoint x: 268, endPoint y: 181, distance: 100.0
click at [268, 181] on div "Kit 9 Encasement, 1050x1050x150, MFB66 MAC-DS5SLC Item # MAC-DS5SLC $18.1384 99…" at bounding box center [875, 268] width 1235 height 1143
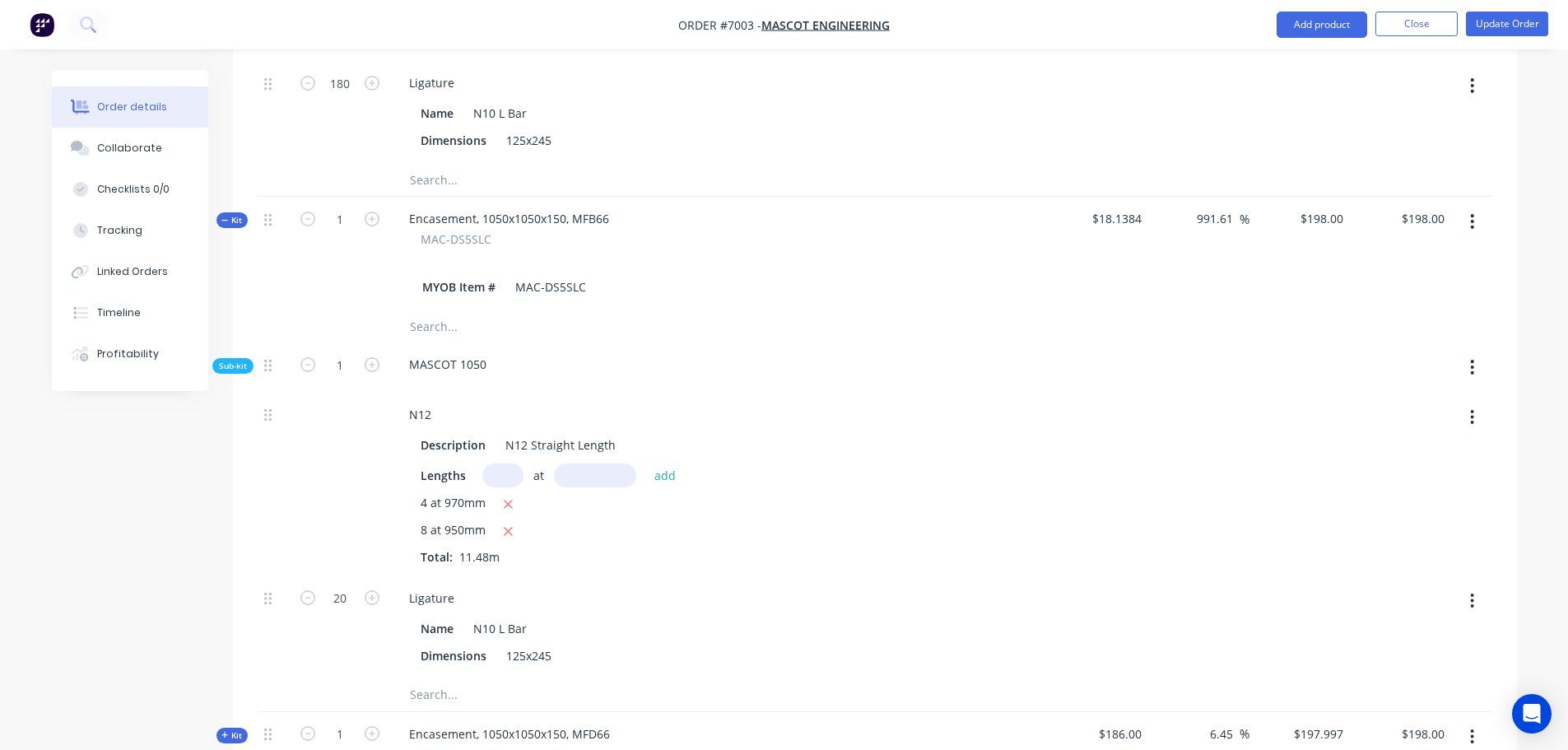
scroll to position [943, 0]
click at [350, 204] on input "1" at bounding box center [340, 217] width 42 height 25
type input "9"
type input "$1,782.00"
type input "9"
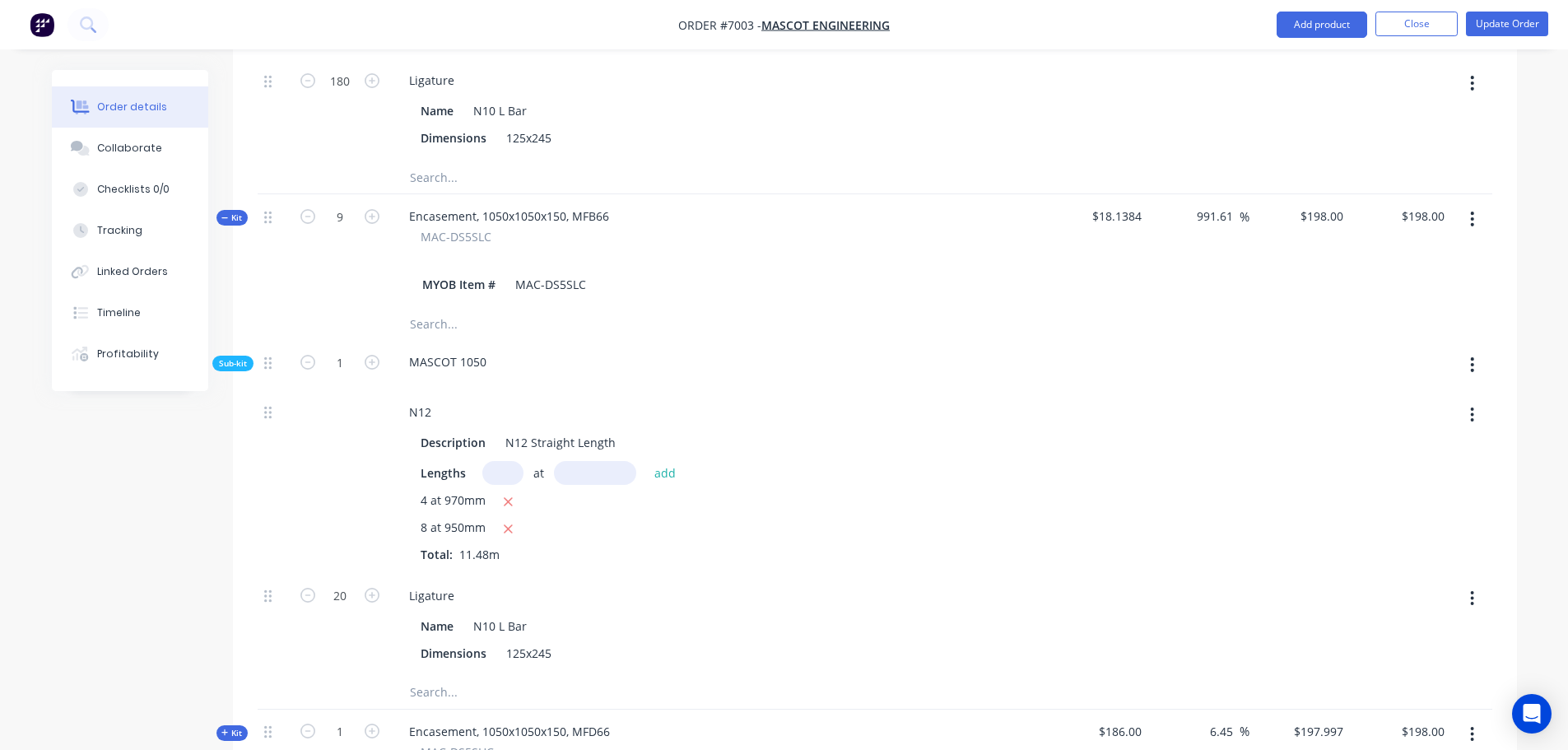
type input "180"
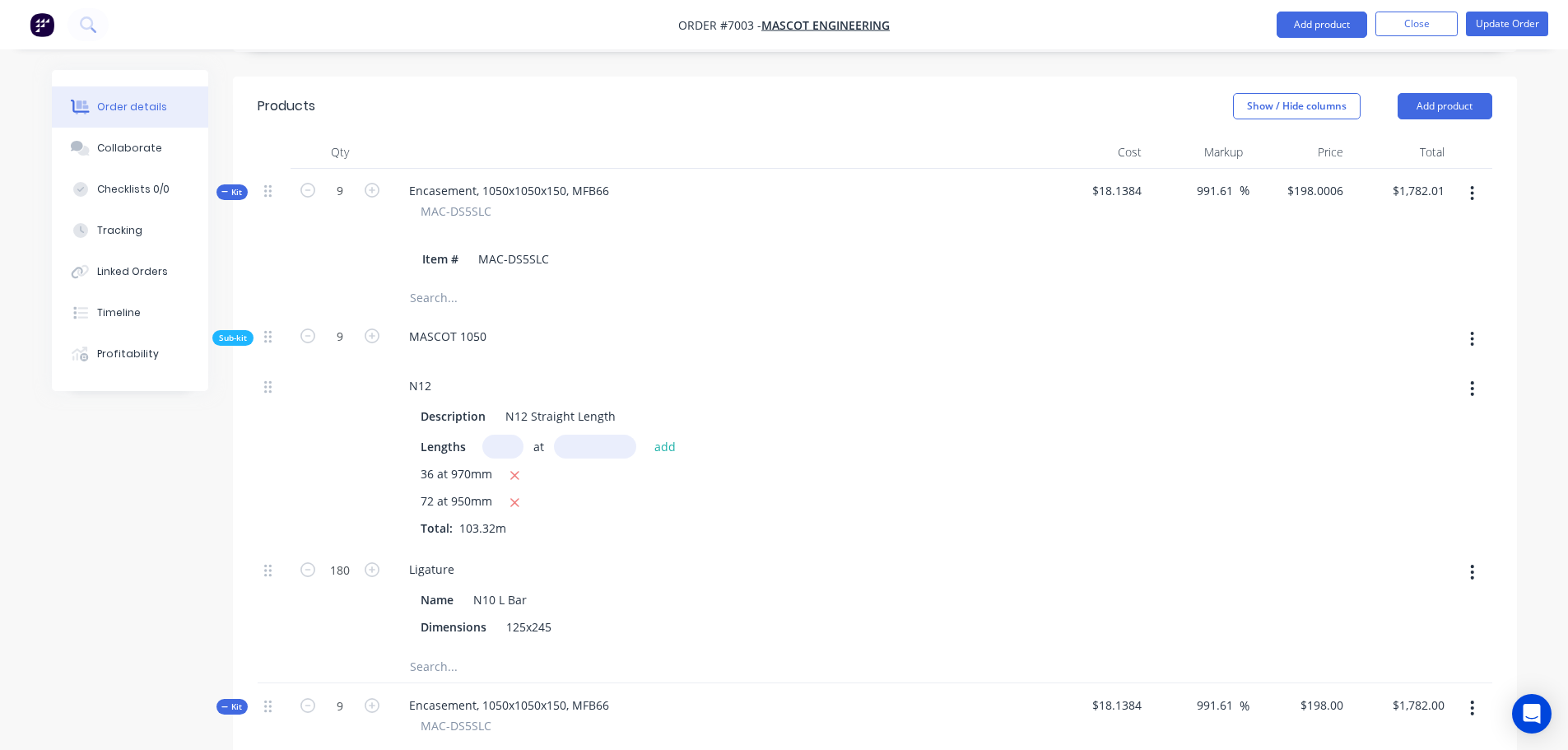
scroll to position [474, 0]
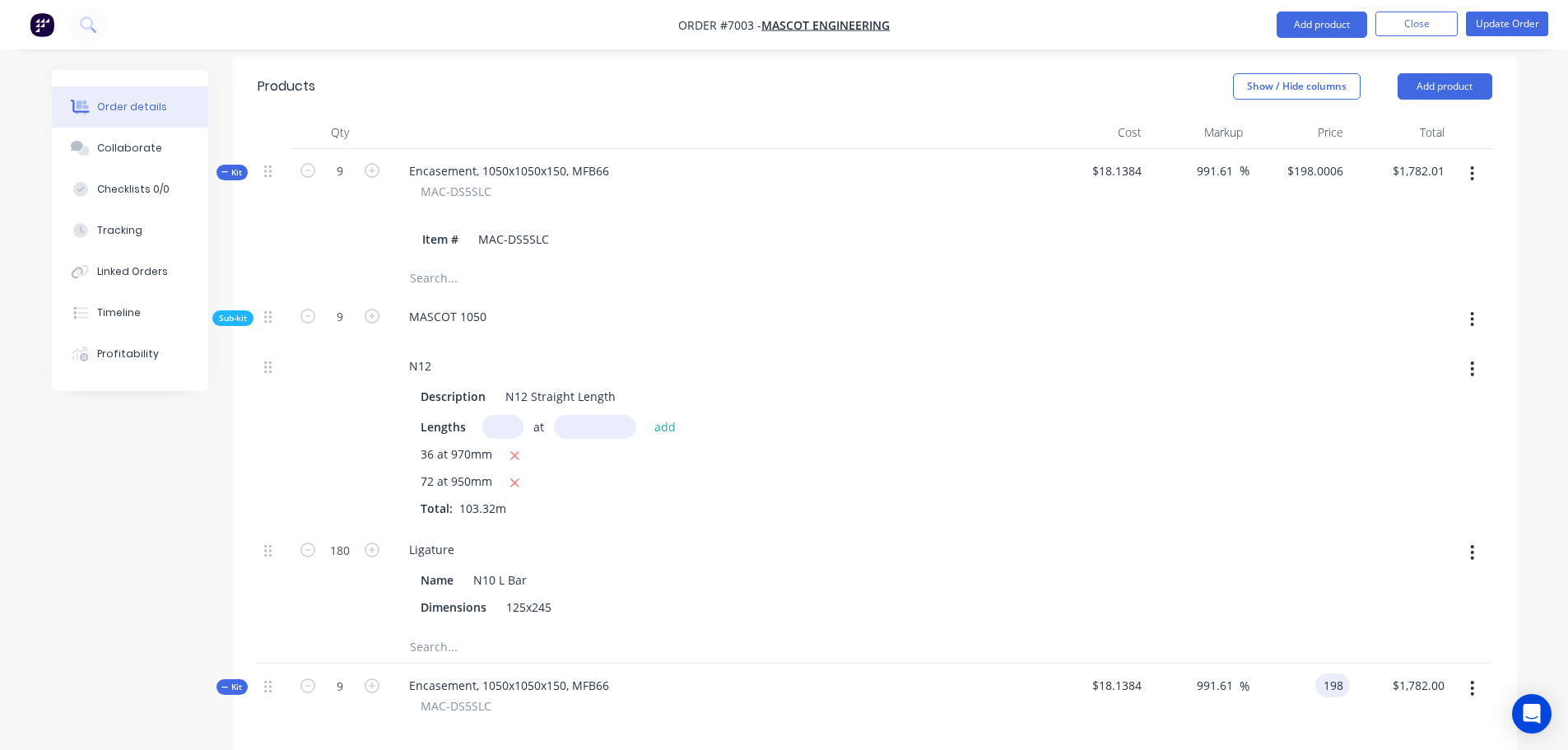
drag, startPoint x: 1344, startPoint y: 617, endPoint x: 1356, endPoint y: 628, distance: 16.3
click at [1344, 674] on input "198" at bounding box center [1336, 685] width 28 height 24
type input "$198.00"
click at [1214, 159] on input "991.61" at bounding box center [1218, 170] width 44 height 24
click at [1345, 159] on input "198.0006" at bounding box center [1322, 170] width 58 height 24
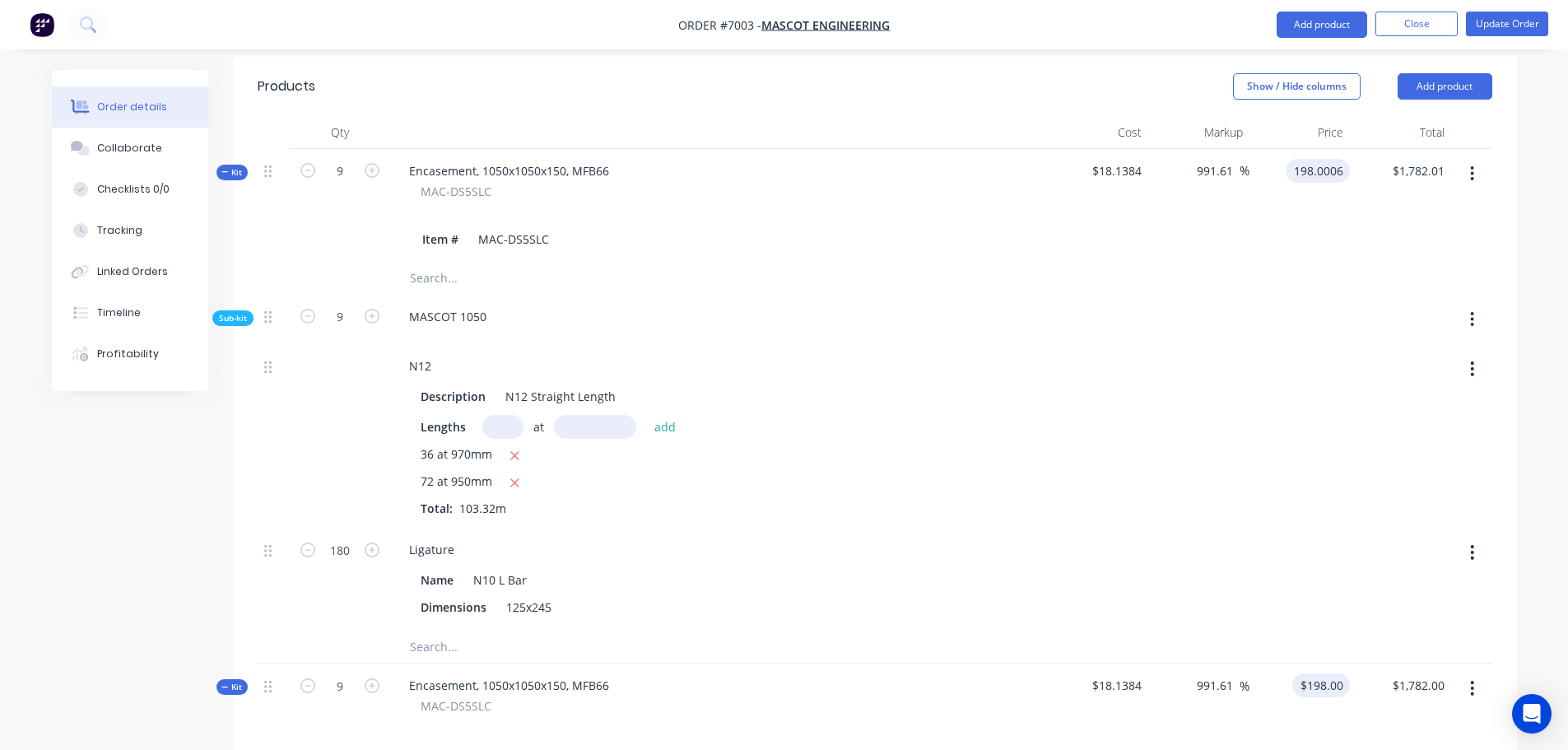
type input "$198.0006"
type input "198"
click at [1342, 674] on input "198" at bounding box center [1336, 685] width 28 height 24
type input "198.0006"
type input "$198.00"
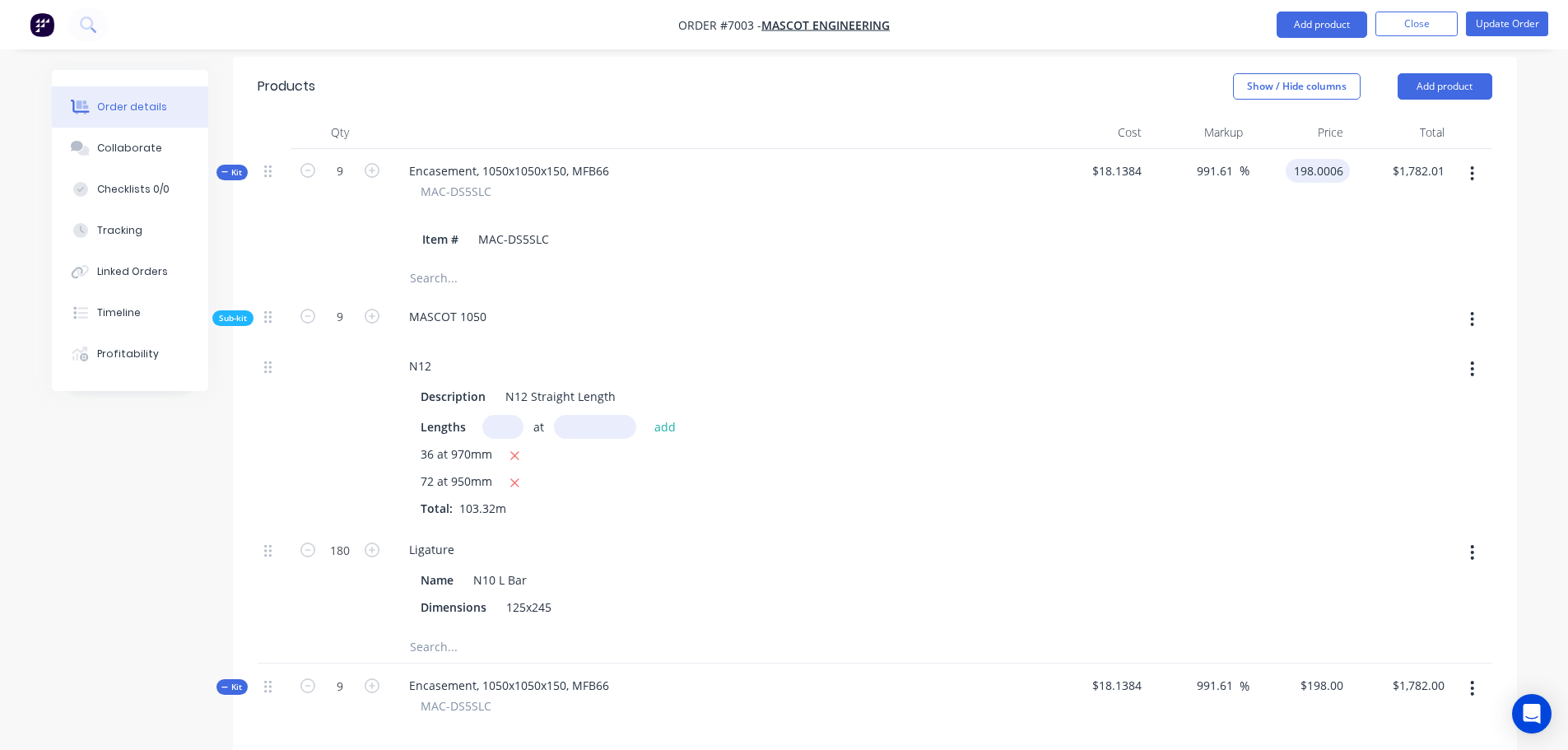
click at [1301, 159] on input "198.0006" at bounding box center [1322, 170] width 58 height 24
type input "$198.0006"
click at [1317, 674] on div "198 $198.00" at bounding box center [1322, 685] width 58 height 24
paste input "050105015066"
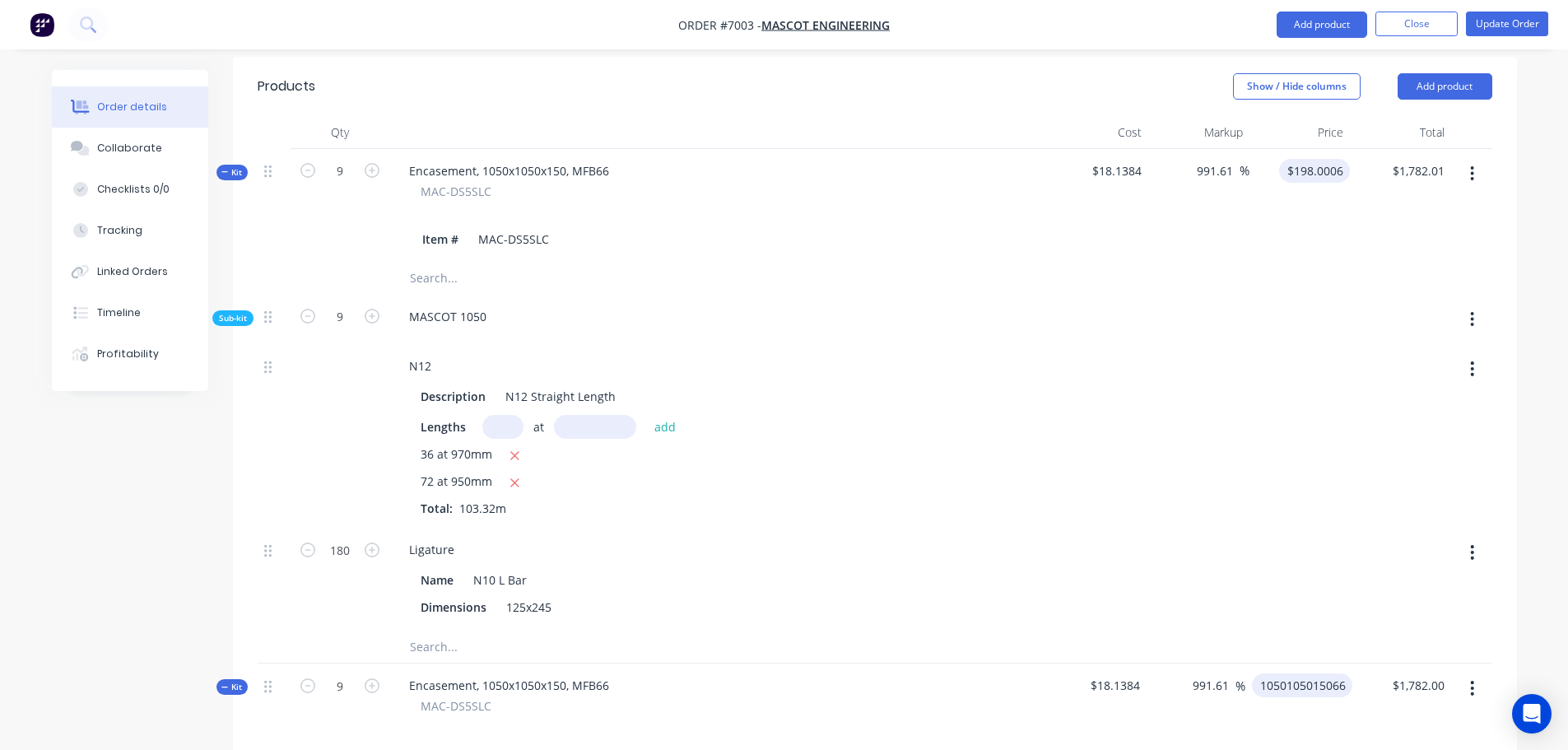
type input "1050105015066"
type input "198.0006"
type input "5789402676354.37"
type input "$1,050,105,015,066.00"
type input "$9,450,945,135,594.00"
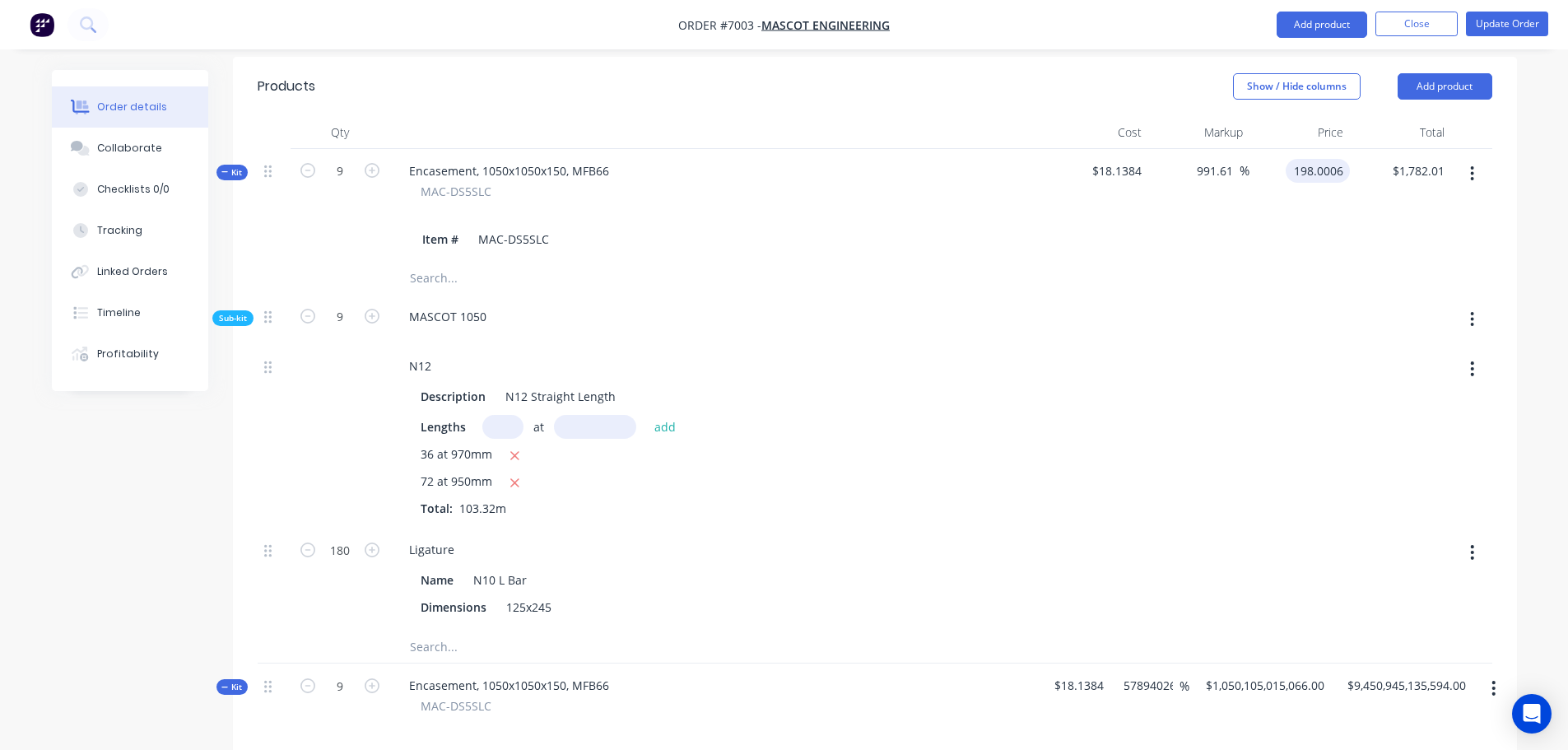
click at [1309, 159] on input "198.0006" at bounding box center [1322, 170] width 58 height 24
type input "$198.0006"
click at [1229, 674] on input "1050105015066" at bounding box center [1267, 685] width 128 height 24
paste input "98.000"
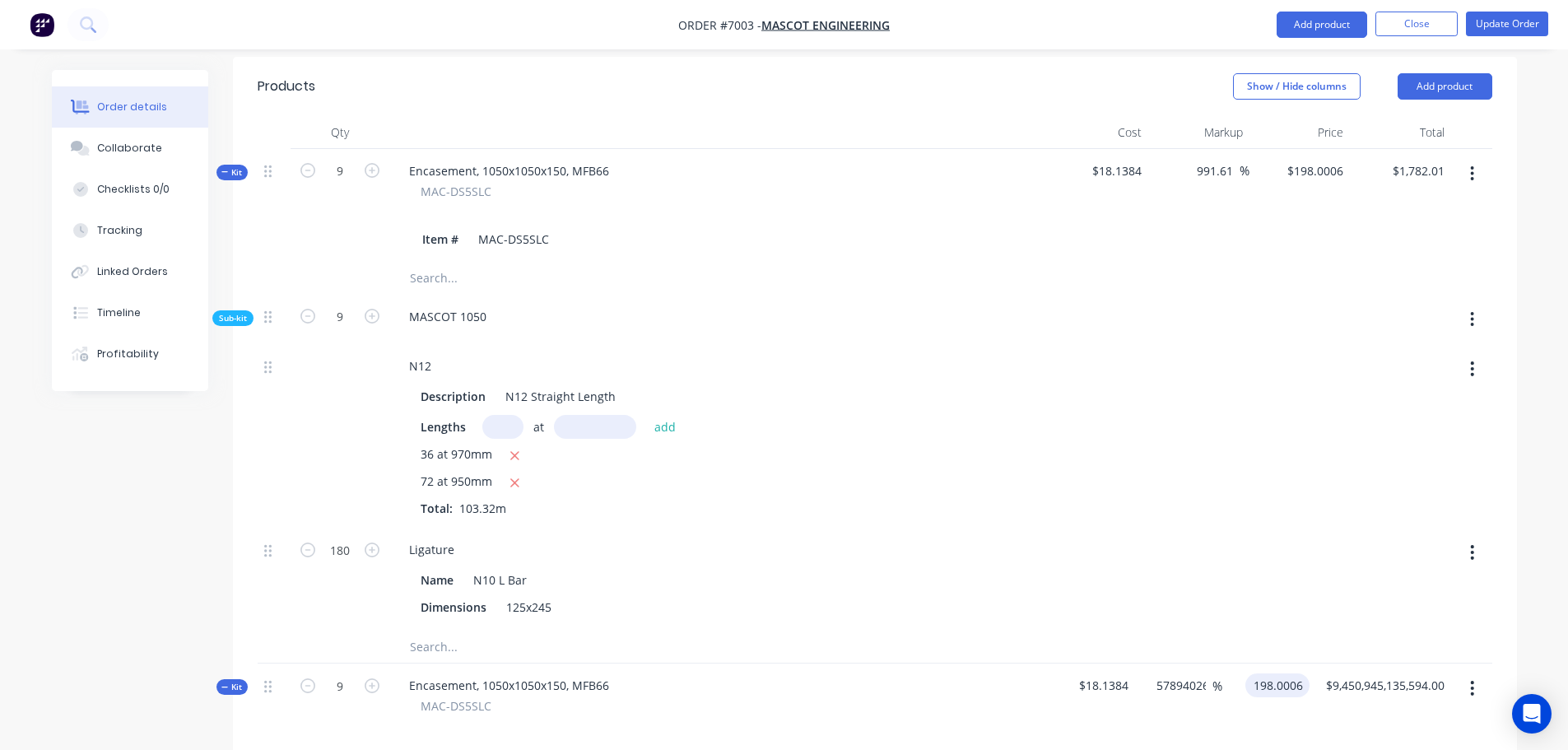
type input "198.0006"
type input "991.61"
type input "$198.0006"
type input "1782.01"
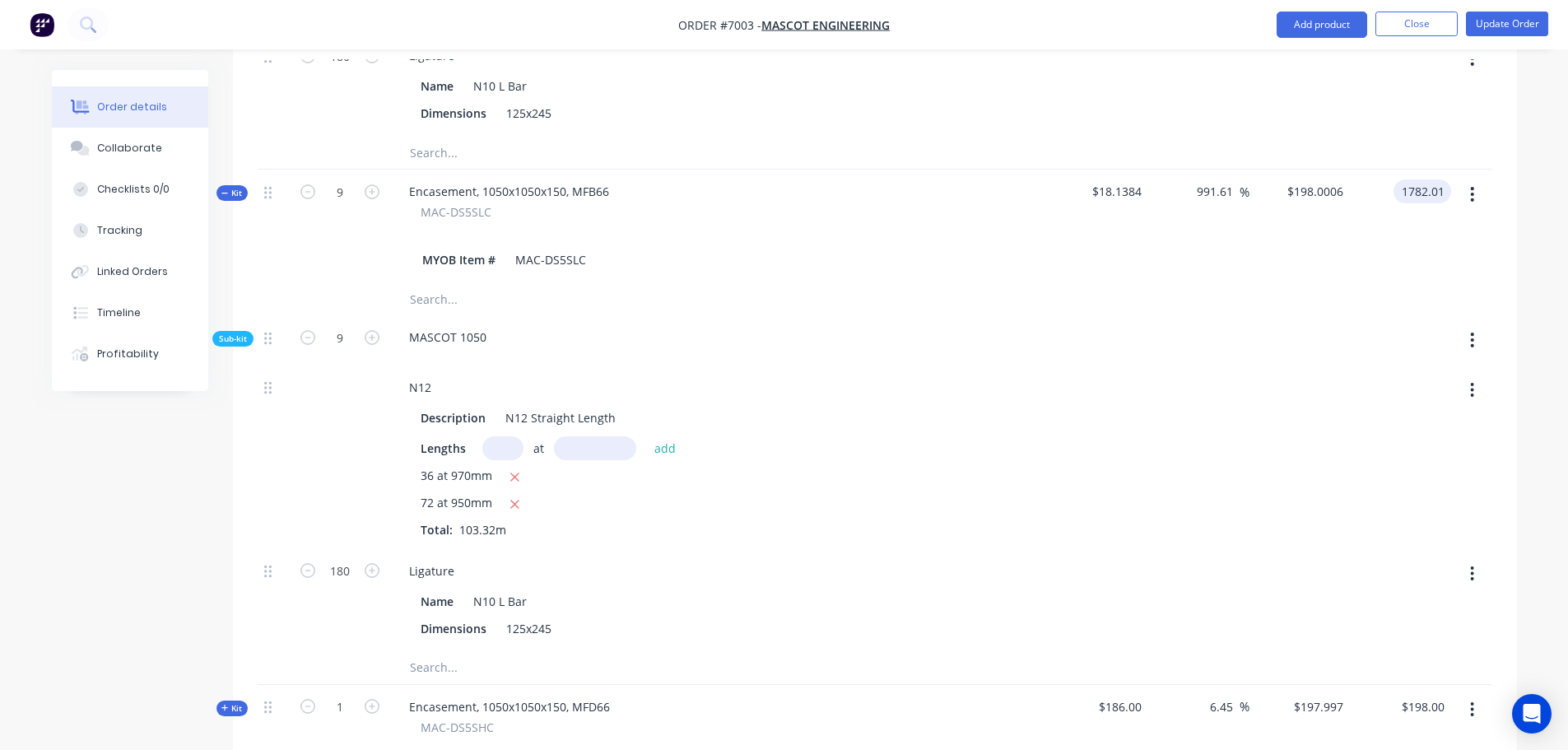
scroll to position [226, 0]
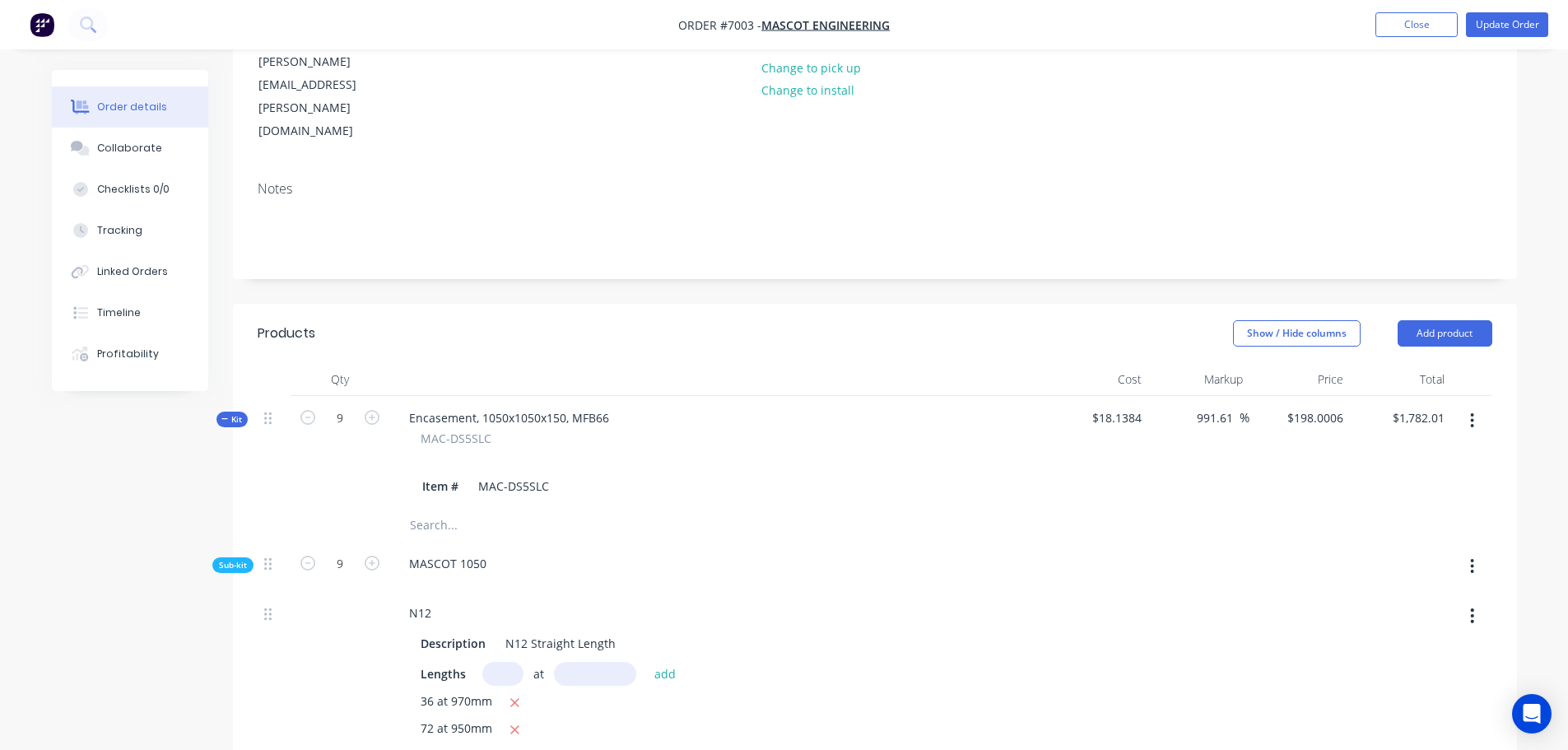
type input "$198.0011"
type input "$1,782.01"
click at [1476, 406] on button "button" at bounding box center [1473, 421] width 39 height 30
click at [1364, 583] on div "Delete" at bounding box center [1415, 595] width 127 height 24
click at [236, 413] on span "Kit" at bounding box center [232, 419] width 21 height 13
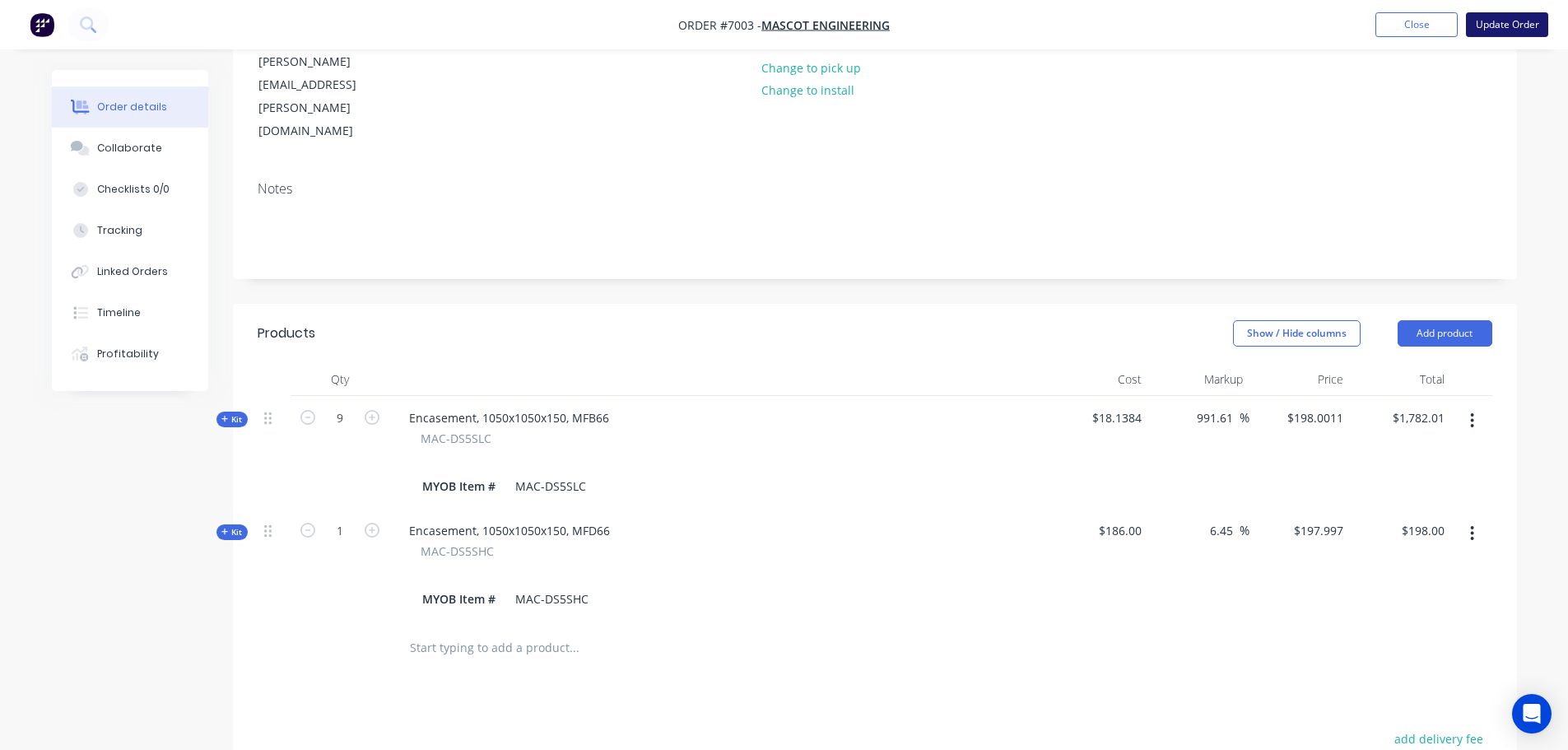
click at [1524, 27] on button "Update Order" at bounding box center [1507, 25] width 83 height 25
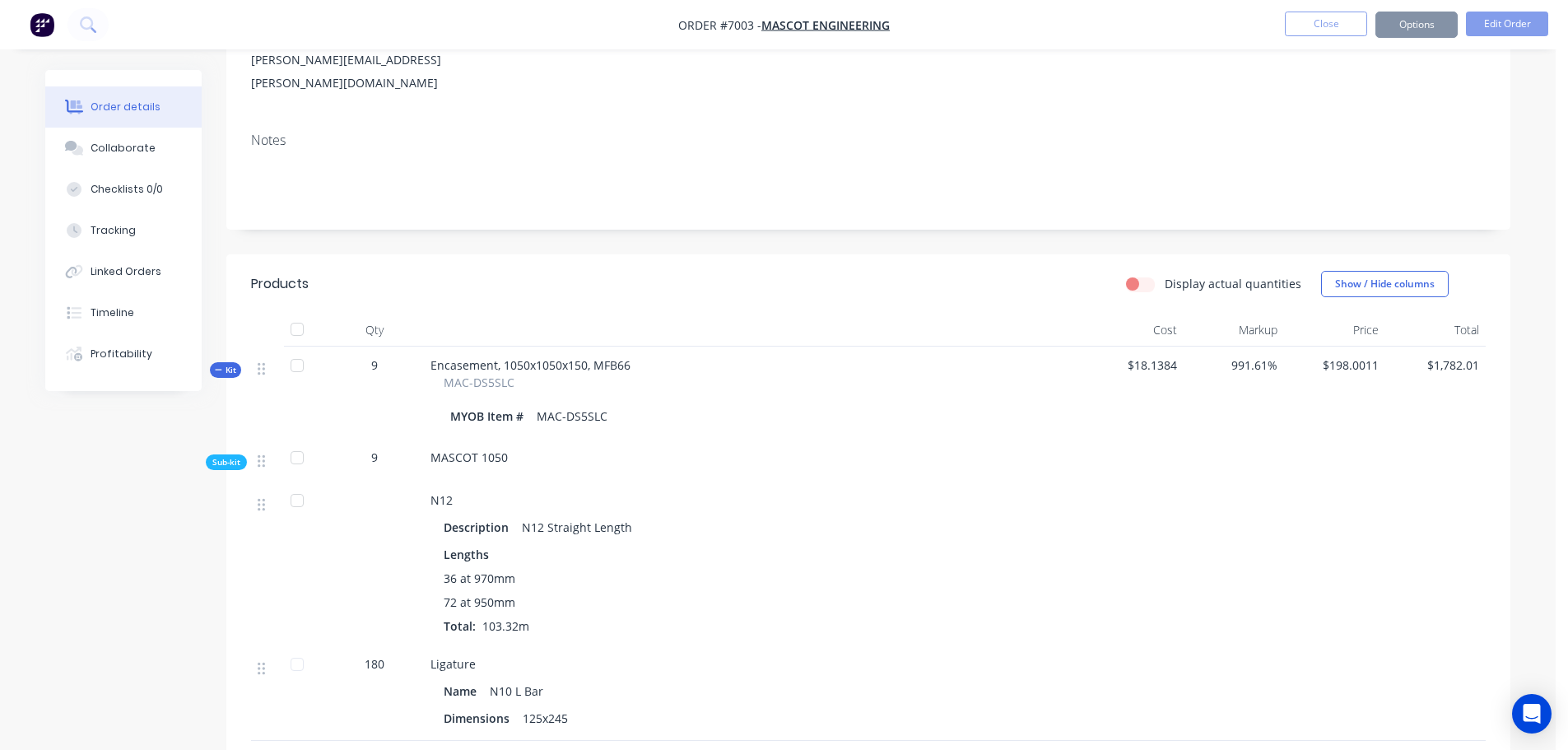
scroll to position [0, 0]
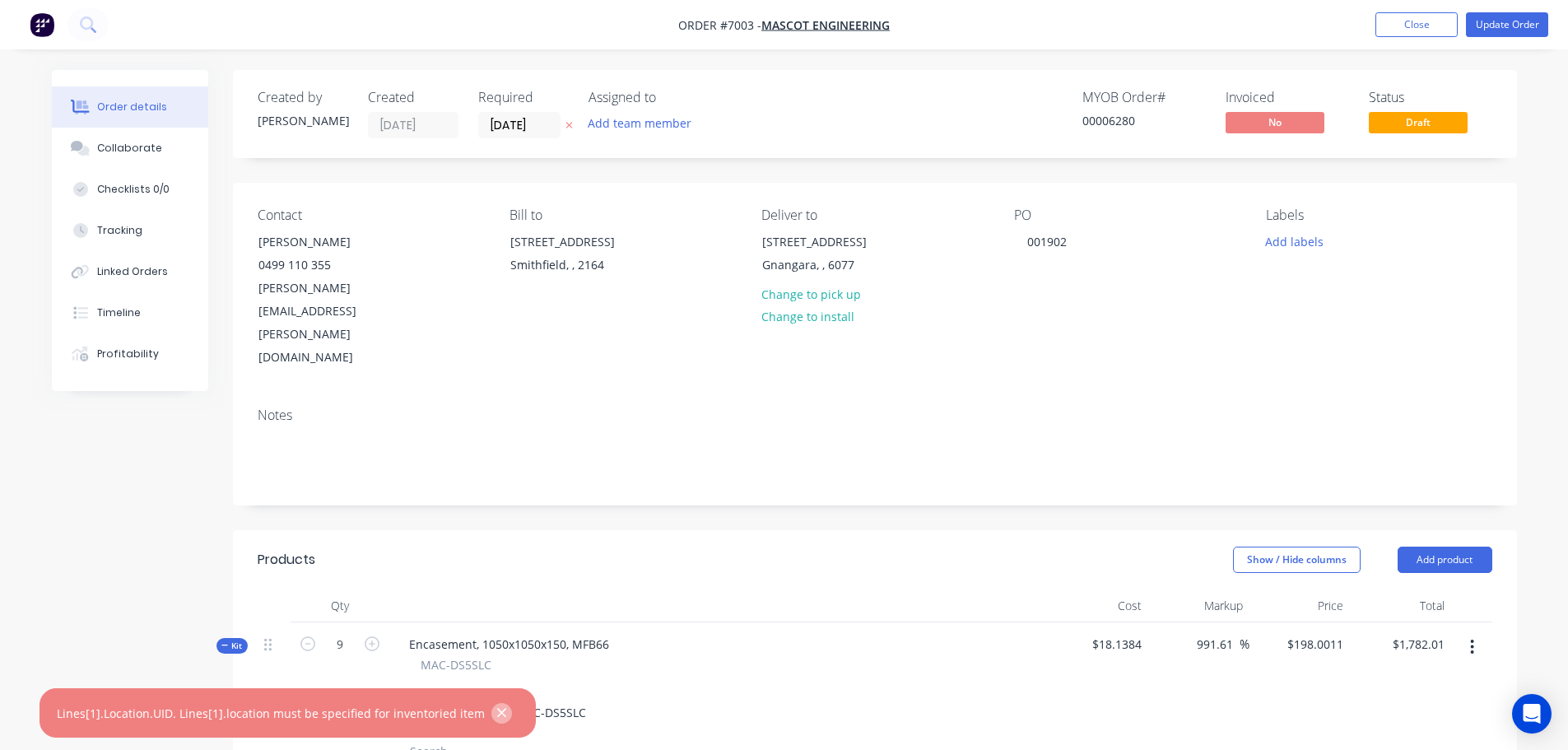
click at [497, 714] on icon "button" at bounding box center [501, 712] width 11 height 14
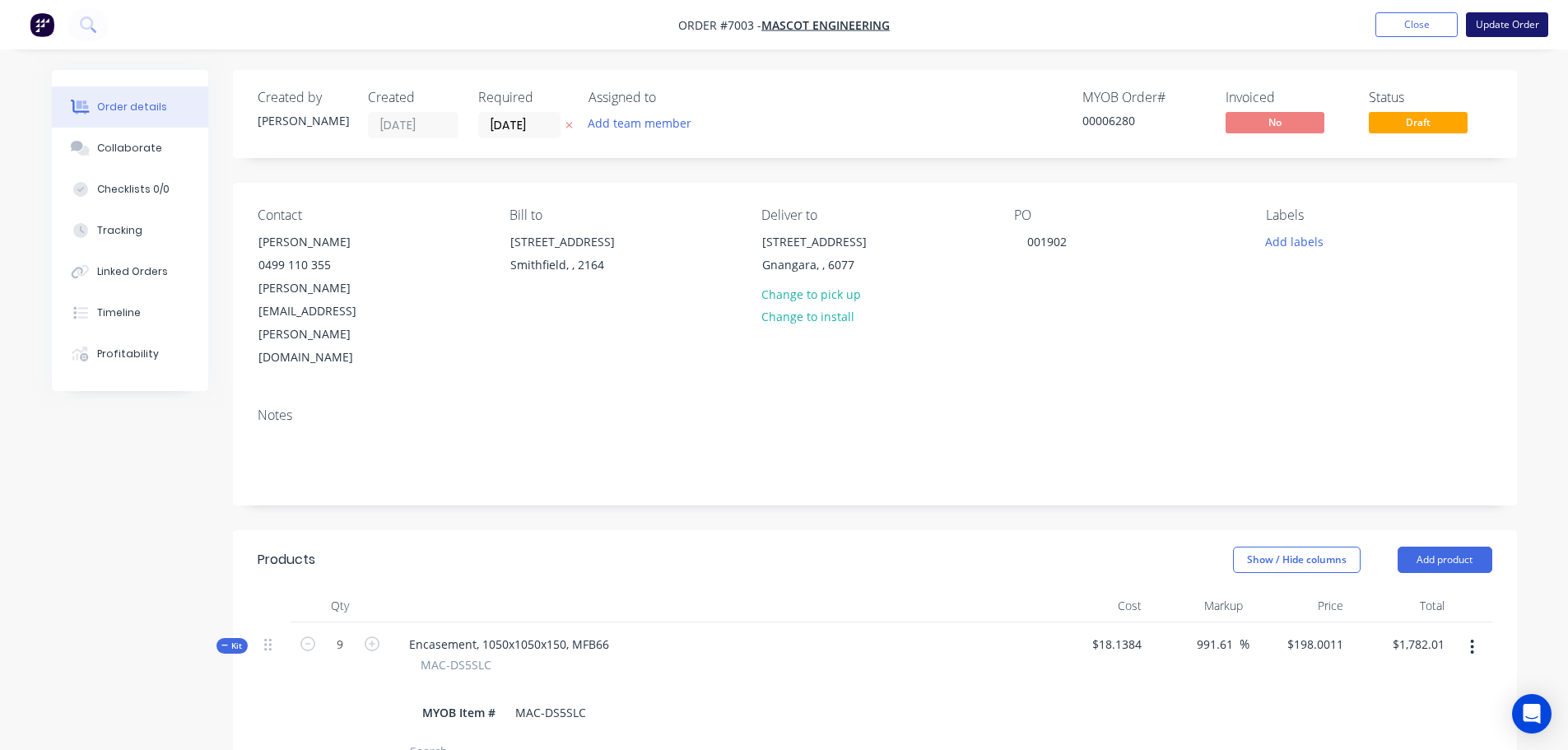
click at [1490, 27] on button "Update Order" at bounding box center [1507, 25] width 83 height 25
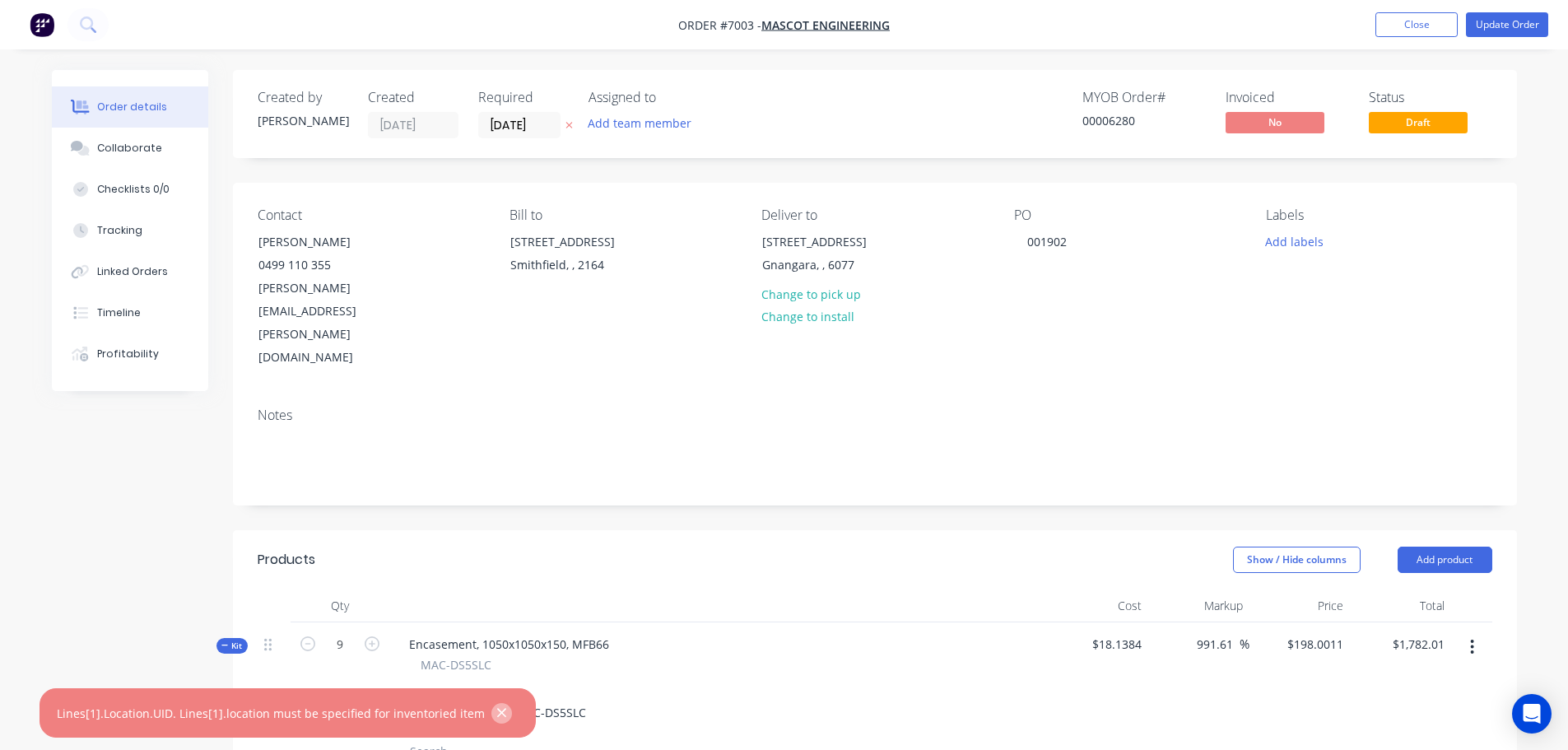
click at [497, 717] on icon "button" at bounding box center [501, 712] width 11 height 14
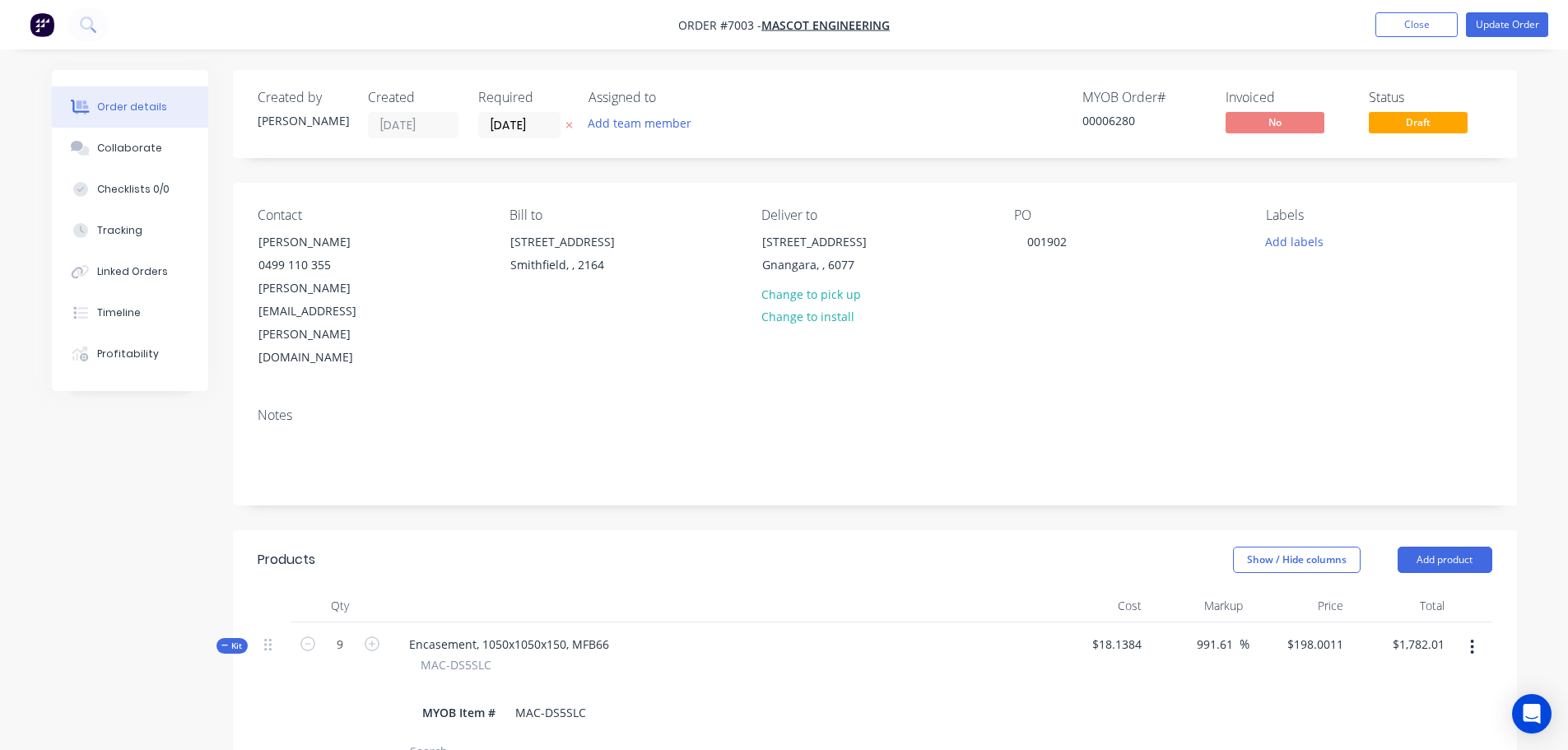
click at [239, 640] on span "Kit" at bounding box center [232, 646] width 21 height 13
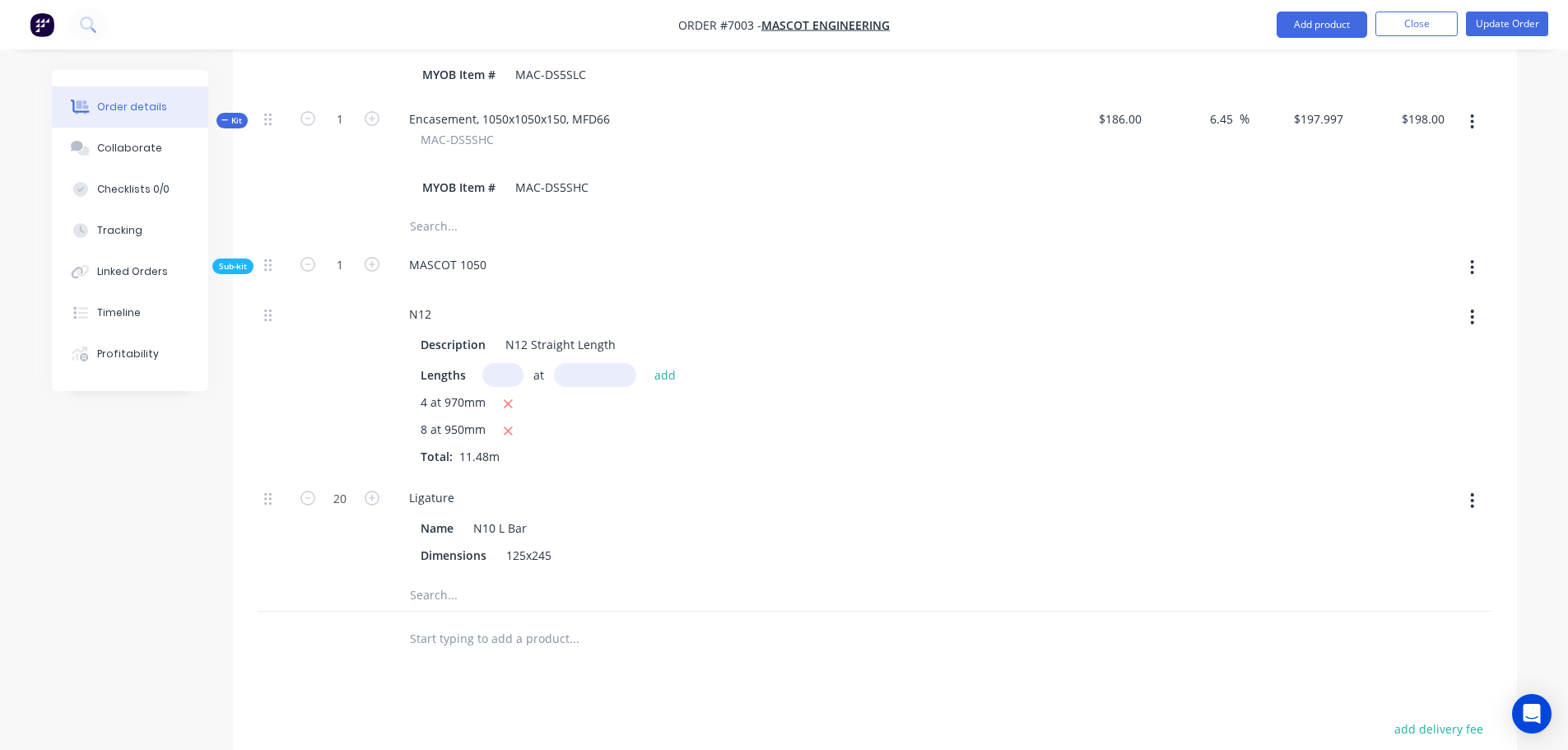
scroll to position [163, 0]
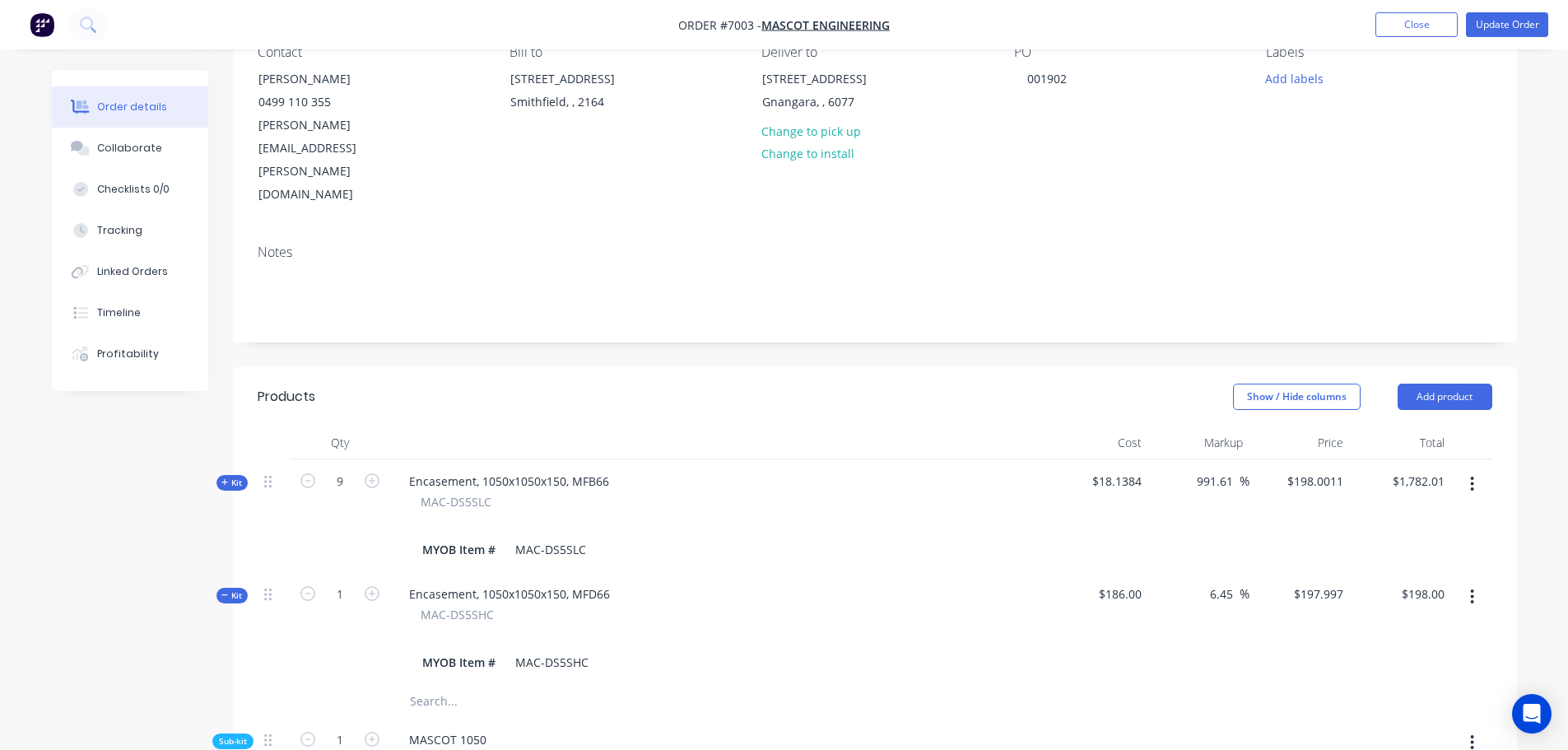
click at [236, 589] on span "Kit" at bounding box center [232, 595] width 21 height 13
click at [233, 477] on span "Kit" at bounding box center [232, 482] width 21 height 13
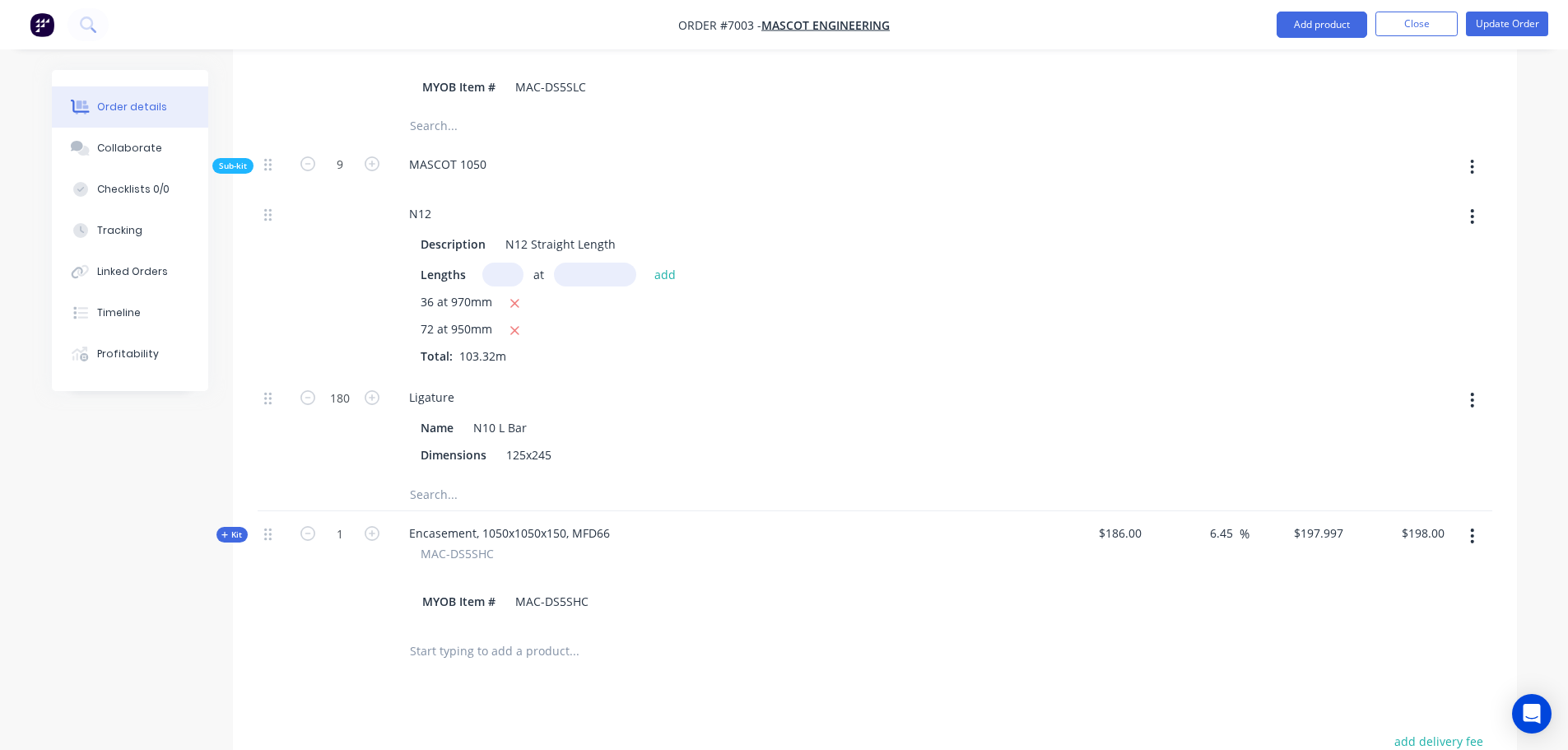
scroll to position [658, 0]
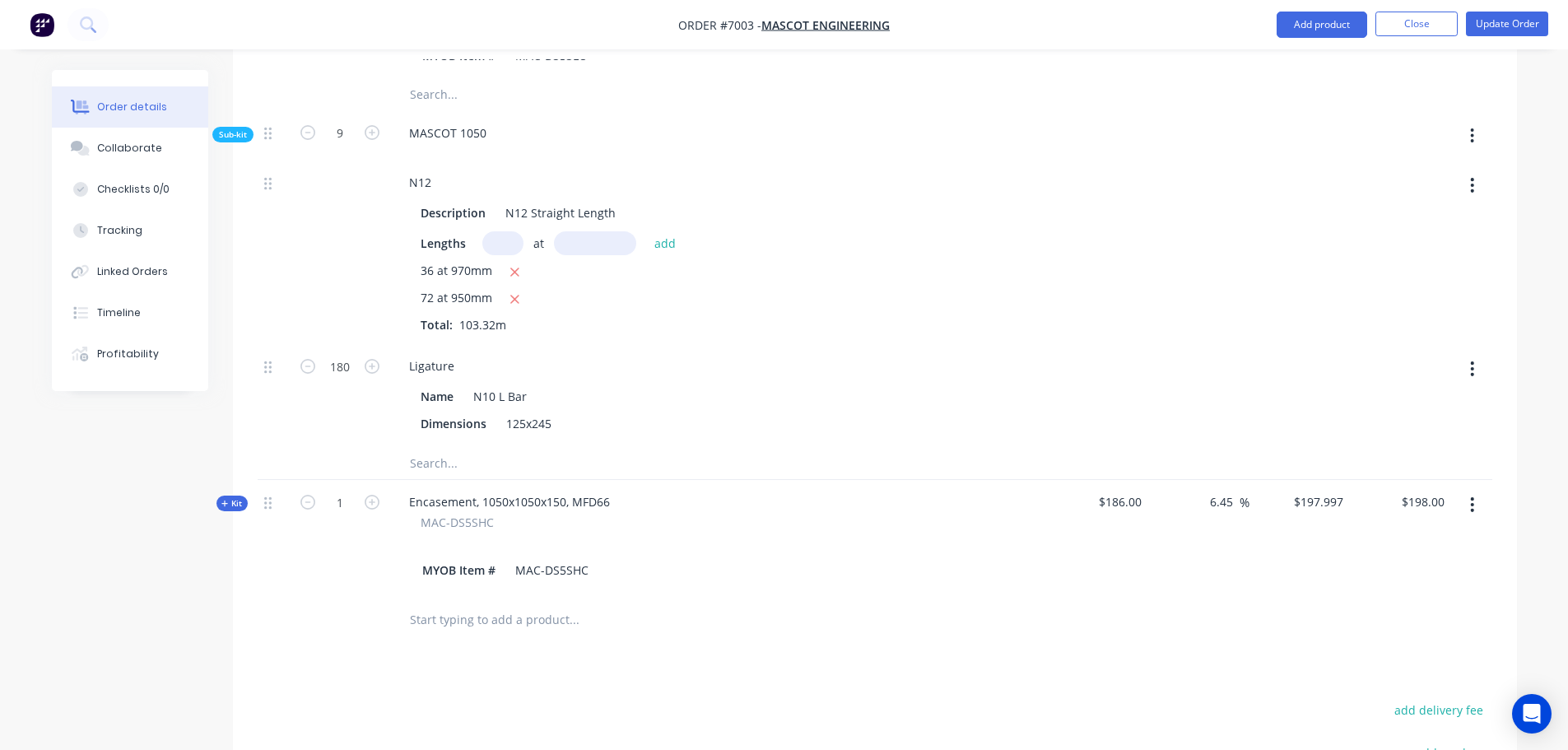
click at [231, 498] on span "Kit" at bounding box center [232, 504] width 21 height 13
click at [1515, 25] on button "Update Order" at bounding box center [1507, 24] width 83 height 25
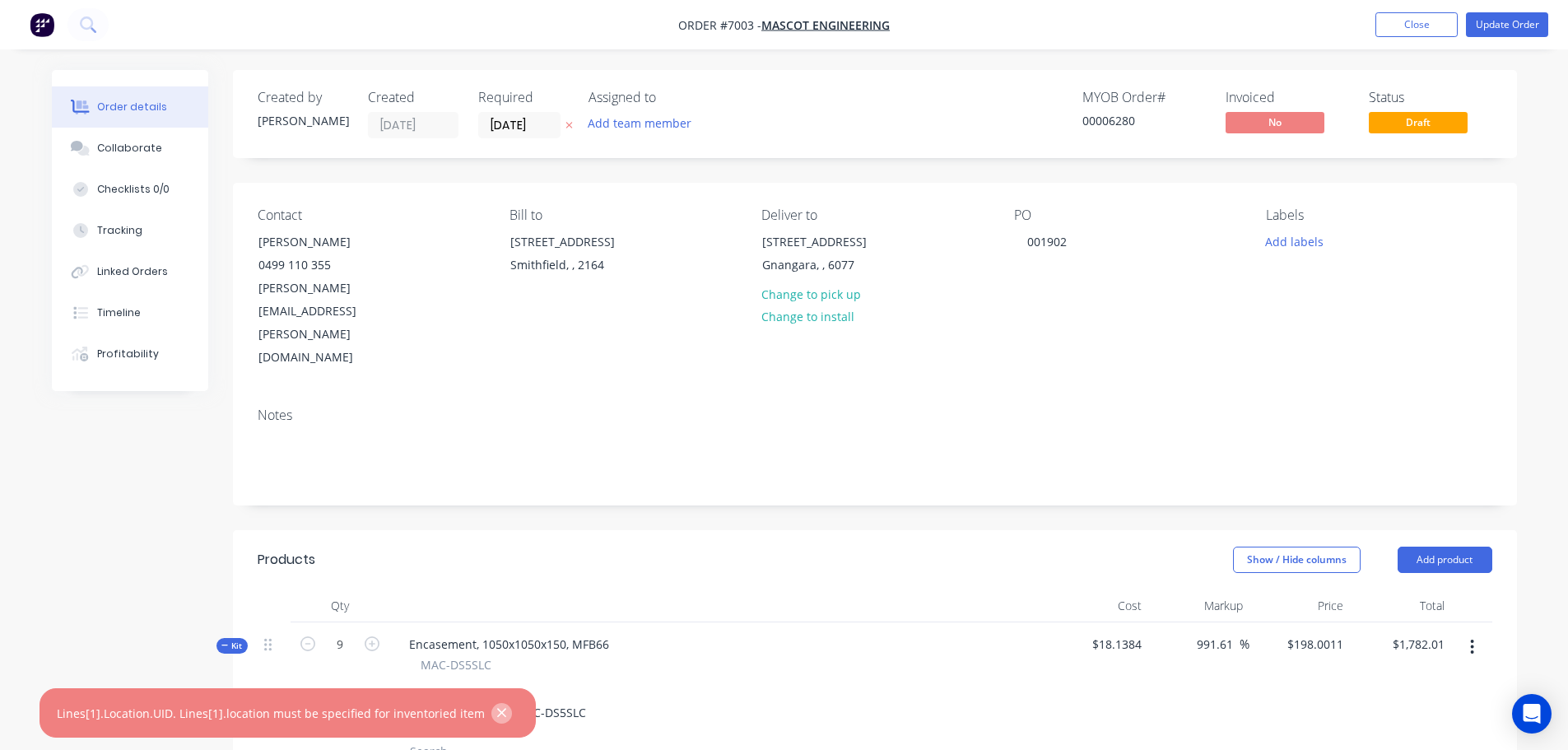
click at [497, 710] on icon "button" at bounding box center [501, 712] width 11 height 14
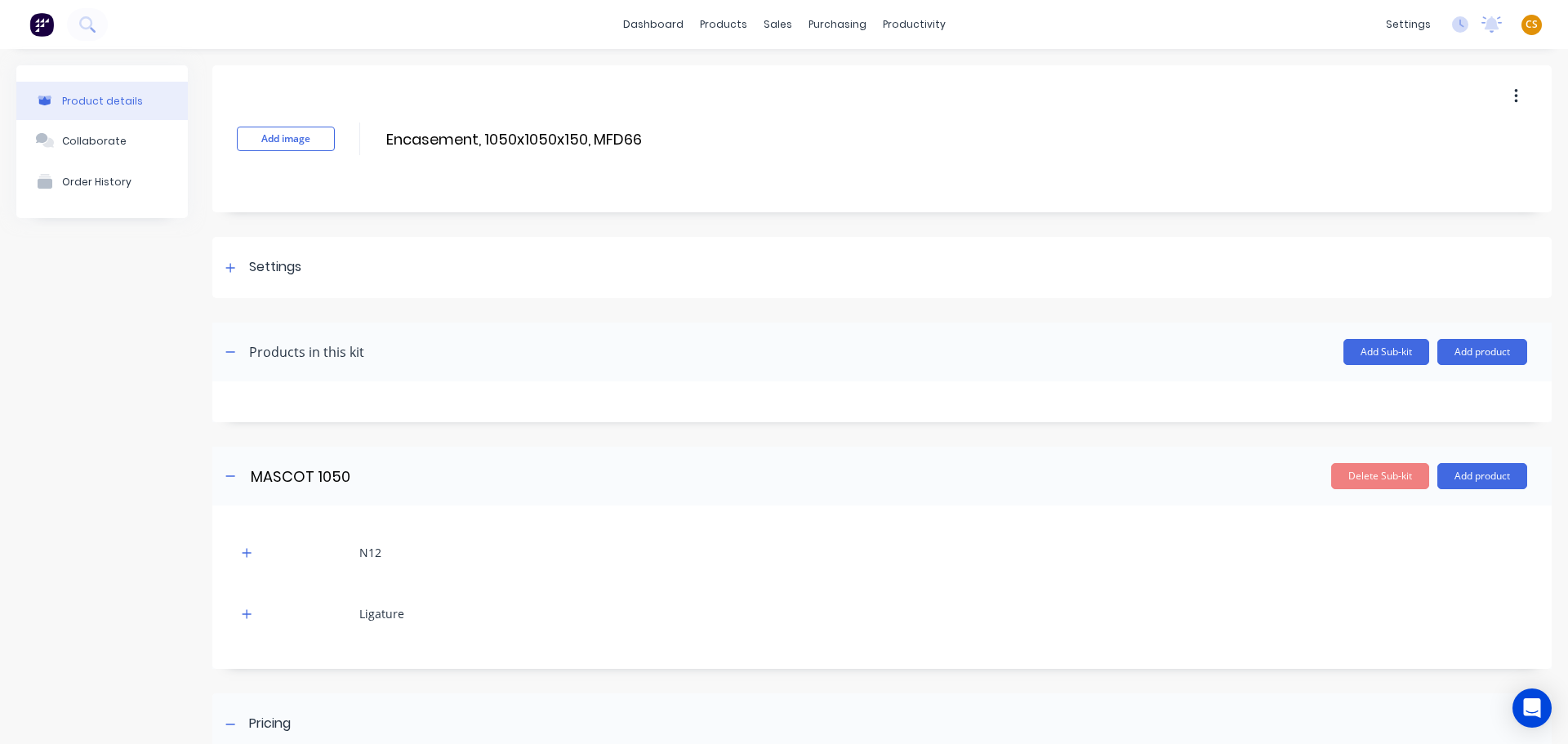
scroll to position [292, 0]
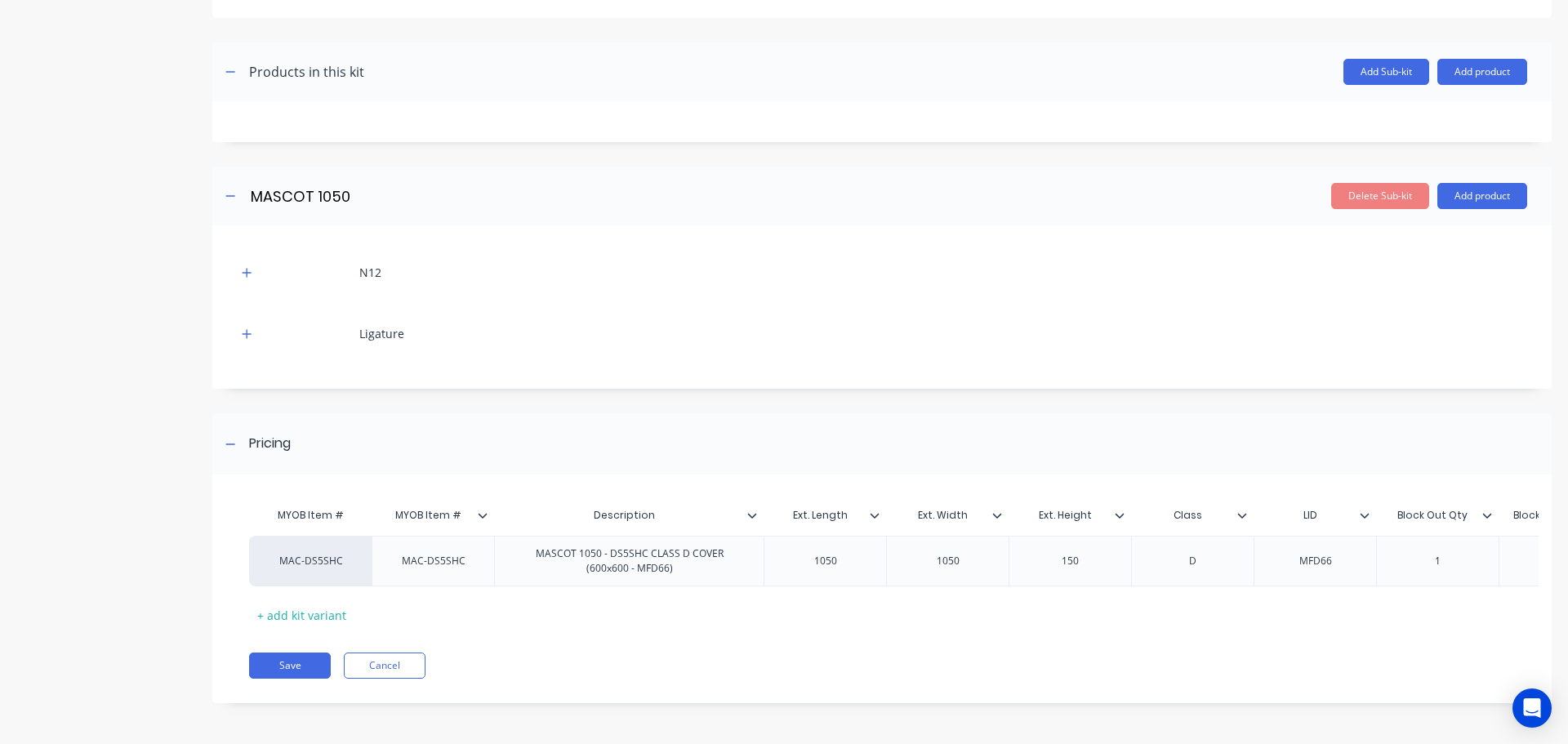
click at [123, 538] on div "Product details Collaborate Order History" at bounding box center [102, 256] width 172 height 943
click at [311, 666] on button "Save" at bounding box center [290, 665] width 82 height 26
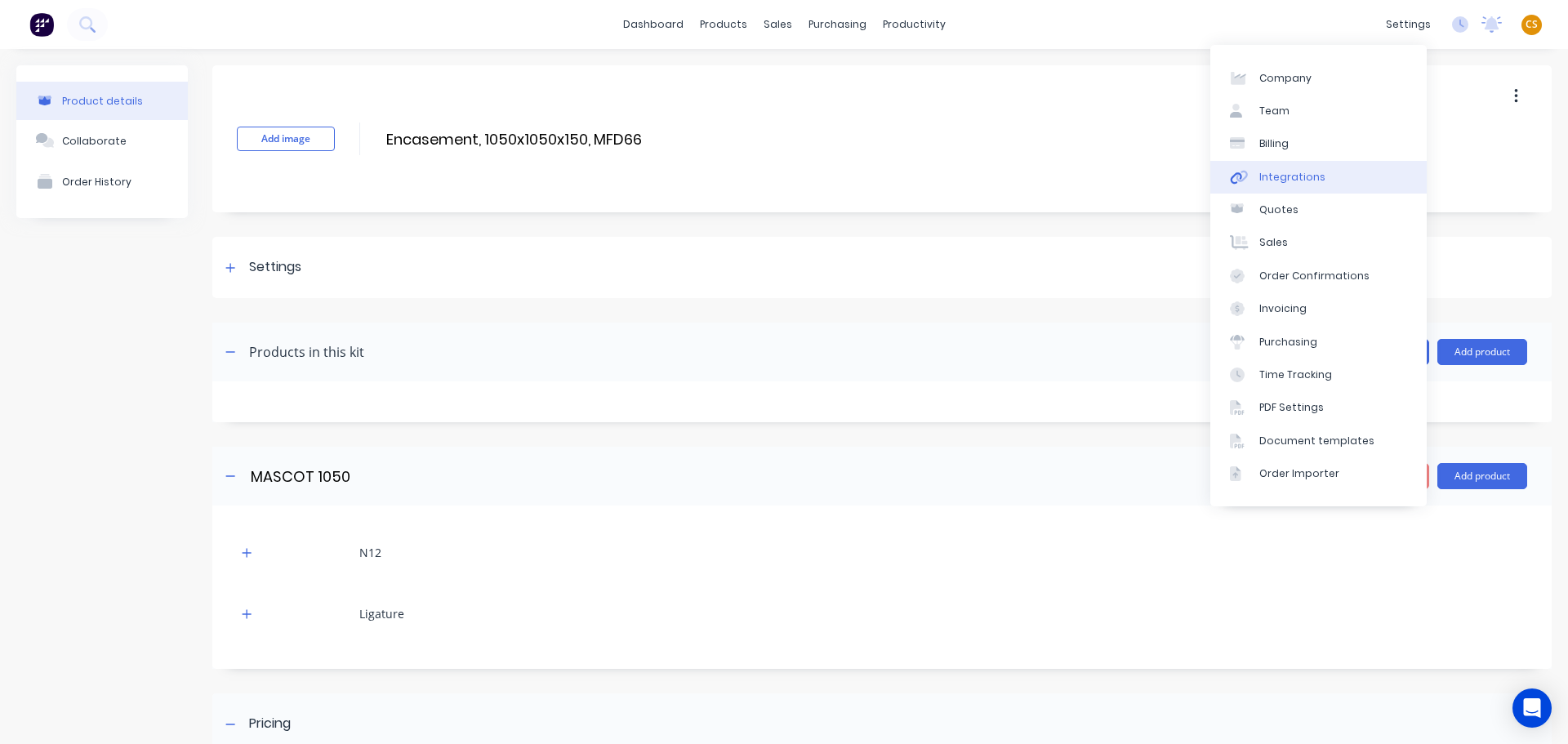
click at [1313, 181] on div "Integrations" at bounding box center [1292, 177] width 66 height 14
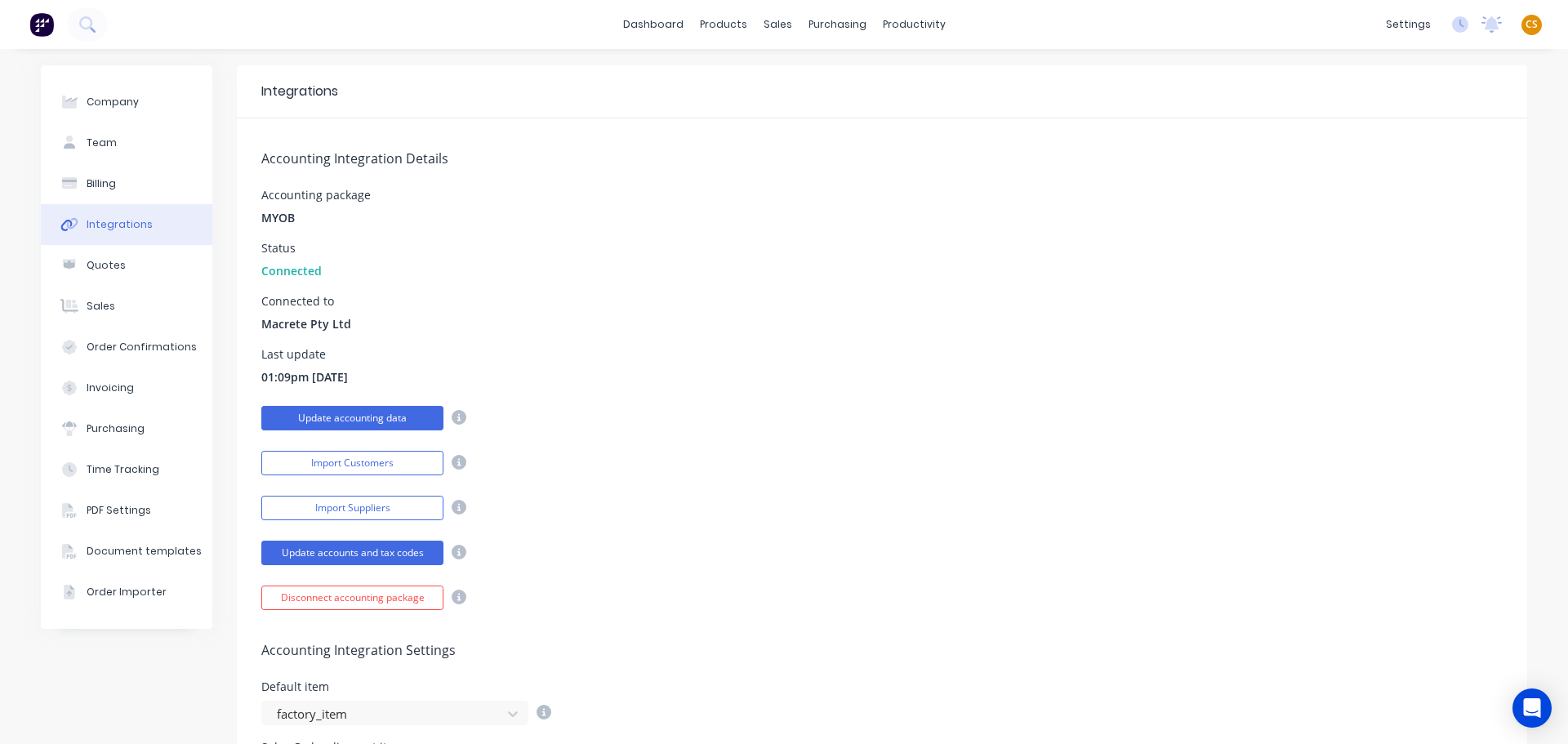
click at [340, 415] on button "Update accounting data" at bounding box center [352, 418] width 182 height 25
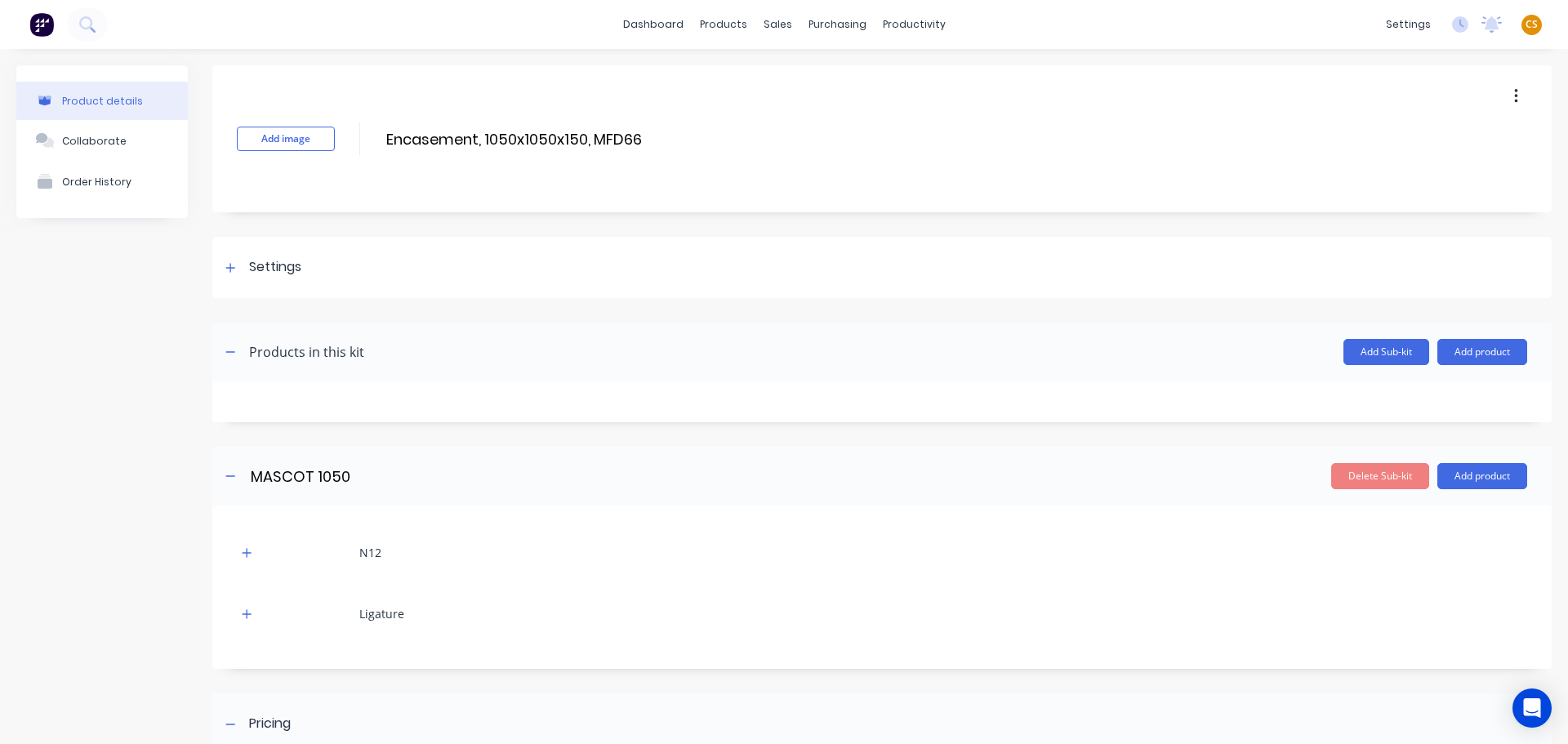
scroll to position [292, 0]
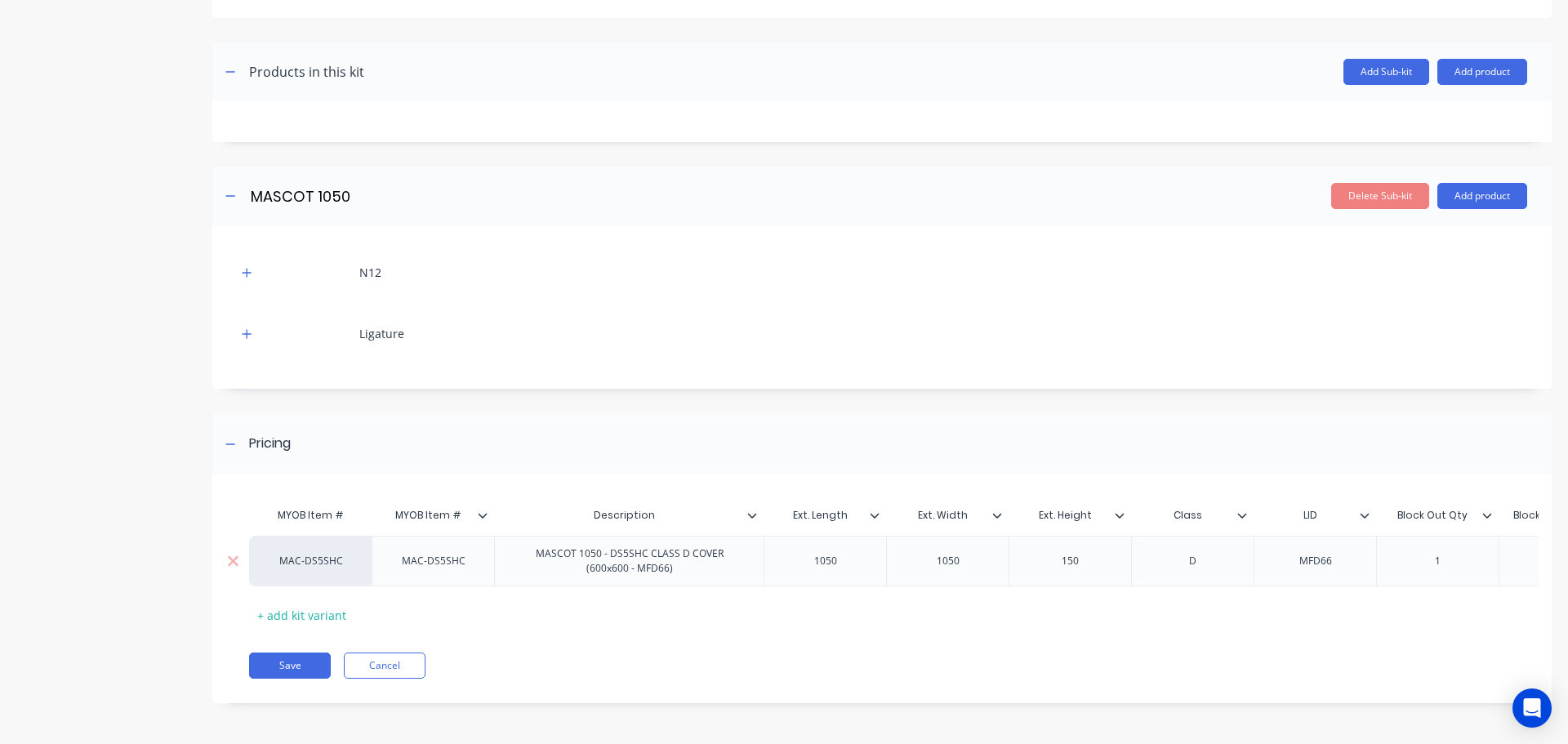
click at [292, 554] on div "MAC-DS5SHC" at bounding box center [311, 561] width 90 height 14
click at [426, 599] on div "MYOB Item # MYOB Item # Description Ext. Length Ext. Width Ext. Height Class LI…" at bounding box center [876, 563] width 1253 height 129
click at [325, 554] on div "MAC-DS5SHC" at bounding box center [311, 561] width 90 height 14
type input "fac"
click at [339, 543] on button "factory_item" at bounding box center [319, 549] width 103 height 25
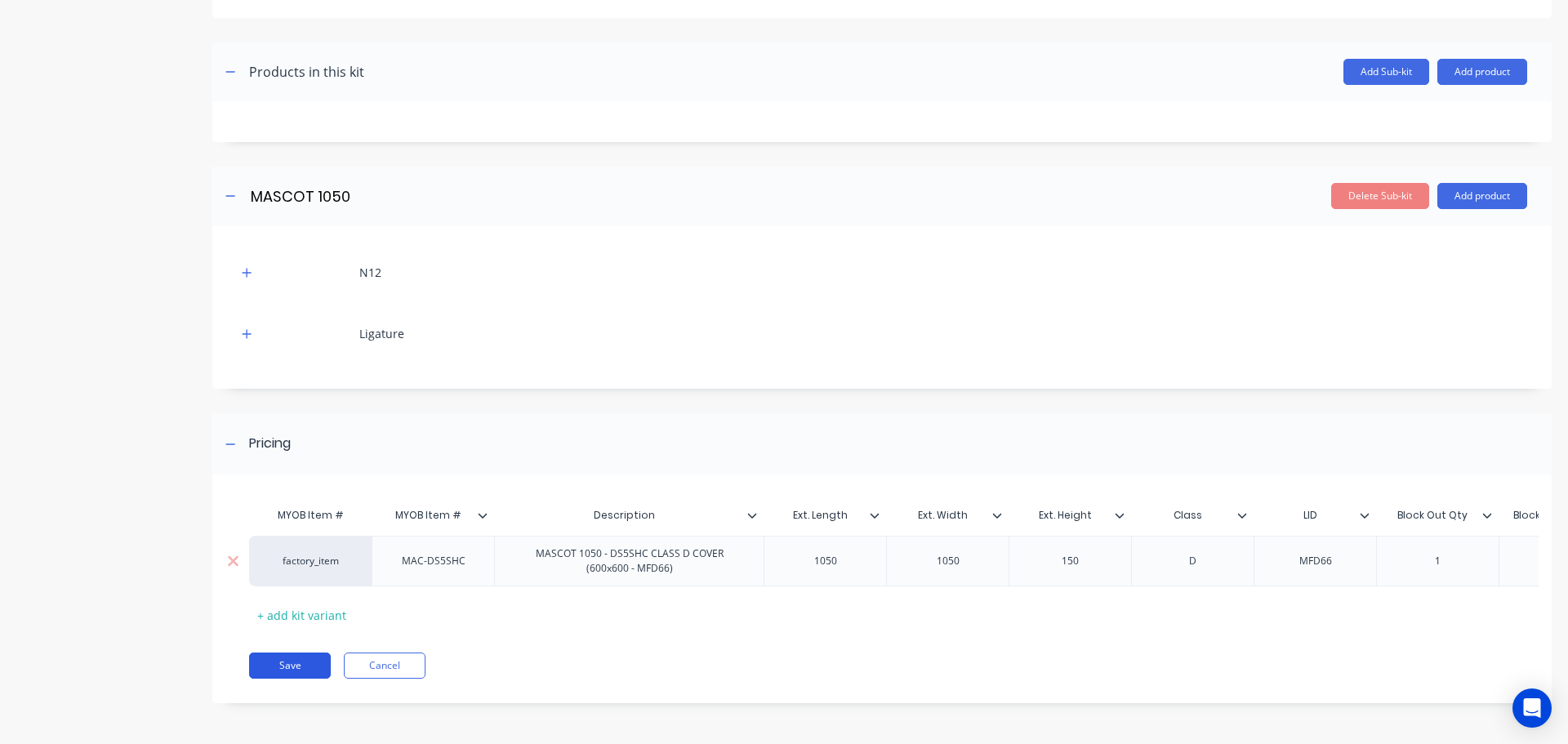
click at [308, 662] on button "Save" at bounding box center [290, 665] width 82 height 26
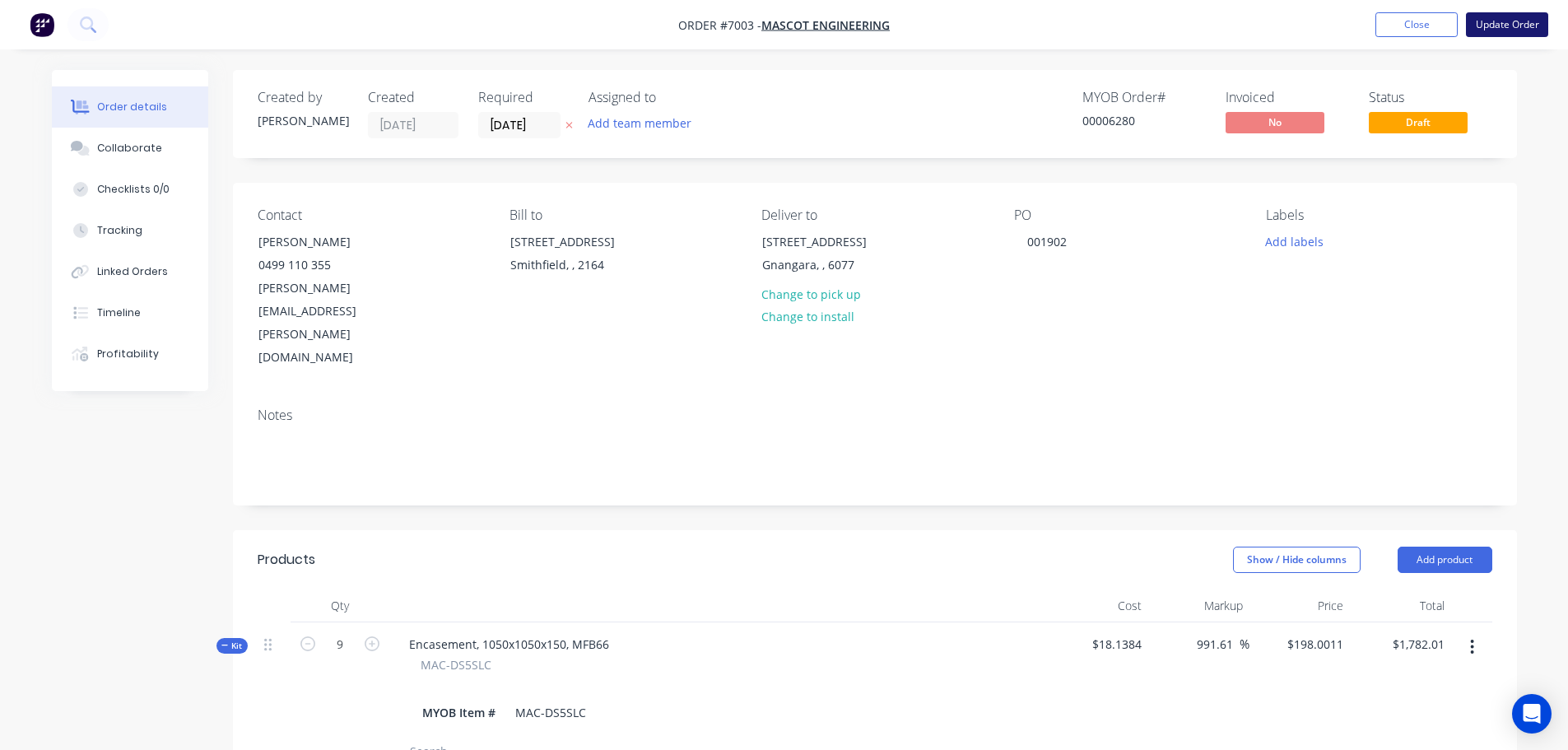
click at [1493, 28] on button "Update Order" at bounding box center [1507, 25] width 83 height 25
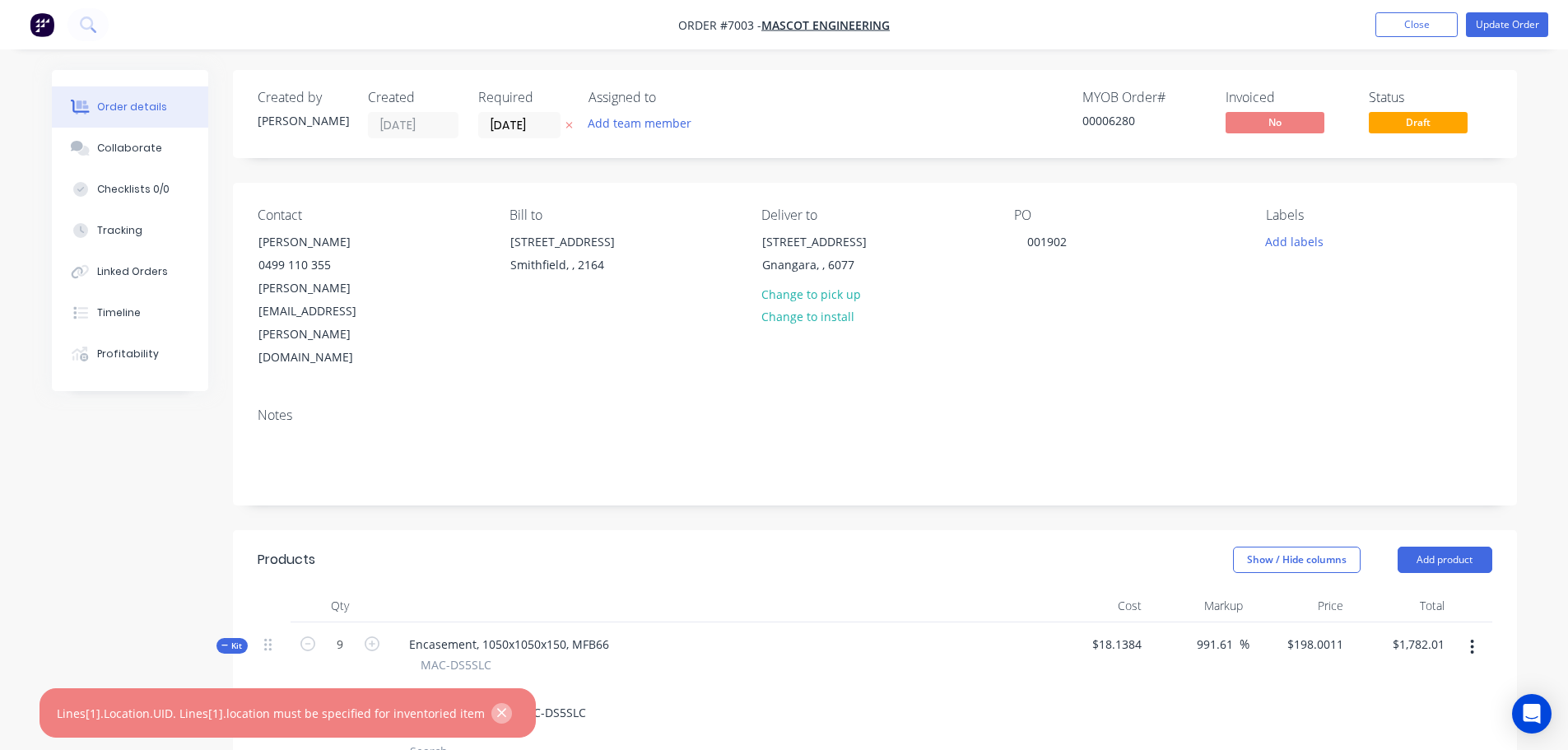
click at [498, 717] on icon "button" at bounding box center [501, 712] width 9 height 9
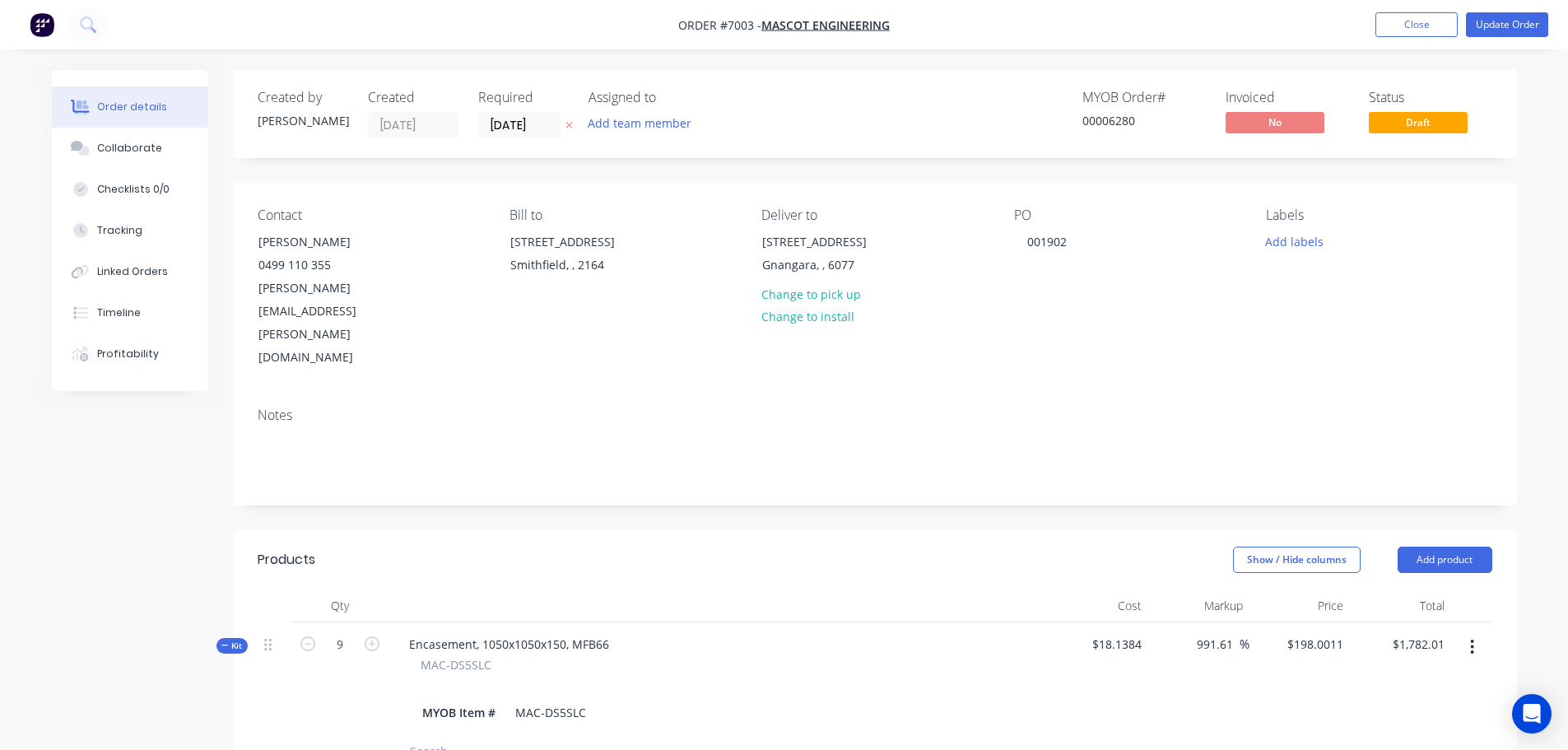
click at [228, 641] on icon at bounding box center [225, 645] width 8 height 9
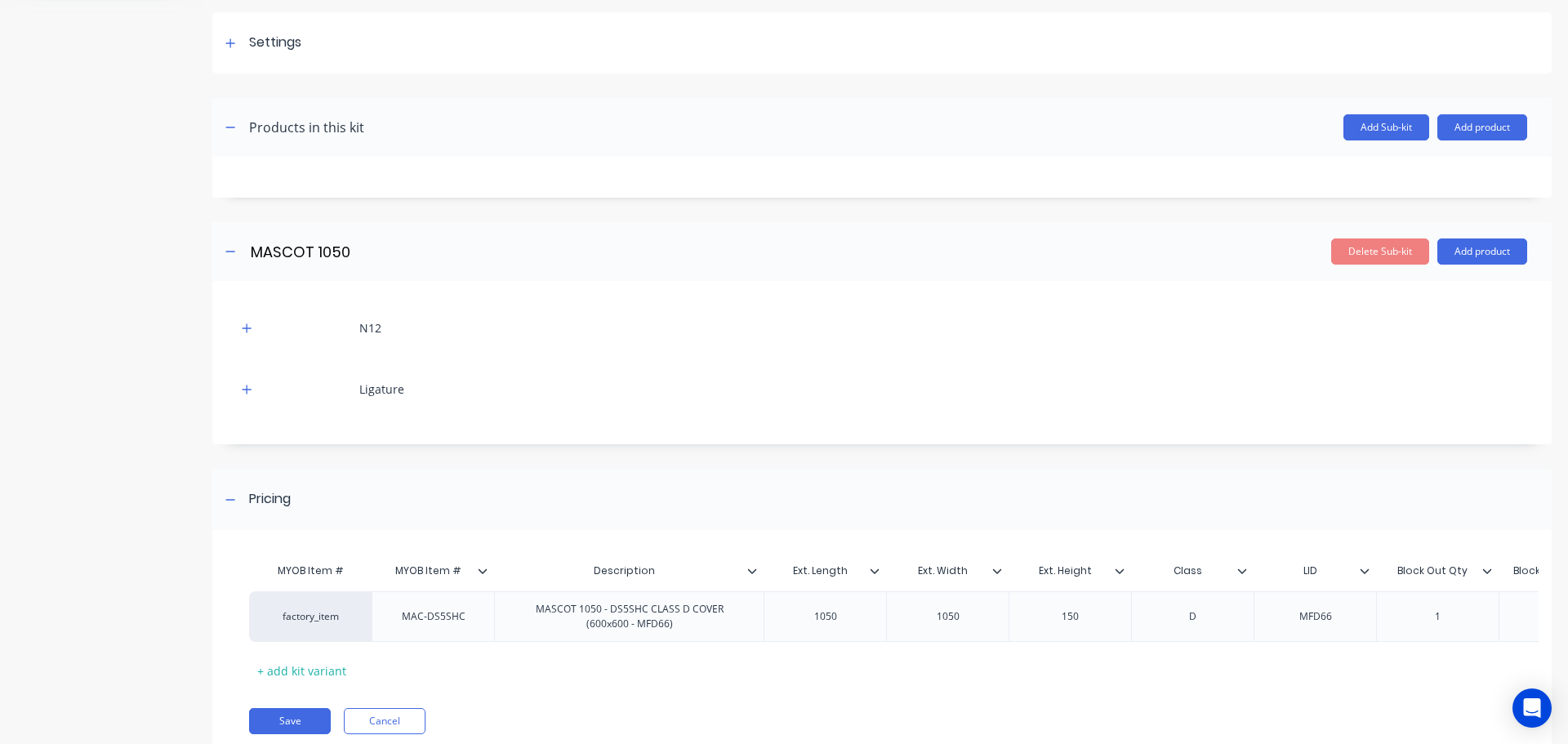
scroll to position [292, 0]
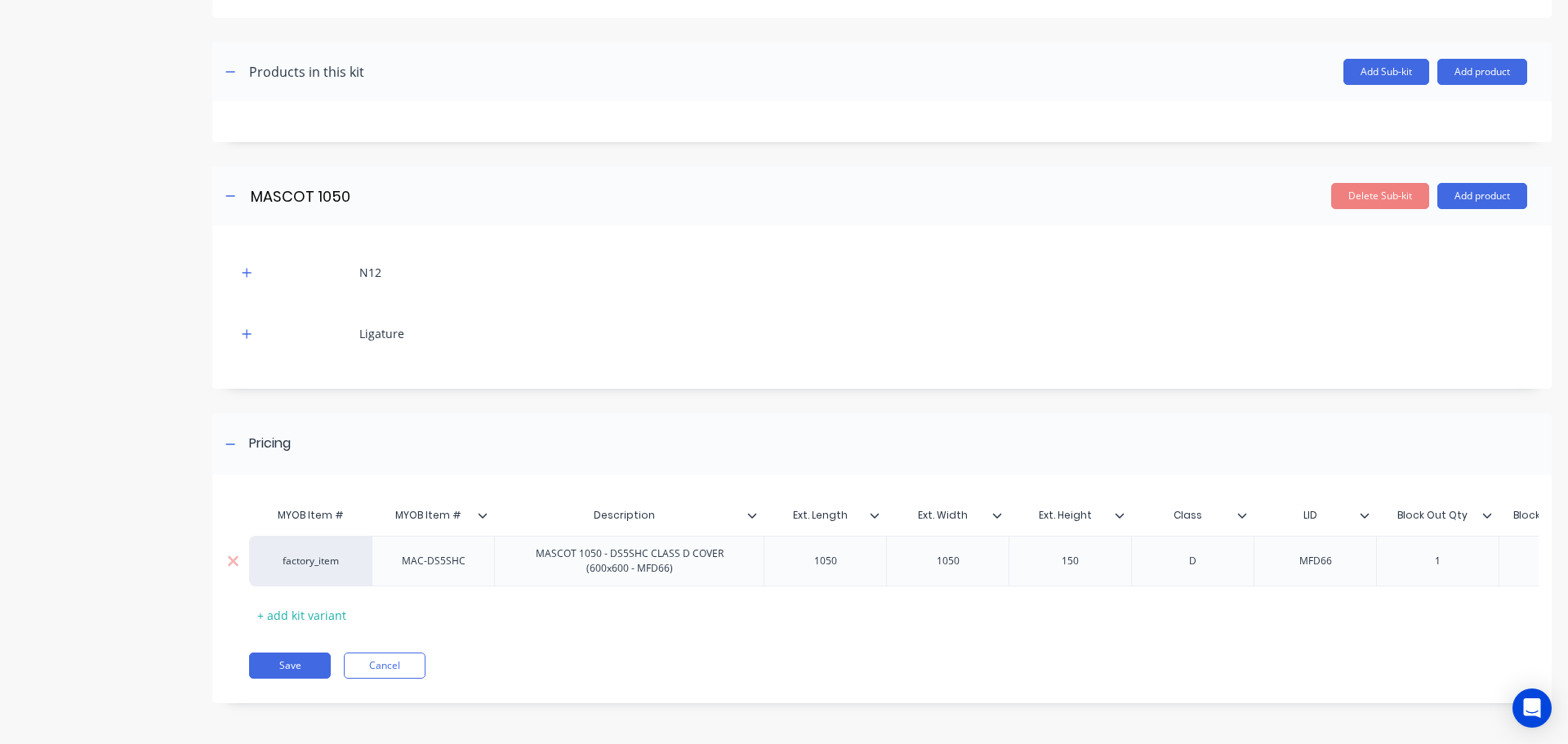
click at [299, 554] on div "factory_item" at bounding box center [311, 561] width 90 height 14
type input "mac-ds5"
click at [307, 542] on button "MAC-DS5SHC" at bounding box center [320, 549] width 106 height 25
click at [283, 670] on button "Save" at bounding box center [290, 665] width 82 height 26
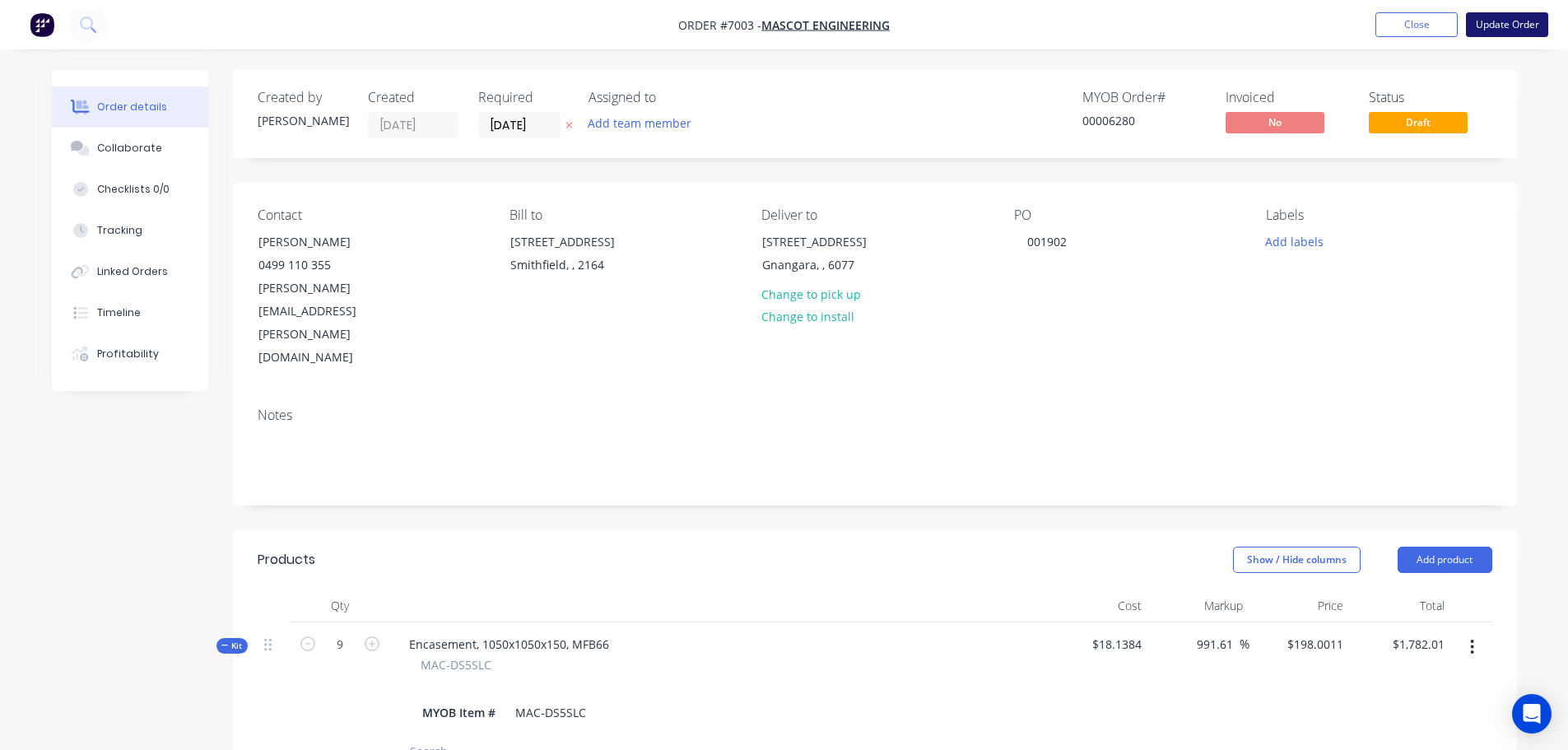
click at [1478, 20] on button "Update Order" at bounding box center [1507, 25] width 83 height 25
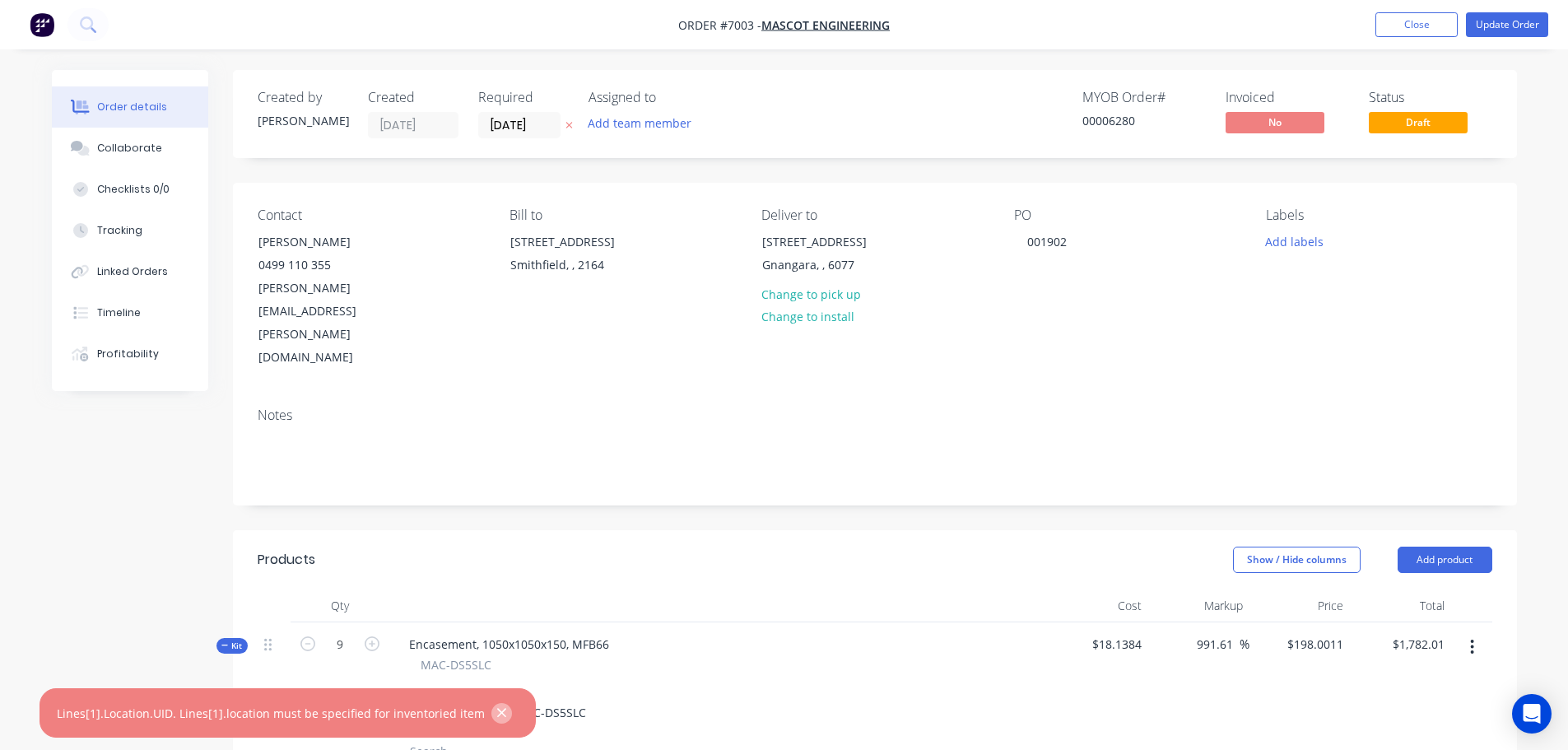
click at [497, 714] on icon "button" at bounding box center [501, 712] width 11 height 14
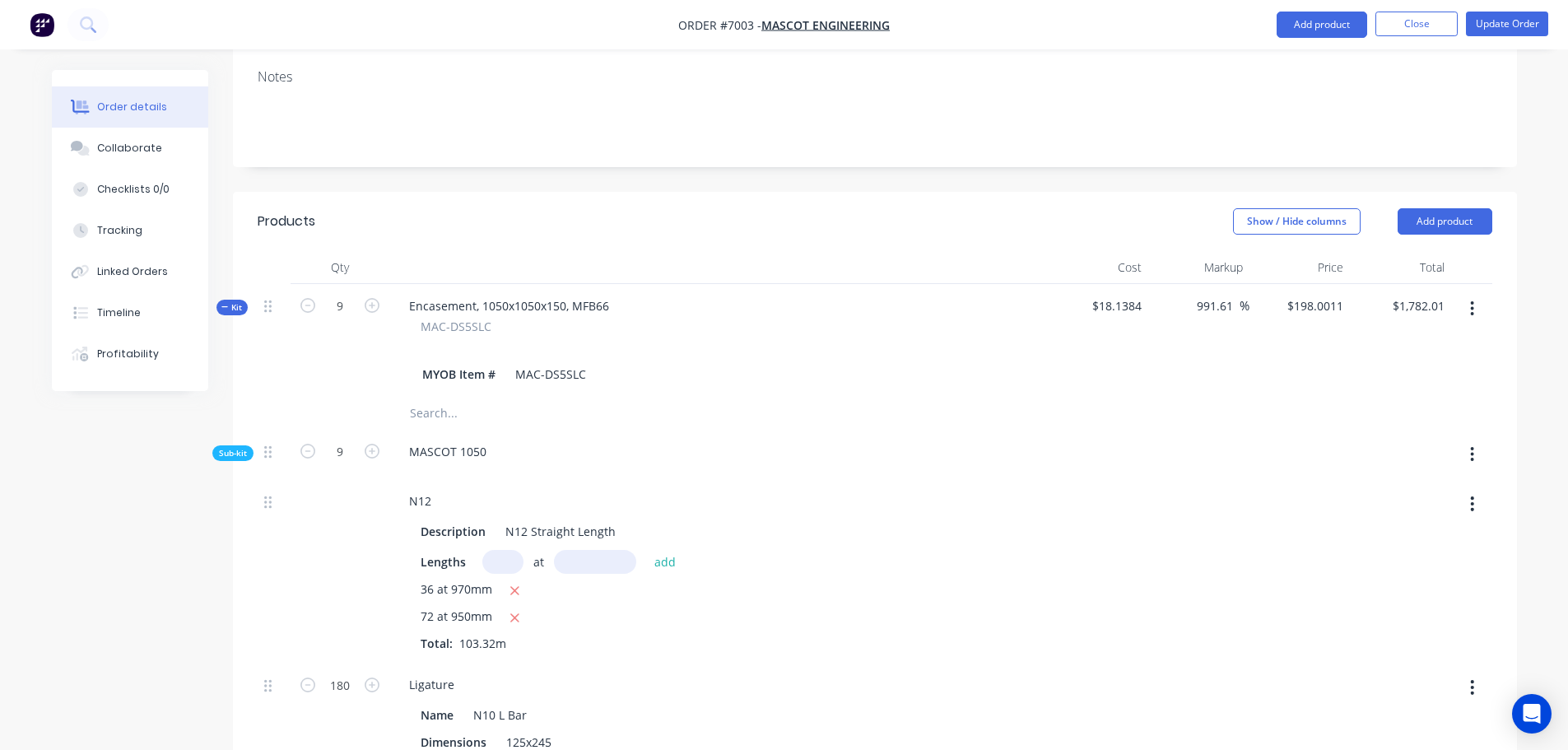
scroll to position [494, 0]
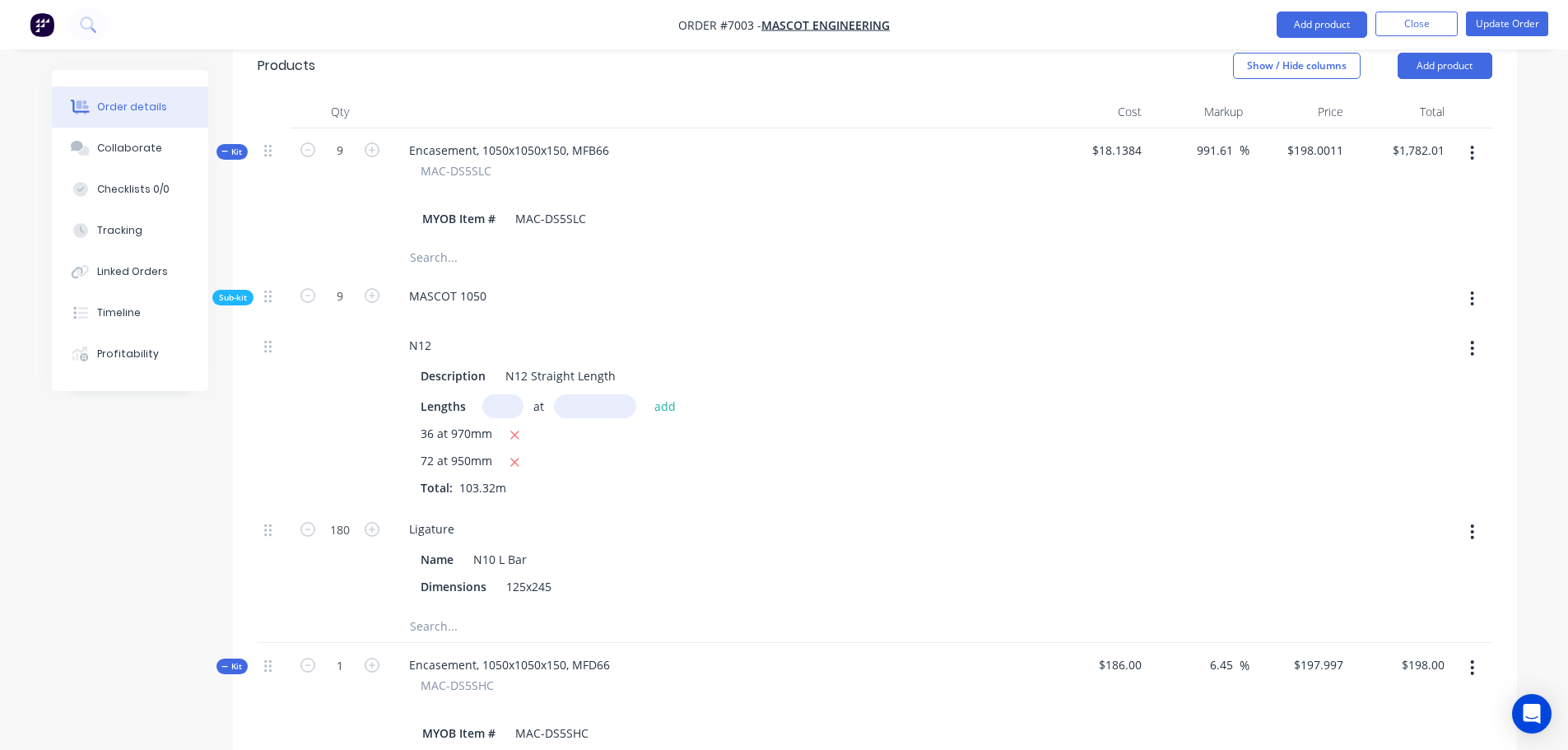
click at [232, 145] on span "Kit" at bounding box center [232, 151] width 21 height 13
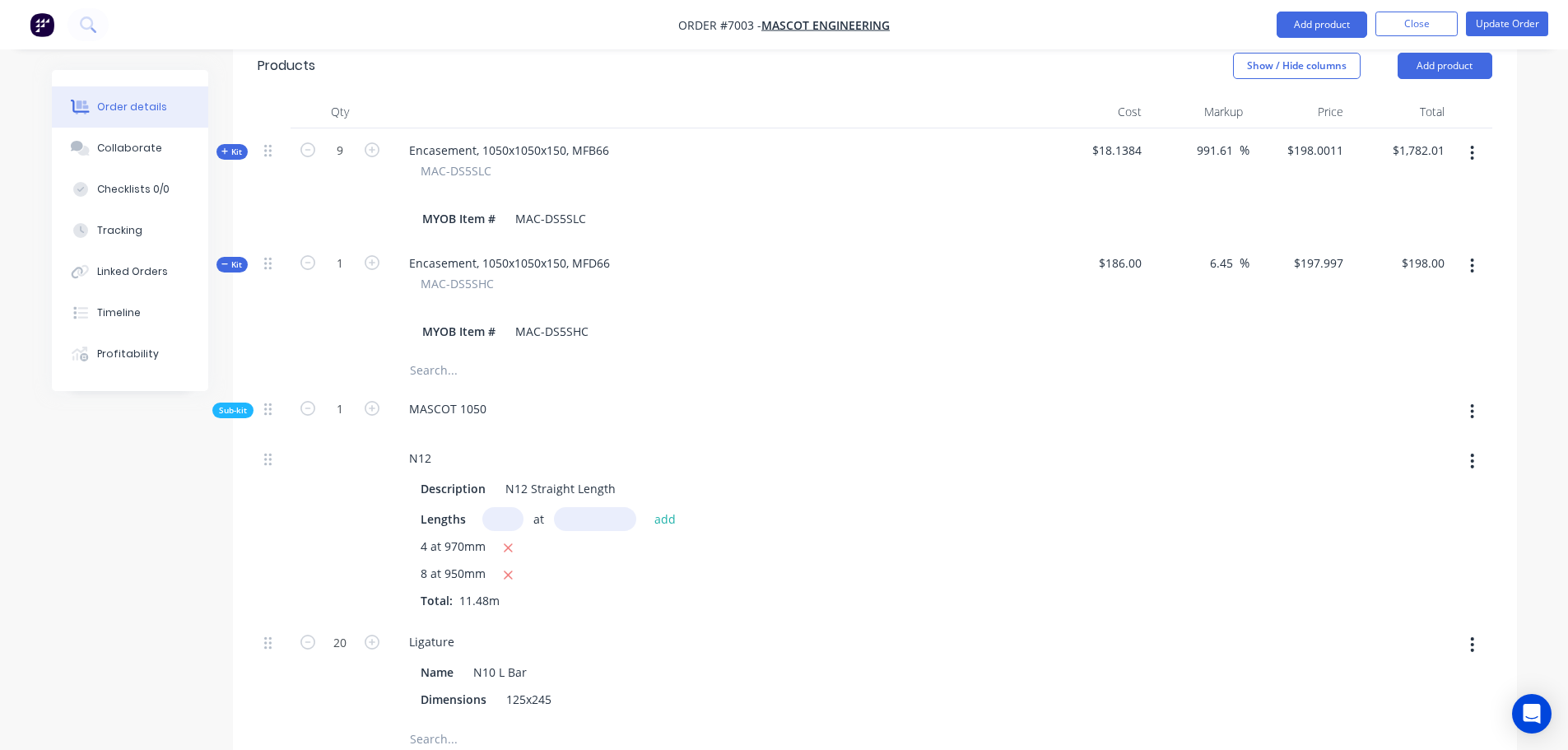
click at [235, 259] on span "Kit" at bounding box center [232, 265] width 21 height 13
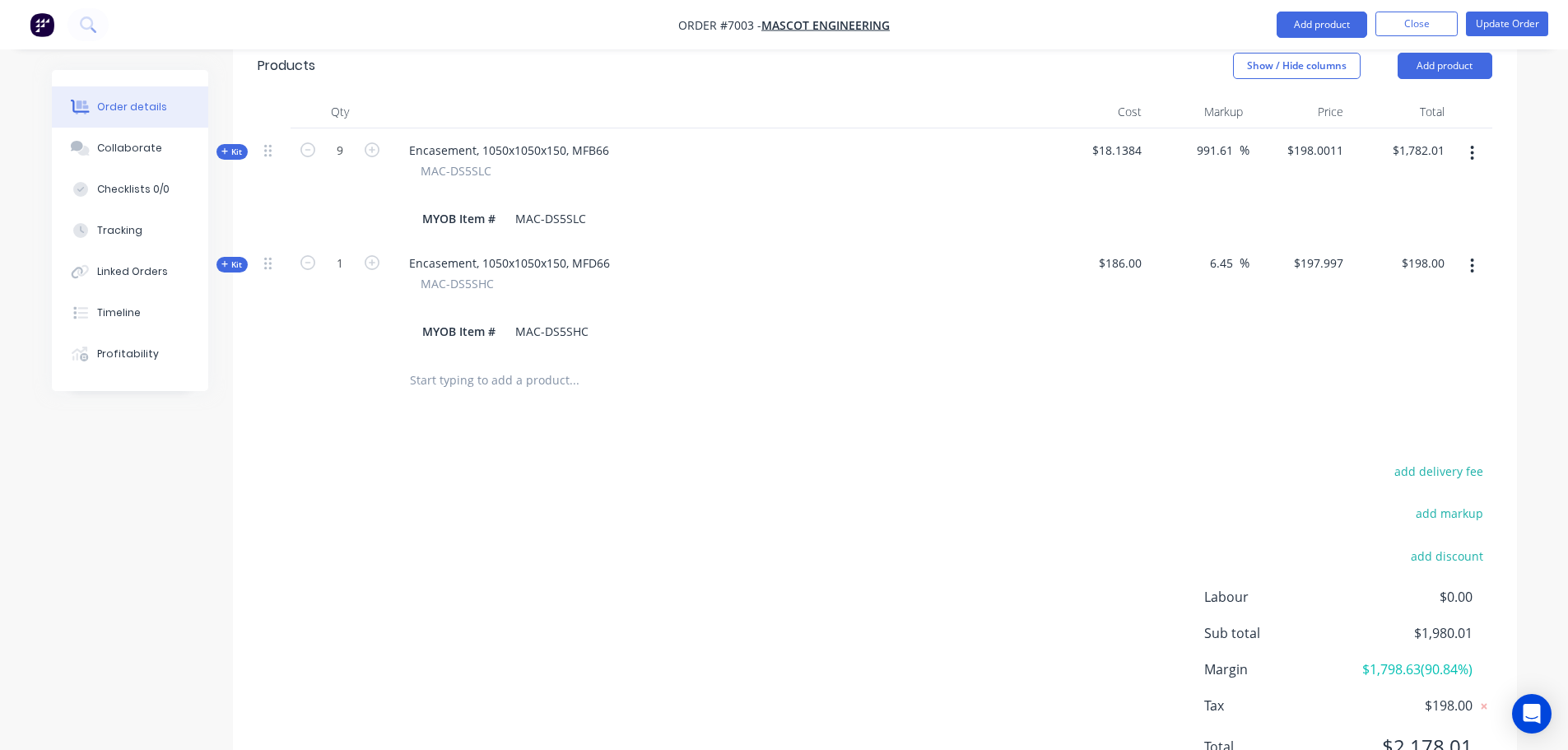
drag, startPoint x: 225, startPoint y: 194, endPoint x: 225, endPoint y: 185, distance: 9.0
click at [225, 261] on icon at bounding box center [224, 264] width 7 height 7
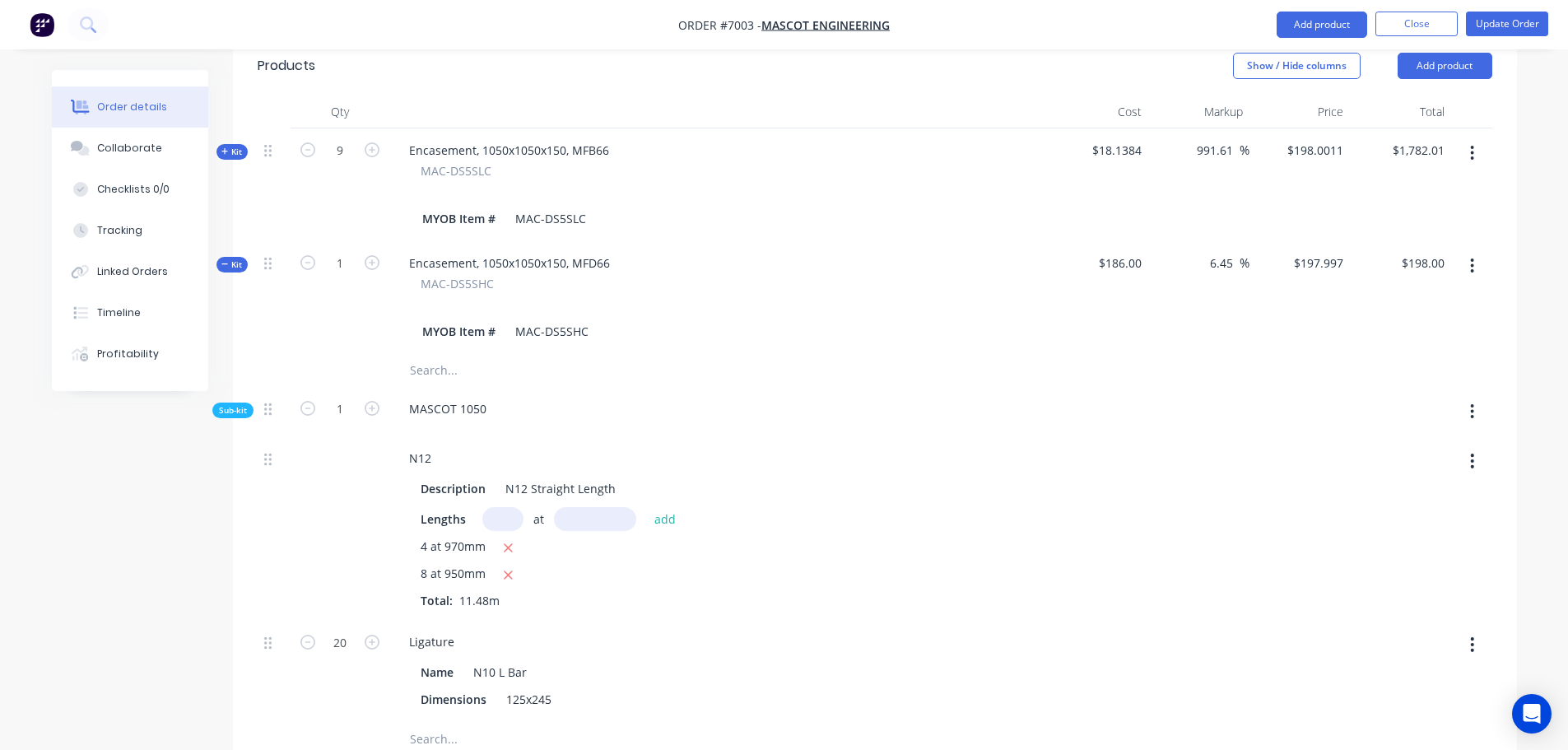
click at [236, 145] on span "Kit" at bounding box center [232, 151] width 21 height 13
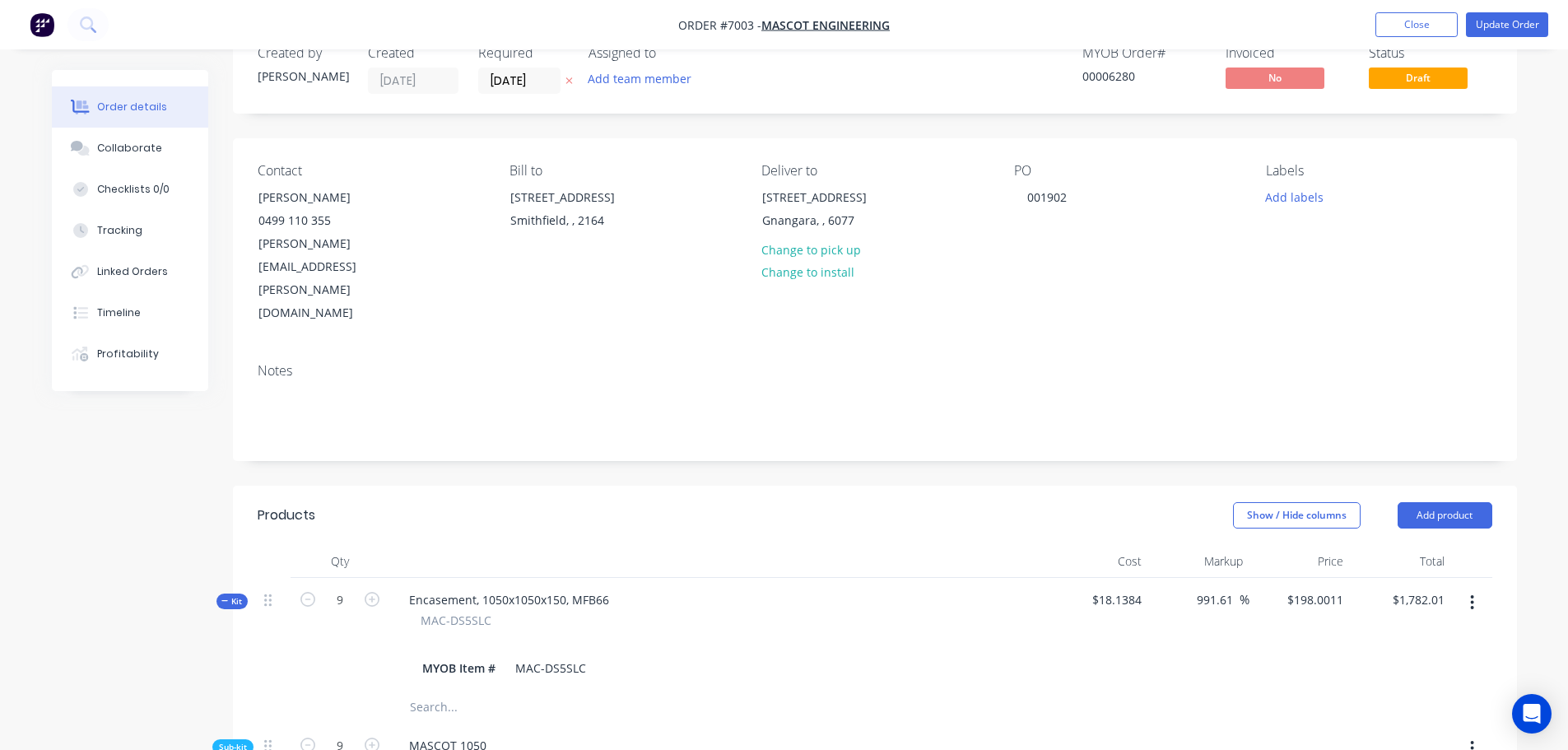
scroll to position [0, 0]
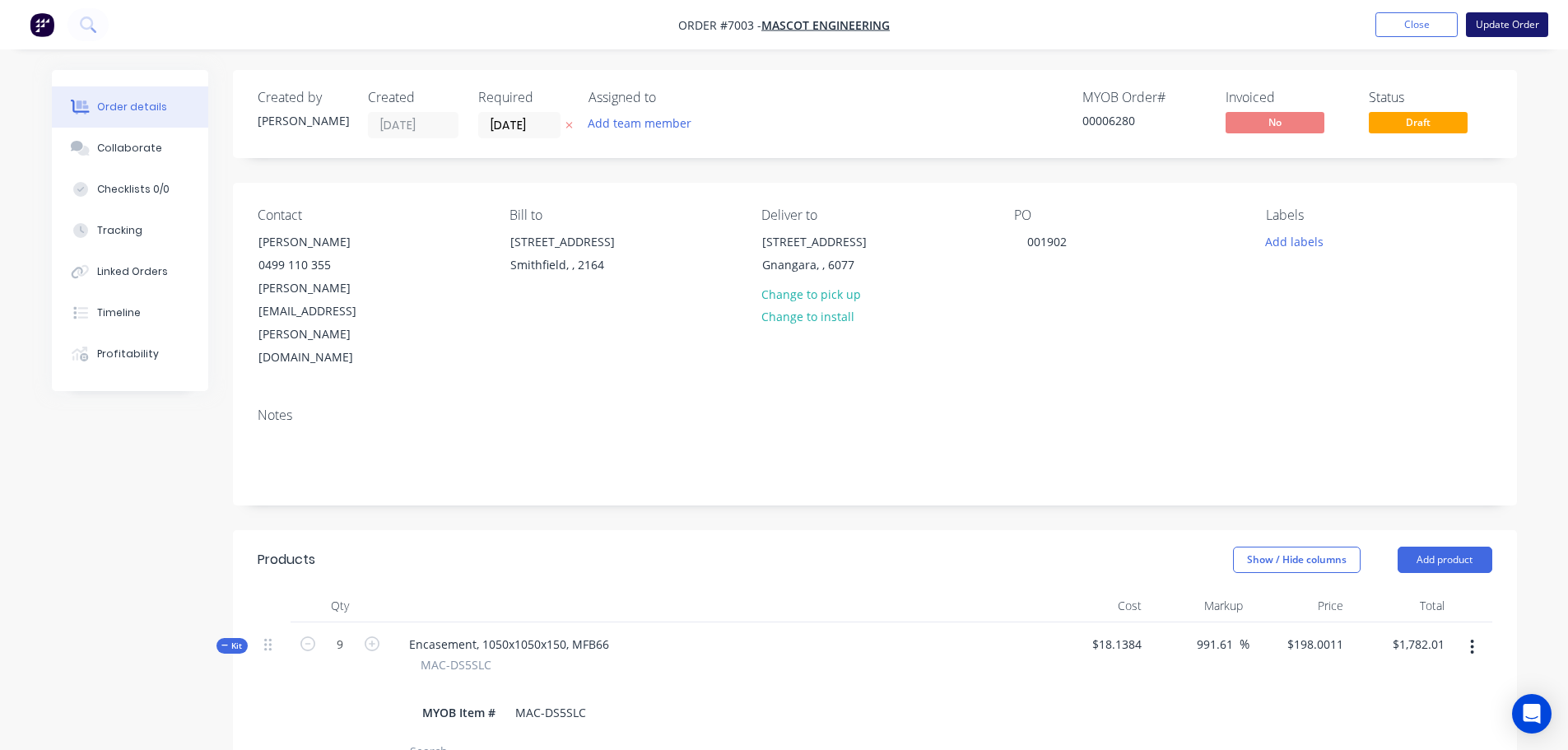
click at [1488, 26] on button "Update Order" at bounding box center [1507, 25] width 83 height 25
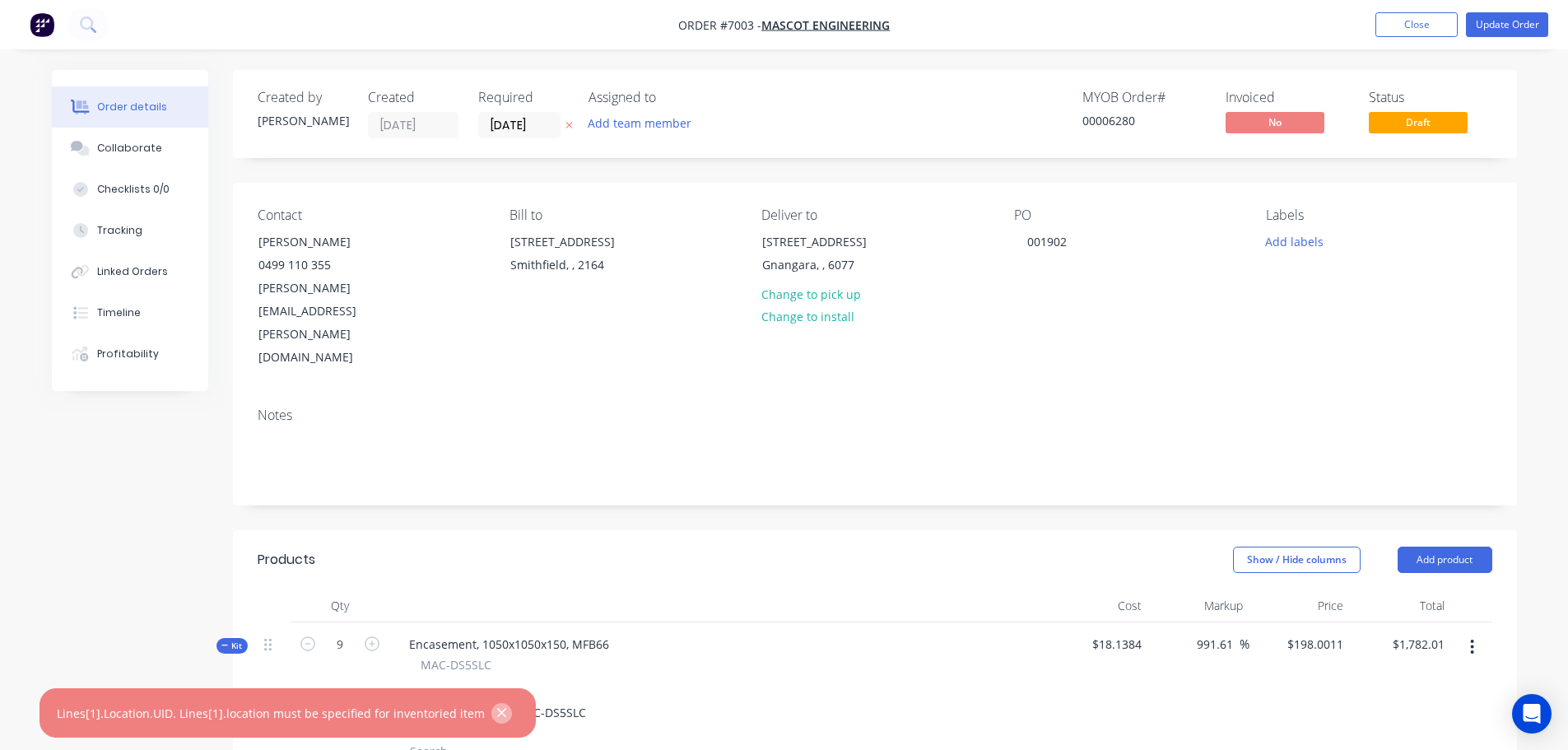
click at [498, 711] on icon "button" at bounding box center [501, 712] width 9 height 9
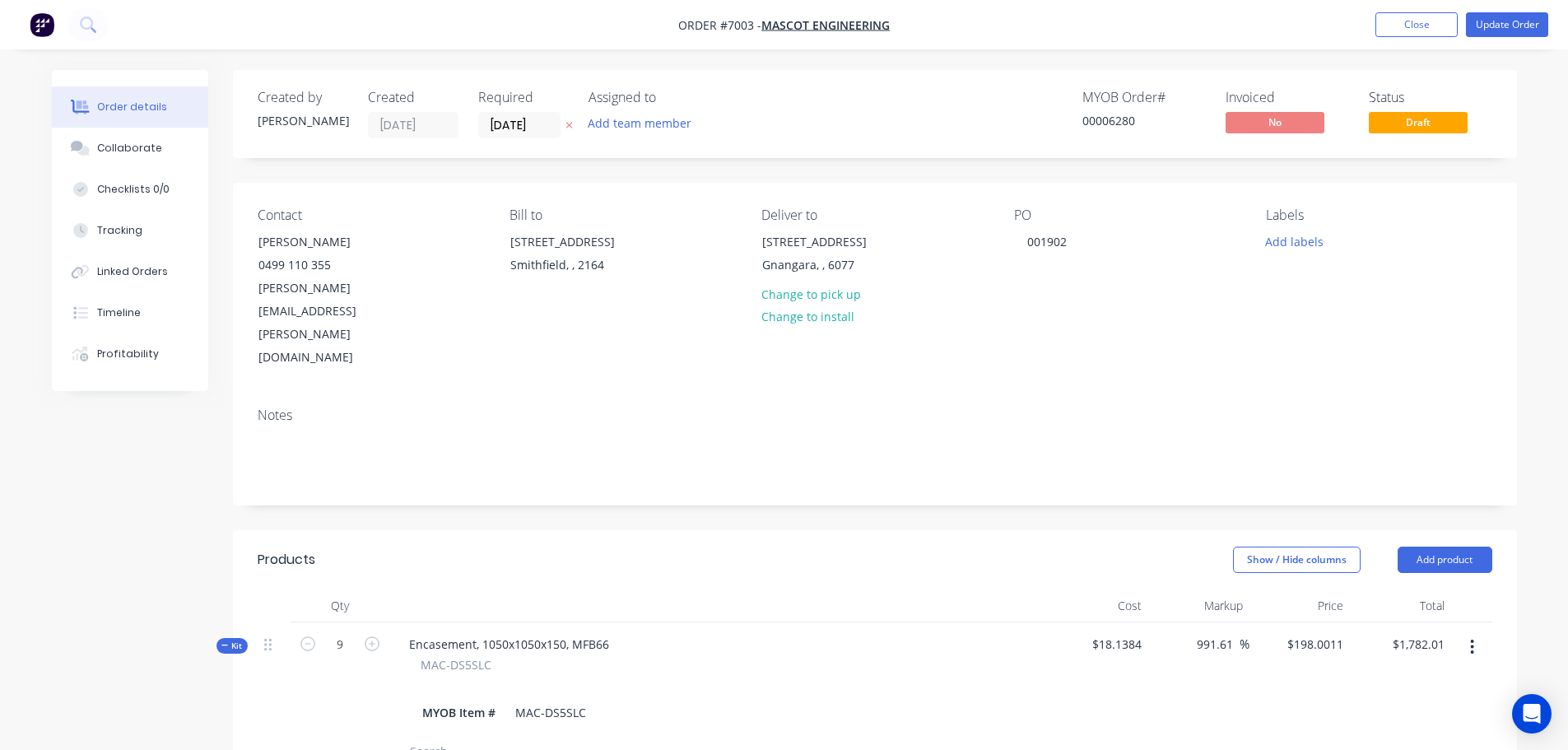
click at [232, 640] on span "Kit" at bounding box center [232, 646] width 21 height 13
click at [239, 749] on span "Kit" at bounding box center [232, 759] width 21 height 13
click at [437, 745] on div "Encasement, 1050x1050x150, MFD66" at bounding box center [509, 757] width 227 height 24
drag, startPoint x: 437, startPoint y: 690, endPoint x: 601, endPoint y: 690, distance: 164.0
click at [601, 745] on div "Encasement, 1050x1050x150, MFD66" at bounding box center [509, 757] width 227 height 24
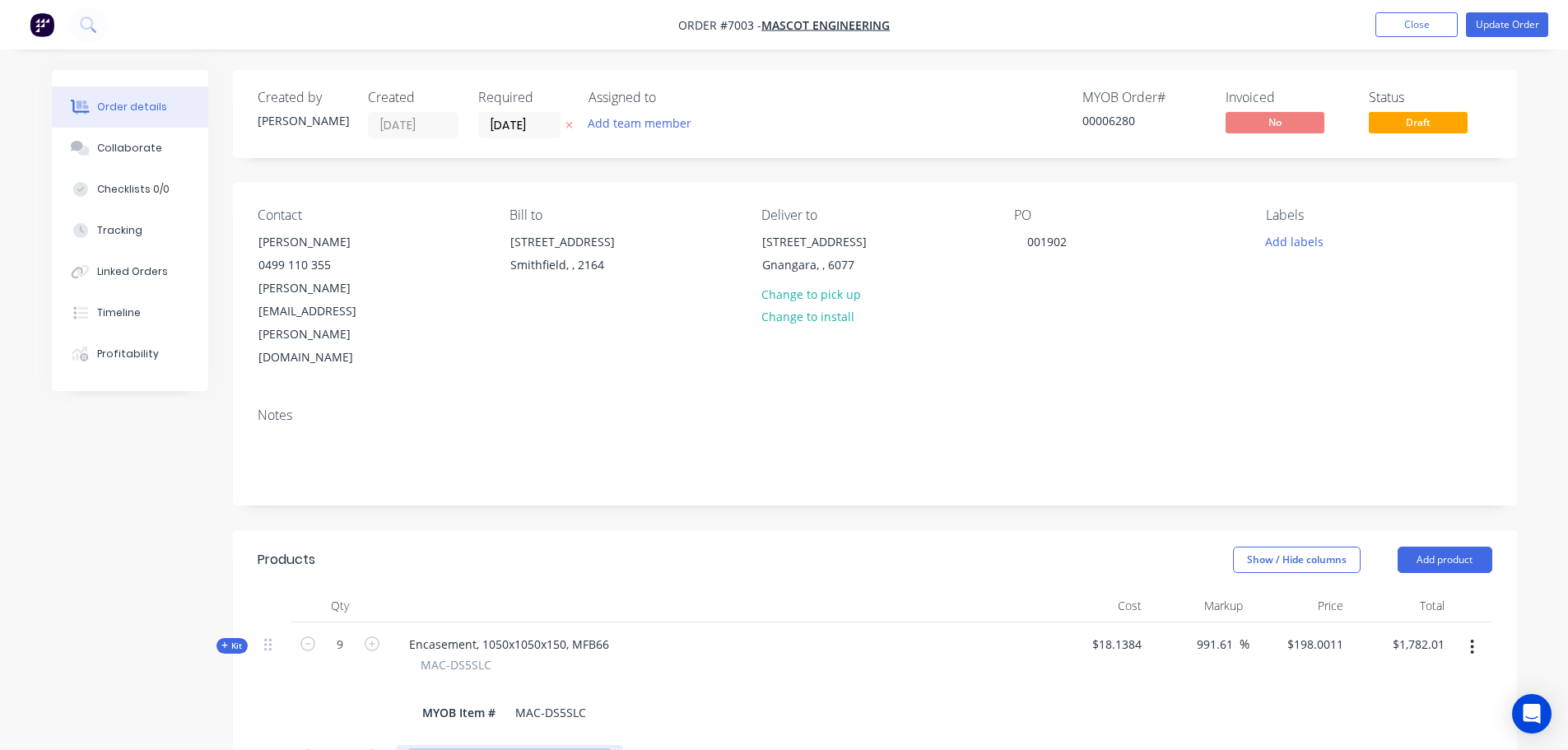
copy div "Encasement, 1050x1050x150, MFD66"
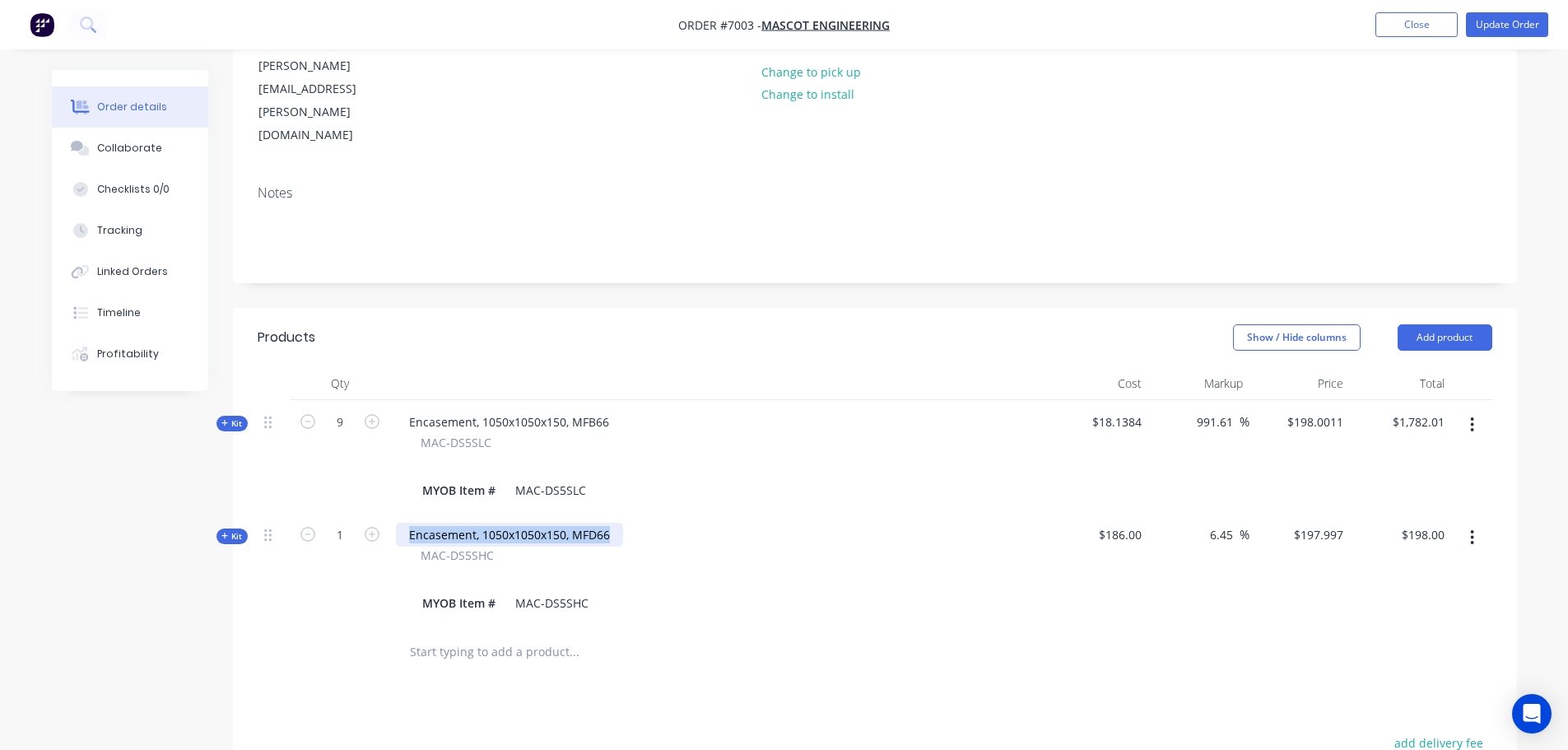
scroll to position [247, 0]
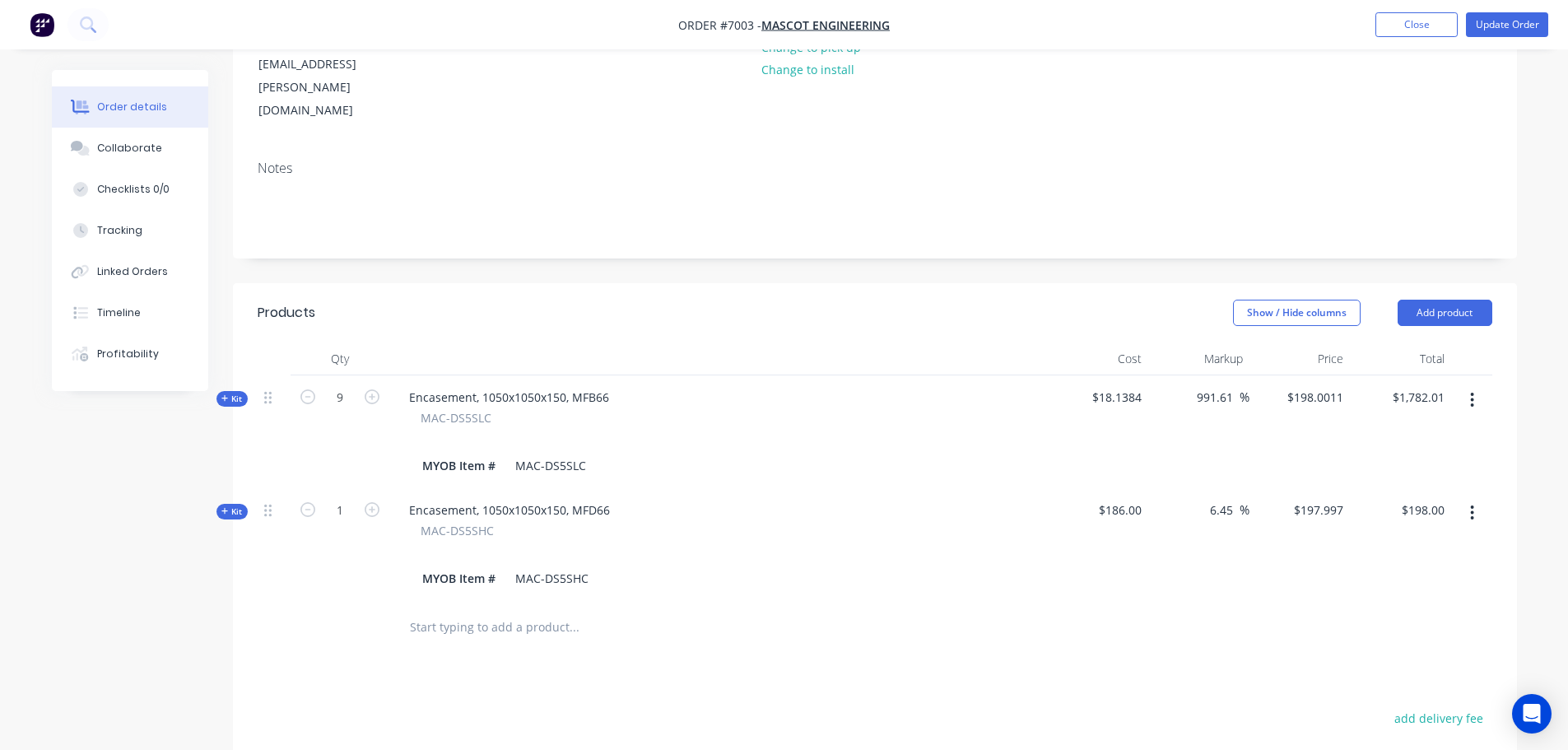
click at [519, 611] on input "text" at bounding box center [574, 628] width 329 height 33
paste input "Encasement, 1050x1050x150, MFD66"
type input "Encasement, 1050x1050x150, MFD66"
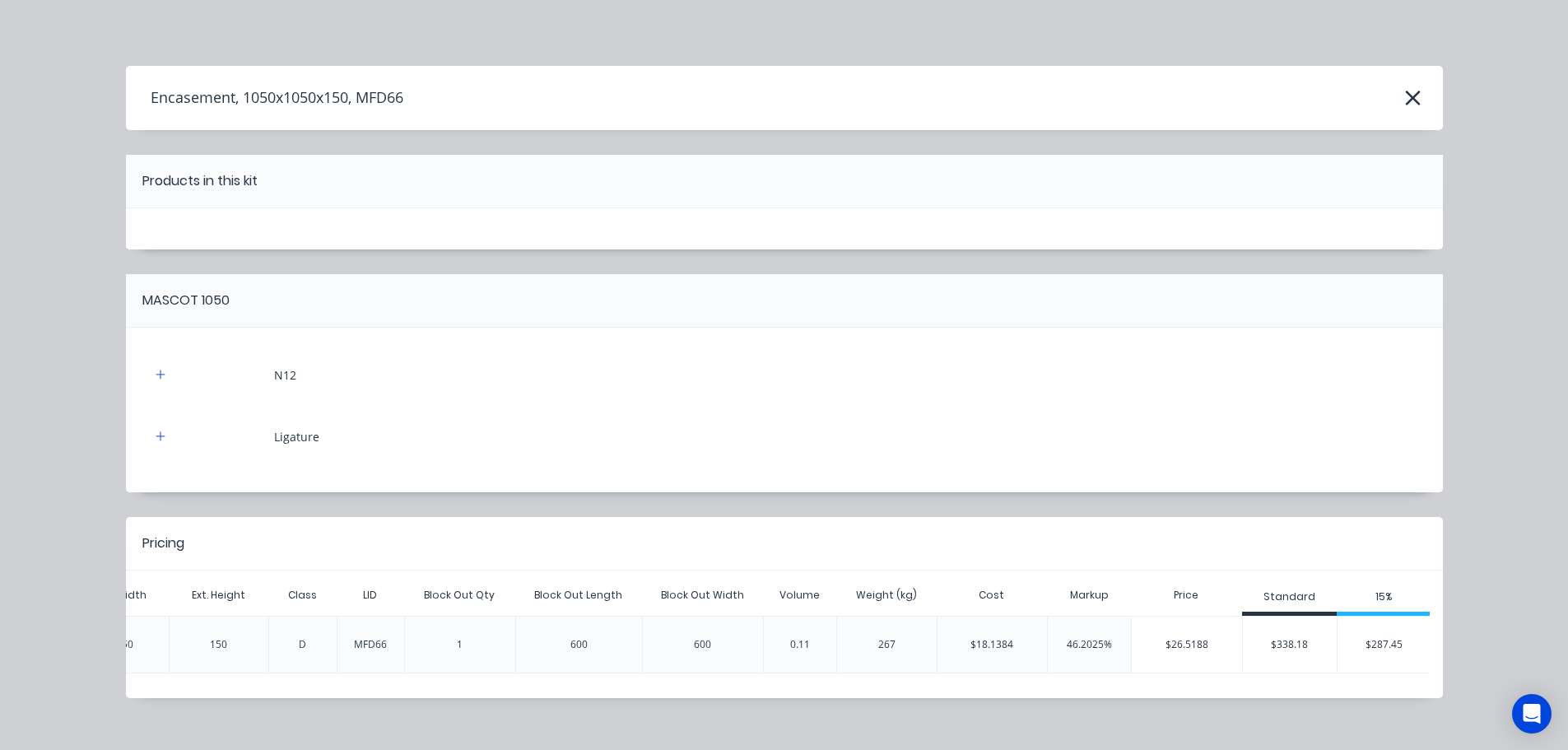
scroll to position [0, 677]
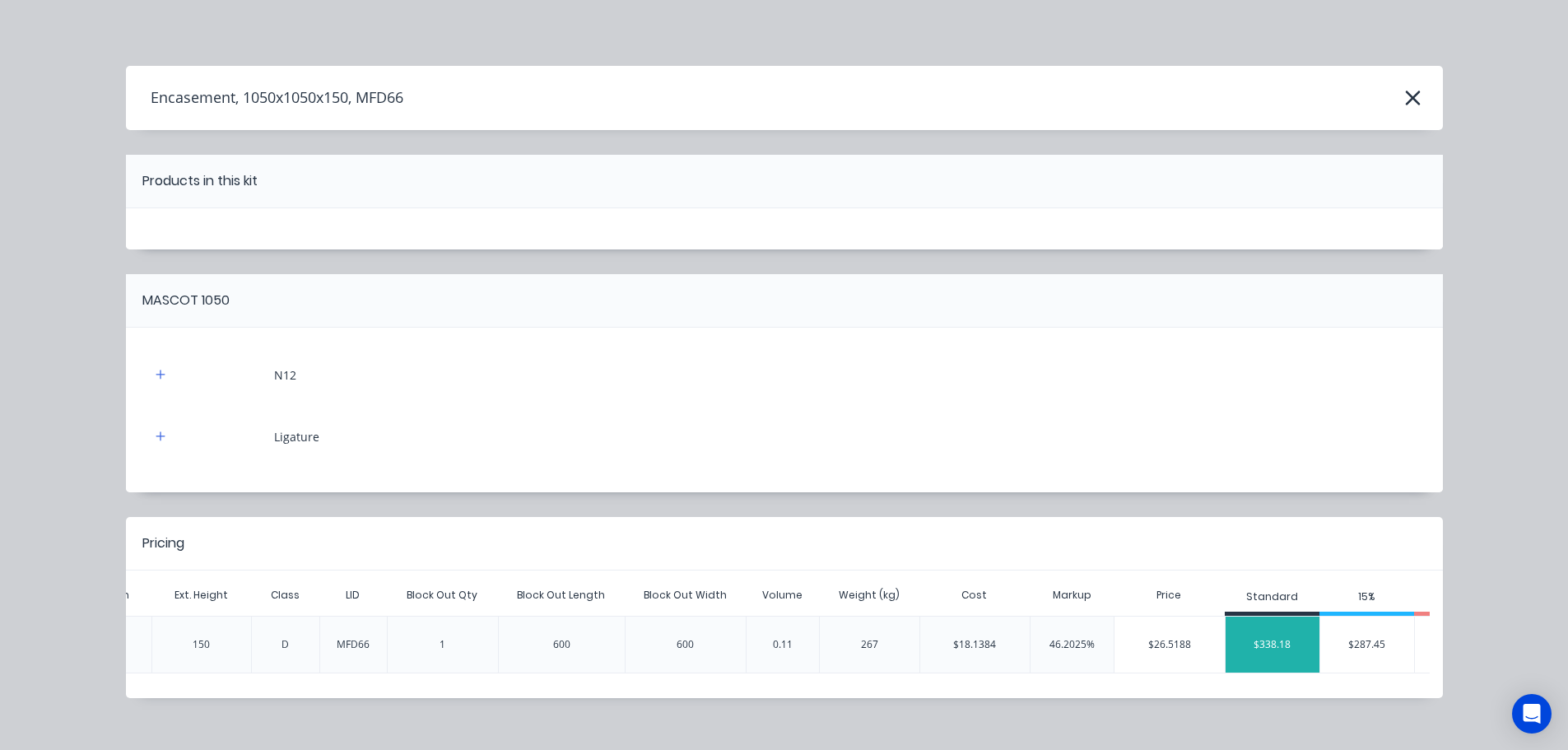
click at [1275, 642] on div "$338.18" at bounding box center [1273, 644] width 94 height 41
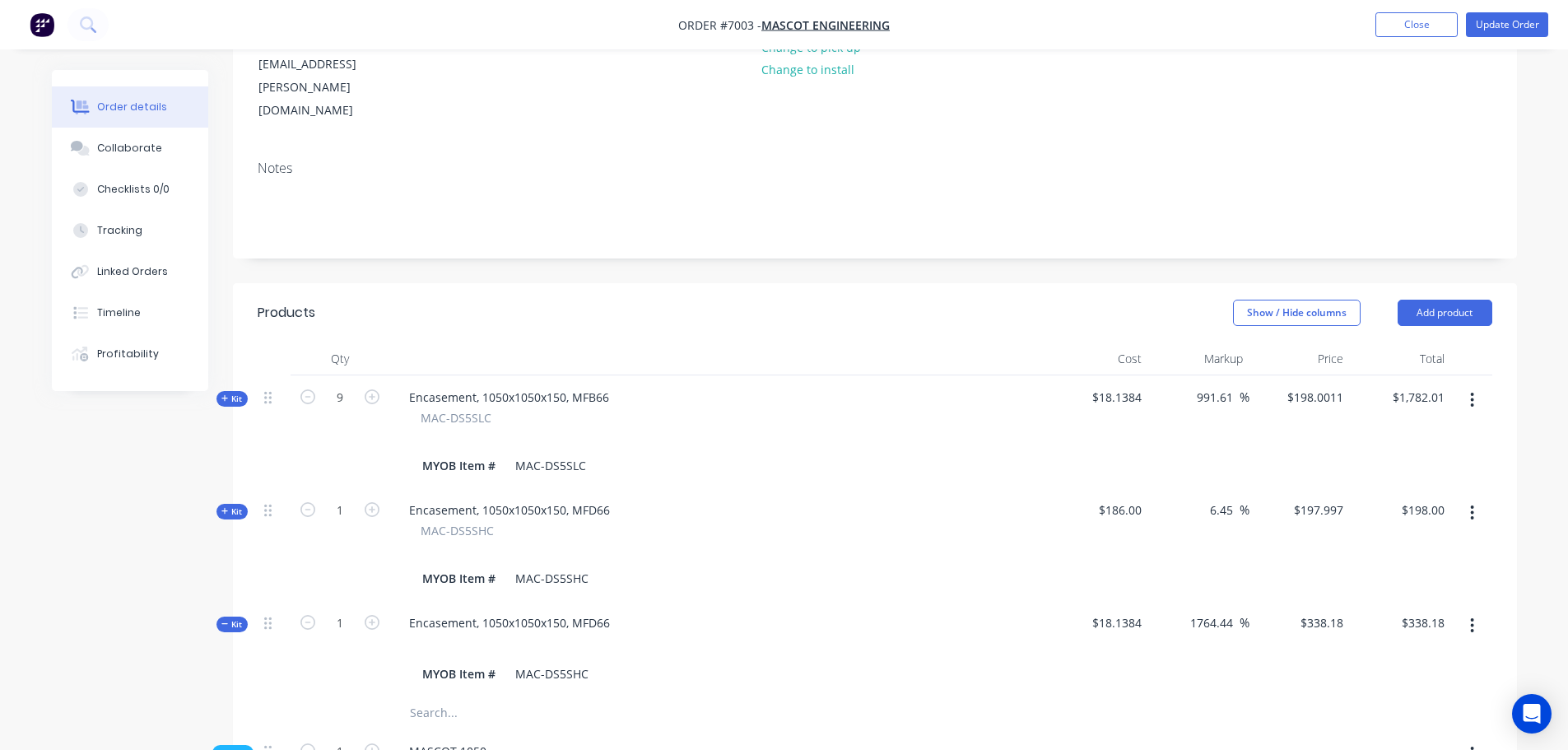
click at [1105, 614] on span "$18.1384" at bounding box center [1099, 623] width 89 height 17
click at [1475, 617] on icon "button" at bounding box center [1473, 626] width 4 height 18
drag, startPoint x: 1368, startPoint y: 726, endPoint x: 1290, endPoint y: 716, distance: 78.6
click at [479, 611] on input "text" at bounding box center [574, 628] width 329 height 33
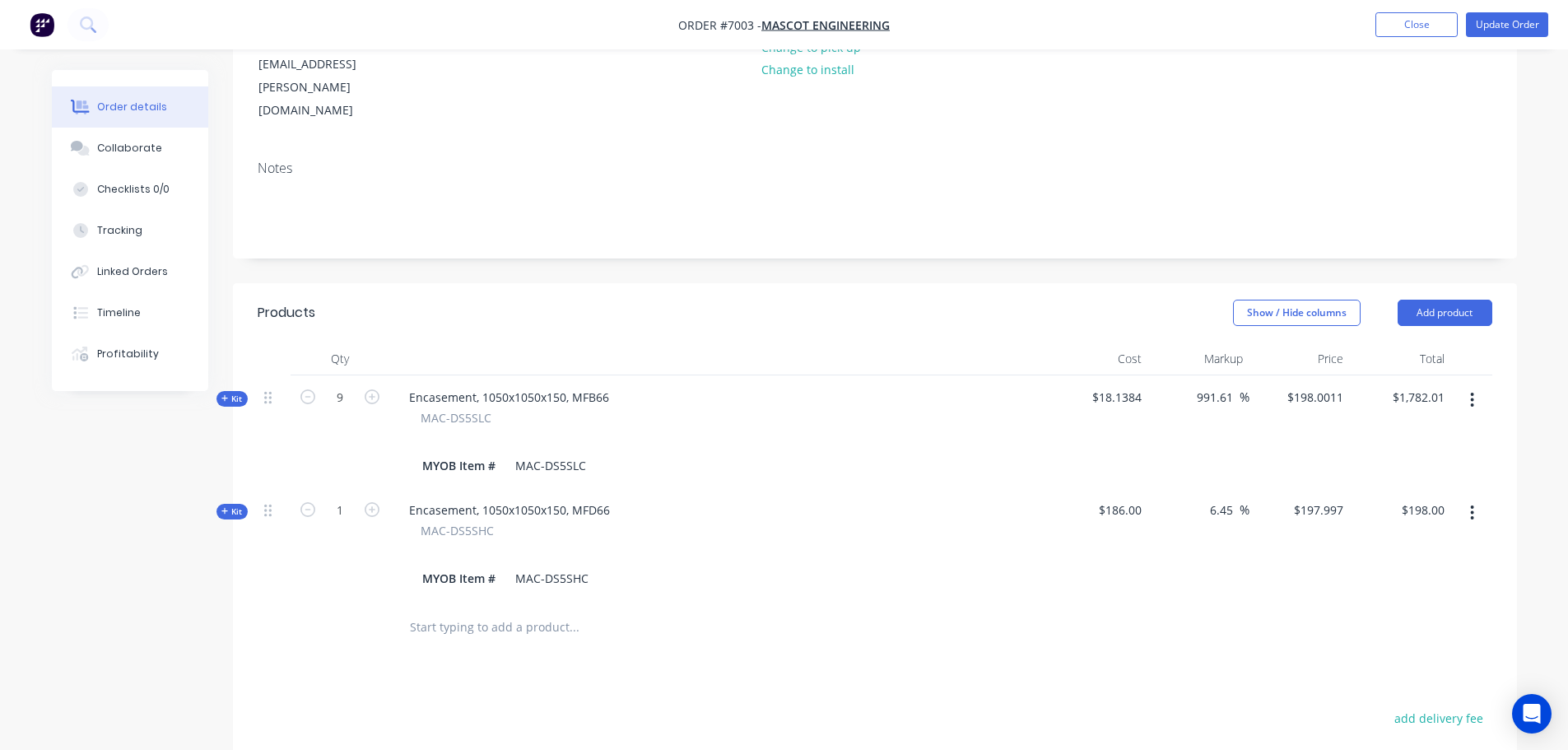
paste input "Encasement, 1050x1050x150, MFD66"
type input "Encasement, 1050x1050x150, MFD66"
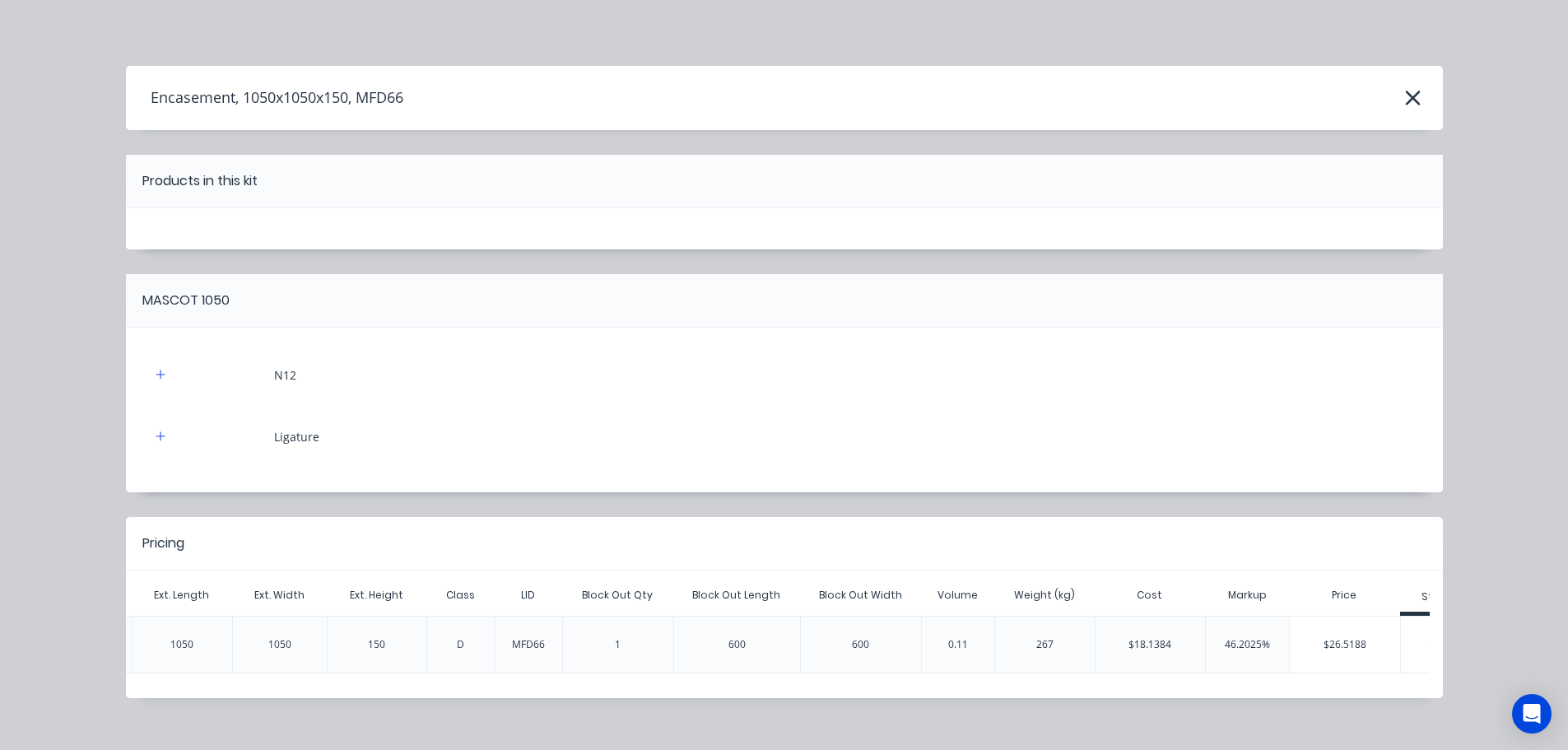
scroll to position [0, 772]
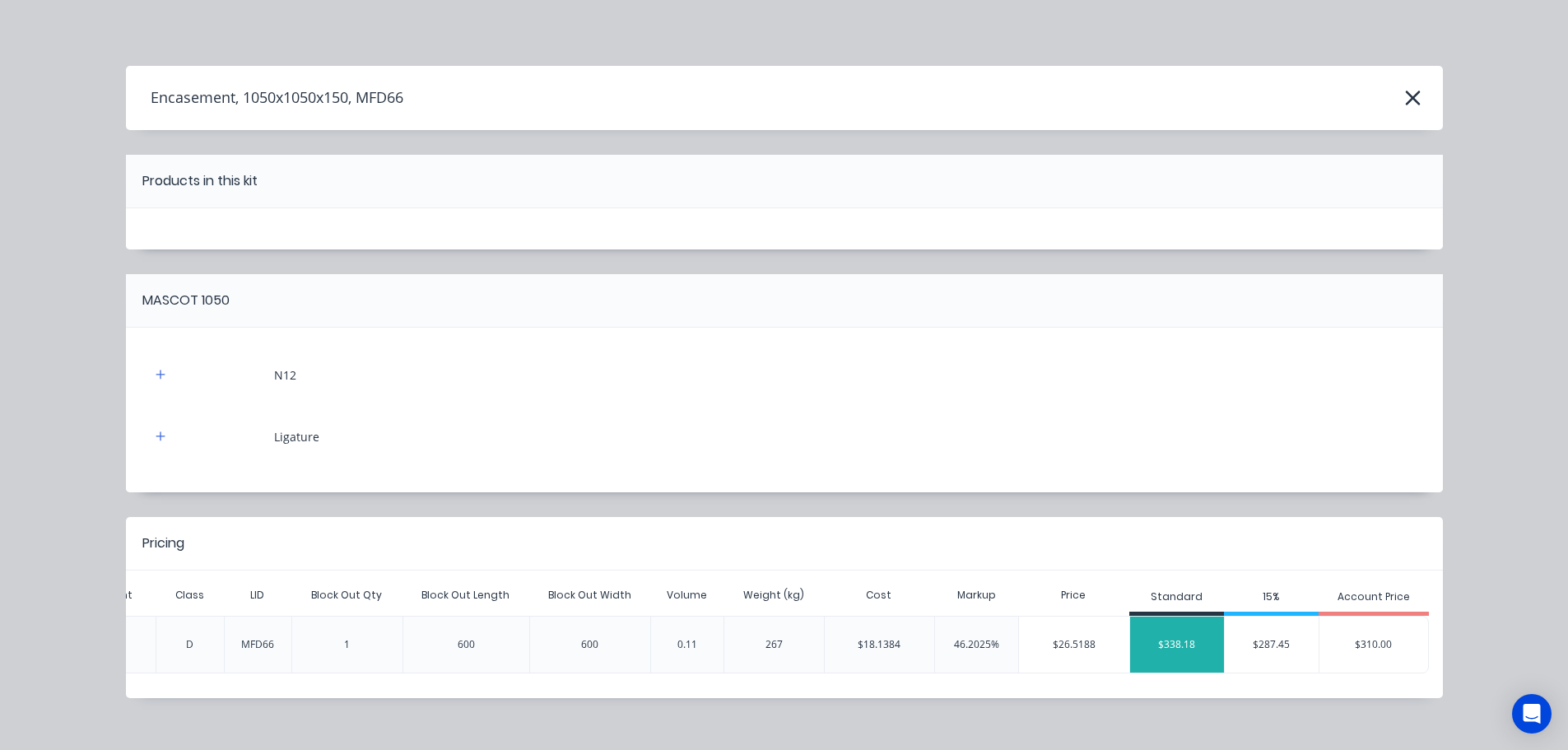
click at [1170, 651] on div "$338.18" at bounding box center [1177, 644] width 94 height 41
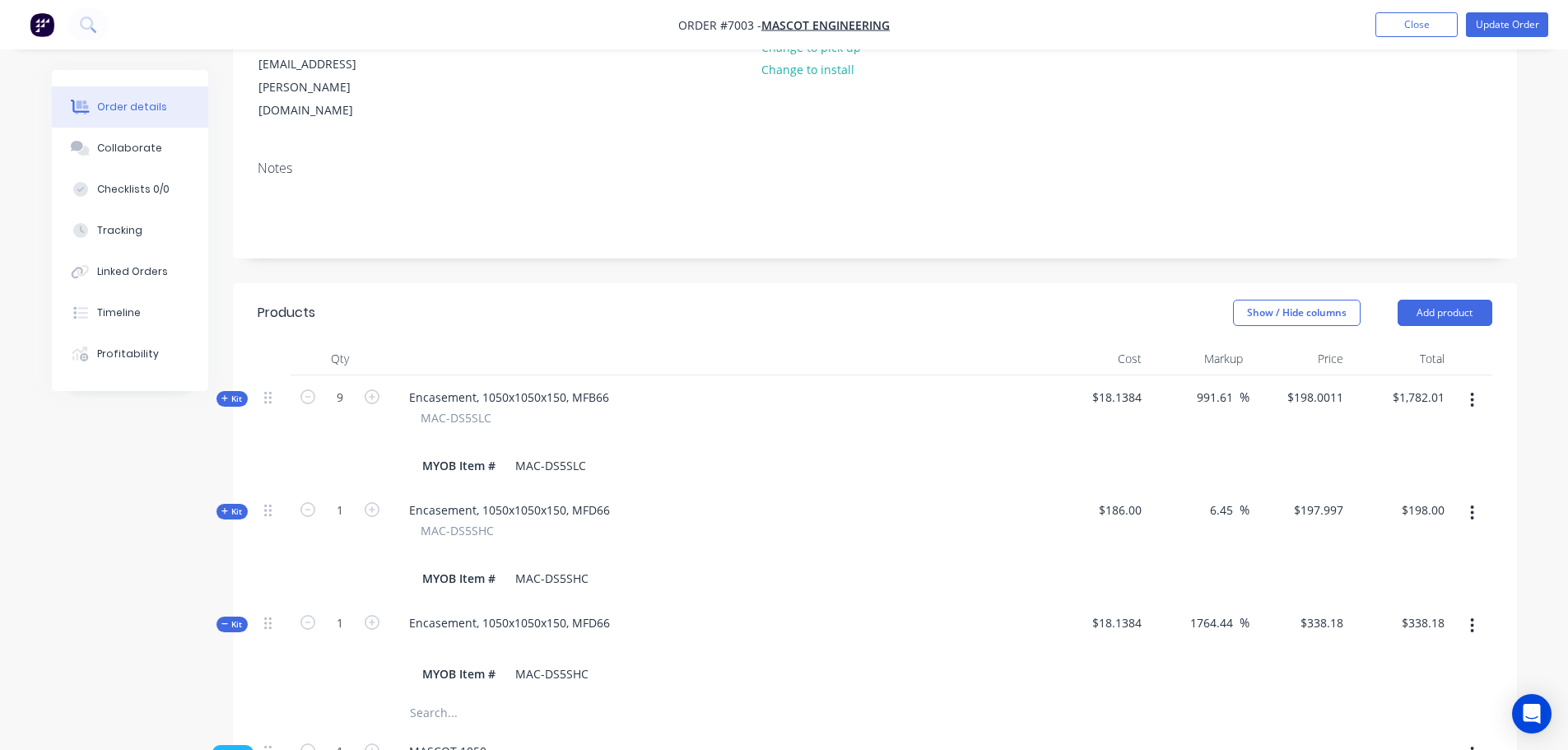
click at [1472, 617] on icon "button" at bounding box center [1473, 626] width 4 height 18
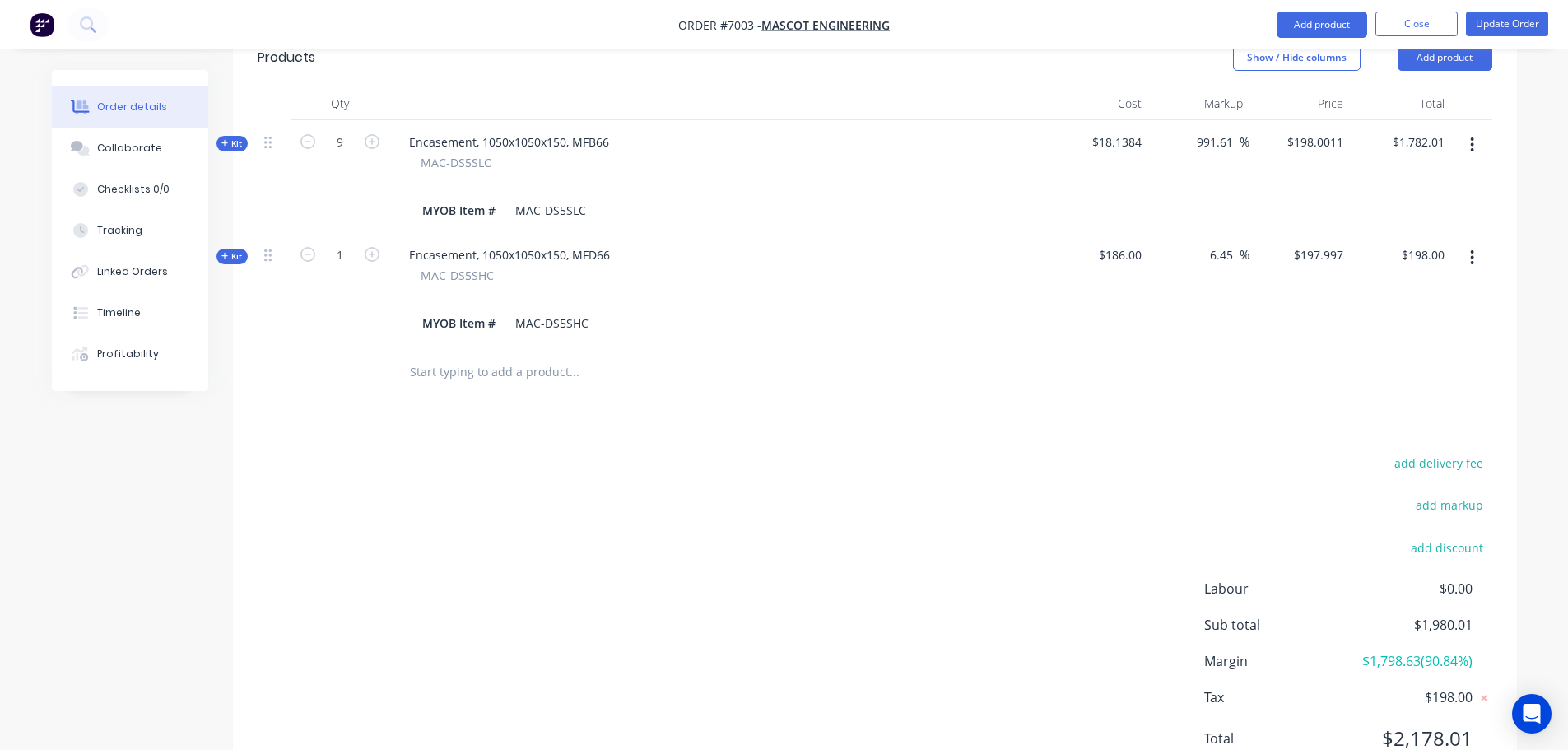
scroll to position [255, 0]
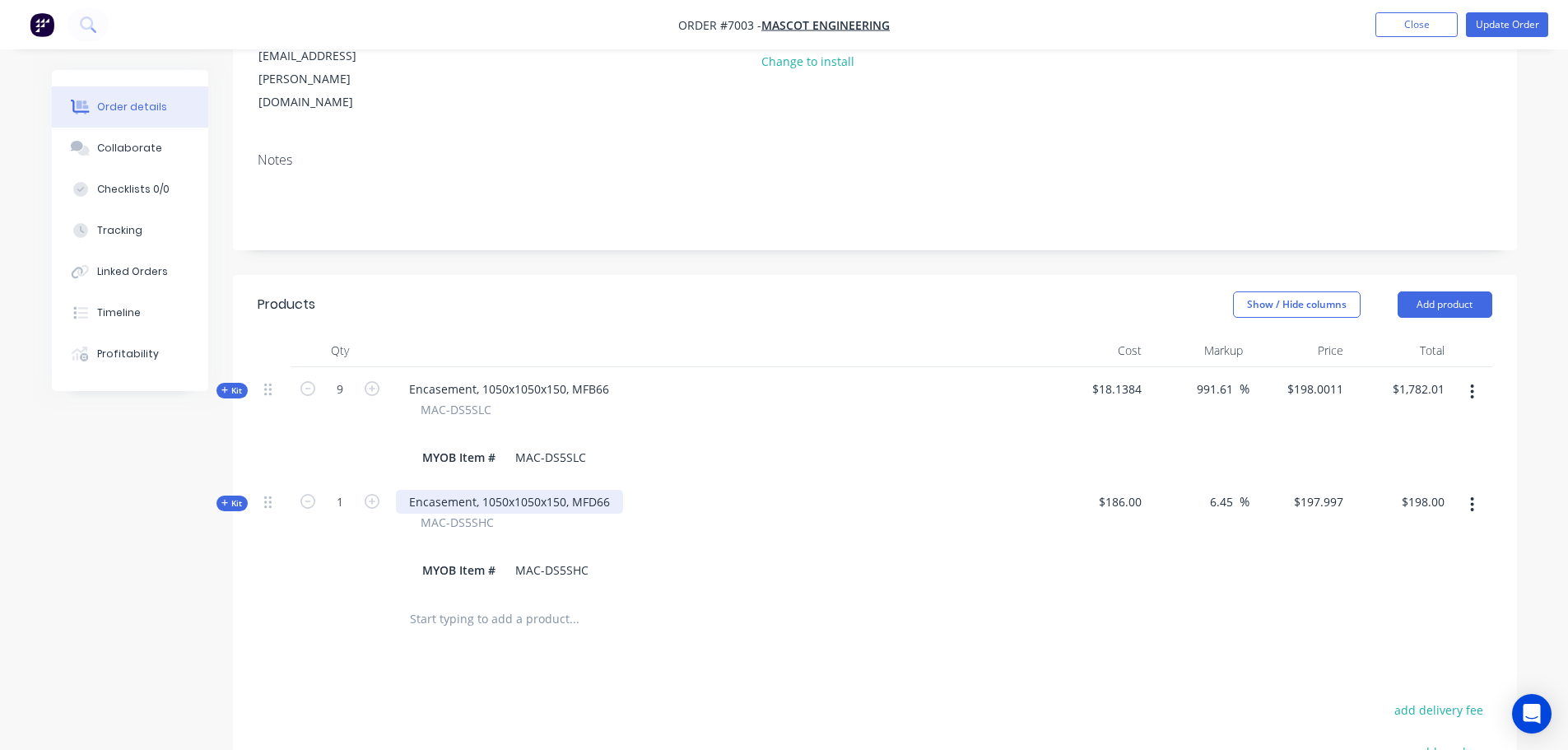
click at [597, 490] on div "Encasement, 1050x1050x150, MFD66" at bounding box center [509, 502] width 227 height 24
drag, startPoint x: 597, startPoint y: 431, endPoint x: 423, endPoint y: 431, distance: 174.0
click at [423, 490] on div "Encasement, 1050x1050x150, MFD66" at bounding box center [509, 502] width 227 height 24
click at [580, 490] on div "Encasement, 1050x1050x150, MFD66" at bounding box center [509, 502] width 227 height 24
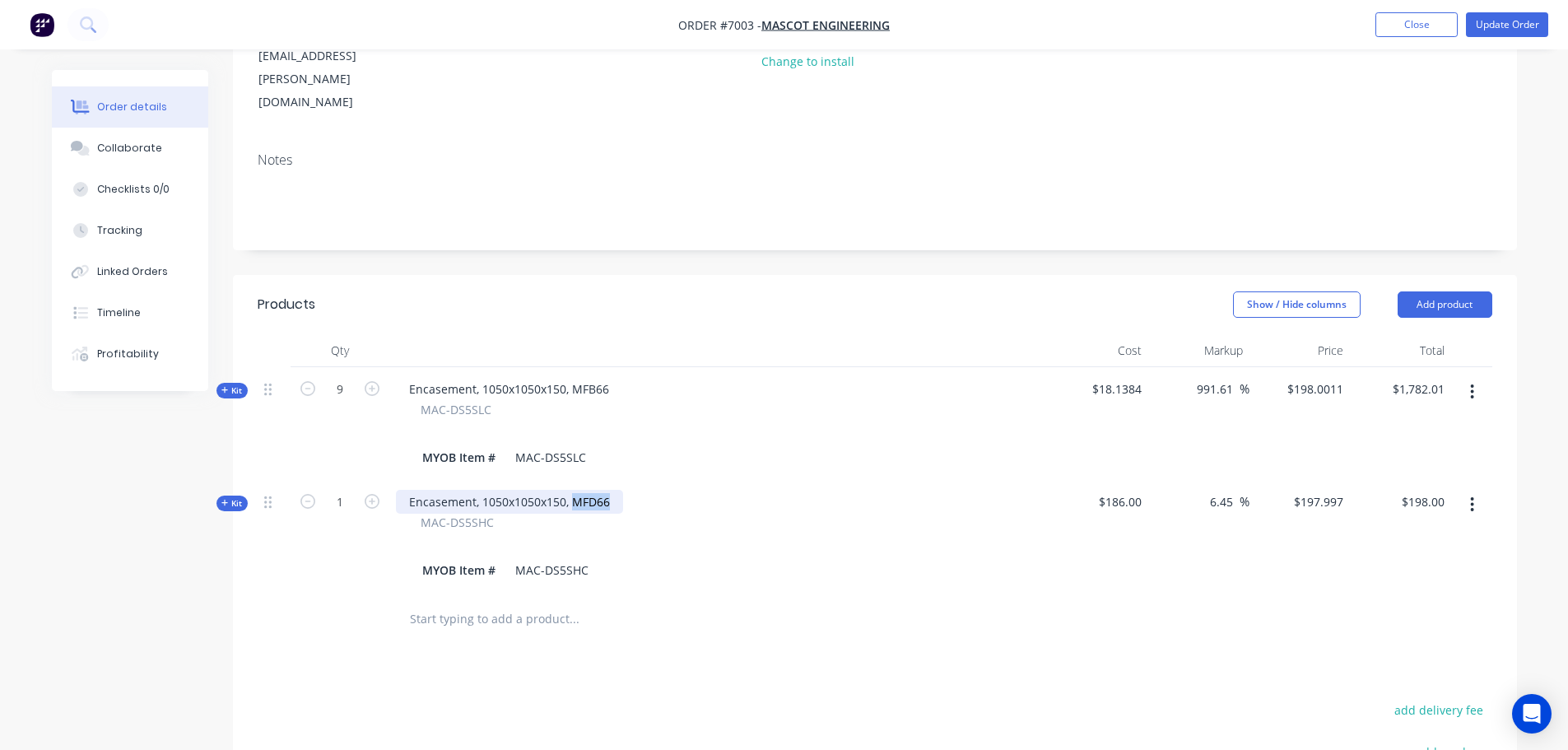
copy div "MFD66"
click at [425, 603] on input "text" at bounding box center [574, 619] width 329 height 33
paste input "MFD66"
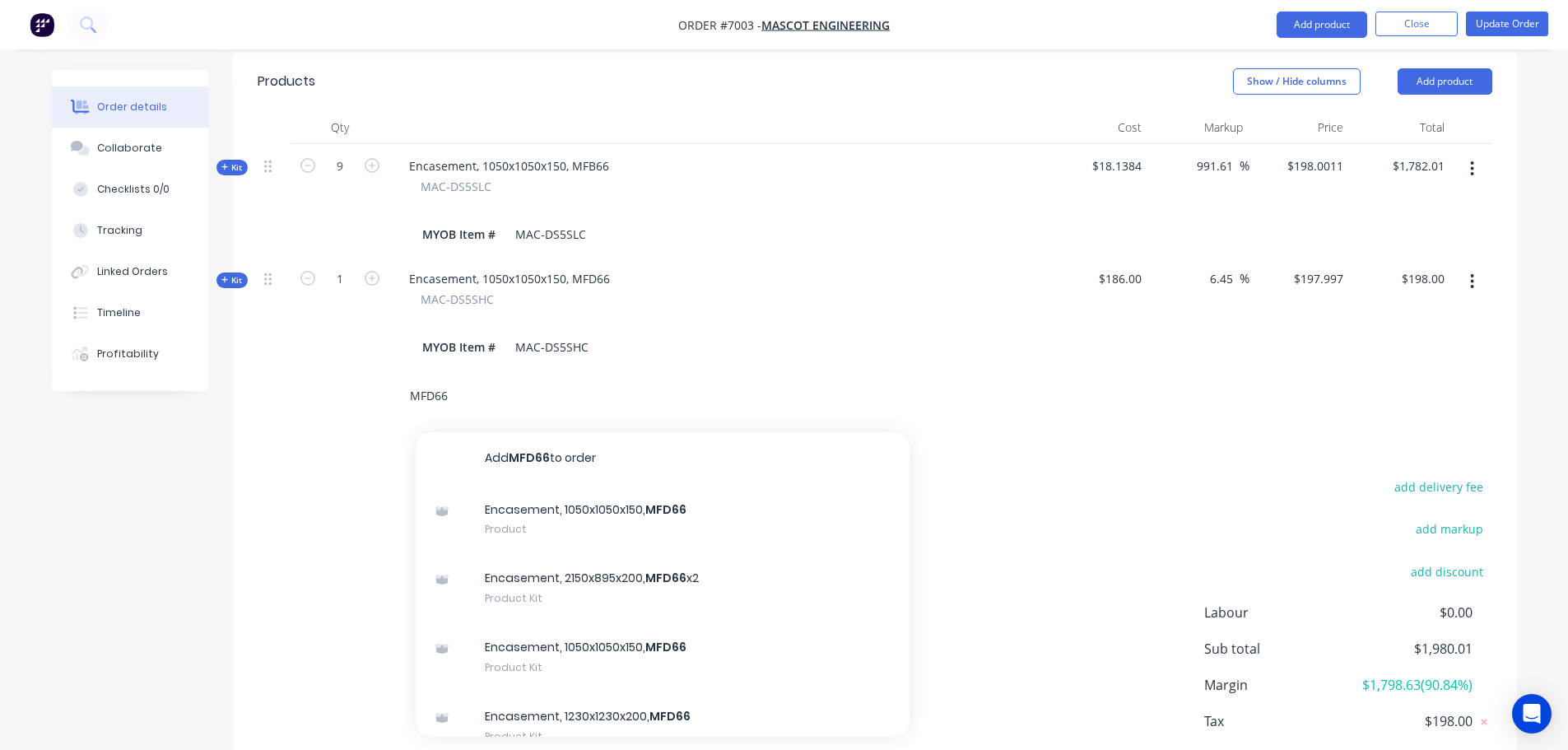
scroll to position [503, 0]
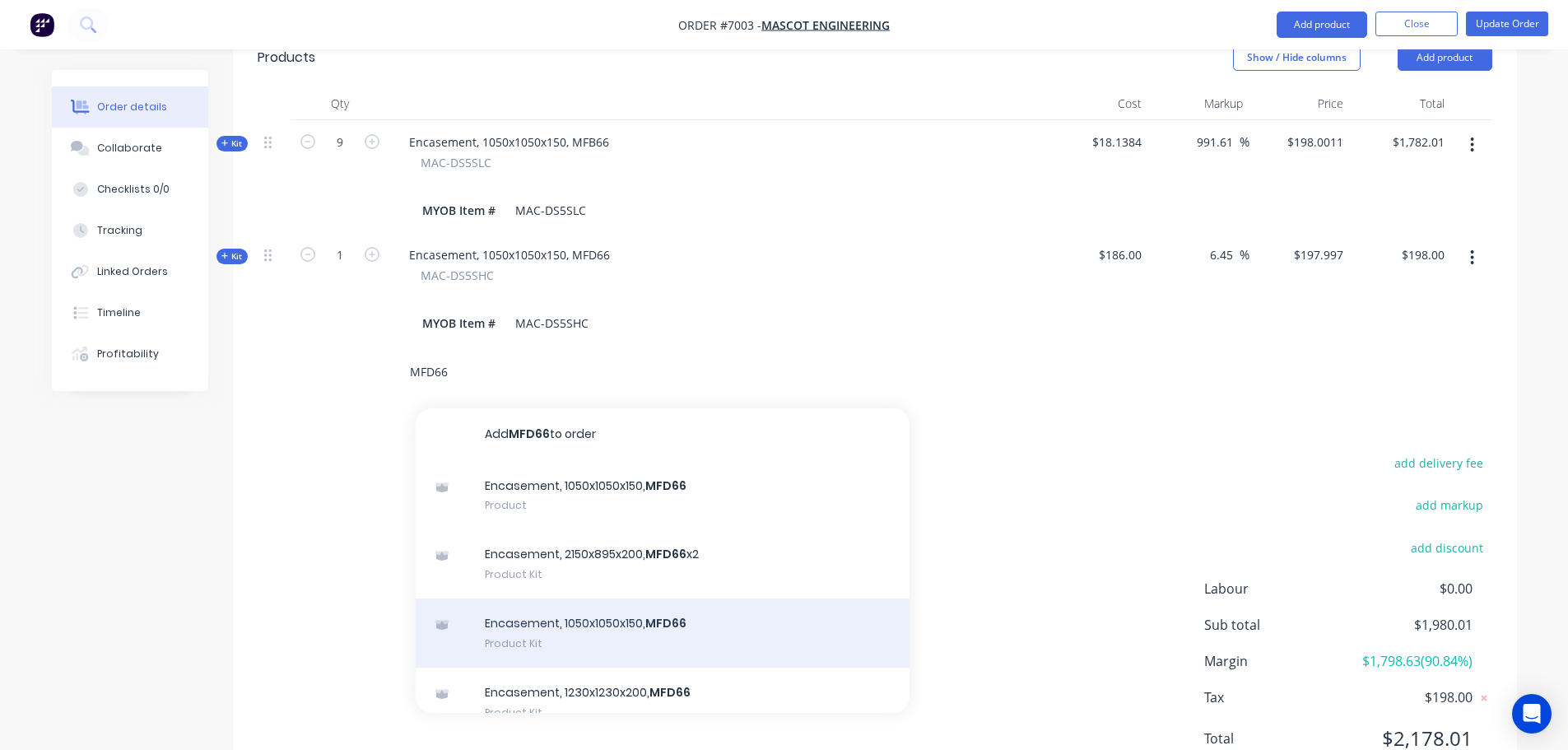
type input "MFD66"
click at [643, 599] on div "Encasement, 1050x1050x150, MFD66 Product Kit" at bounding box center [662, 634] width 494 height 69
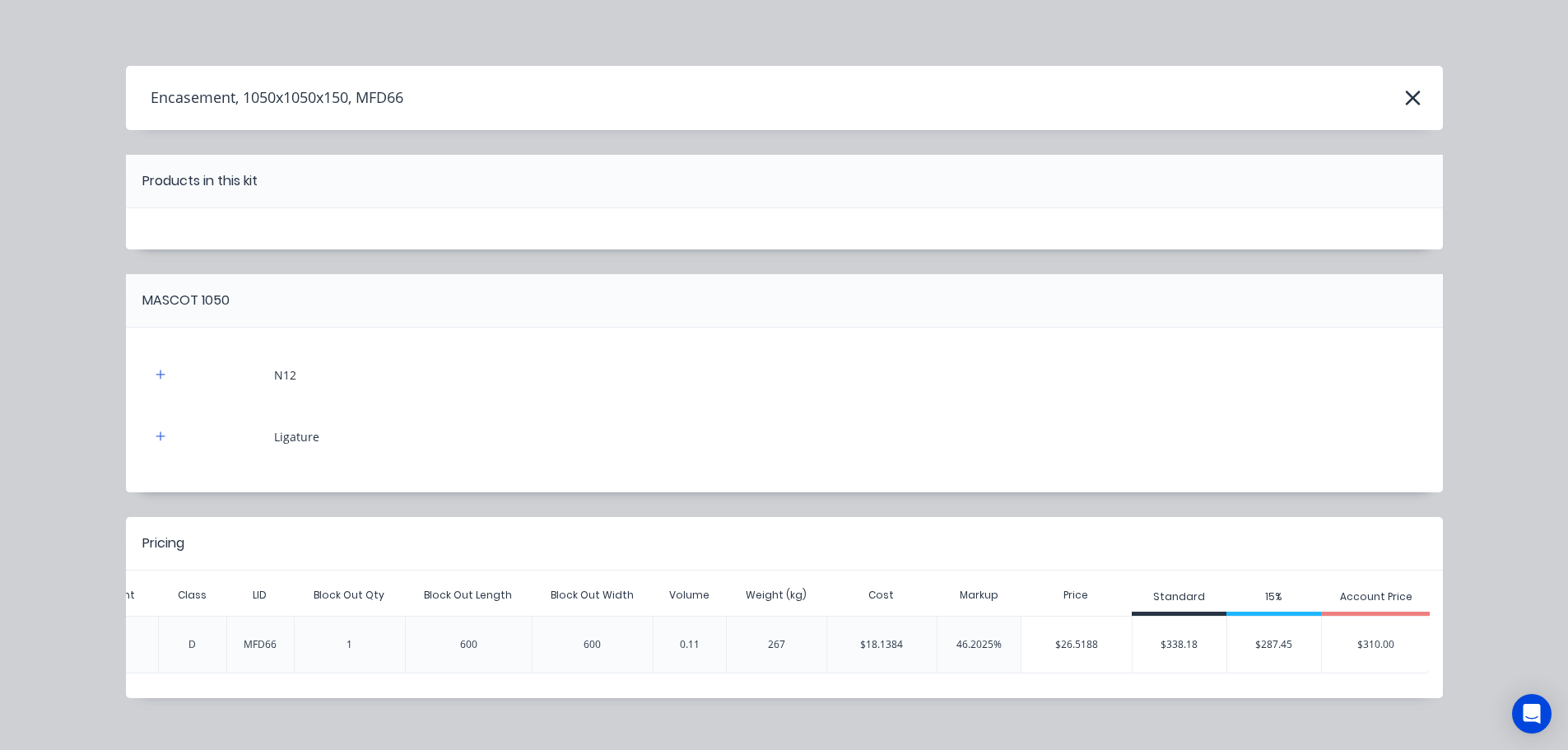
scroll to position [0, 772]
click at [1057, 645] on div "$26.5188" at bounding box center [1074, 644] width 111 height 41
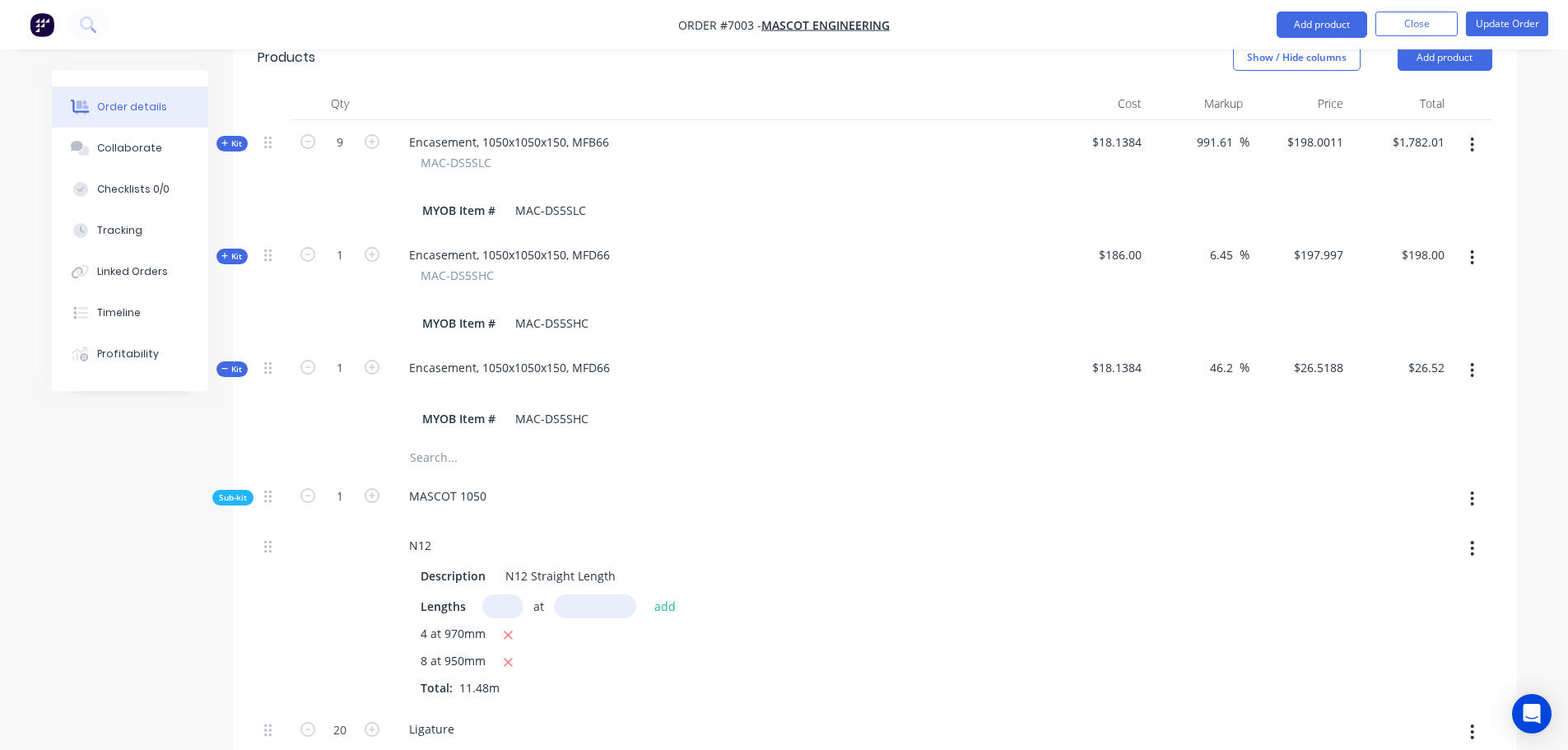
click at [228, 363] on span "Kit" at bounding box center [232, 369] width 21 height 13
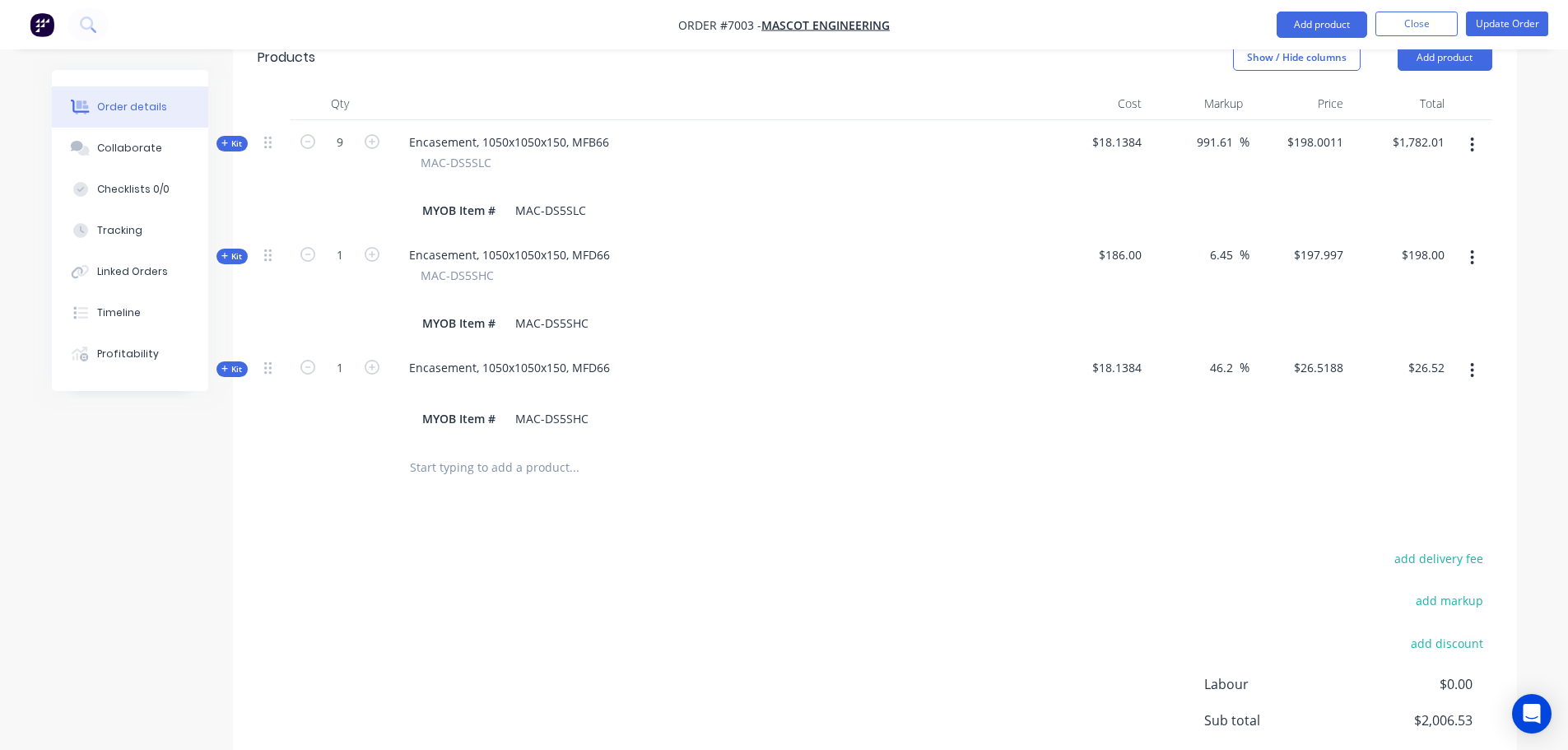
click at [1475, 361] on icon "button" at bounding box center [1473, 370] width 4 height 18
click at [1383, 533] on div "Delete" at bounding box center [1415, 545] width 127 height 24
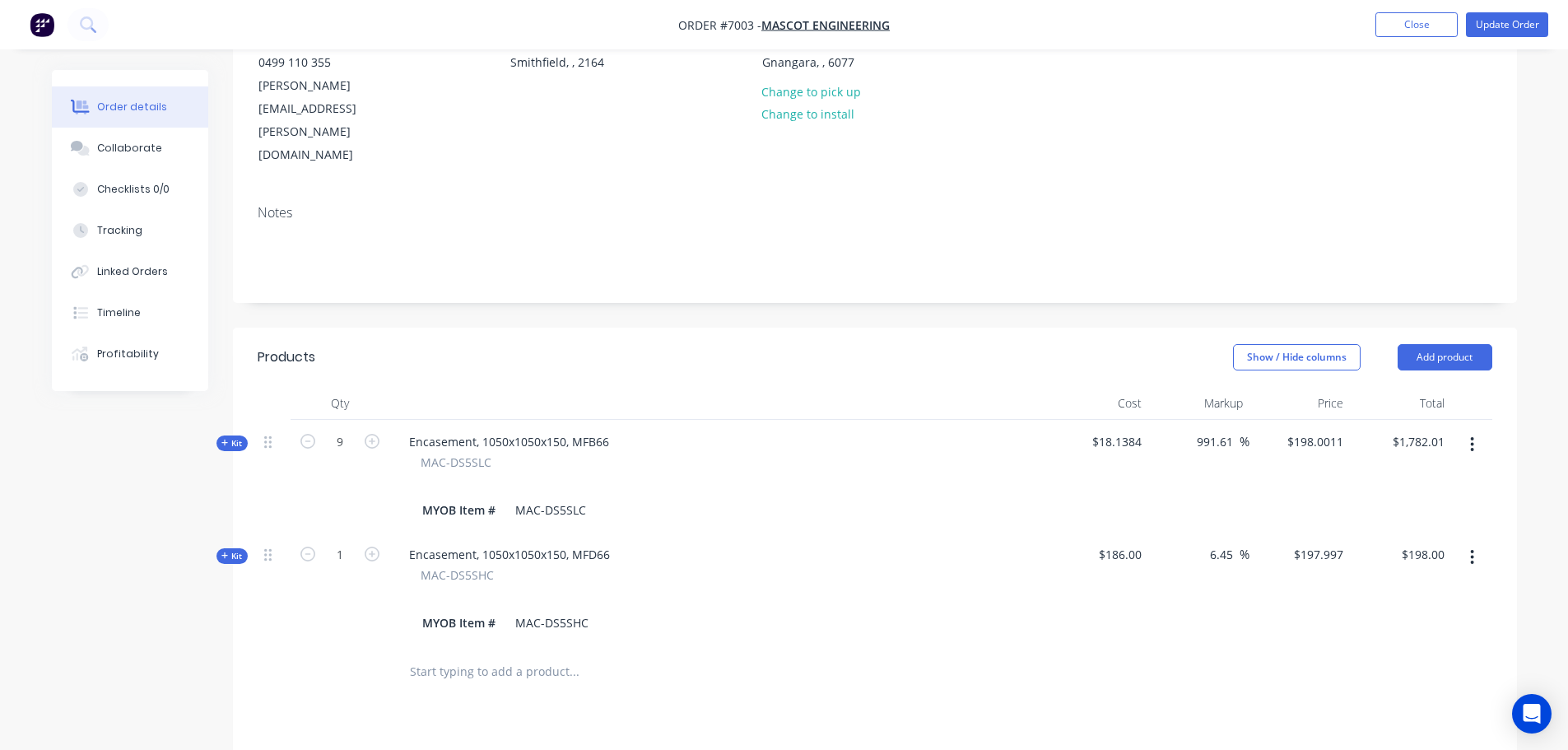
scroll to position [255, 0]
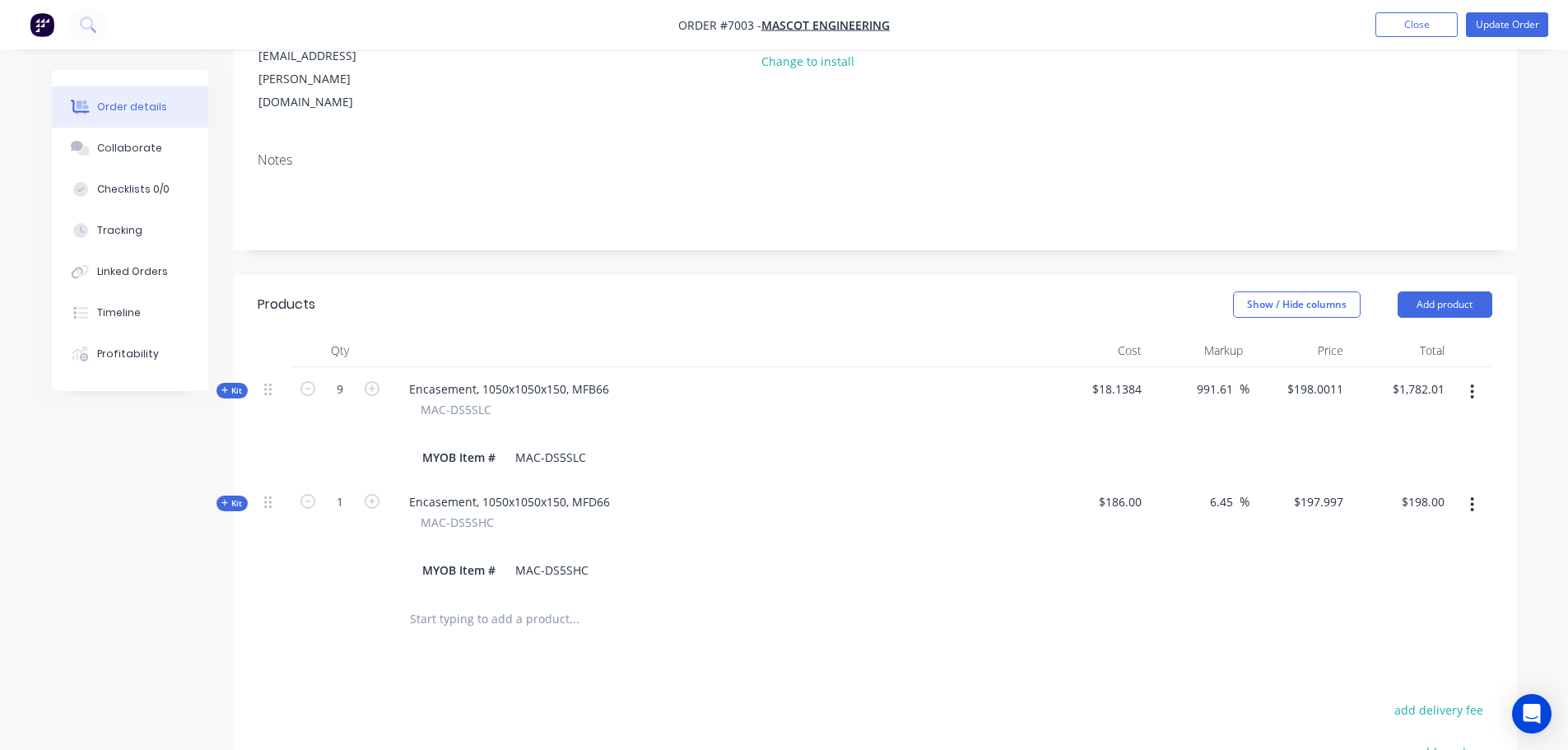
click at [431, 514] on span "MAC-DS5SHC" at bounding box center [457, 523] width 73 height 17
drag, startPoint x: 431, startPoint y: 455, endPoint x: 465, endPoint y: 455, distance: 34.0
click at [465, 514] on span "MAC-DS5SHC" at bounding box center [457, 523] width 73 height 17
copy span "MAC-DS5SHC"
click at [446, 603] on input "text" at bounding box center [574, 619] width 329 height 33
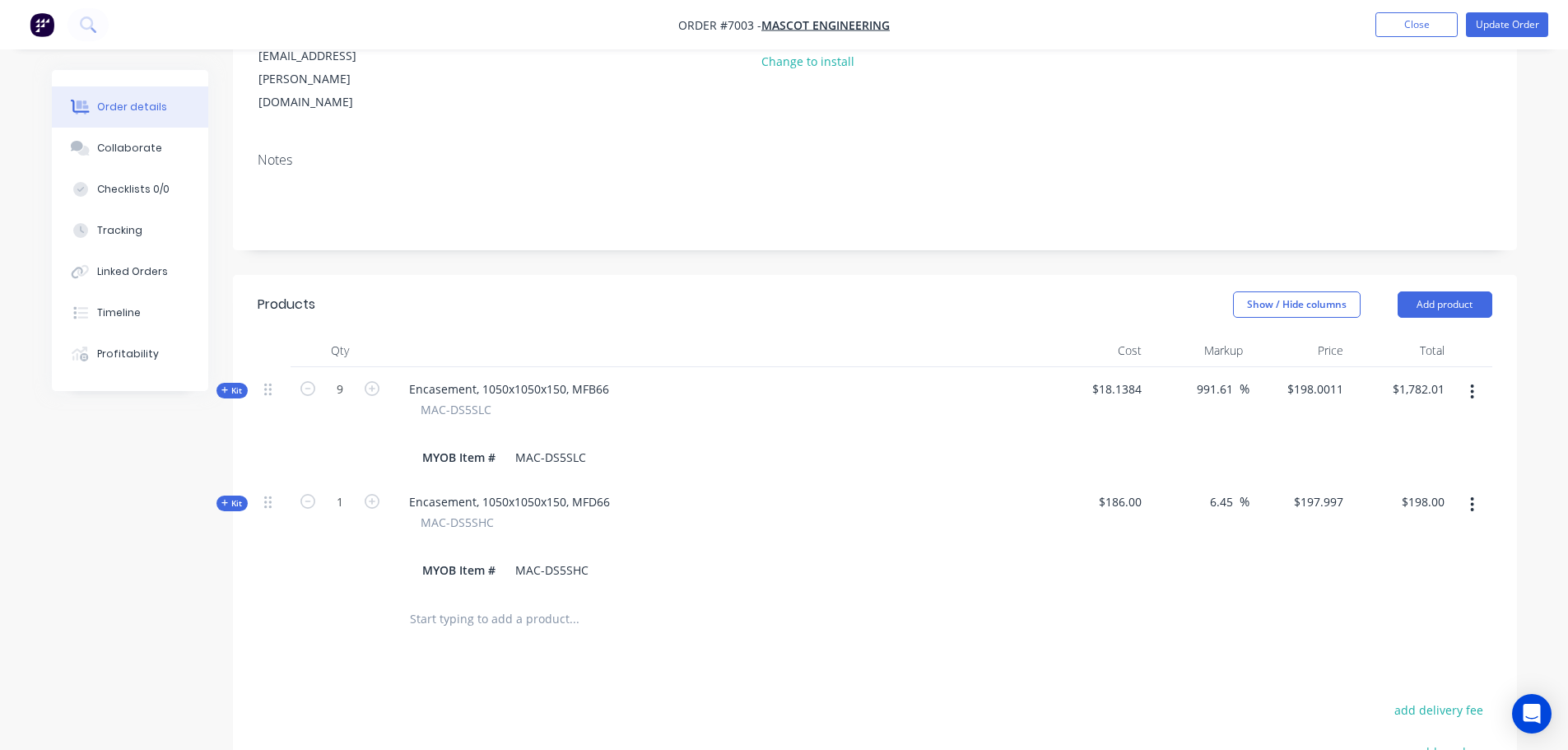
paste input "MAC-DS5SHC"
type input "MAC-DS5SHC"
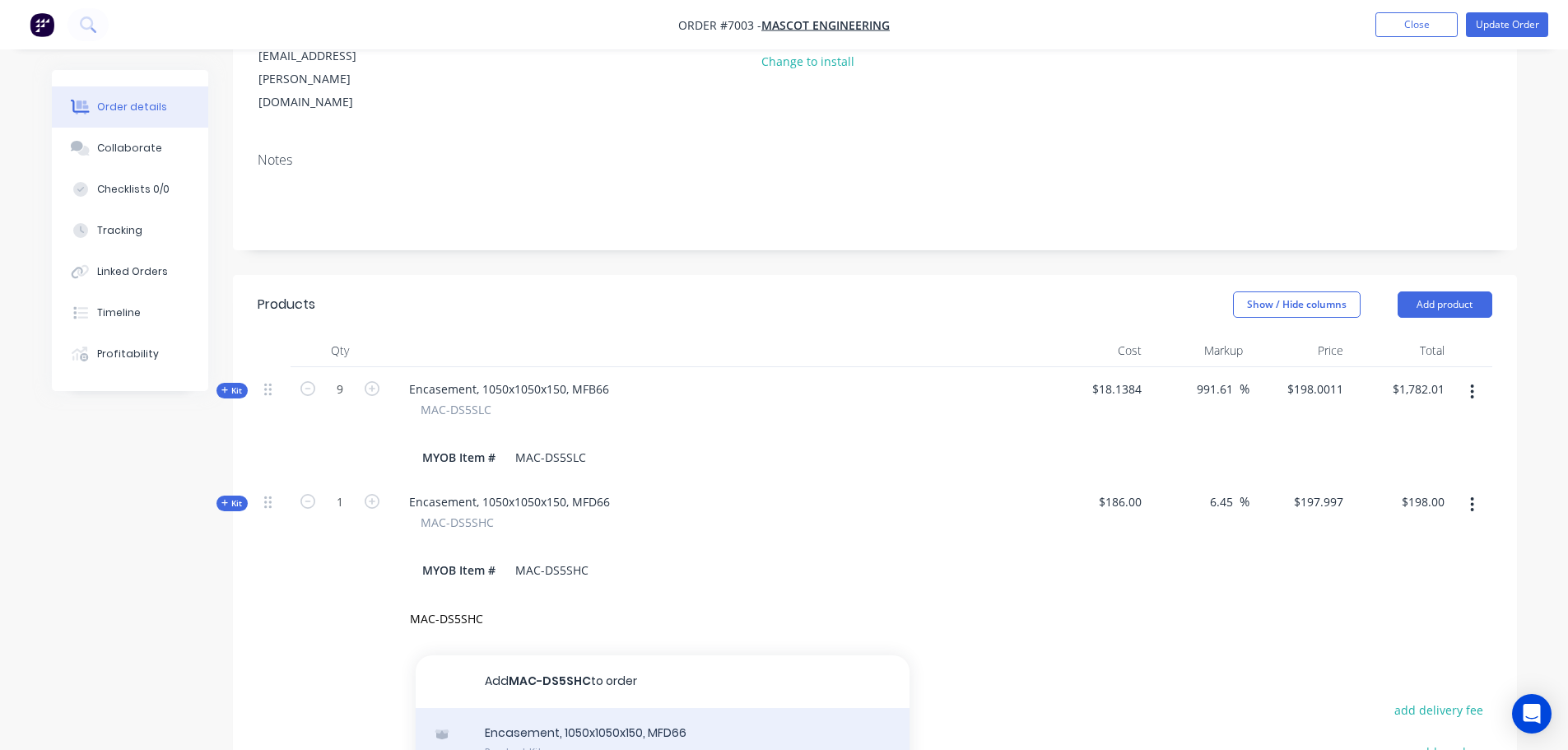
click at [595, 709] on div "Encasement, 1050x1050x150, MFD66 Product Kit" at bounding box center [662, 743] width 494 height 69
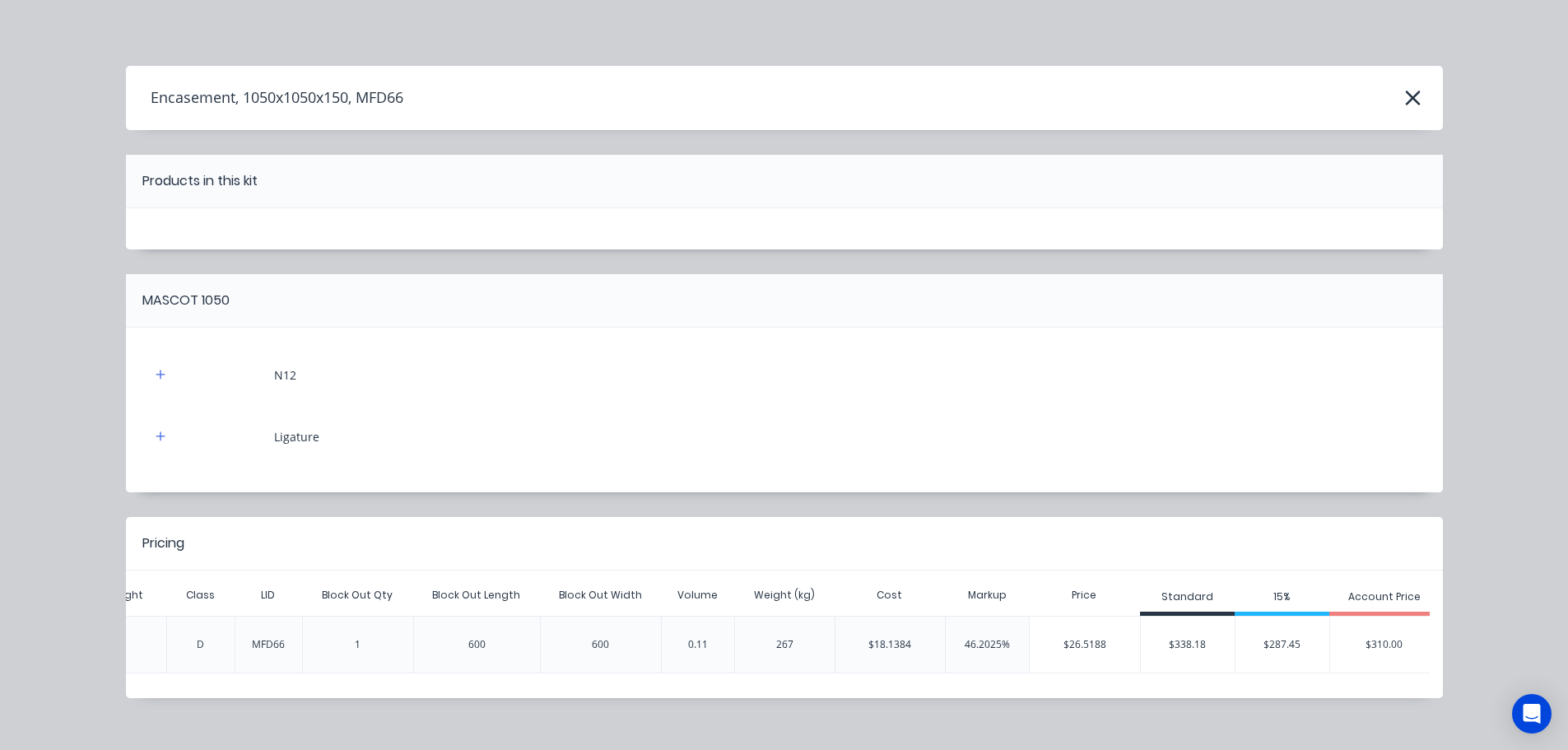
scroll to position [0, 772]
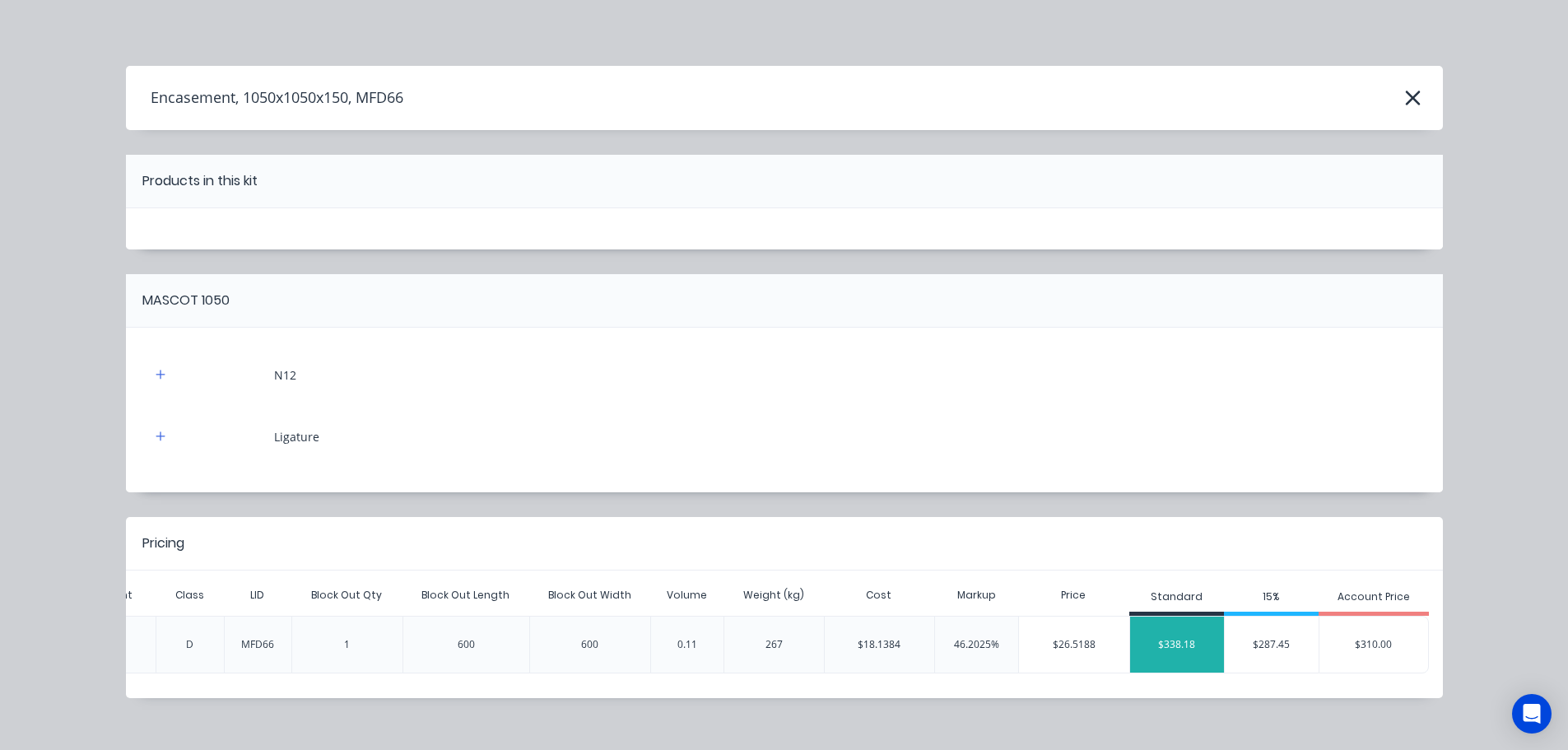
click at [1179, 651] on div "$338.18" at bounding box center [1177, 644] width 94 height 41
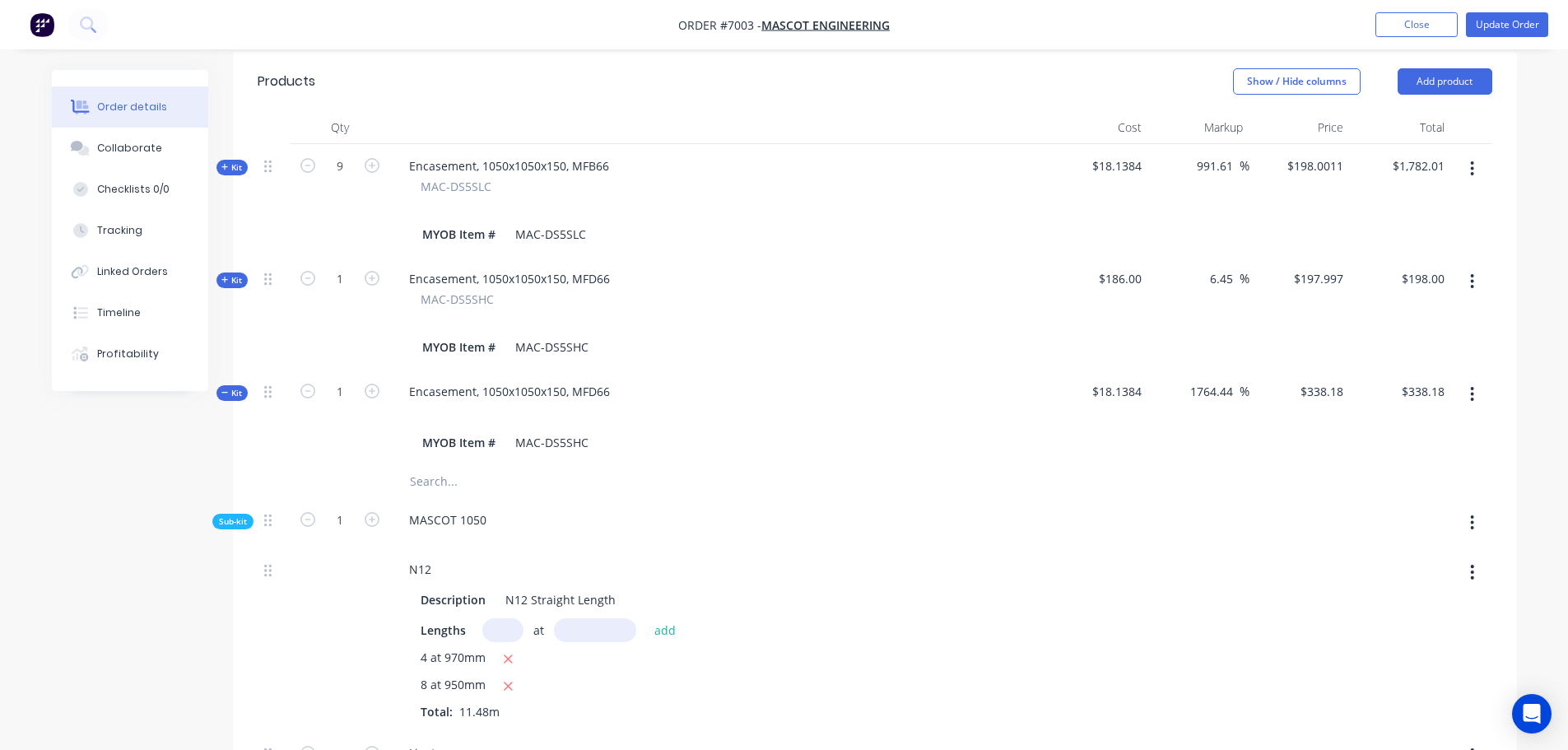
scroll to position [503, 0]
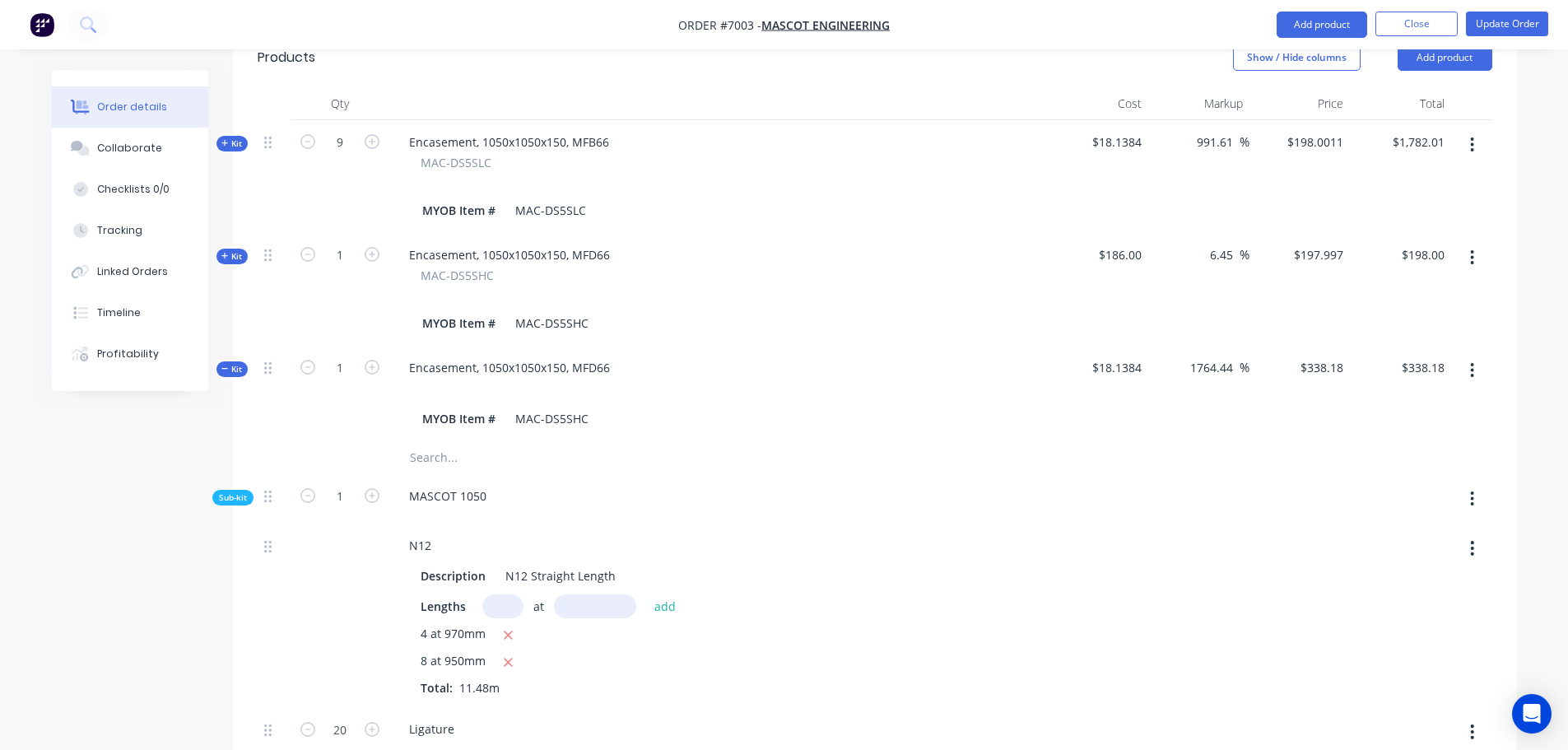
click at [230, 250] on span "Kit" at bounding box center [232, 256] width 21 height 13
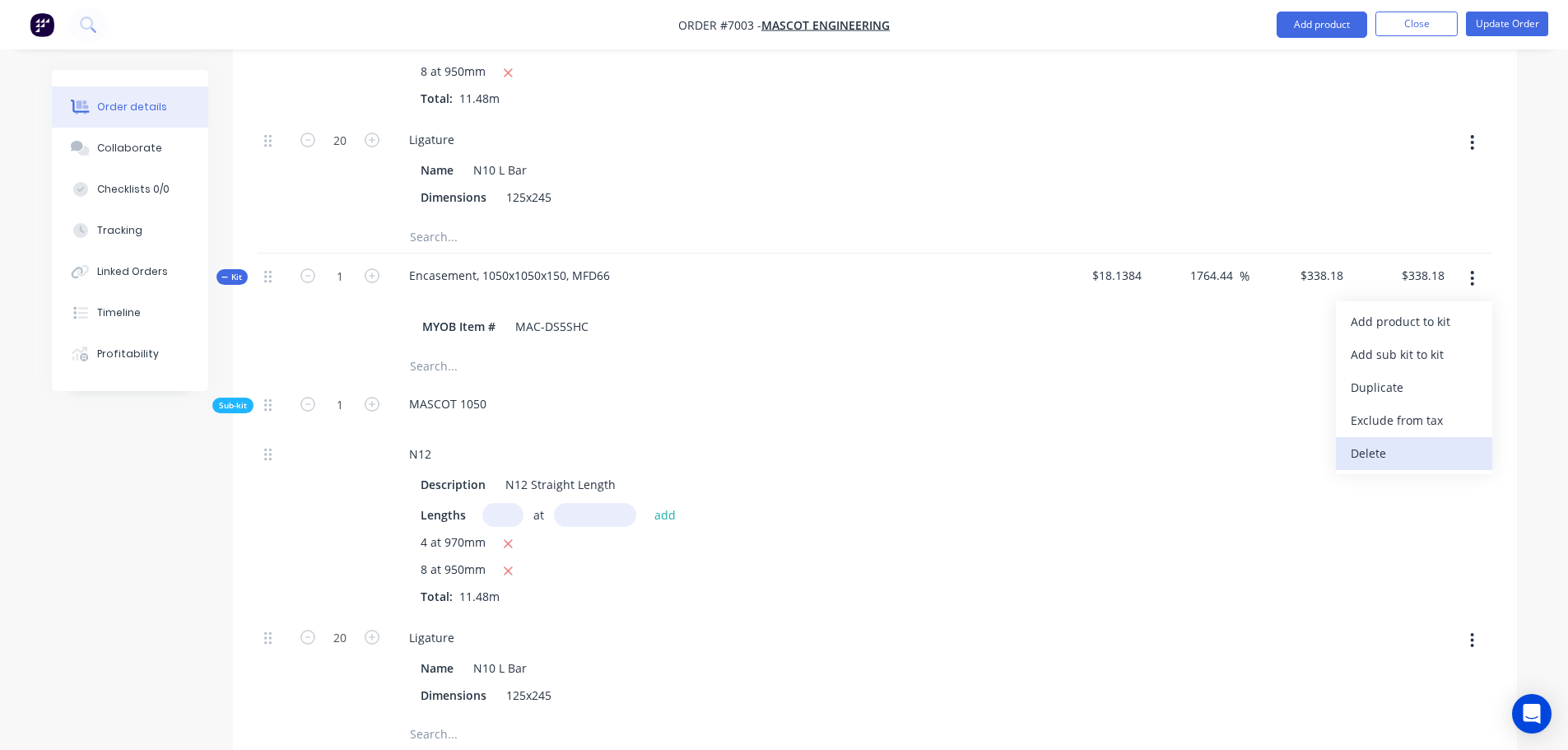
click at [1369, 441] on div "Delete" at bounding box center [1415, 453] width 127 height 24
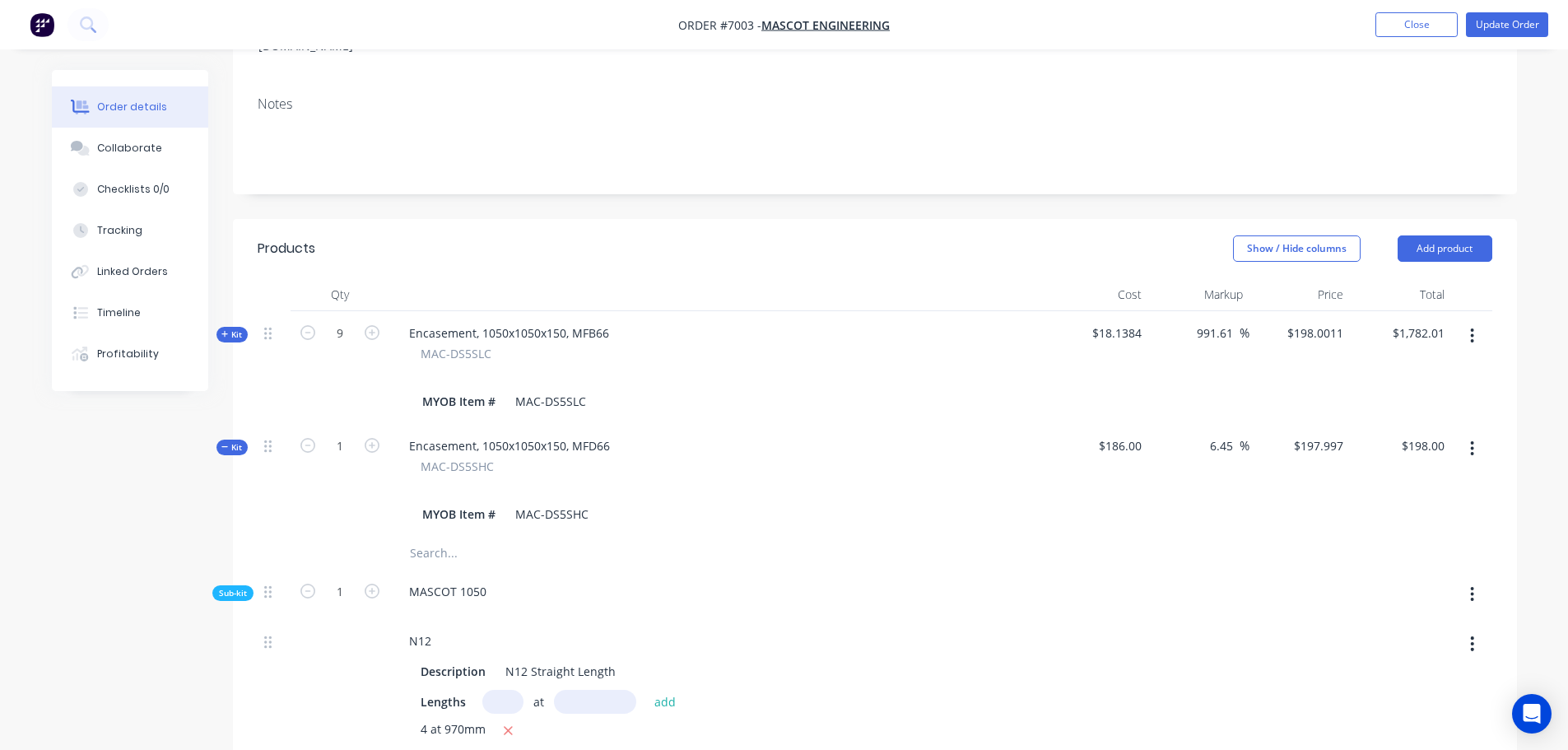
scroll to position [163, 0]
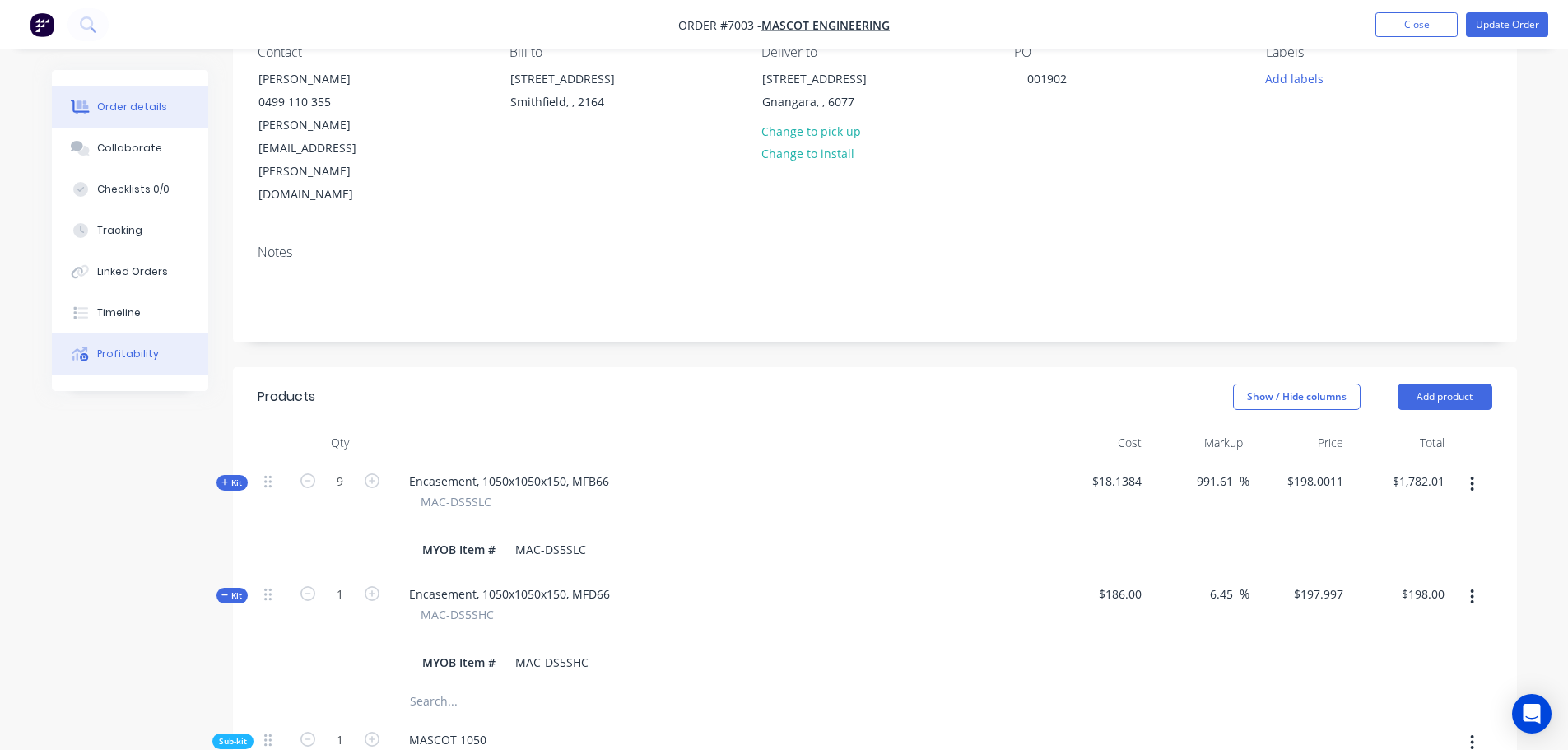
click at [128, 355] on div "Profitability" at bounding box center [128, 353] width 62 height 14
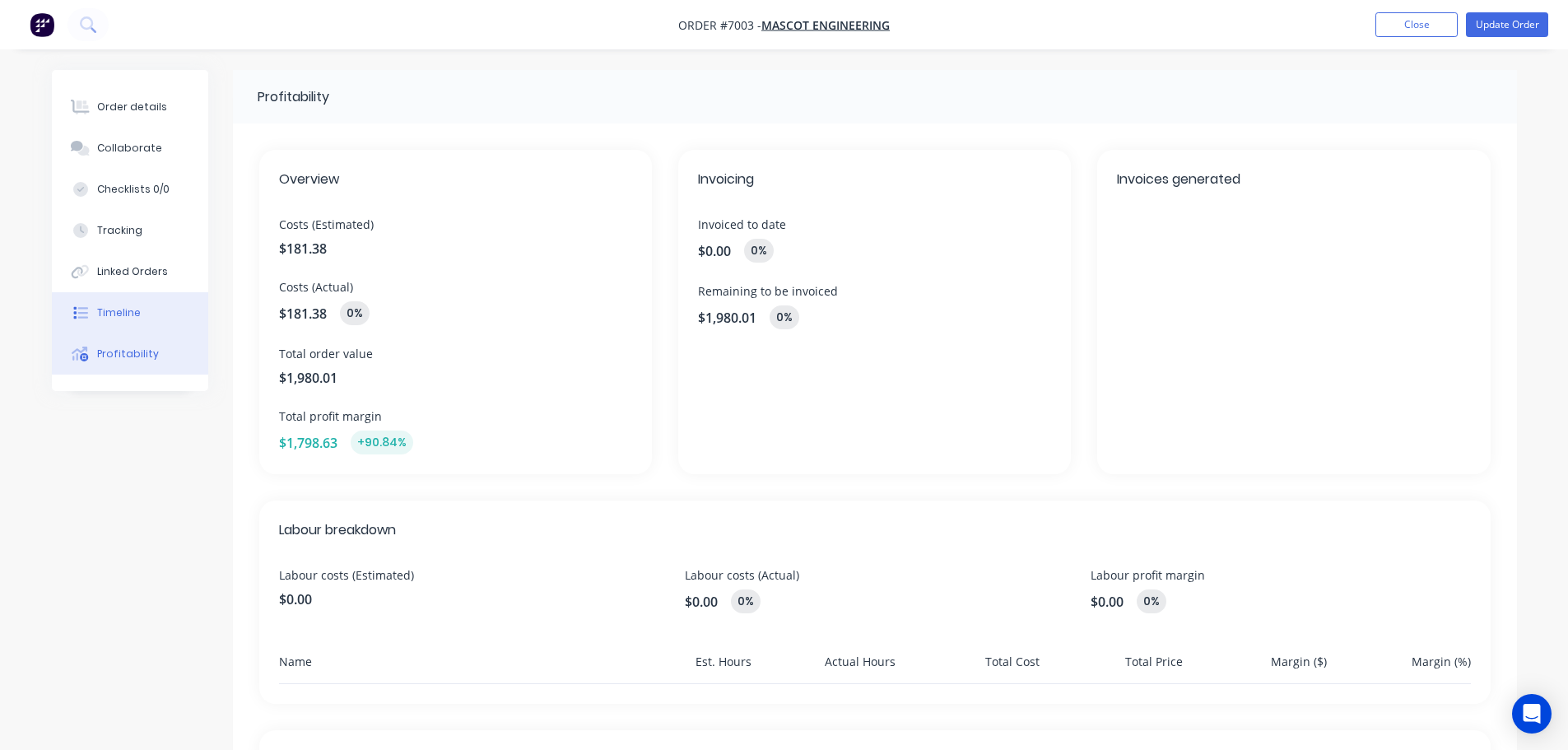
click at [115, 310] on div "Timeline" at bounding box center [118, 312] width 43 height 14
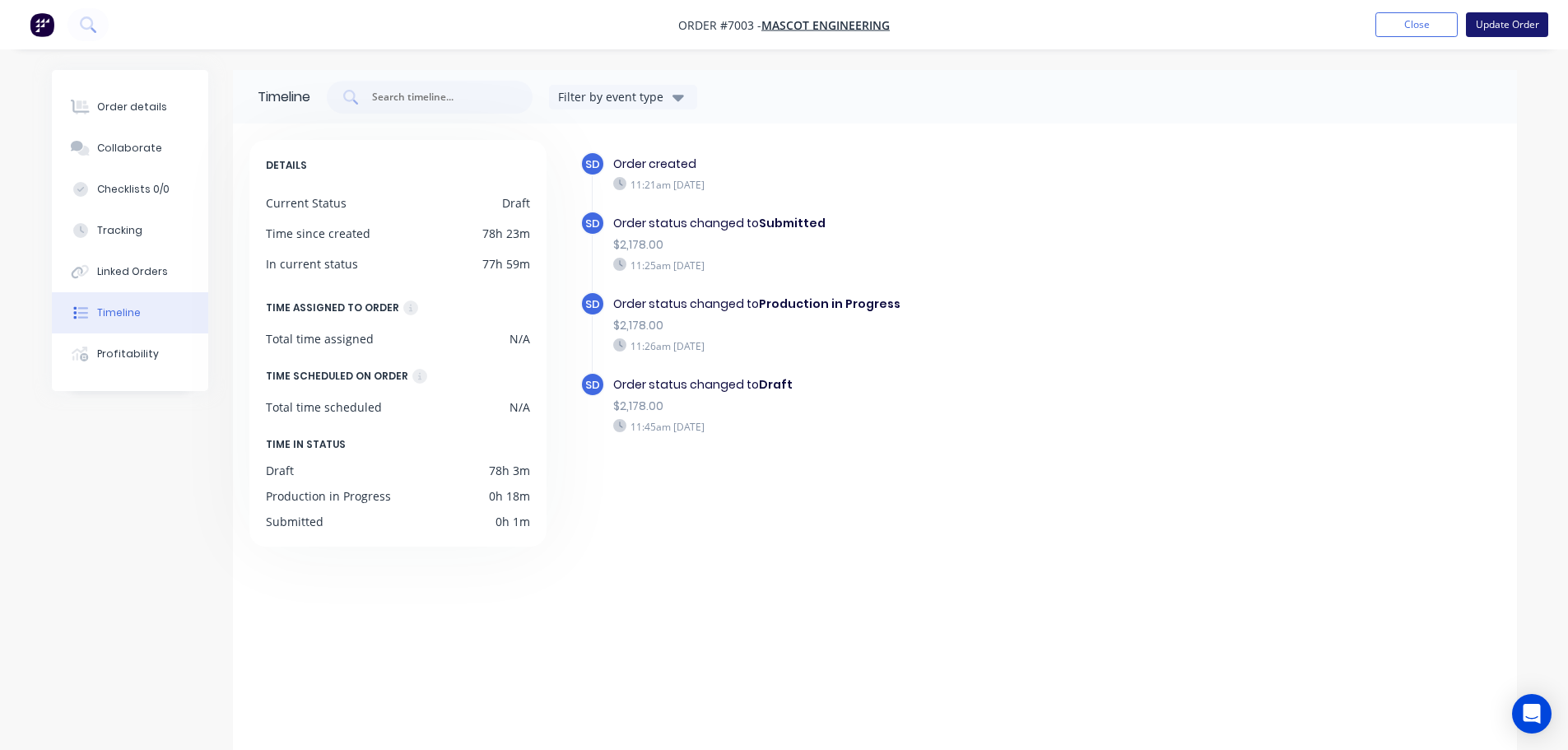
click at [1478, 24] on button "Update Order" at bounding box center [1507, 25] width 83 height 25
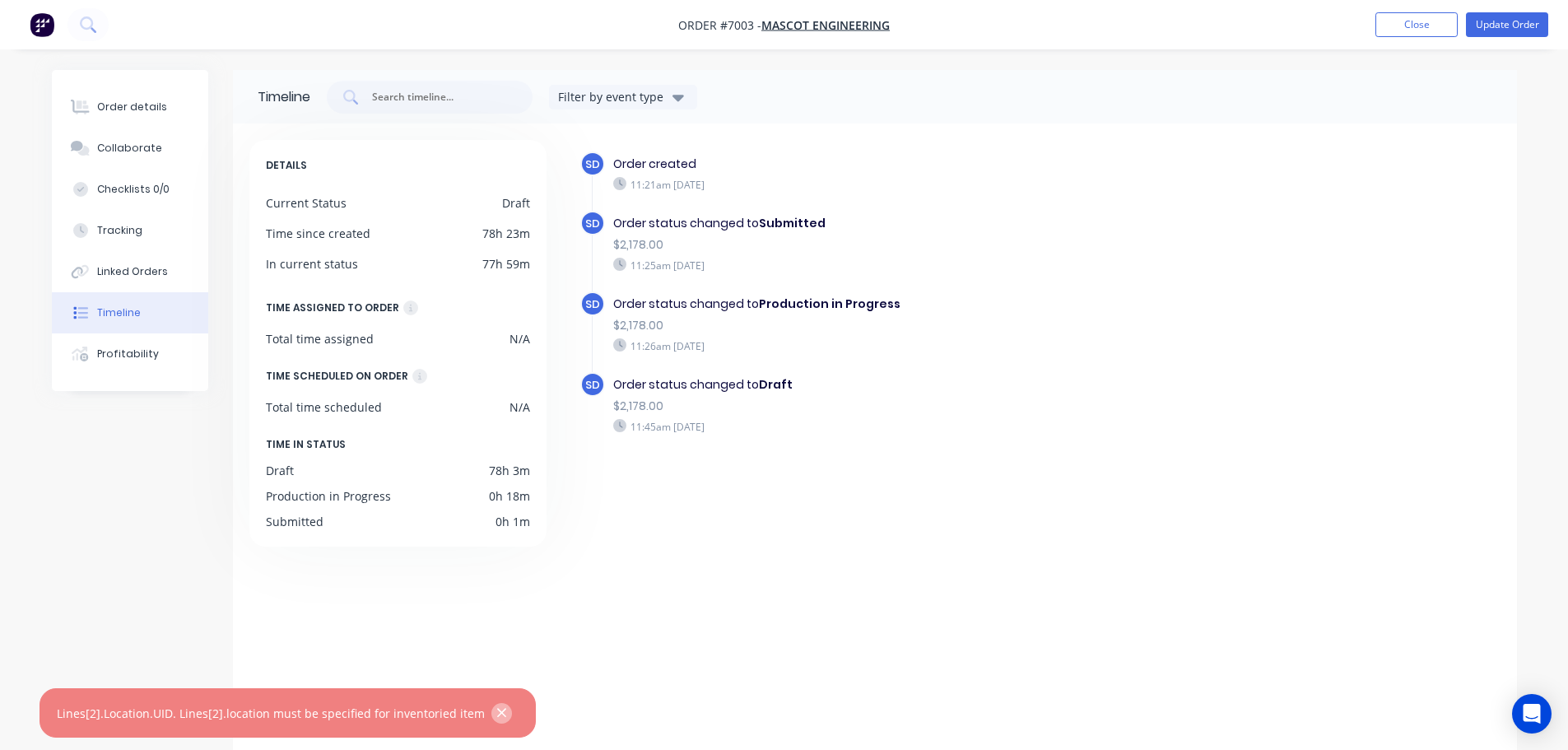
click at [498, 712] on icon "button" at bounding box center [501, 712] width 9 height 9
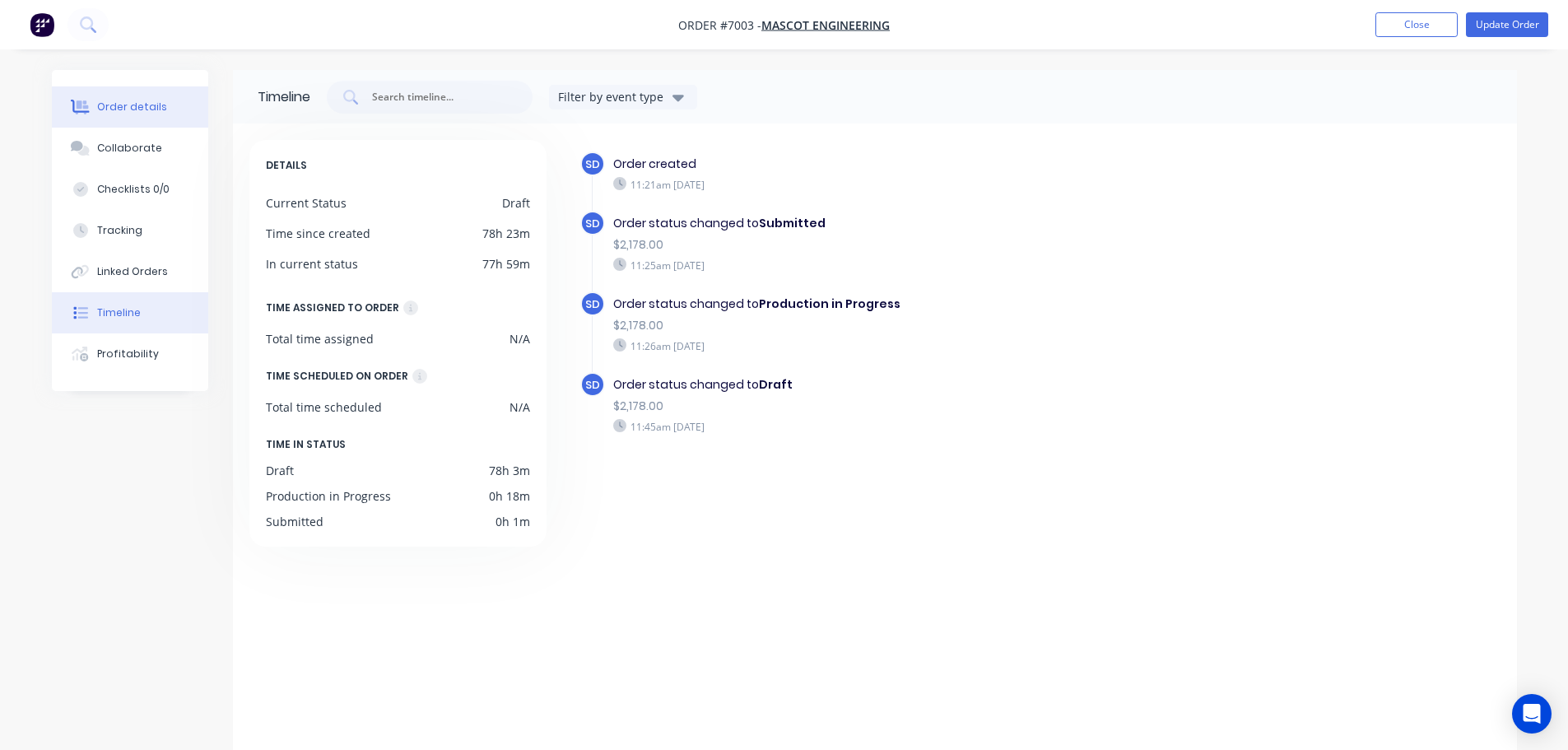
click at [151, 98] on button "Order details" at bounding box center [130, 107] width 157 height 41
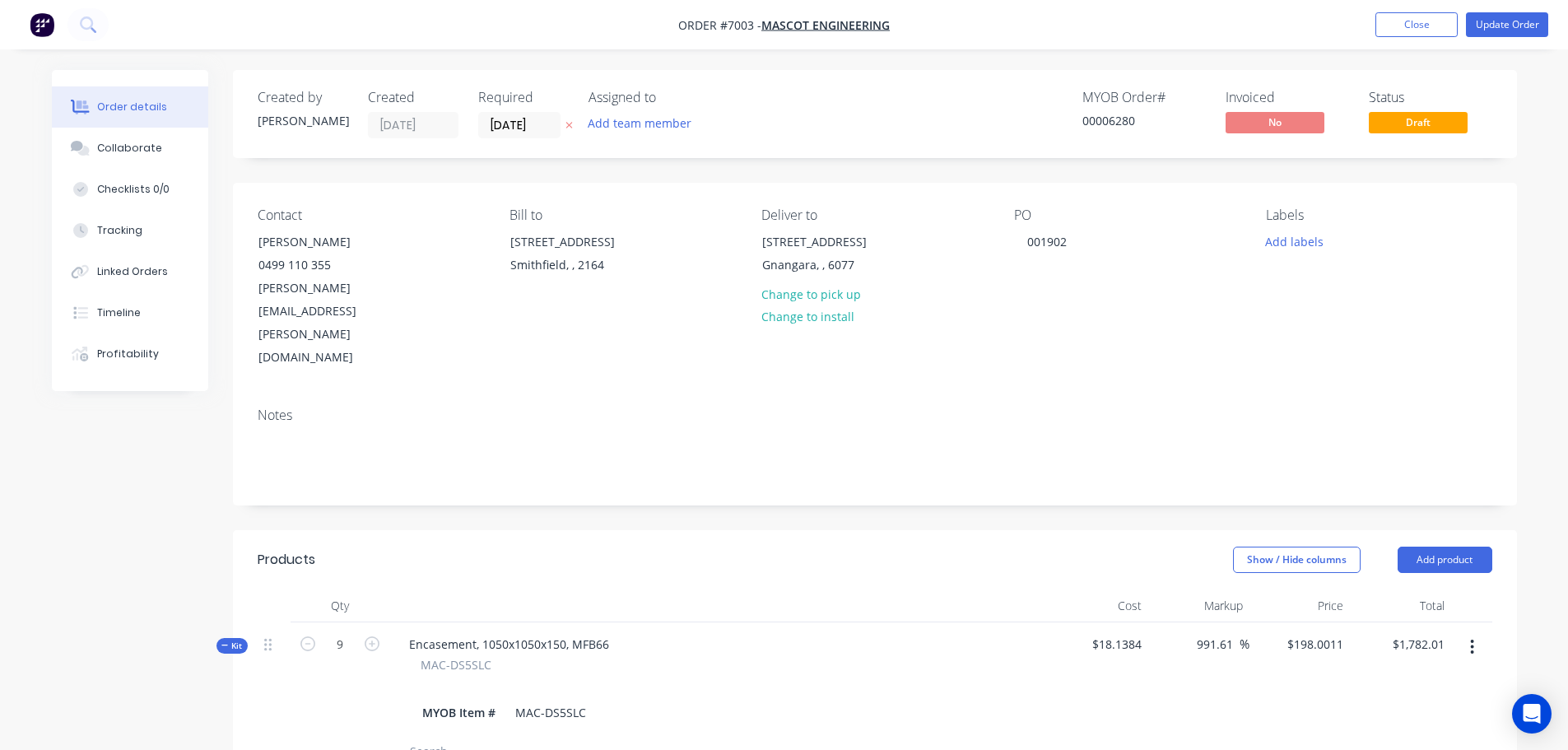
scroll to position [247, 0]
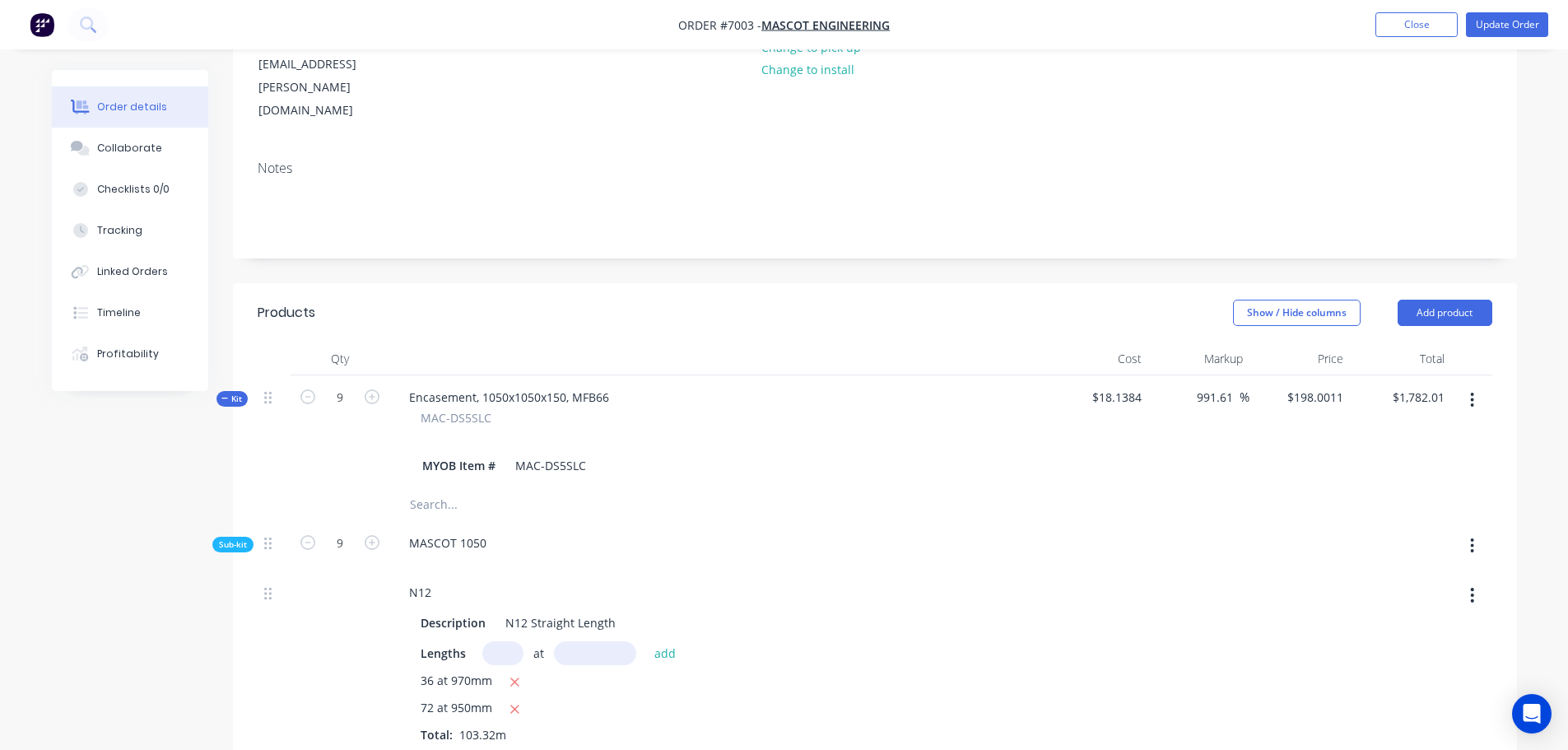
click at [236, 393] on span "Kit" at bounding box center [232, 399] width 21 height 13
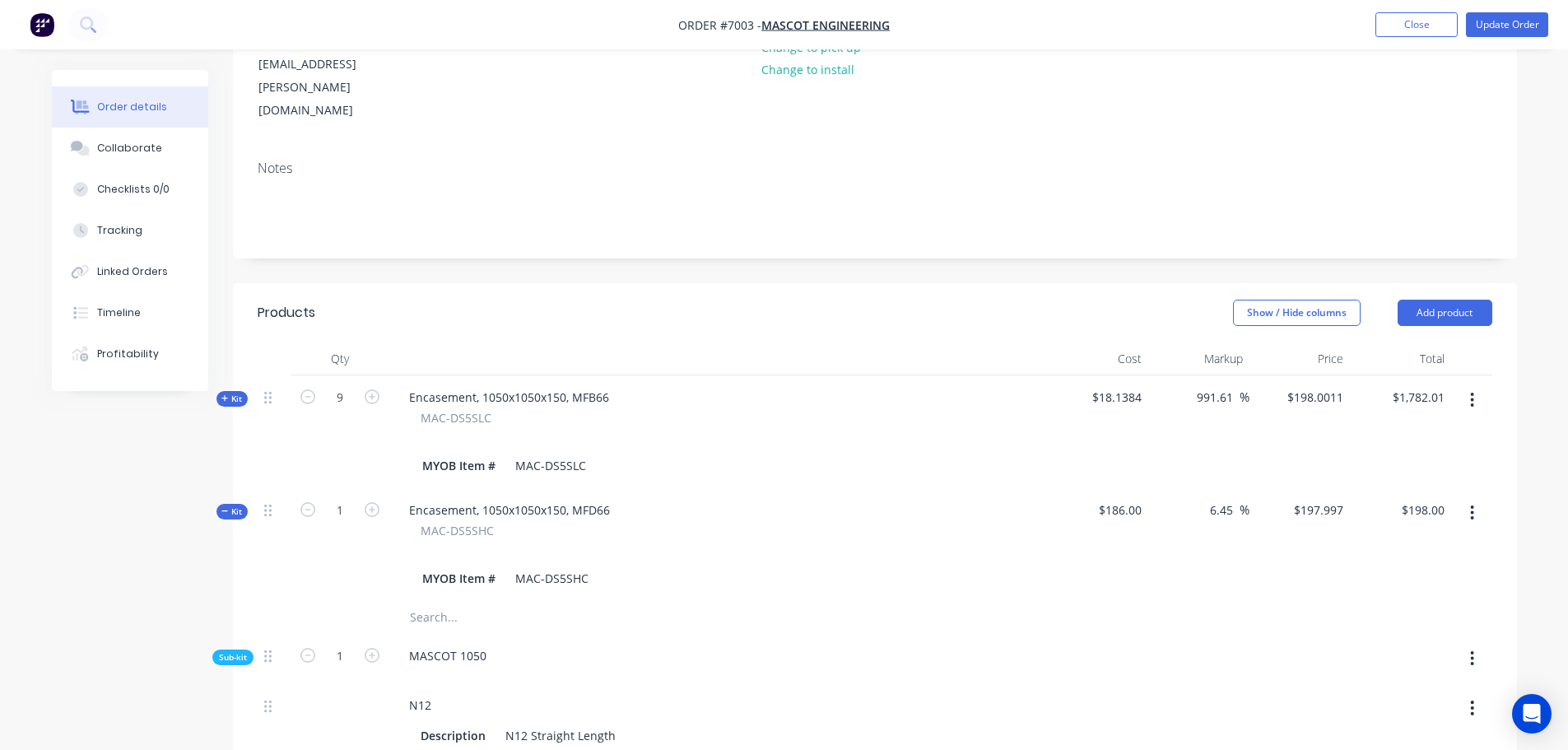
drag, startPoint x: 232, startPoint y: 442, endPoint x: 243, endPoint y: 445, distance: 11.4
click at [234, 505] on span "Kit" at bounding box center [232, 511] width 21 height 13
click at [236, 393] on span "Kit" at bounding box center [232, 399] width 21 height 13
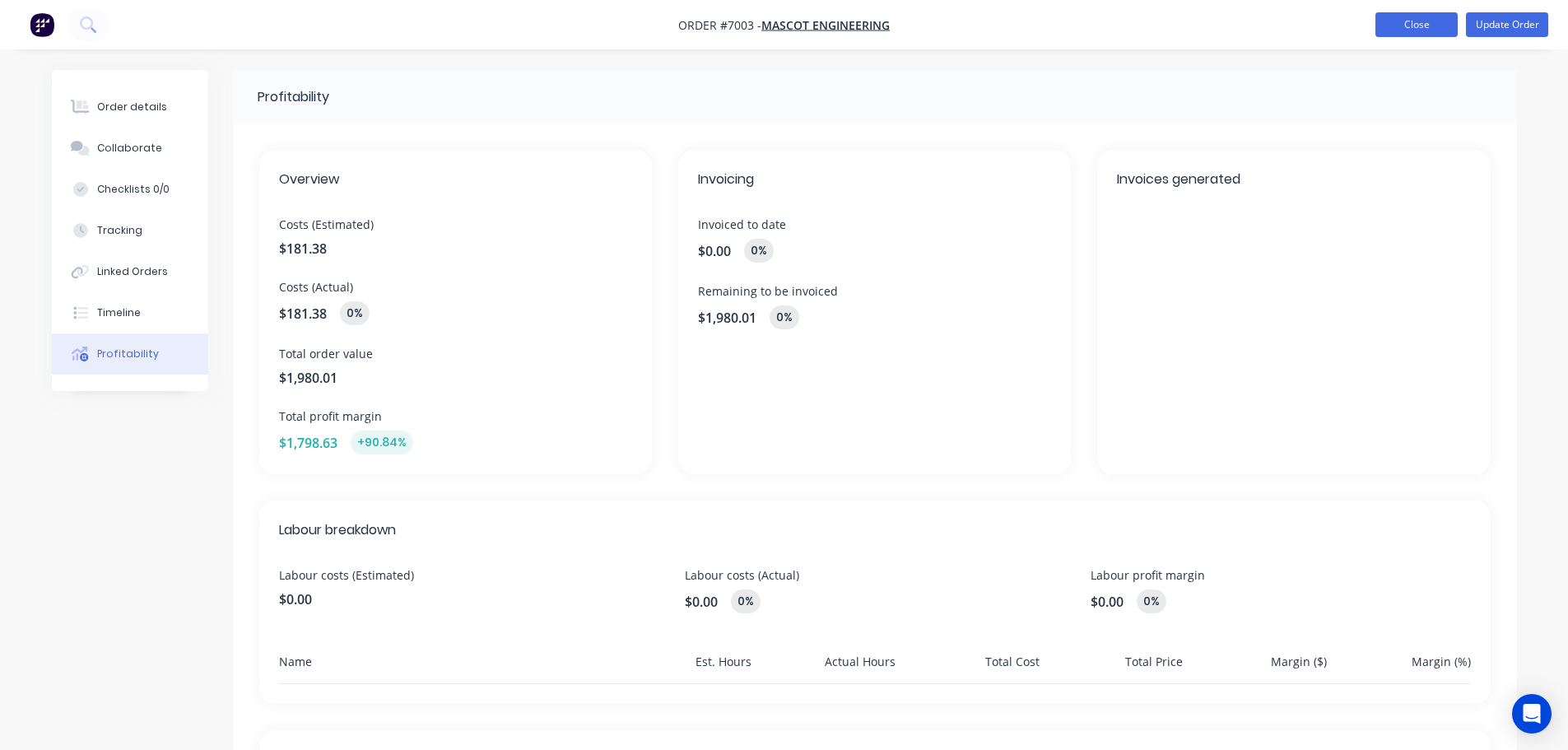
drag, startPoint x: 36, startPoint y: 0, endPoint x: 1394, endPoint y: 25, distance: 1358.2
click at [1405, 25] on button "Close" at bounding box center [1417, 25] width 83 height 25
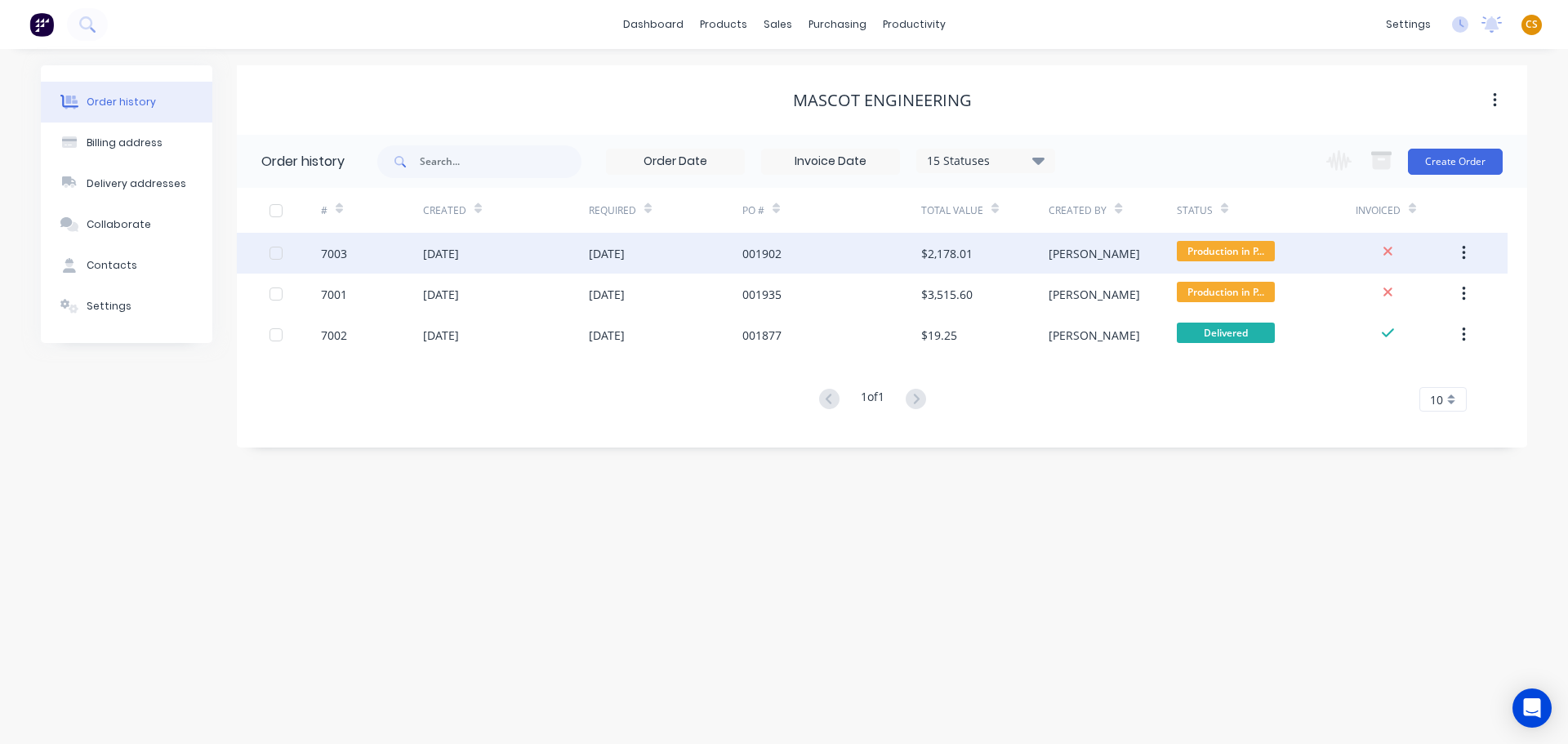
click at [351, 258] on div "7003" at bounding box center [371, 253] width 102 height 41
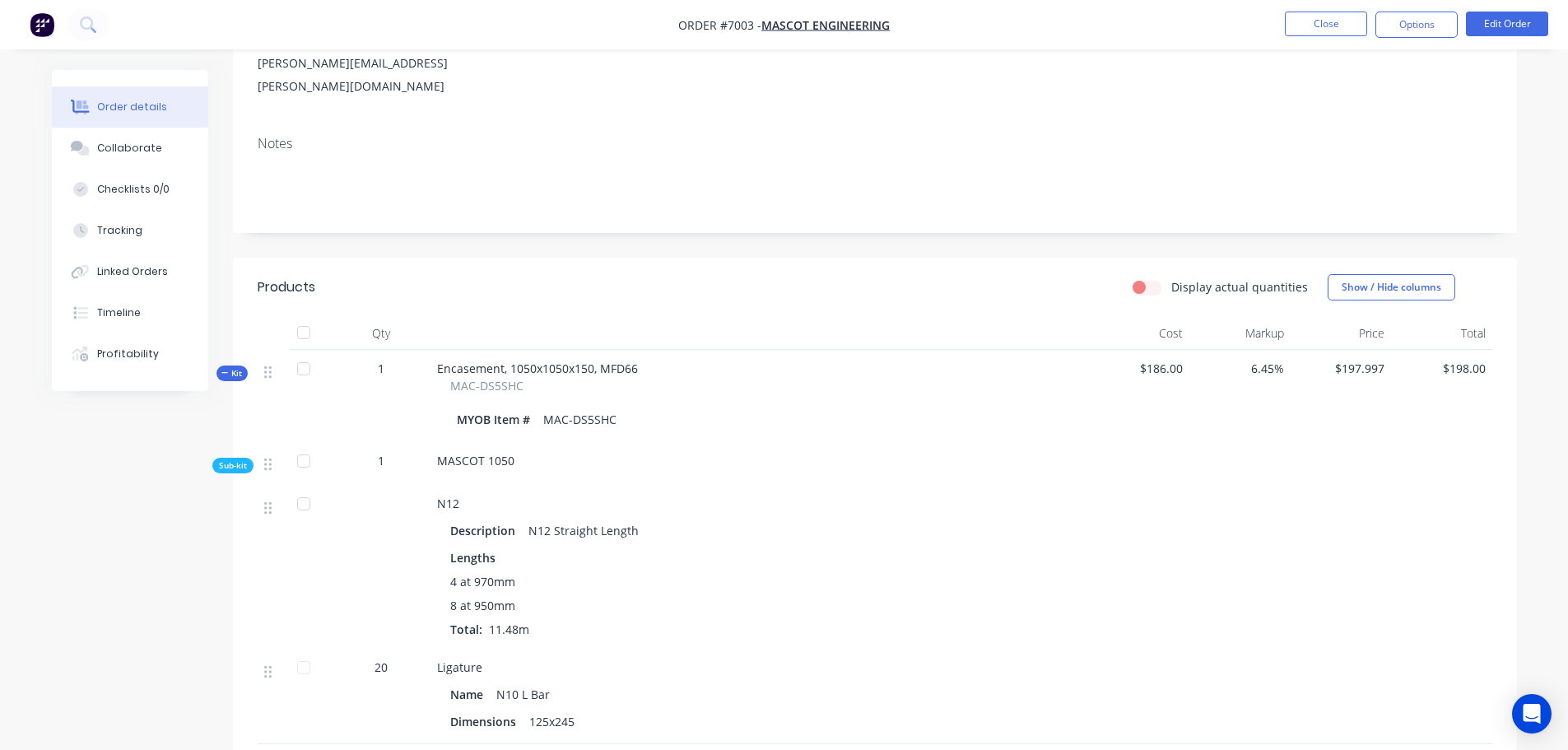
scroll to position [247, 0]
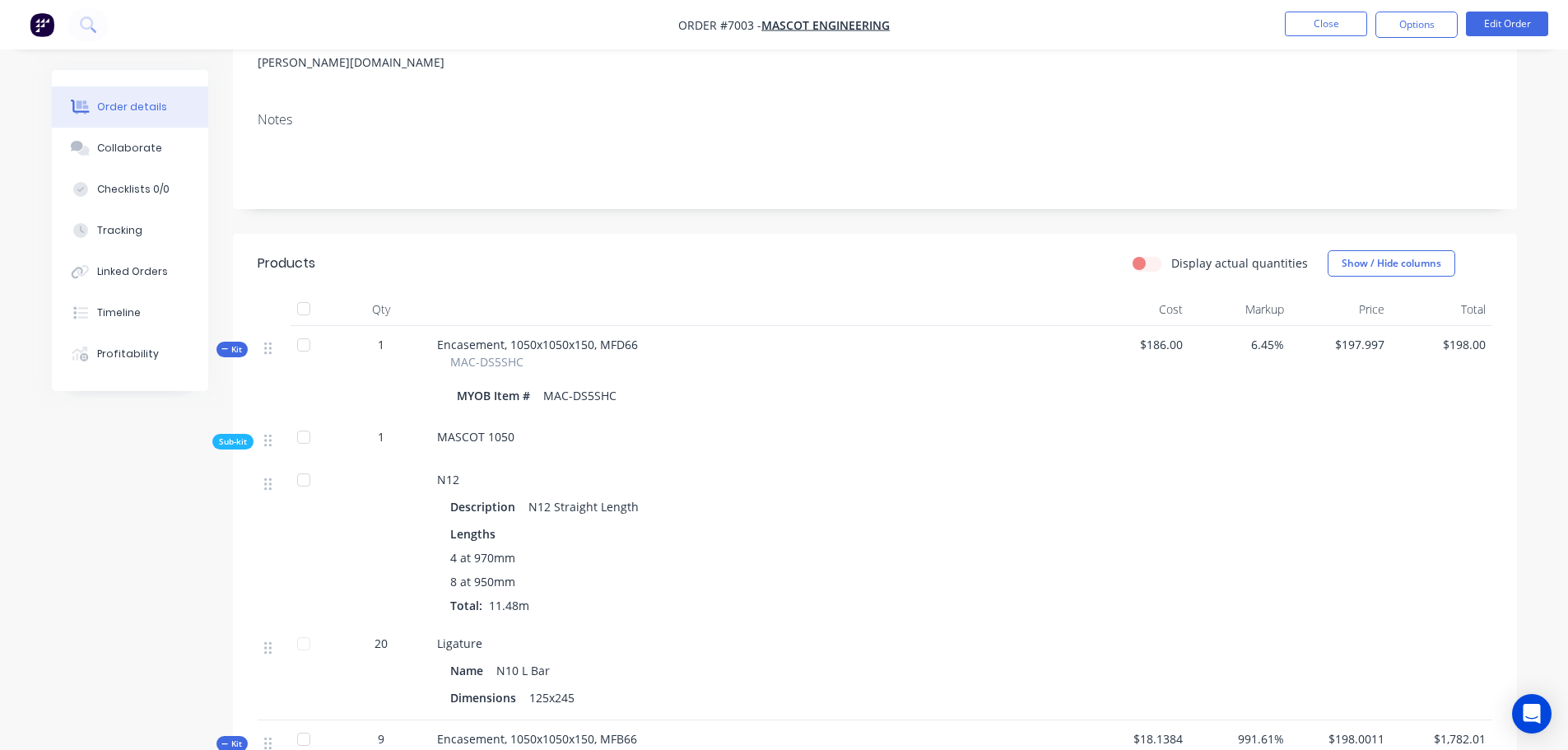
click at [237, 344] on span "Kit" at bounding box center [232, 349] width 21 height 13
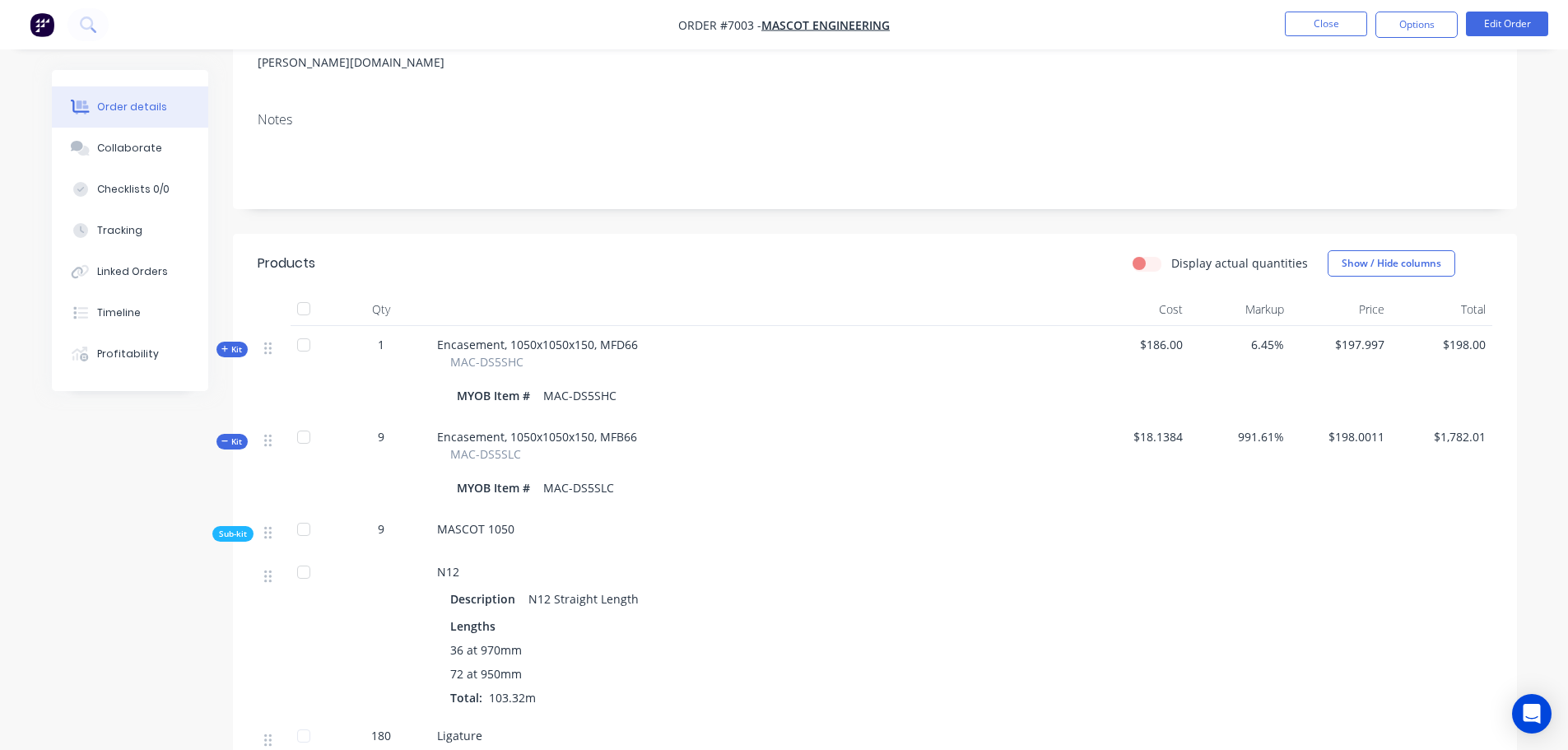
click at [239, 435] on span "Kit" at bounding box center [232, 441] width 21 height 13
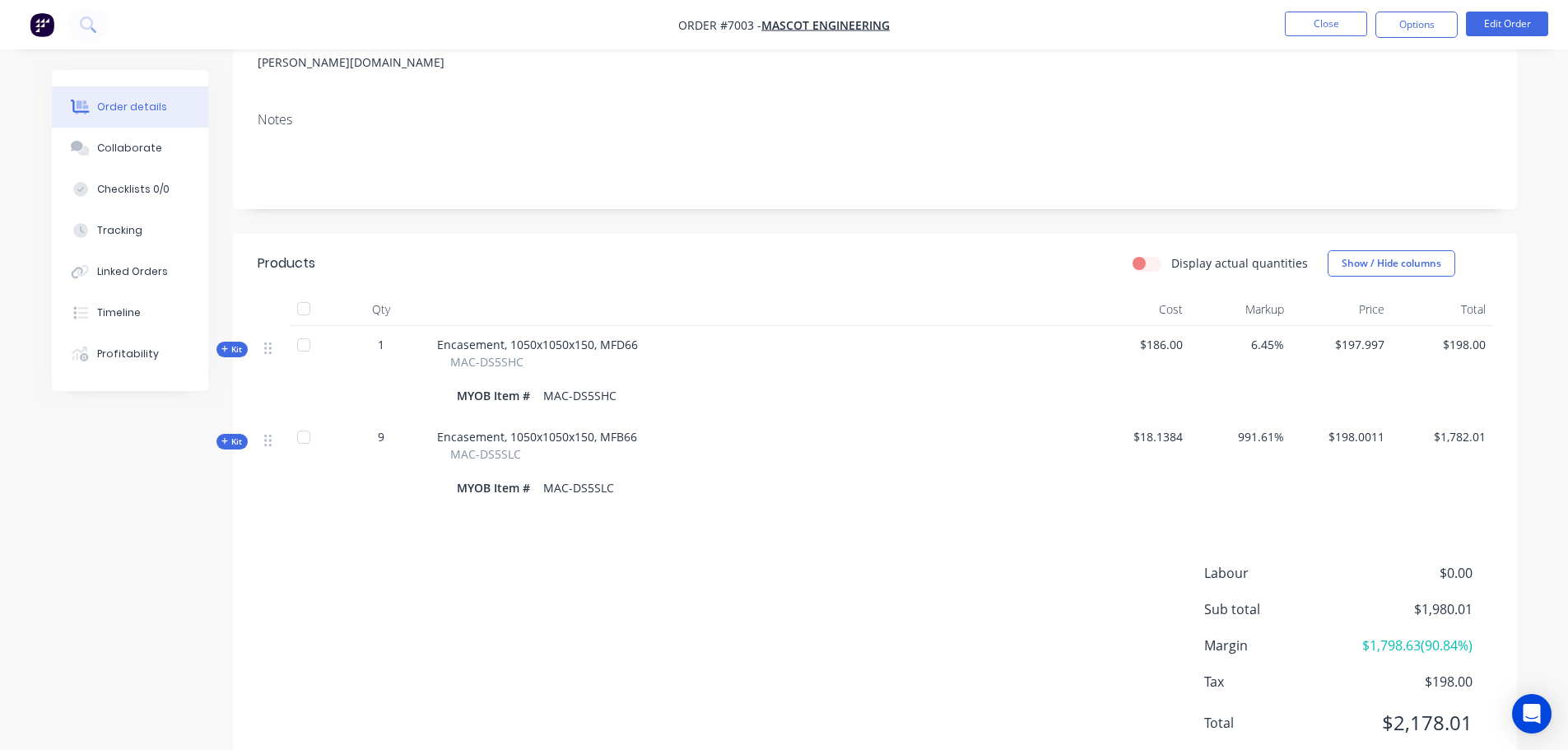
click at [235, 435] on span "Kit" at bounding box center [232, 441] width 21 height 13
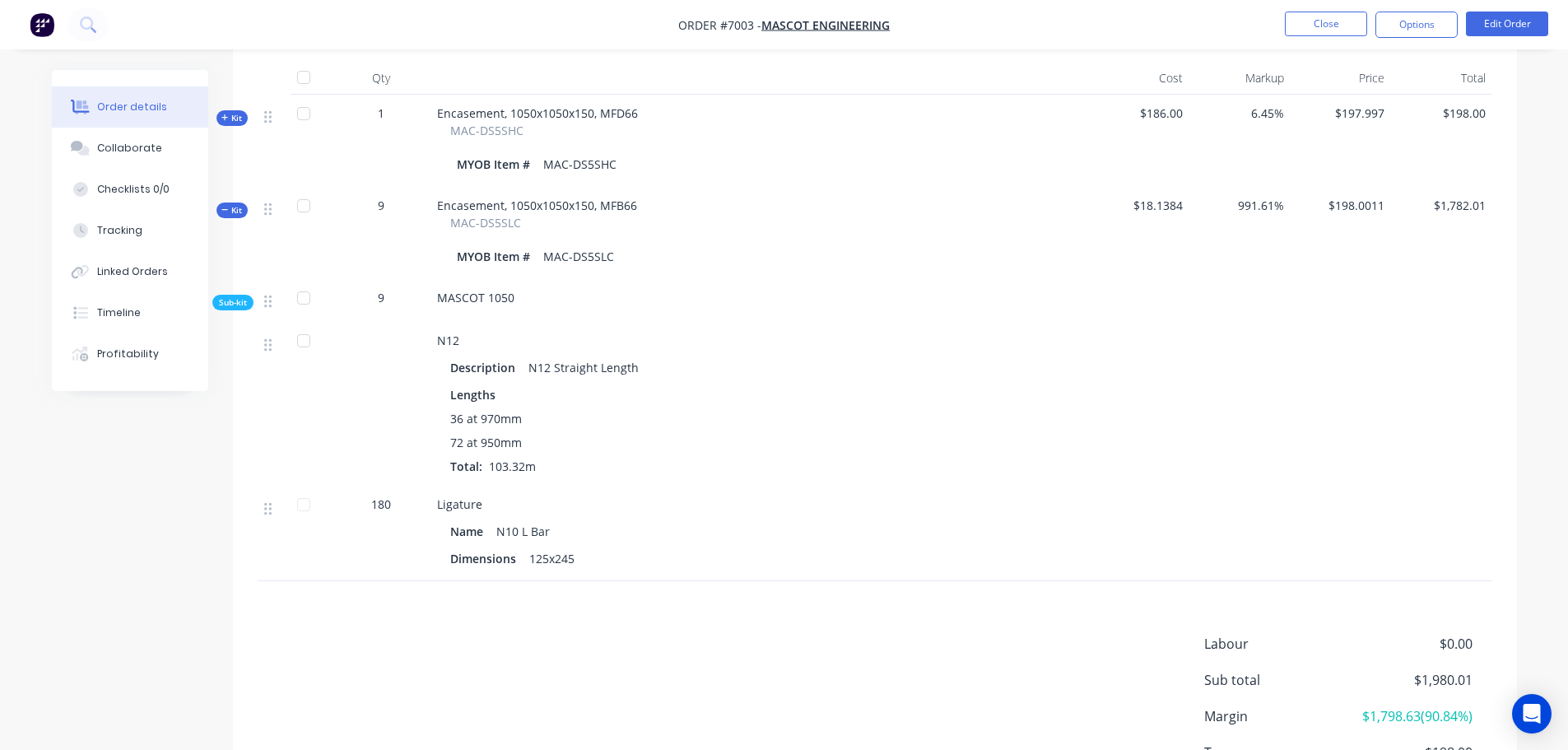
scroll to position [494, 0]
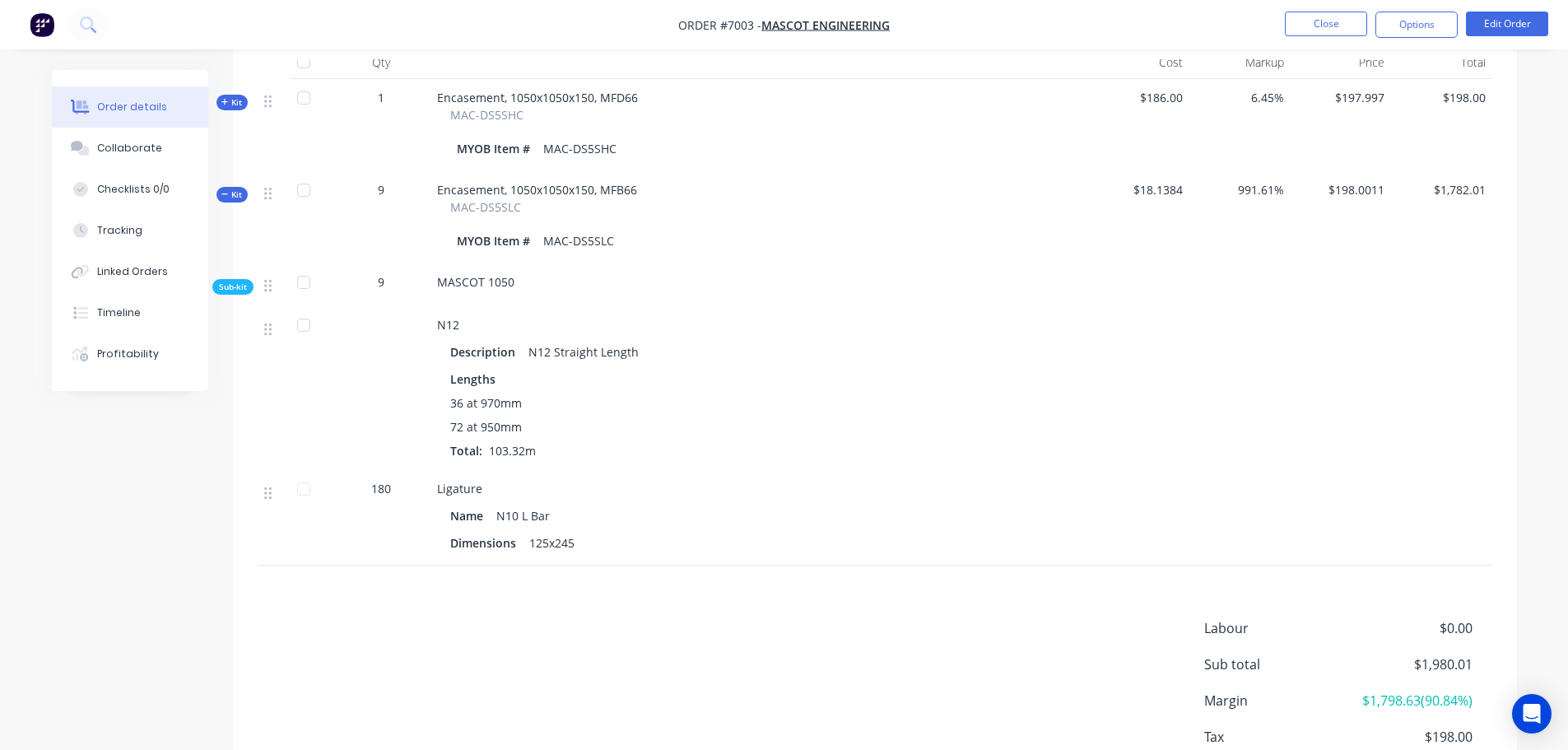
click at [242, 96] on span "Kit" at bounding box center [232, 102] width 21 height 13
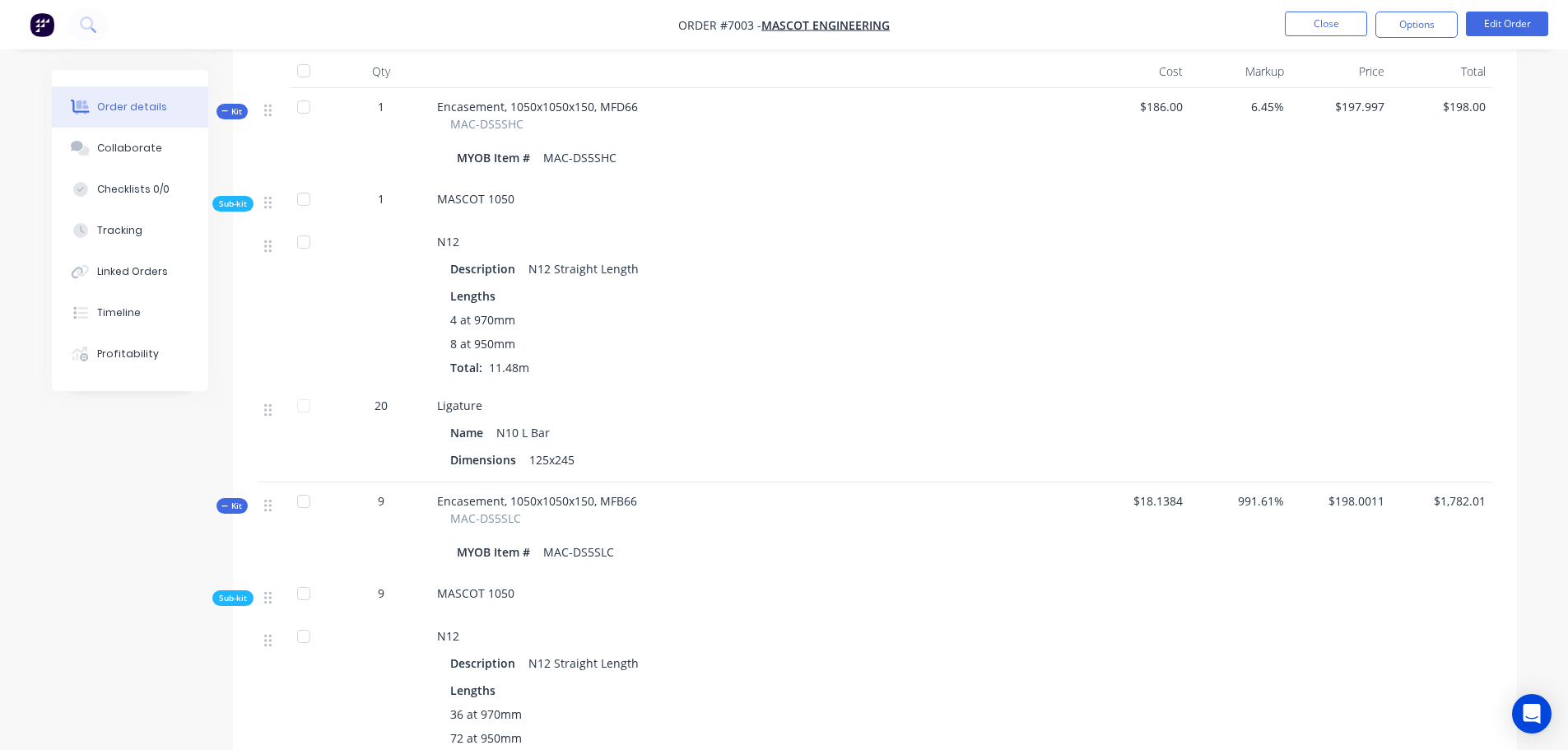
scroll to position [486, 0]
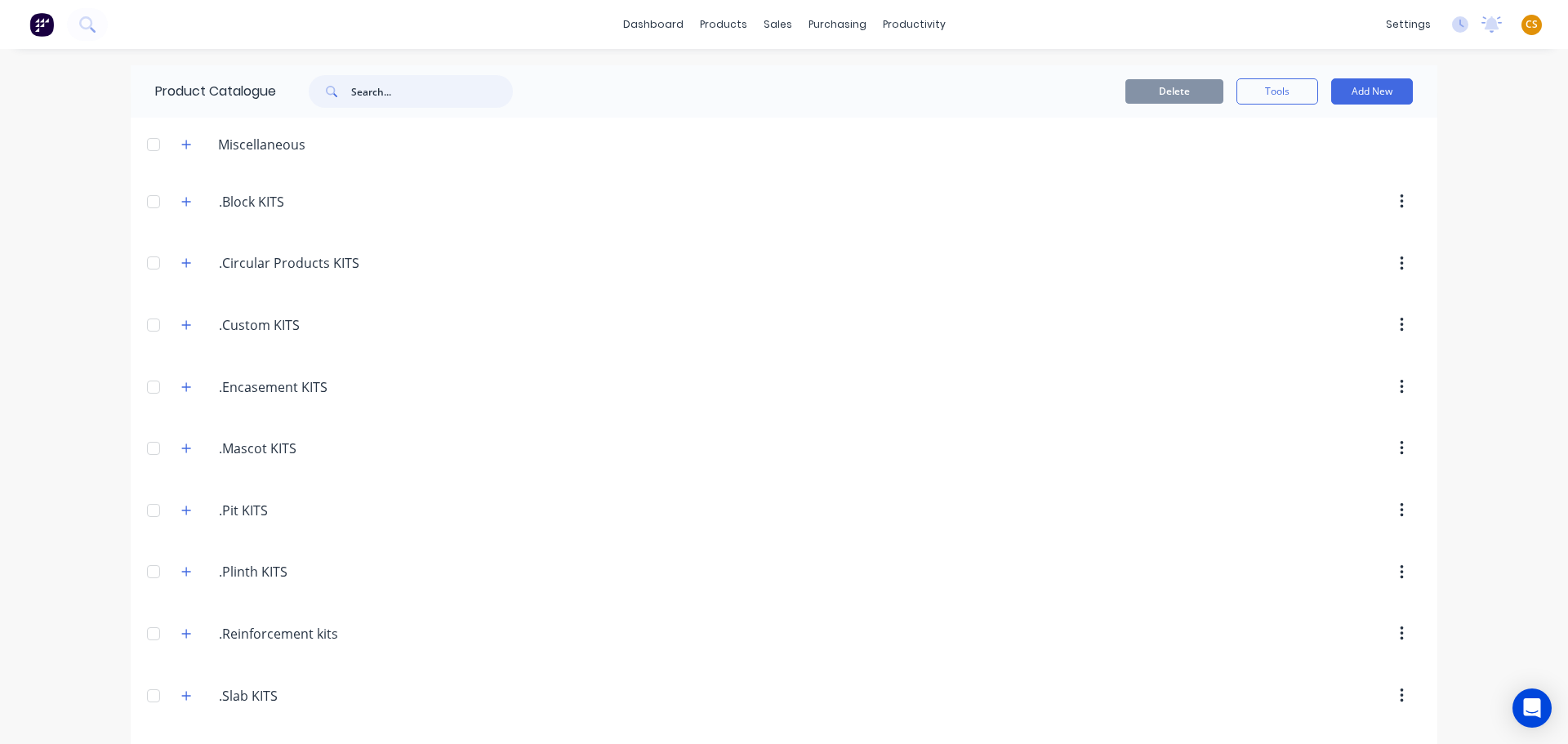
click at [378, 91] on input "text" at bounding box center [432, 92] width 161 height 32
paste input "MFD66"
click at [367, 91] on input "MFD66" at bounding box center [432, 92] width 161 height 32
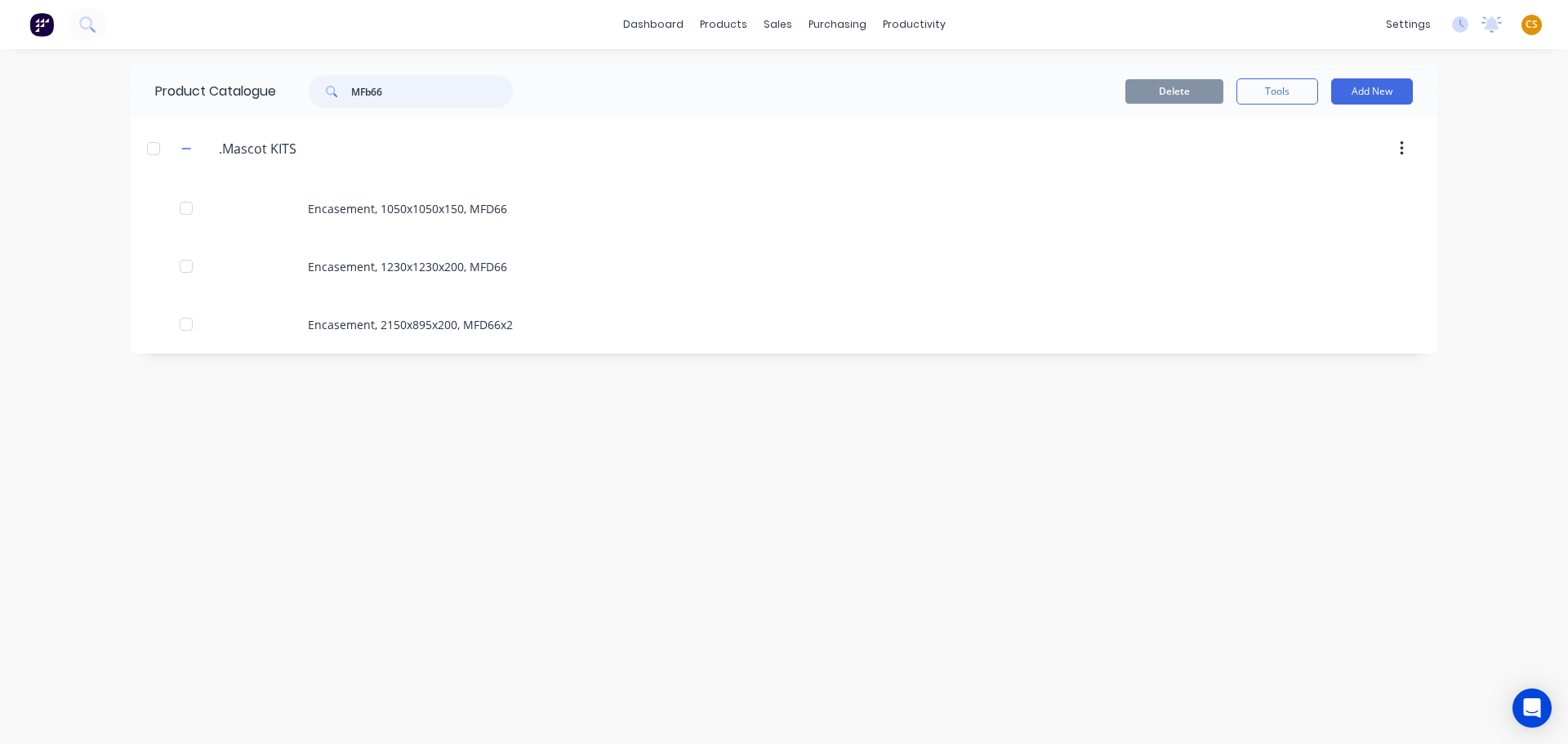
type input "MFb66"
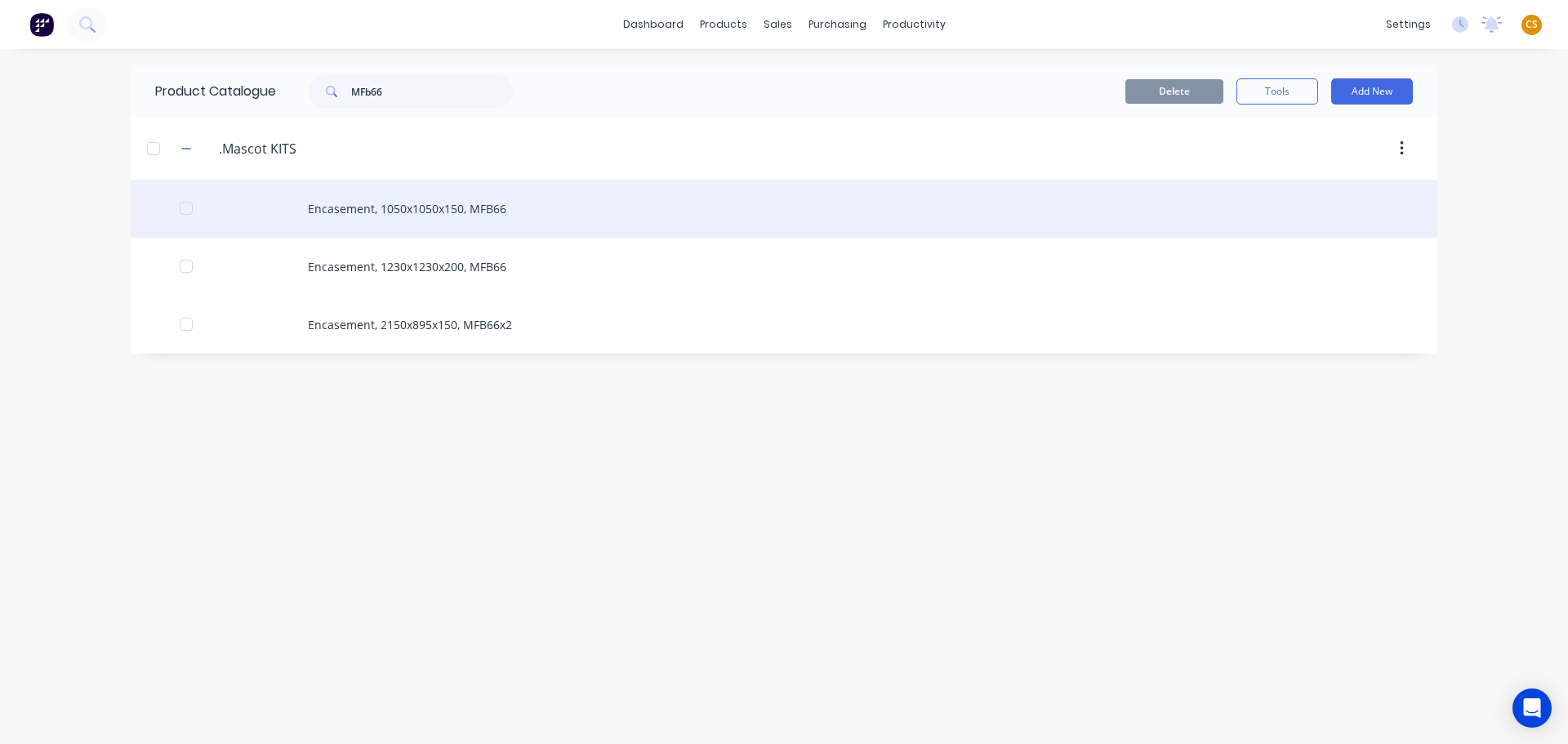
click at [415, 206] on div "Encasement, 1050x1050x150, MFB66" at bounding box center [784, 208] width 1307 height 58
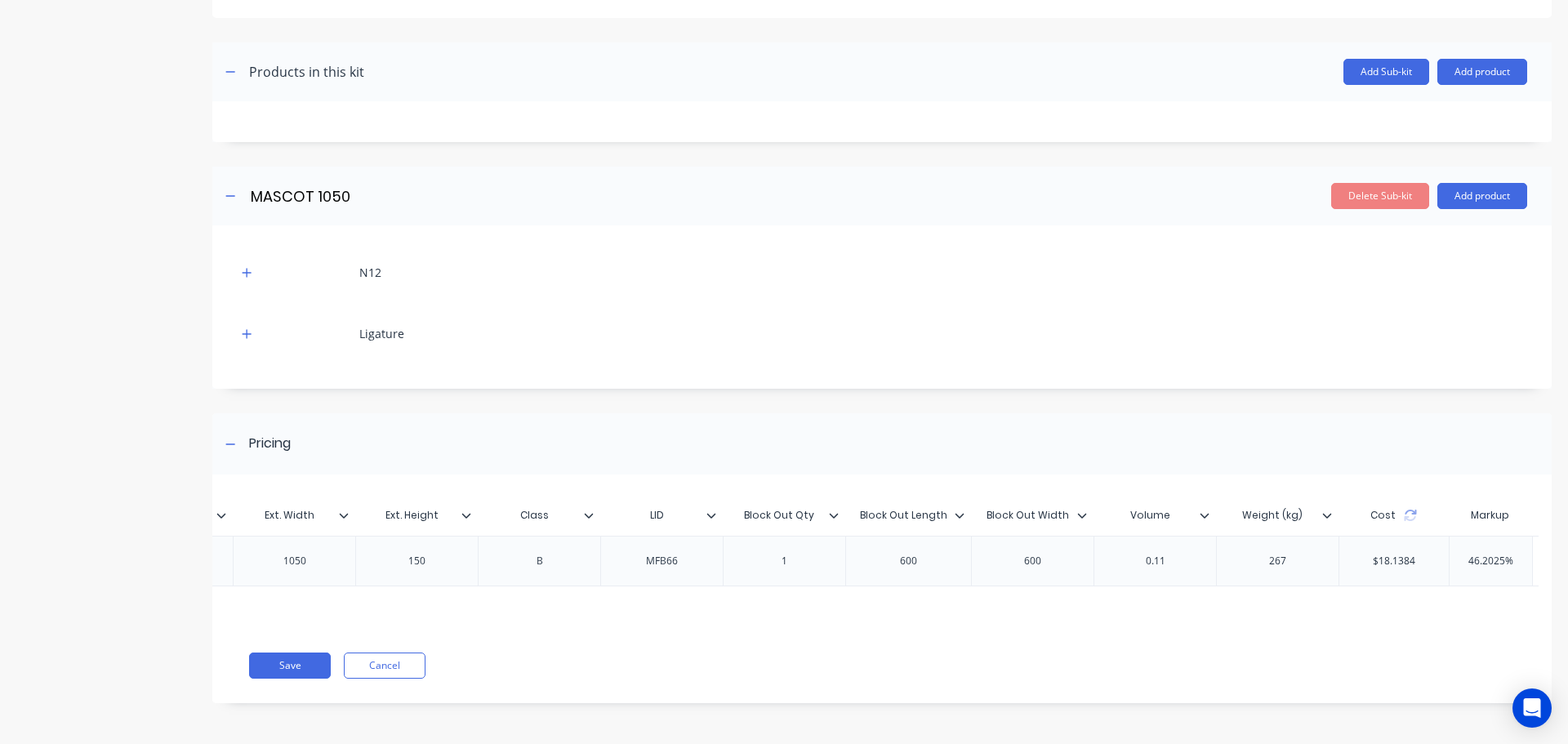
scroll to position [0, 1040]
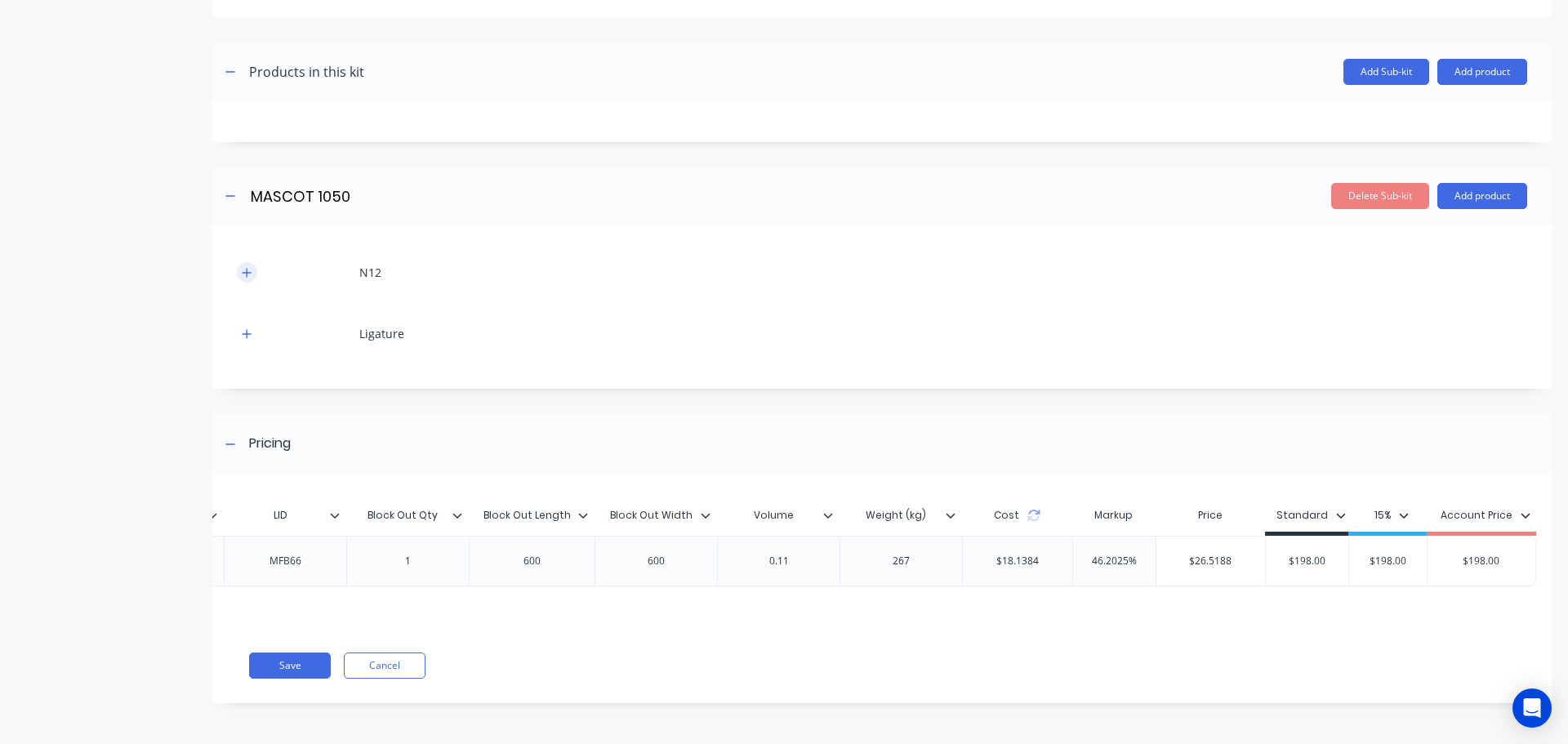
click at [247, 268] on icon "button" at bounding box center [246, 272] width 9 height 9
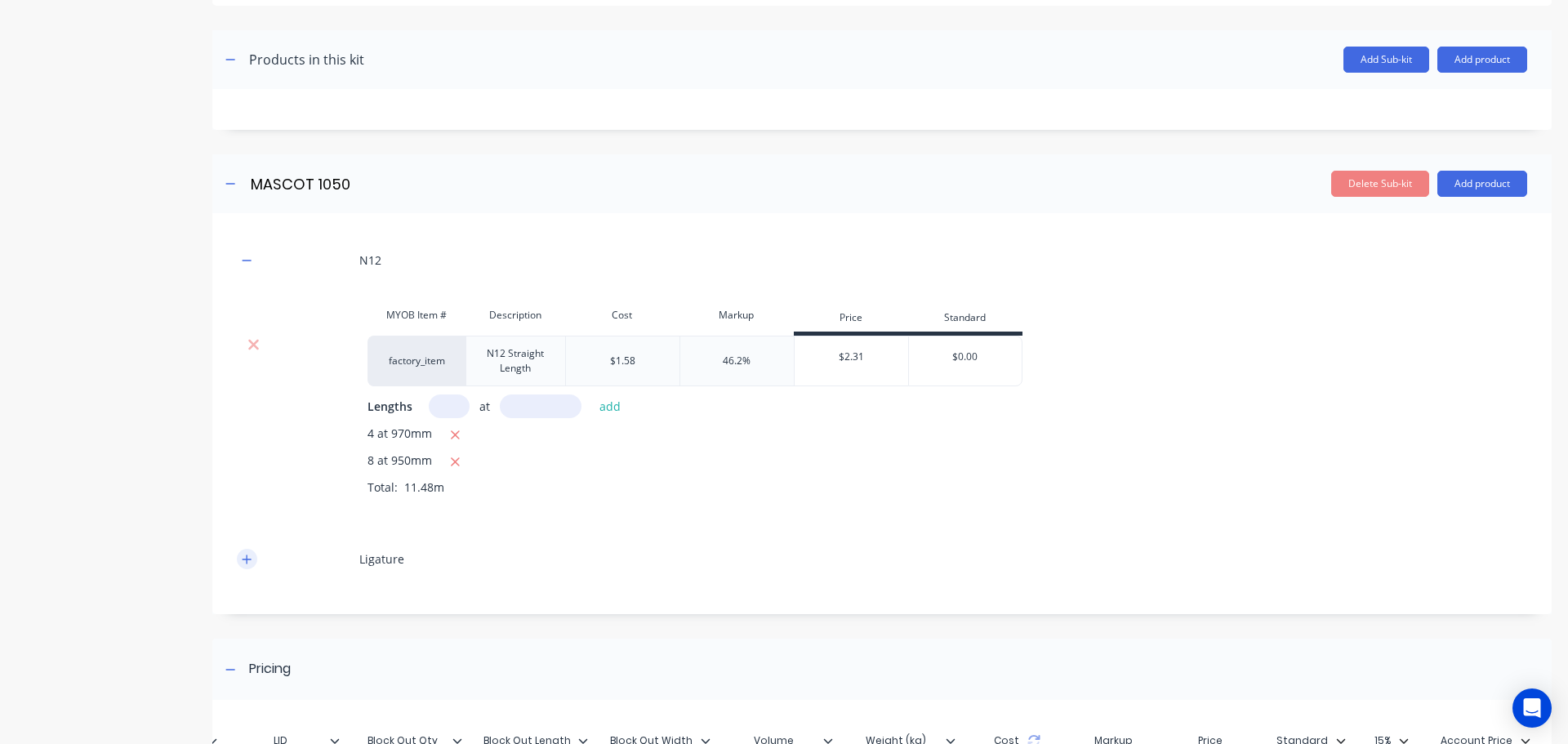
click at [248, 559] on icon "button" at bounding box center [246, 559] width 9 height 9
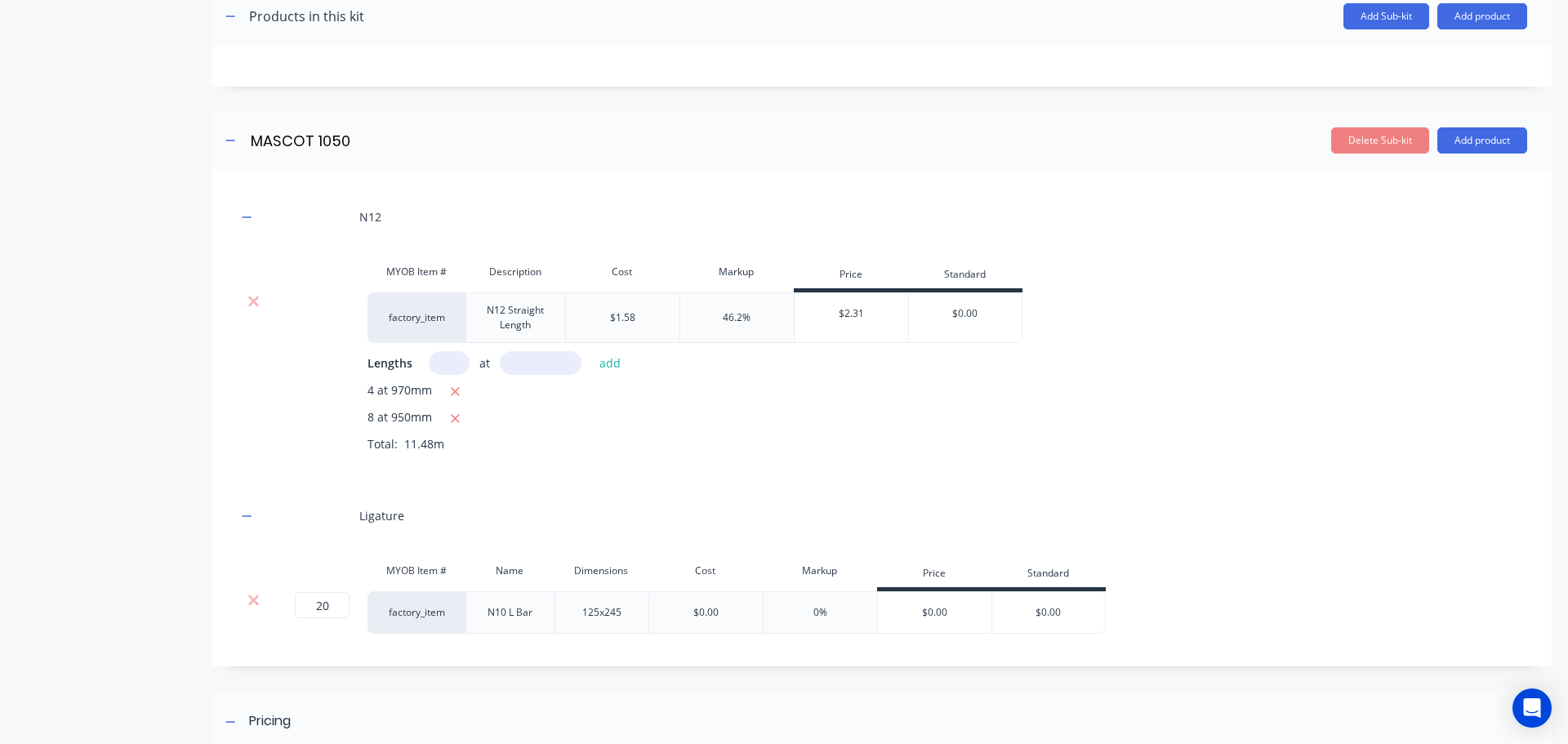
scroll to position [346, 0]
